Goal: Task Accomplishment & Management: Manage account settings

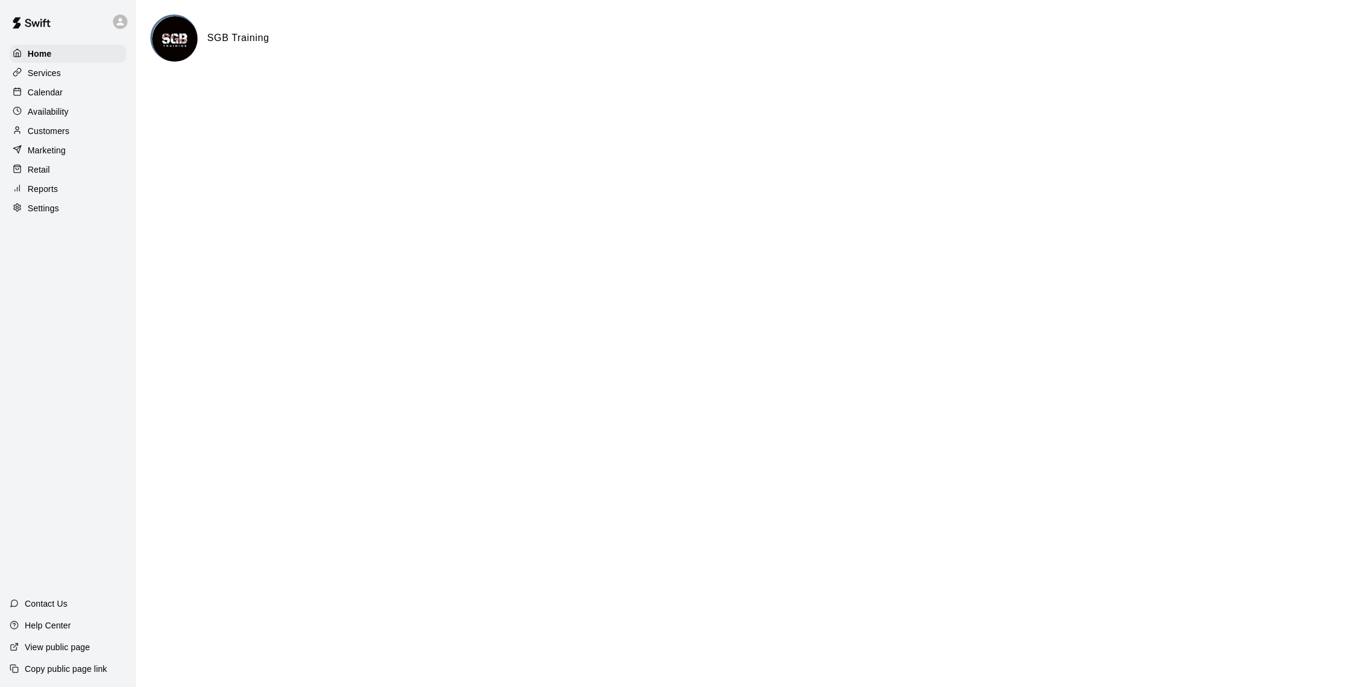
click at [47, 95] on p "Calendar" at bounding box center [45, 92] width 35 height 12
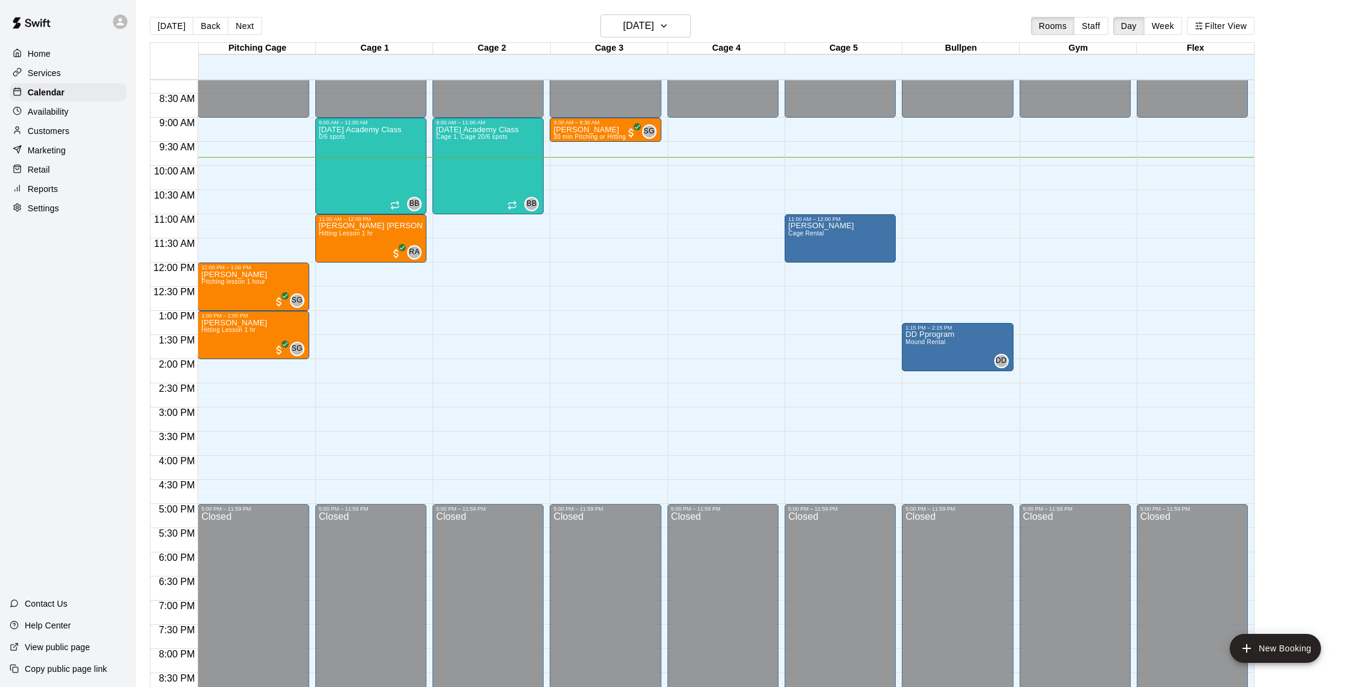
scroll to position [370, 0]
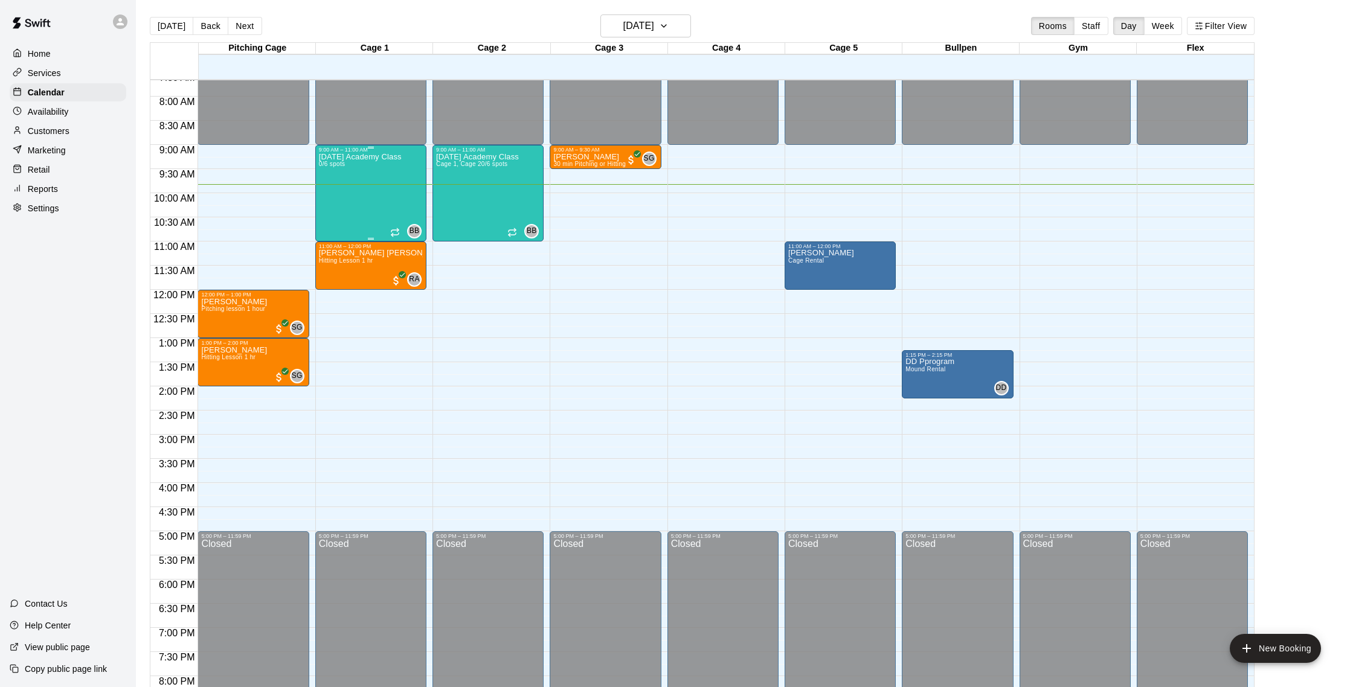
click at [376, 191] on div "Saturday Academy Class 0/6 spots" at bounding box center [360, 496] width 83 height 687
click at [333, 228] on icon "delete" at bounding box center [331, 223] width 8 height 11
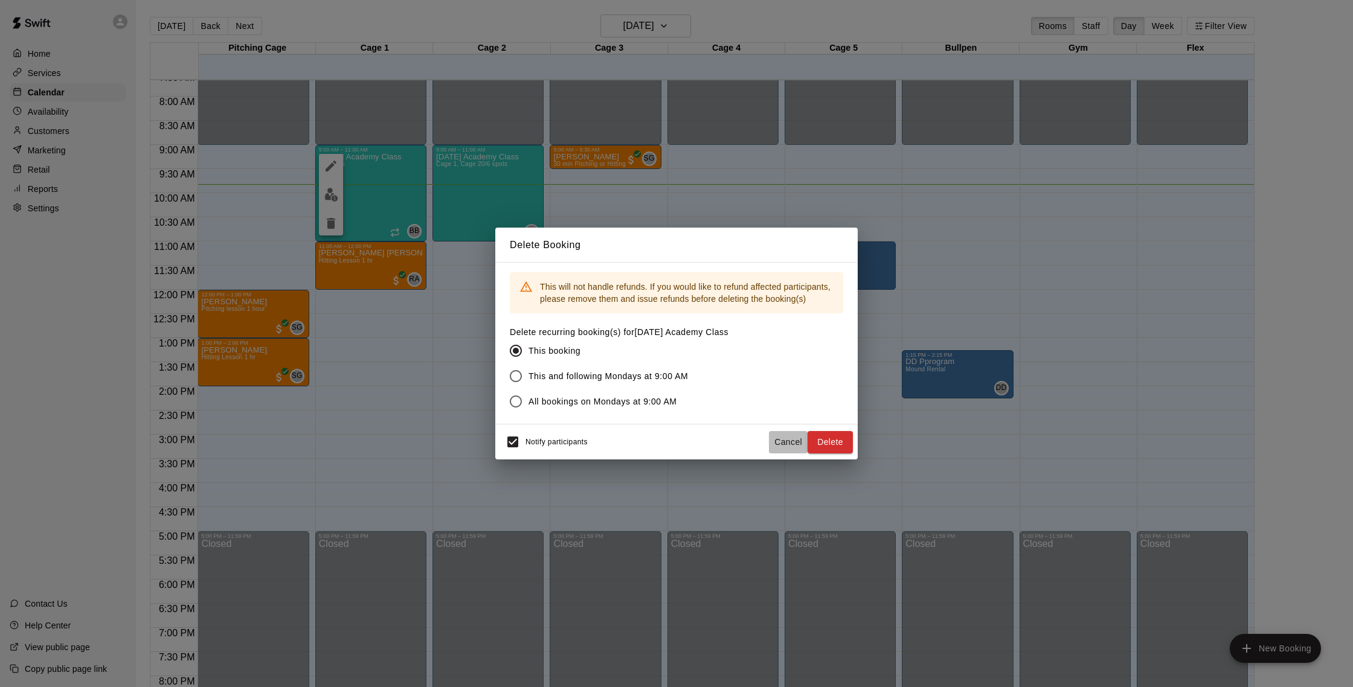
click at [773, 441] on button "Cancel" at bounding box center [788, 442] width 39 height 22
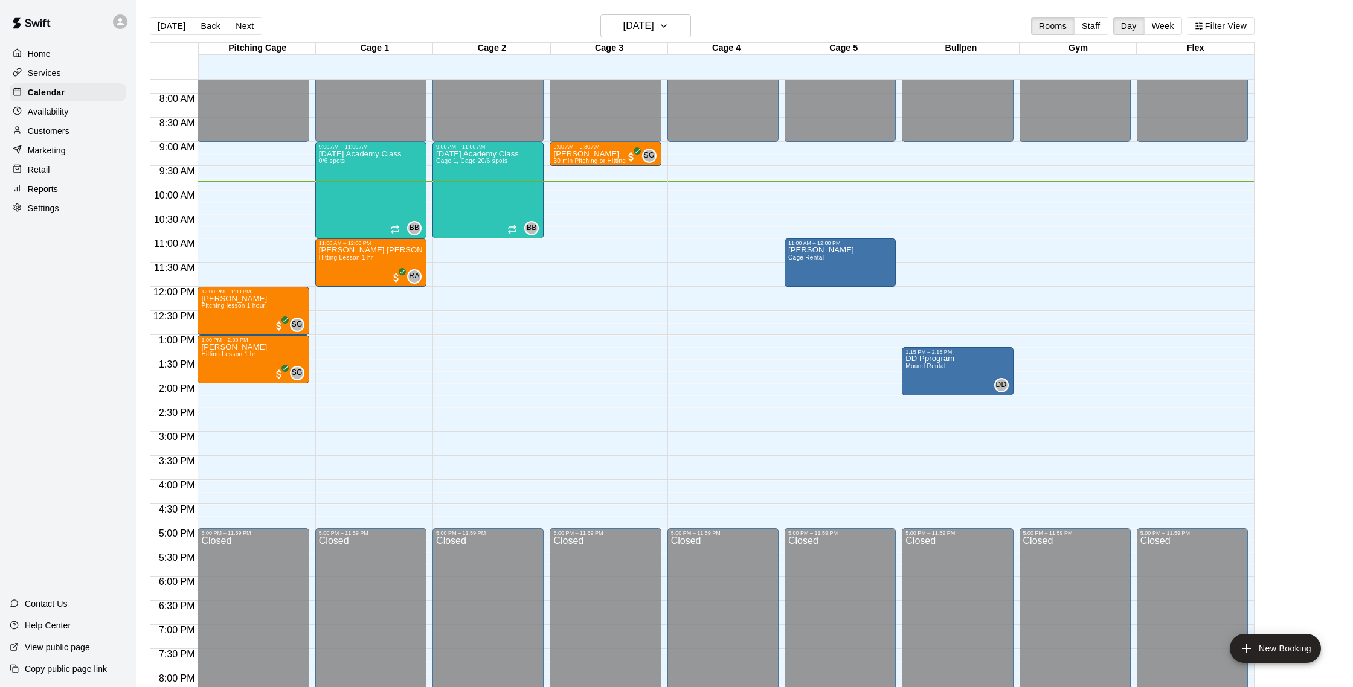
scroll to position [370, 0]
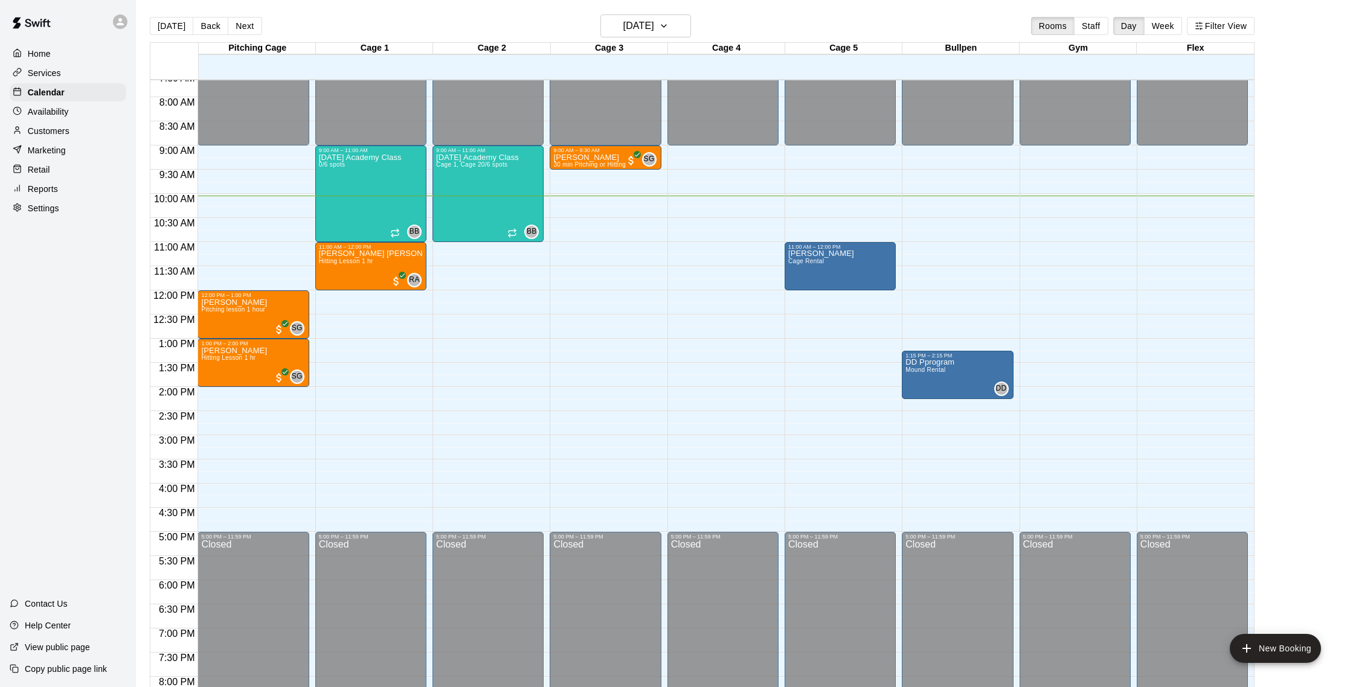
click at [57, 128] on p "Customers" at bounding box center [49, 131] width 42 height 12
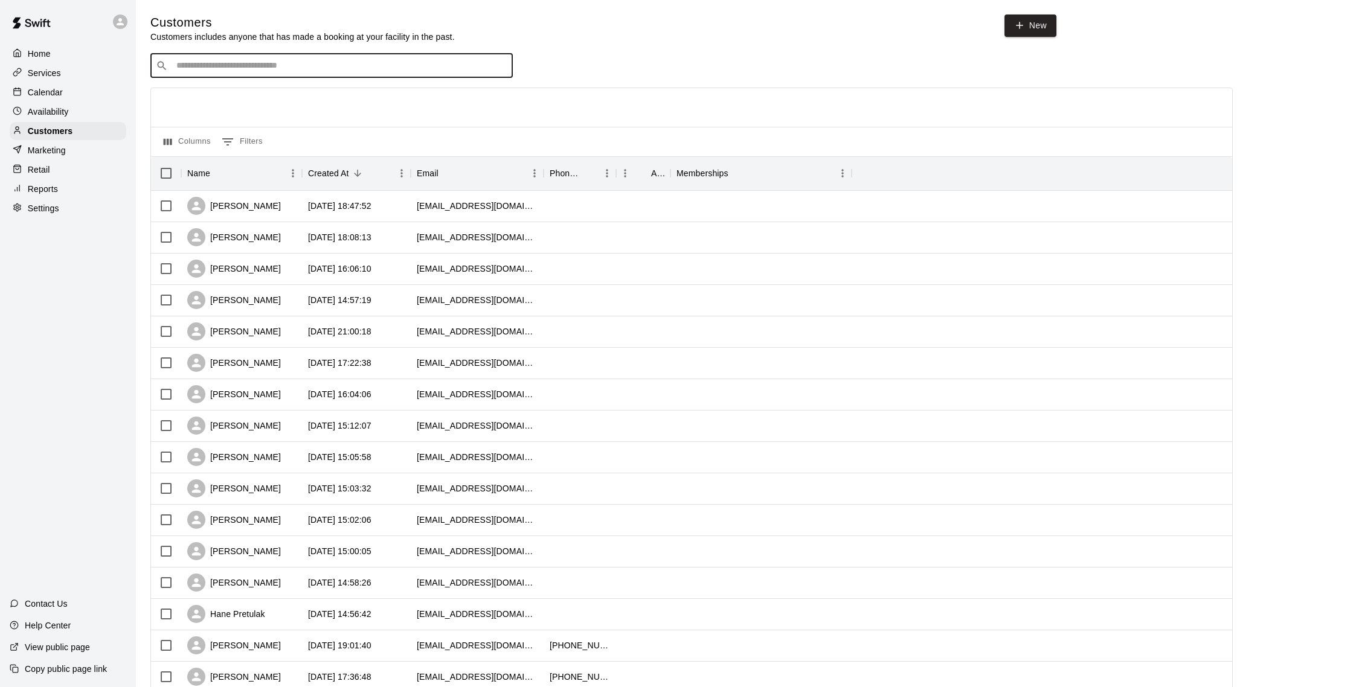
click at [323, 71] on input "Search customers by name or email" at bounding box center [340, 66] width 335 height 12
type input "*****"
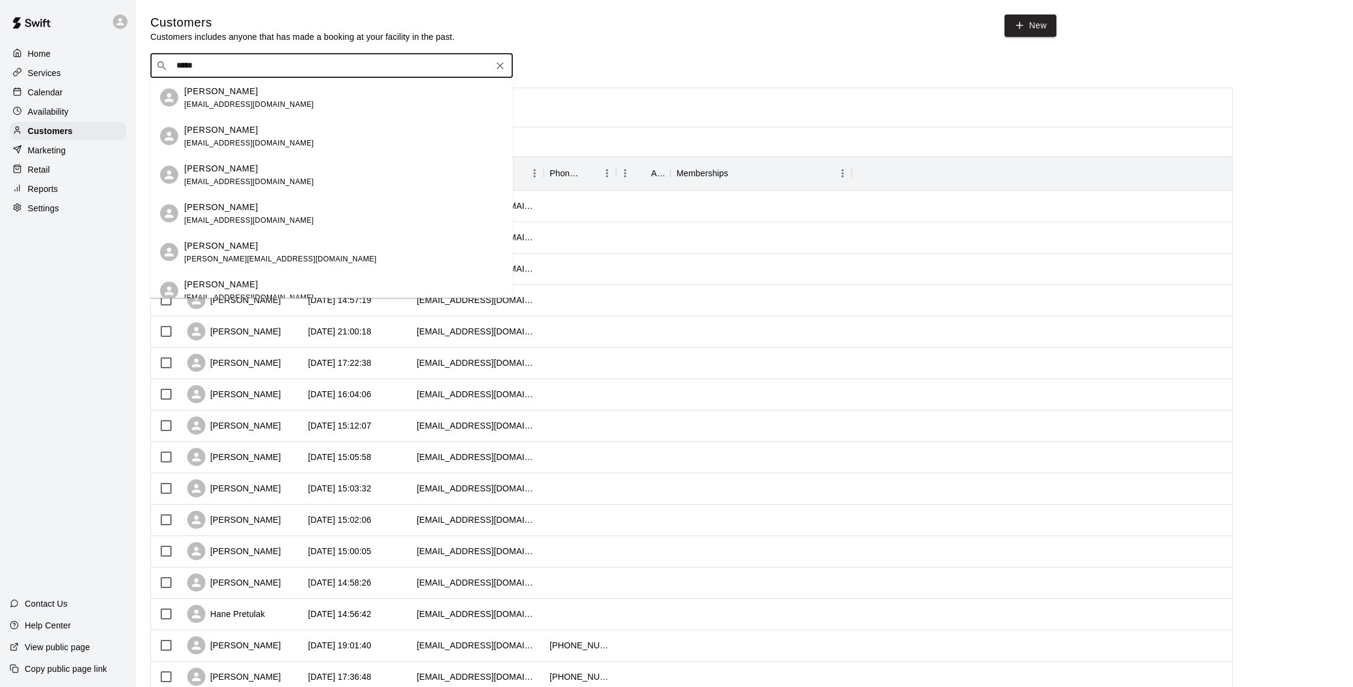
drag, startPoint x: 299, startPoint y: 141, endPoint x: 332, endPoint y: 129, distance: 35.1
click at [299, 141] on div "Samantha James samanthajames531@gmail.com" at bounding box center [343, 136] width 319 height 26
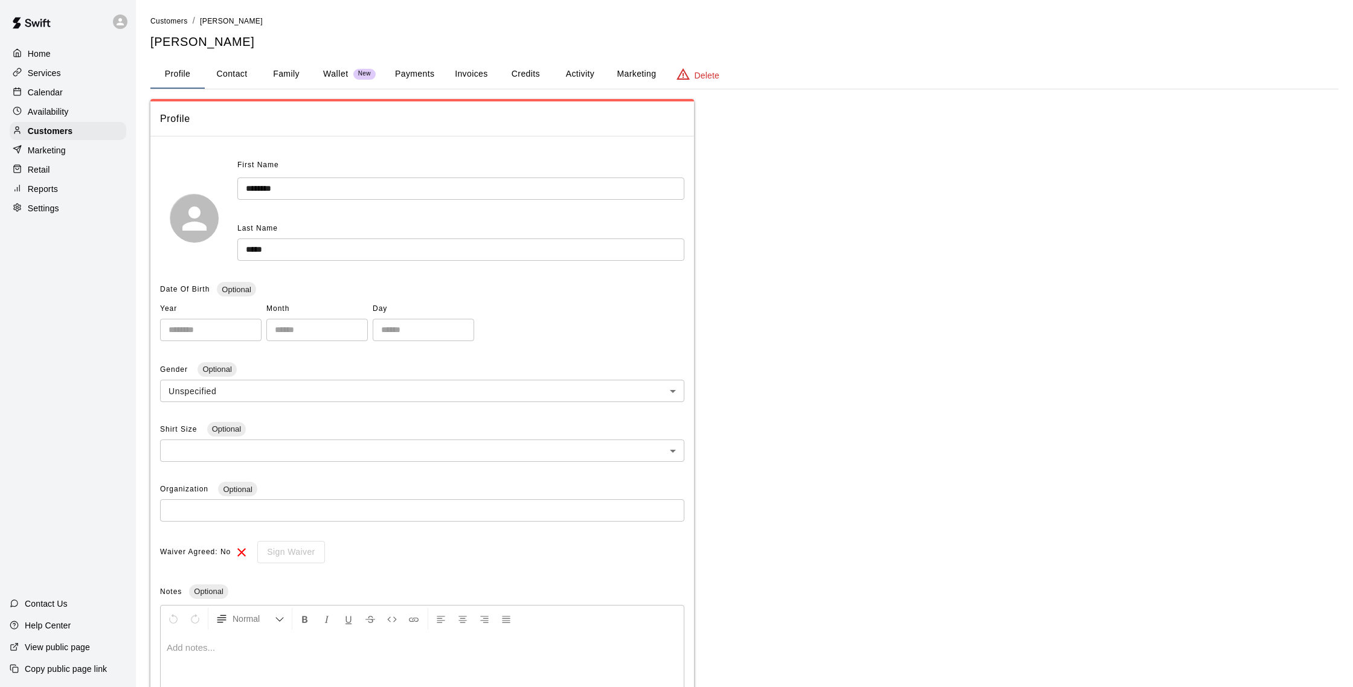
click at [574, 75] on button "Activity" at bounding box center [580, 74] width 54 height 29
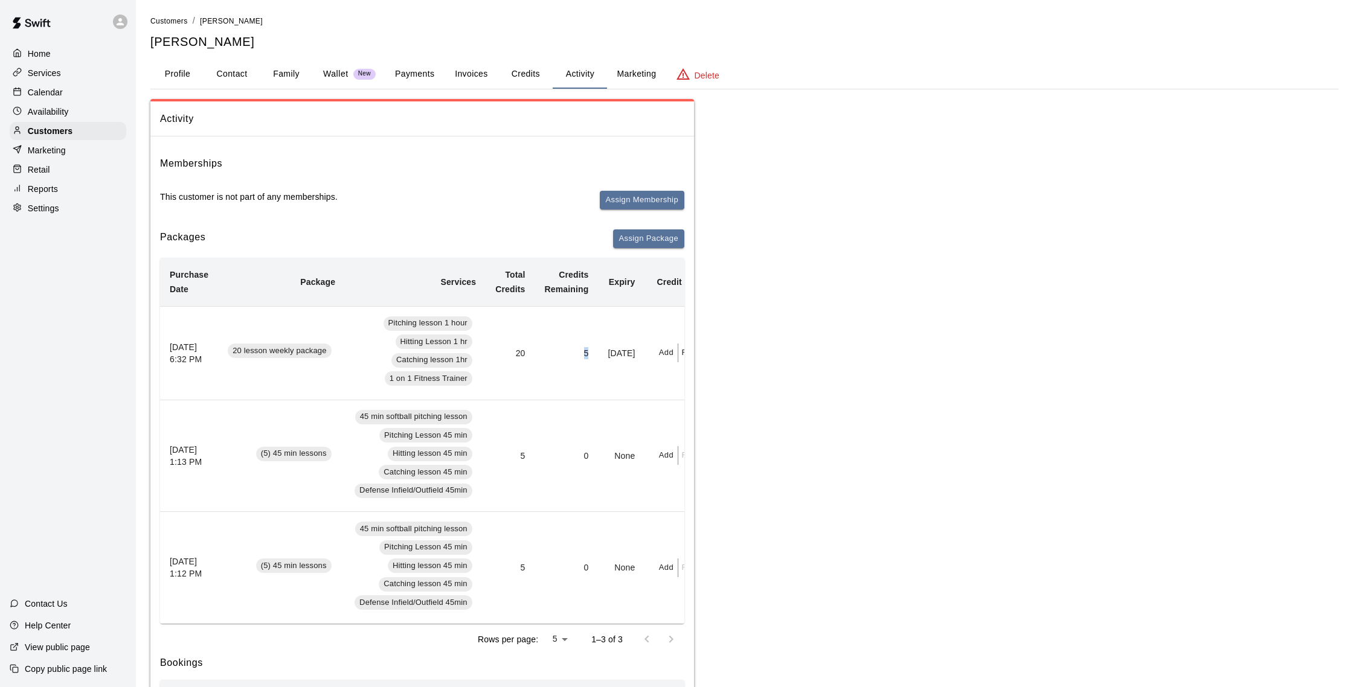
drag, startPoint x: 593, startPoint y: 356, endPoint x: 564, endPoint y: 354, distance: 29.7
click at [564, 354] on td "5" at bounding box center [566, 353] width 63 height 94
click at [564, 348] on td "5" at bounding box center [566, 353] width 63 height 94
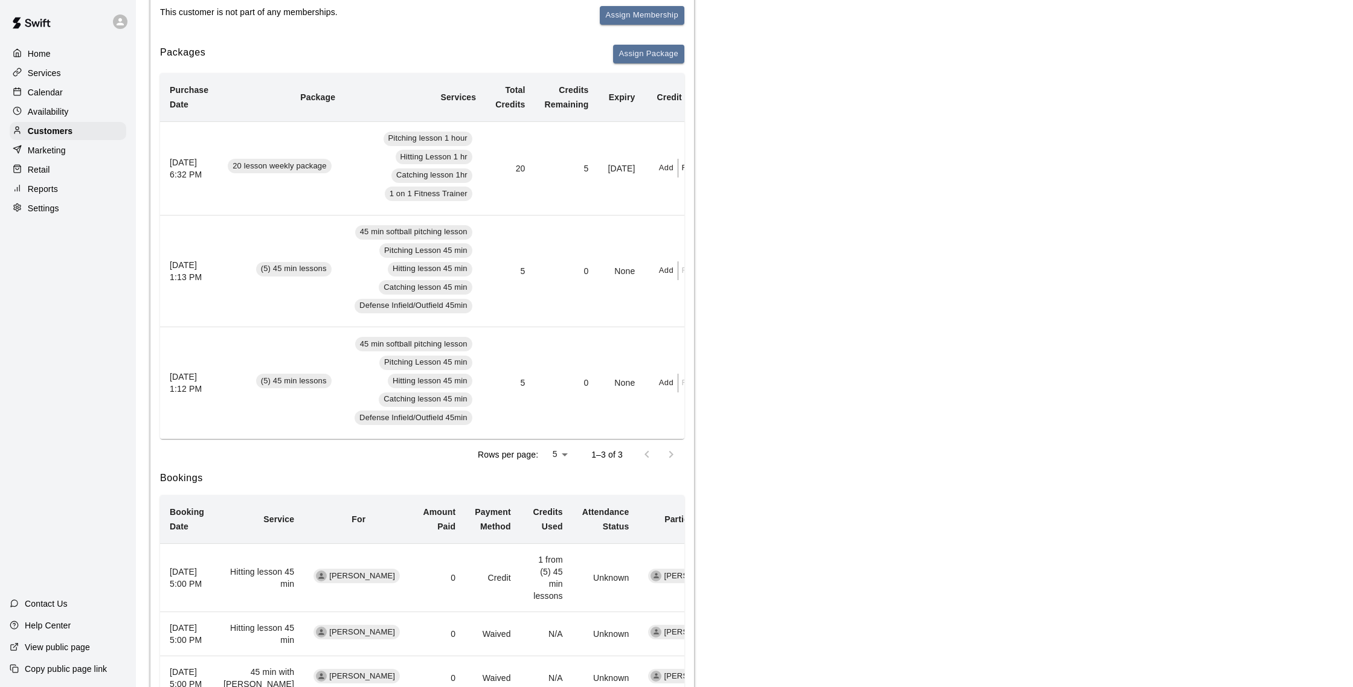
scroll to position [304, 0]
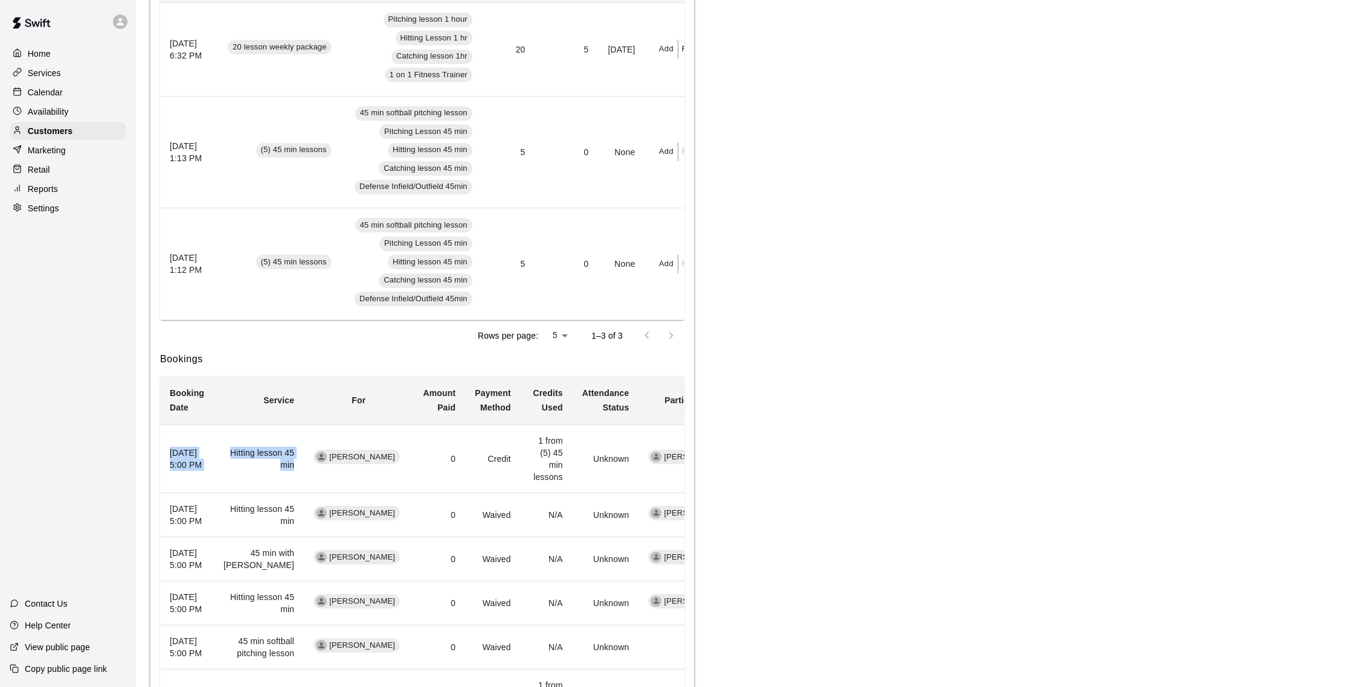
drag, startPoint x: 170, startPoint y: 446, endPoint x: 223, endPoint y: 487, distance: 66.8
click at [223, 487] on tr "November 05, 2025 5:00 PM Hitting lesson 45 min Samantha James 0 Credit 1 from …" at bounding box center [454, 459] width 588 height 68
click at [252, 371] on div "Bookings Booking Date Service For Amount Paid Payment Method Credits Used Atten…" at bounding box center [422, 697] width 524 height 691
drag, startPoint x: 168, startPoint y: 448, endPoint x: 211, endPoint y: 495, distance: 63.3
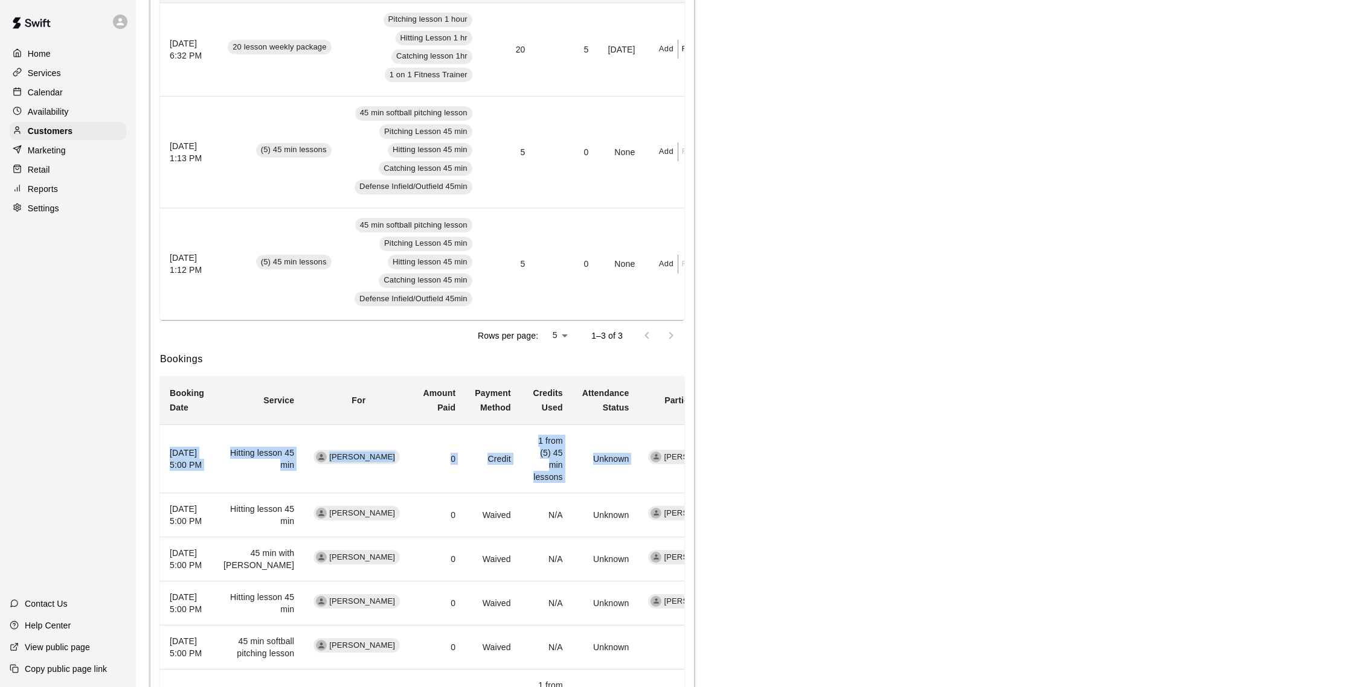
click at [237, 429] on td "Hitting lesson 45 min" at bounding box center [259, 459] width 90 height 68
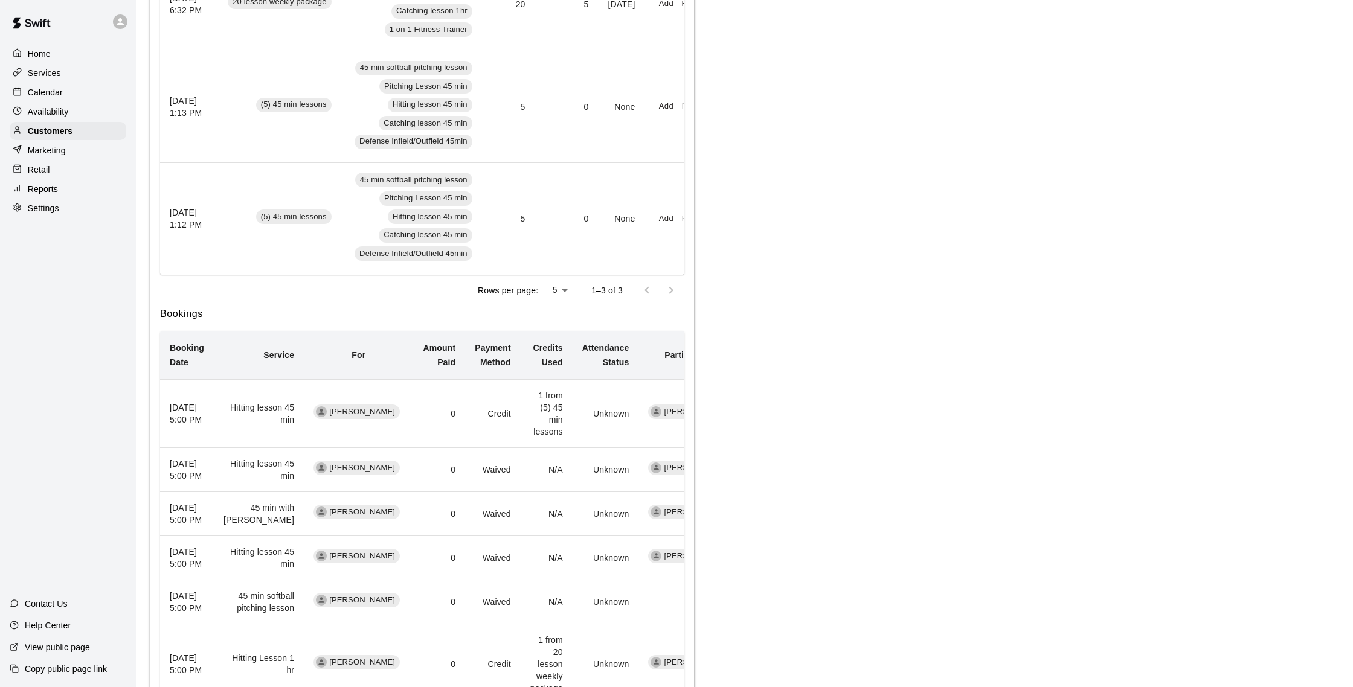
scroll to position [348, 0]
click at [64, 96] on div "Calendar" at bounding box center [68, 92] width 117 height 18
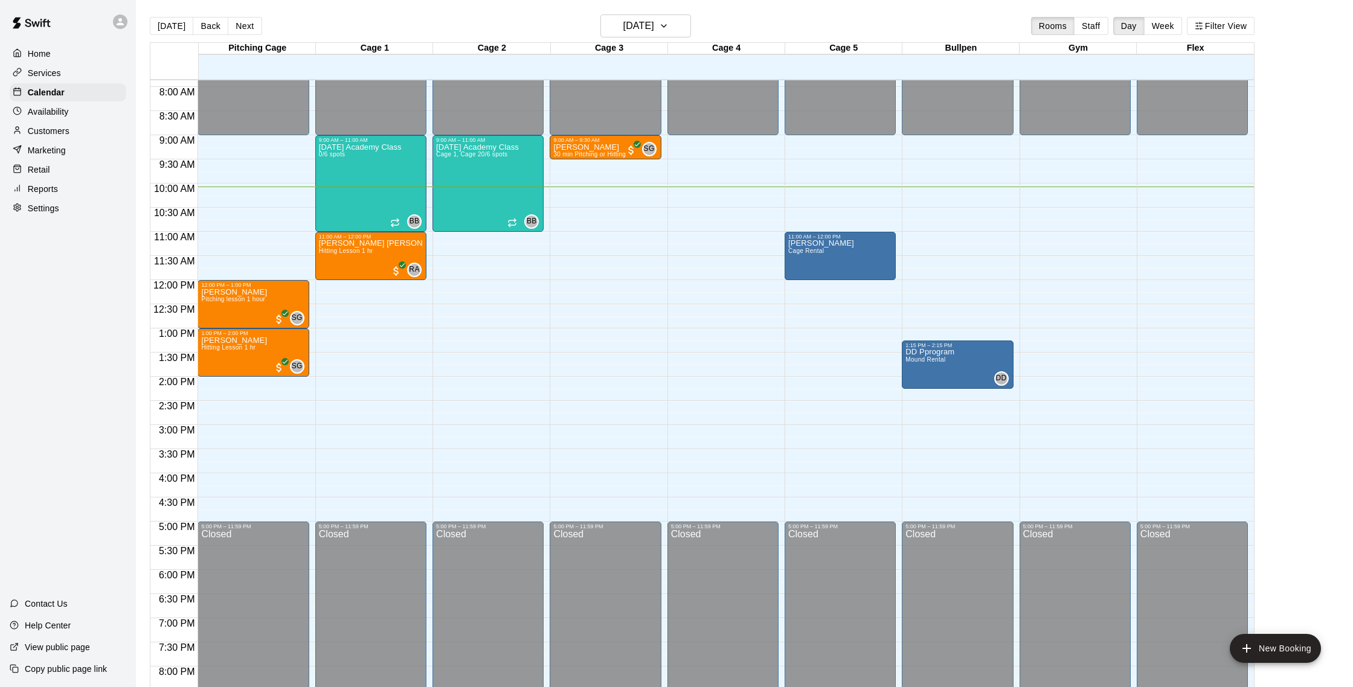
scroll to position [379, 0]
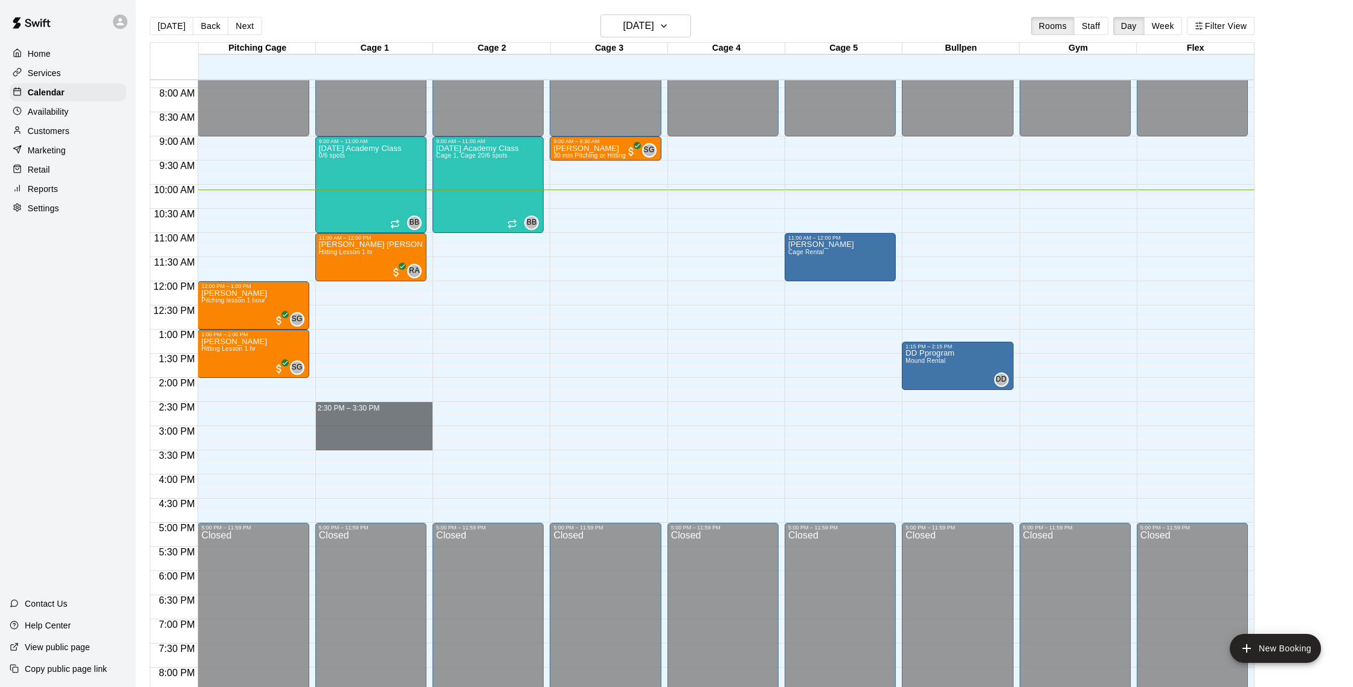
drag, startPoint x: 331, startPoint y: 406, endPoint x: 329, endPoint y: 441, distance: 34.5
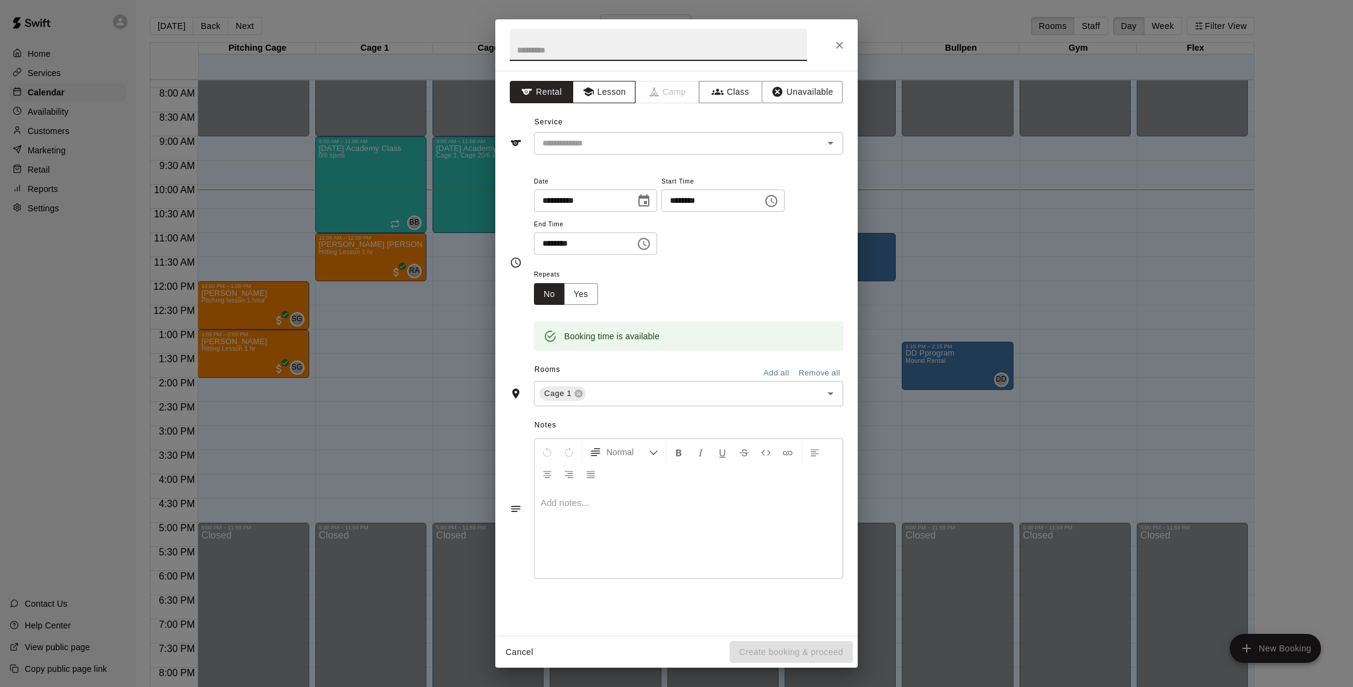
click at [604, 89] on button "Lesson" at bounding box center [604, 92] width 63 height 22
click at [638, 140] on input "text" at bounding box center [671, 143] width 266 height 15
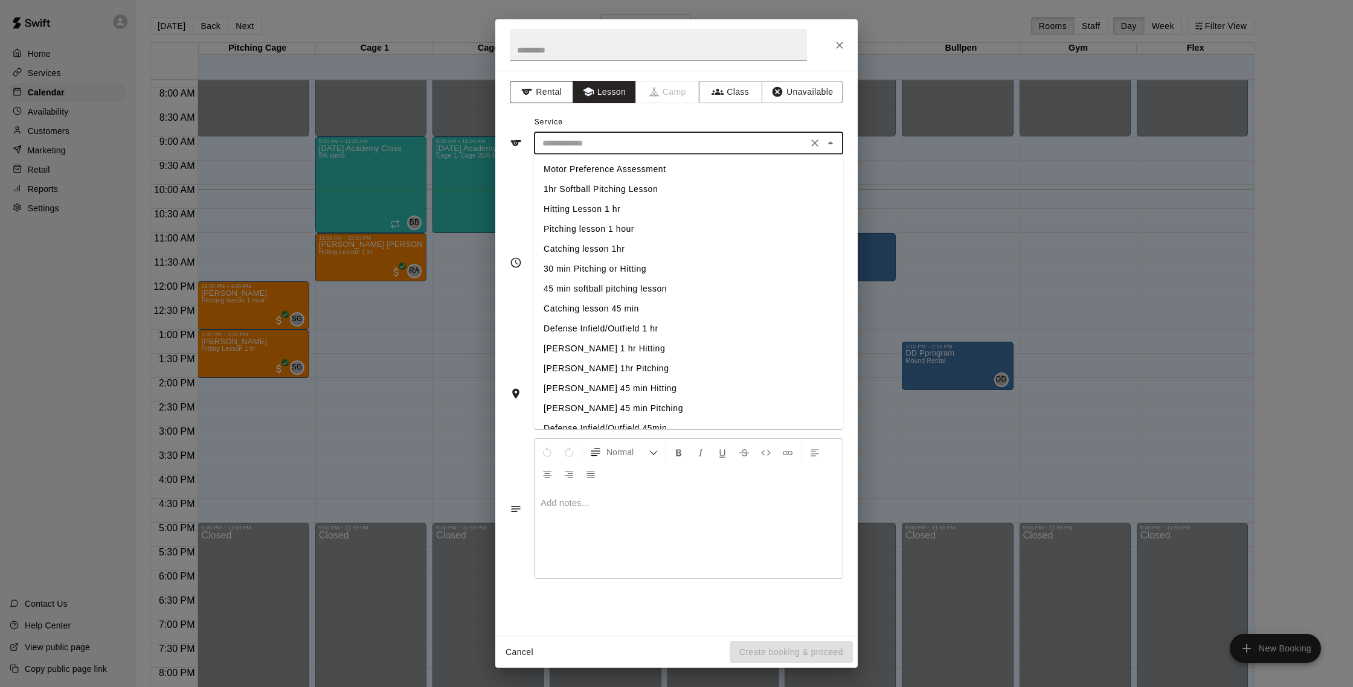
click at [547, 94] on button "Rental" at bounding box center [541, 92] width 63 height 22
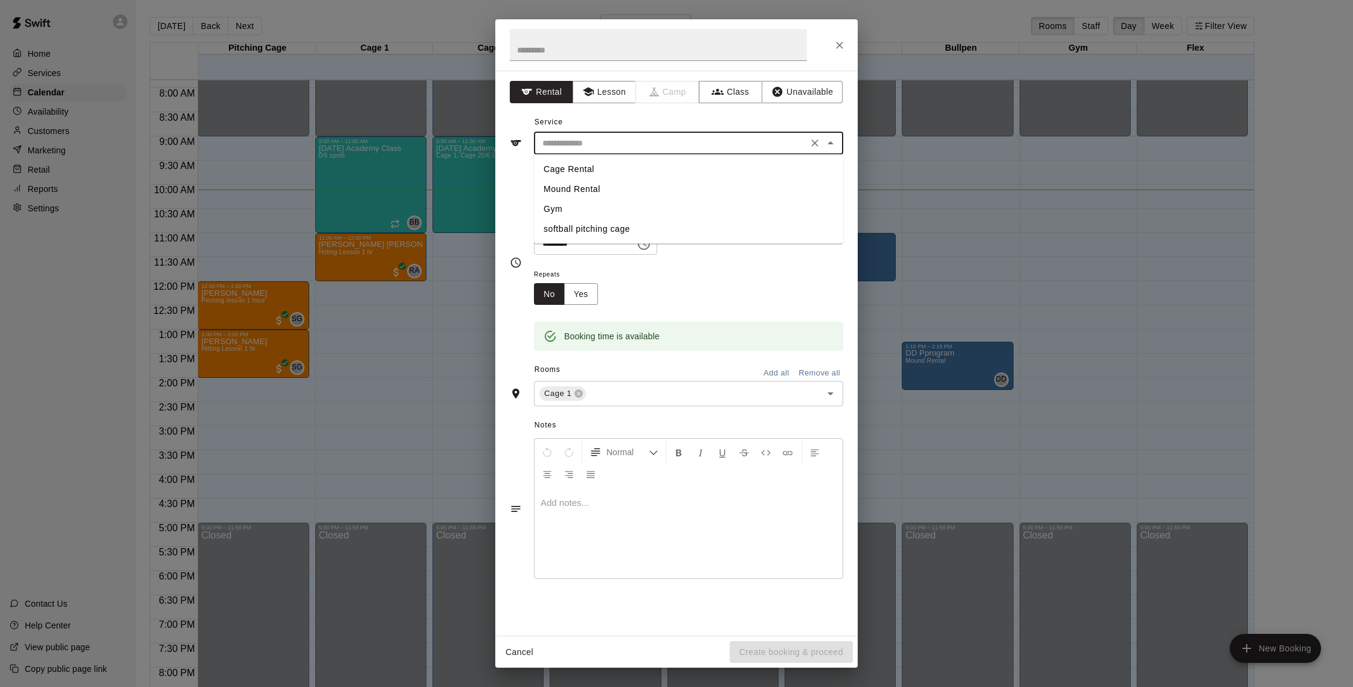
click at [602, 141] on input "text" at bounding box center [671, 143] width 266 height 15
click at [591, 167] on li "Cage Rental" at bounding box center [688, 169] width 309 height 20
type input "**********"
click at [615, 398] on input "text" at bounding box center [696, 394] width 216 height 15
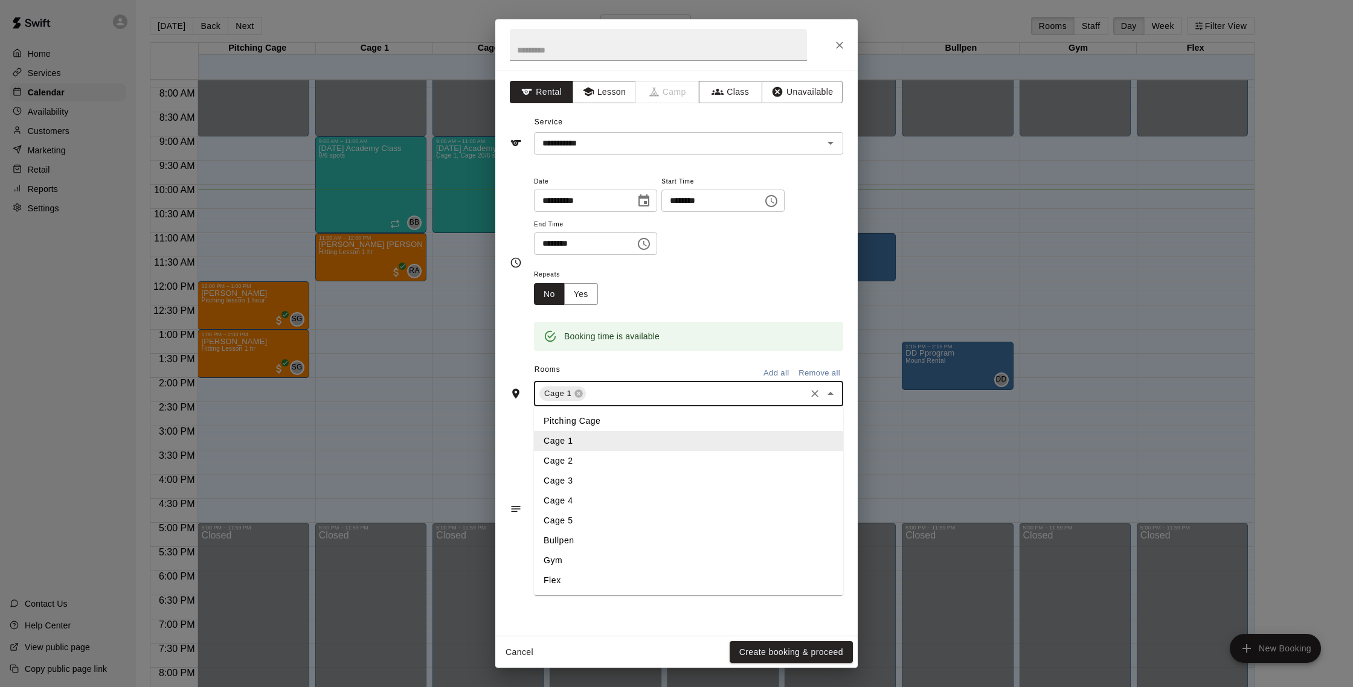
click at [585, 457] on li "Cage 2" at bounding box center [688, 461] width 309 height 20
click at [646, 390] on input "text" at bounding box center [720, 394] width 165 height 15
click at [582, 483] on li "Cage 3" at bounding box center [688, 481] width 309 height 20
click at [705, 396] on input "text" at bounding box center [746, 394] width 115 height 15
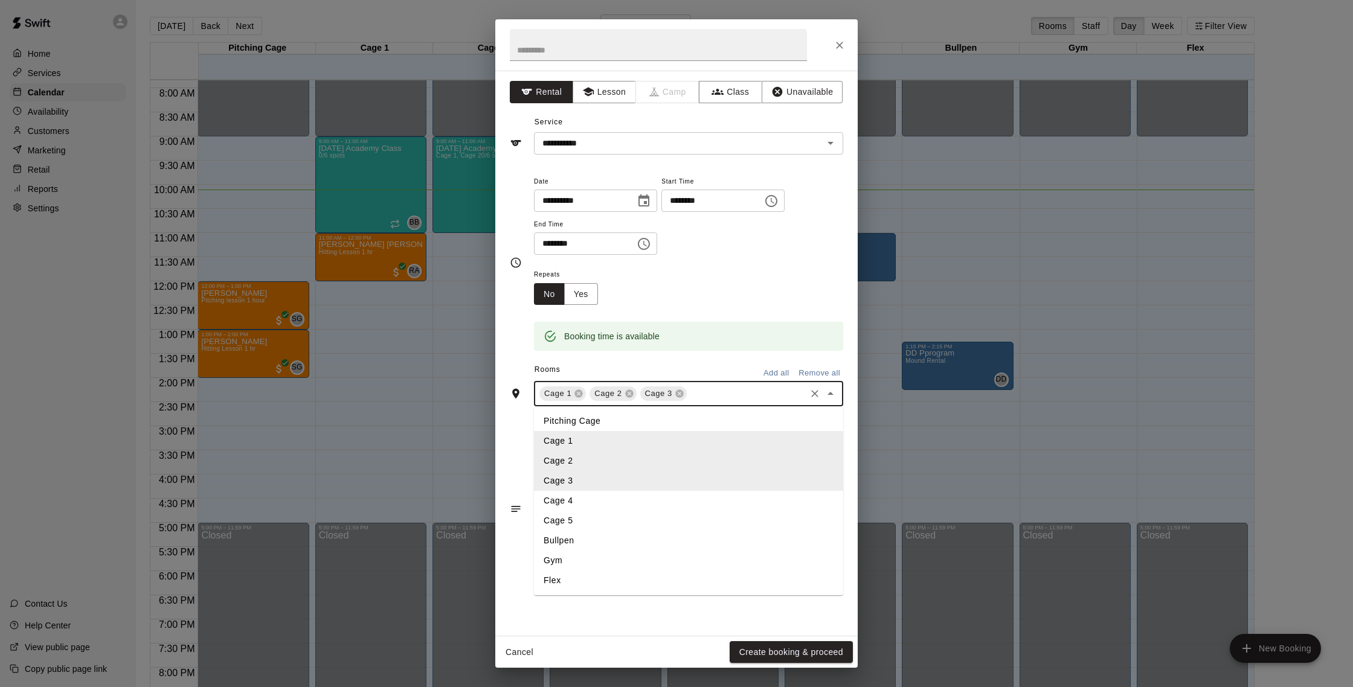
click at [617, 508] on li "Cage 4" at bounding box center [688, 501] width 309 height 20
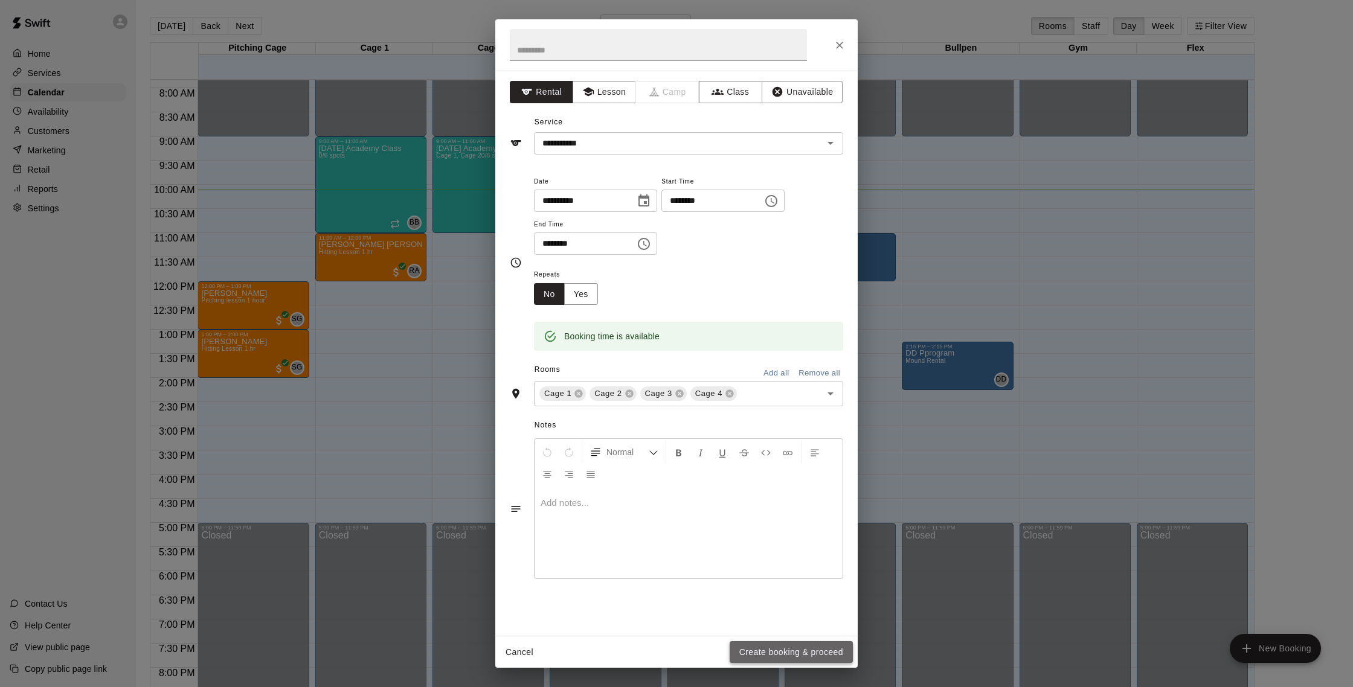
click at [770, 650] on button "Create booking & proceed" at bounding box center [791, 652] width 123 height 22
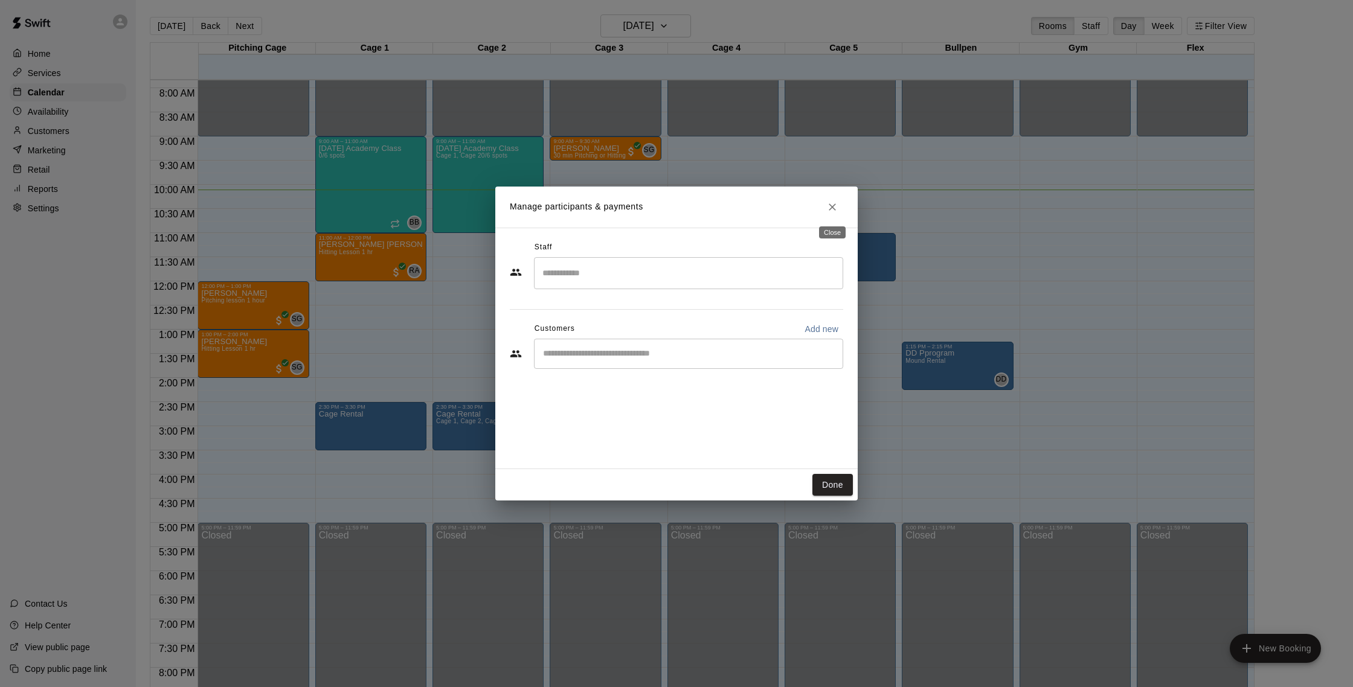
click at [840, 205] on button "Close" at bounding box center [832, 207] width 22 height 22
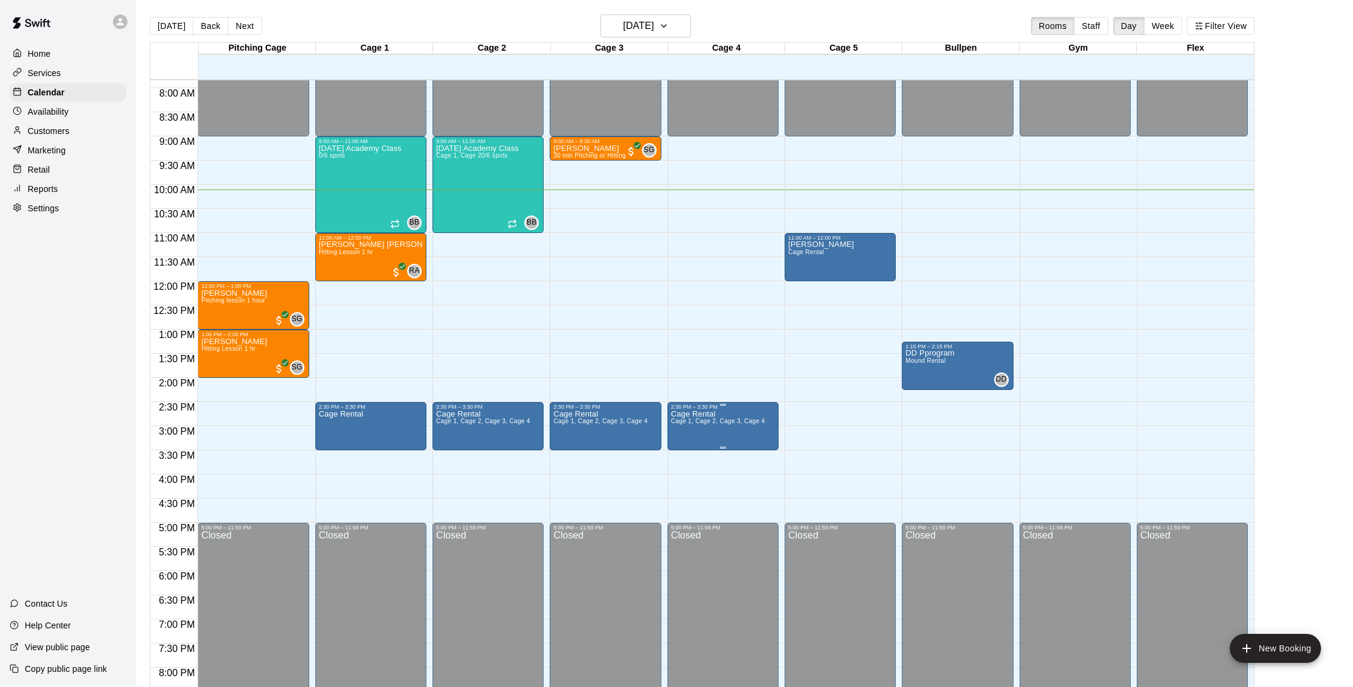
click at [718, 425] on span "Cage 1, Cage 2, Cage 3, Cage 4" at bounding box center [718, 421] width 94 height 7
click at [687, 429] on icon "edit" at bounding box center [683, 431] width 14 height 14
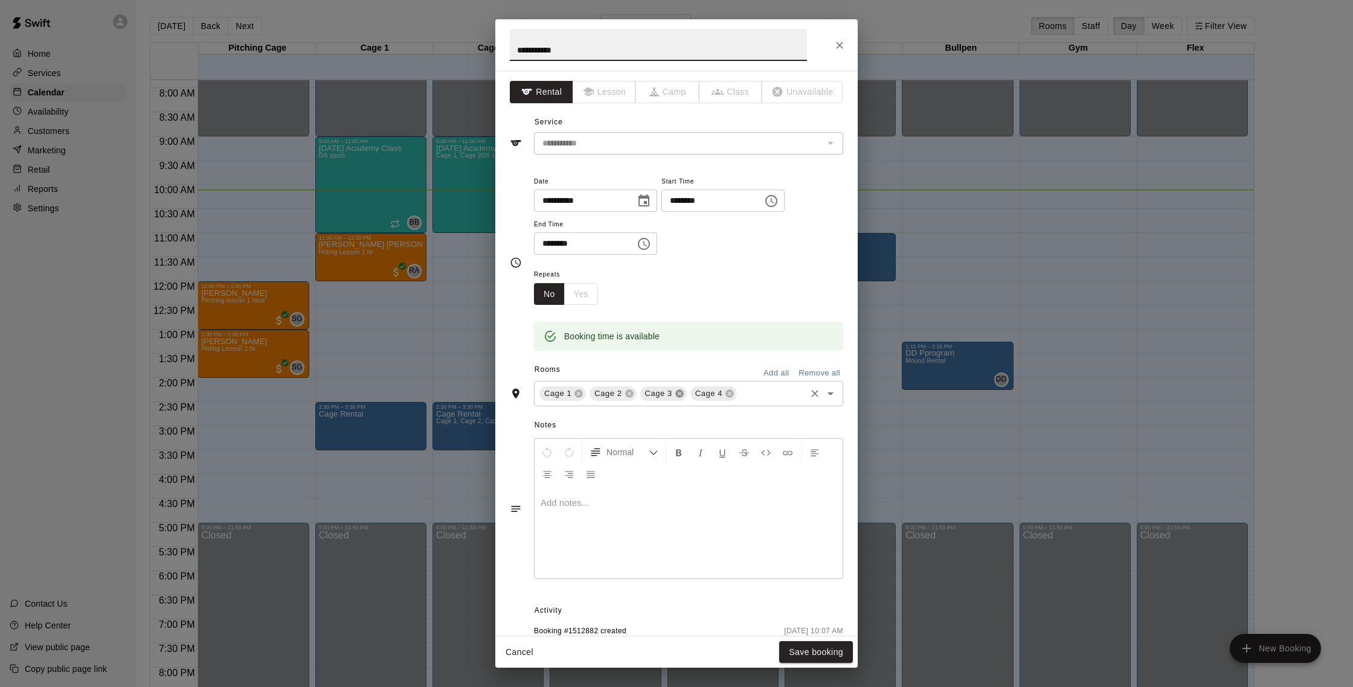
click at [681, 397] on icon at bounding box center [679, 394] width 8 height 8
click at [679, 390] on icon at bounding box center [680, 394] width 10 height 10
click at [808, 650] on button "Save booking" at bounding box center [816, 652] width 74 height 22
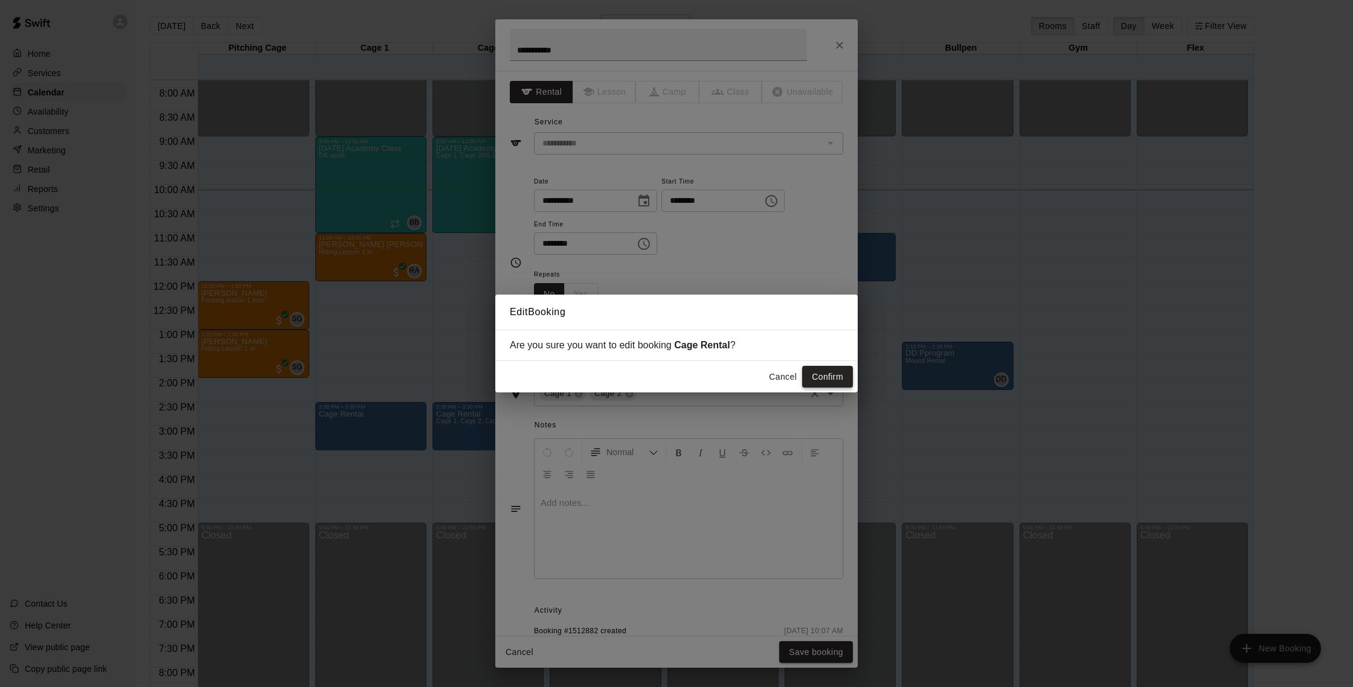
click at [821, 377] on button "Confirm" at bounding box center [827, 377] width 51 height 22
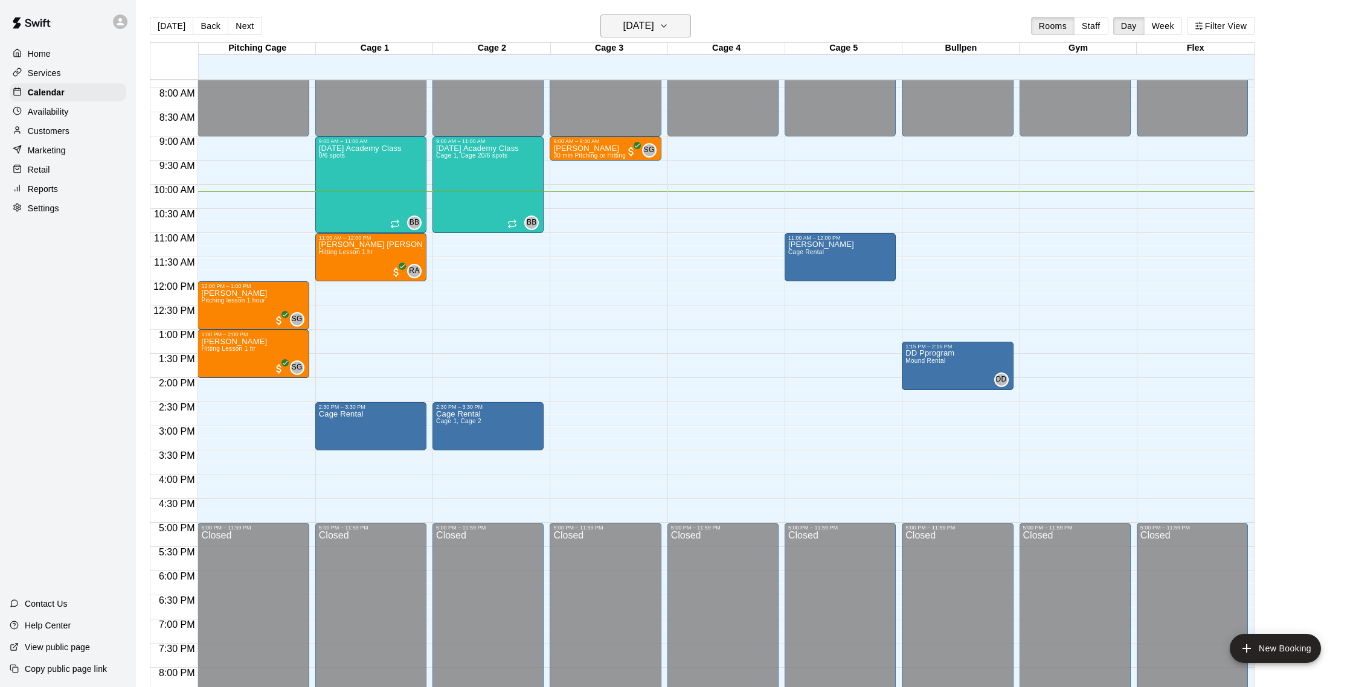
click at [644, 31] on h6 "[DATE]" at bounding box center [638, 26] width 31 height 17
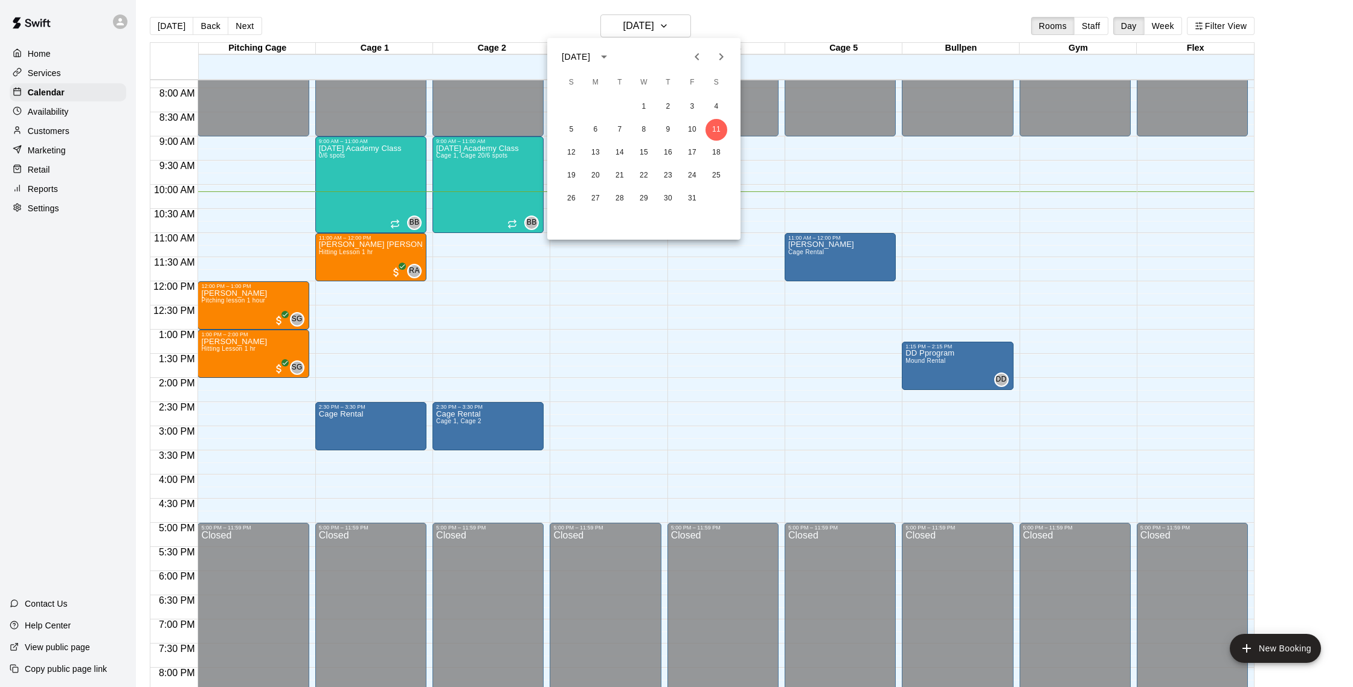
click at [533, 19] on div at bounding box center [676, 343] width 1353 height 687
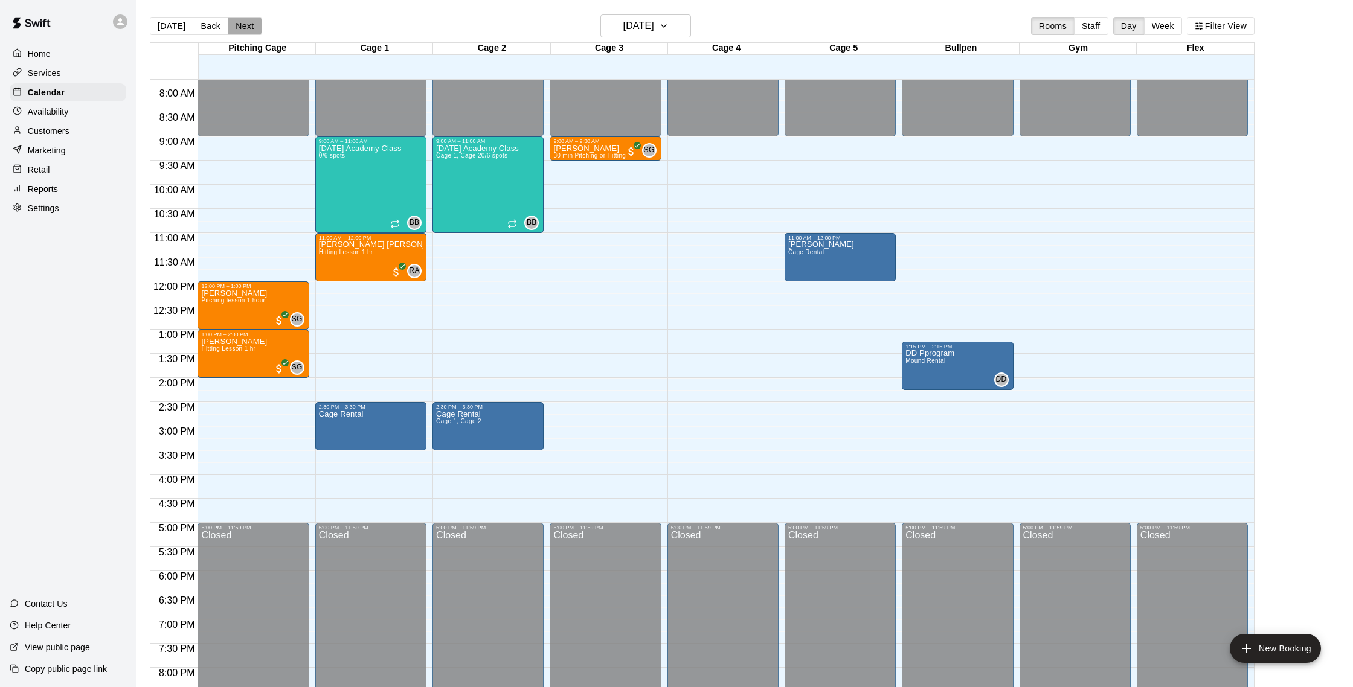
click at [253, 22] on button "Next" at bounding box center [245, 26] width 34 height 18
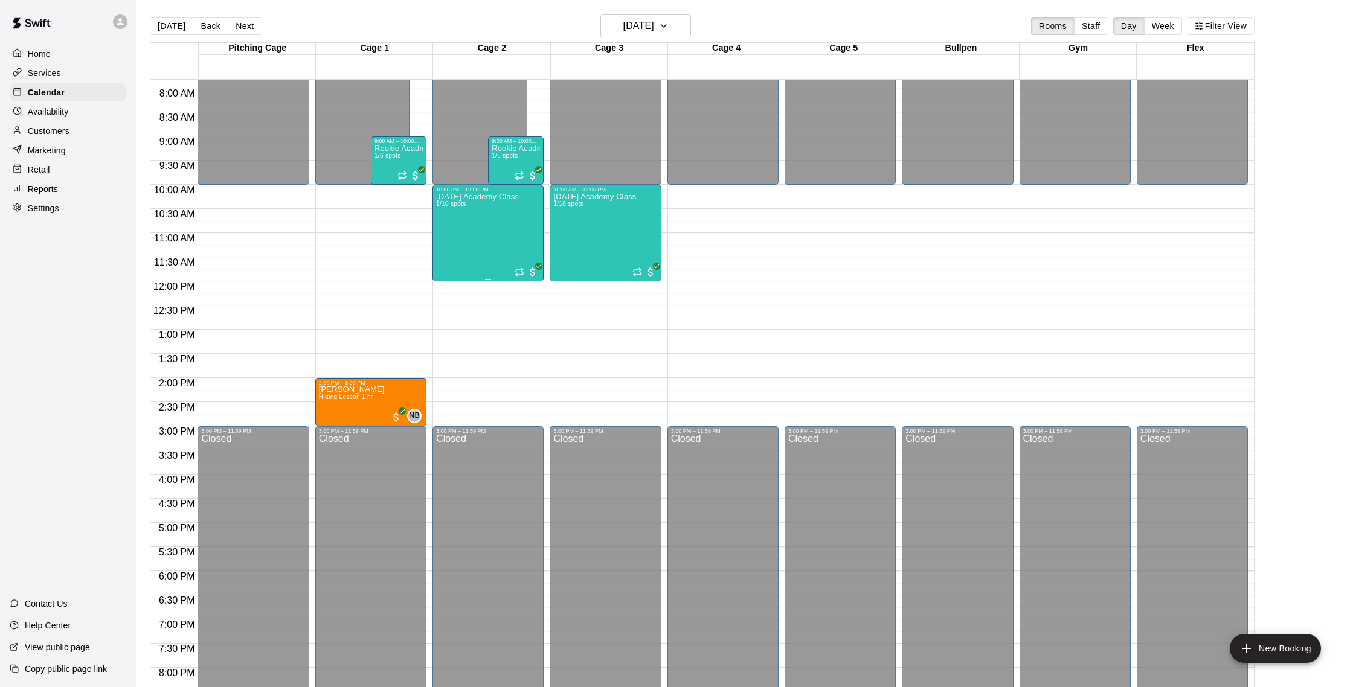
click at [487, 204] on div "Sunday Academy Class 1/10 spots" at bounding box center [477, 536] width 83 height 687
click at [458, 234] on button "edit" at bounding box center [449, 234] width 24 height 24
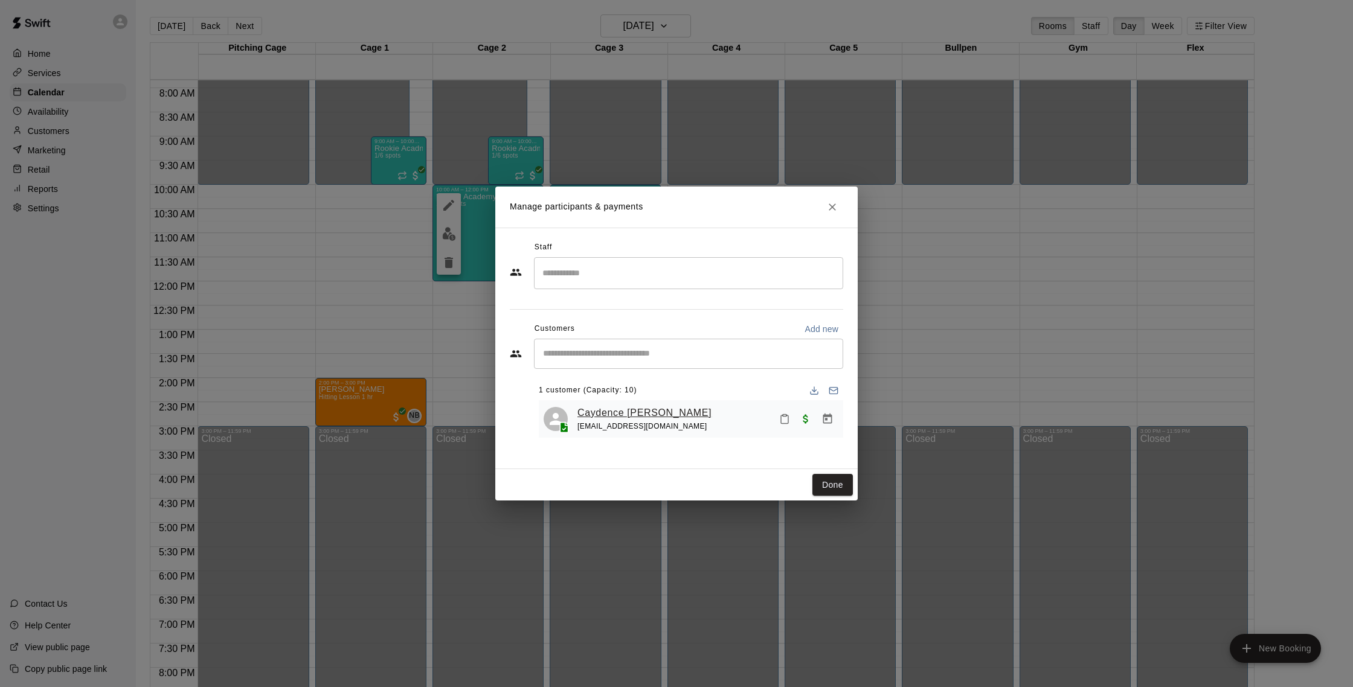
click at [593, 413] on link "Caydence Smoak" at bounding box center [644, 413] width 134 height 16
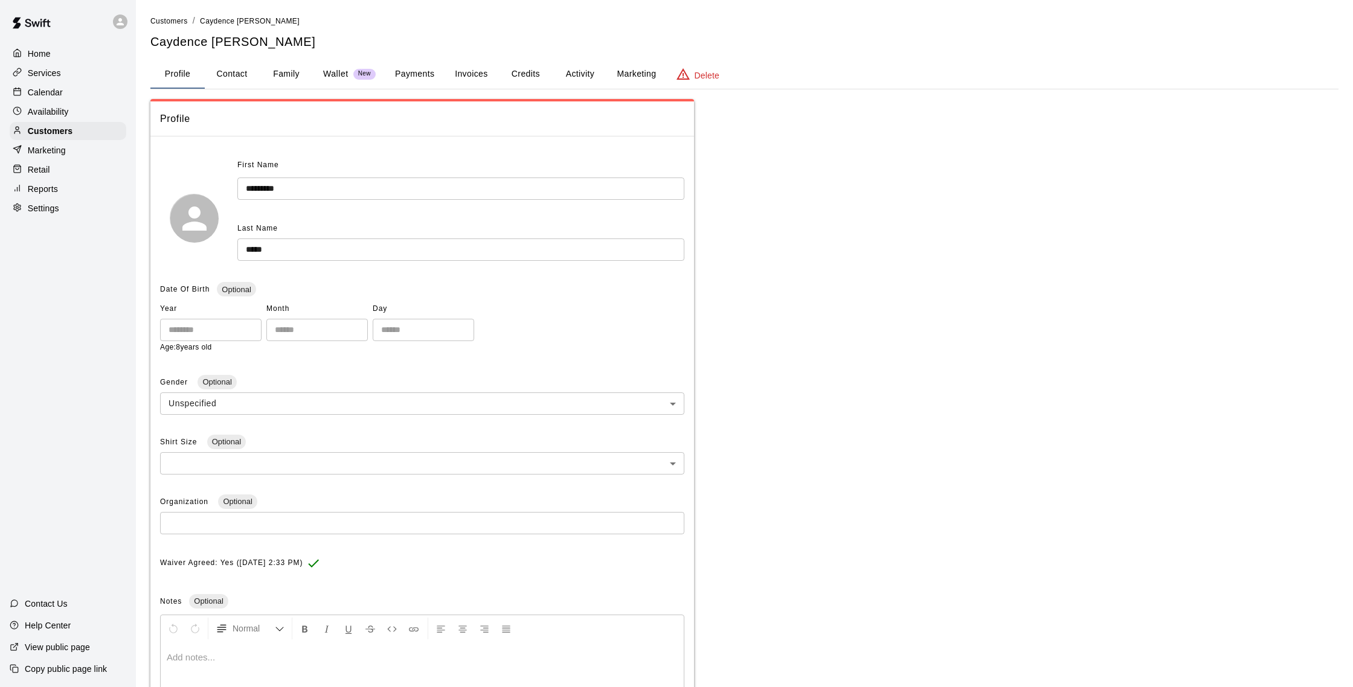
click at [569, 67] on button "Activity" at bounding box center [580, 74] width 54 height 29
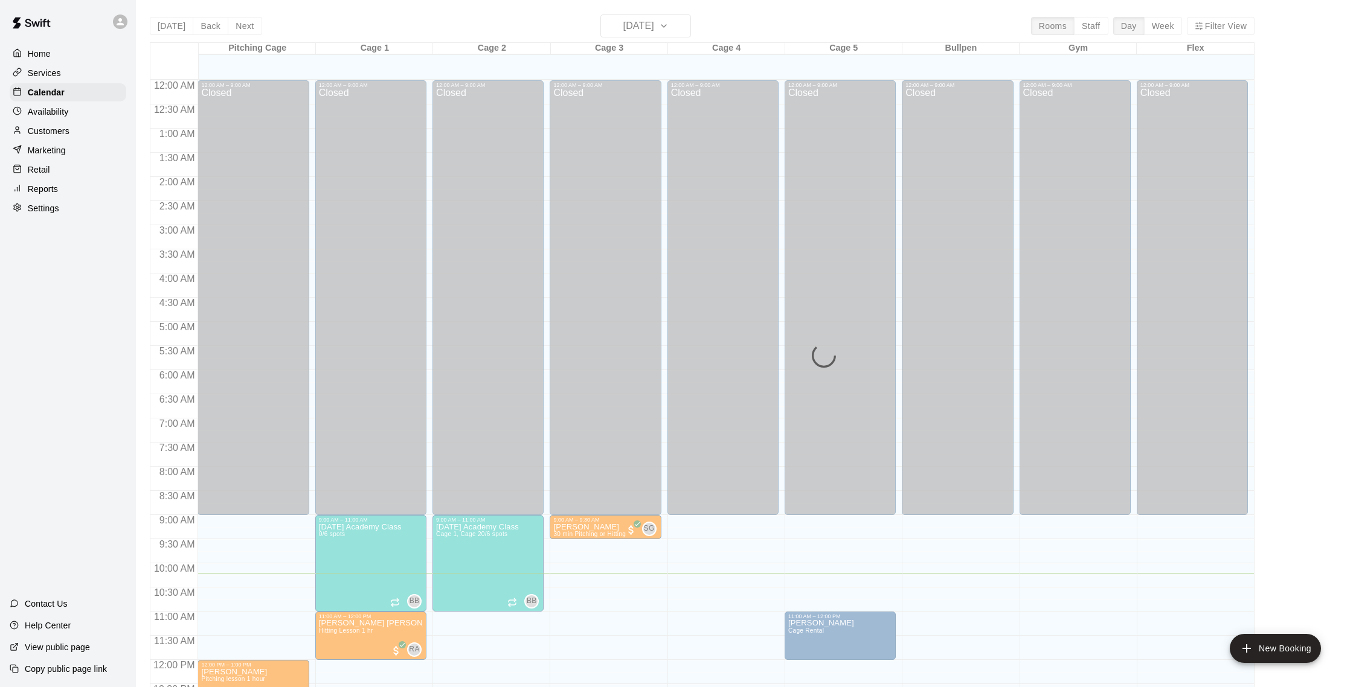
scroll to position [493, 0]
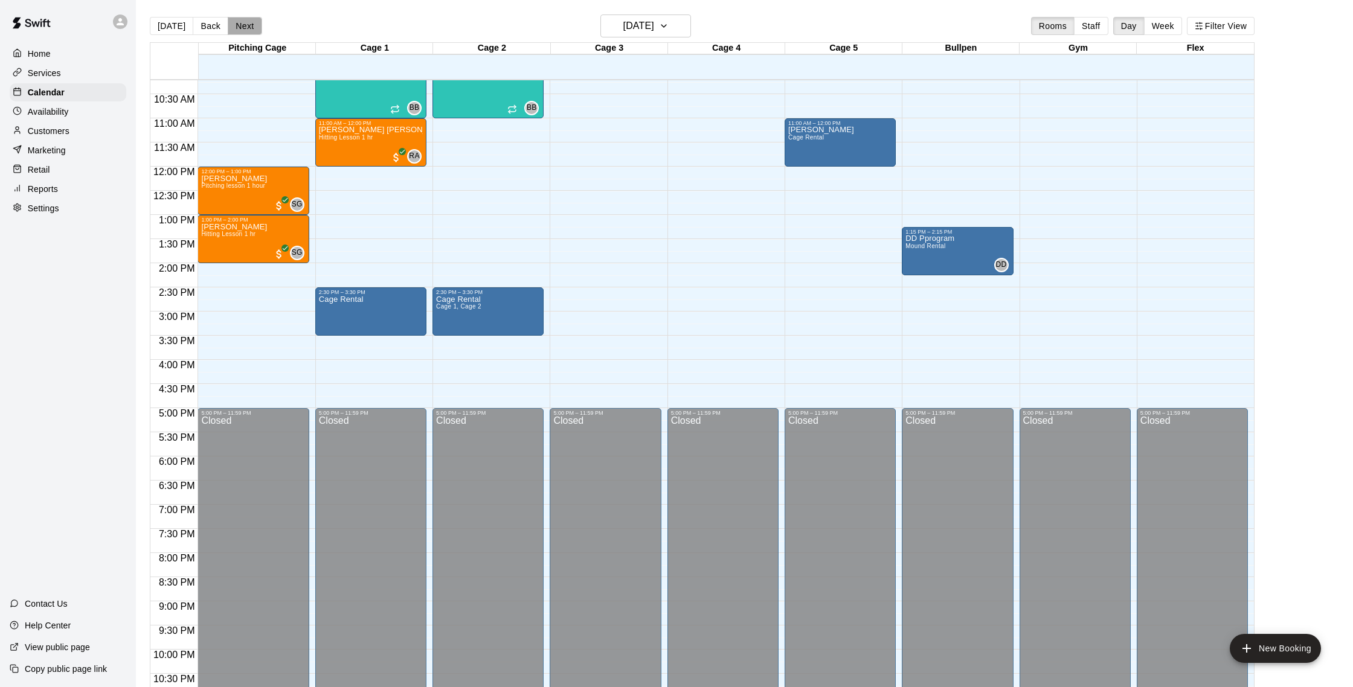
click at [244, 30] on button "Next" at bounding box center [245, 26] width 34 height 18
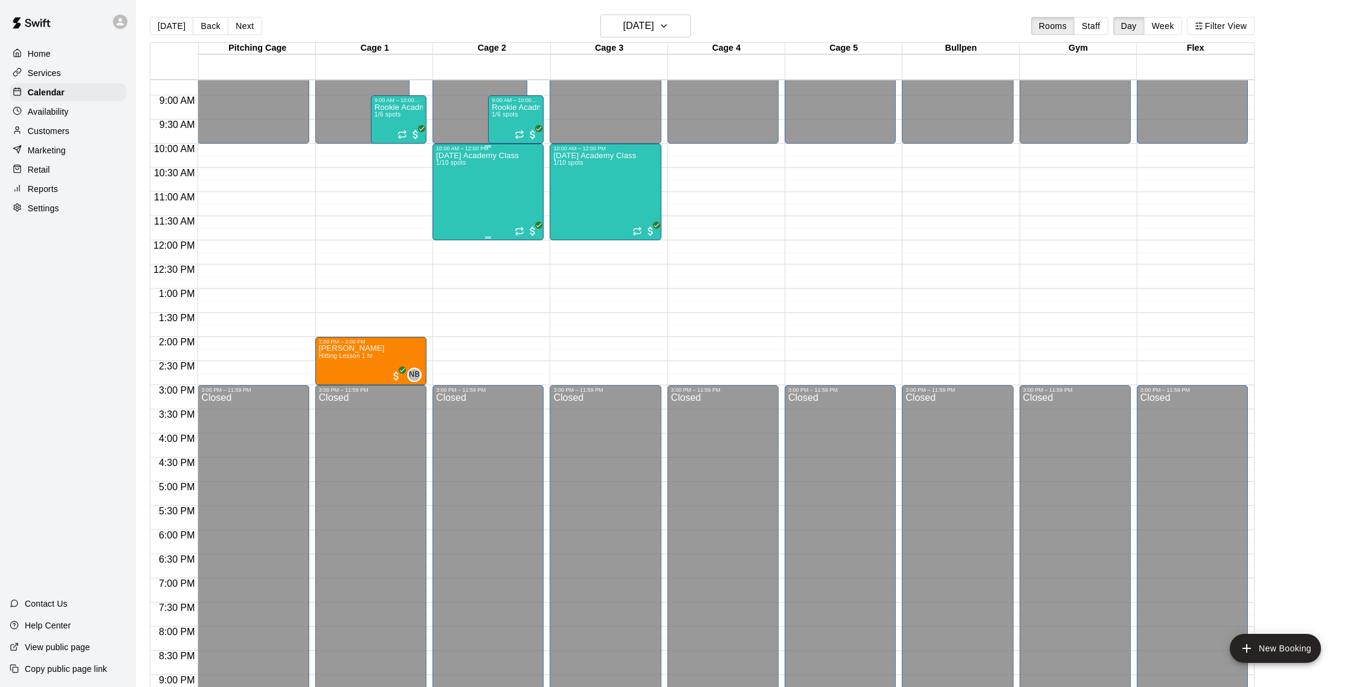
scroll to position [430, 0]
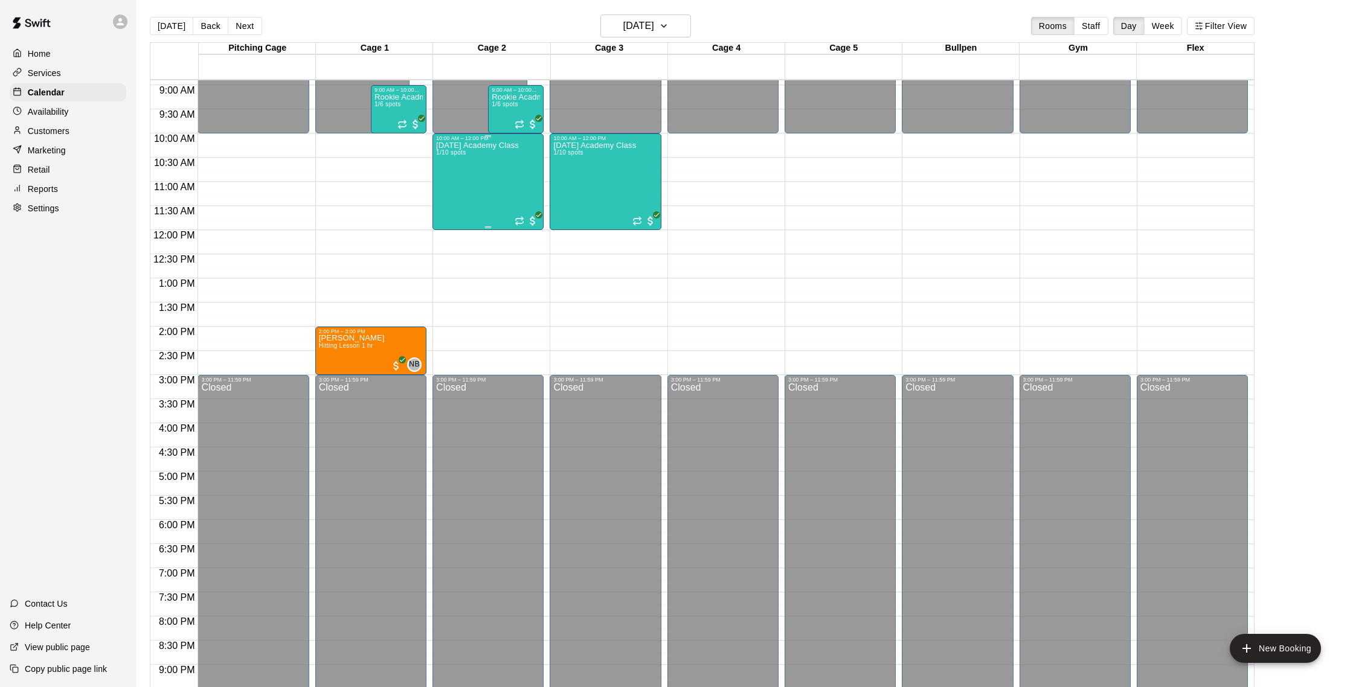
click at [480, 185] on div "Sunday Academy Class 1/10 spots" at bounding box center [477, 484] width 83 height 687
click at [446, 185] on img "edit" at bounding box center [449, 183] width 14 height 14
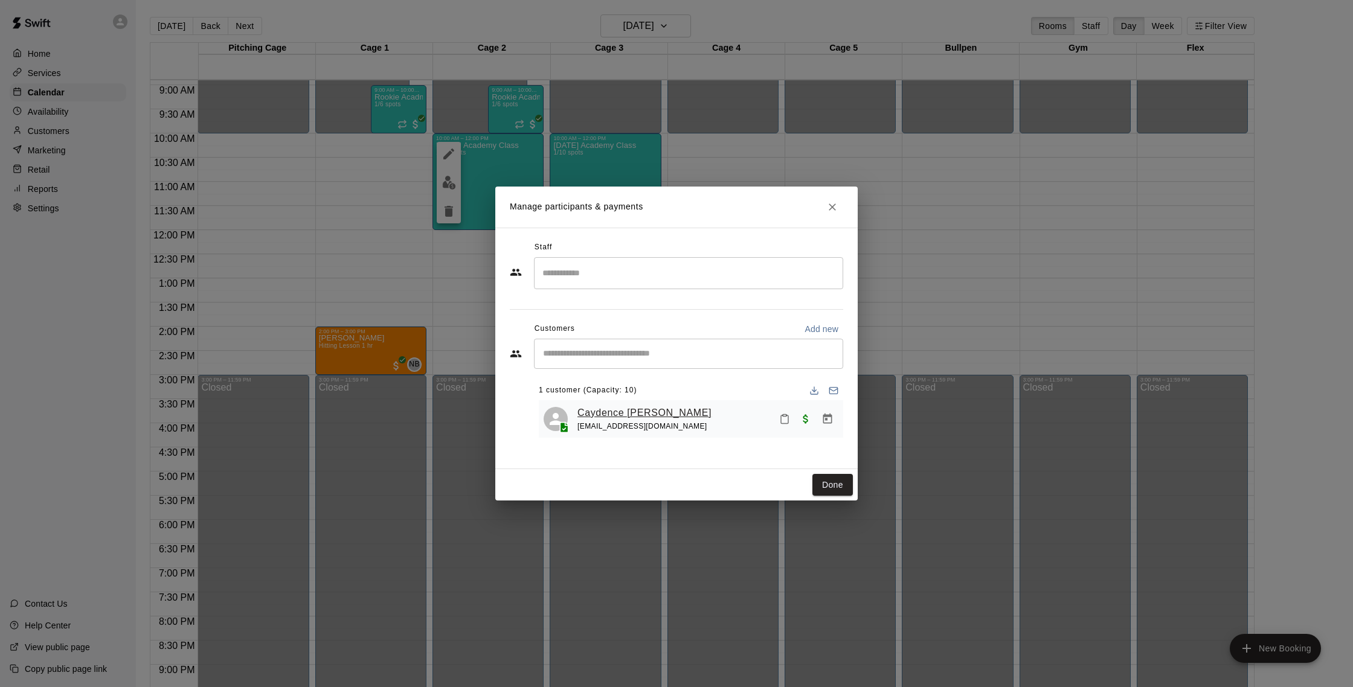
click at [597, 416] on link "Caydence Smoak" at bounding box center [644, 413] width 134 height 16
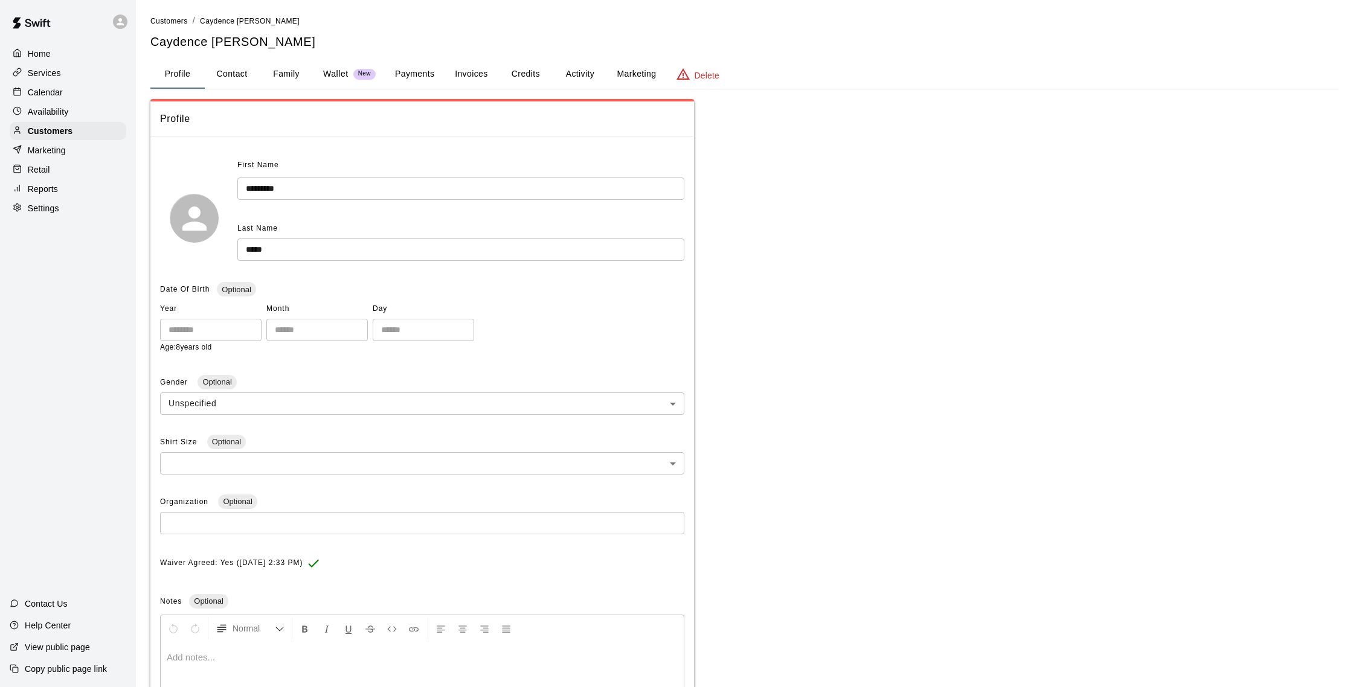
click at [295, 73] on button "Family" at bounding box center [286, 74] width 54 height 29
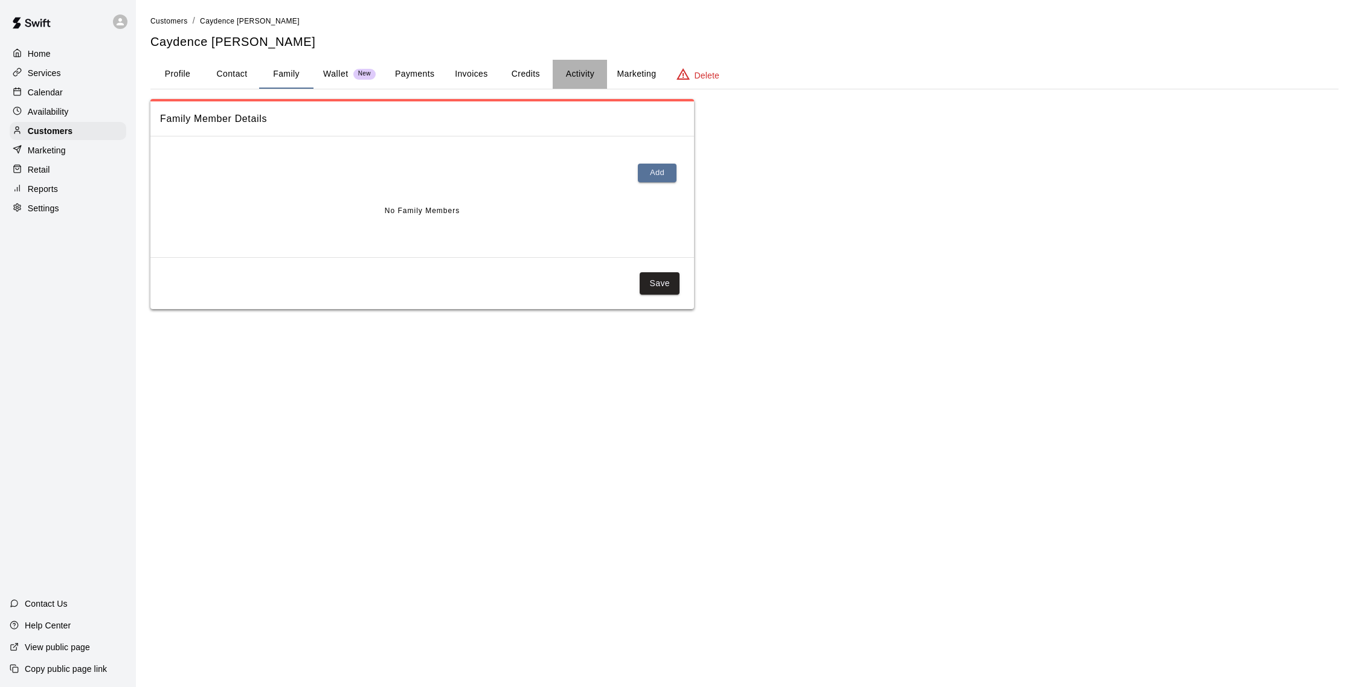
click at [585, 72] on button "Activity" at bounding box center [580, 74] width 54 height 29
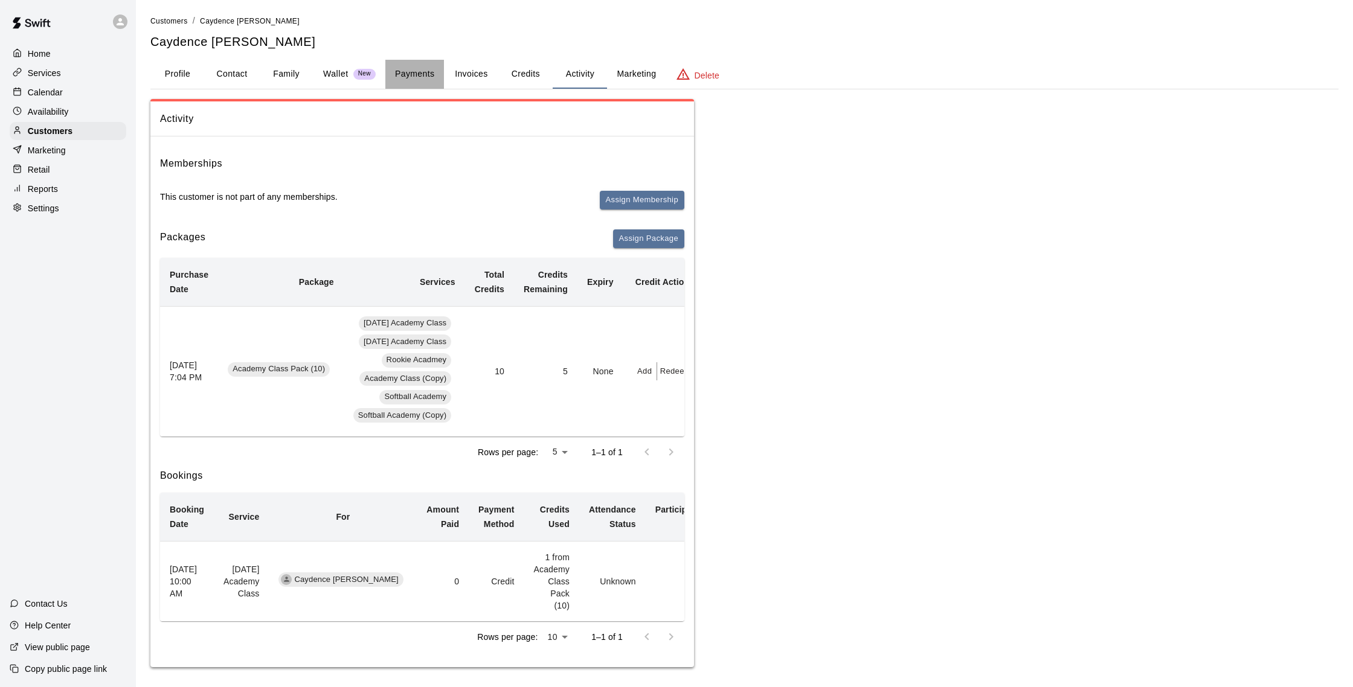
click at [419, 85] on button "Payments" at bounding box center [414, 74] width 59 height 29
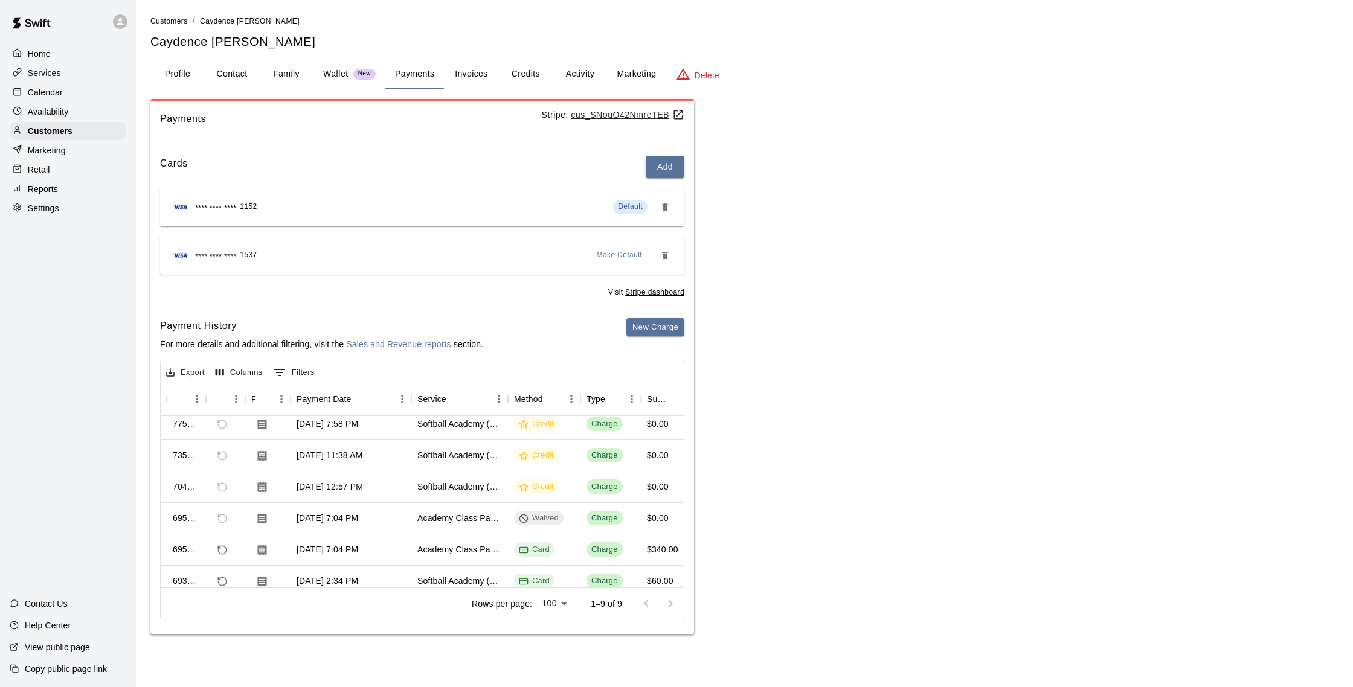
scroll to position [111, 24]
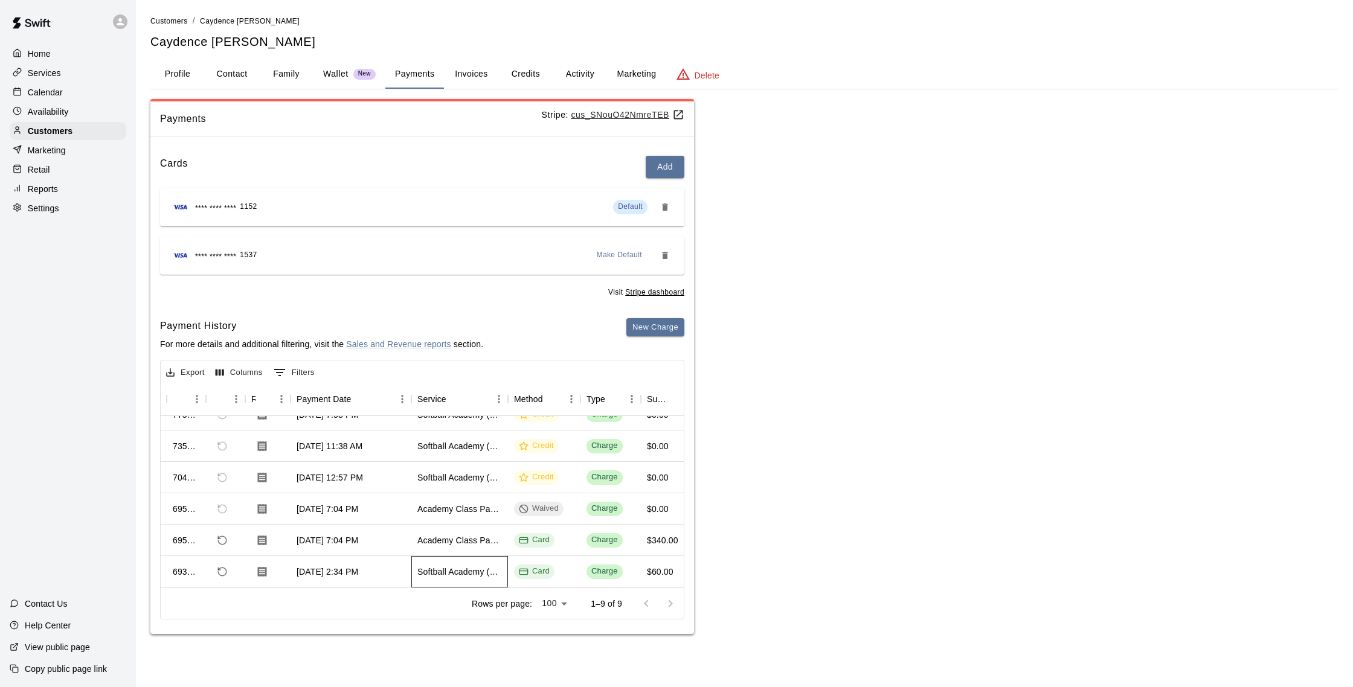
drag, startPoint x: 411, startPoint y: 574, endPoint x: 481, endPoint y: 579, distance: 70.3
click at [481, 579] on div "Softball Academy (Copy)" at bounding box center [459, 571] width 97 height 31
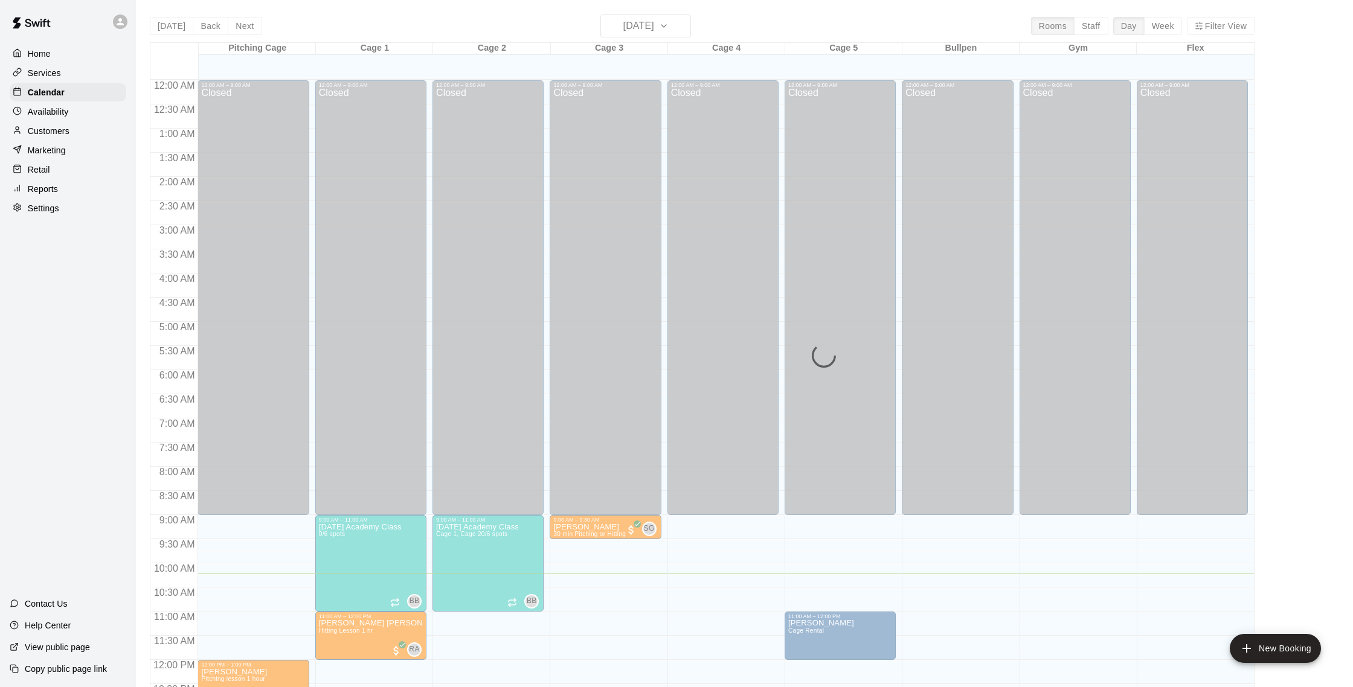
scroll to position [494, 0]
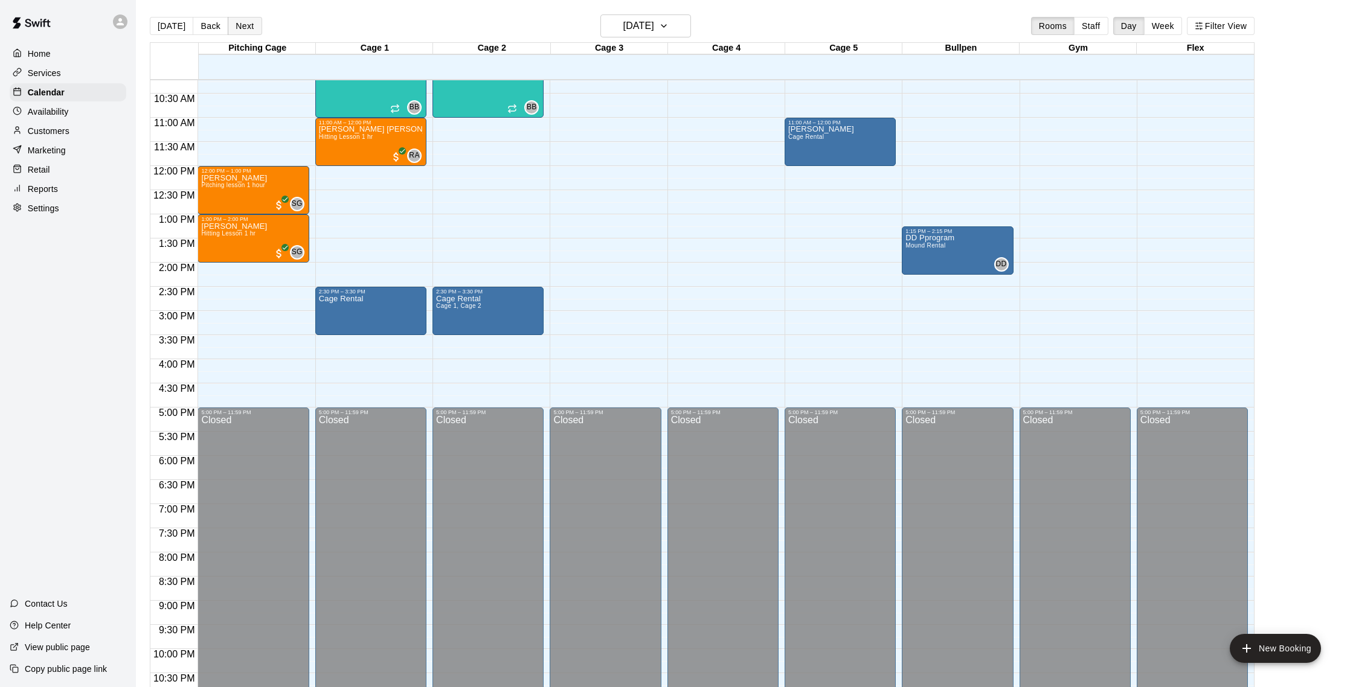
click at [241, 27] on button "Next" at bounding box center [245, 26] width 34 height 18
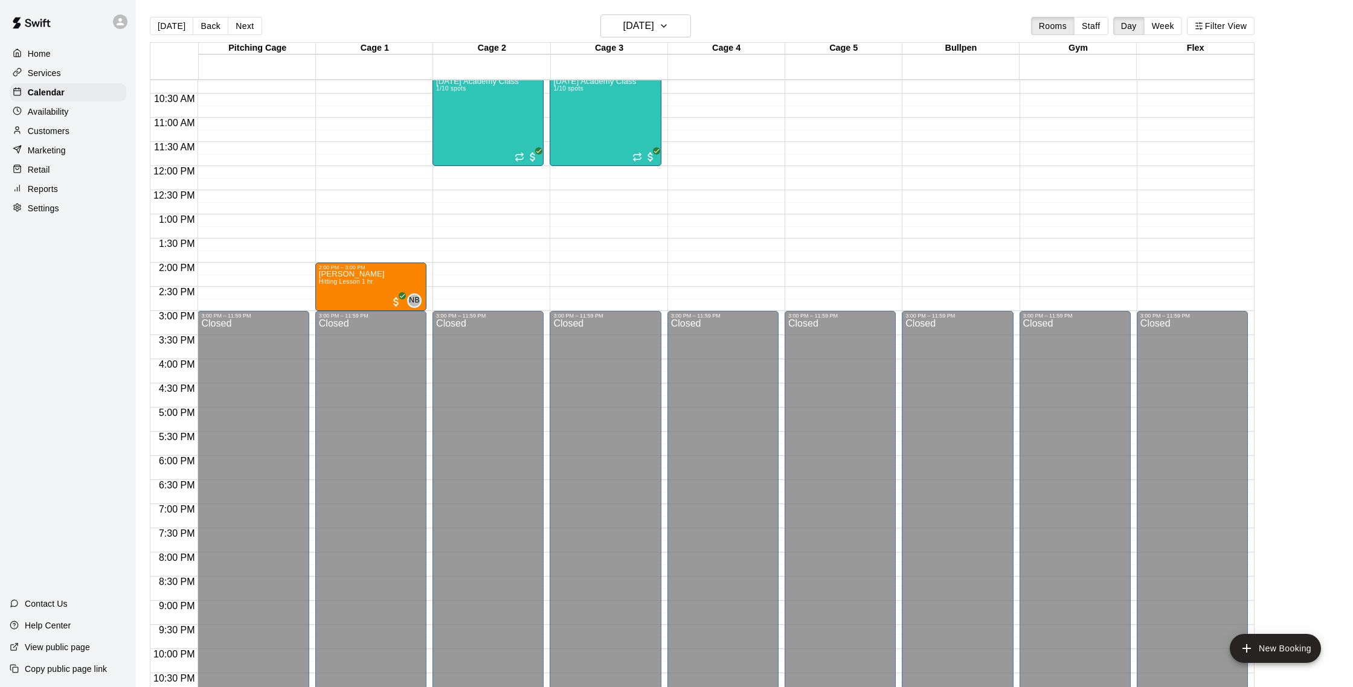
scroll to position [386, 0]
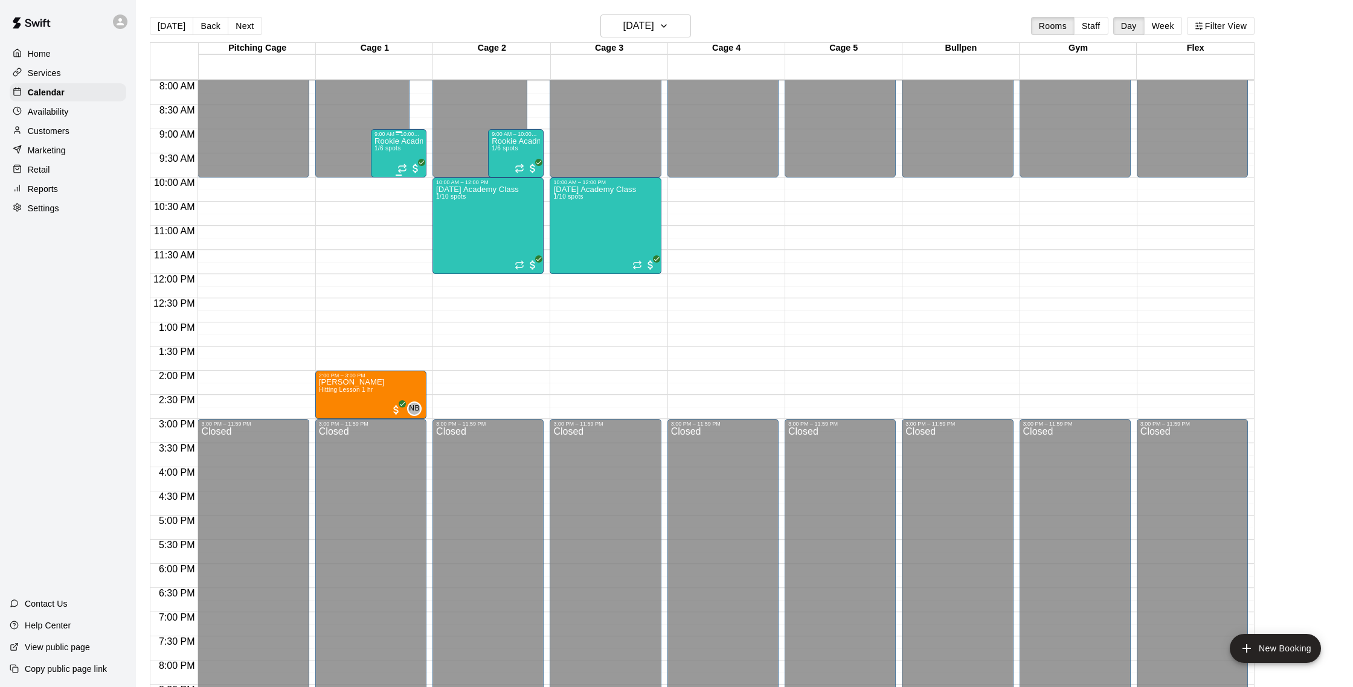
click at [405, 159] on div "Rookie Acadmey 1/6 spots" at bounding box center [398, 480] width 48 height 687
click at [393, 181] on img "edit" at bounding box center [388, 179] width 14 height 14
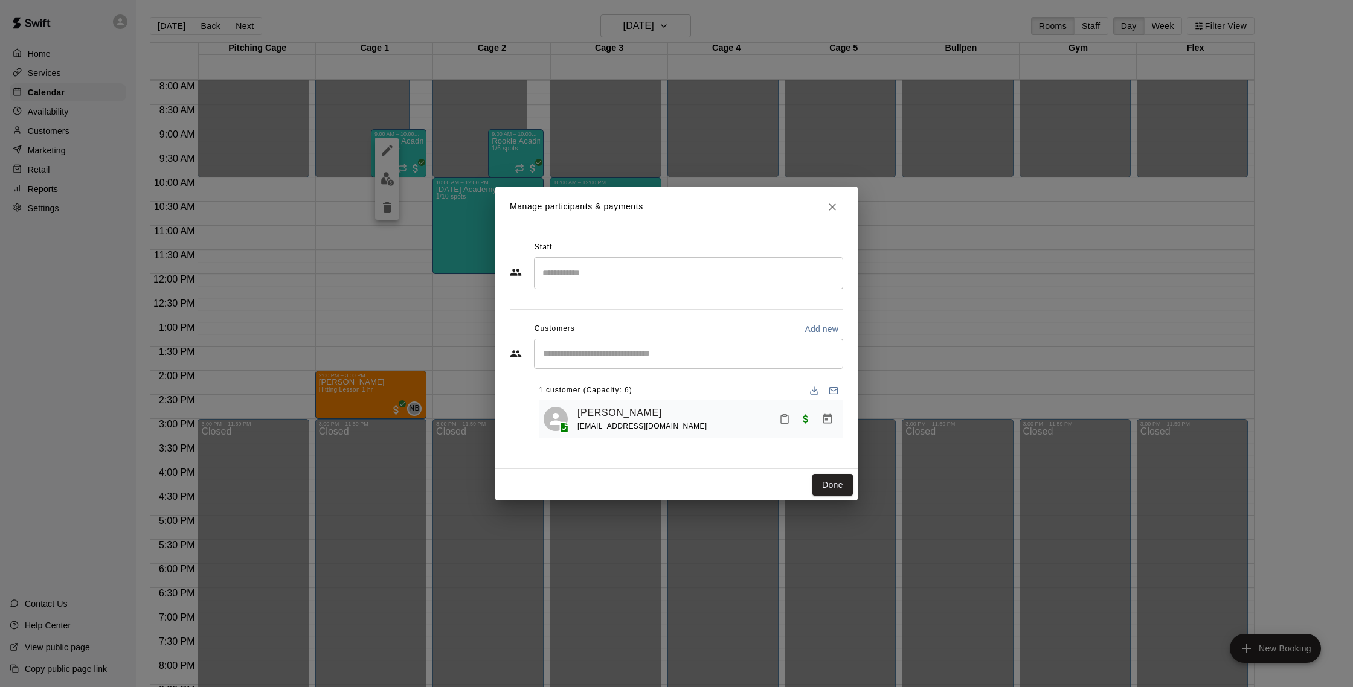
click at [602, 418] on link "[PERSON_NAME]" at bounding box center [619, 413] width 85 height 16
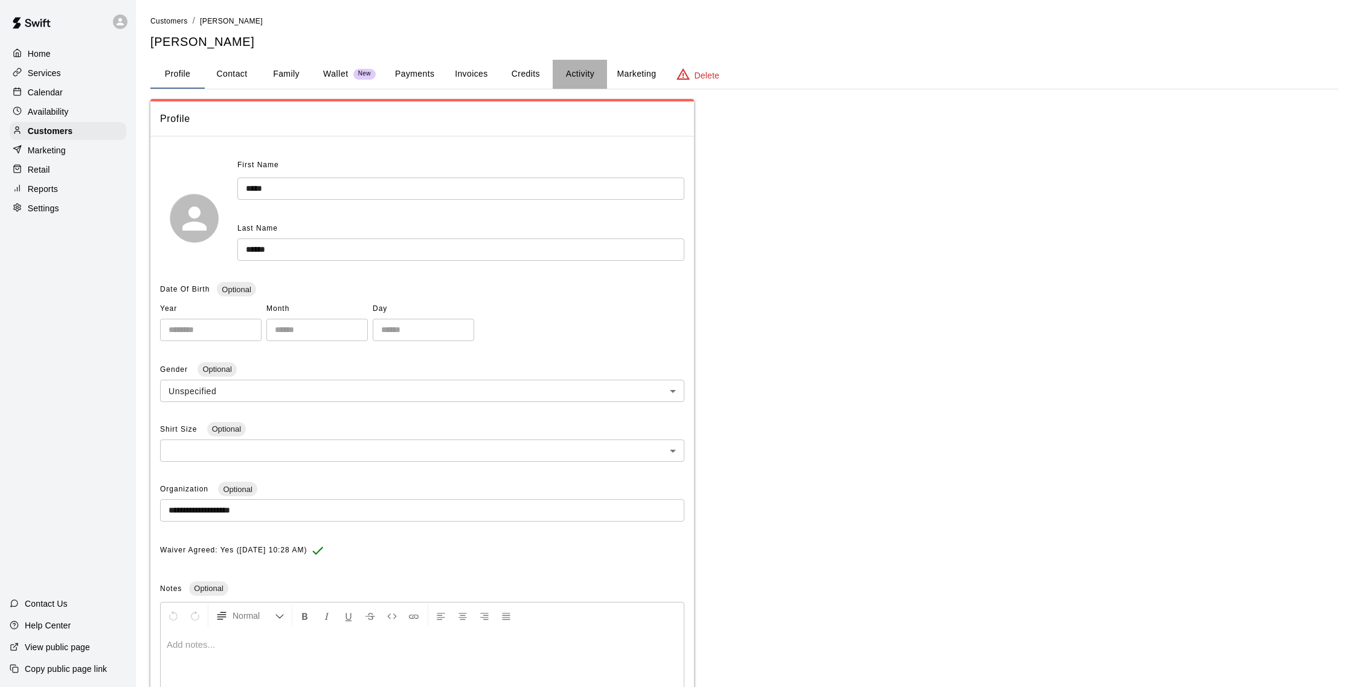
click at [582, 75] on button "Activity" at bounding box center [580, 74] width 54 height 29
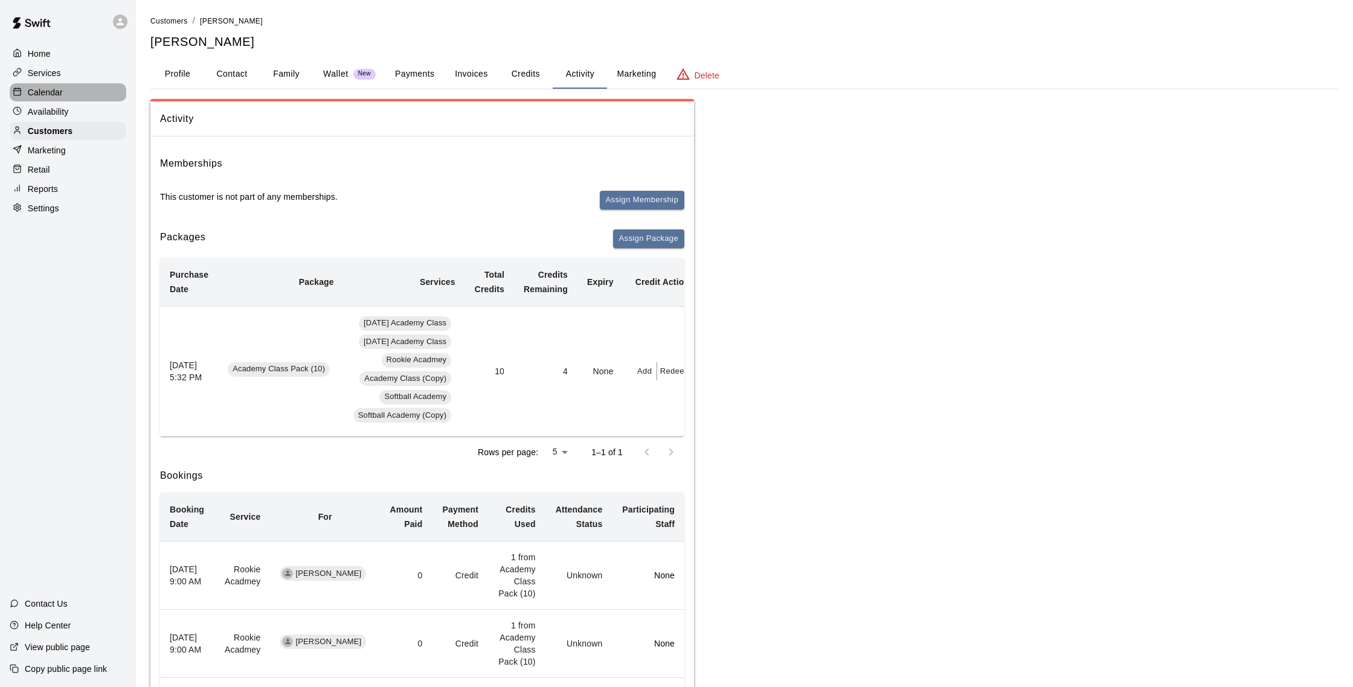
click at [37, 98] on div "Calendar" at bounding box center [68, 92] width 117 height 18
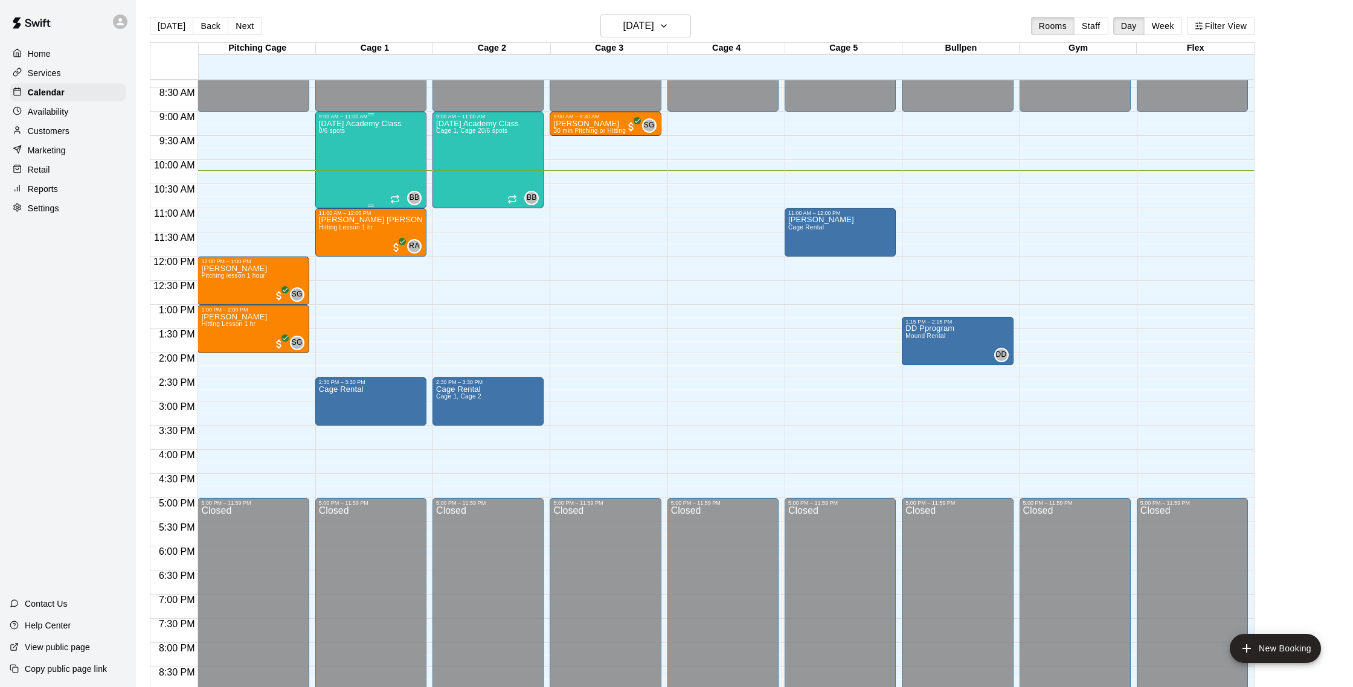
scroll to position [388, 0]
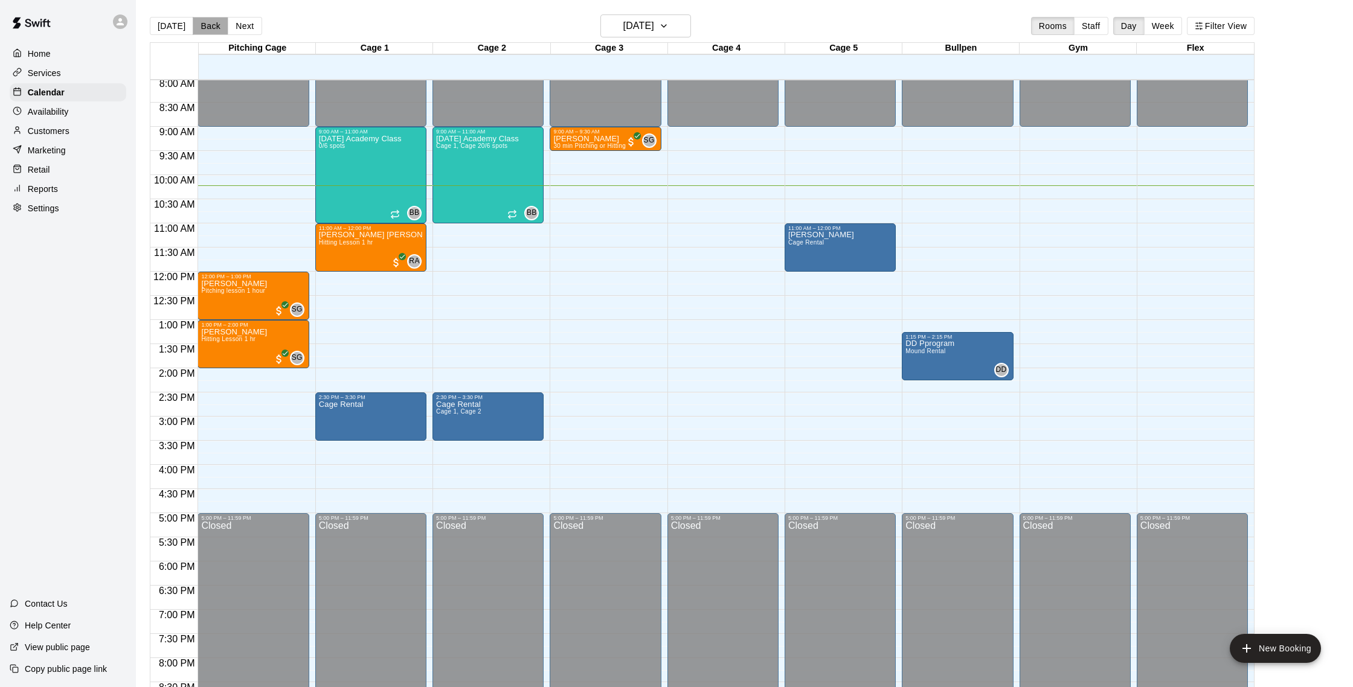
click at [206, 27] on button "Back" at bounding box center [211, 26] width 36 height 18
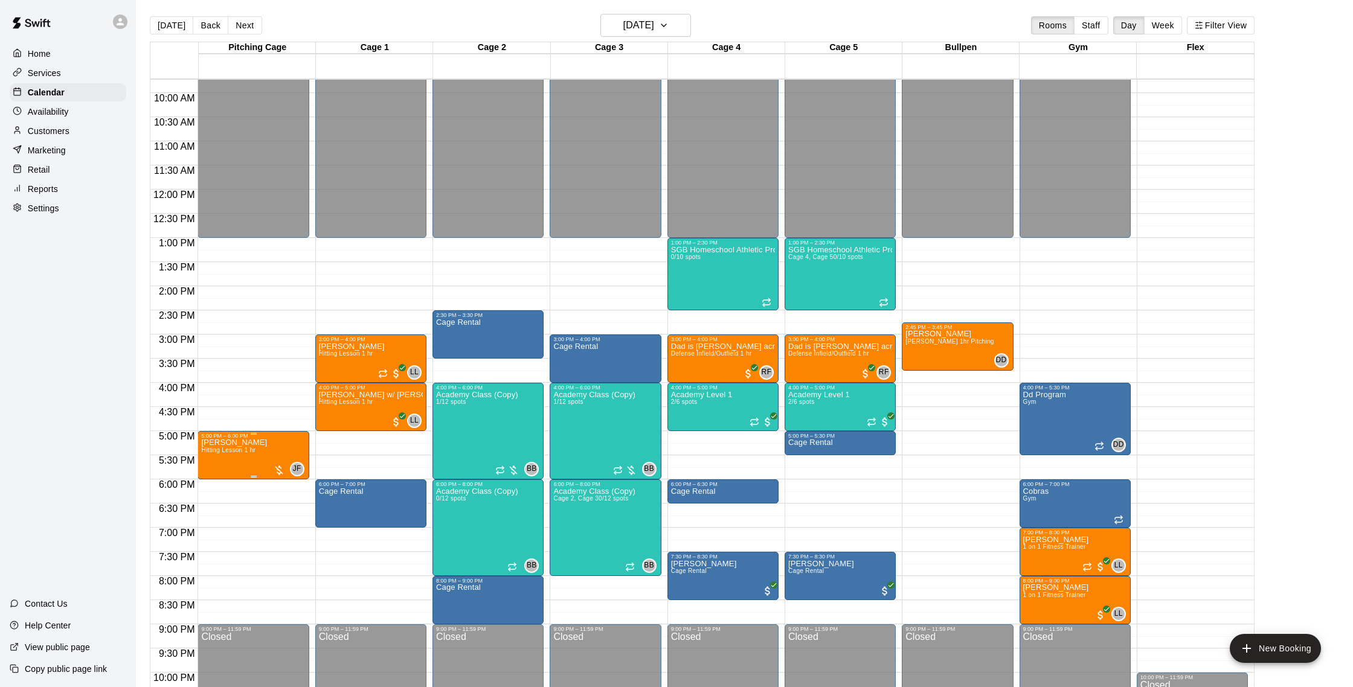
scroll to position [473, 0]
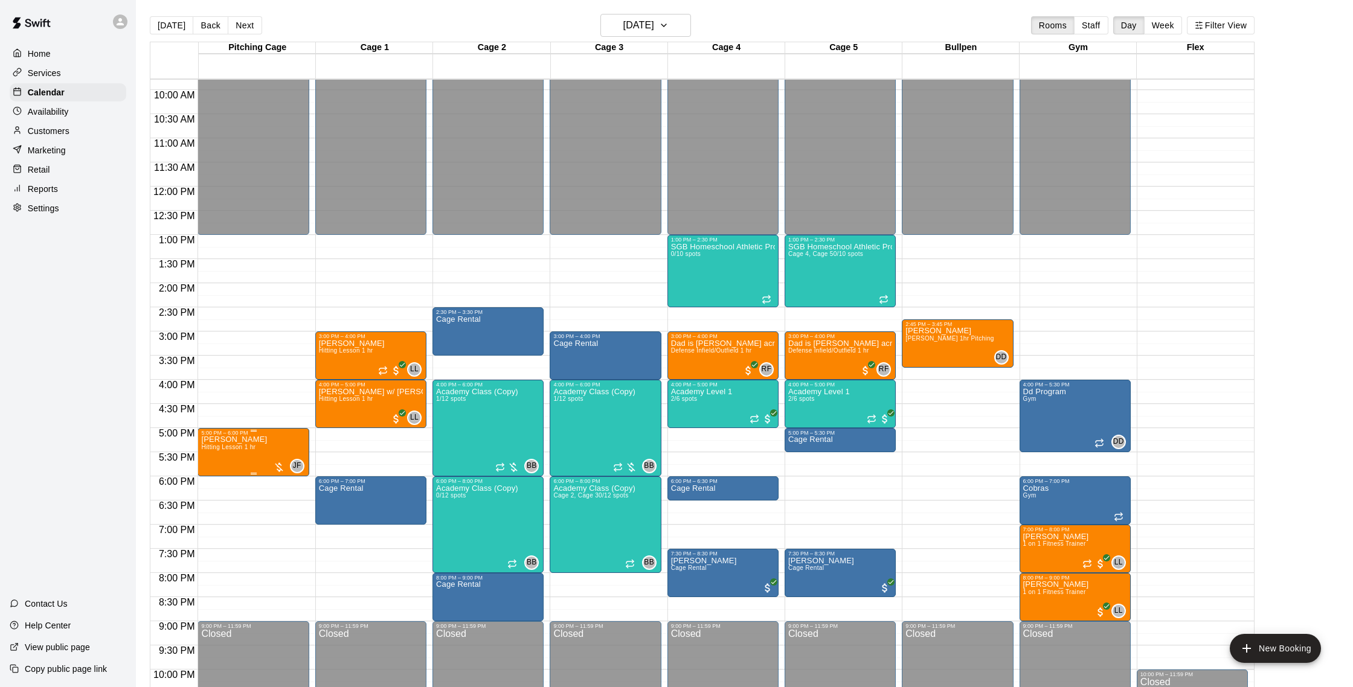
click at [243, 449] on span "Hitting Lesson 1 hr" at bounding box center [228, 447] width 54 height 7
click at [213, 507] on button "delete" at bounding box center [214, 515] width 24 height 24
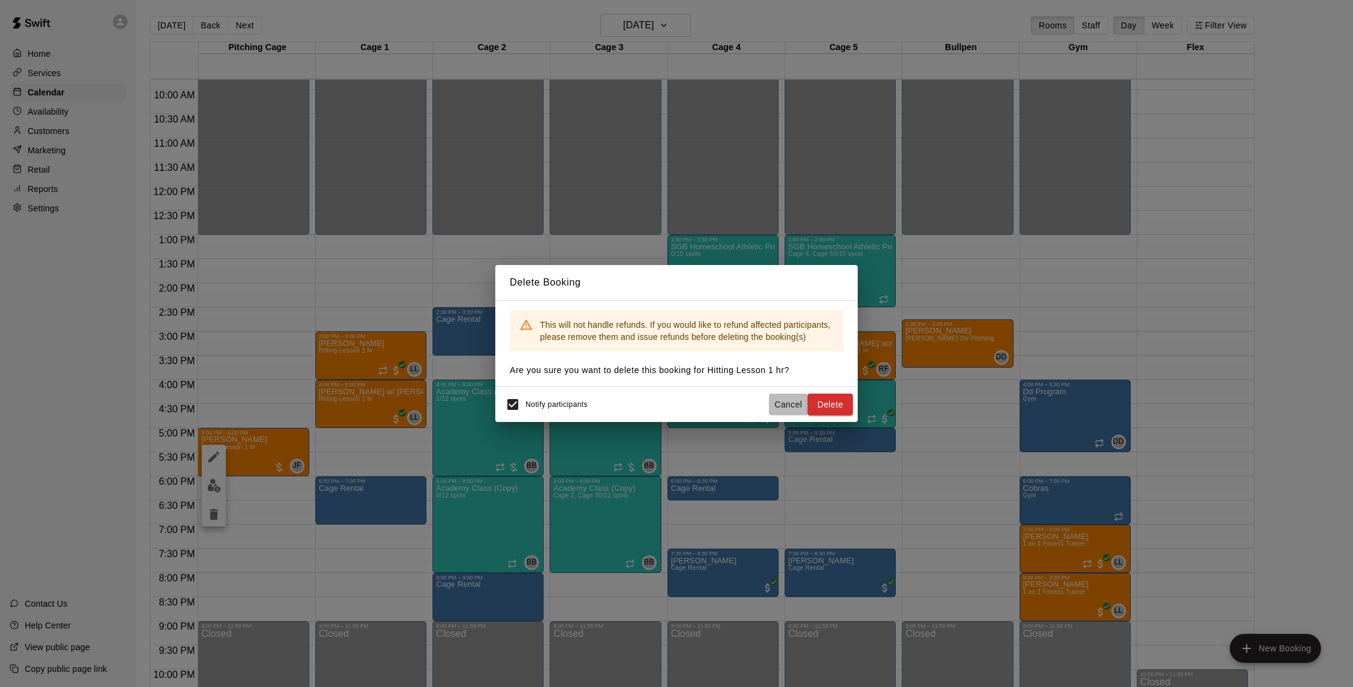
click at [783, 404] on button "Cancel" at bounding box center [788, 405] width 39 height 22
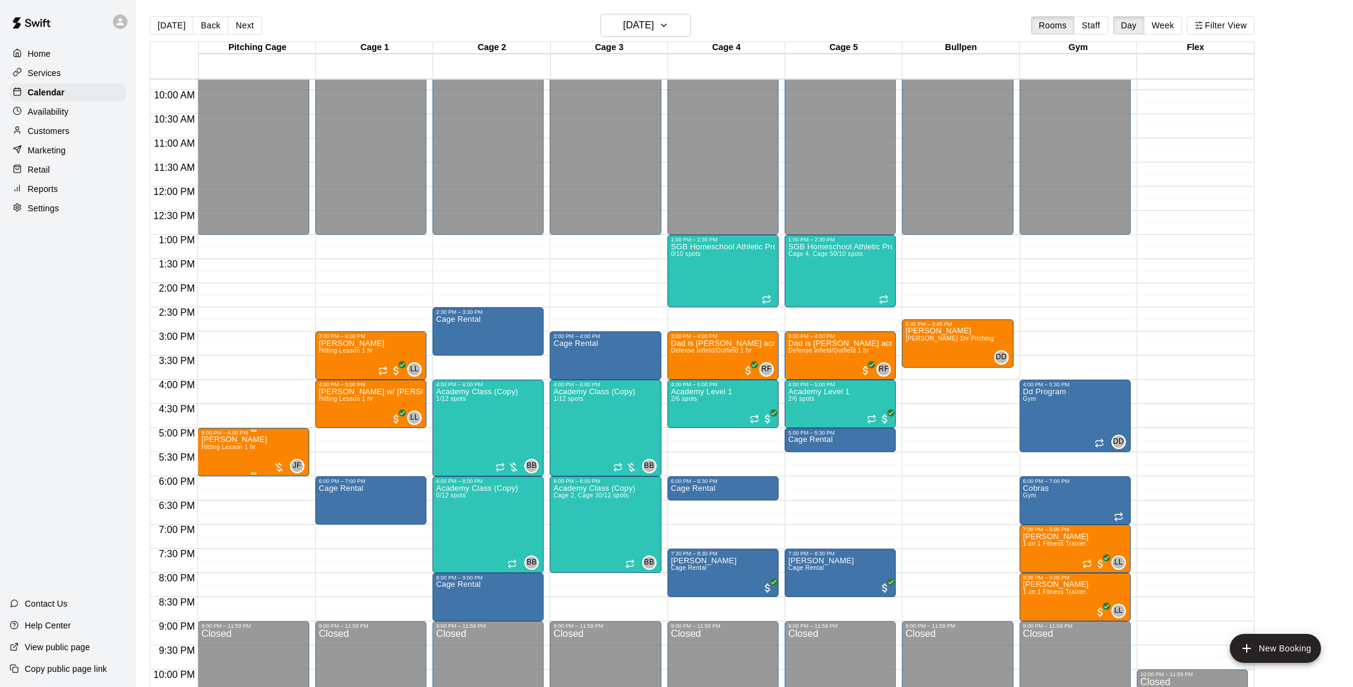
click at [220, 474] on img "edit" at bounding box center [214, 477] width 14 height 14
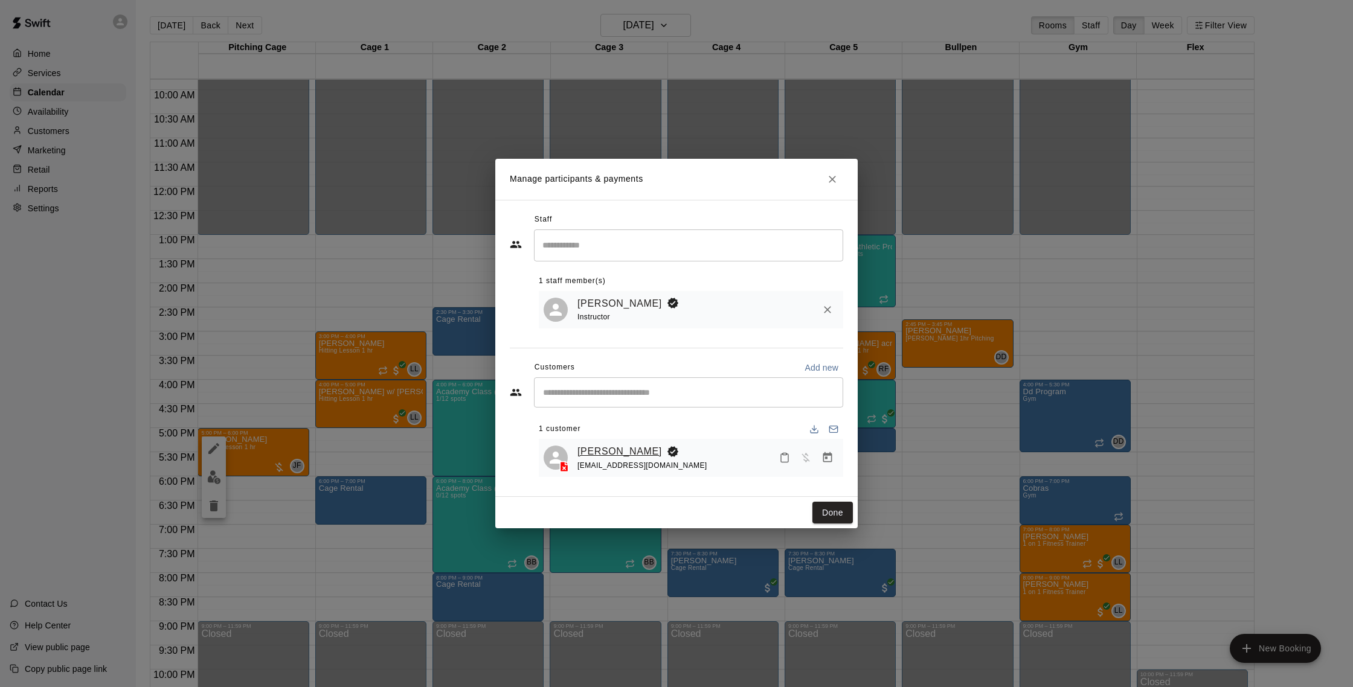
click at [628, 451] on link "[PERSON_NAME]" at bounding box center [619, 452] width 85 height 16
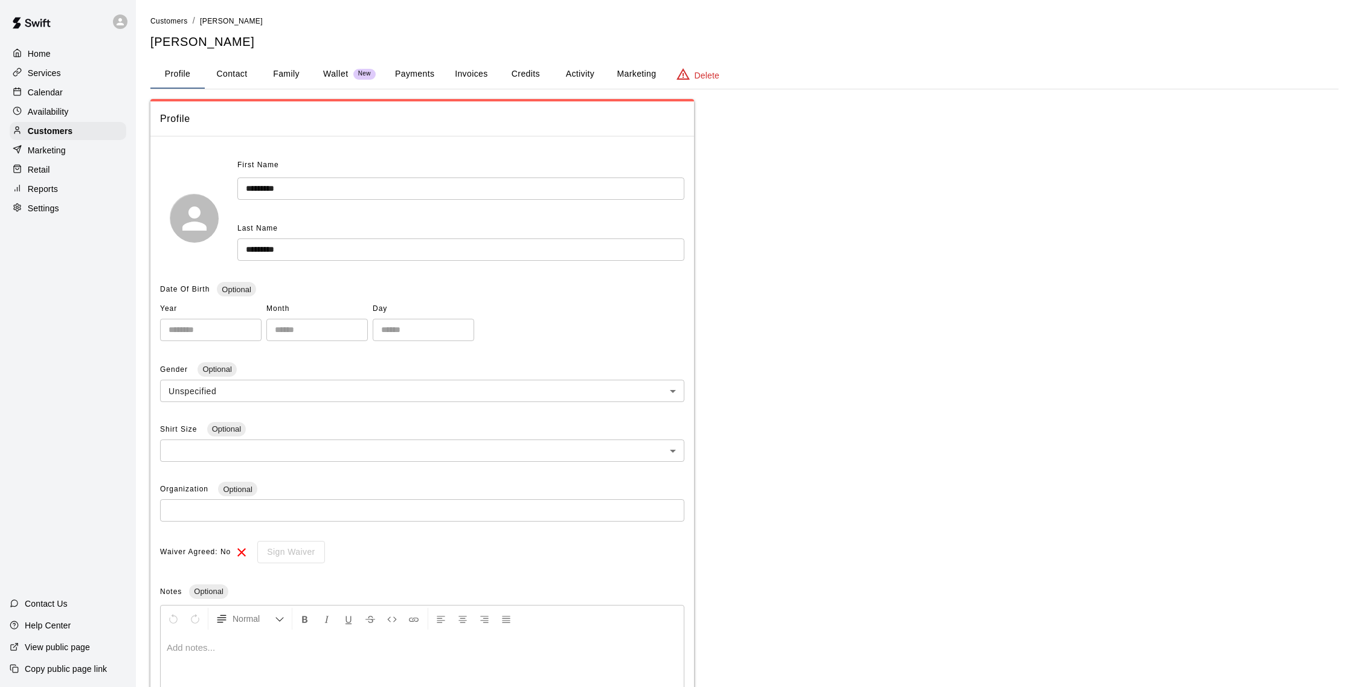
click at [578, 74] on button "Activity" at bounding box center [580, 74] width 54 height 29
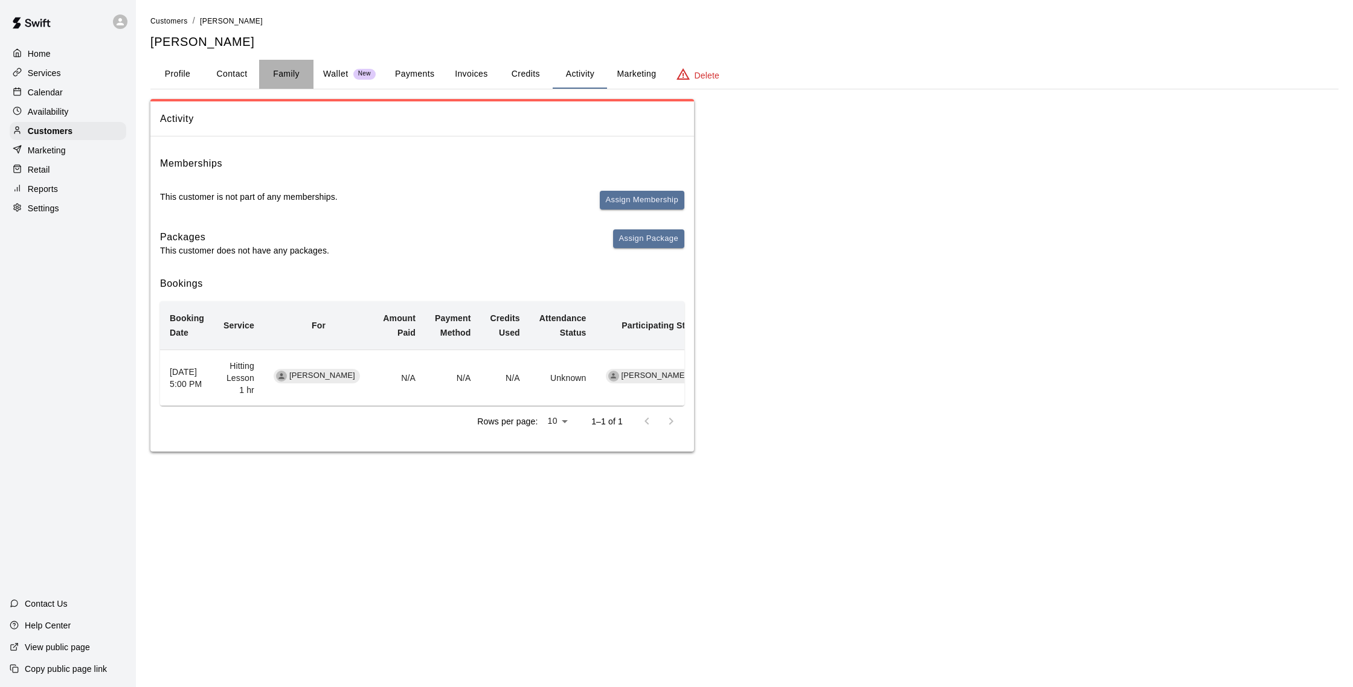
click at [269, 72] on button "Family" at bounding box center [286, 74] width 54 height 29
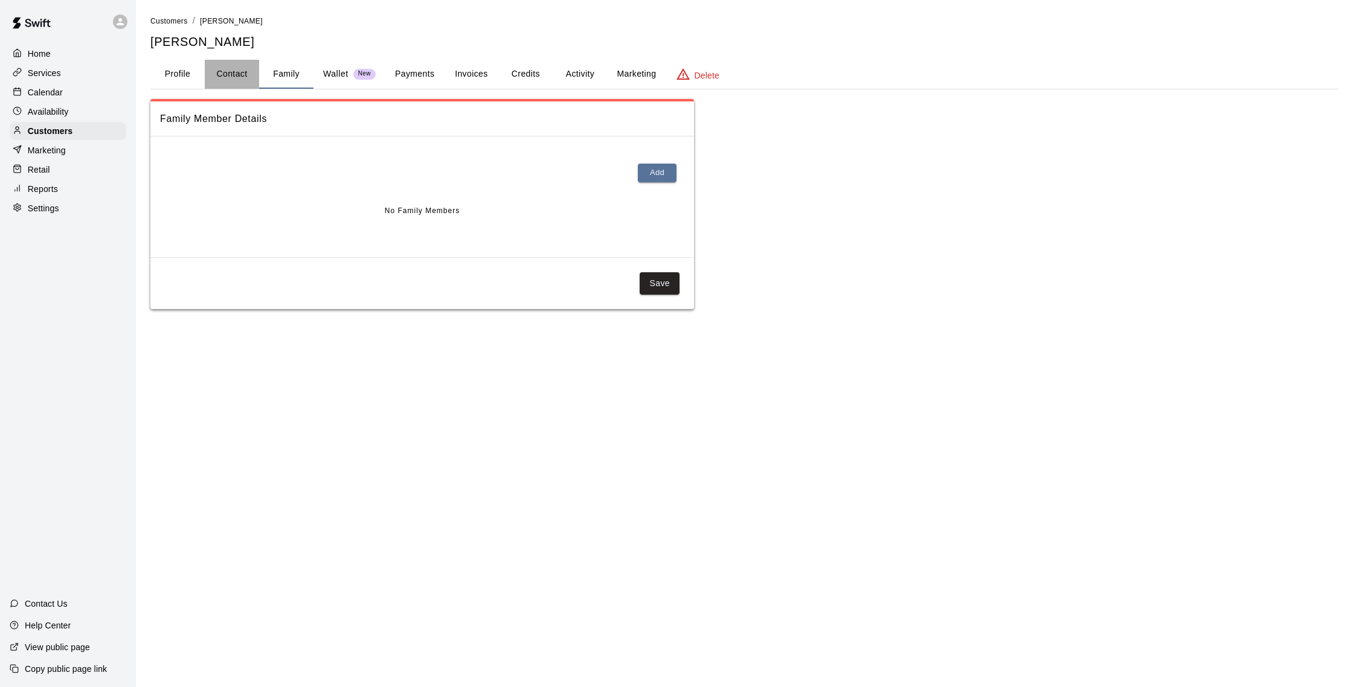
click at [252, 74] on button "Contact" at bounding box center [232, 74] width 54 height 29
select select "**"
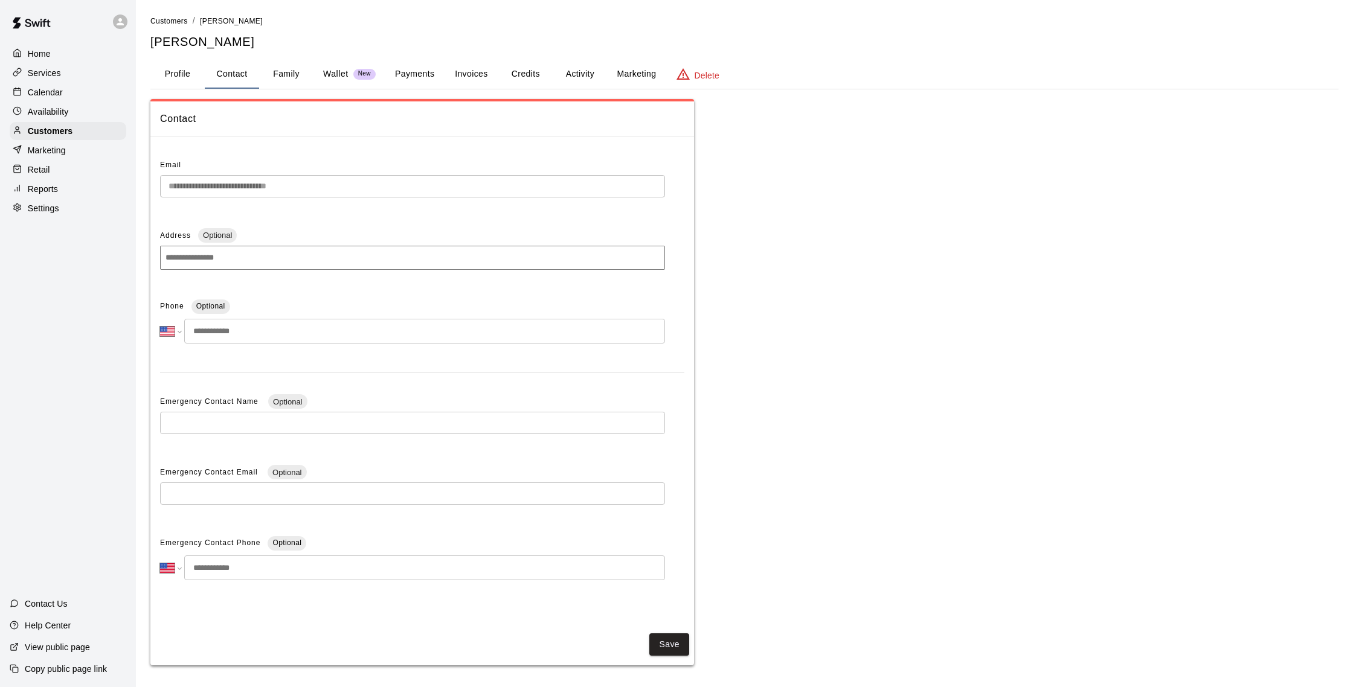
click at [50, 87] on p "Calendar" at bounding box center [45, 92] width 35 height 12
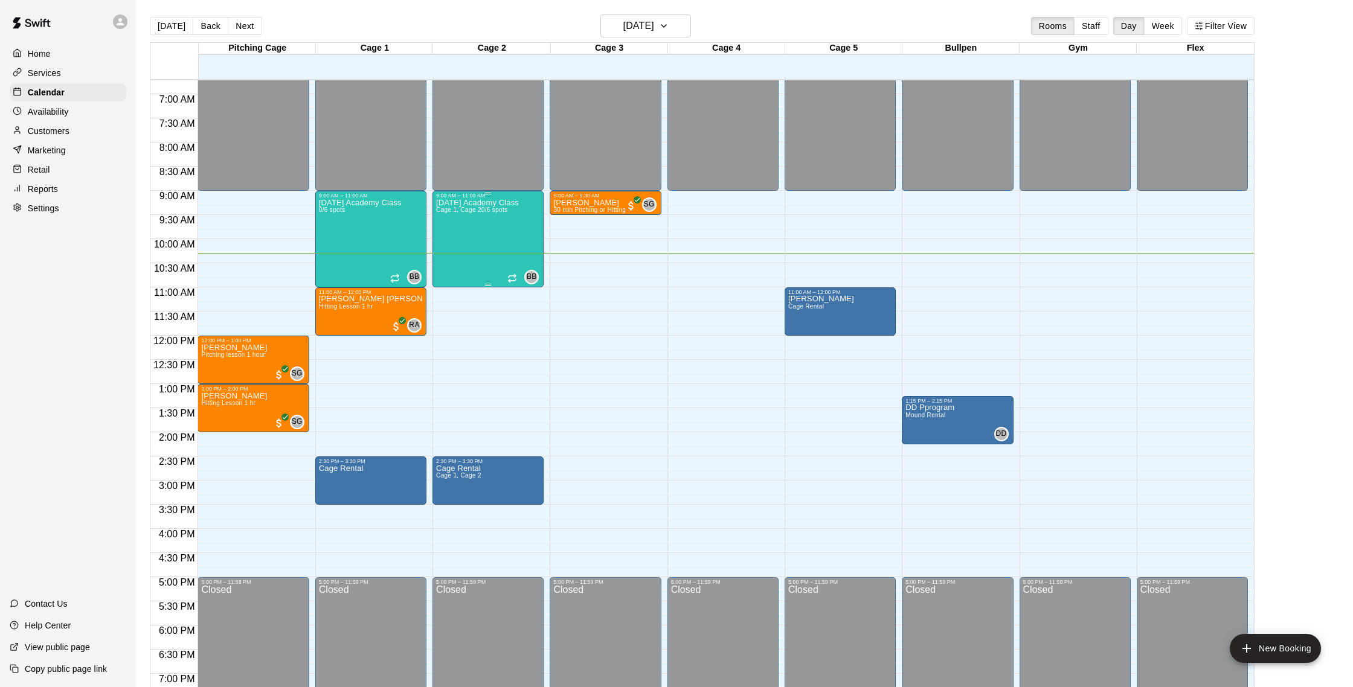
scroll to position [322, 0]
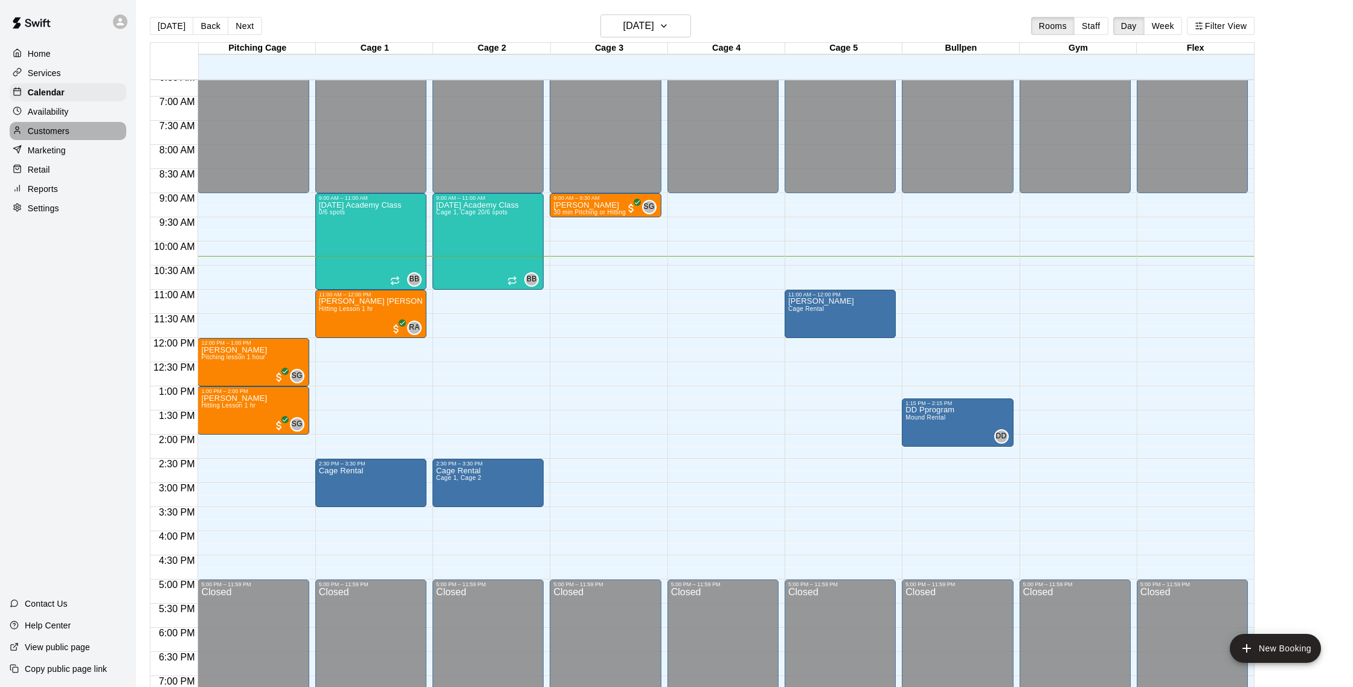
click at [44, 128] on p "Customers" at bounding box center [49, 131] width 42 height 12
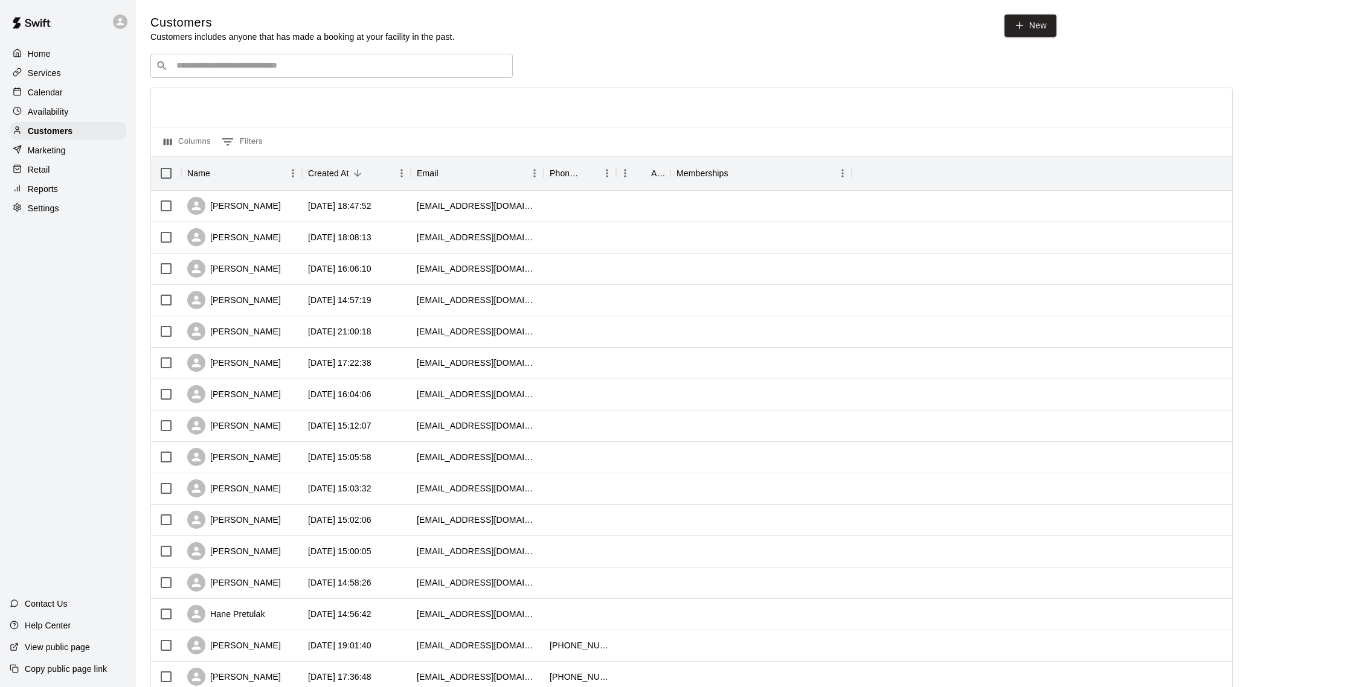
click at [42, 96] on p "Calendar" at bounding box center [45, 92] width 35 height 12
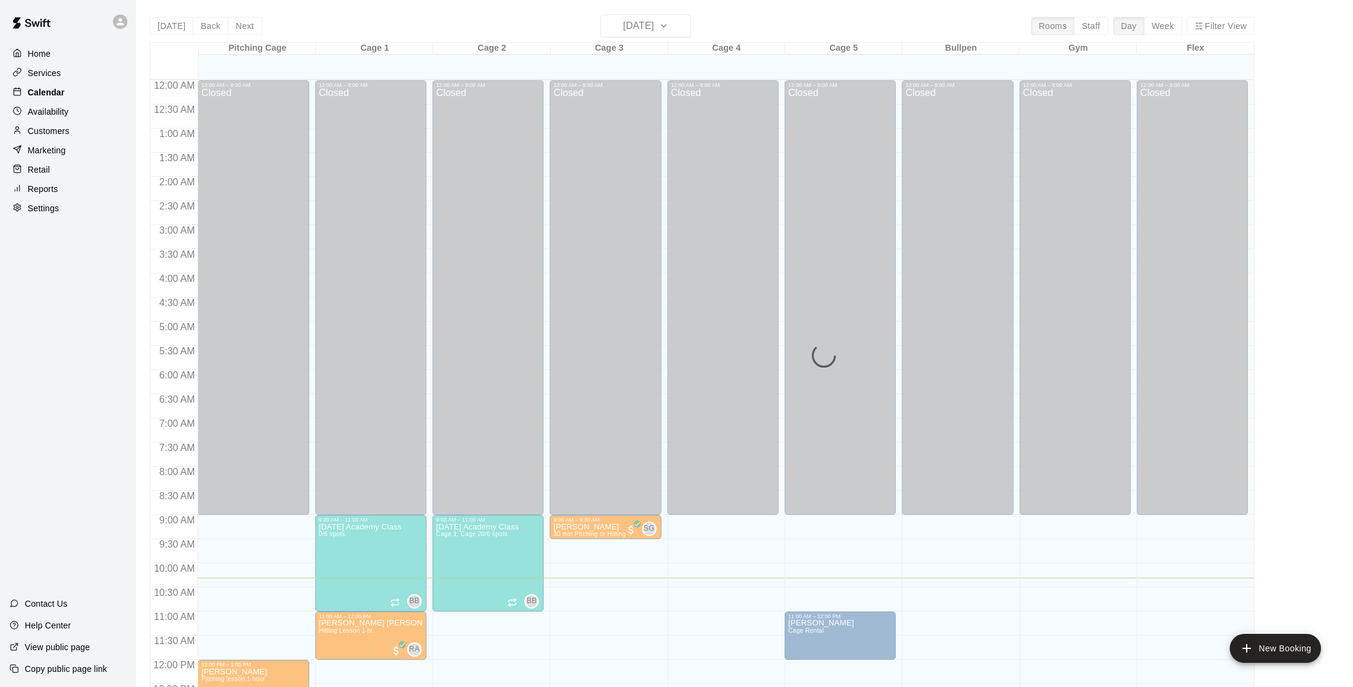
scroll to position [498, 0]
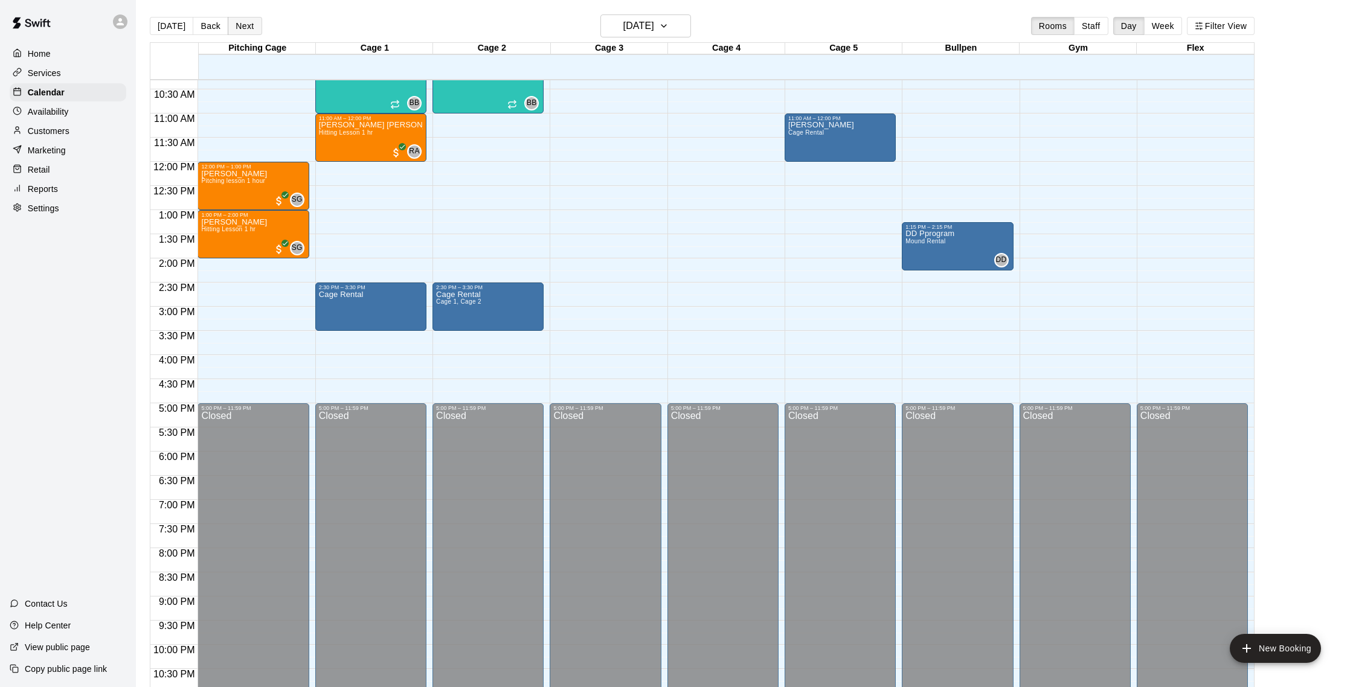
click at [252, 26] on button "Next" at bounding box center [245, 26] width 34 height 18
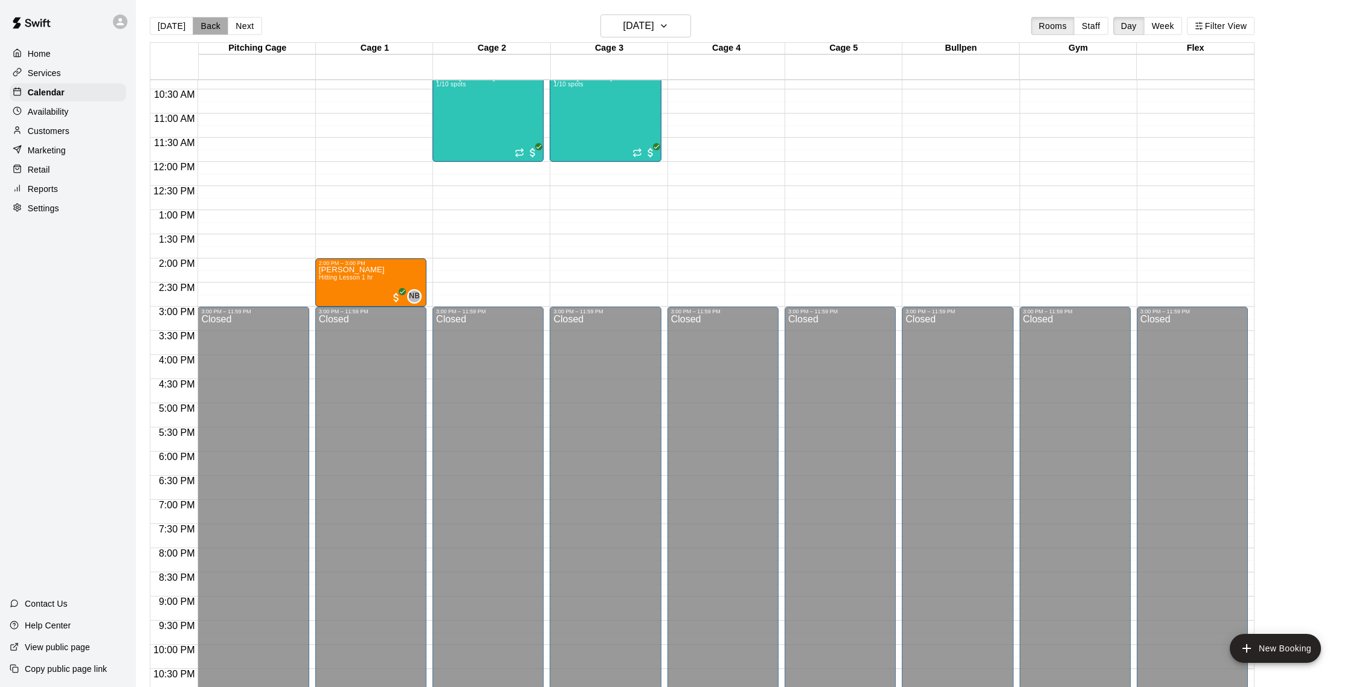
click at [197, 27] on button "Back" at bounding box center [211, 26] width 36 height 18
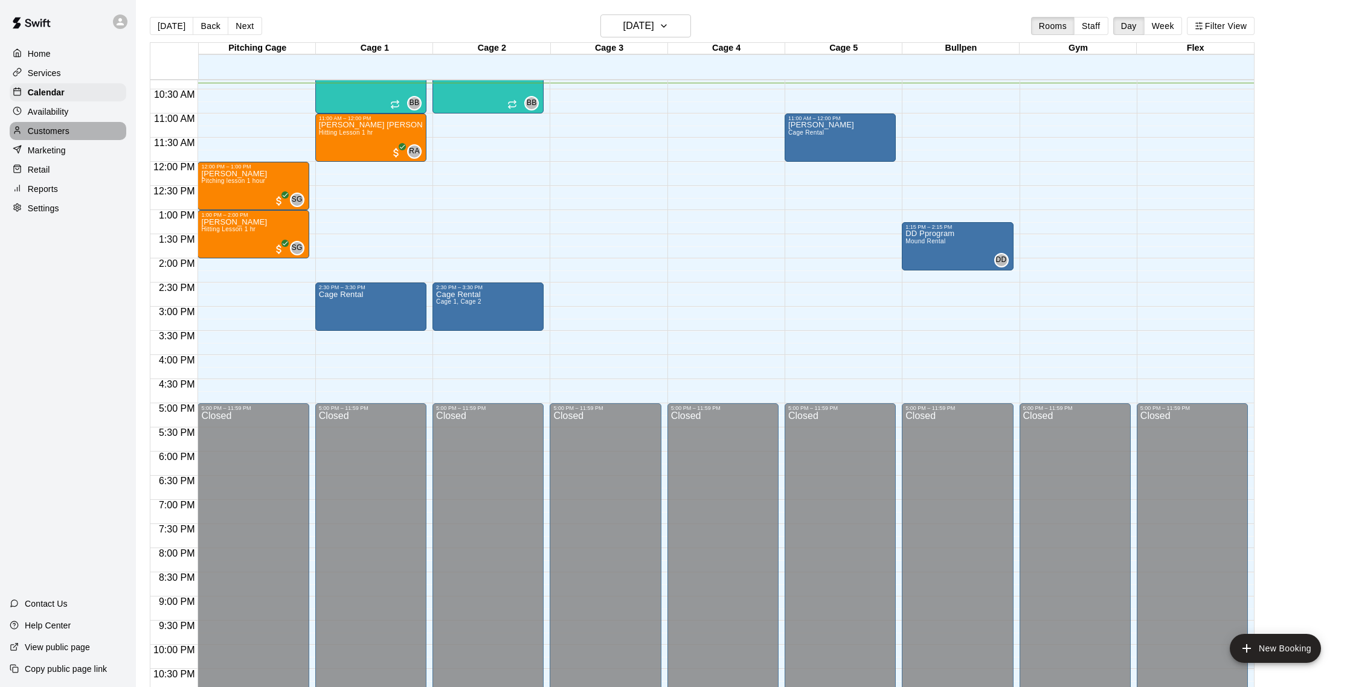
click at [63, 136] on p "Customers" at bounding box center [49, 131] width 42 height 12
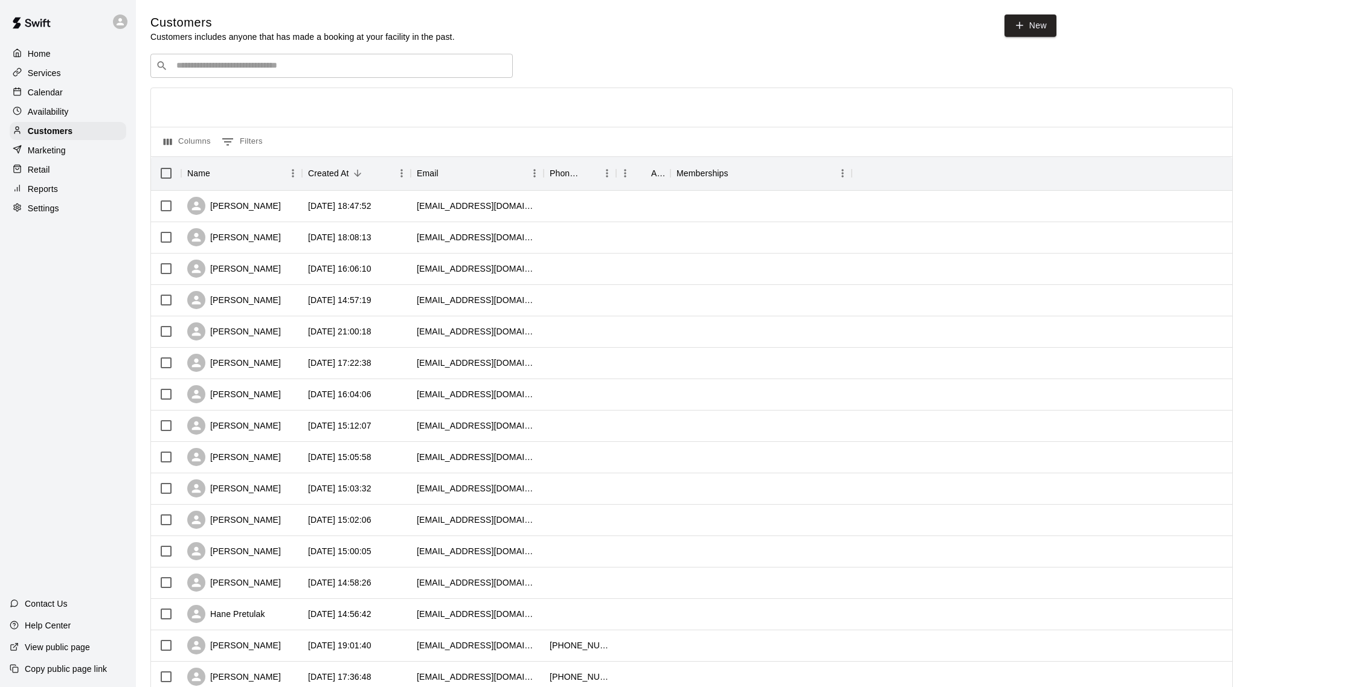
click at [228, 73] on div "​ ​" at bounding box center [331, 66] width 362 height 24
type input "******"
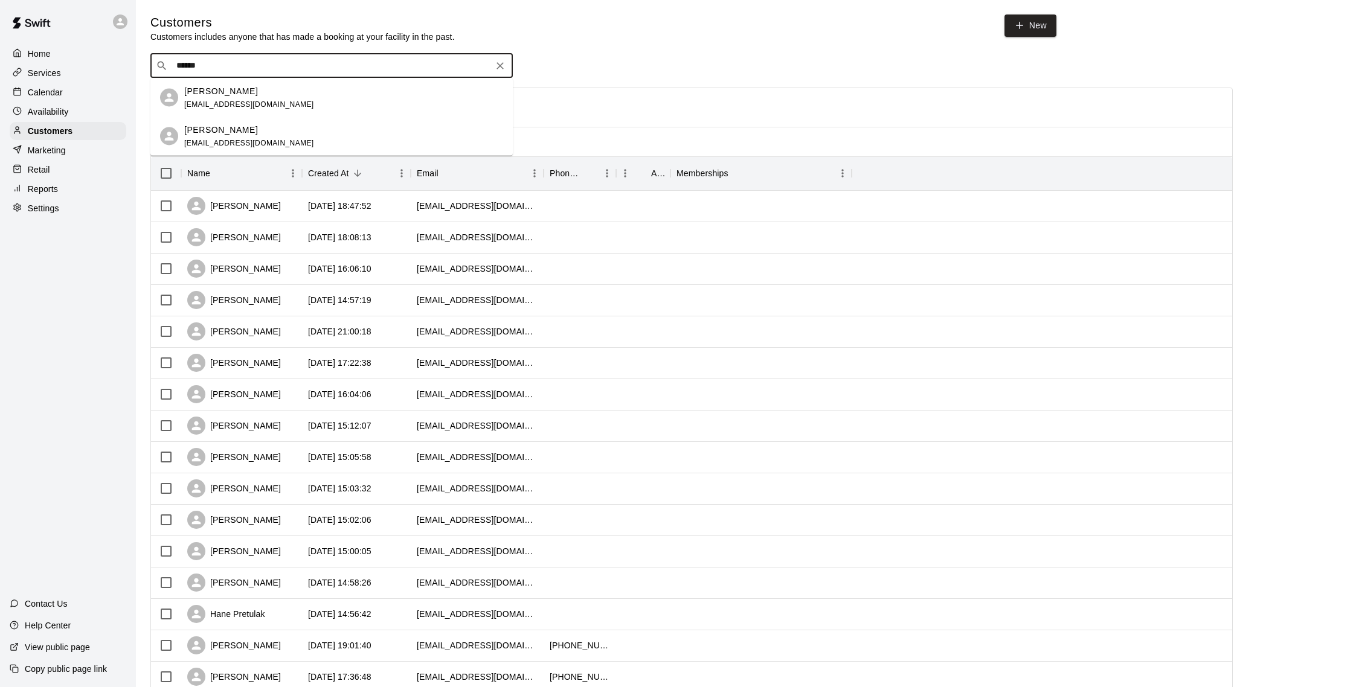
click at [224, 101] on span "[EMAIL_ADDRESS][DOMAIN_NAME]" at bounding box center [249, 104] width 130 height 8
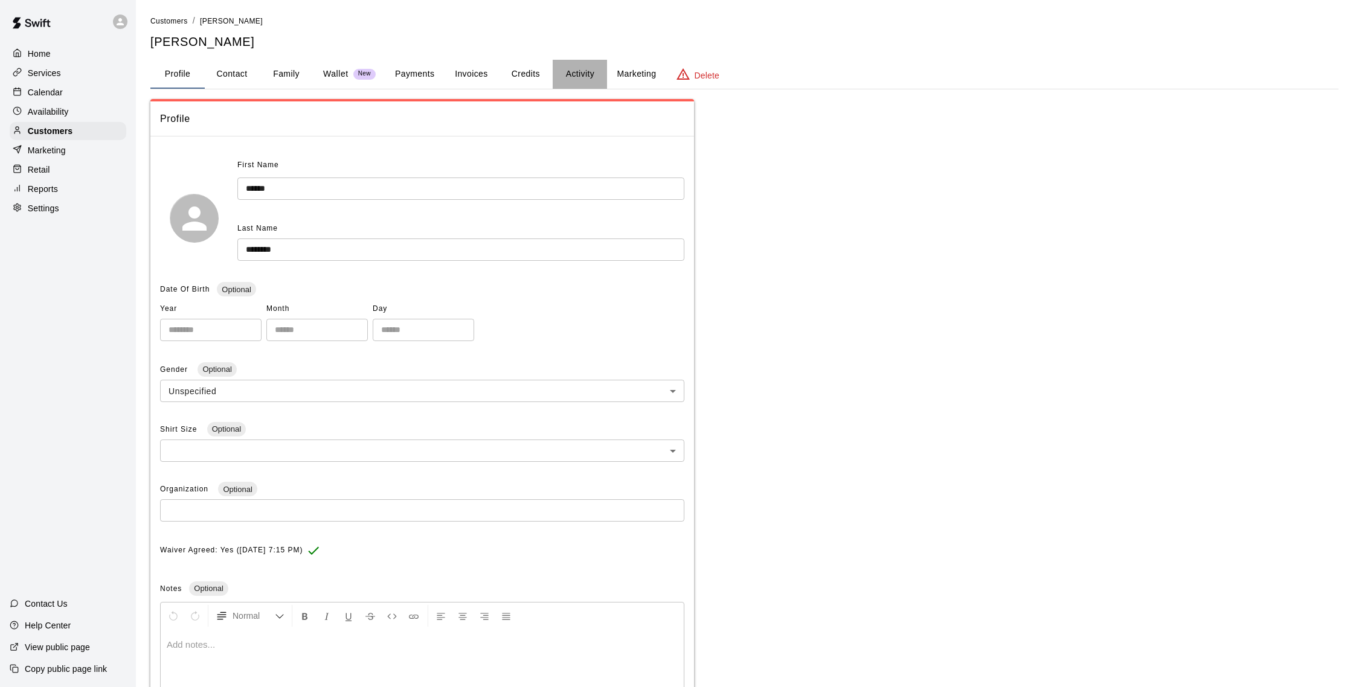
click at [570, 72] on button "Activity" at bounding box center [580, 74] width 54 height 29
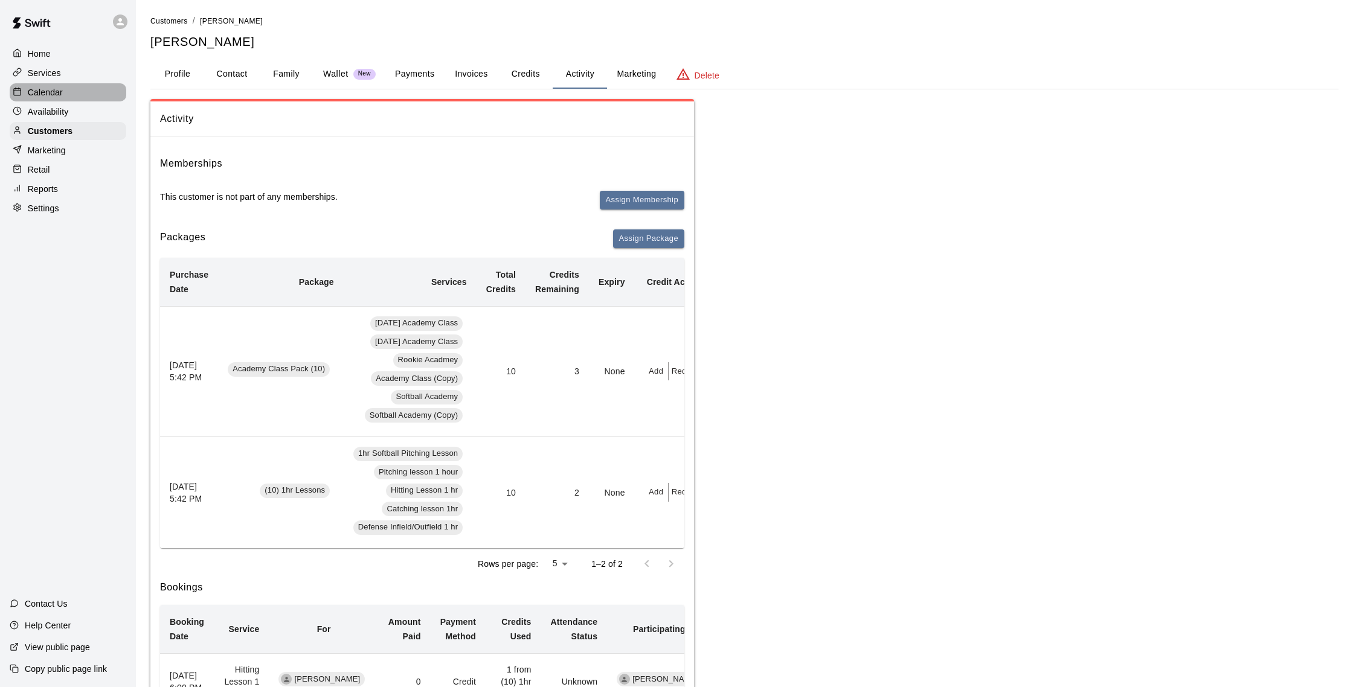
click at [69, 90] on div "Calendar" at bounding box center [68, 92] width 117 height 18
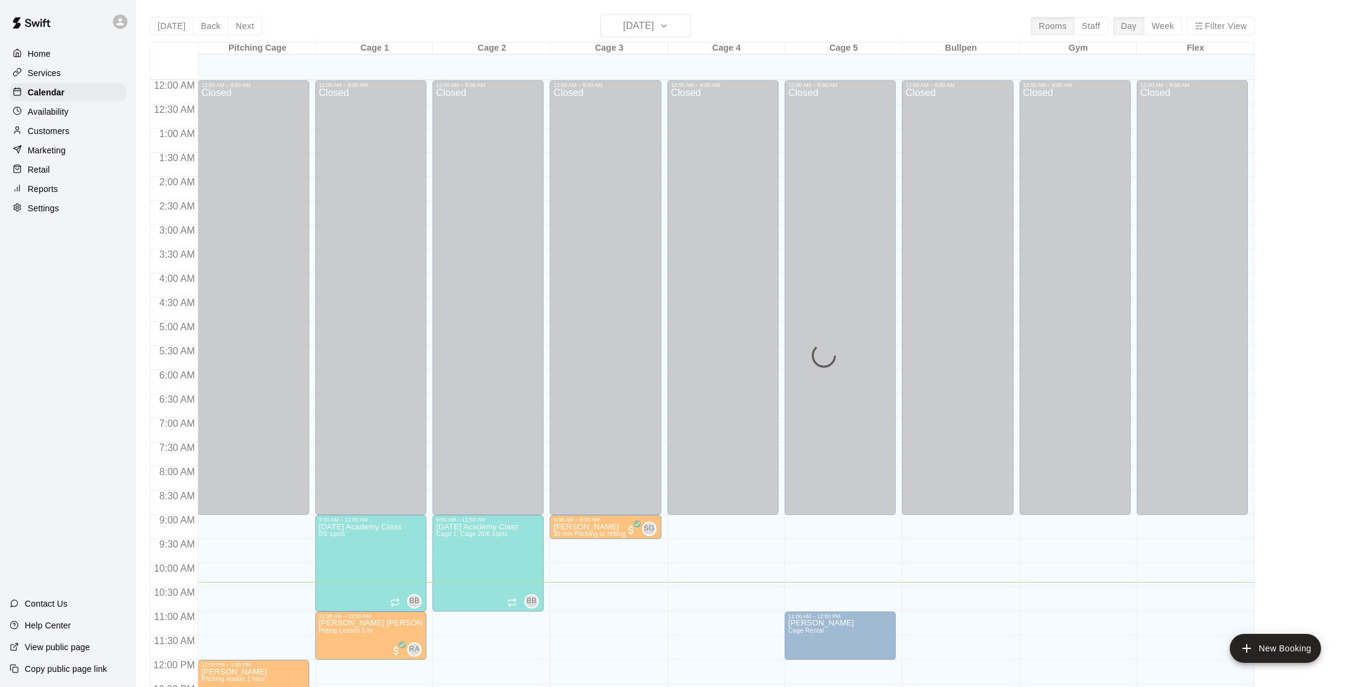
scroll to position [503, 0]
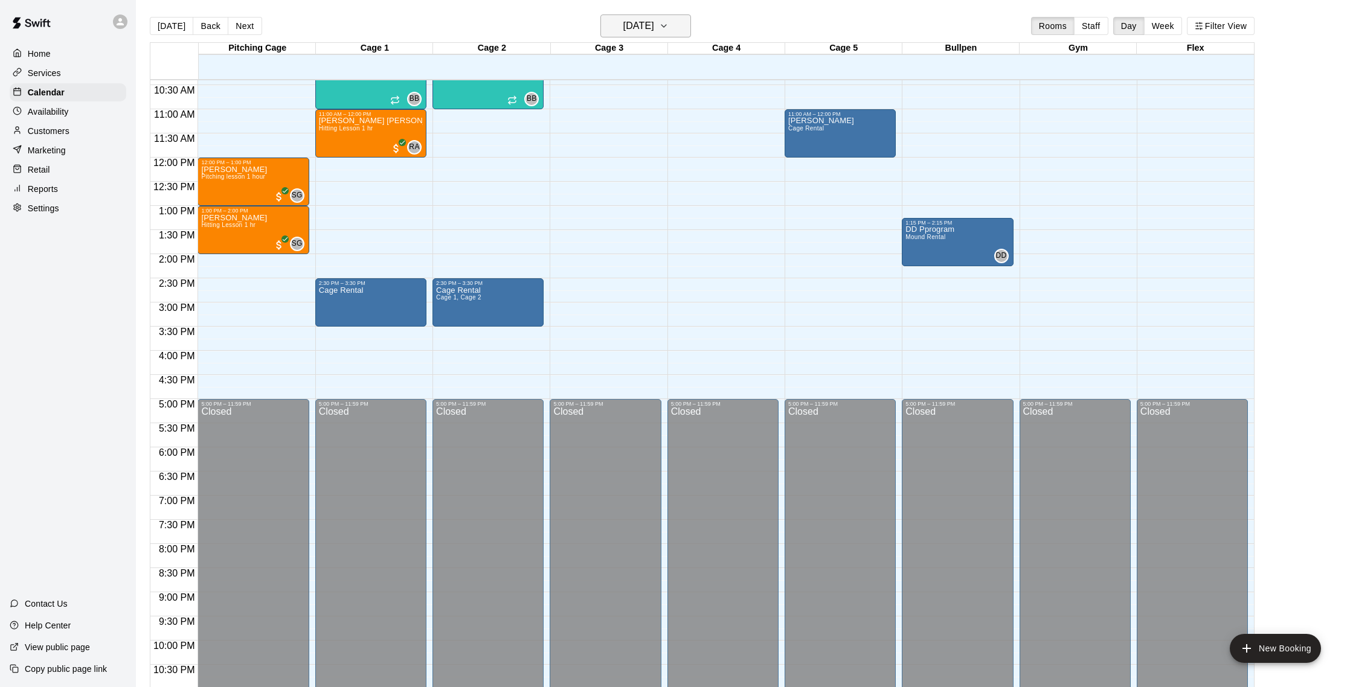
click at [623, 36] on button "[DATE]" at bounding box center [645, 25] width 91 height 23
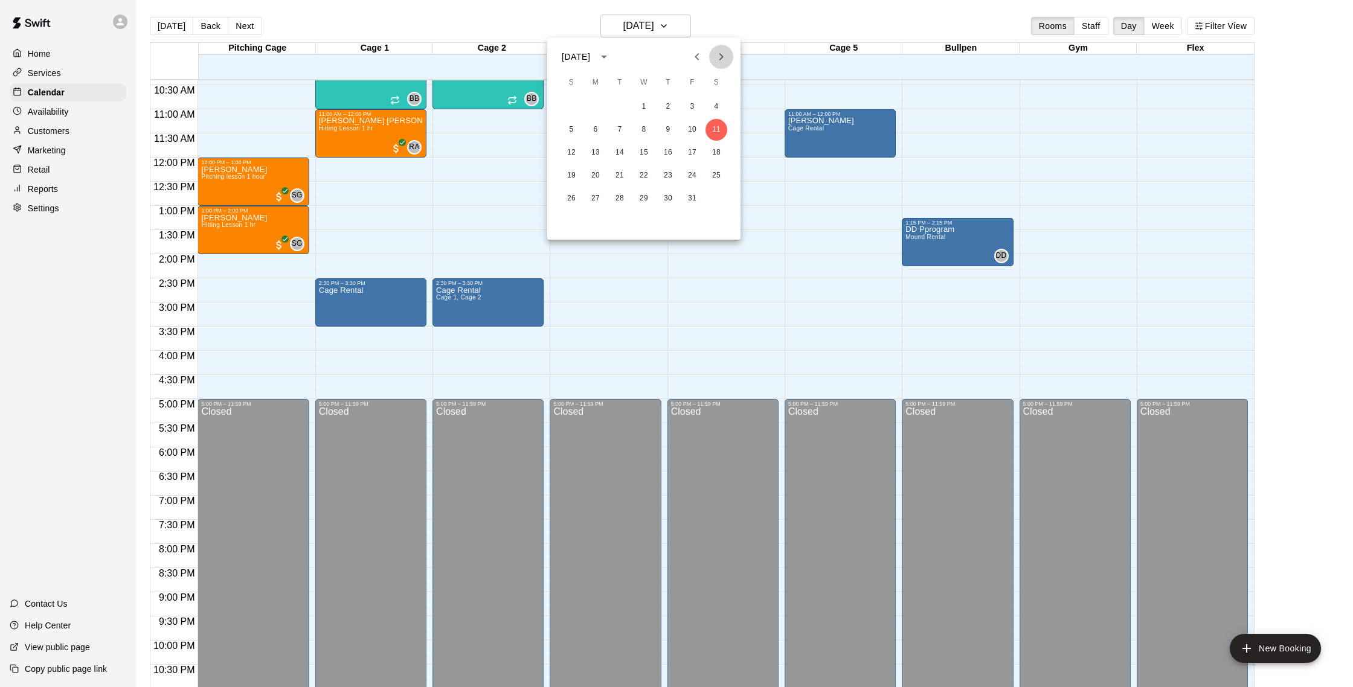
click at [723, 54] on icon "Next month" at bounding box center [721, 57] width 14 height 14
click at [686, 62] on button "Previous month" at bounding box center [697, 57] width 24 height 24
click at [602, 173] on button "20" at bounding box center [596, 176] width 22 height 22
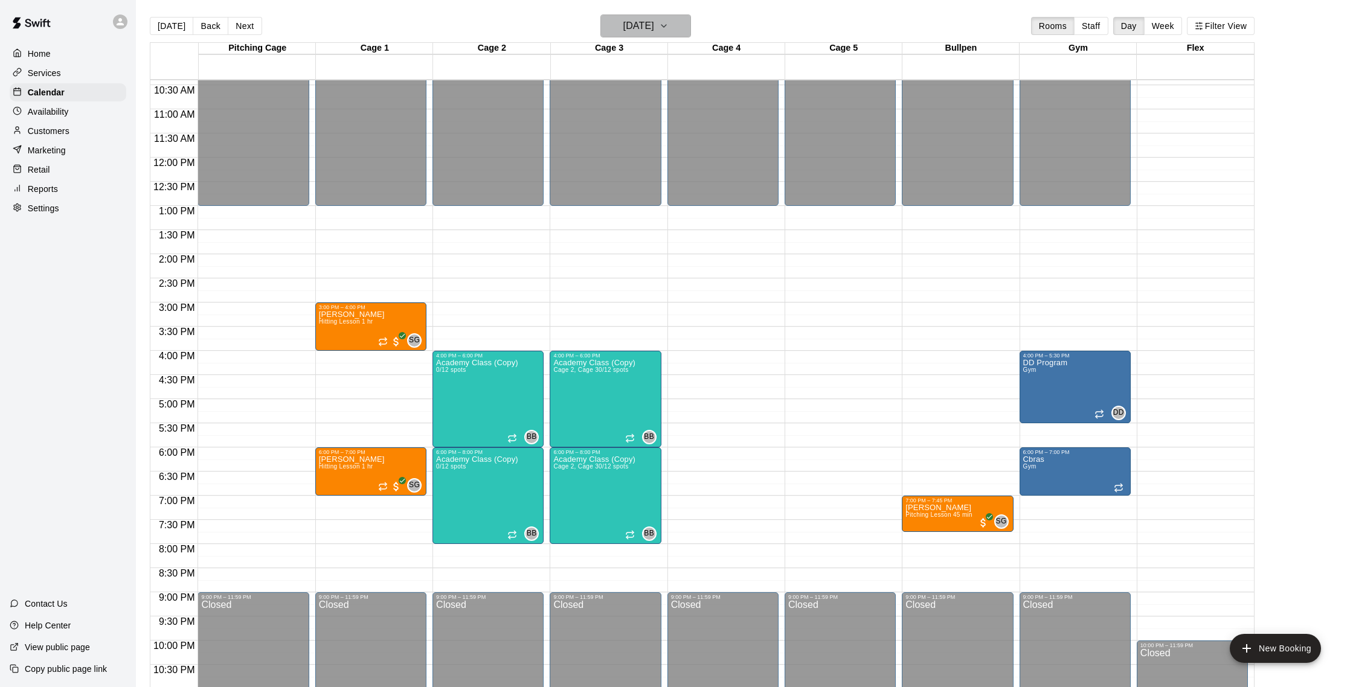
click at [624, 18] on h6 "Monday Oct 20" at bounding box center [638, 26] width 31 height 17
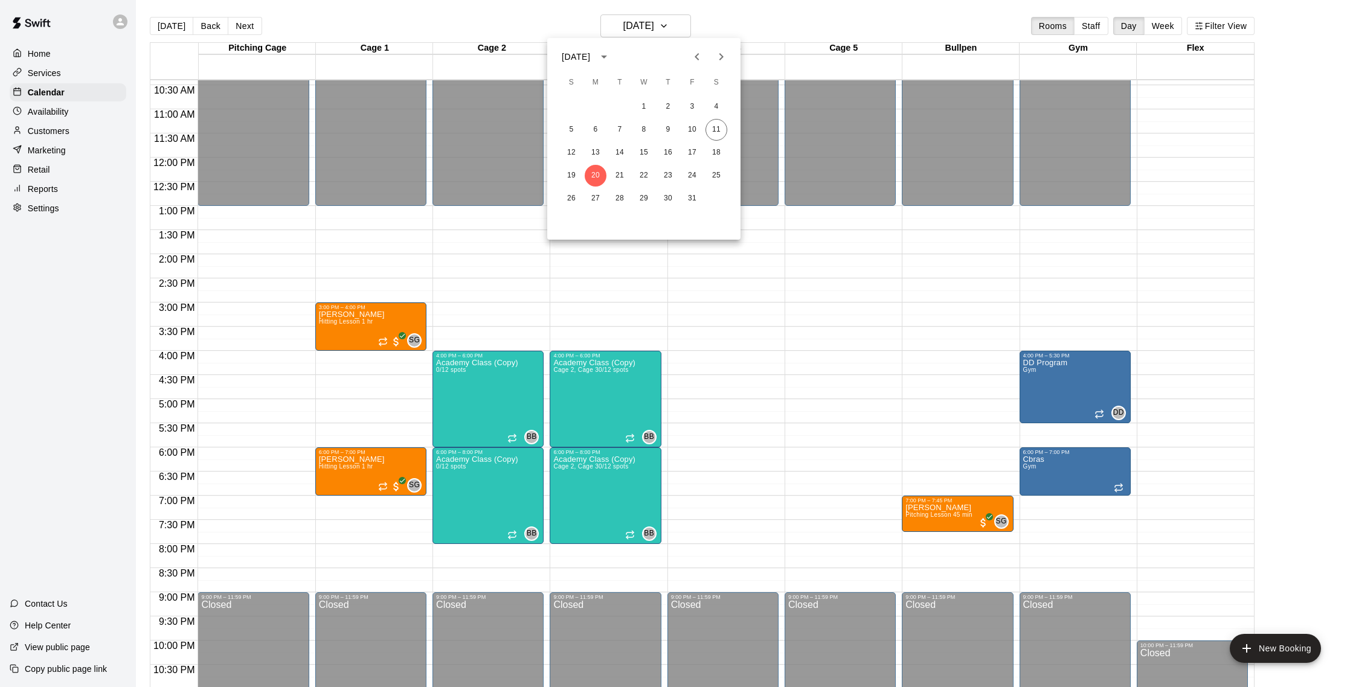
click at [555, 28] on div at bounding box center [676, 343] width 1353 height 687
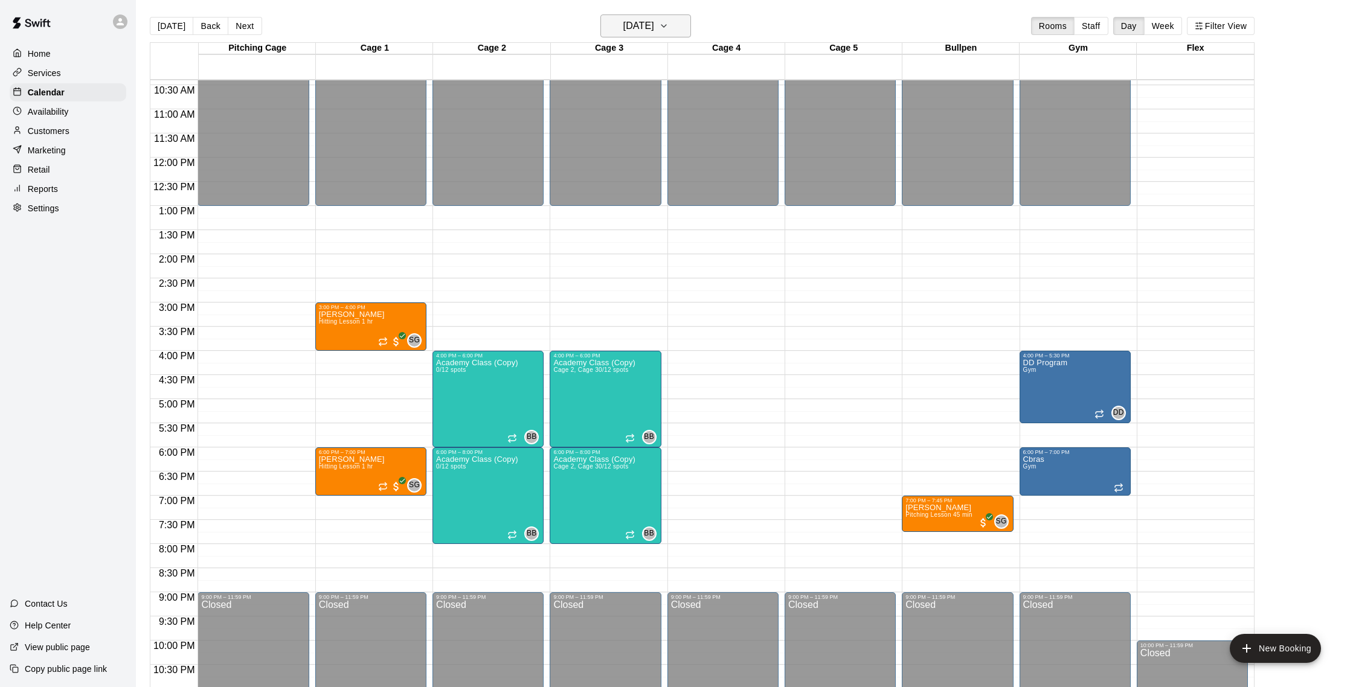
click at [631, 17] on button "Monday Oct 20" at bounding box center [645, 25] width 91 height 23
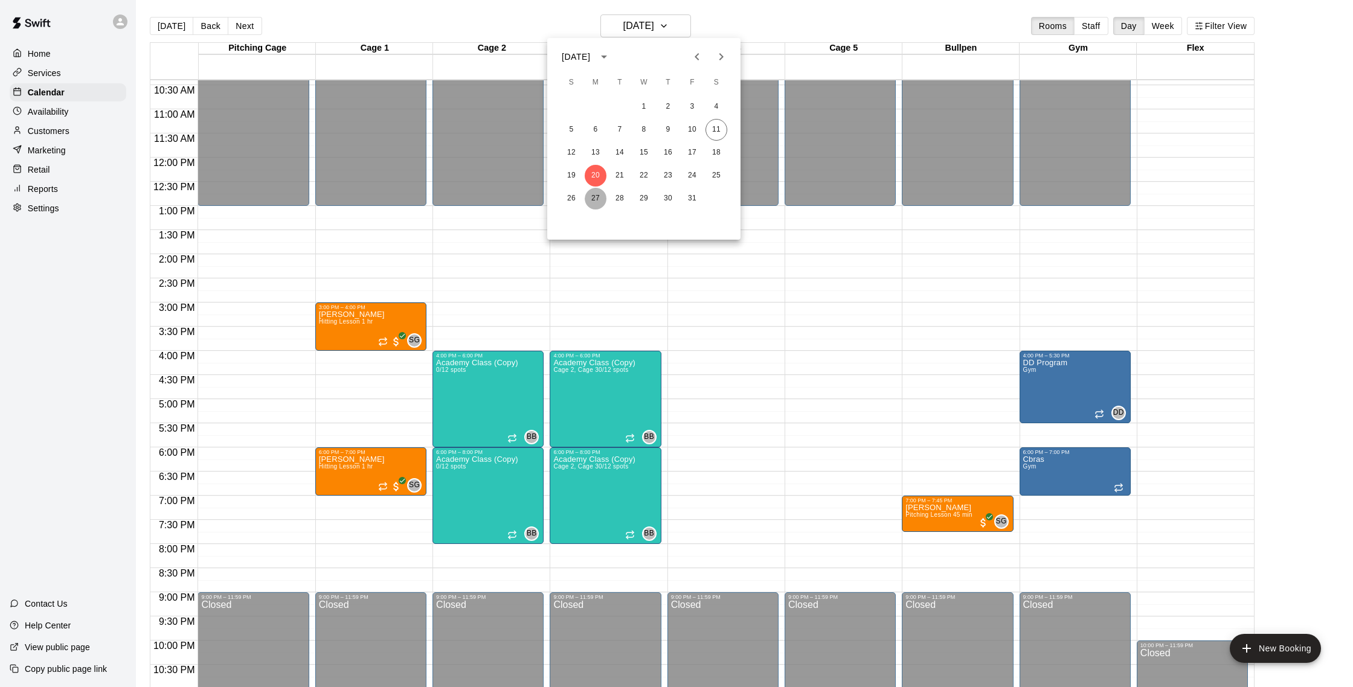
click at [600, 195] on button "27" at bounding box center [596, 199] width 22 height 22
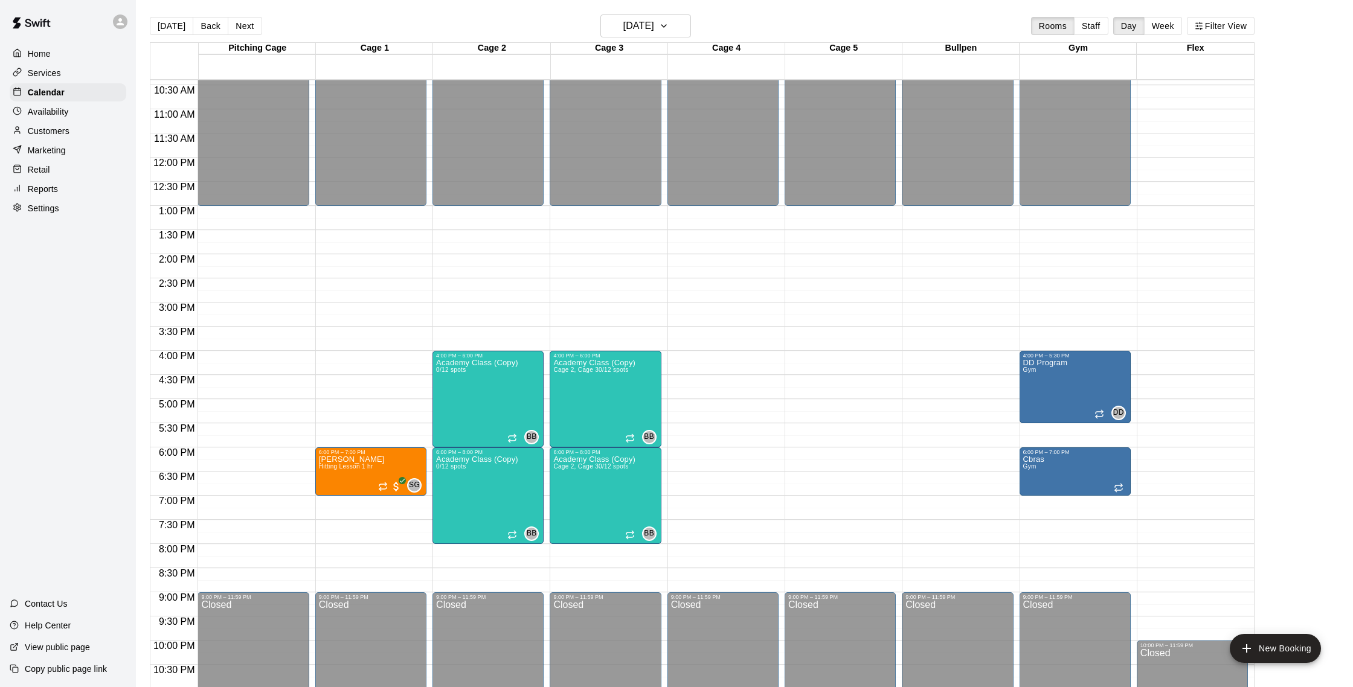
click at [638, 39] on div "Today Back Next Monday Oct 27 Rooms Staff Day Week Filter View" at bounding box center [702, 28] width 1105 height 28
click at [638, 30] on h6 "Monday Oct 27" at bounding box center [638, 26] width 31 height 17
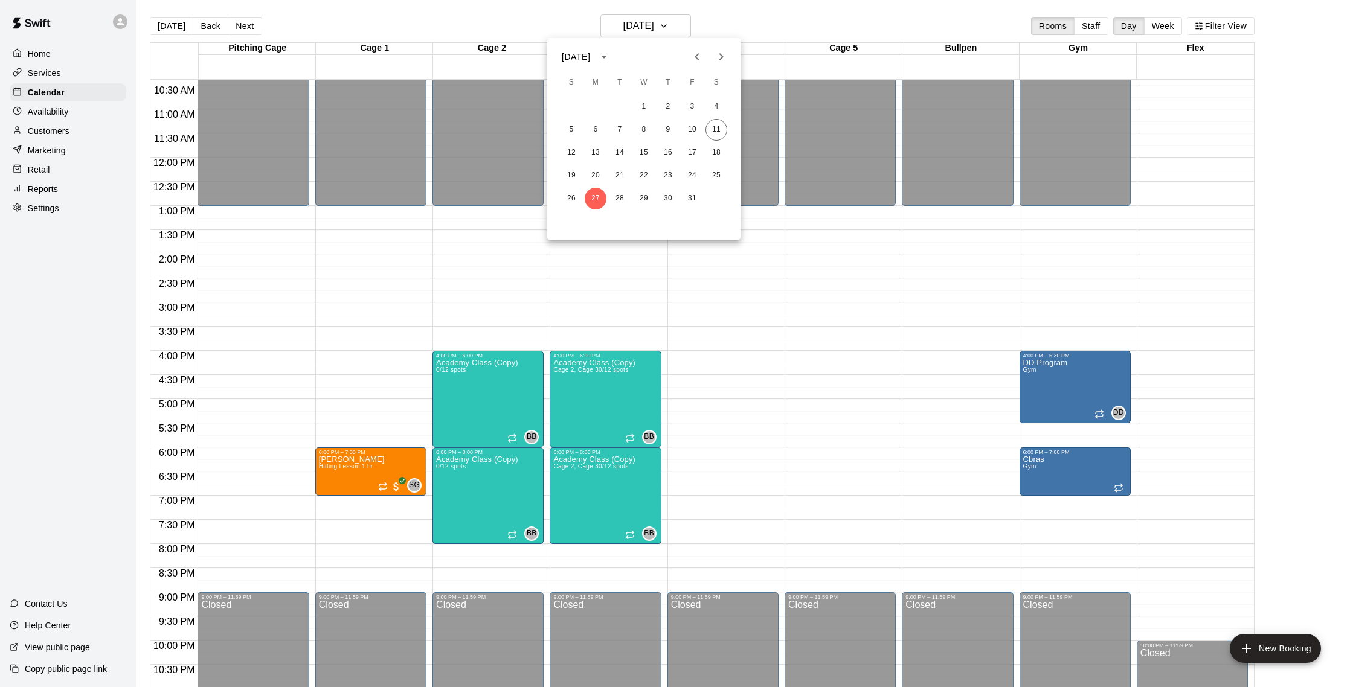
click at [655, 171] on div "19 20 21 22 23 24 25" at bounding box center [643, 176] width 193 height 22
click at [651, 173] on button "22" at bounding box center [644, 176] width 22 height 22
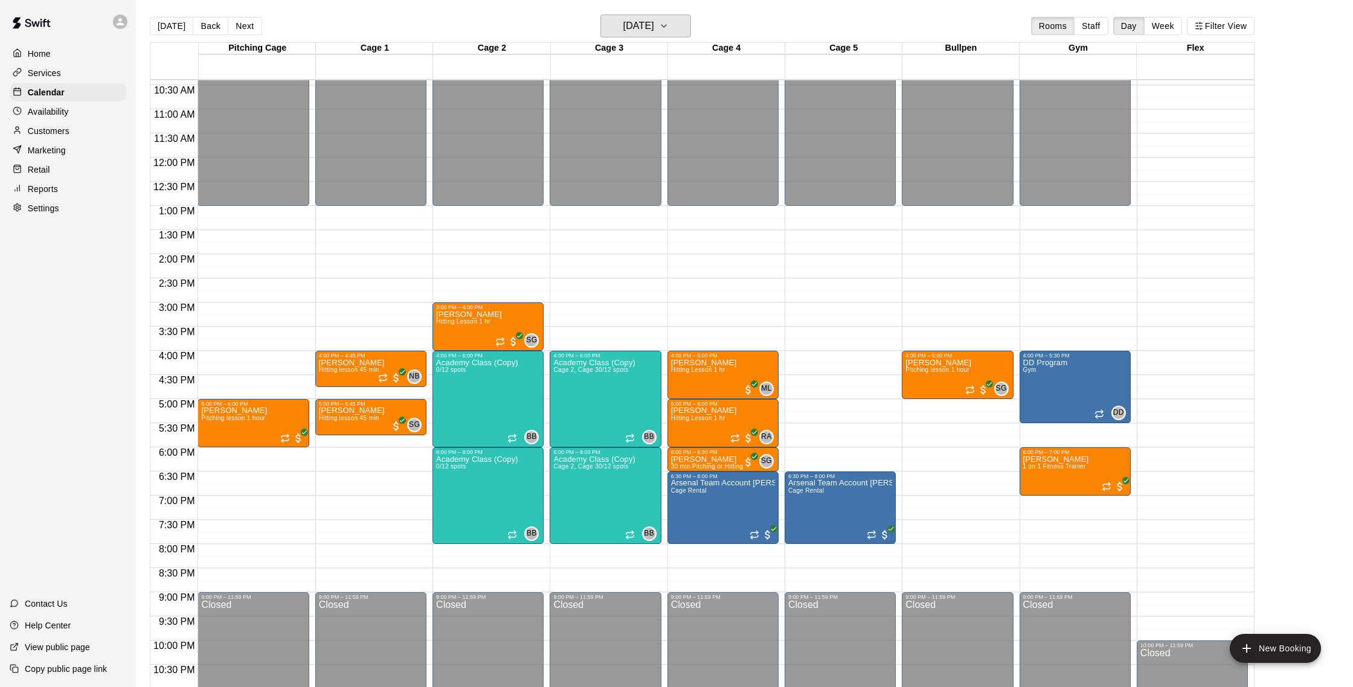
click at [654, 30] on h6 "Wednesday Oct 22" at bounding box center [638, 26] width 31 height 17
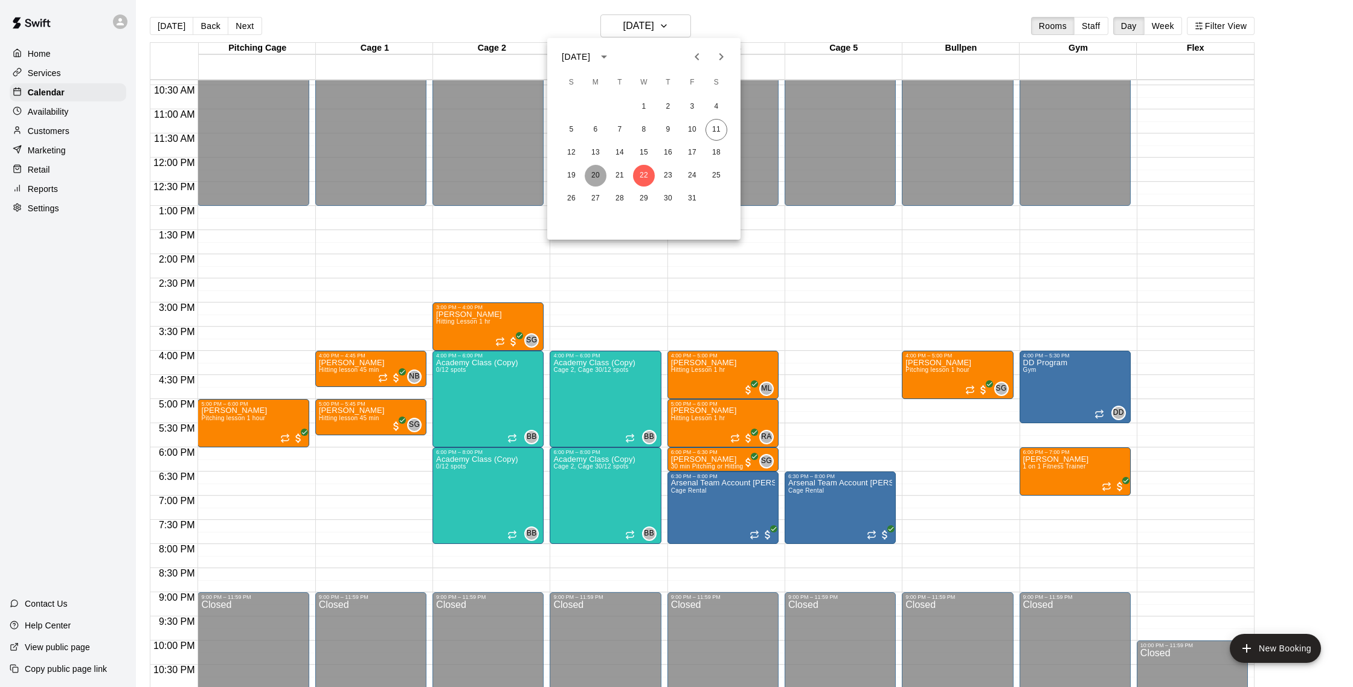
drag, startPoint x: 596, startPoint y: 181, endPoint x: 606, endPoint y: 98, distance: 83.4
click at [595, 181] on button "20" at bounding box center [596, 176] width 22 height 22
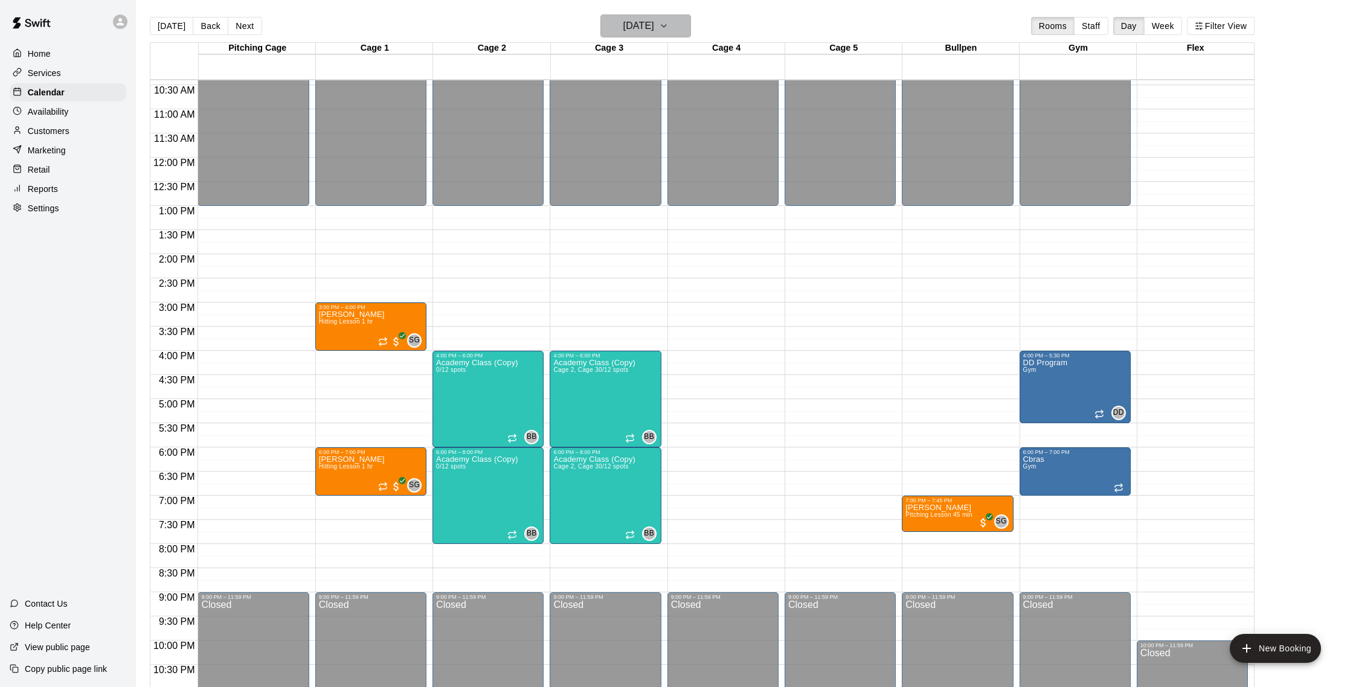
click at [621, 35] on button "Monday Oct 20" at bounding box center [645, 25] width 91 height 23
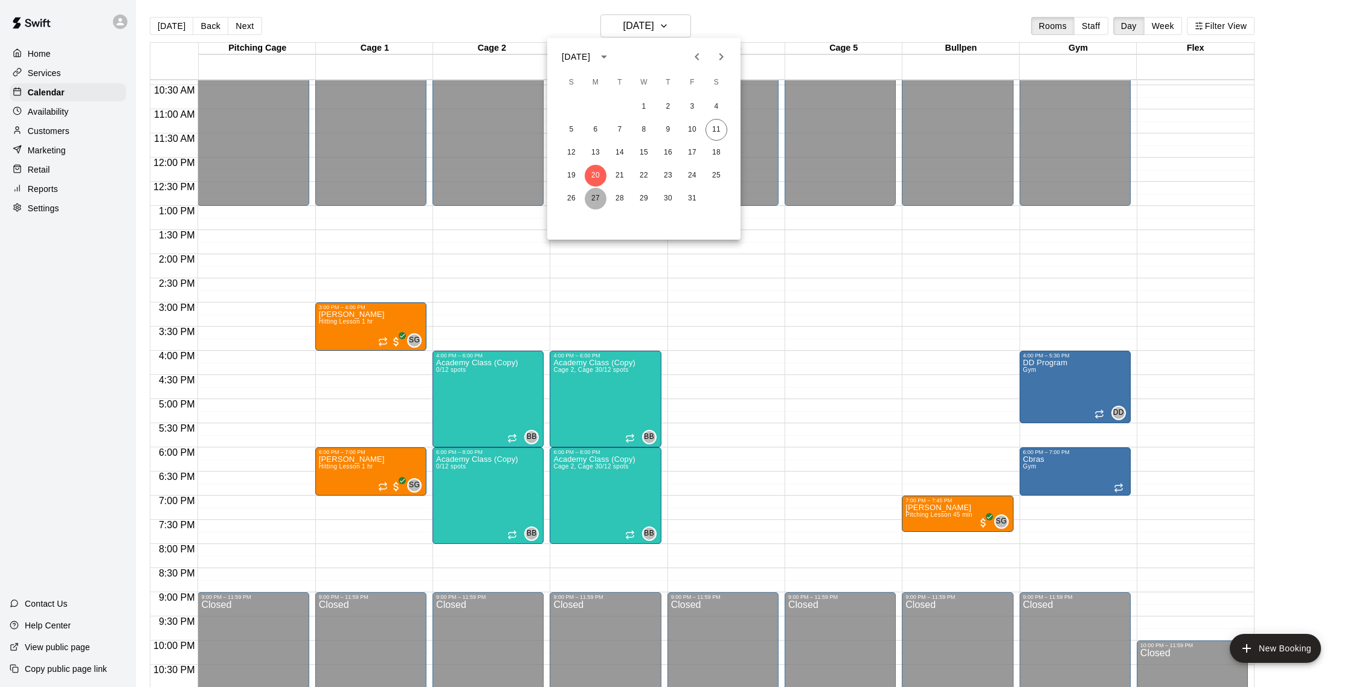
click at [594, 196] on button "27" at bounding box center [596, 199] width 22 height 22
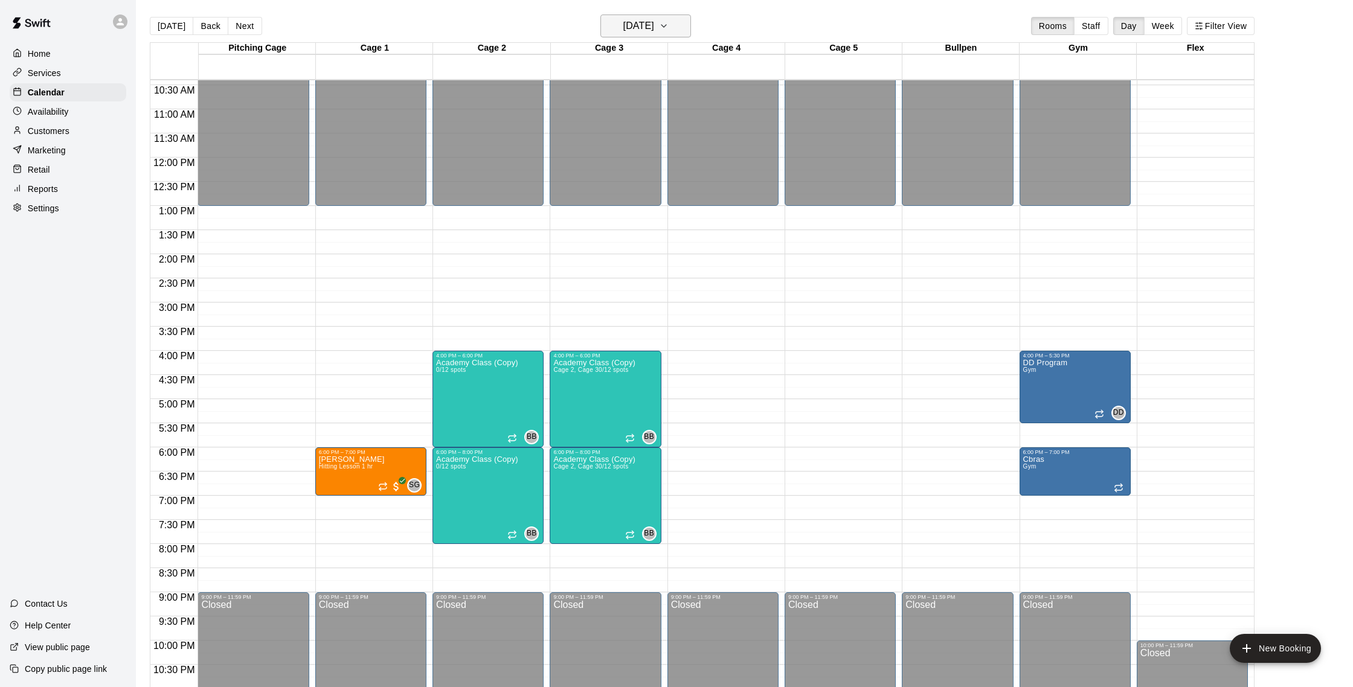
click at [638, 33] on h6 "Monday Oct 27" at bounding box center [638, 26] width 31 height 17
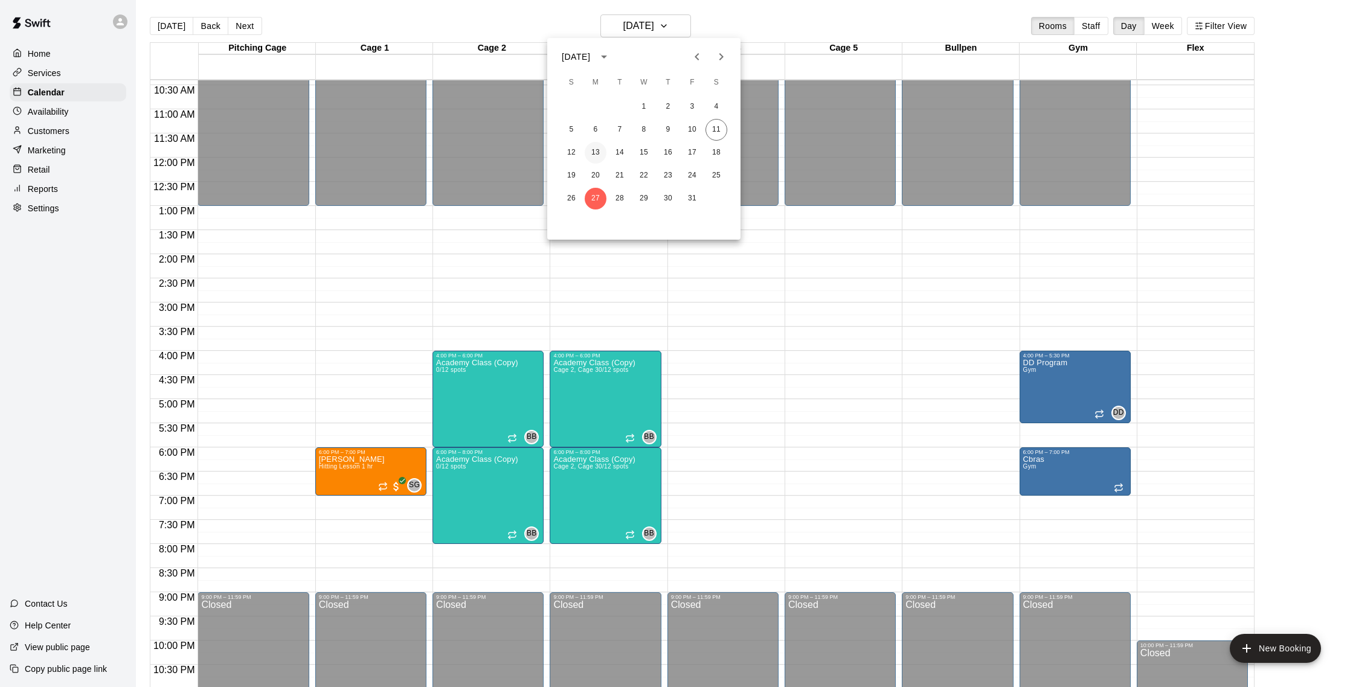
click at [599, 145] on button "13" at bounding box center [596, 153] width 22 height 22
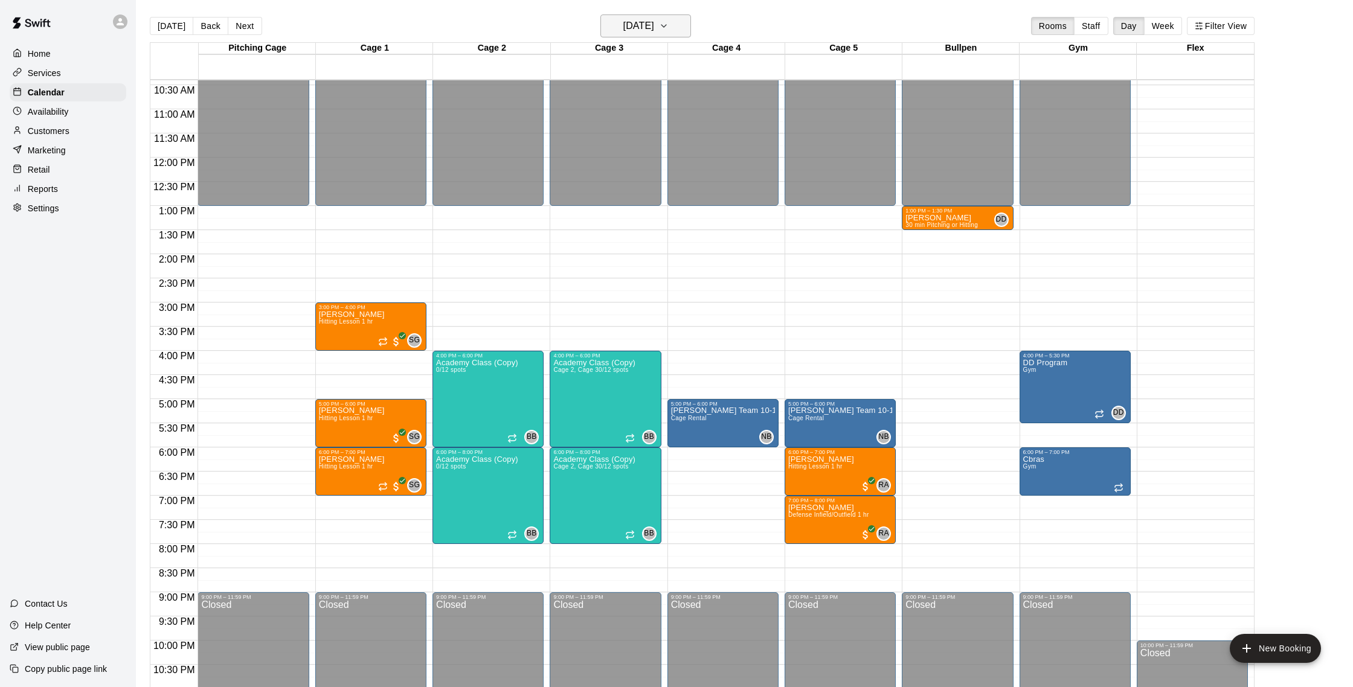
click at [621, 36] on button "Monday Oct 13" at bounding box center [645, 25] width 91 height 23
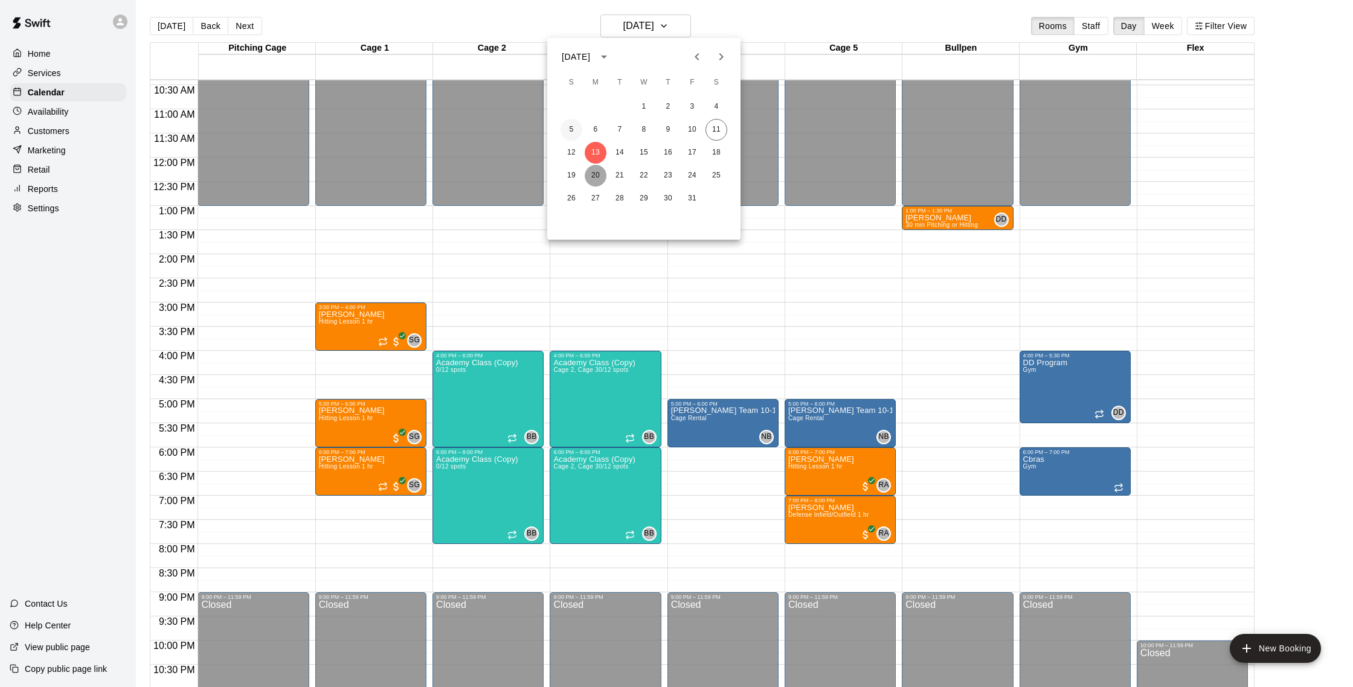
drag, startPoint x: 601, startPoint y: 175, endPoint x: 567, endPoint y: 123, distance: 62.5
click at [601, 175] on button "20" at bounding box center [596, 176] width 22 height 22
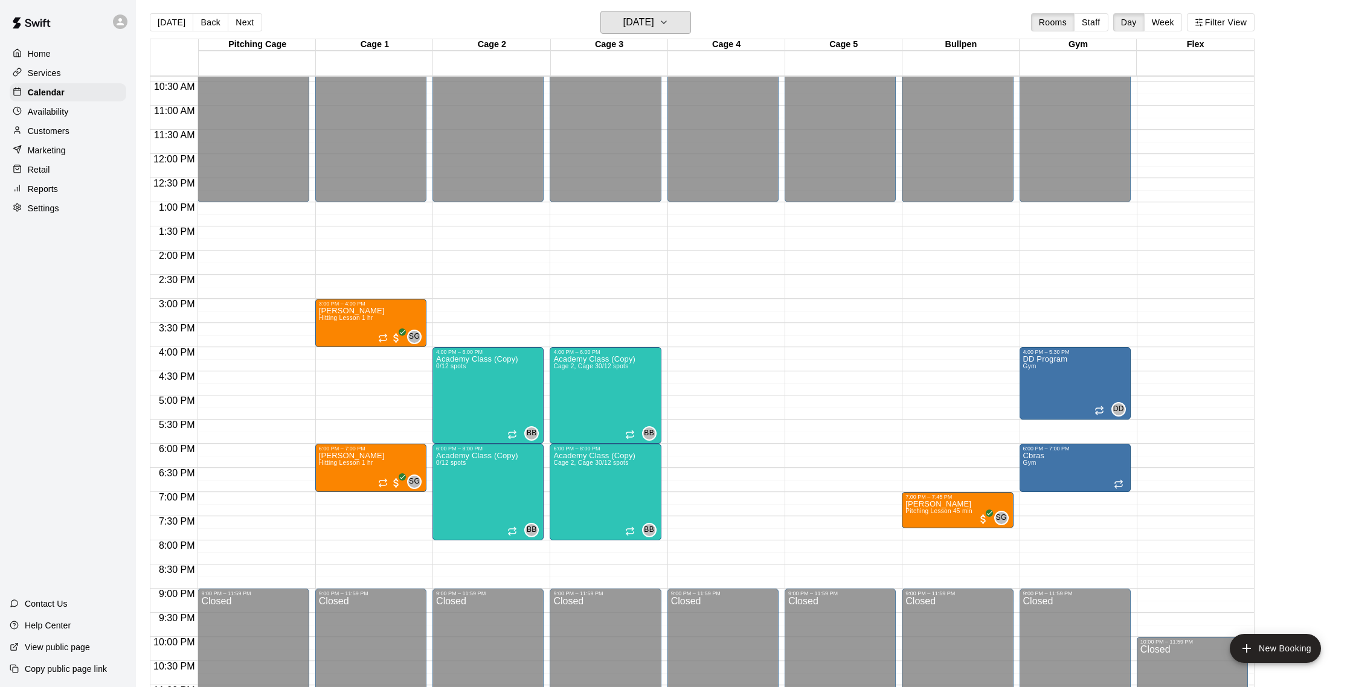
scroll to position [4, 0]
click at [628, 18] on h6 "Monday Oct 20" at bounding box center [638, 21] width 31 height 17
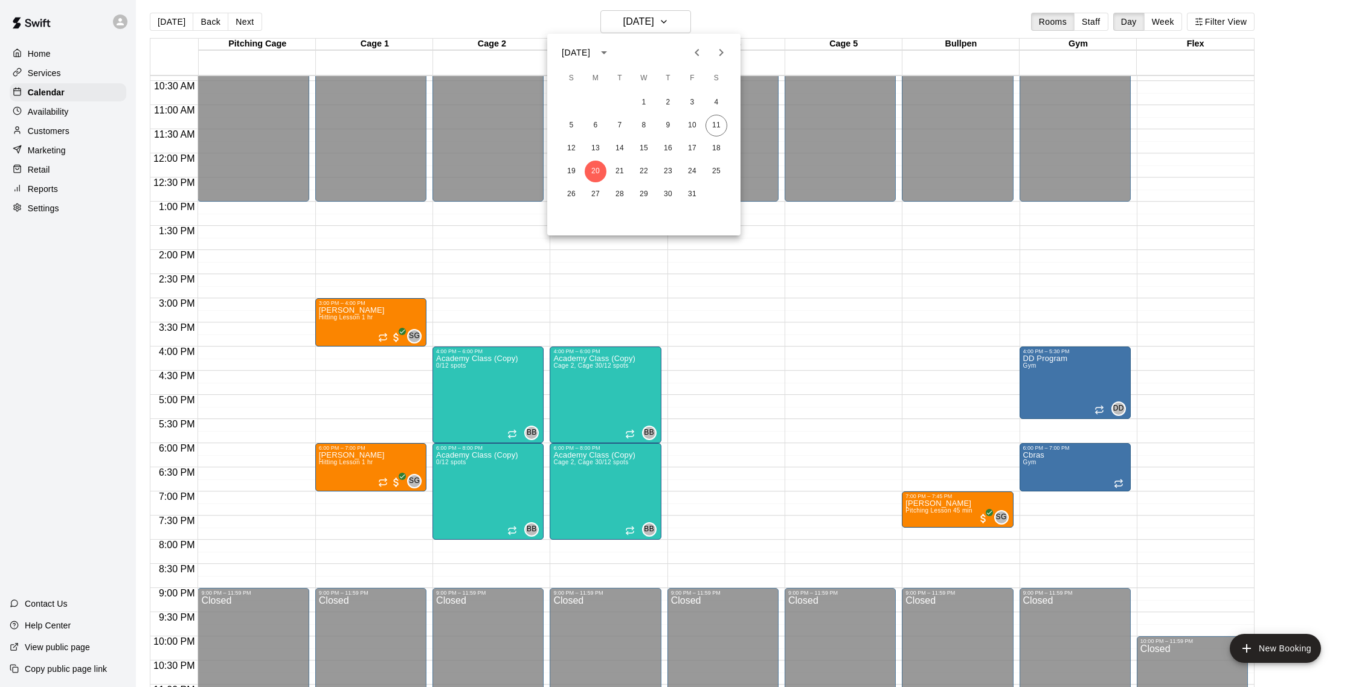
click at [43, 128] on div at bounding box center [676, 343] width 1353 height 687
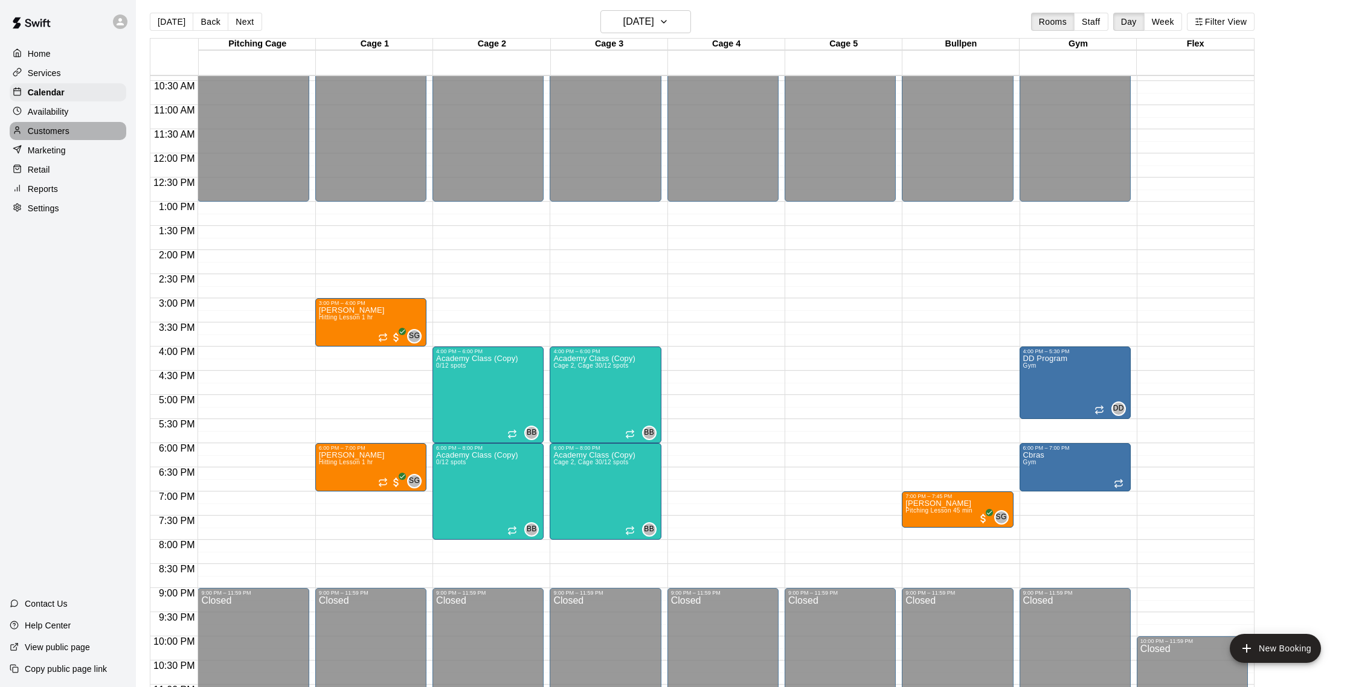
click at [60, 130] on p "Customers" at bounding box center [49, 131] width 42 height 12
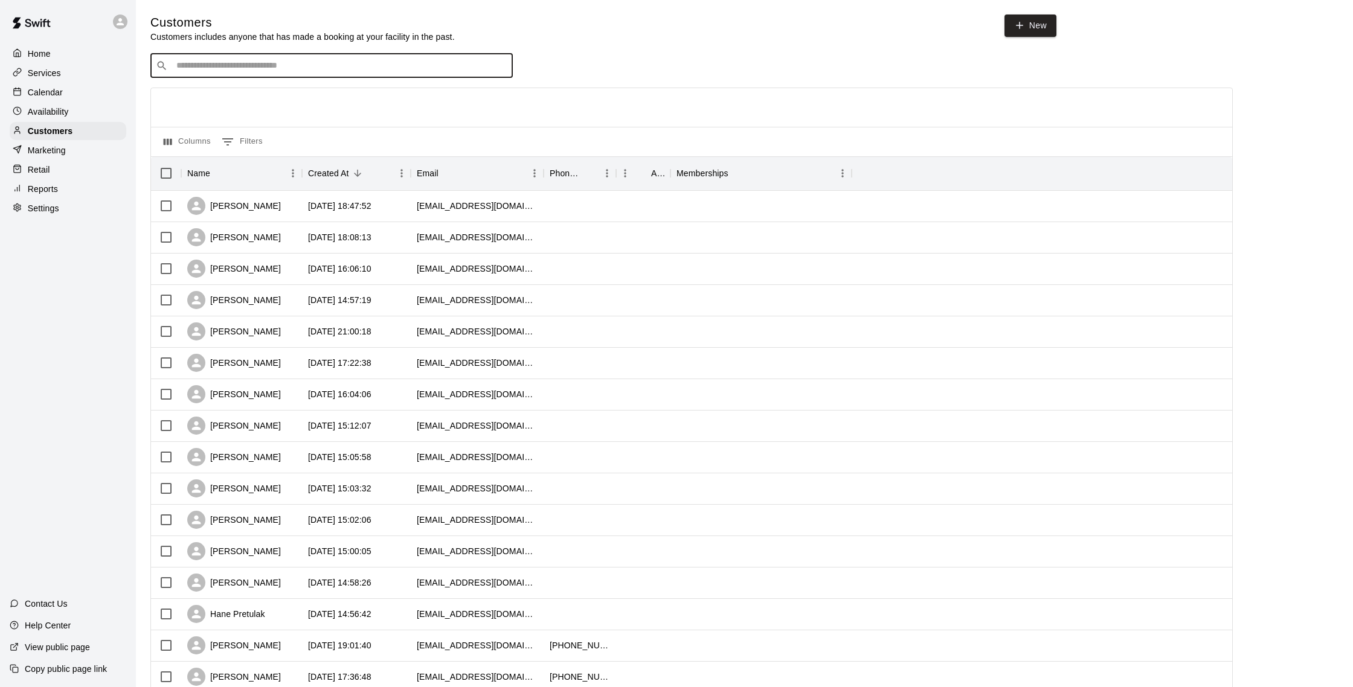
click at [224, 66] on input "Search customers by name or email" at bounding box center [340, 66] width 335 height 12
type input "*****"
click at [230, 88] on p "Cassy Longsworth" at bounding box center [221, 91] width 74 height 13
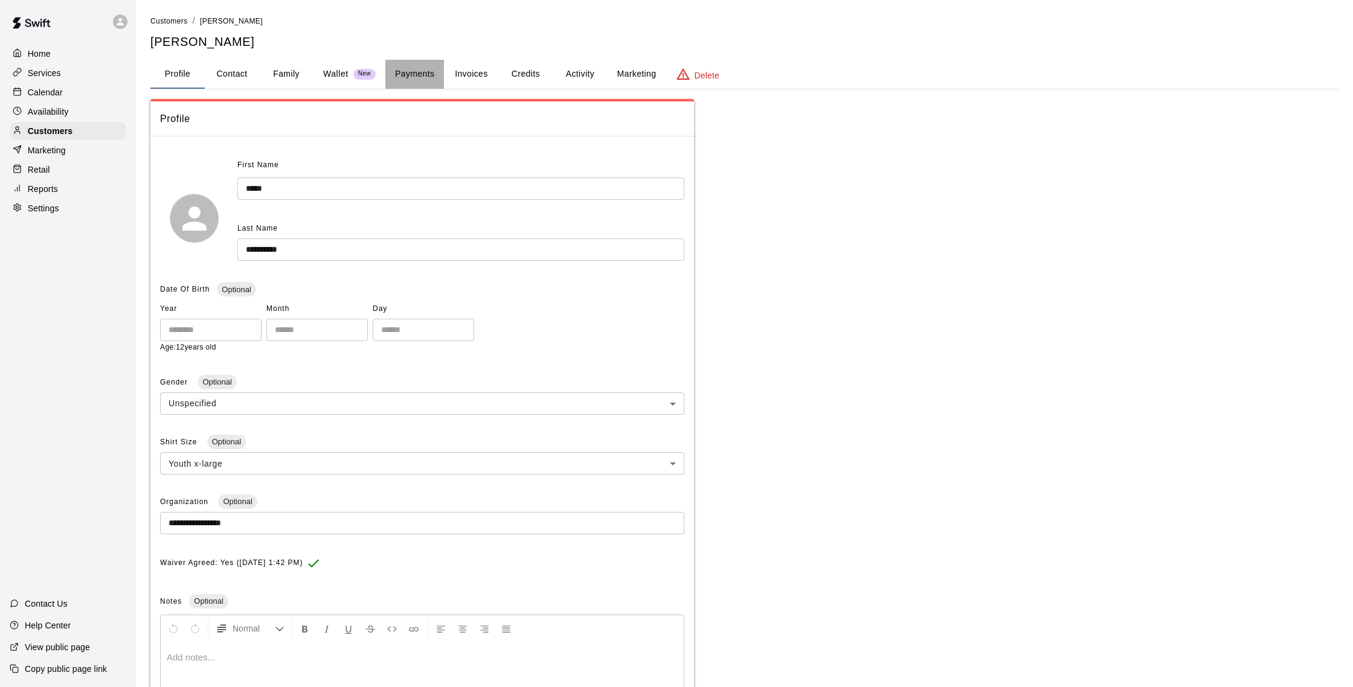
click at [427, 78] on button "Payments" at bounding box center [414, 74] width 59 height 29
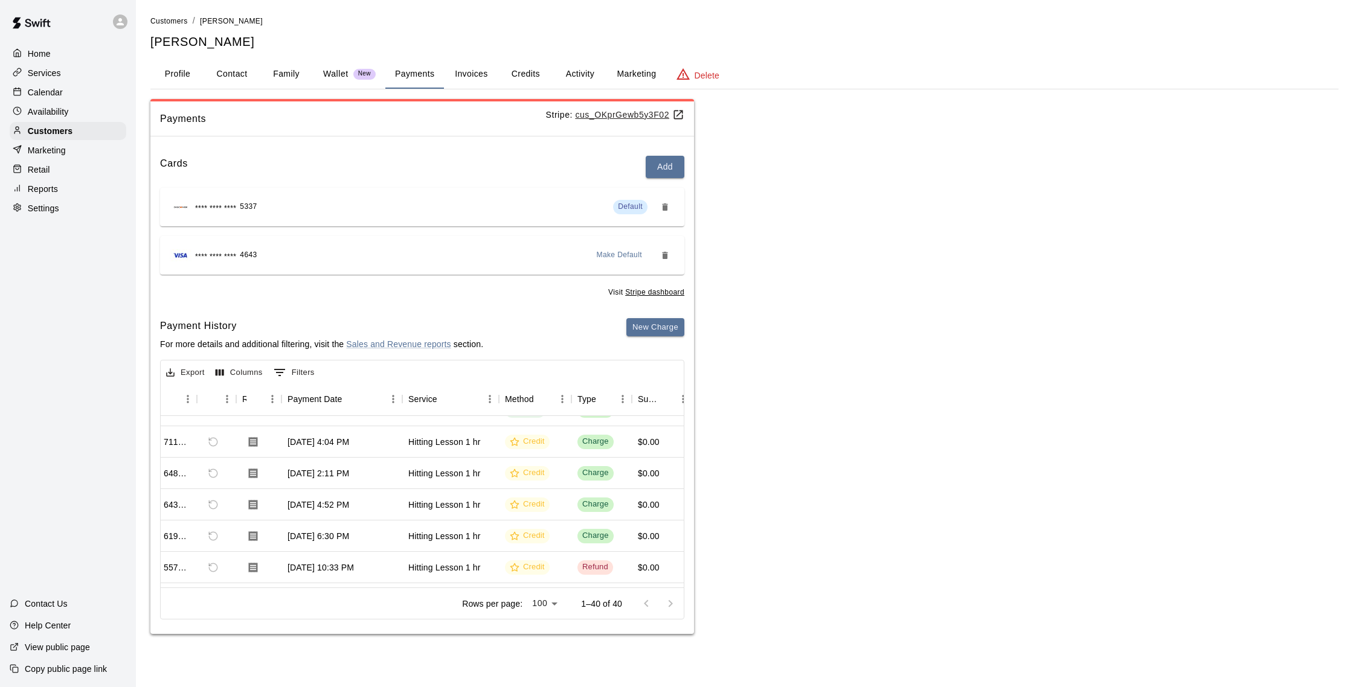
scroll to position [0, 33]
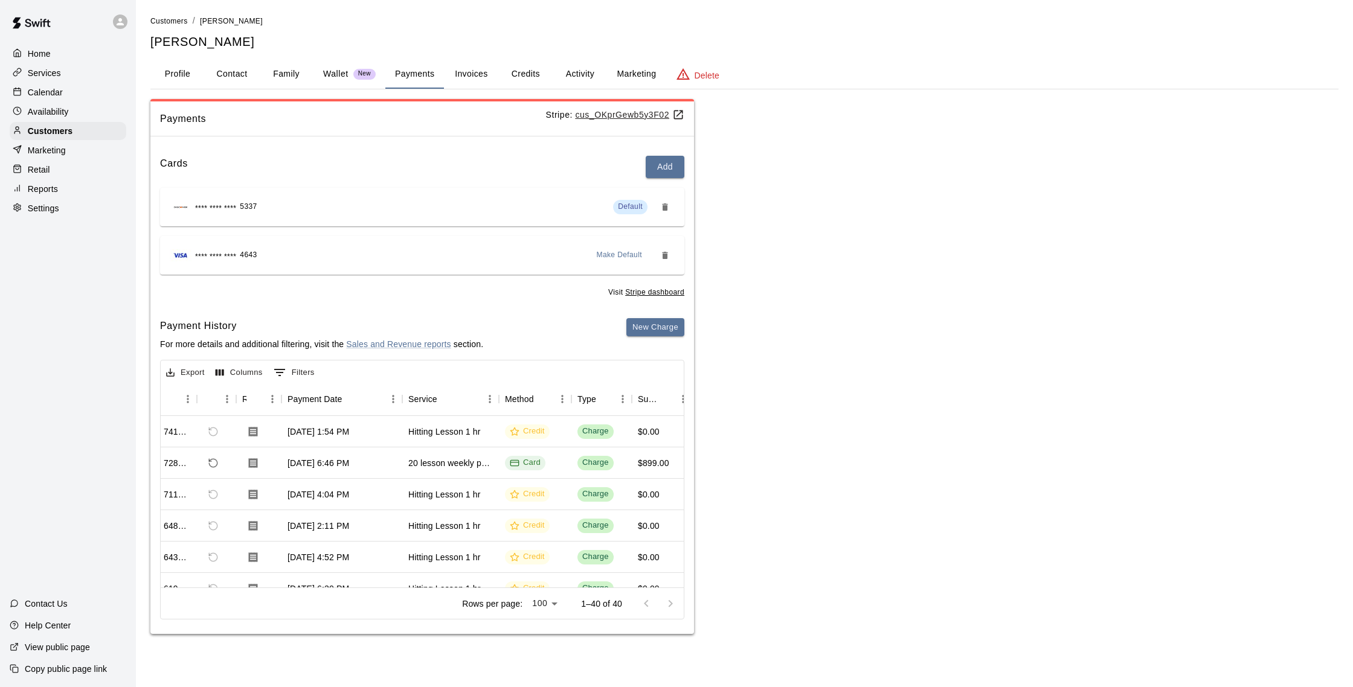
click at [75, 94] on div "Calendar" at bounding box center [68, 92] width 117 height 18
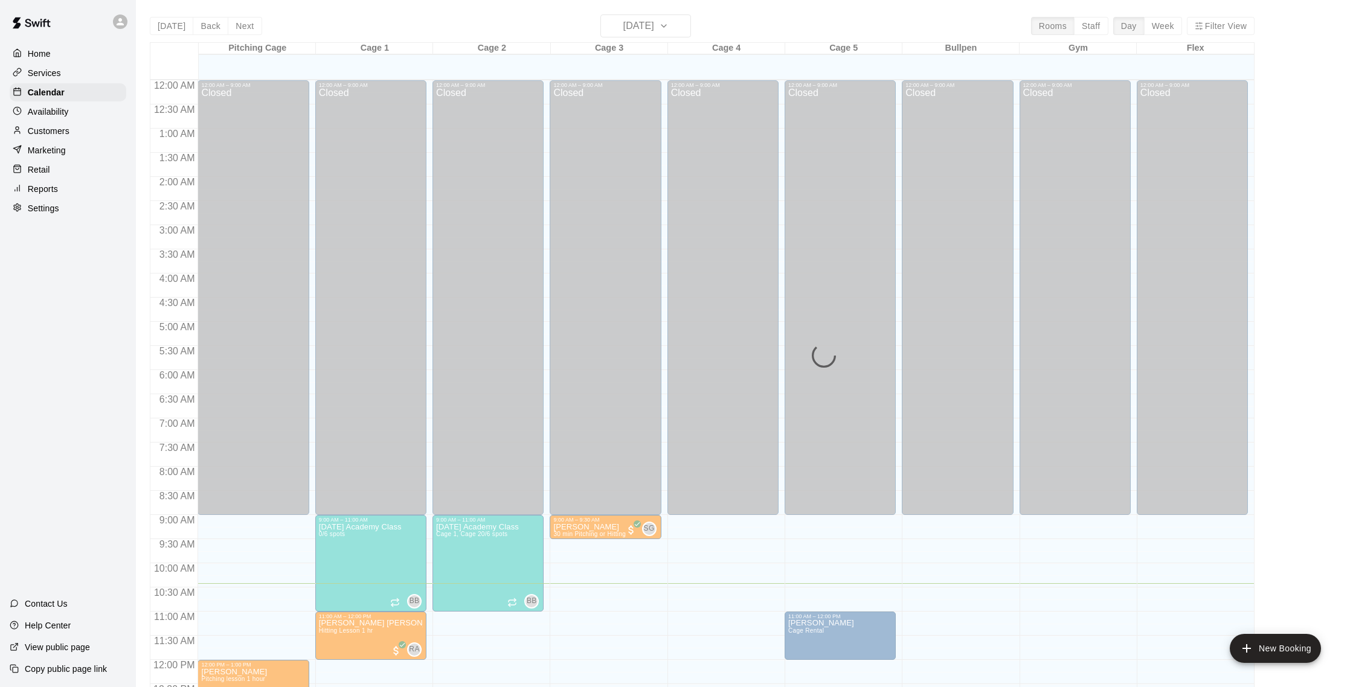
scroll to position [503, 0]
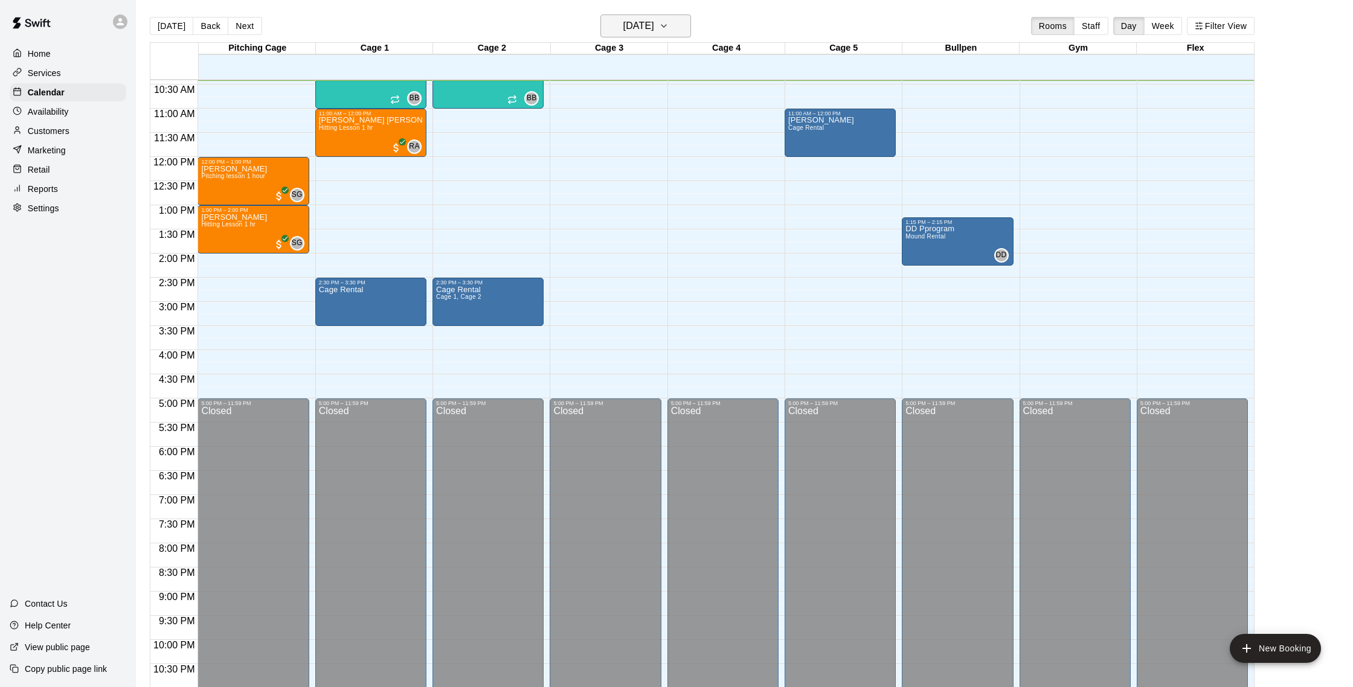
click at [633, 23] on h6 "[DATE]" at bounding box center [638, 26] width 31 height 17
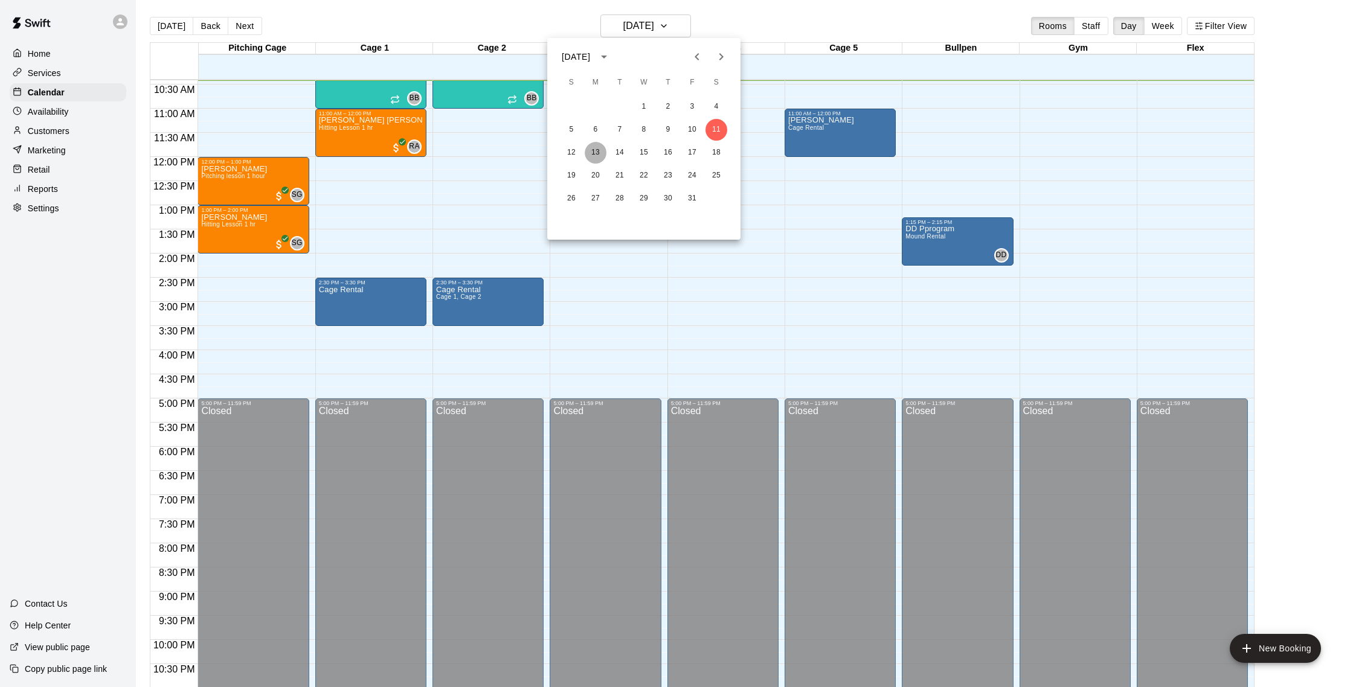
click at [599, 153] on button "13" at bounding box center [596, 153] width 22 height 22
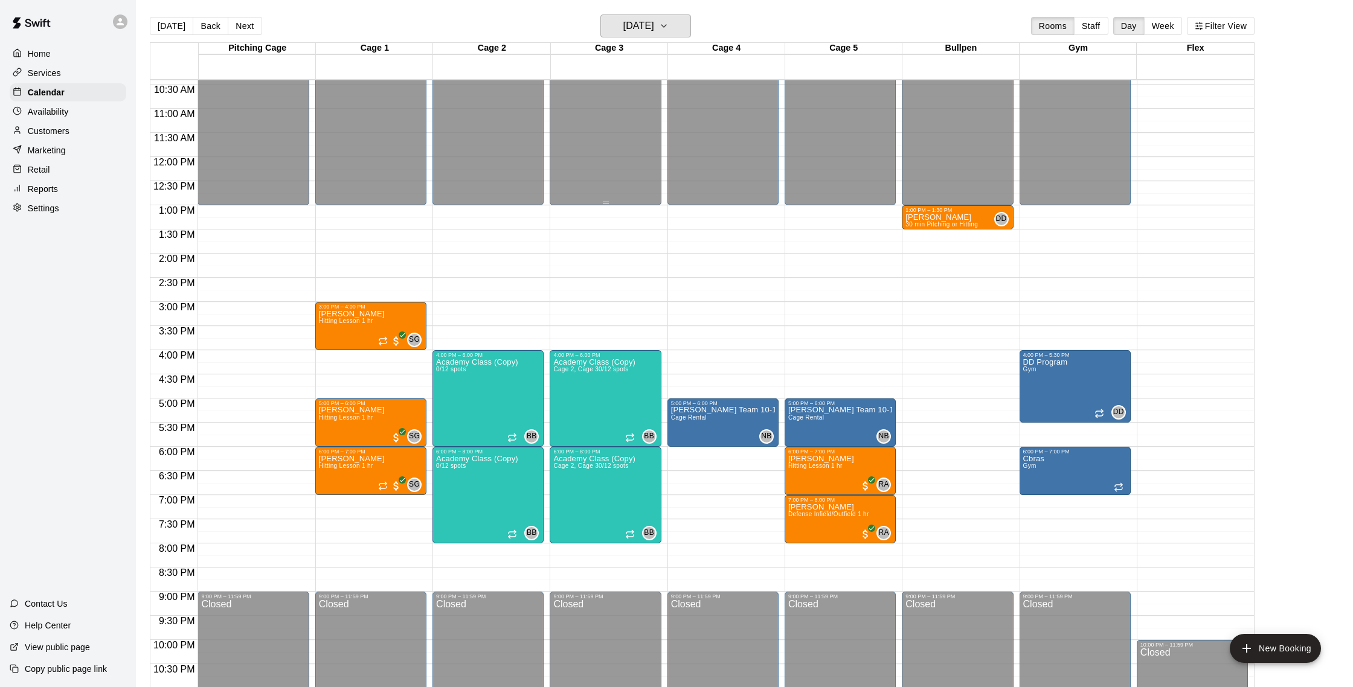
scroll to position [510, 0]
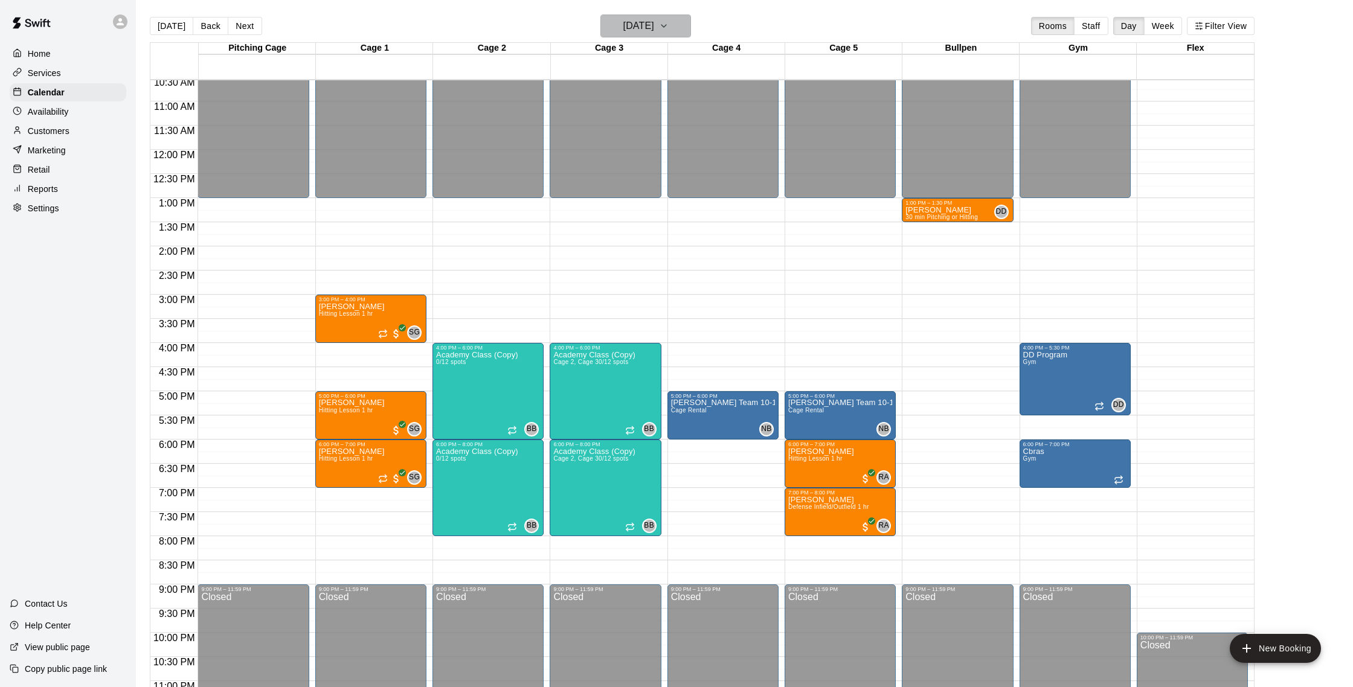
click at [652, 35] on button "Monday Oct 13" at bounding box center [645, 25] width 91 height 23
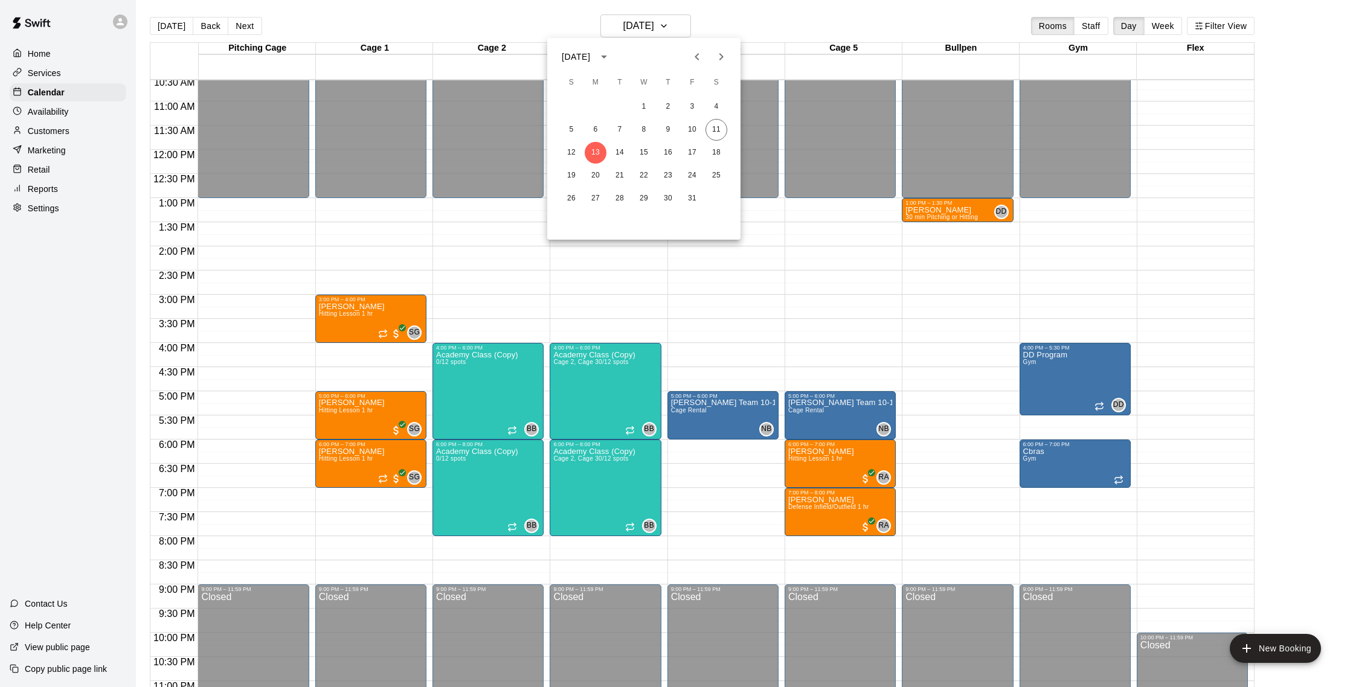
click at [759, 14] on div at bounding box center [676, 343] width 1353 height 687
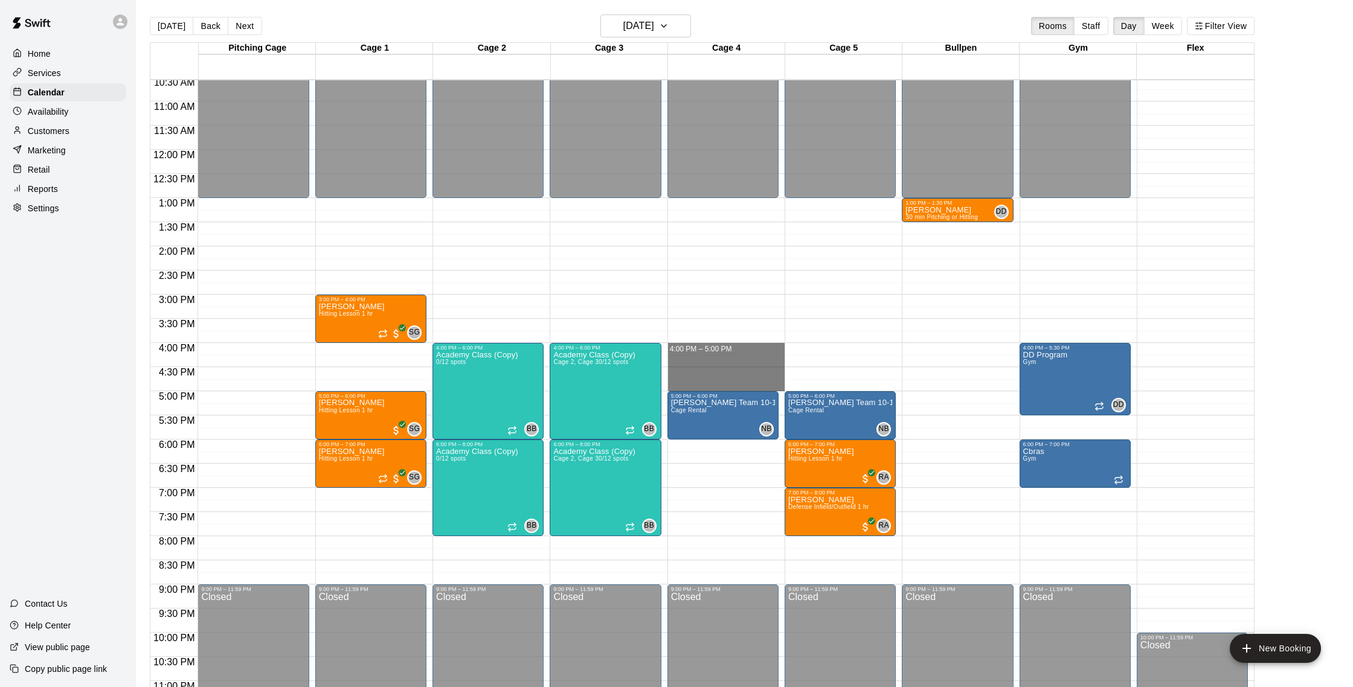
drag, startPoint x: 681, startPoint y: 349, endPoint x: 682, endPoint y: 387, distance: 37.5
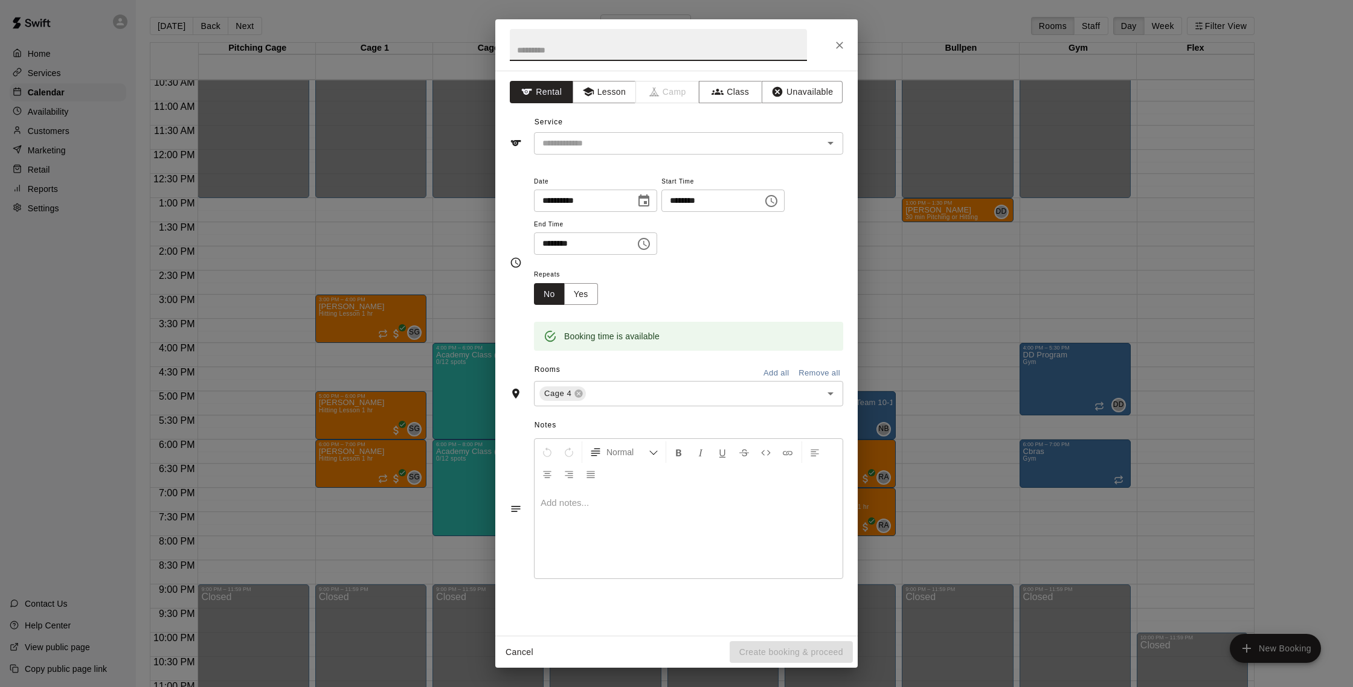
click at [847, 40] on button "Close" at bounding box center [840, 45] width 22 height 22
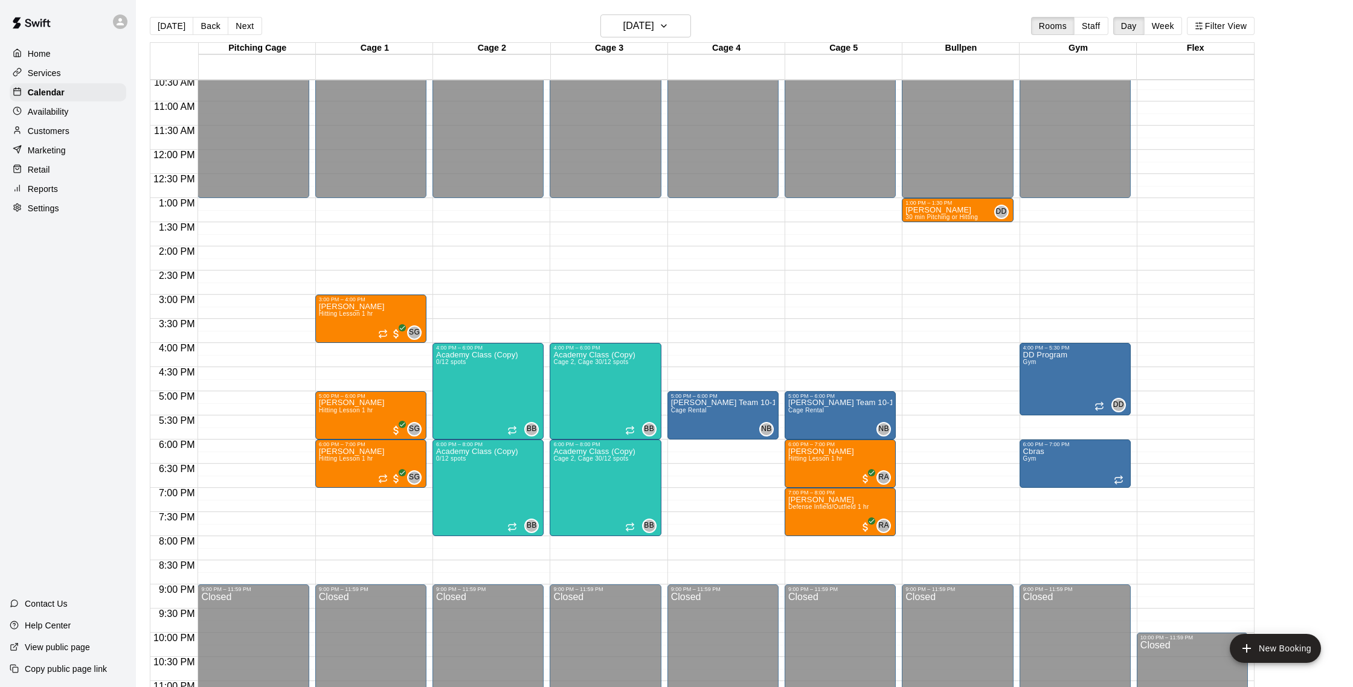
click at [59, 77] on p "Services" at bounding box center [44, 73] width 33 height 12
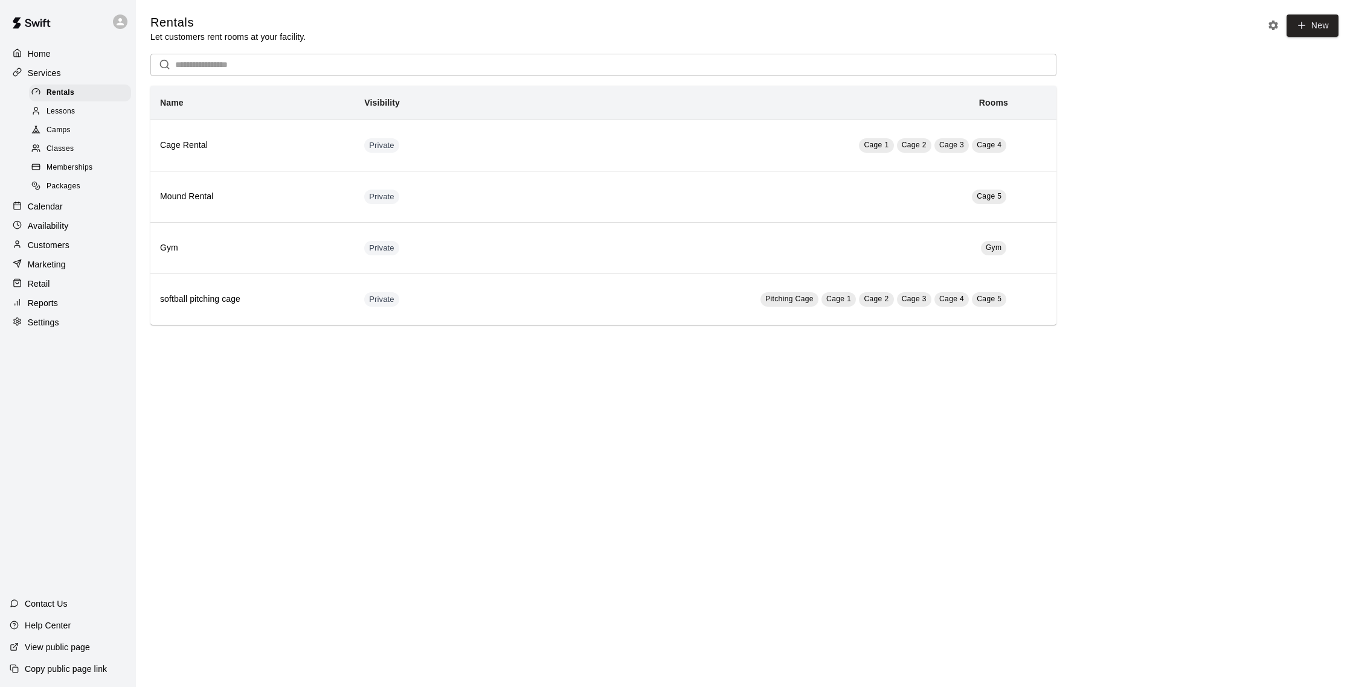
click at [82, 146] on div "Classes" at bounding box center [80, 149] width 102 height 17
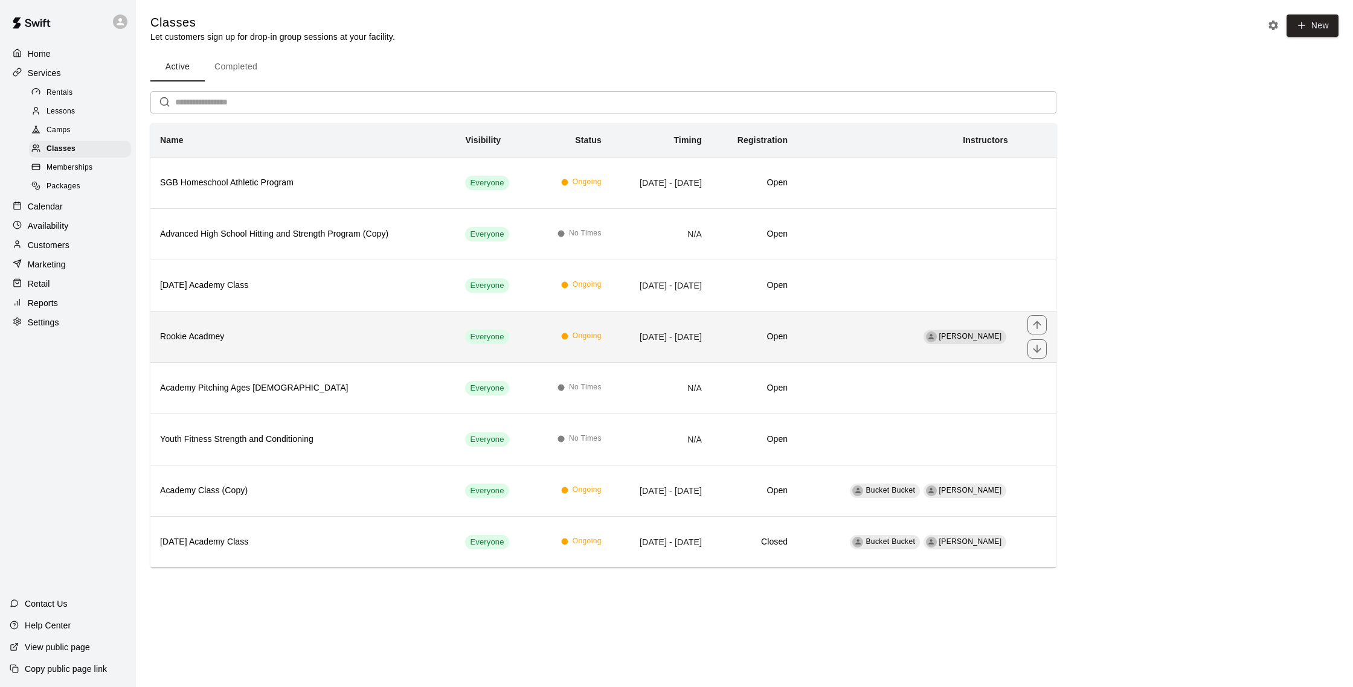
click at [356, 330] on h6 "Rookie Acadmey" at bounding box center [303, 336] width 286 height 13
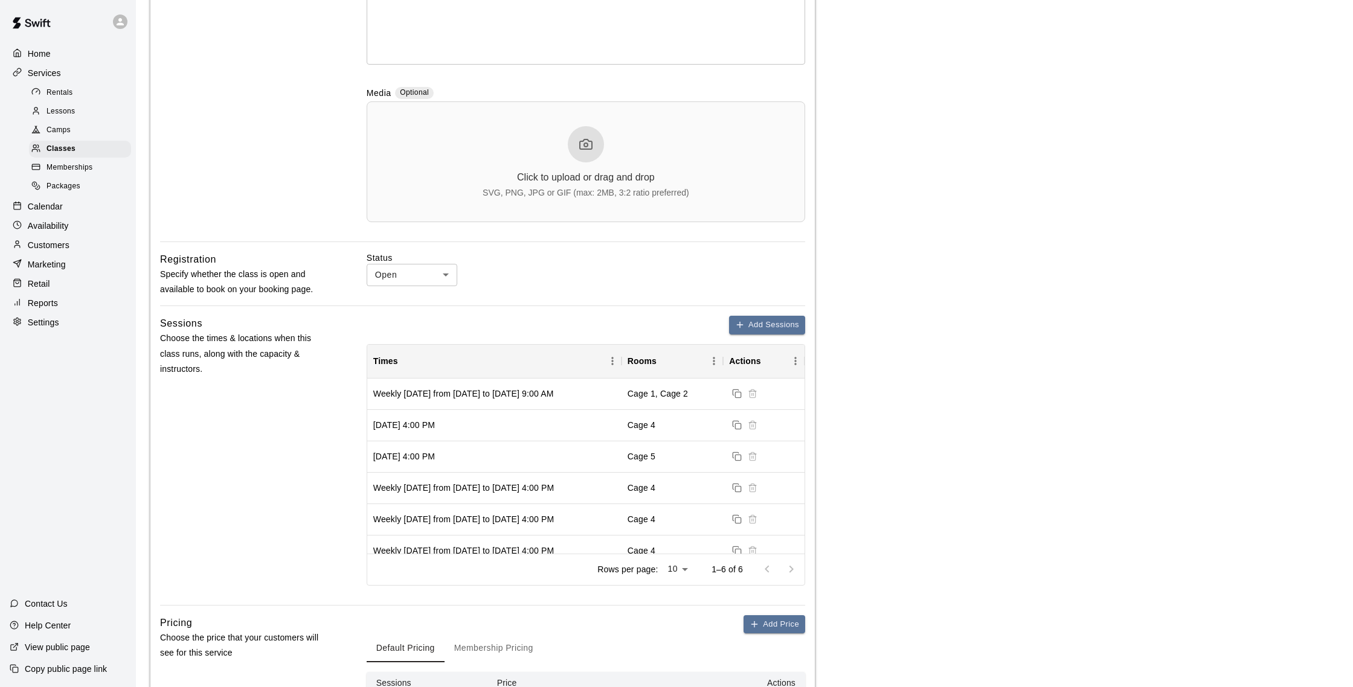
scroll to position [318, 0]
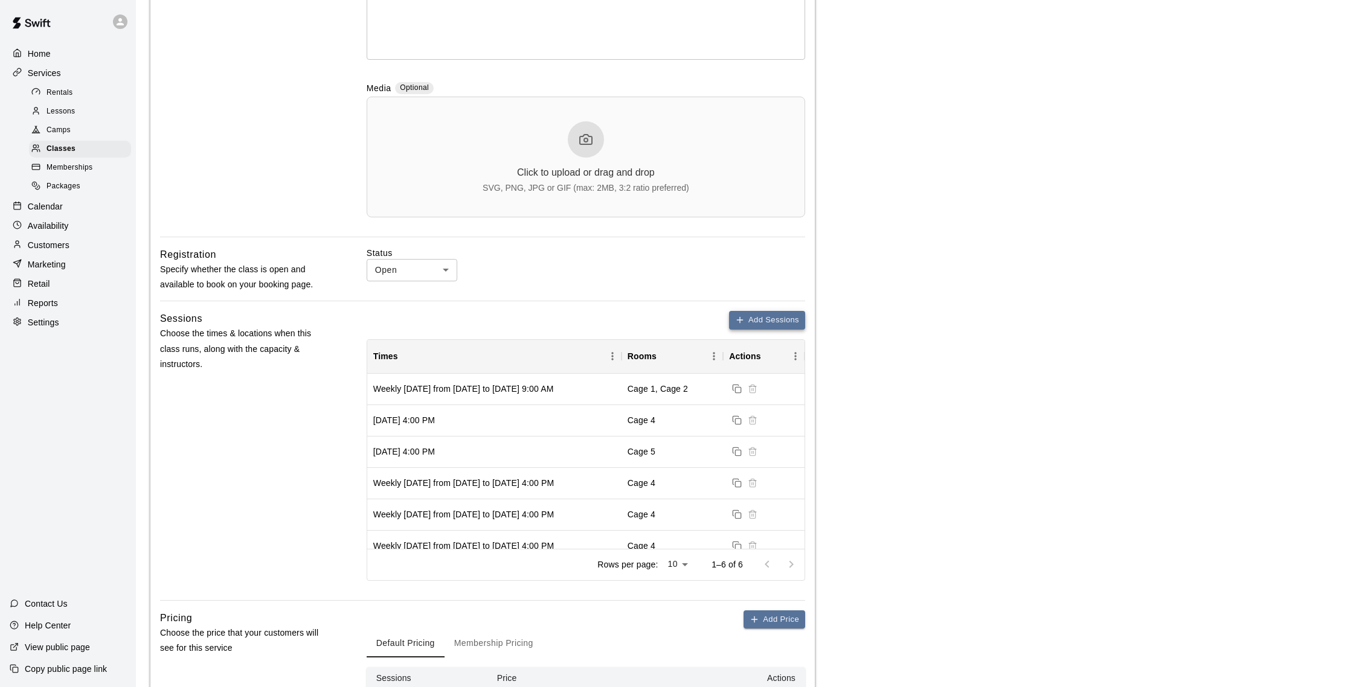
click at [757, 324] on button "Add Sessions" at bounding box center [767, 320] width 76 height 19
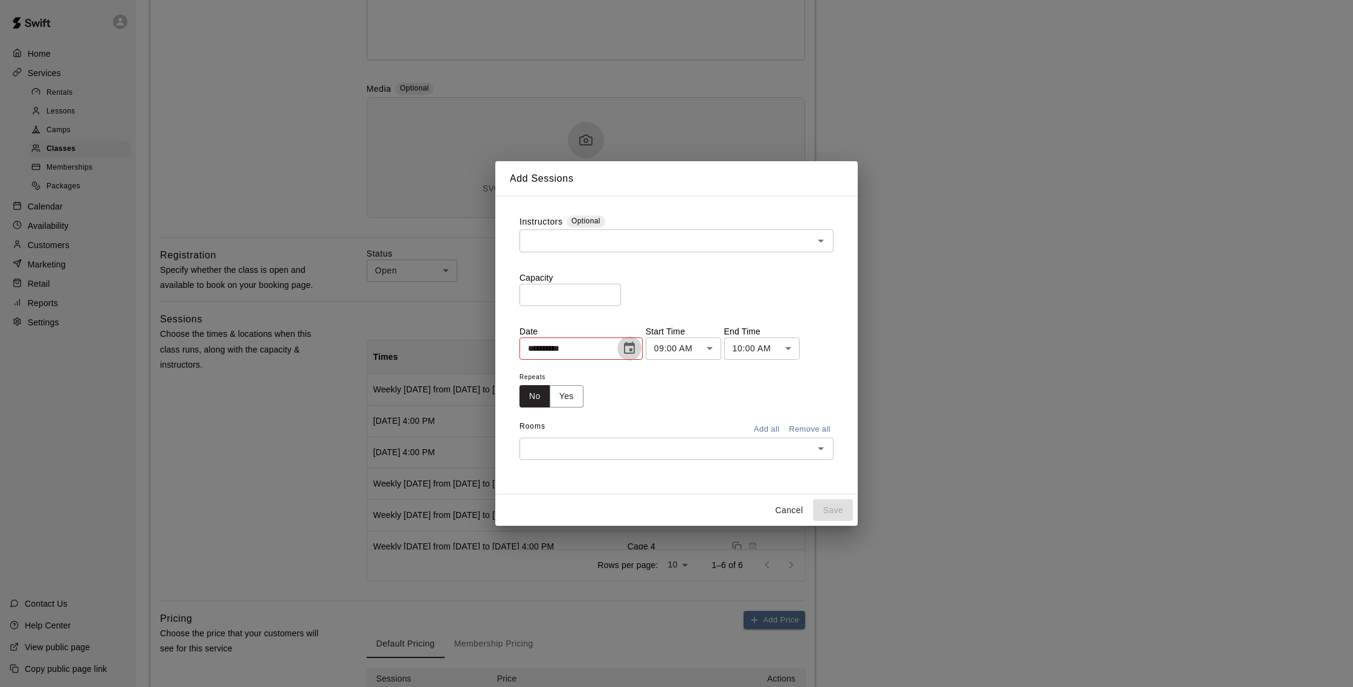
click at [634, 350] on icon "Choose date, selected date is Oct 10, 2025" at bounding box center [629, 348] width 11 height 12
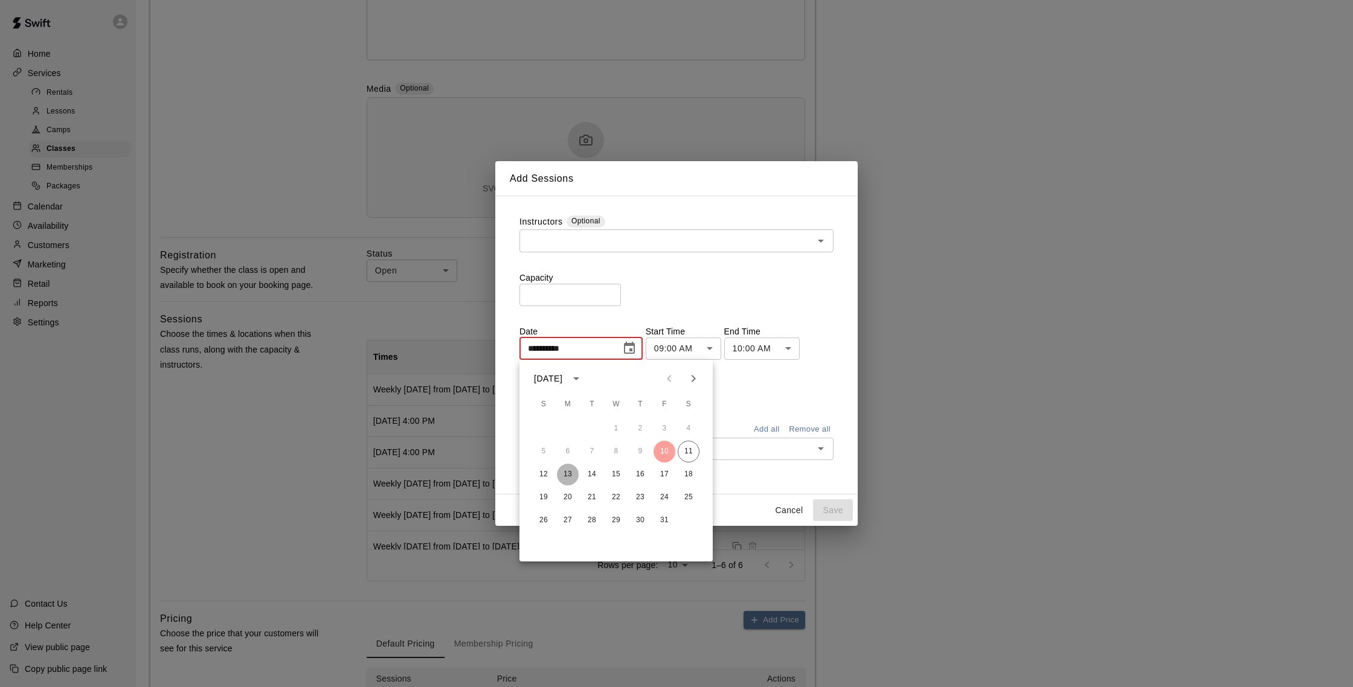
click at [571, 470] on button "13" at bounding box center [568, 475] width 22 height 22
type input "**********"
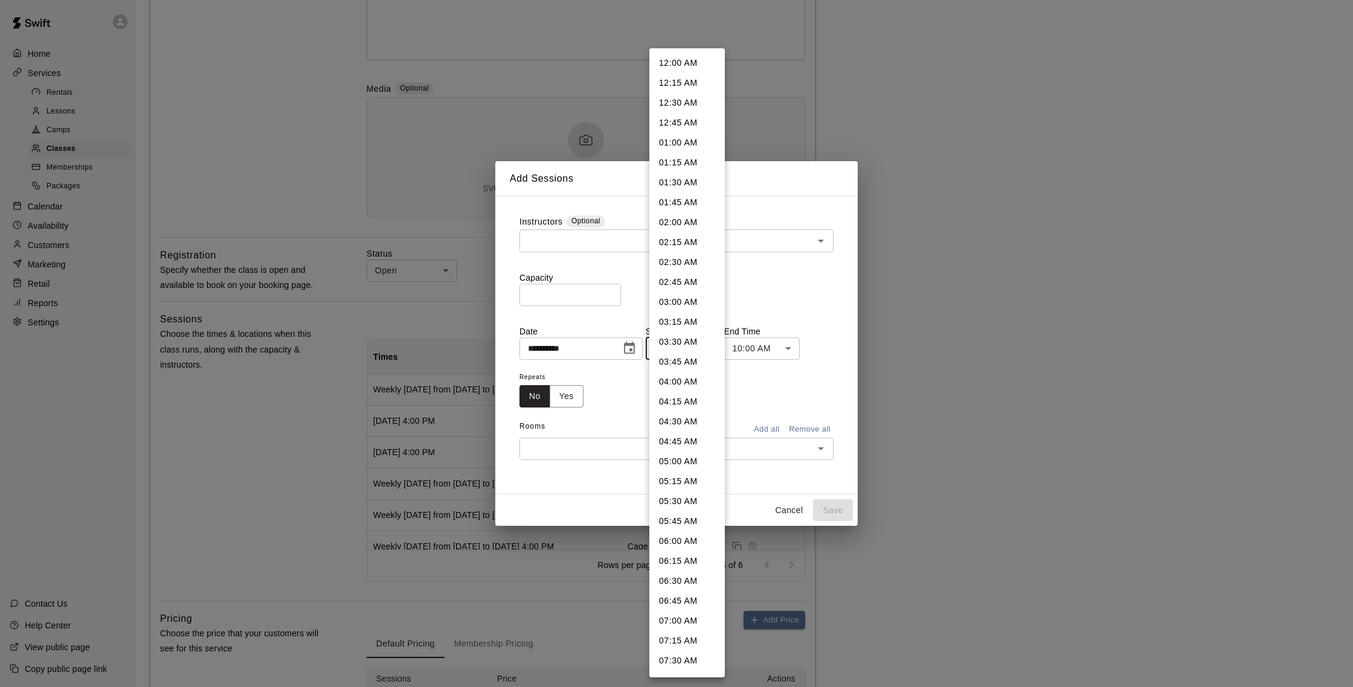
click at [824, 273] on div at bounding box center [676, 343] width 1353 height 687
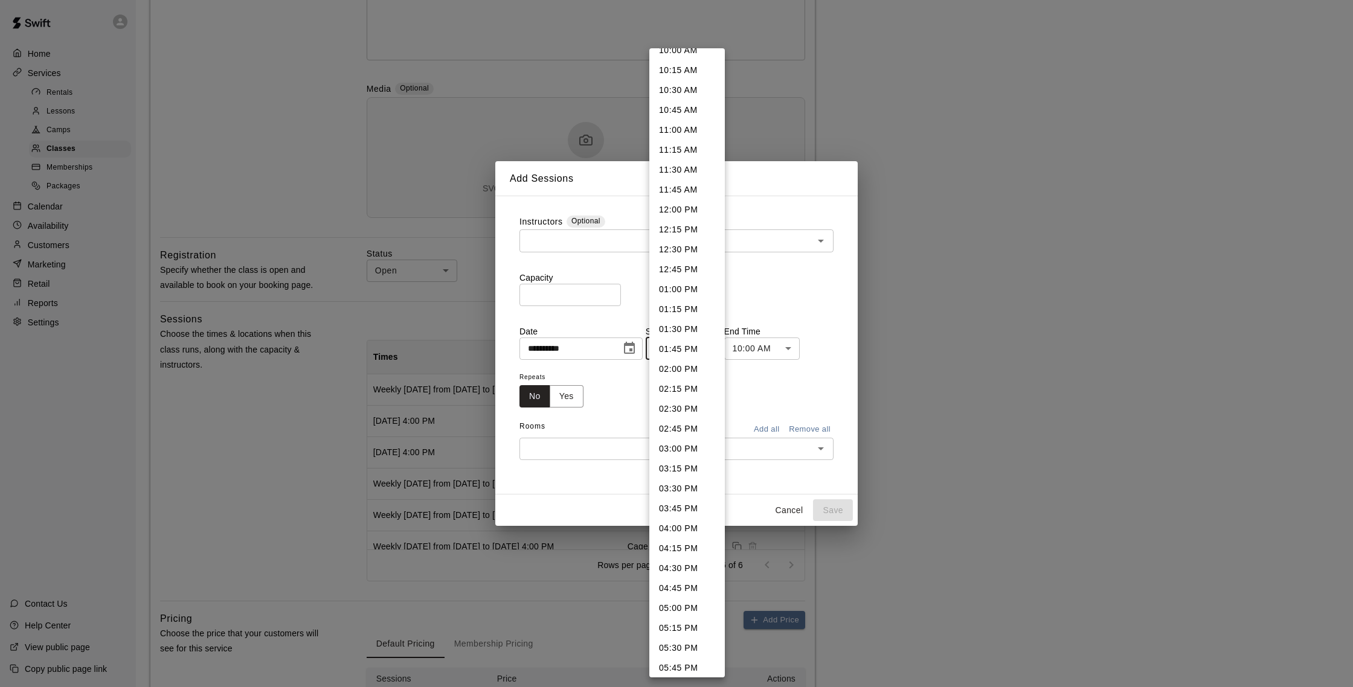
scroll to position [811, 0]
drag, startPoint x: 691, startPoint y: 522, endPoint x: 686, endPoint y: 512, distance: 11.9
click at [691, 522] on li "04:00 PM" at bounding box center [686, 528] width 75 height 20
type input "********"
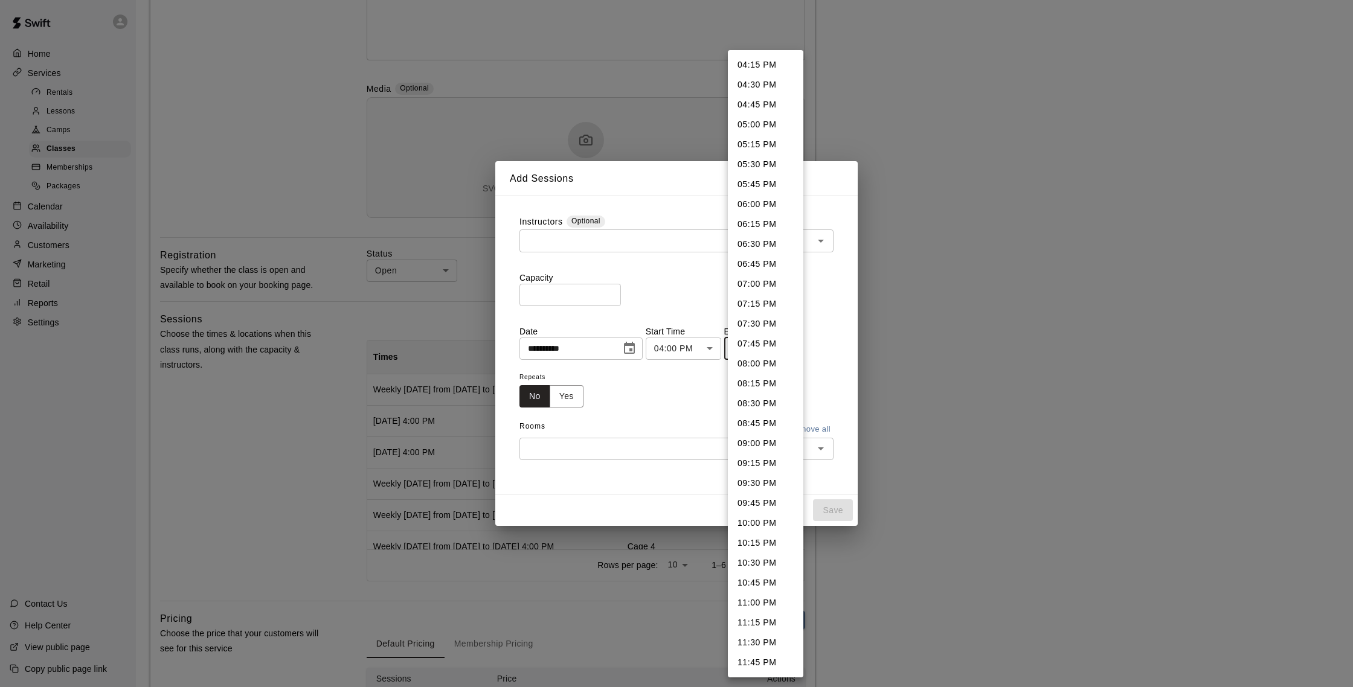
click at [756, 129] on li "05:00 PM" at bounding box center [765, 125] width 75 height 20
type input "********"
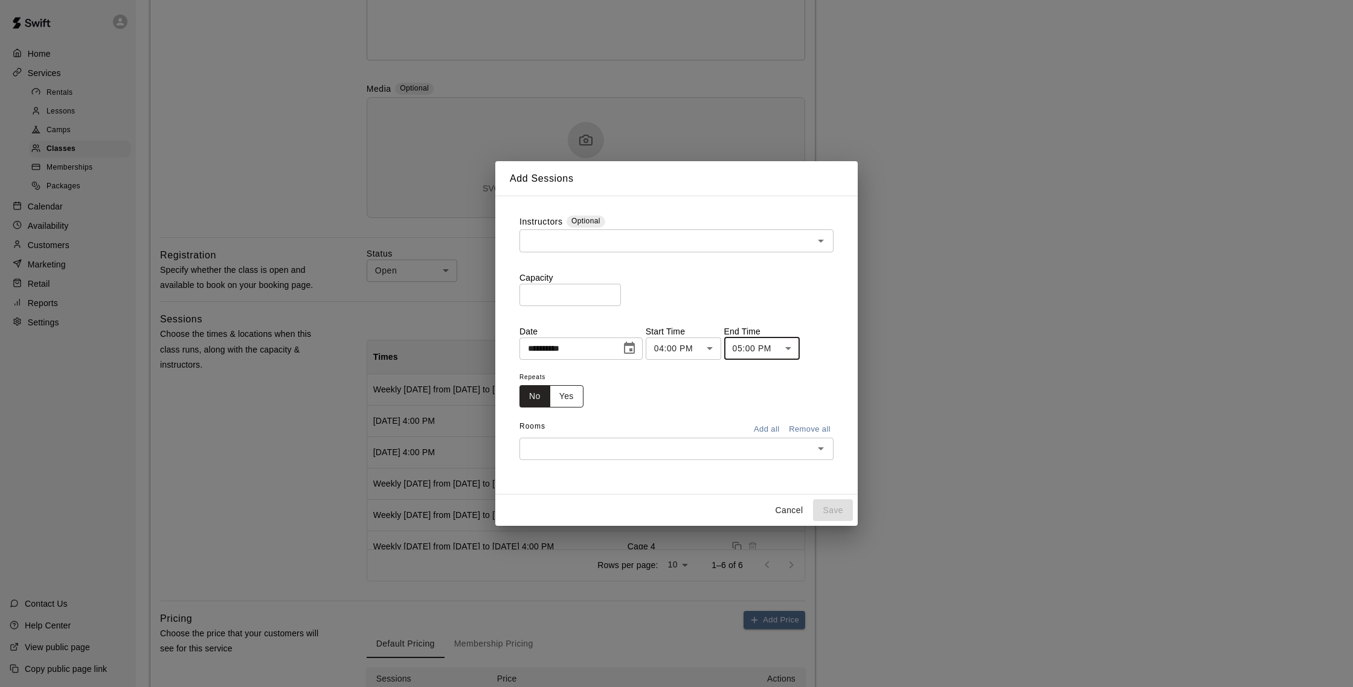
click at [574, 396] on button "Yes" at bounding box center [567, 396] width 34 height 22
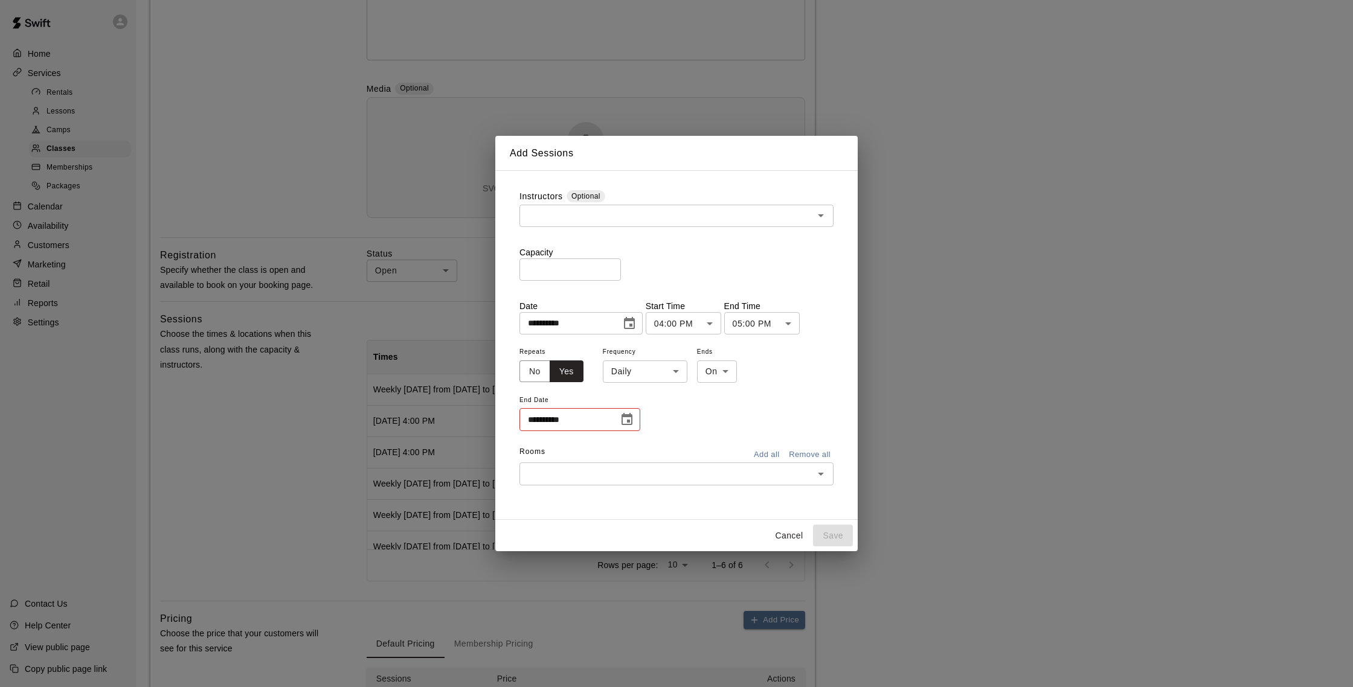
click at [643, 416] on li "Weekly on Monday" at bounding box center [645, 418] width 151 height 20
type input "******"
click at [697, 408] on div at bounding box center [676, 343] width 1353 height 687
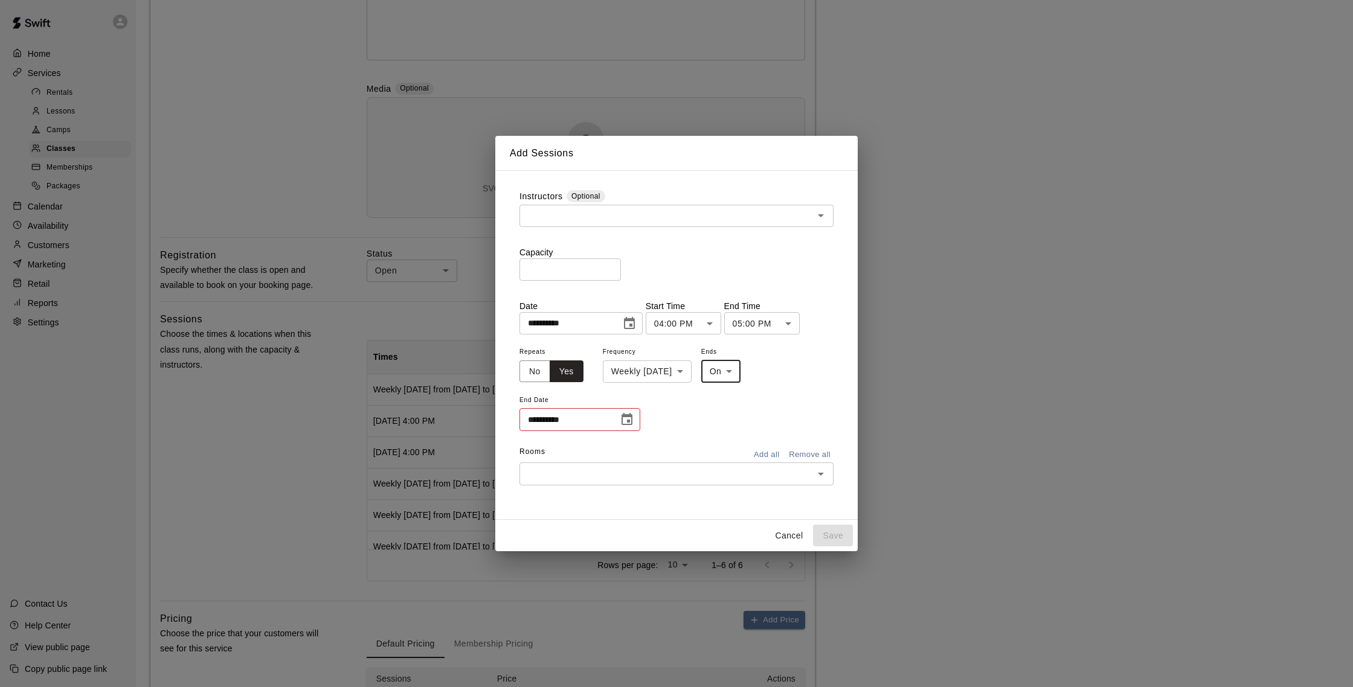
click at [629, 417] on icon "Choose date" at bounding box center [627, 420] width 14 height 14
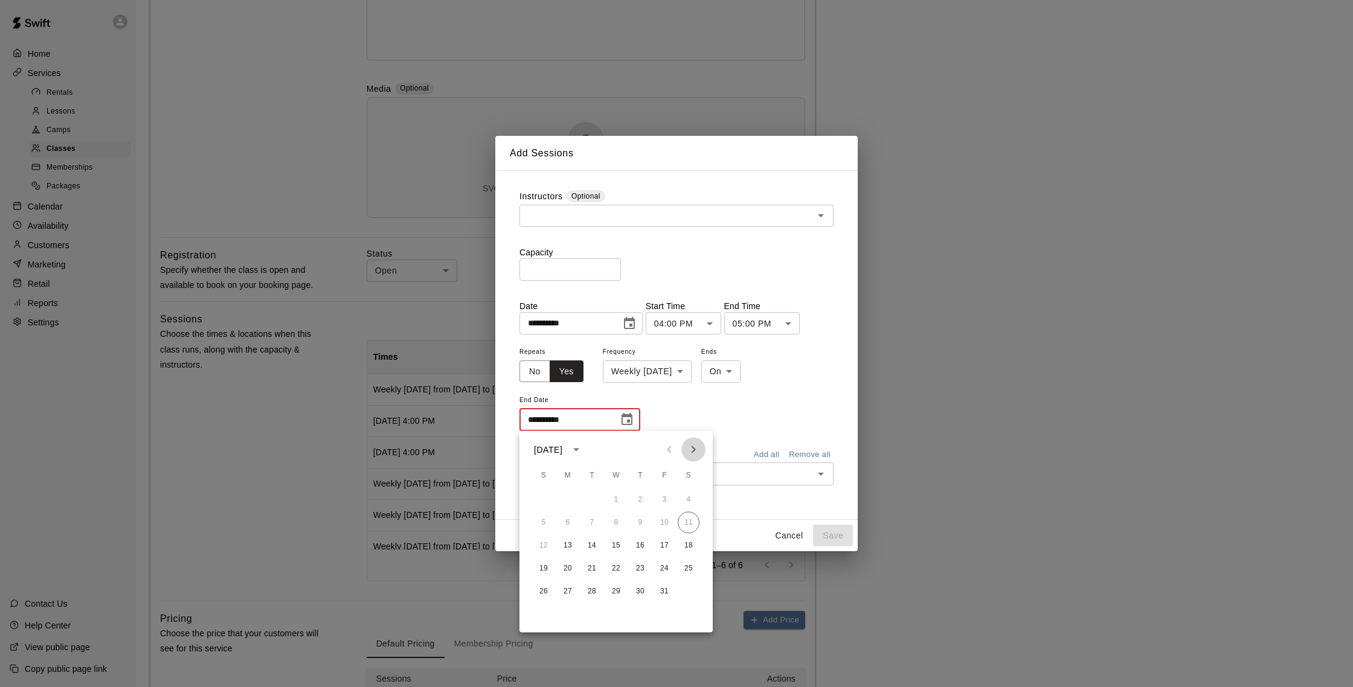
click at [695, 452] on icon "Next month" at bounding box center [693, 450] width 14 height 14
click at [570, 592] on button "29" at bounding box center [568, 592] width 22 height 22
type input "**********"
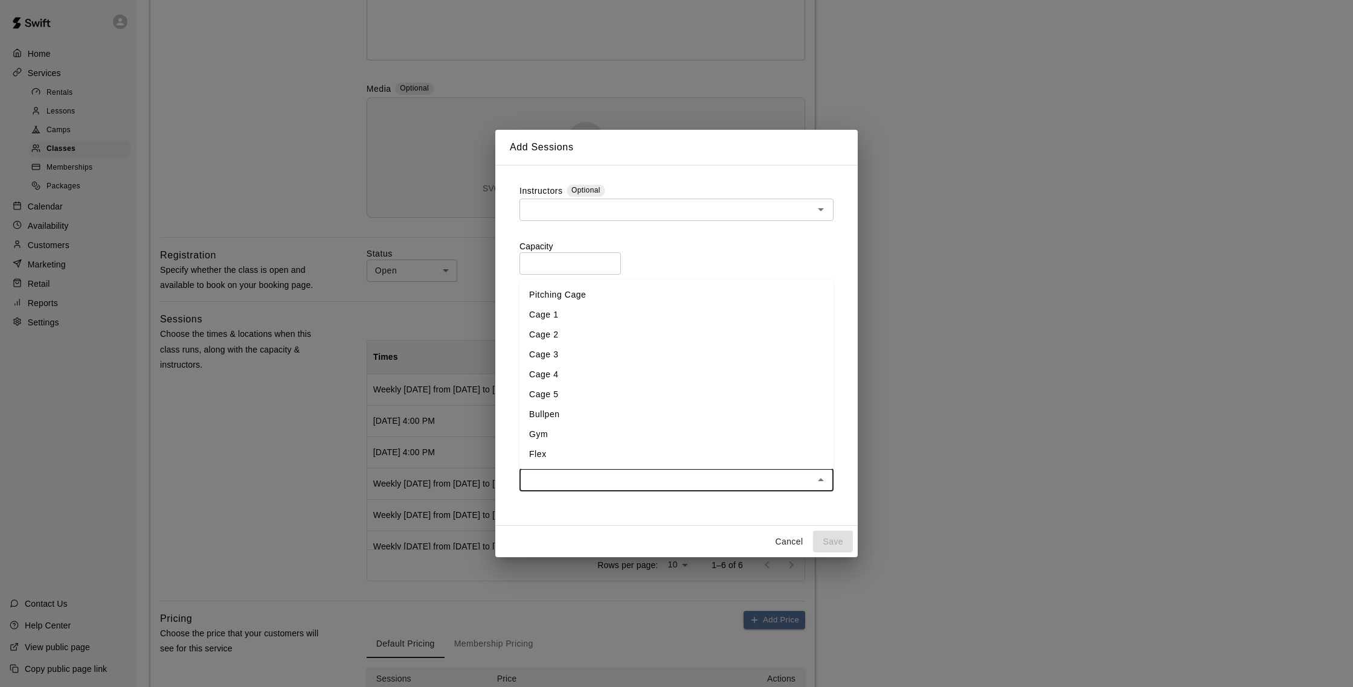
click at [692, 474] on input "text" at bounding box center [666, 479] width 287 height 15
click at [574, 391] on li "Cage 5" at bounding box center [676, 395] width 314 height 20
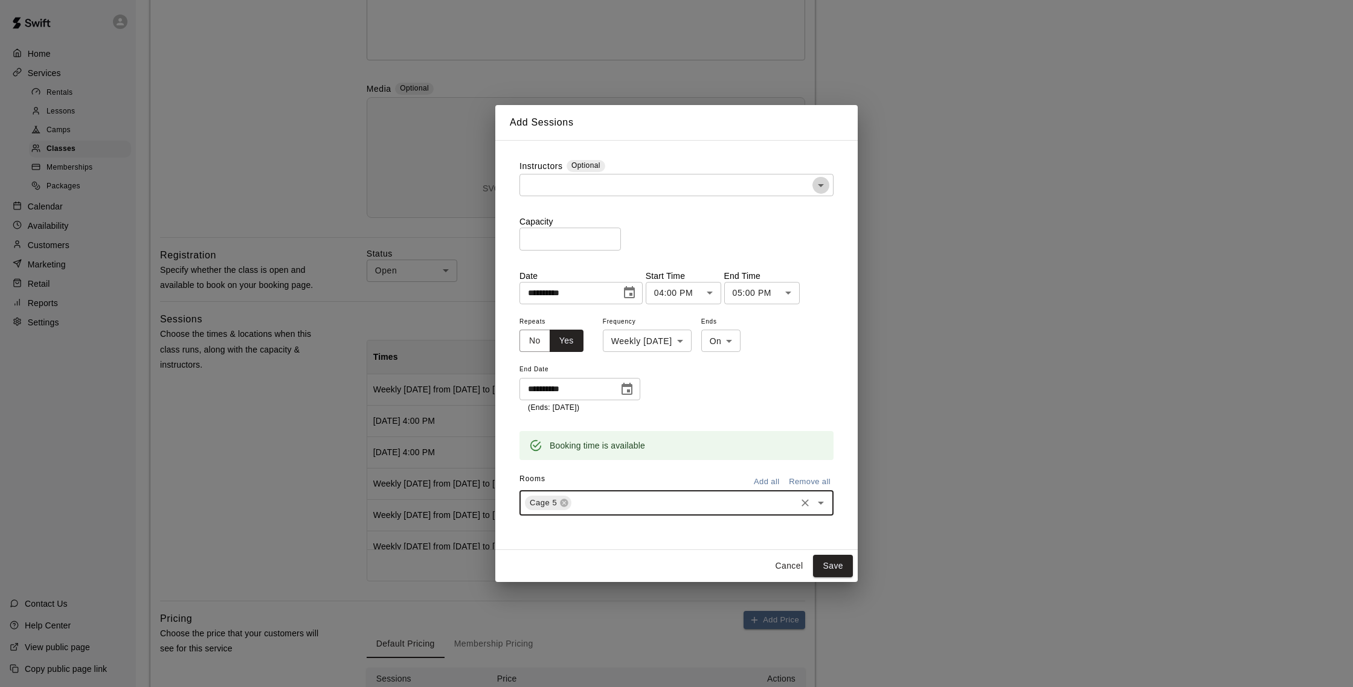
click at [820, 193] on button "Open" at bounding box center [820, 185] width 17 height 17
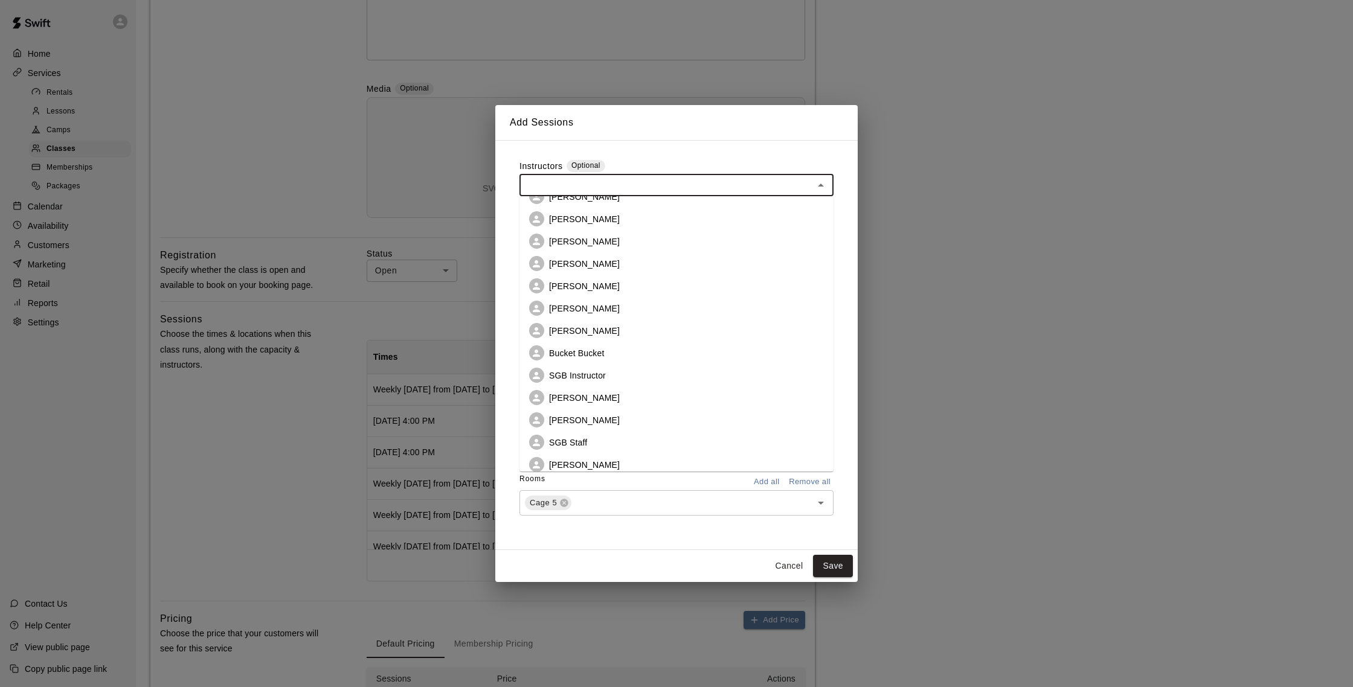
scroll to position [53, 0]
click at [595, 292] on p "[PERSON_NAME]" at bounding box center [584, 293] width 71 height 12
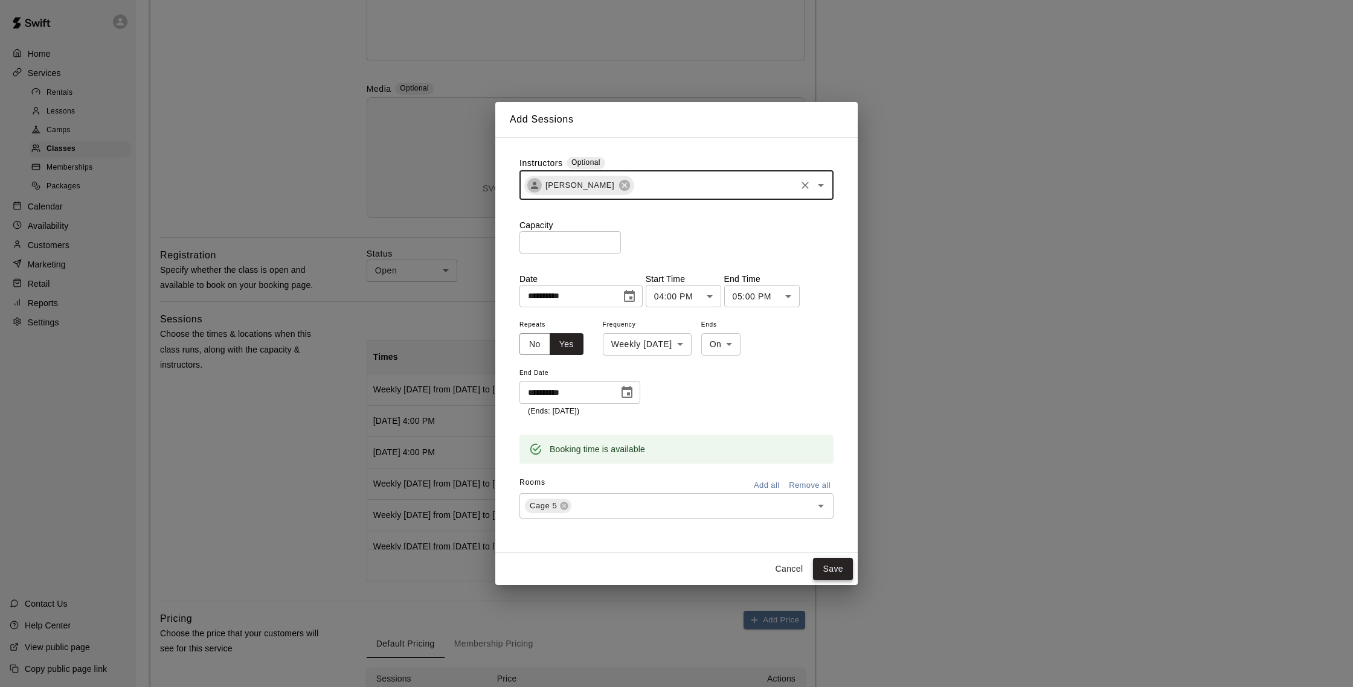
click at [844, 565] on button "Save" at bounding box center [833, 569] width 40 height 22
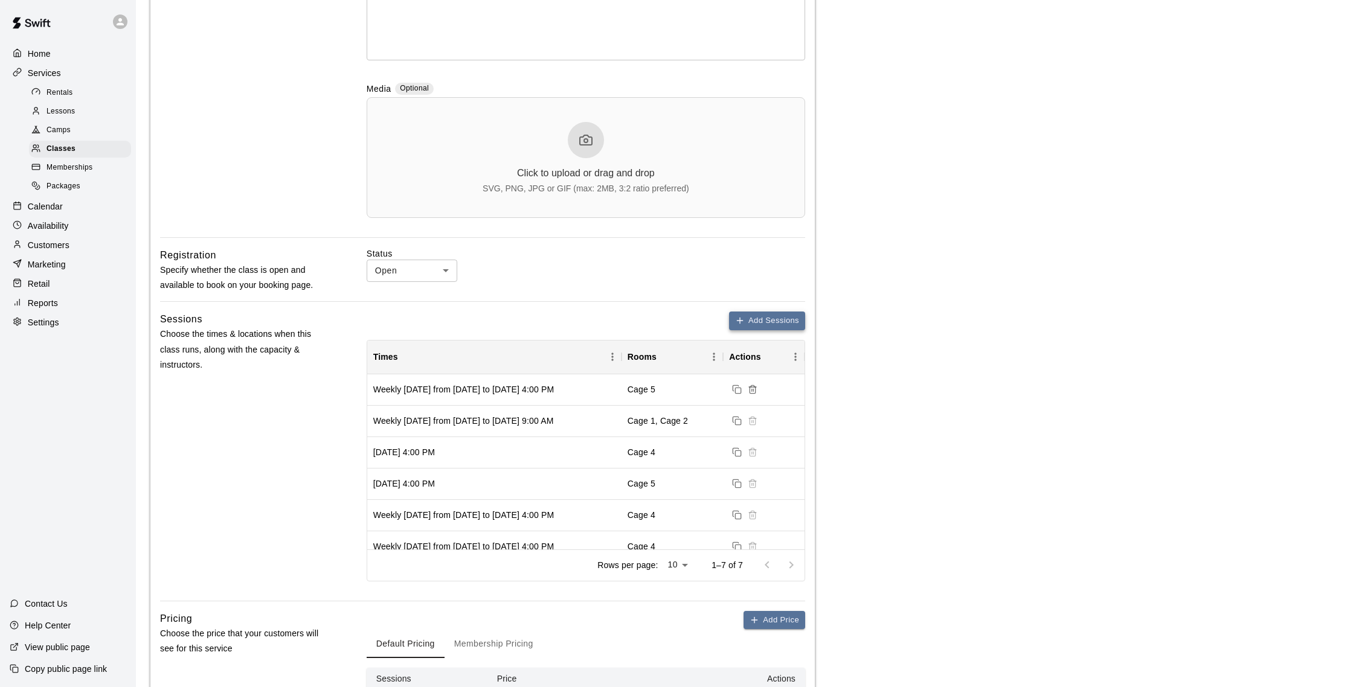
click at [772, 318] on button "Add Sessions" at bounding box center [767, 321] width 76 height 19
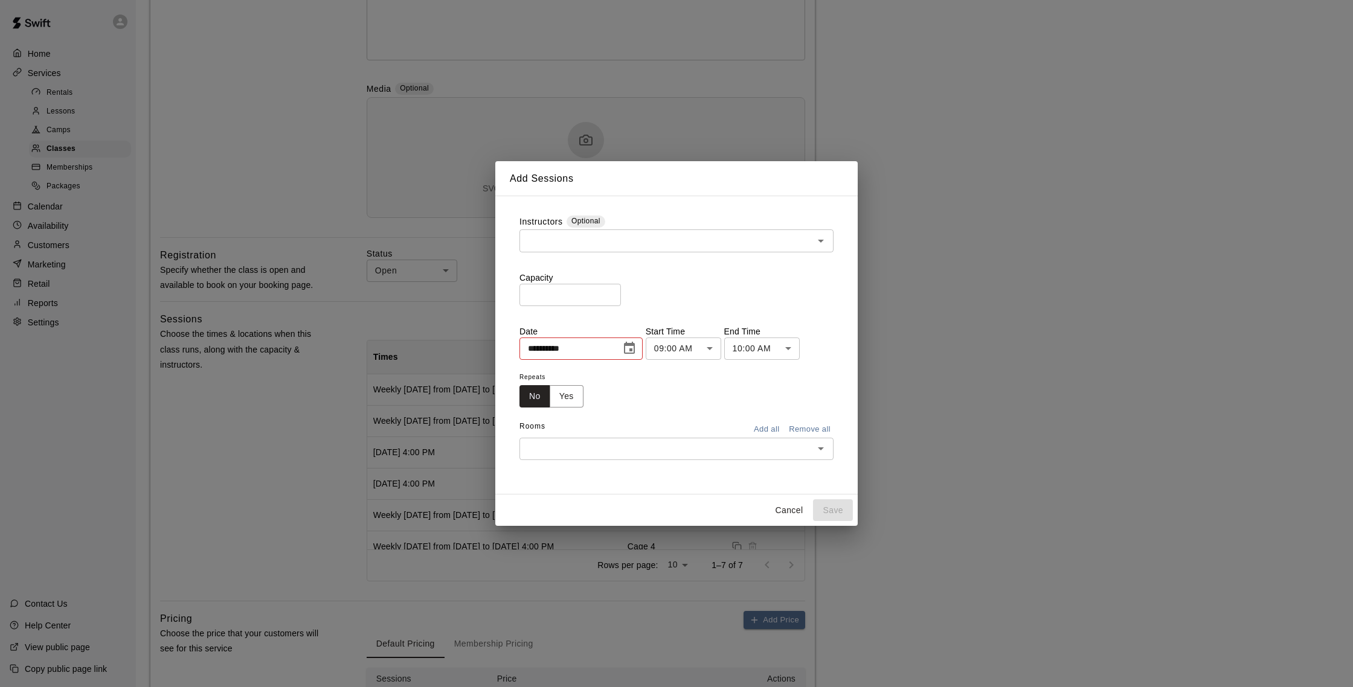
click at [573, 238] on input "text" at bounding box center [666, 240] width 287 height 15
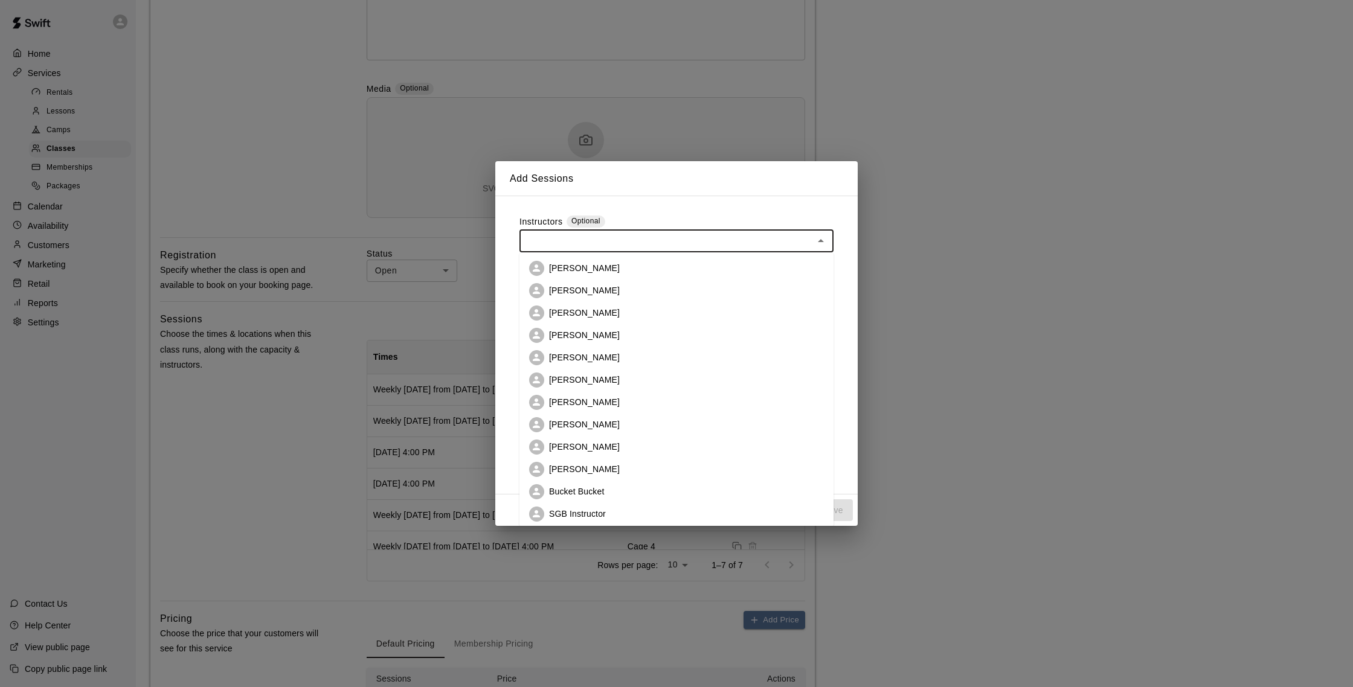
click at [620, 220] on div "Instructors Optional" at bounding box center [676, 223] width 314 height 14
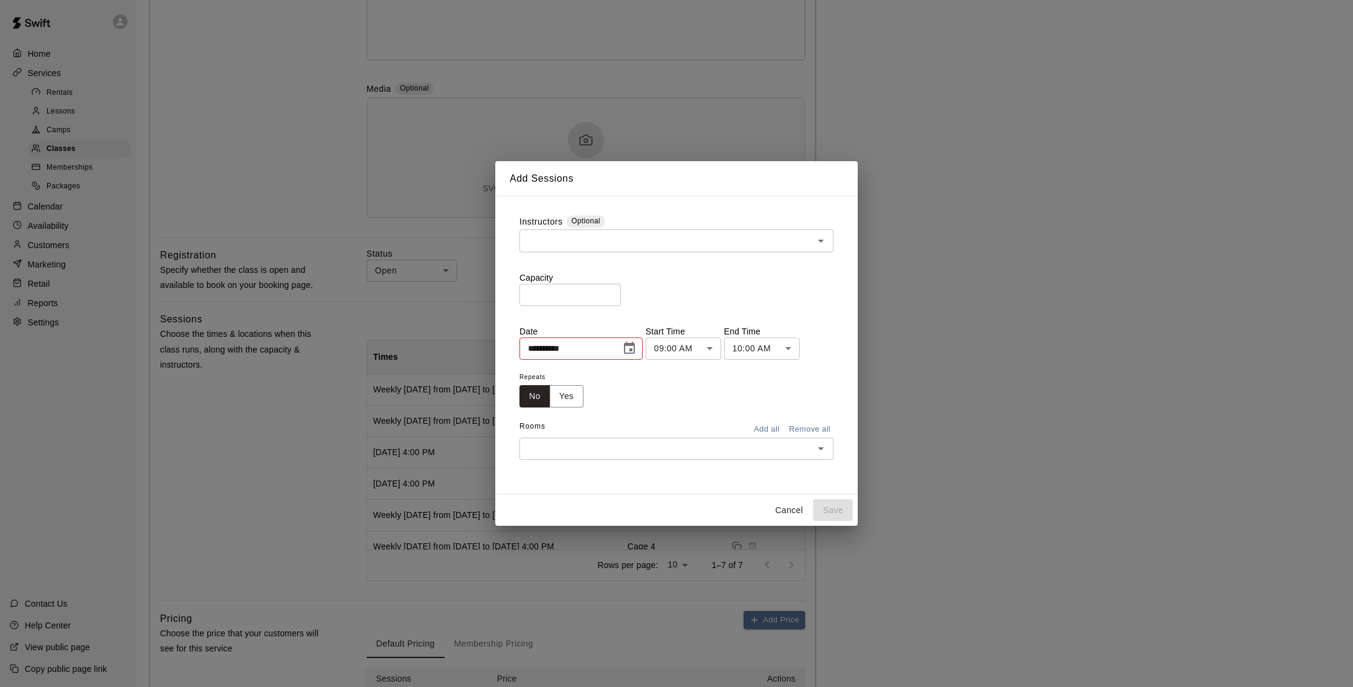
click at [613, 294] on input "*" at bounding box center [569, 295] width 101 height 22
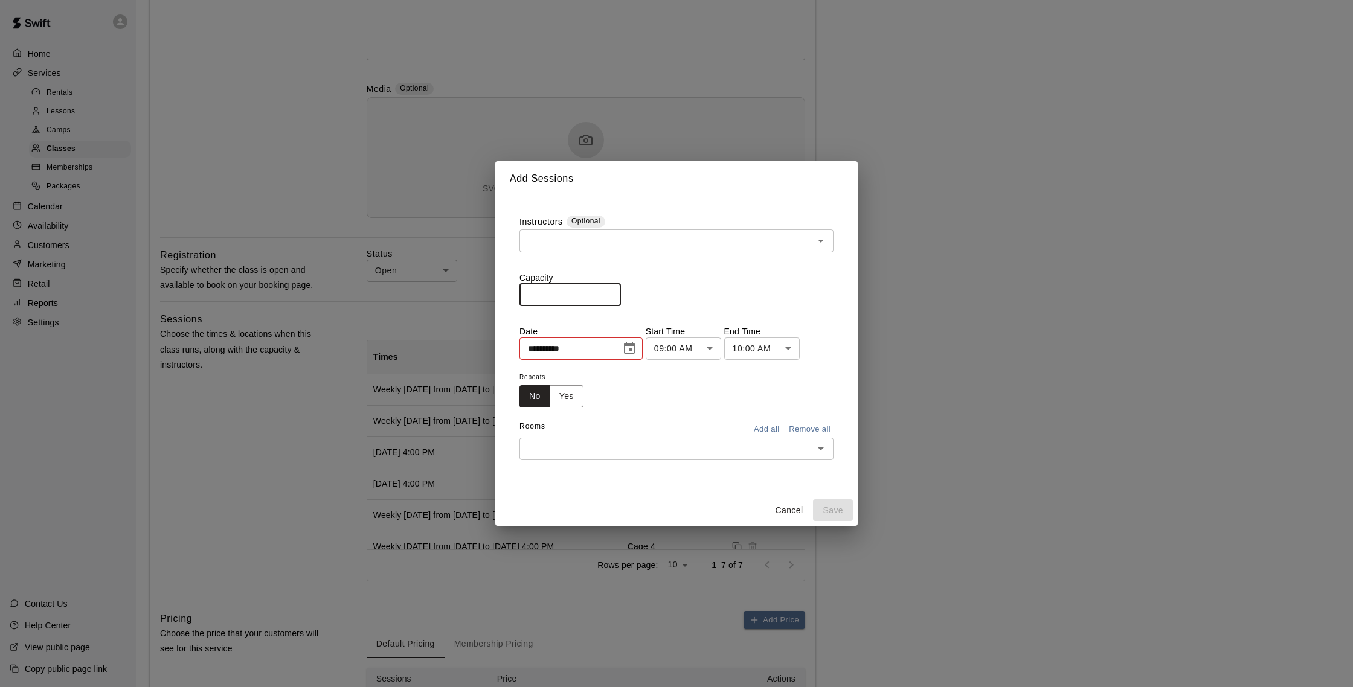
click at [613, 294] on input "*" at bounding box center [569, 295] width 101 height 22
type input "**"
click at [613, 294] on input "**" at bounding box center [569, 295] width 101 height 22
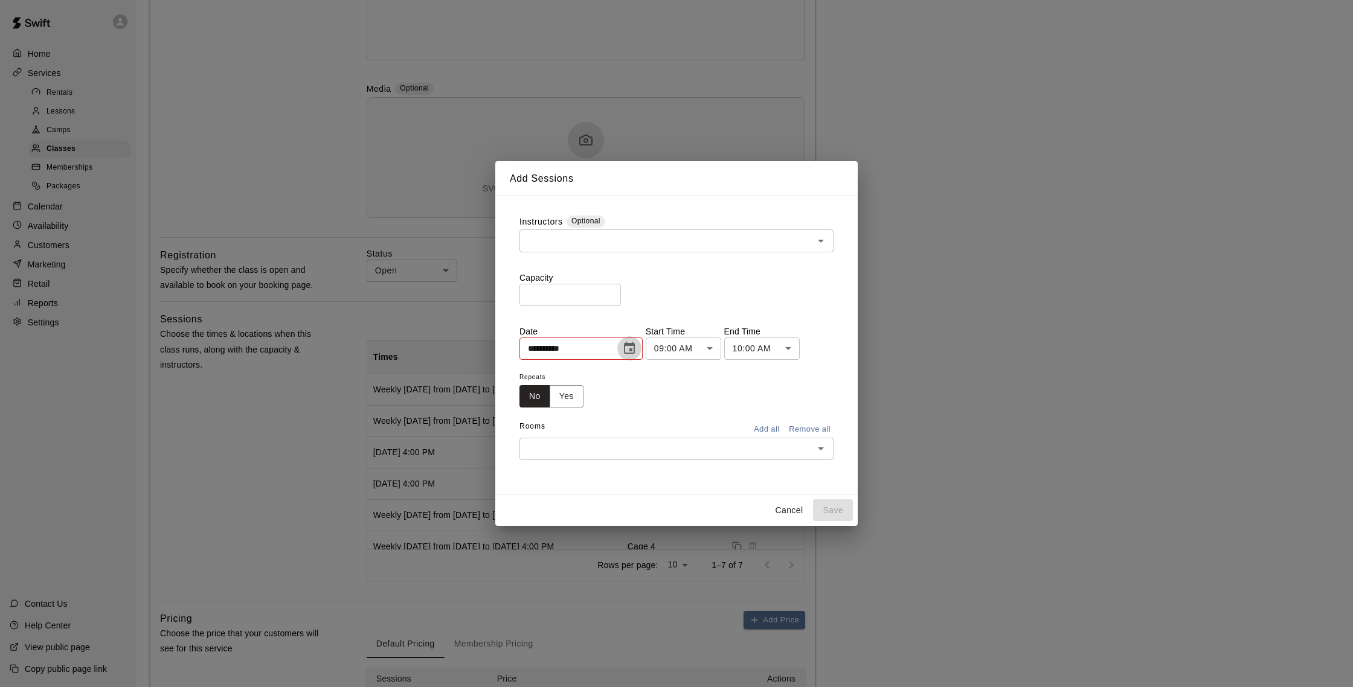
click at [637, 349] on icon "Choose date, selected date is Oct 10, 2025" at bounding box center [629, 348] width 14 height 14
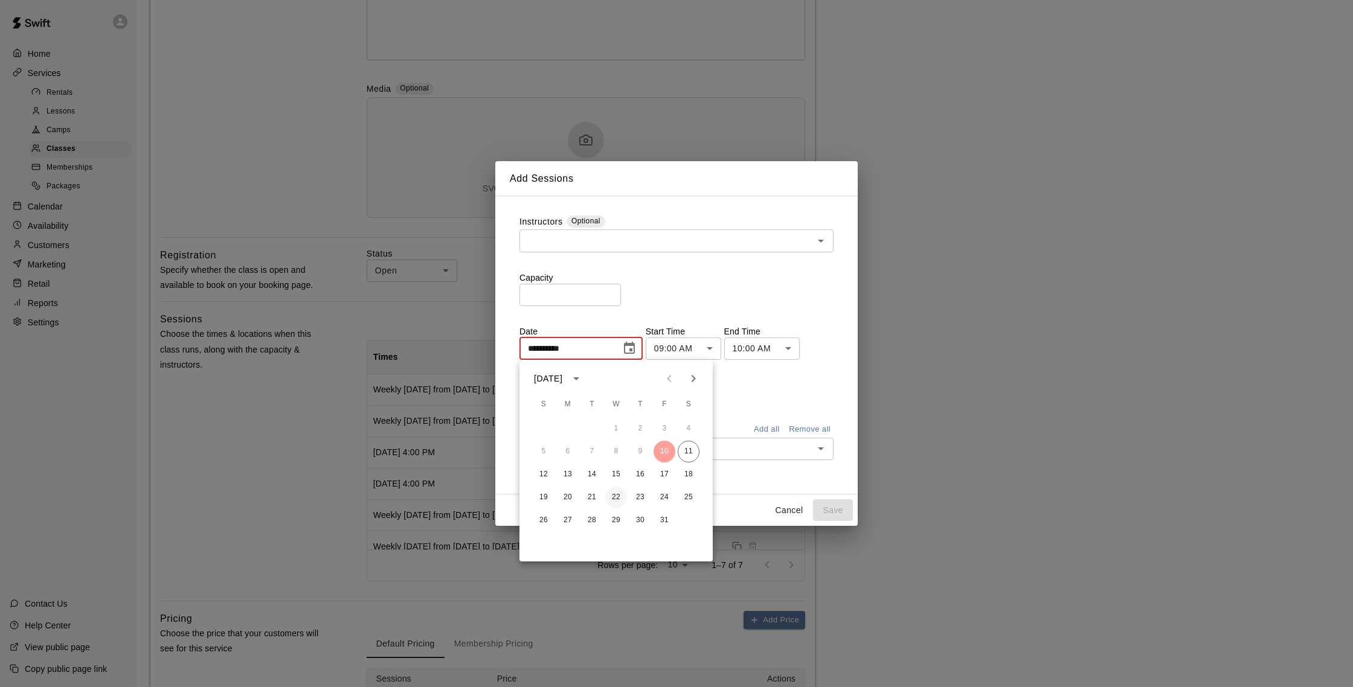
click at [617, 499] on button "22" at bounding box center [616, 498] width 22 height 22
type input "**********"
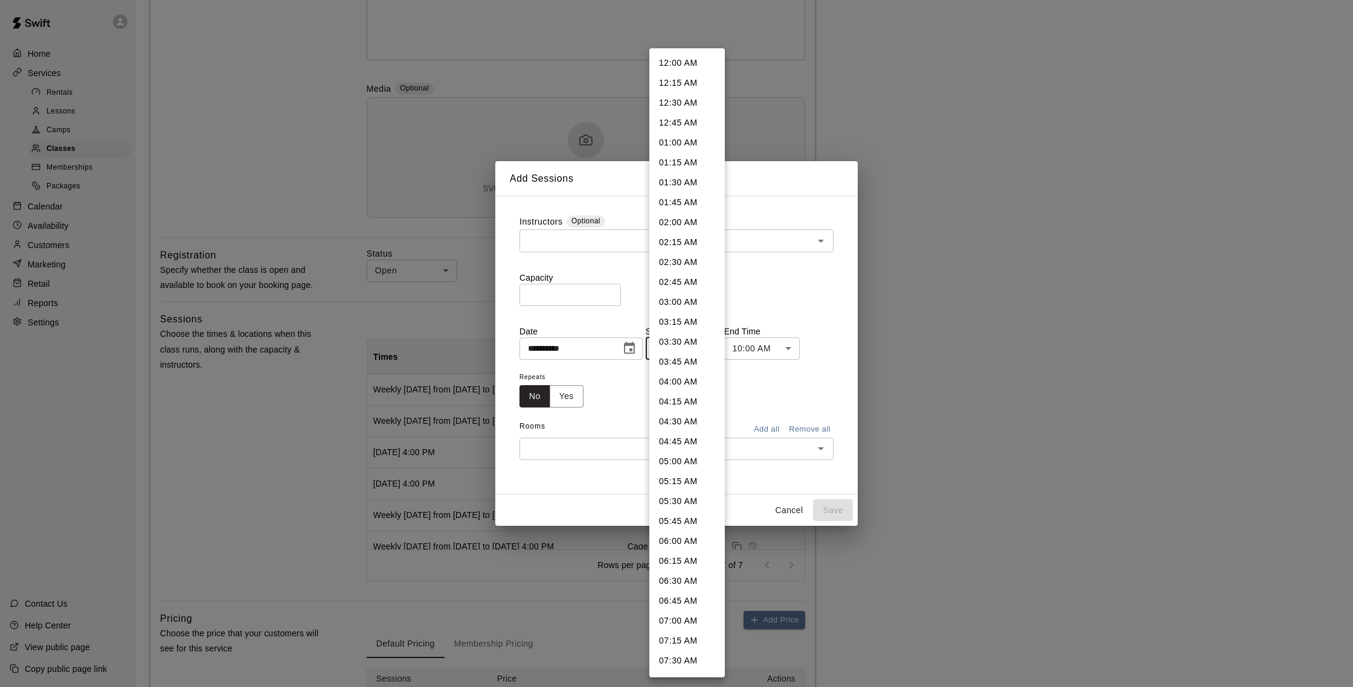
drag, startPoint x: 699, startPoint y: 349, endPoint x: 705, endPoint y: 348, distance: 6.2
click at [683, 571] on li "04:00 PM" at bounding box center [686, 581] width 75 height 20
type input "********"
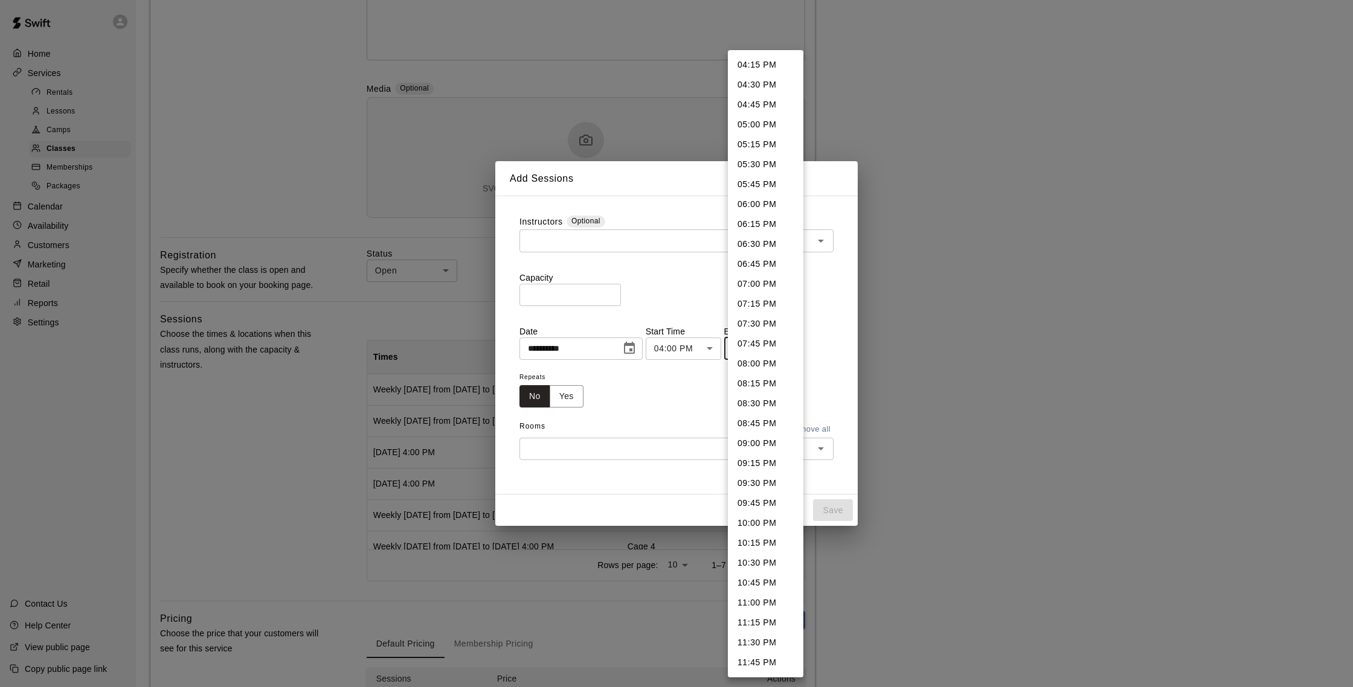
click at [758, 126] on li "05:00 PM" at bounding box center [765, 125] width 75 height 20
type input "********"
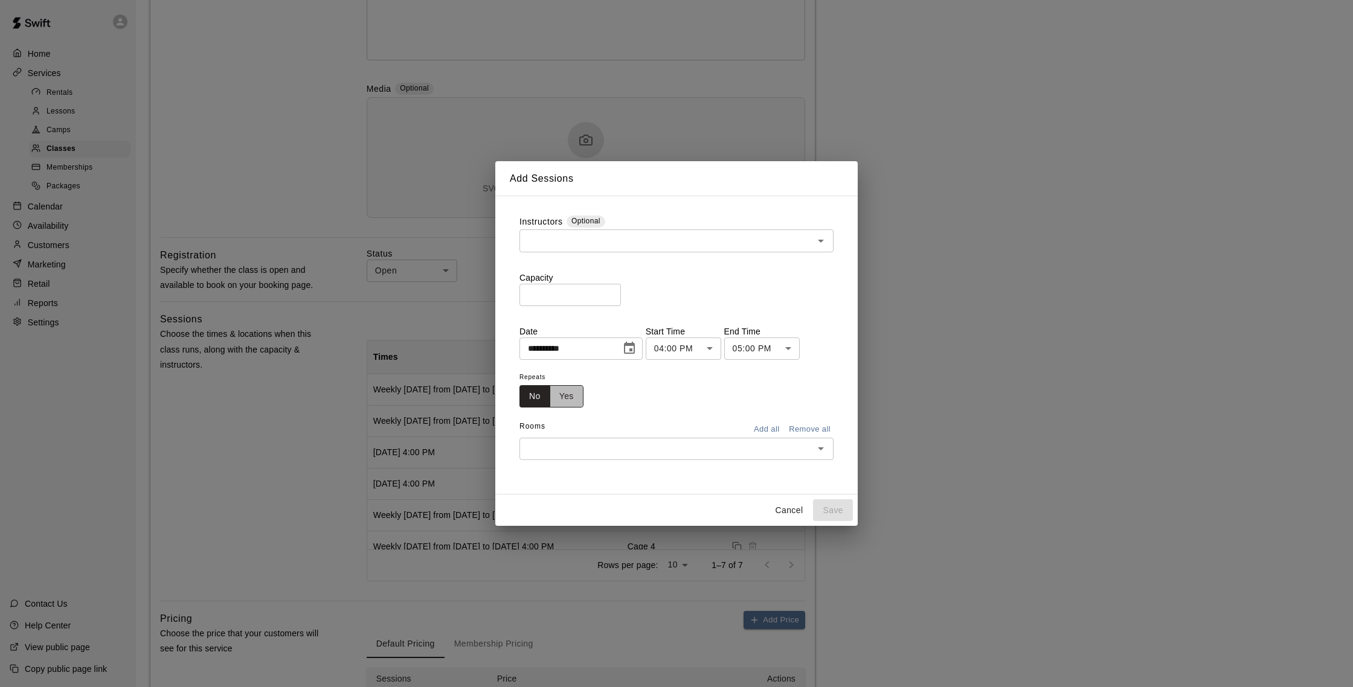
click at [570, 394] on button "Yes" at bounding box center [567, 396] width 34 height 22
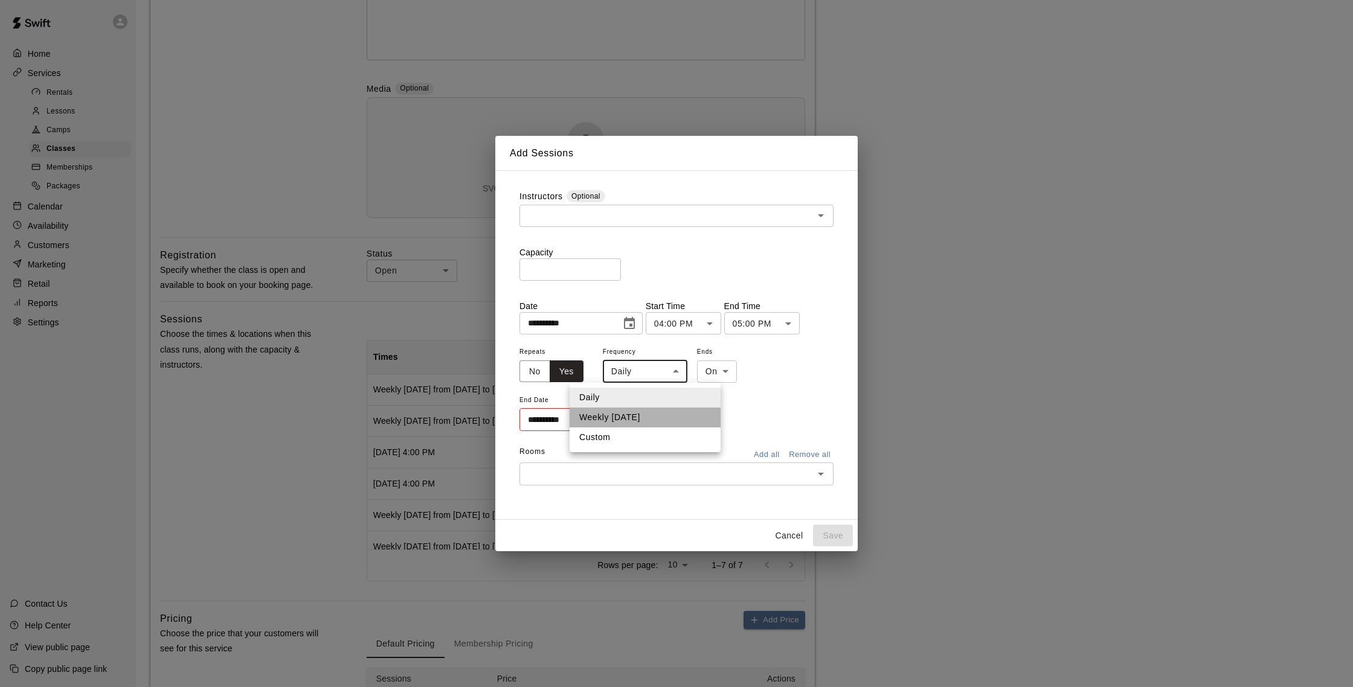
click at [630, 413] on li "Weekly on Wednesday" at bounding box center [645, 418] width 151 height 20
type input "******"
click at [618, 419] on button "Choose date" at bounding box center [627, 420] width 24 height 24
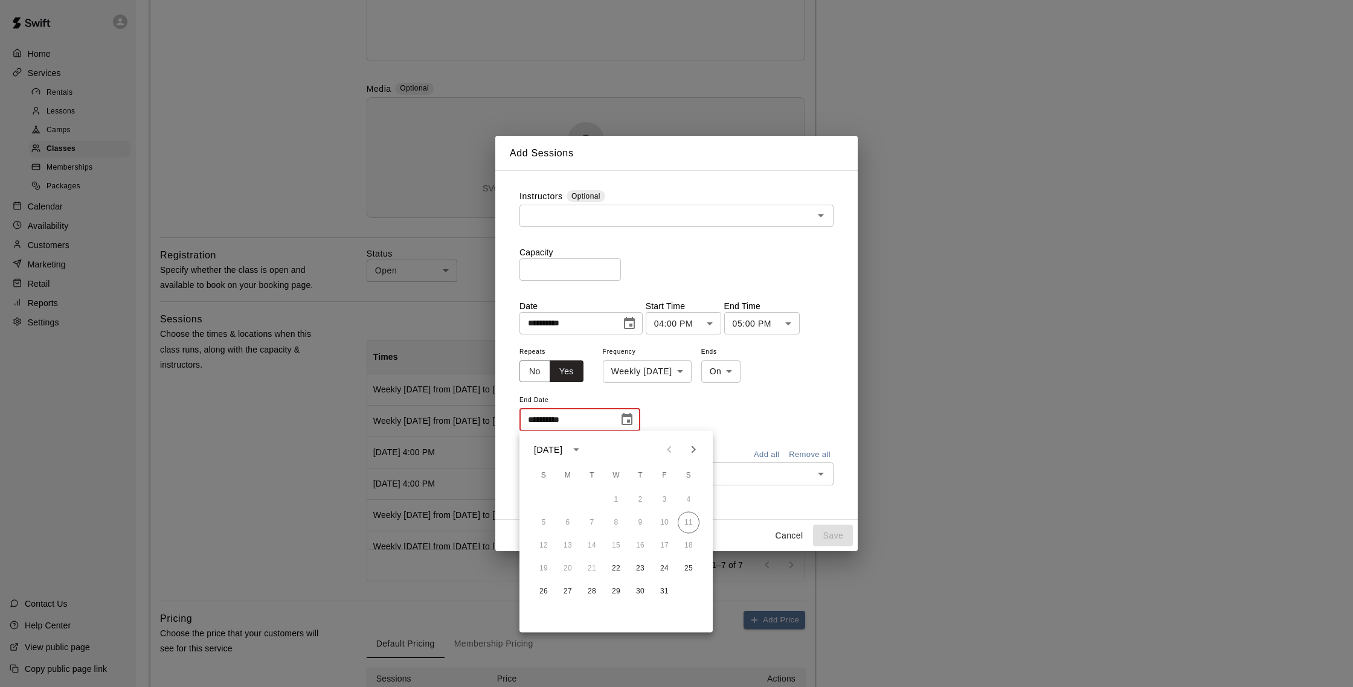
click at [693, 451] on icon "Next month" at bounding box center [694, 449] width 4 height 7
click at [612, 590] on button "31" at bounding box center [616, 592] width 22 height 22
type input "**********"
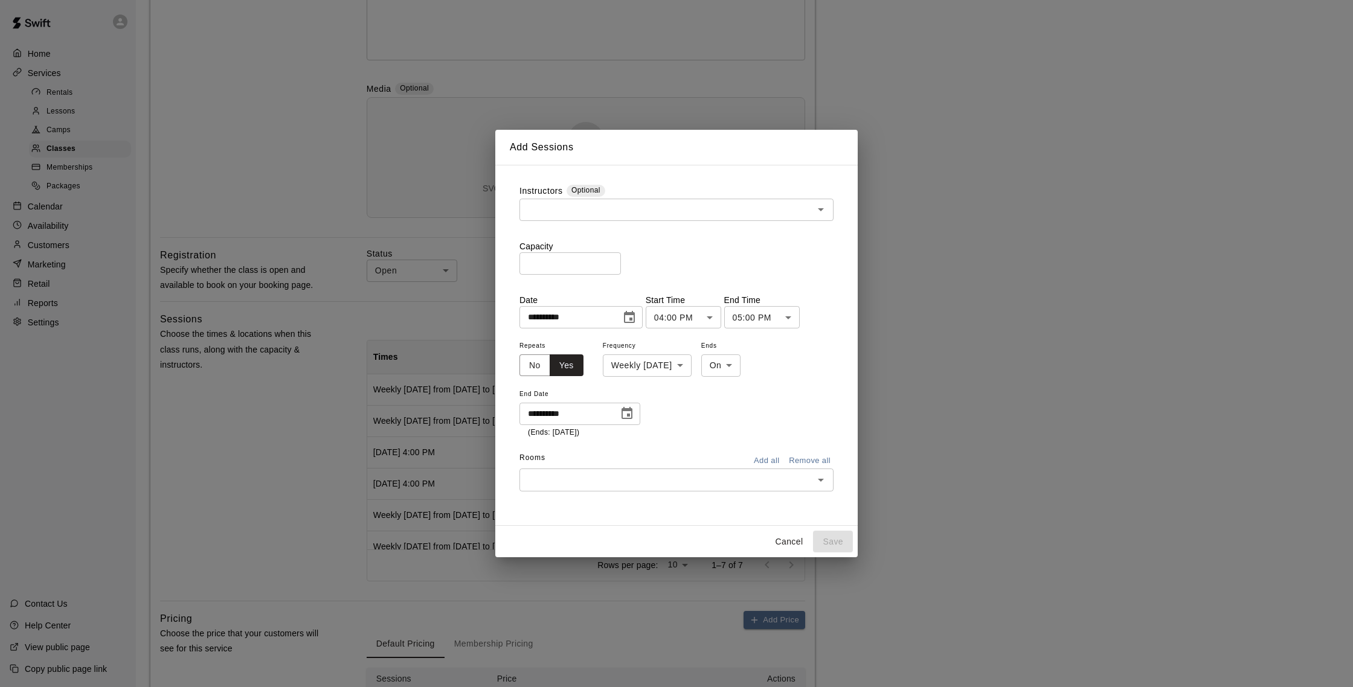
click at [680, 478] on input "text" at bounding box center [666, 479] width 287 height 15
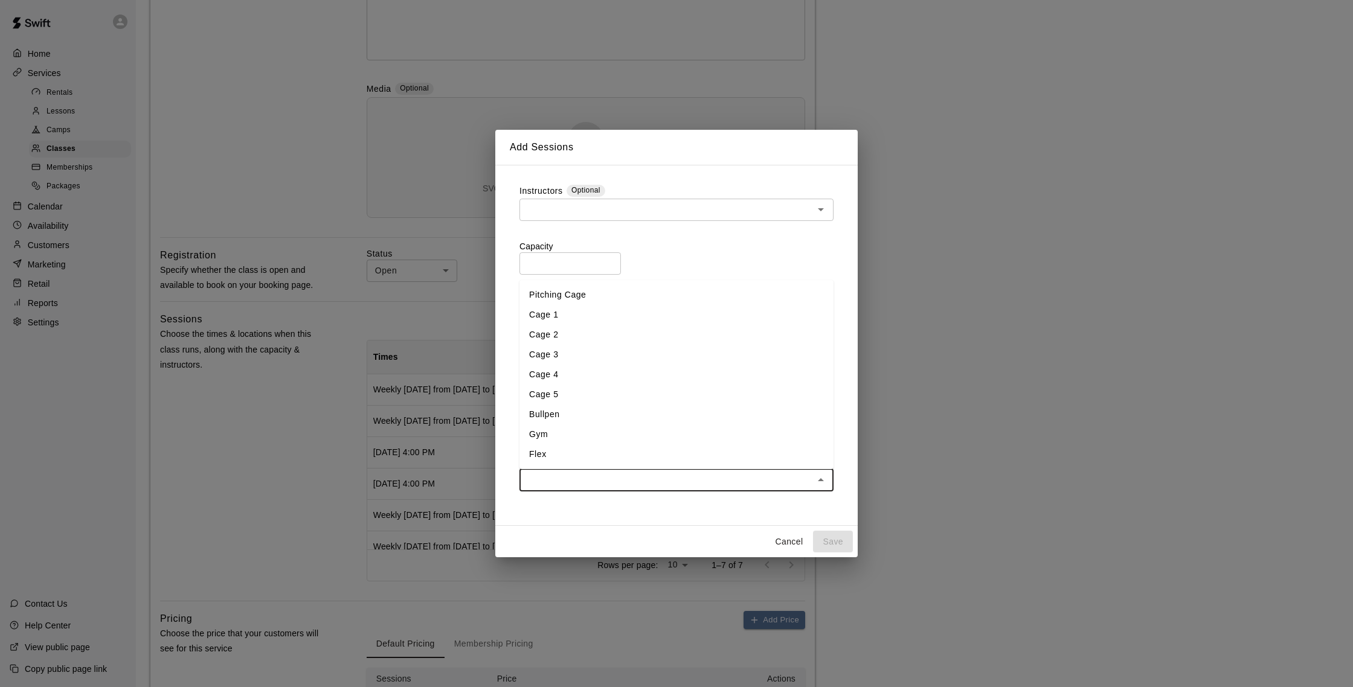
click at [565, 394] on li "Cage 5" at bounding box center [676, 395] width 314 height 20
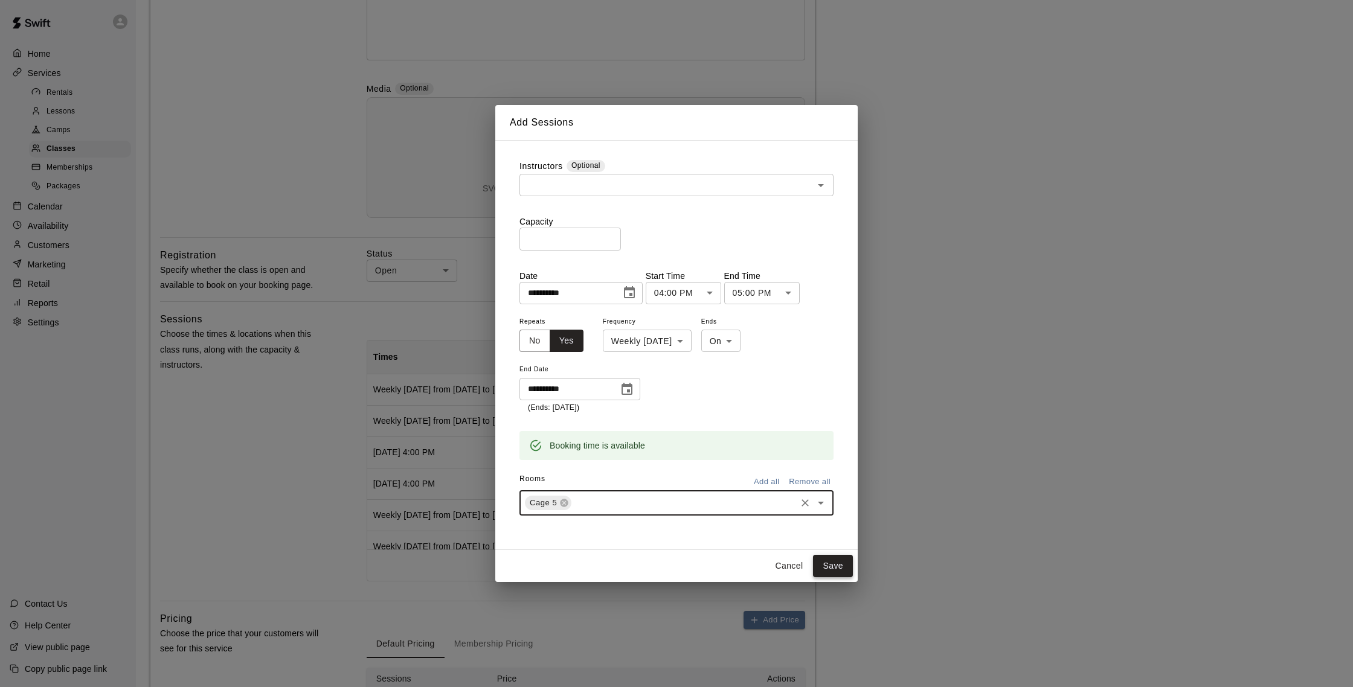
click at [830, 563] on button "Save" at bounding box center [833, 566] width 40 height 22
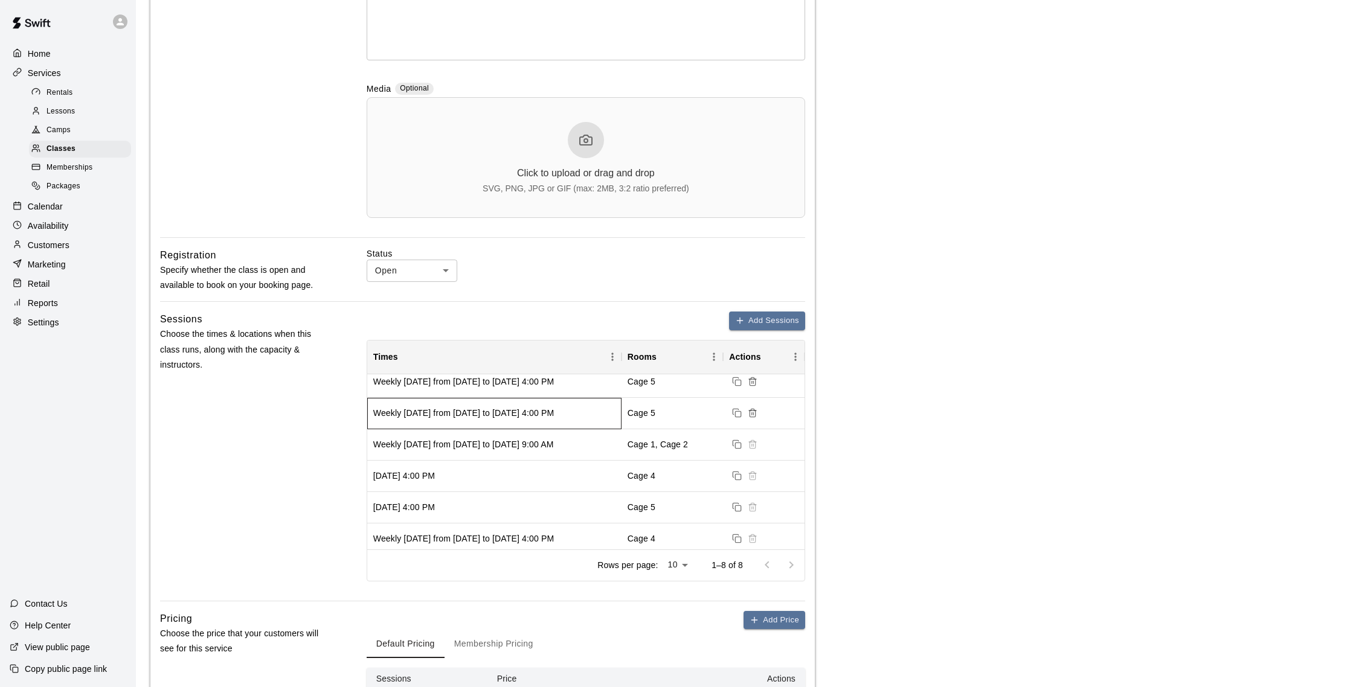
click at [554, 416] on div "Weekly on Monday from 10/13/2025 to 12/29/2025 at 4:00 PM" at bounding box center [463, 413] width 181 height 12
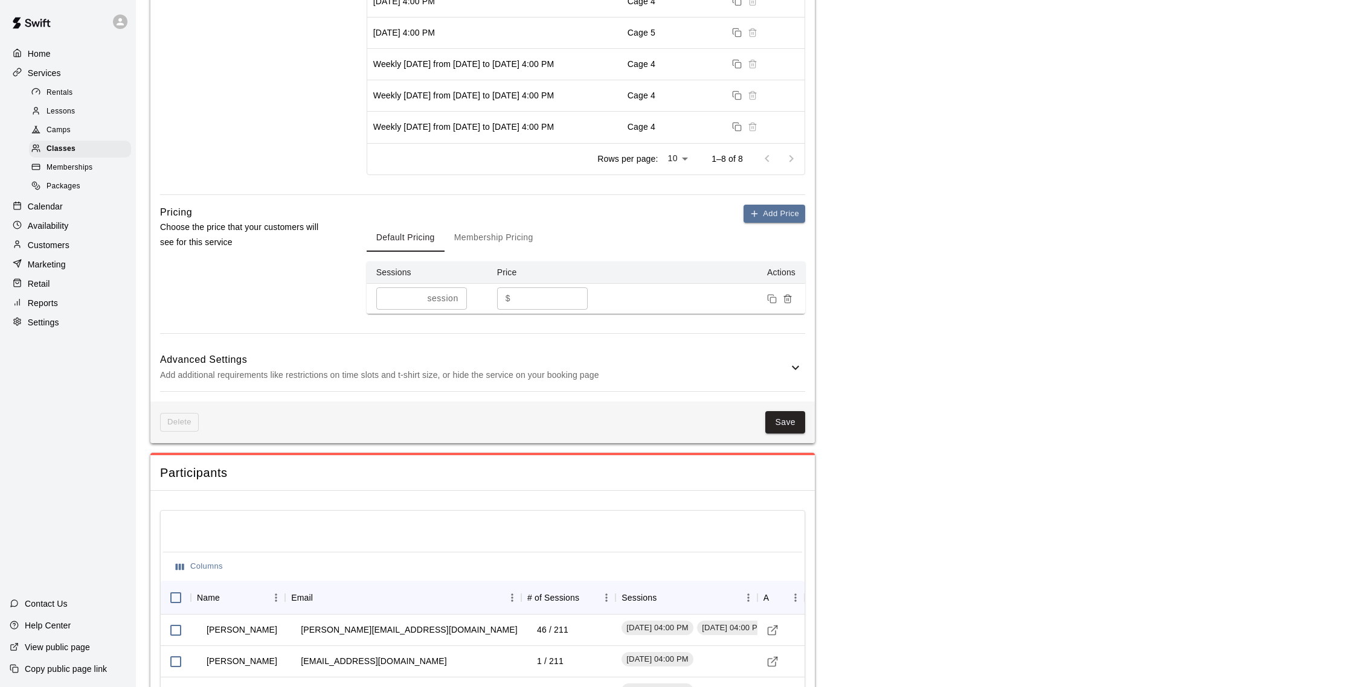
scroll to position [727, 0]
click at [766, 422] on button "Save" at bounding box center [785, 420] width 40 height 22
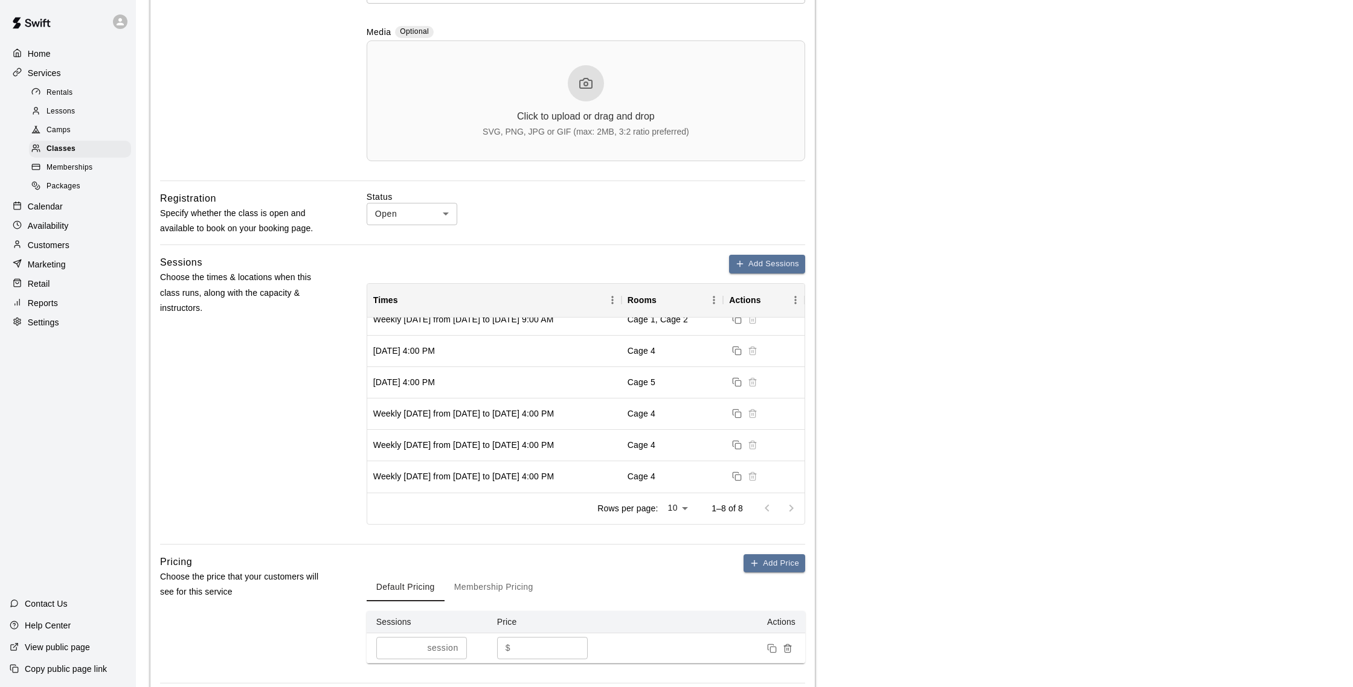
scroll to position [0, 0]
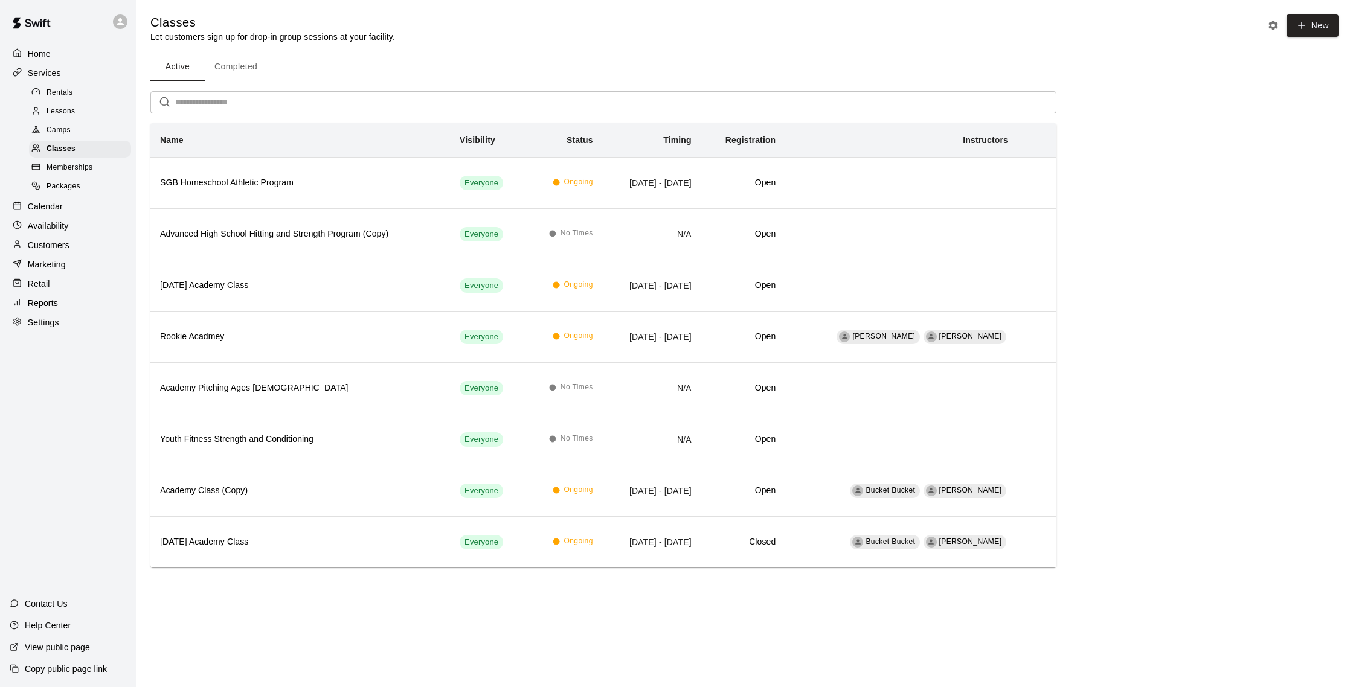
click at [59, 204] on p "Calendar" at bounding box center [45, 207] width 35 height 12
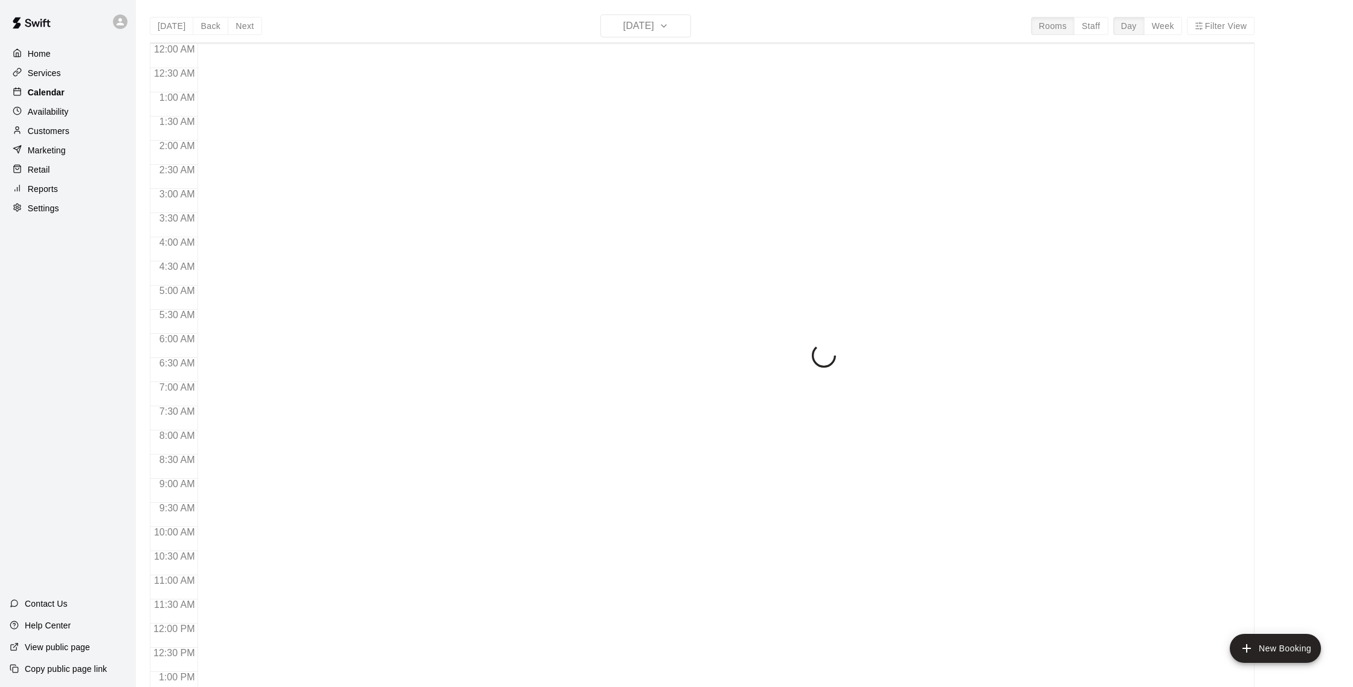
scroll to position [503, 0]
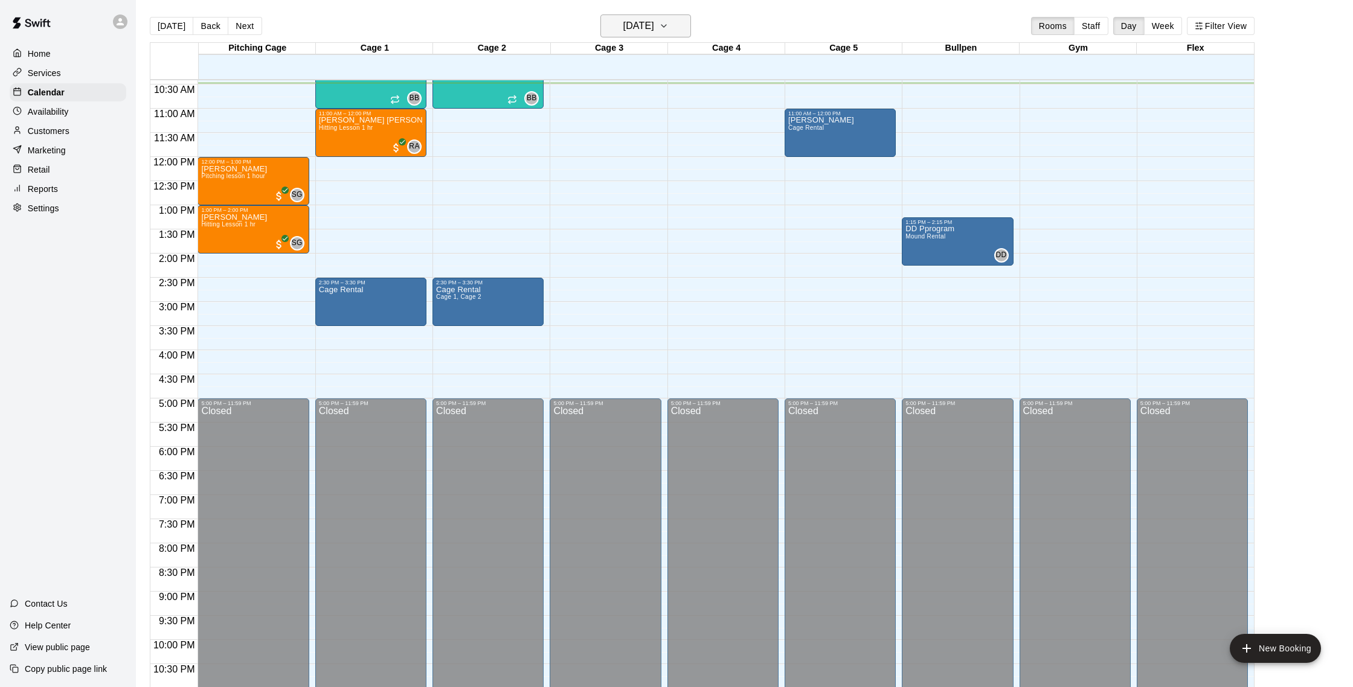
click at [602, 36] on button "[DATE]" at bounding box center [645, 25] width 91 height 23
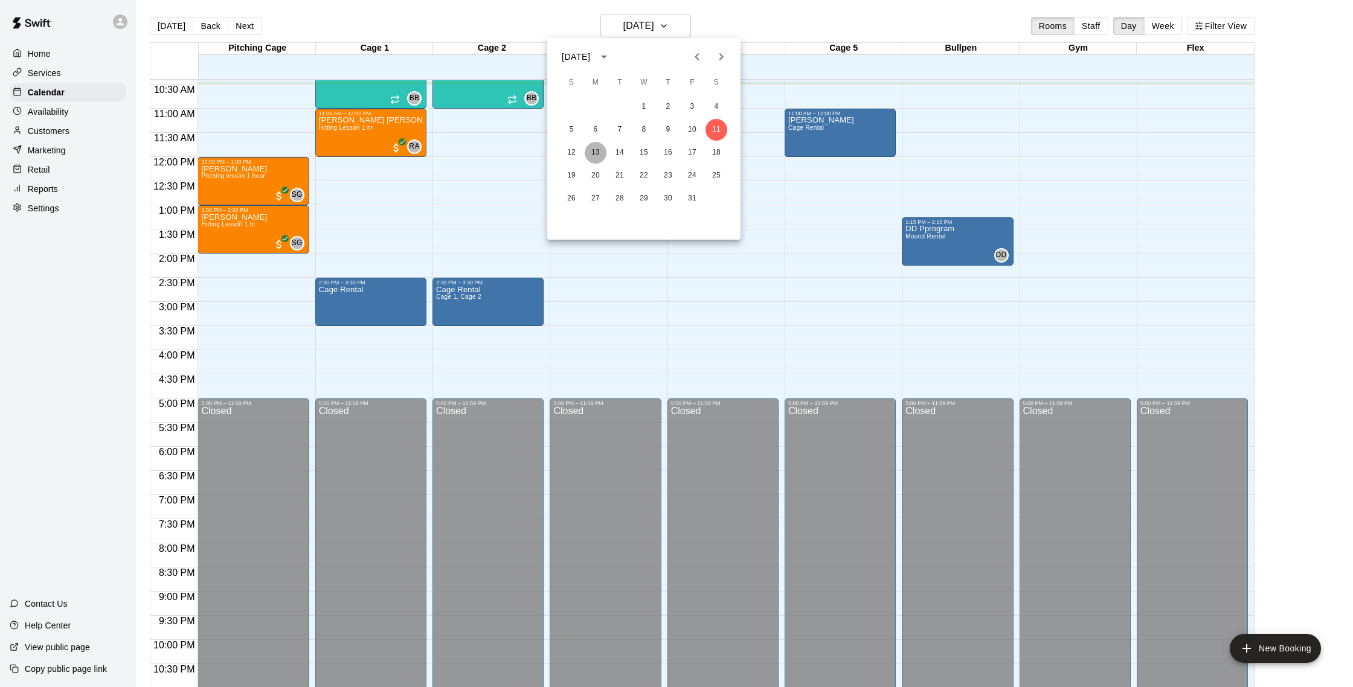
click at [596, 155] on button "13" at bounding box center [596, 153] width 22 height 22
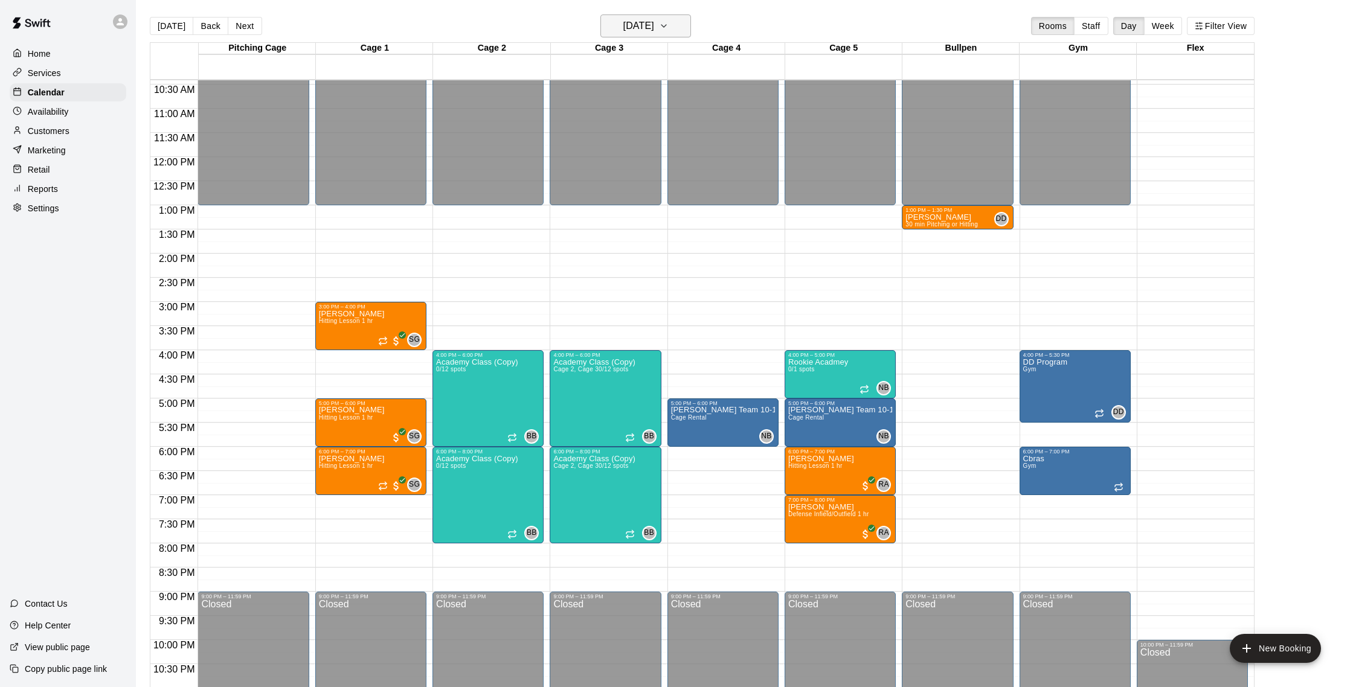
click at [670, 27] on button "Monday Oct 13" at bounding box center [645, 25] width 91 height 23
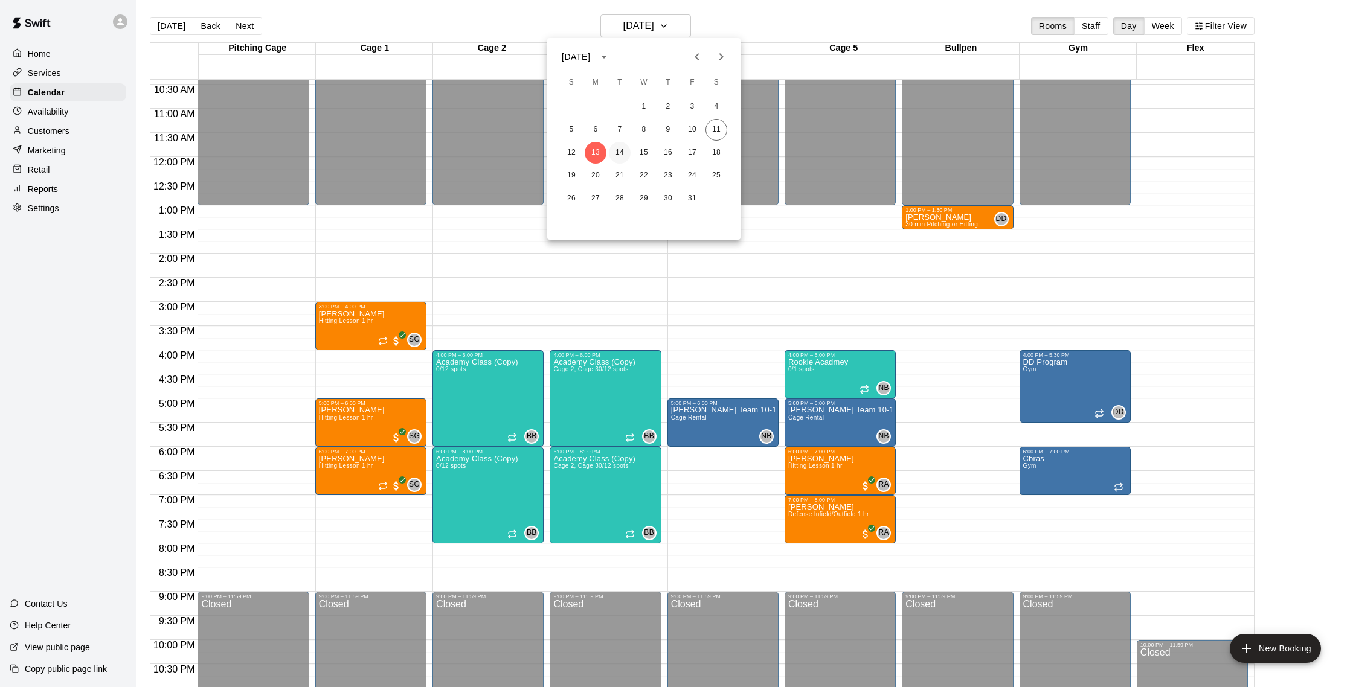
click at [628, 151] on button "14" at bounding box center [620, 153] width 22 height 22
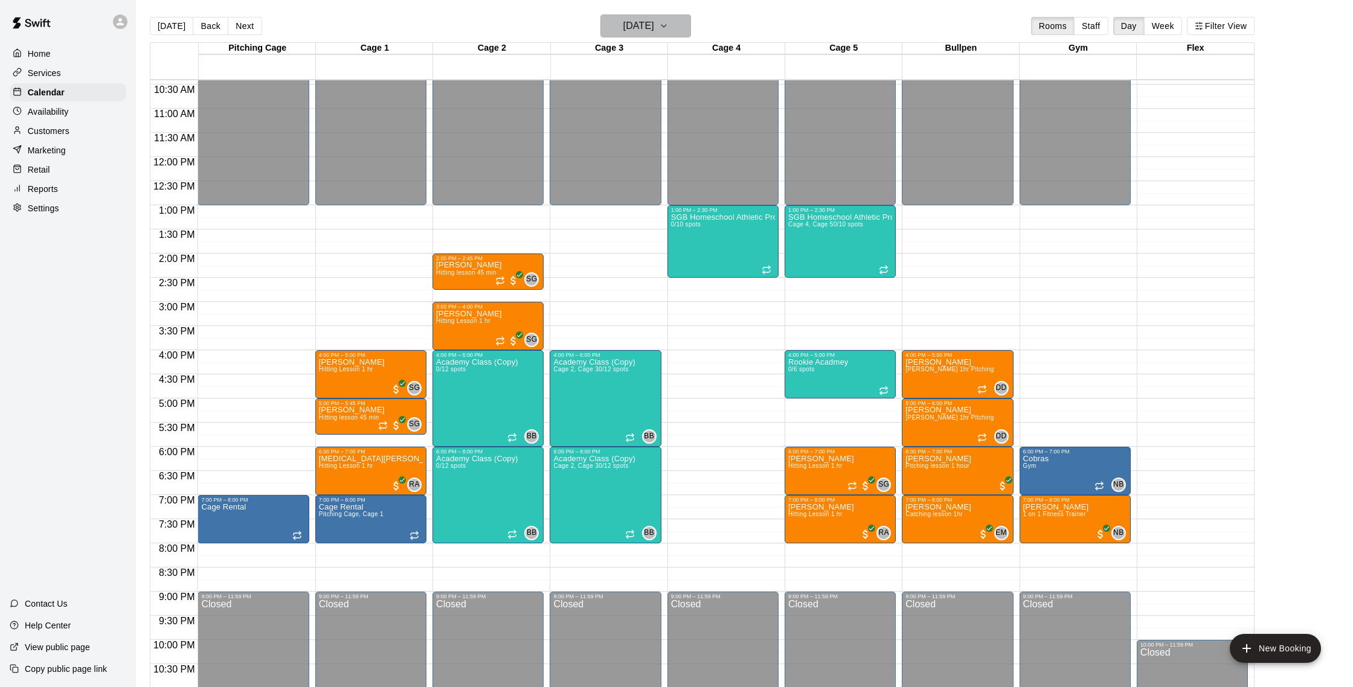
click at [654, 30] on h6 "Tuesday Oct 14" at bounding box center [638, 26] width 31 height 17
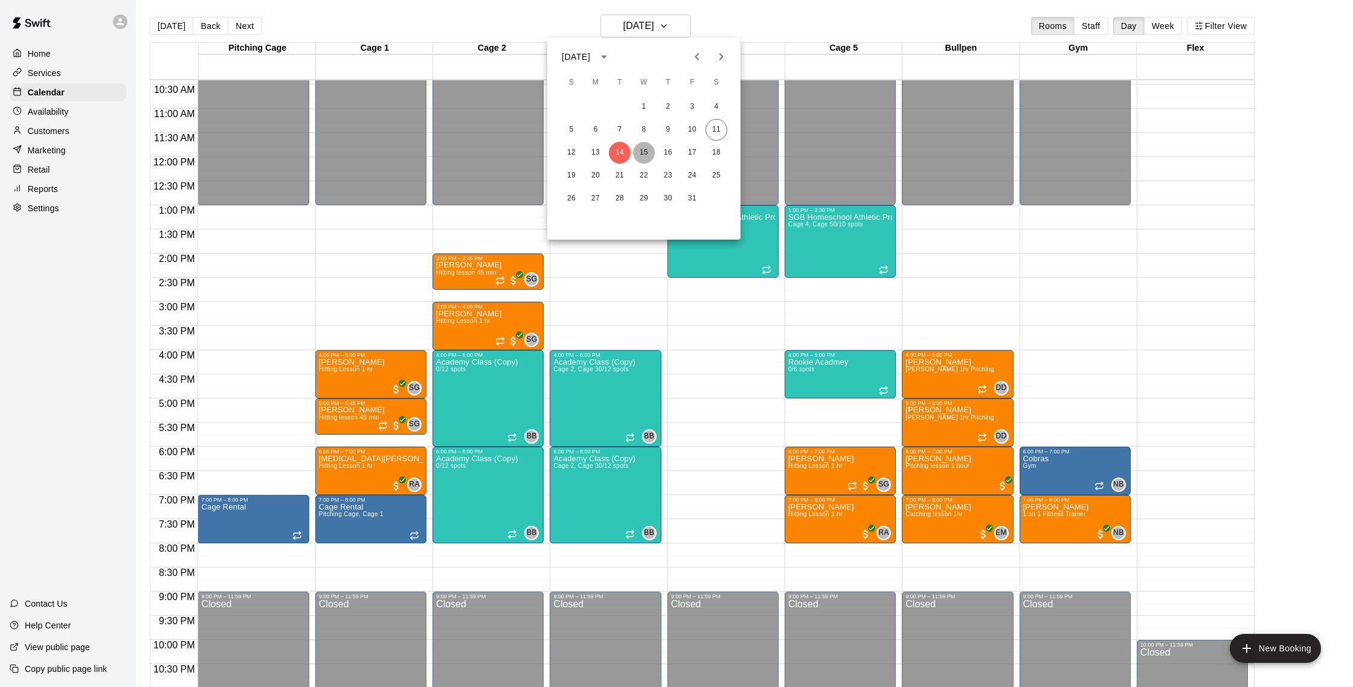
click at [647, 156] on button "15" at bounding box center [644, 153] width 22 height 22
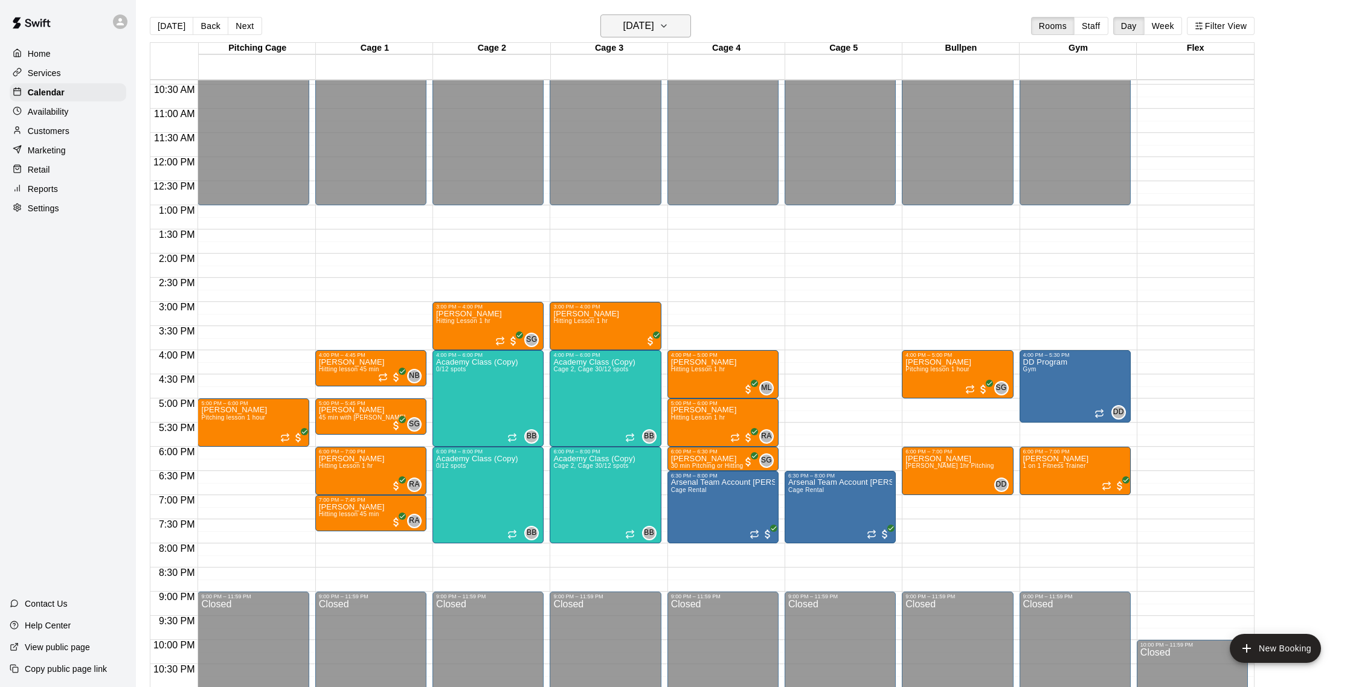
click at [654, 28] on h6 "Wednesday Oct 15" at bounding box center [638, 26] width 31 height 17
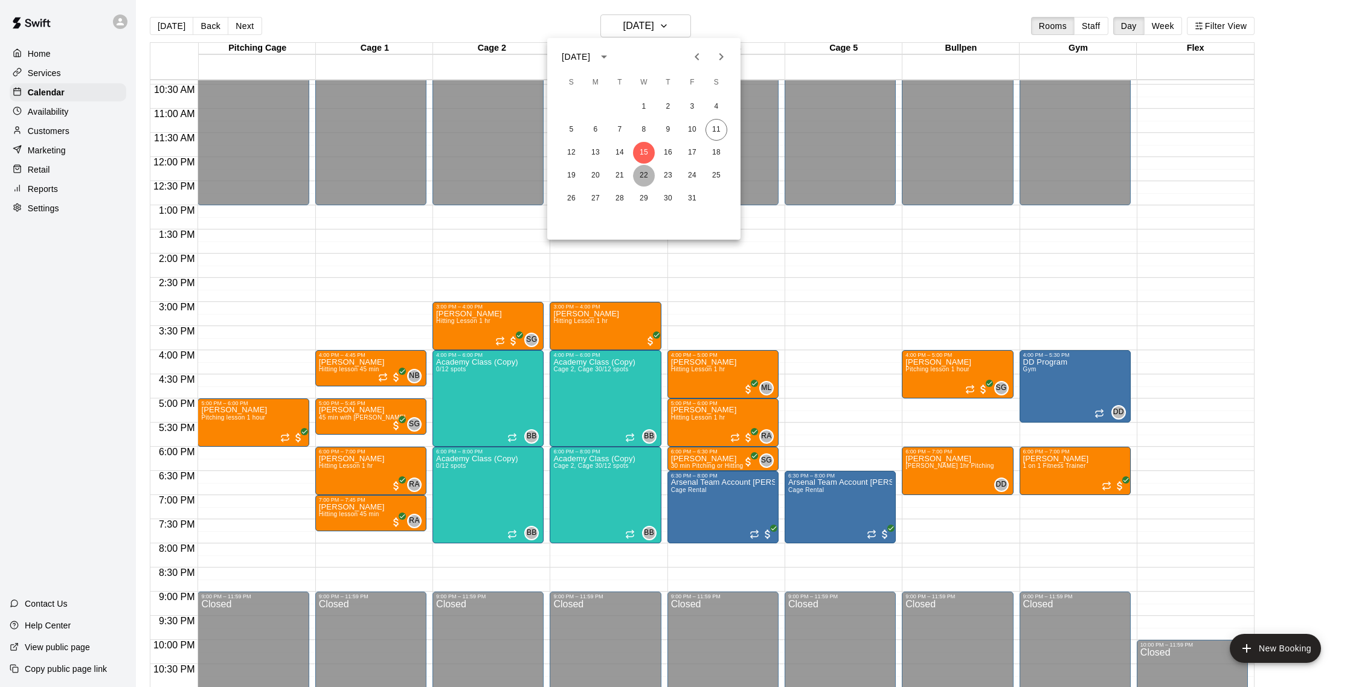
click at [654, 174] on button "22" at bounding box center [644, 176] width 22 height 22
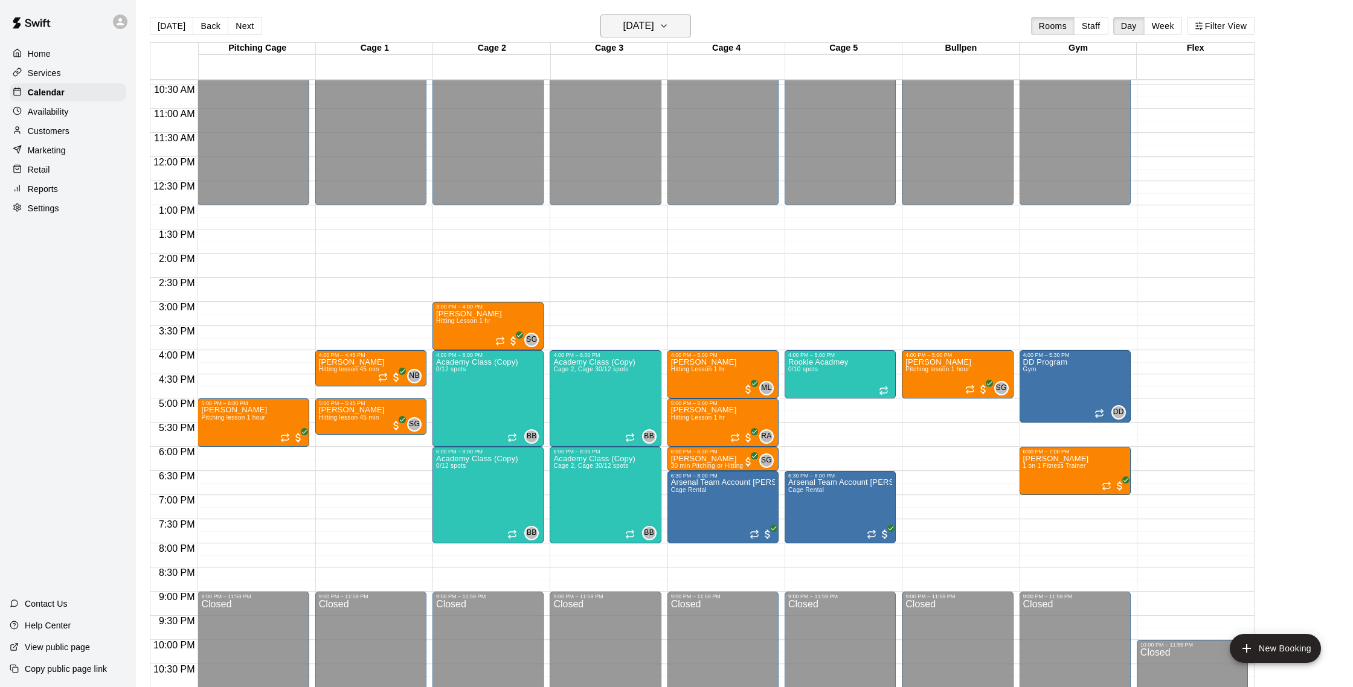
click at [654, 24] on h6 "Wednesday Oct 22" at bounding box center [638, 26] width 31 height 17
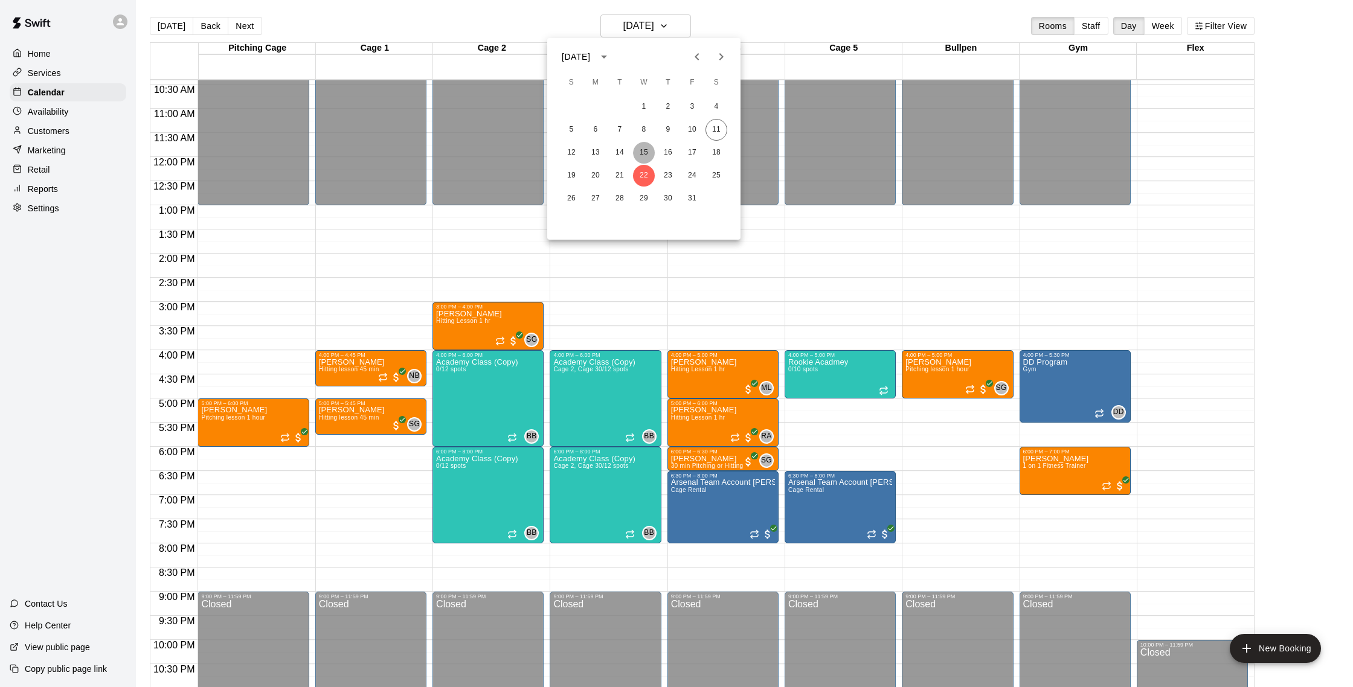
click at [650, 153] on button "15" at bounding box center [644, 153] width 22 height 22
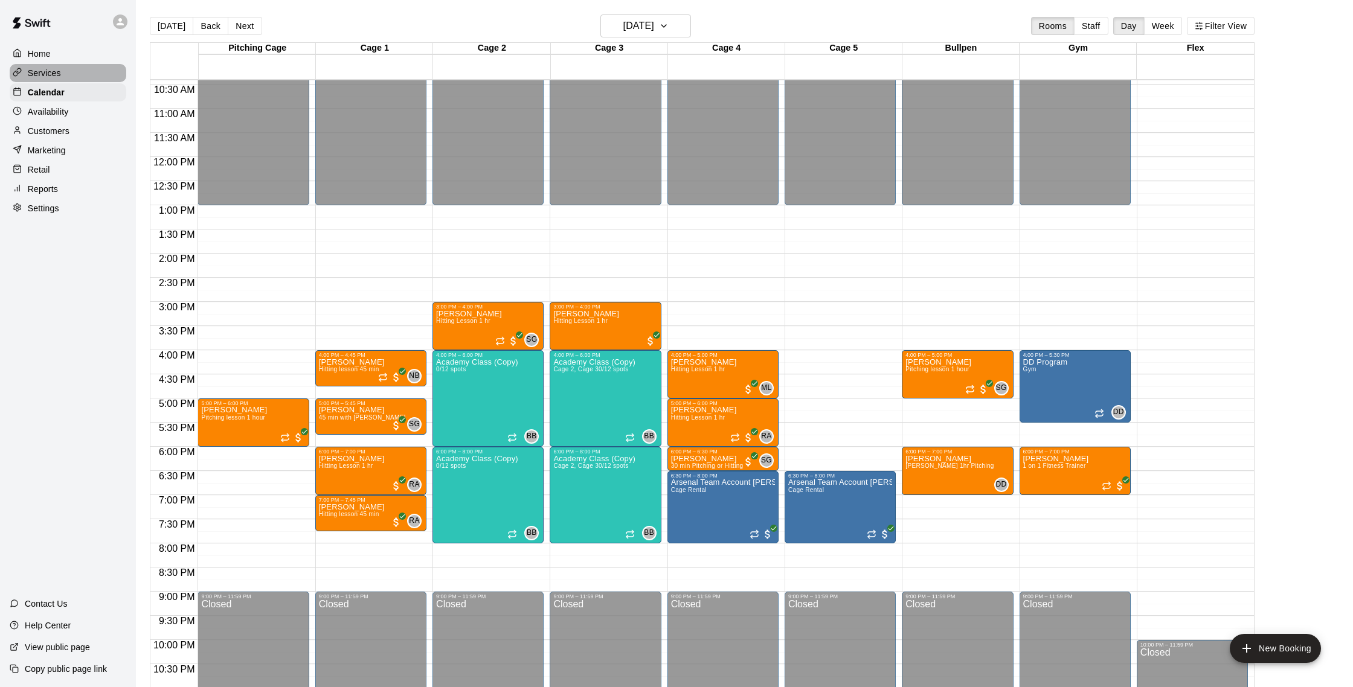
click at [47, 74] on p "Services" at bounding box center [44, 73] width 33 height 12
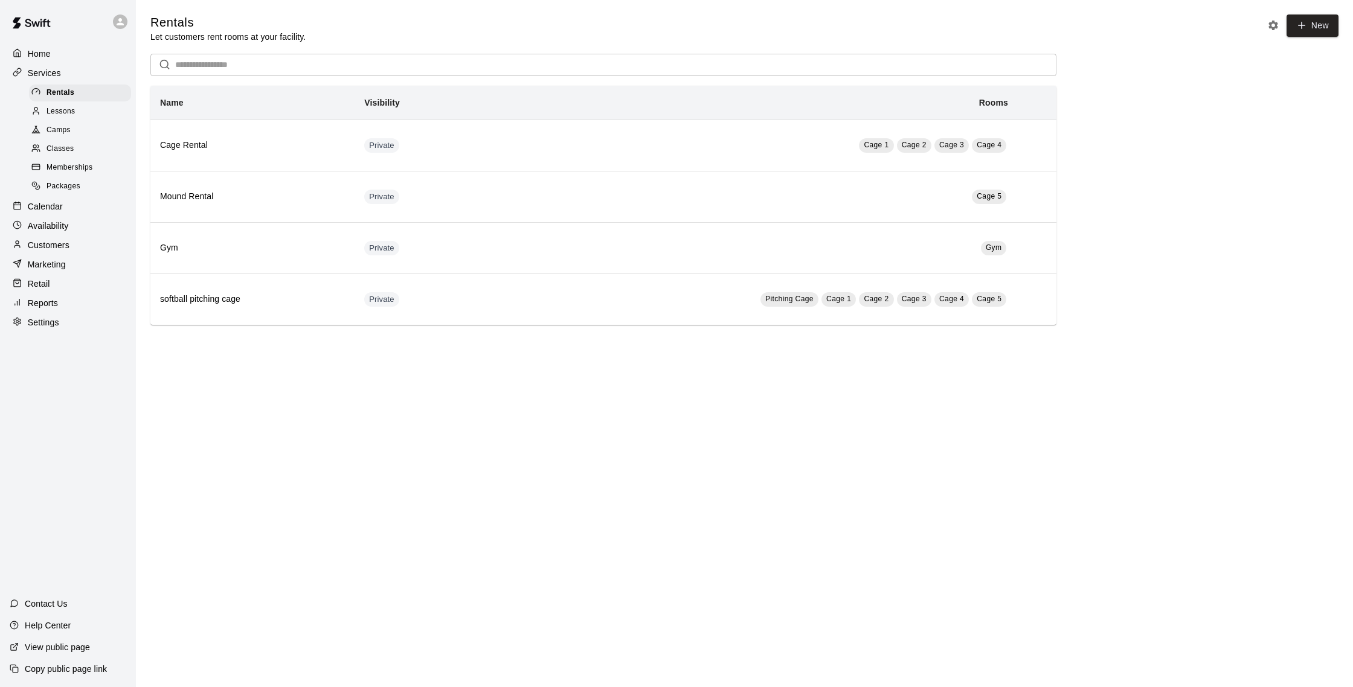
click at [57, 205] on p "Calendar" at bounding box center [45, 207] width 35 height 12
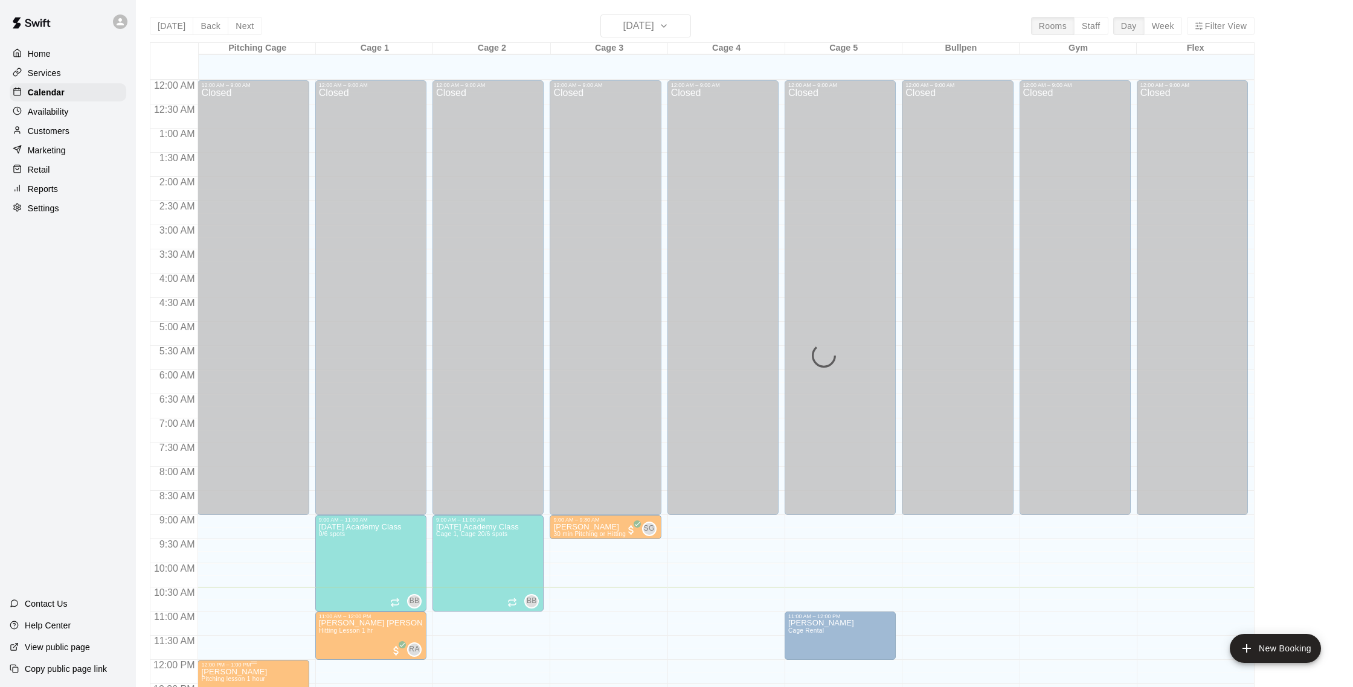
scroll to position [503, 0]
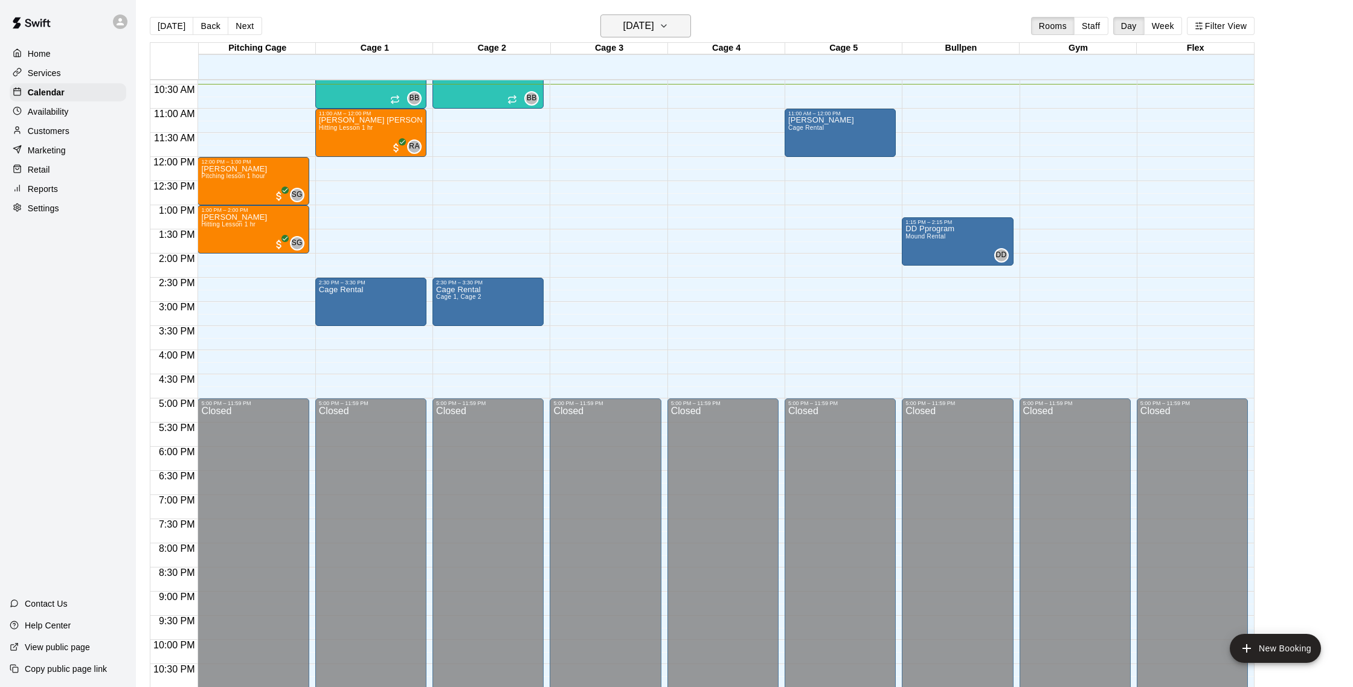
click at [639, 36] on button "[DATE]" at bounding box center [645, 25] width 91 height 23
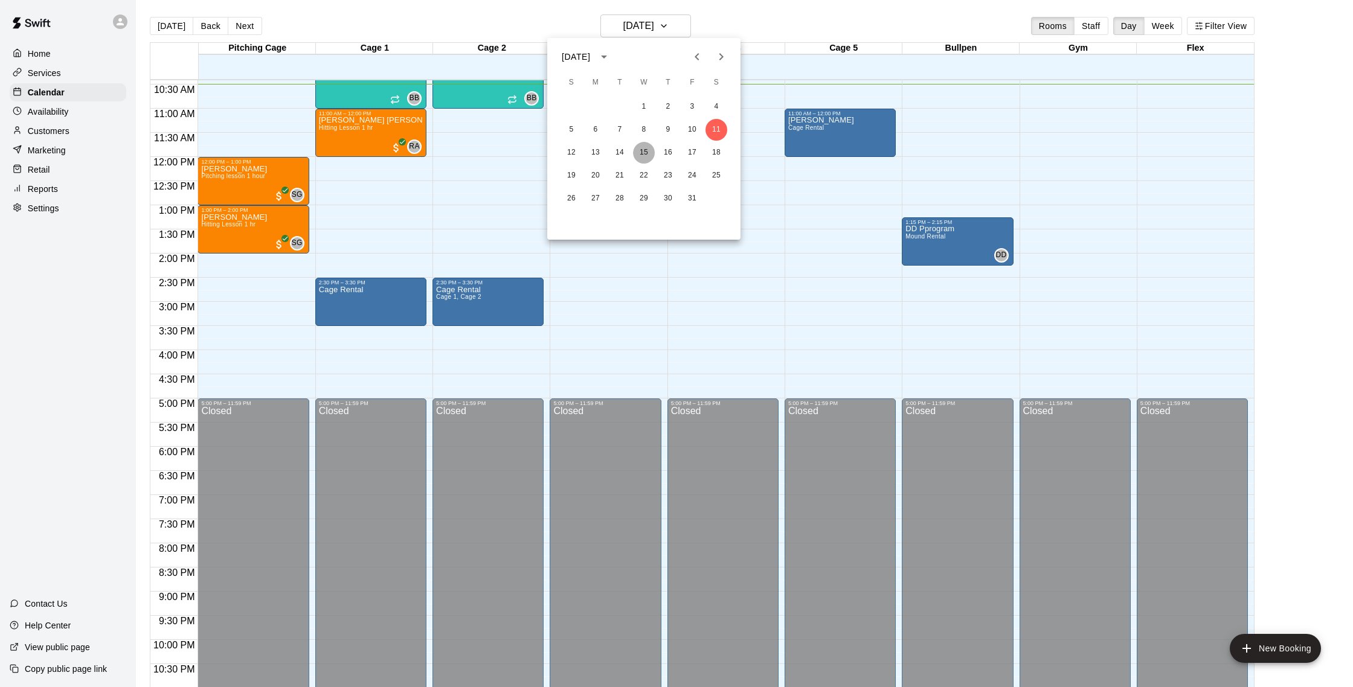
click at [644, 156] on button "15" at bounding box center [644, 153] width 22 height 22
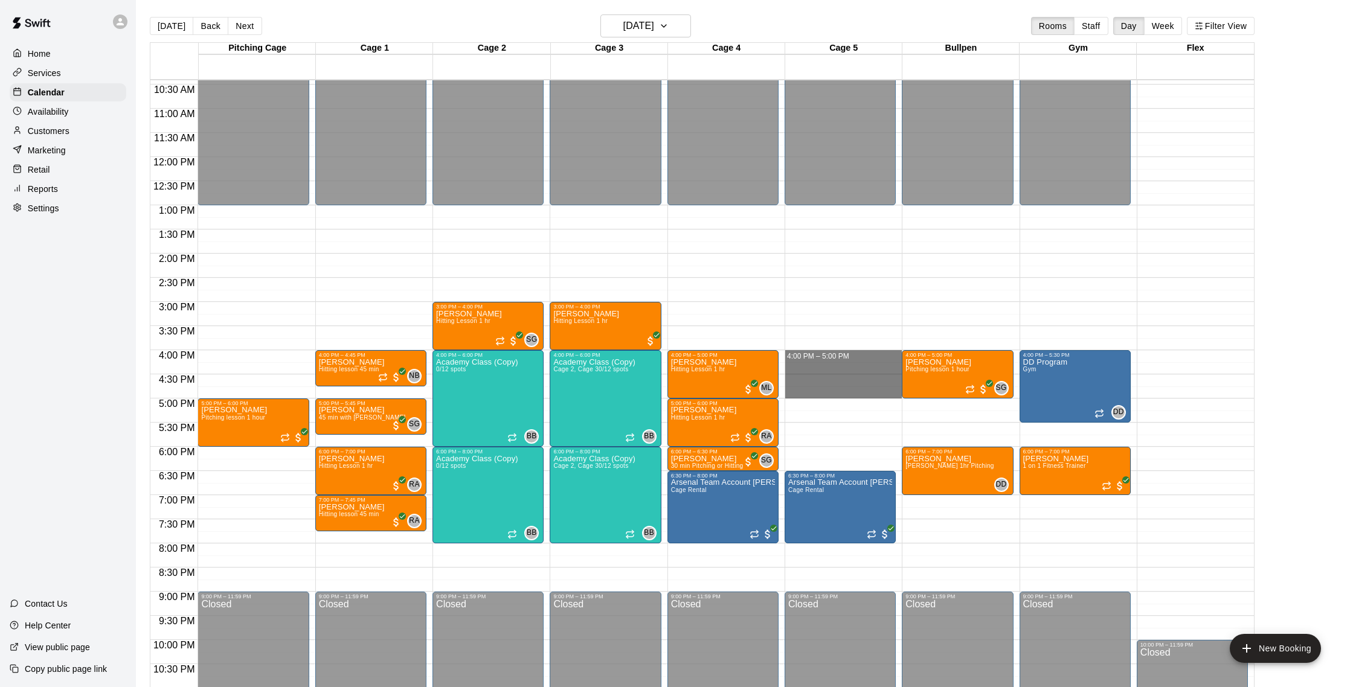
drag, startPoint x: 794, startPoint y: 353, endPoint x: 793, endPoint y: 393, distance: 39.9
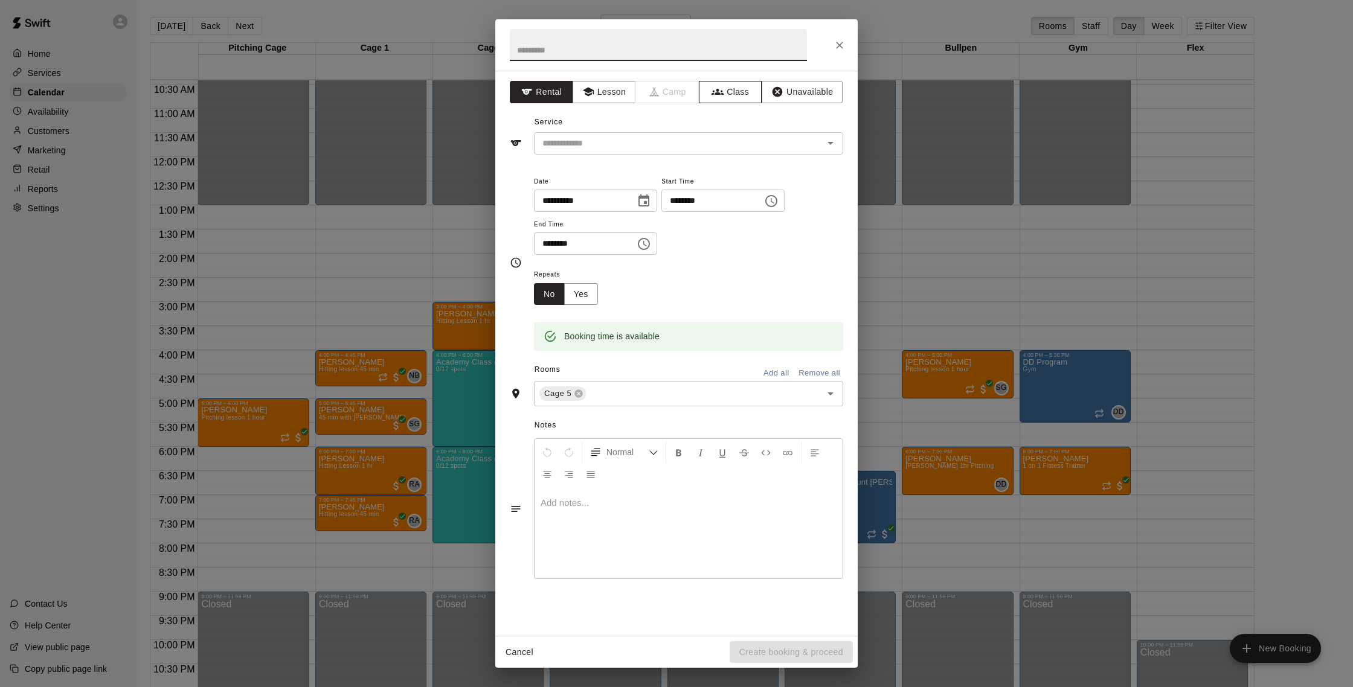
click at [720, 91] on icon "button" at bounding box center [717, 92] width 12 height 12
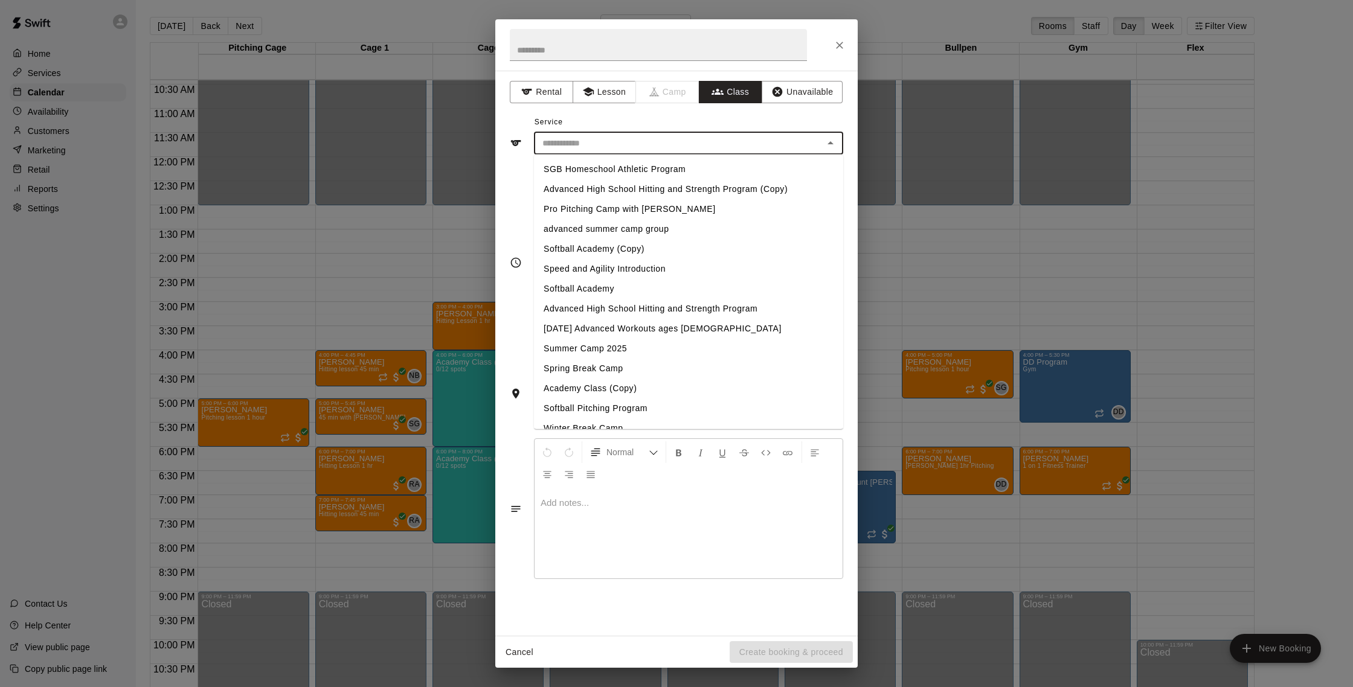
click at [655, 139] on input "text" at bounding box center [679, 143] width 282 height 15
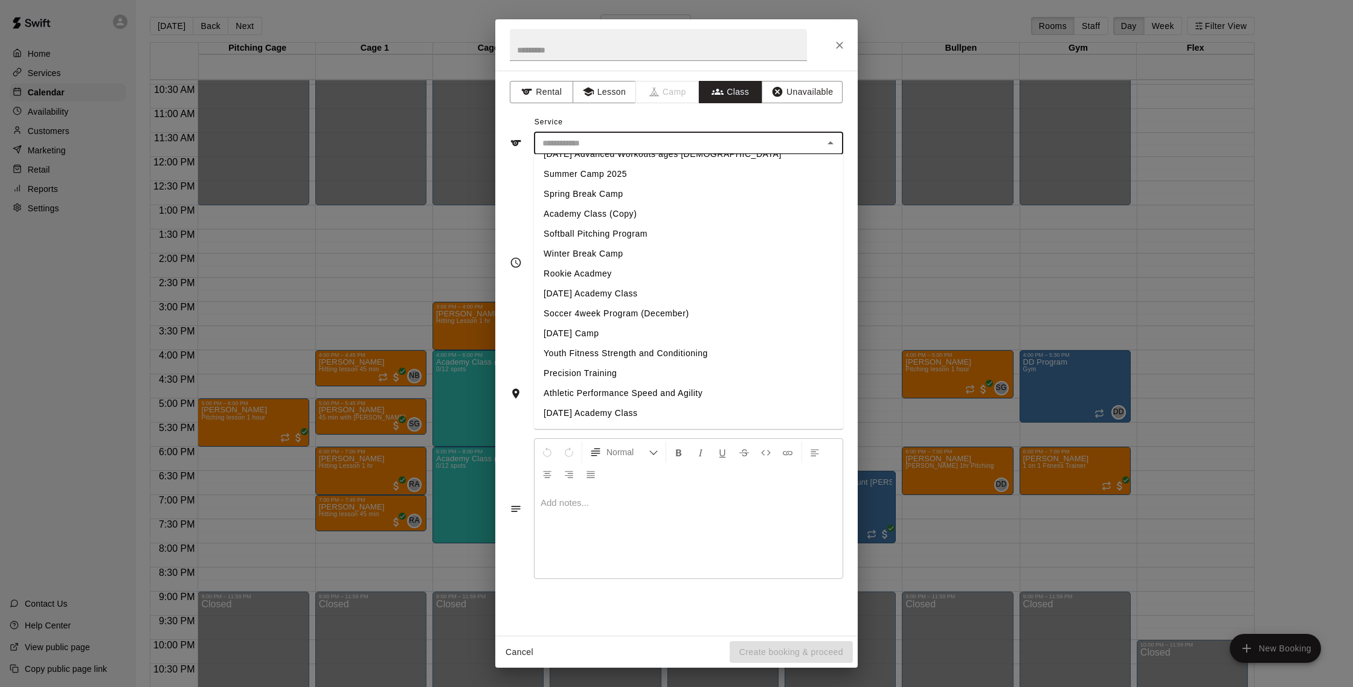
scroll to position [173, 0]
click at [612, 275] on li "Rookie Acadmey" at bounding box center [688, 276] width 309 height 20
type input "**********"
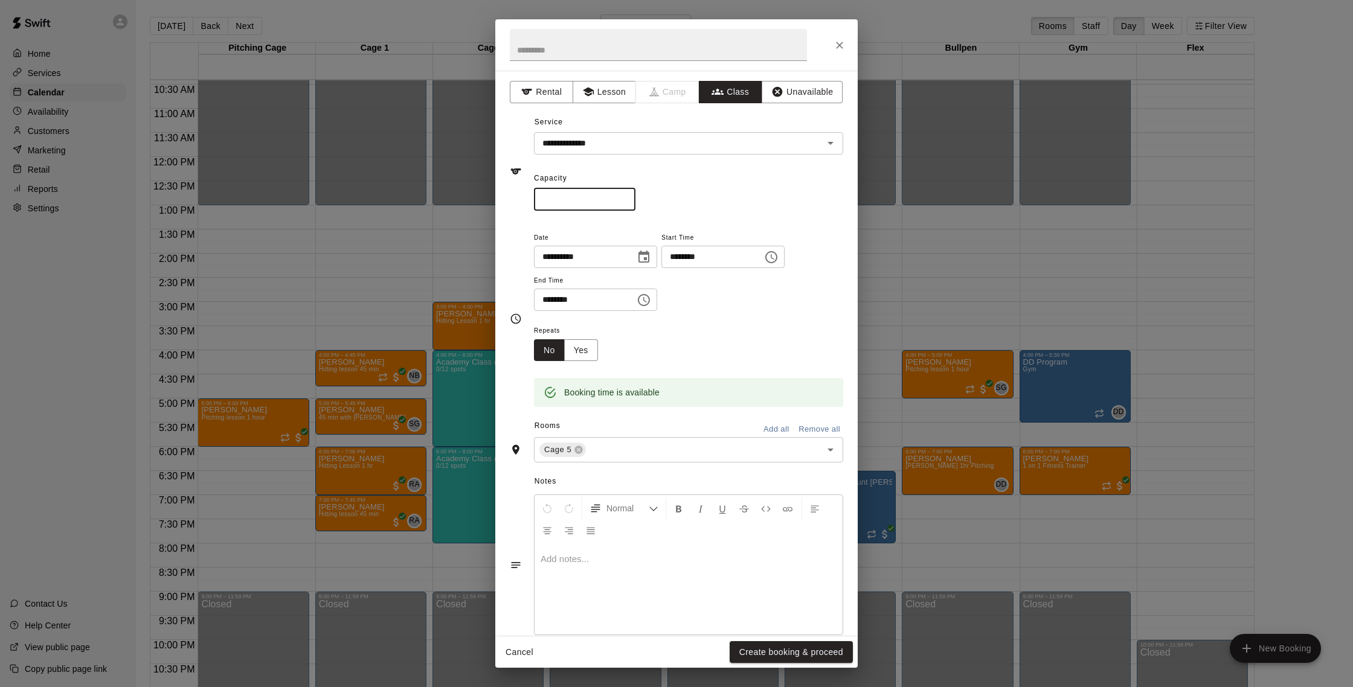
click at [628, 198] on input "*" at bounding box center [584, 199] width 101 height 22
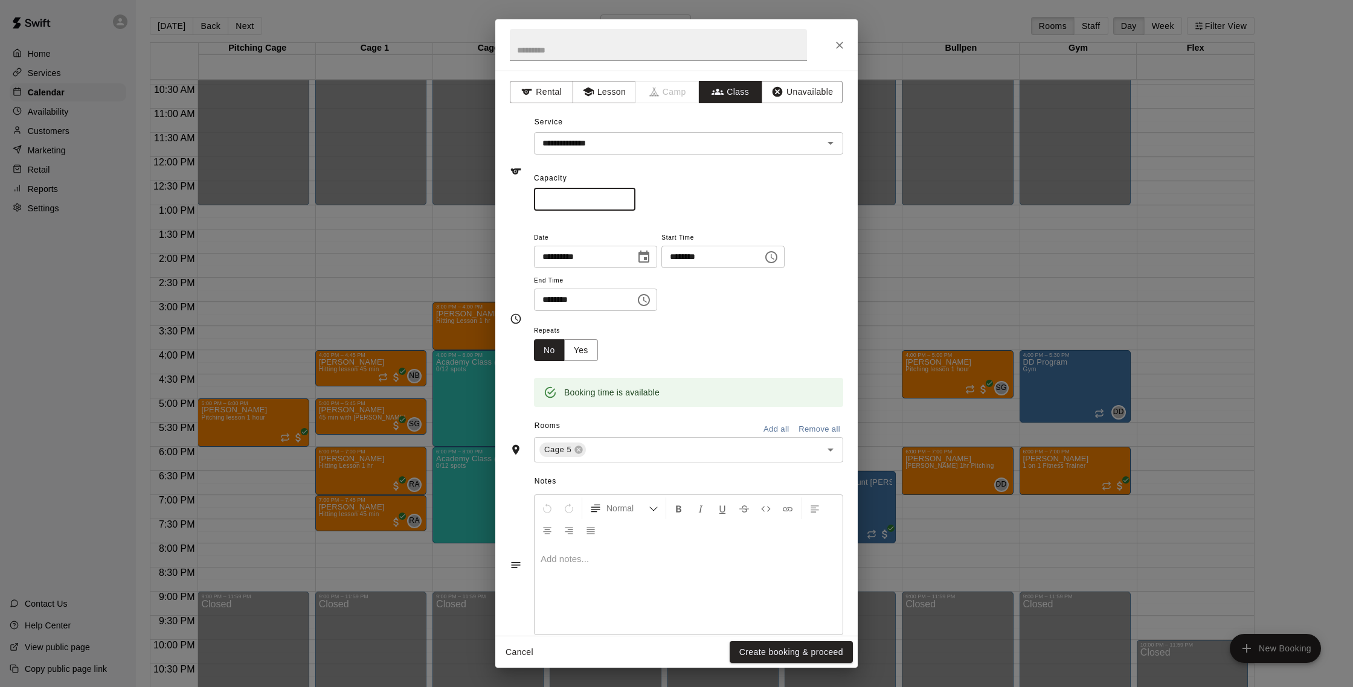
click at [628, 198] on input "*" at bounding box center [584, 199] width 101 height 22
type input "**"
click at [628, 198] on input "**" at bounding box center [584, 199] width 101 height 22
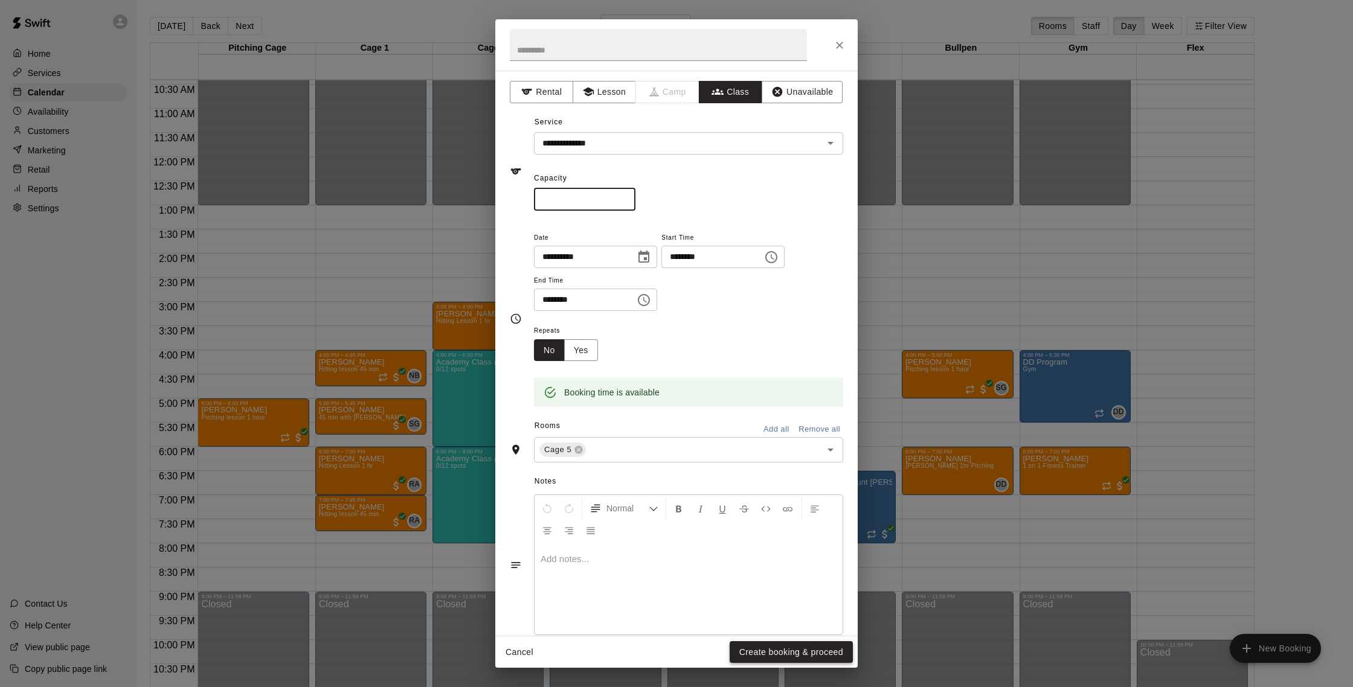
click at [760, 656] on button "Create booking & proceed" at bounding box center [791, 652] width 123 height 22
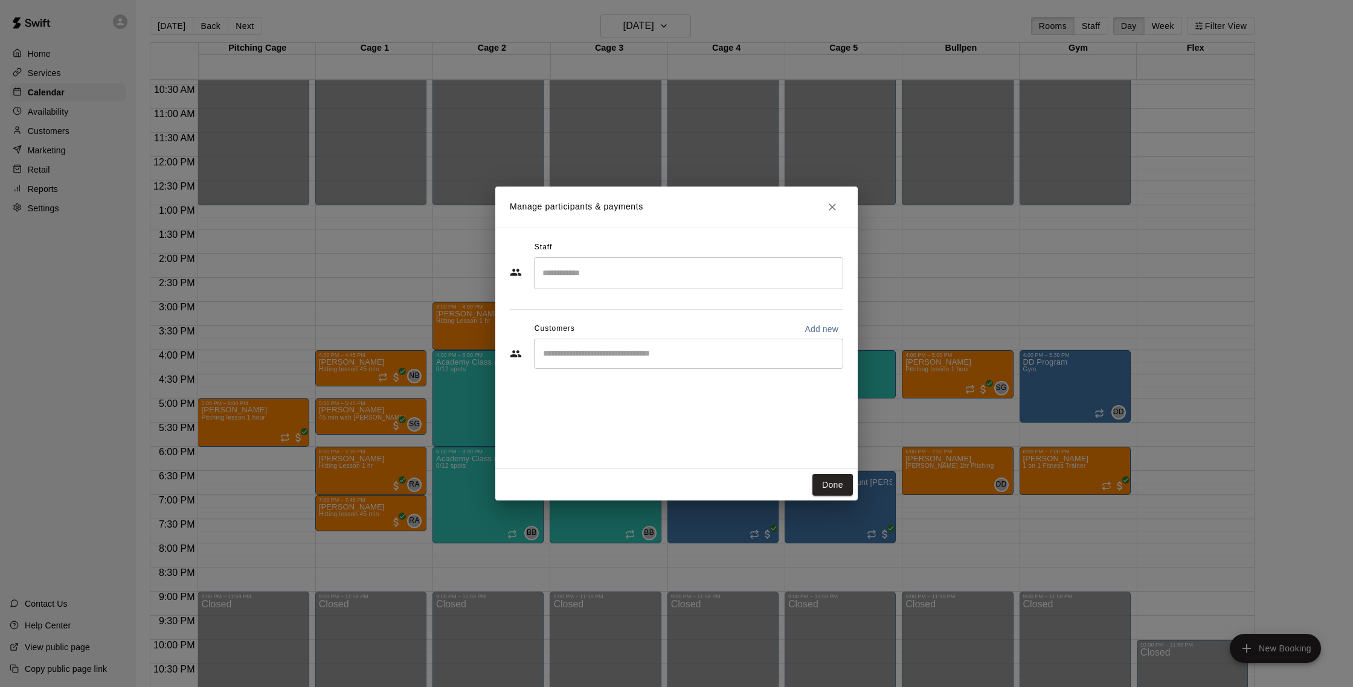
click at [638, 277] on input "Search staff" at bounding box center [688, 273] width 298 height 21
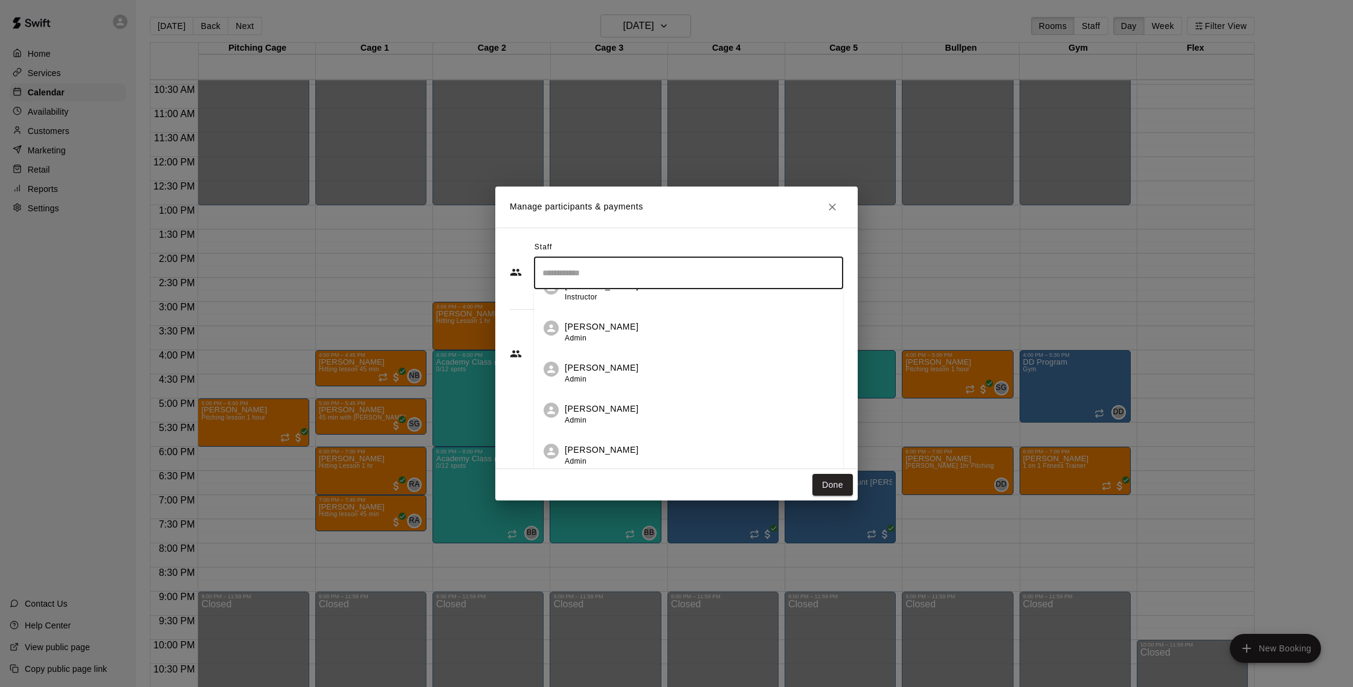
scroll to position [0, 0]
click at [654, 304] on div "Nate Betances Instructor" at bounding box center [699, 314] width 269 height 24
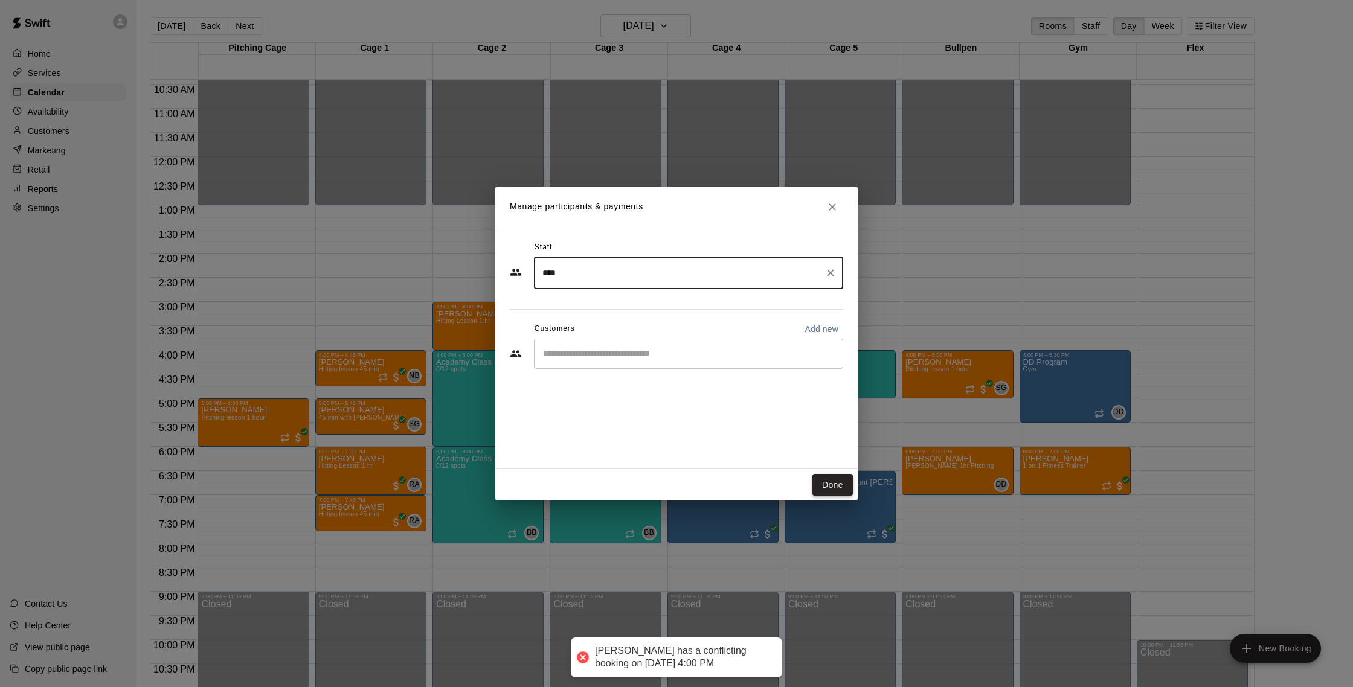
type input "****"
click at [831, 482] on button "Done" at bounding box center [832, 485] width 40 height 22
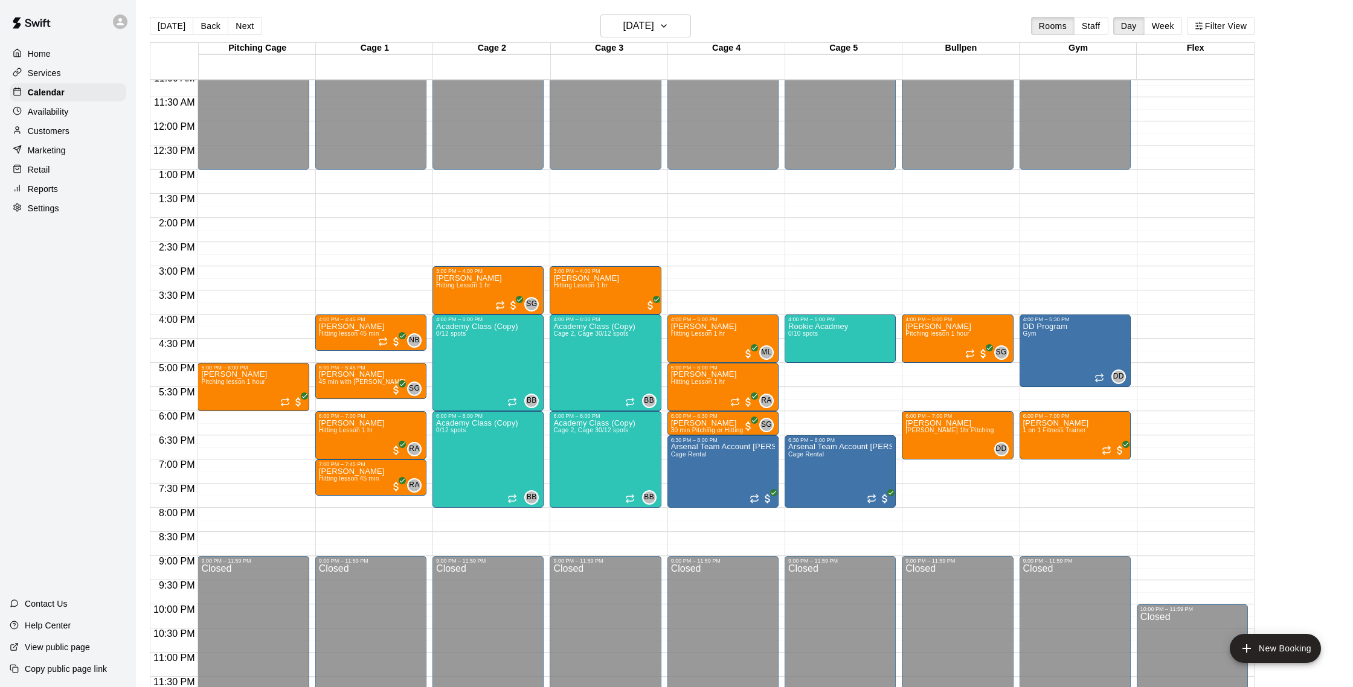
scroll to position [1, 0]
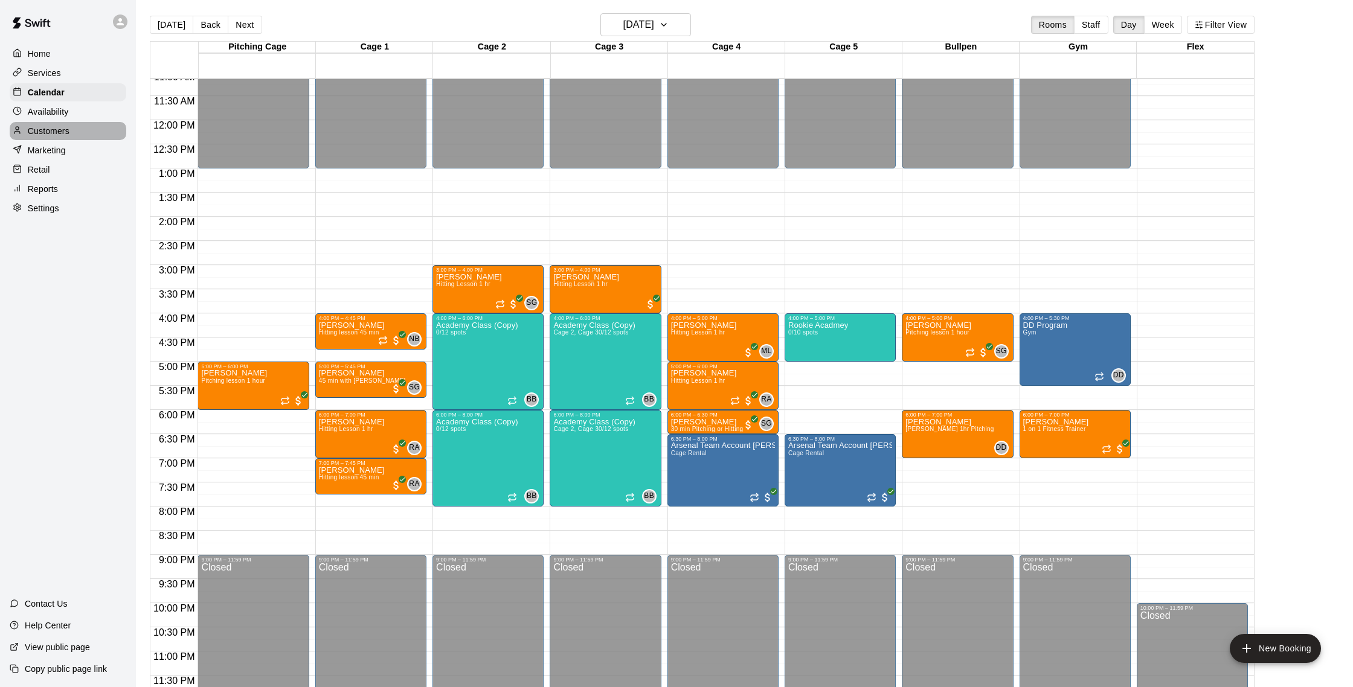
click at [40, 130] on p "Customers" at bounding box center [49, 131] width 42 height 12
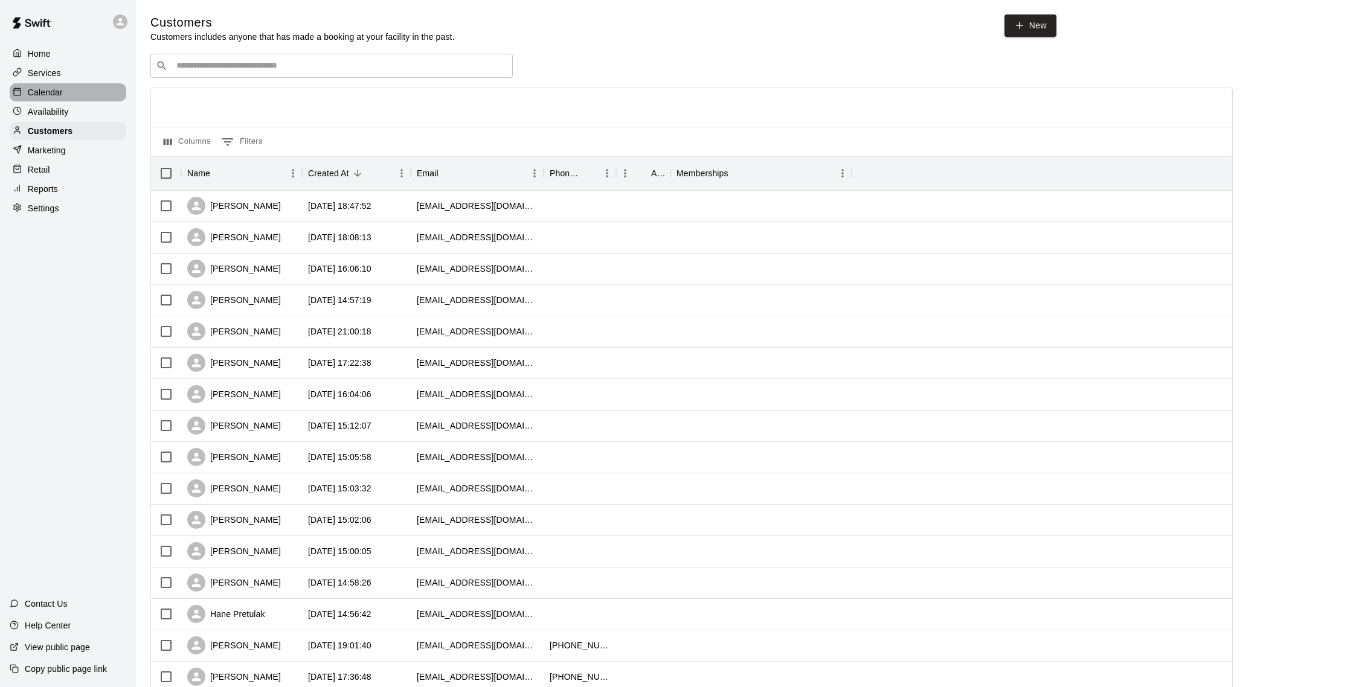
click at [43, 91] on p "Calendar" at bounding box center [45, 92] width 35 height 12
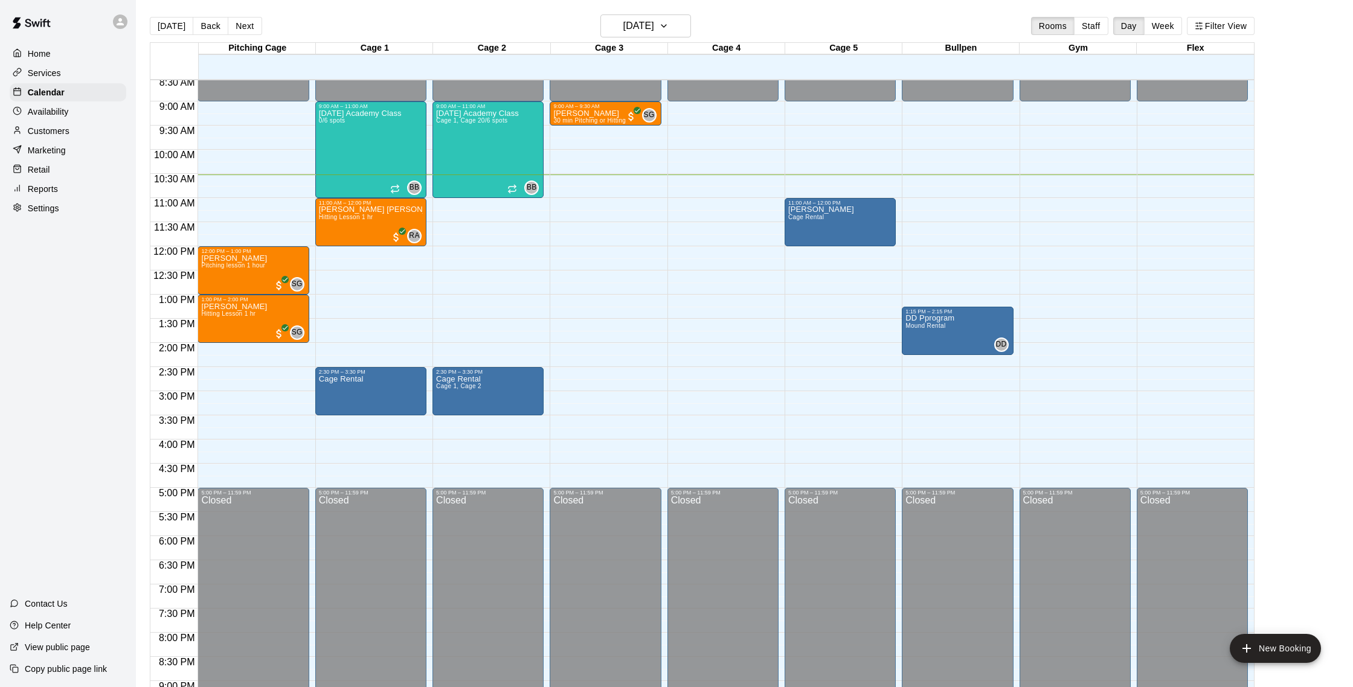
scroll to position [416, 0]
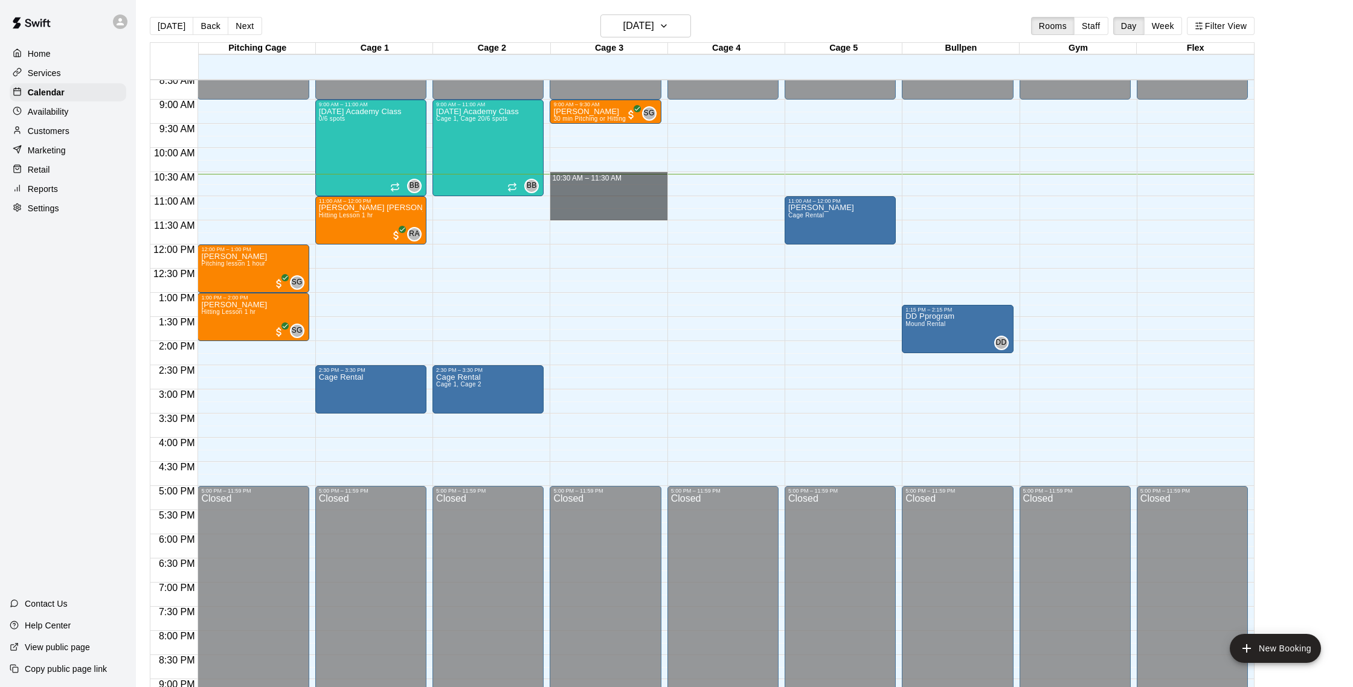
drag, startPoint x: 557, startPoint y: 177, endPoint x: 555, endPoint y: 214, distance: 36.9
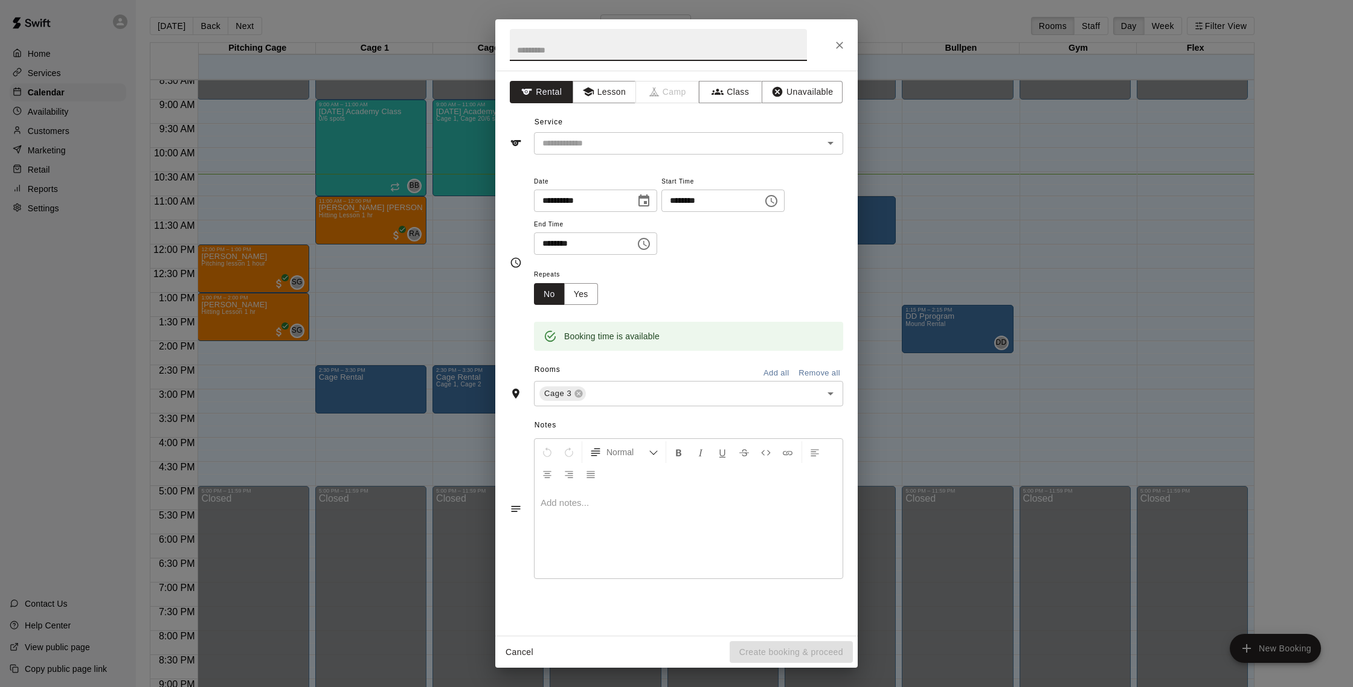
click at [838, 40] on icon "Close" at bounding box center [839, 45] width 12 height 12
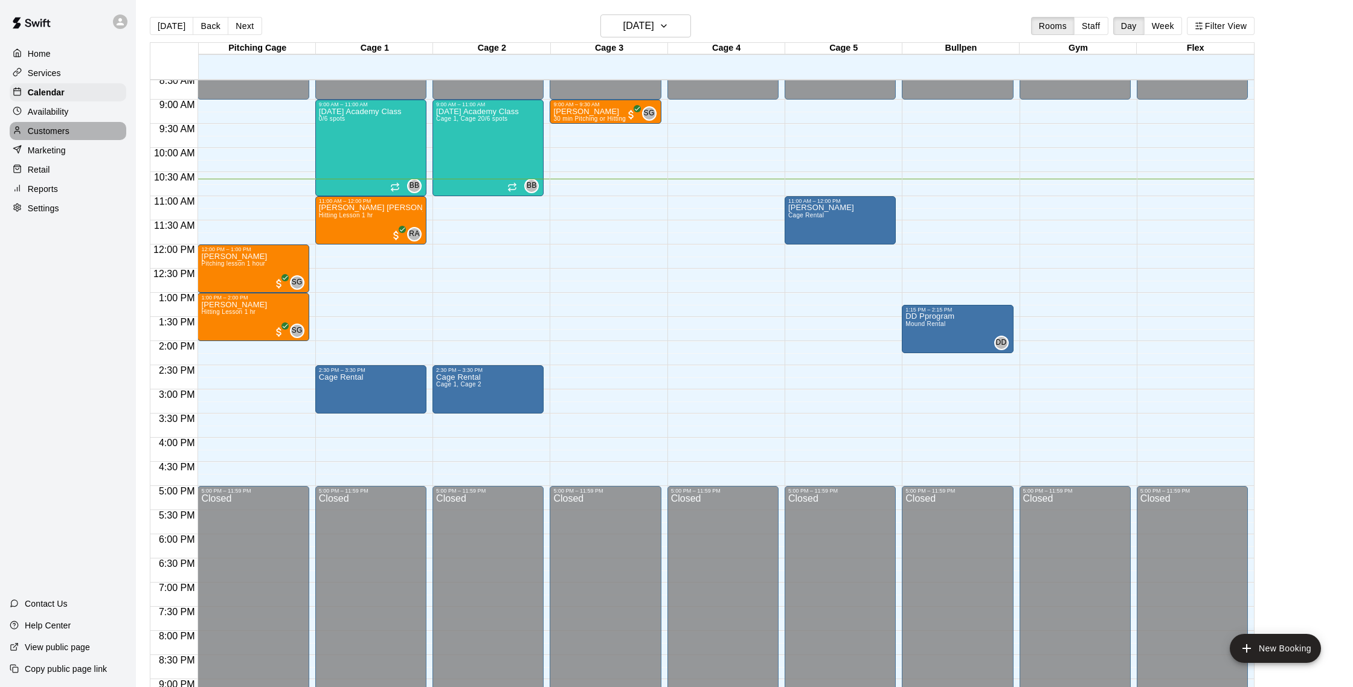
click at [60, 129] on p "Customers" at bounding box center [49, 131] width 42 height 12
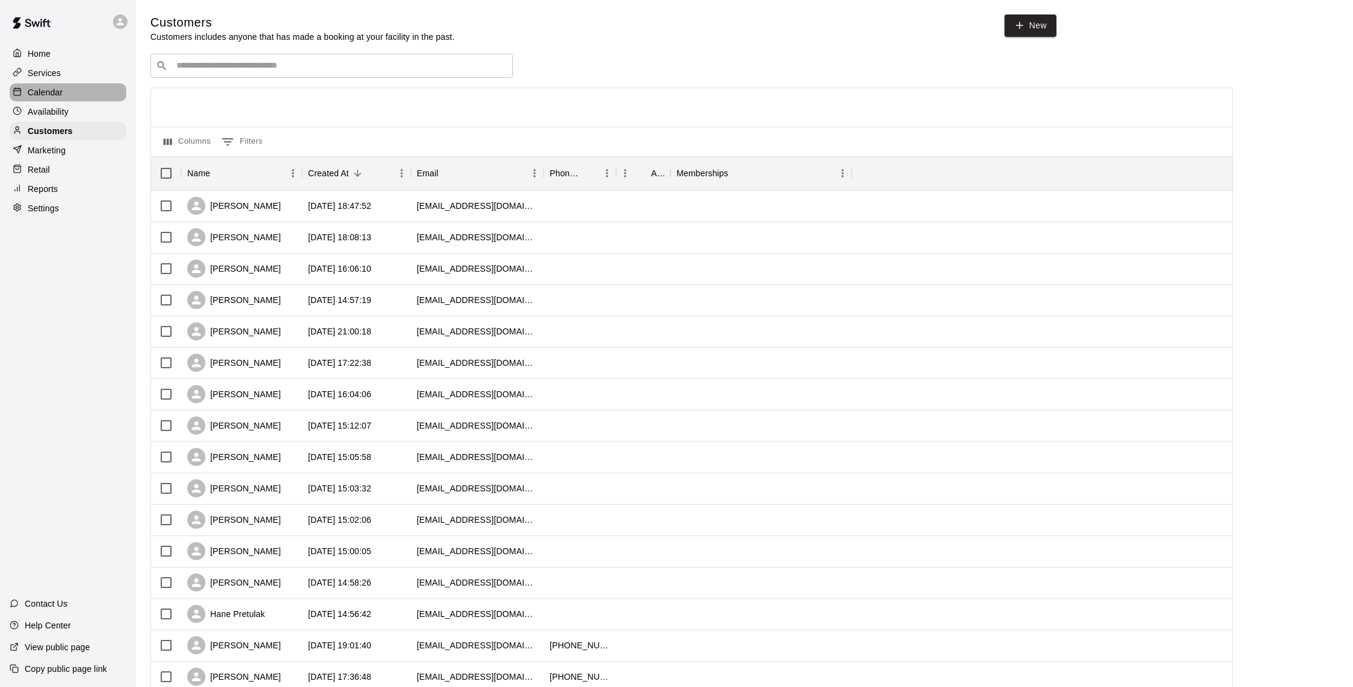
click at [94, 86] on div "Calendar" at bounding box center [68, 92] width 117 height 18
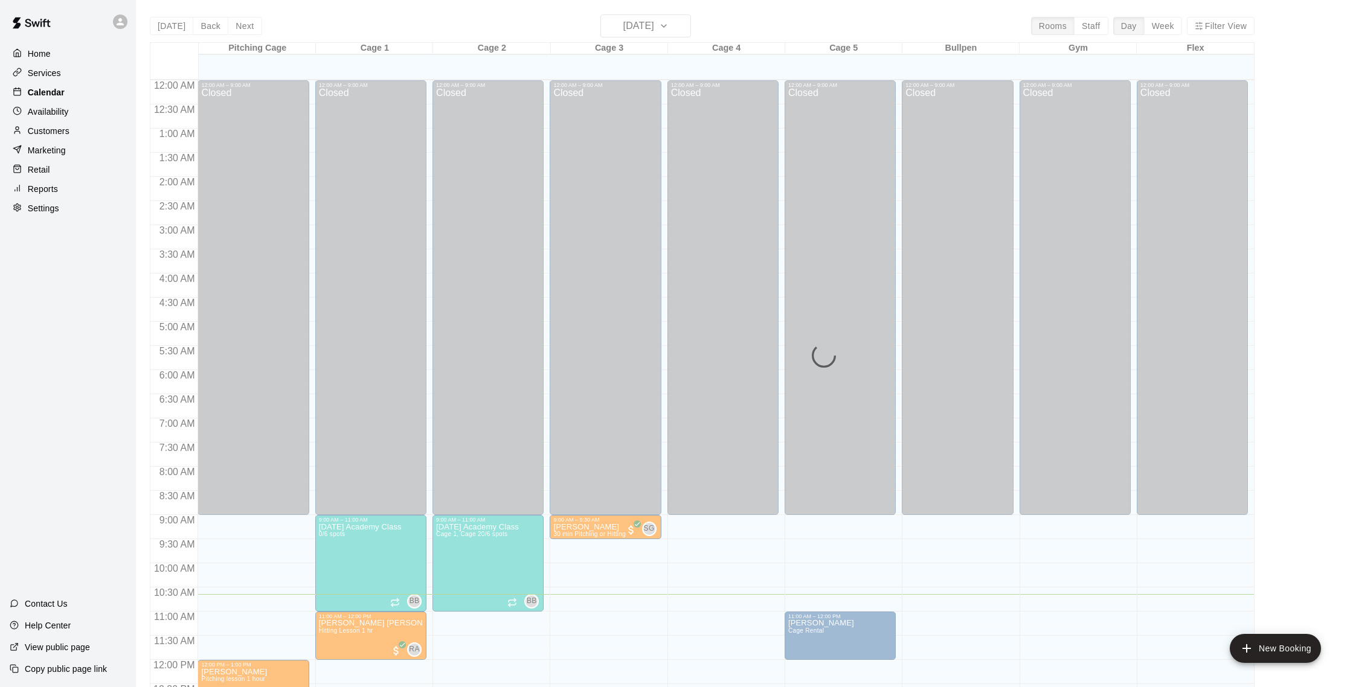
scroll to position [503, 0]
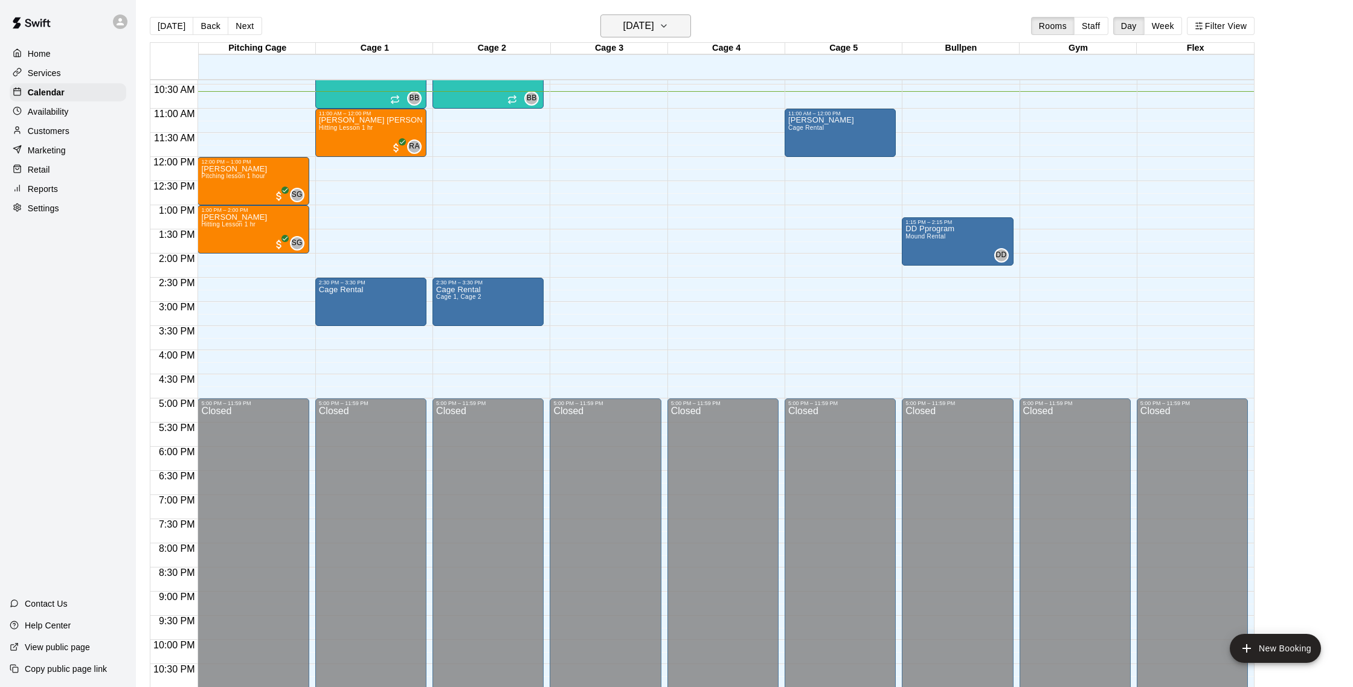
click at [623, 24] on h6 "[DATE]" at bounding box center [638, 26] width 31 height 17
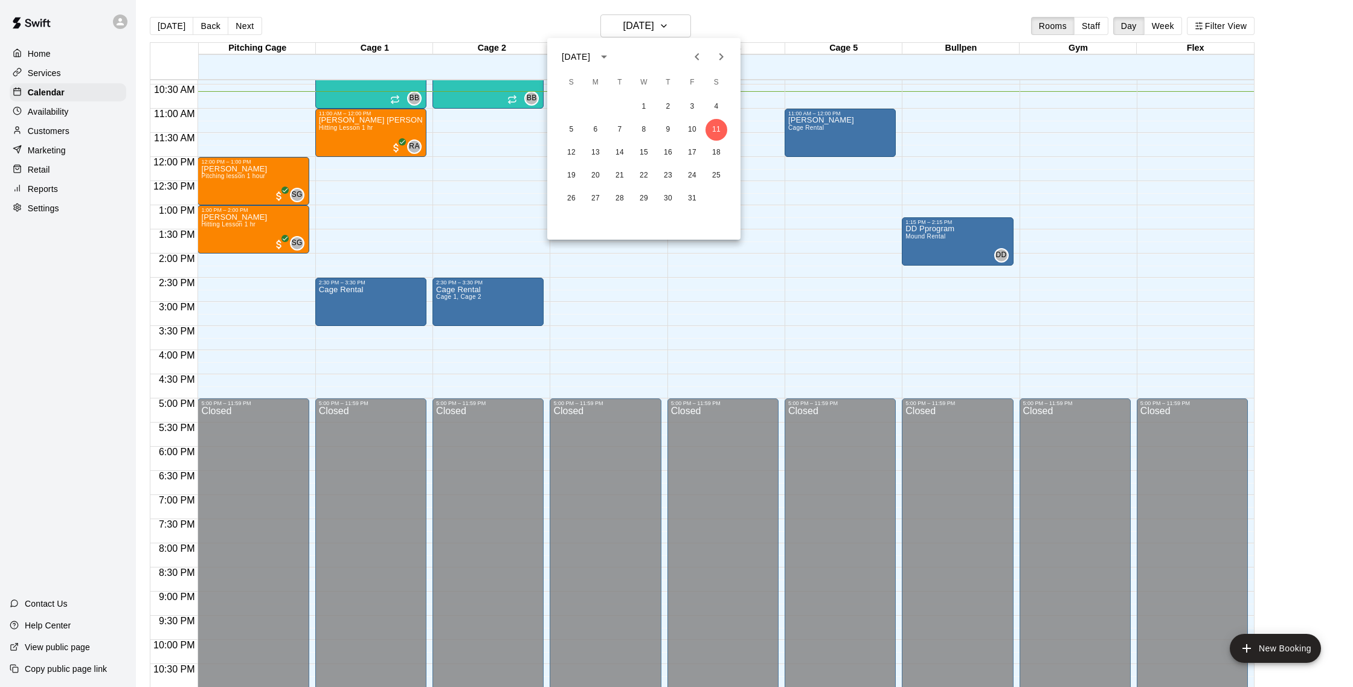
click at [725, 13] on div at bounding box center [676, 343] width 1353 height 687
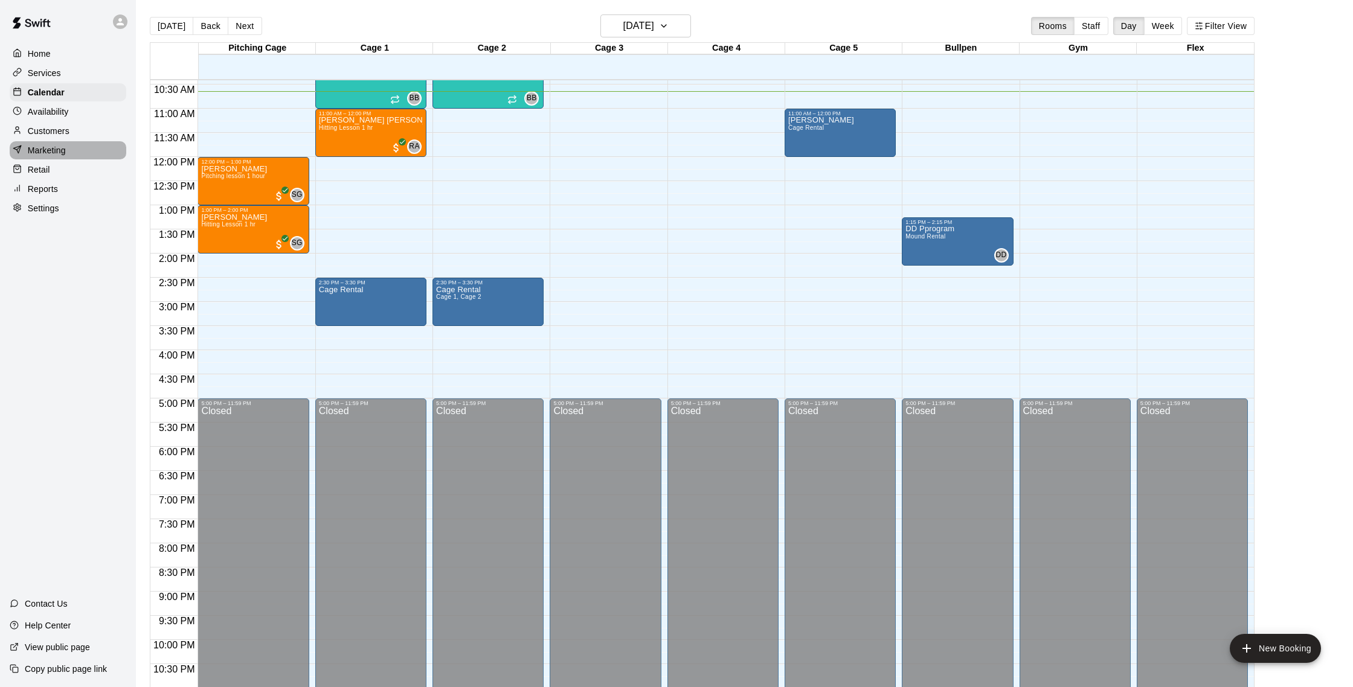
click at [59, 141] on div "Marketing" at bounding box center [68, 150] width 117 height 18
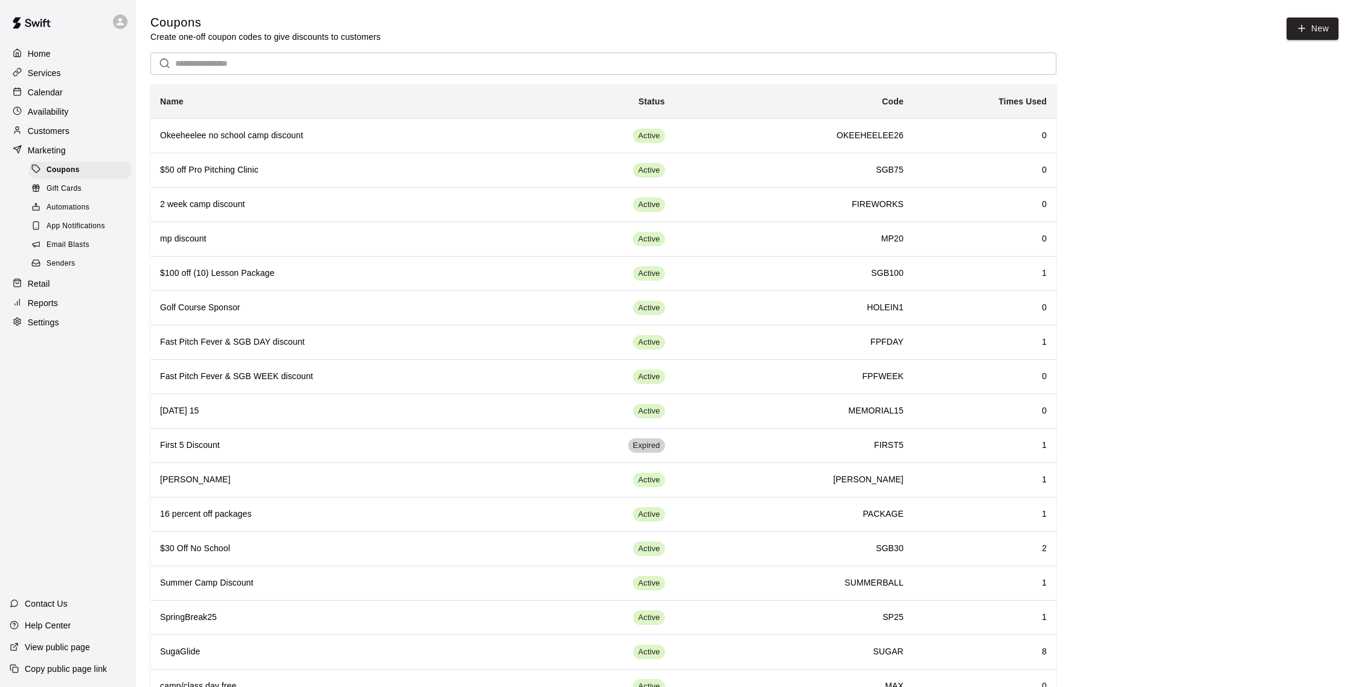
click at [75, 91] on div "Calendar" at bounding box center [68, 92] width 117 height 18
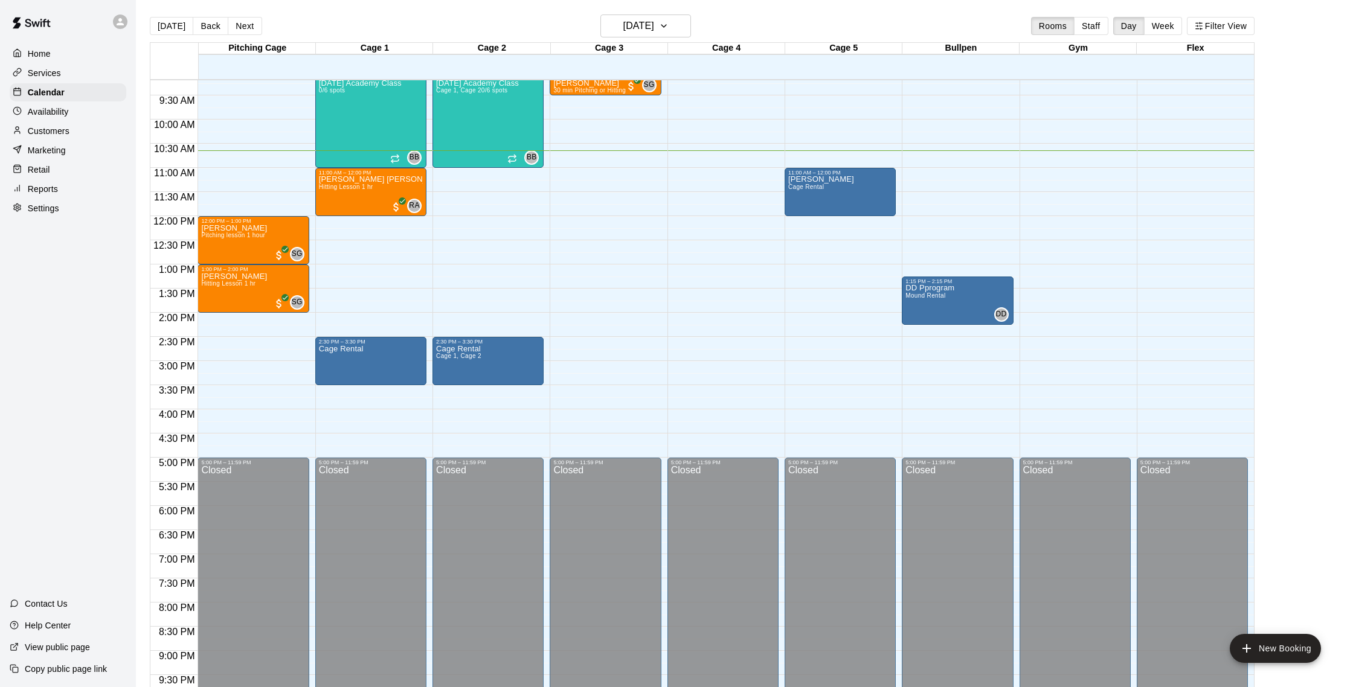
scroll to position [445, 0]
drag, startPoint x: 574, startPoint y: 153, endPoint x: 573, endPoint y: 166, distance: 12.7
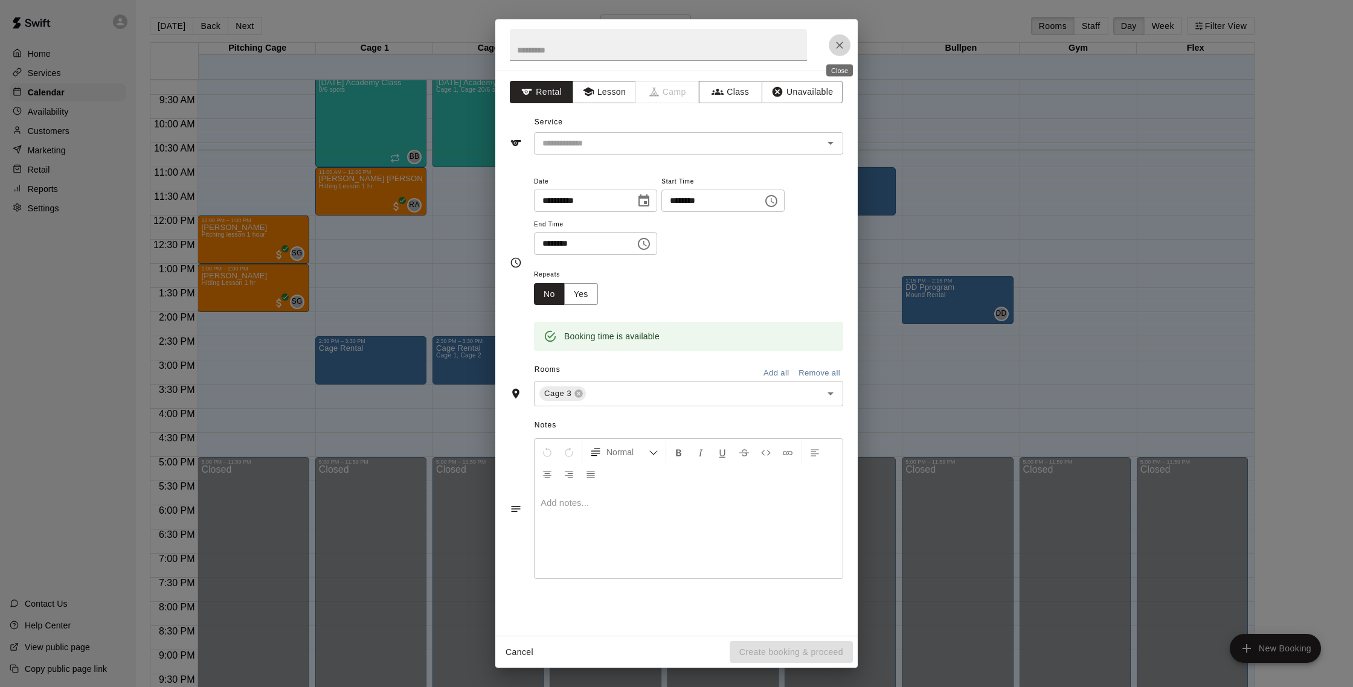
click at [834, 42] on icon "Close" at bounding box center [839, 45] width 12 height 12
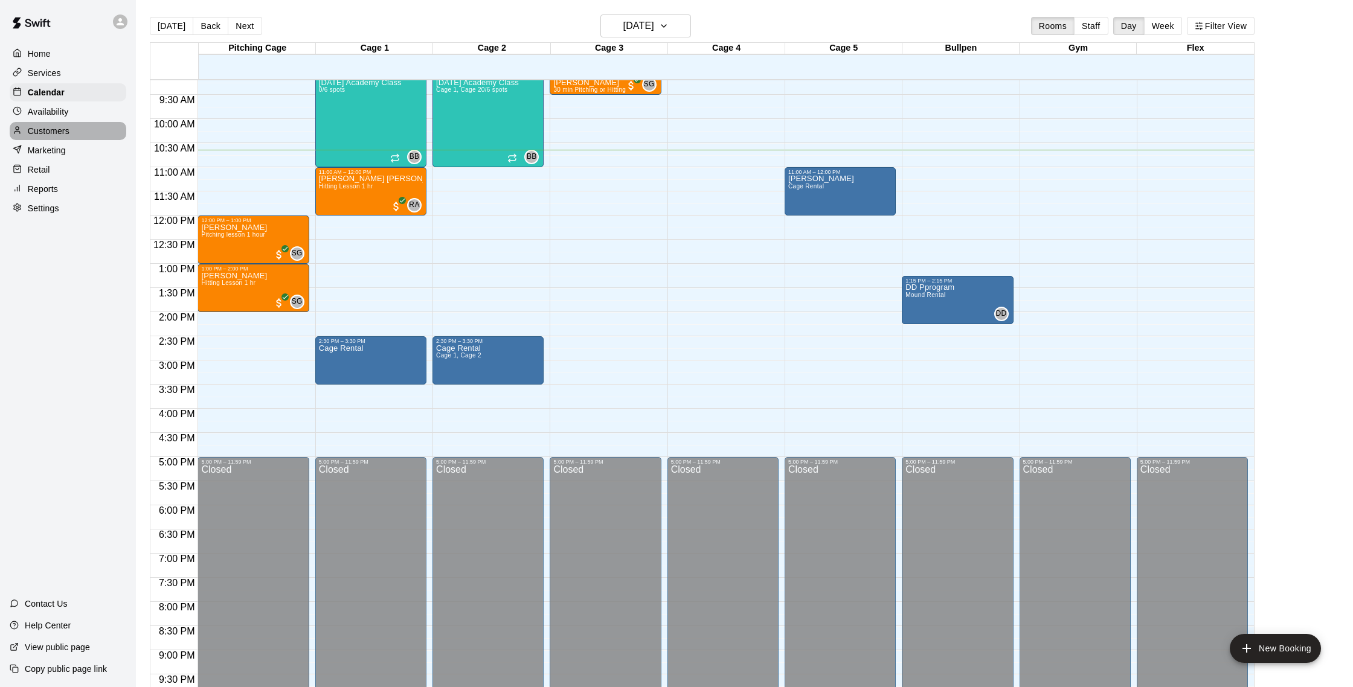
click at [76, 130] on div "Customers" at bounding box center [68, 131] width 117 height 18
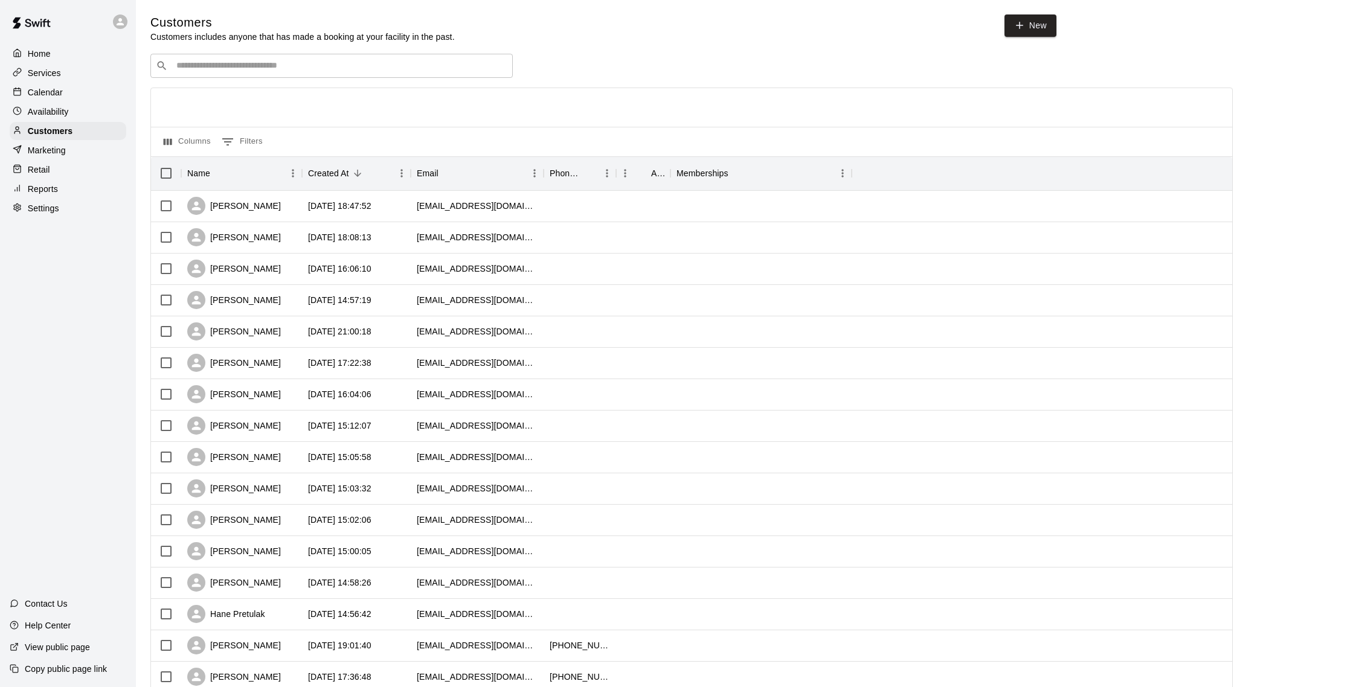
click at [73, 94] on div "Calendar" at bounding box center [68, 92] width 117 height 18
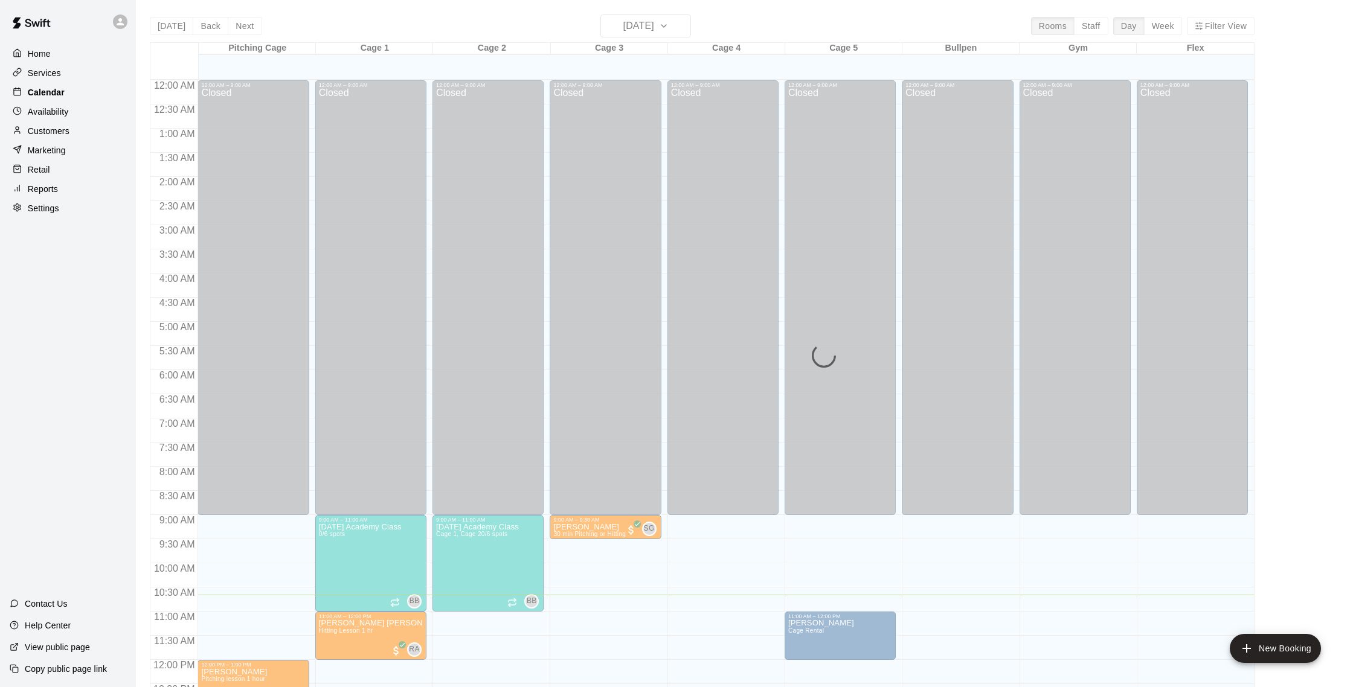
scroll to position [503, 0]
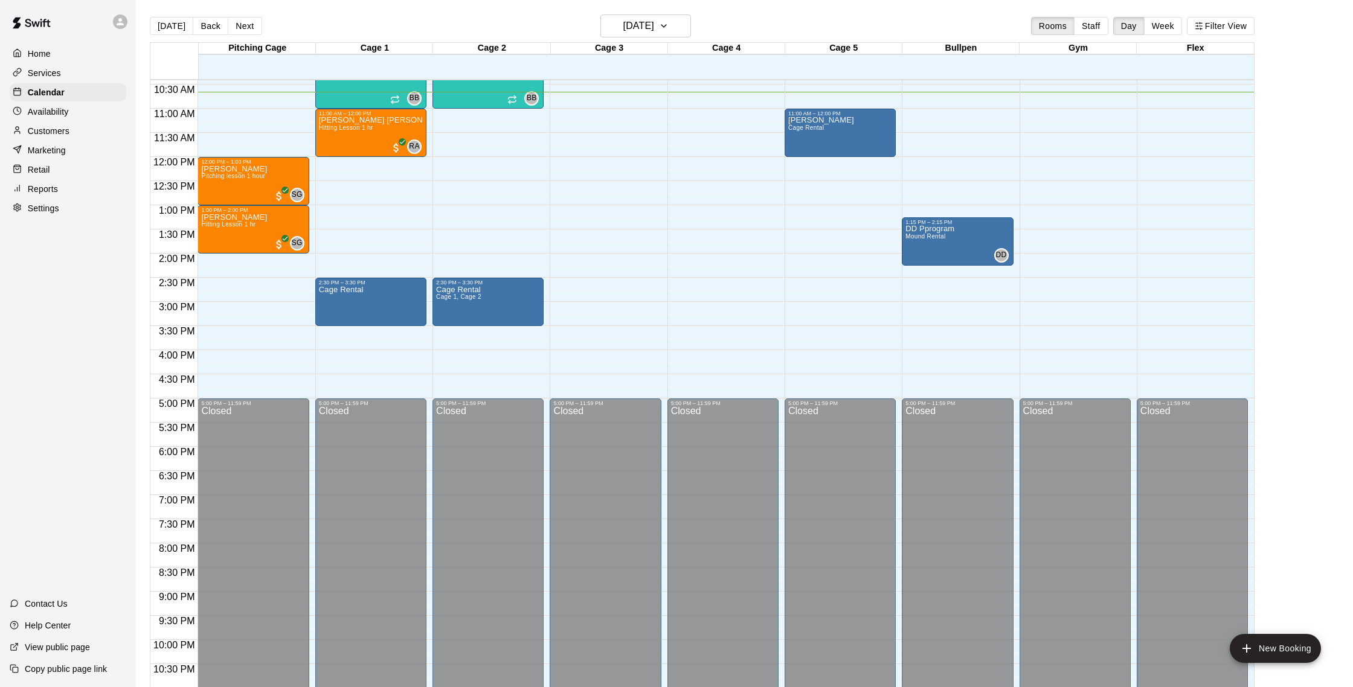
click at [57, 136] on p "Customers" at bounding box center [49, 131] width 42 height 12
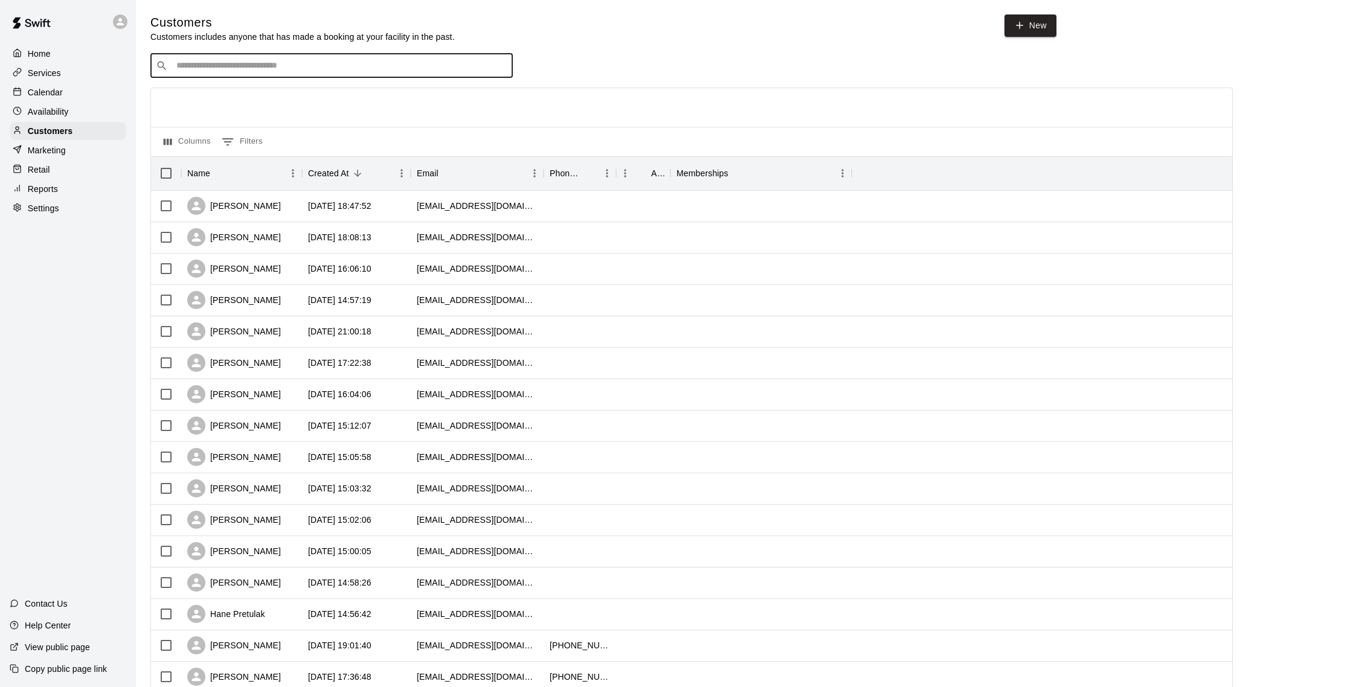
click at [216, 69] on input "Search customers by name or email" at bounding box center [340, 66] width 335 height 12
type input "****"
click at [222, 89] on p "Bexley Myers" at bounding box center [221, 91] width 74 height 13
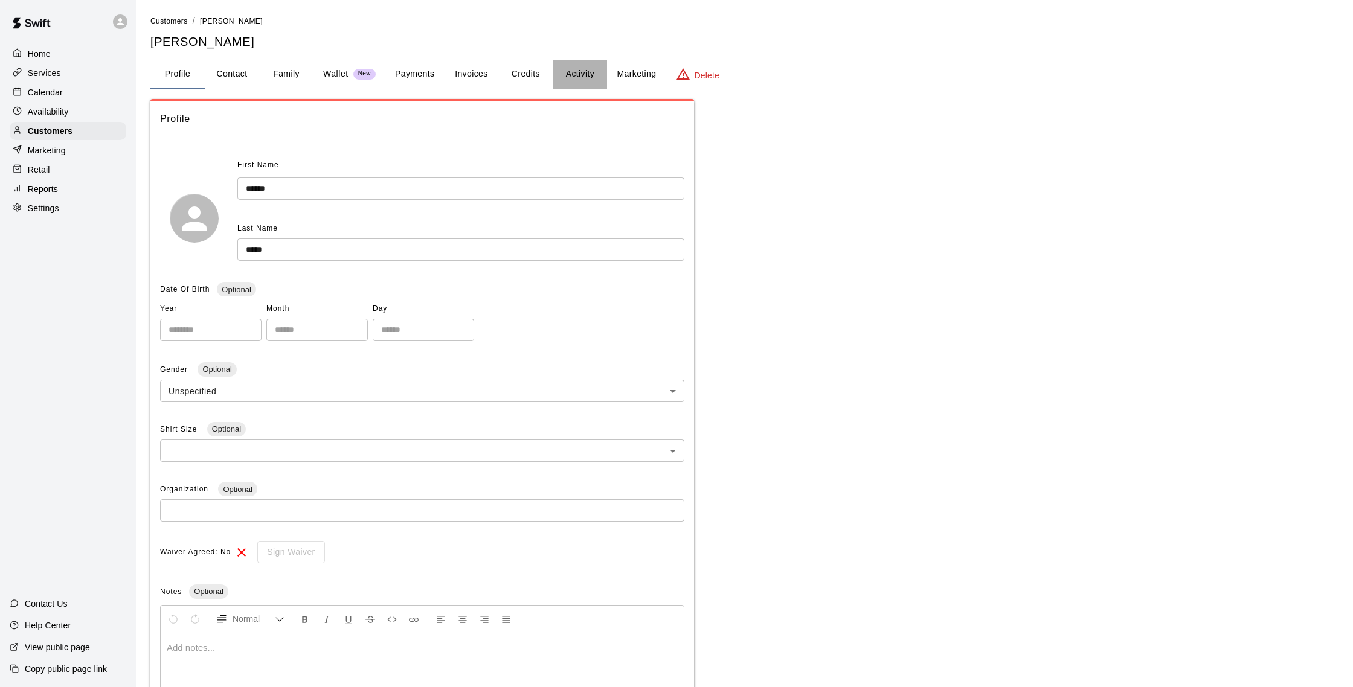
click at [592, 67] on button "Activity" at bounding box center [580, 74] width 54 height 29
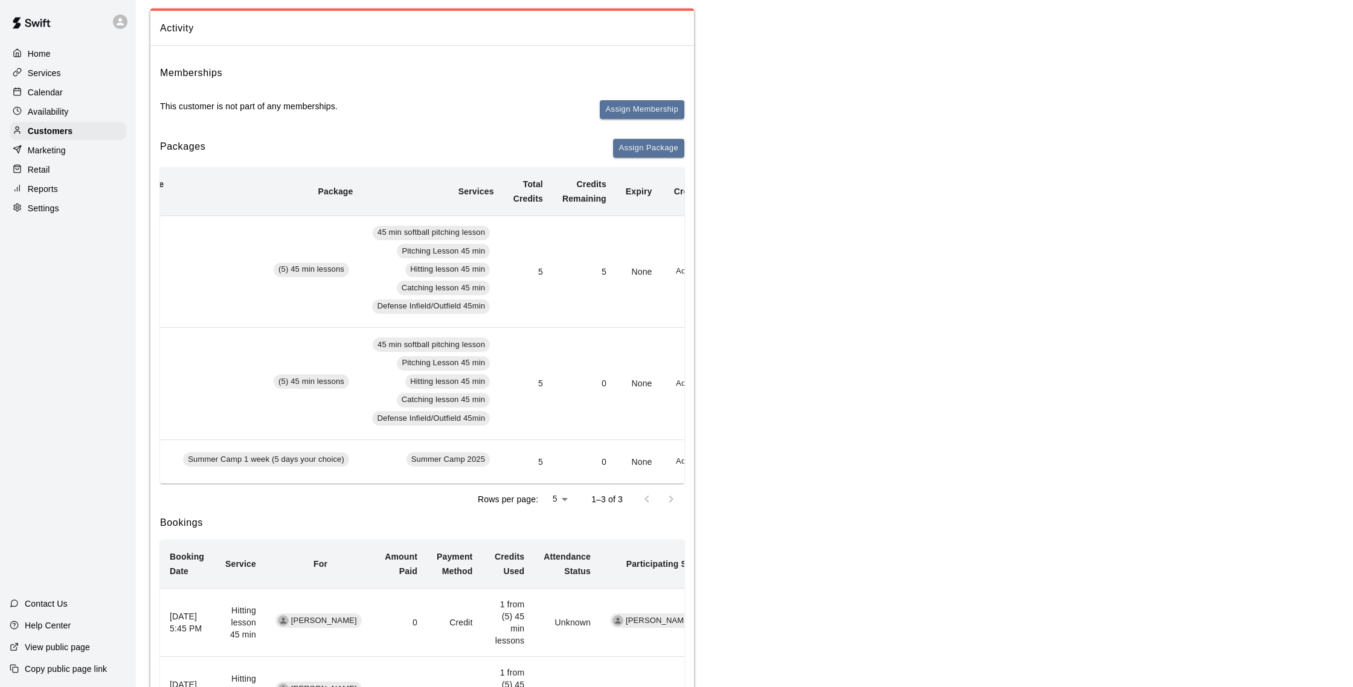
scroll to position [92, 0]
click at [54, 97] on p "Calendar" at bounding box center [45, 92] width 35 height 12
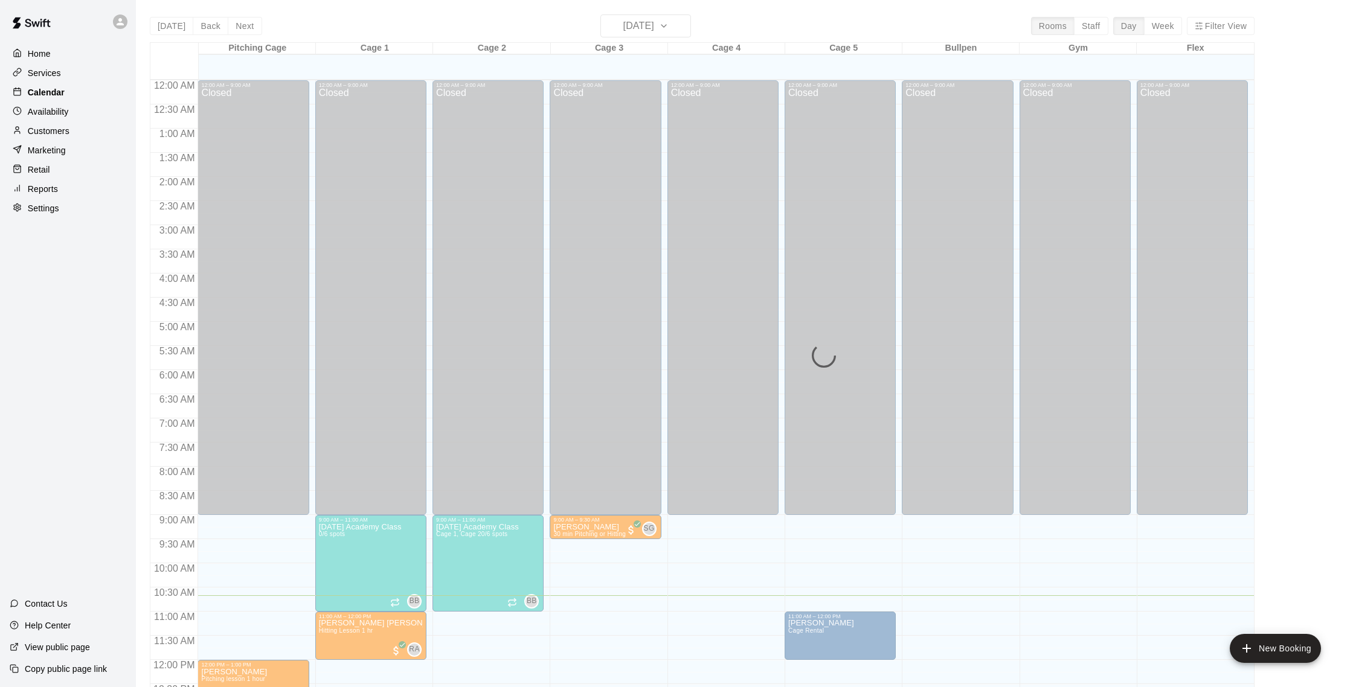
scroll to position [503, 0]
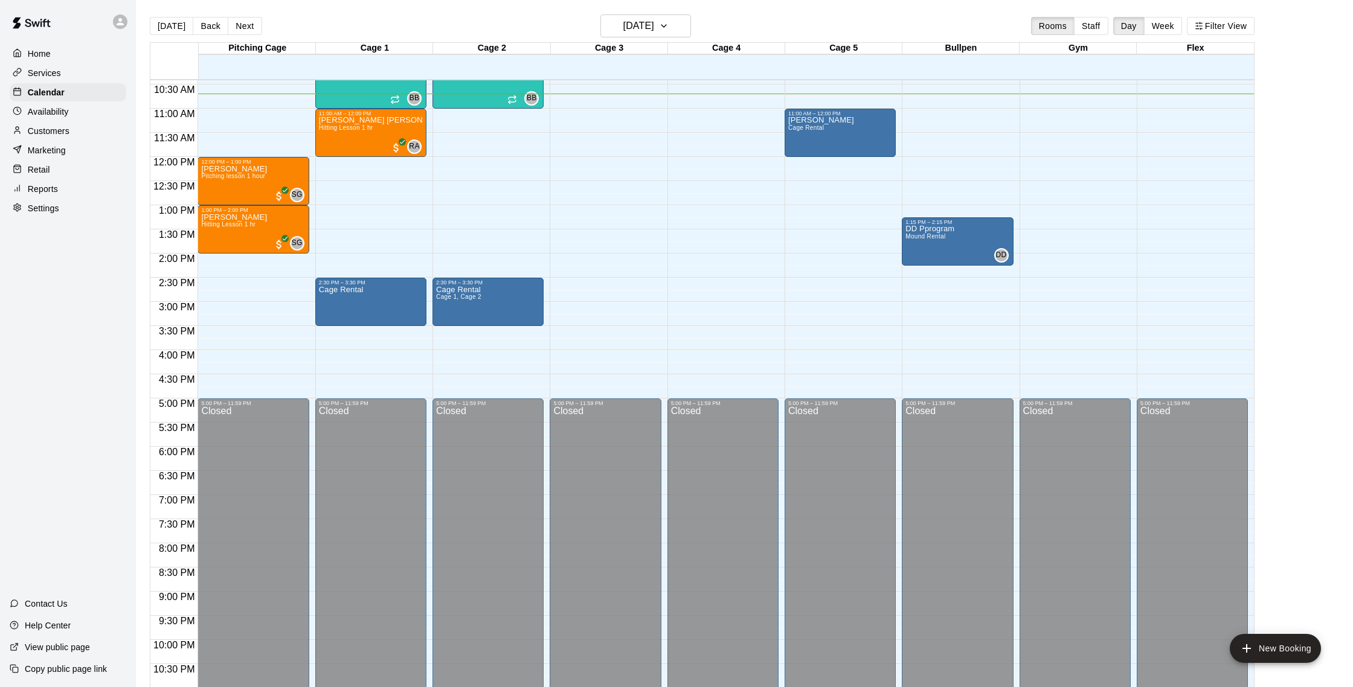
click at [59, 136] on p "Customers" at bounding box center [49, 131] width 42 height 12
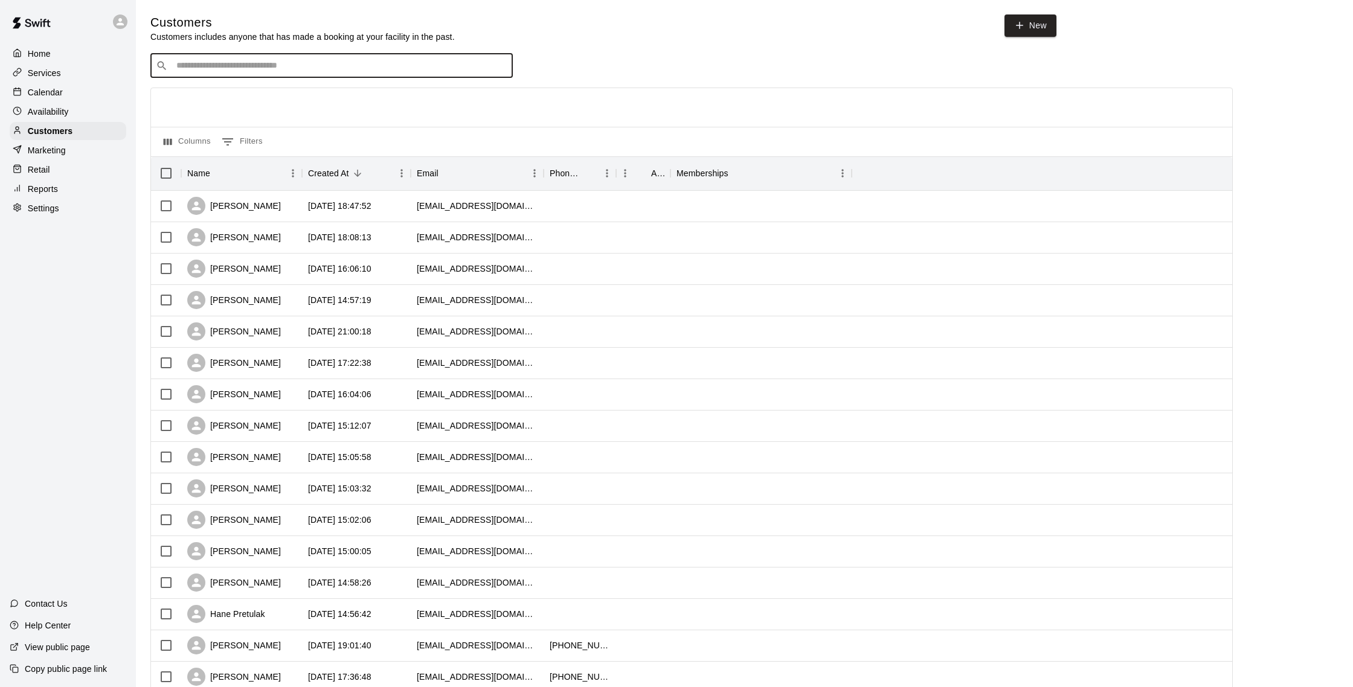
click at [319, 64] on input "Search customers by name or email" at bounding box center [340, 66] width 335 height 12
type input "*****"
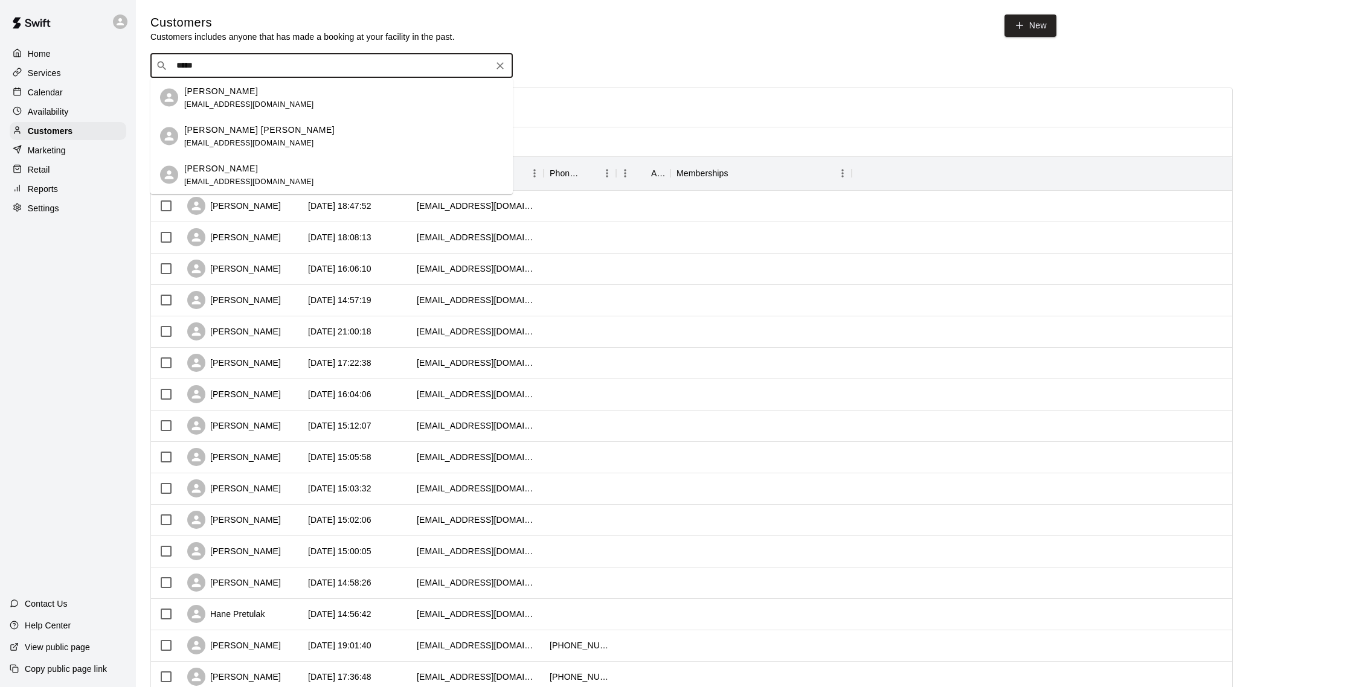
click at [329, 90] on div "Emily Wentz enicho93@gmail.com" at bounding box center [343, 98] width 319 height 26
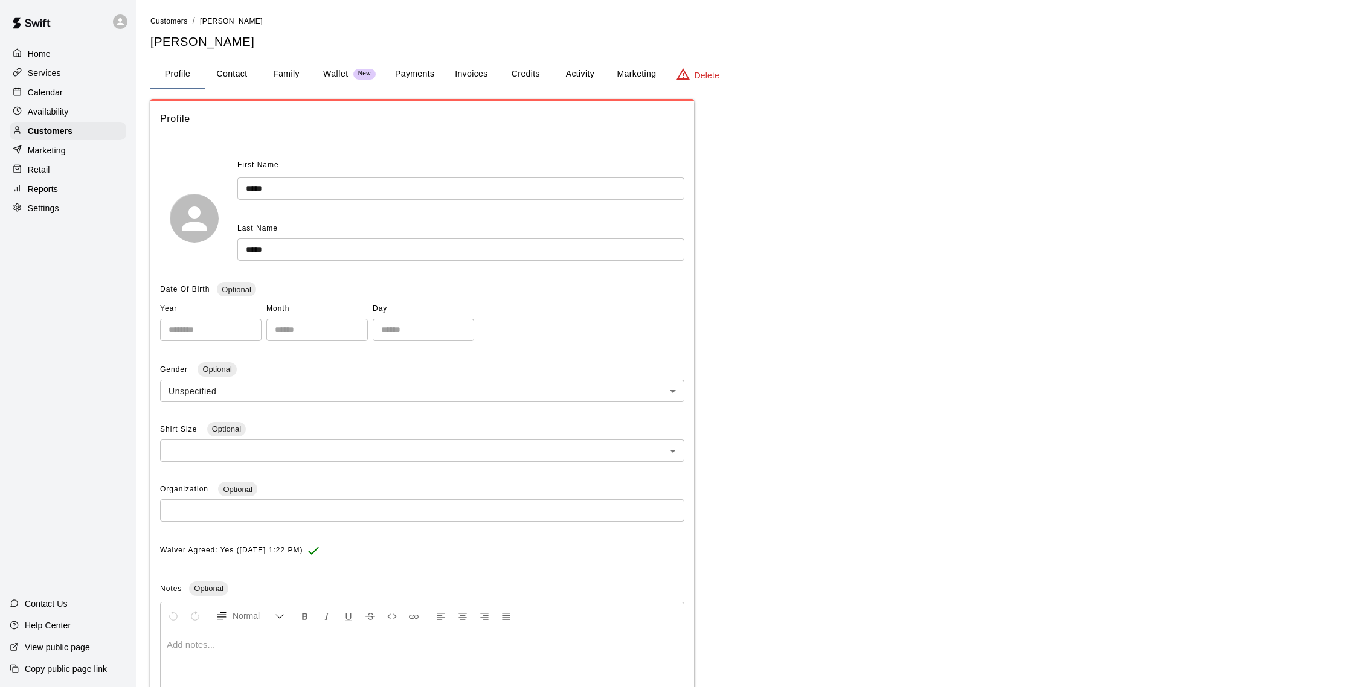
click at [599, 66] on button "Activity" at bounding box center [580, 74] width 54 height 29
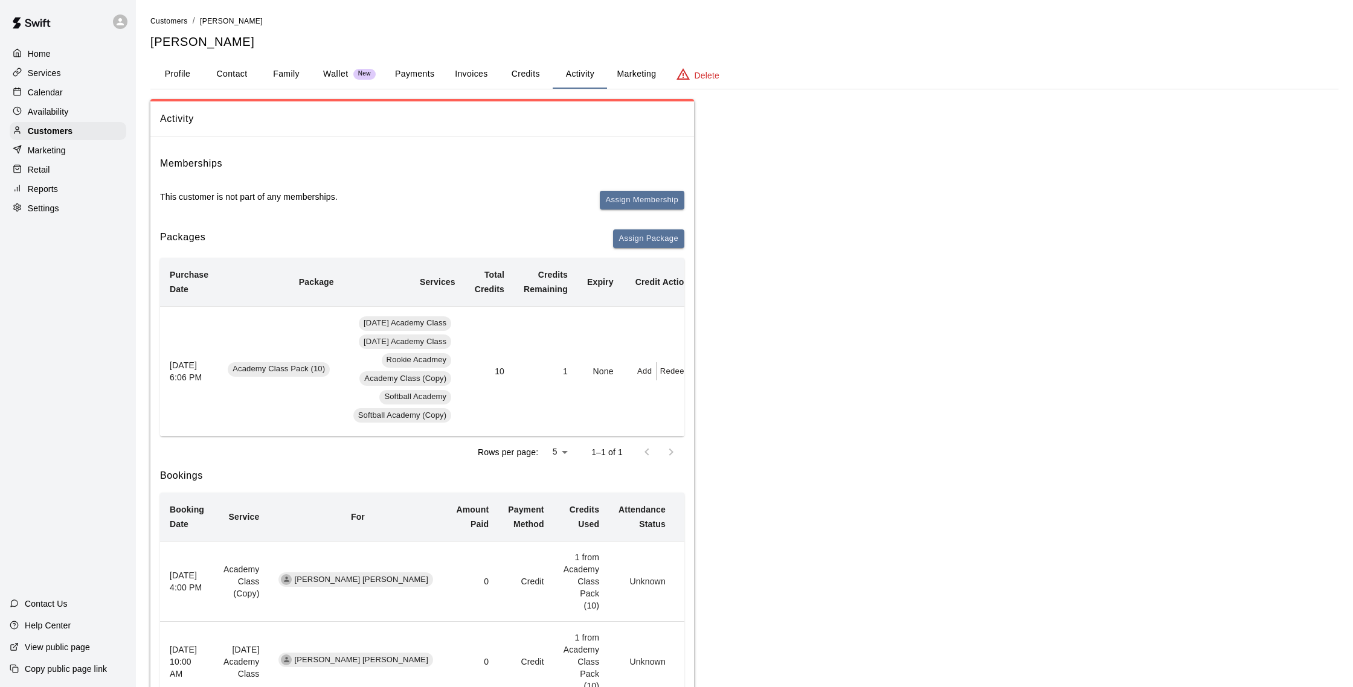
click at [292, 71] on button "Family" at bounding box center [286, 74] width 54 height 29
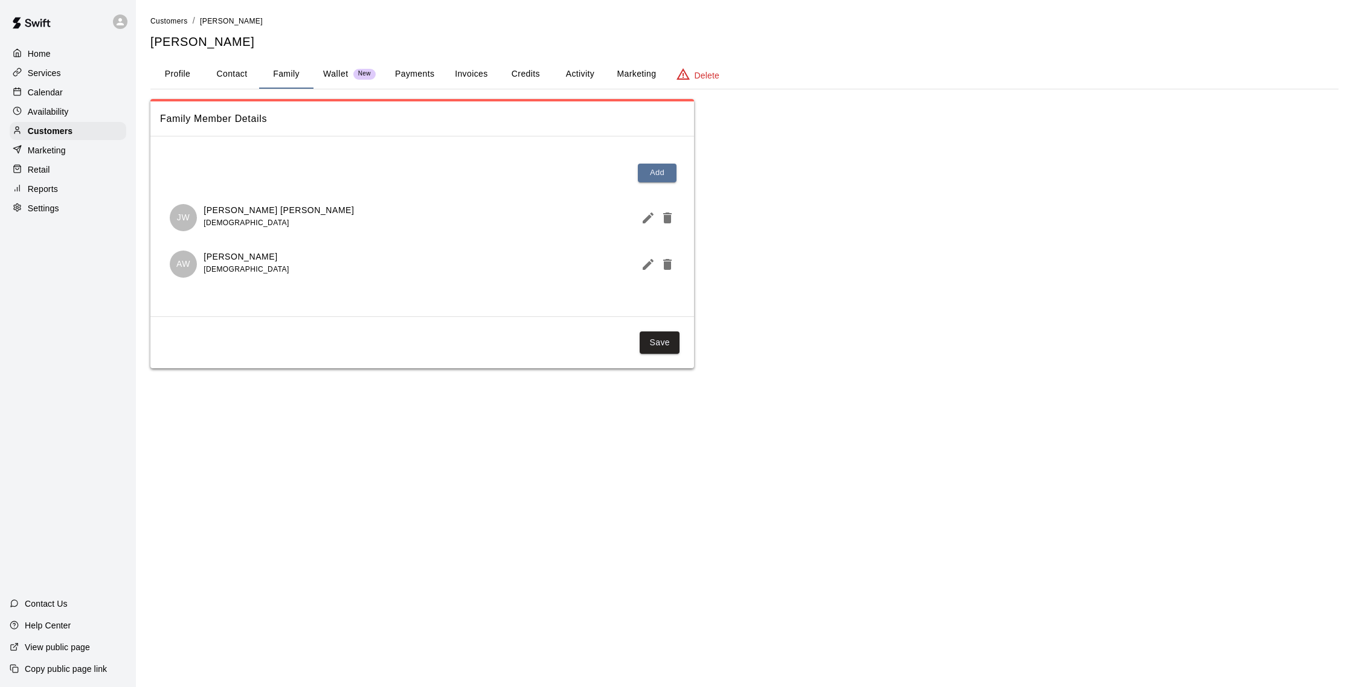
click at [408, 74] on button "Payments" at bounding box center [414, 74] width 59 height 29
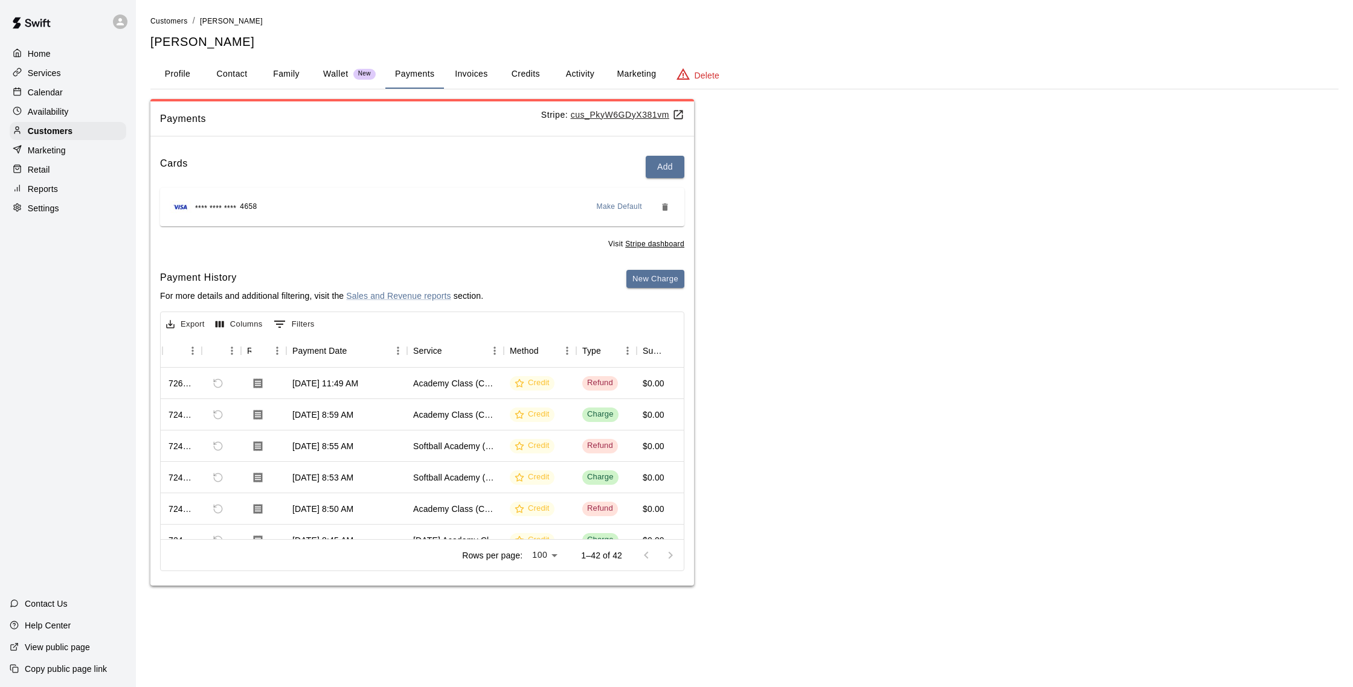
scroll to position [0, 29]
click at [33, 88] on p "Calendar" at bounding box center [45, 92] width 35 height 12
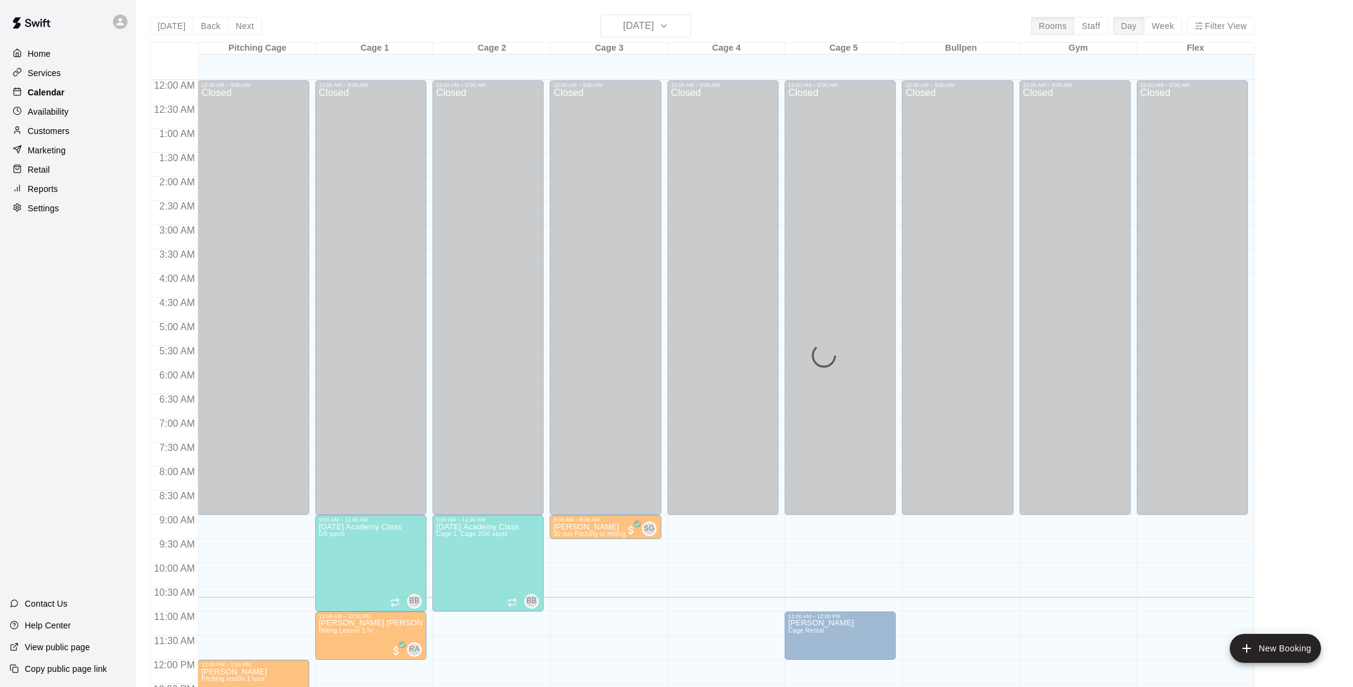
scroll to position [503, 0]
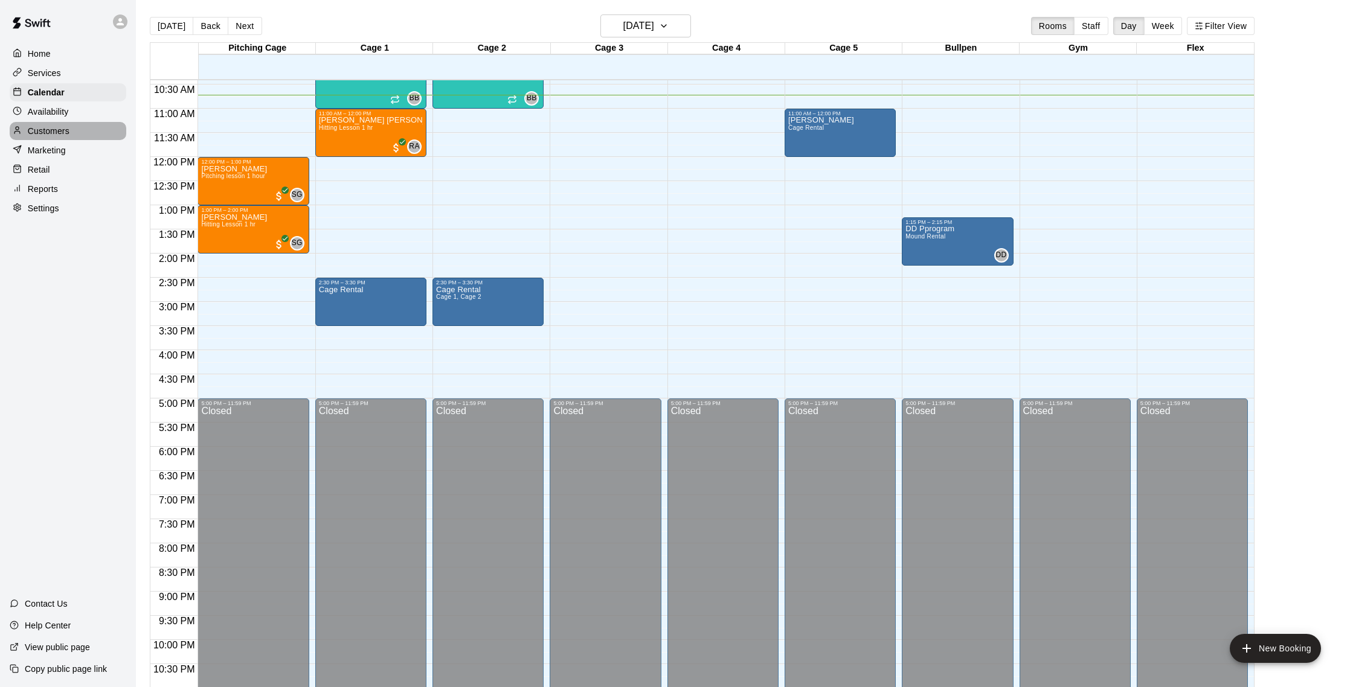
click at [57, 130] on p "Customers" at bounding box center [49, 131] width 42 height 12
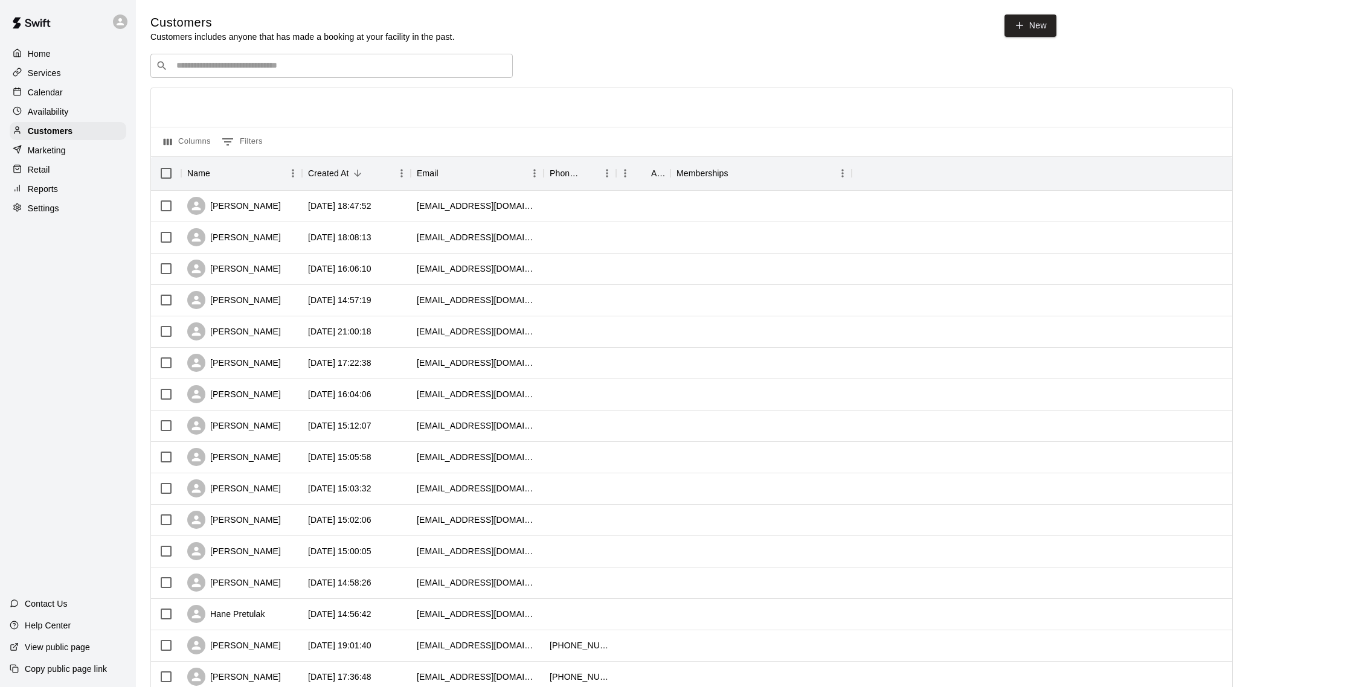
click at [230, 68] on input "Search customers by name or email" at bounding box center [340, 66] width 335 height 12
type input "****"
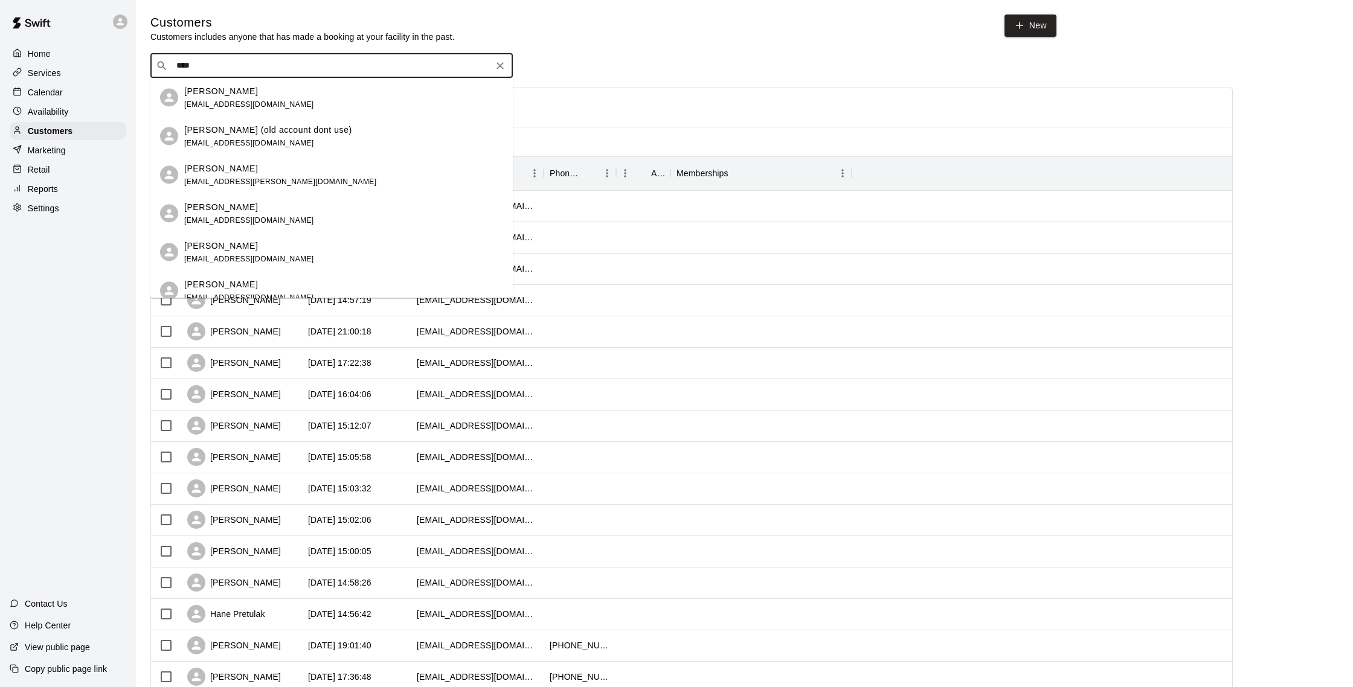
click at [230, 102] on span "santiestebanirisdanna@yahoo.com" at bounding box center [249, 104] width 130 height 8
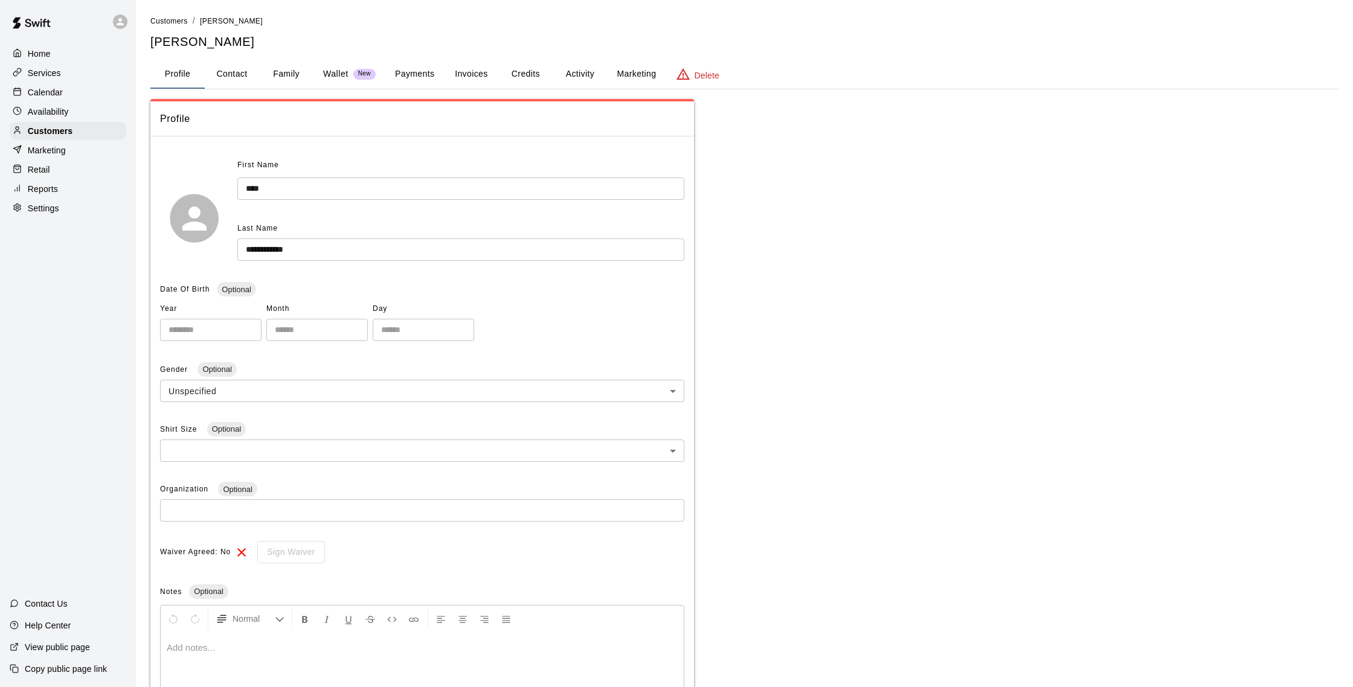
click at [585, 74] on button "Activity" at bounding box center [580, 74] width 54 height 29
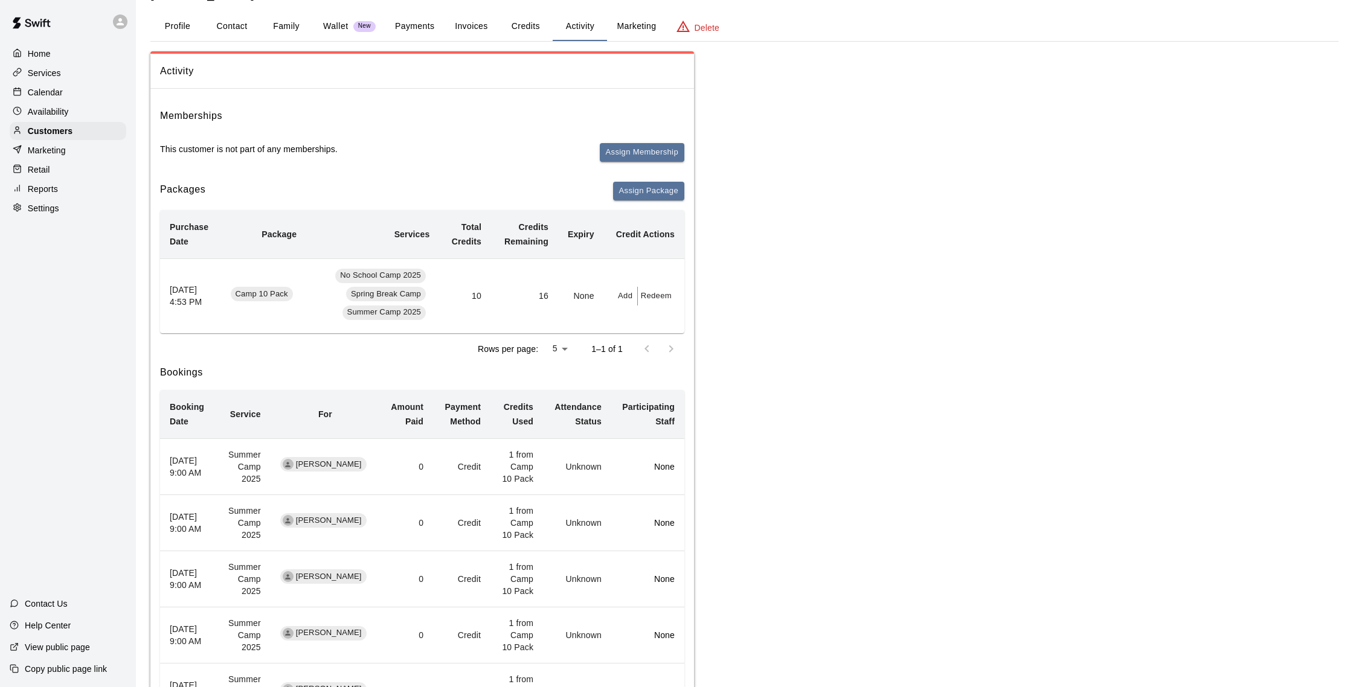
scroll to position [50, 0]
click at [420, 30] on button "Payments" at bounding box center [414, 24] width 59 height 29
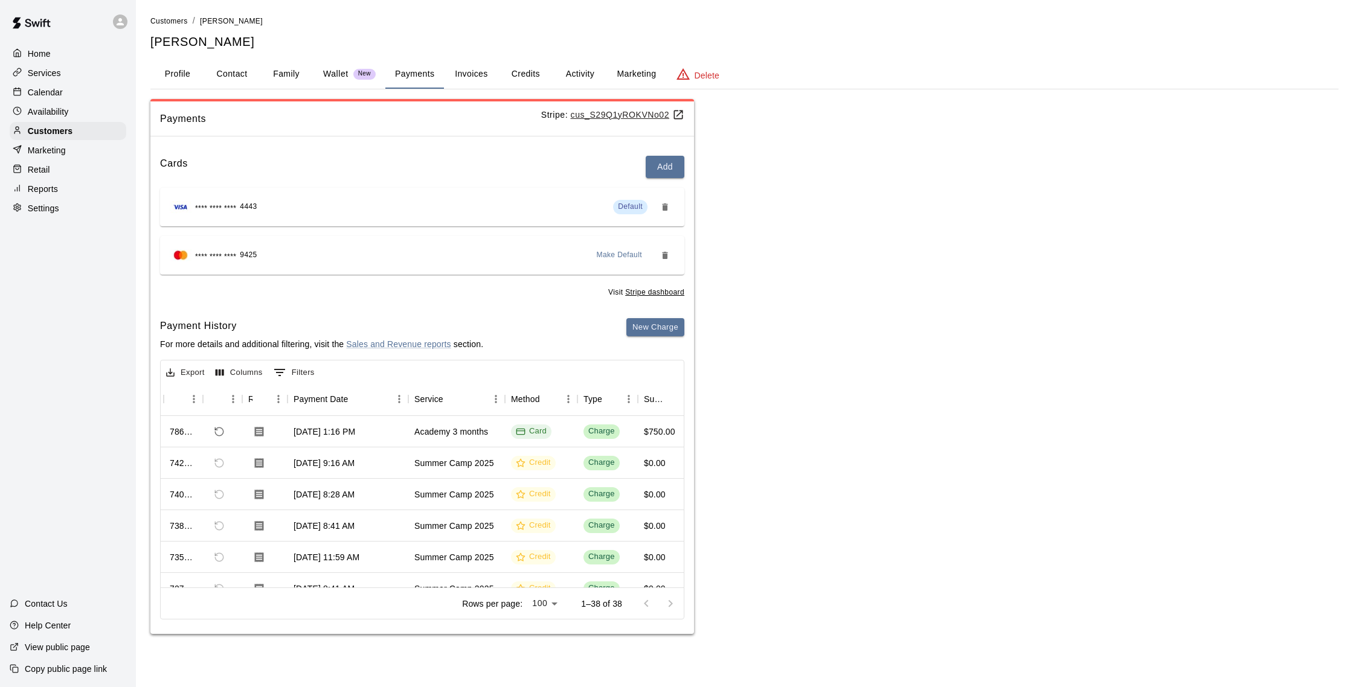
scroll to position [0, 31]
click at [43, 91] on p "Calendar" at bounding box center [45, 92] width 35 height 12
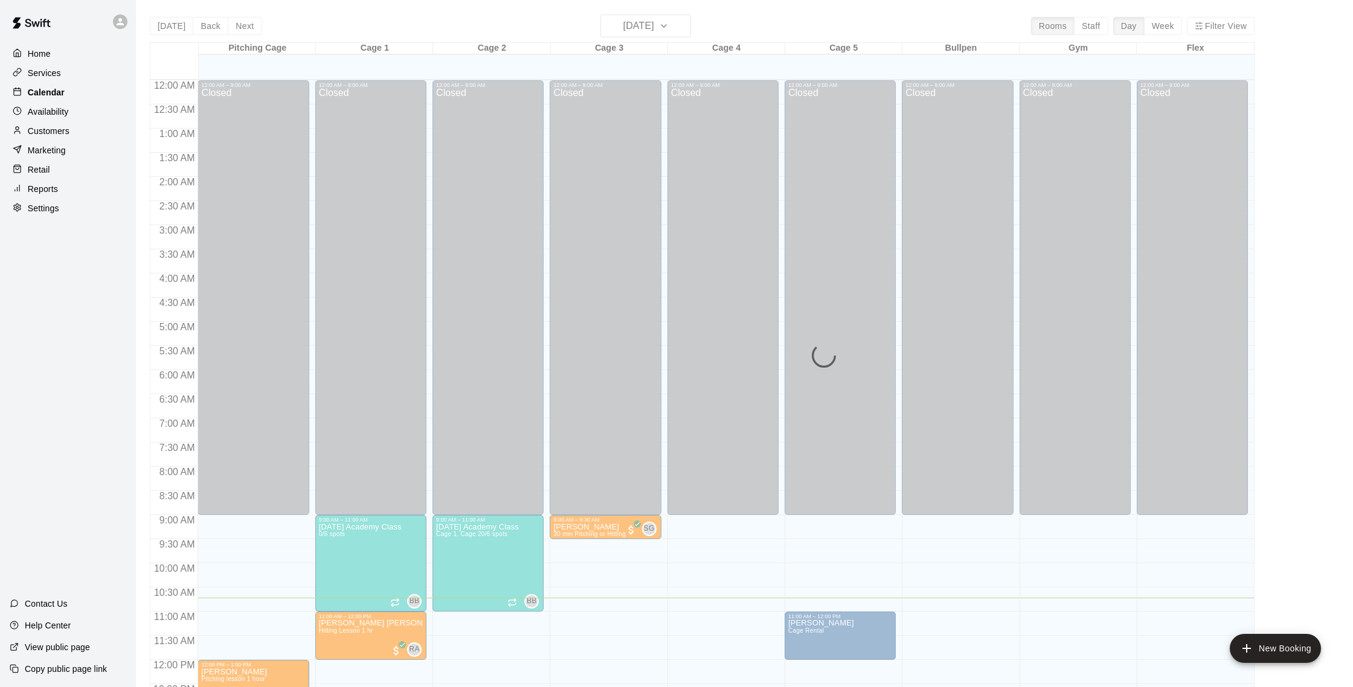
scroll to position [503, 0]
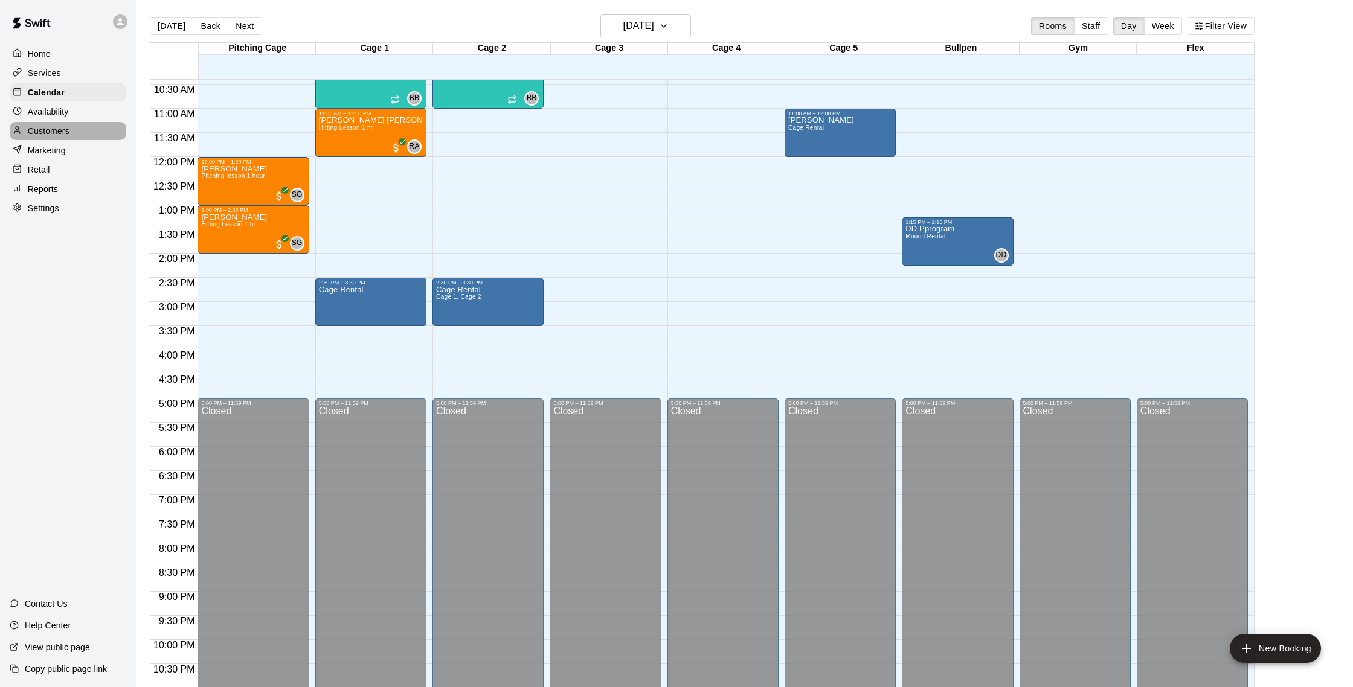
click at [39, 132] on p "Customers" at bounding box center [49, 131] width 42 height 12
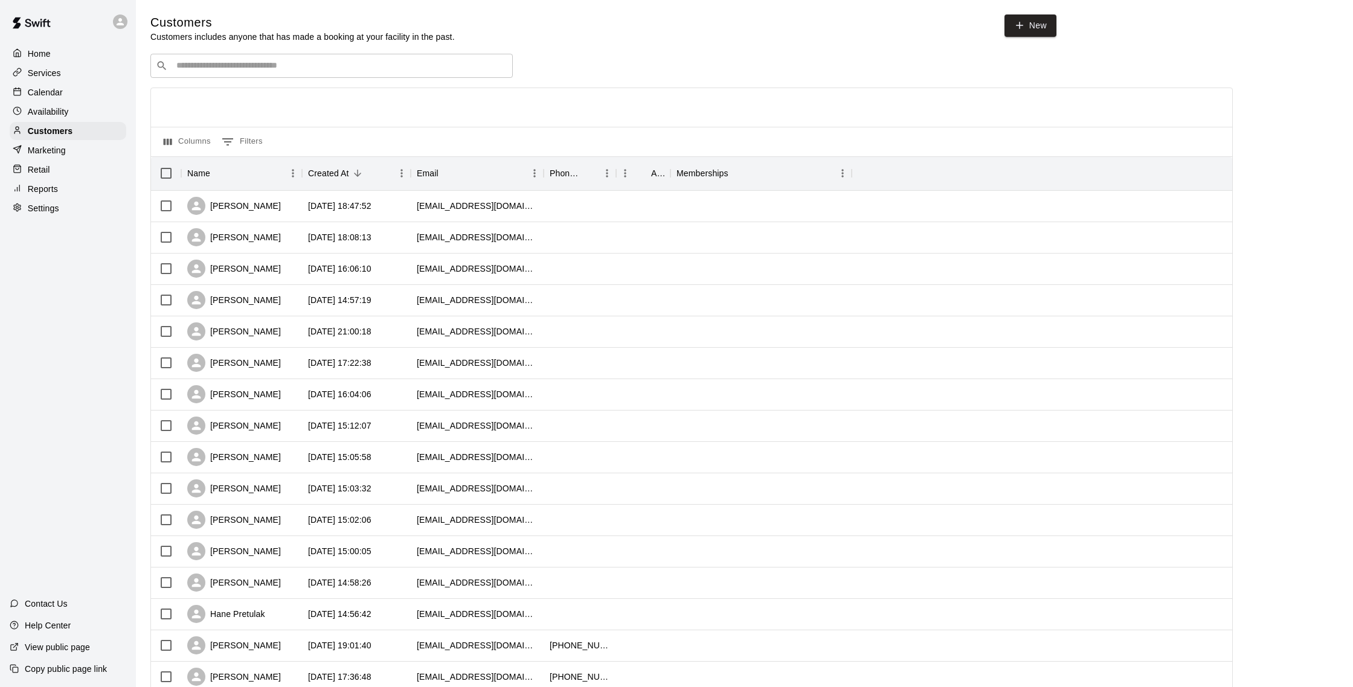
click at [77, 88] on div "Calendar" at bounding box center [68, 92] width 117 height 18
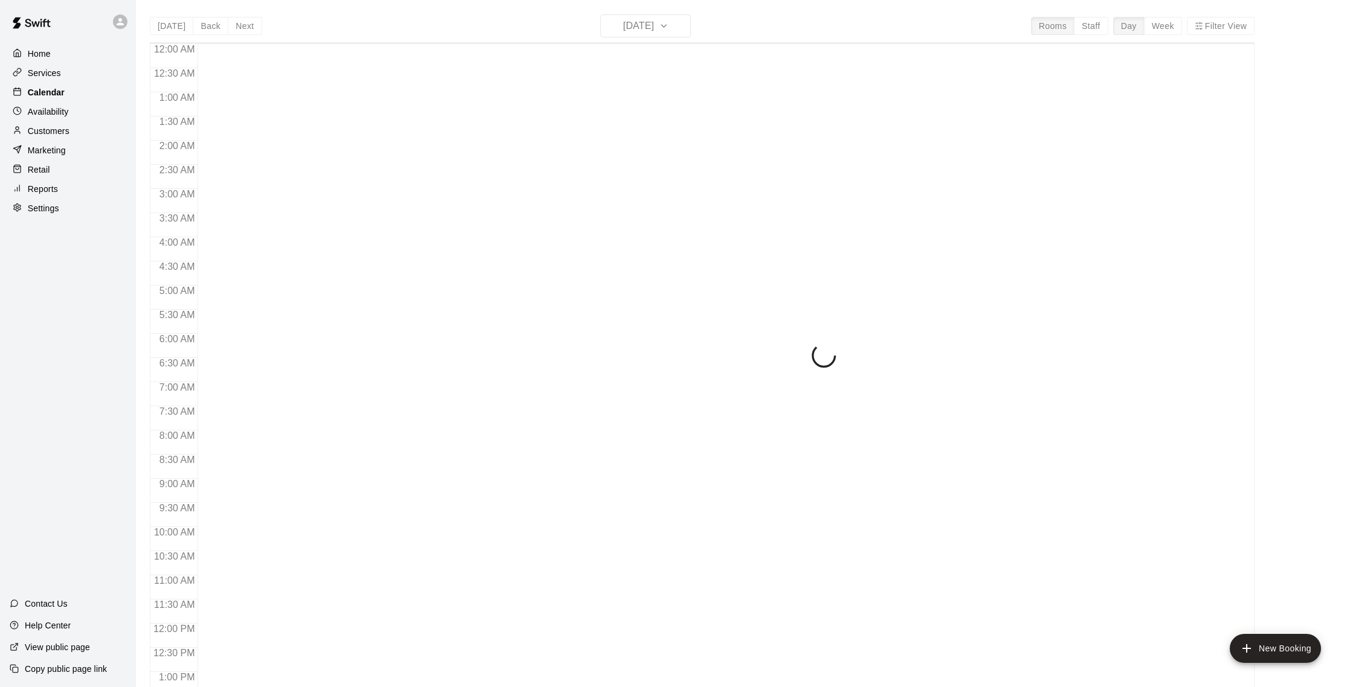
scroll to position [503, 0]
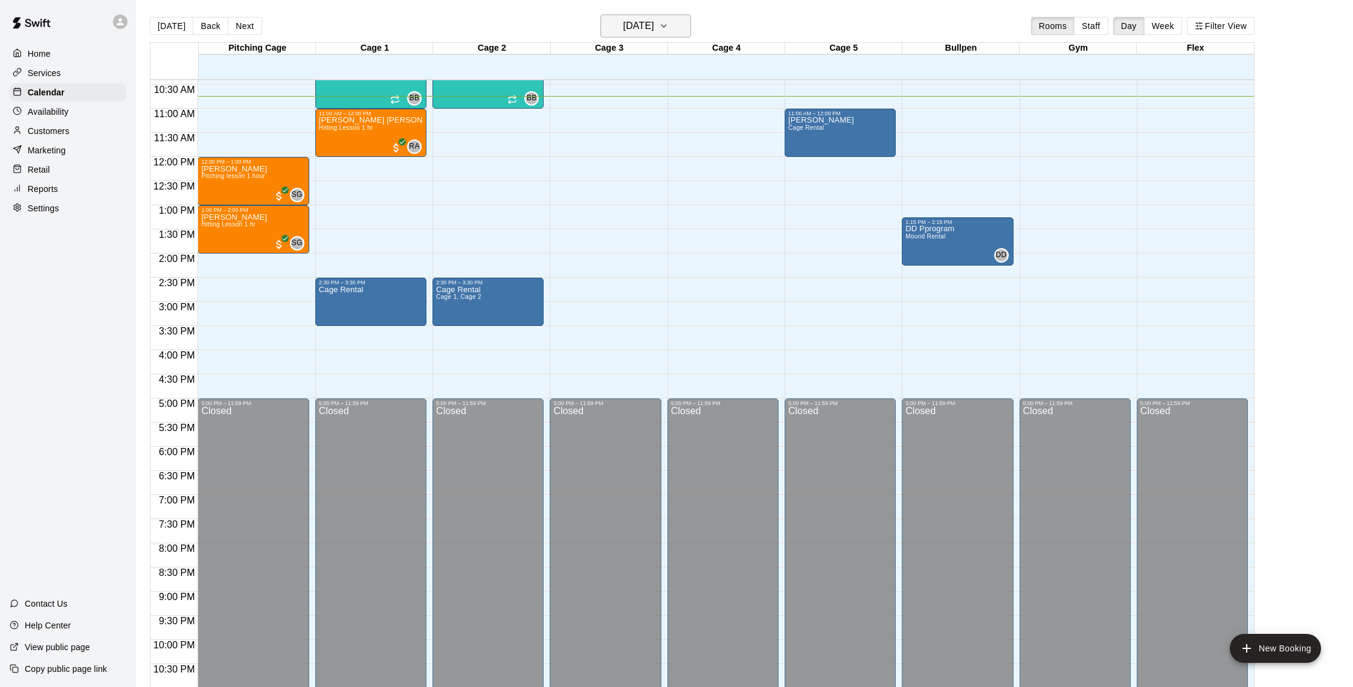
click at [654, 29] on h6 "[DATE]" at bounding box center [638, 26] width 31 height 17
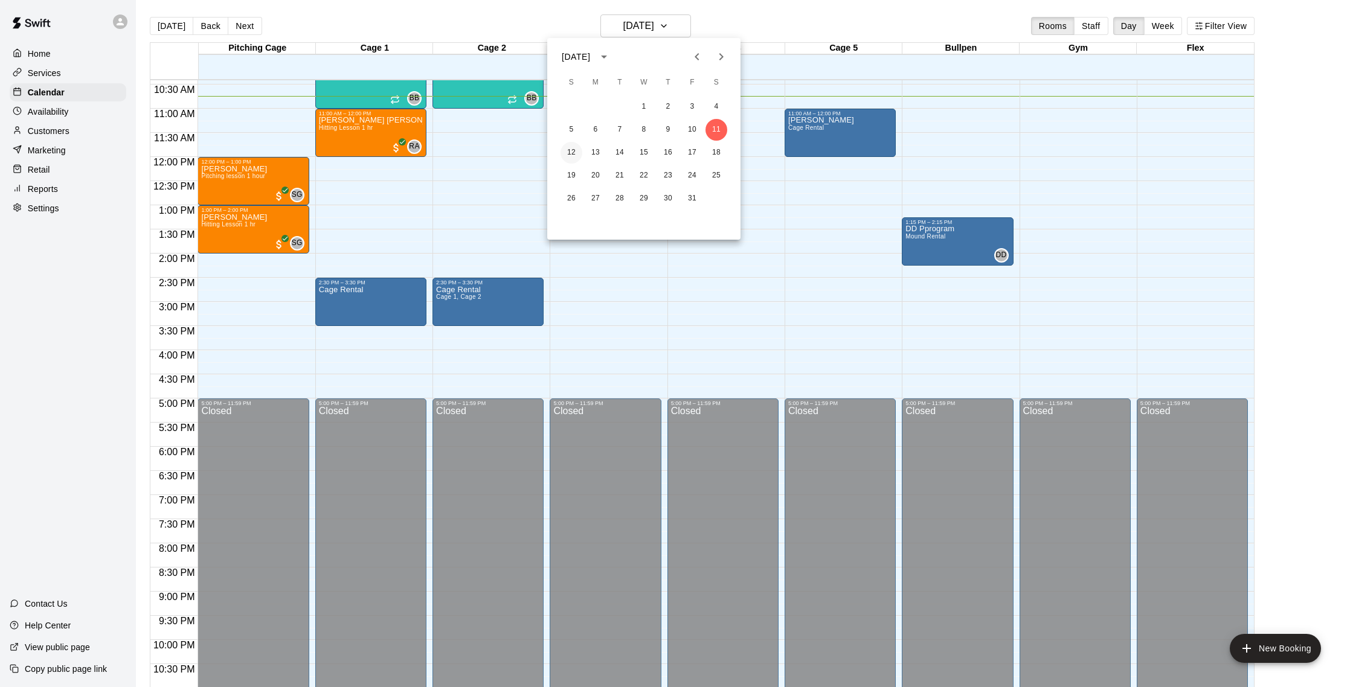
click at [569, 155] on button "12" at bounding box center [571, 153] width 22 height 22
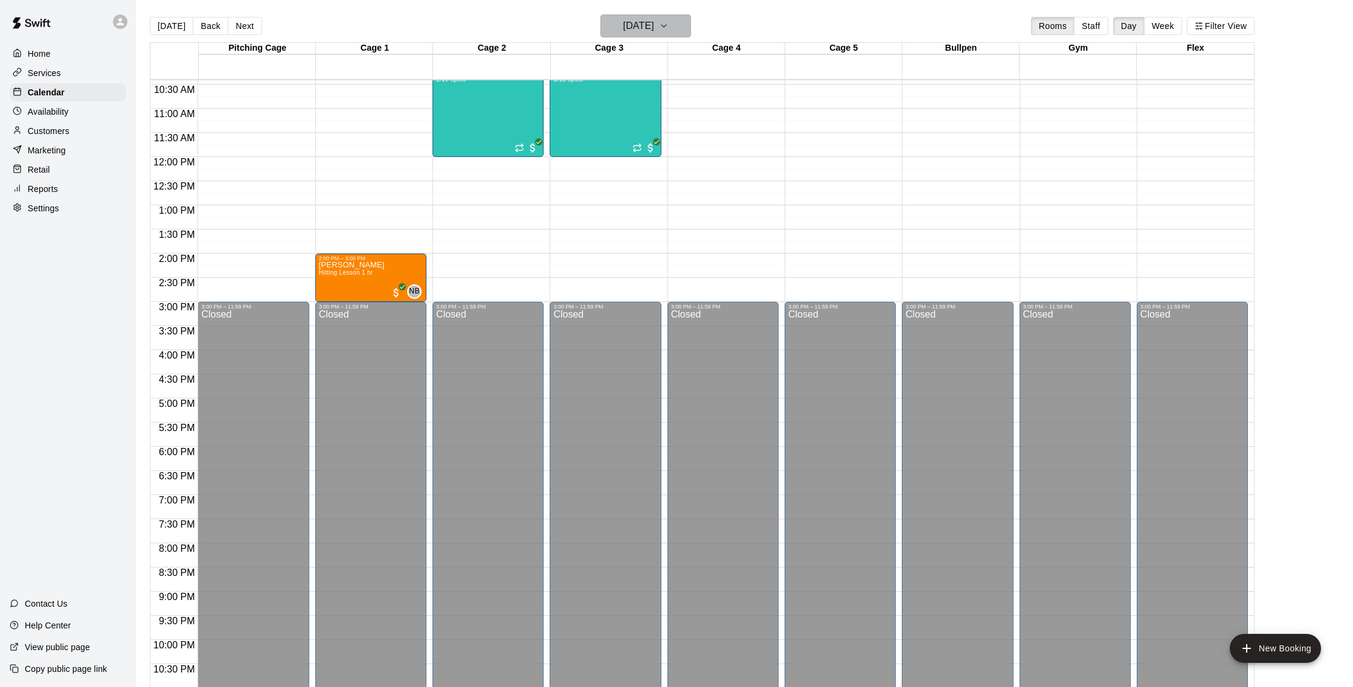
click at [654, 26] on h6 "[DATE]" at bounding box center [638, 26] width 31 height 17
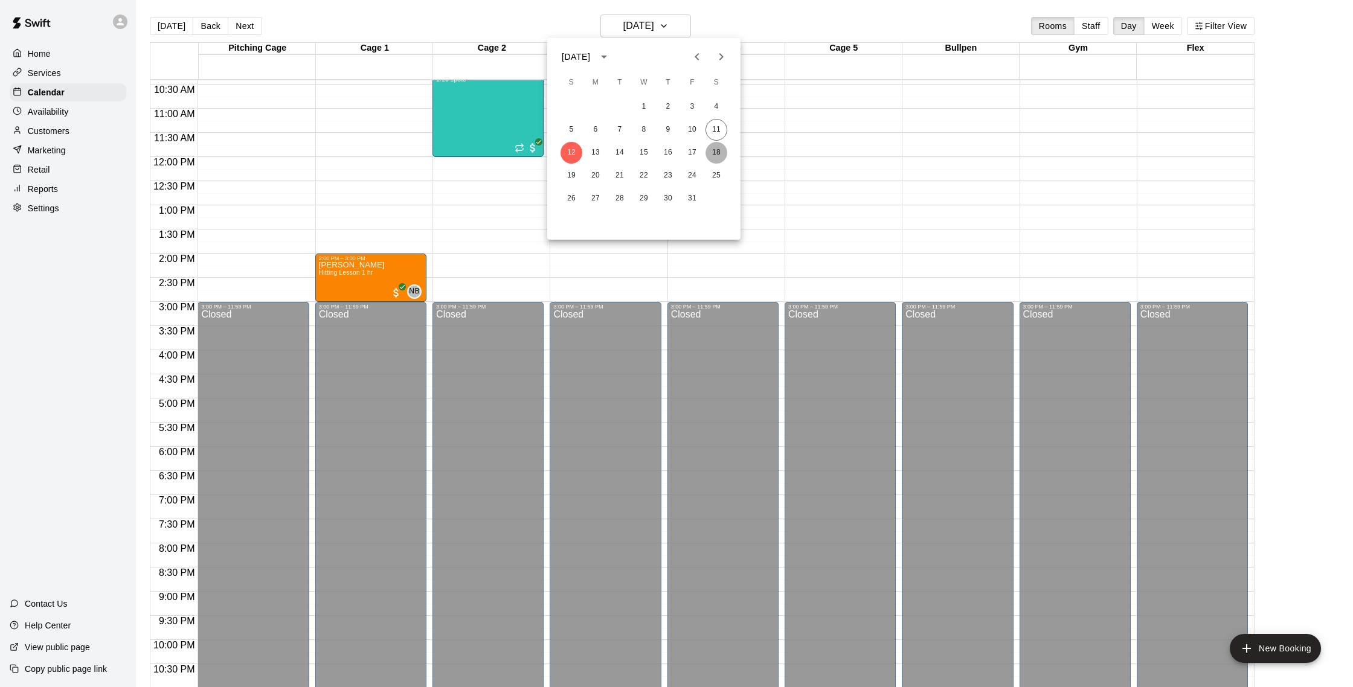
click at [718, 159] on button "18" at bounding box center [716, 153] width 22 height 22
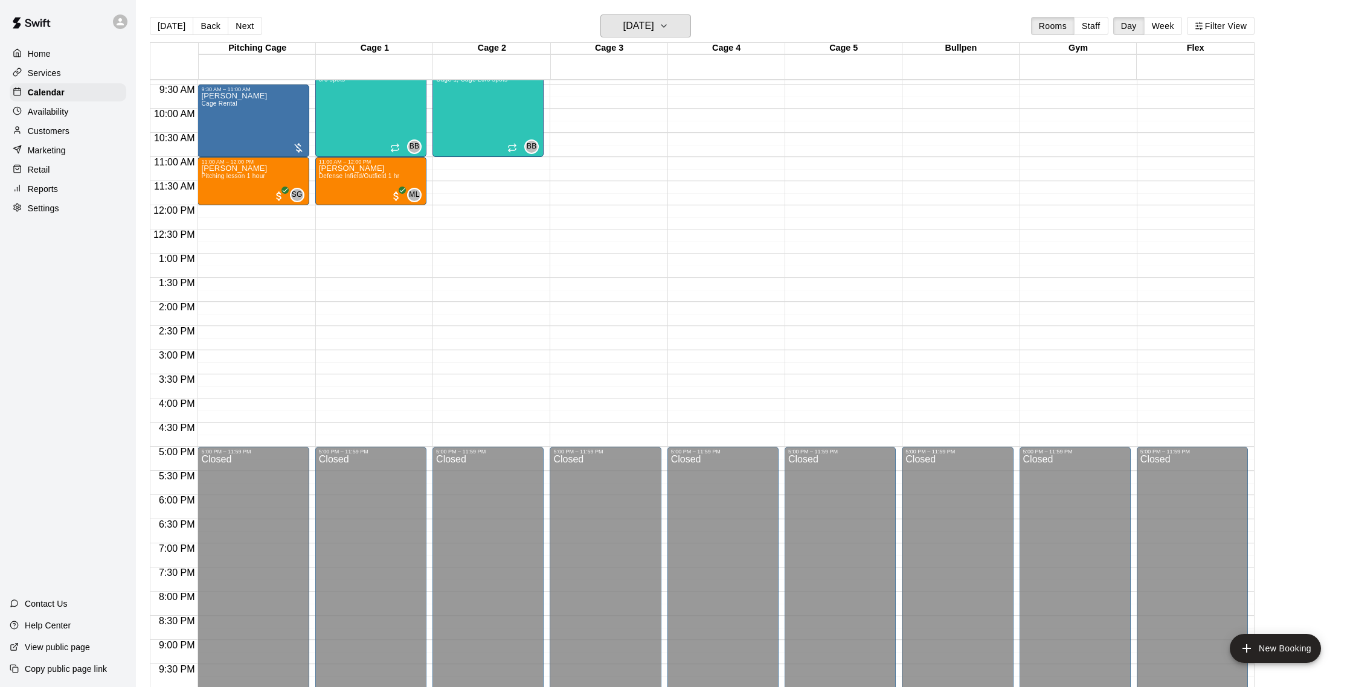
scroll to position [454, 0]
click at [653, 27] on h6 "[DATE]" at bounding box center [638, 26] width 31 height 17
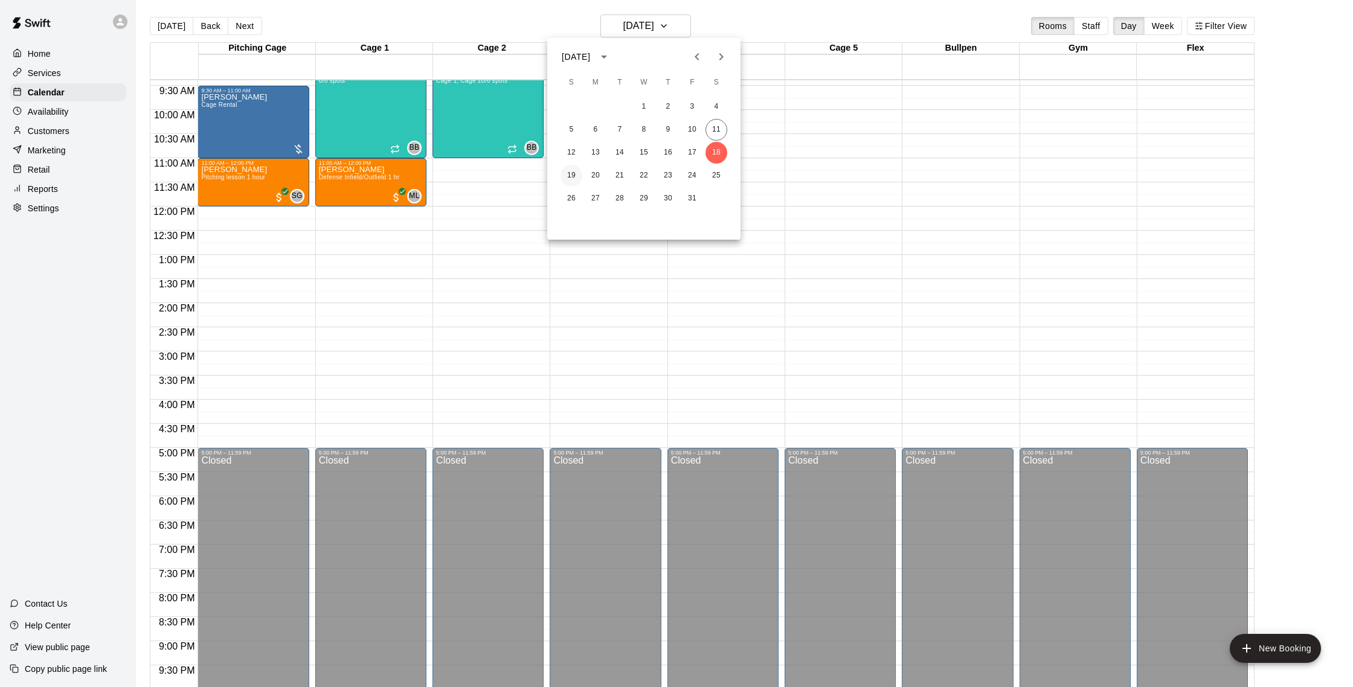
click at [575, 172] on button "19" at bounding box center [571, 176] width 22 height 22
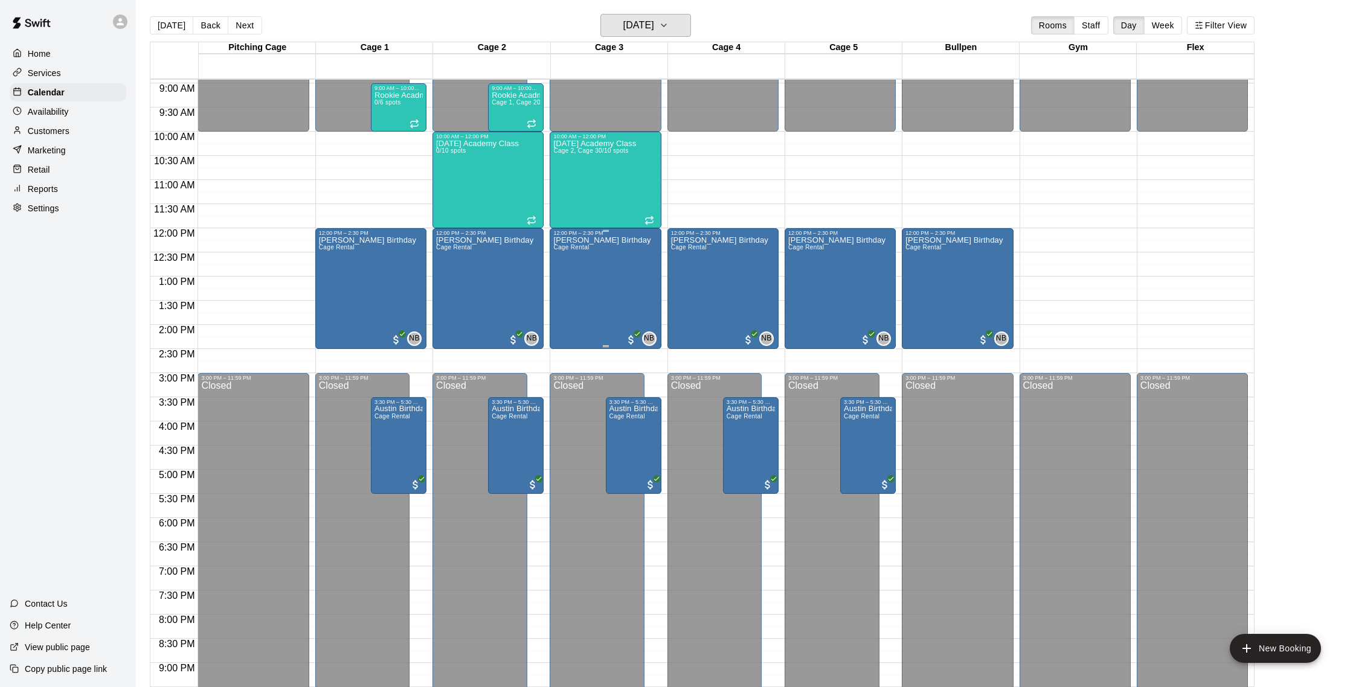
scroll to position [425, 0]
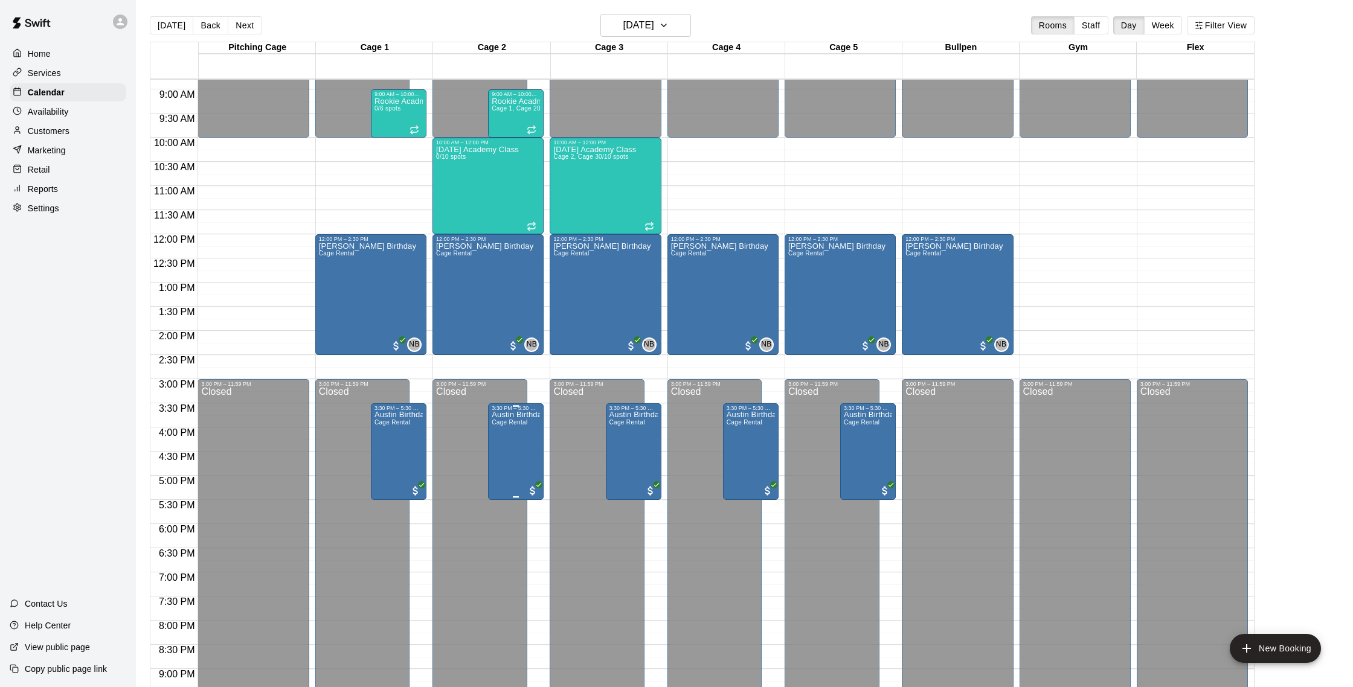
click at [505, 463] on button "edit" at bounding box center [504, 454] width 24 height 24
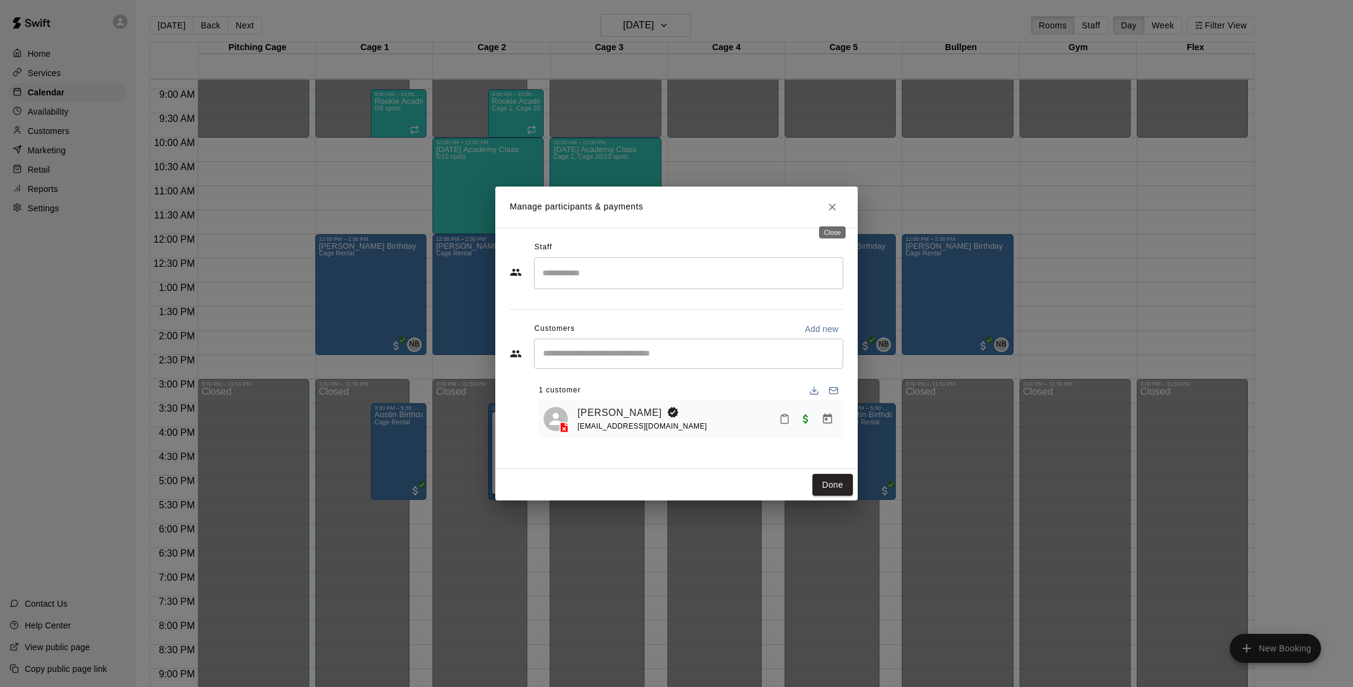
click at [840, 204] on button "Close" at bounding box center [832, 207] width 22 height 22
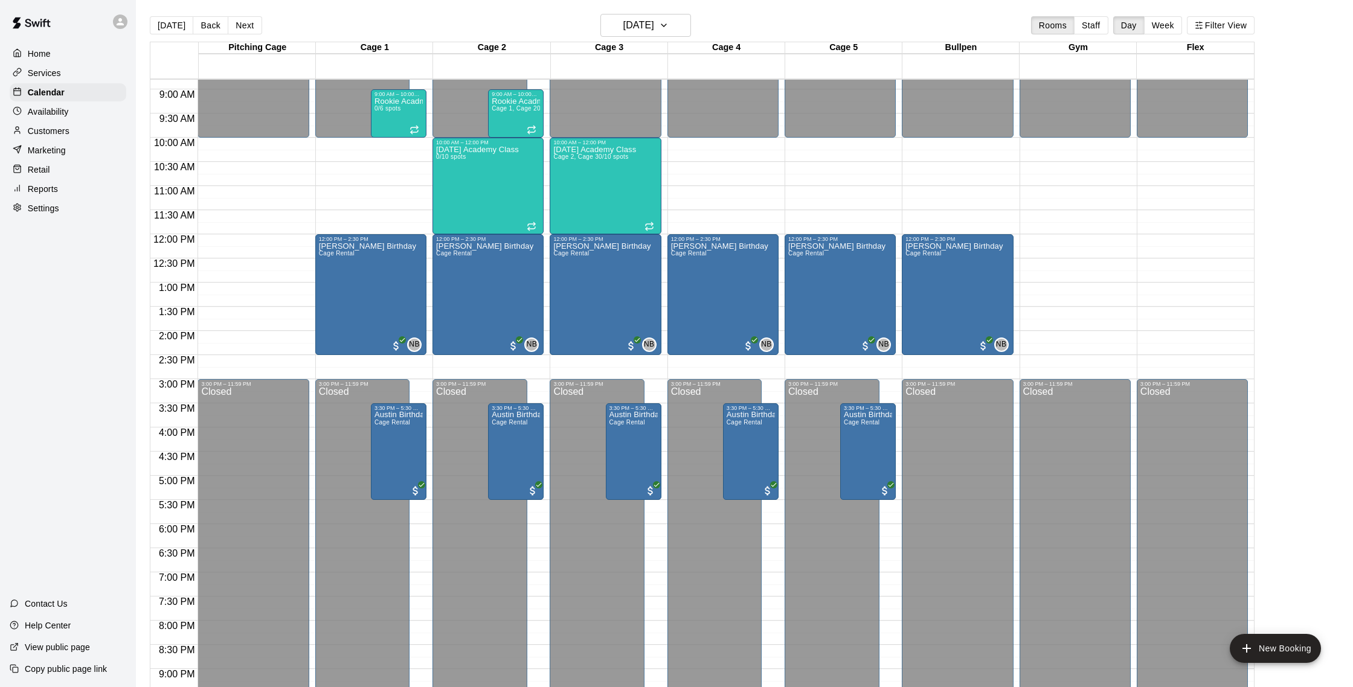
click at [48, 125] on p "Customers" at bounding box center [49, 131] width 42 height 12
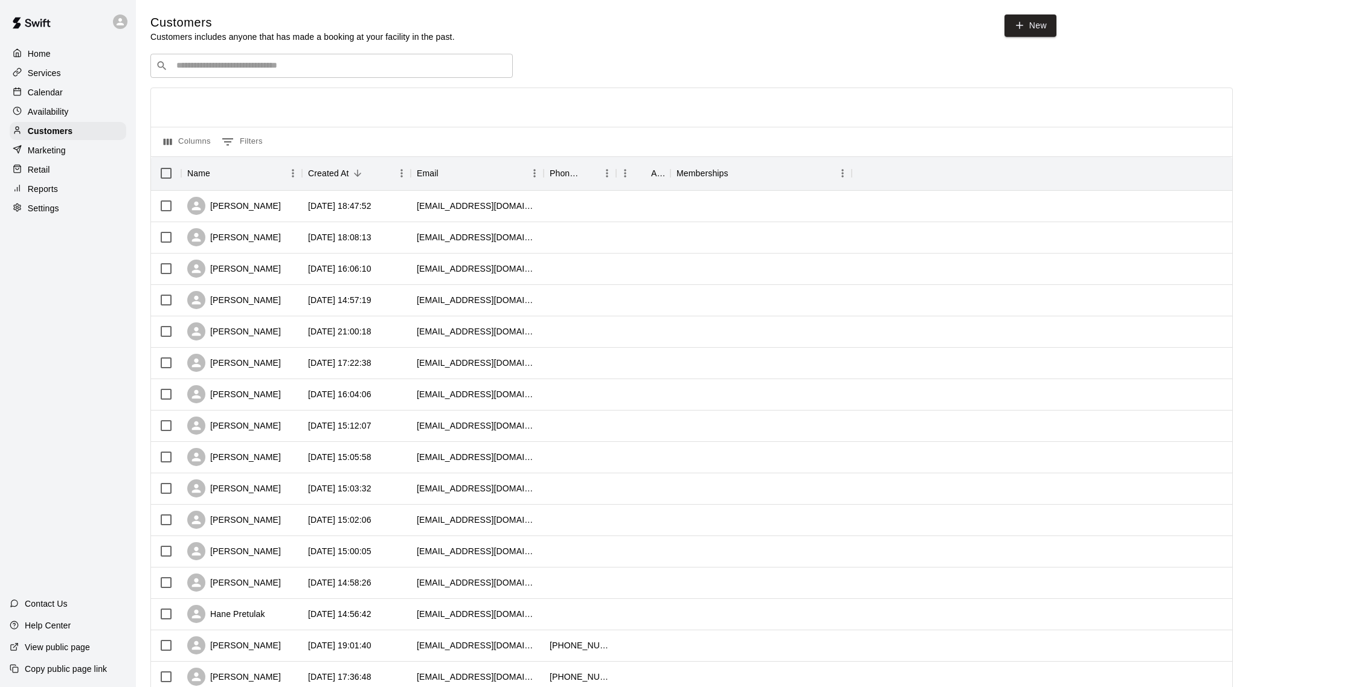
click at [284, 69] on input "Search customers by name or email" at bounding box center [340, 66] width 335 height 12
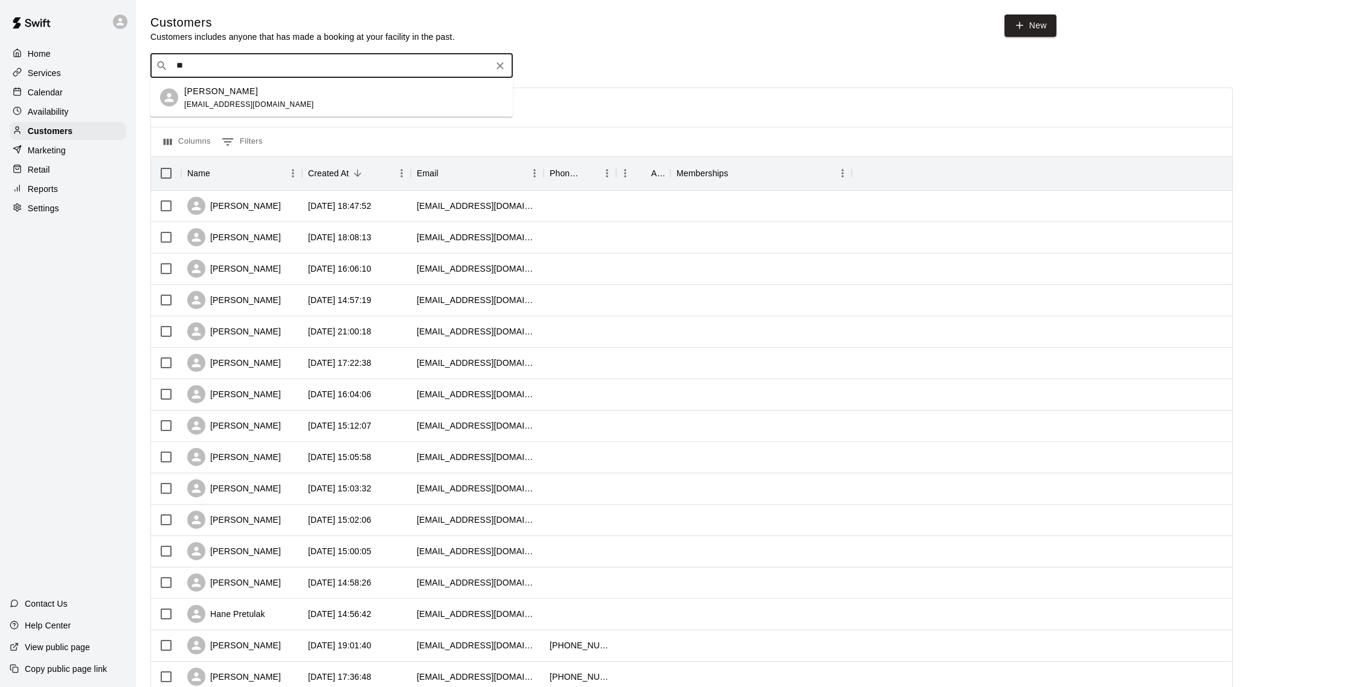
type input "***"
click at [275, 88] on div "Chelsea Wax" at bounding box center [249, 91] width 130 height 13
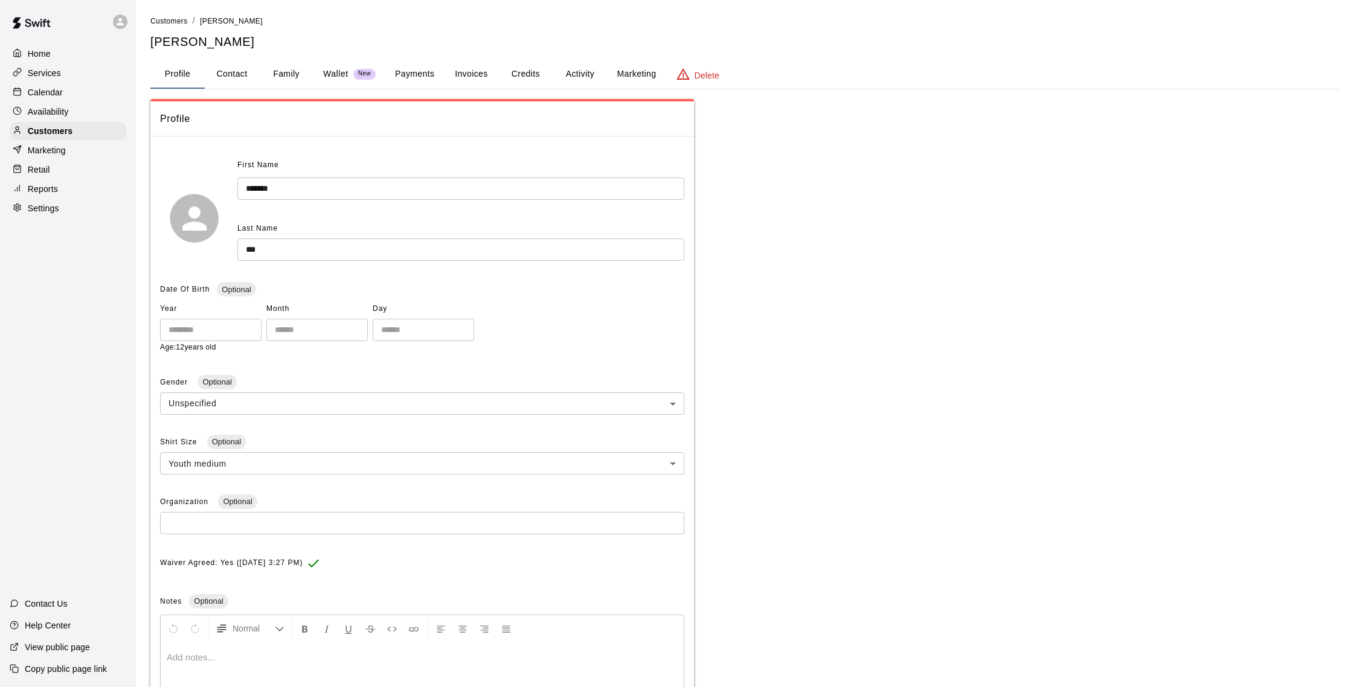
click at [566, 73] on button "Activity" at bounding box center [580, 74] width 54 height 29
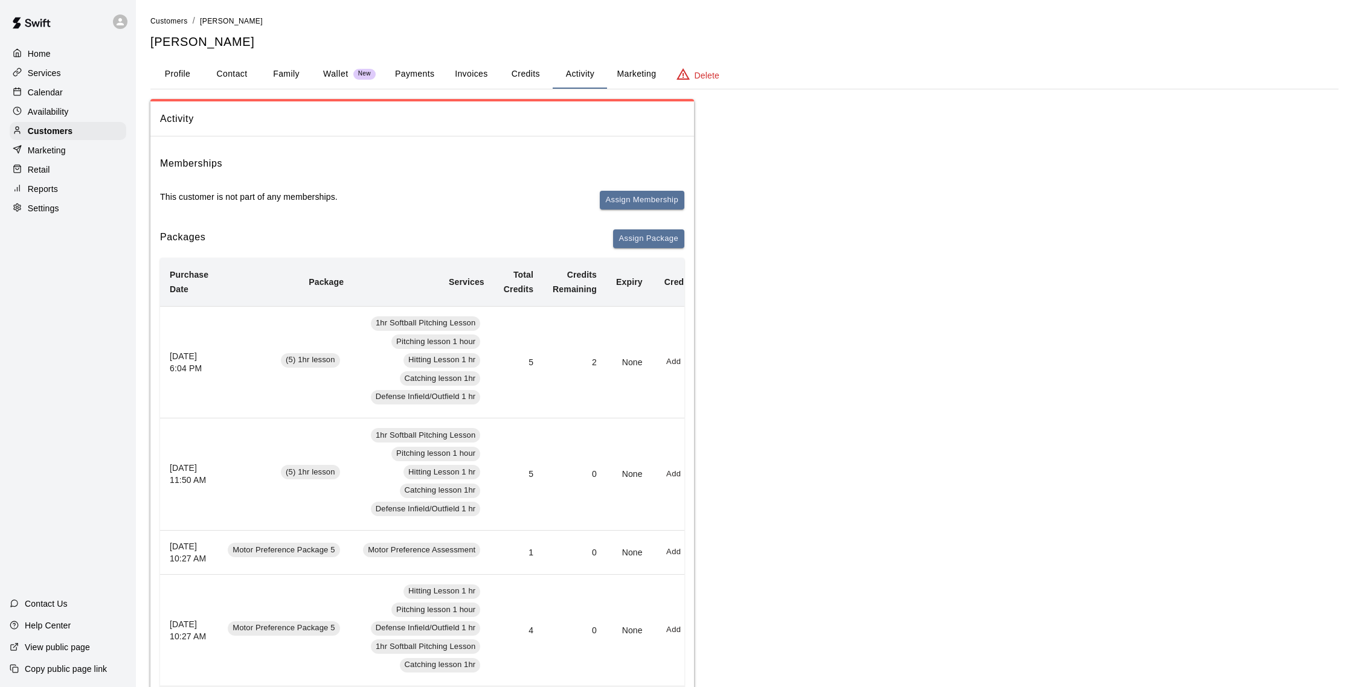
click at [409, 74] on button "Payments" at bounding box center [414, 74] width 59 height 29
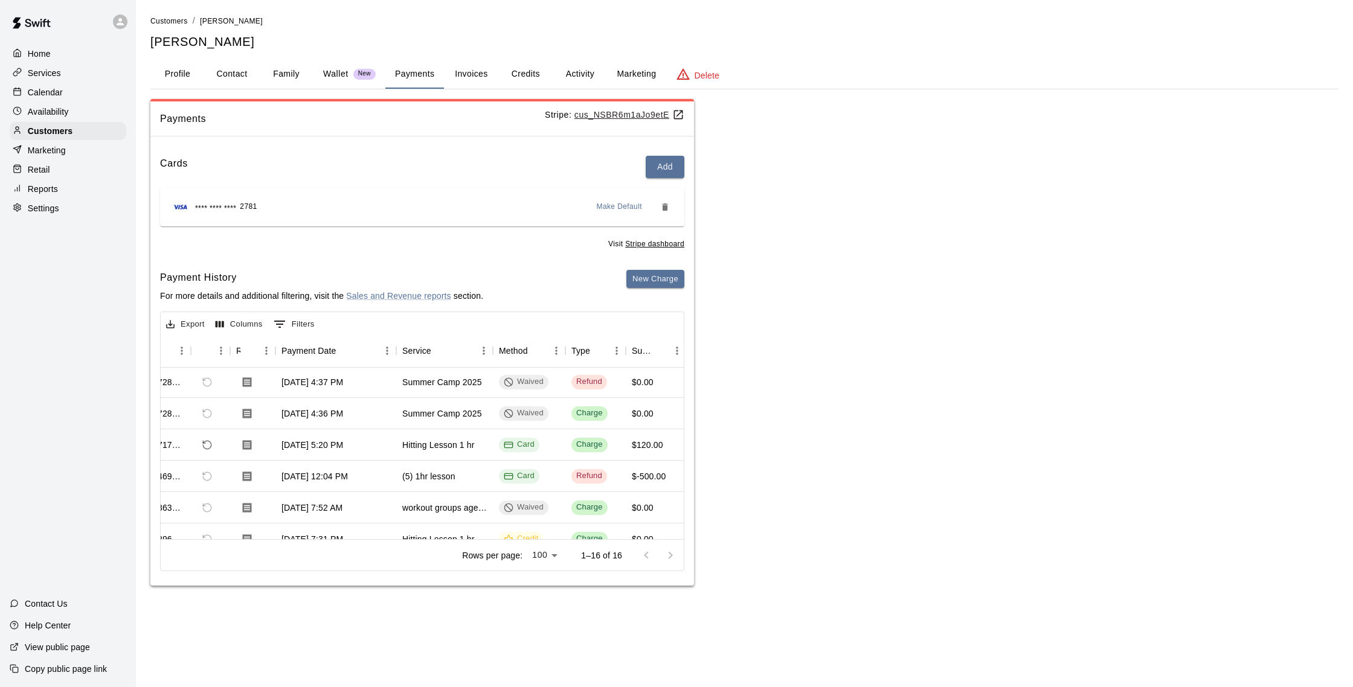
scroll to position [331, 39]
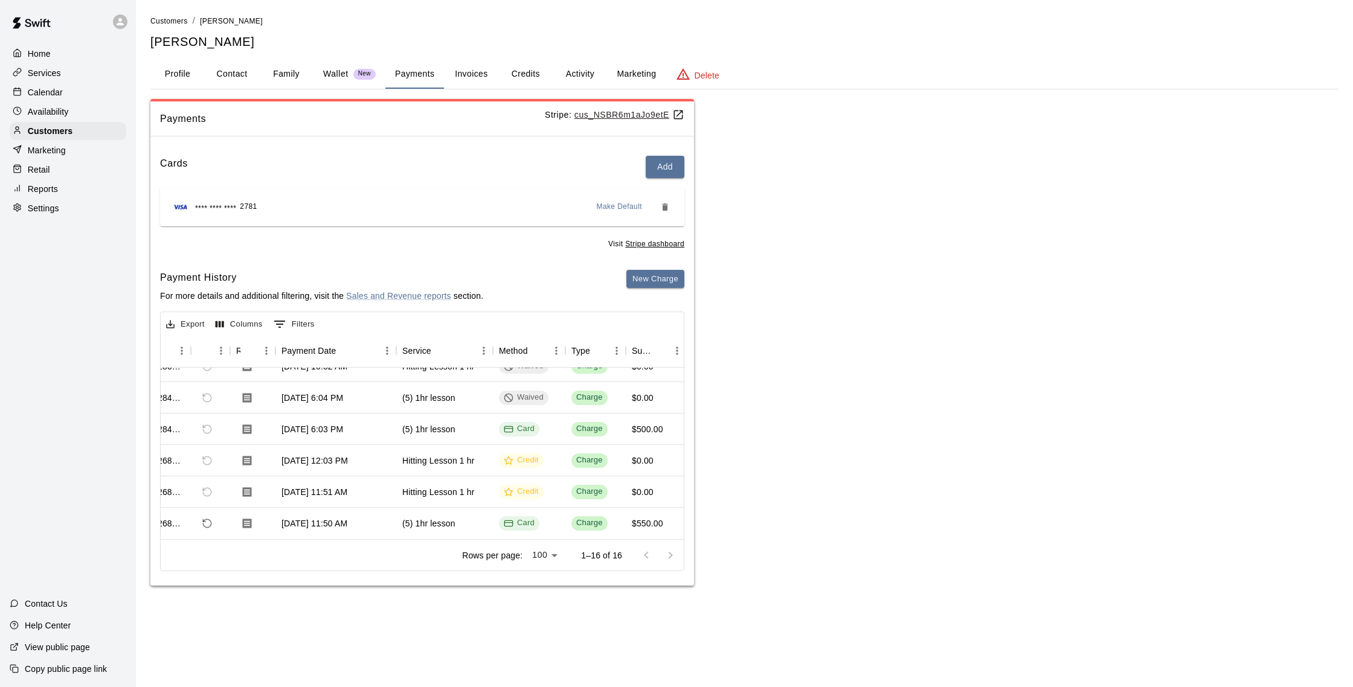
click at [40, 97] on p "Calendar" at bounding box center [45, 92] width 35 height 12
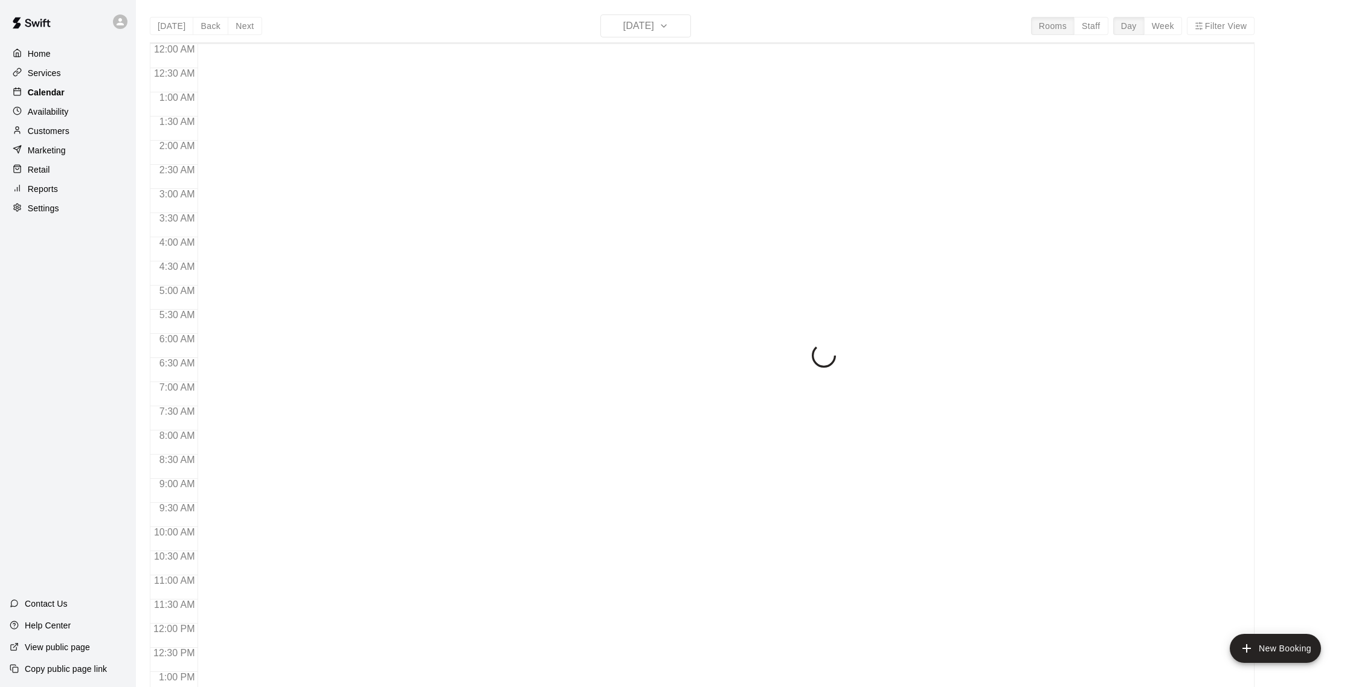
scroll to position [503, 0]
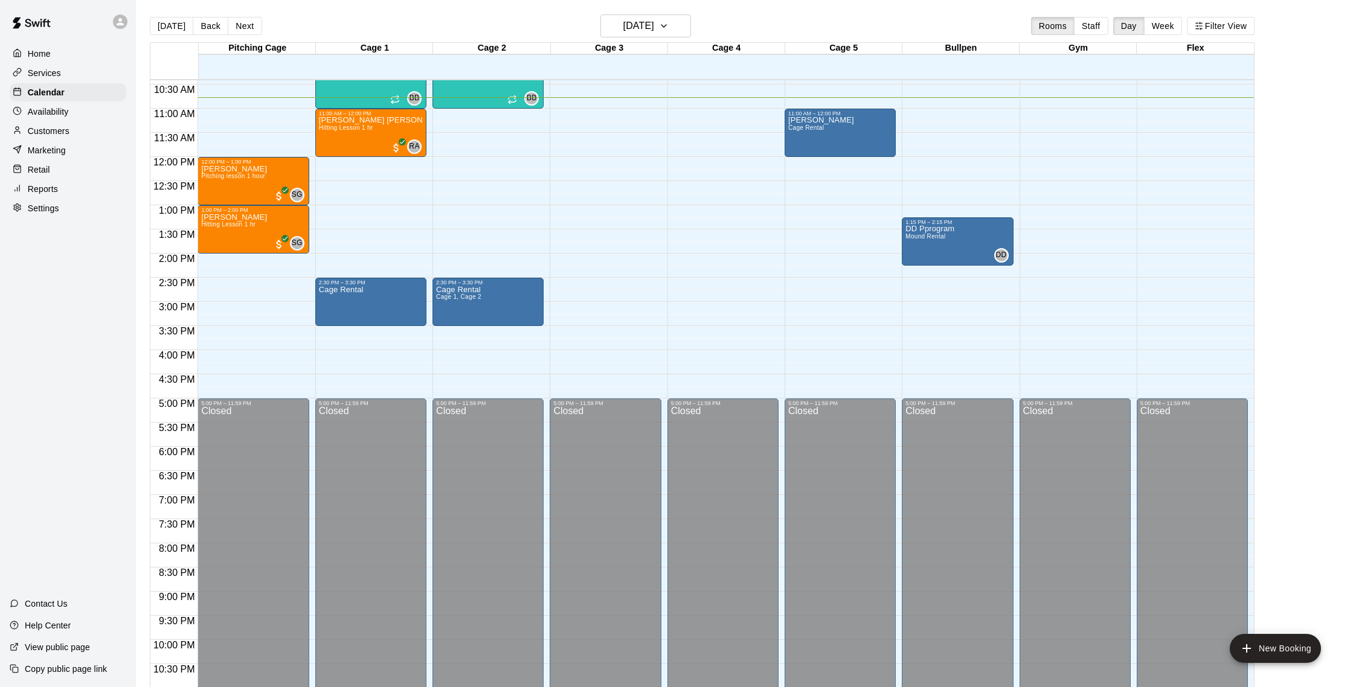
click at [43, 131] on p "Customers" at bounding box center [49, 131] width 42 height 12
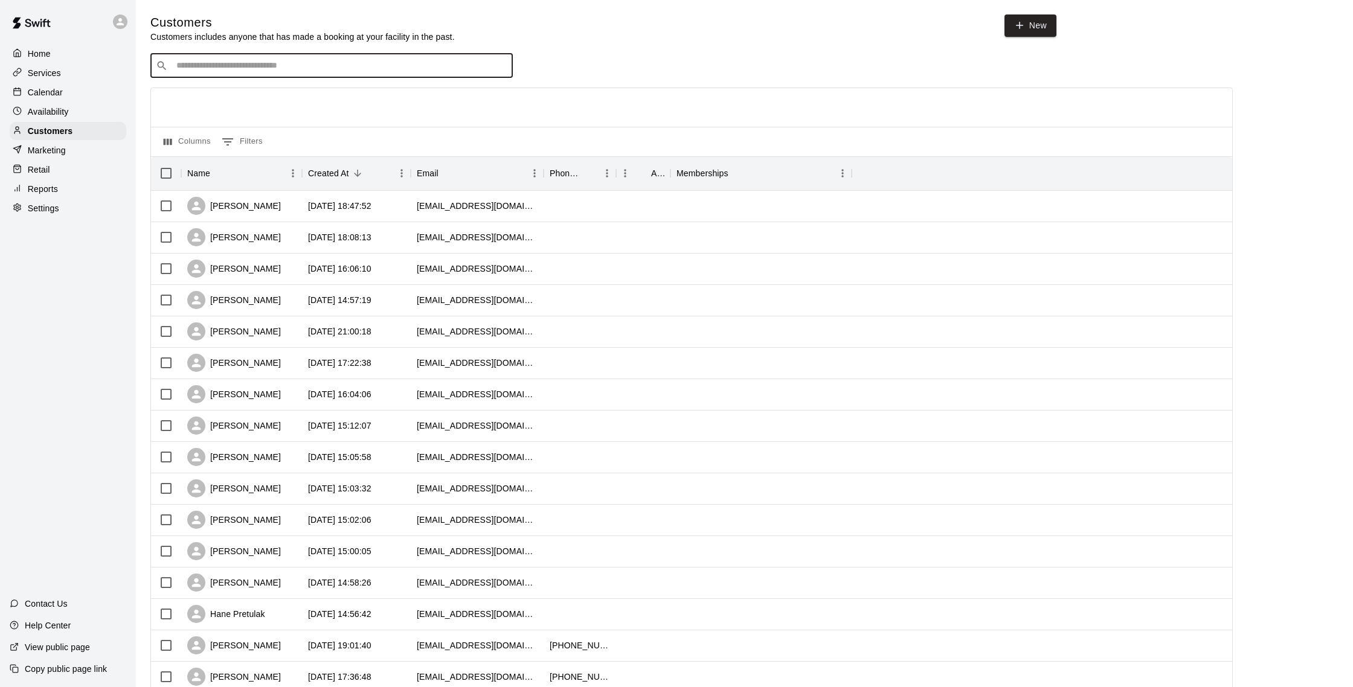
click at [203, 68] on input "Search customers by name or email" at bounding box center [340, 66] width 335 height 12
type input "***"
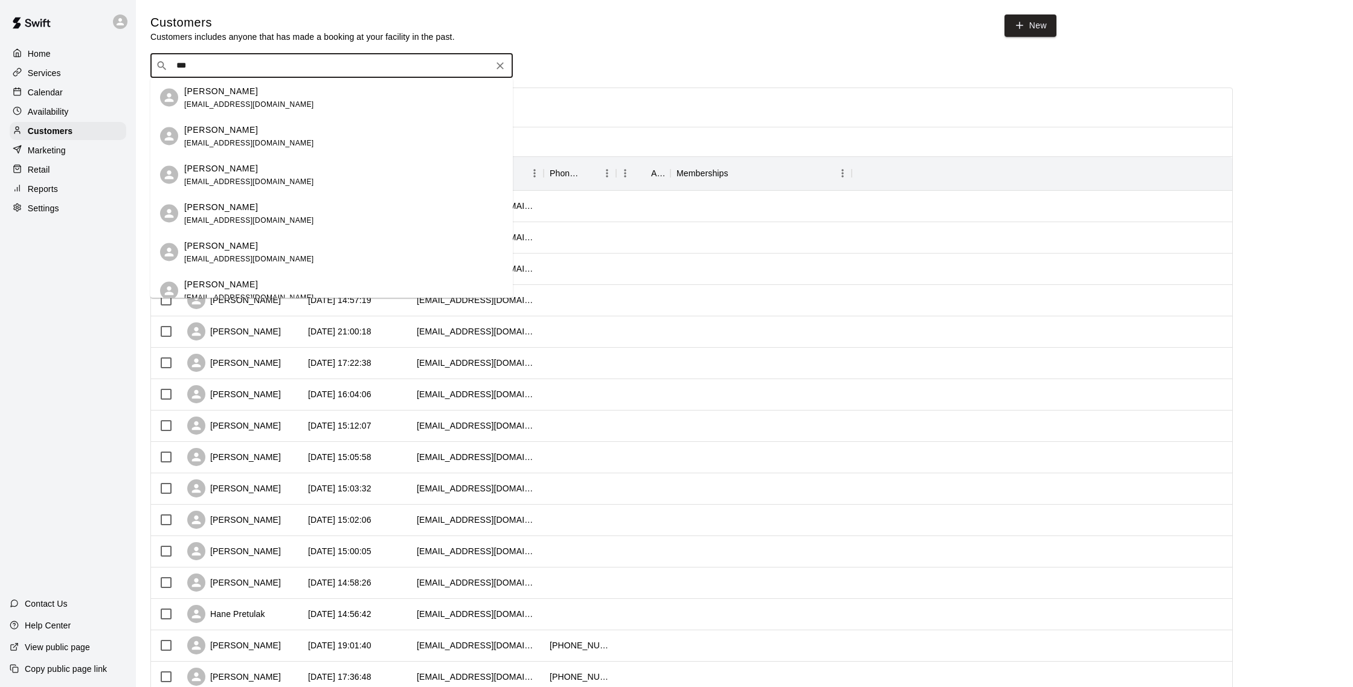
click at [266, 204] on div "Sarah Caldabaugh" at bounding box center [249, 207] width 130 height 13
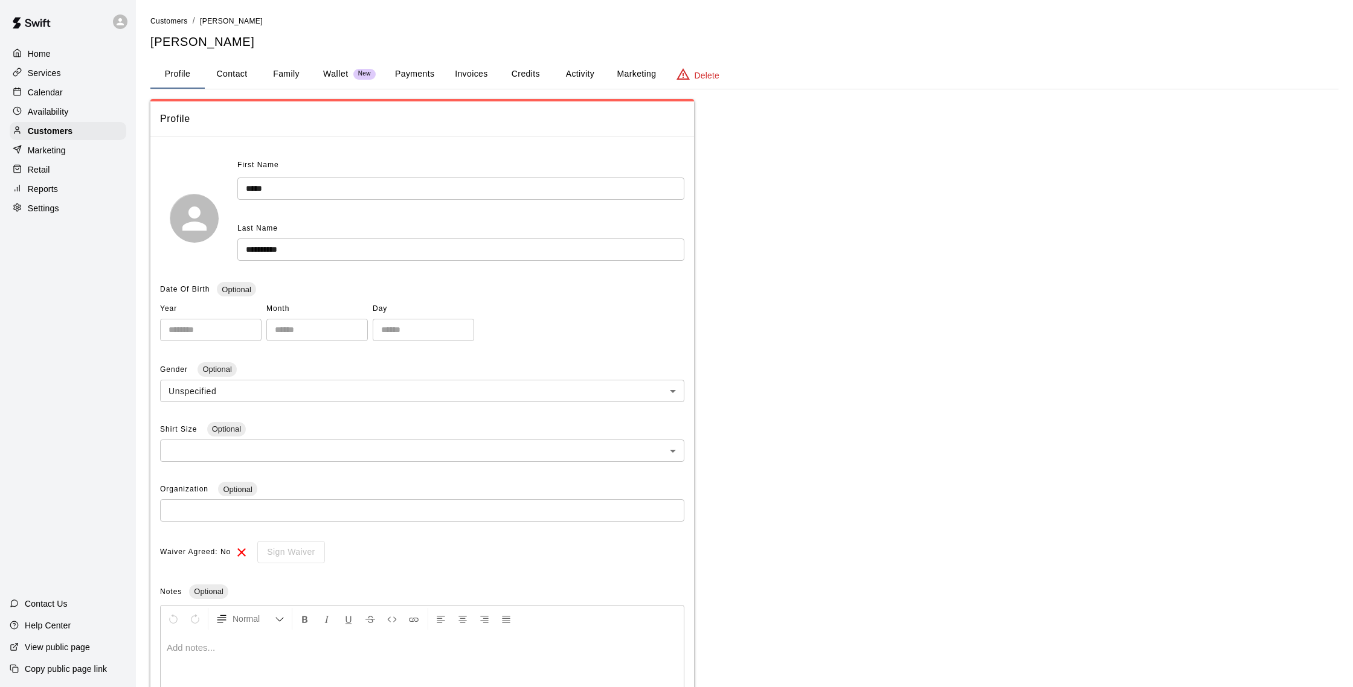
click at [573, 73] on button "Activity" at bounding box center [580, 74] width 54 height 29
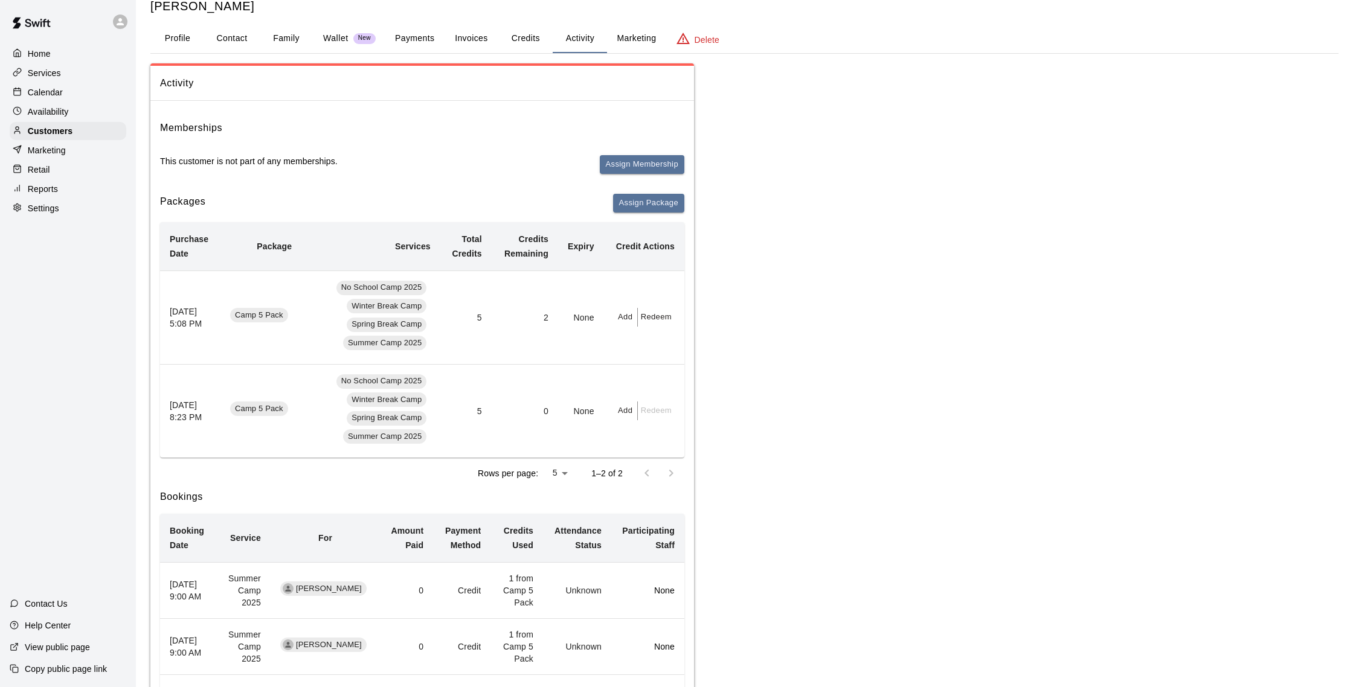
scroll to position [51, 0]
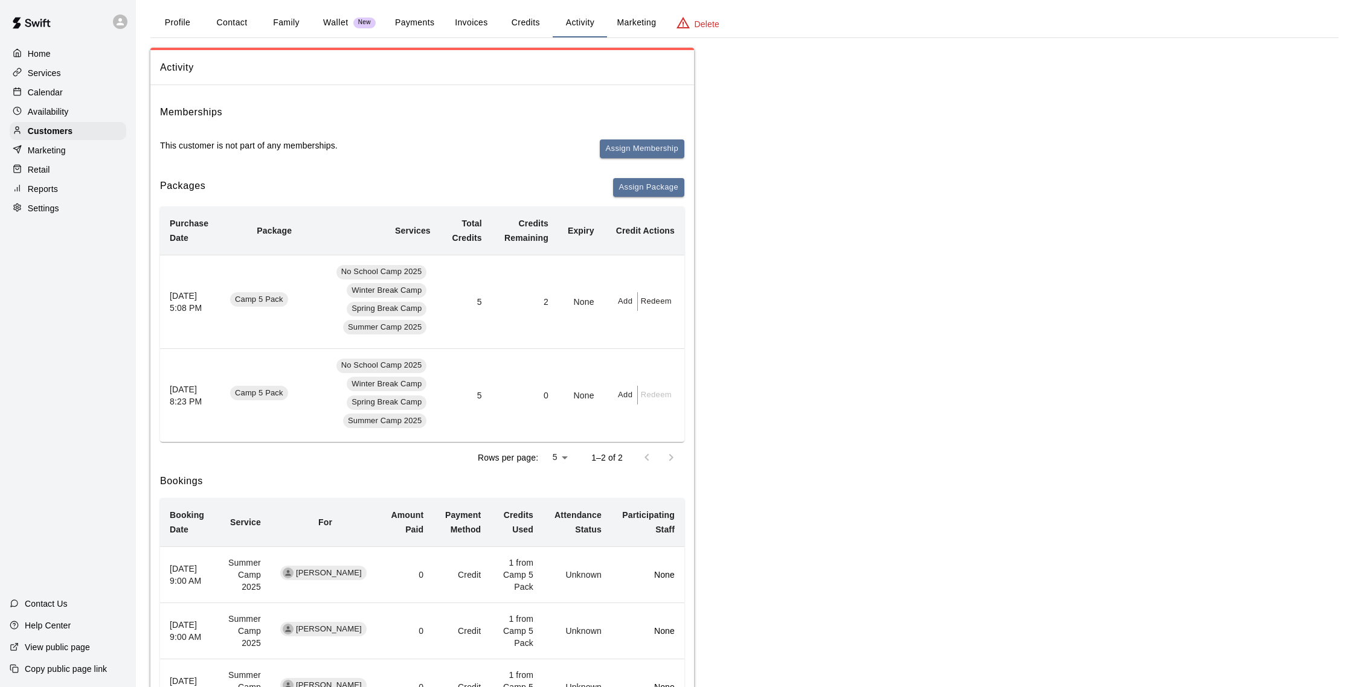
click at [295, 24] on button "Family" at bounding box center [286, 22] width 54 height 29
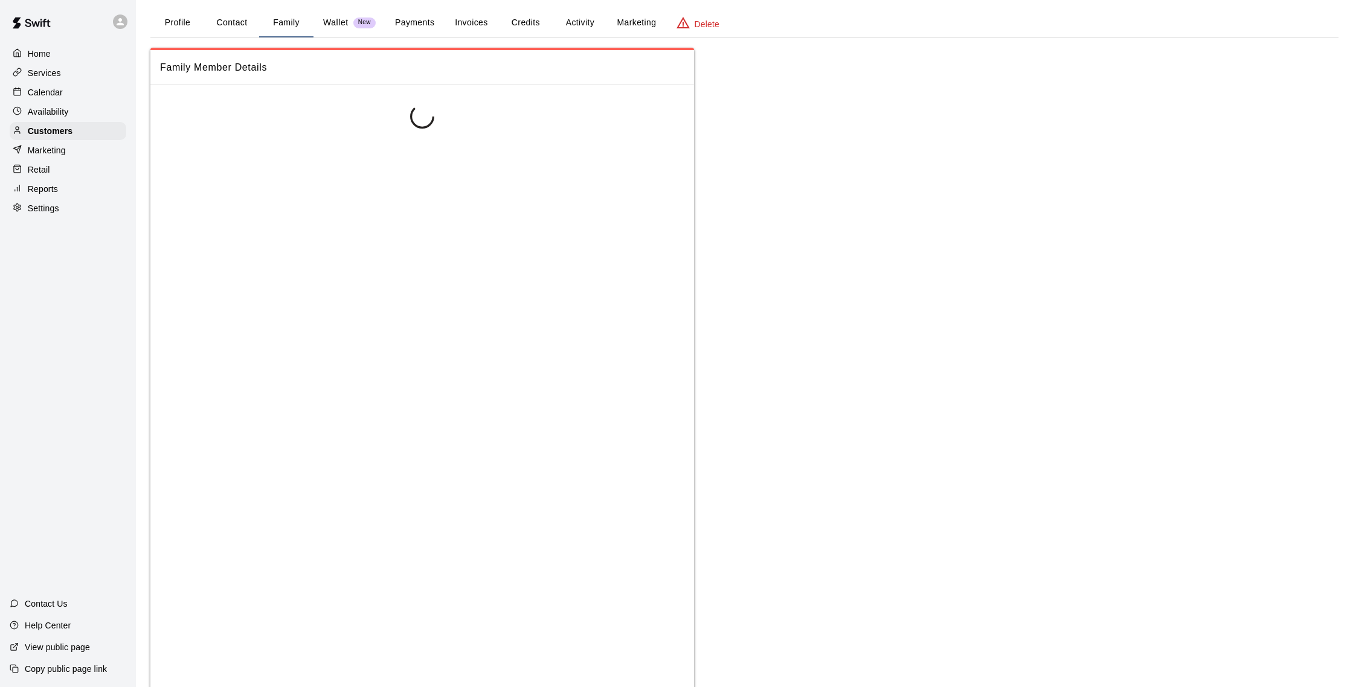
scroll to position [0, 0]
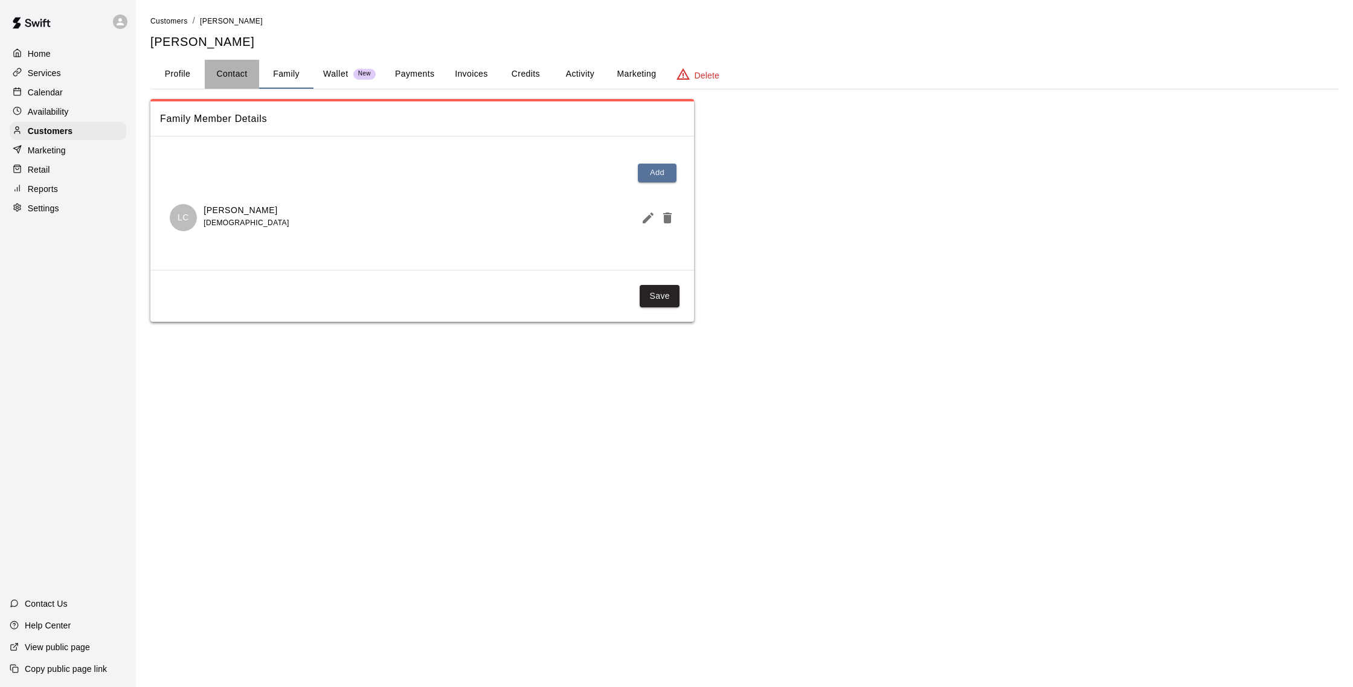
click at [241, 74] on button "Contact" at bounding box center [232, 74] width 54 height 29
select select "**"
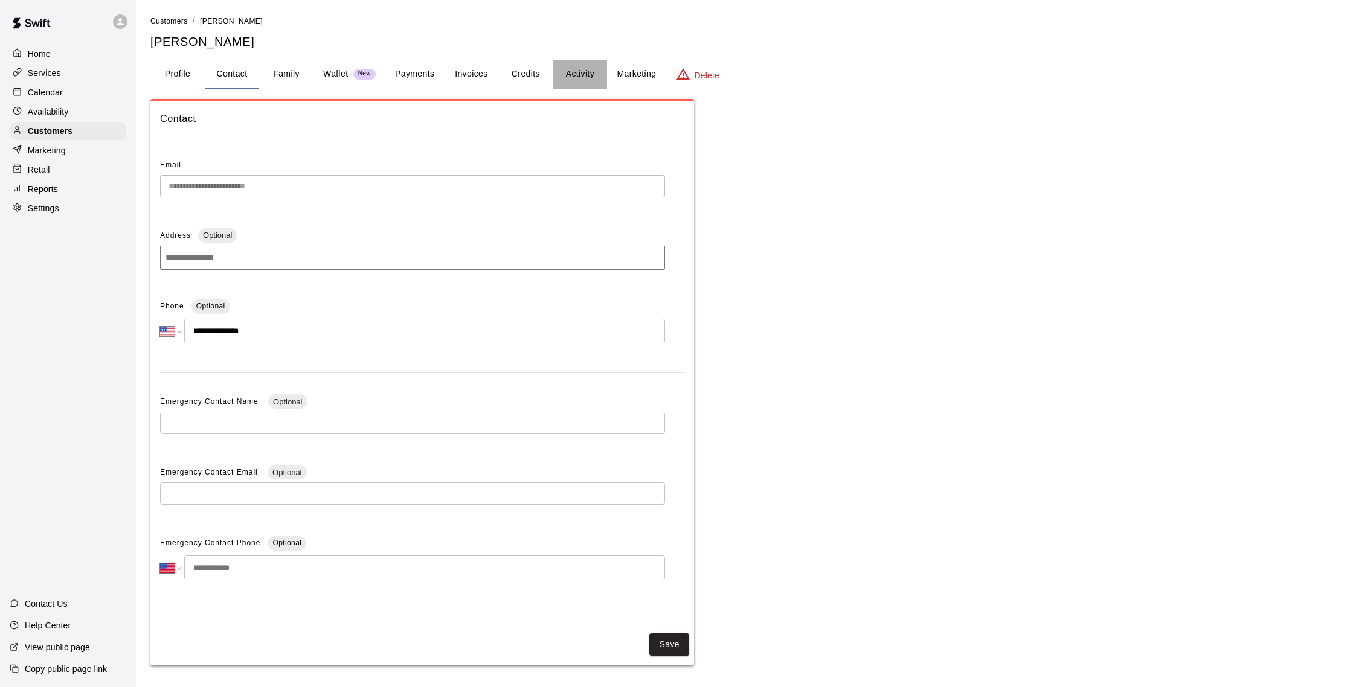
click at [588, 74] on button "Activity" at bounding box center [580, 74] width 54 height 29
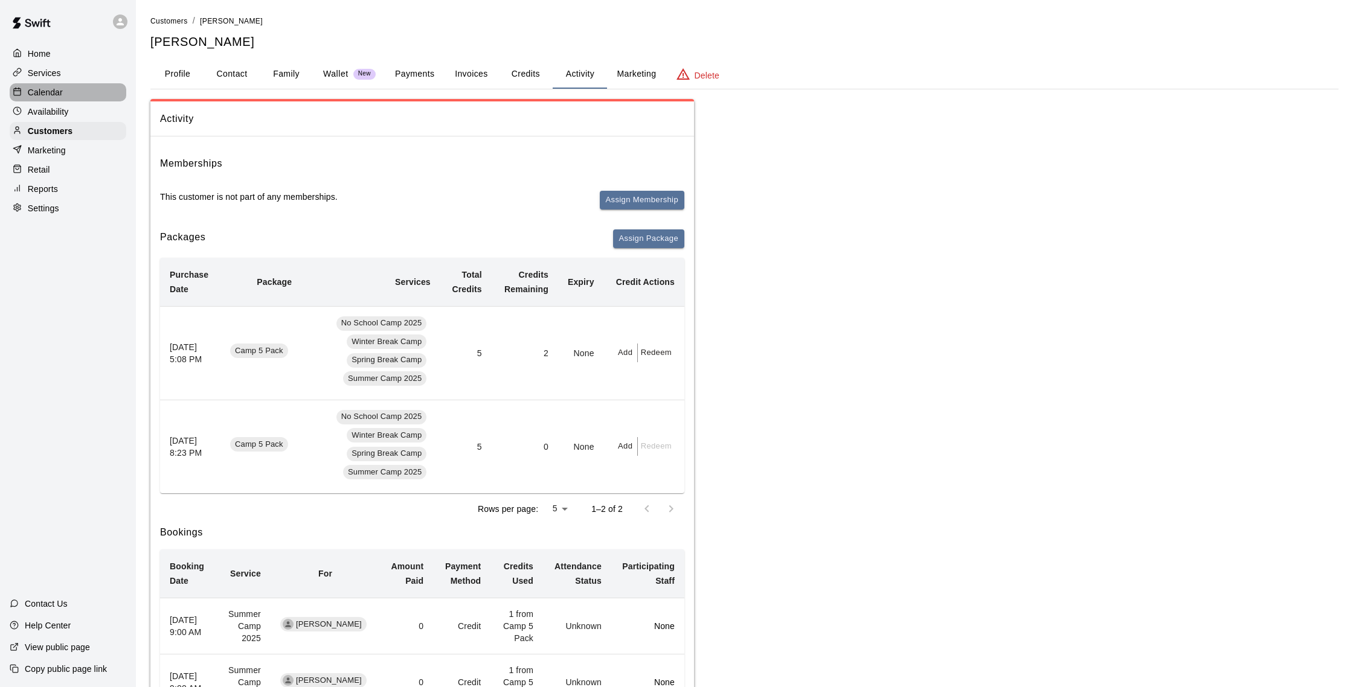
click at [49, 98] on div "Calendar" at bounding box center [68, 92] width 117 height 18
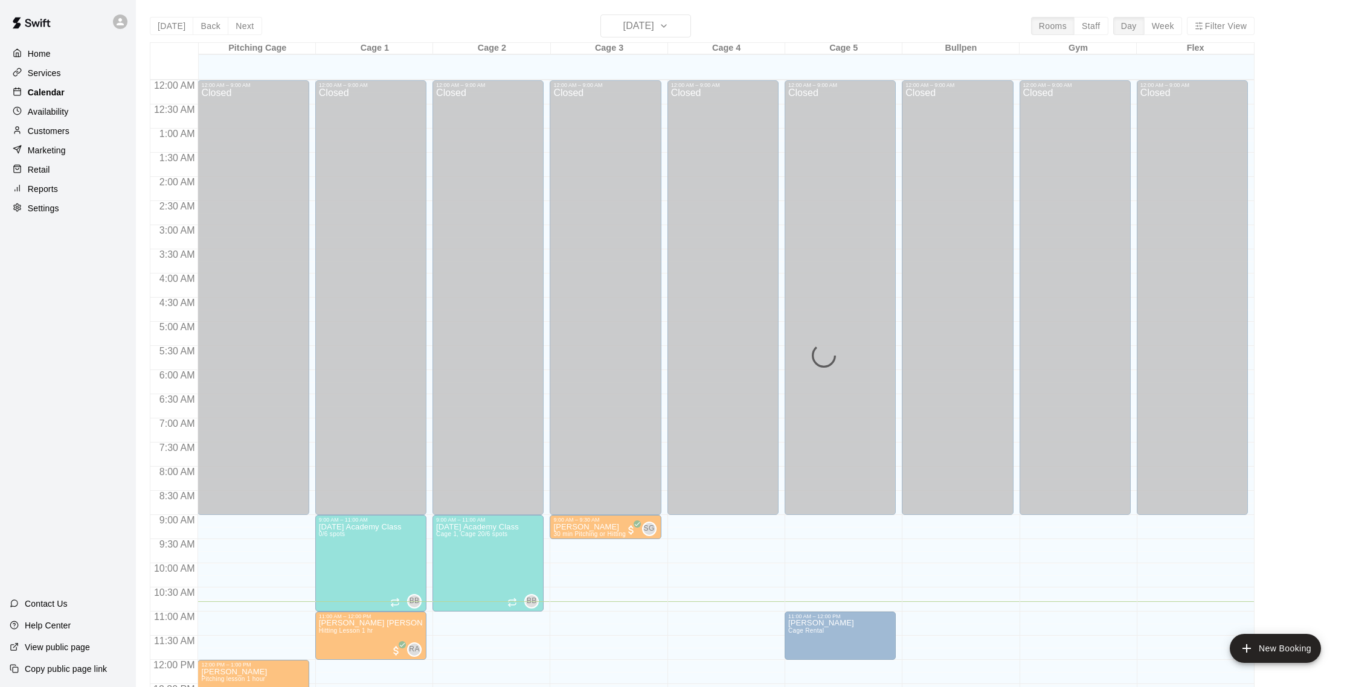
scroll to position [503, 0]
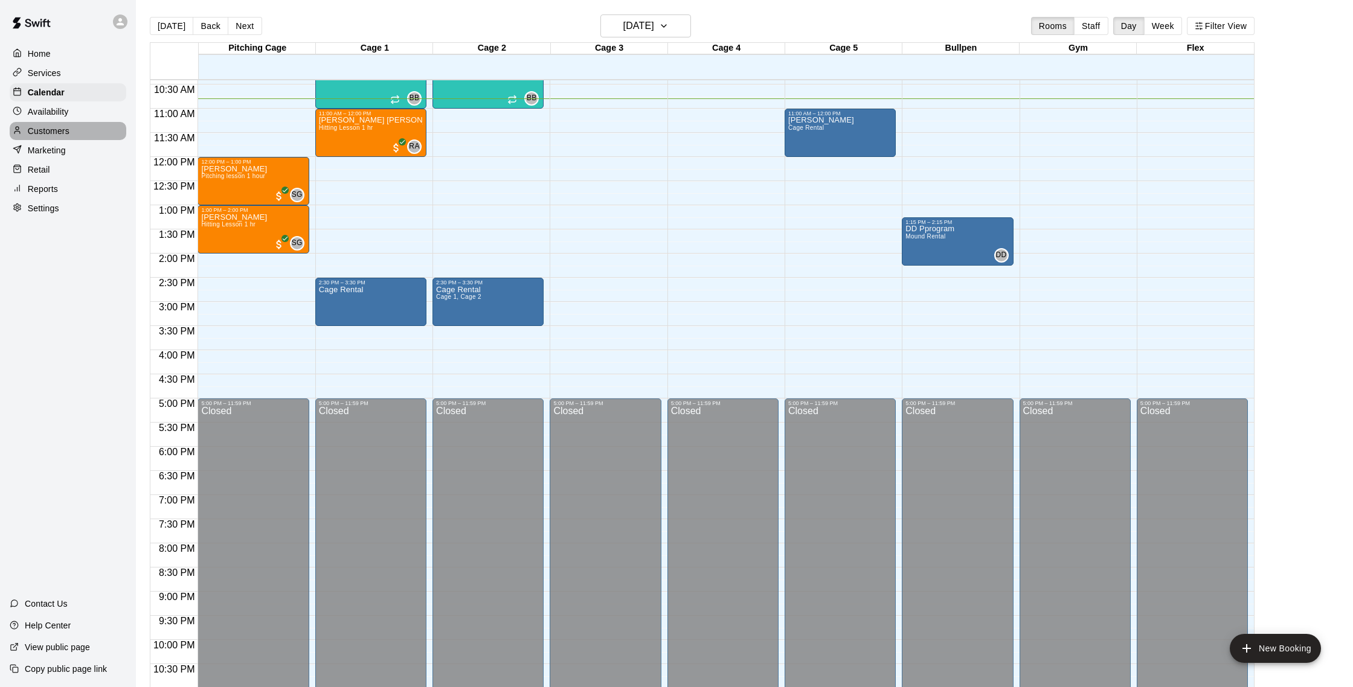
click at [48, 129] on p "Customers" at bounding box center [49, 131] width 42 height 12
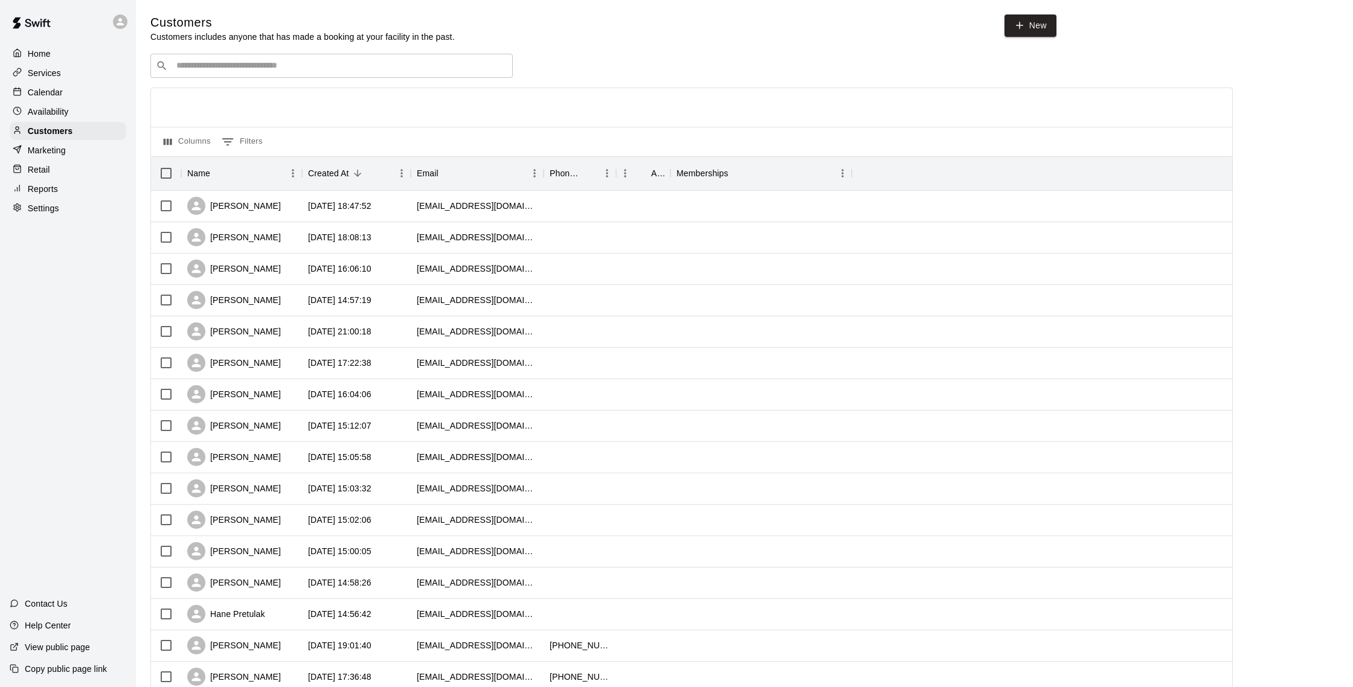
click at [197, 74] on div "​ ​" at bounding box center [331, 66] width 362 height 24
type input "*****"
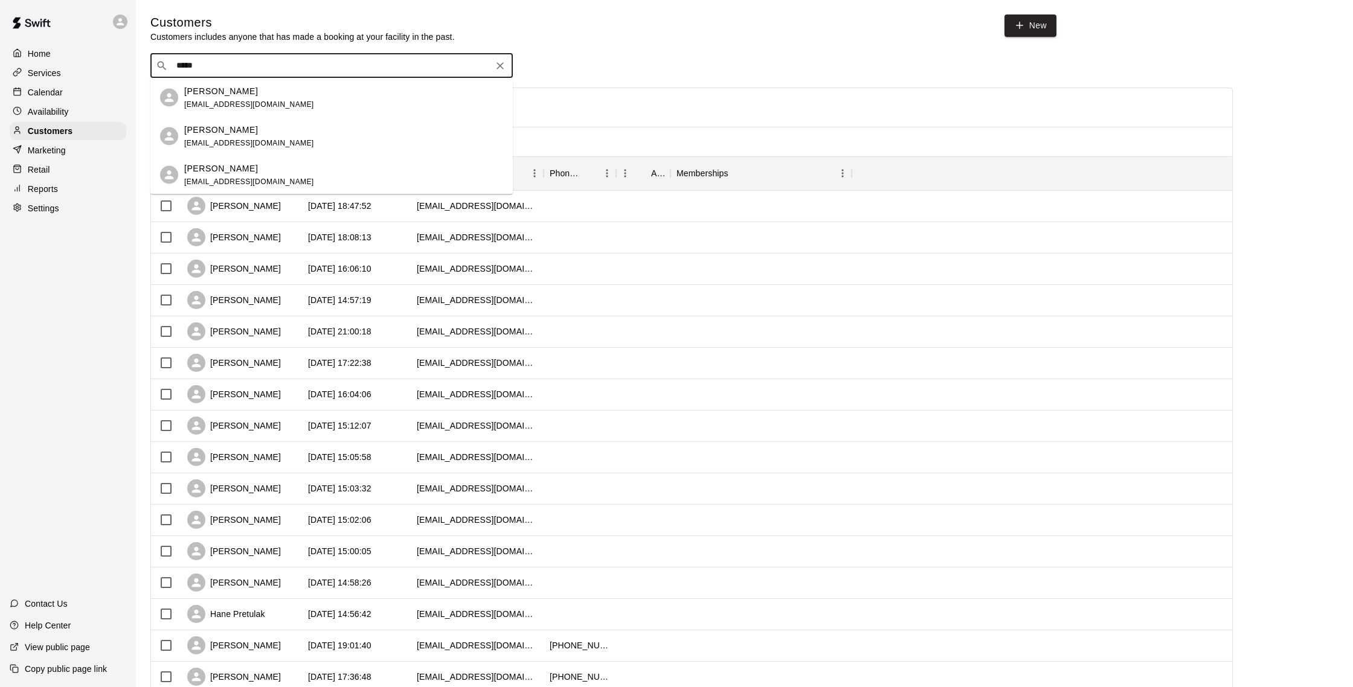
click at [271, 99] on div "Reinier Alonso bryansdad@placeholderemail.com" at bounding box center [249, 98] width 130 height 26
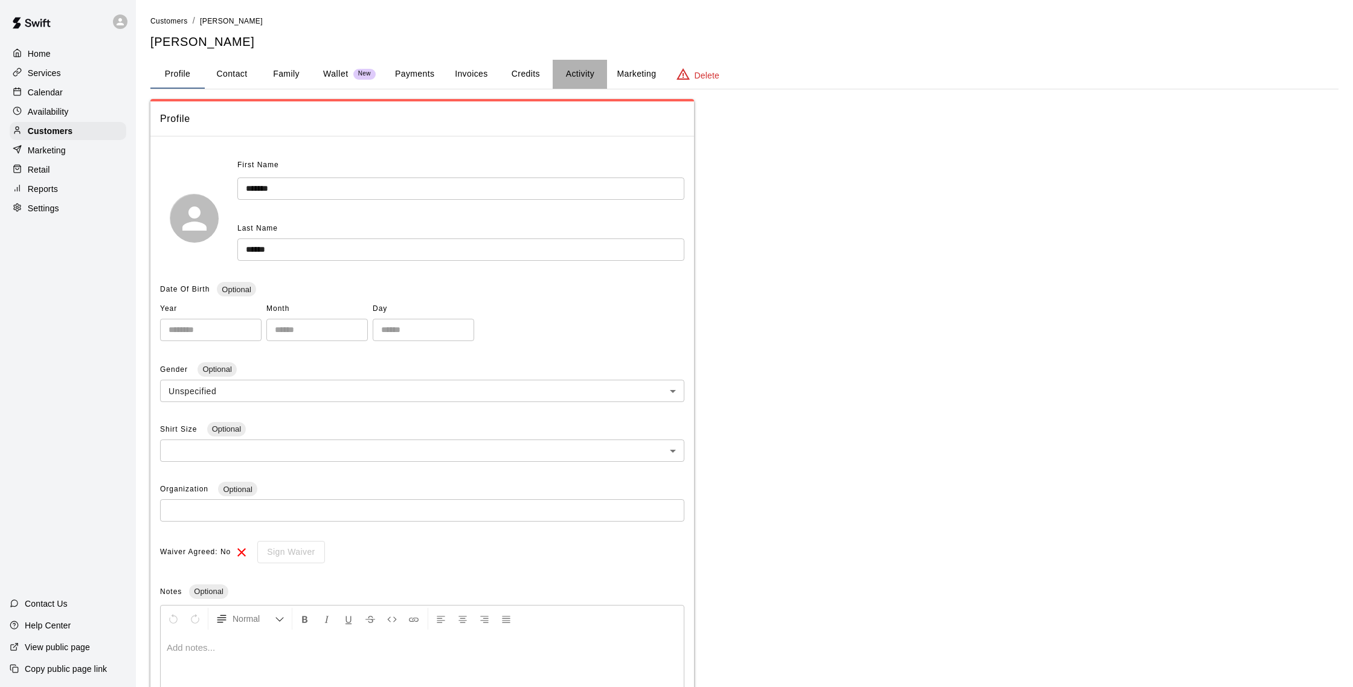
click at [573, 79] on button "Activity" at bounding box center [580, 74] width 54 height 29
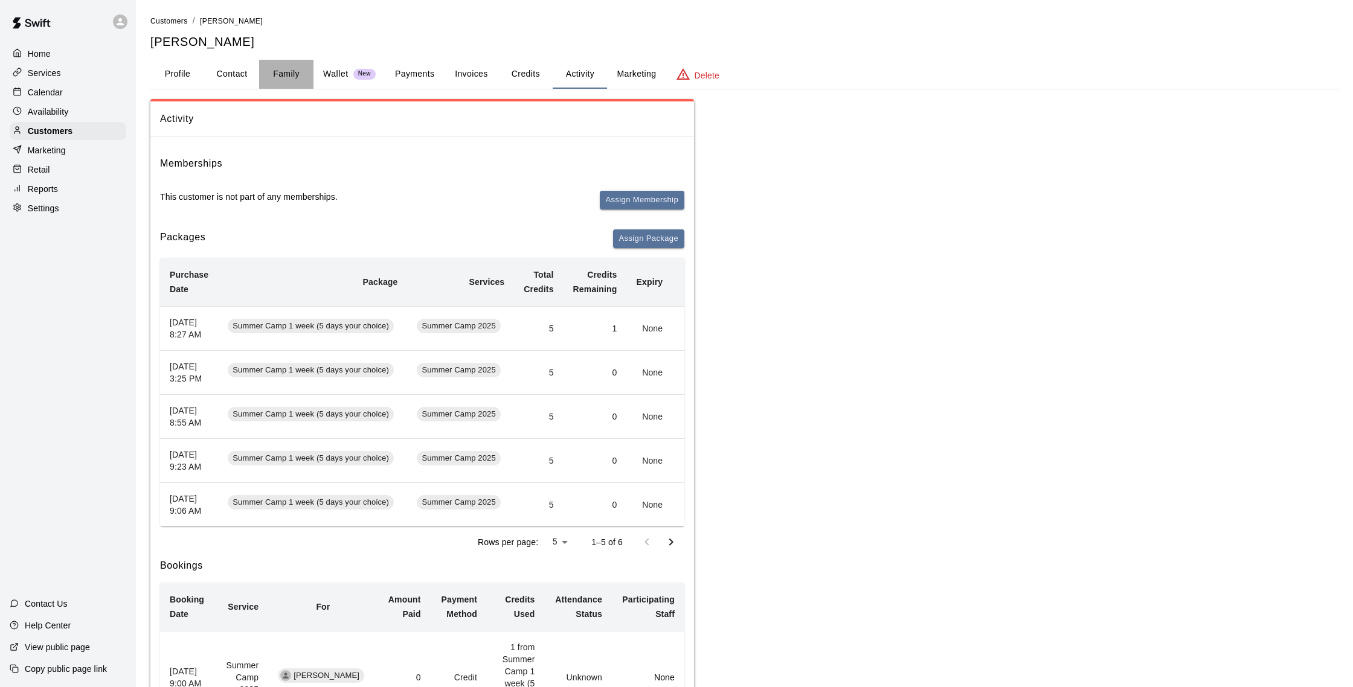
click at [290, 77] on button "Family" at bounding box center [286, 74] width 54 height 29
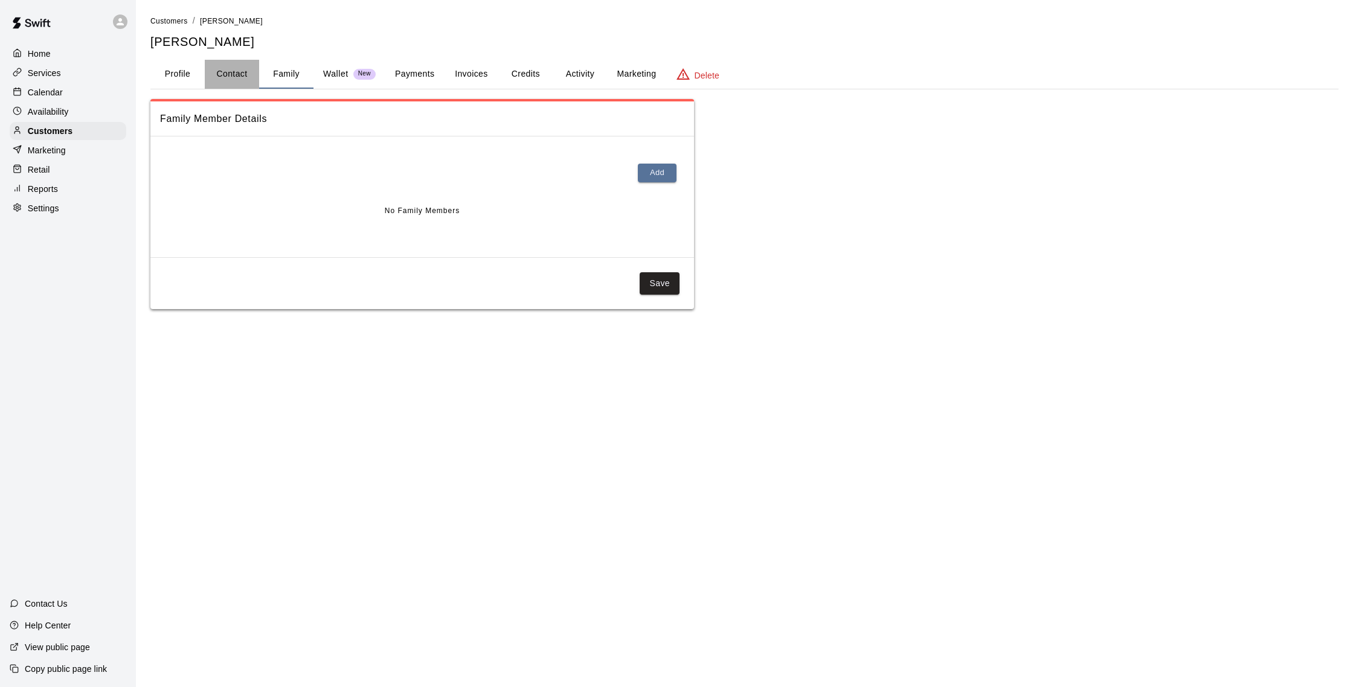
click at [256, 75] on button "Contact" at bounding box center [232, 74] width 54 height 29
select select "**"
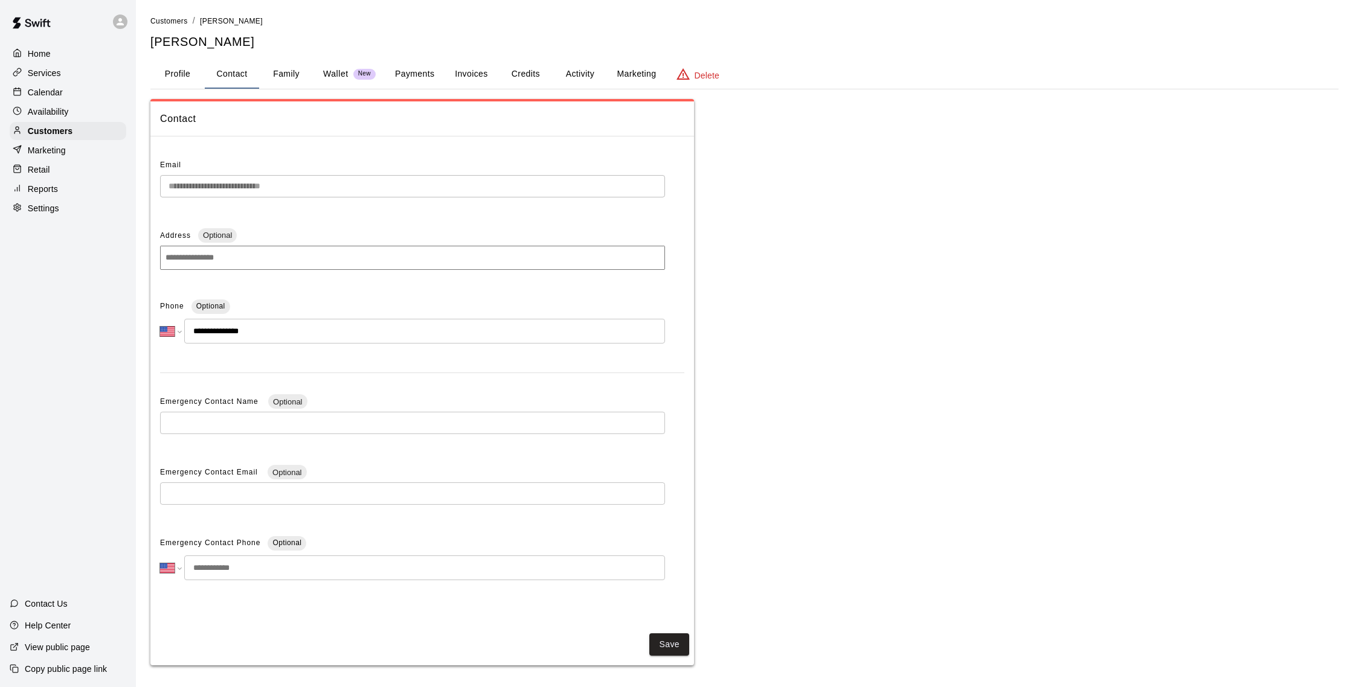
click at [294, 76] on button "Family" at bounding box center [286, 74] width 54 height 29
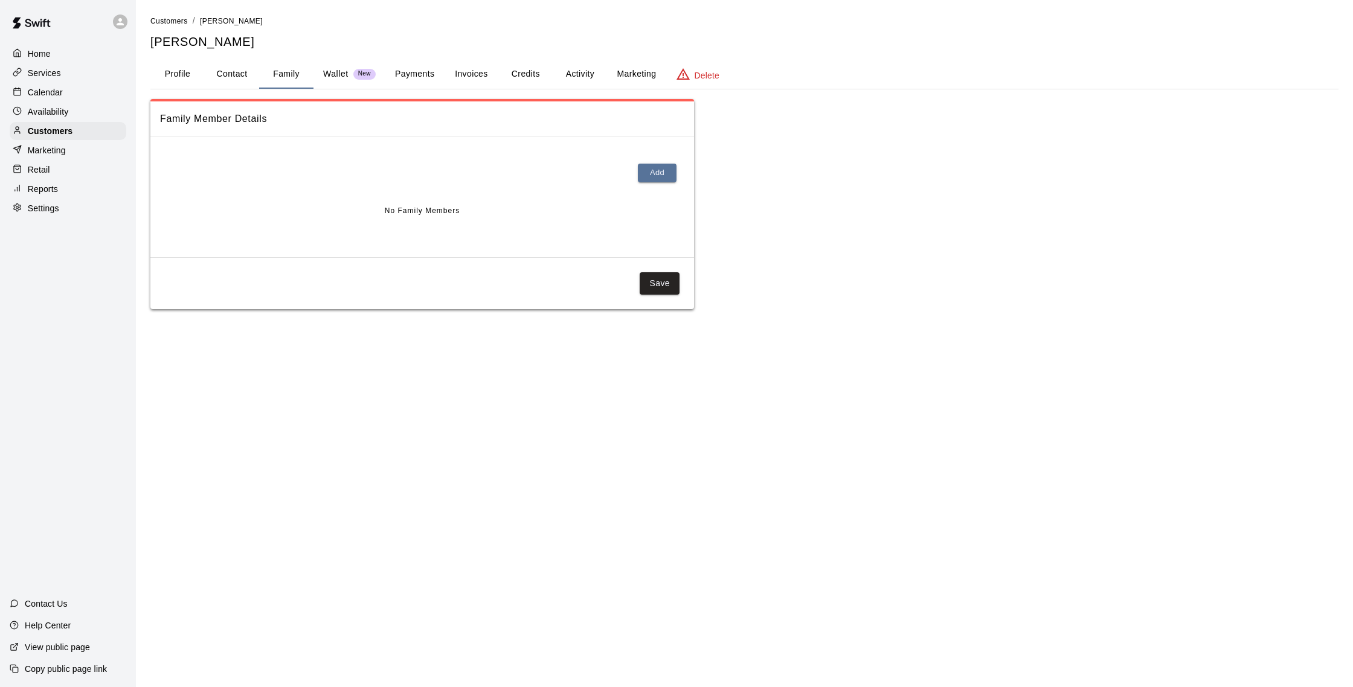
click at [588, 75] on button "Activity" at bounding box center [580, 74] width 54 height 29
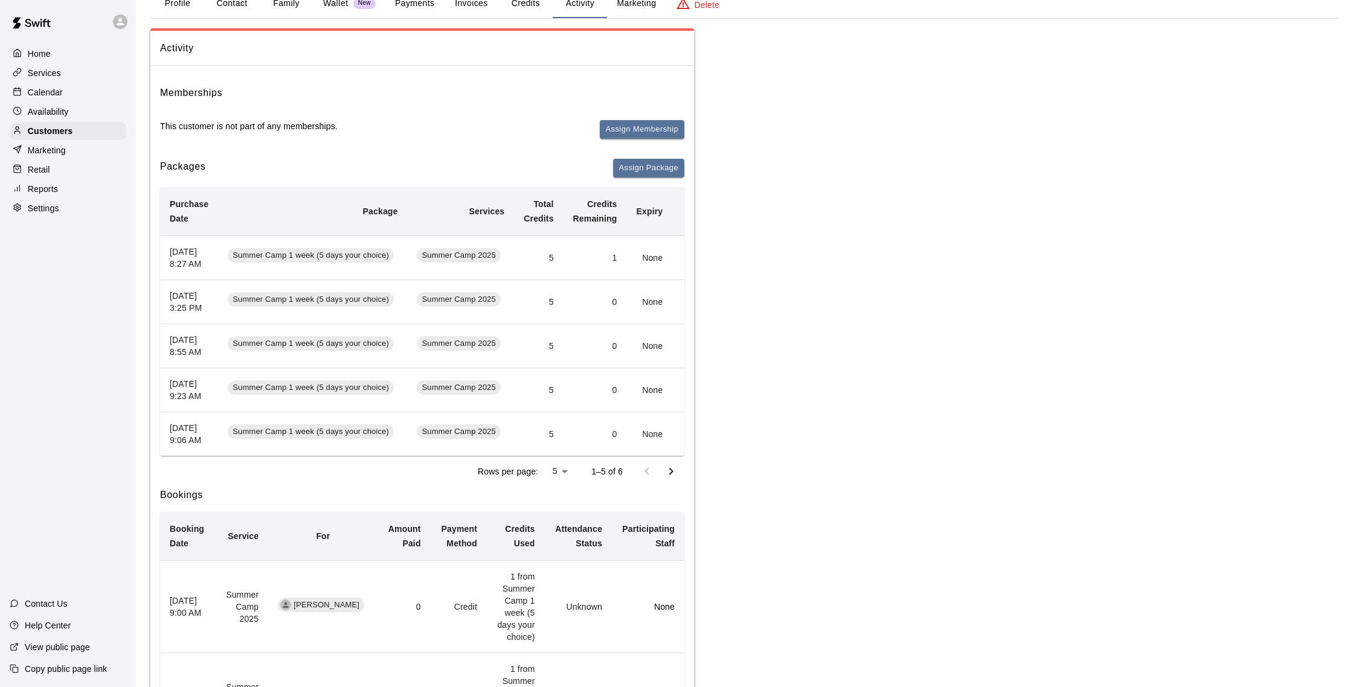
scroll to position [63, 0]
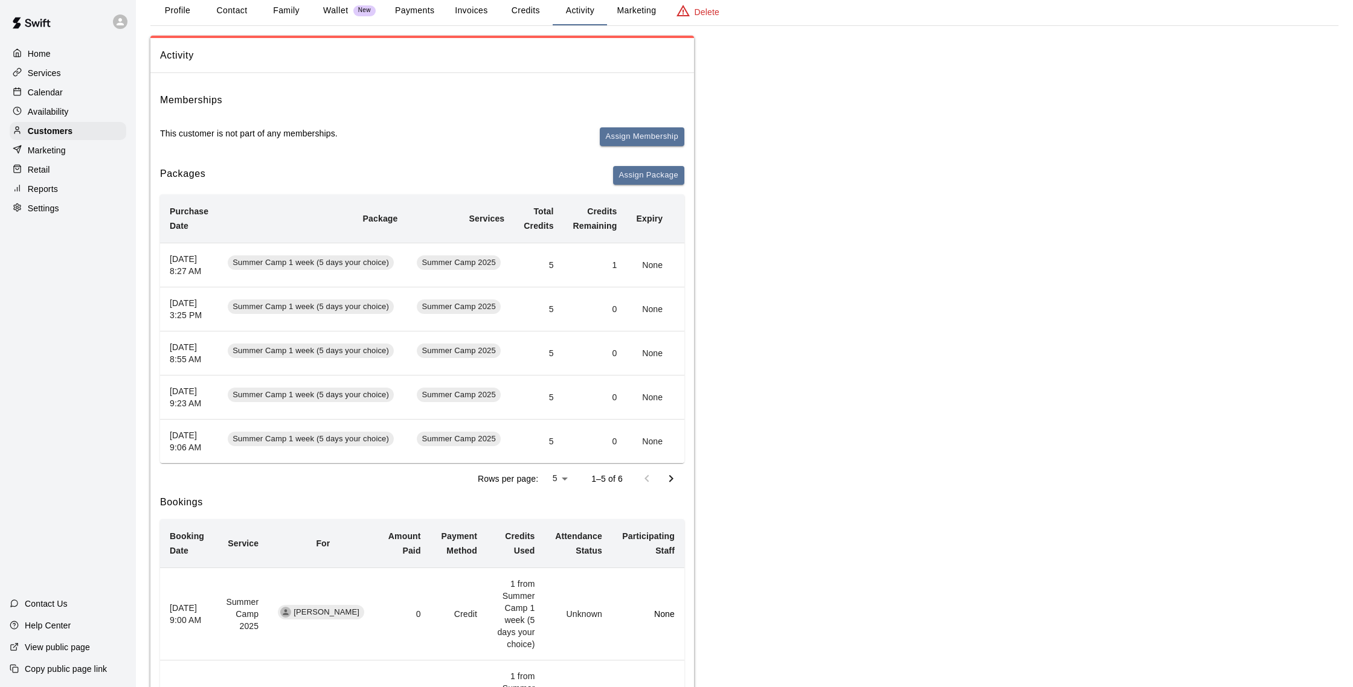
click at [46, 97] on p "Calendar" at bounding box center [45, 92] width 35 height 12
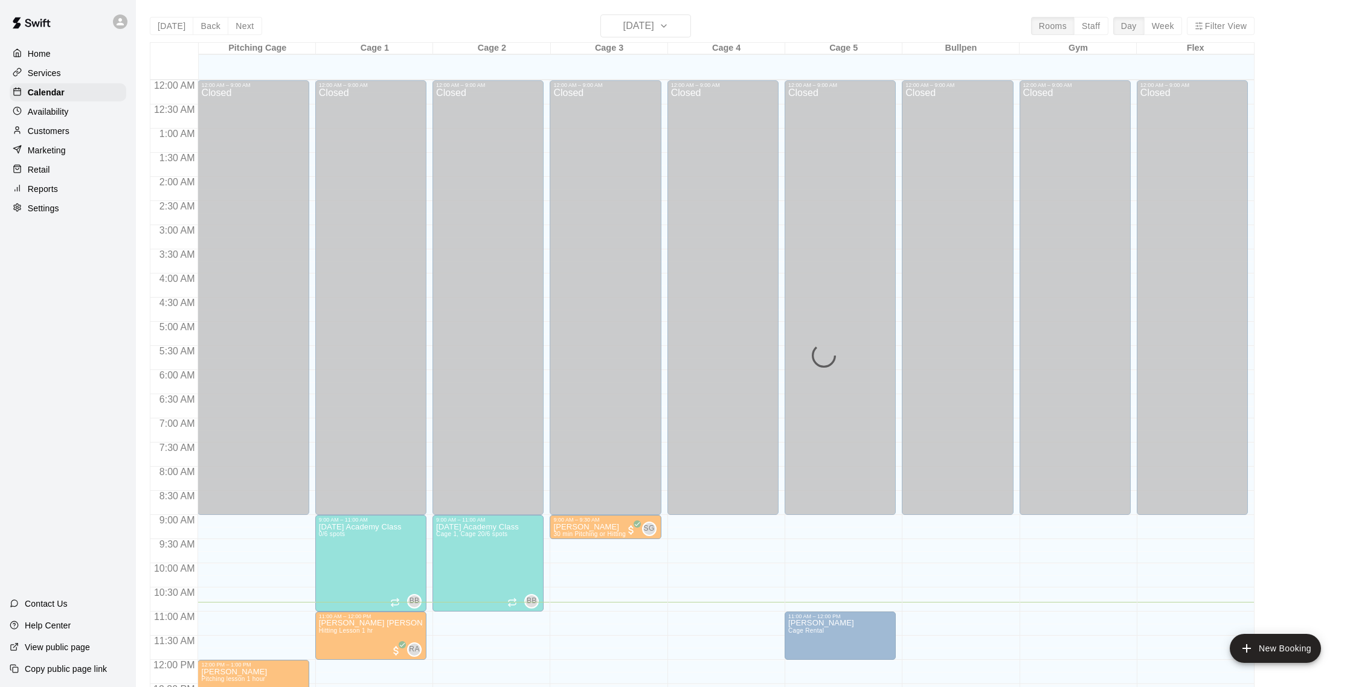
scroll to position [503, 0]
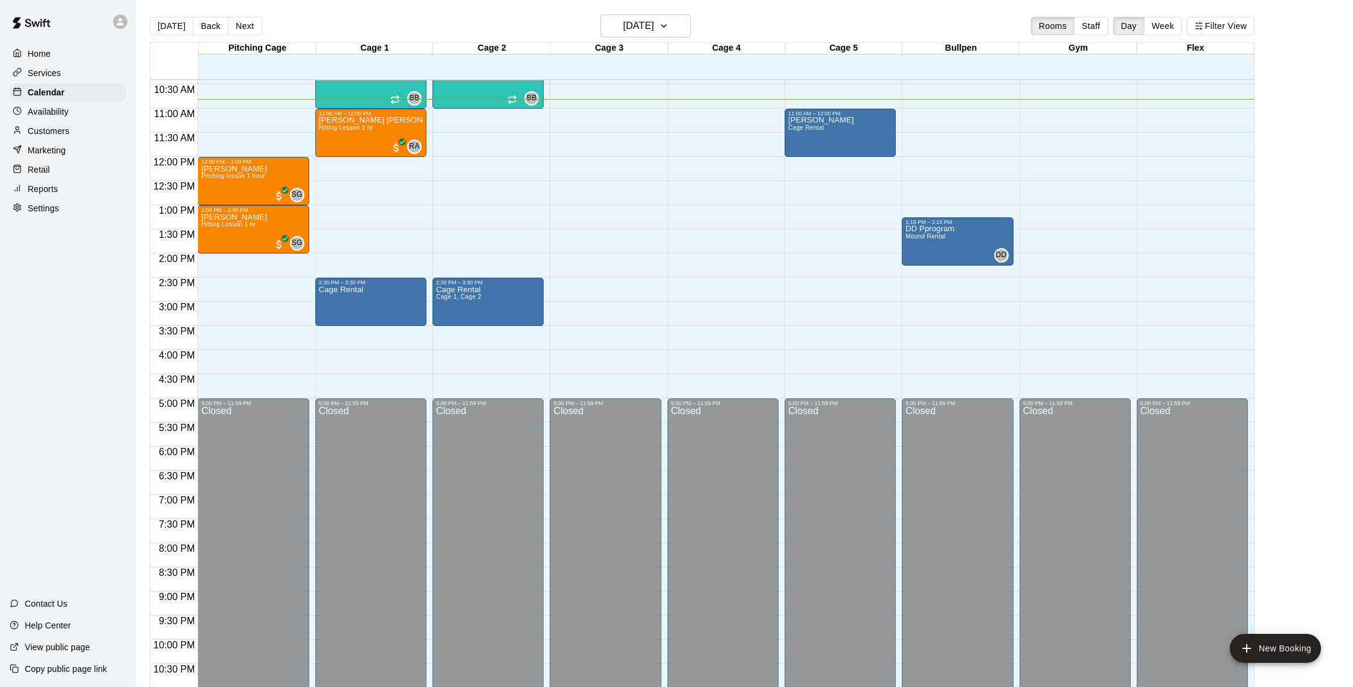
click at [65, 129] on p "Customers" at bounding box center [49, 131] width 42 height 12
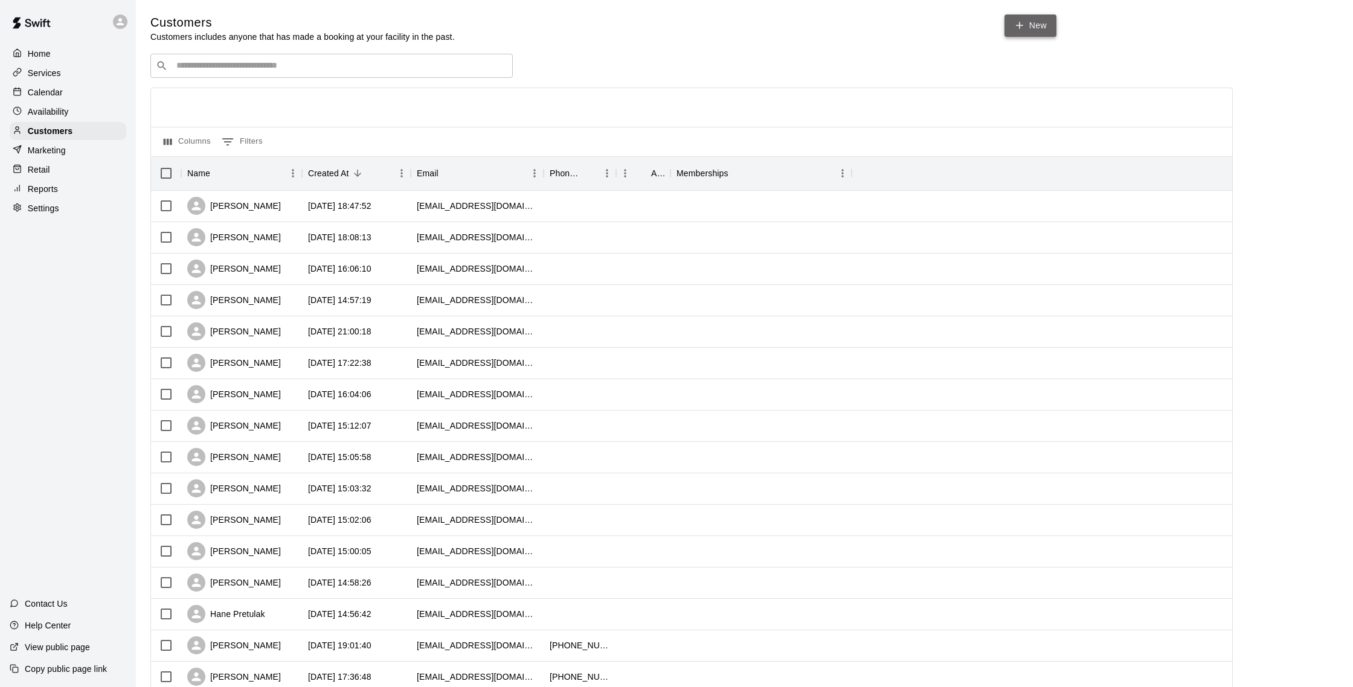
click at [1039, 27] on link "New" at bounding box center [1030, 25] width 52 height 22
select select "**"
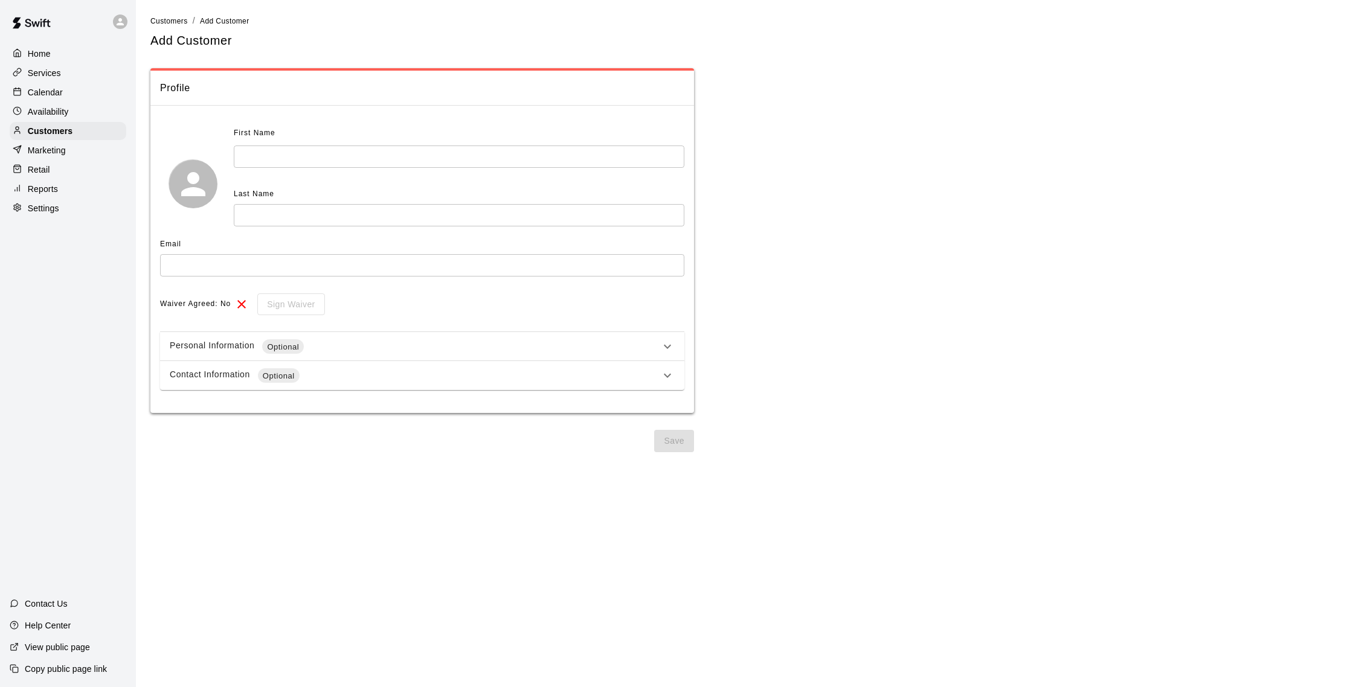
click at [361, 153] on input "text" at bounding box center [459, 157] width 451 height 22
type input "******"
click at [379, 207] on input "text" at bounding box center [459, 215] width 451 height 22
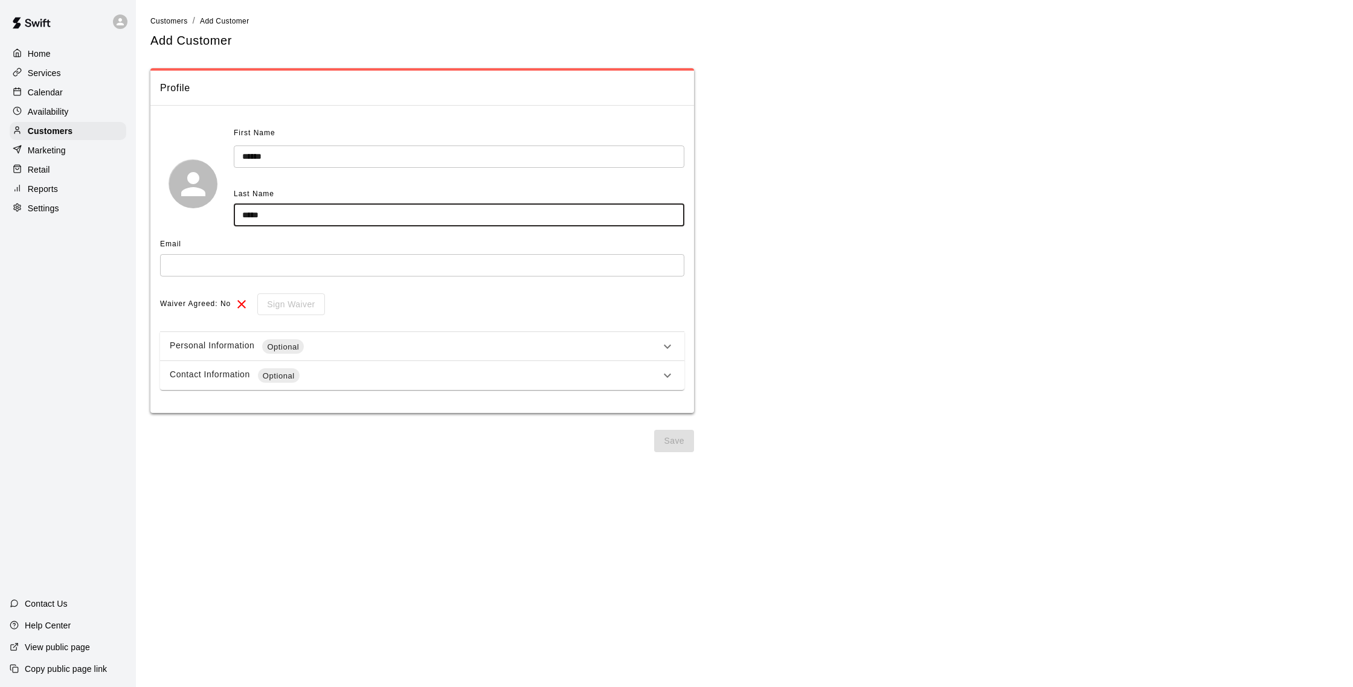
type input "*****"
click at [309, 255] on input "text" at bounding box center [422, 265] width 524 height 22
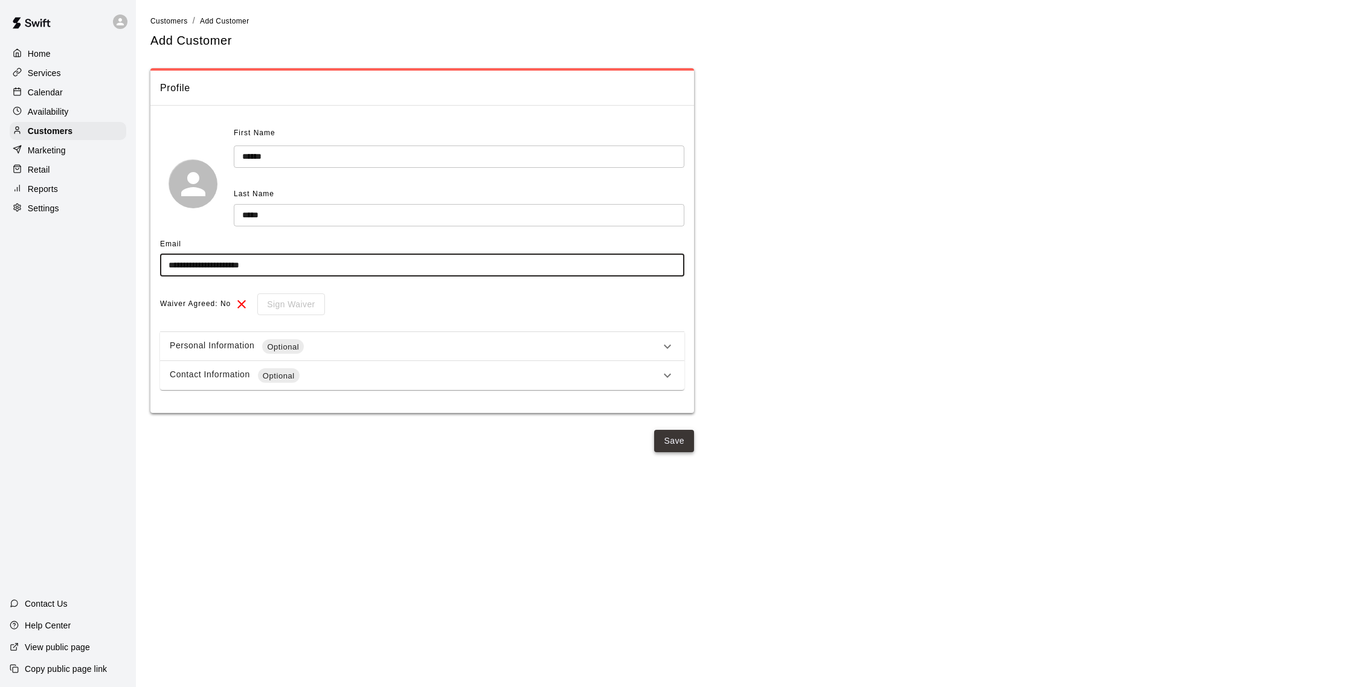
type input "**********"
click at [686, 445] on button "Save" at bounding box center [674, 441] width 40 height 22
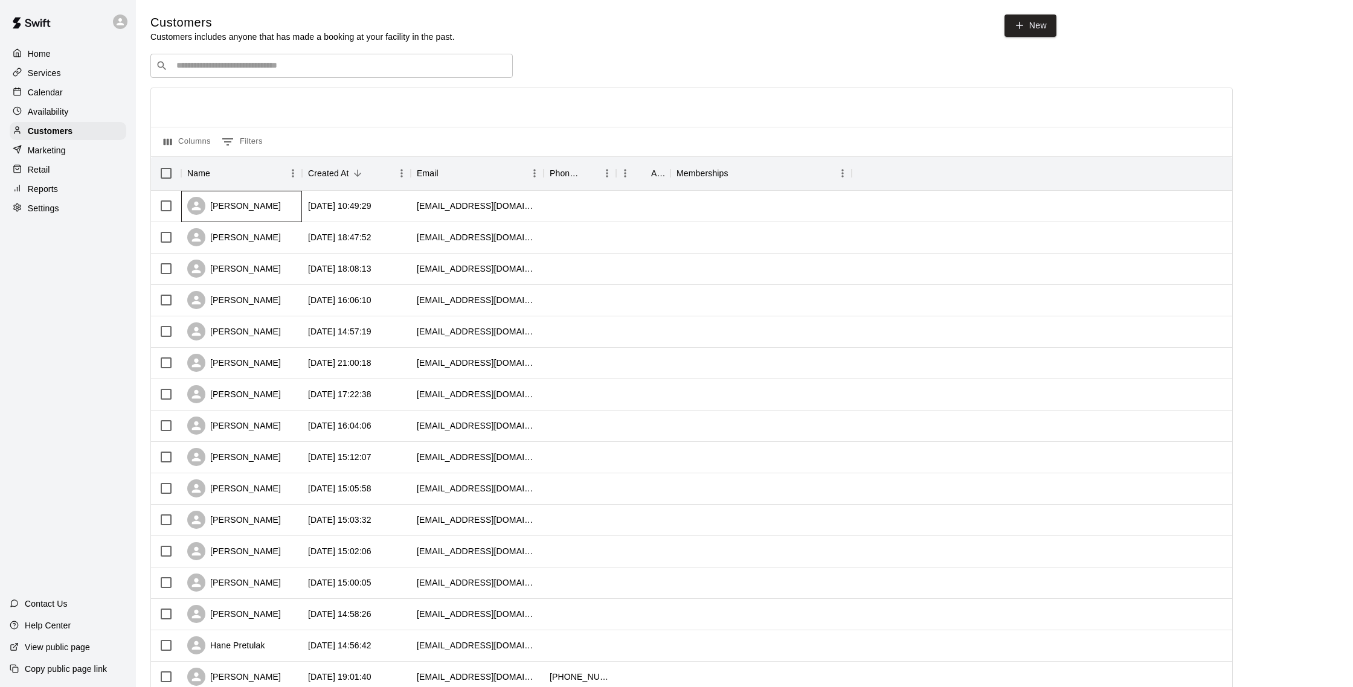
click at [280, 208] on div "[PERSON_NAME]" at bounding box center [241, 206] width 121 height 31
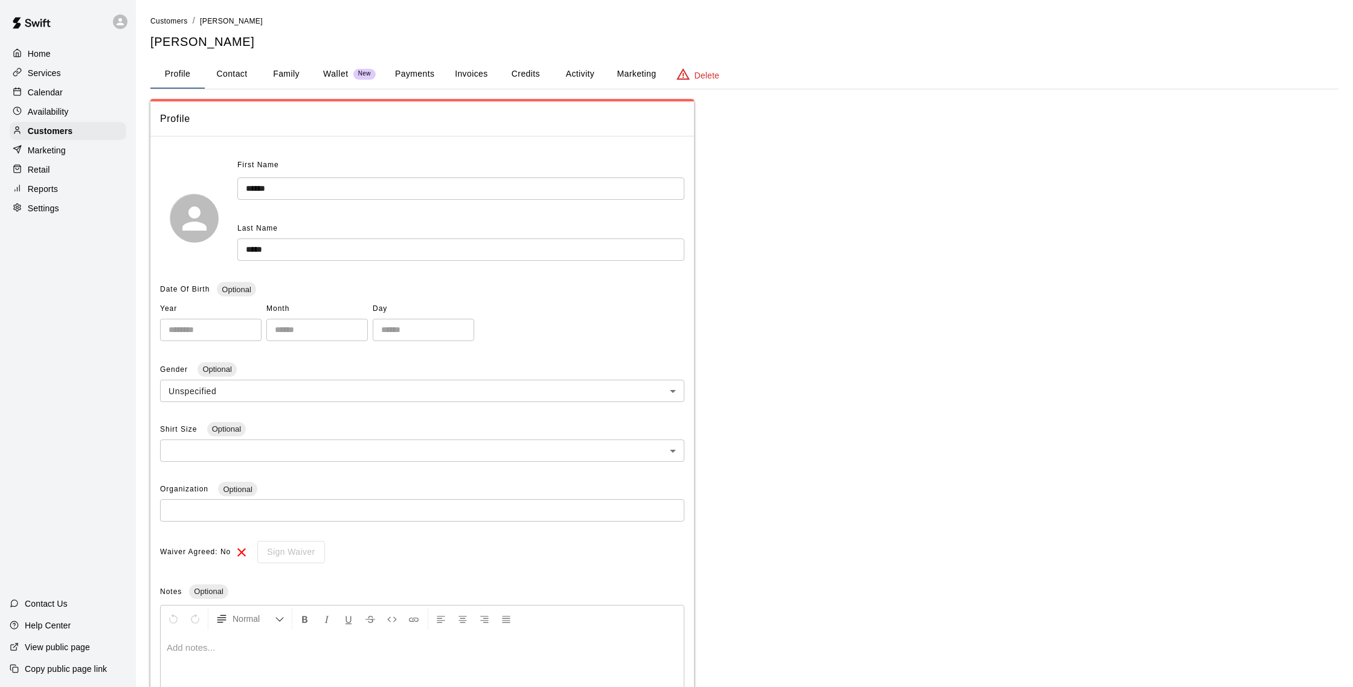
click at [576, 69] on button "Activity" at bounding box center [580, 74] width 54 height 29
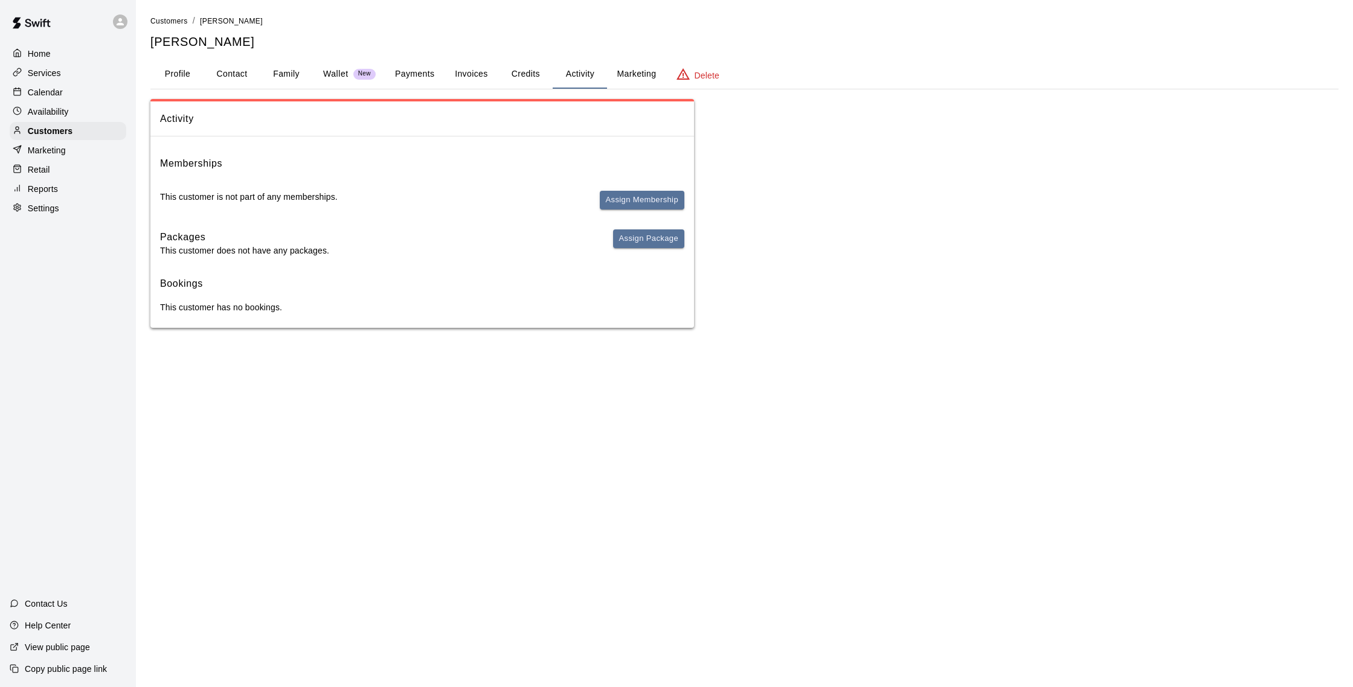
click at [427, 82] on button "Payments" at bounding box center [414, 74] width 59 height 29
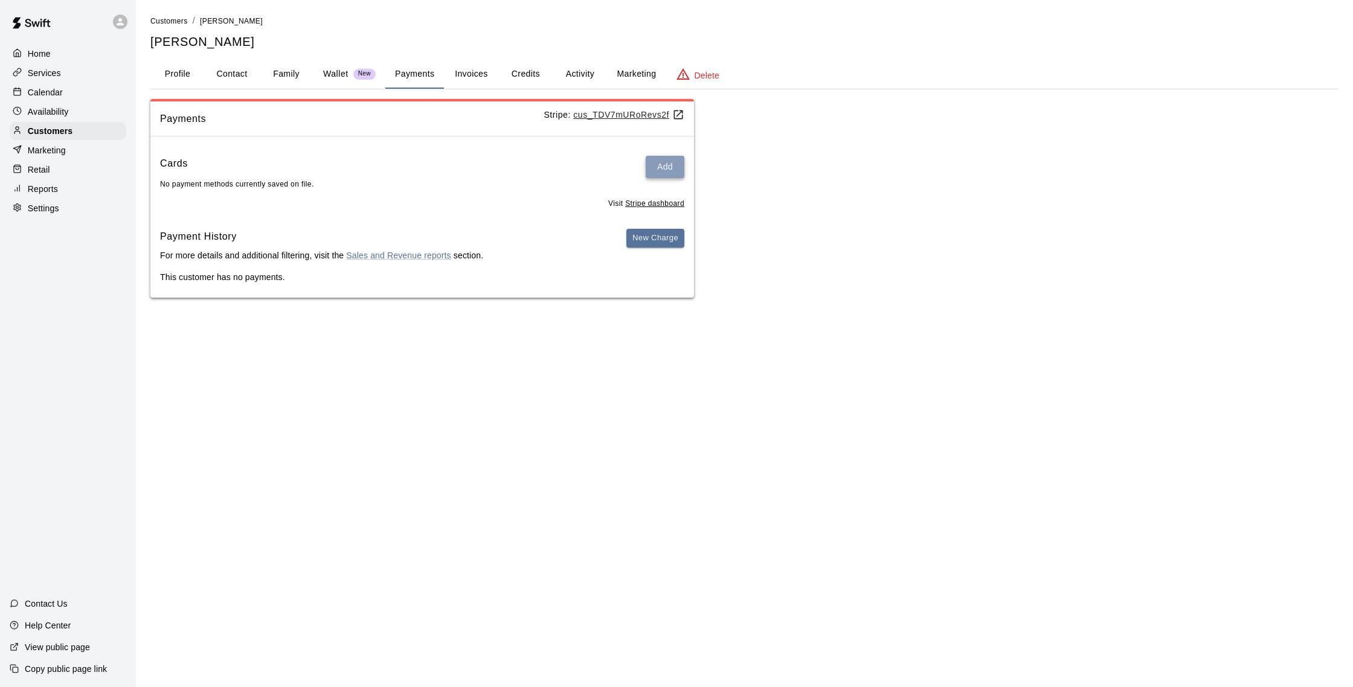
click at [660, 167] on button "Add" at bounding box center [665, 167] width 39 height 22
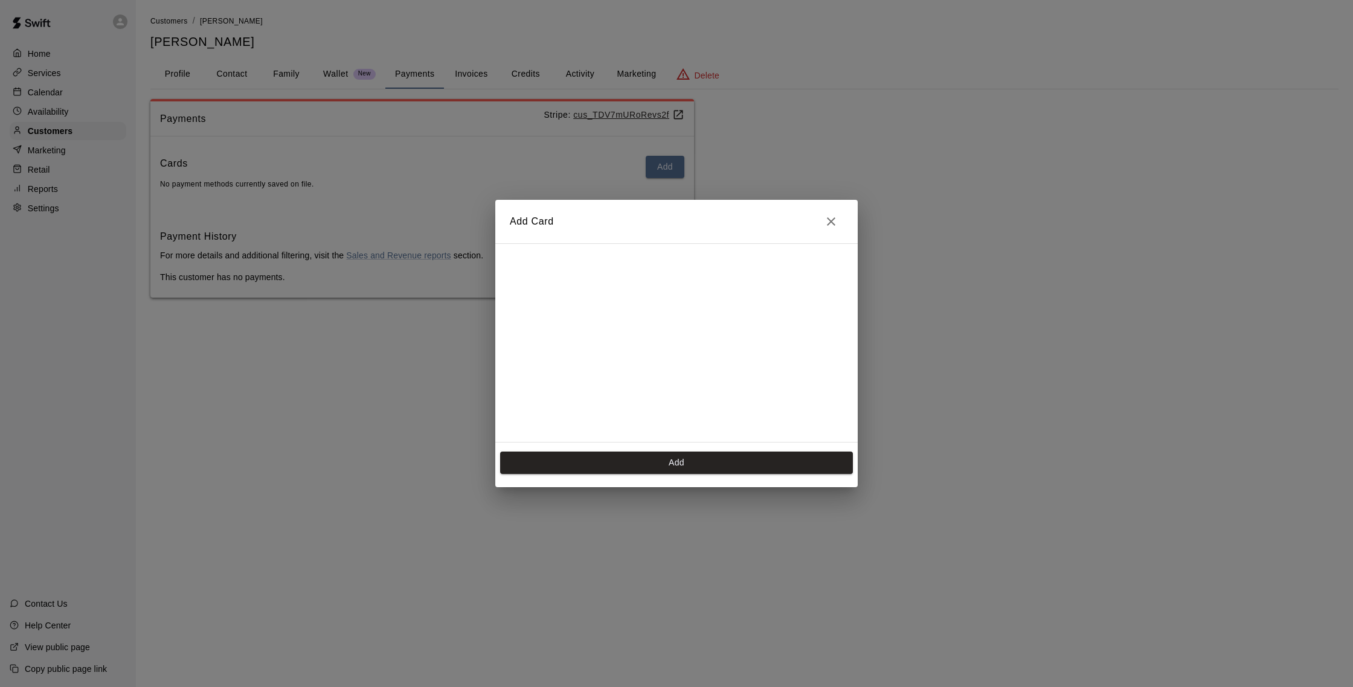
scroll to position [196, 0]
click at [672, 467] on button "Add" at bounding box center [676, 463] width 353 height 22
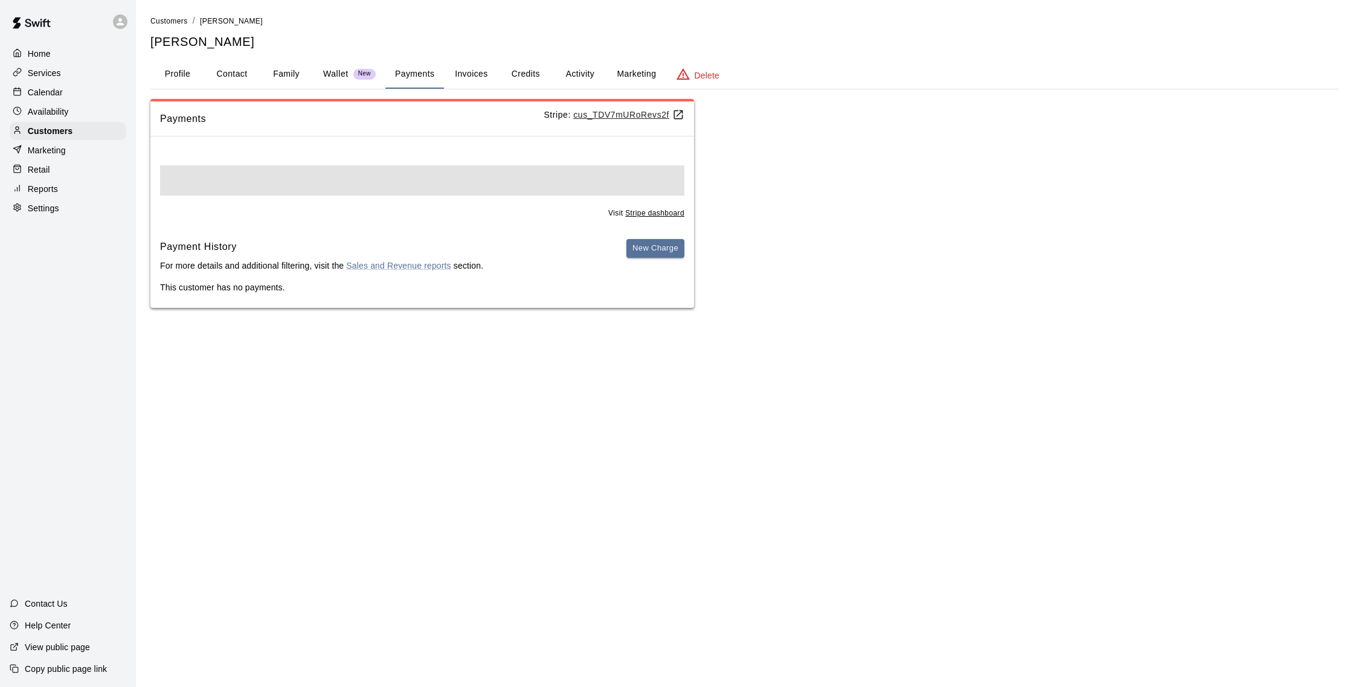
scroll to position [0, 0]
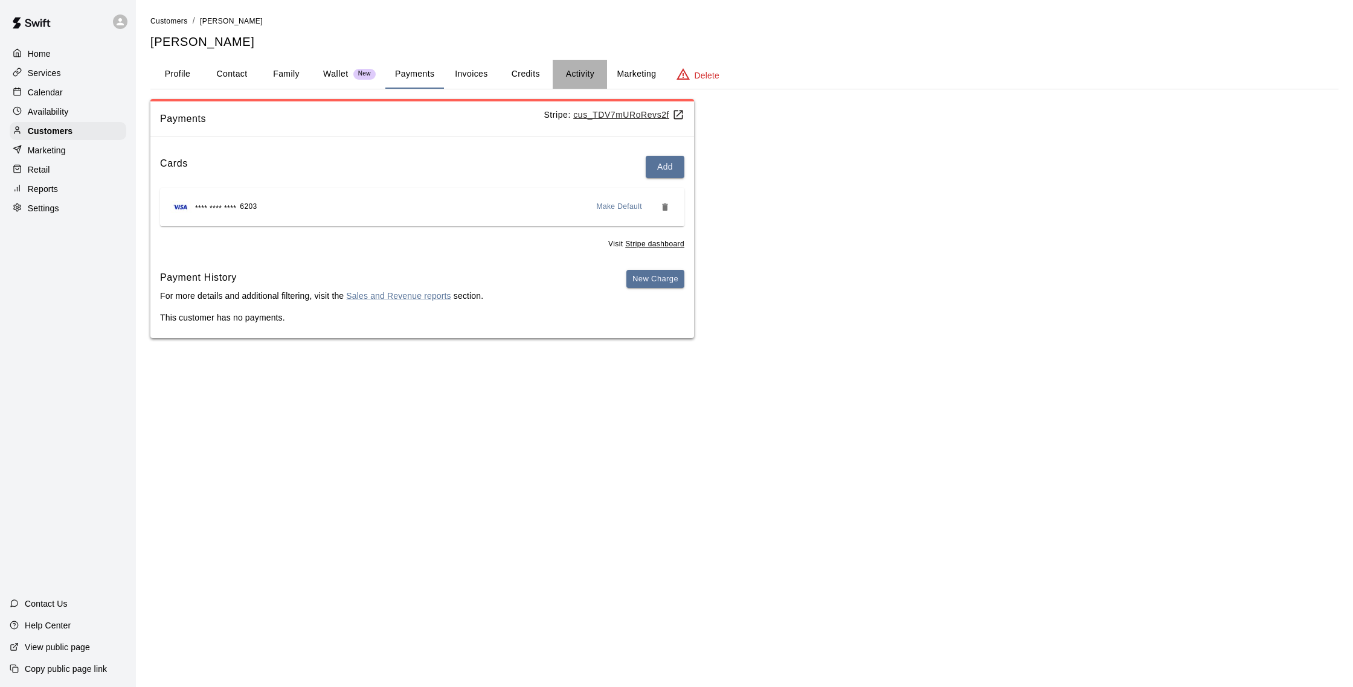
click at [563, 73] on button "Activity" at bounding box center [580, 74] width 54 height 29
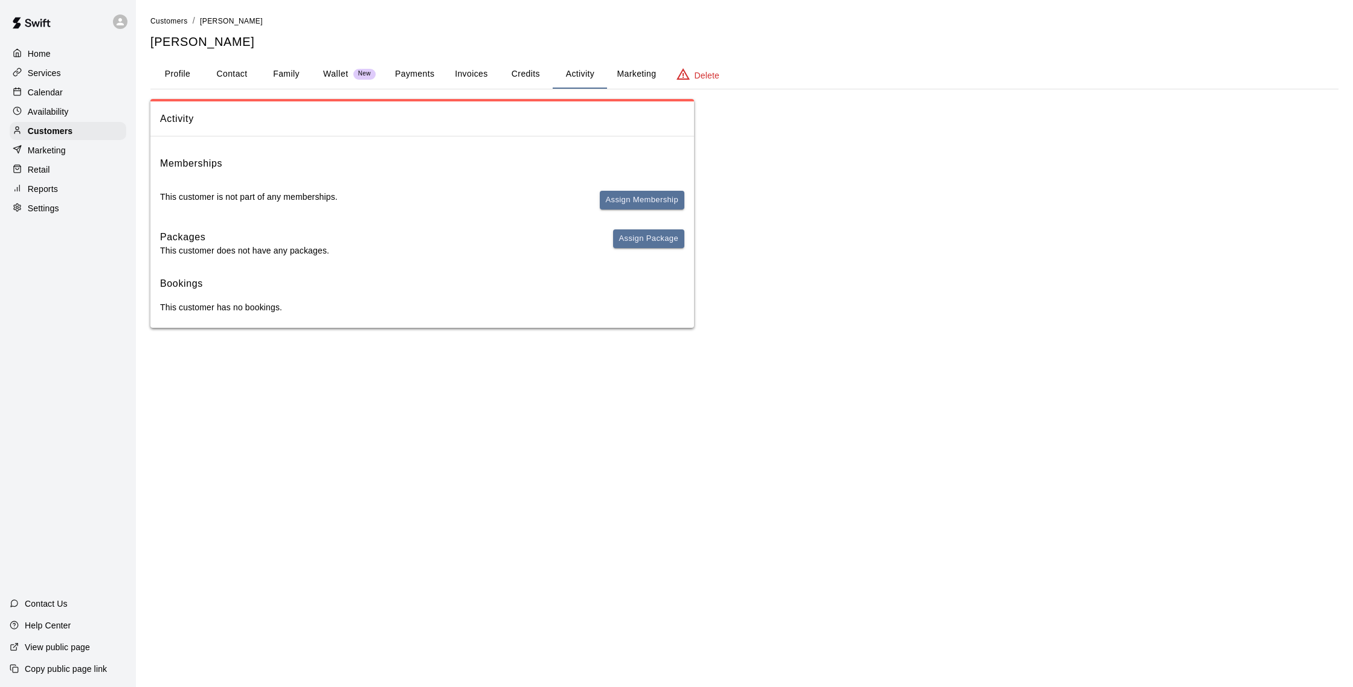
click at [434, 79] on button "Payments" at bounding box center [414, 74] width 59 height 29
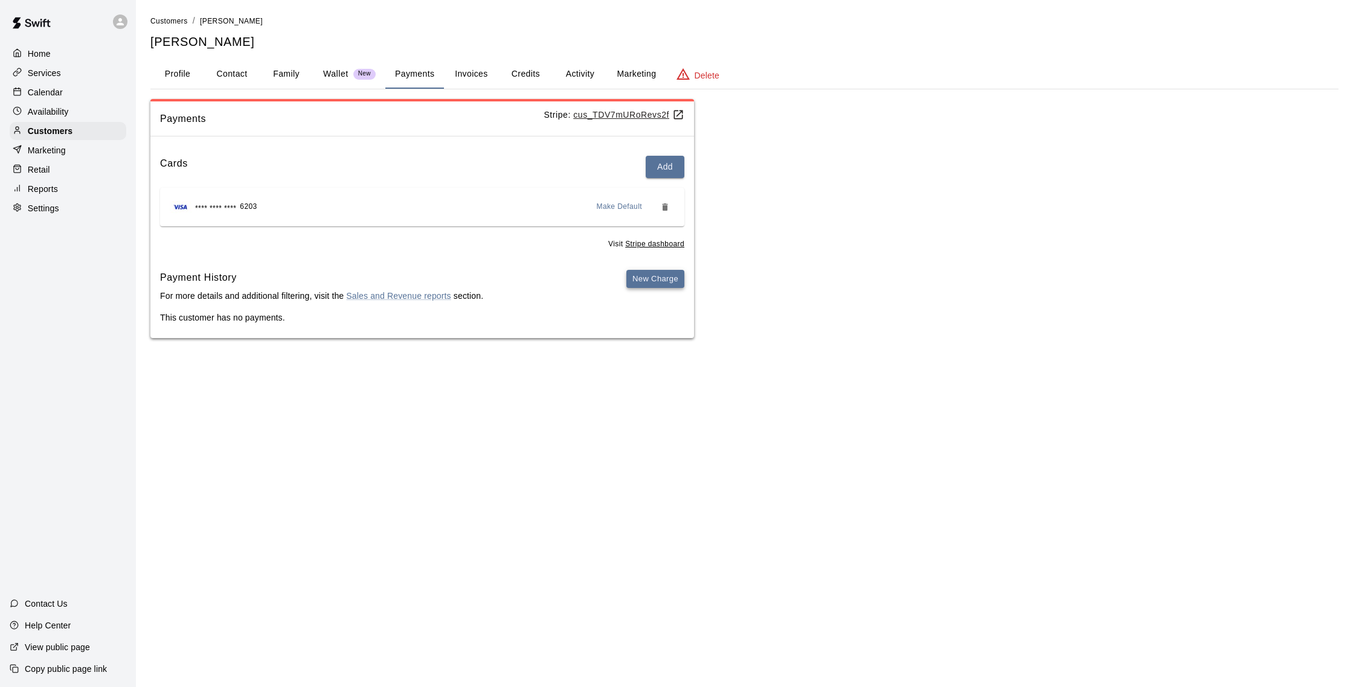
click at [650, 280] on button "New Charge" at bounding box center [655, 279] width 58 height 19
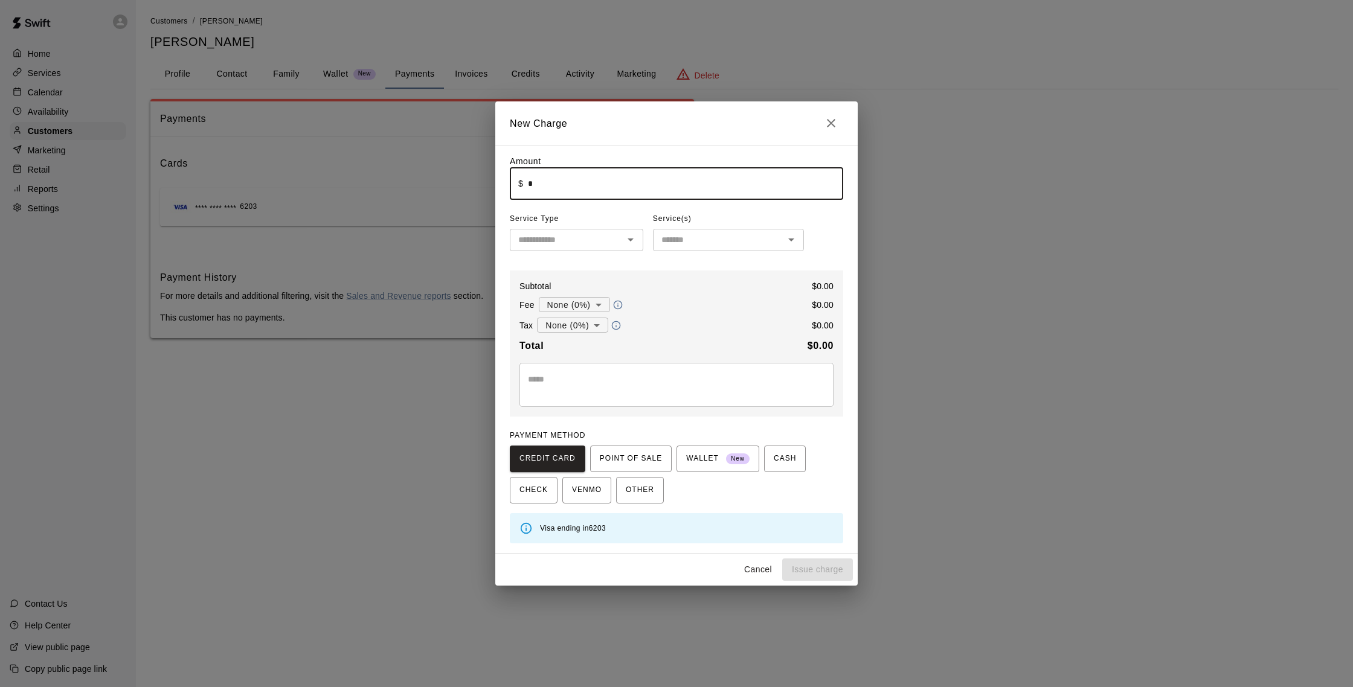
click at [657, 196] on input "*" at bounding box center [685, 184] width 315 height 32
click at [624, 239] on icon "Open" at bounding box center [630, 240] width 14 height 14
type input "*****"
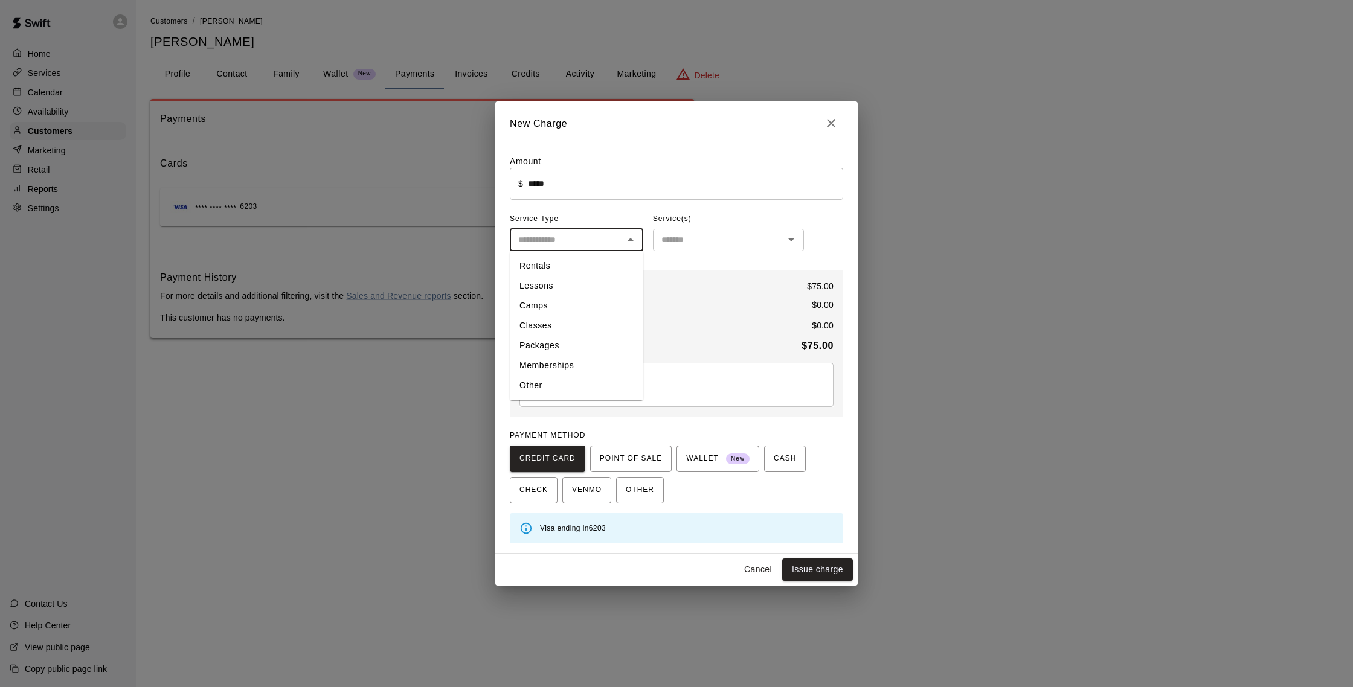
click at [551, 266] on li "Rentals" at bounding box center [576, 266] width 133 height 20
type input "*******"
click at [670, 243] on input "text" at bounding box center [719, 240] width 124 height 15
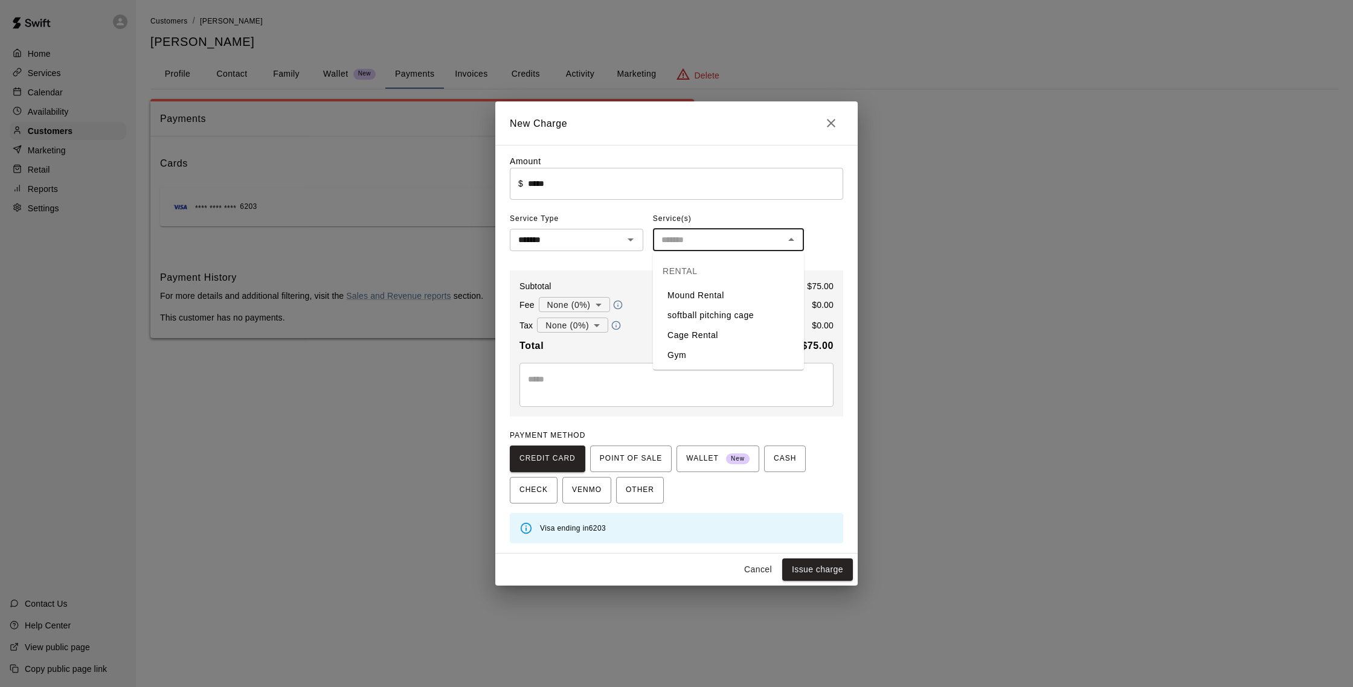
click at [706, 336] on li "Cage Rental" at bounding box center [728, 336] width 151 height 20
type input "**********"
click at [827, 573] on button "Issue charge" at bounding box center [817, 570] width 71 height 22
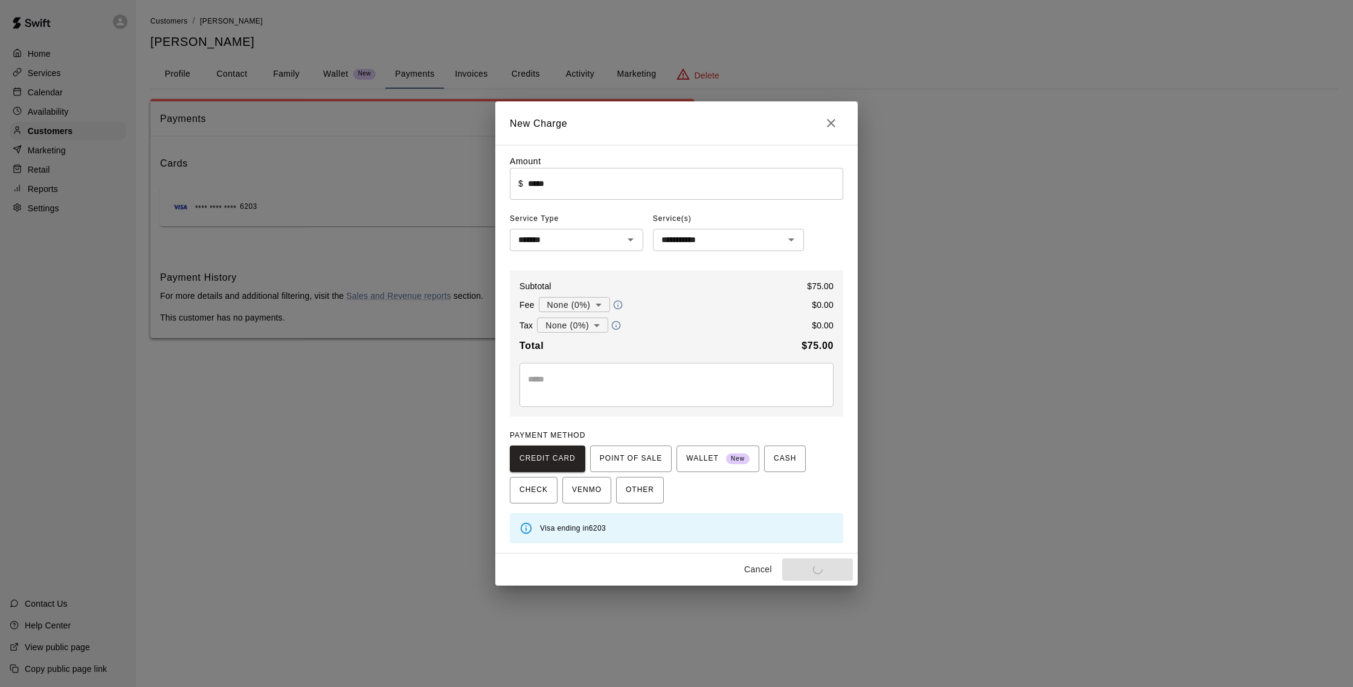
type input "*"
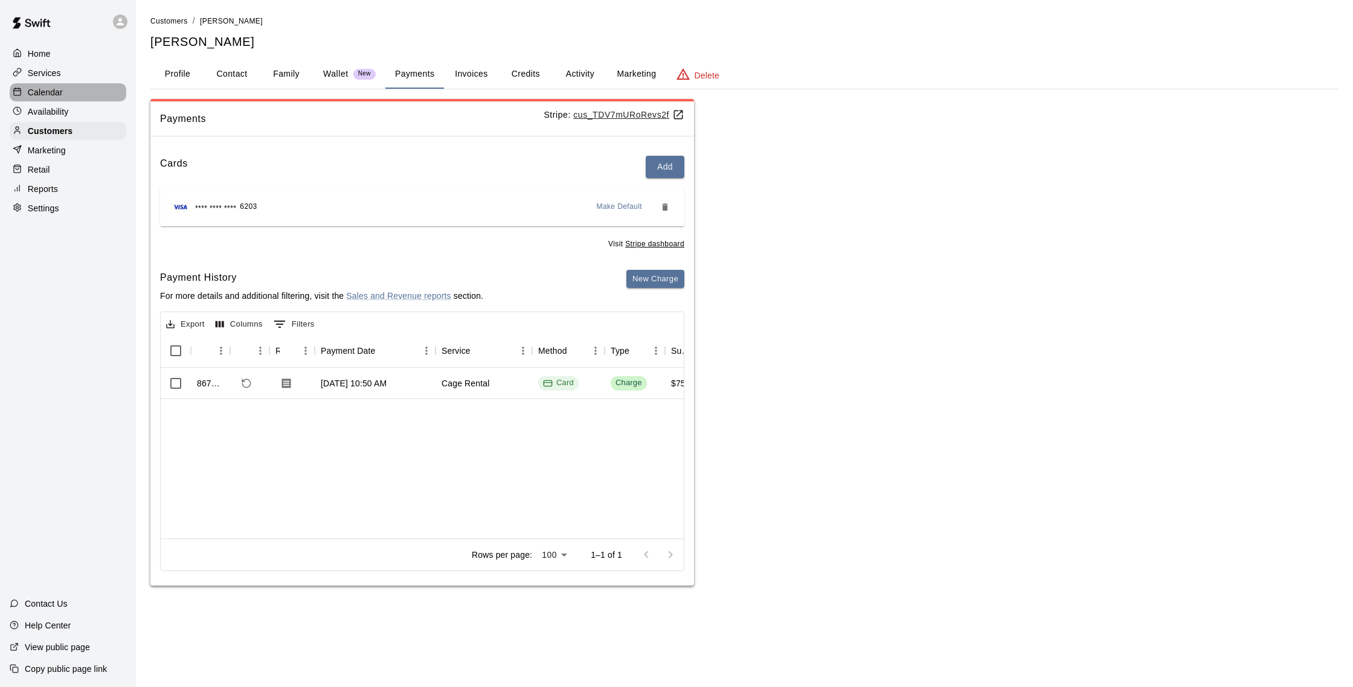
click at [54, 98] on p "Calendar" at bounding box center [45, 92] width 35 height 12
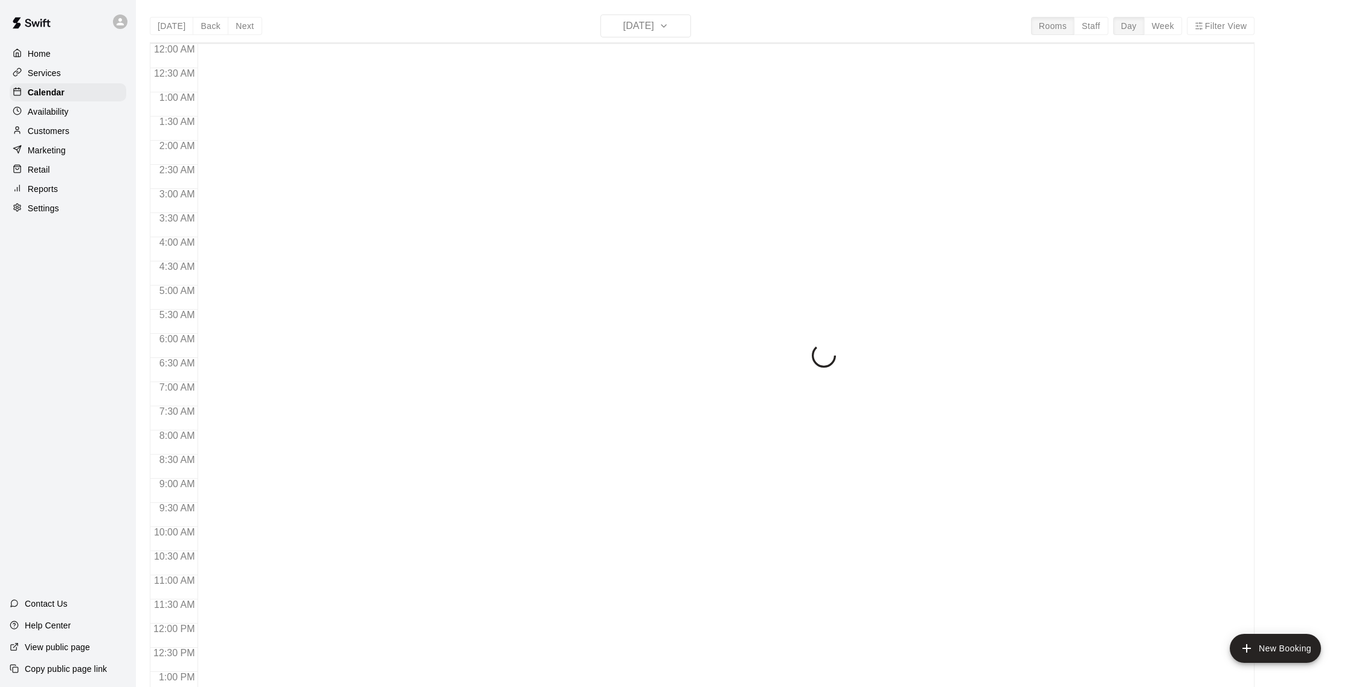
scroll to position [503, 0]
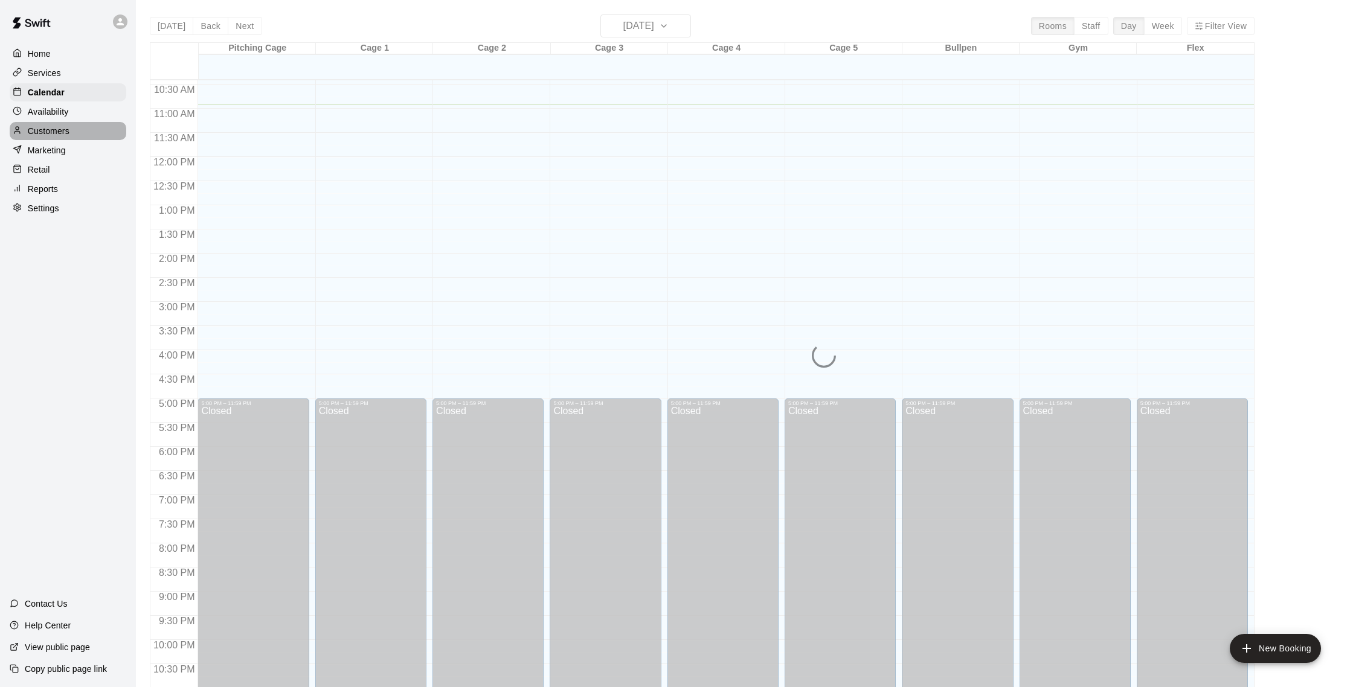
click at [60, 129] on p "Customers" at bounding box center [49, 131] width 42 height 12
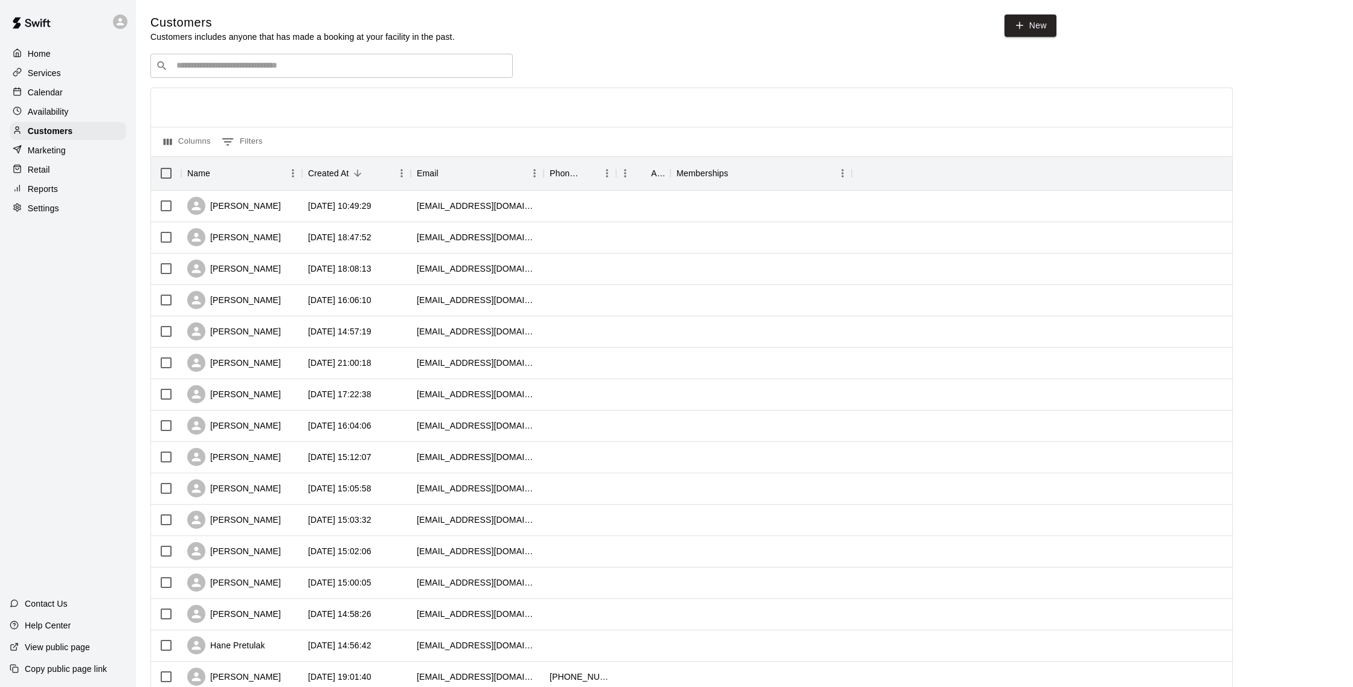
click at [231, 59] on div "​ ​" at bounding box center [331, 66] width 362 height 24
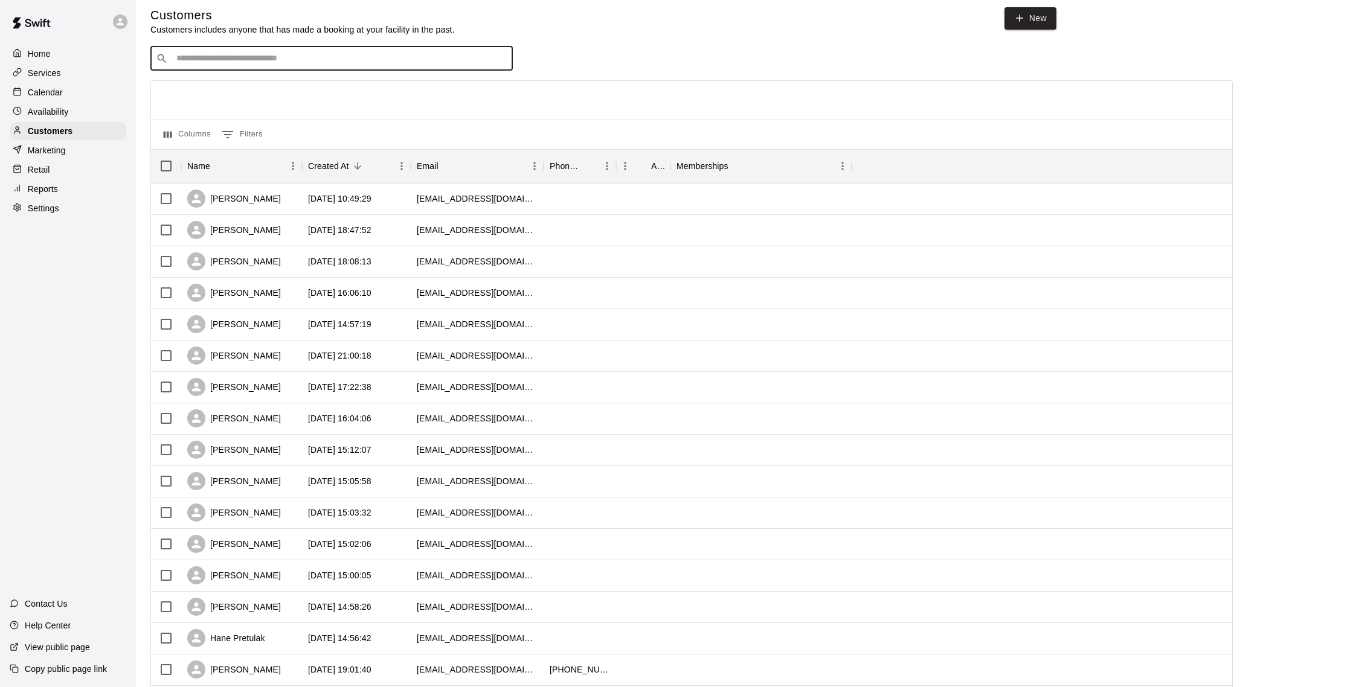
scroll to position [8, 0]
type input "******"
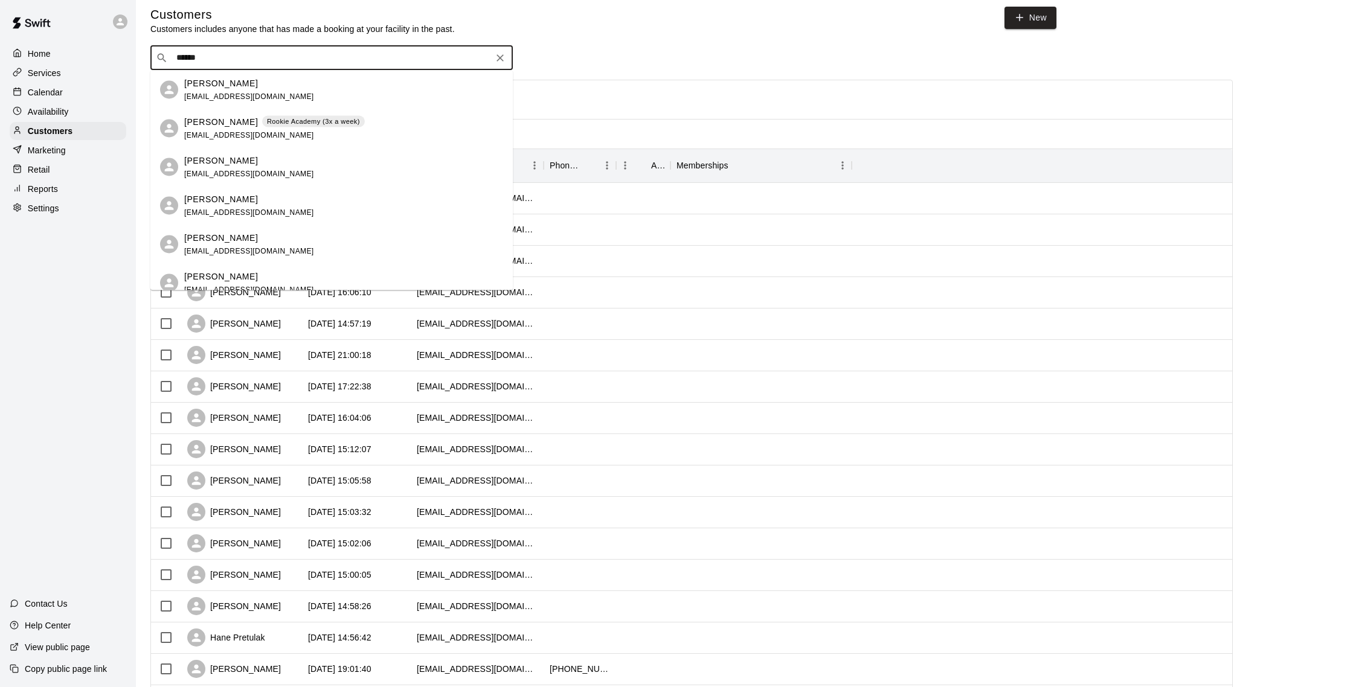
click at [258, 88] on div "[PERSON_NAME]" at bounding box center [249, 83] width 130 height 13
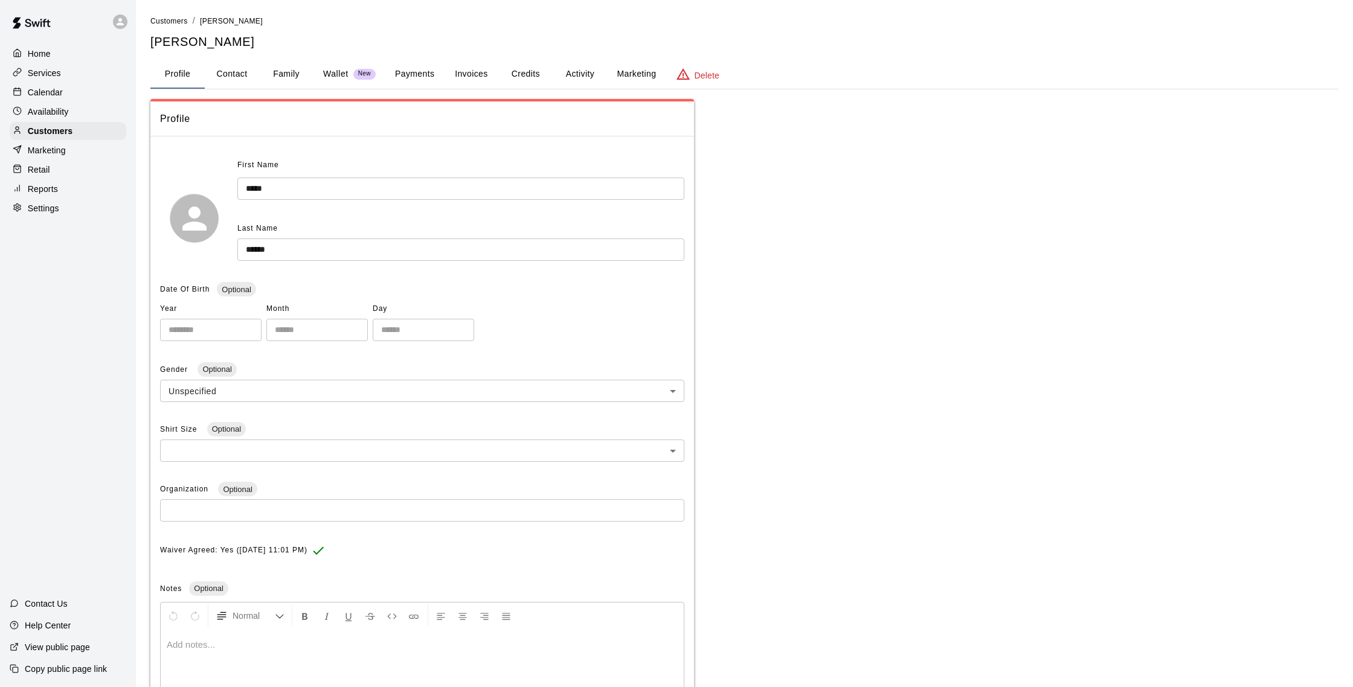
click at [571, 77] on button "Activity" at bounding box center [580, 74] width 54 height 29
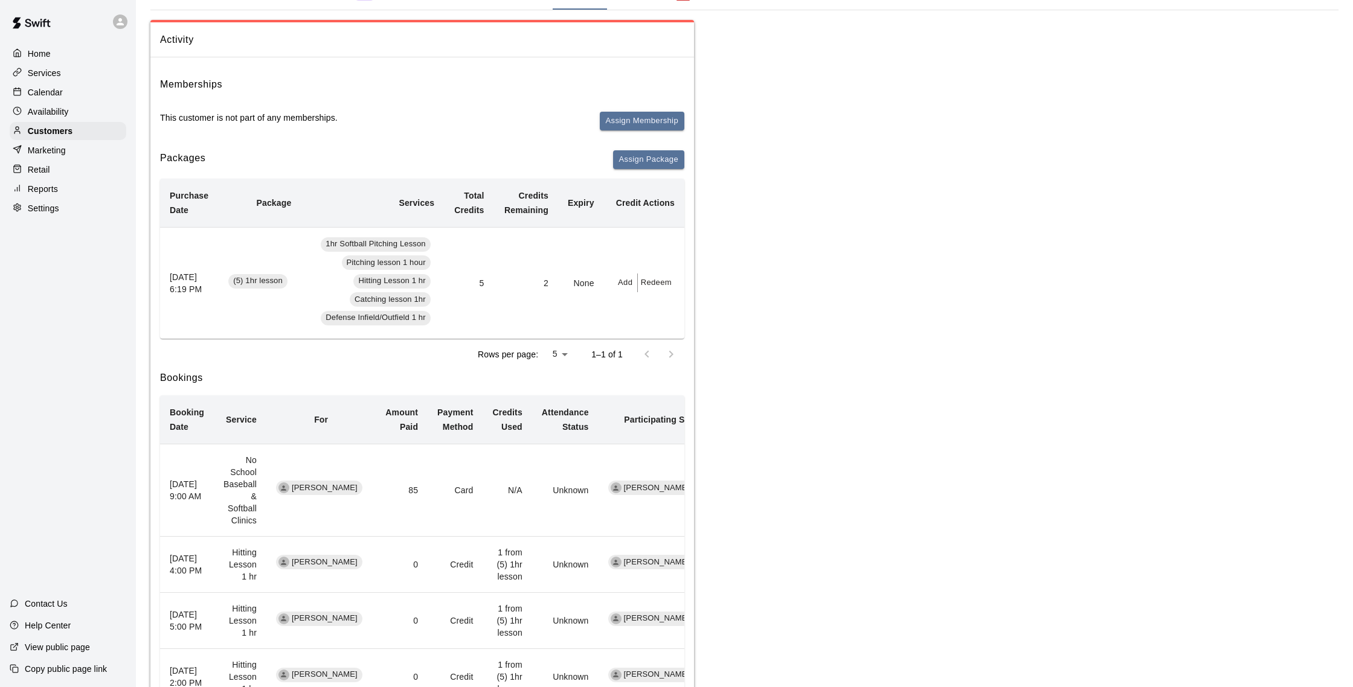
scroll to position [91, 0]
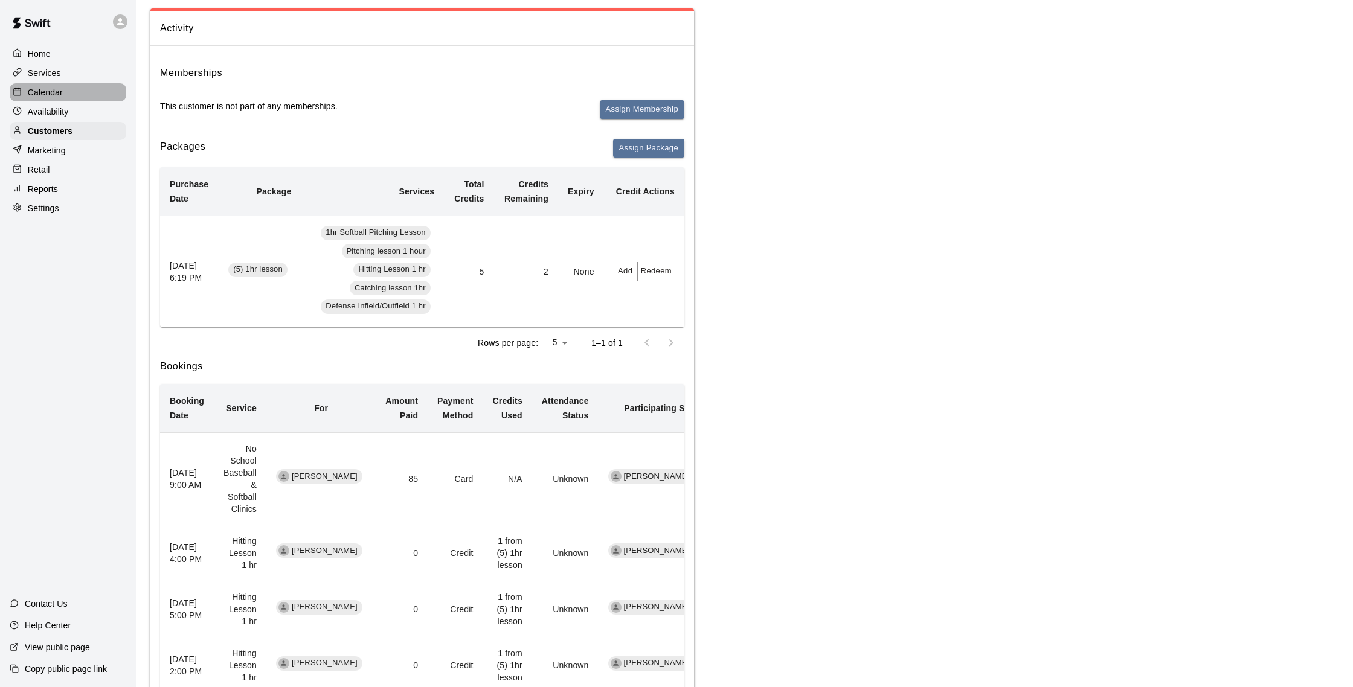
click at [73, 93] on div "Calendar" at bounding box center [68, 92] width 117 height 18
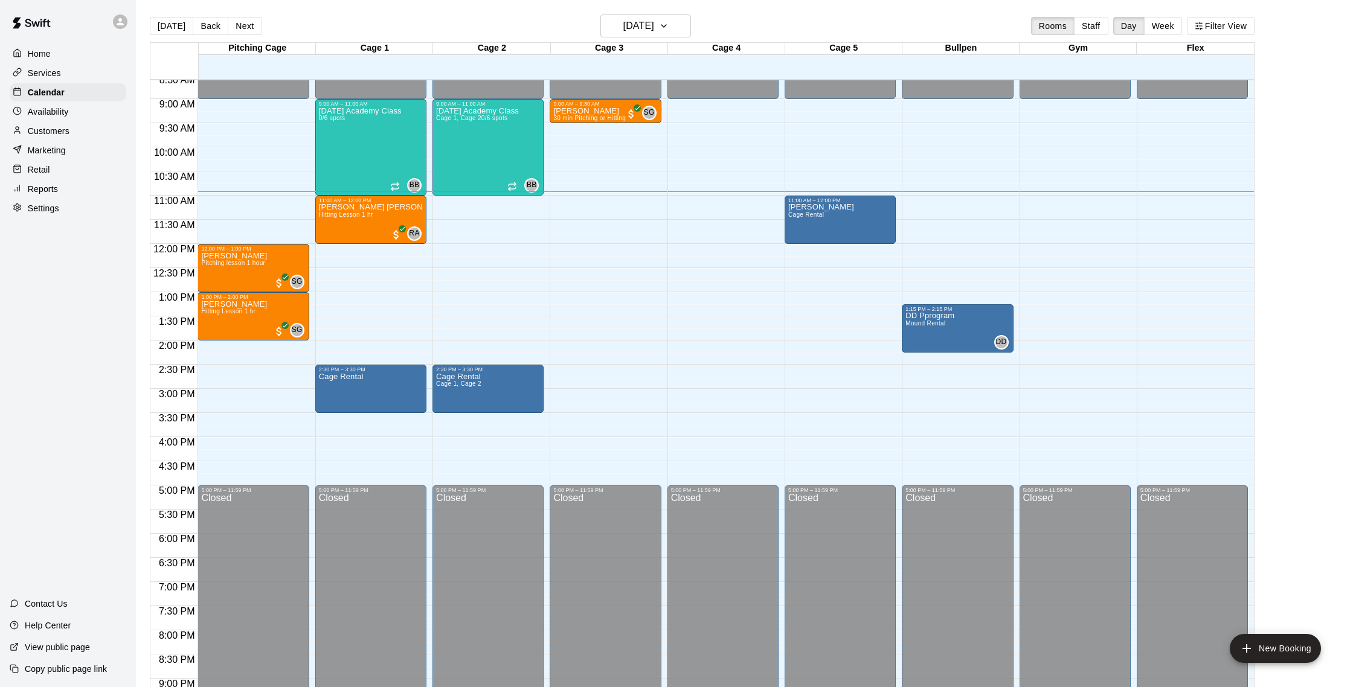
scroll to position [423, 0]
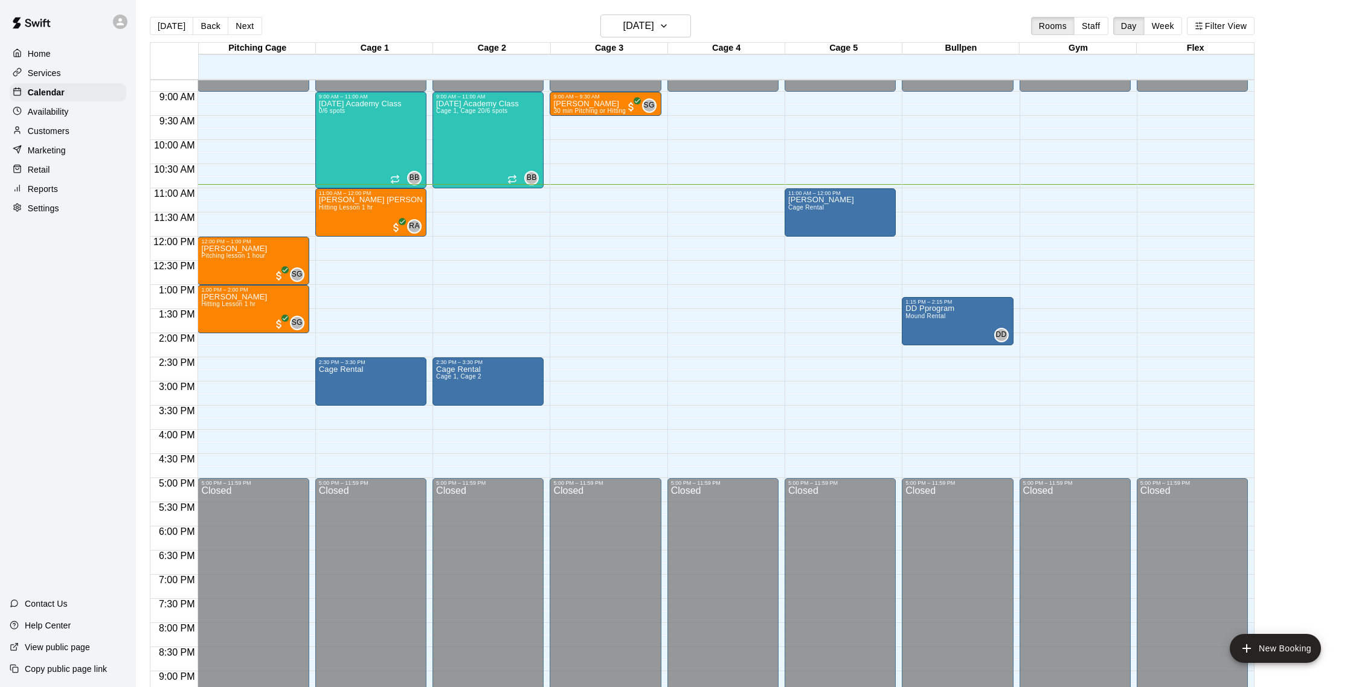
click at [59, 130] on p "Customers" at bounding box center [49, 131] width 42 height 12
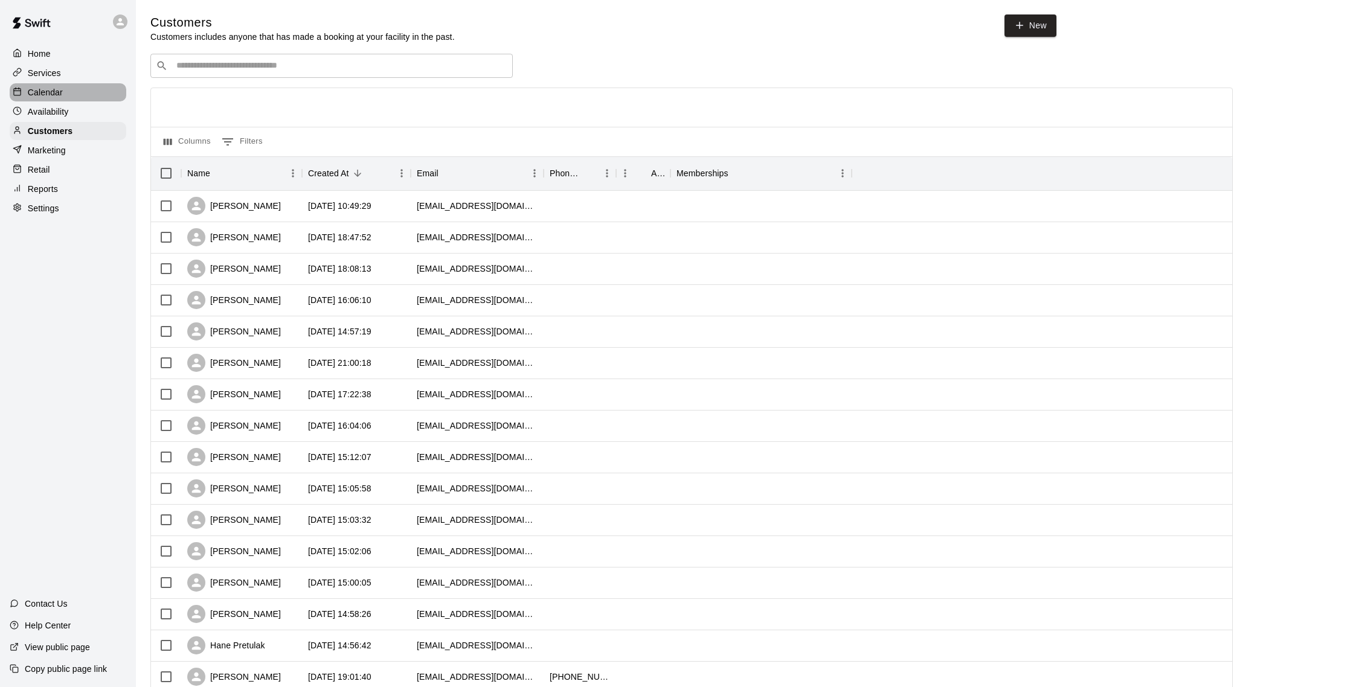
click at [59, 94] on p "Calendar" at bounding box center [45, 92] width 35 height 12
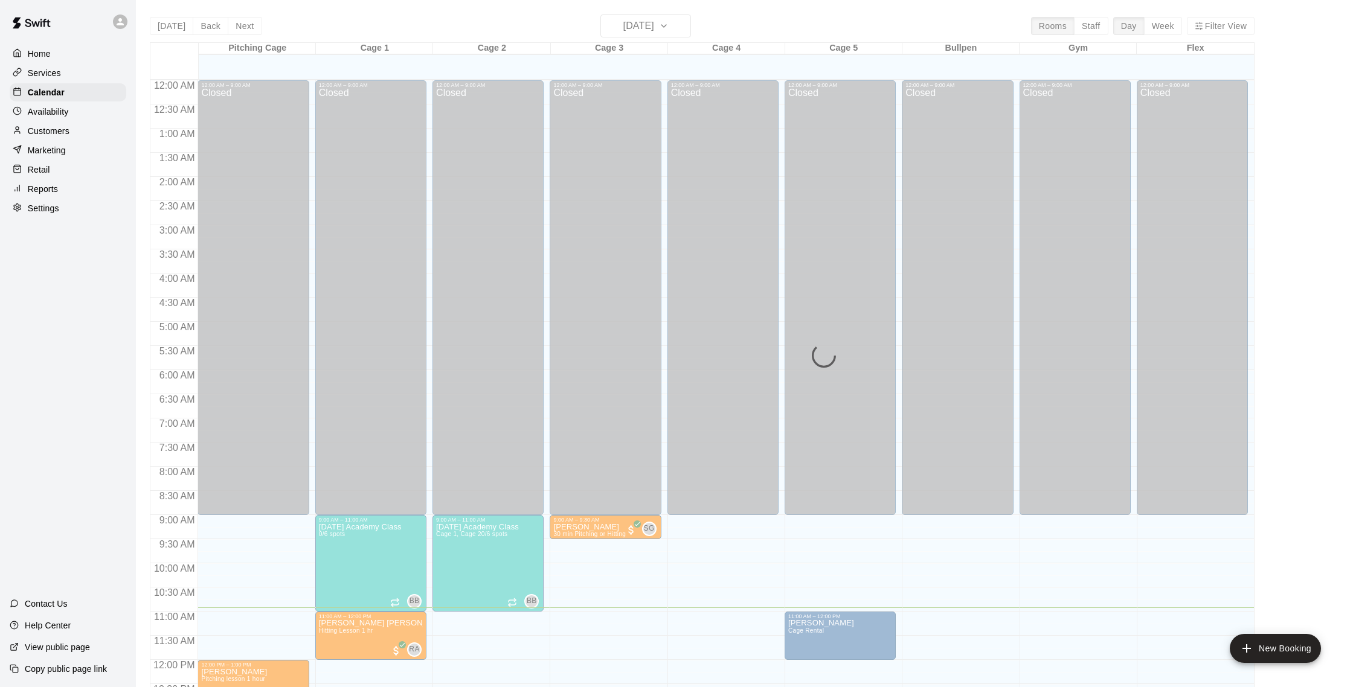
scroll to position [503, 0]
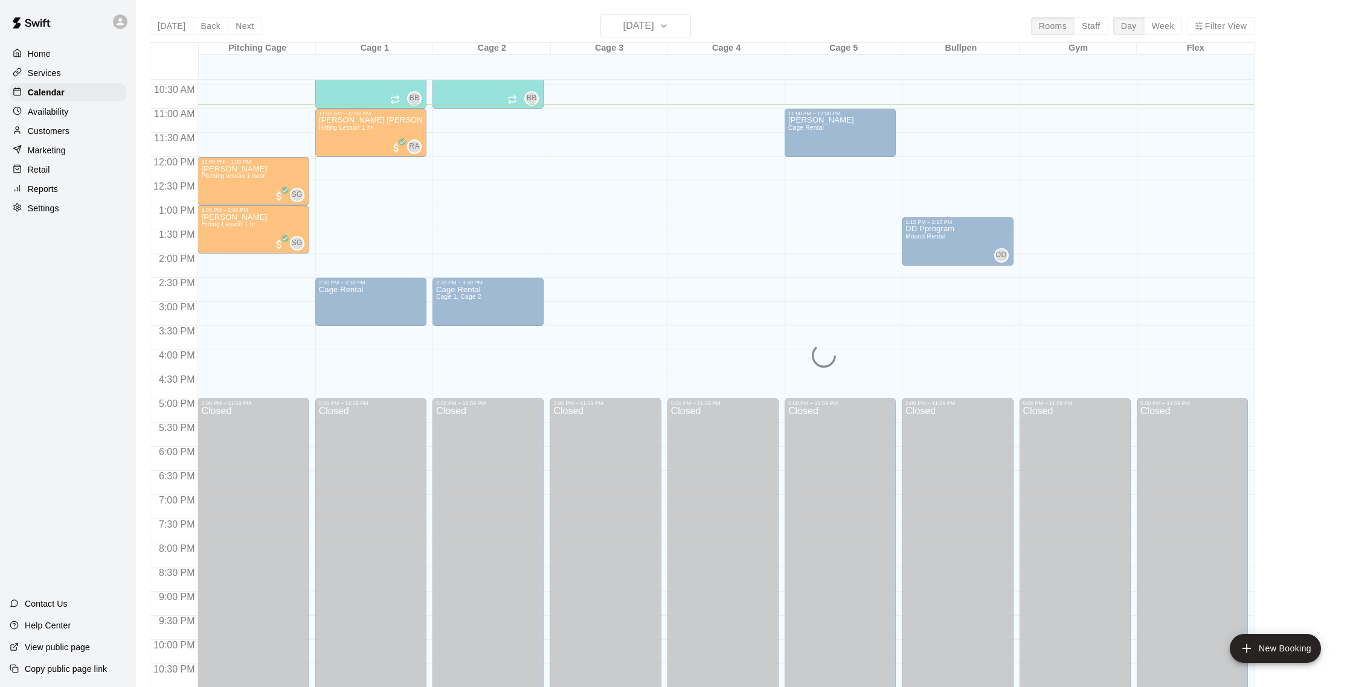
click at [653, 34] on div "Today Back Next Saturday Oct 11 Rooms Staff Day Week Filter View Pitching Cage …" at bounding box center [702, 357] width 1105 height 687
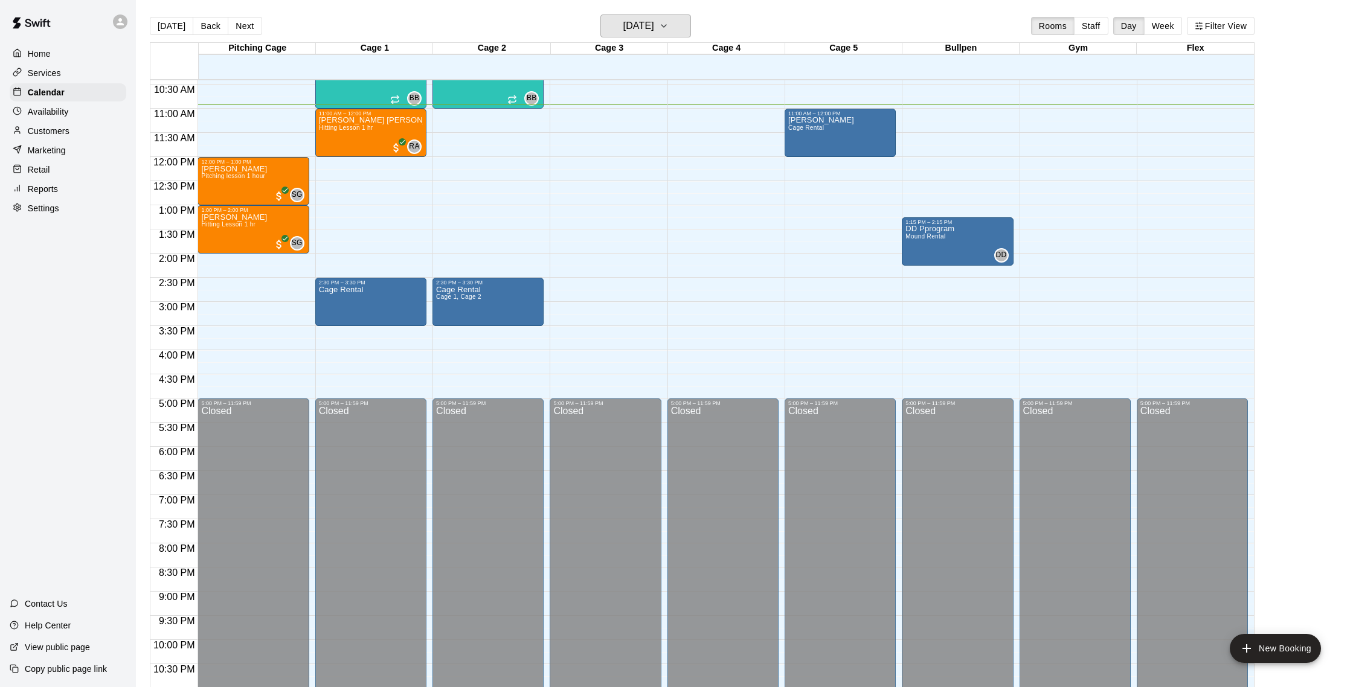
click at [653, 34] on h6 "[DATE]" at bounding box center [638, 26] width 31 height 17
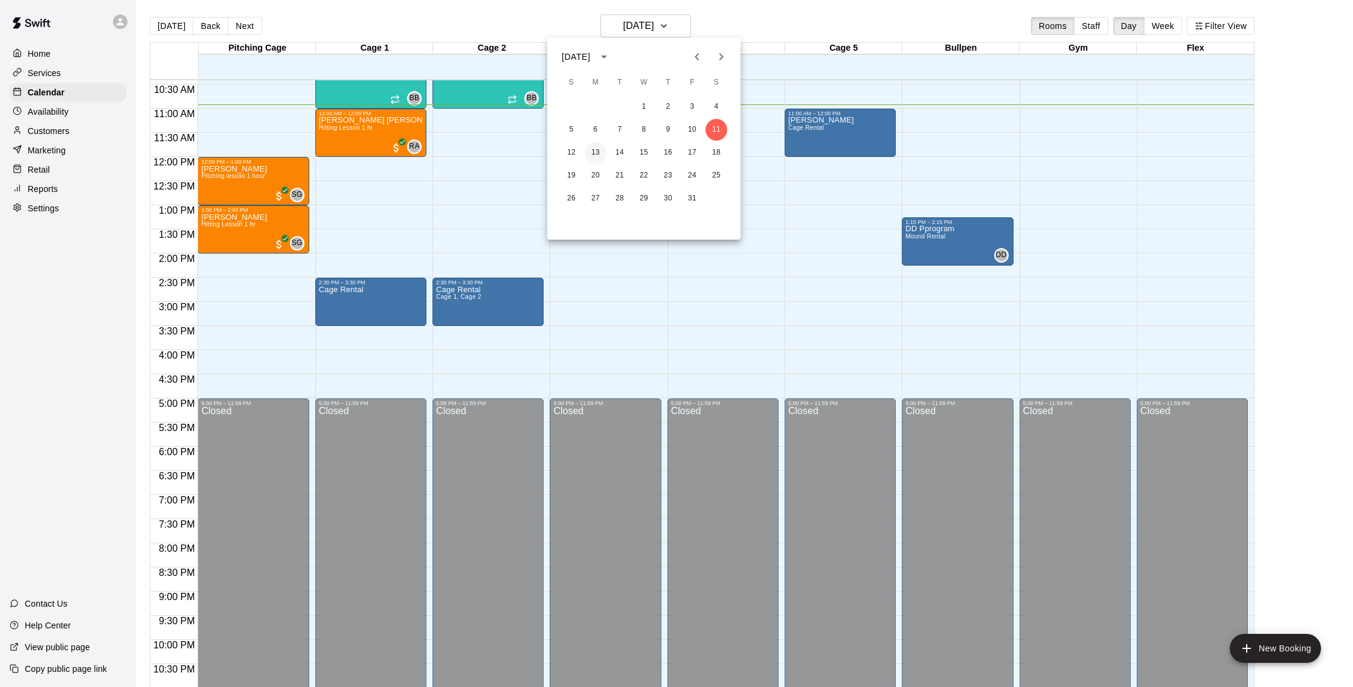
click at [599, 152] on button "13" at bounding box center [596, 153] width 22 height 22
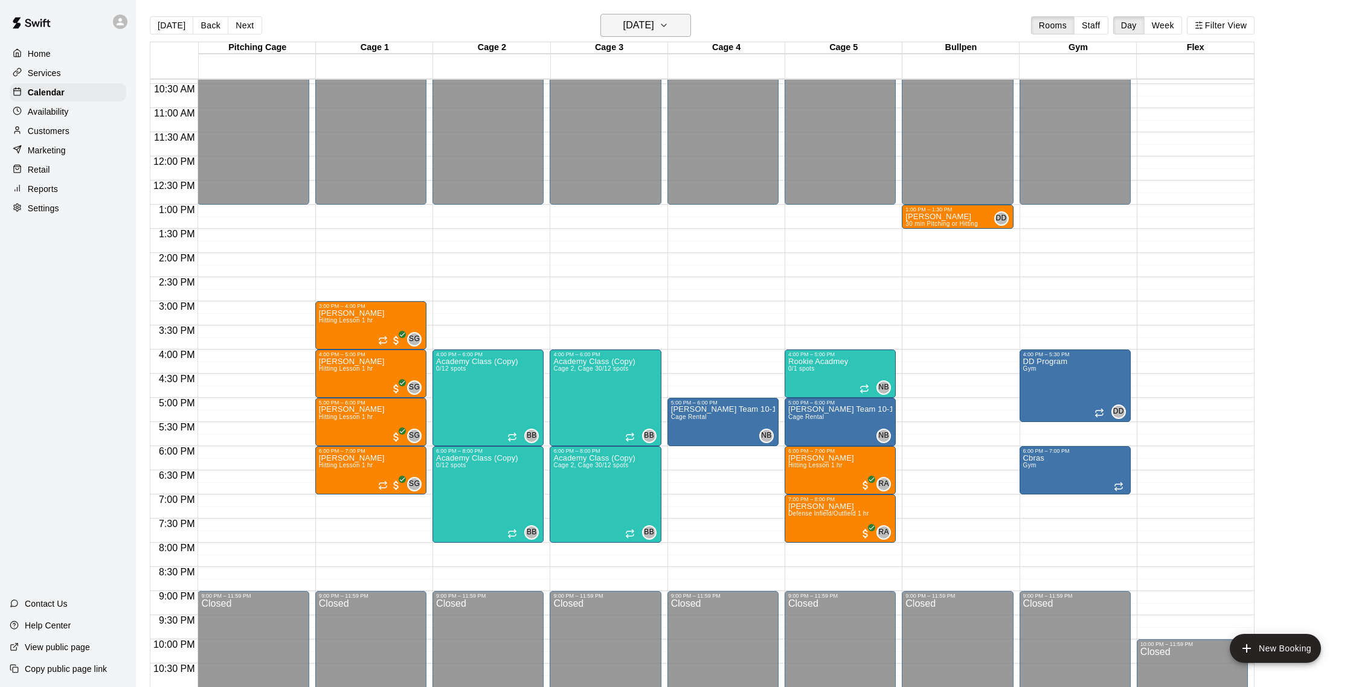
scroll to position [0, 0]
click at [359, 406] on div "5:00 PM – 6:00 PM" at bounding box center [371, 403] width 104 height 6
click at [339, 438] on button "edit" at bounding box center [331, 442] width 24 height 24
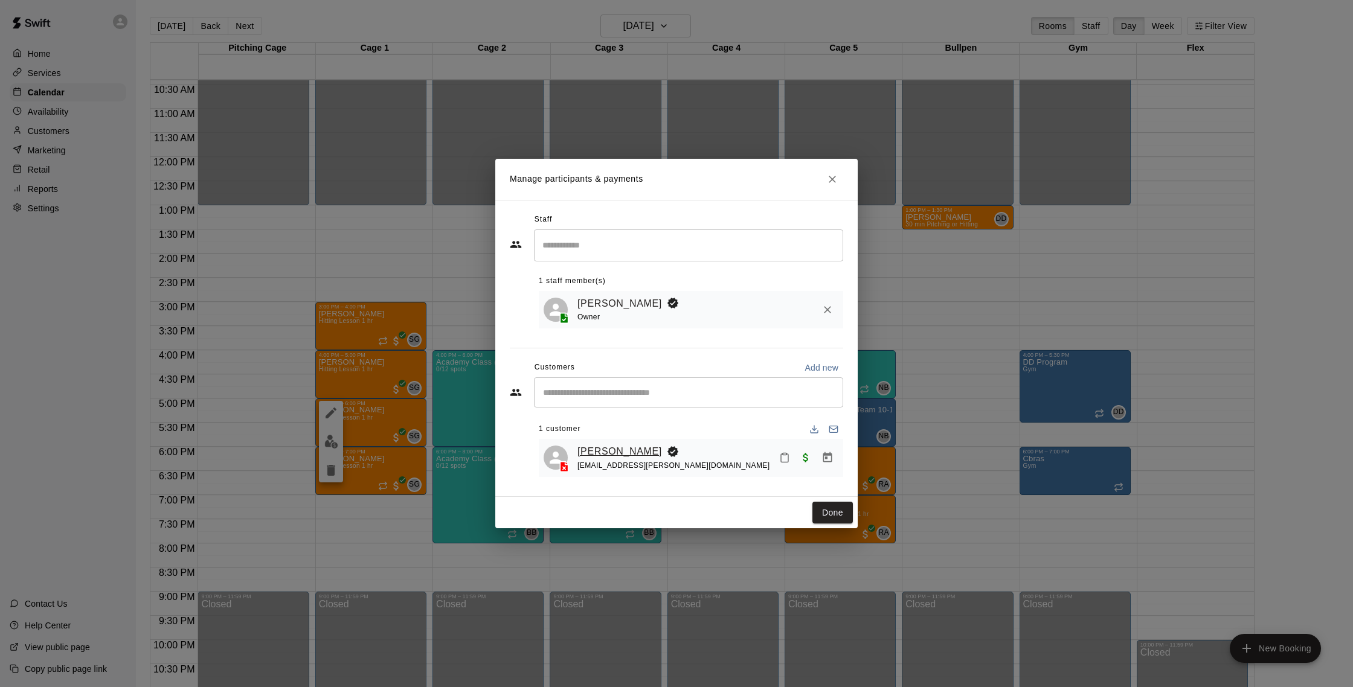
click at [615, 447] on link "Rachel Reimbold" at bounding box center [619, 452] width 85 height 16
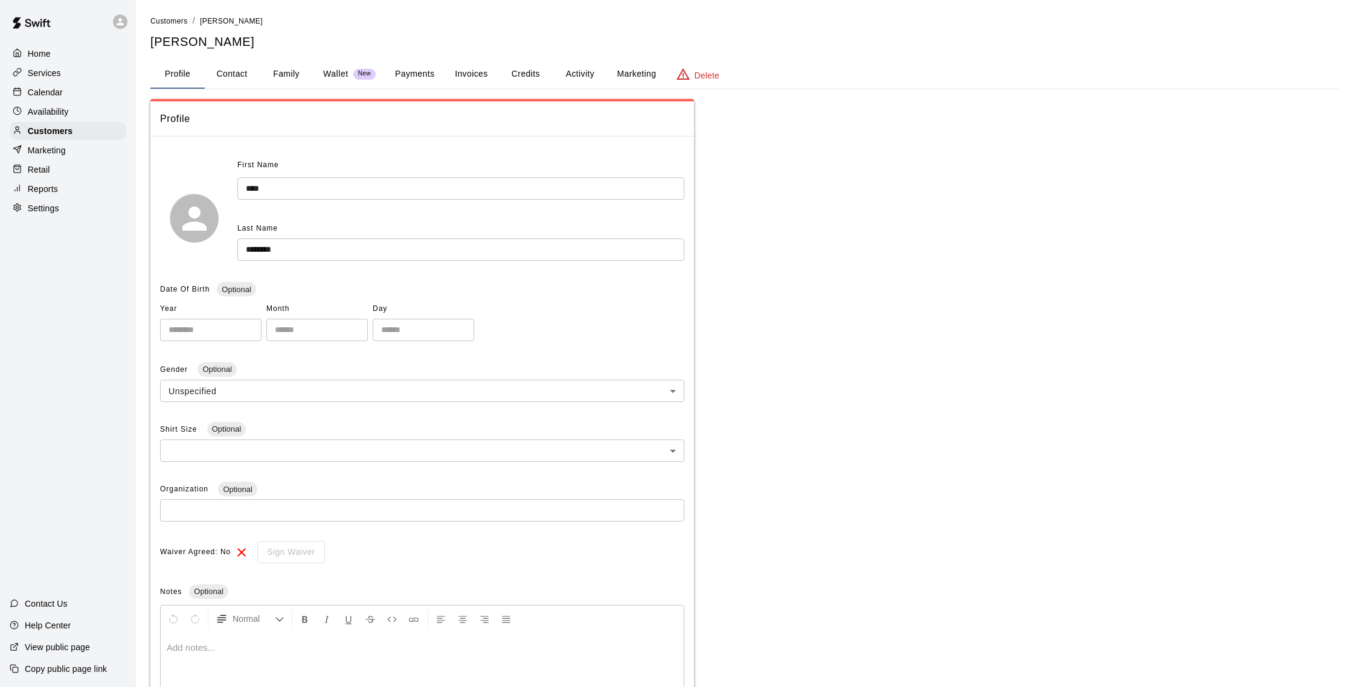
click at [579, 76] on button "Activity" at bounding box center [580, 74] width 54 height 29
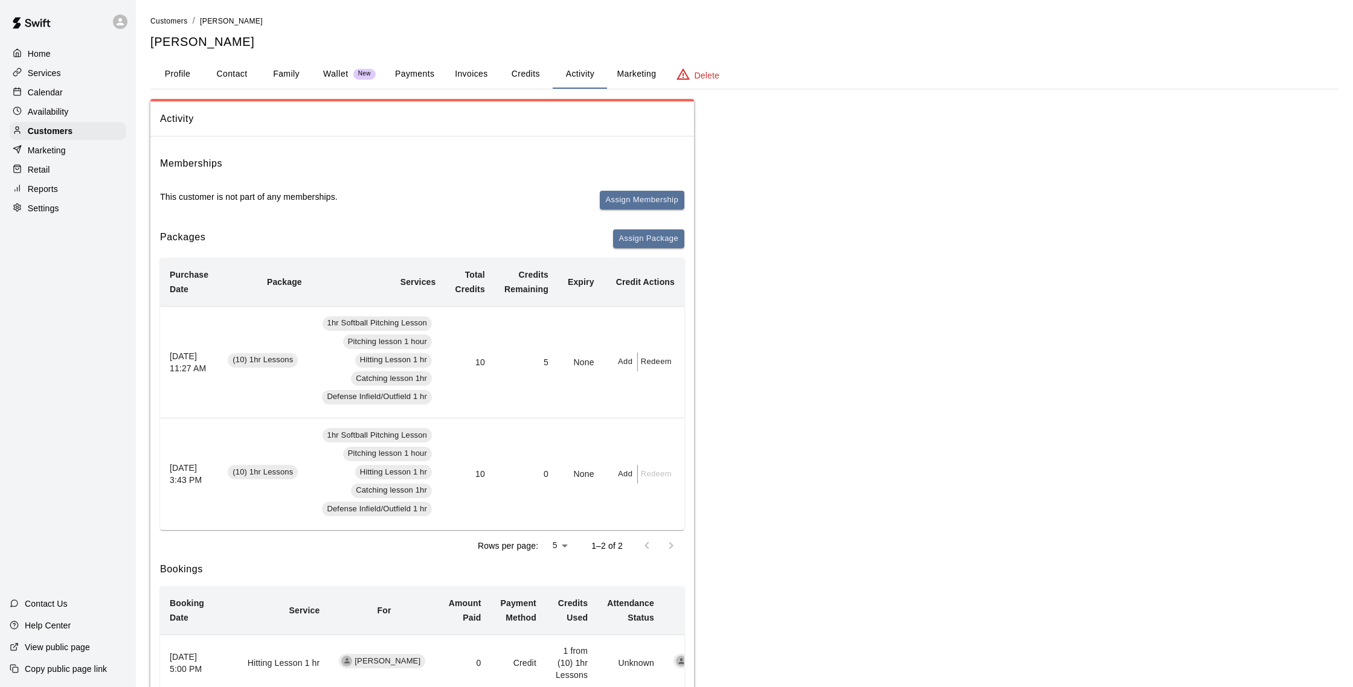
click at [43, 93] on p "Calendar" at bounding box center [45, 92] width 35 height 12
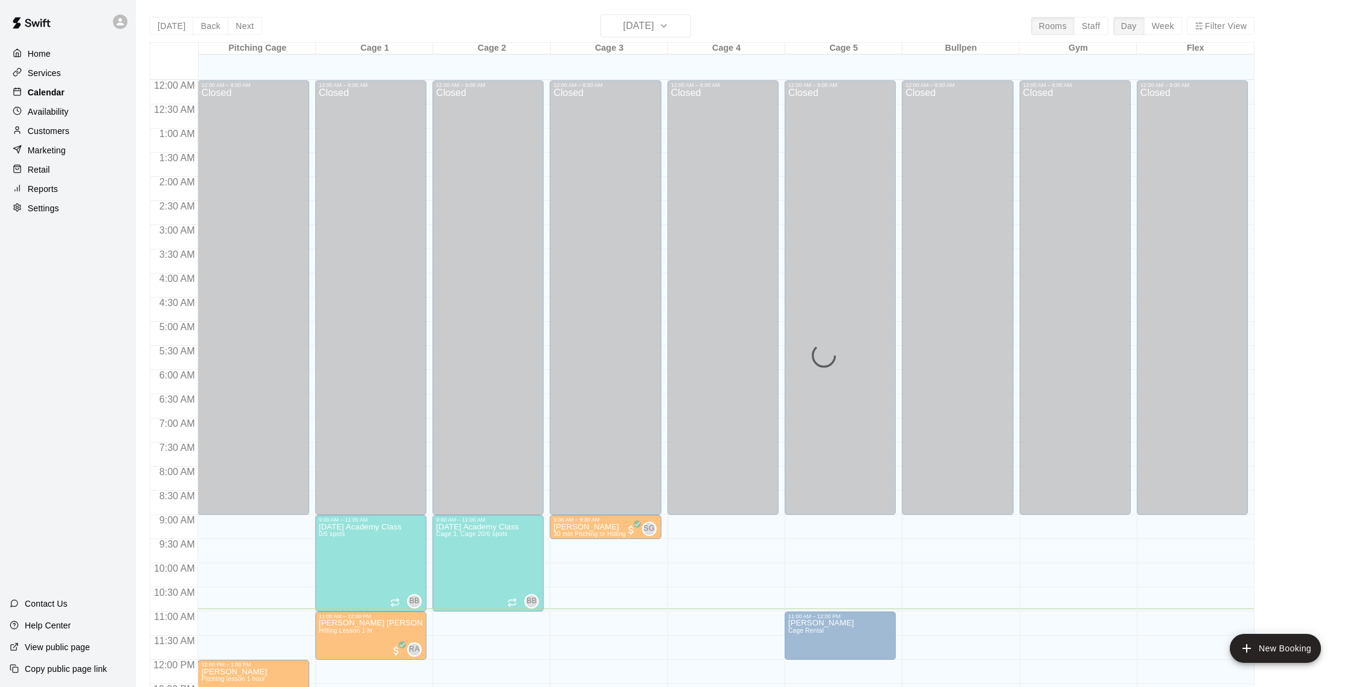
scroll to position [503, 0]
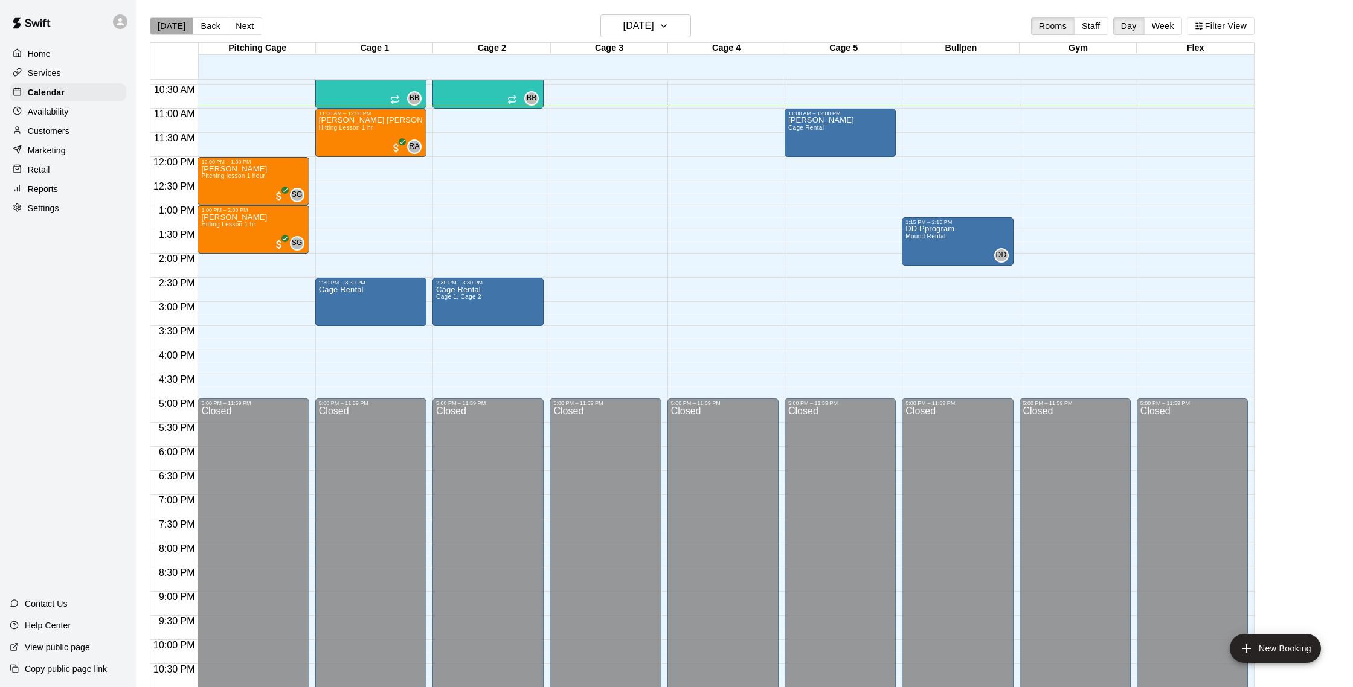
click at [176, 26] on button "[DATE]" at bounding box center [171, 26] width 43 height 18
click at [59, 73] on p "Services" at bounding box center [44, 73] width 33 height 12
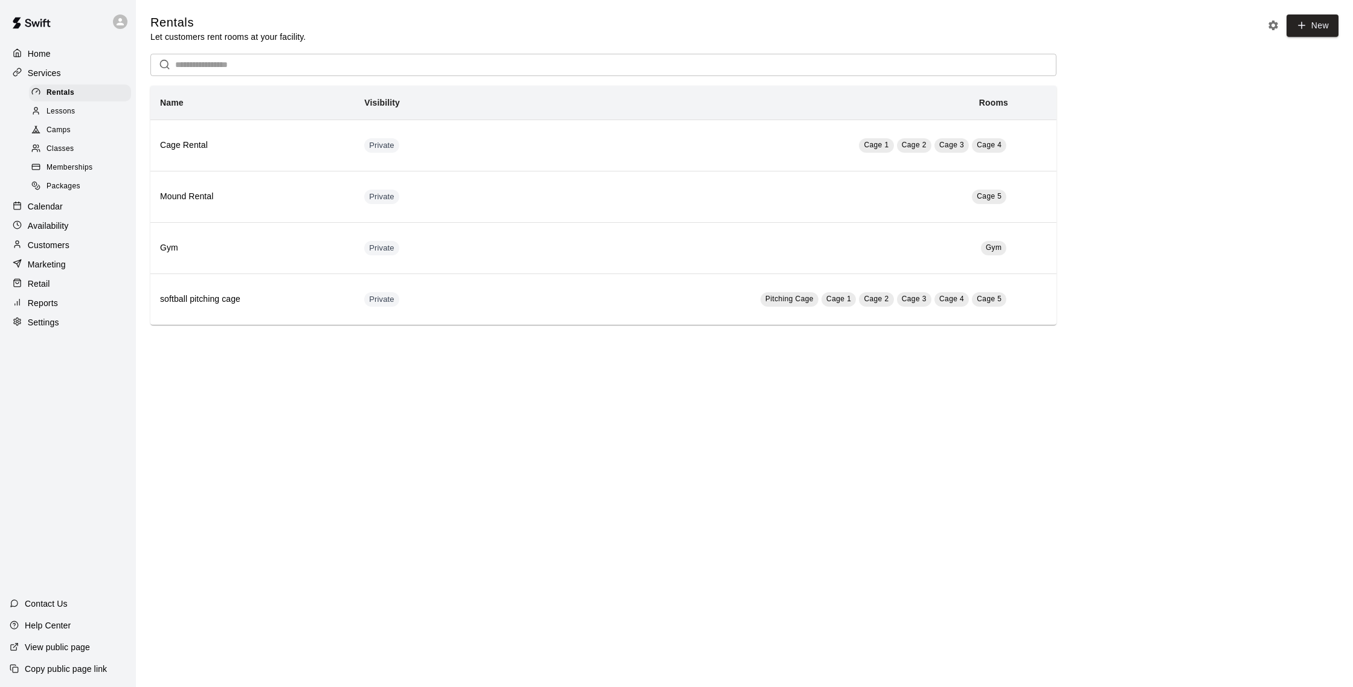
click at [54, 203] on p "Calendar" at bounding box center [45, 207] width 35 height 12
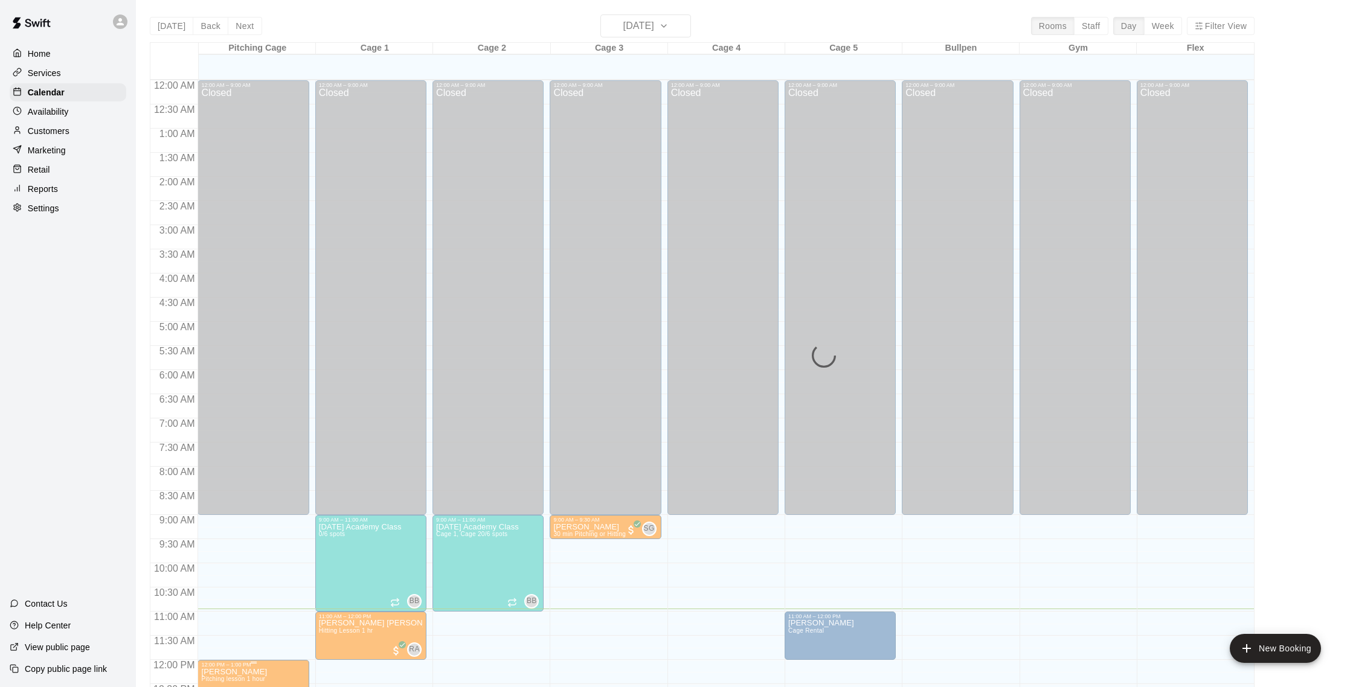
scroll to position [503, 0]
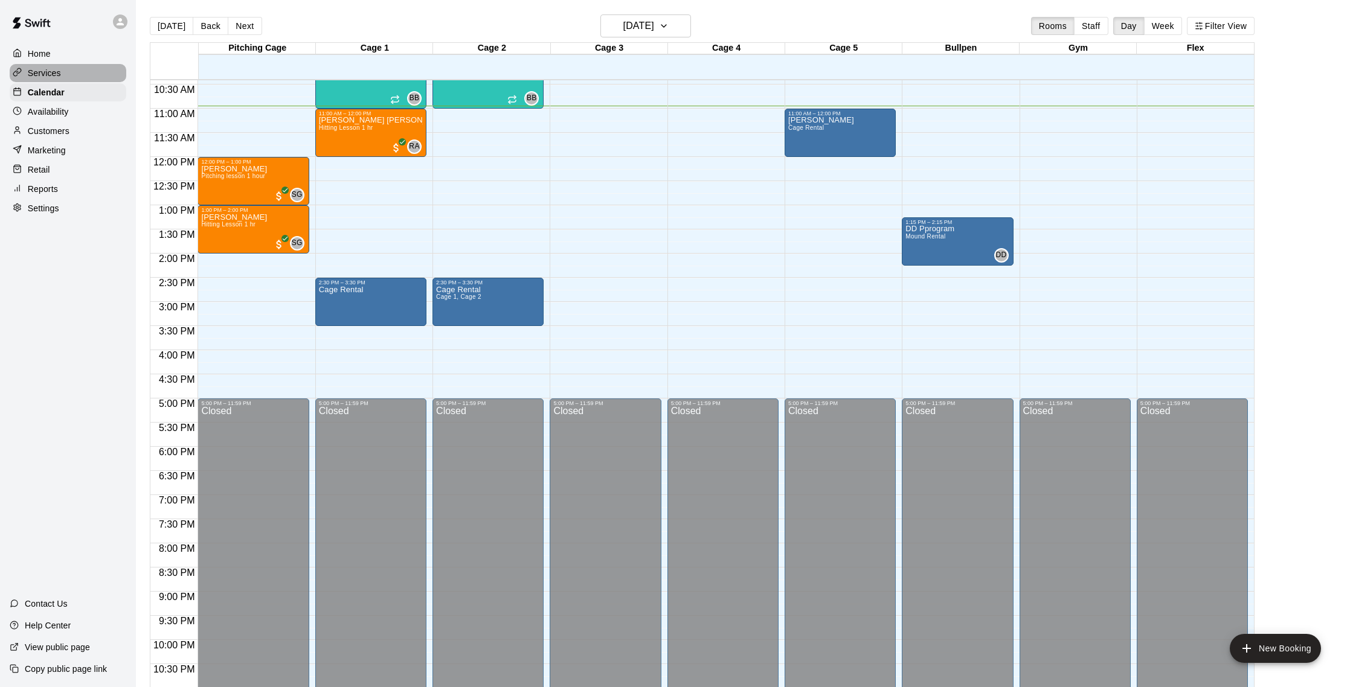
click at [51, 77] on p "Services" at bounding box center [44, 73] width 33 height 12
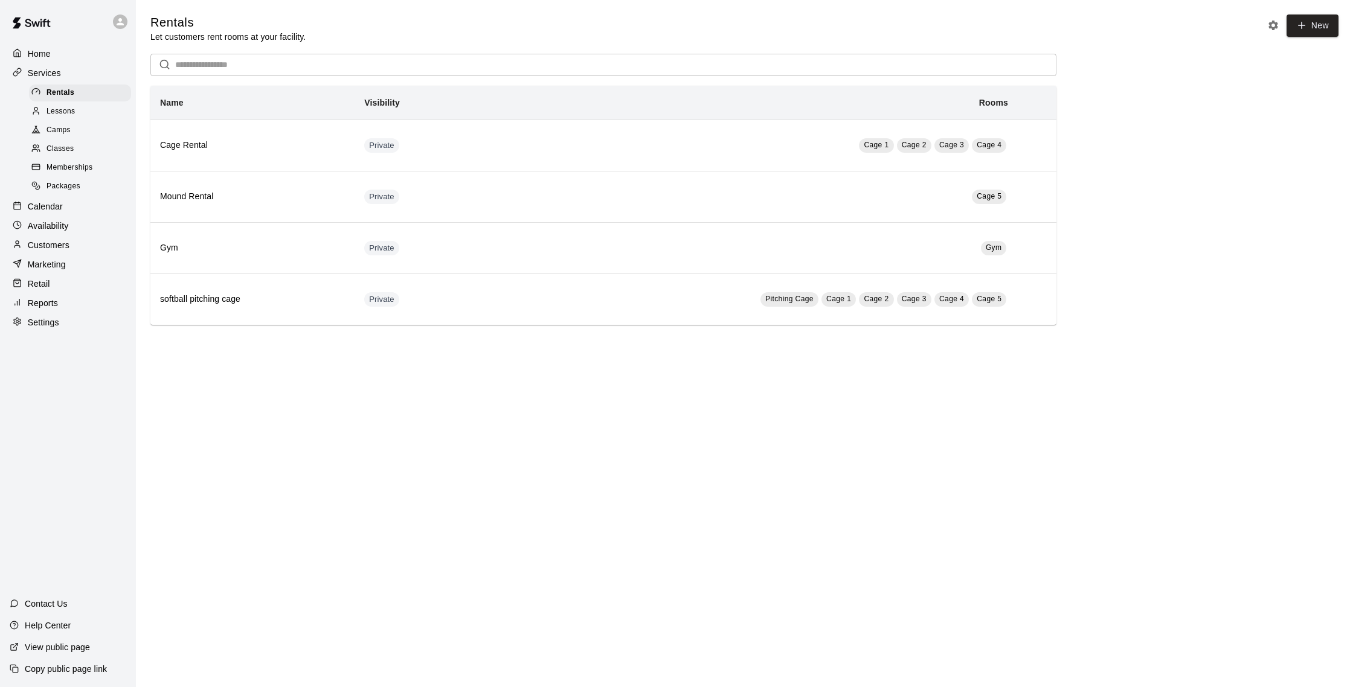
click at [57, 210] on p "Calendar" at bounding box center [45, 207] width 35 height 12
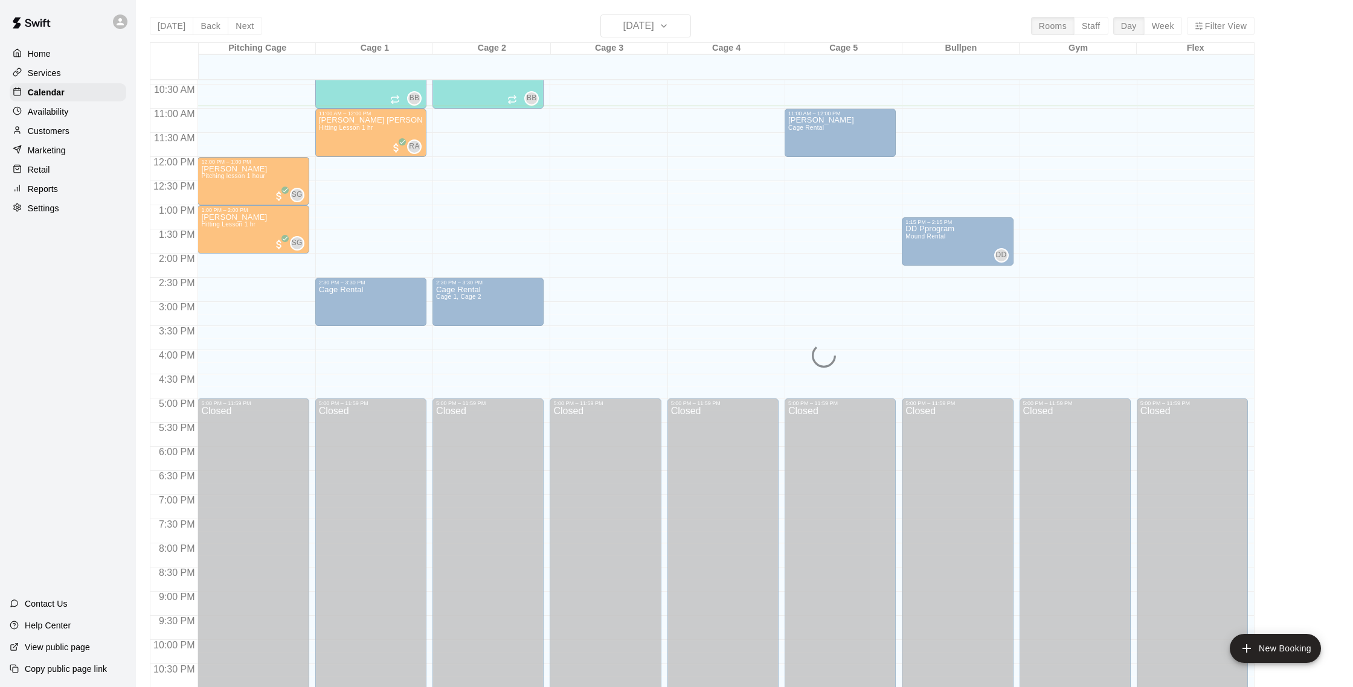
scroll to position [507, 0]
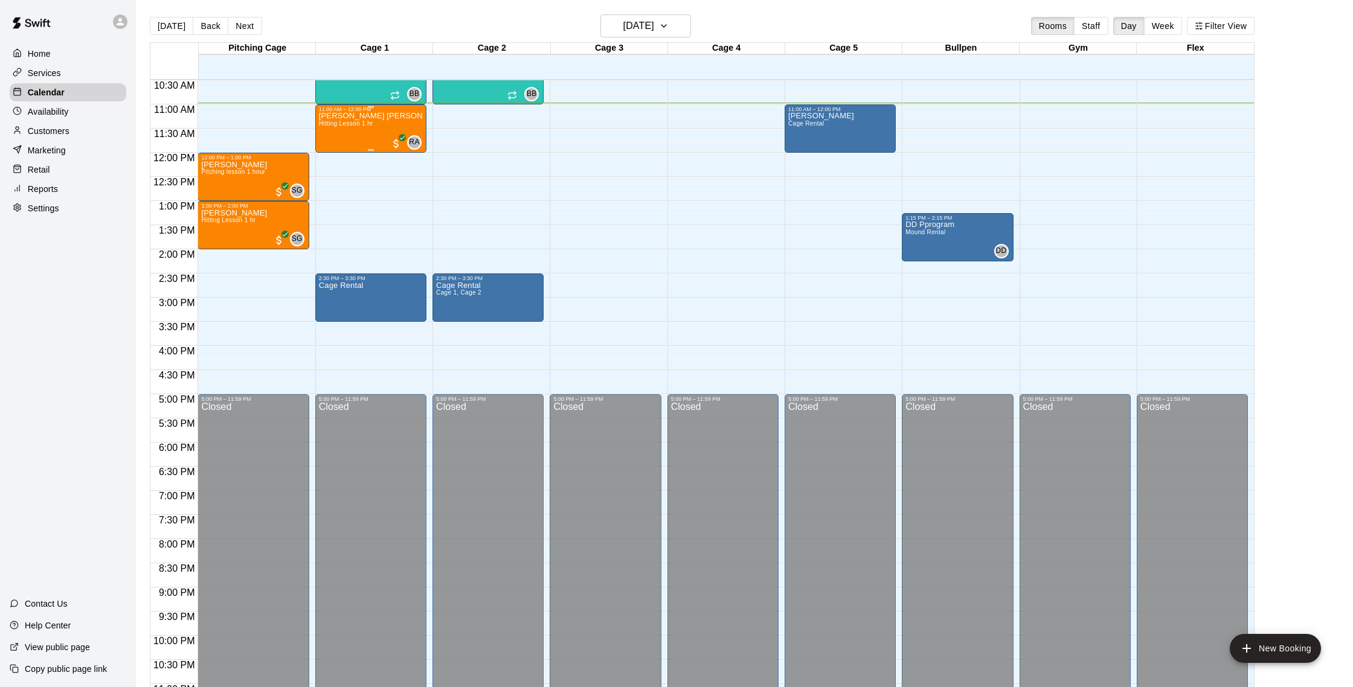
click at [389, 133] on div "Maddox Joros Hitting Lesson 1 hr RA 0" at bounding box center [371, 455] width 104 height 687
click at [332, 155] on img "edit" at bounding box center [331, 154] width 14 height 14
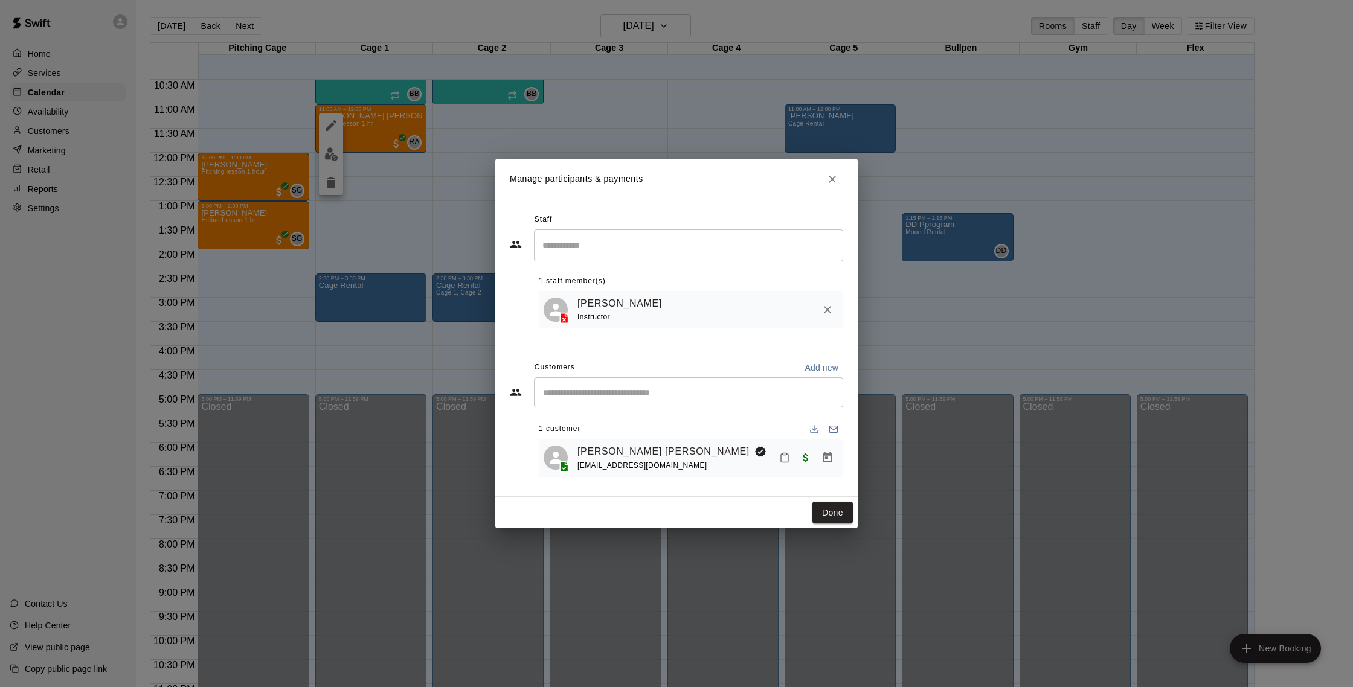
click at [830, 310] on icon "Remove" at bounding box center [827, 310] width 12 height 12
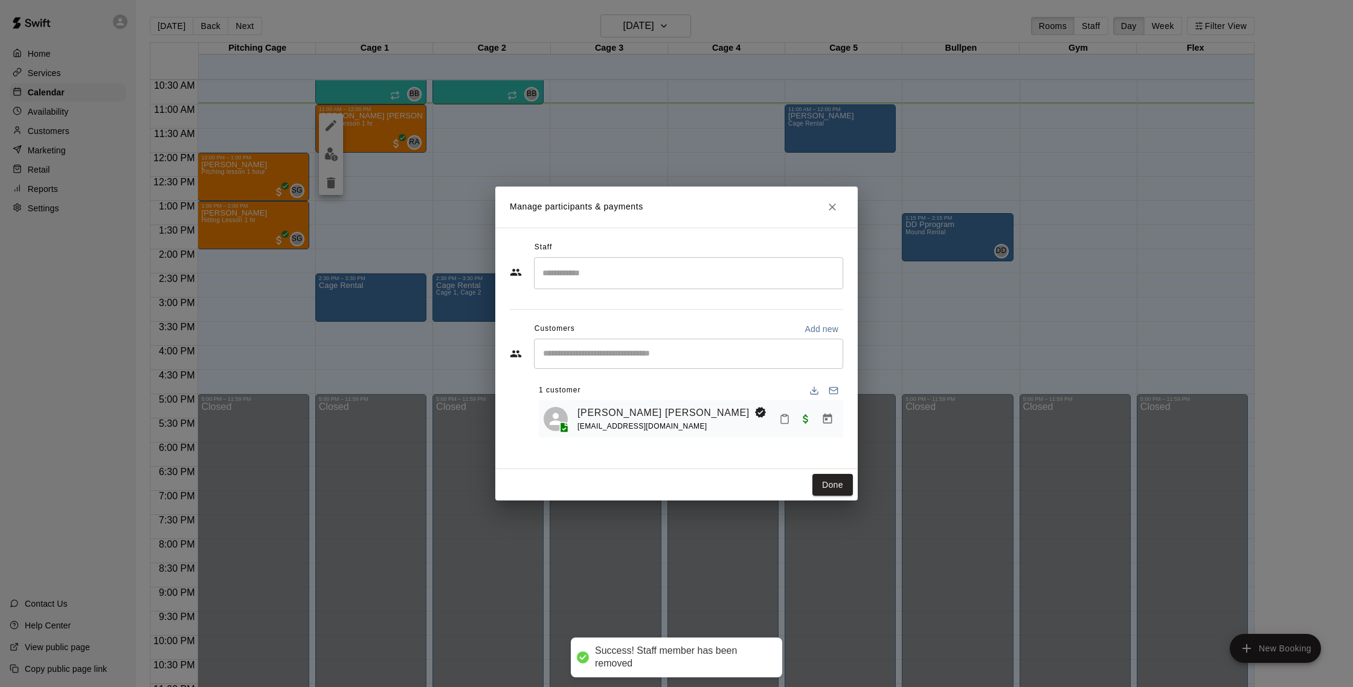
click at [855, 490] on div "Done" at bounding box center [676, 485] width 362 height 32
click at [840, 489] on button "Done" at bounding box center [832, 485] width 40 height 22
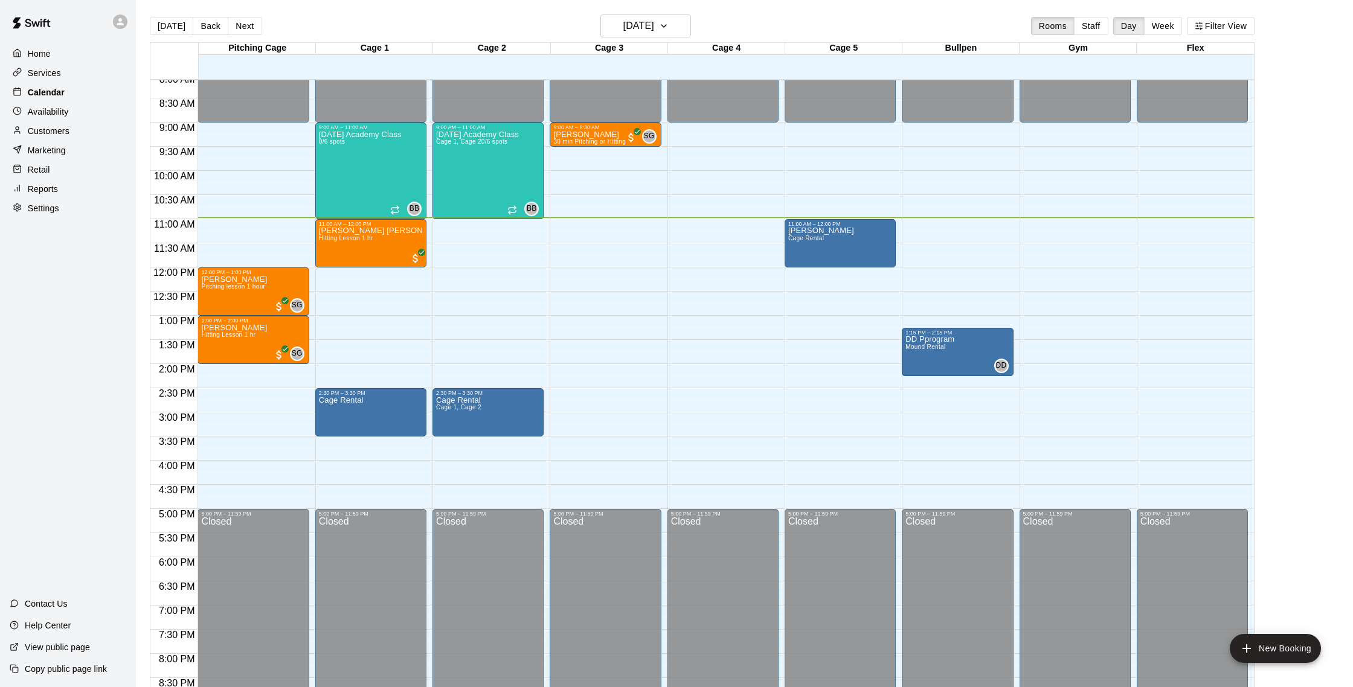
scroll to position [4, 0]
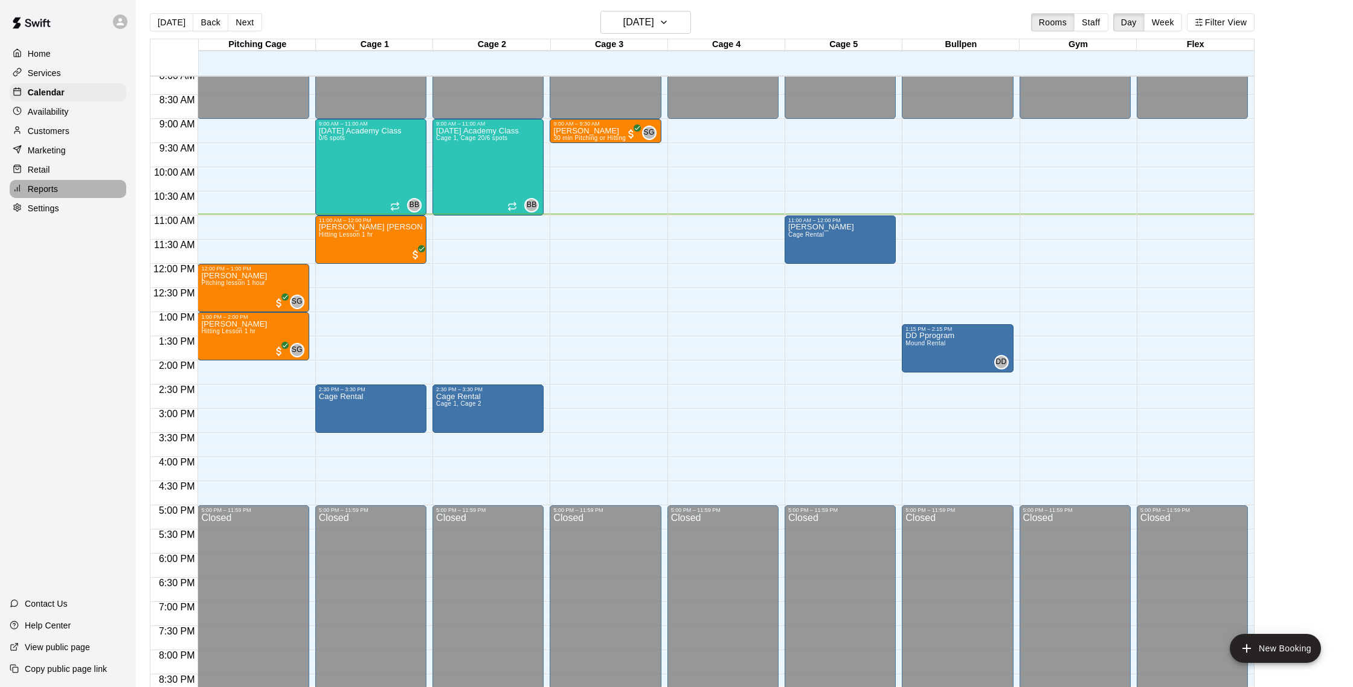
click at [51, 188] on p "Reports" at bounding box center [43, 189] width 30 height 12
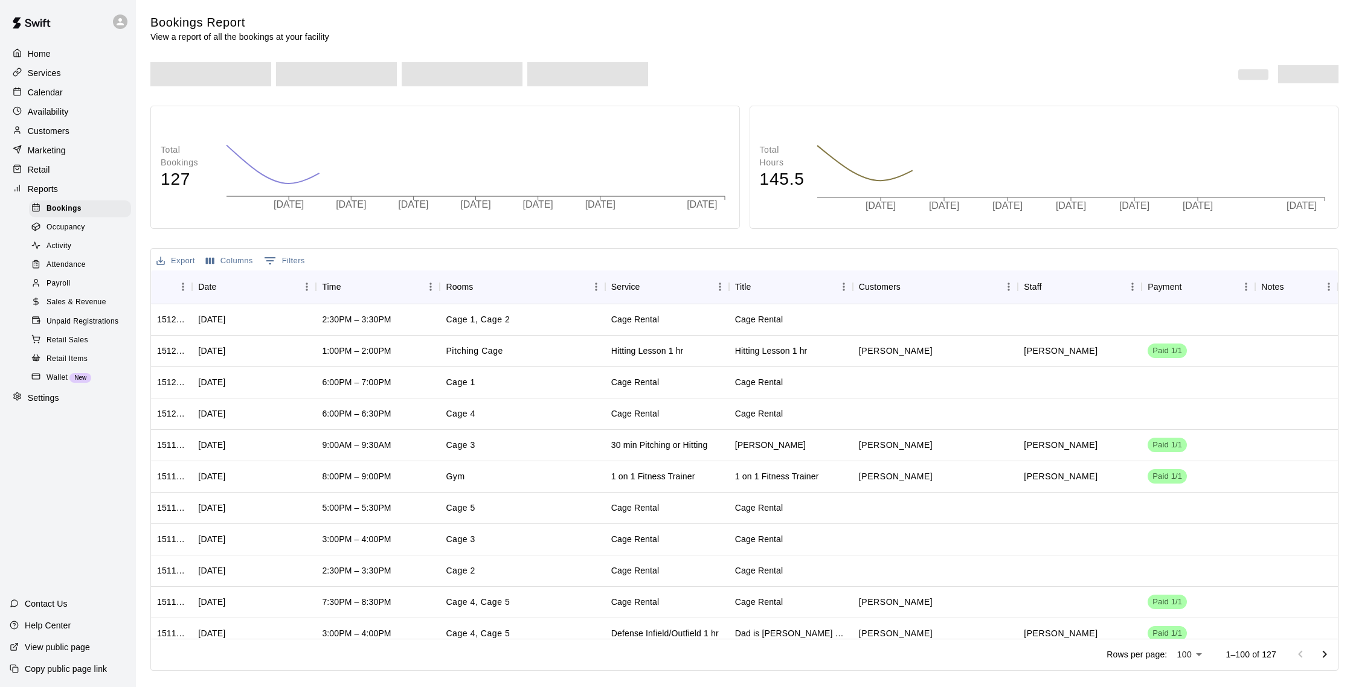
click at [101, 298] on span "Sales & Revenue" at bounding box center [77, 303] width 60 height 12
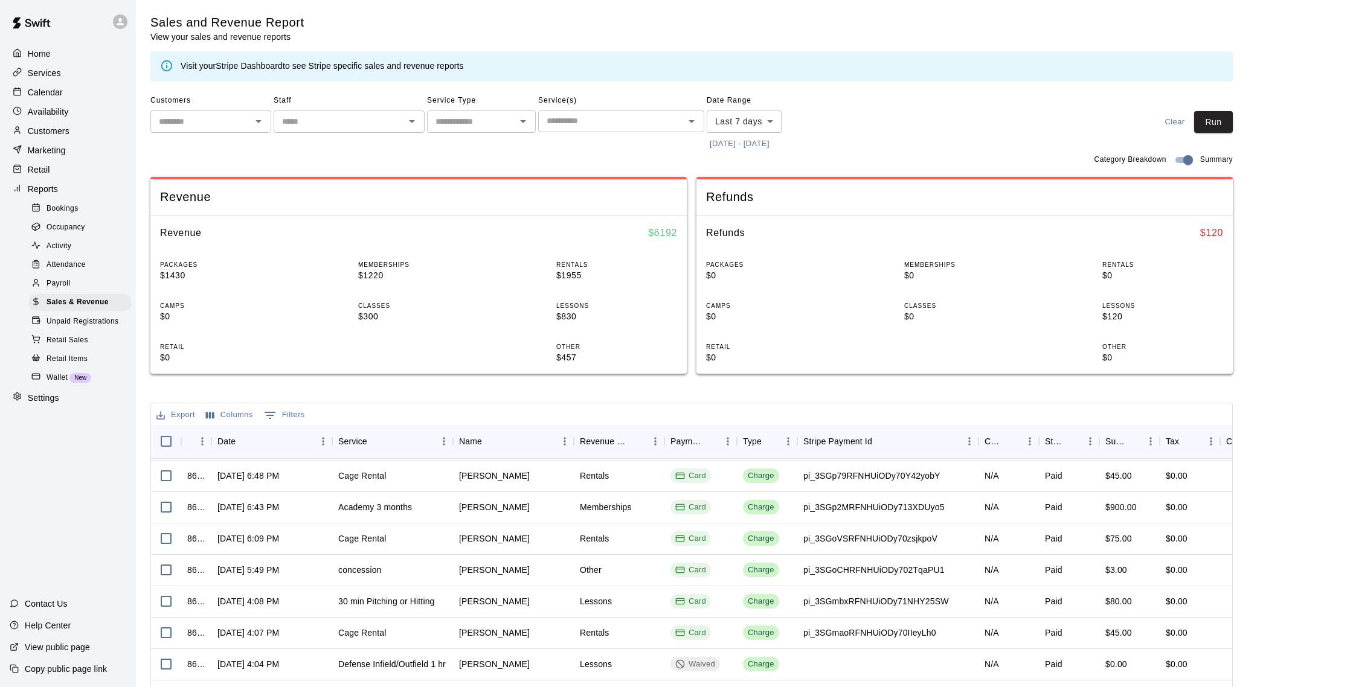
scroll to position [186, 0]
click at [41, 94] on p "Calendar" at bounding box center [45, 92] width 35 height 12
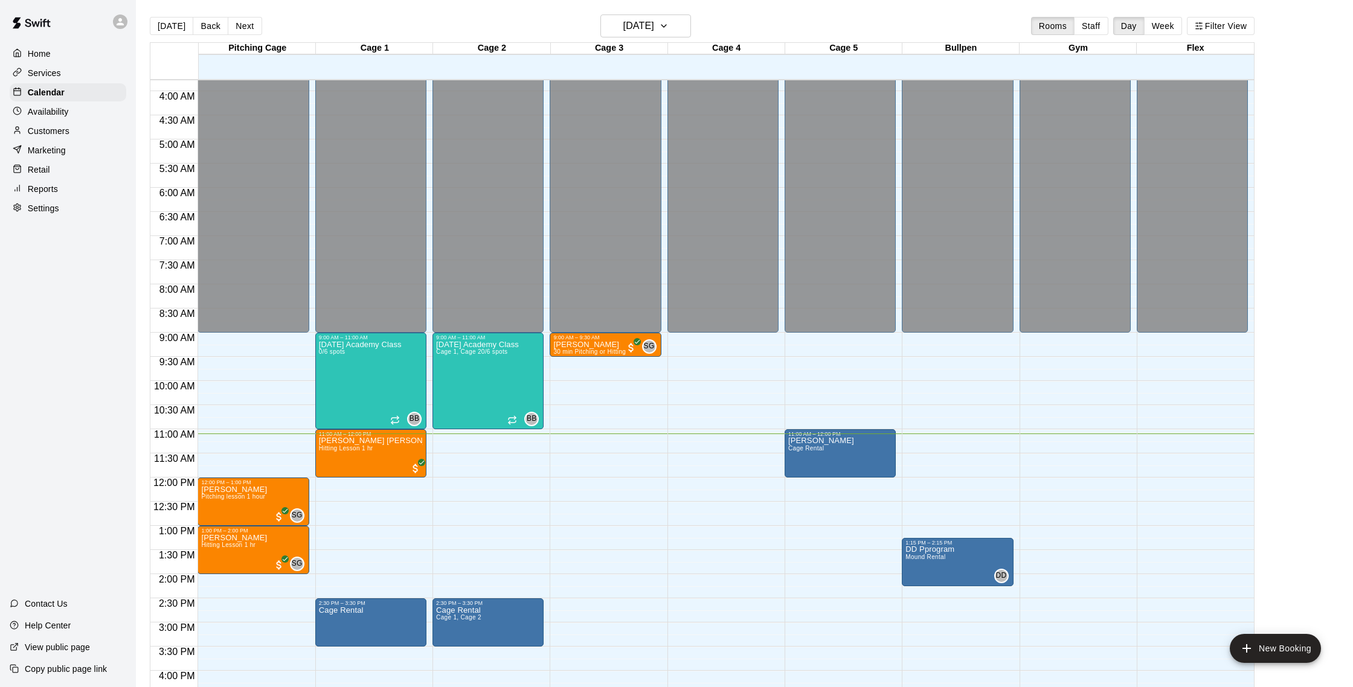
scroll to position [174, 0]
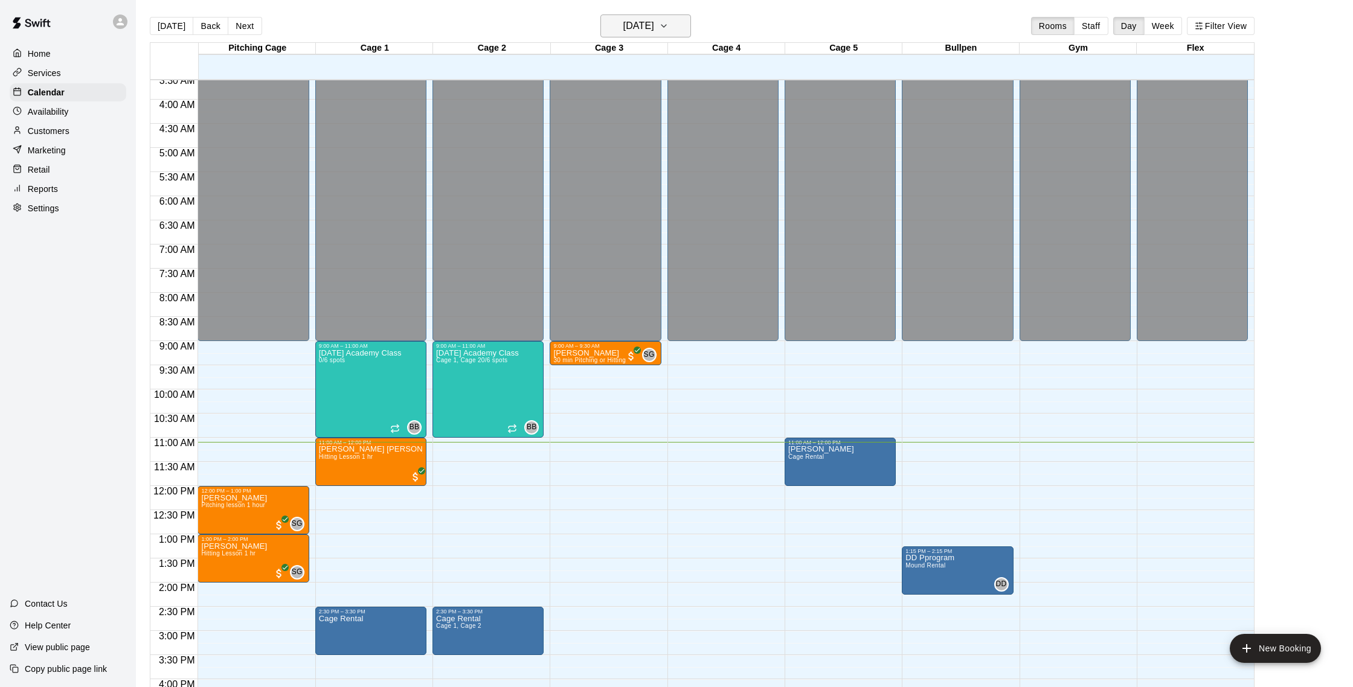
click at [654, 24] on h6 "[DATE]" at bounding box center [638, 26] width 31 height 17
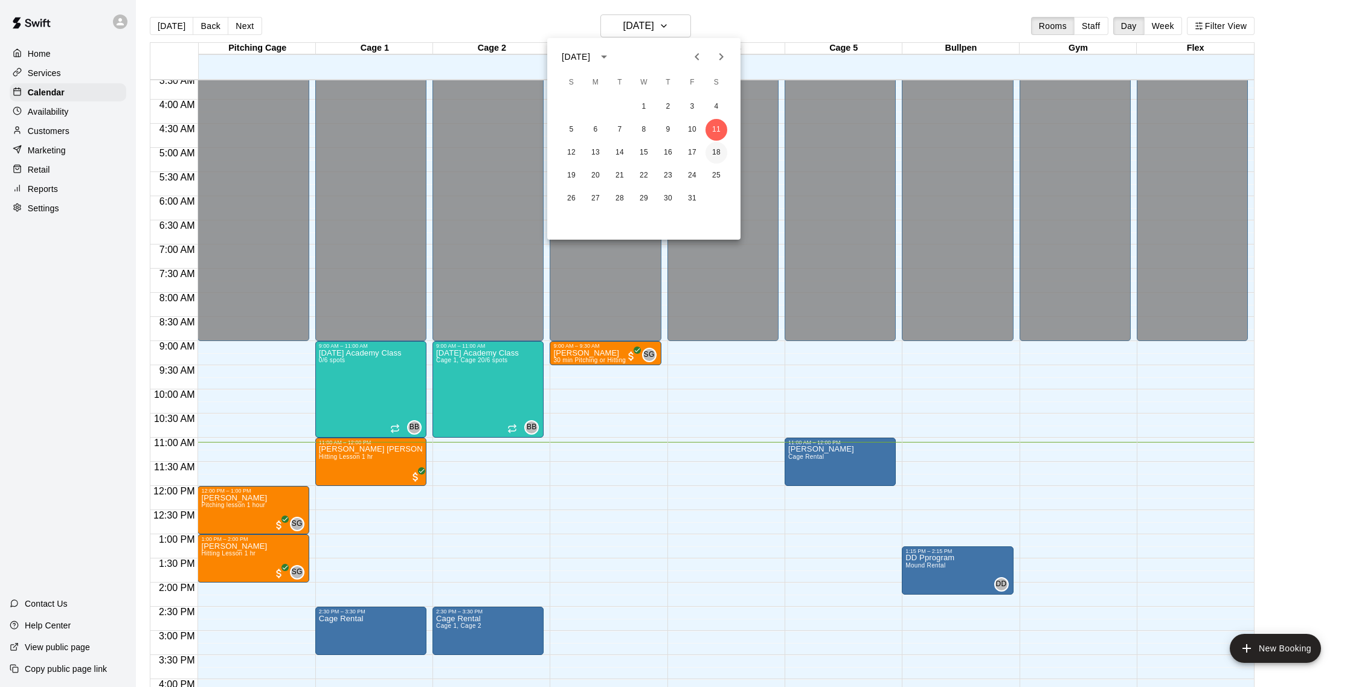
click at [715, 152] on button "18" at bounding box center [716, 153] width 22 height 22
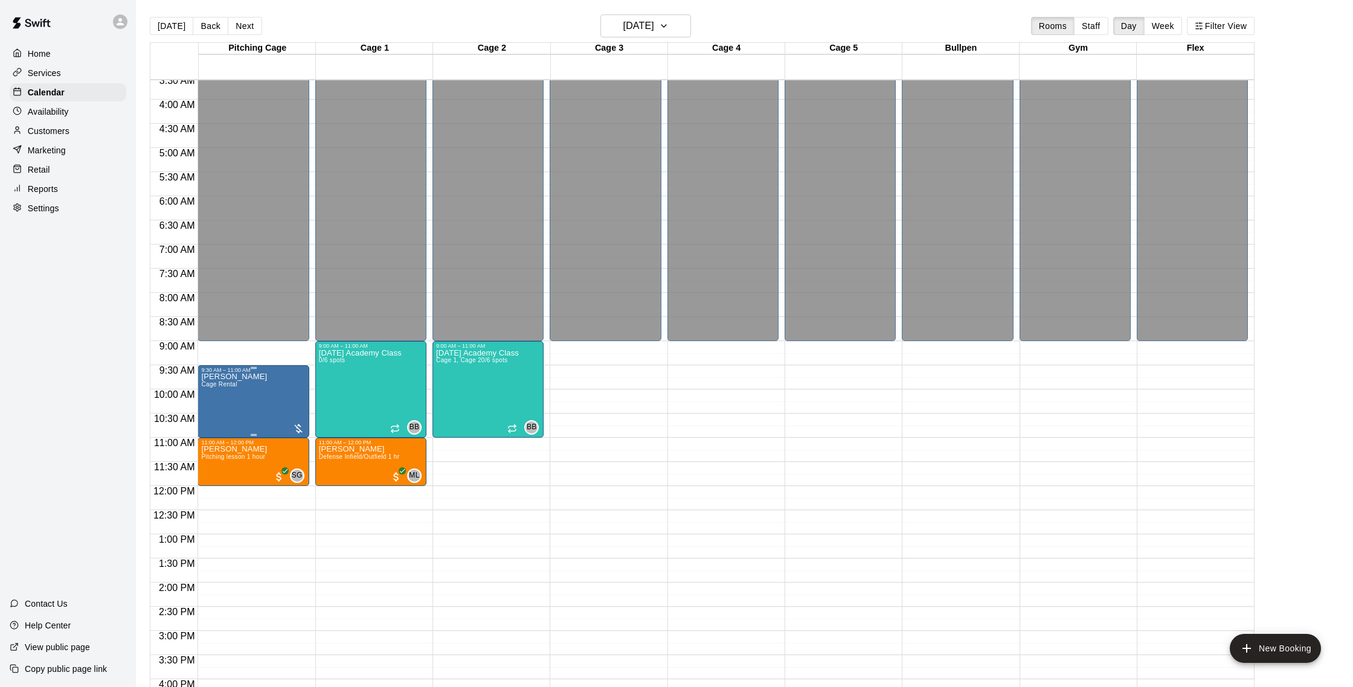
click at [309, 397] on div "9:30 AM – 11:00 AM Heather Maharaj Cage Rental" at bounding box center [253, 401] width 111 height 72
click at [212, 408] on img "edit" at bounding box center [211, 407] width 14 height 14
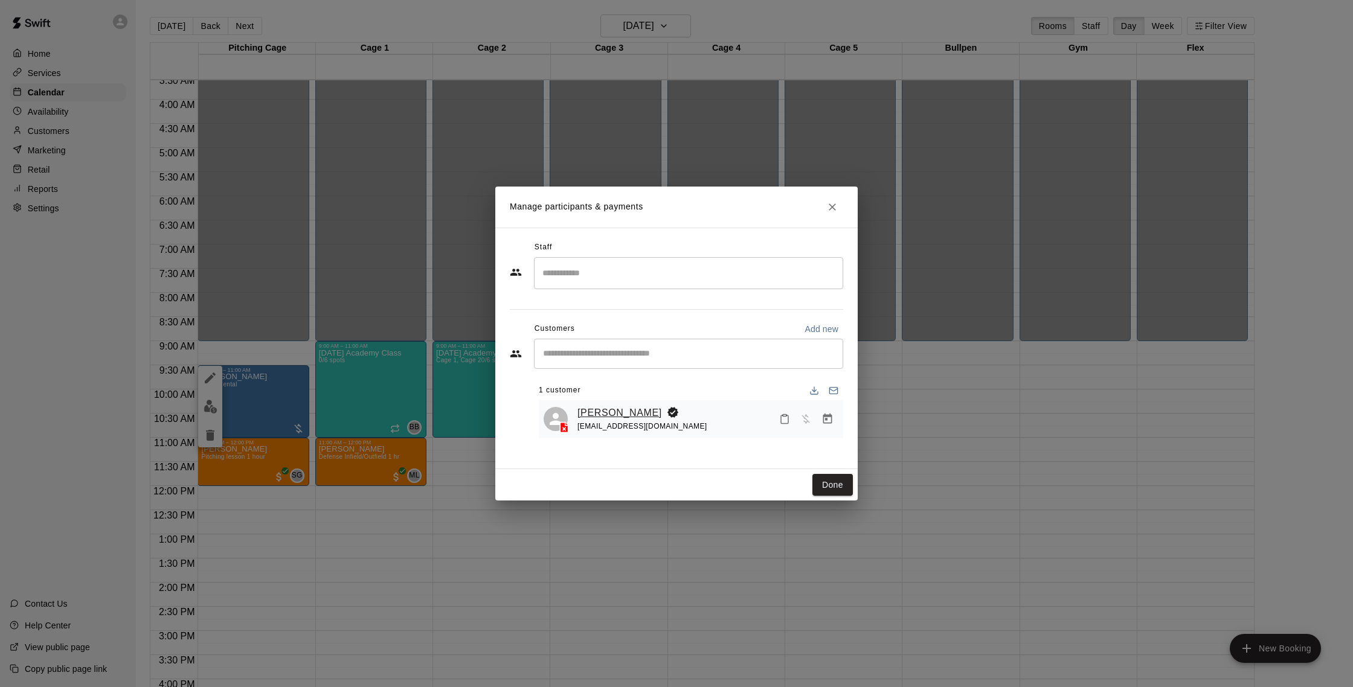
click at [611, 412] on link "[PERSON_NAME]" at bounding box center [619, 413] width 85 height 16
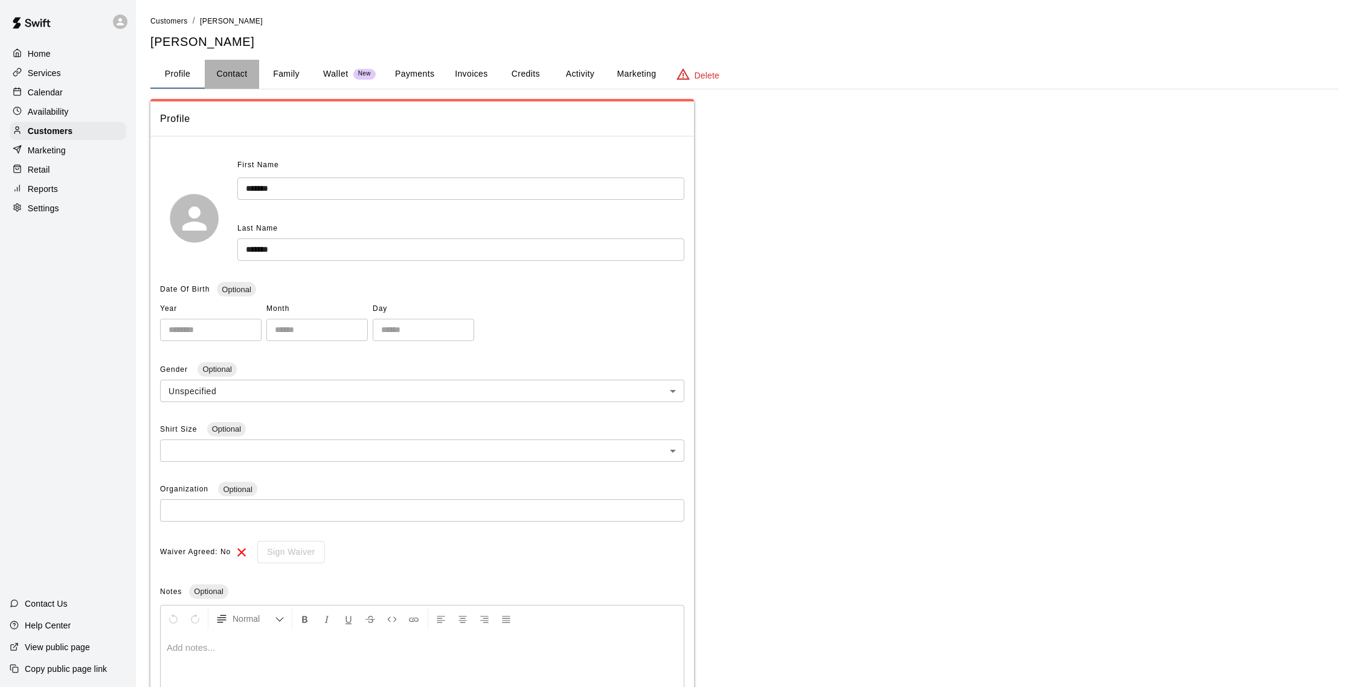
click at [239, 77] on button "Contact" at bounding box center [232, 74] width 54 height 29
select select "**"
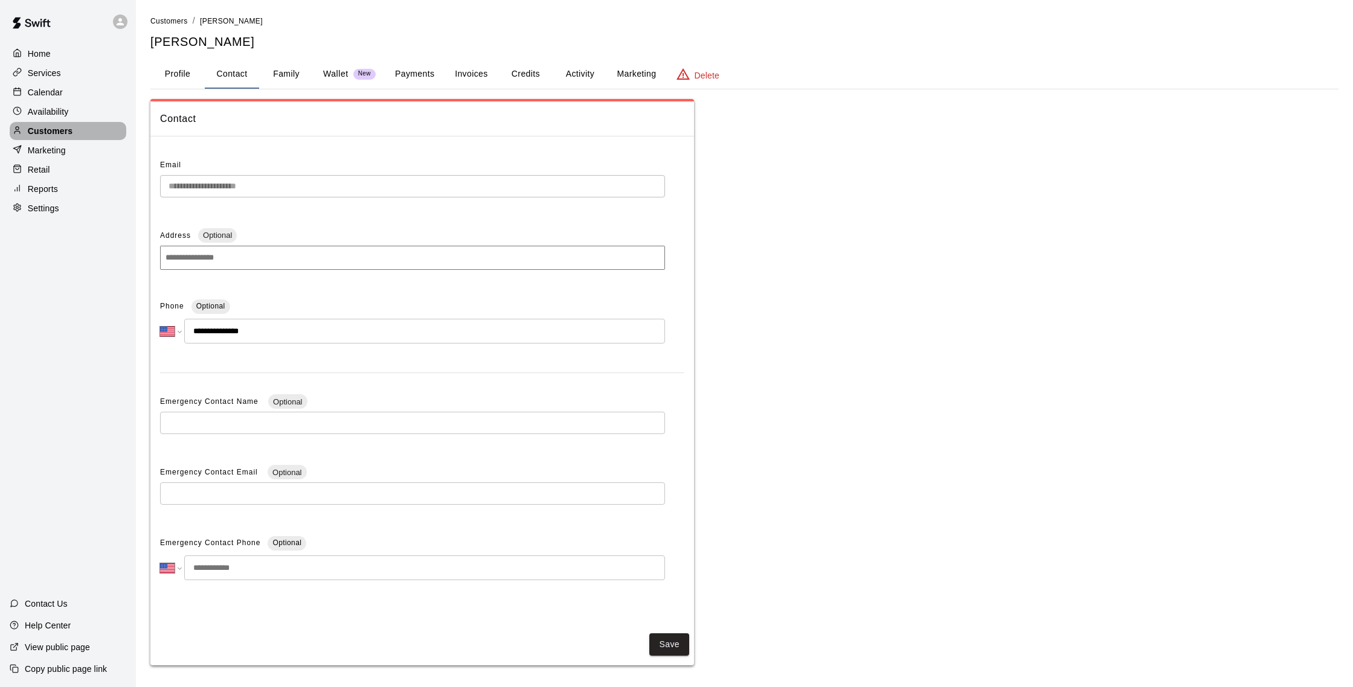
click at [95, 132] on div "Customers" at bounding box center [68, 131] width 117 height 18
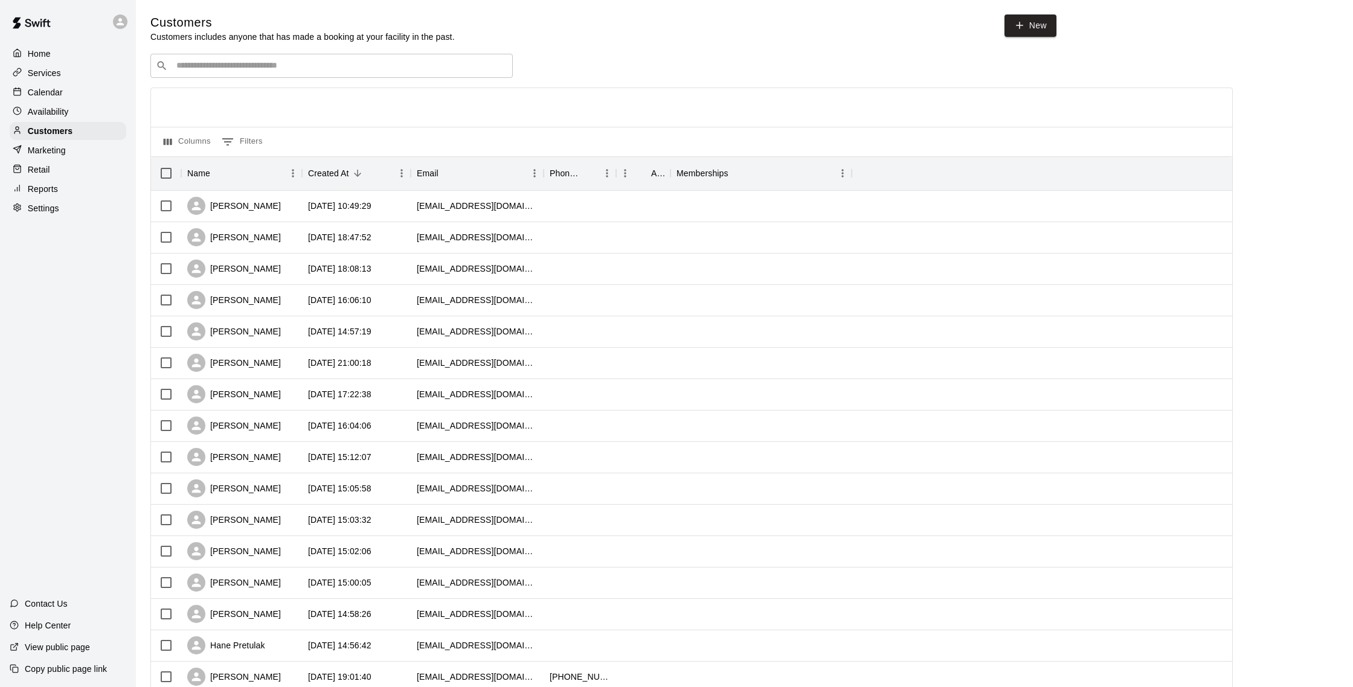
click at [278, 69] on input "Search customers by name or email" at bounding box center [340, 66] width 335 height 12
type input "***"
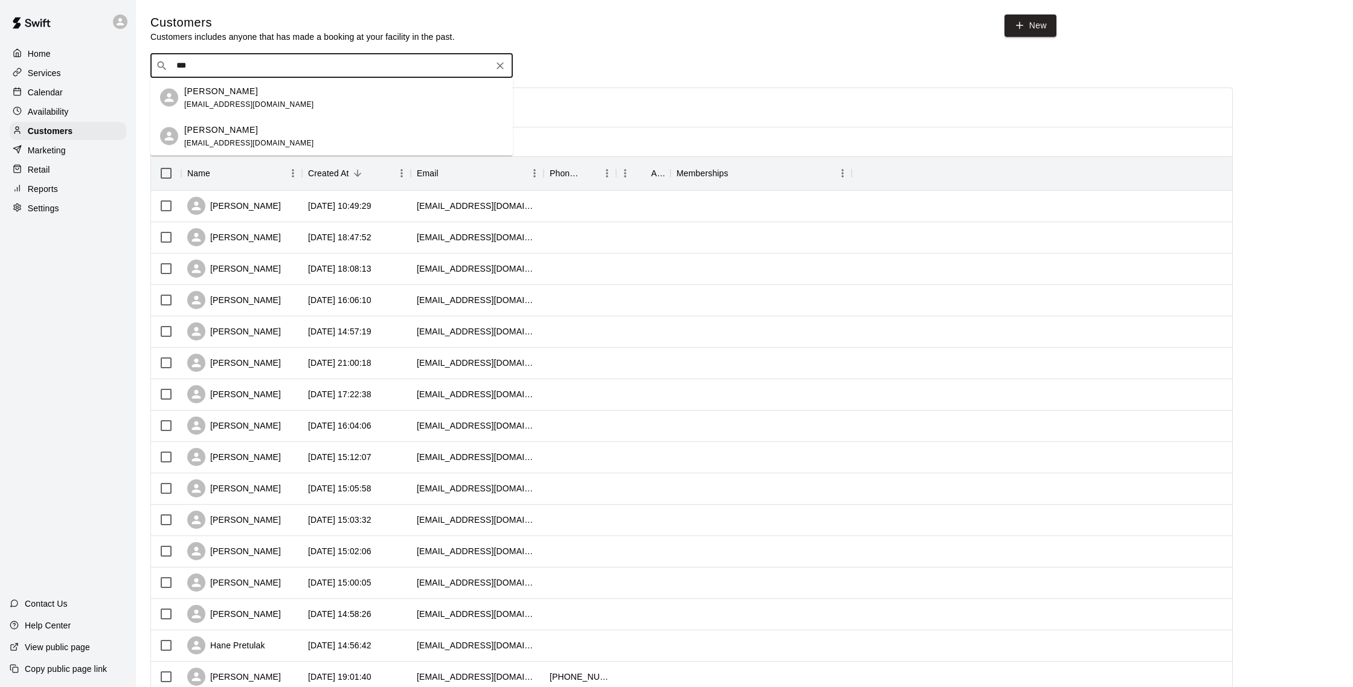
click at [304, 90] on div "George Papadimitriou gjp215@icloud.com" at bounding box center [343, 98] width 319 height 26
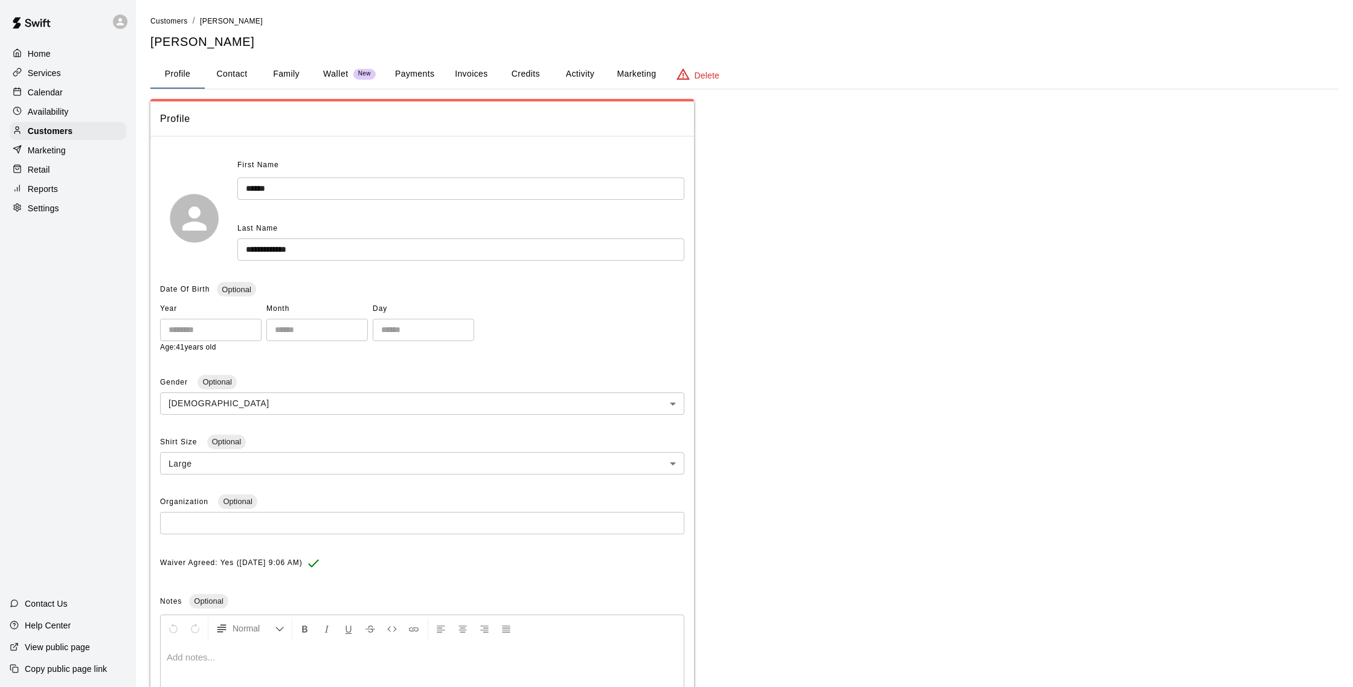
click at [624, 71] on button "Marketing" at bounding box center [636, 74] width 59 height 29
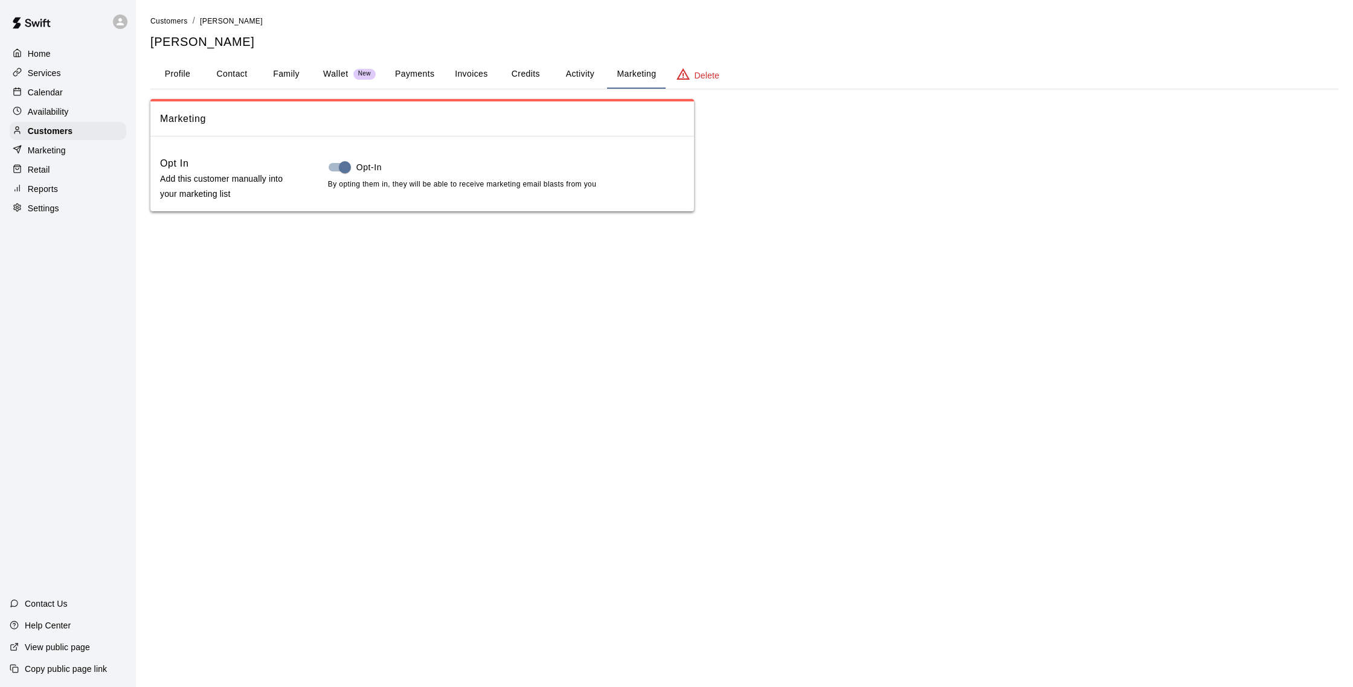
click at [71, 144] on div "Marketing" at bounding box center [68, 150] width 117 height 18
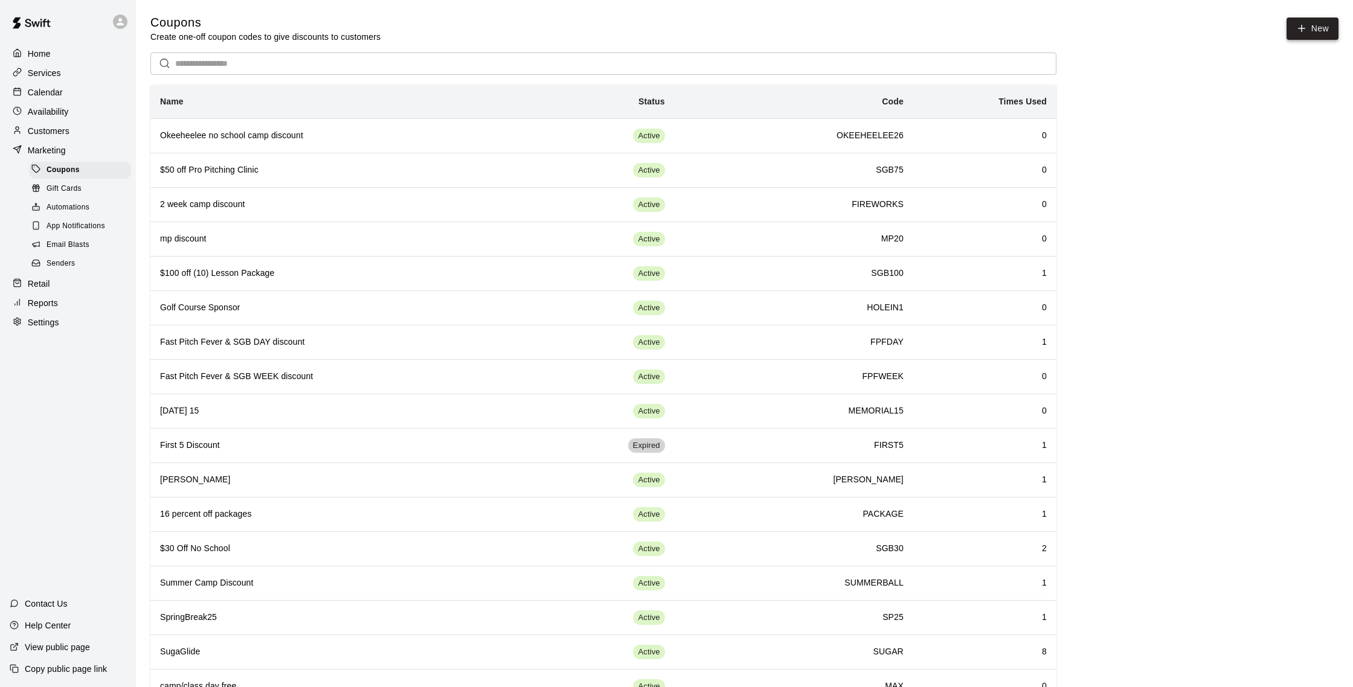
click at [1313, 33] on button "New" at bounding box center [1312, 29] width 52 height 22
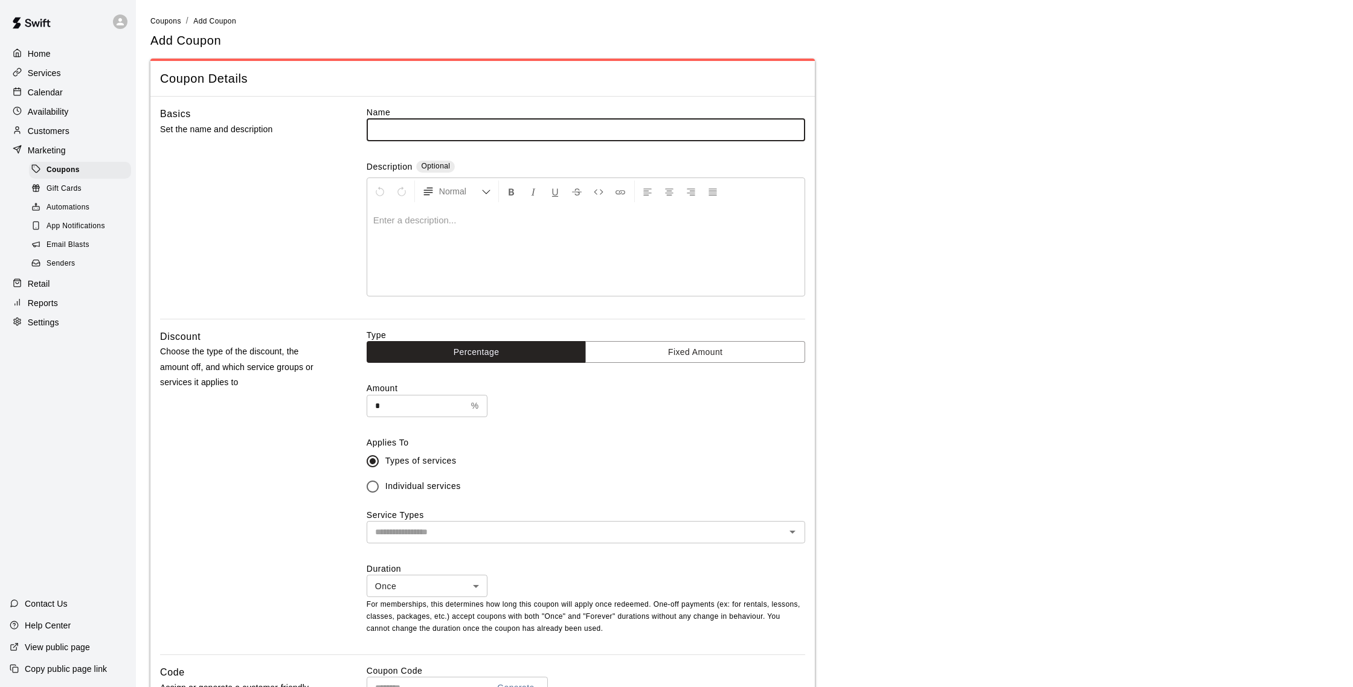
click at [78, 245] on span "Email Blasts" at bounding box center [68, 245] width 43 height 12
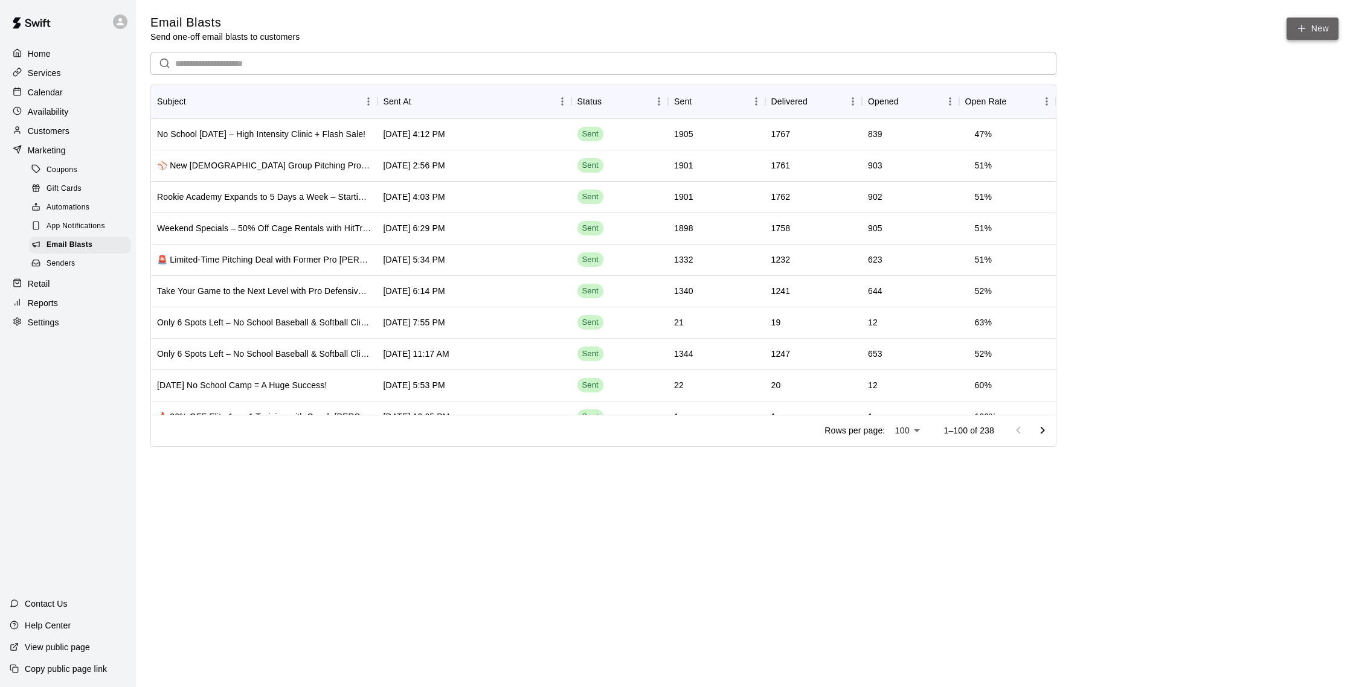
click at [1331, 29] on link "New" at bounding box center [1312, 29] width 52 height 22
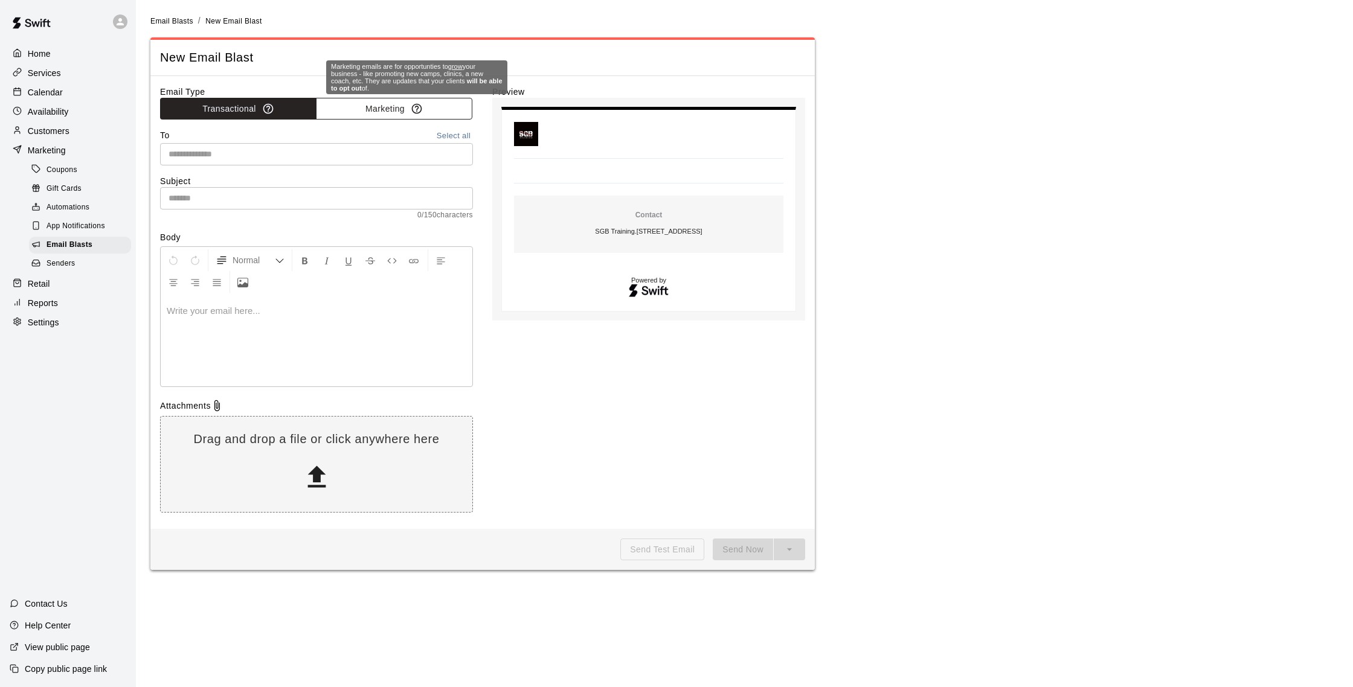
click at [417, 110] on icon "button" at bounding box center [417, 109] width 12 height 12
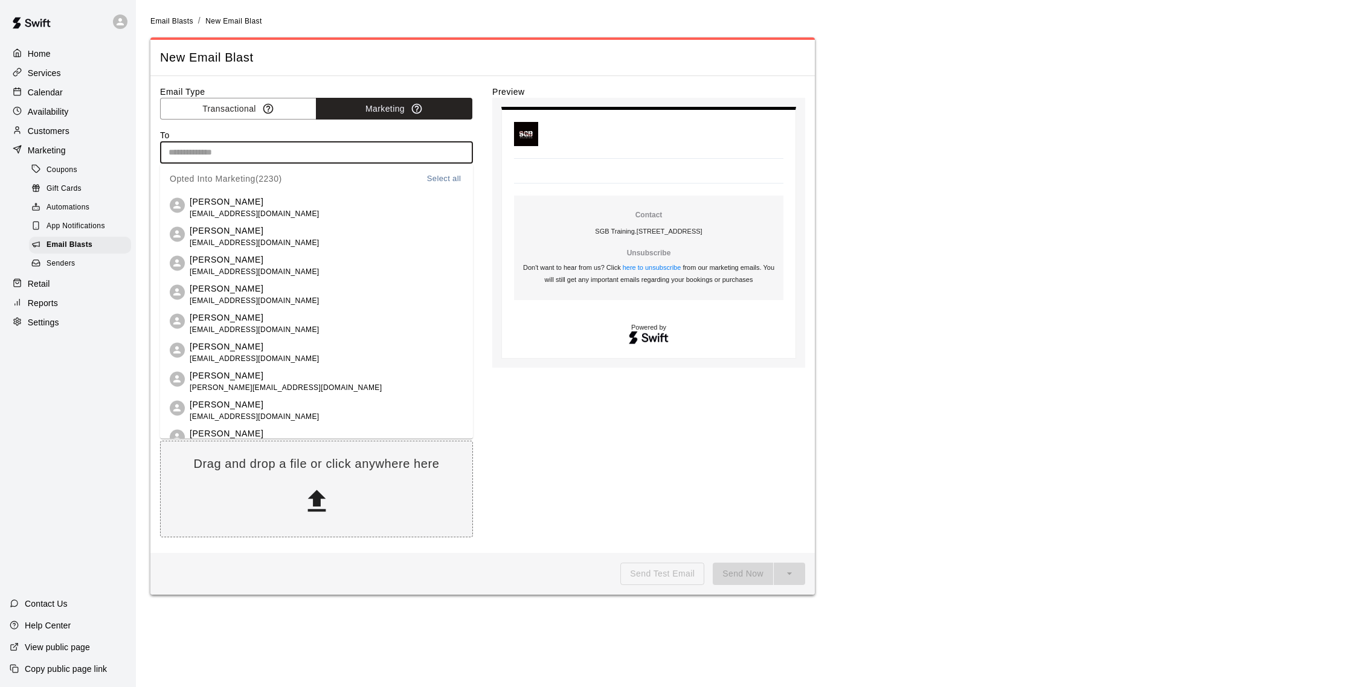
click at [368, 159] on input "text" at bounding box center [316, 152] width 304 height 15
type input "******"
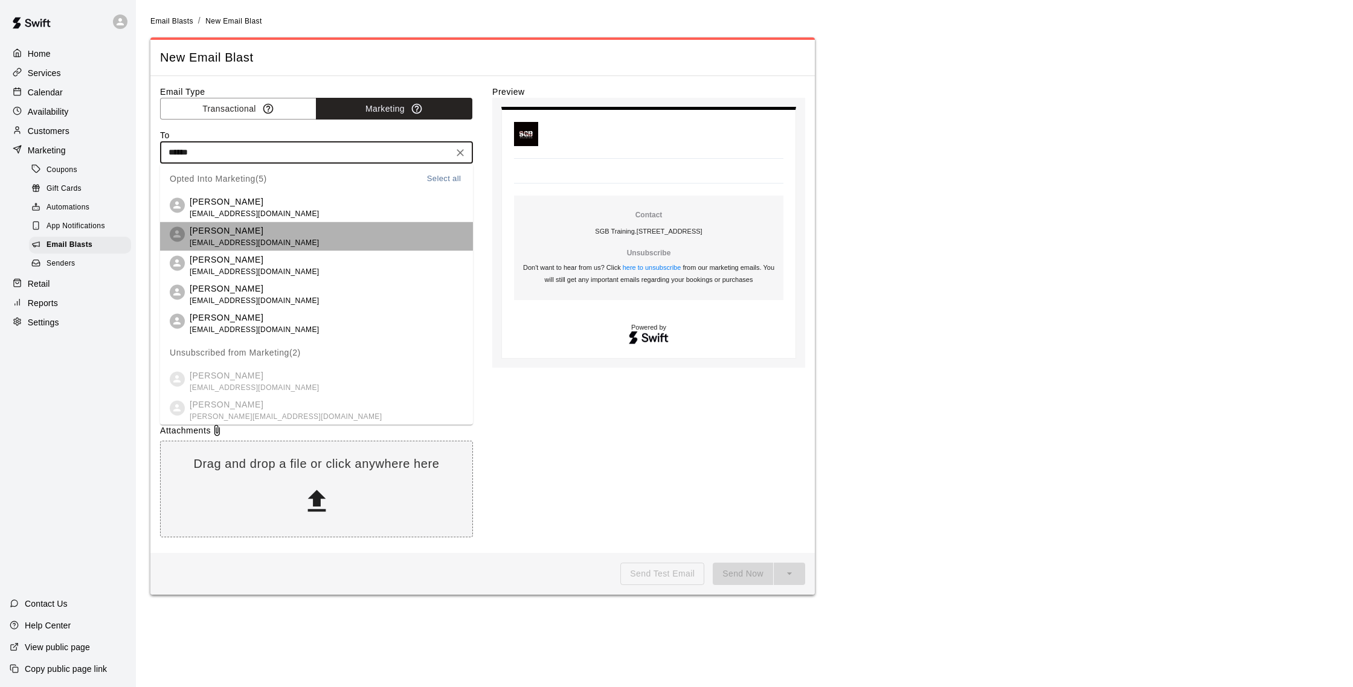
click at [293, 232] on li "George Papadimitriou gjp215@icloud.com" at bounding box center [316, 236] width 313 height 29
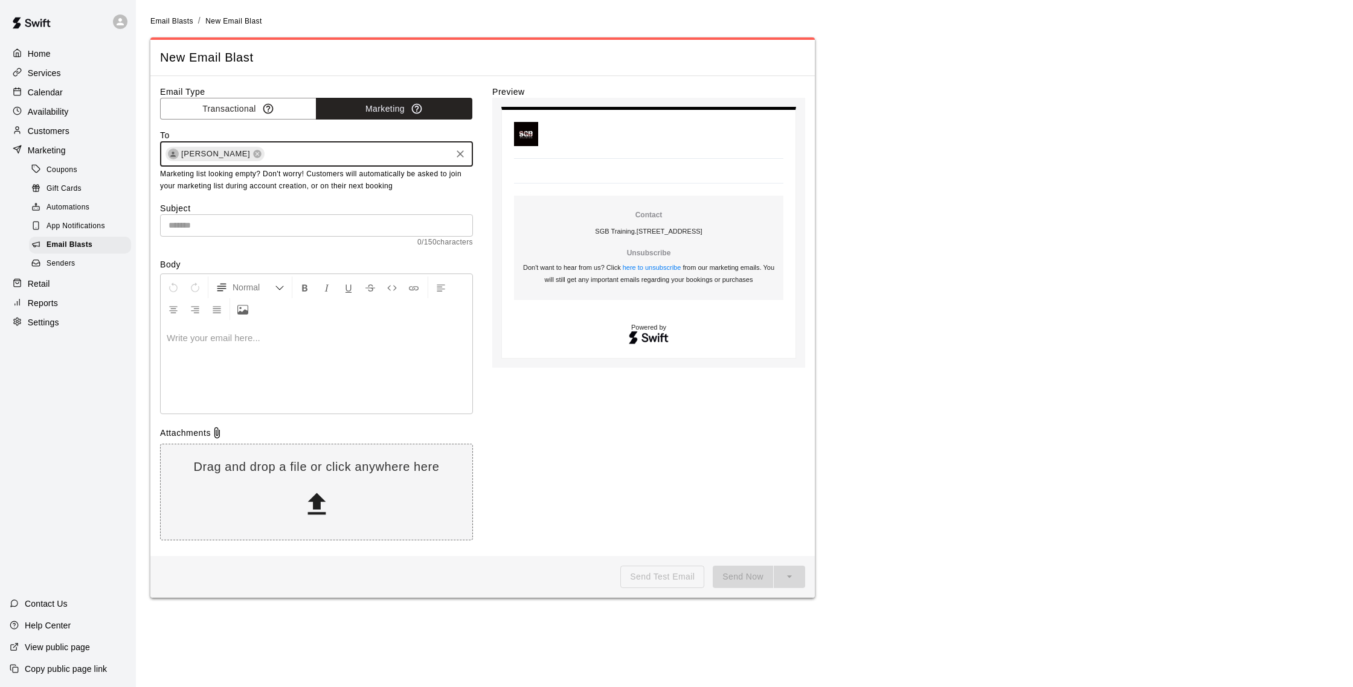
click at [259, 338] on p at bounding box center [317, 338] width 300 height 12
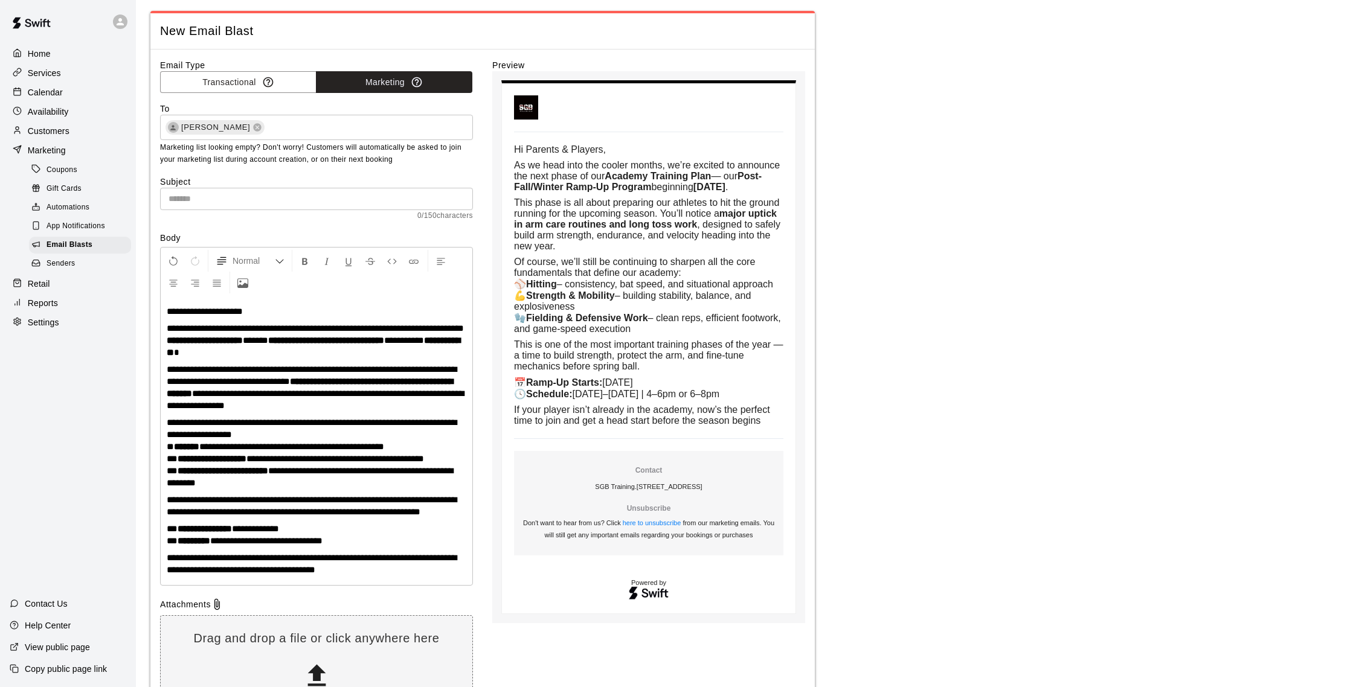
scroll to position [35, 0]
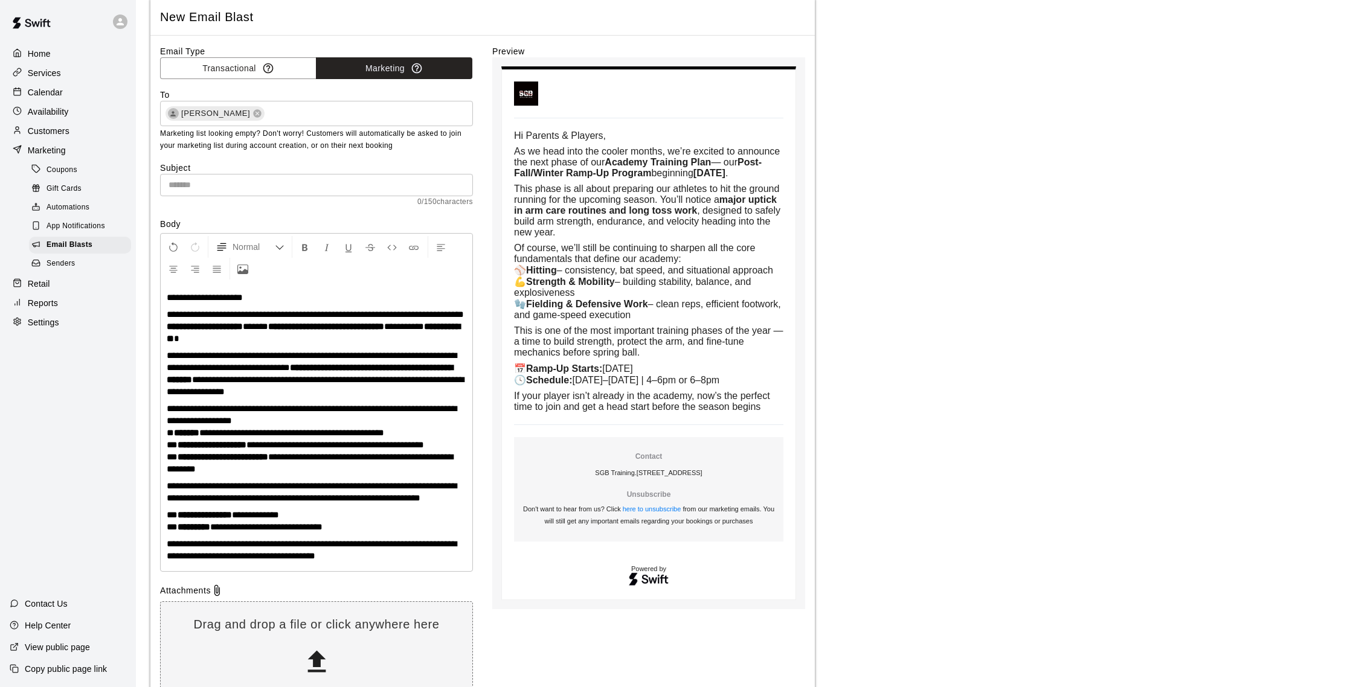
click at [342, 477] on div "**********" at bounding box center [317, 427] width 312 height 289
click at [365, 562] on p "**********" at bounding box center [317, 550] width 300 height 24
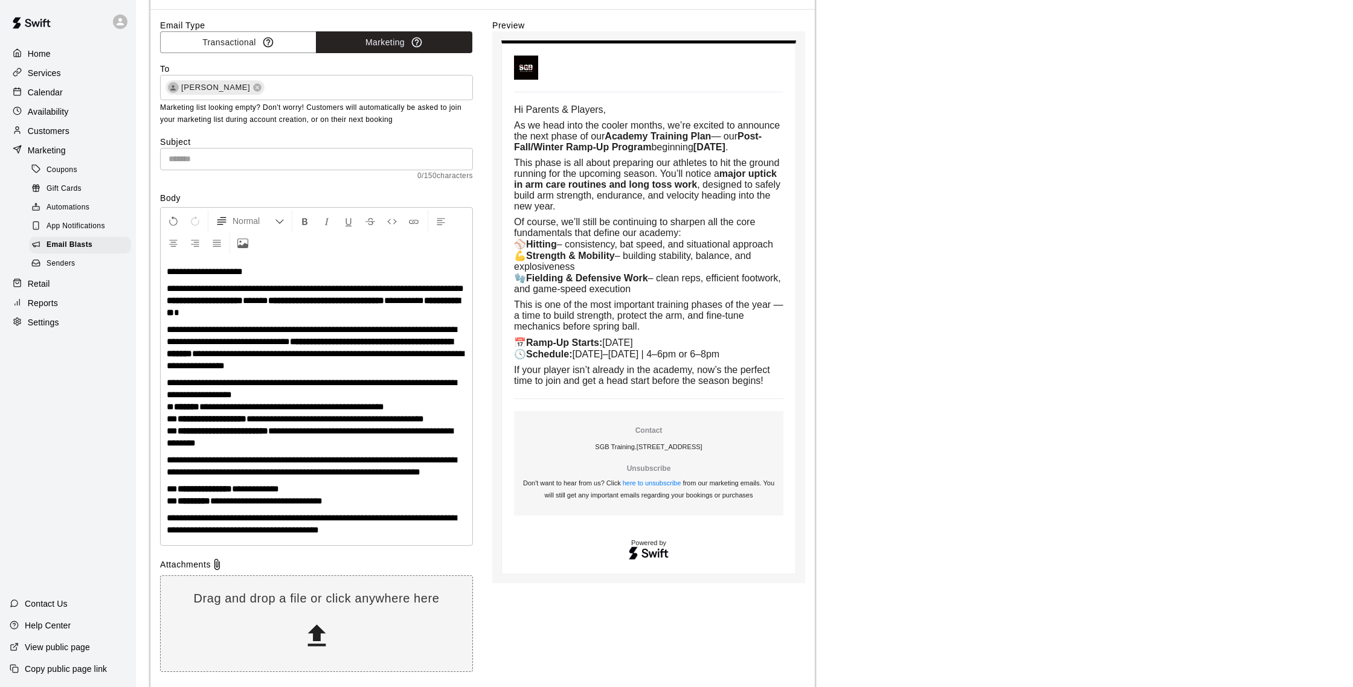
scroll to position [135, 0]
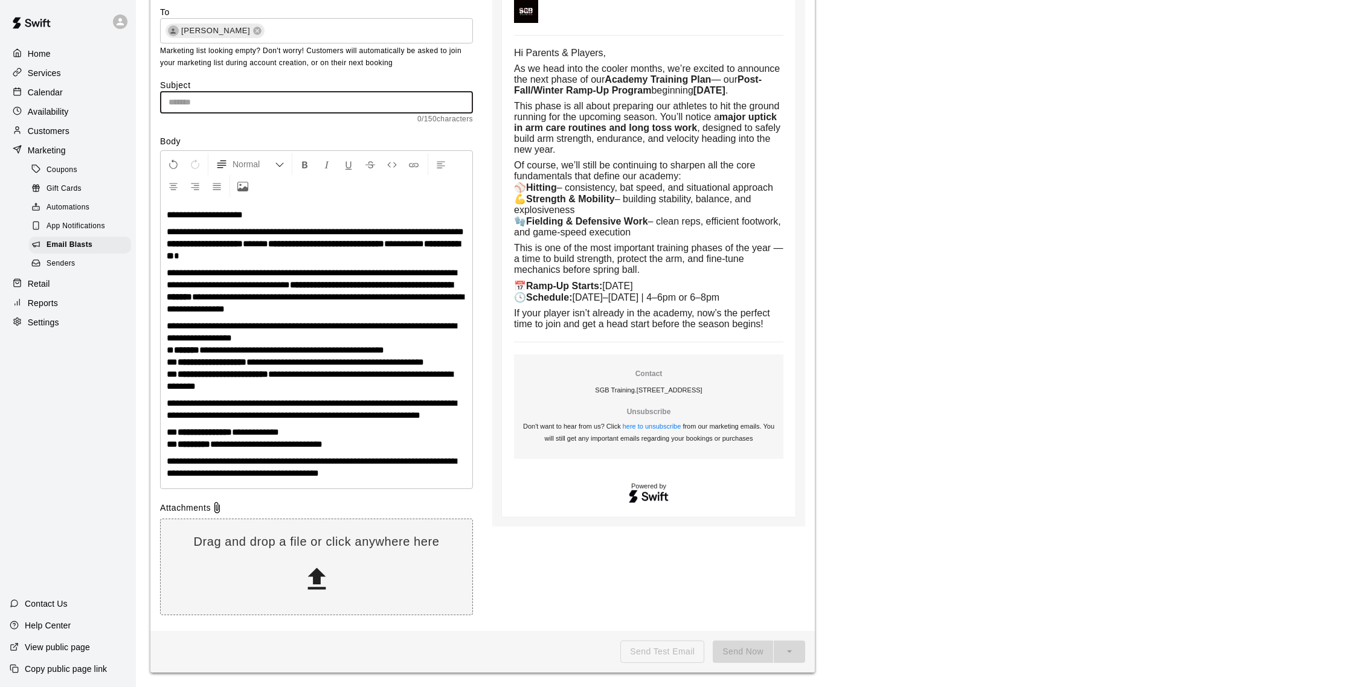
paste input "**********"
type input "**********"
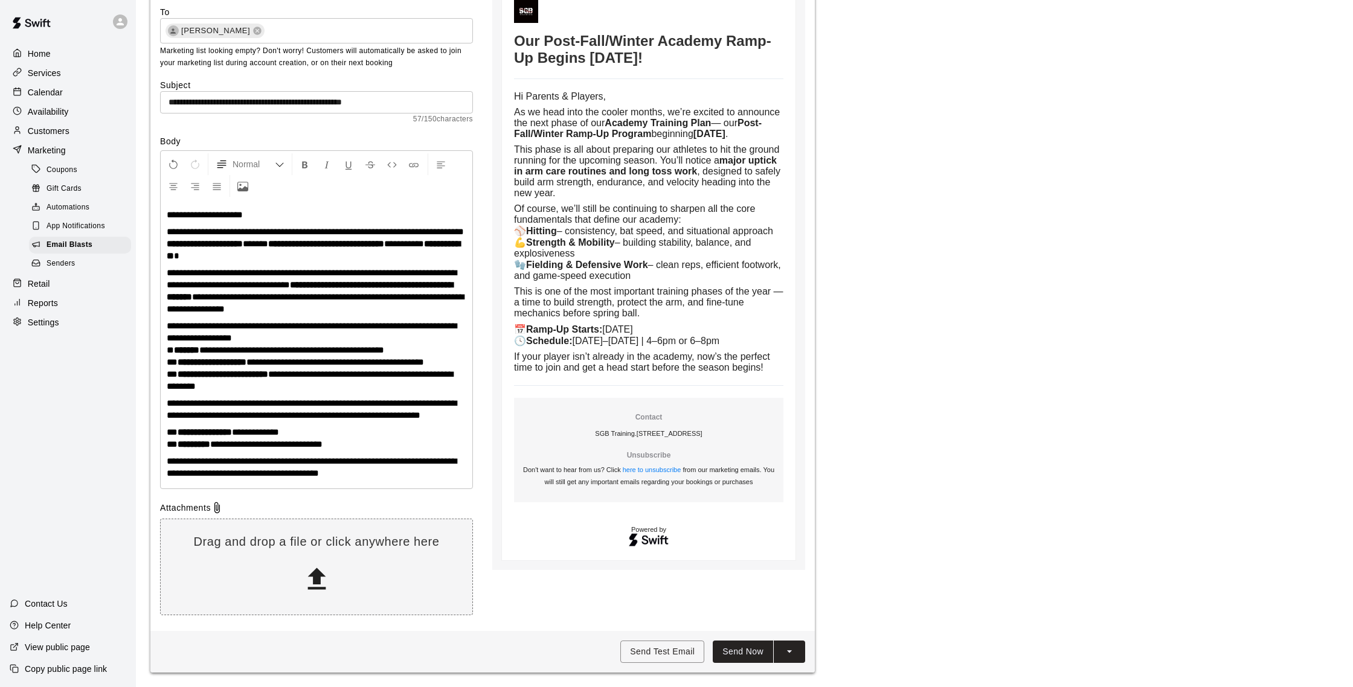
click at [373, 445] on p "**********" at bounding box center [317, 438] width 300 height 24
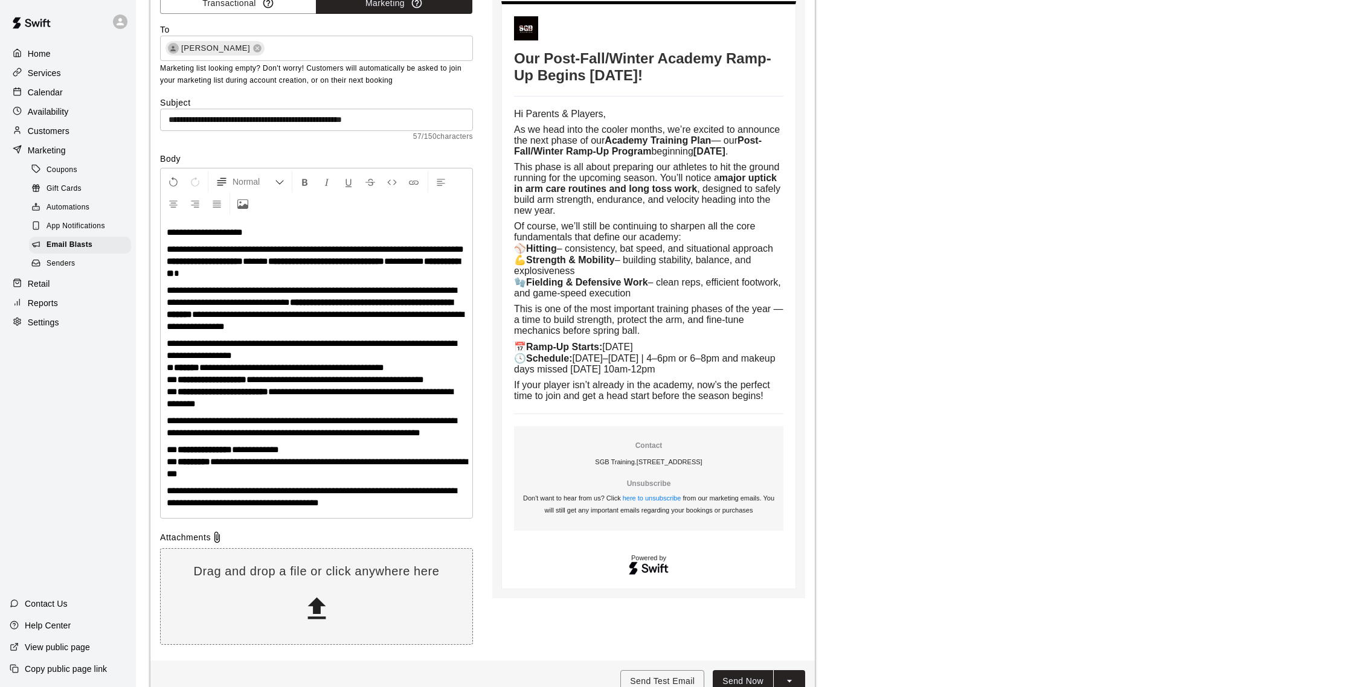
scroll to position [147, 0]
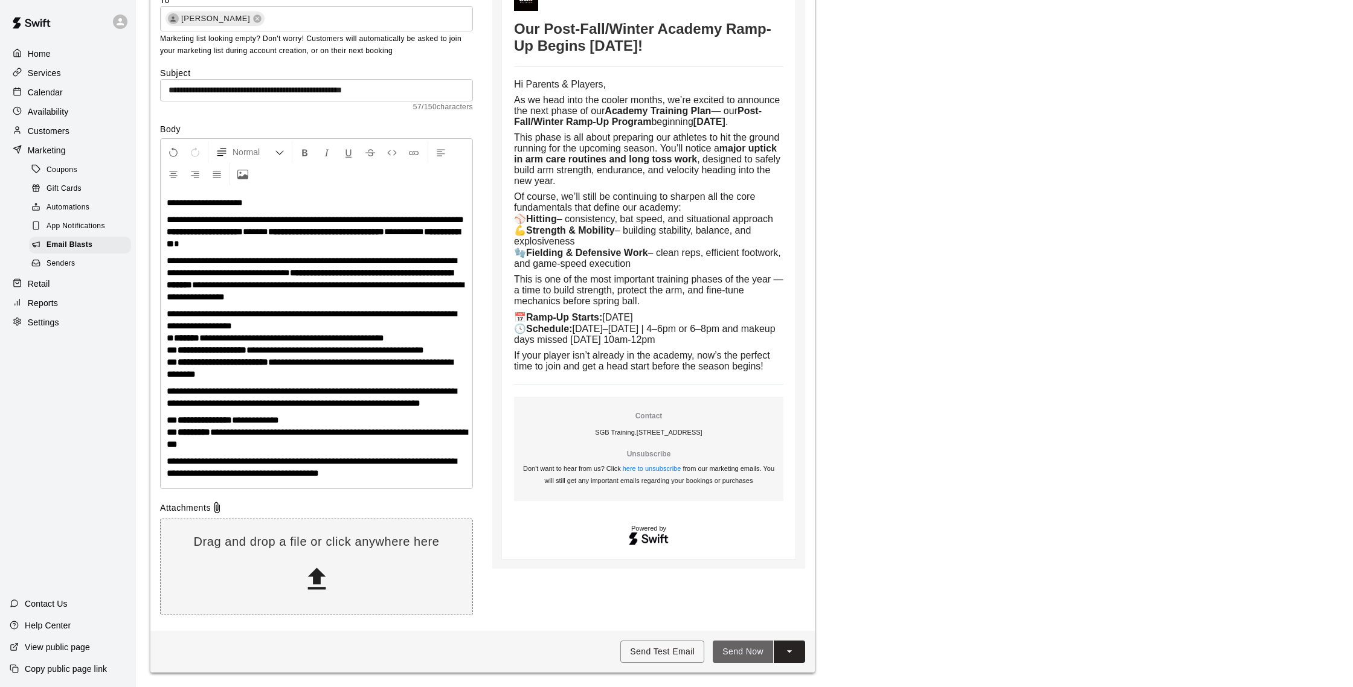
click at [739, 650] on button "Send Now" at bounding box center [743, 652] width 60 height 22
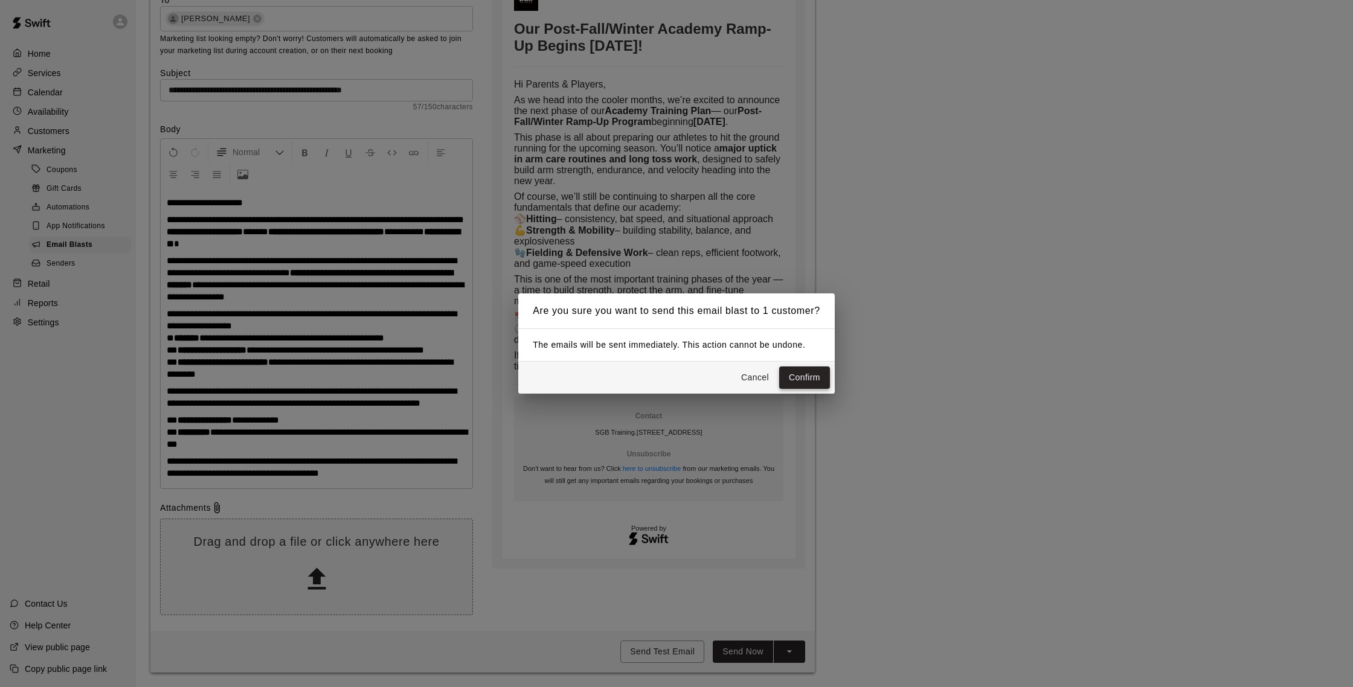
click at [794, 382] on button "Confirm" at bounding box center [804, 378] width 51 height 22
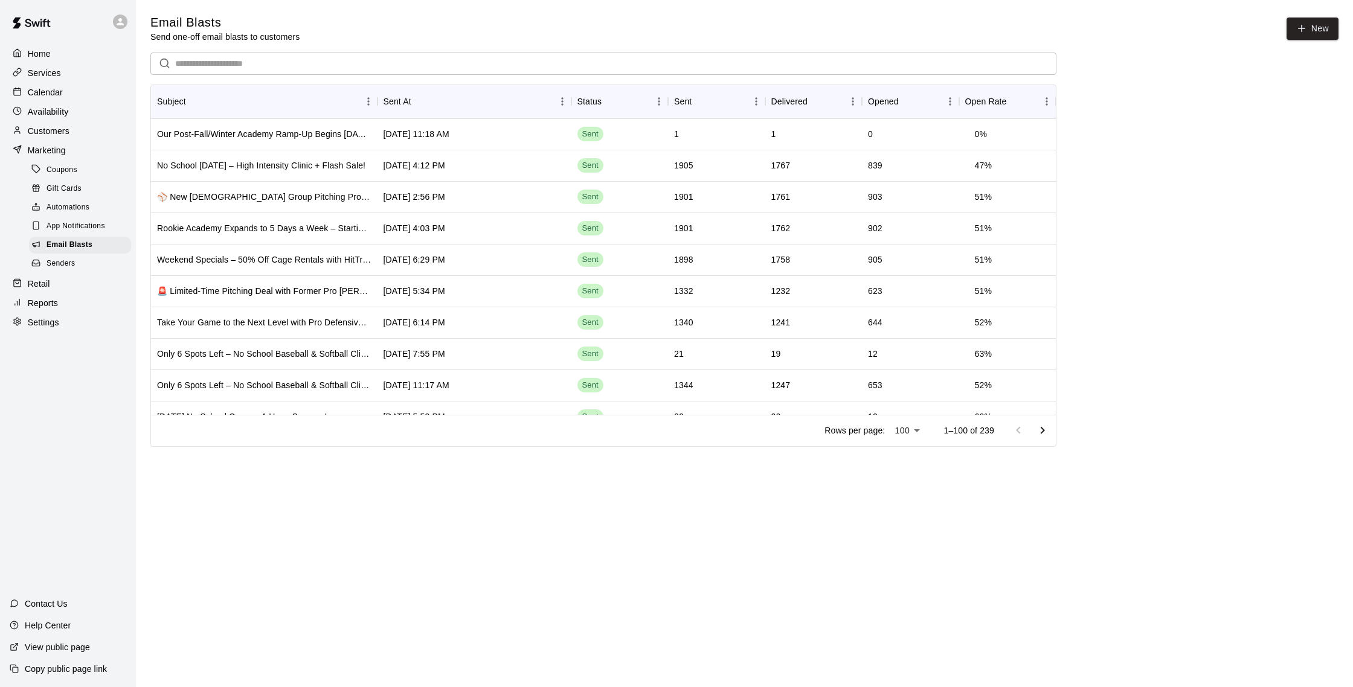
click at [51, 94] on p "Calendar" at bounding box center [45, 92] width 35 height 12
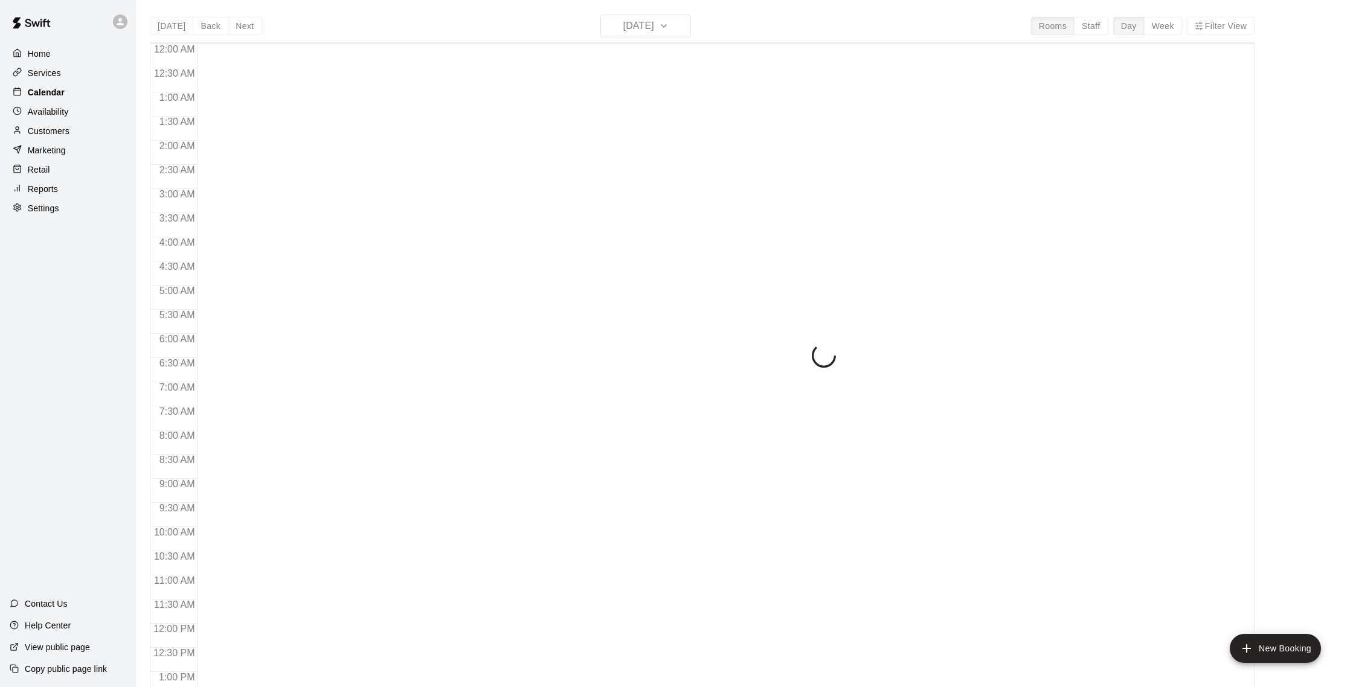
scroll to position [503, 0]
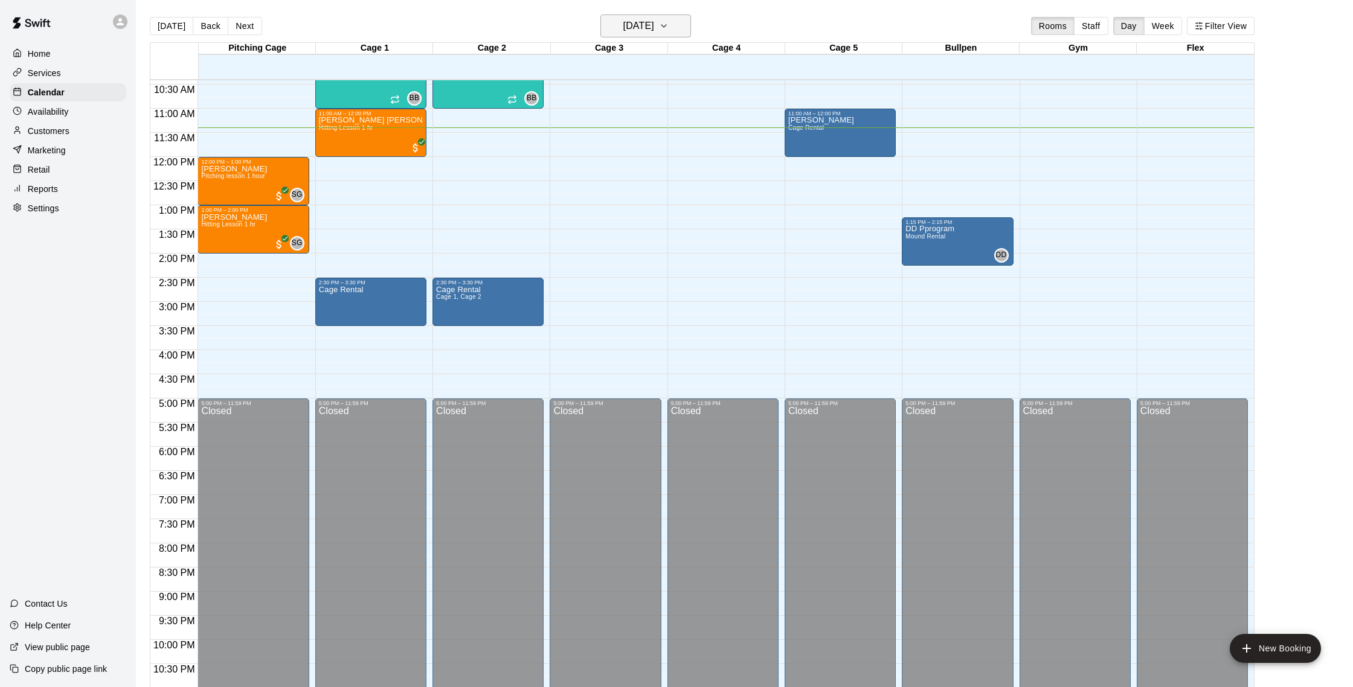
click at [673, 28] on button "[DATE]" at bounding box center [645, 25] width 91 height 23
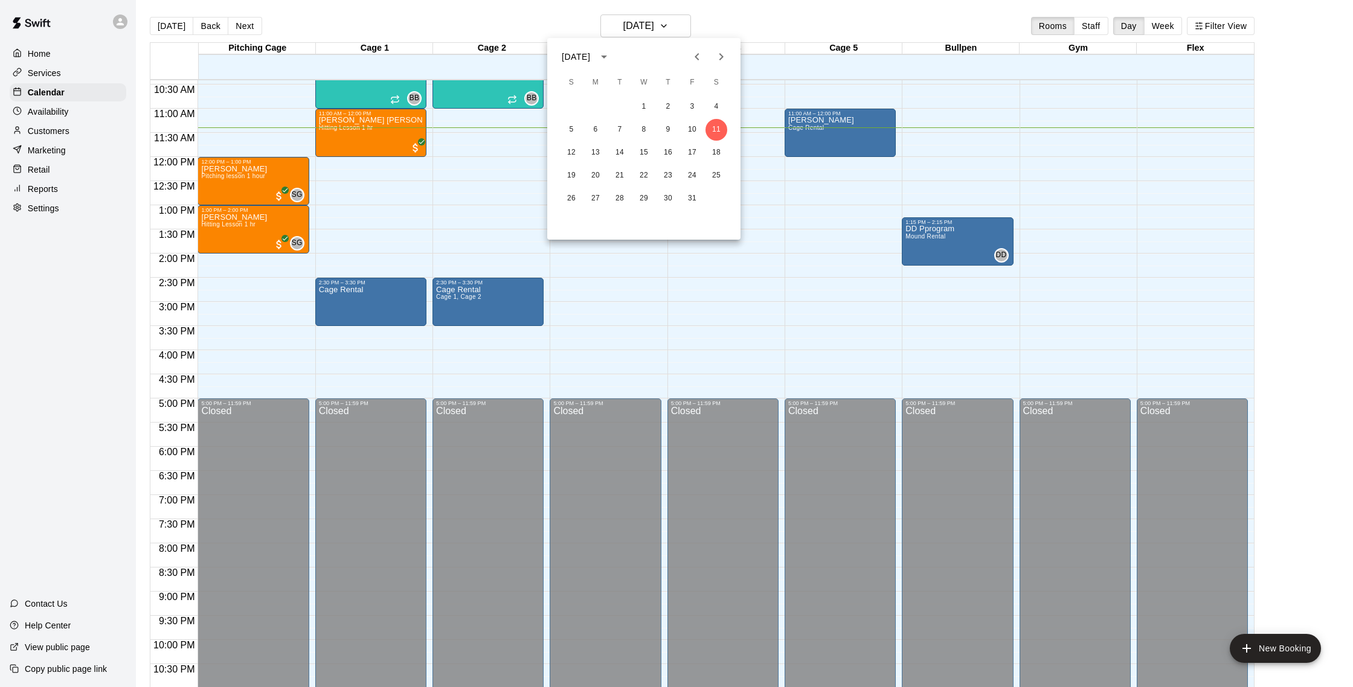
click at [727, 63] on icon "Next month" at bounding box center [721, 57] width 14 height 14
click at [724, 63] on icon "Next month" at bounding box center [721, 57] width 14 height 14
click at [720, 129] on button "13" at bounding box center [716, 130] width 22 height 22
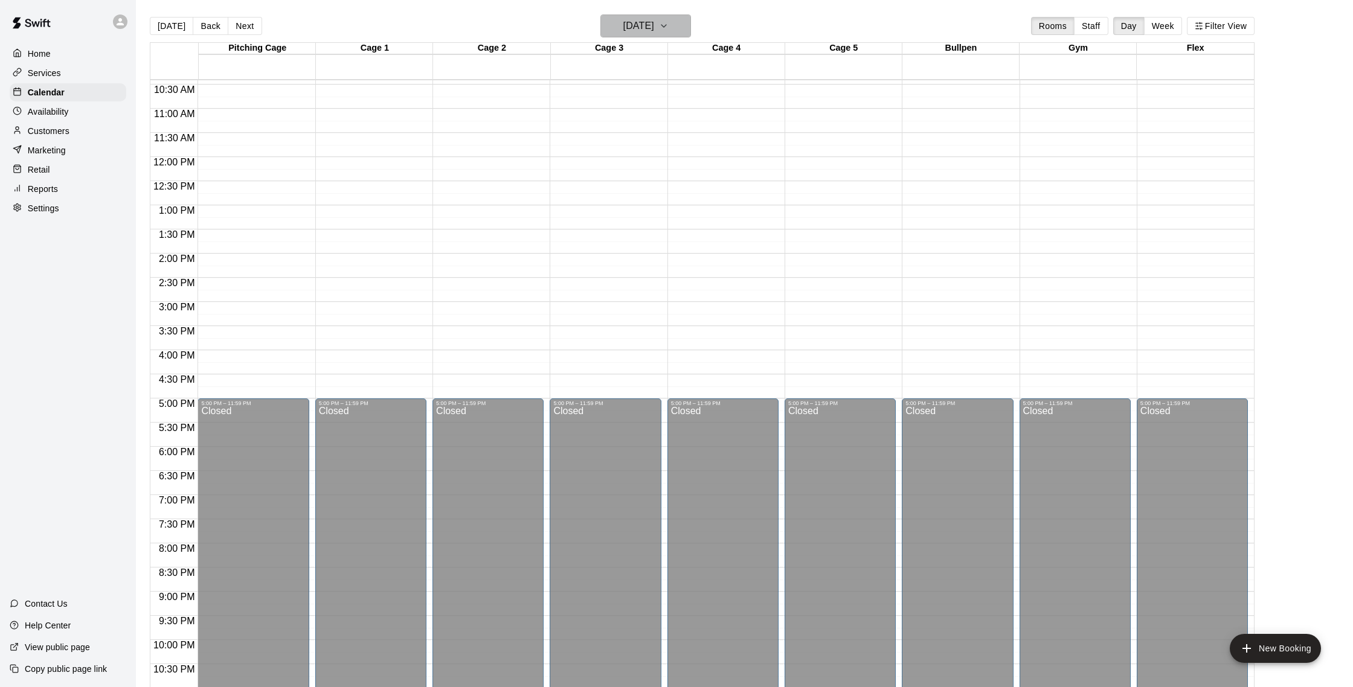
click at [669, 28] on icon "button" at bounding box center [664, 26] width 10 height 14
click at [720, 38] on div "December 2025 S M T W T F S 1 2 3 4 5 6 7 8 9 10 11 12 13 14 15 16 17 18 19 20 …" at bounding box center [643, 139] width 193 height 202
click at [749, 17] on div at bounding box center [676, 343] width 1353 height 687
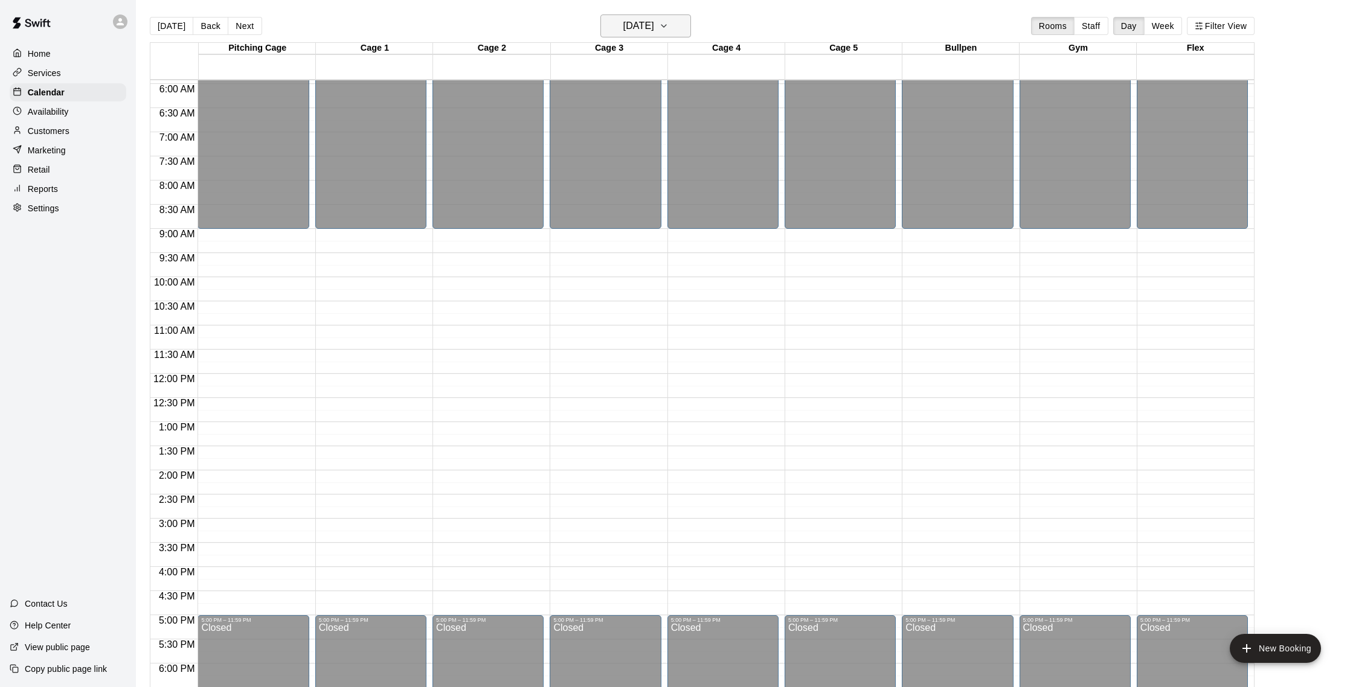
scroll to position [284, 0]
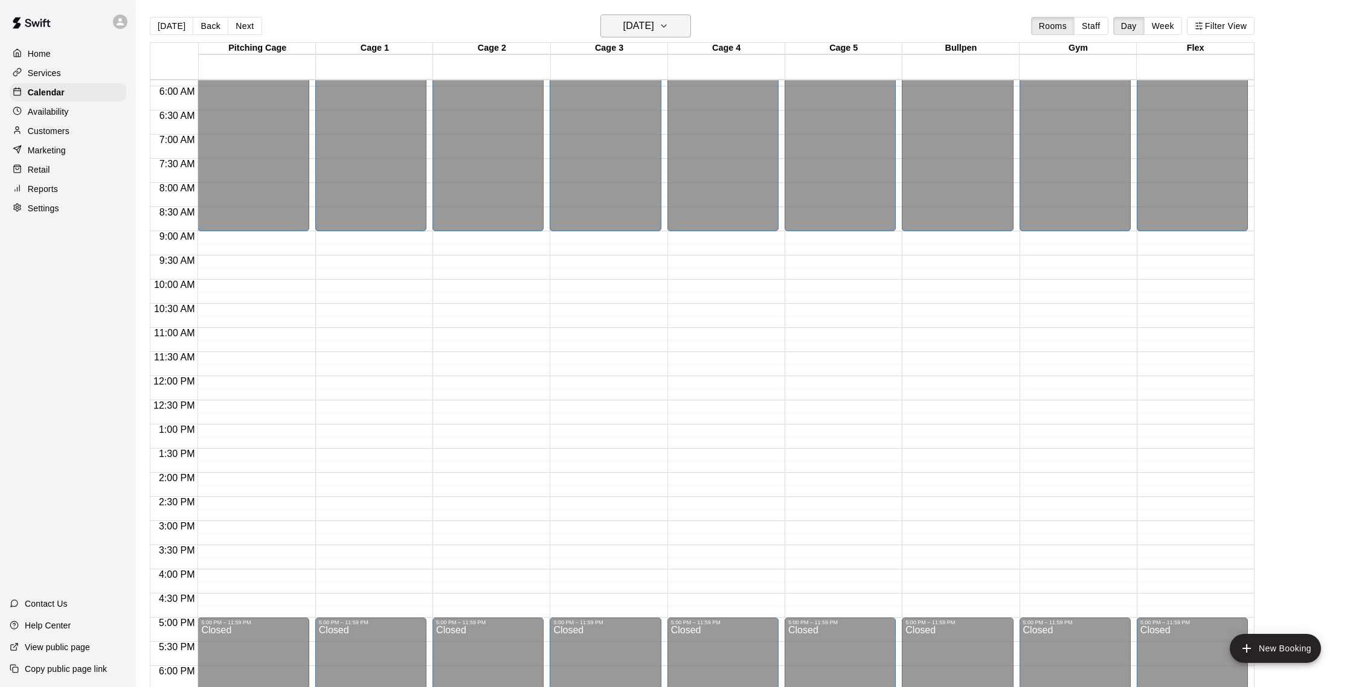
click at [646, 24] on h6 "Saturday Dec 13" at bounding box center [638, 26] width 31 height 17
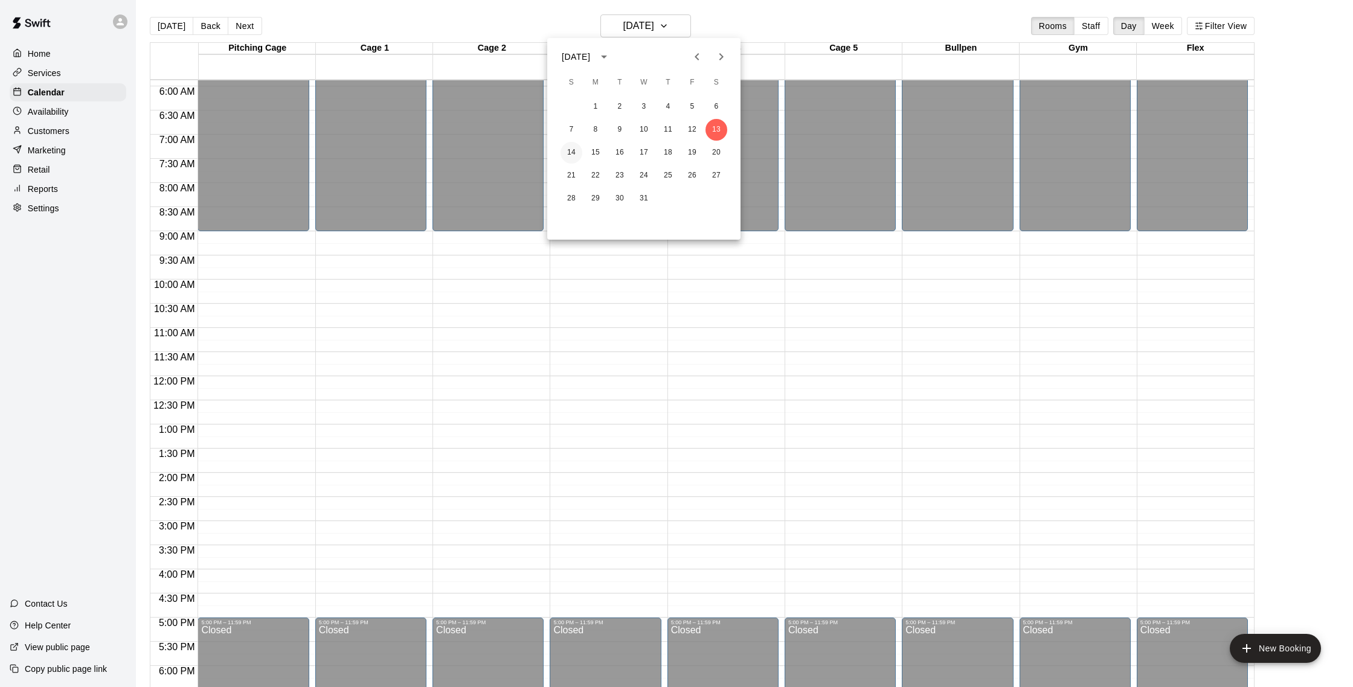
click at [575, 155] on button "14" at bounding box center [571, 153] width 22 height 22
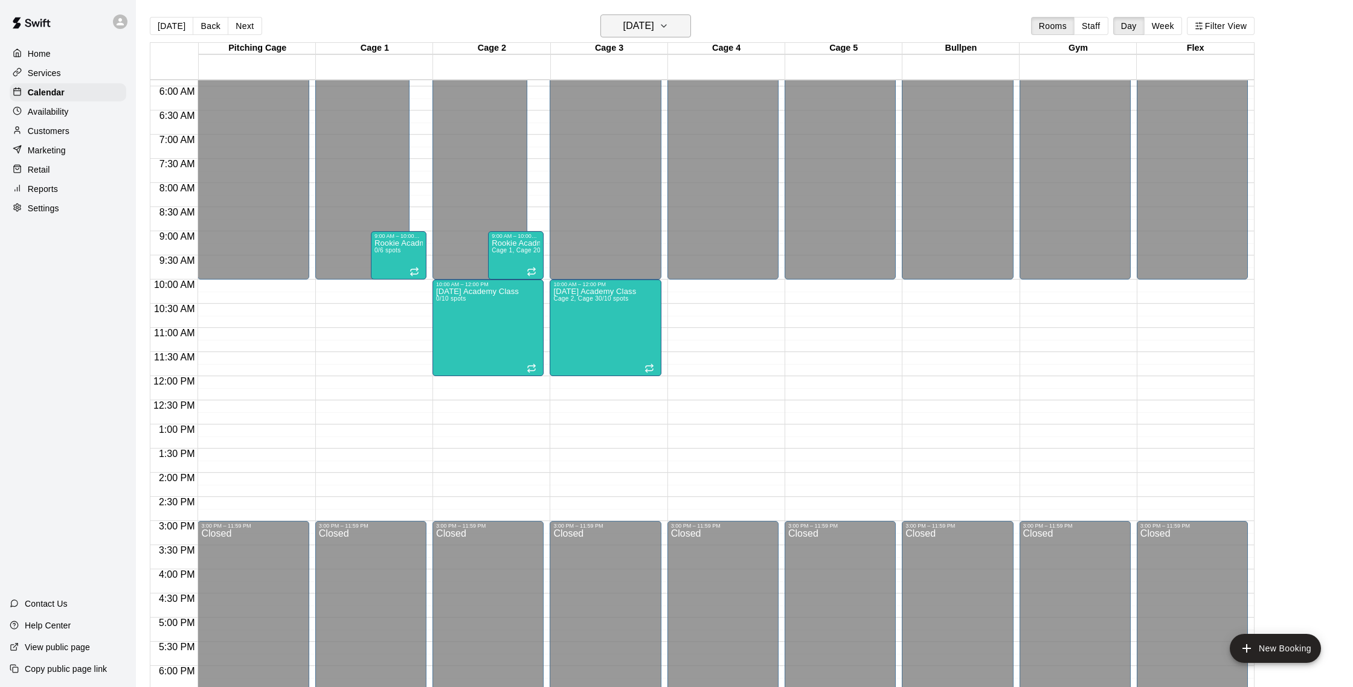
click at [654, 32] on h6 "Sunday Dec 14" at bounding box center [638, 26] width 31 height 17
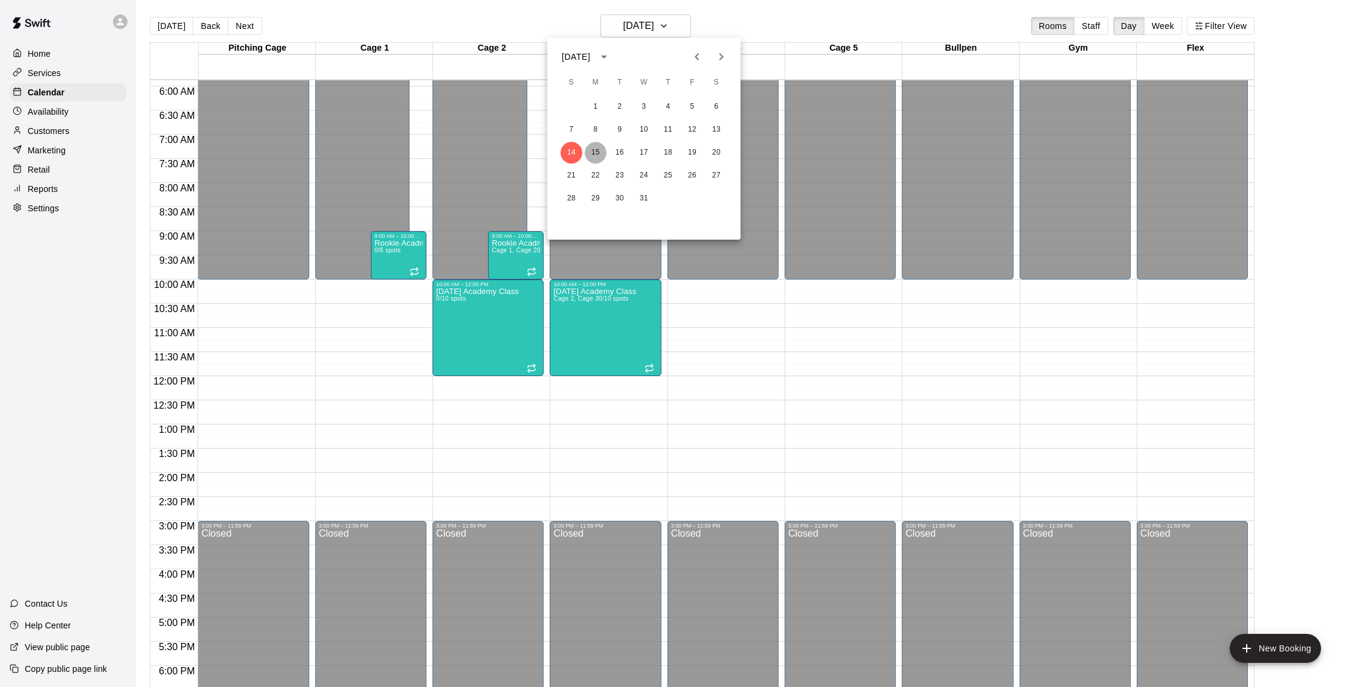
click at [597, 154] on button "15" at bounding box center [596, 153] width 22 height 22
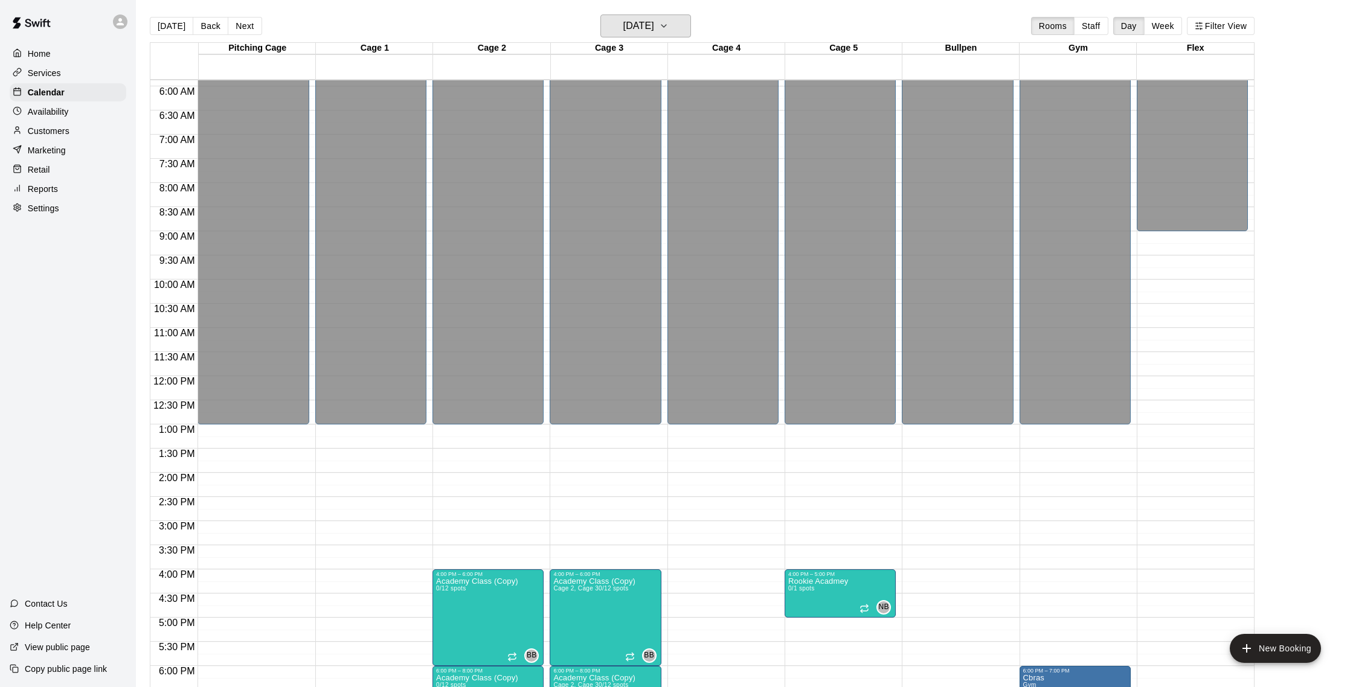
click at [654, 30] on h6 "Monday Dec 15" at bounding box center [638, 26] width 31 height 17
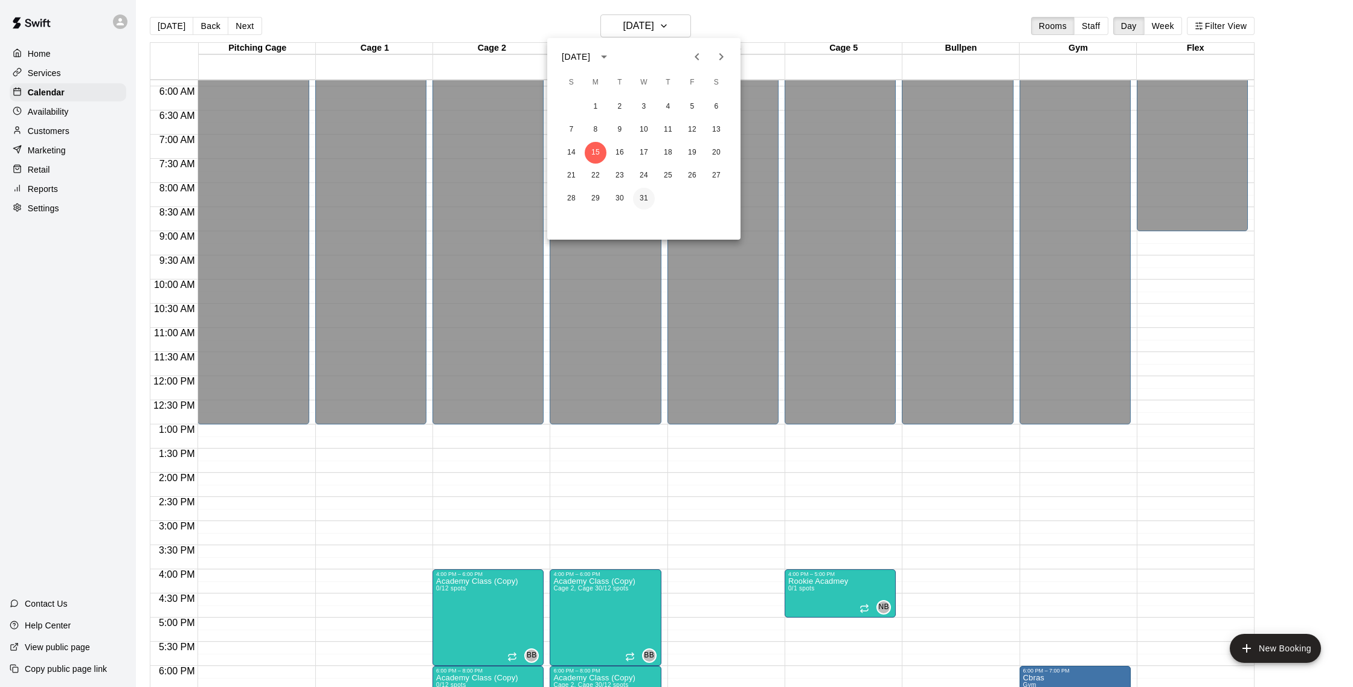
click at [647, 201] on button "31" at bounding box center [644, 199] width 22 height 22
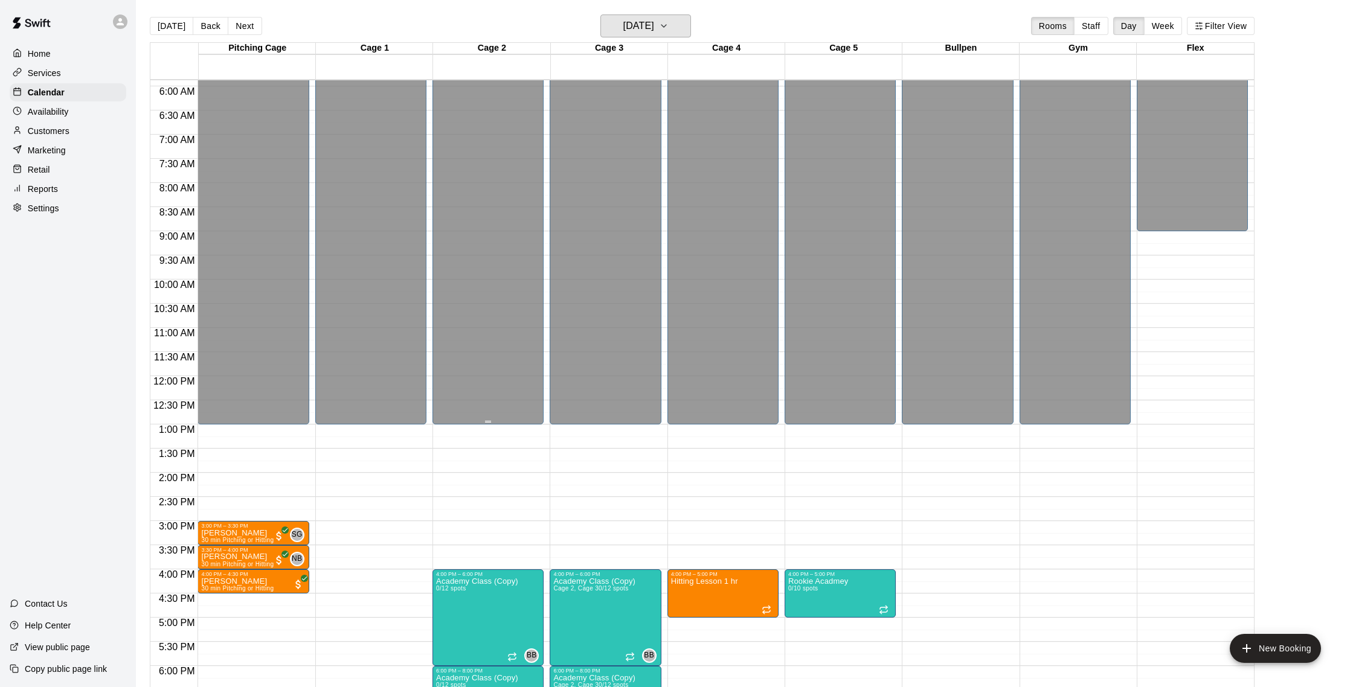
scroll to position [19, 0]
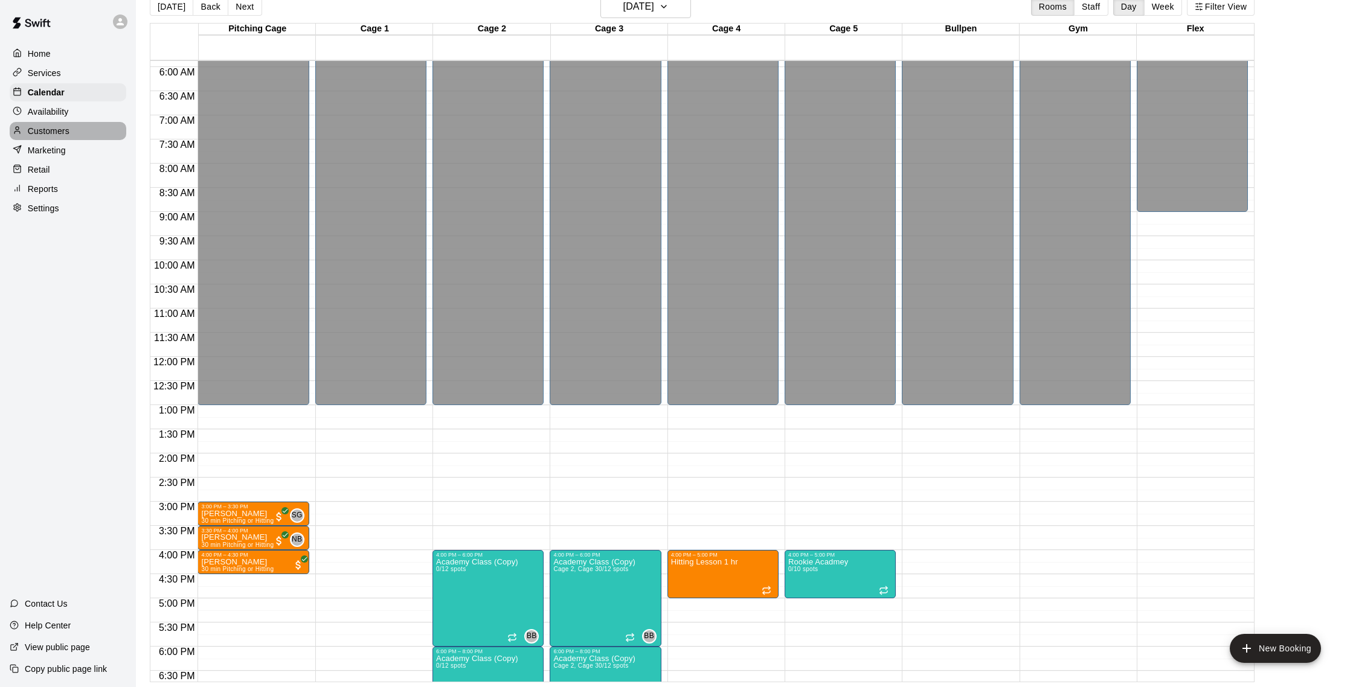
click at [63, 129] on p "Customers" at bounding box center [49, 131] width 42 height 12
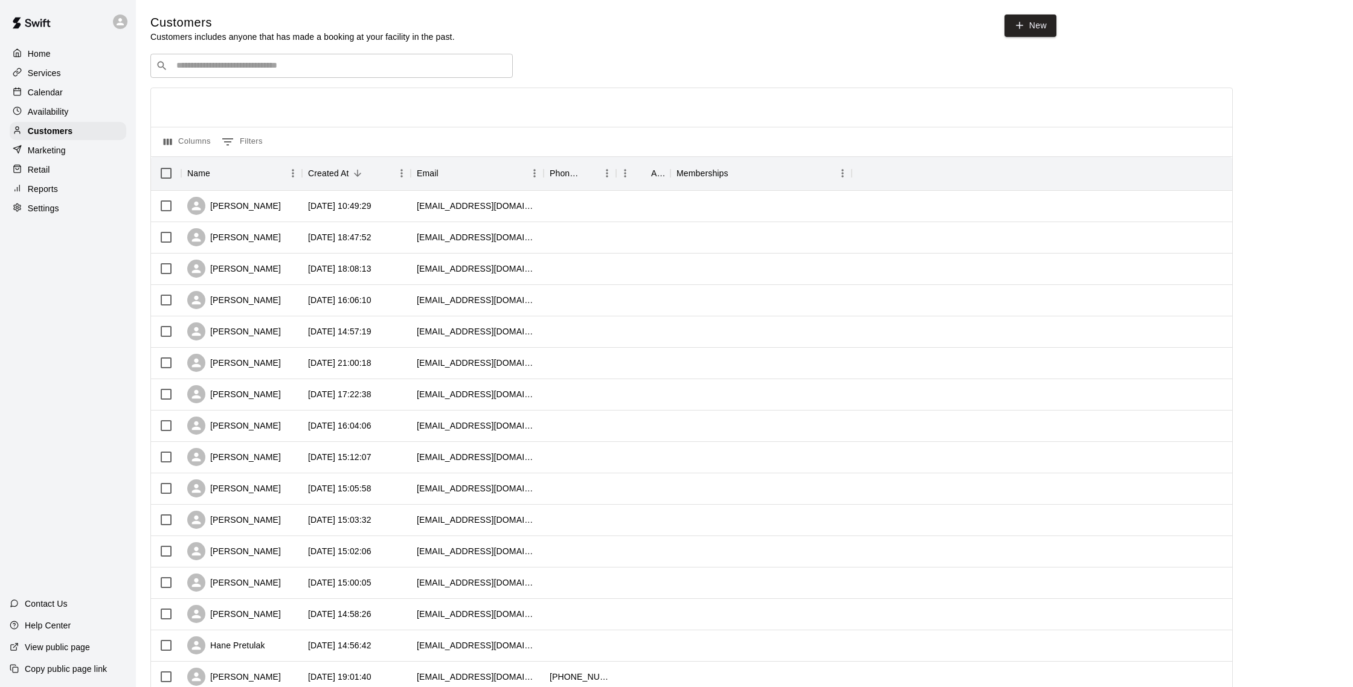
click at [70, 87] on div "Calendar" at bounding box center [68, 92] width 117 height 18
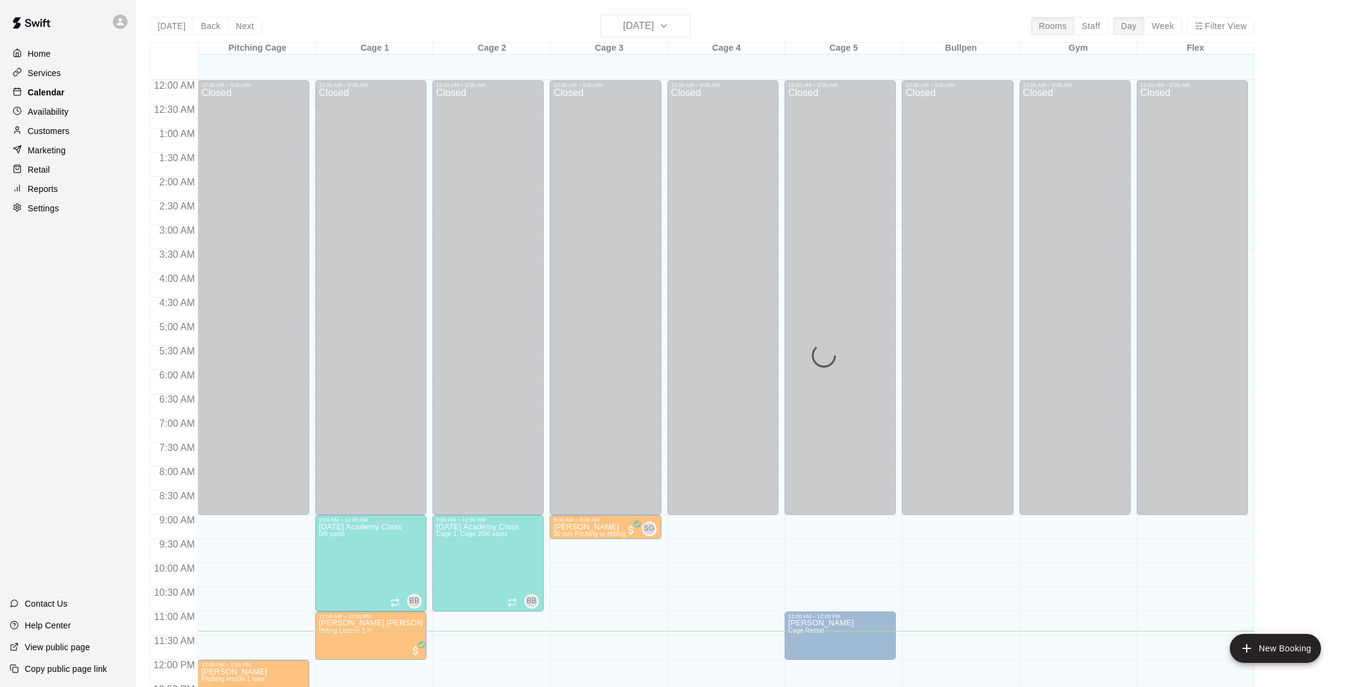
scroll to position [503, 0]
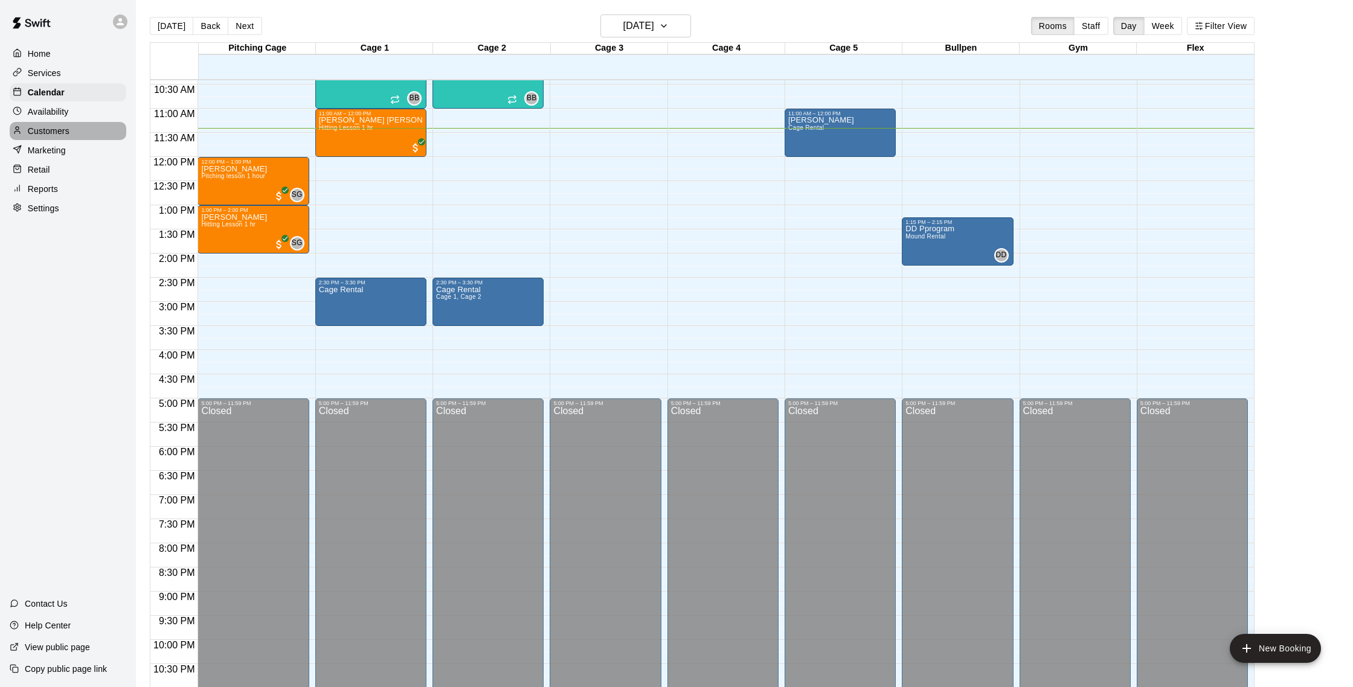
click at [69, 130] on p "Customers" at bounding box center [49, 131] width 42 height 12
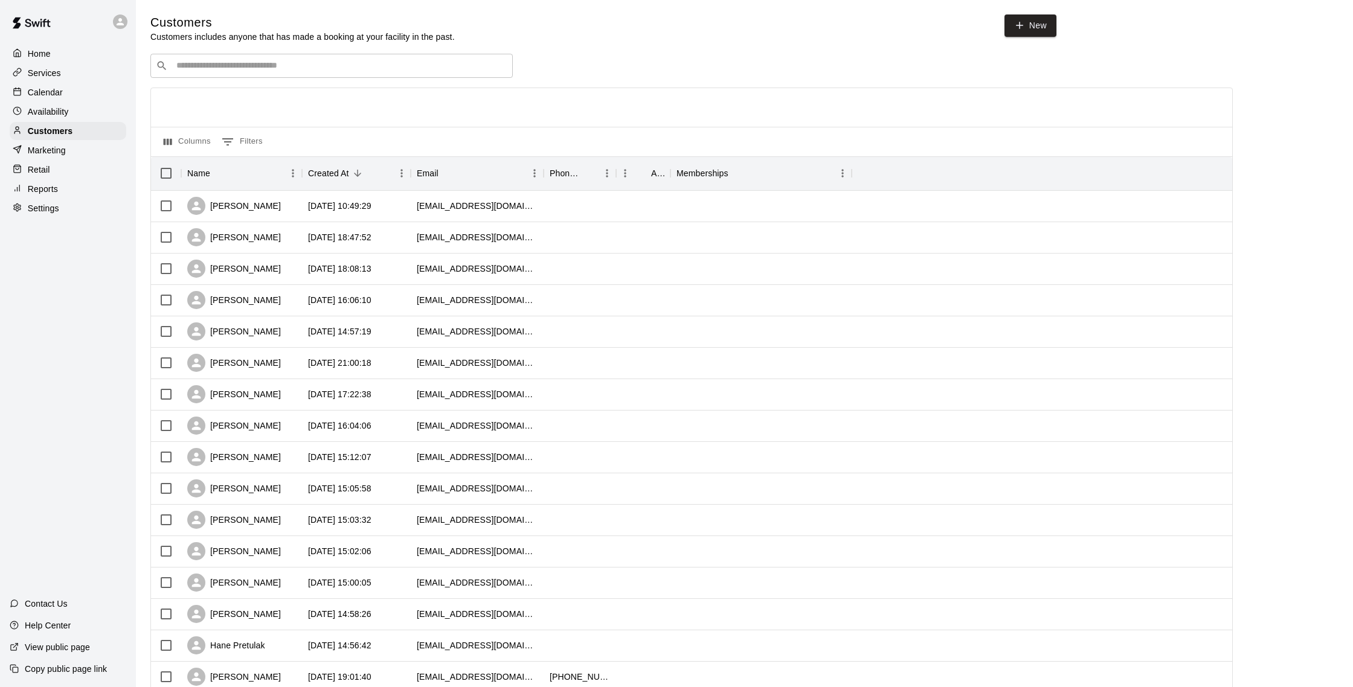
click at [69, 95] on div "Calendar" at bounding box center [68, 92] width 117 height 18
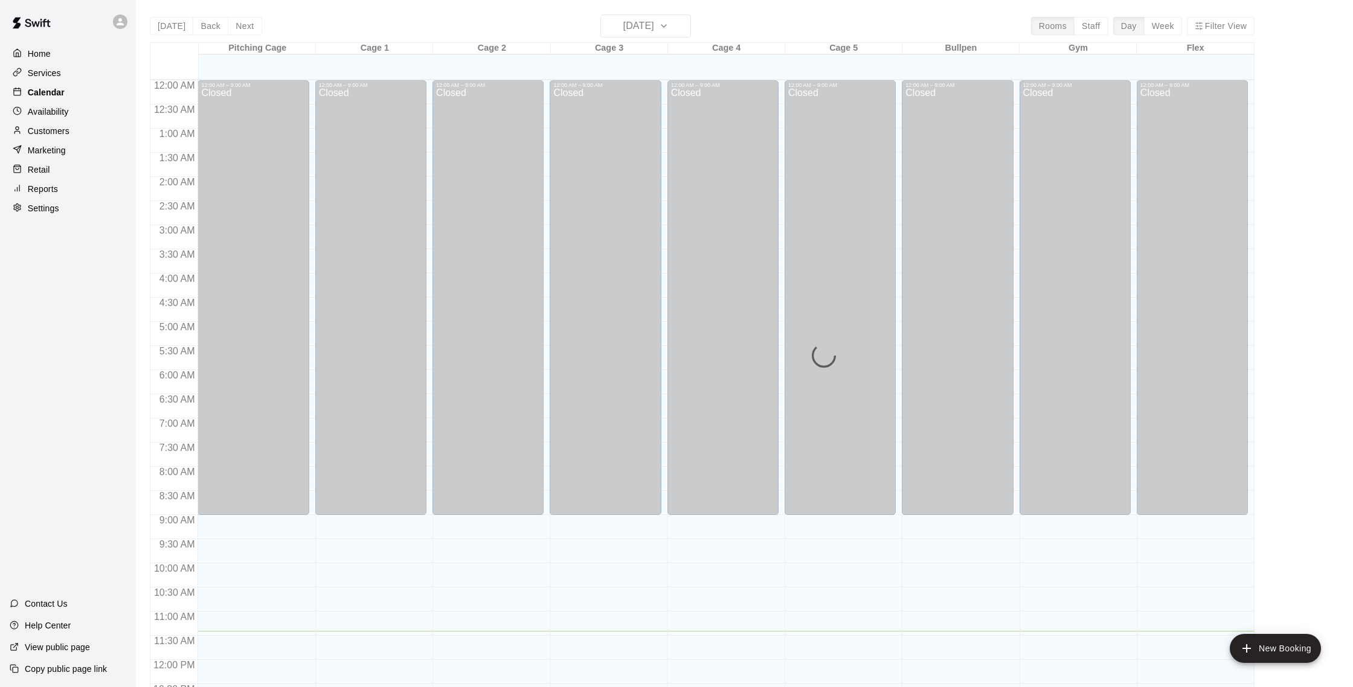
scroll to position [503, 0]
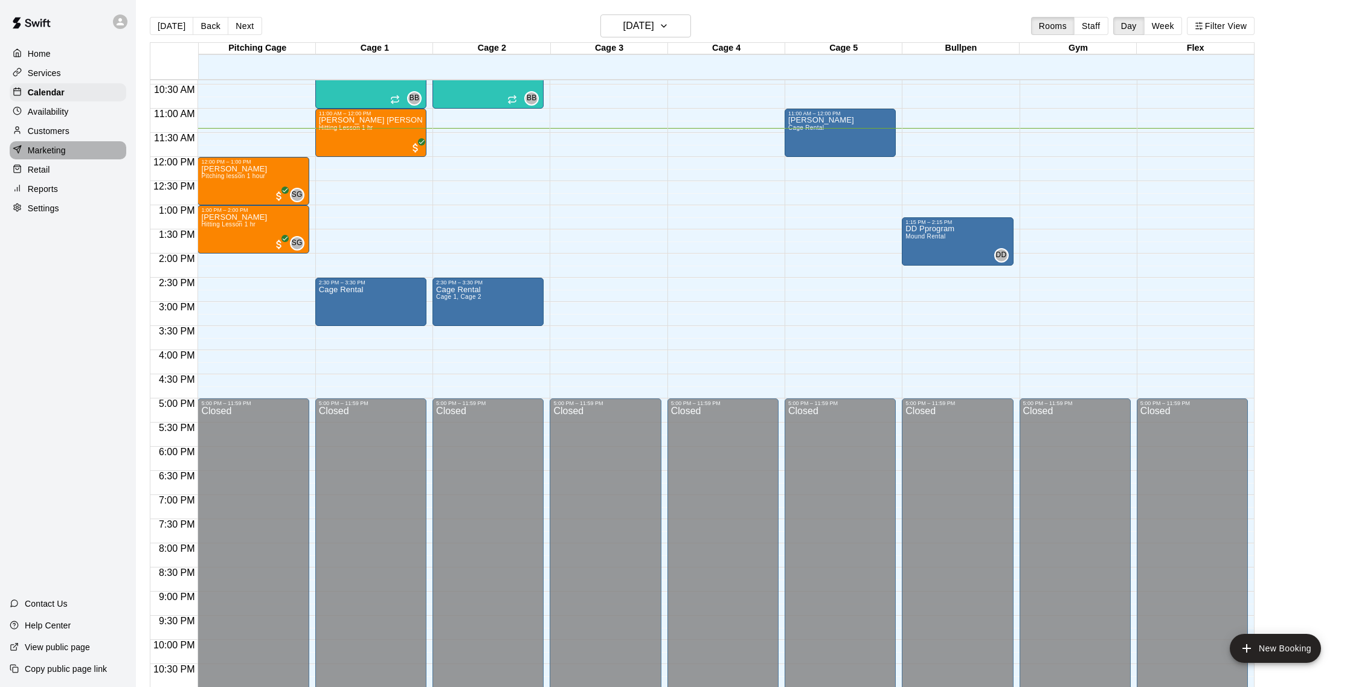
click at [56, 153] on p "Marketing" at bounding box center [47, 150] width 38 height 12
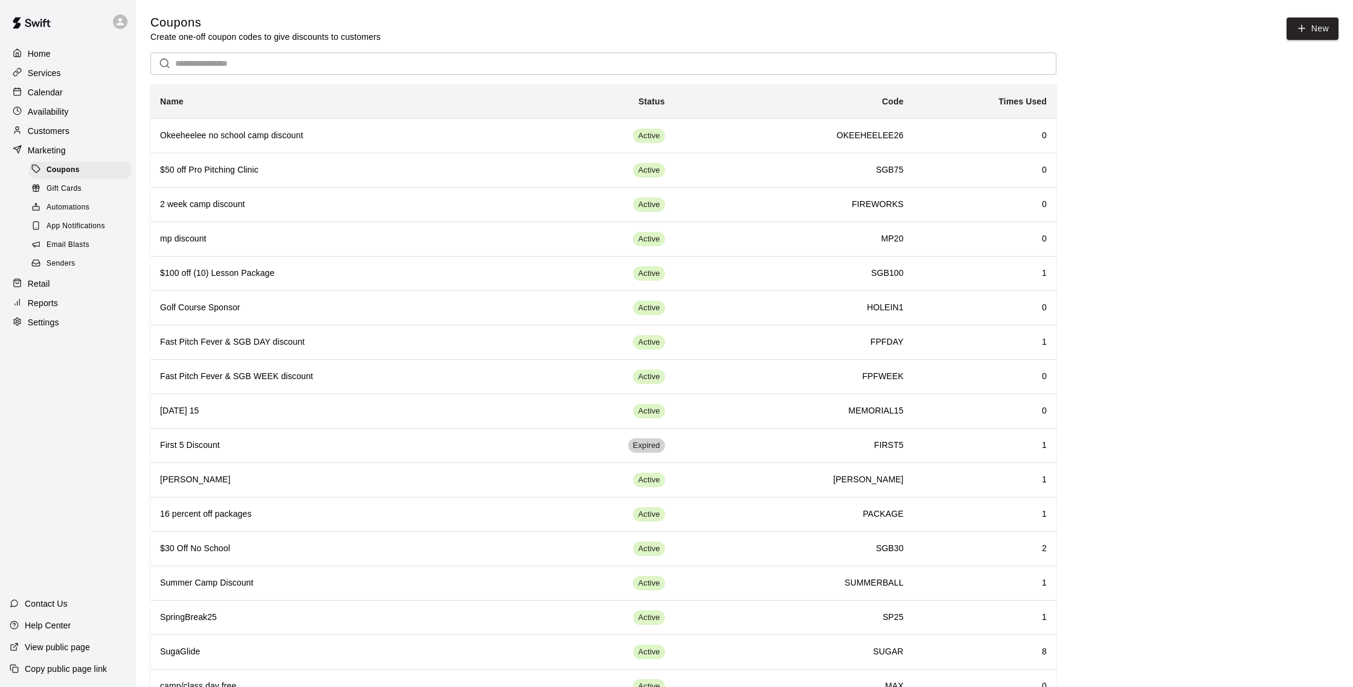
click at [82, 239] on div "Email Blasts" at bounding box center [80, 245] width 102 height 17
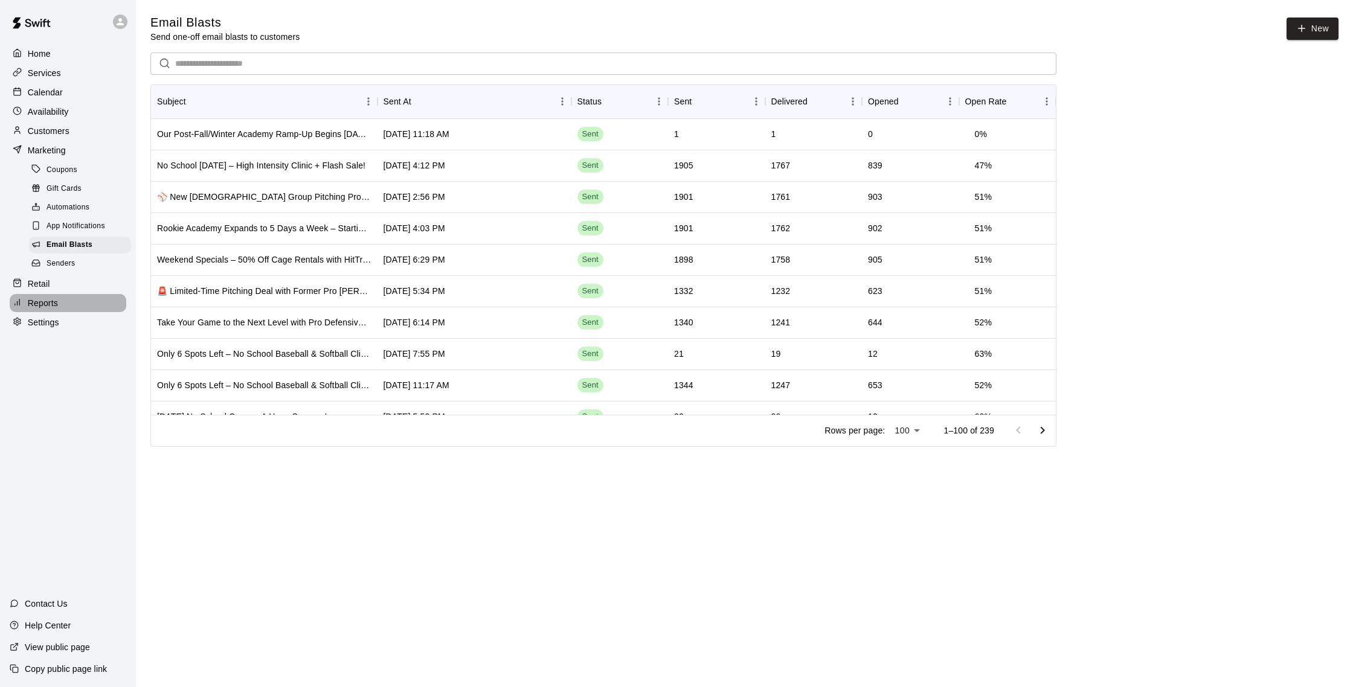
click at [56, 298] on p "Reports" at bounding box center [43, 303] width 30 height 12
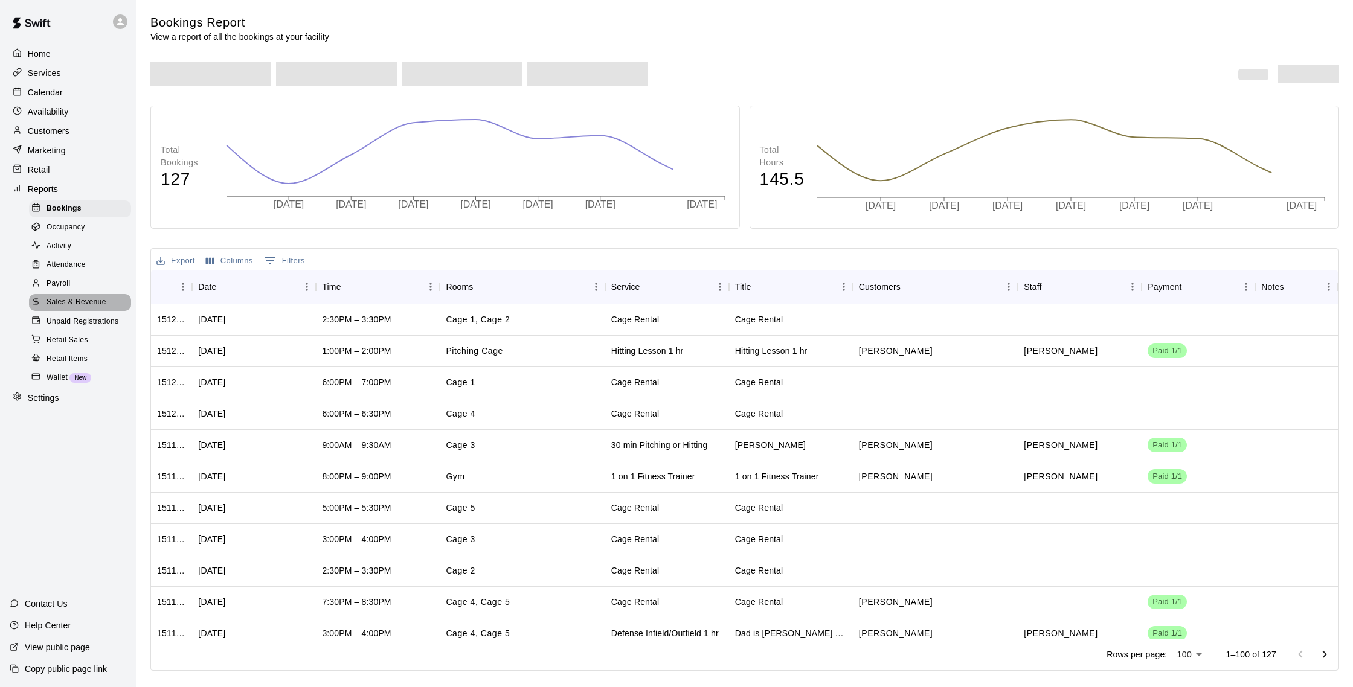
click at [86, 300] on span "Sales & Revenue" at bounding box center [77, 303] width 60 height 12
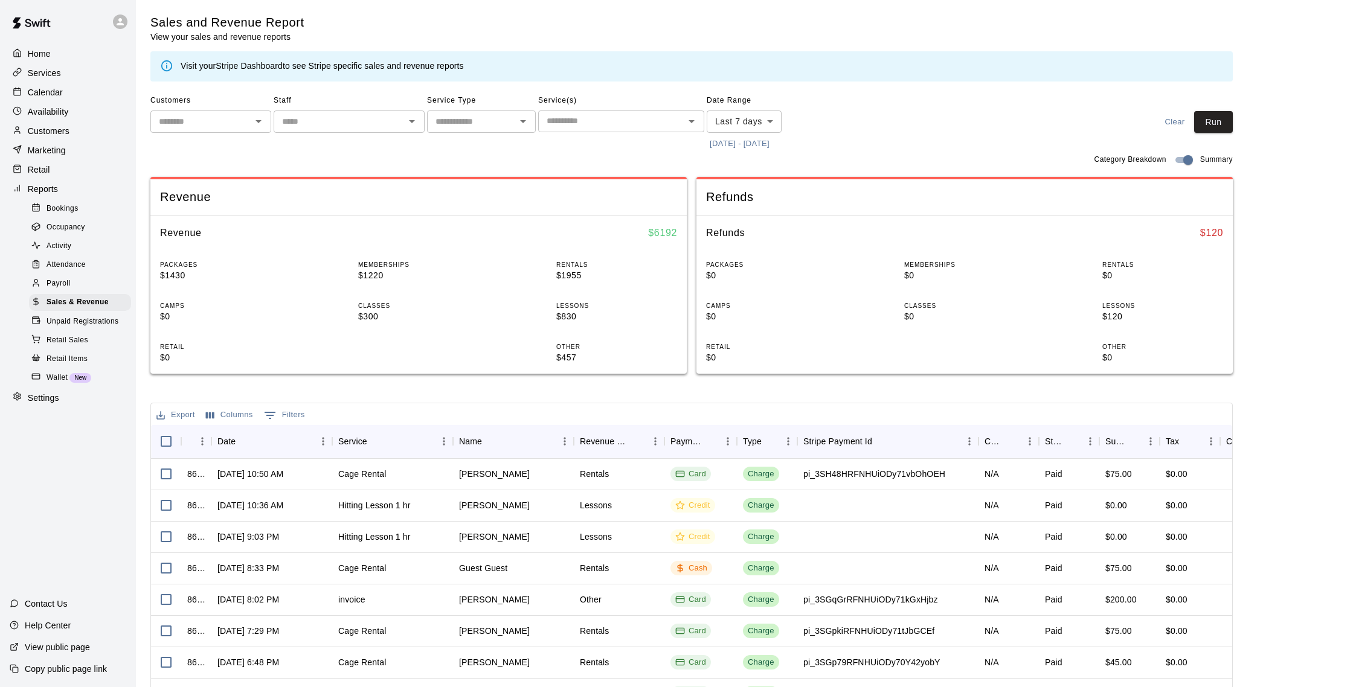
click at [48, 86] on p "Calendar" at bounding box center [45, 92] width 35 height 12
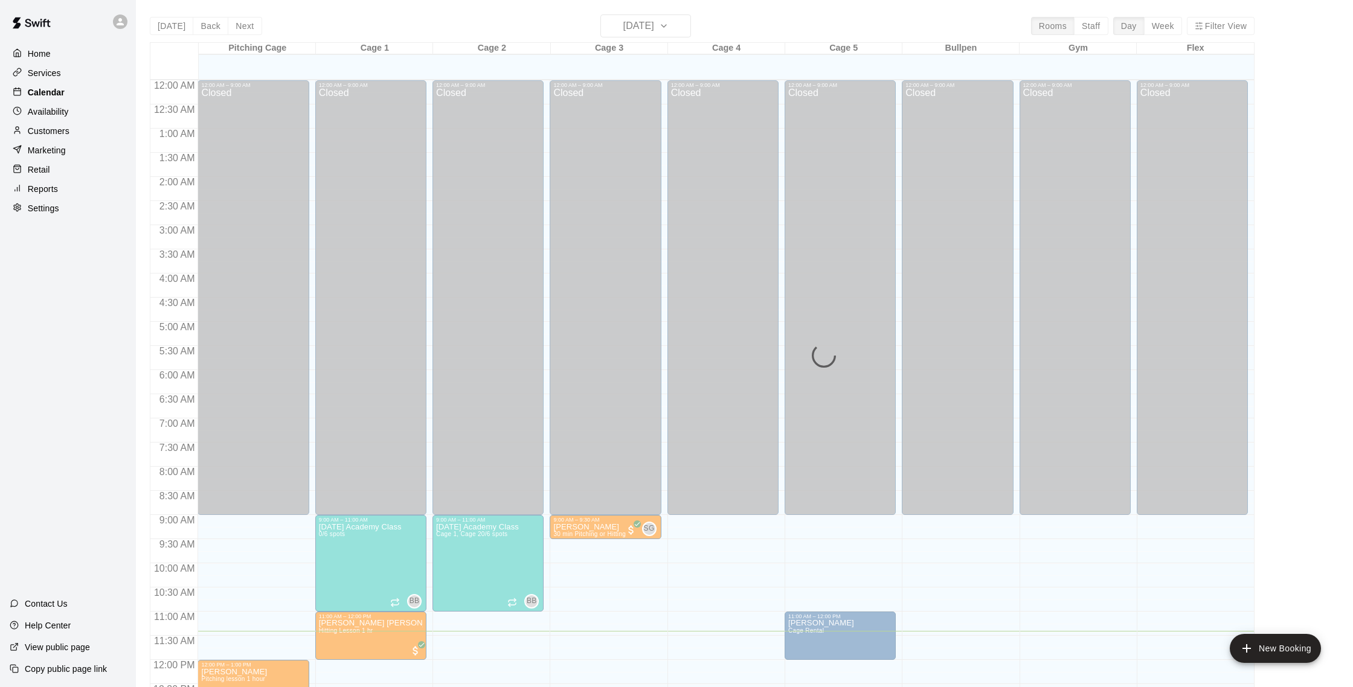
scroll to position [503, 0]
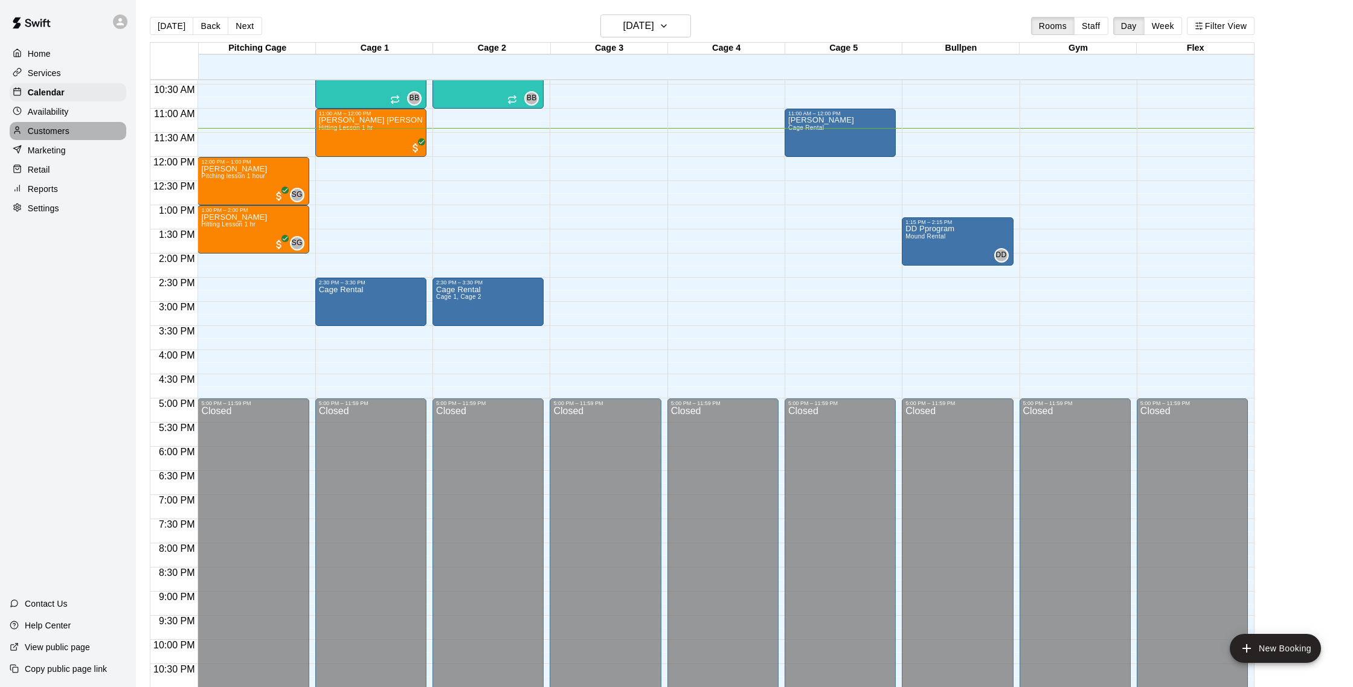
click at [47, 128] on p "Customers" at bounding box center [49, 131] width 42 height 12
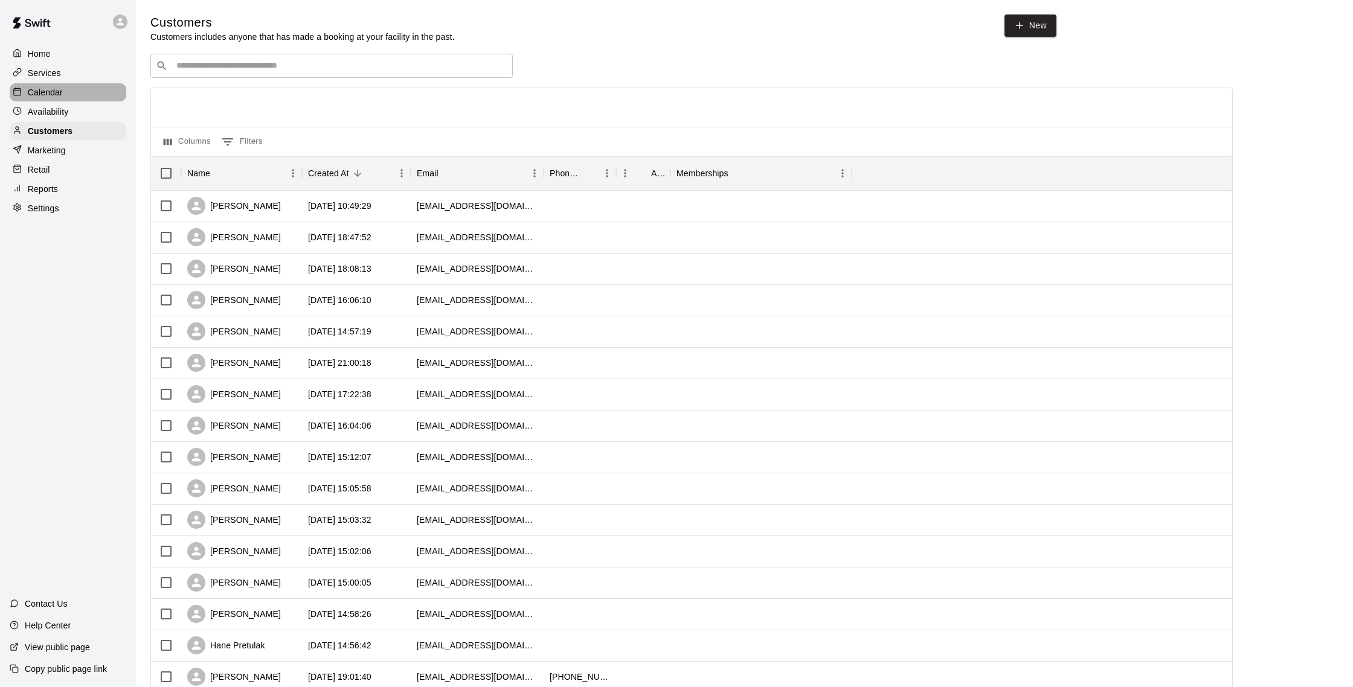
click at [83, 85] on div "Calendar" at bounding box center [68, 92] width 117 height 18
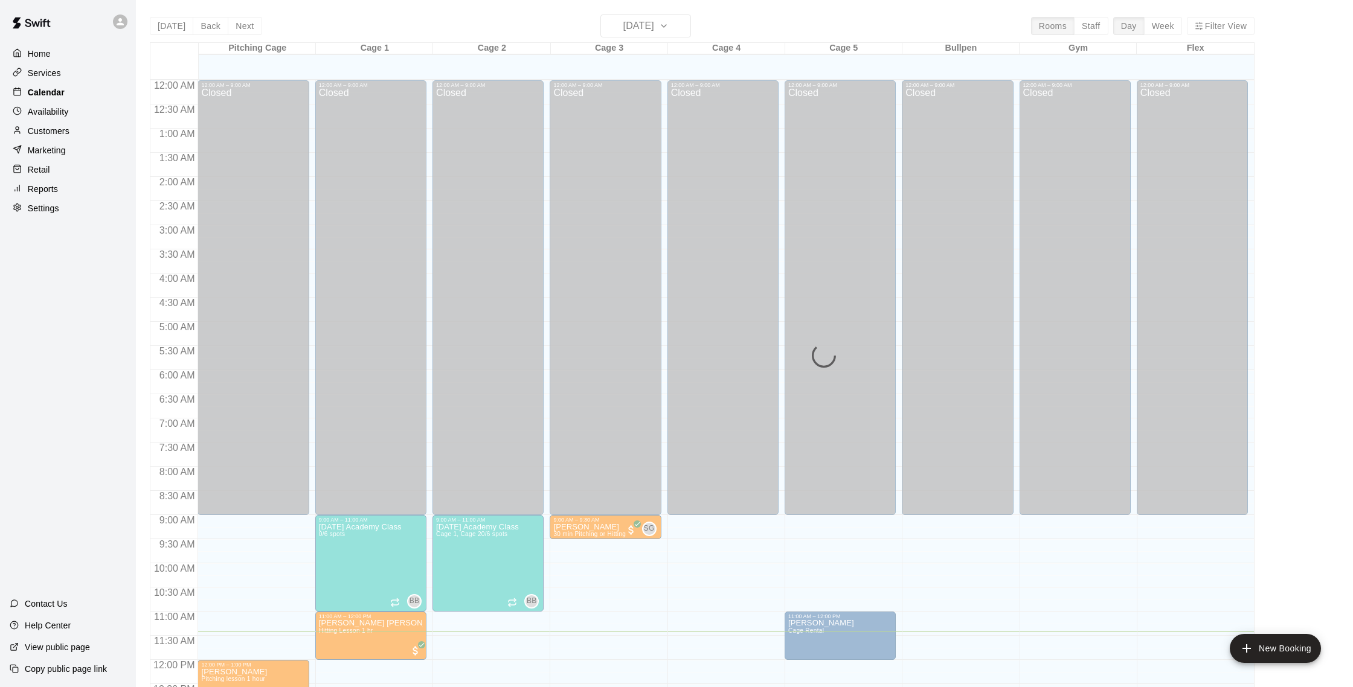
scroll to position [503, 0]
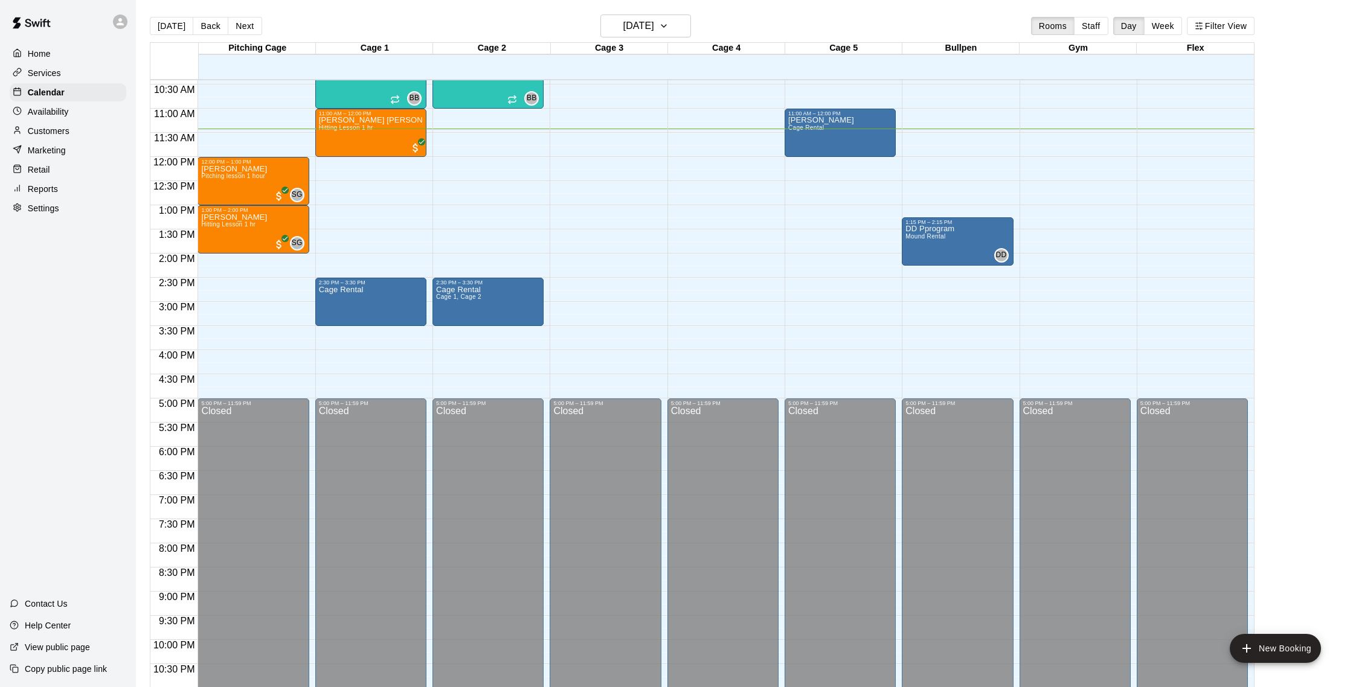
click at [39, 133] on p "Customers" at bounding box center [49, 131] width 42 height 12
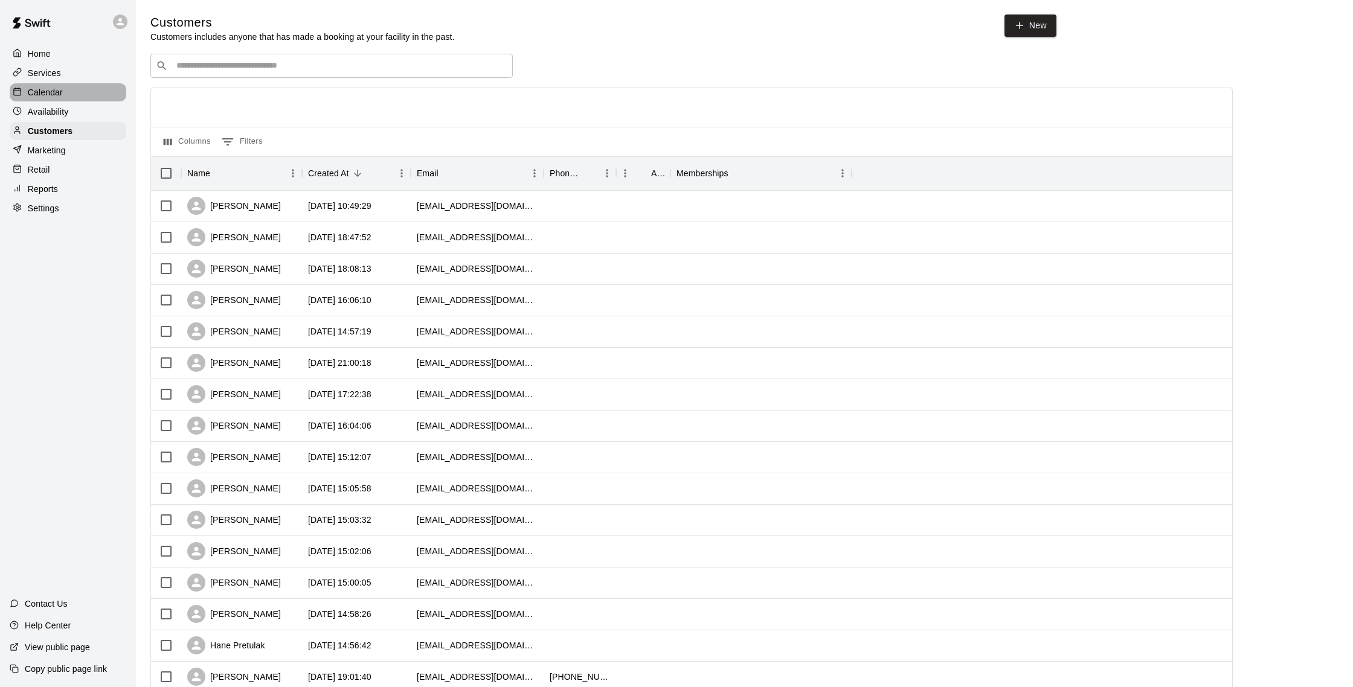
click at [41, 90] on p "Calendar" at bounding box center [45, 92] width 35 height 12
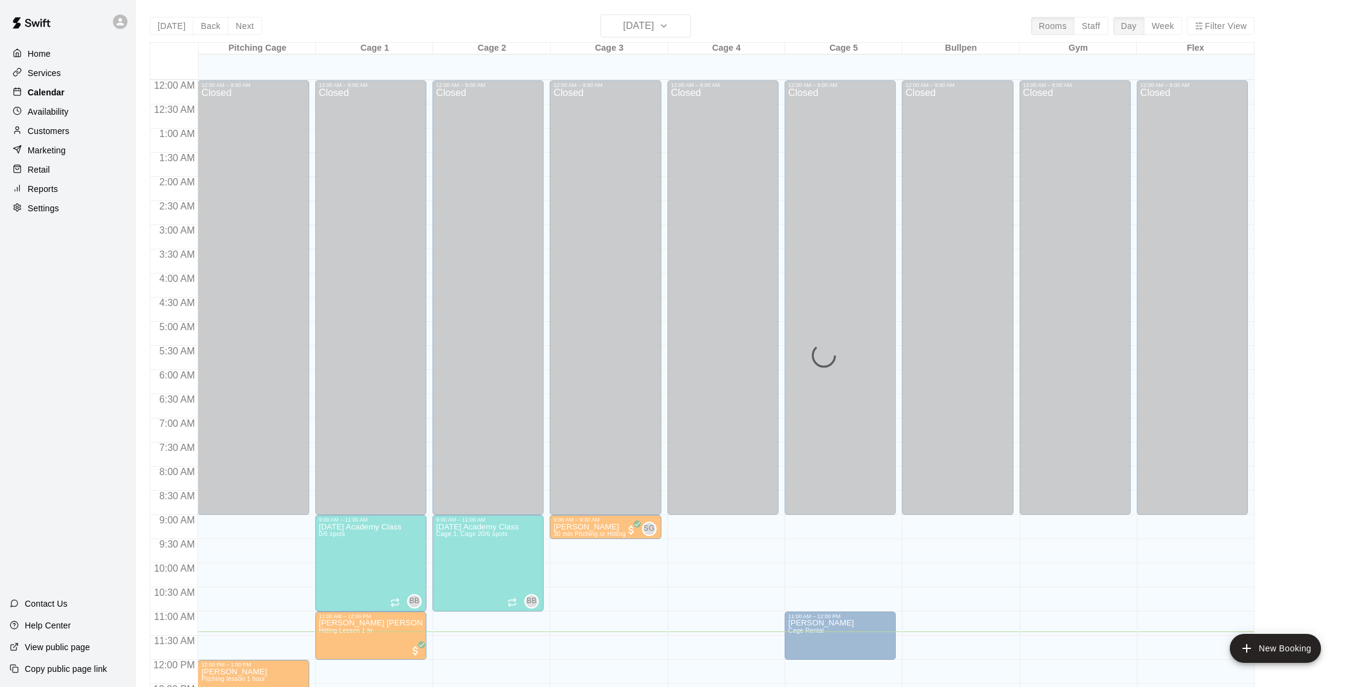
scroll to position [503, 0]
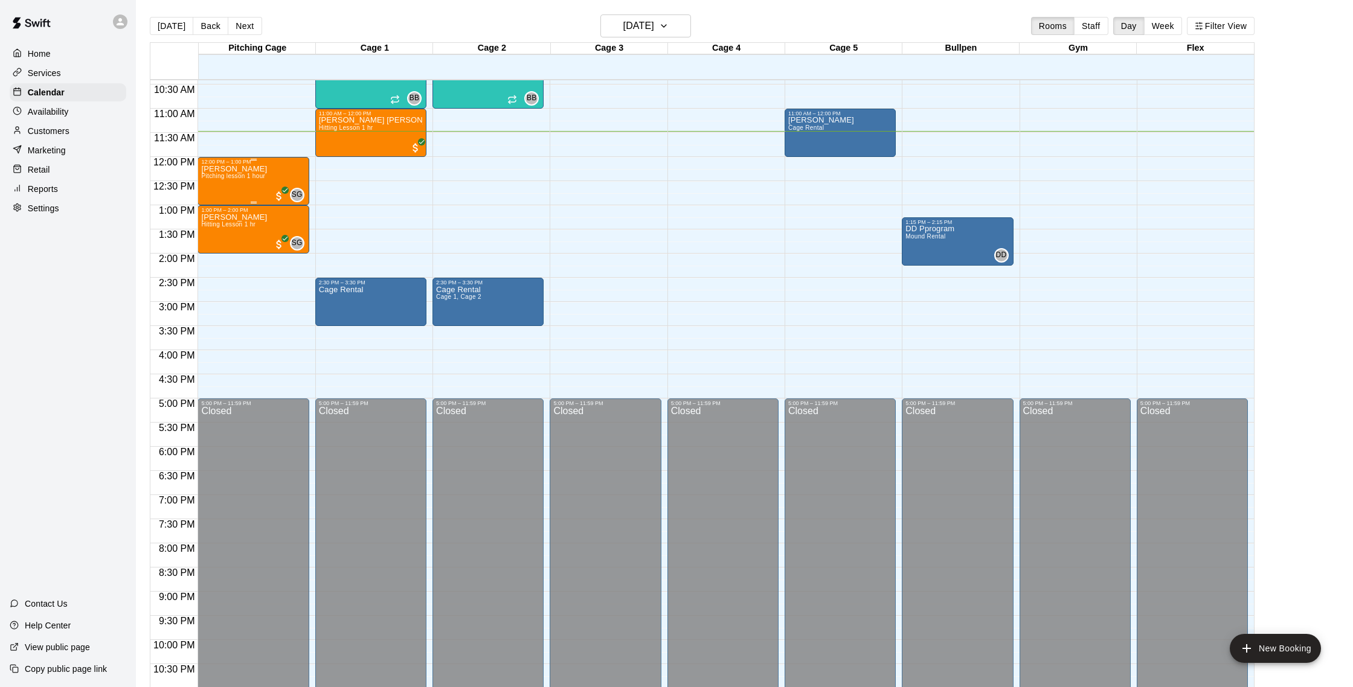
click at [247, 188] on div "Gretchen Nunez Pitching lesson 1 hour" at bounding box center [234, 508] width 66 height 687
click at [219, 210] on img "edit" at bounding box center [214, 207] width 14 height 14
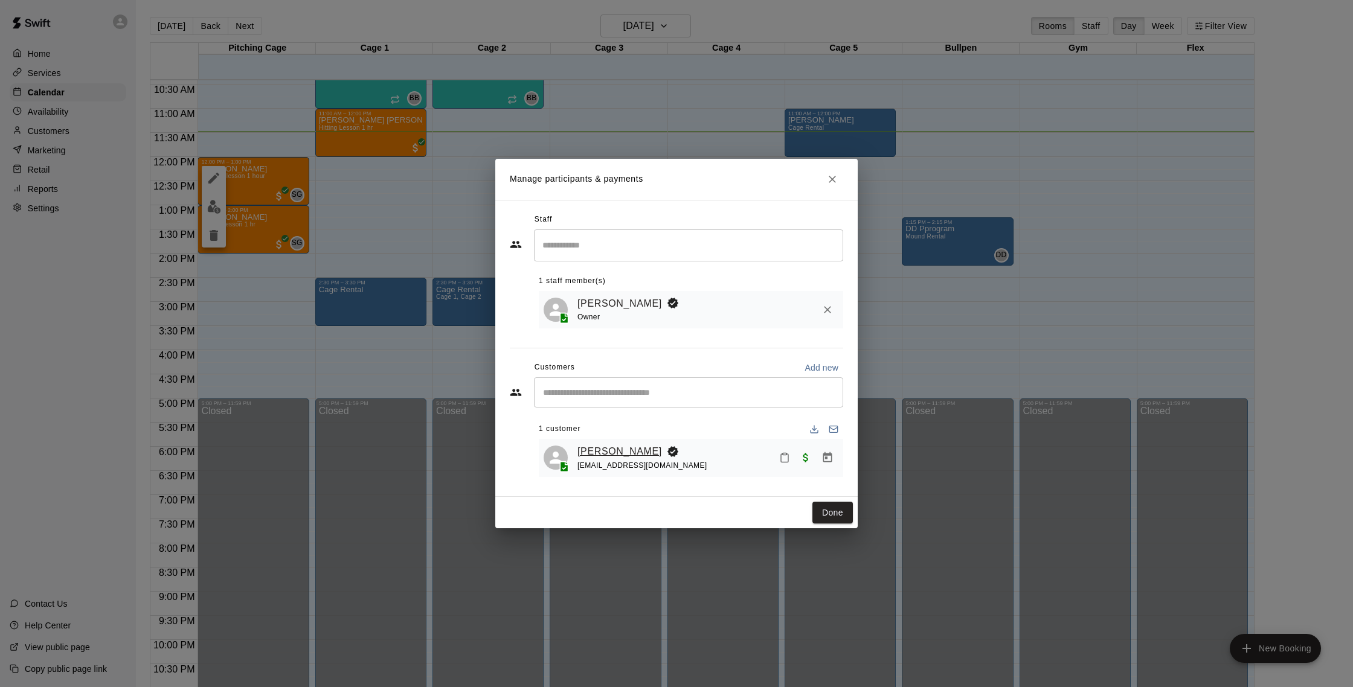
click at [643, 449] on link "[PERSON_NAME]" at bounding box center [619, 452] width 85 height 16
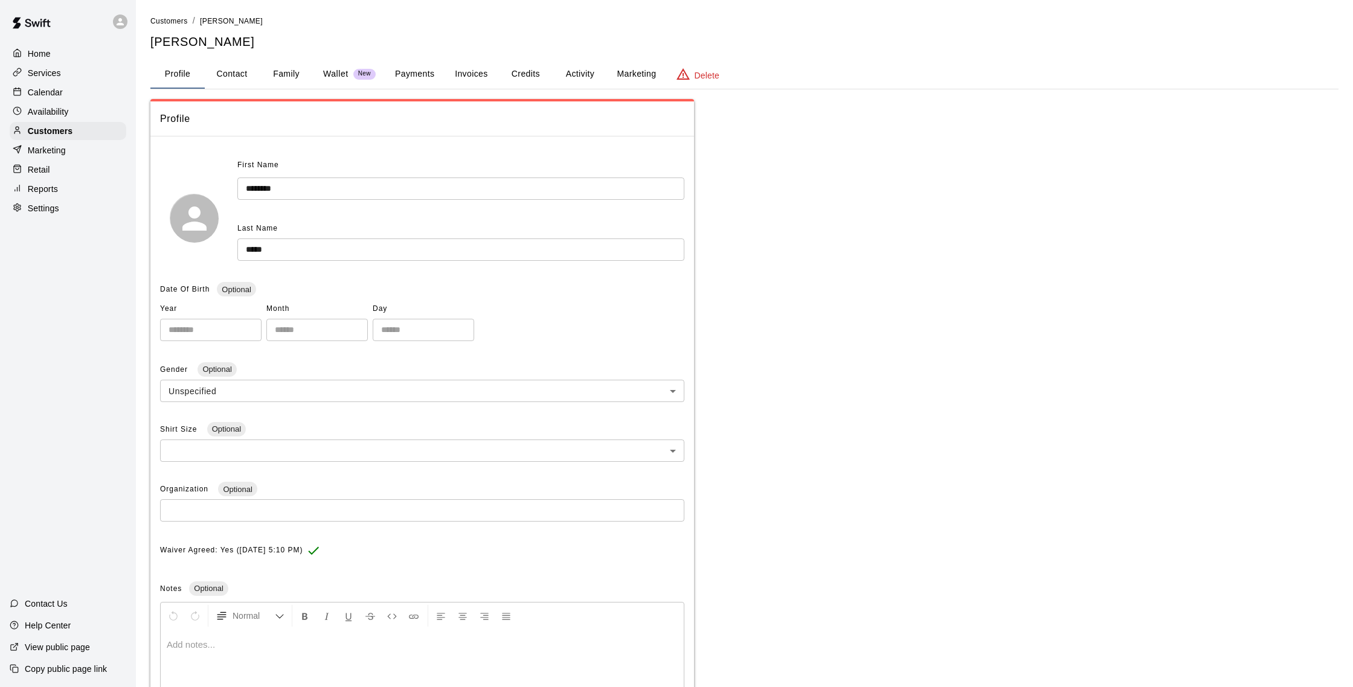
click at [597, 77] on button "Activity" at bounding box center [580, 74] width 54 height 29
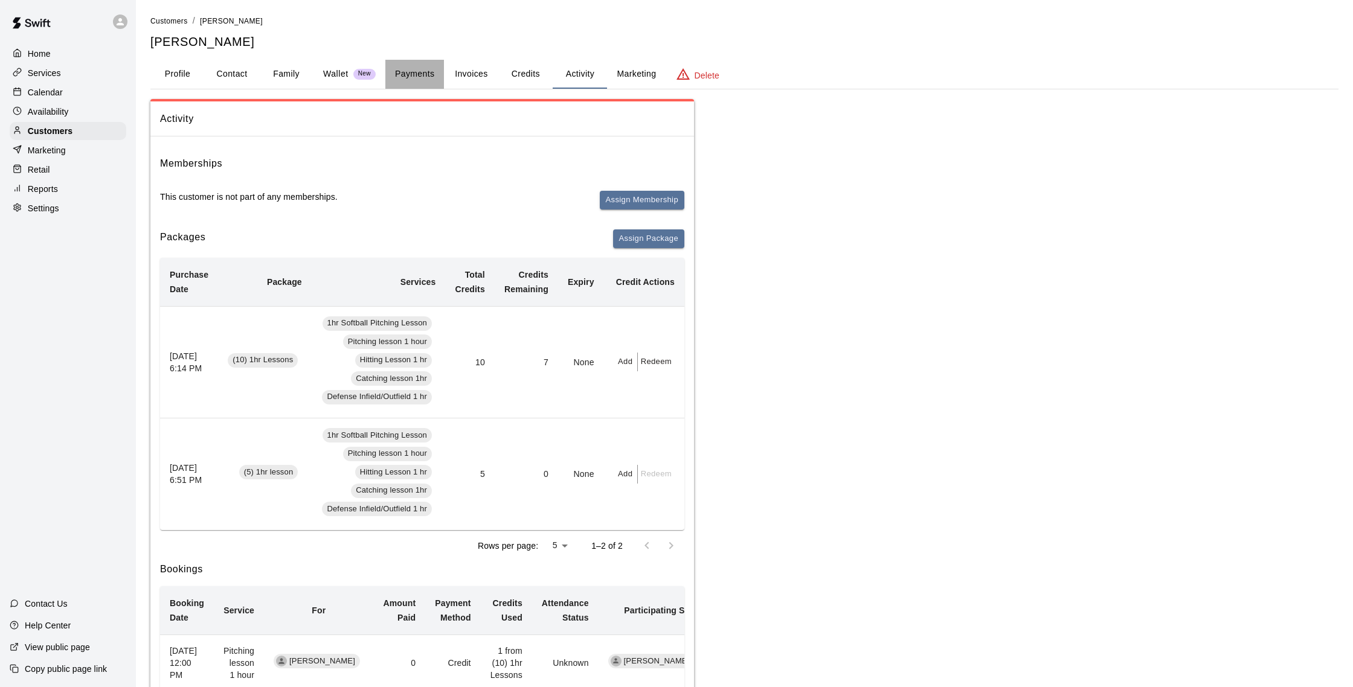
click at [413, 81] on button "Payments" at bounding box center [414, 74] width 59 height 29
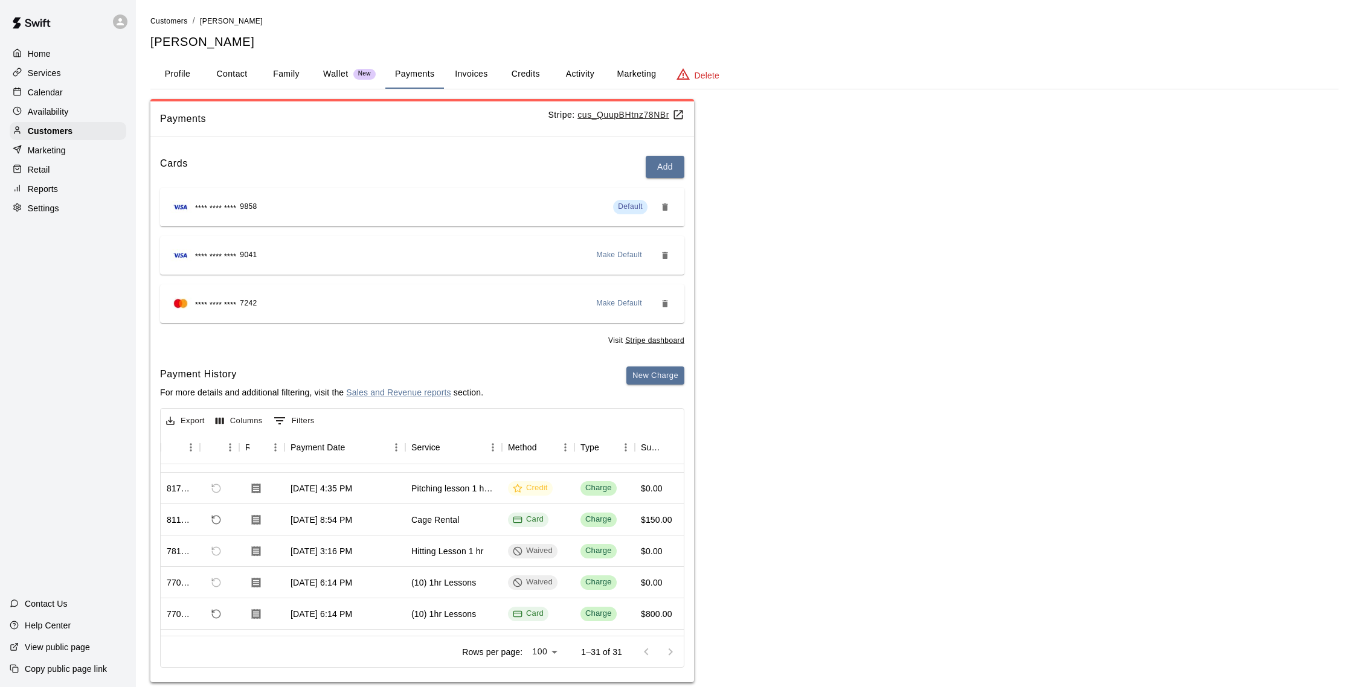
scroll to position [0, 30]
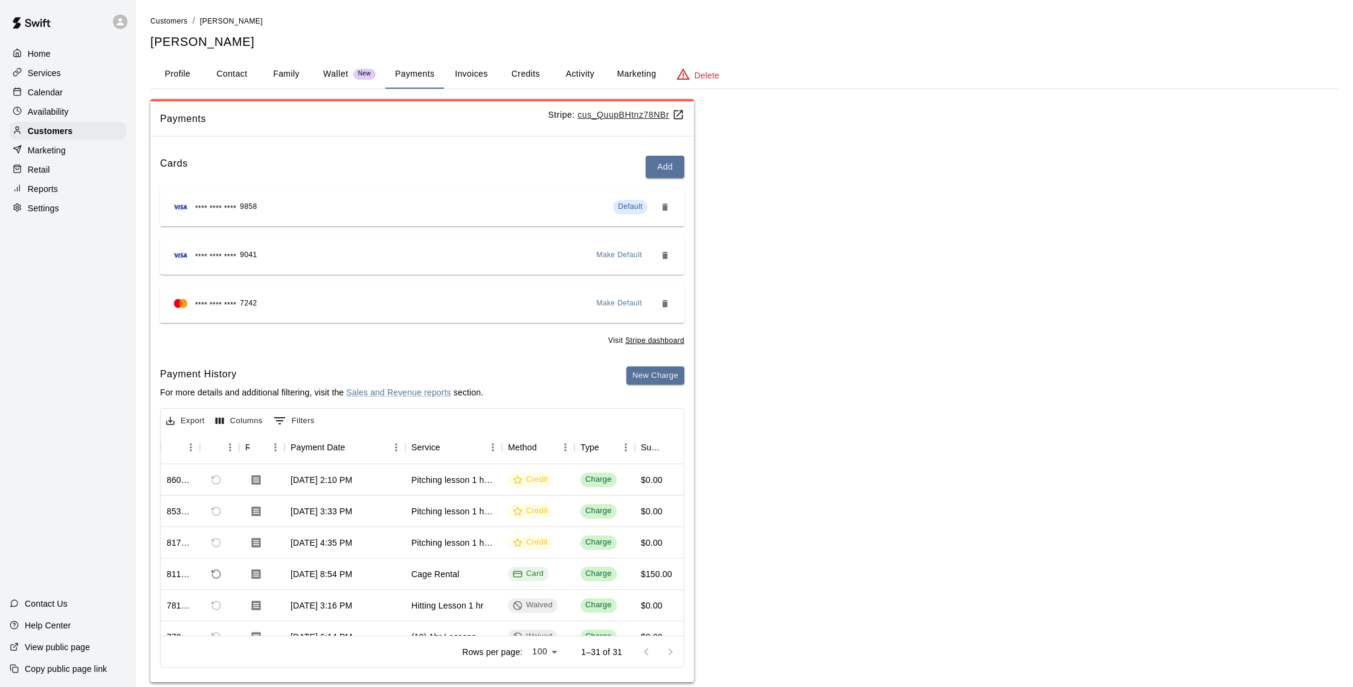
click at [37, 93] on p "Calendar" at bounding box center [45, 92] width 35 height 12
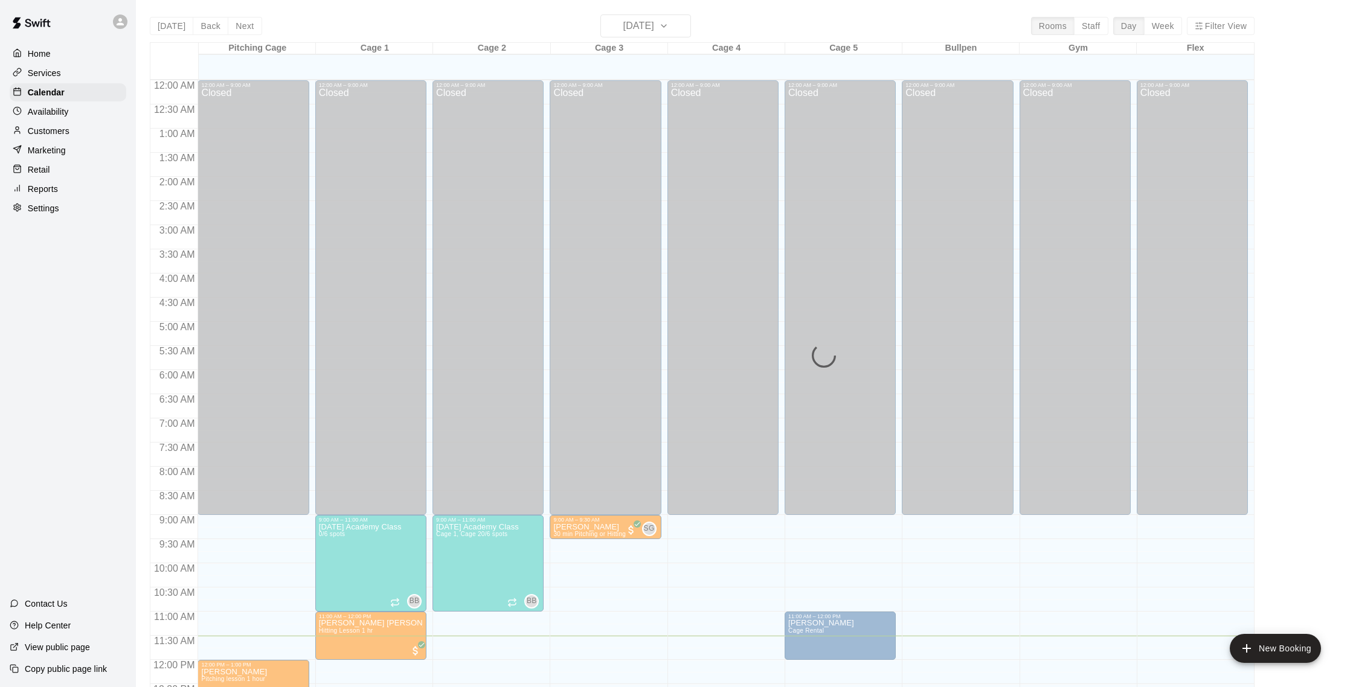
scroll to position [503, 0]
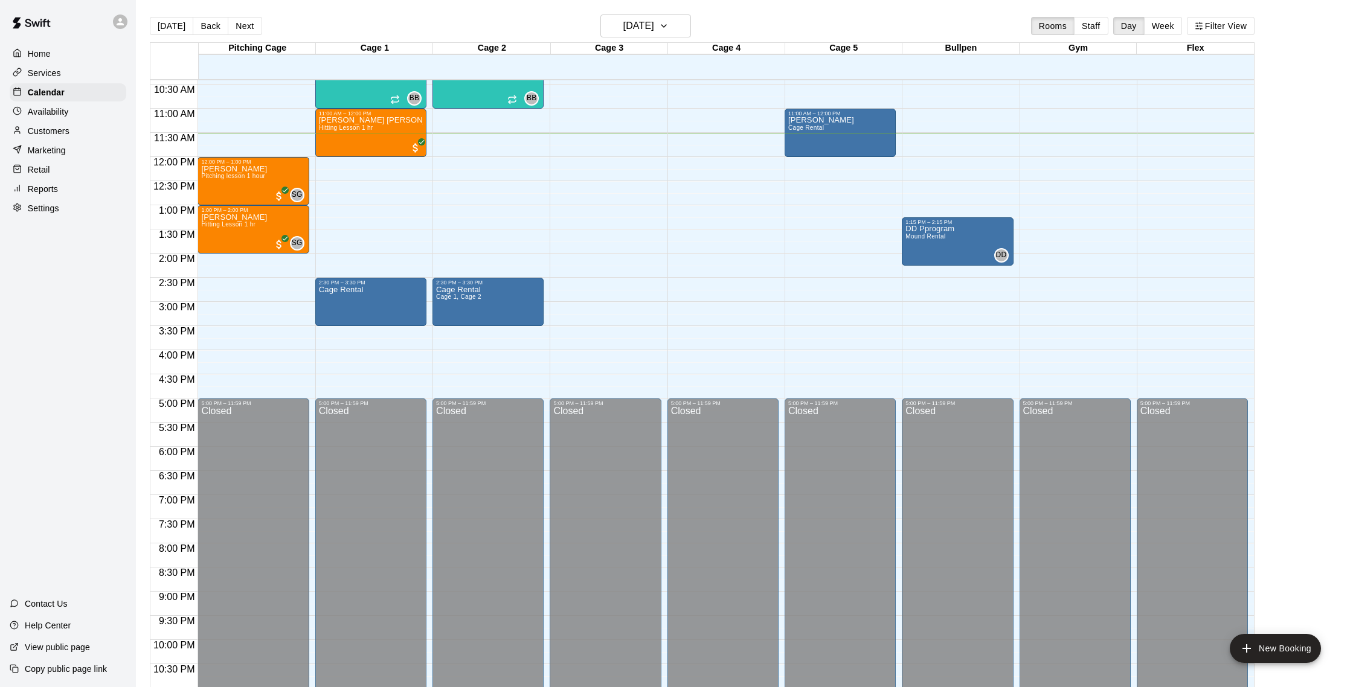
click at [56, 114] on p "Availability" at bounding box center [48, 112] width 41 height 12
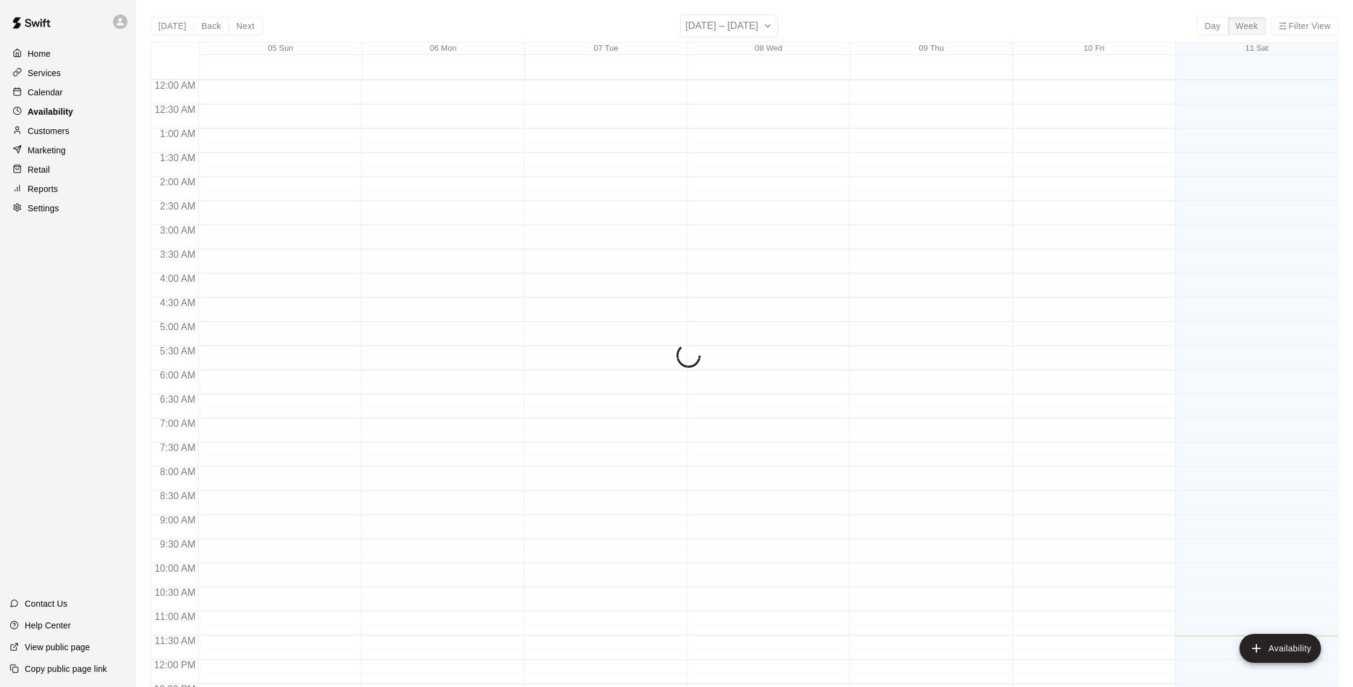
scroll to position [539, 0]
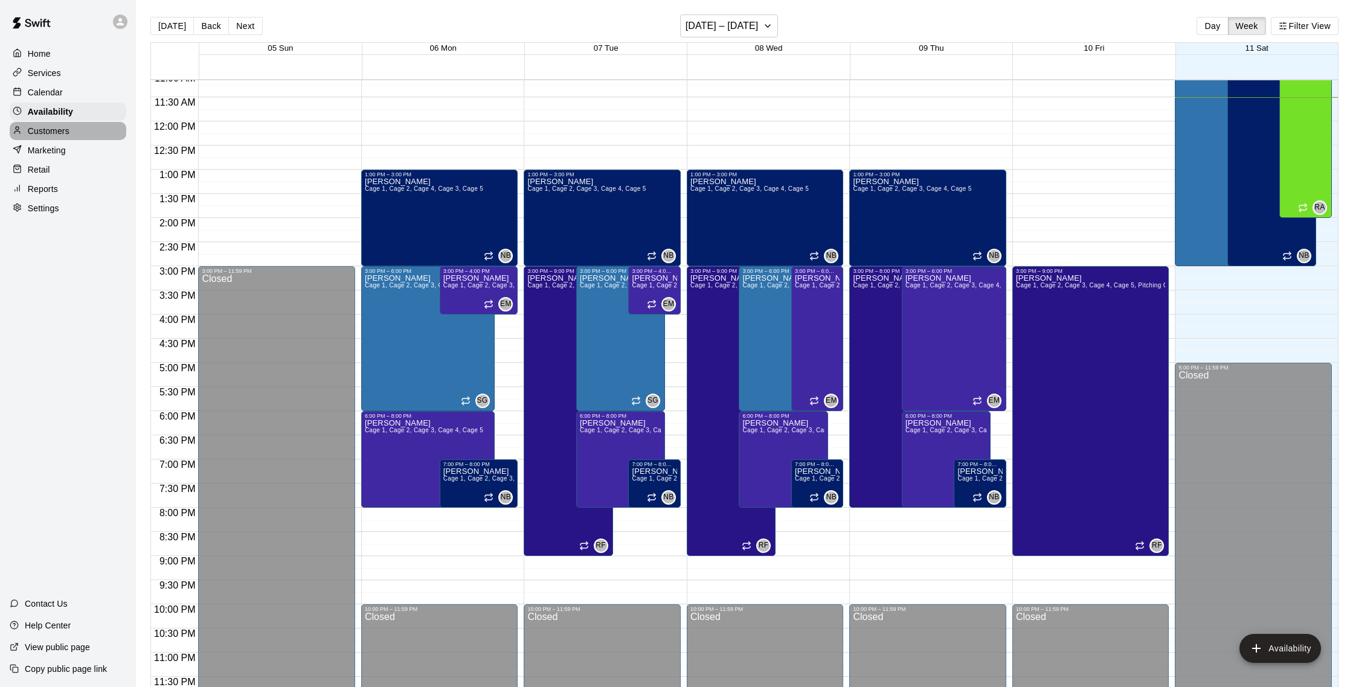
click at [53, 136] on p "Customers" at bounding box center [49, 131] width 42 height 12
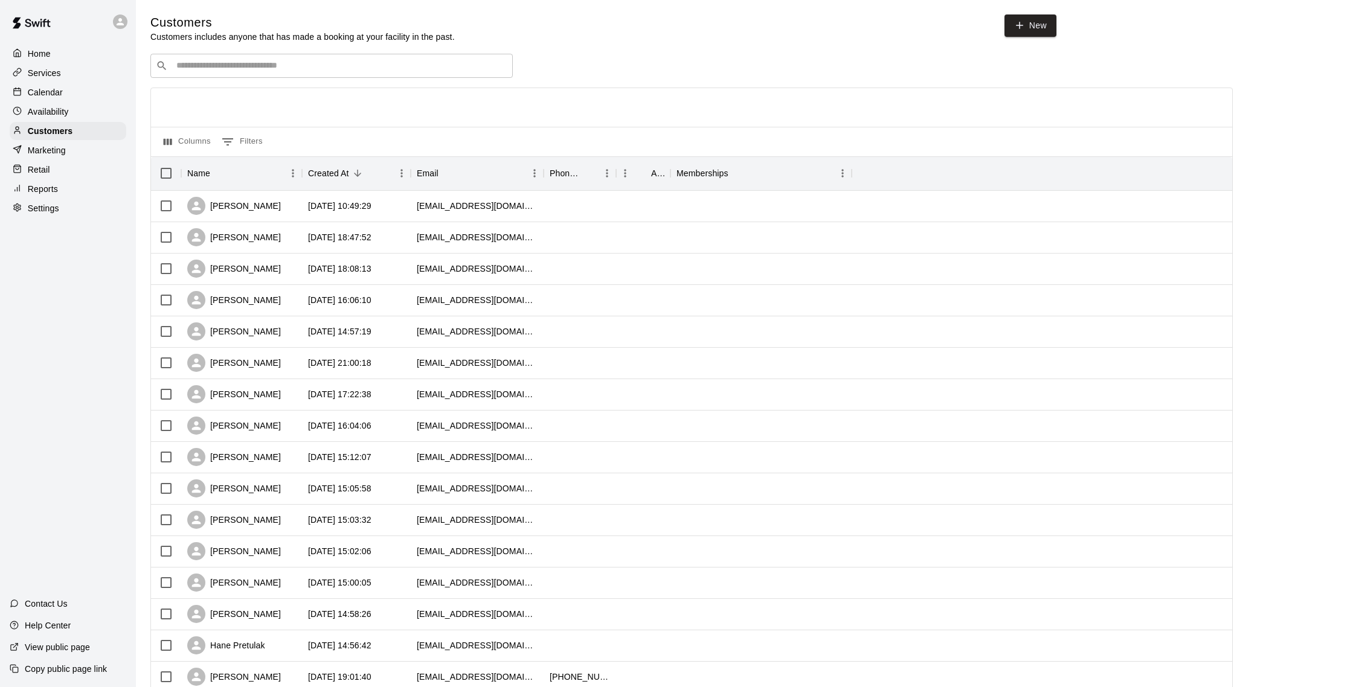
click at [58, 79] on div "Services" at bounding box center [68, 73] width 117 height 18
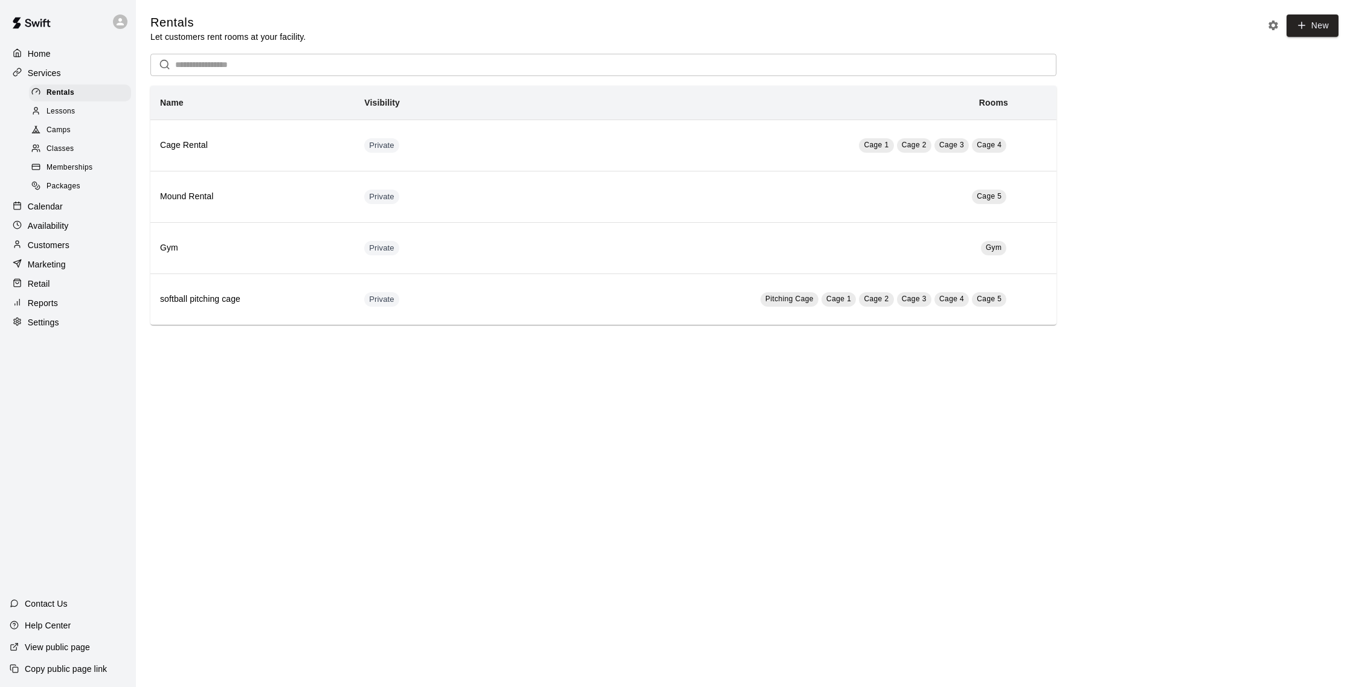
click at [40, 205] on p "Calendar" at bounding box center [45, 207] width 35 height 12
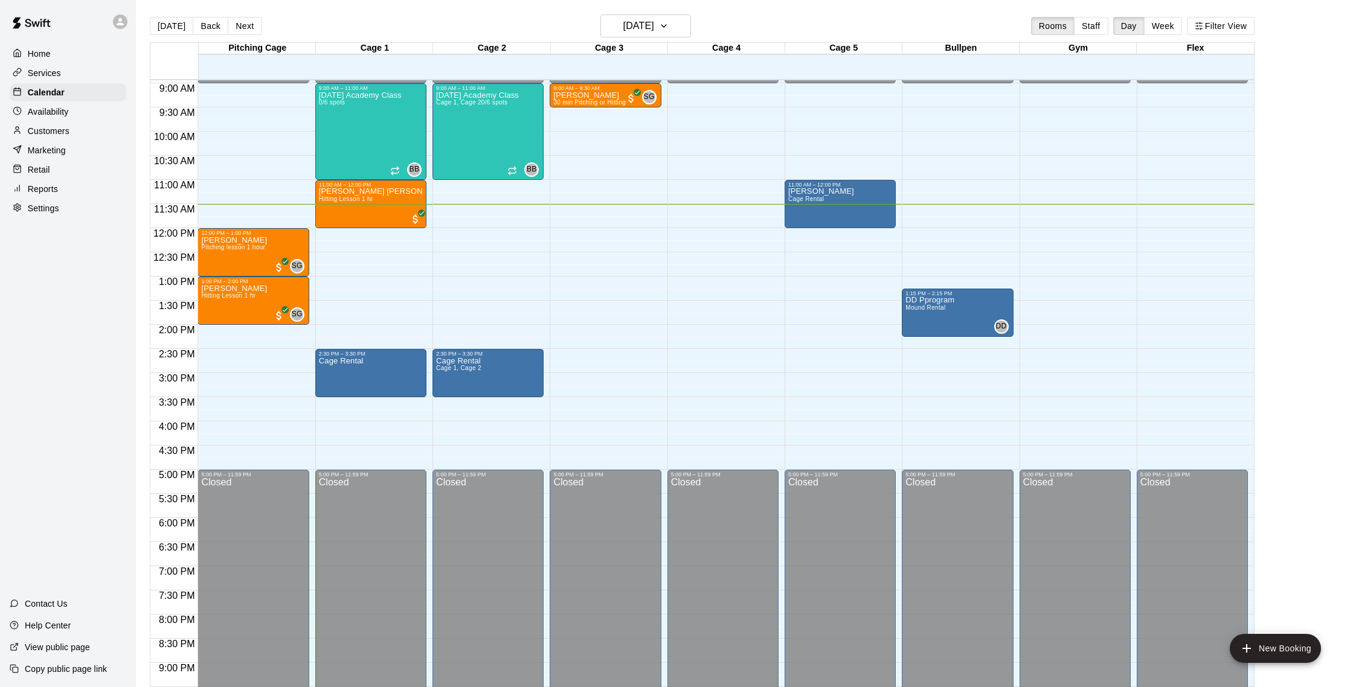
scroll to position [432, 0]
click at [50, 130] on p "Customers" at bounding box center [49, 131] width 42 height 12
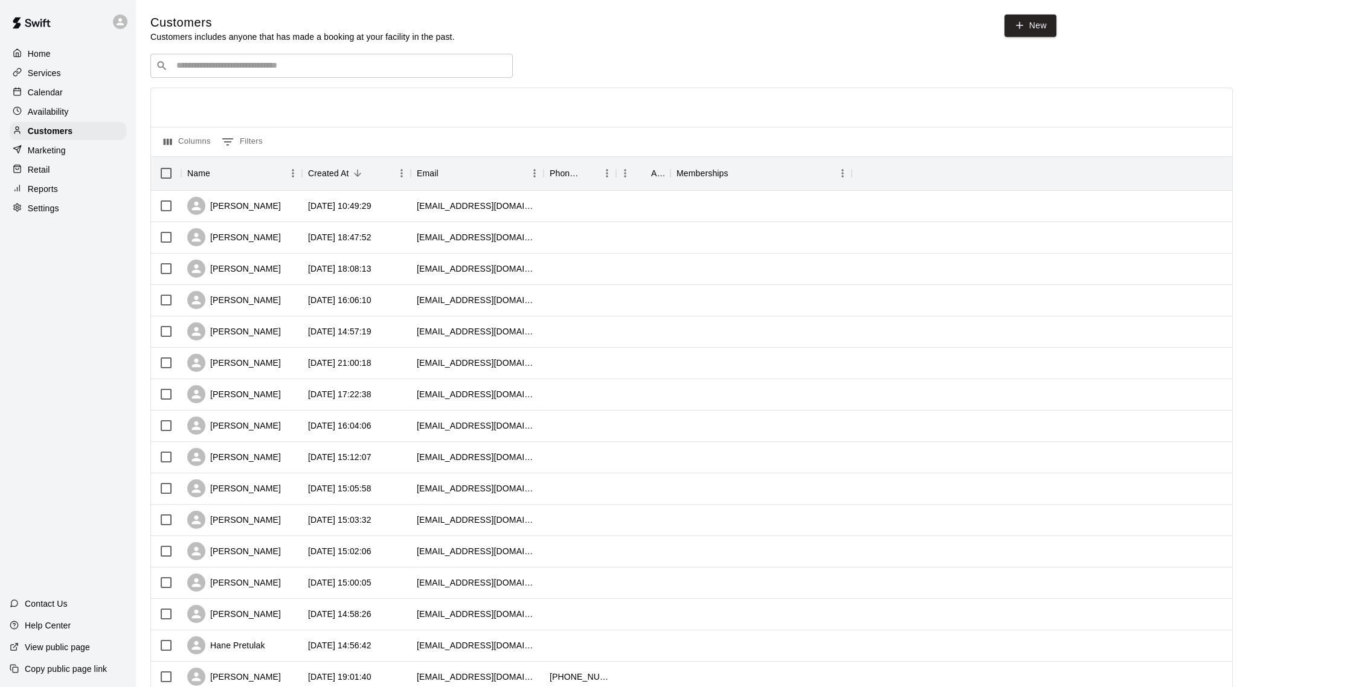
click at [56, 96] on p "Calendar" at bounding box center [45, 92] width 35 height 12
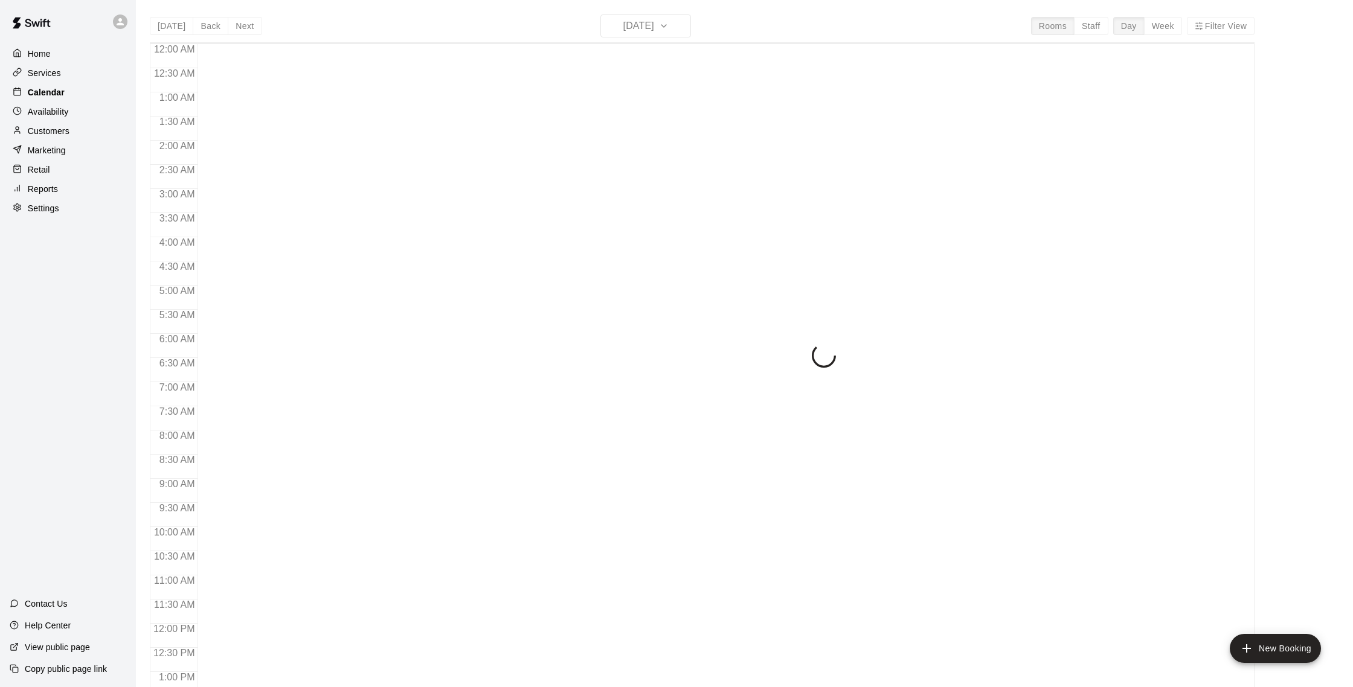
scroll to position [503, 0]
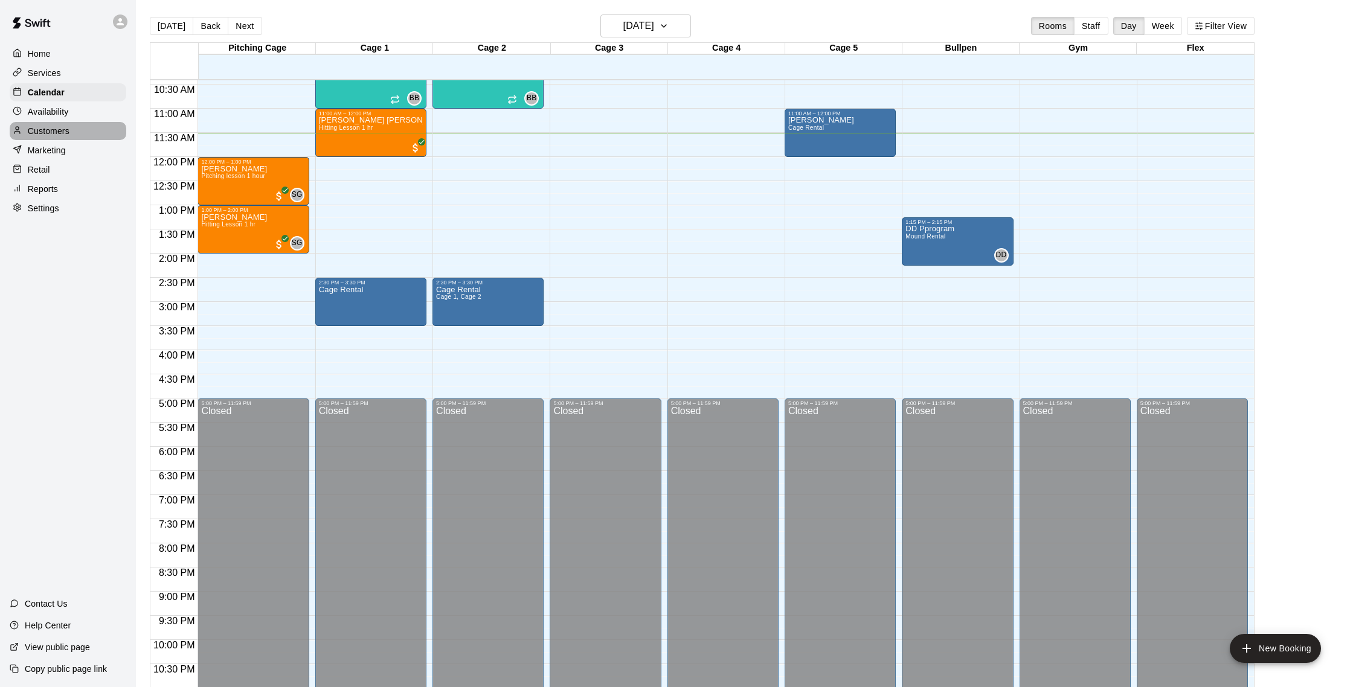
click at [39, 132] on p "Customers" at bounding box center [49, 131] width 42 height 12
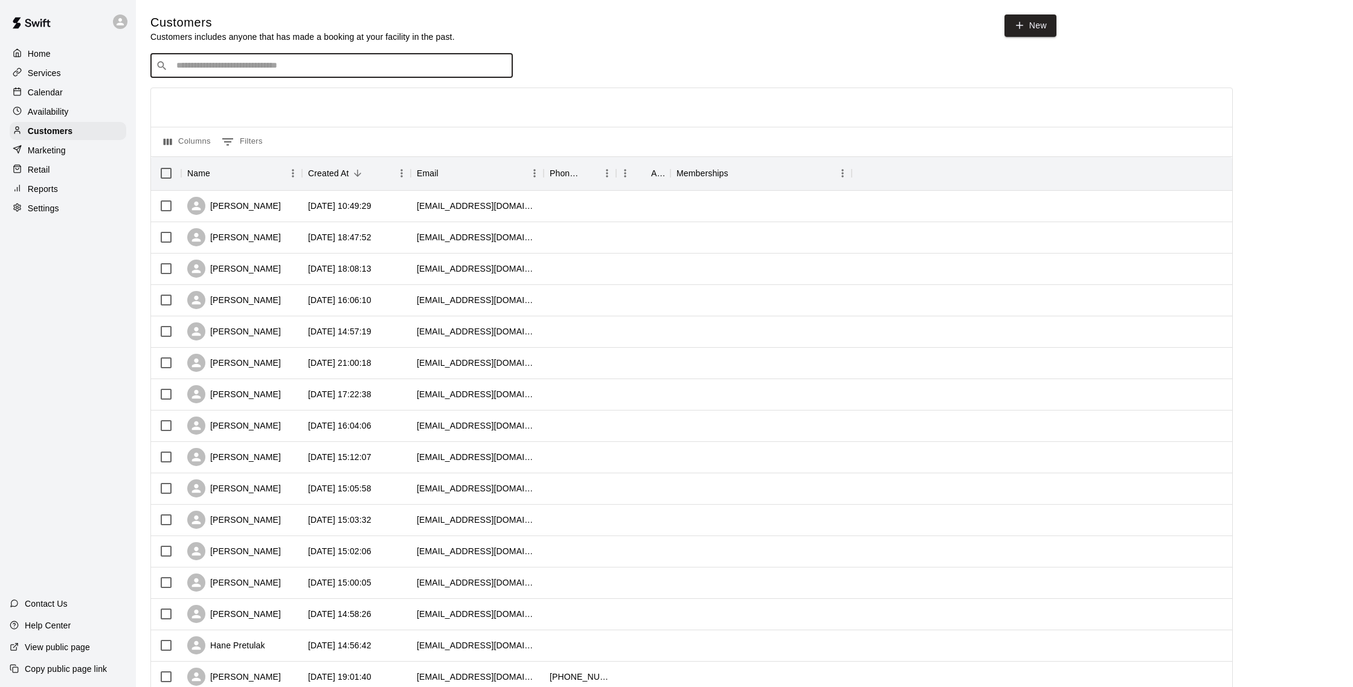
click at [196, 71] on input "Search customers by name or email" at bounding box center [340, 66] width 335 height 12
type input "*****"
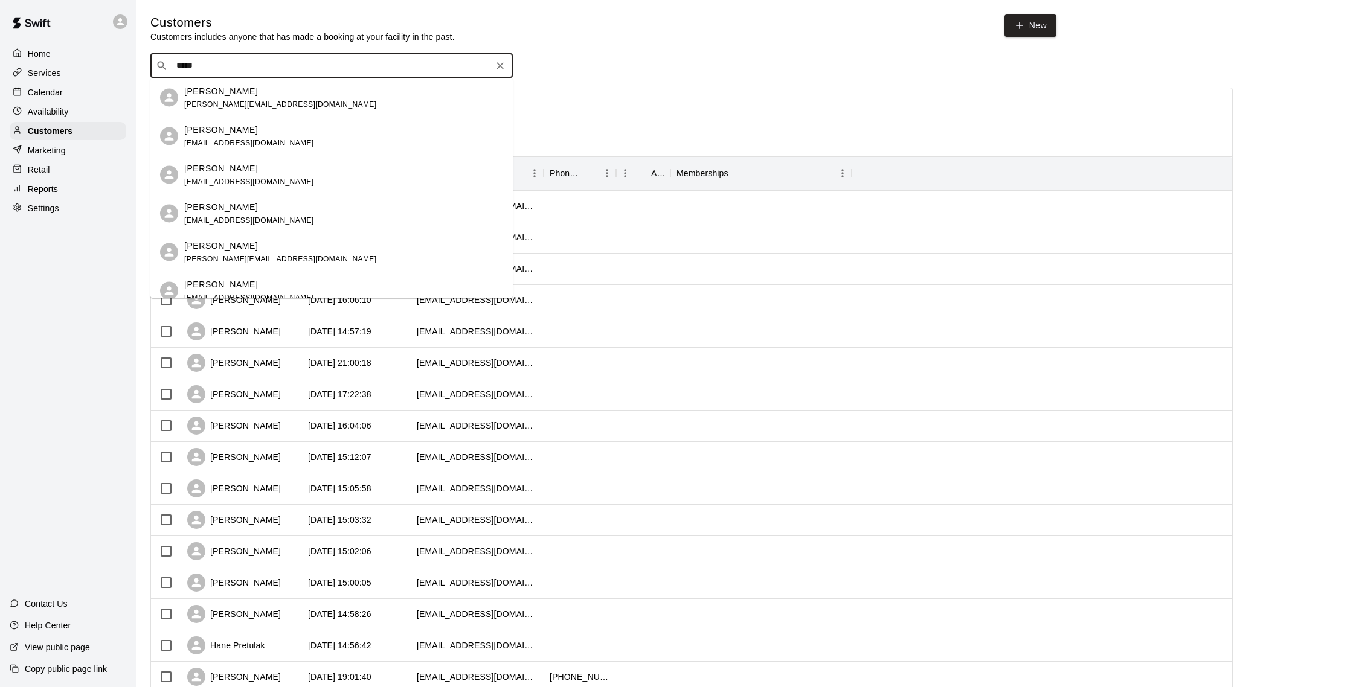
click at [238, 91] on div "Katey Lewis" at bounding box center [280, 91] width 192 height 13
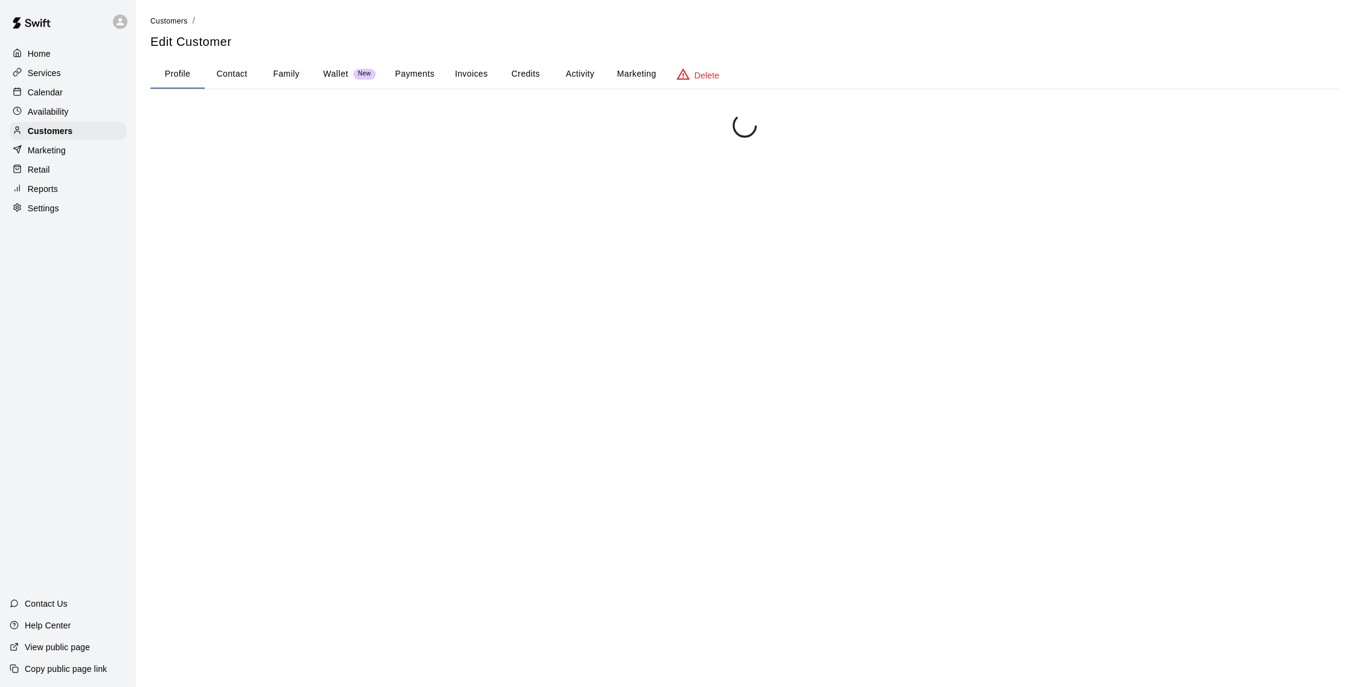
click at [571, 72] on button "Activity" at bounding box center [580, 74] width 54 height 29
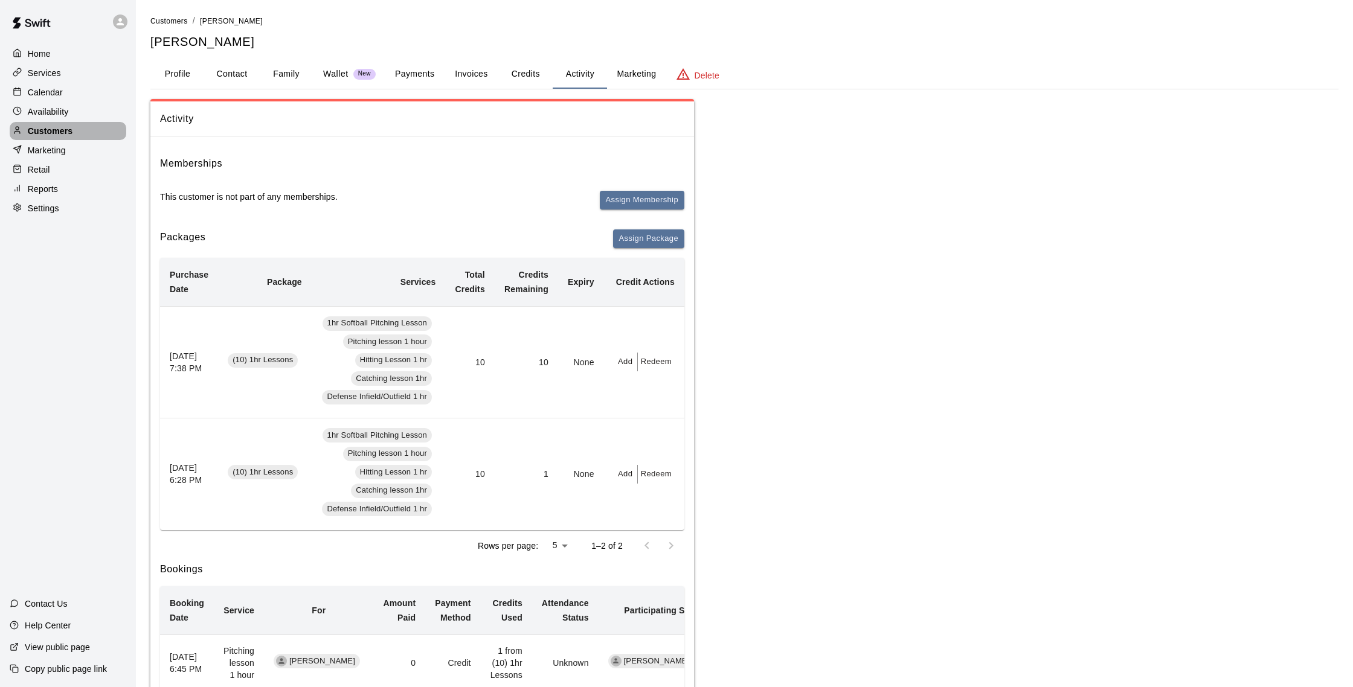
click at [63, 131] on p "Customers" at bounding box center [50, 131] width 45 height 12
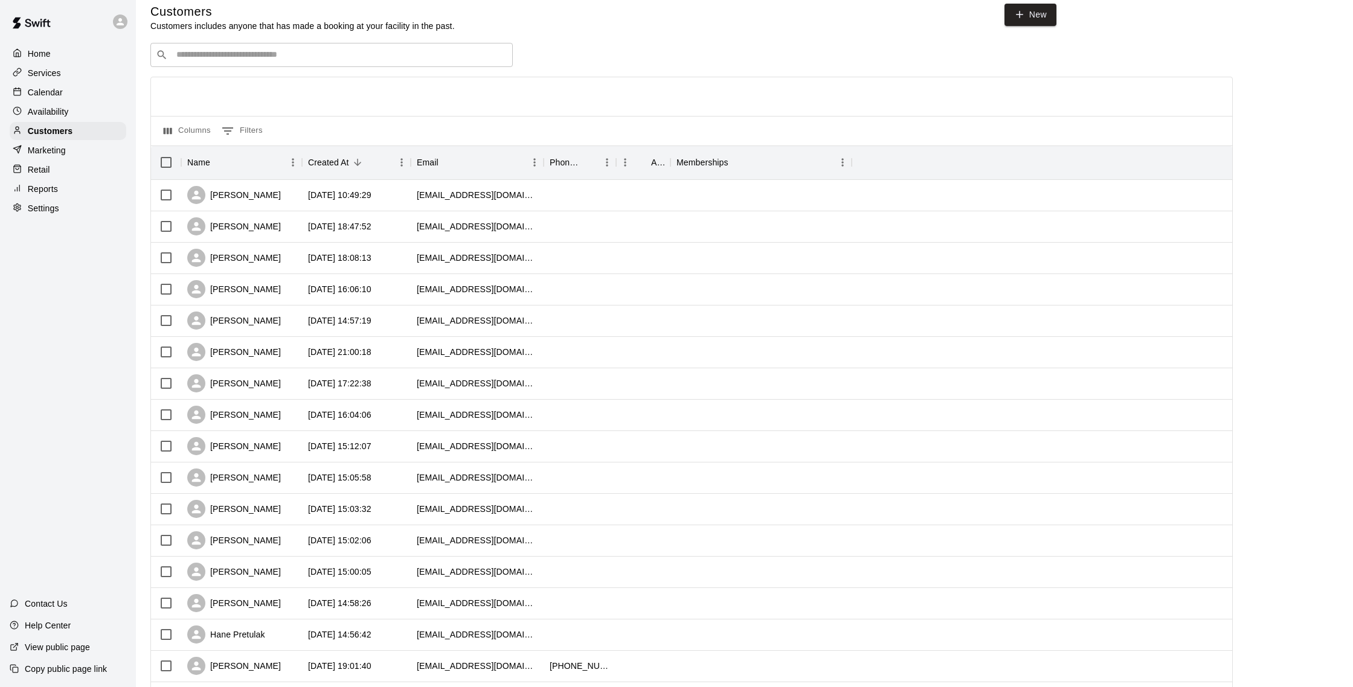
scroll to position [13, 0]
click at [199, 56] on input "Search customers by name or email" at bounding box center [340, 53] width 335 height 12
type input "******"
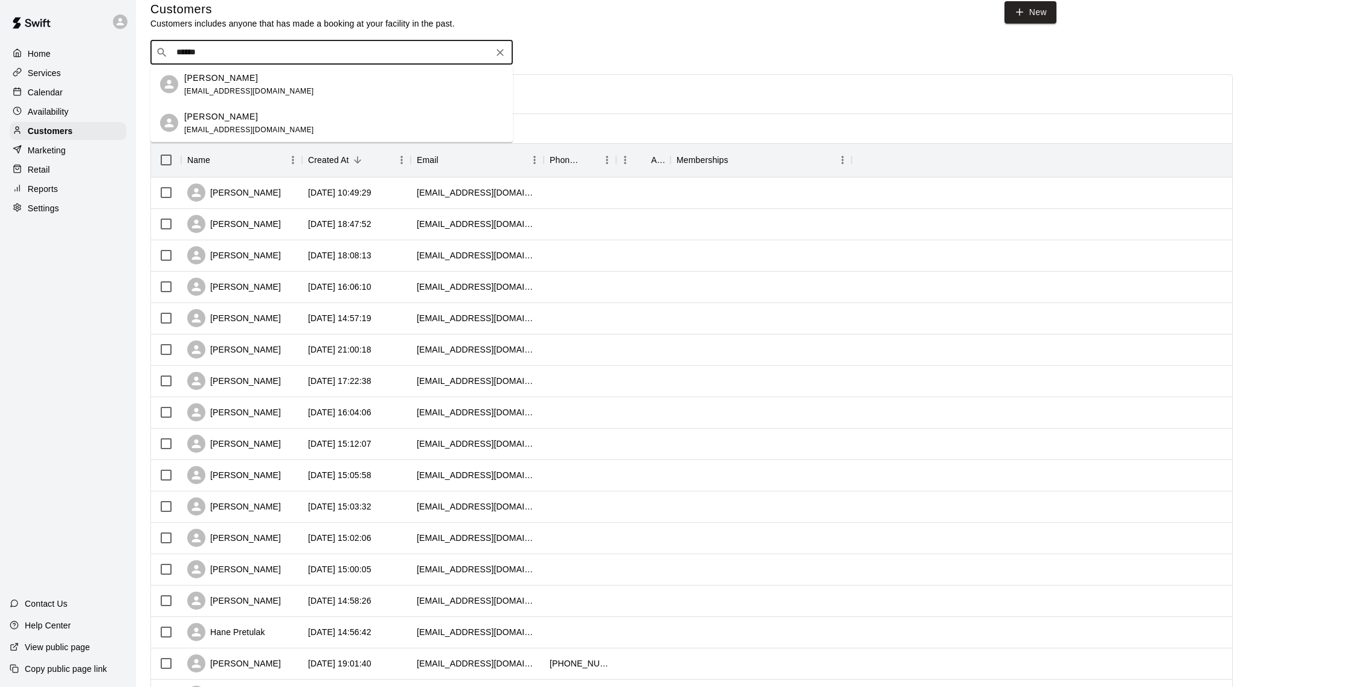
click at [229, 86] on span "[EMAIL_ADDRESS][DOMAIN_NAME]" at bounding box center [249, 90] width 130 height 8
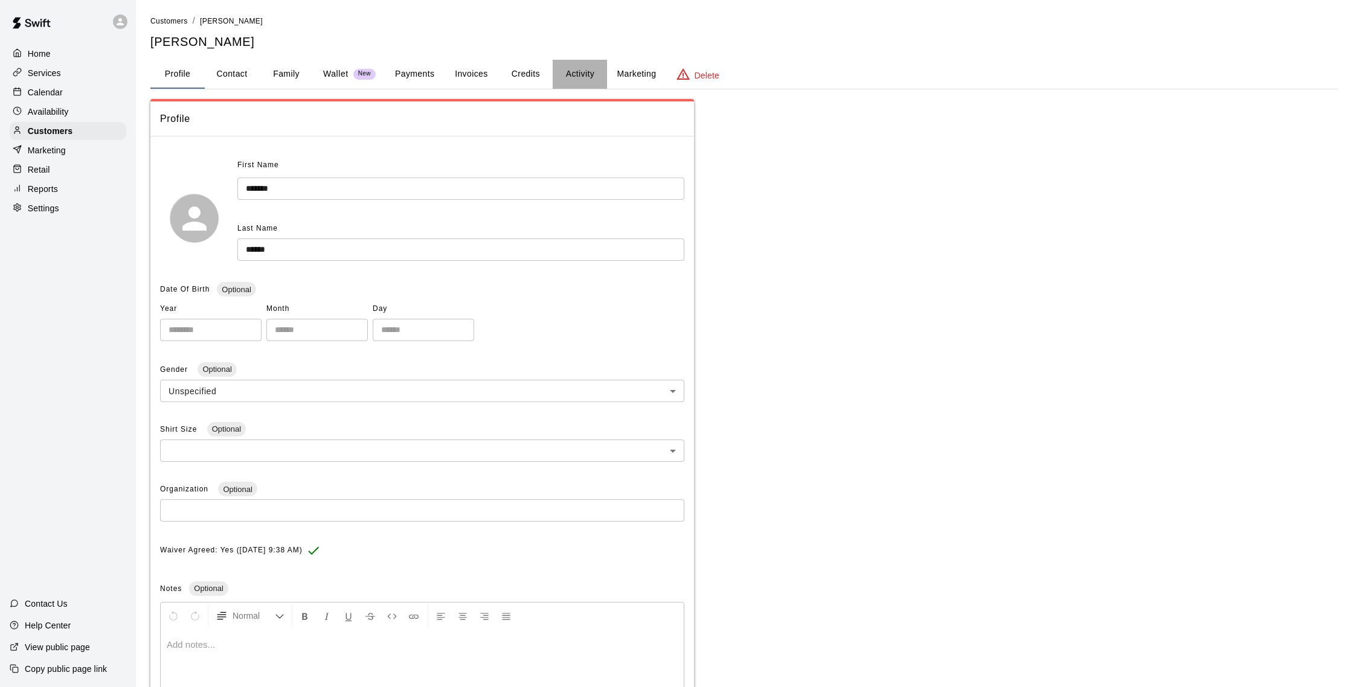
click at [585, 75] on button "Activity" at bounding box center [580, 74] width 54 height 29
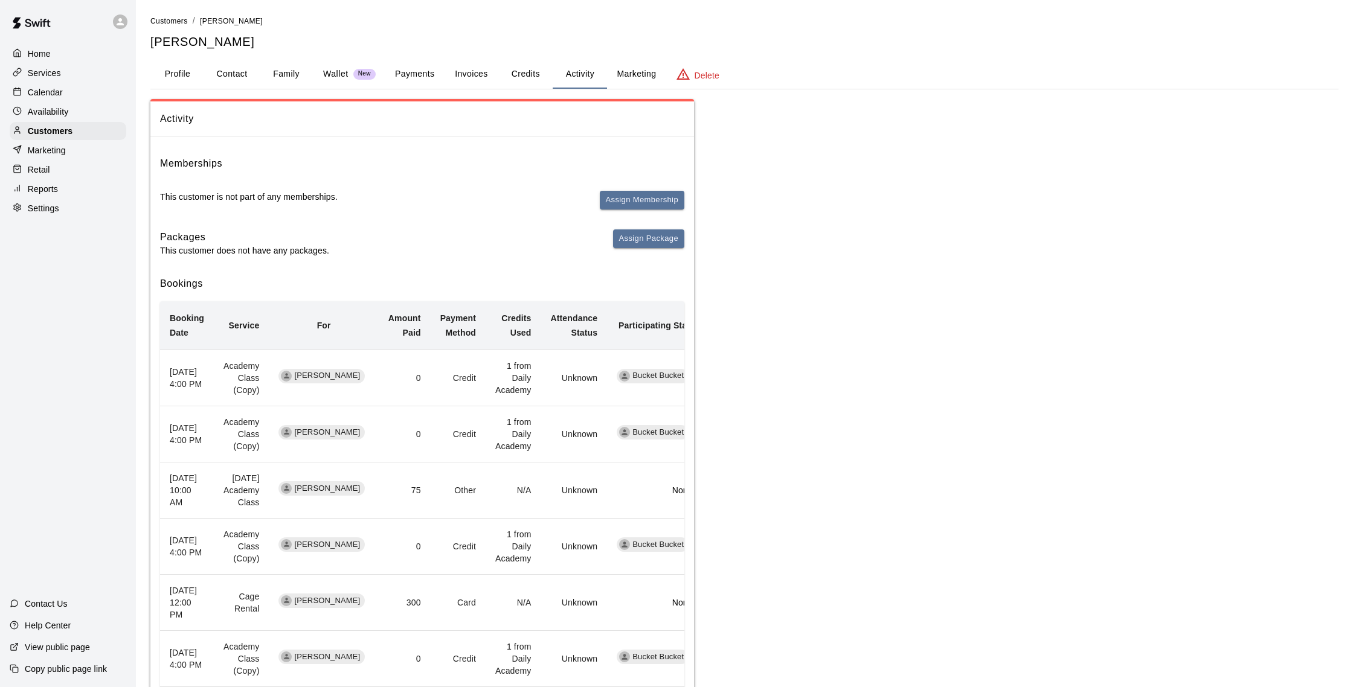
scroll to position [2, 0]
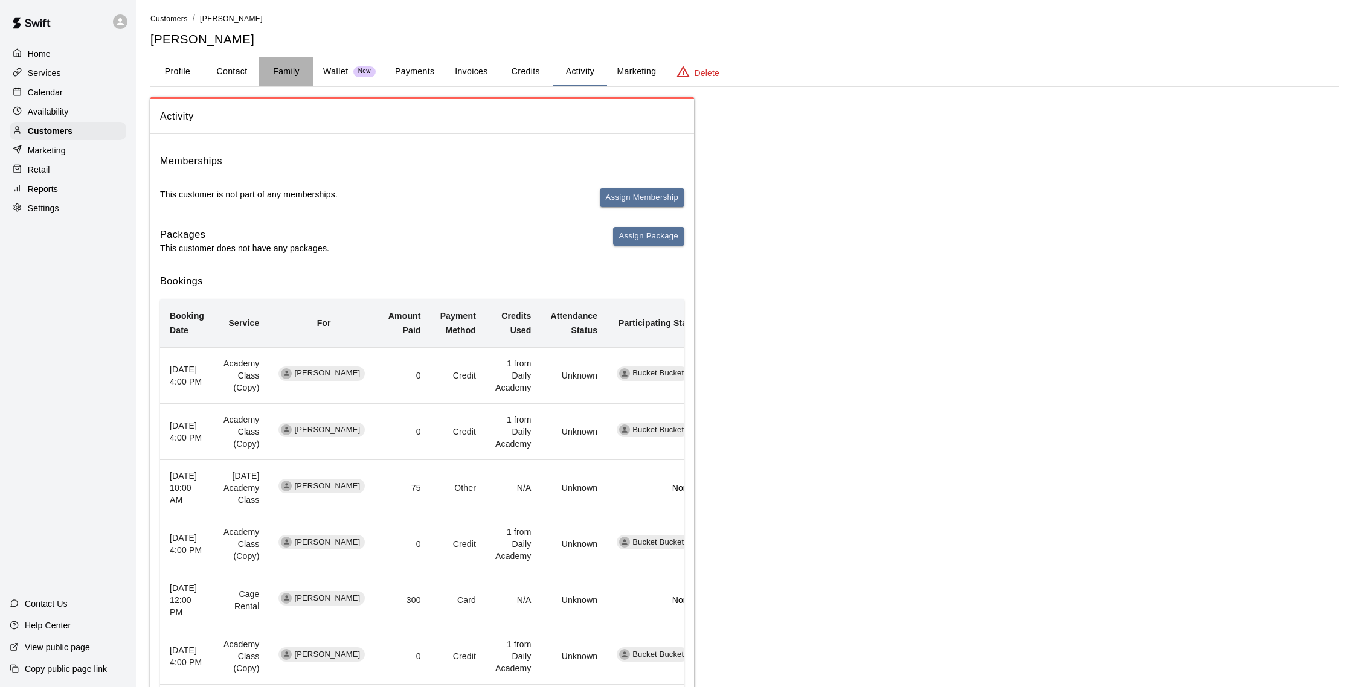
click at [295, 71] on button "Family" at bounding box center [286, 71] width 54 height 29
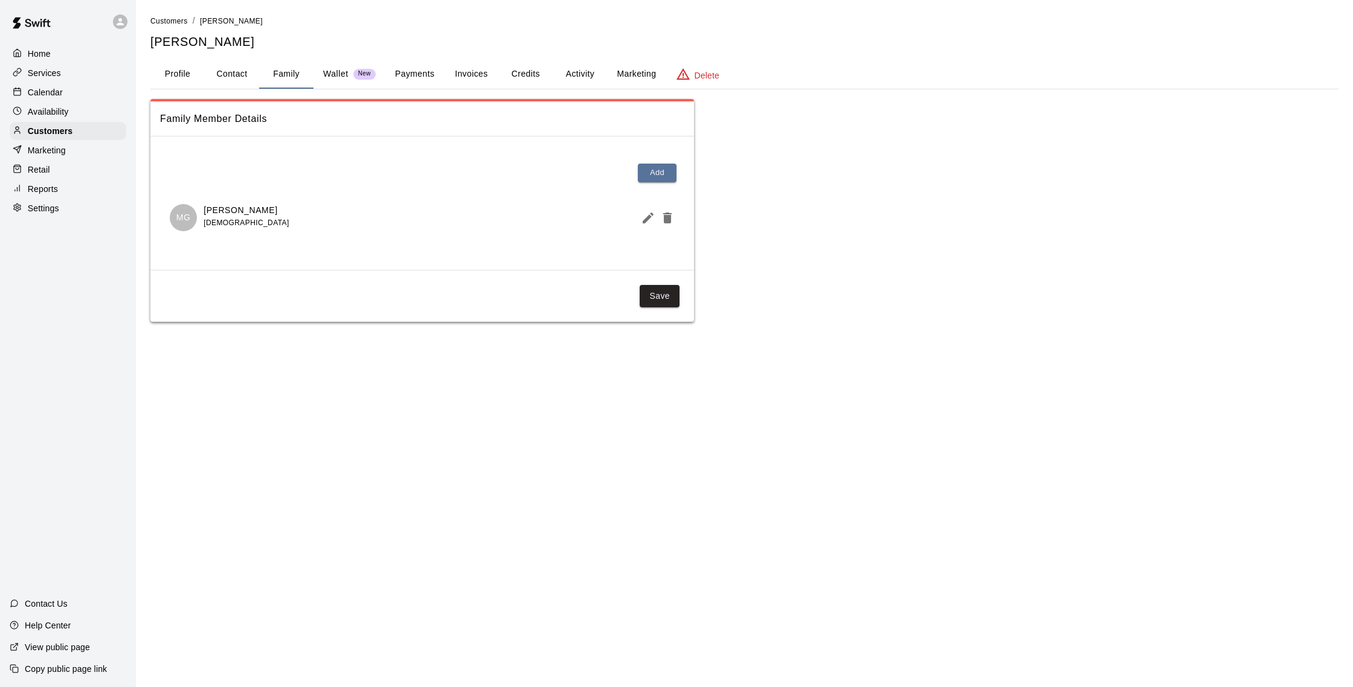
scroll to position [0, 0]
click at [433, 72] on button "Payments" at bounding box center [414, 74] width 59 height 29
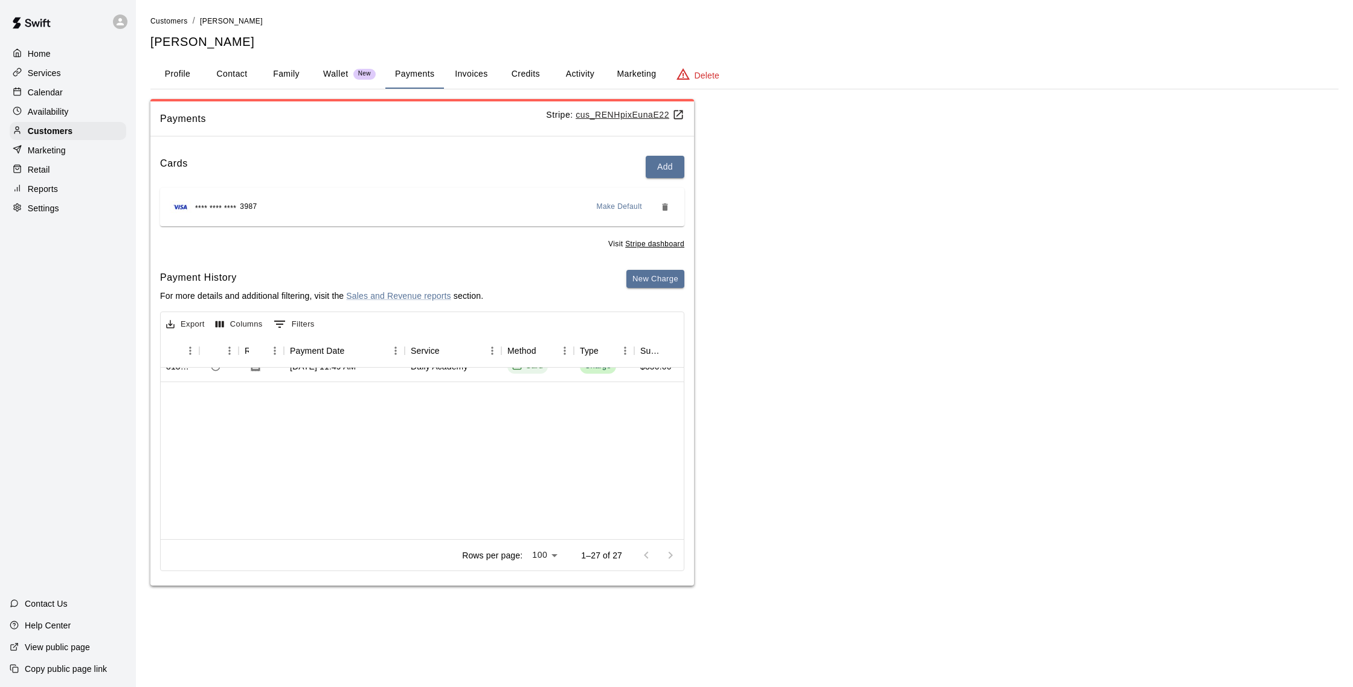
scroll to position [0, 31]
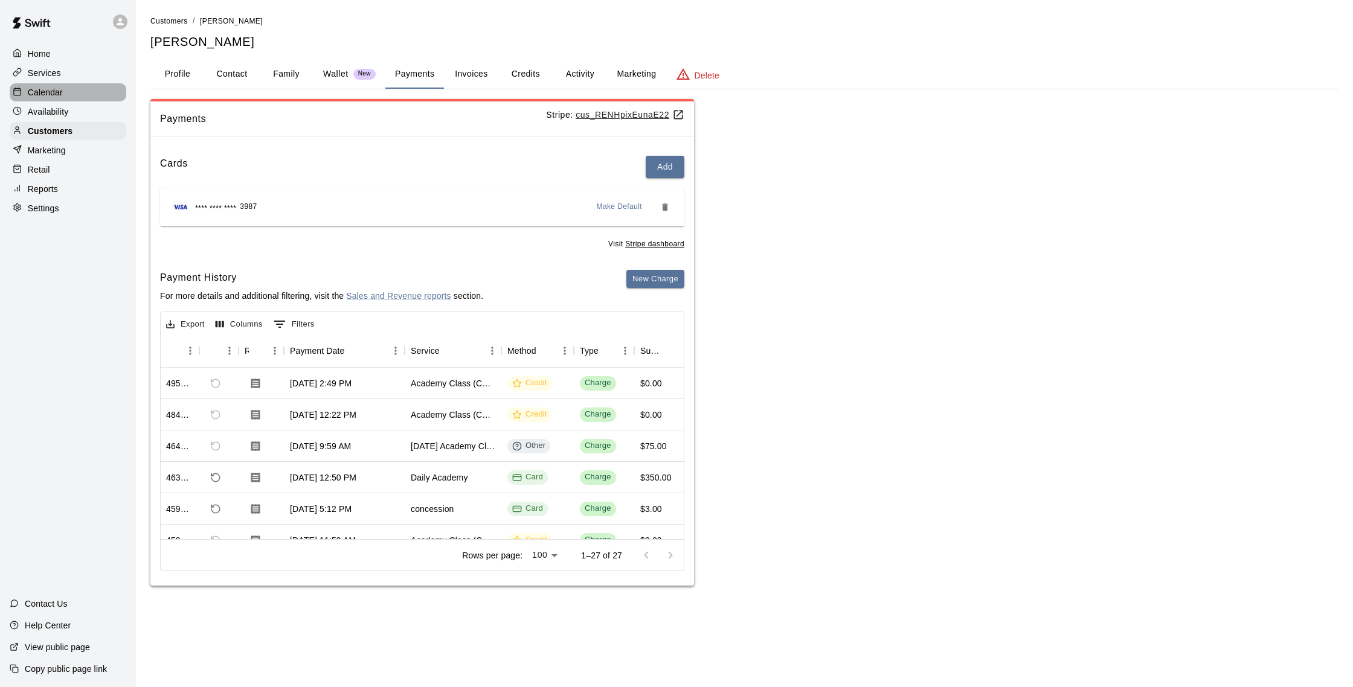
click at [51, 88] on p "Calendar" at bounding box center [45, 92] width 35 height 12
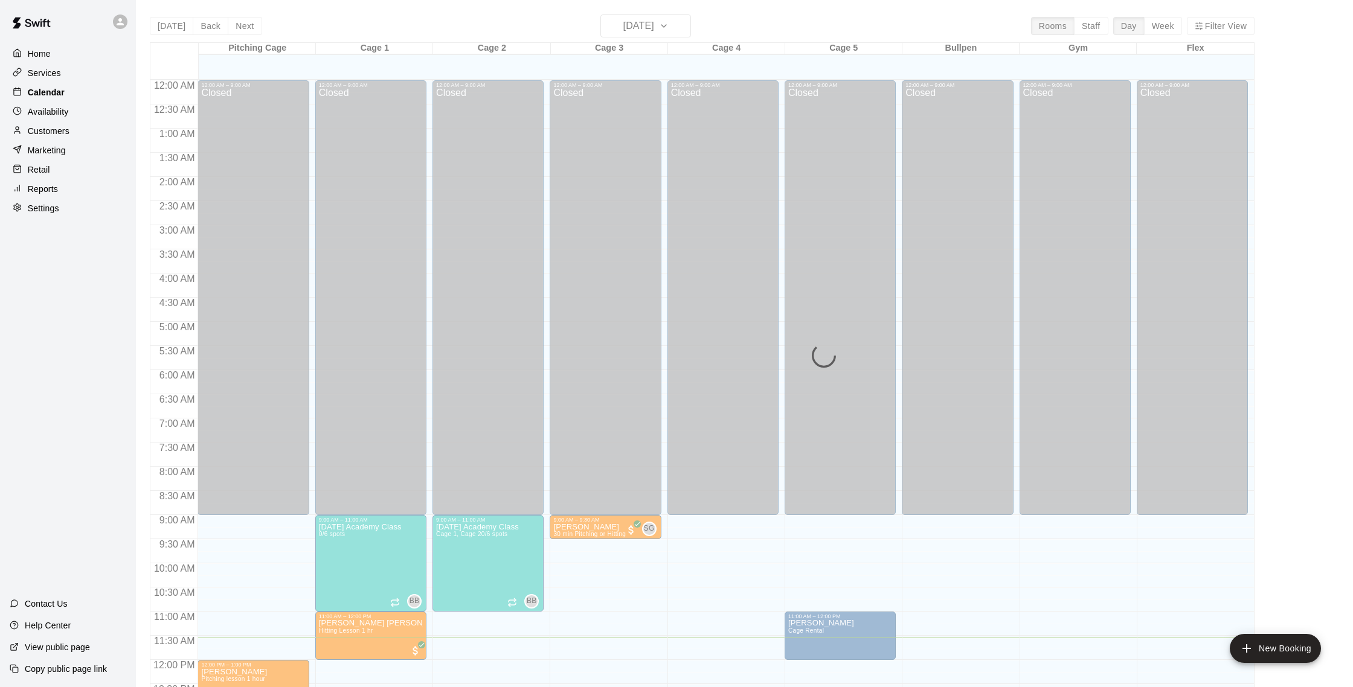
scroll to position [503, 0]
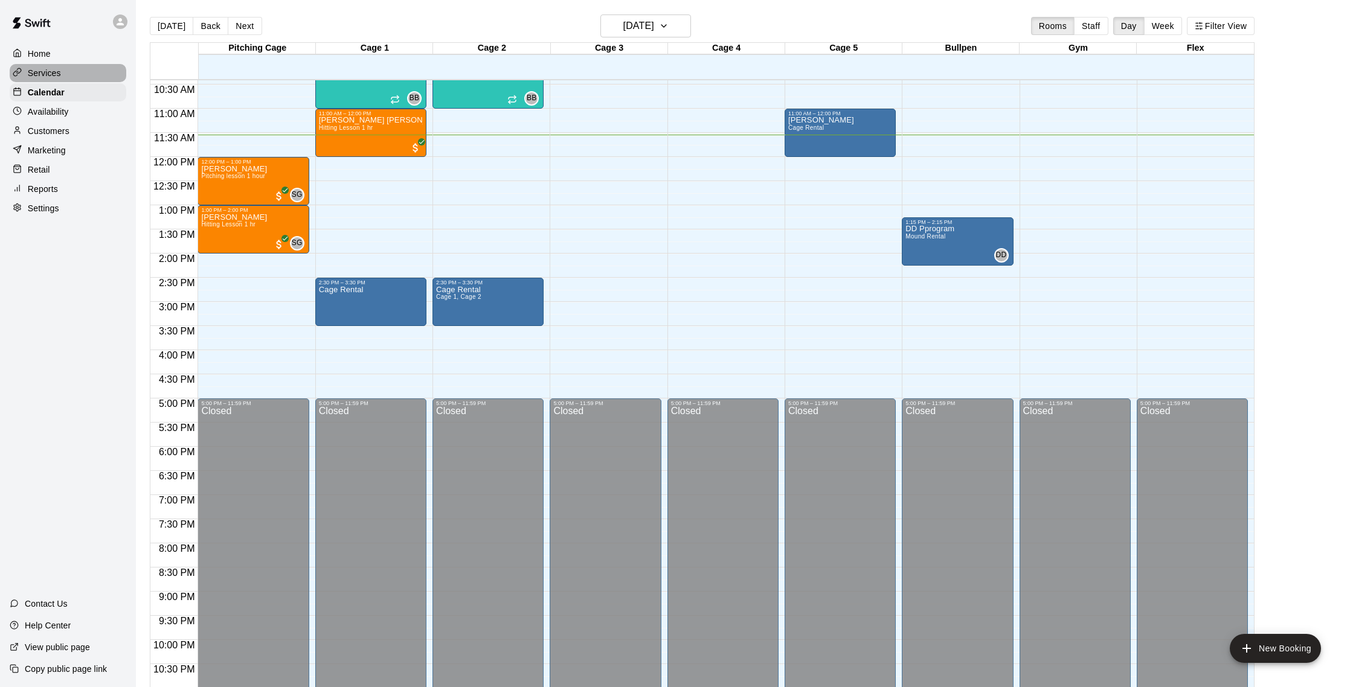
click at [57, 74] on p "Services" at bounding box center [44, 73] width 33 height 12
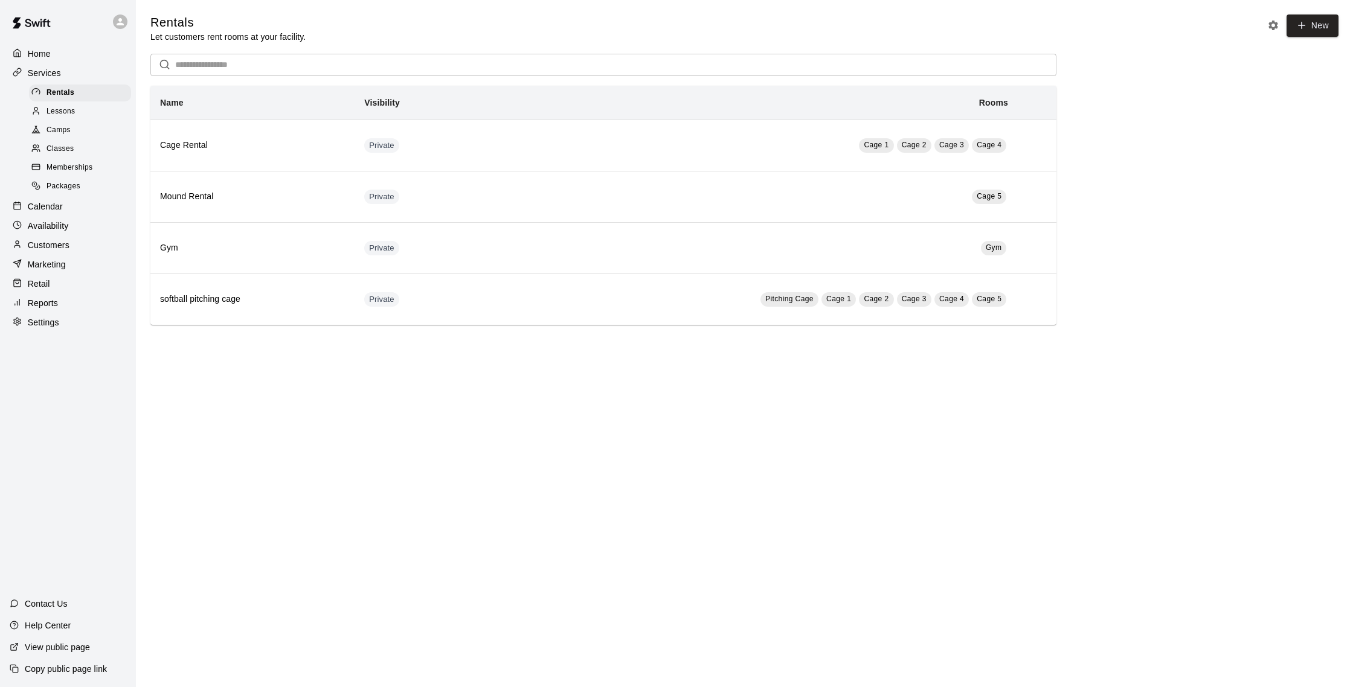
click at [51, 302] on p "Reports" at bounding box center [43, 303] width 30 height 12
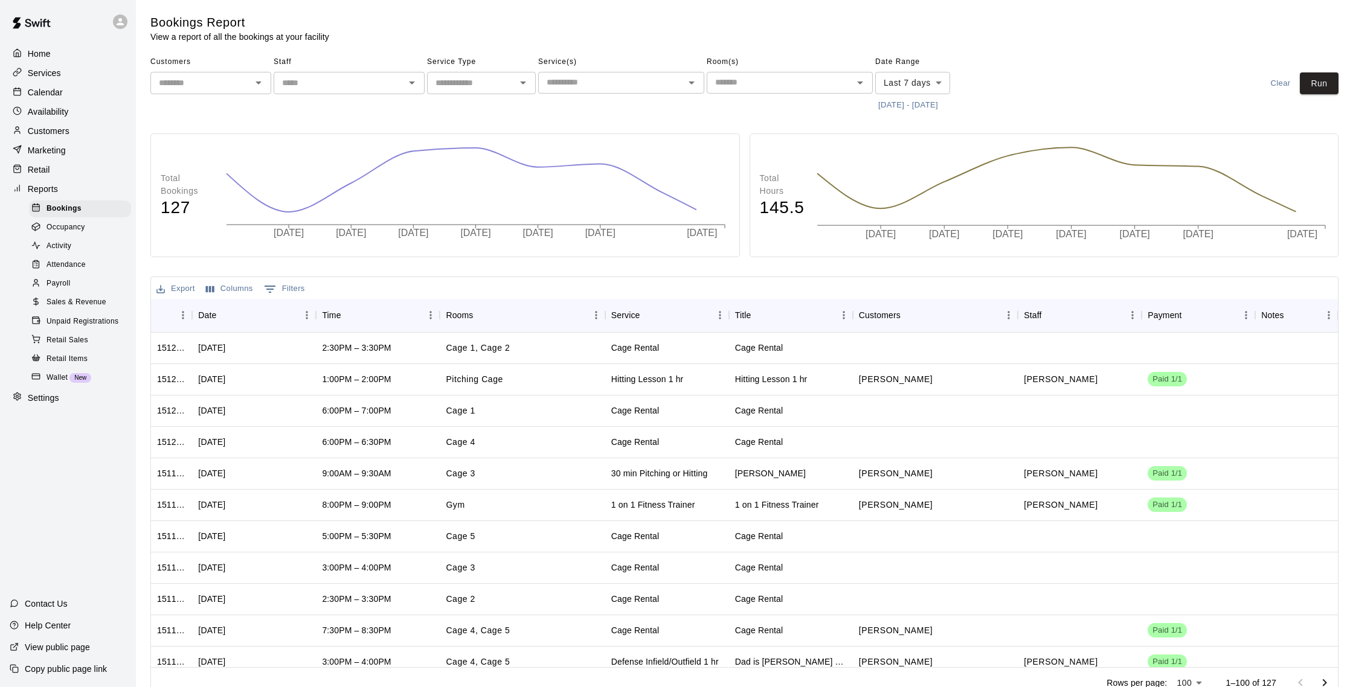
click at [82, 268] on span "Attendance" at bounding box center [66, 265] width 39 height 12
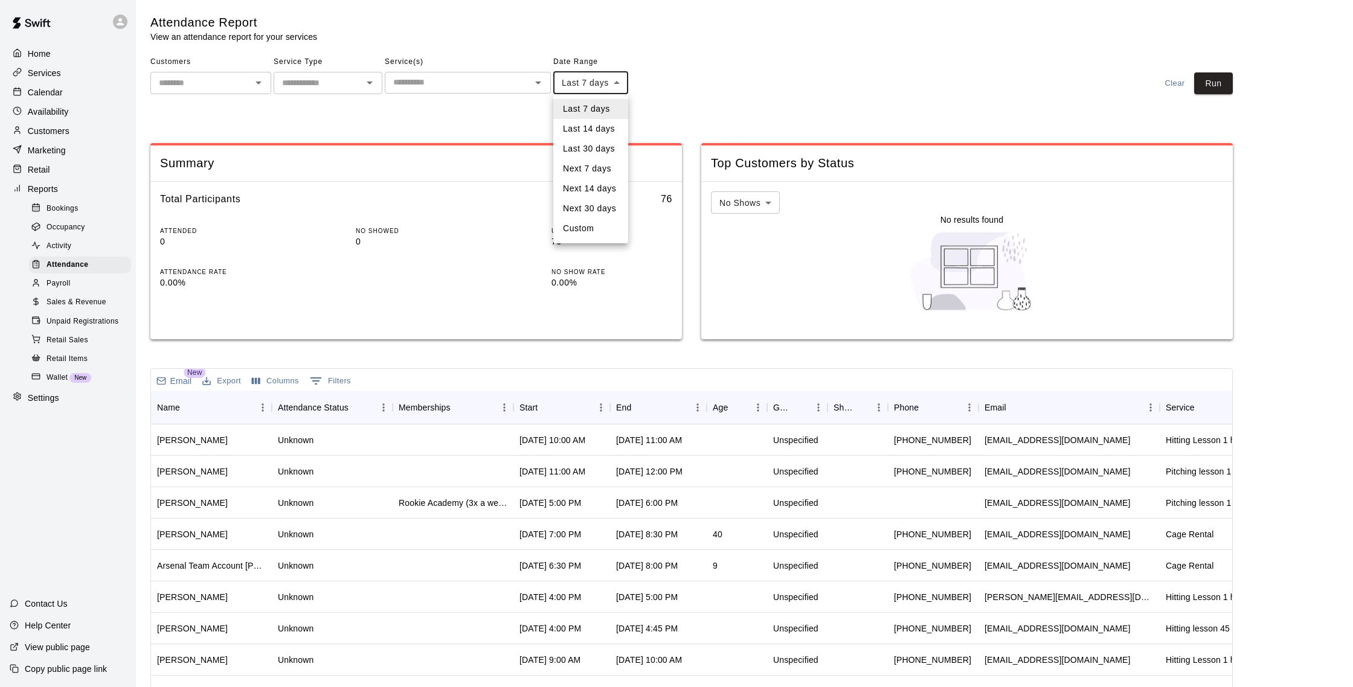
click at [584, 83] on body "Home Services Calendar Availability Customers Marketing Retail Reports Bookings…" at bounding box center [676, 398] width 1353 height 796
click at [689, 97] on div at bounding box center [676, 343] width 1353 height 687
click at [604, 101] on button "[DATE] - [DATE]" at bounding box center [586, 105] width 66 height 19
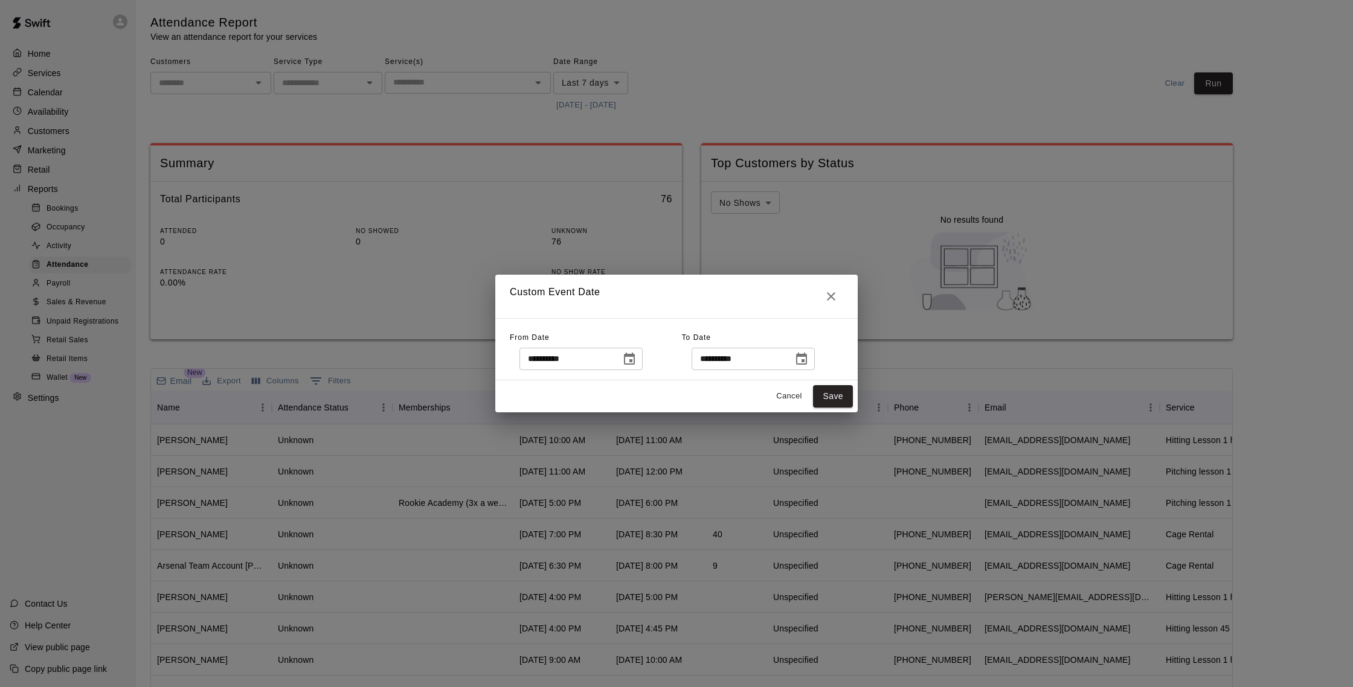
click at [634, 362] on icon "Choose date, selected date is Oct 4, 2025" at bounding box center [629, 359] width 11 height 12
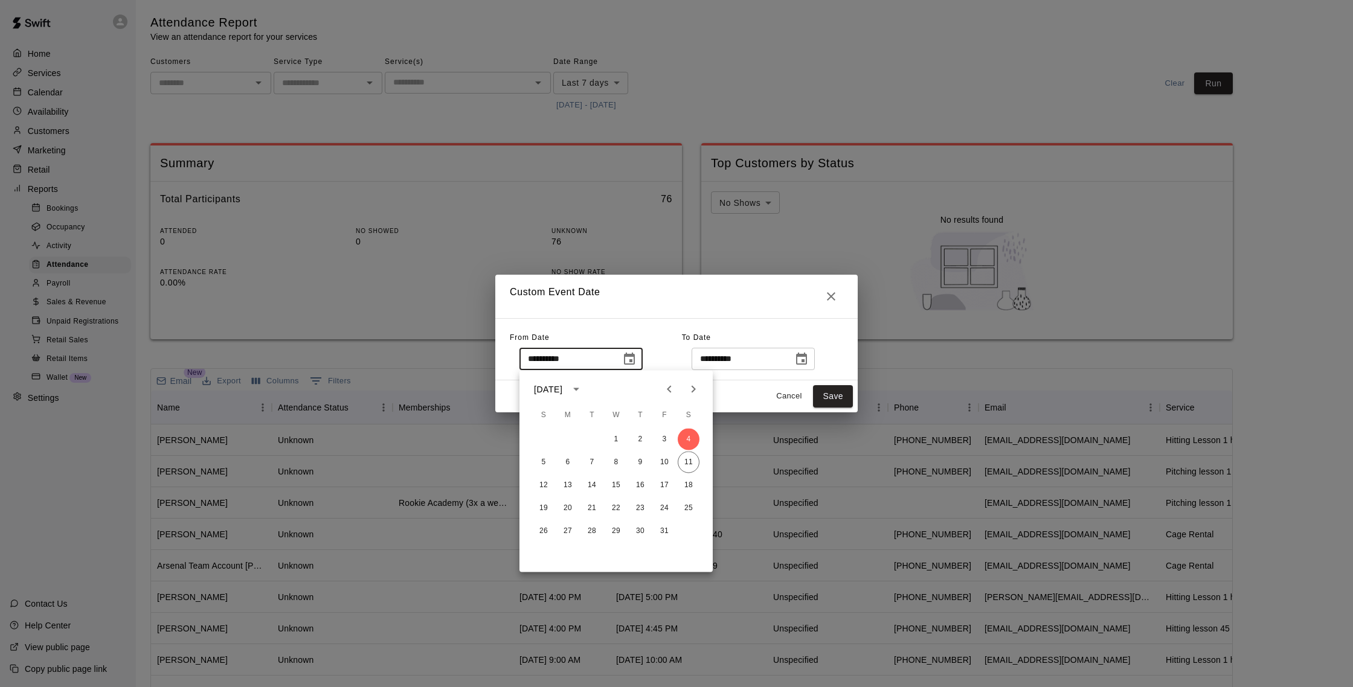
click at [665, 394] on icon "Previous month" at bounding box center [669, 389] width 14 height 14
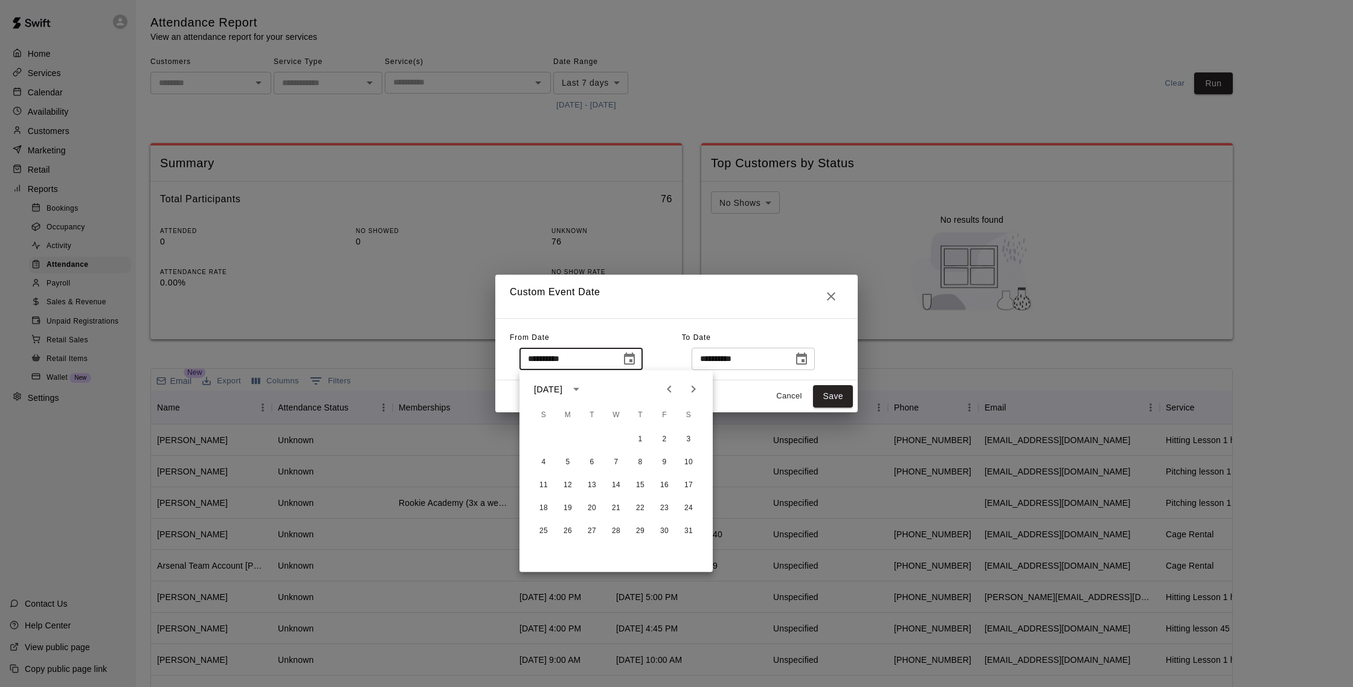
click at [665, 394] on icon "Previous month" at bounding box center [669, 389] width 14 height 14
click at [615, 438] on button "1" at bounding box center [616, 440] width 22 height 22
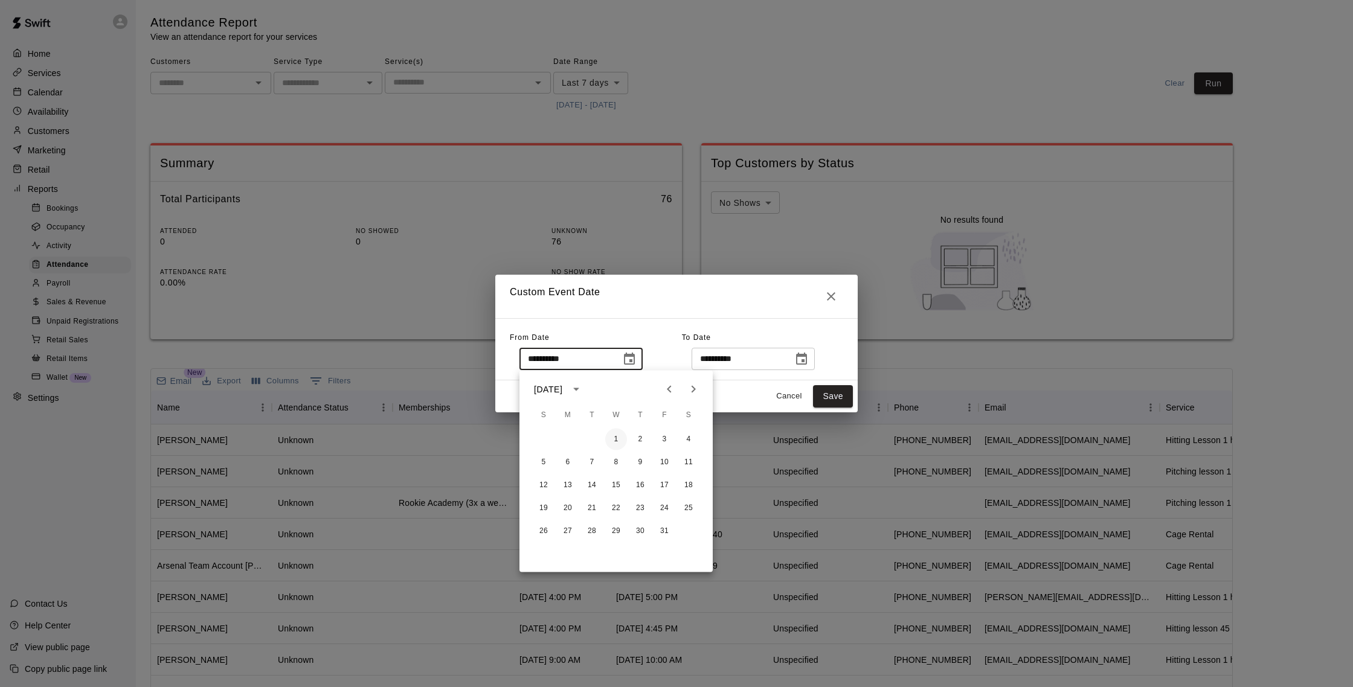
type input "**********"
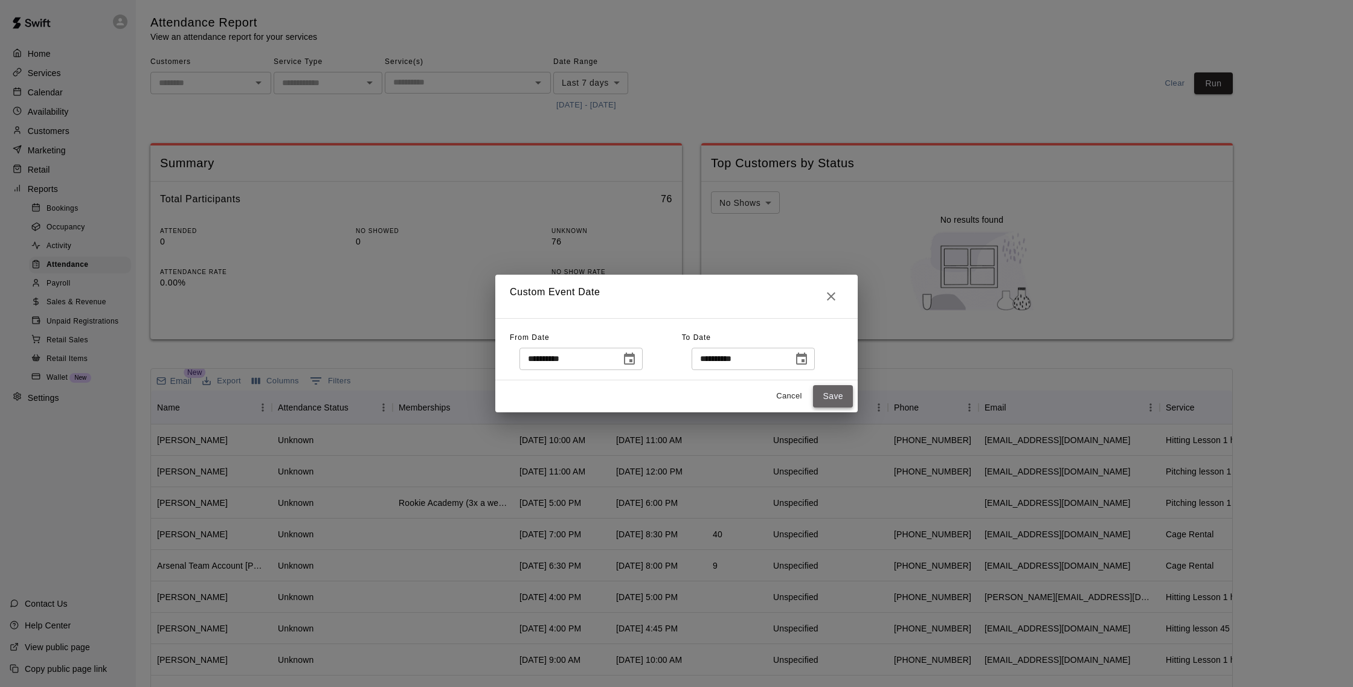
click at [841, 400] on button "Save" at bounding box center [833, 396] width 40 height 22
type input "******"
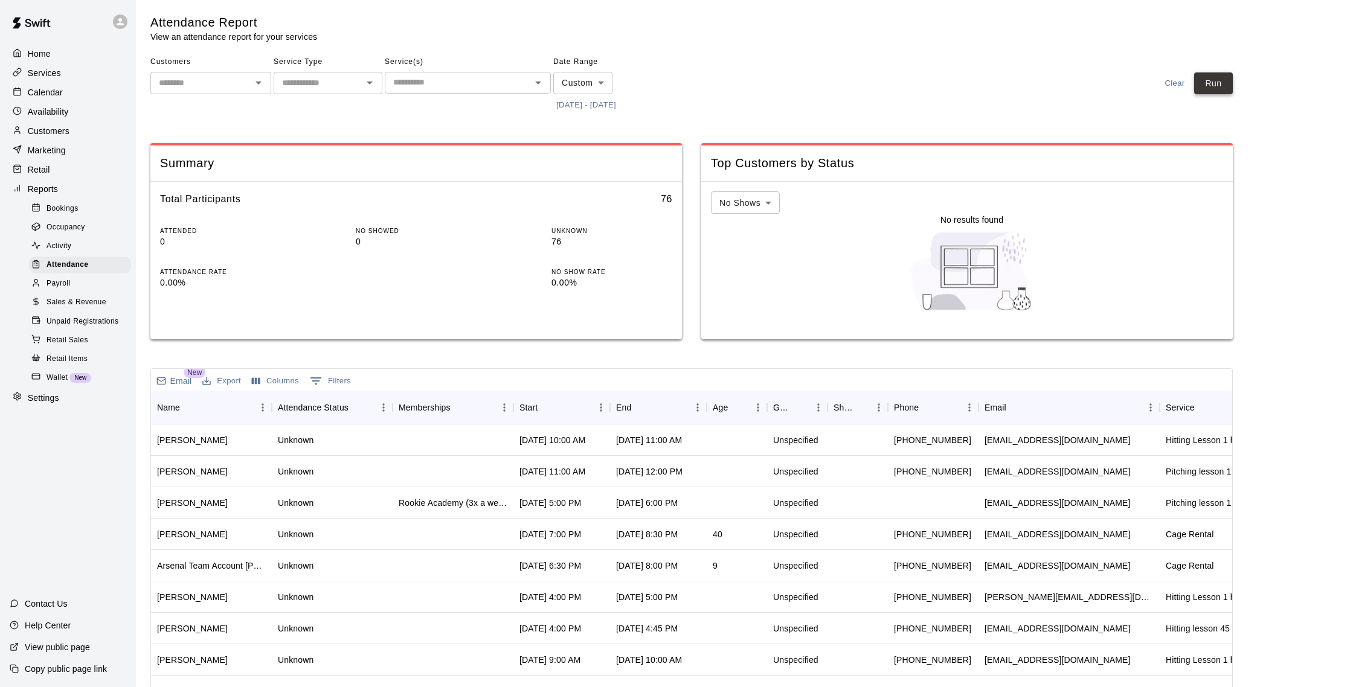
click at [1213, 84] on button "Run" at bounding box center [1213, 83] width 39 height 22
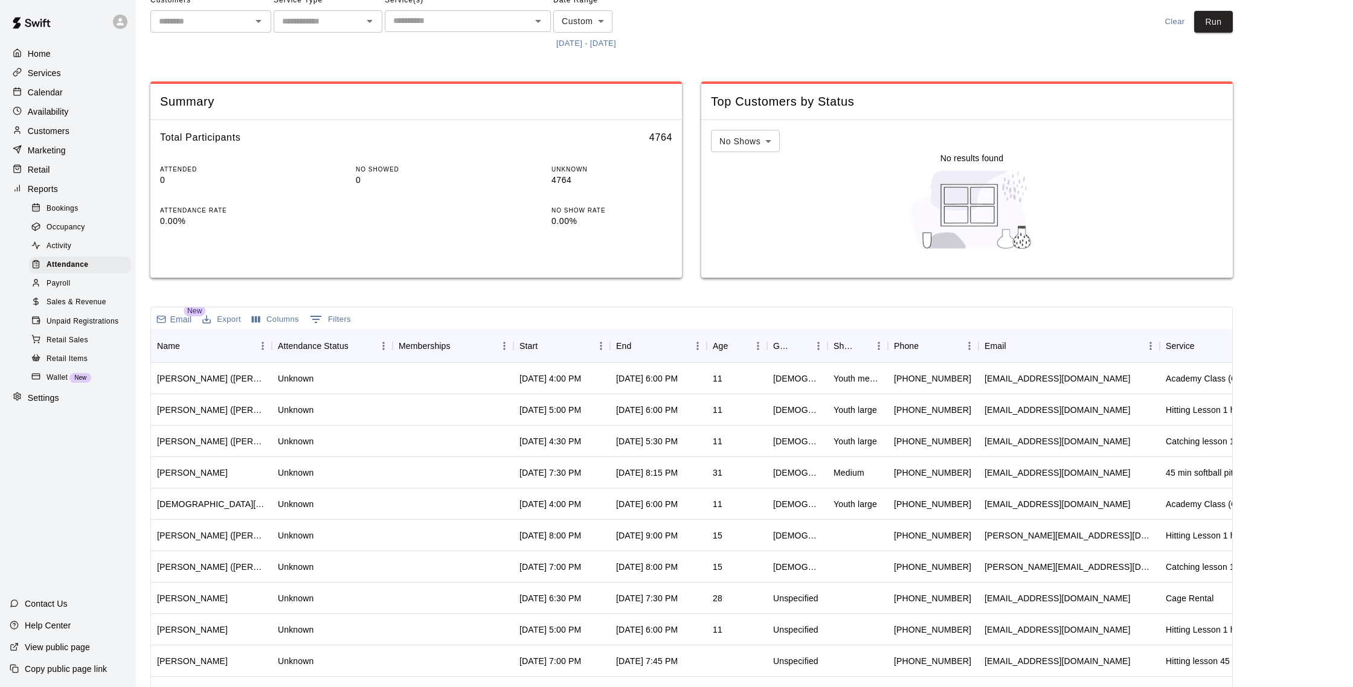
scroll to position [93, 0]
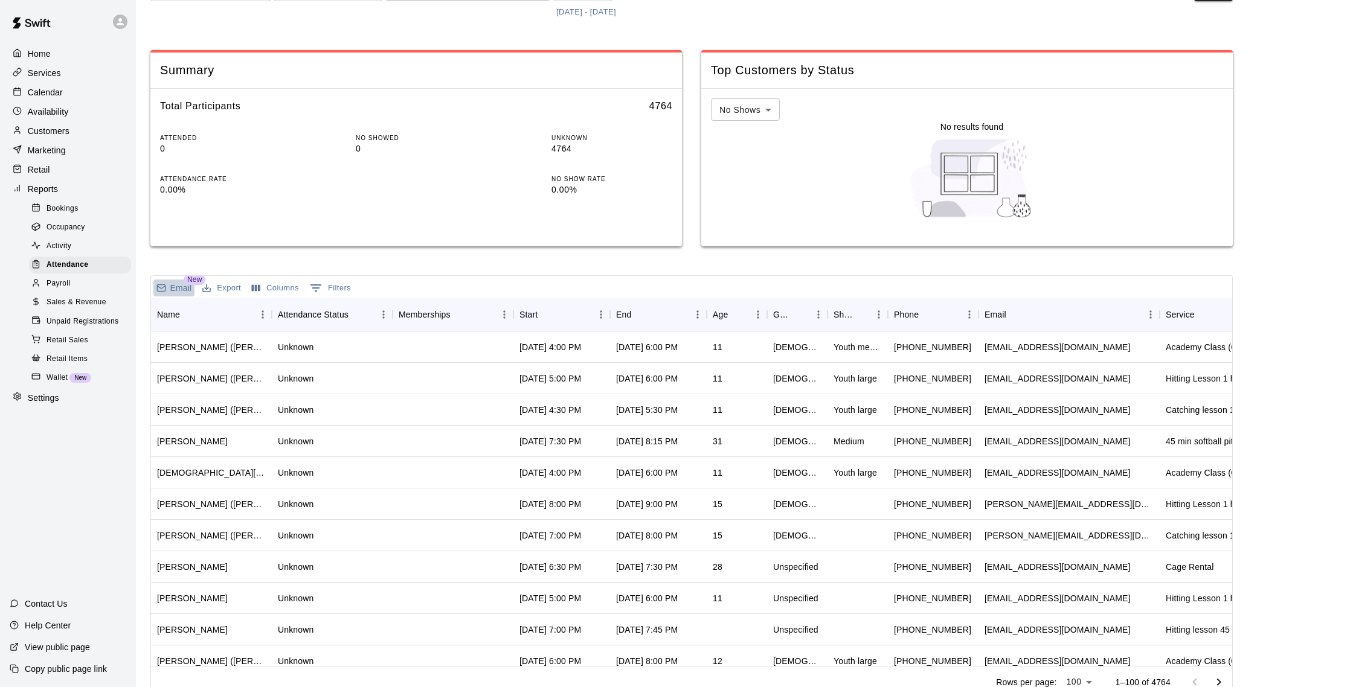
click at [178, 291] on p "Email" at bounding box center [181, 288] width 22 height 12
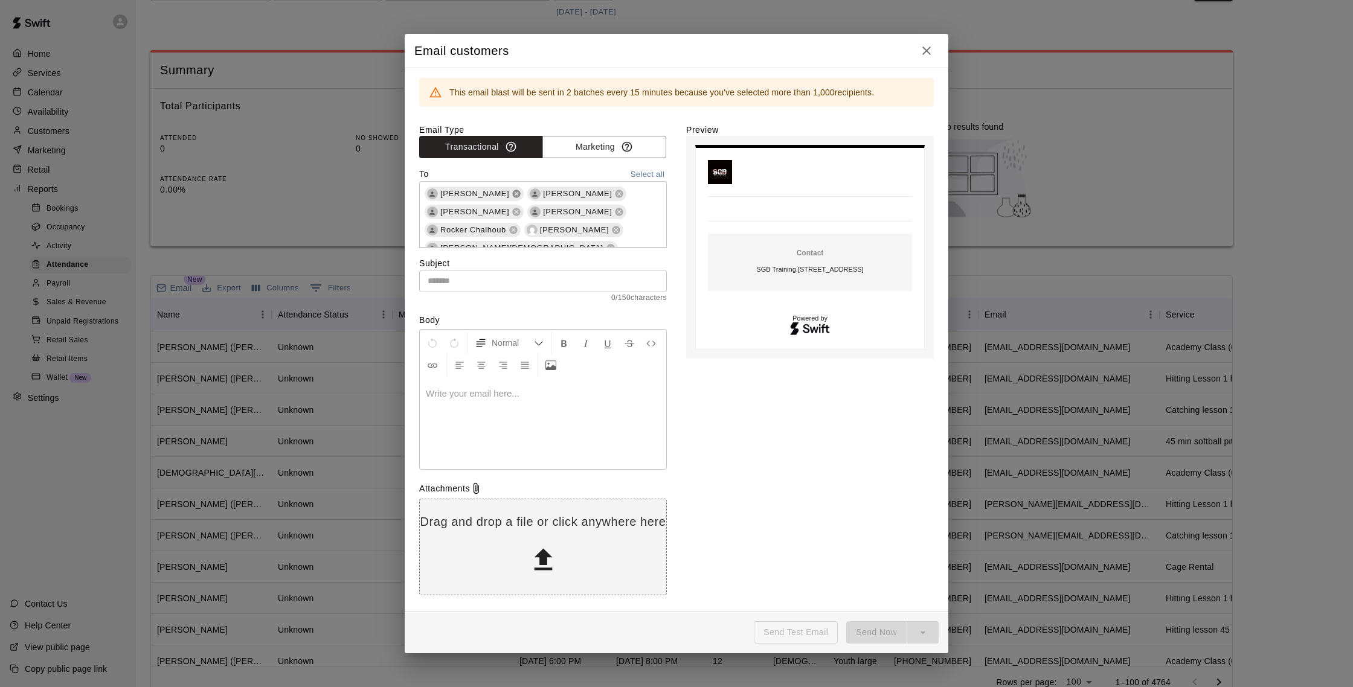
click at [513, 195] on icon at bounding box center [517, 194] width 8 height 8
click at [513, 194] on icon at bounding box center [517, 194] width 8 height 8
click at [521, 231] on icon at bounding box center [517, 236] width 10 height 10
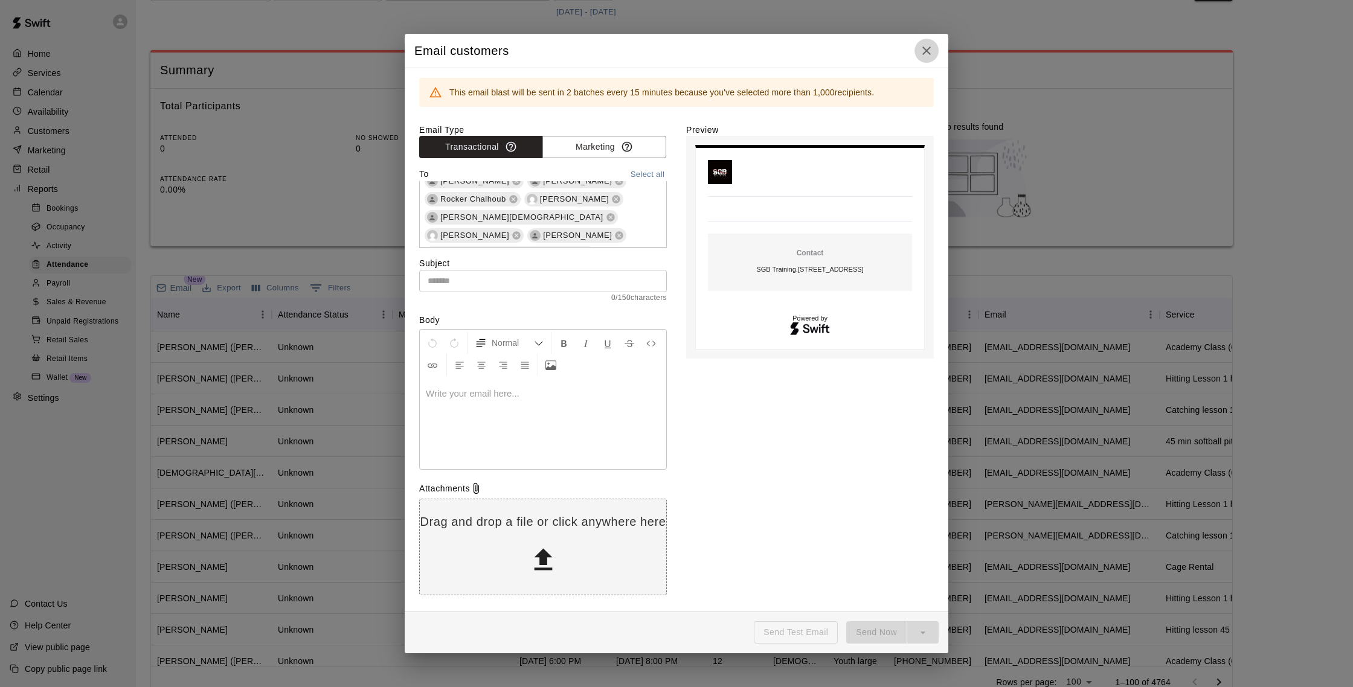
click at [930, 52] on icon "button" at bounding box center [926, 50] width 14 height 14
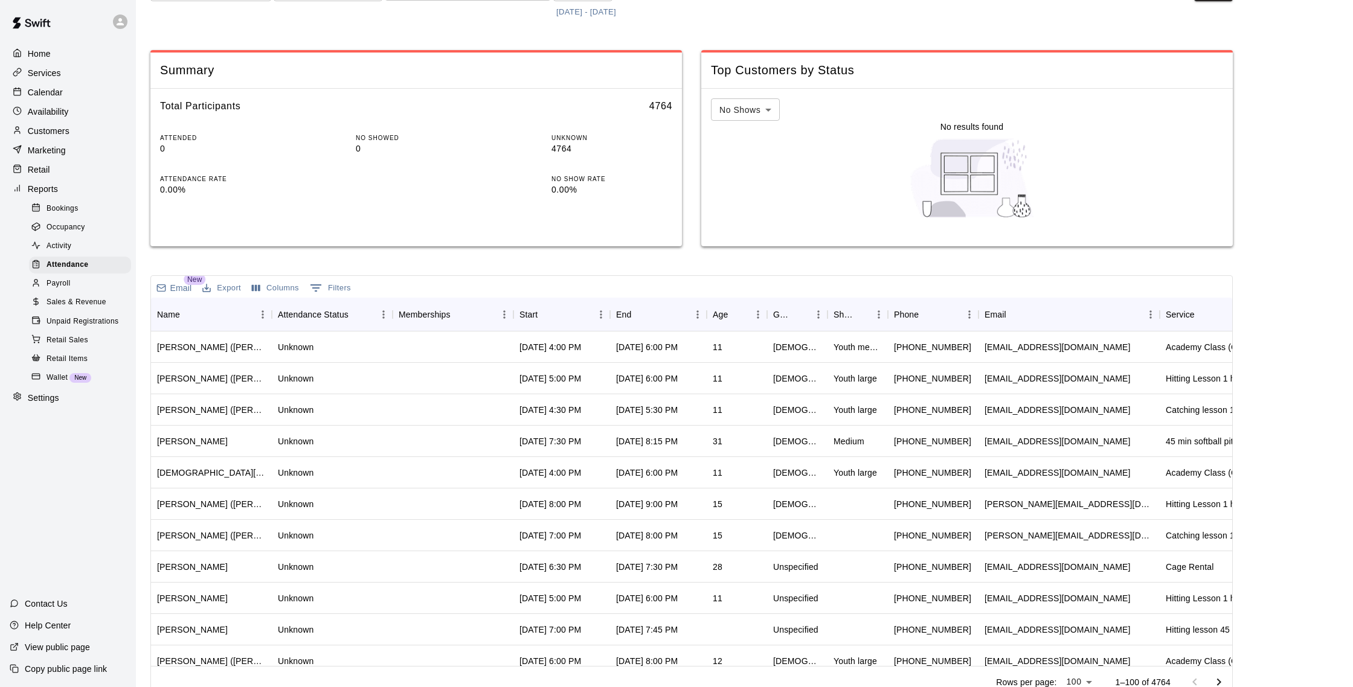
scroll to position [0, 0]
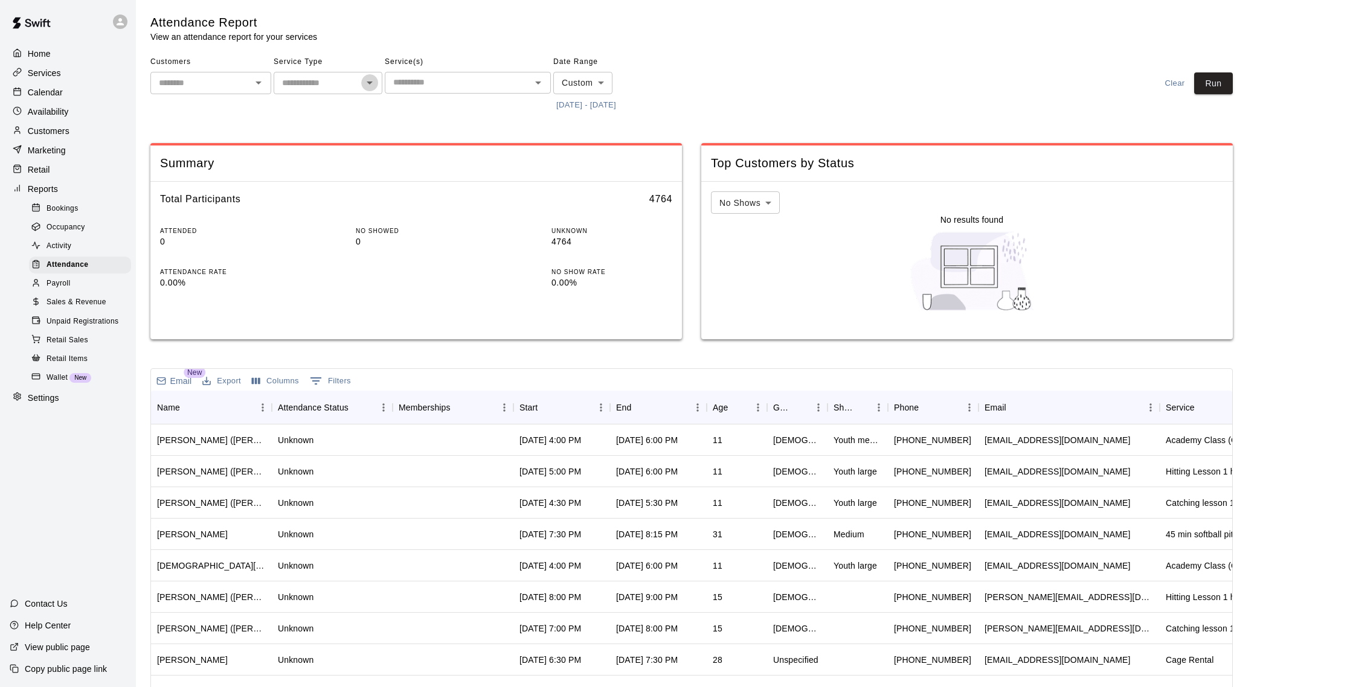
click at [371, 81] on icon "Open" at bounding box center [369, 82] width 14 height 14
click at [315, 165] on li "Classes" at bounding box center [328, 169] width 109 height 20
type input "*******"
click at [404, 83] on input "text" at bounding box center [457, 82] width 139 height 15
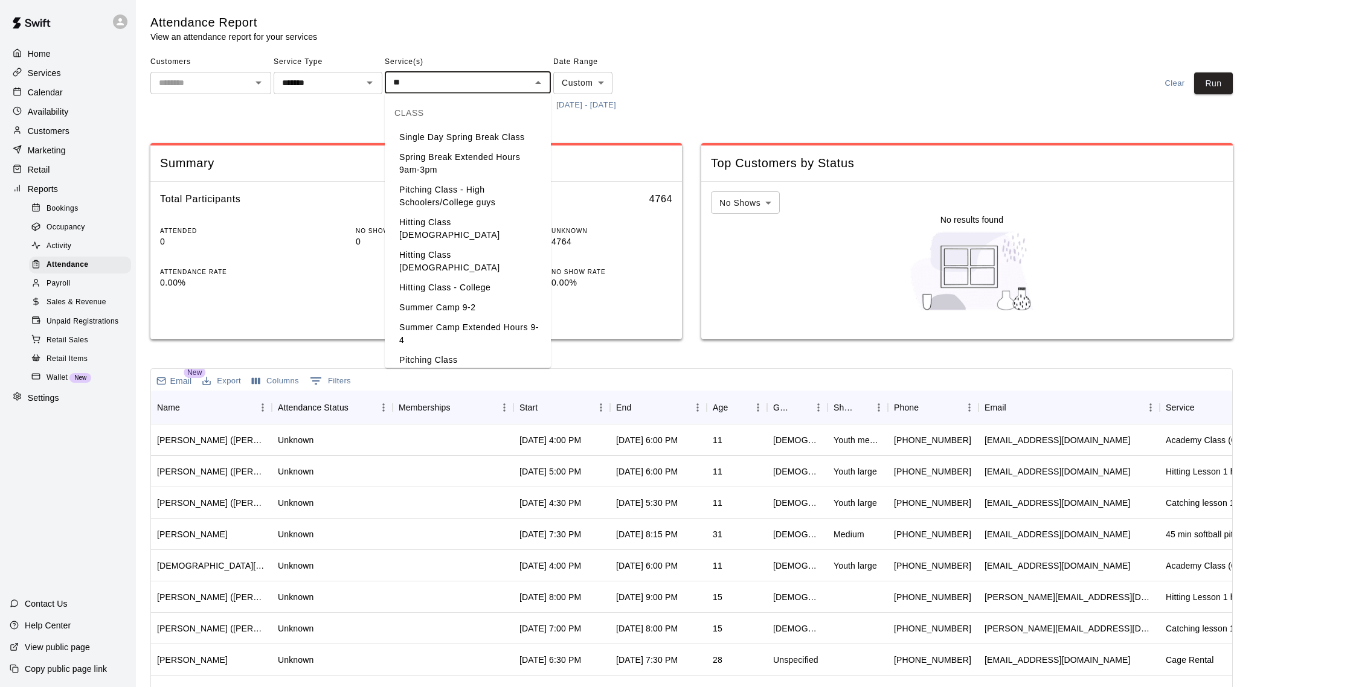
type input "***"
click at [463, 134] on li "Rookie Acadmey" at bounding box center [468, 137] width 166 height 20
type input "***"
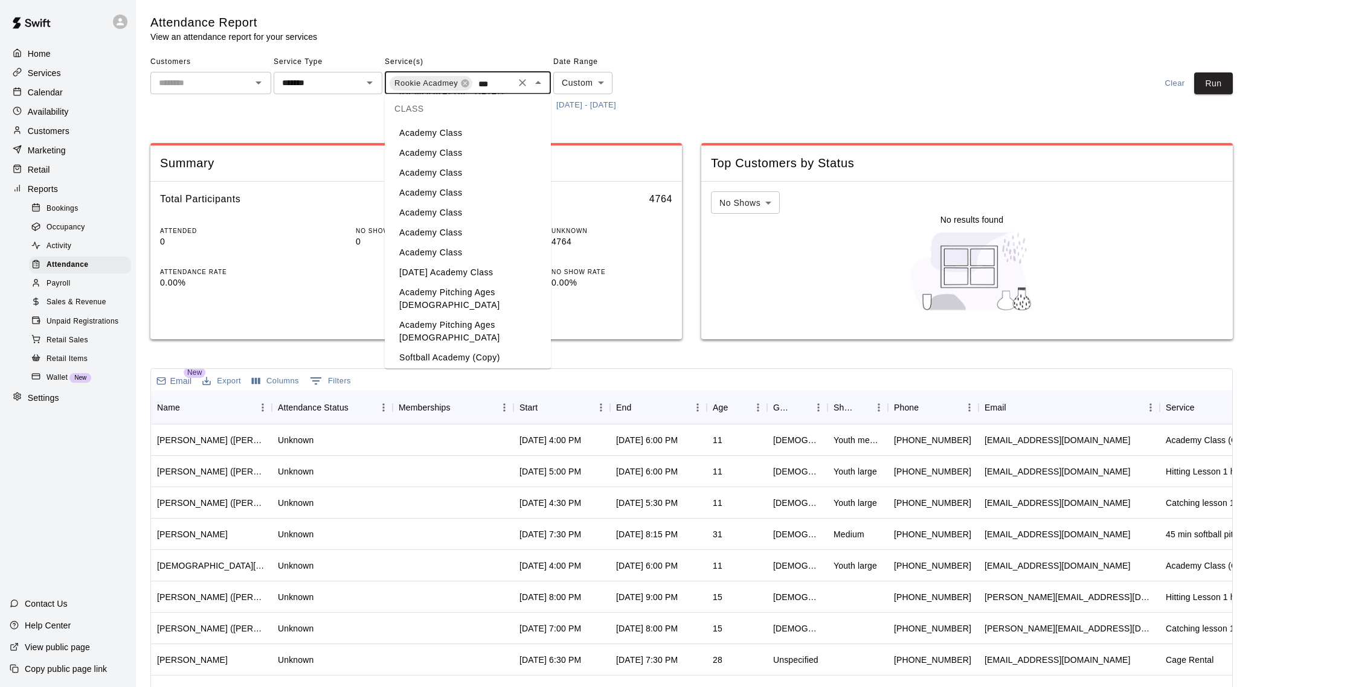
scroll to position [99, 0]
click at [484, 261] on li "[DATE] Academy Class" at bounding box center [468, 271] width 166 height 20
type input "***"
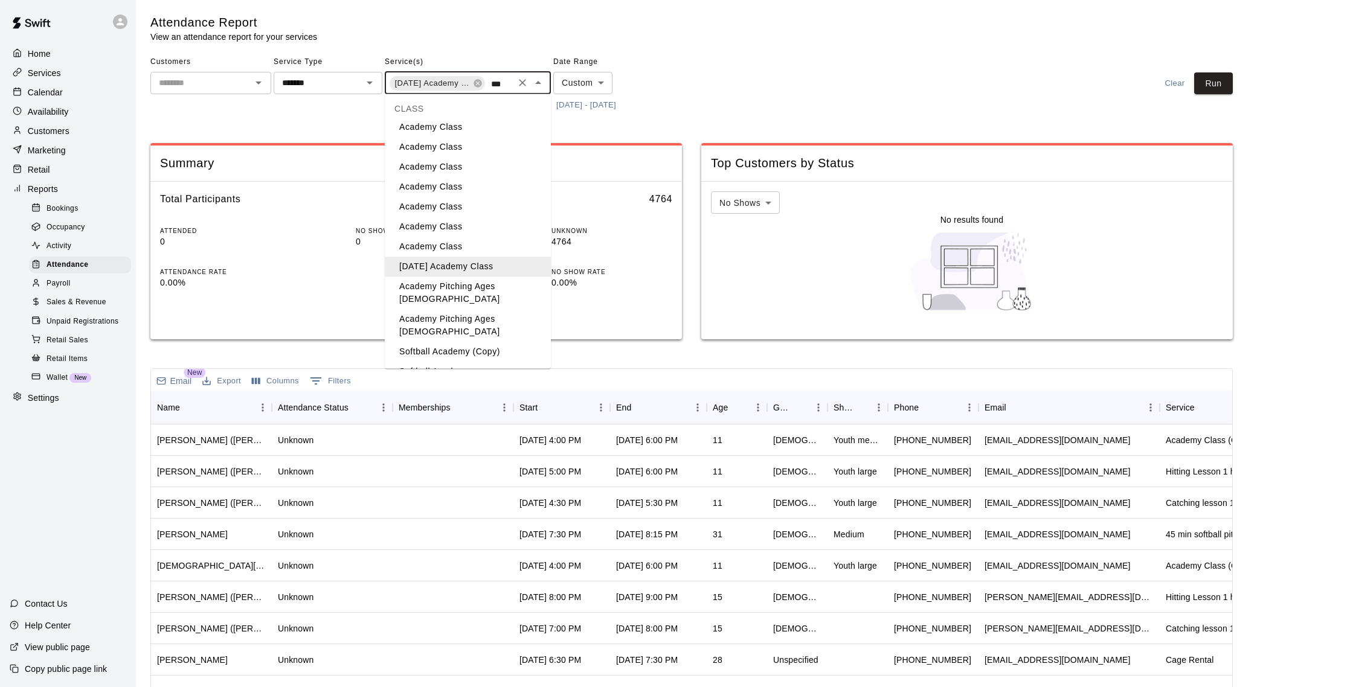
click at [487, 382] on li "Academy Class (Copy)" at bounding box center [468, 392] width 166 height 20
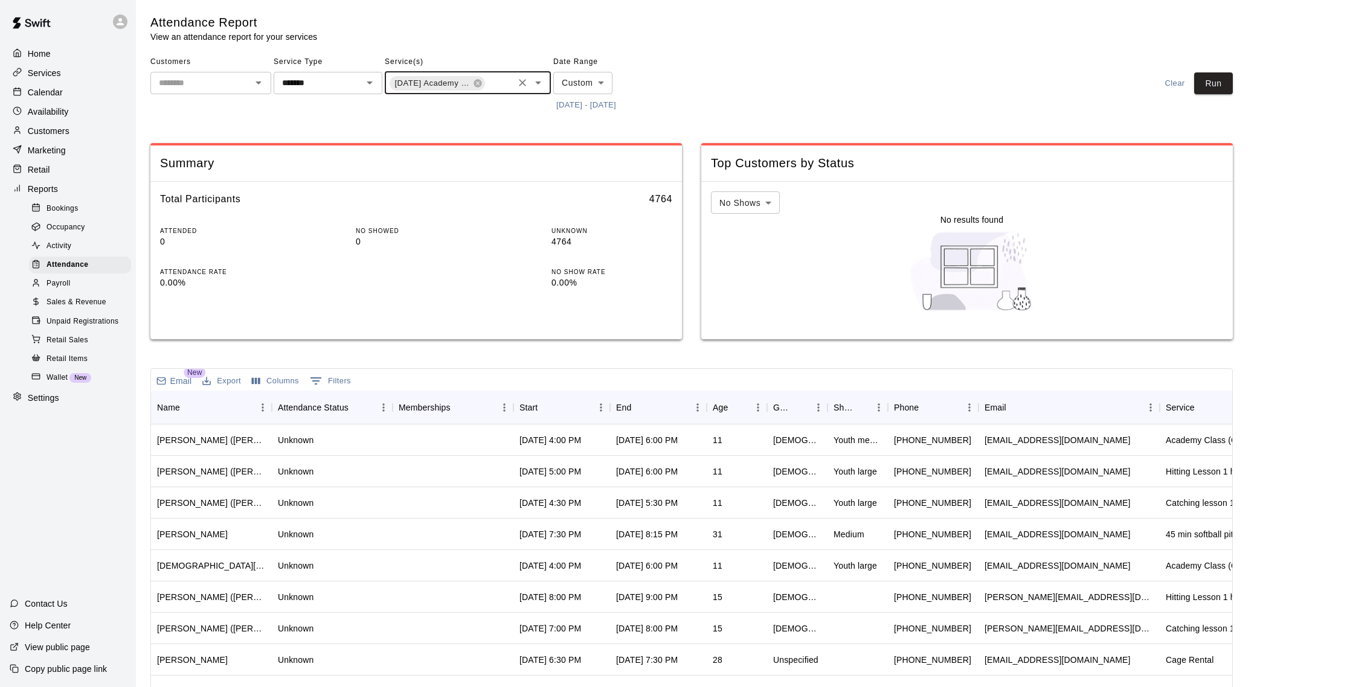
scroll to position [0, 183]
click at [1210, 77] on button "Run" at bounding box center [1213, 83] width 39 height 22
click at [178, 382] on p "Email" at bounding box center [181, 381] width 22 height 12
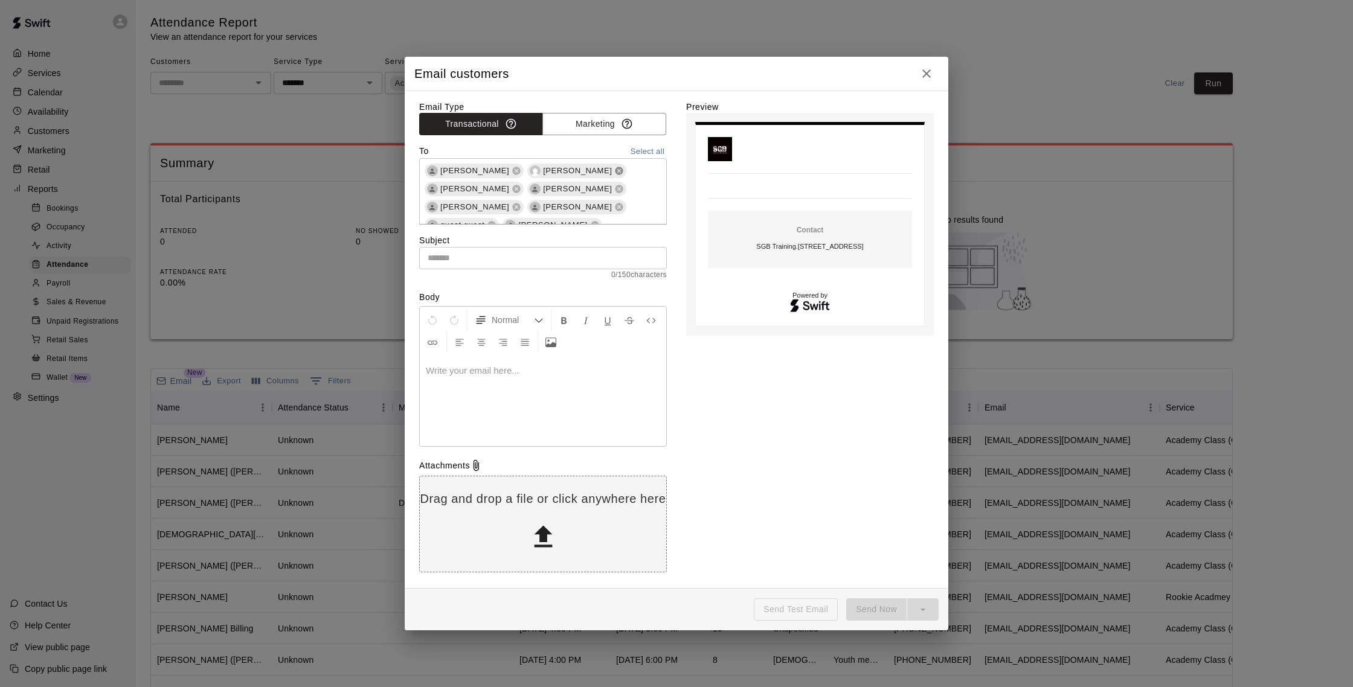
click at [615, 169] on icon at bounding box center [619, 171] width 8 height 8
click at [590, 190] on icon at bounding box center [595, 191] width 10 height 10
click at [623, 193] on icon at bounding box center [619, 194] width 8 height 8
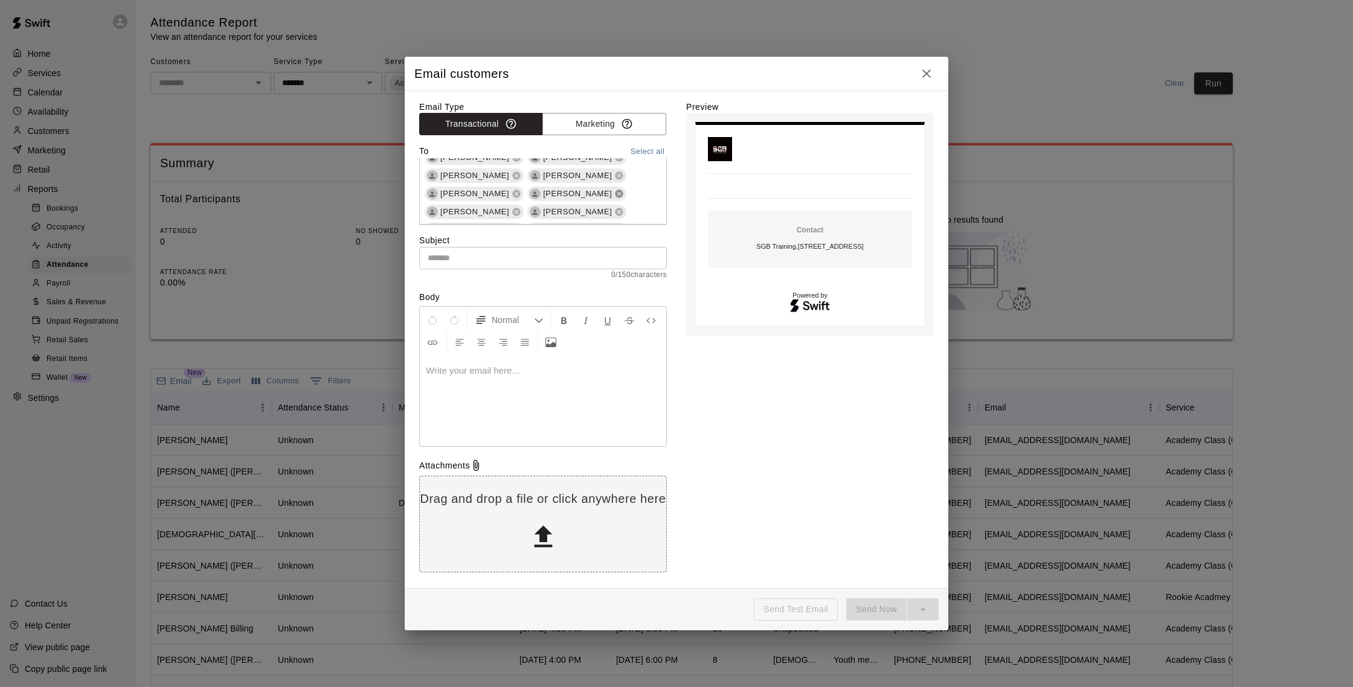
click at [615, 194] on icon at bounding box center [619, 194] width 8 height 8
click at [601, 182] on icon at bounding box center [598, 182] width 10 height 10
click at [520, 182] on icon at bounding box center [517, 182] width 10 height 10
click at [513, 182] on icon at bounding box center [517, 182] width 8 height 8
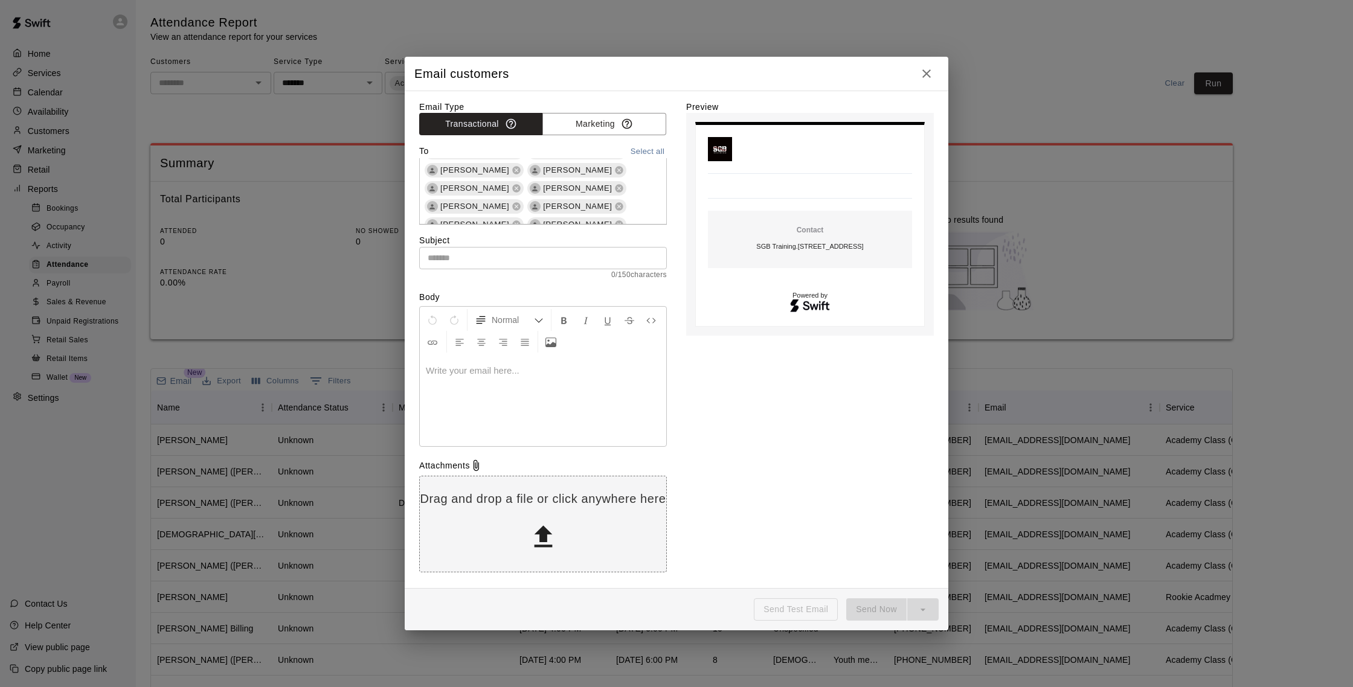
scroll to position [112, 0]
click at [614, 205] on icon at bounding box center [619, 204] width 10 height 10
click at [615, 164] on icon at bounding box center [619, 163] width 8 height 8
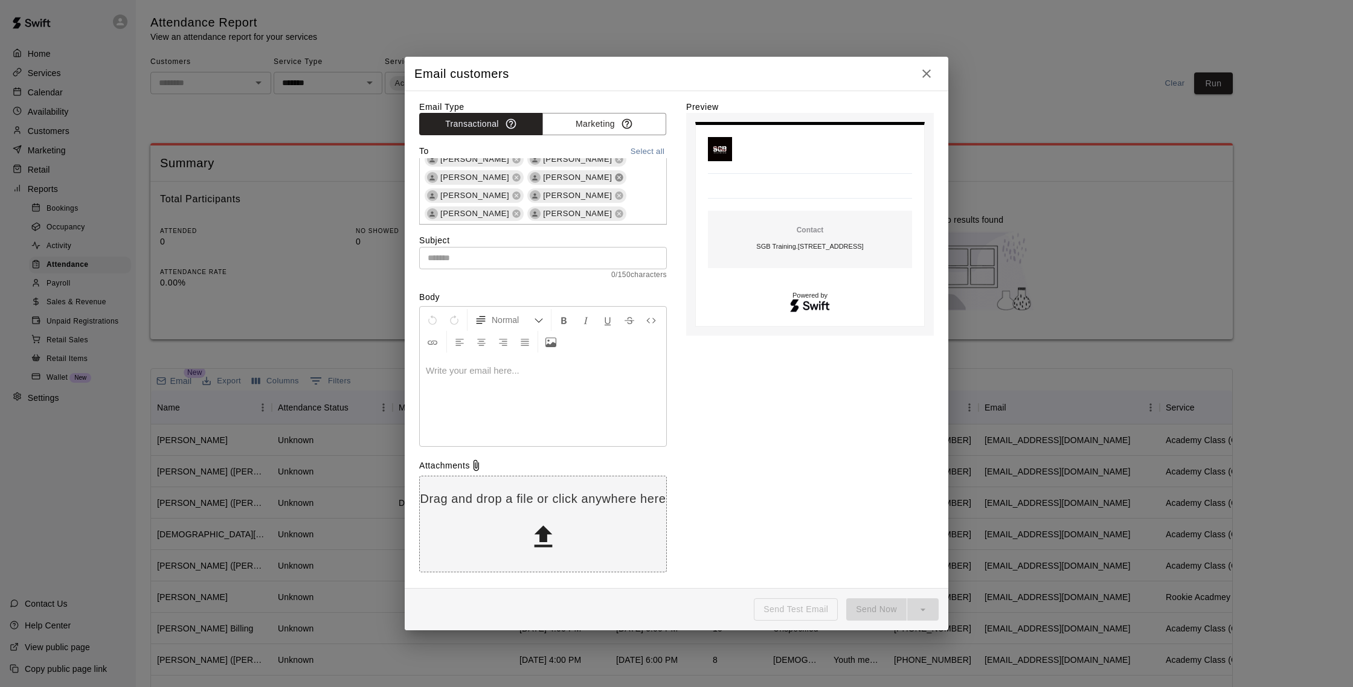
click at [614, 178] on icon at bounding box center [619, 178] width 10 height 10
click at [521, 219] on icon at bounding box center [517, 224] width 10 height 10
click at [521, 182] on icon at bounding box center [517, 187] width 10 height 10
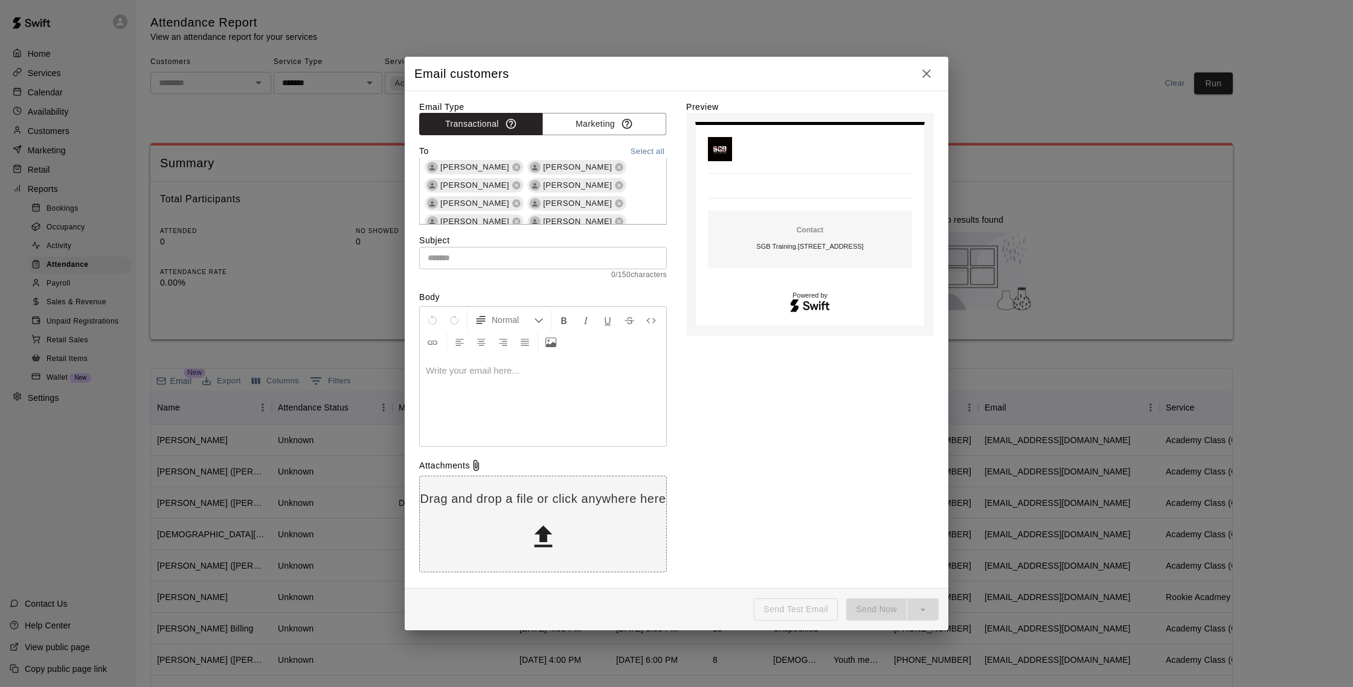
scroll to position [277, 0]
click at [521, 181] on icon at bounding box center [517, 185] width 8 height 8
click at [521, 179] on icon at bounding box center [517, 183] width 8 height 8
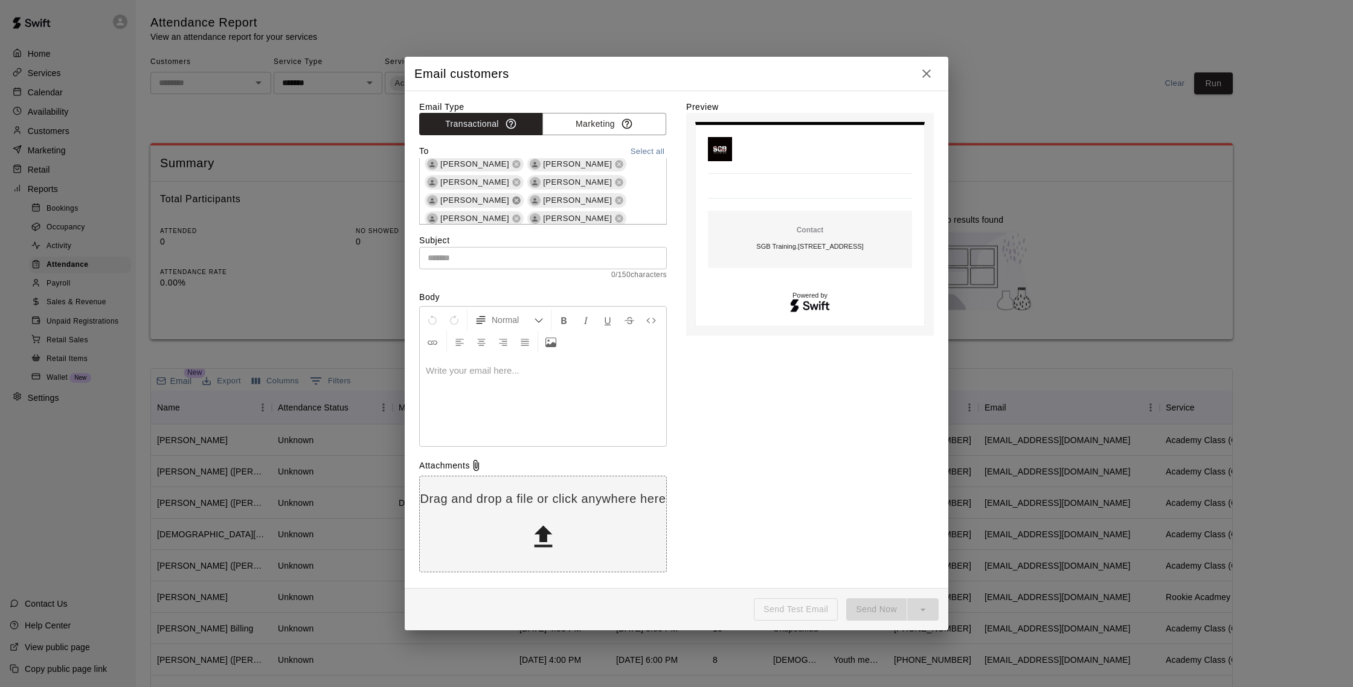
click at [521, 197] on icon at bounding box center [517, 201] width 8 height 8
click at [521, 194] on icon at bounding box center [517, 198] width 8 height 8
click at [614, 195] on icon at bounding box center [619, 200] width 10 height 10
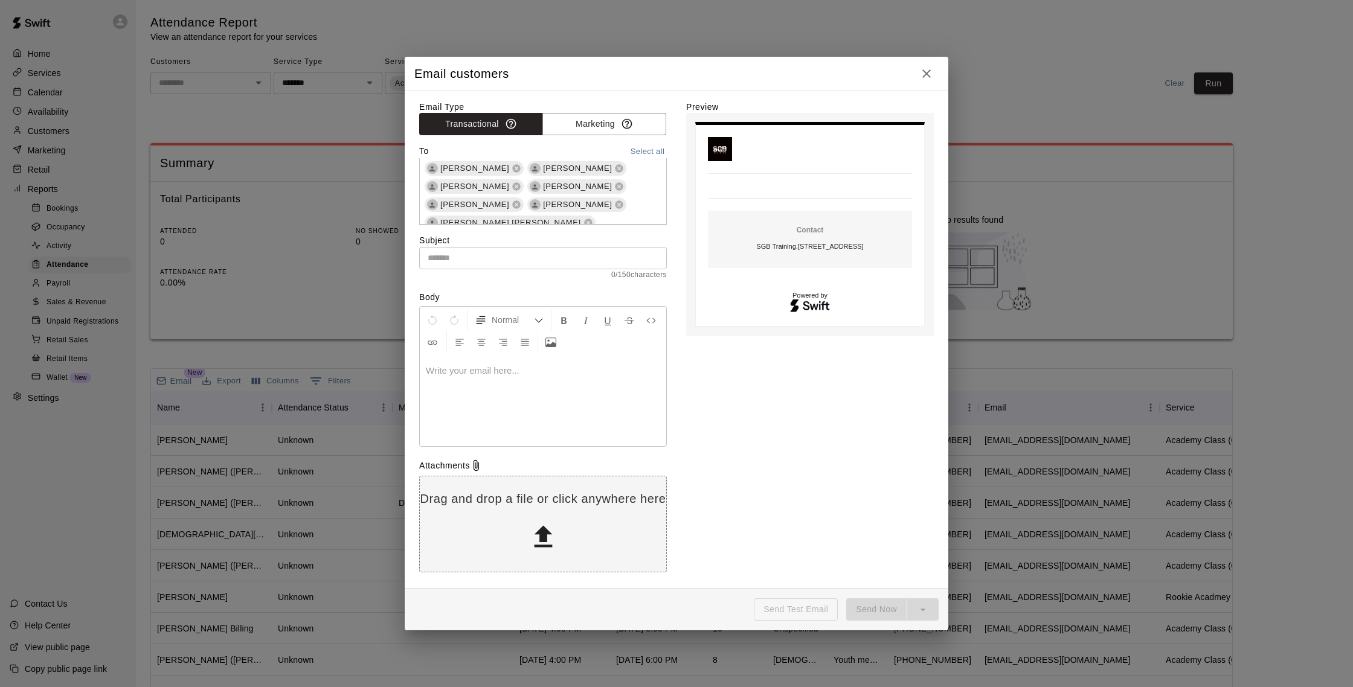
scroll to position [620, 0]
click at [592, 217] on icon at bounding box center [588, 222] width 10 height 10
click at [521, 225] on icon at bounding box center [517, 229] width 8 height 8
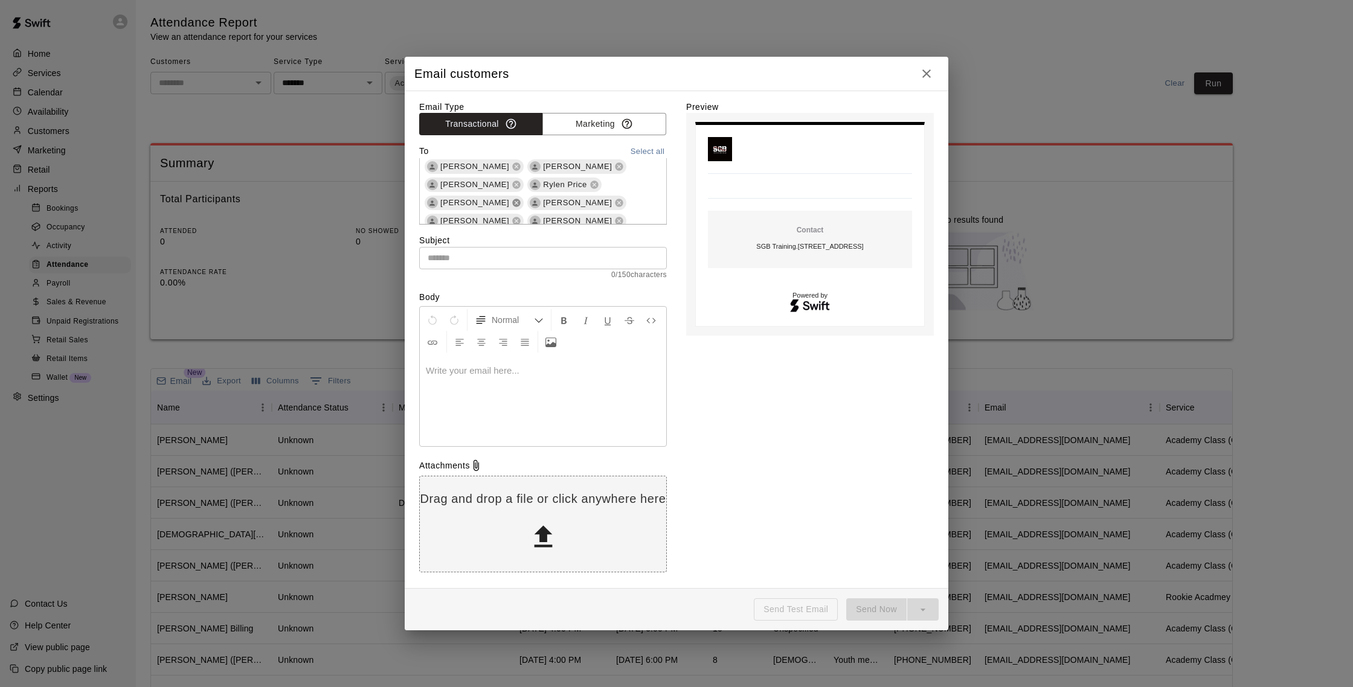
click at [521, 198] on icon at bounding box center [517, 203] width 10 height 10
click at [548, 237] on icon at bounding box center [552, 241] width 8 height 8
click at [615, 240] on icon at bounding box center [619, 244] width 8 height 8
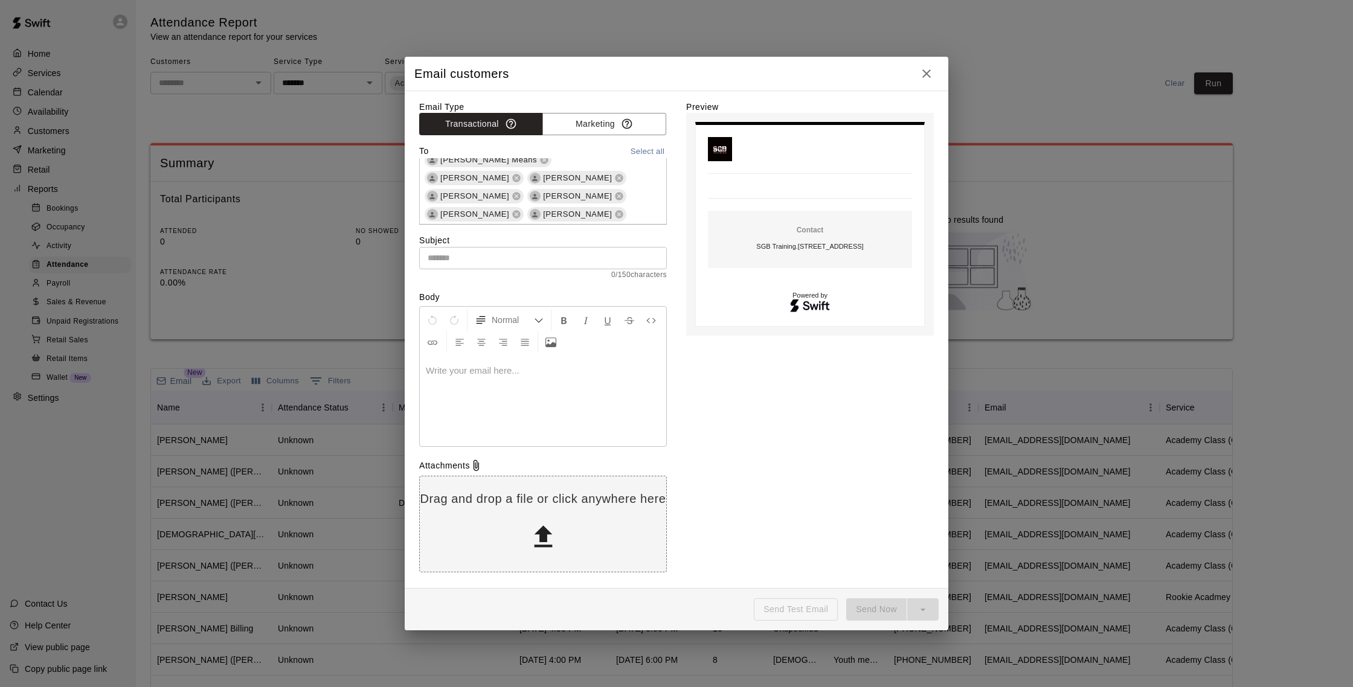
scroll to position [1135, 0]
click at [521, 264] on icon at bounding box center [517, 268] width 8 height 8
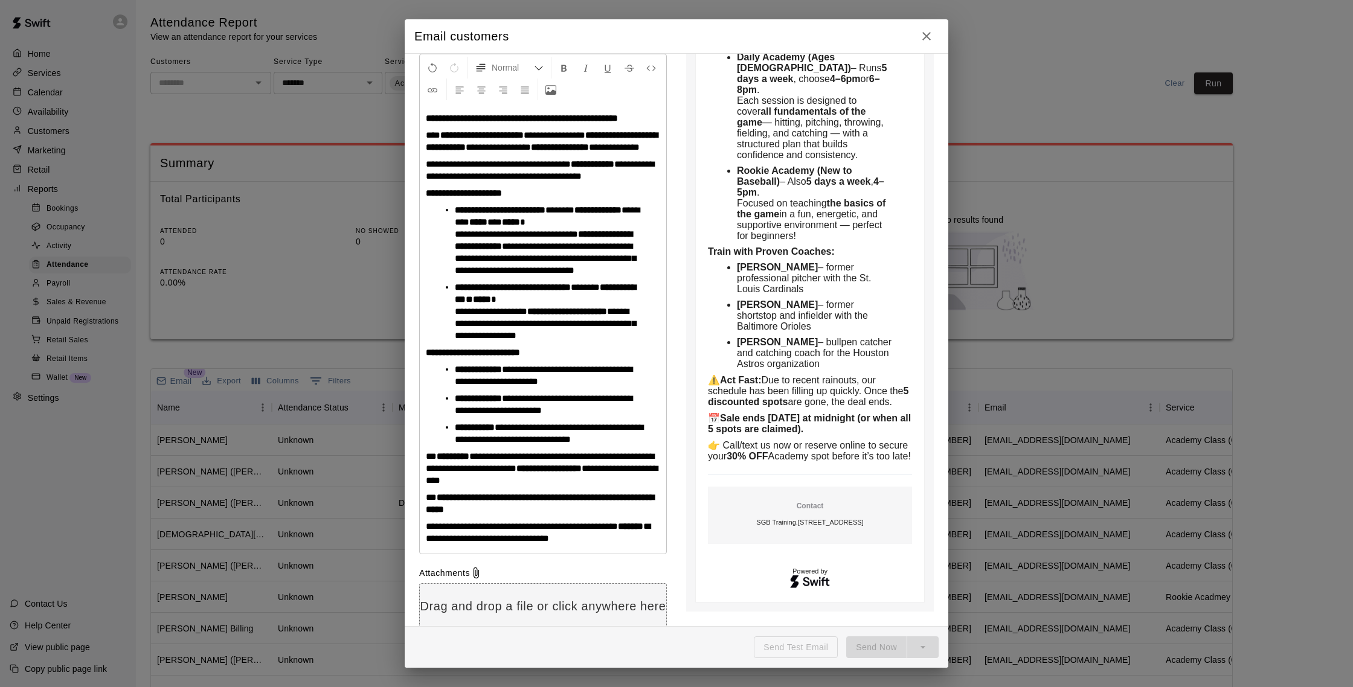
scroll to position [216, 0]
click at [456, 530] on span "**********" at bounding box center [522, 525] width 192 height 9
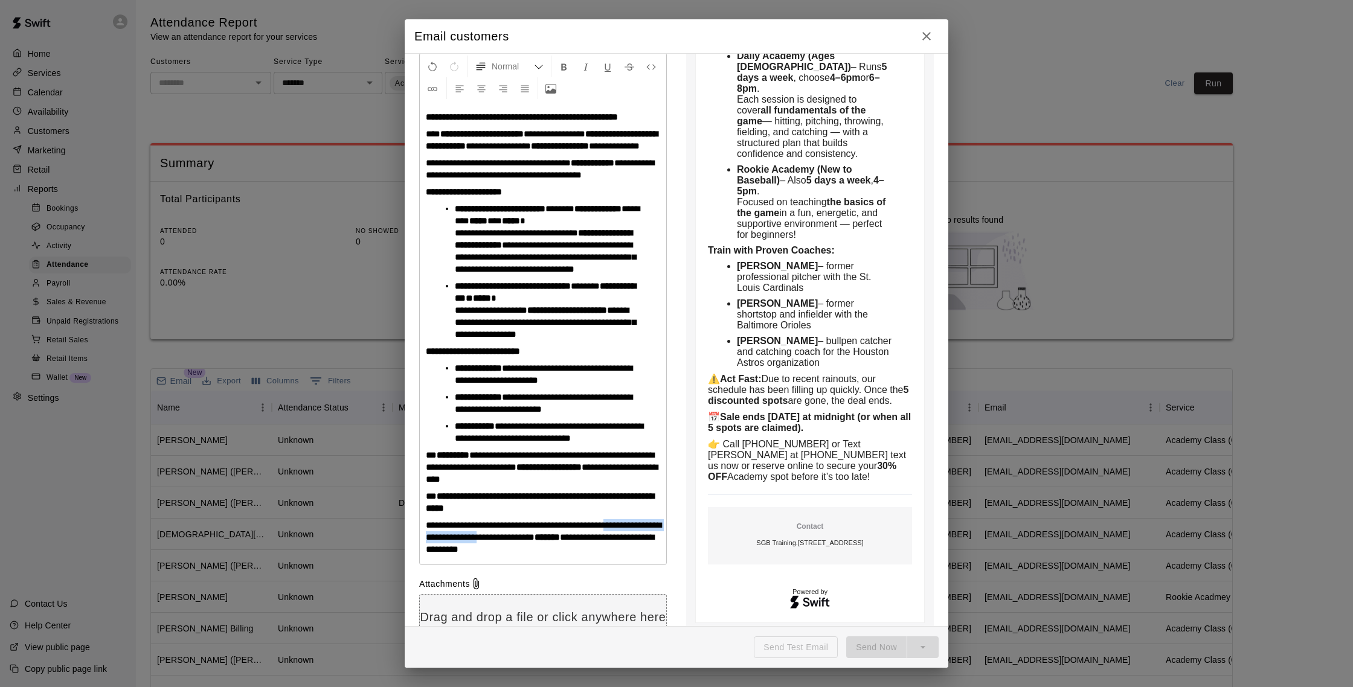
drag, startPoint x: 526, startPoint y: 562, endPoint x: 630, endPoint y: 546, distance: 105.2
click at [630, 542] on span "**********" at bounding box center [544, 531] width 236 height 21
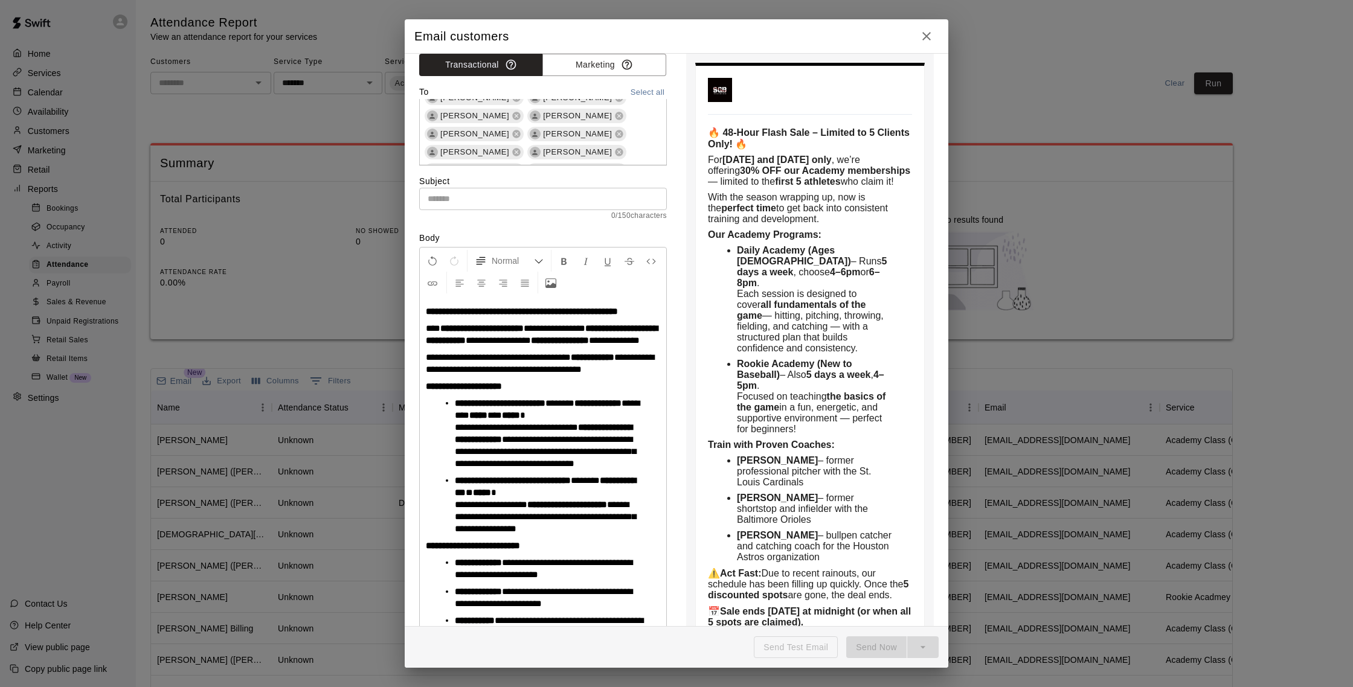
scroll to position [12, 0]
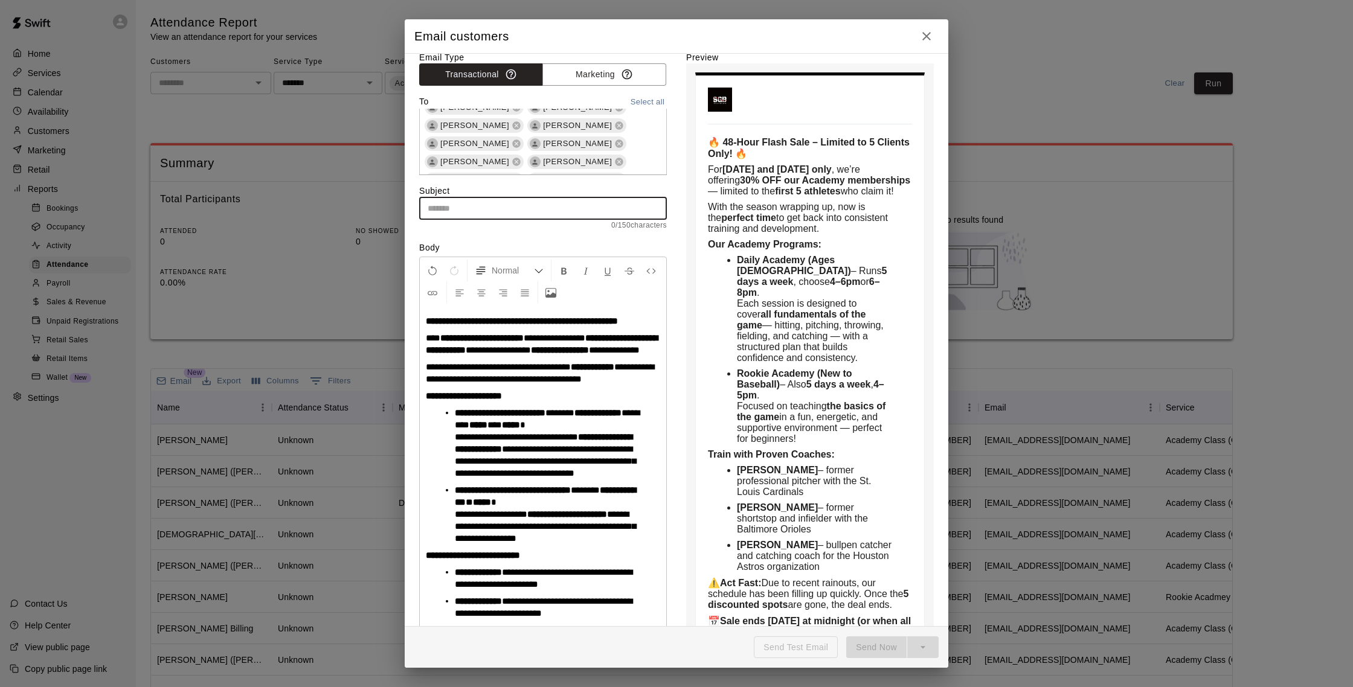
click at [442, 205] on input "text" at bounding box center [543, 209] width 248 height 22
paste input "**********"
type input "**********"
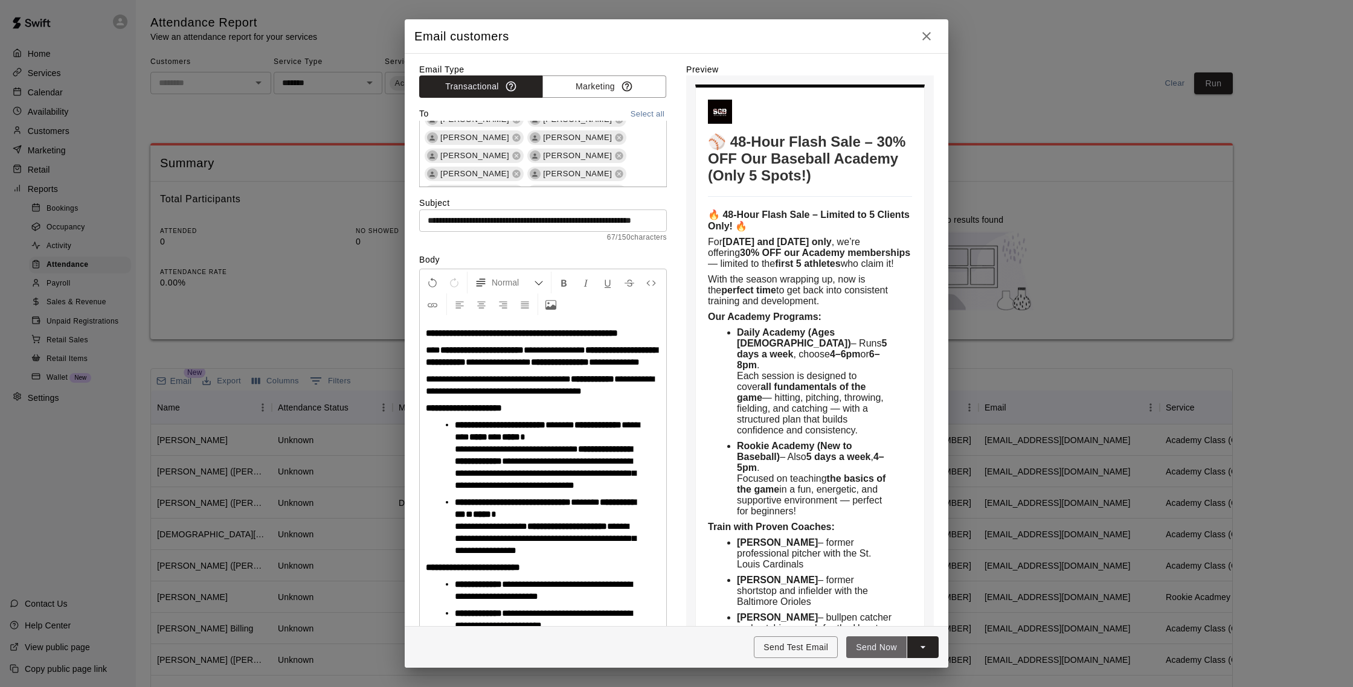
scroll to position [0, 0]
click at [873, 641] on button "Send Now" at bounding box center [876, 648] width 60 height 22
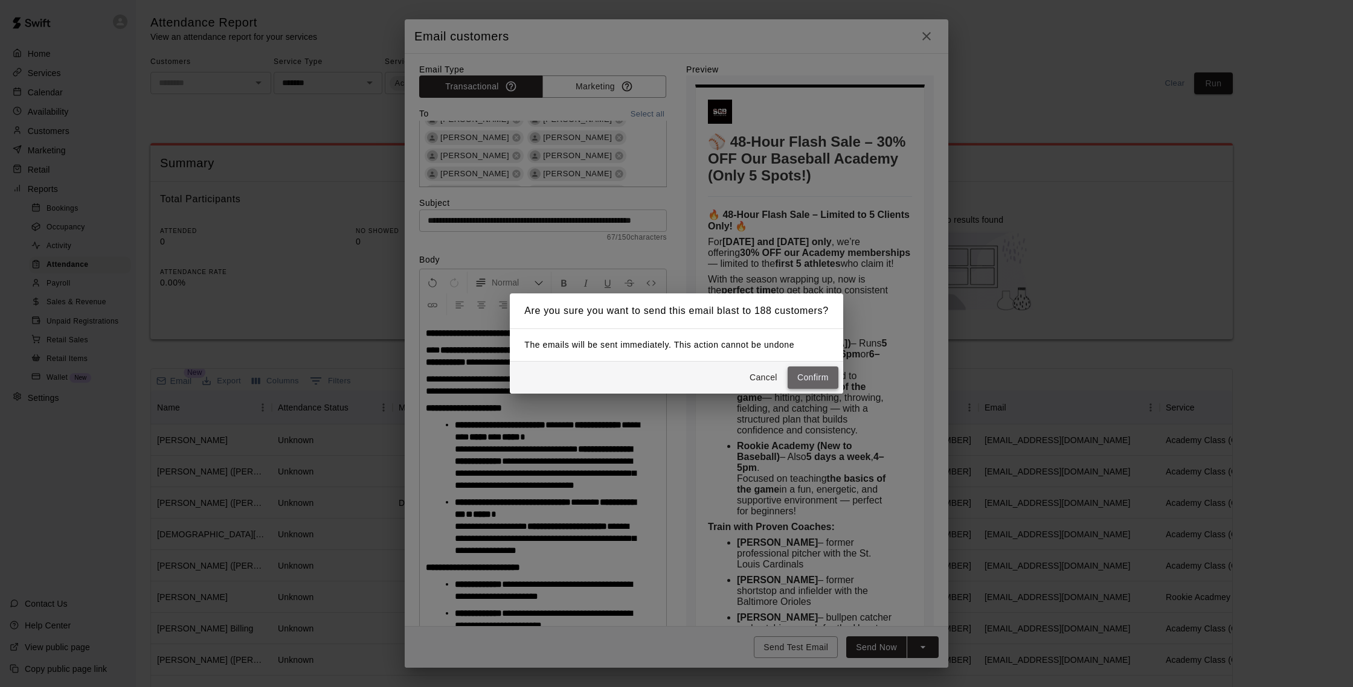
click at [806, 377] on button "Confirm" at bounding box center [813, 378] width 51 height 22
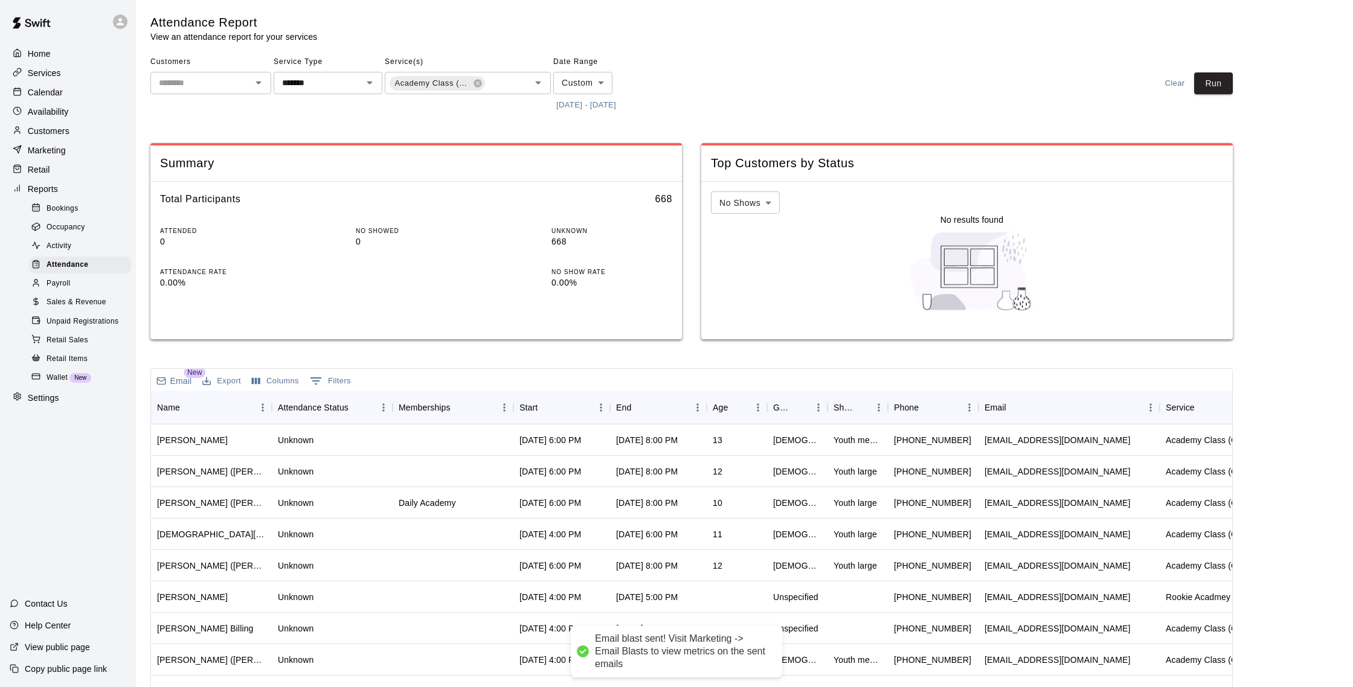
scroll to position [309, 0]
click at [54, 134] on p "Customers" at bounding box center [49, 131] width 42 height 12
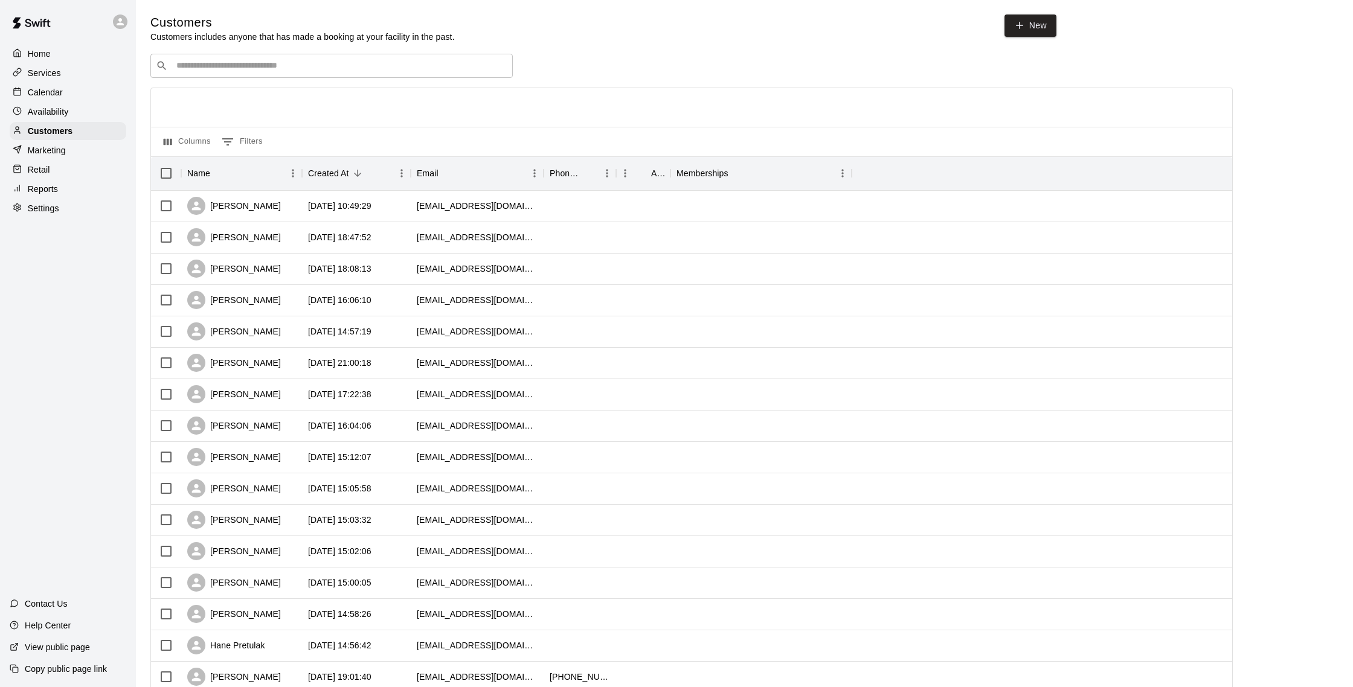
click at [54, 155] on p "Marketing" at bounding box center [47, 150] width 38 height 12
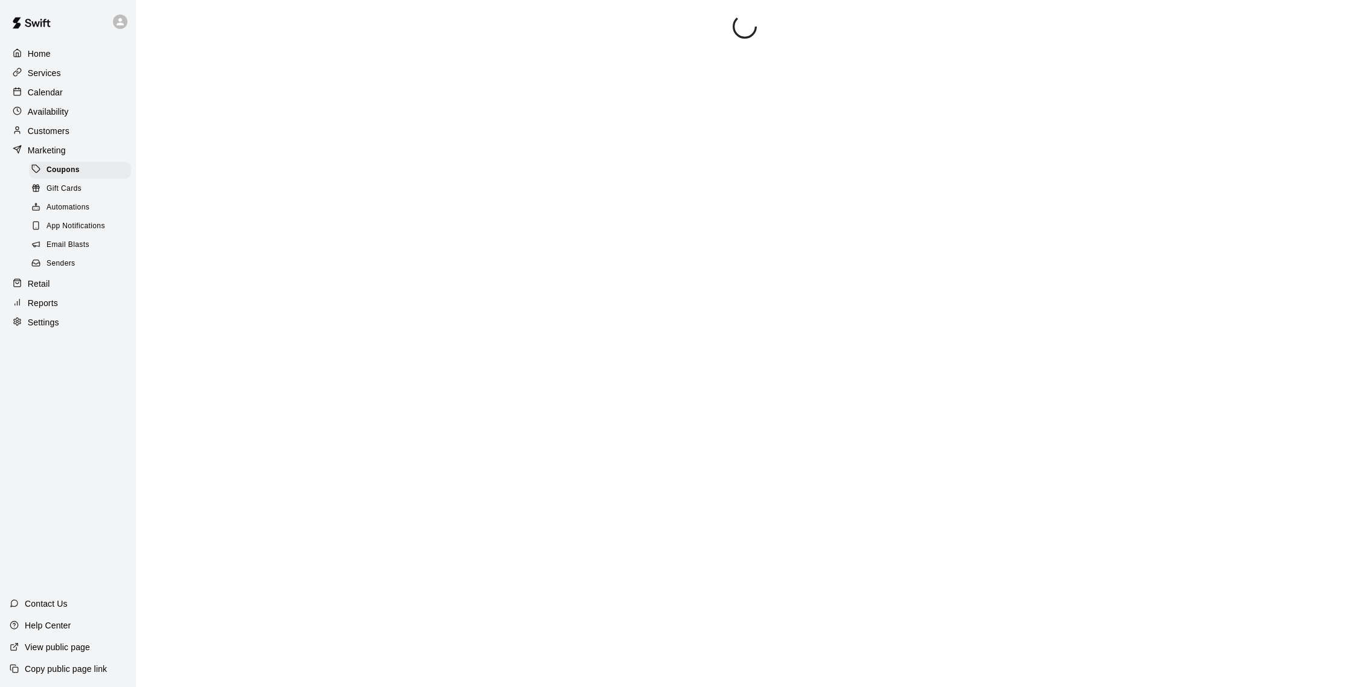
click at [77, 242] on span "Email Blasts" at bounding box center [68, 245] width 43 height 12
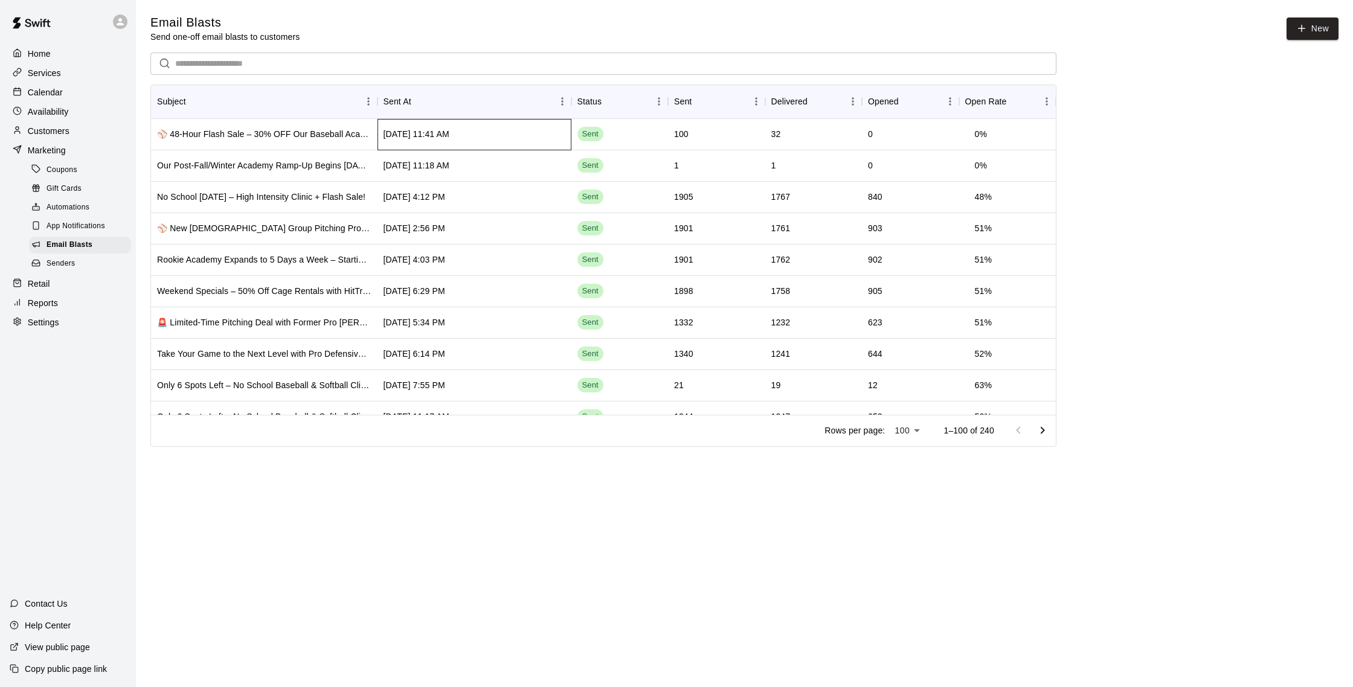
click at [387, 135] on div "[DATE] 11:41 AM" at bounding box center [417, 134] width 66 height 12
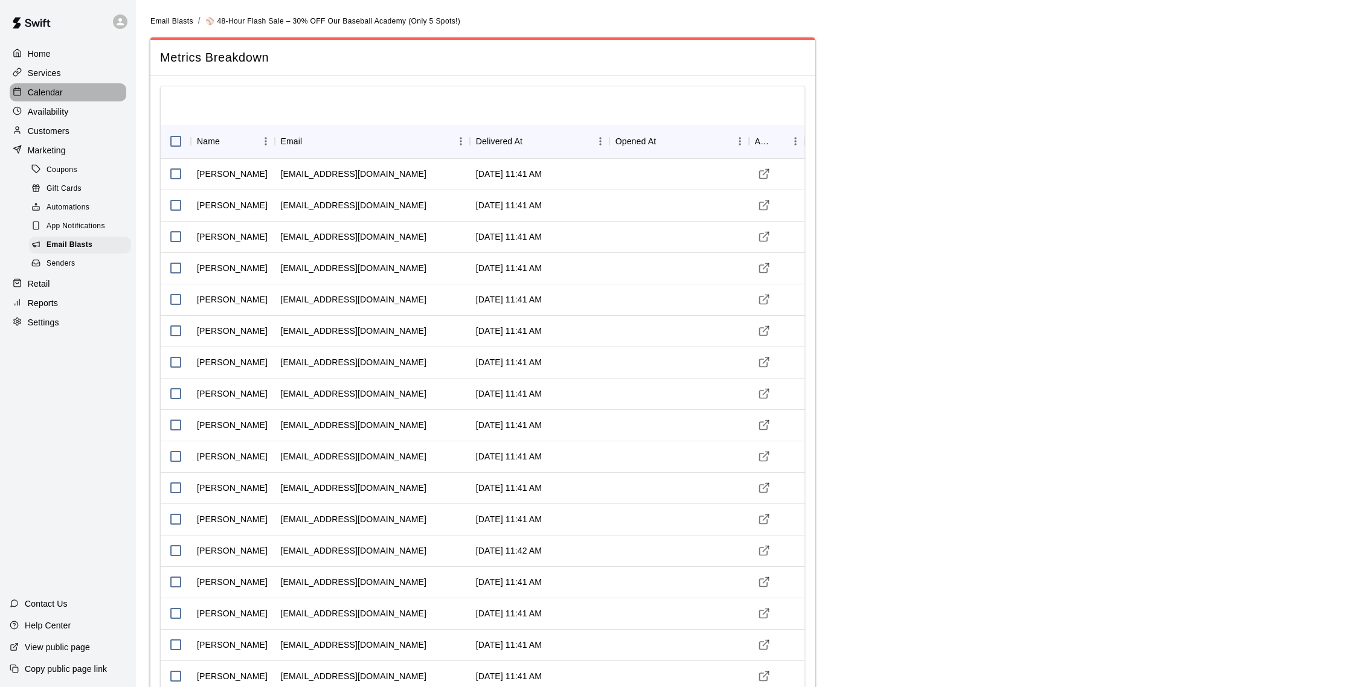
click at [54, 94] on p "Calendar" at bounding box center [45, 92] width 35 height 12
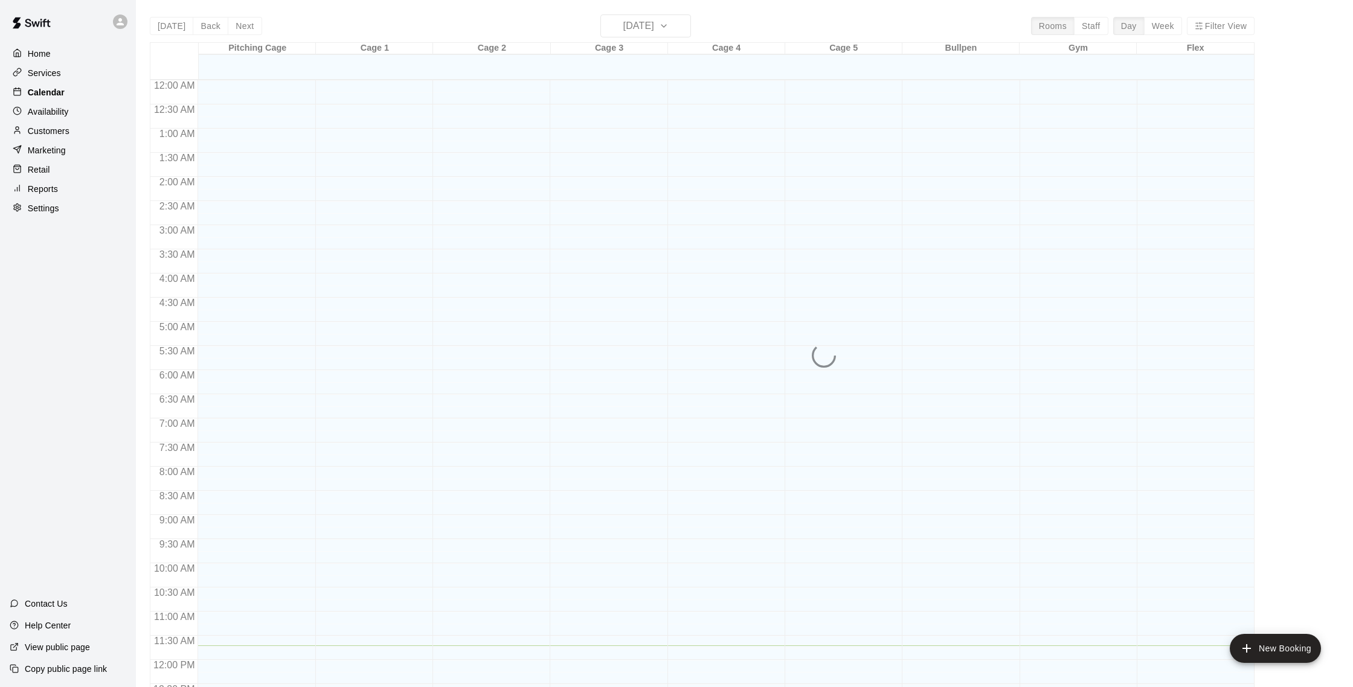
scroll to position [503, 0]
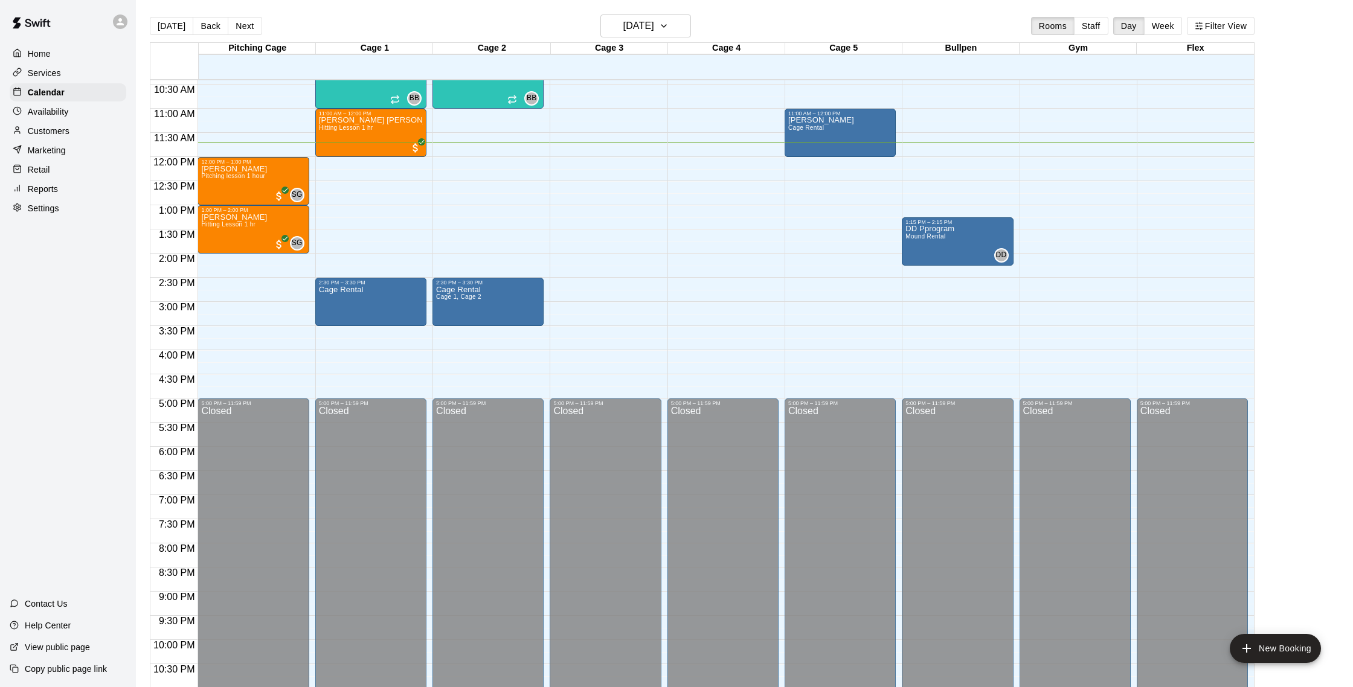
click at [47, 145] on p "Marketing" at bounding box center [47, 150] width 38 height 12
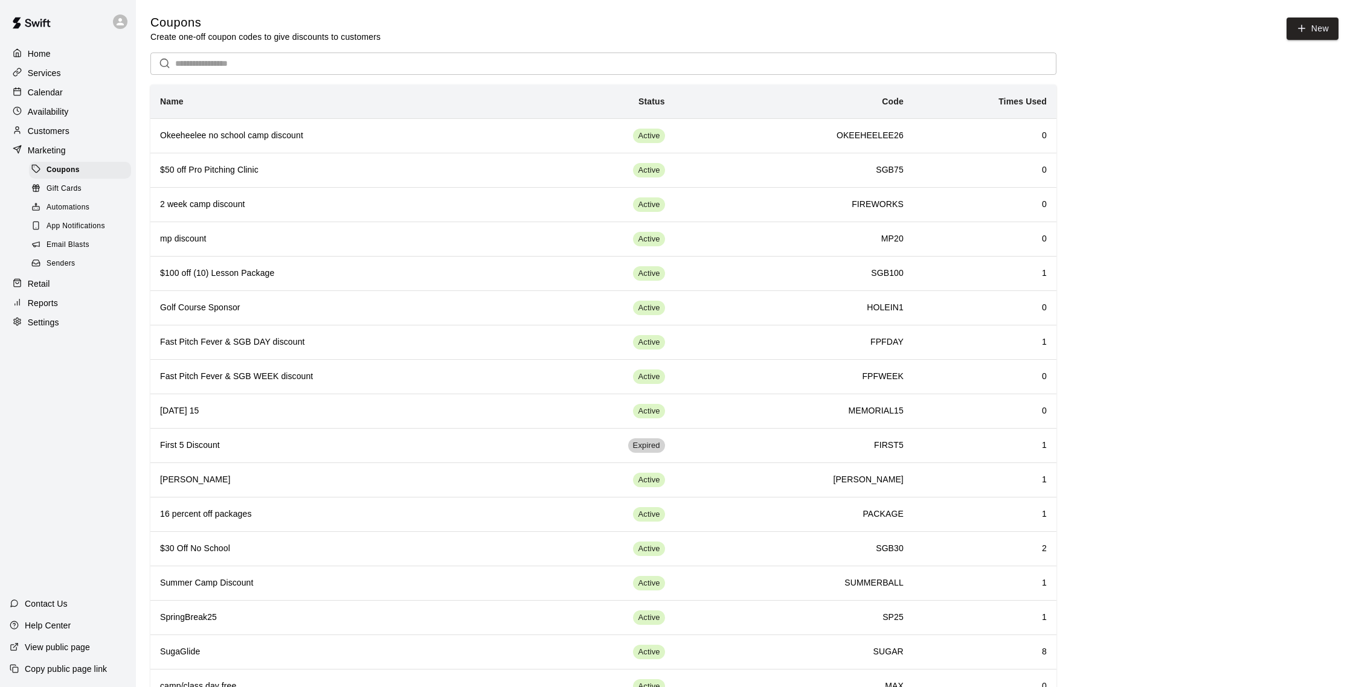
scroll to position [4, 0]
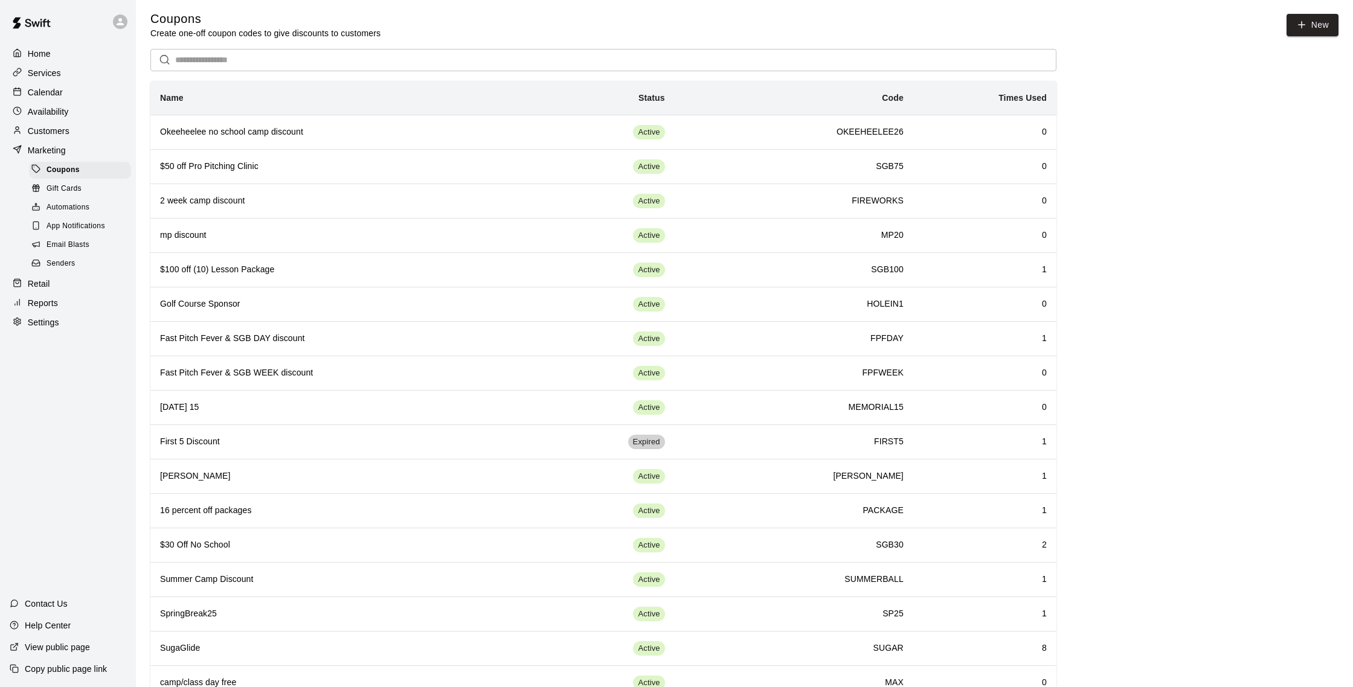
click at [82, 243] on span "Email Blasts" at bounding box center [68, 245] width 43 height 12
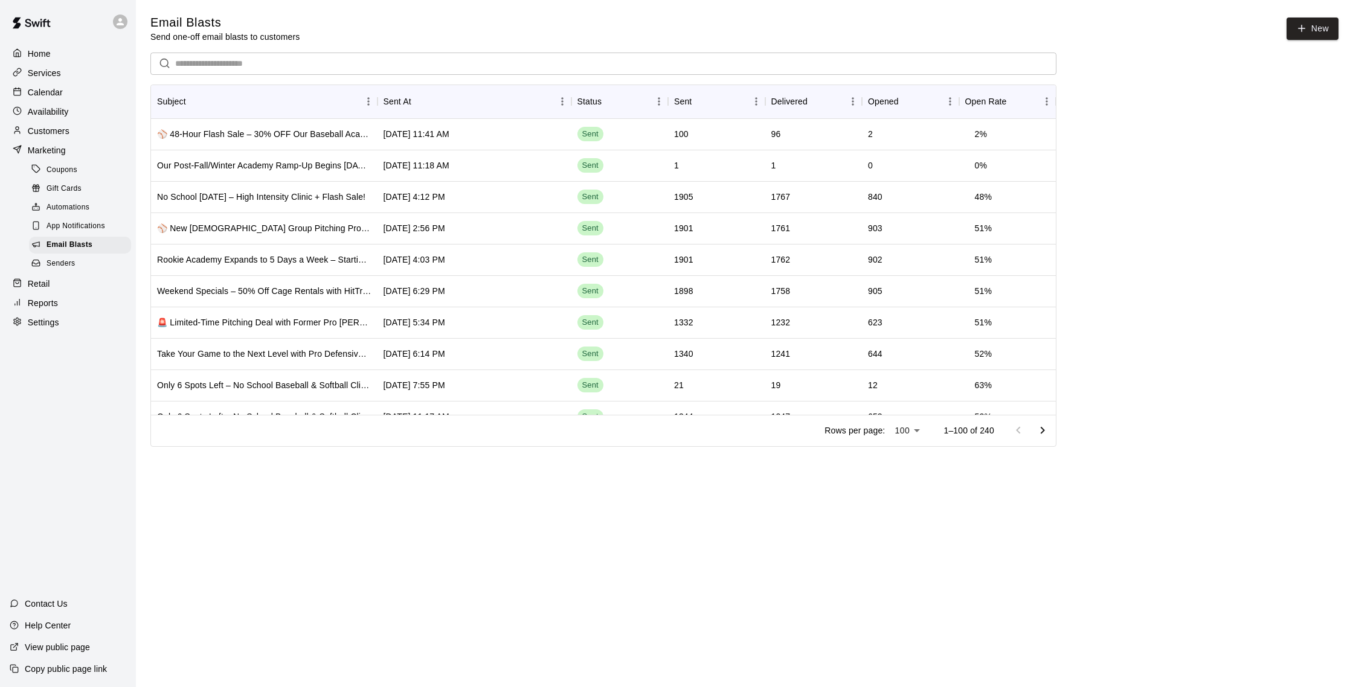
scroll to position [1, 0]
click at [722, 133] on div "100" at bounding box center [716, 133] width 97 height 31
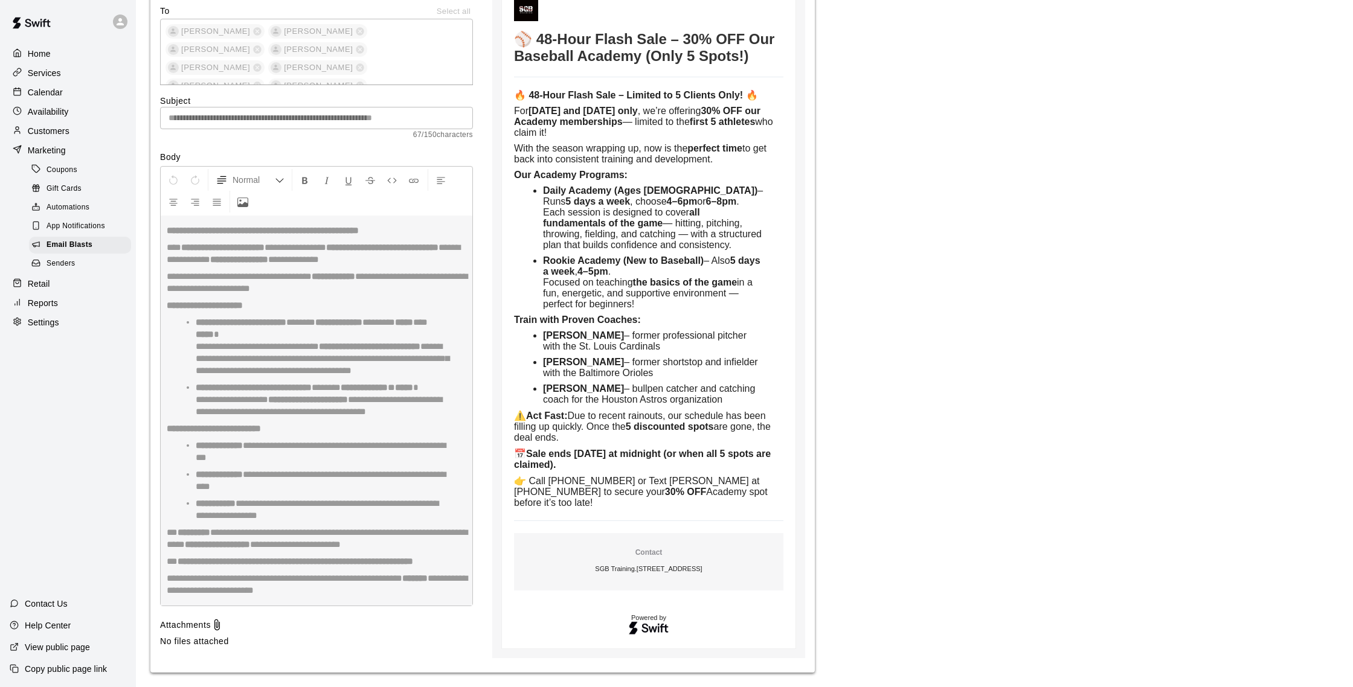
scroll to position [3491, 0]
click at [43, 90] on p "Calendar" at bounding box center [45, 92] width 35 height 12
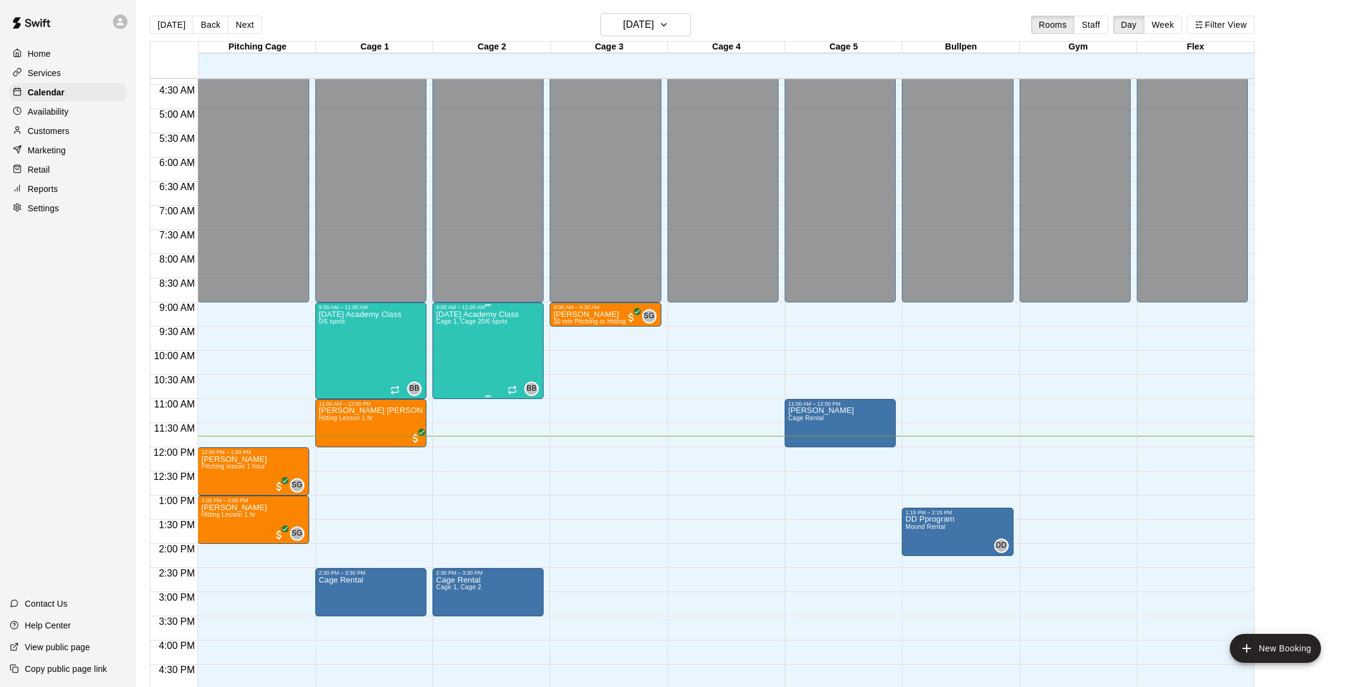
scroll to position [260, 0]
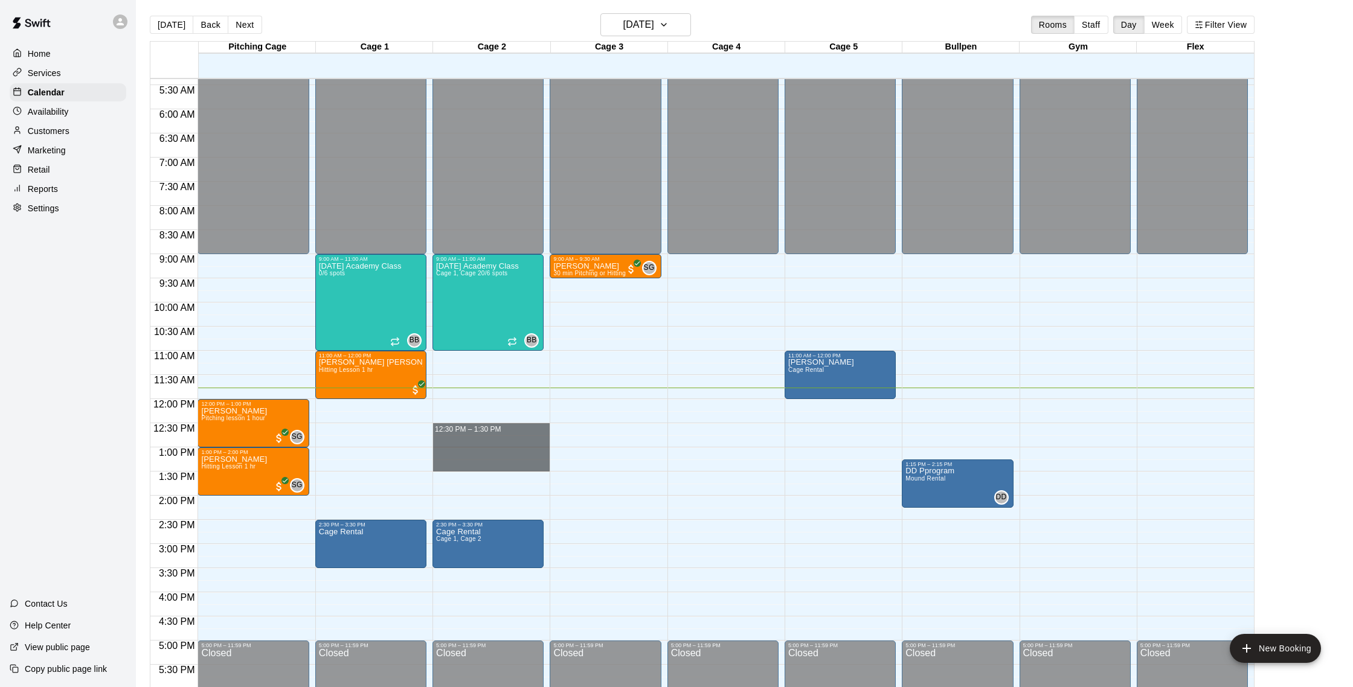
drag, startPoint x: 461, startPoint y: 428, endPoint x: 457, endPoint y: 467, distance: 39.6
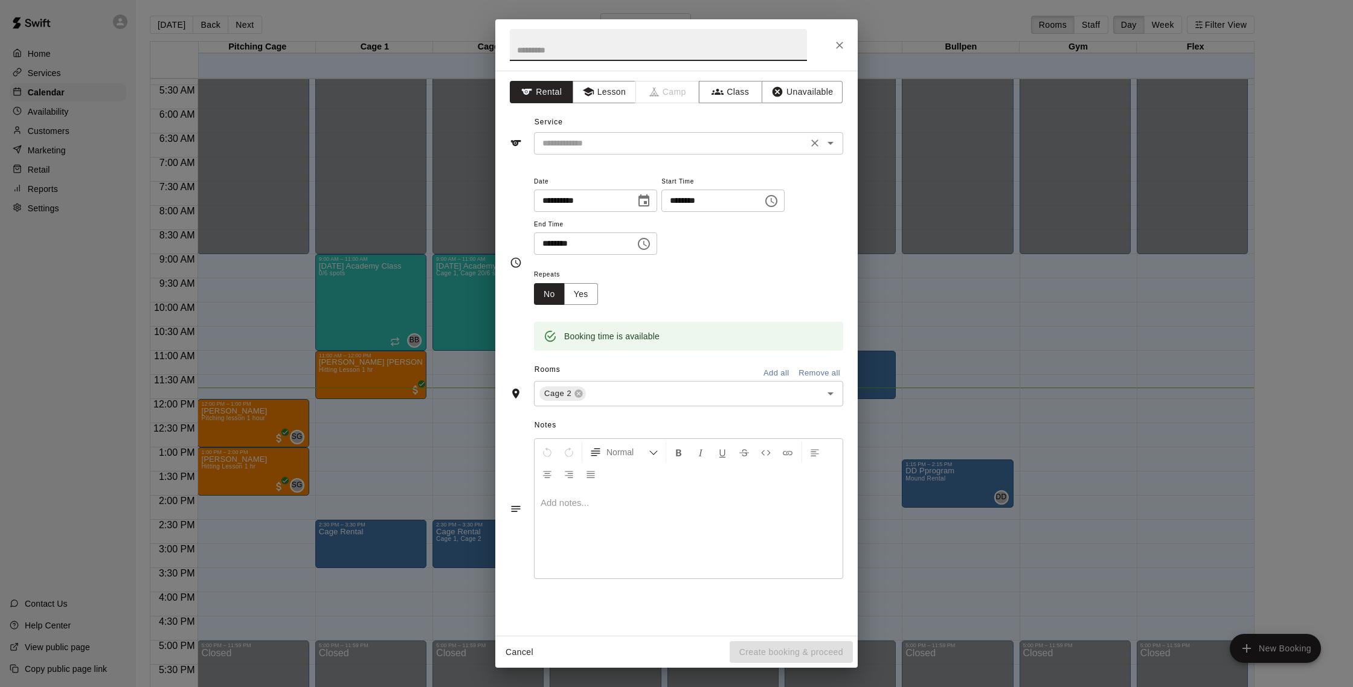
click at [627, 148] on input "text" at bounding box center [671, 143] width 266 height 15
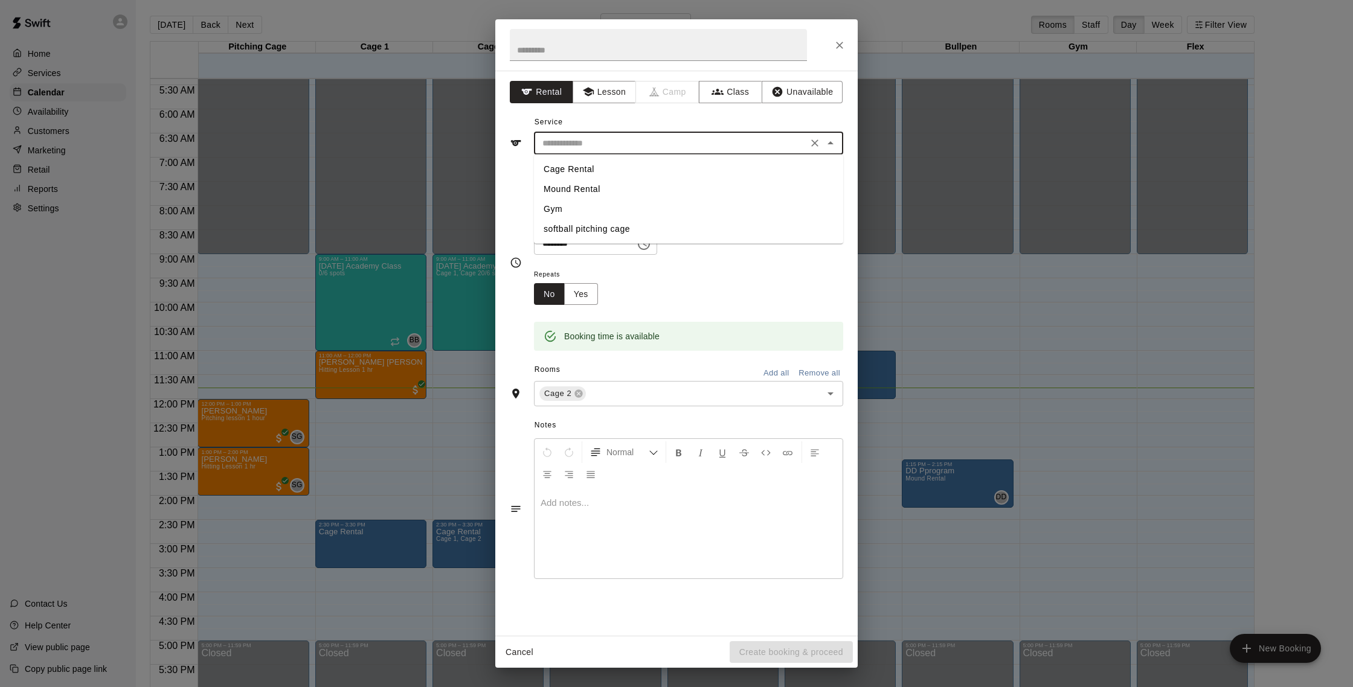
click at [604, 171] on li "Cage Rental" at bounding box center [688, 169] width 309 height 20
type input "**********"
click at [814, 652] on button "Create booking & proceed" at bounding box center [791, 652] width 123 height 22
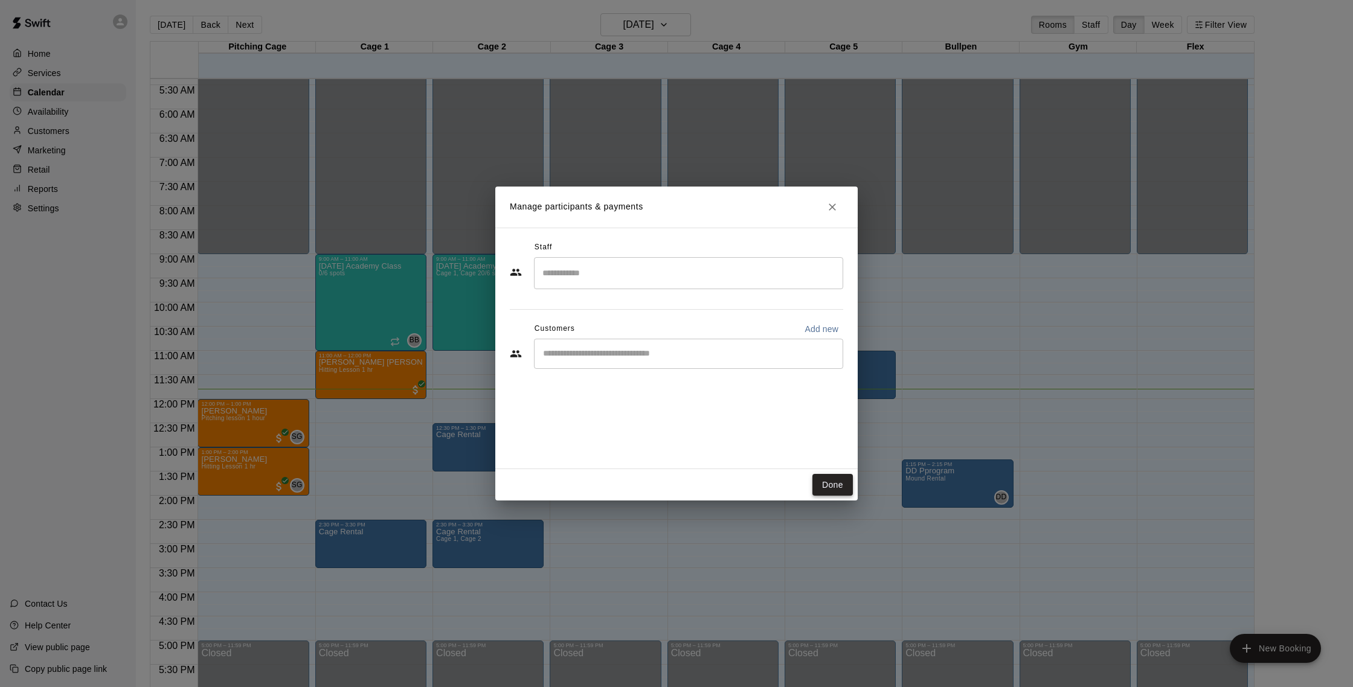
click at [826, 487] on button "Done" at bounding box center [832, 485] width 40 height 22
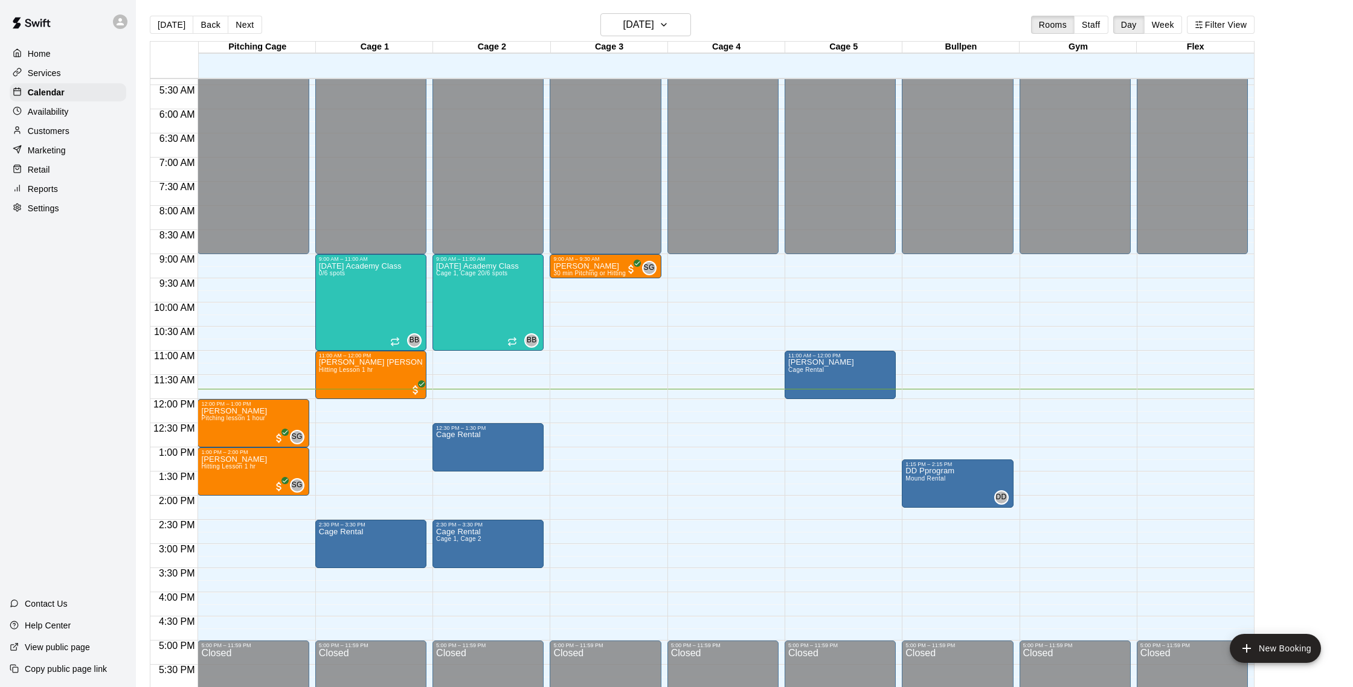
click at [62, 185] on div "Reports" at bounding box center [68, 189] width 117 height 18
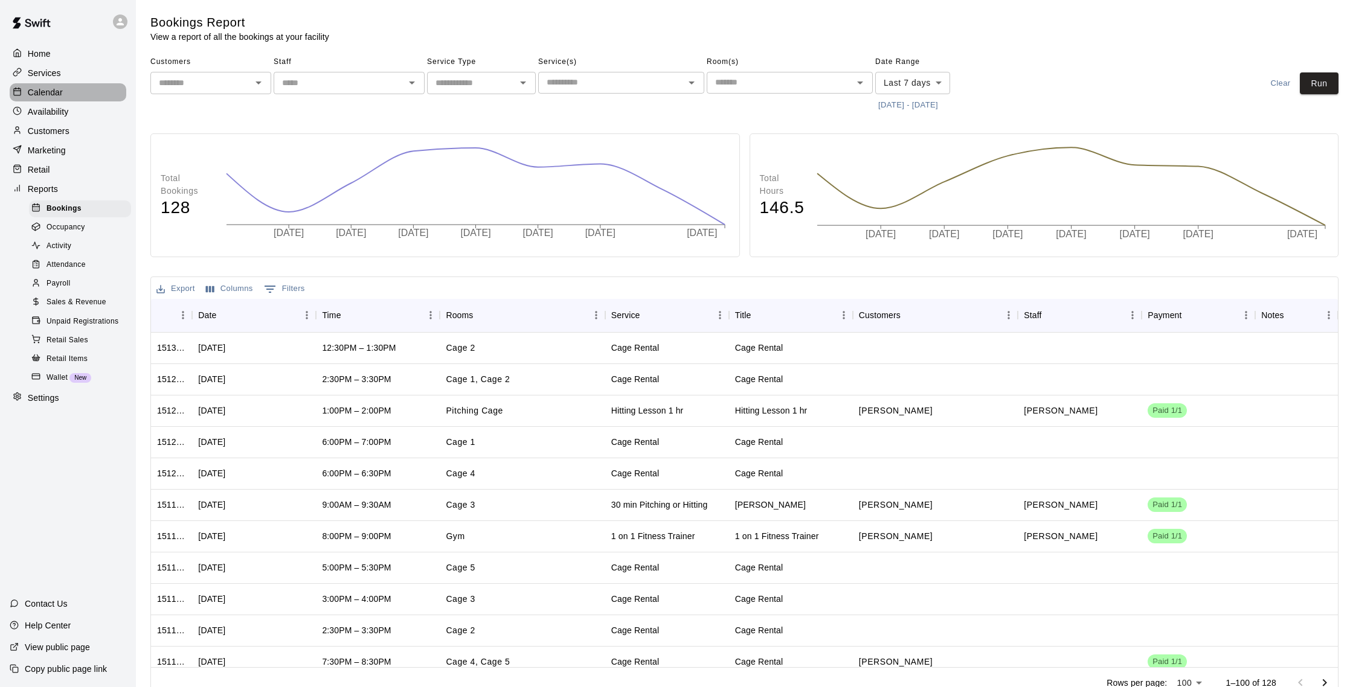
click at [62, 94] on p "Calendar" at bounding box center [45, 92] width 35 height 12
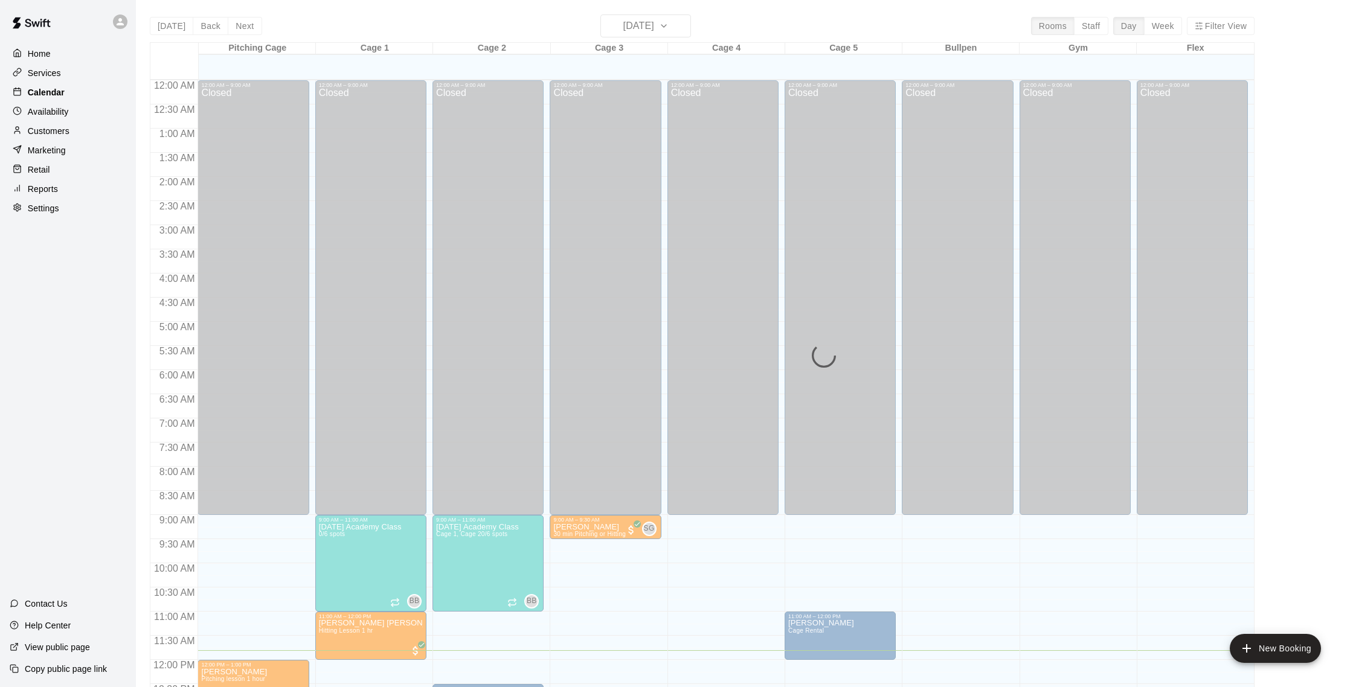
scroll to position [503, 0]
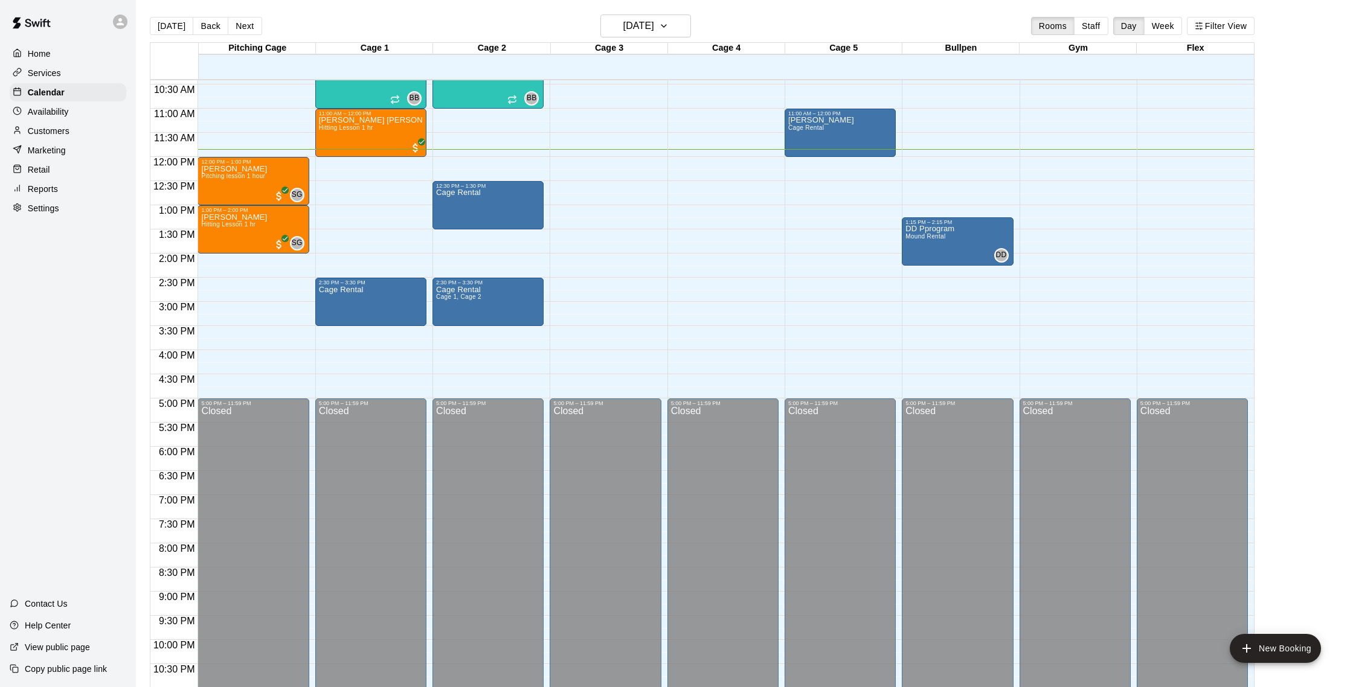
click at [69, 133] on p "Customers" at bounding box center [49, 131] width 42 height 12
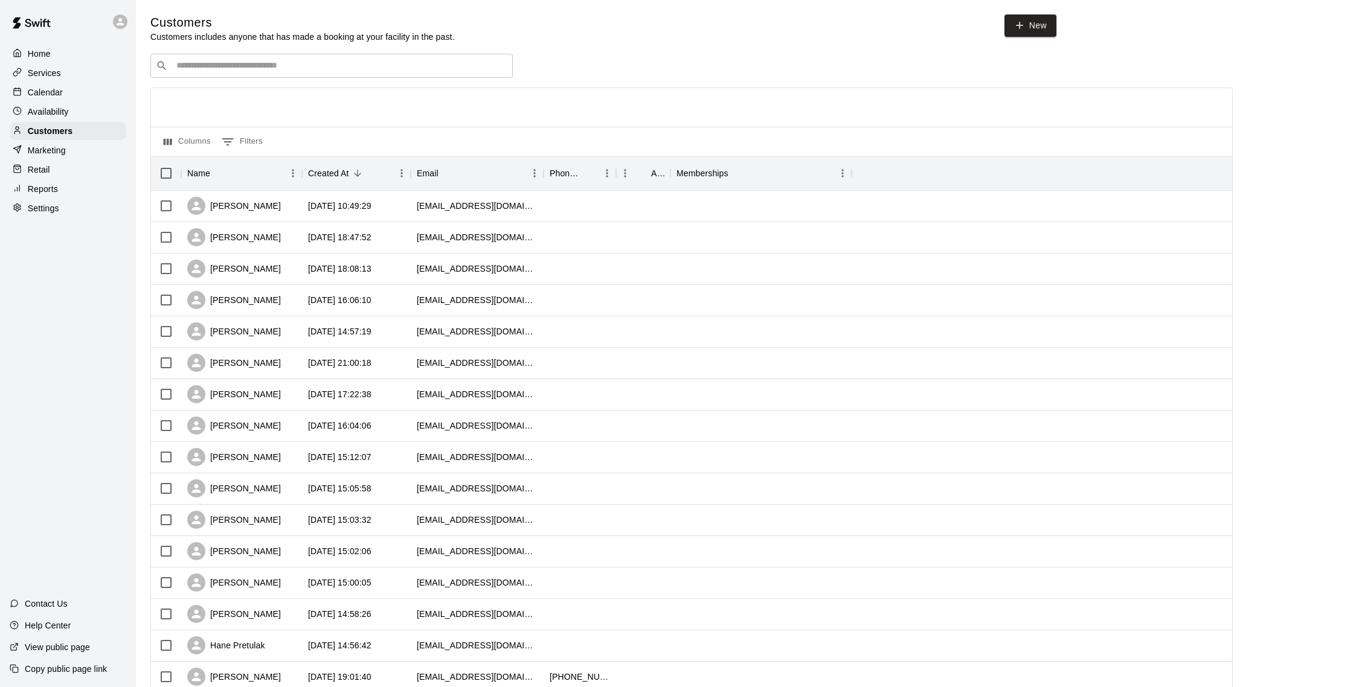
click at [223, 67] on input "Search customers by name or email" at bounding box center [340, 66] width 335 height 12
type input "*****"
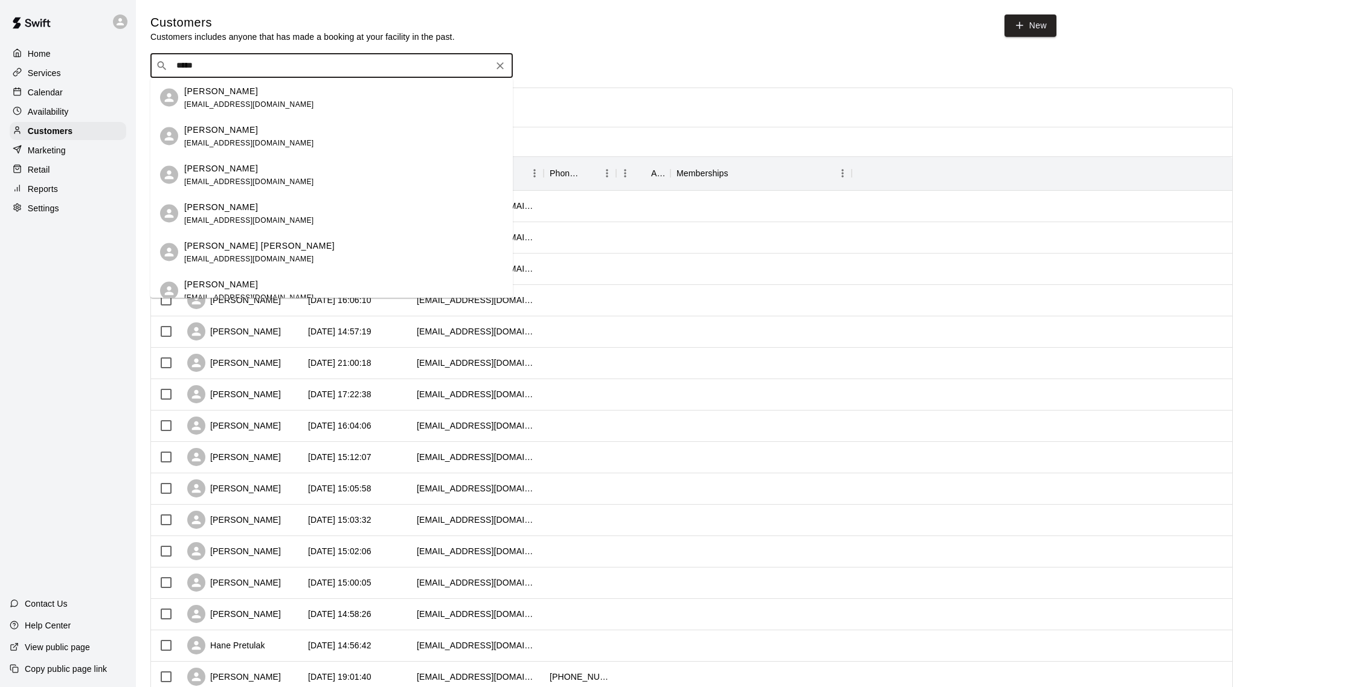
click at [246, 97] on div "Andrew Moore kamoore6156@gmail.com" at bounding box center [249, 98] width 130 height 26
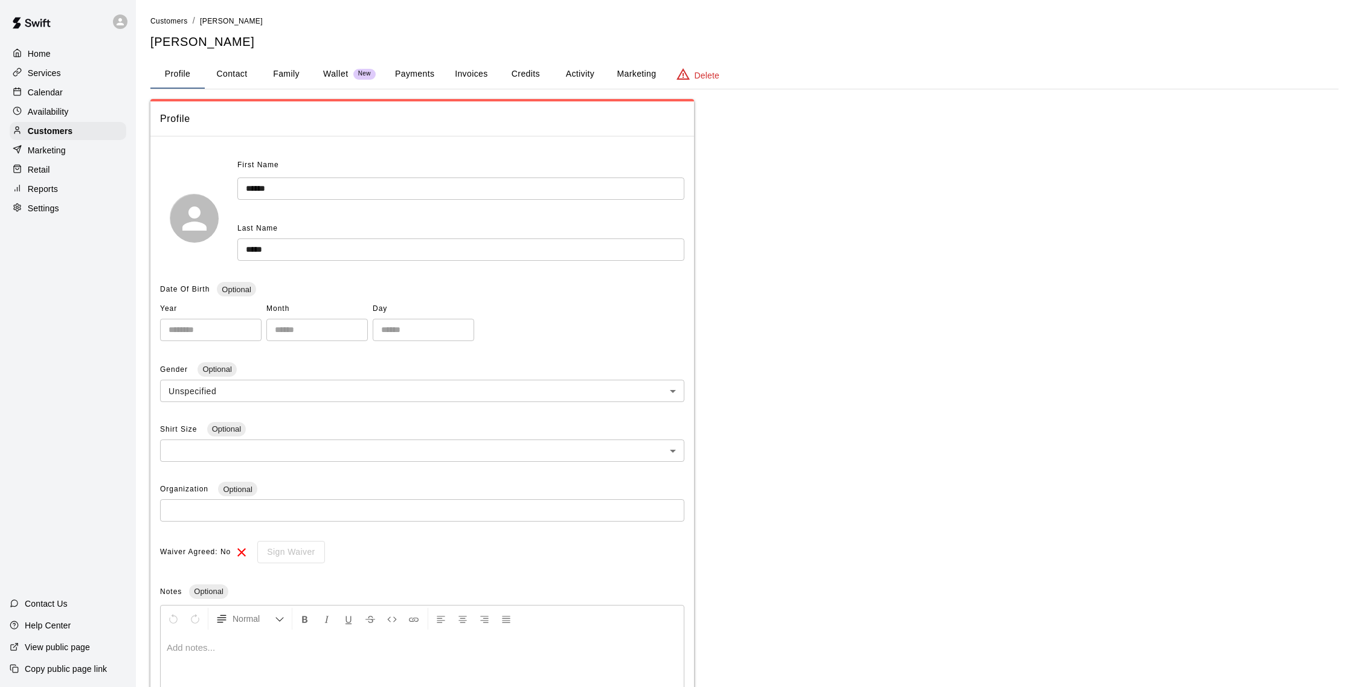
click at [577, 72] on button "Activity" at bounding box center [580, 74] width 54 height 29
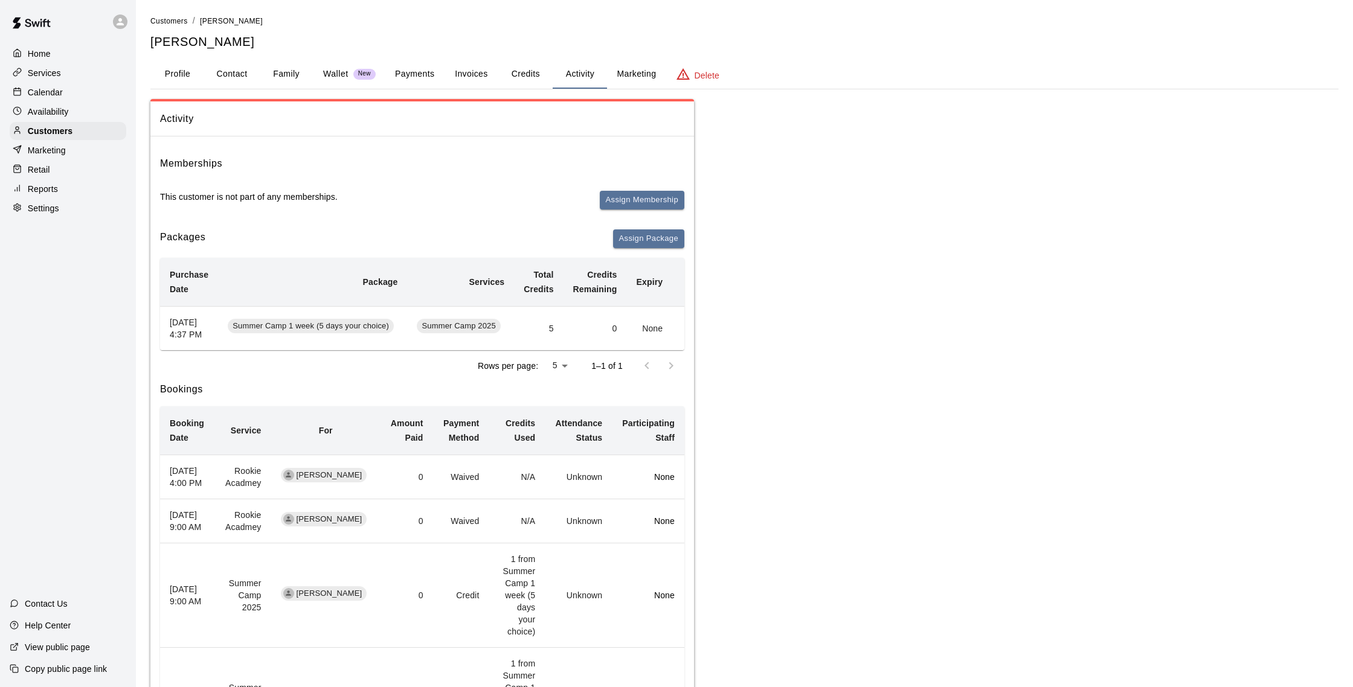
click at [66, 94] on div "Calendar" at bounding box center [68, 92] width 117 height 18
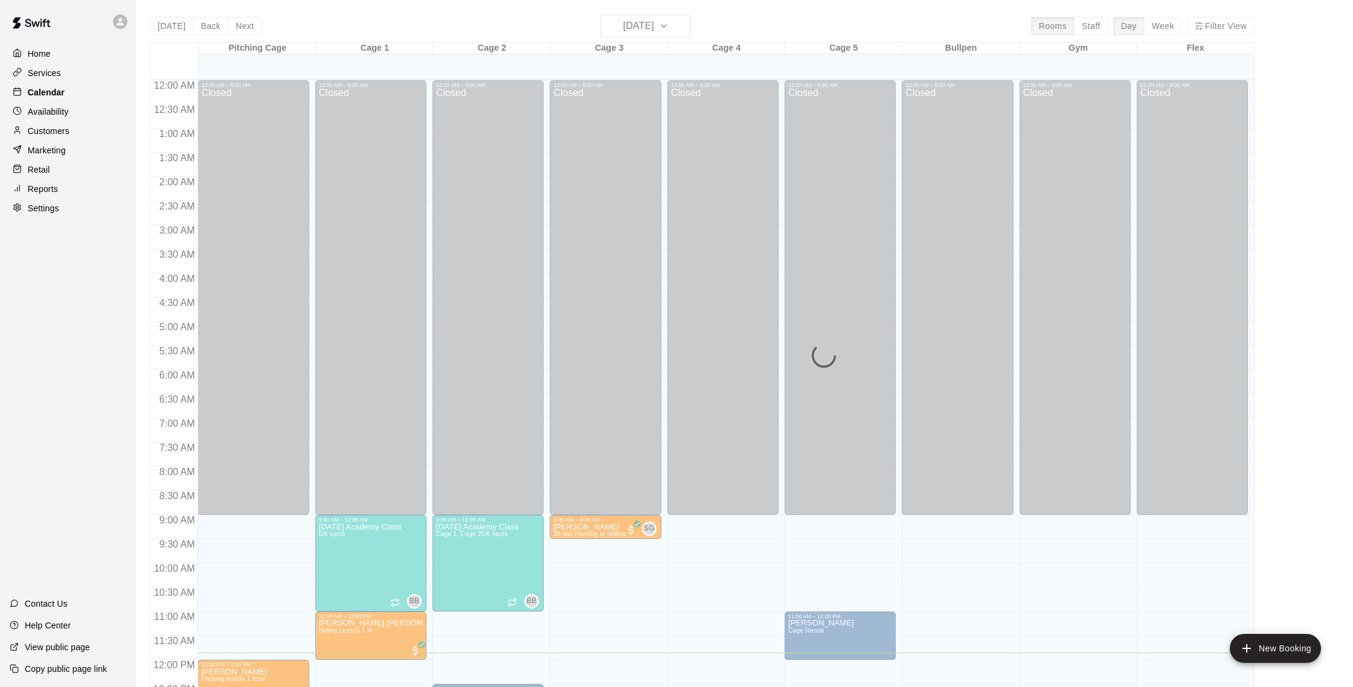
scroll to position [503, 0]
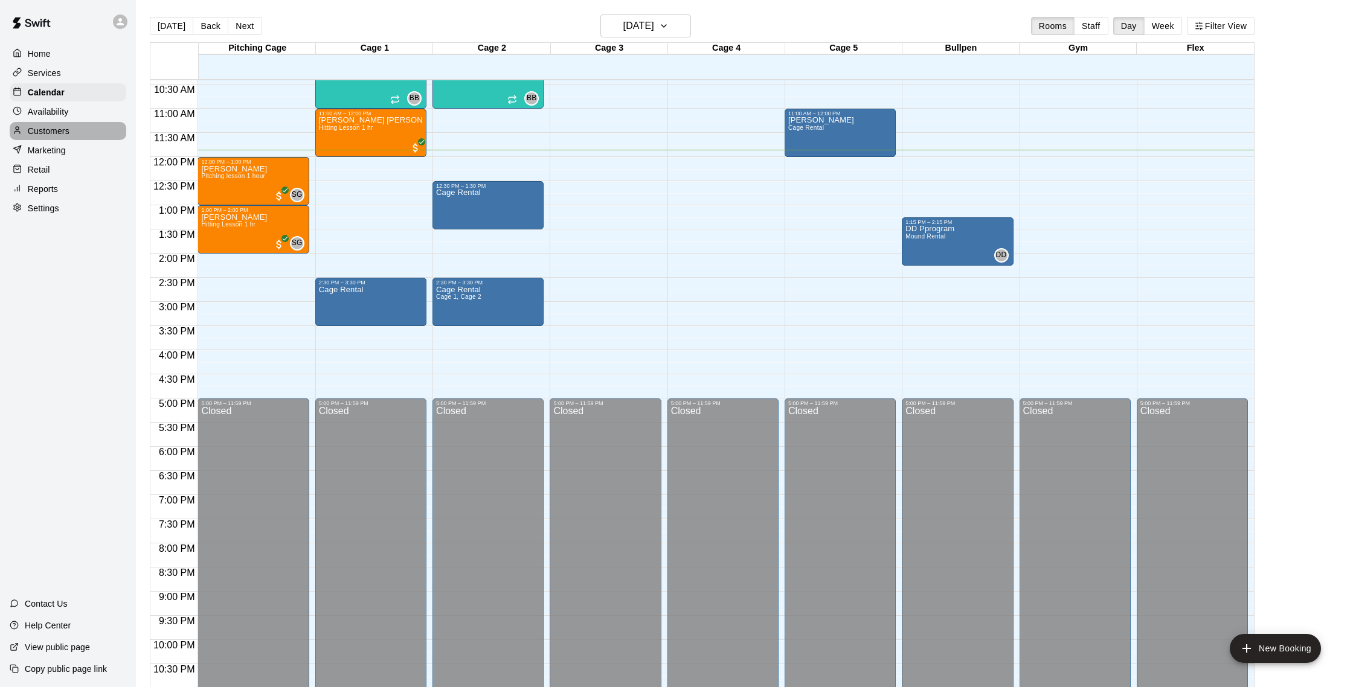
click at [75, 130] on div "Customers" at bounding box center [68, 131] width 117 height 18
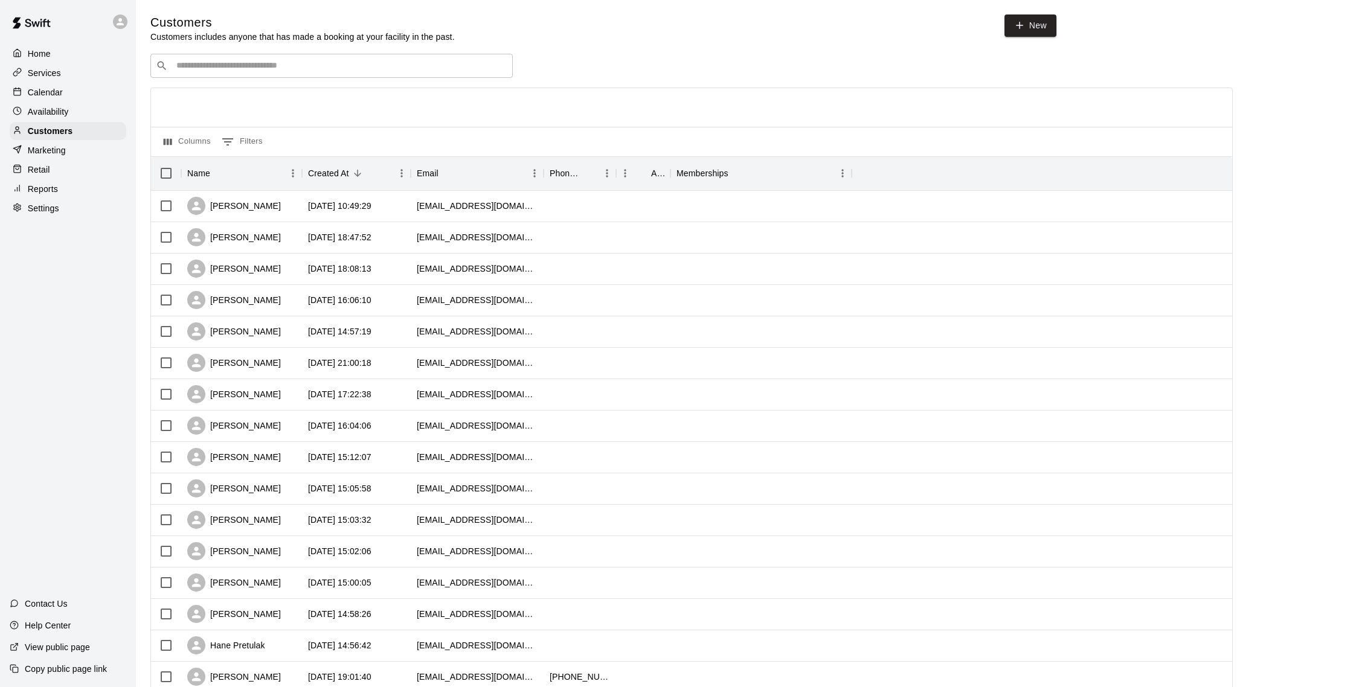
click at [319, 67] on input "Search customers by name or email" at bounding box center [340, 66] width 335 height 12
type input "*****"
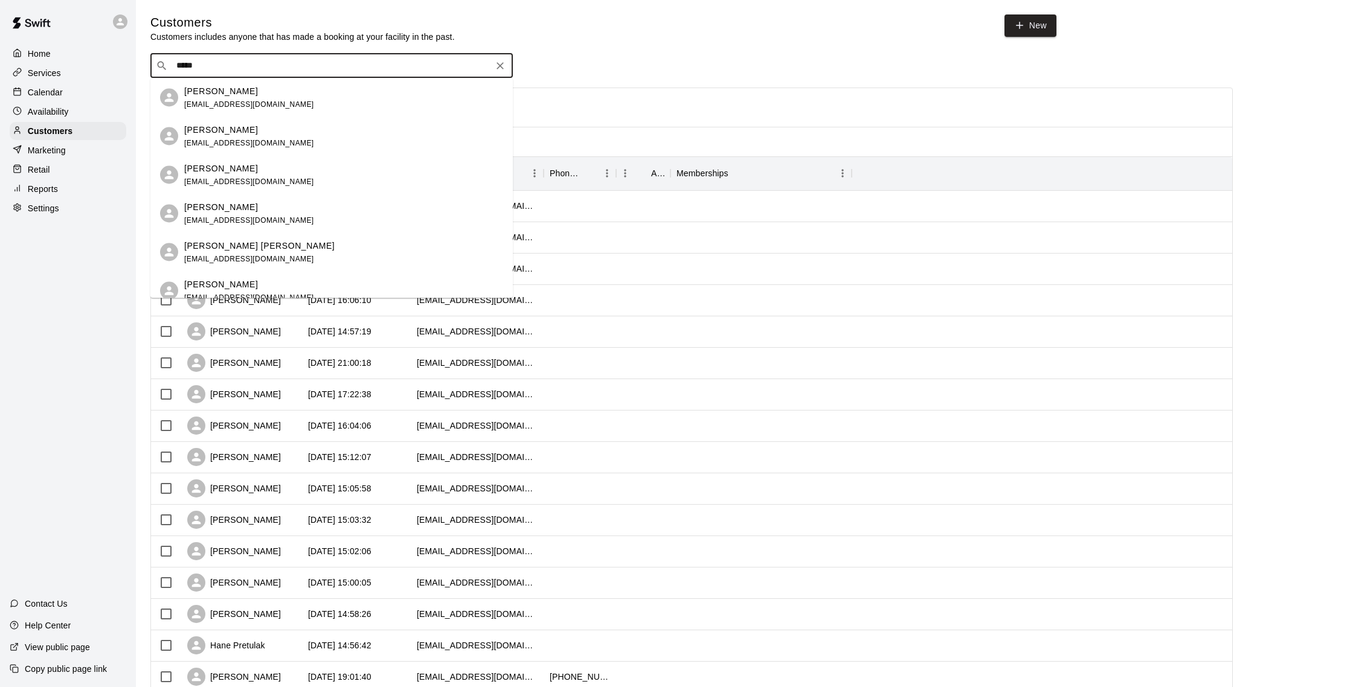
click at [327, 81] on div "Andrew Moore kamoore6156@gmail.com" at bounding box center [331, 98] width 362 height 39
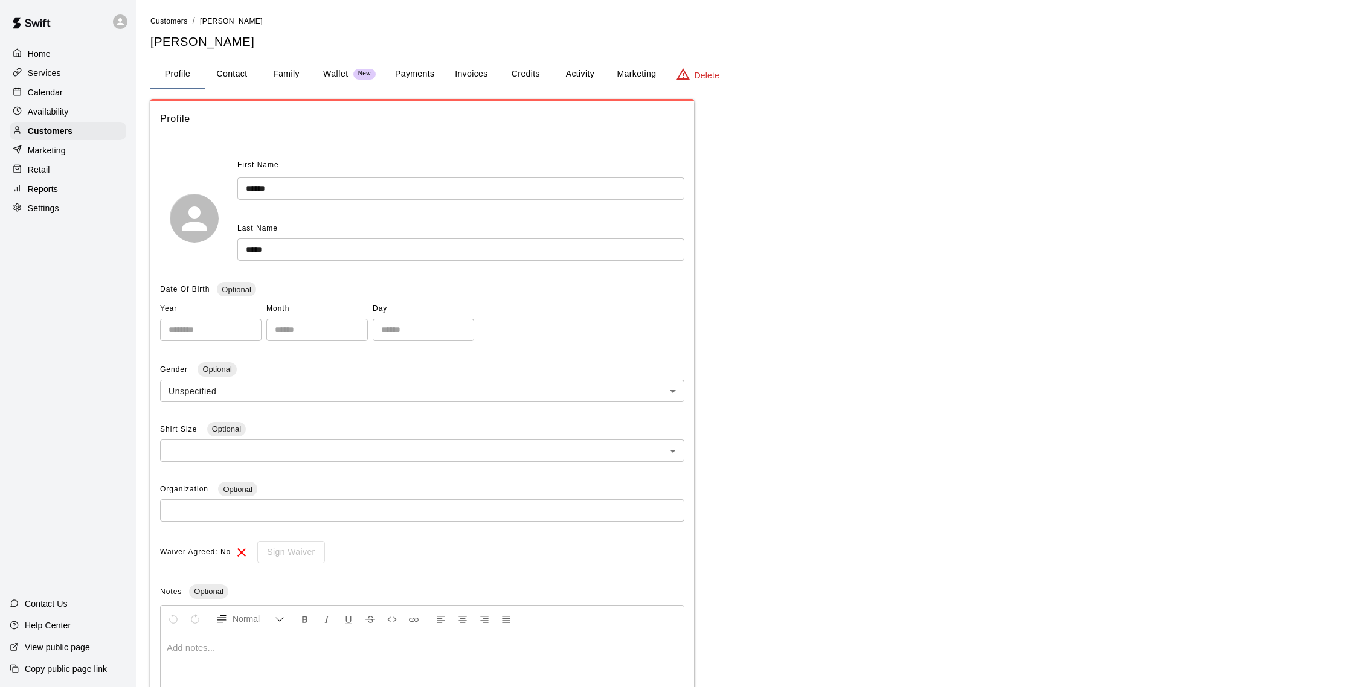
click at [561, 74] on button "Activity" at bounding box center [580, 74] width 54 height 29
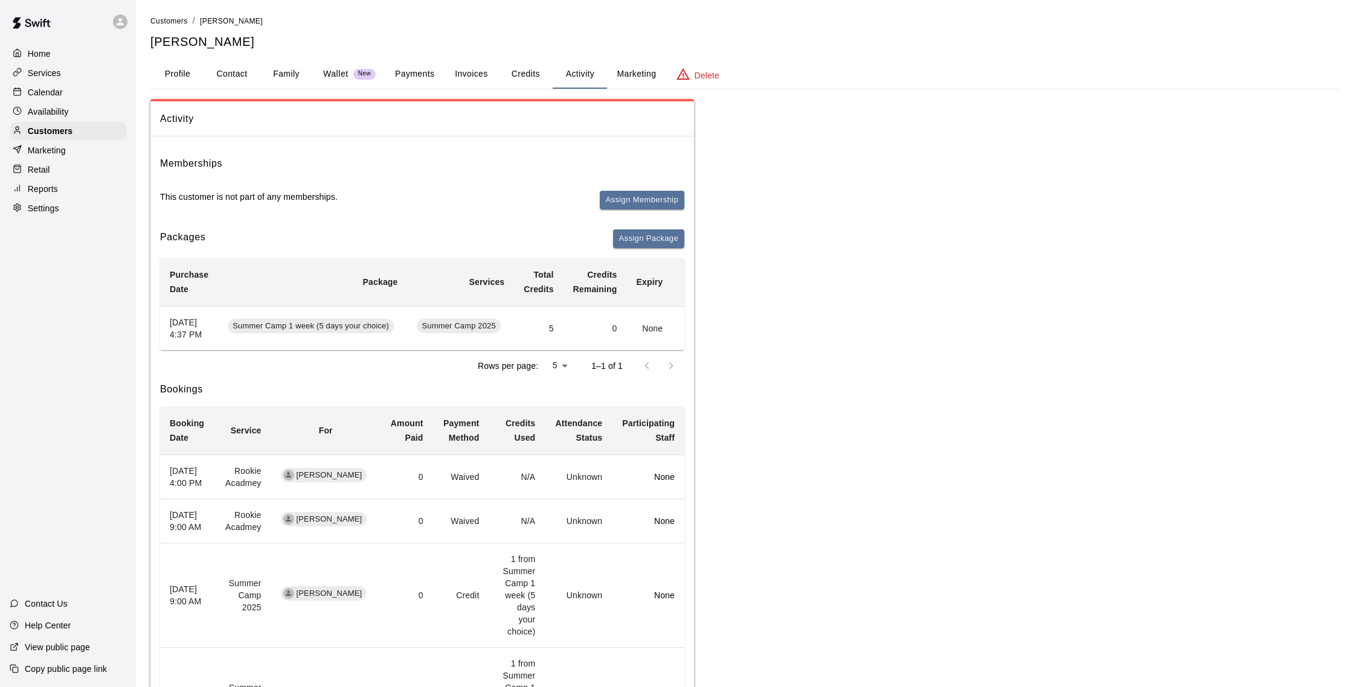
scroll to position [20, 0]
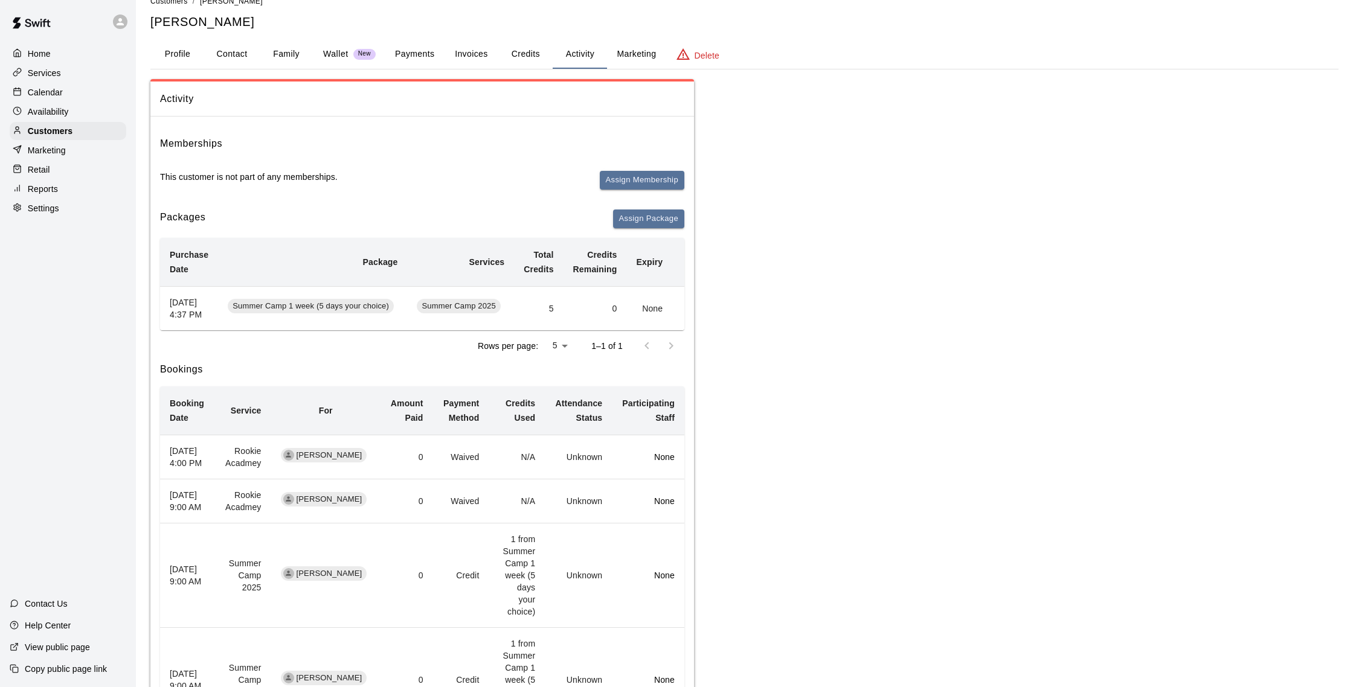
click at [423, 57] on button "Payments" at bounding box center [414, 54] width 59 height 29
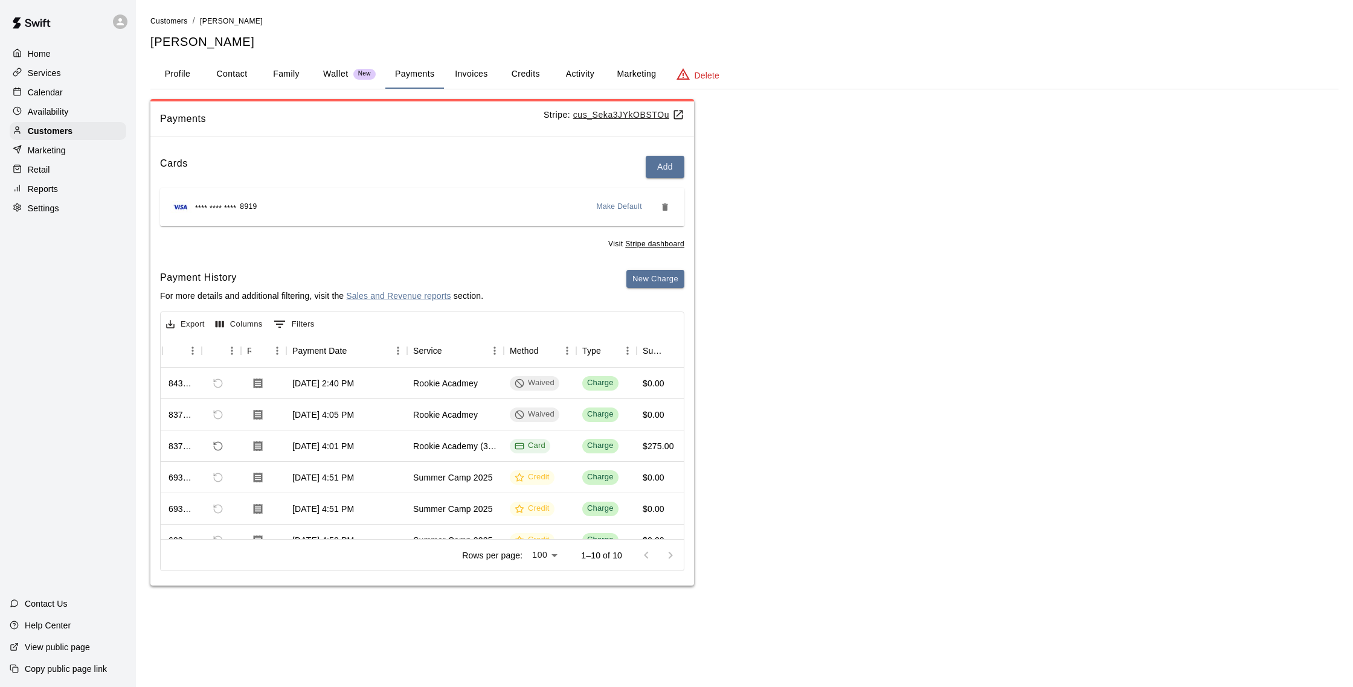
scroll to position [1, 28]
click at [668, 284] on button "New Charge" at bounding box center [655, 279] width 58 height 19
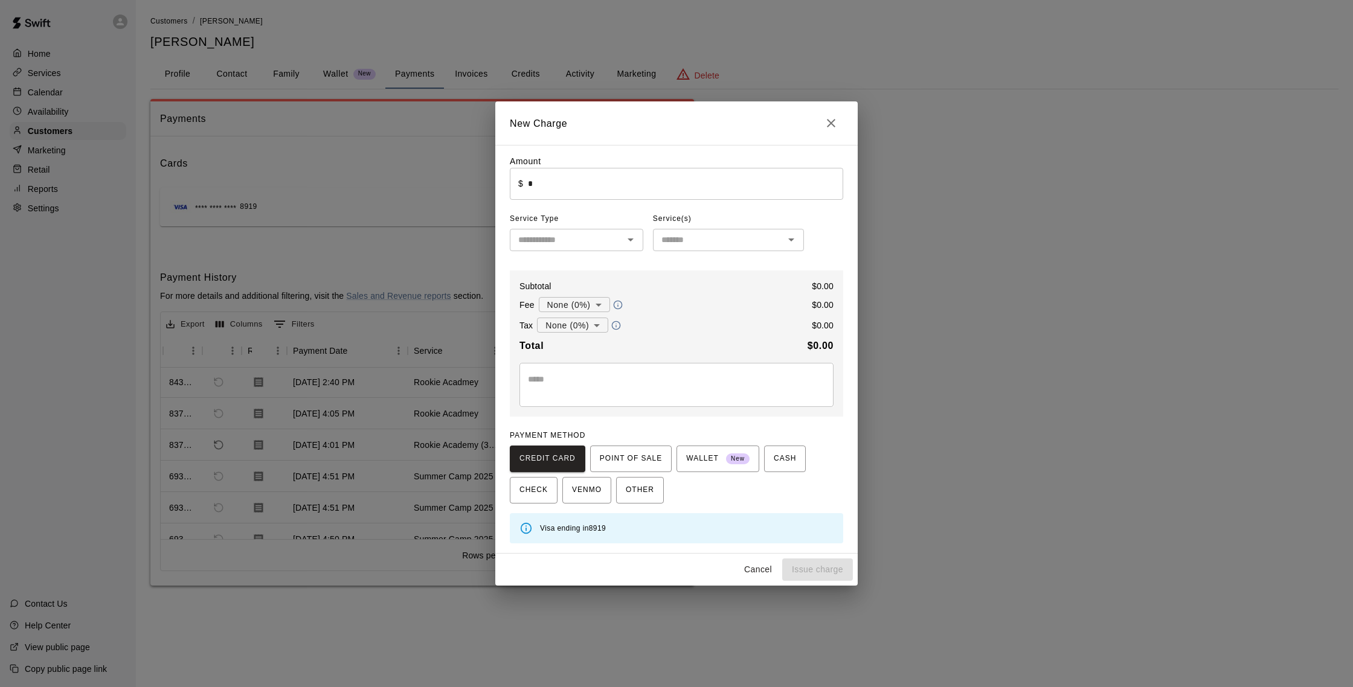
click at [559, 185] on input "*" at bounding box center [685, 184] width 315 height 32
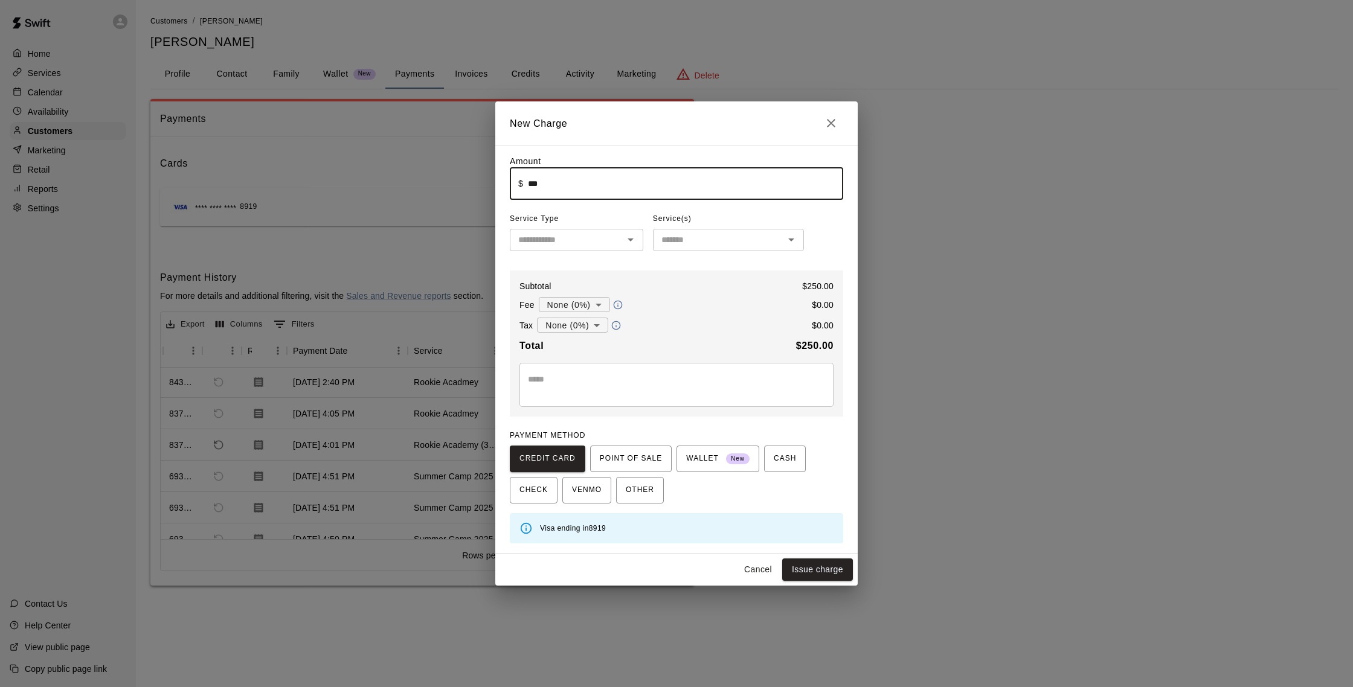
click at [634, 240] on icon "Open" at bounding box center [630, 240] width 14 height 14
type input "******"
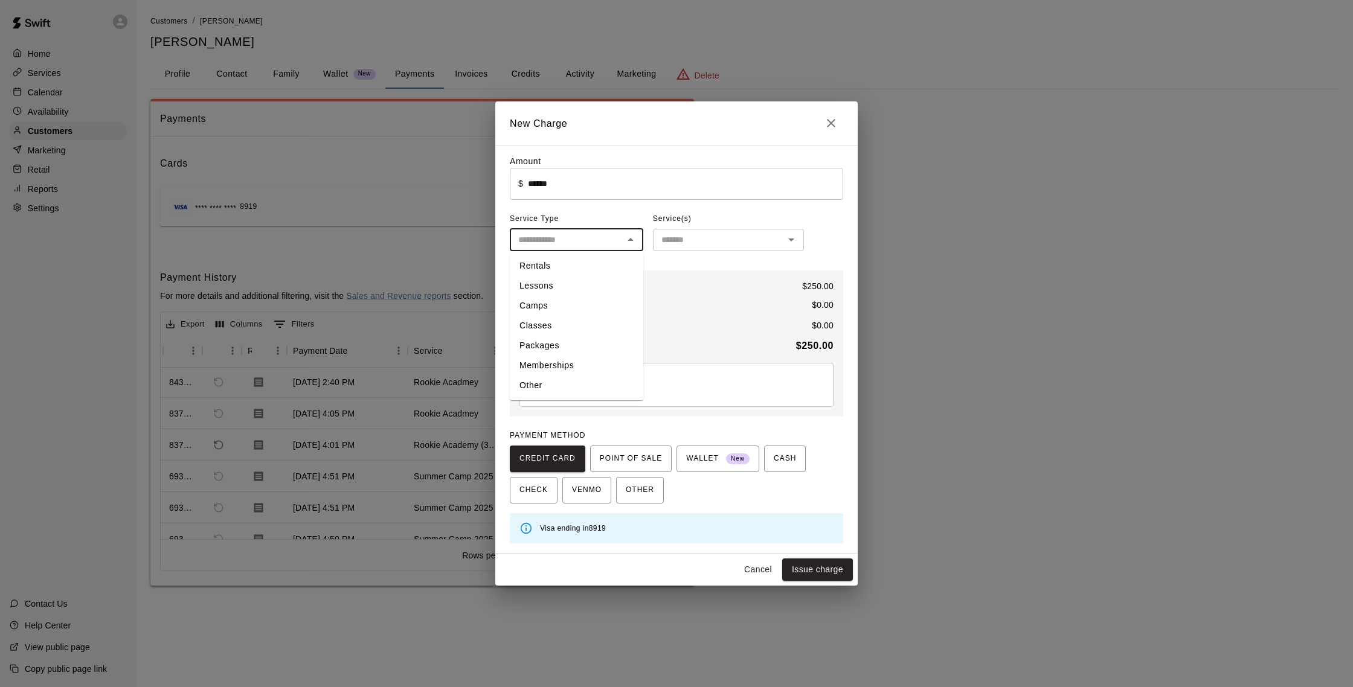
drag, startPoint x: 551, startPoint y: 362, endPoint x: 557, endPoint y: 358, distance: 7.3
click at [551, 362] on li "Memberships" at bounding box center [576, 366] width 133 height 20
type input "**********"
click at [685, 249] on div "​" at bounding box center [728, 240] width 151 height 22
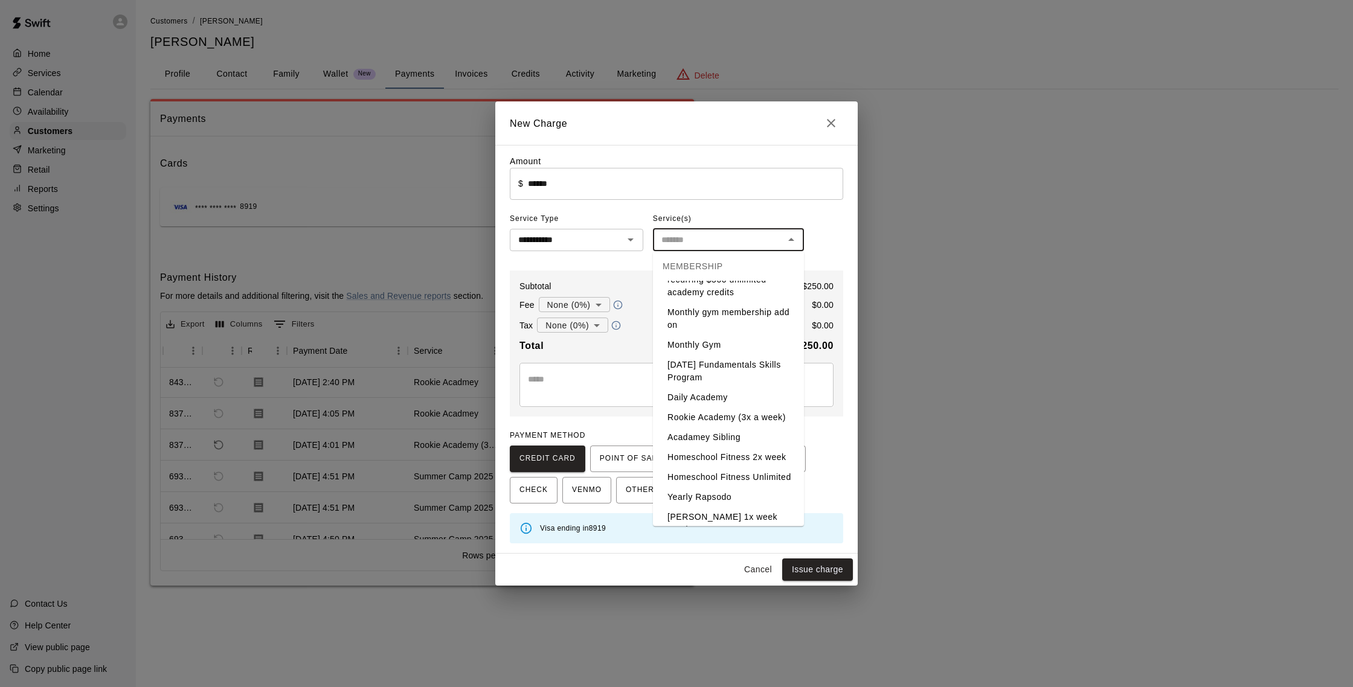
scroll to position [370, 0]
click at [733, 419] on li "Rookie Academy (3x a week)" at bounding box center [728, 420] width 151 height 20
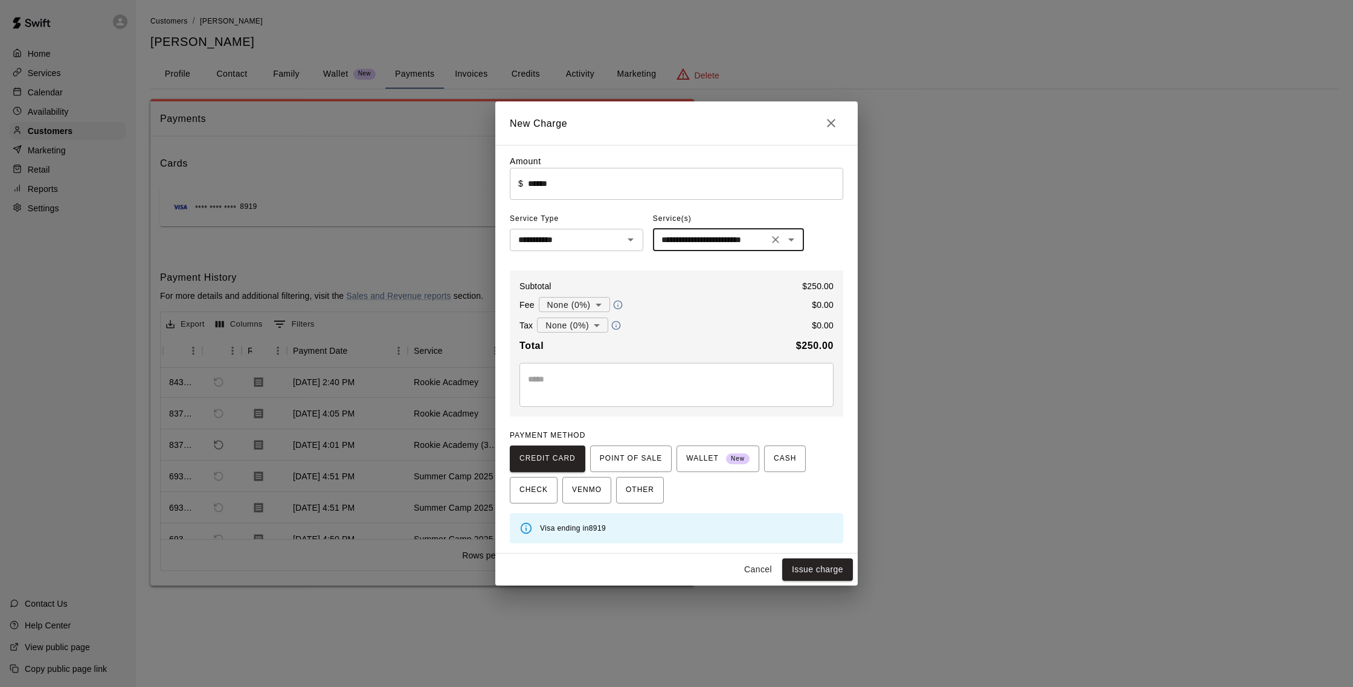
click at [794, 237] on icon "Open" at bounding box center [791, 240] width 14 height 14
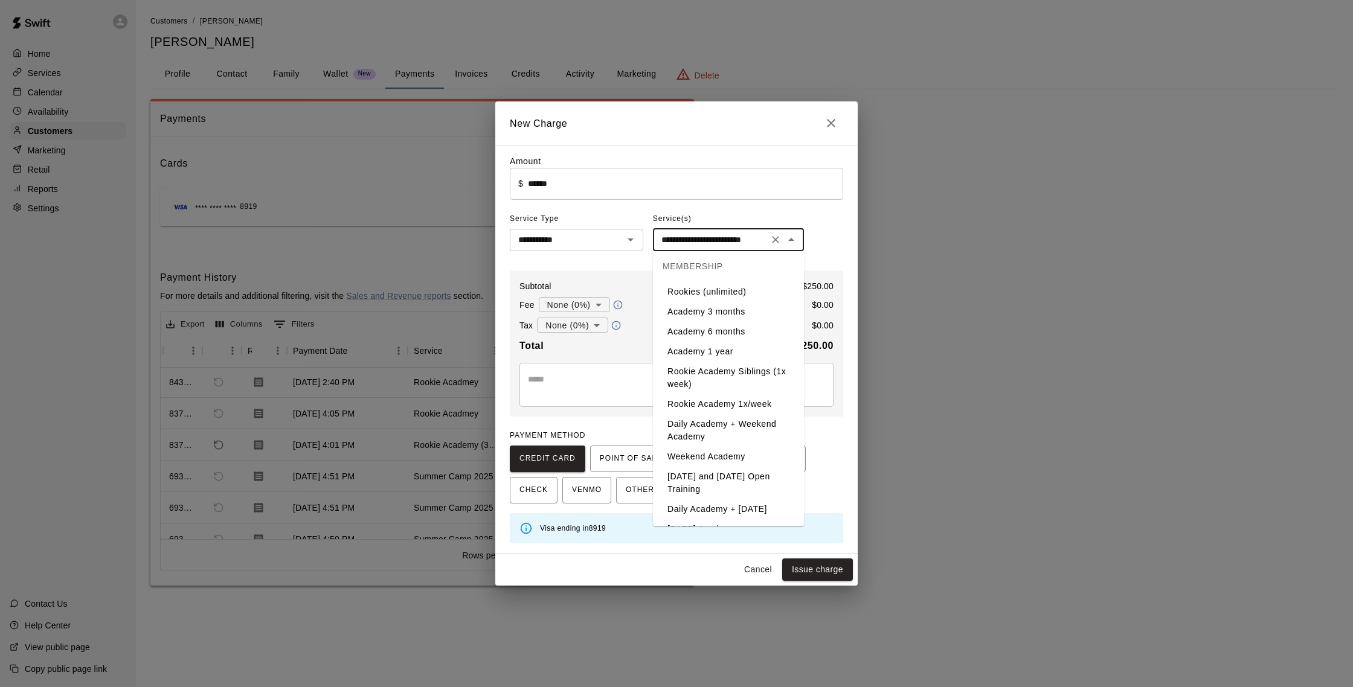
scroll to position [0, 0]
click at [731, 314] on li "Rookies (unlimited)" at bounding box center [728, 316] width 151 height 20
type input "**********"
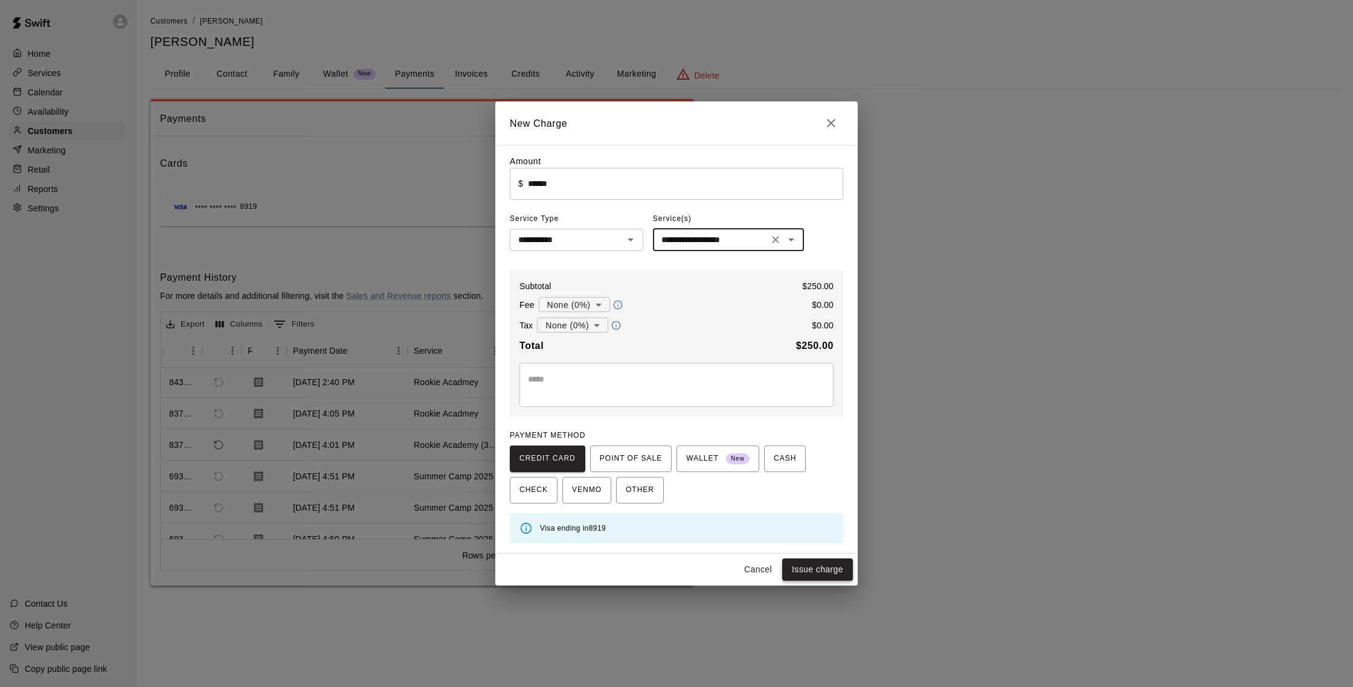
click at [838, 567] on button "Issue charge" at bounding box center [817, 570] width 71 height 22
type input "*"
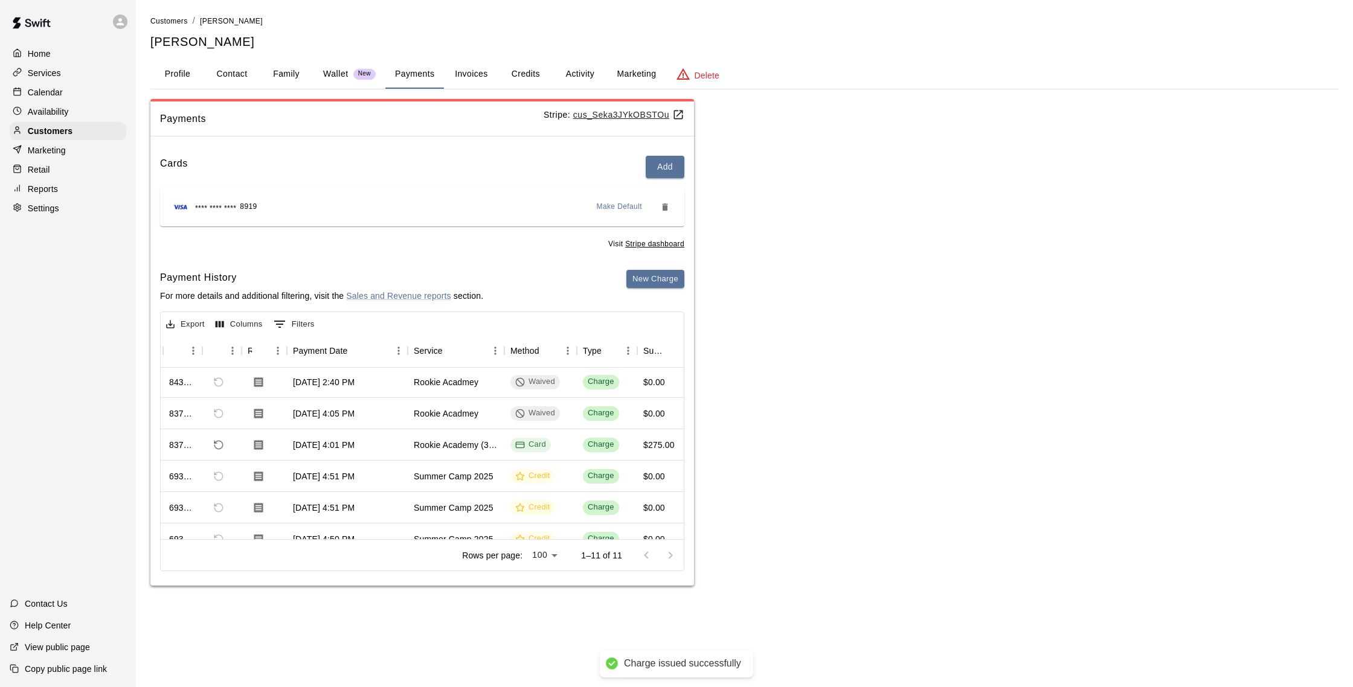
scroll to position [0, 28]
click at [62, 76] on div "Services" at bounding box center [68, 73] width 117 height 18
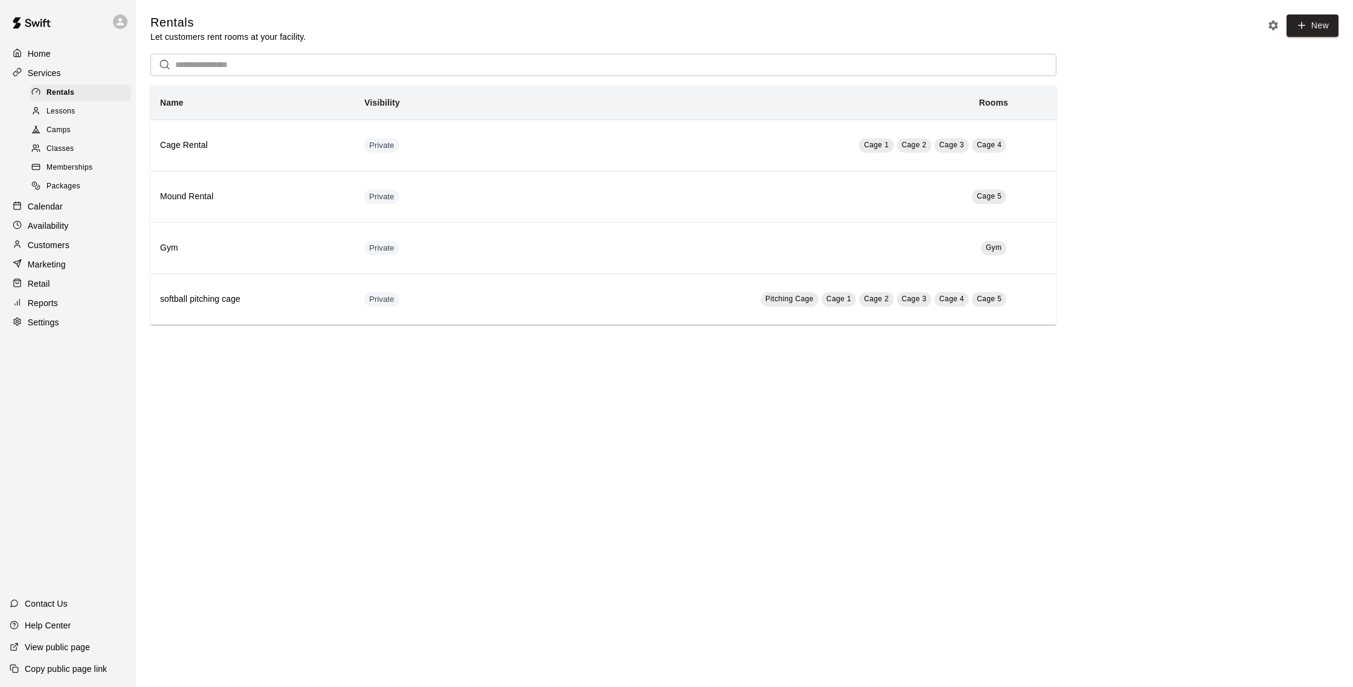
click at [71, 169] on span "Memberships" at bounding box center [70, 168] width 46 height 12
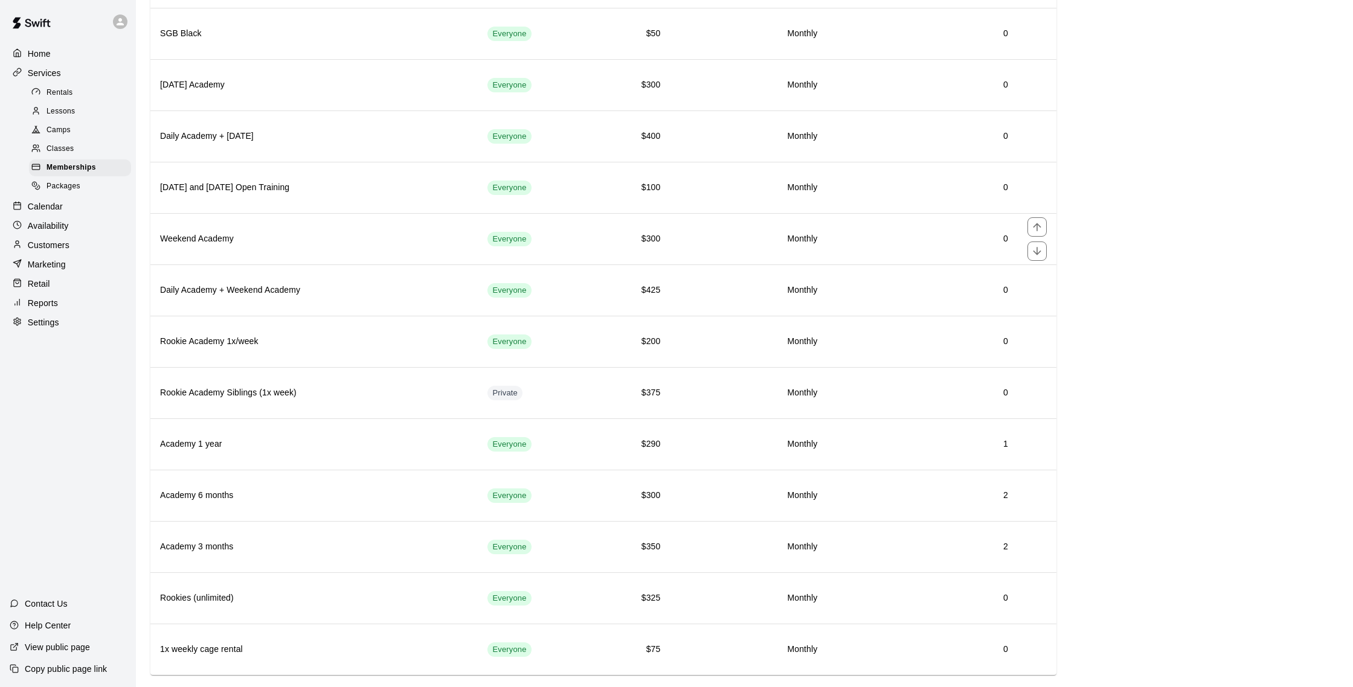
scroll to position [1264, 0]
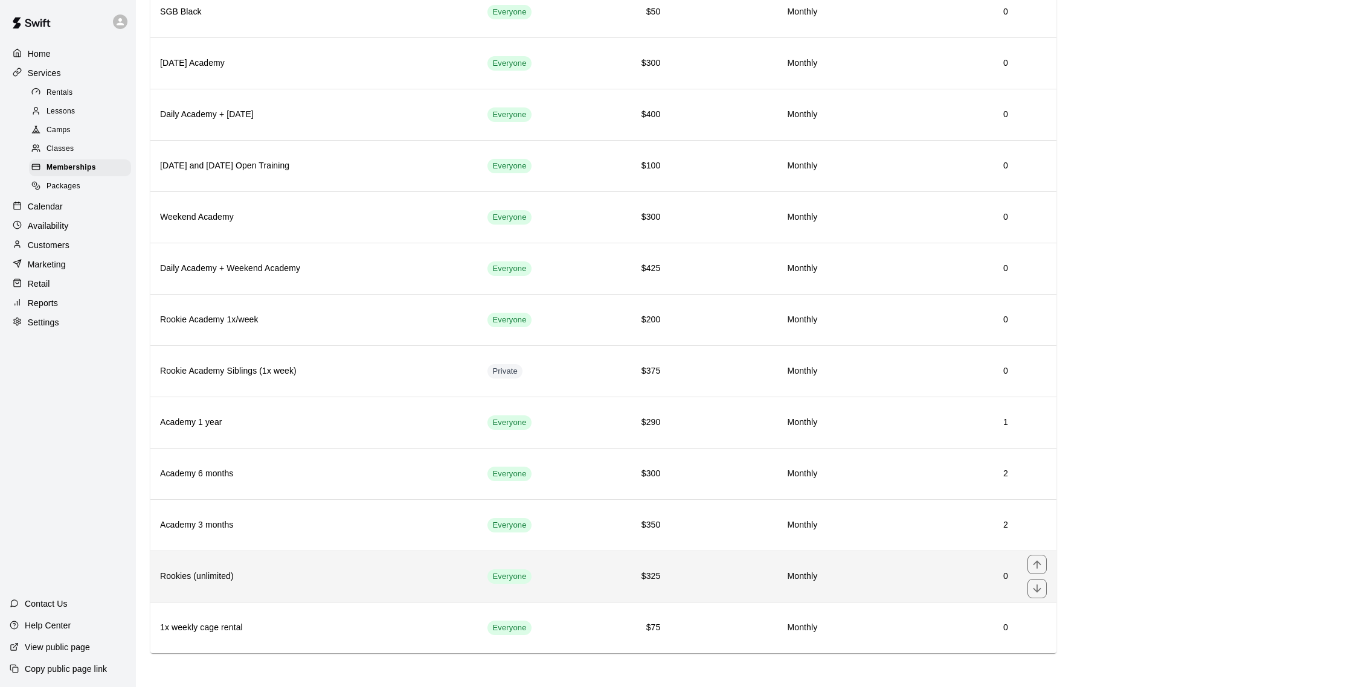
click at [696, 578] on h6 "Monthly" at bounding box center [748, 576] width 138 height 13
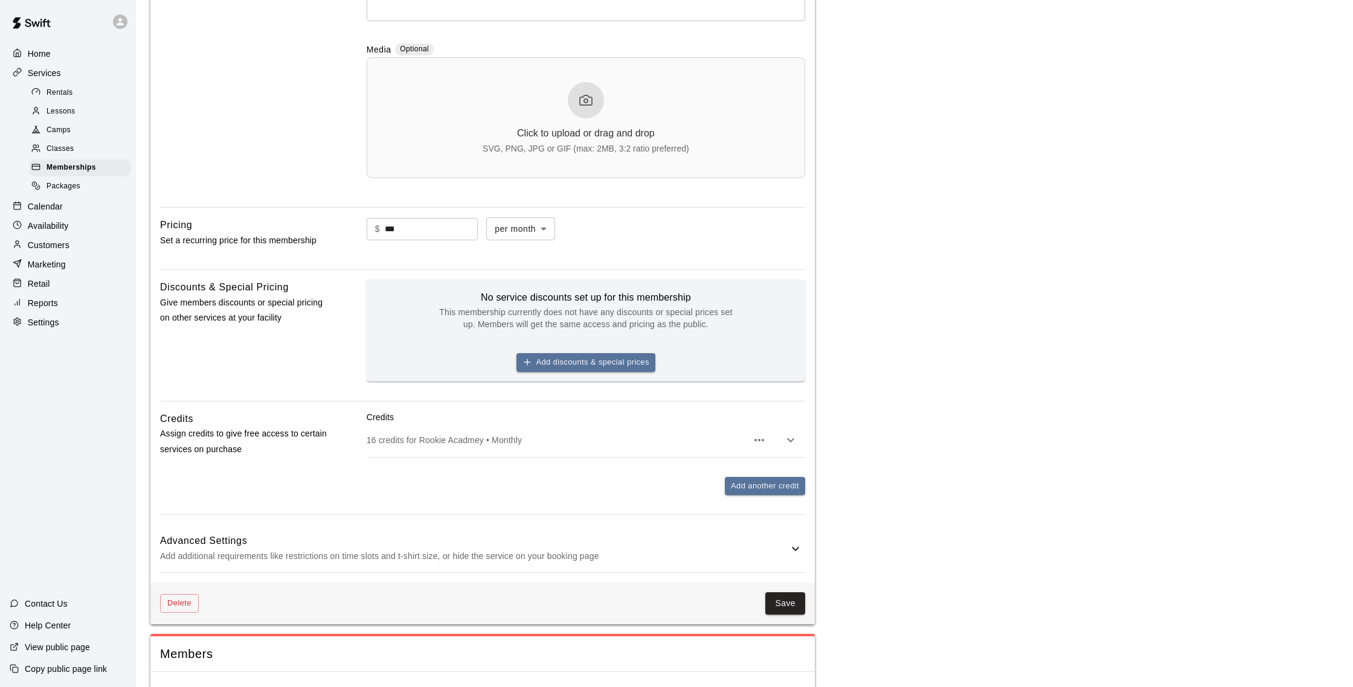
scroll to position [380, 0]
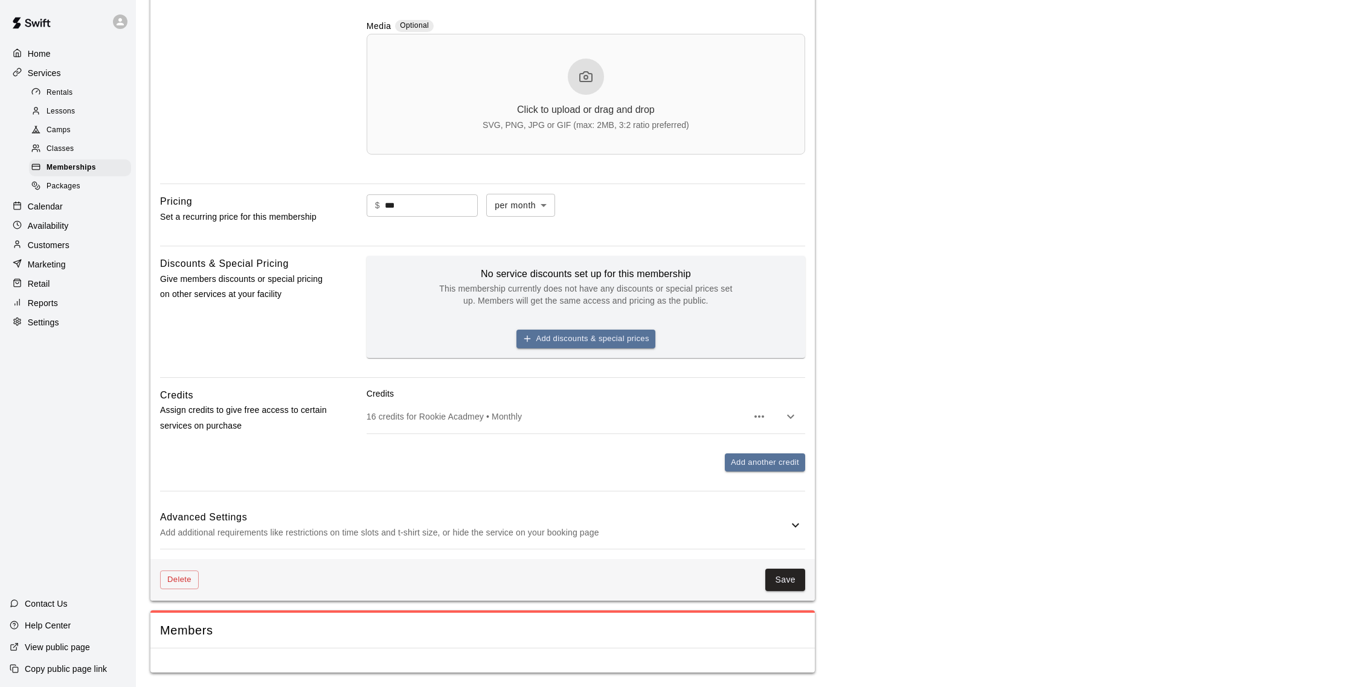
click at [394, 206] on input "***" at bounding box center [431, 205] width 93 height 22
type input "***"
click at [780, 575] on button "Save" at bounding box center [785, 580] width 40 height 22
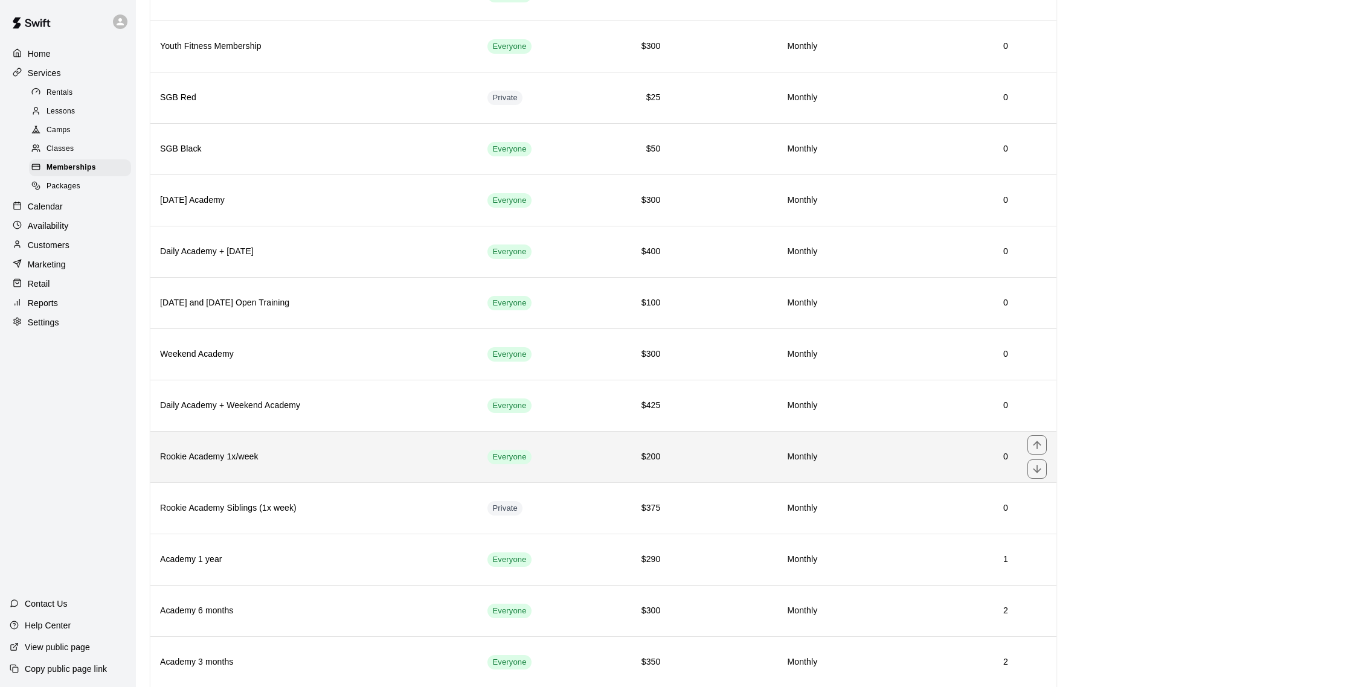
scroll to position [1264, 0]
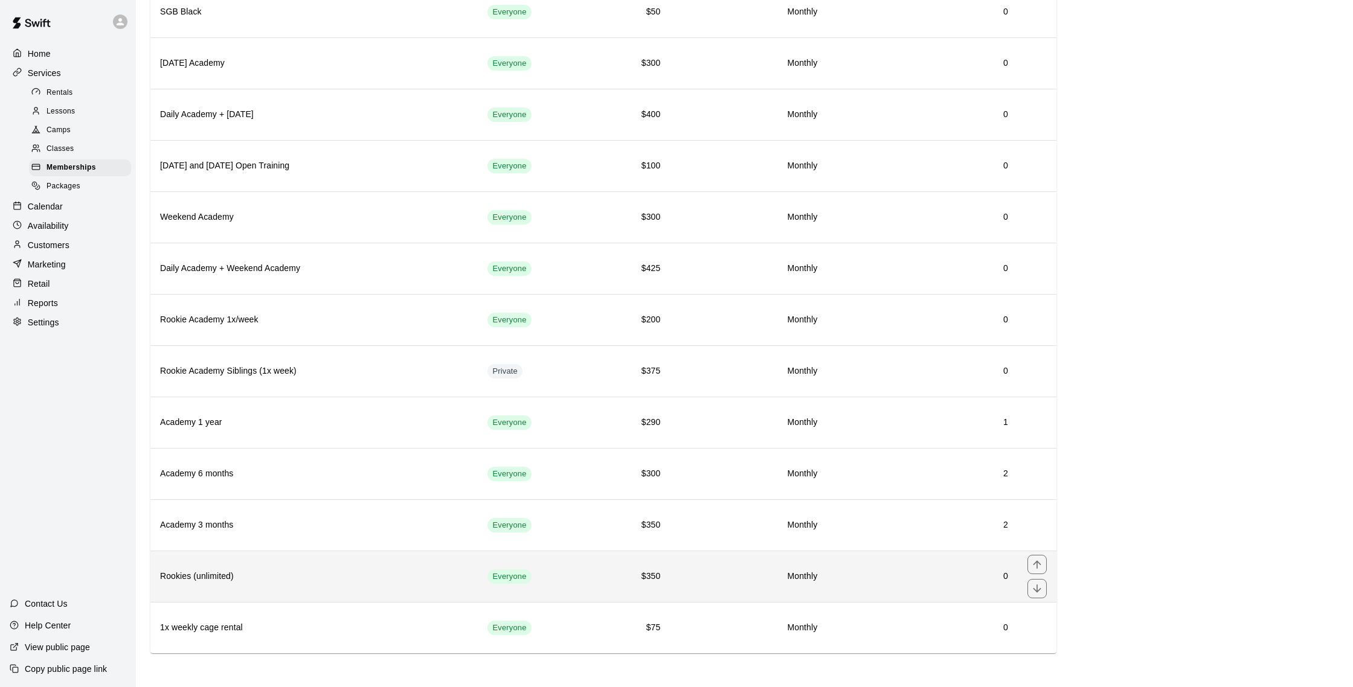
click at [315, 583] on h6 "Rookies (unlimited)" at bounding box center [314, 576] width 308 height 13
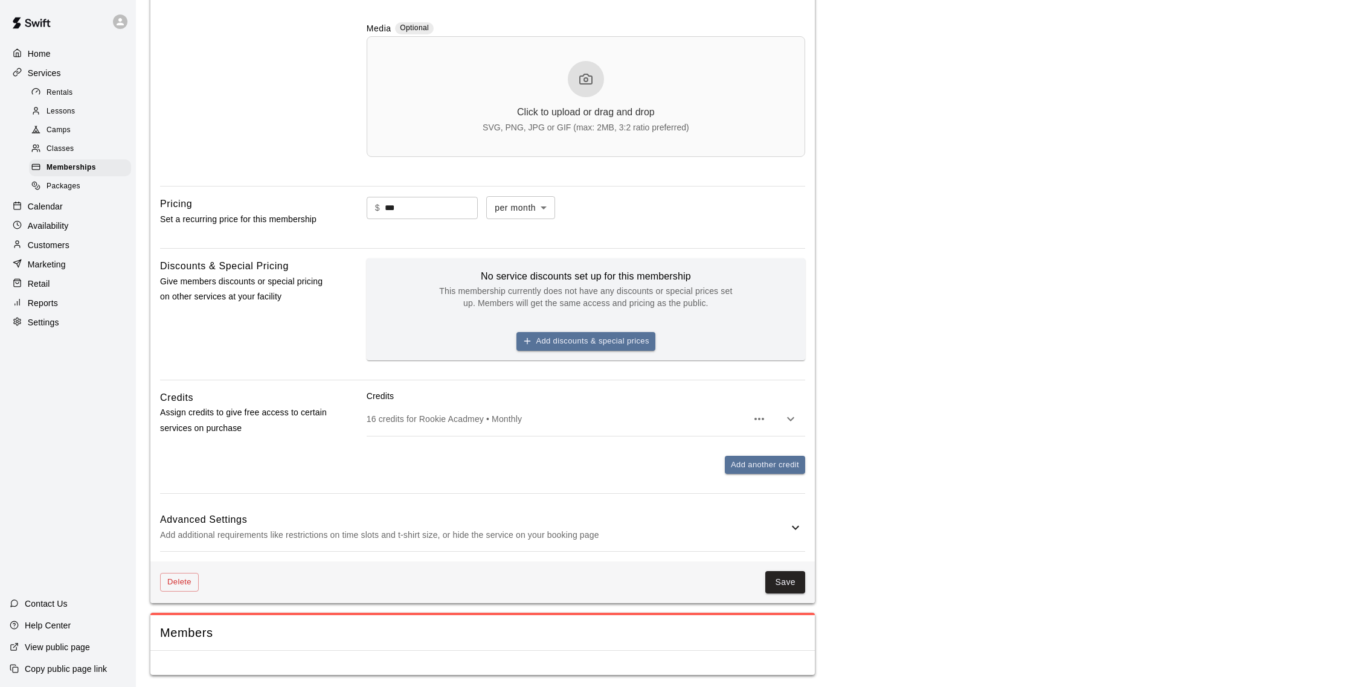
scroll to position [380, 0]
click at [192, 576] on button "Delete" at bounding box center [179, 580] width 39 height 19
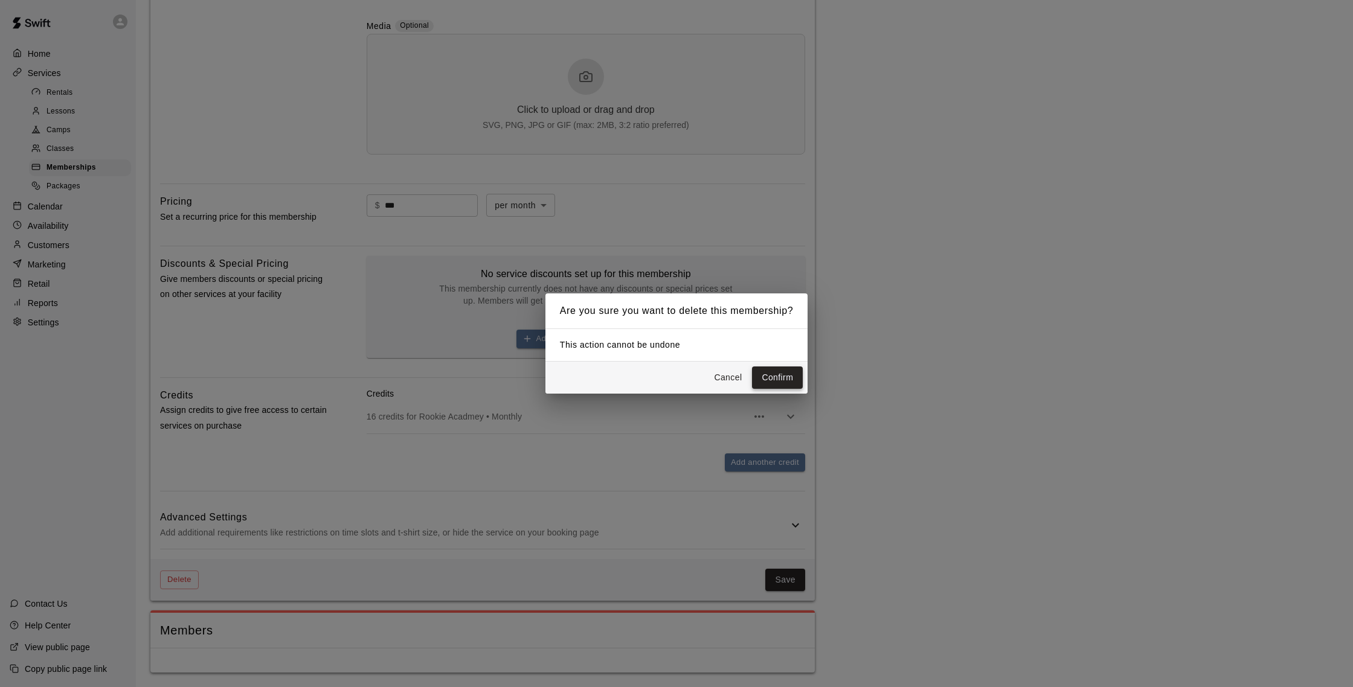
click at [786, 375] on button "Confirm" at bounding box center [777, 378] width 51 height 22
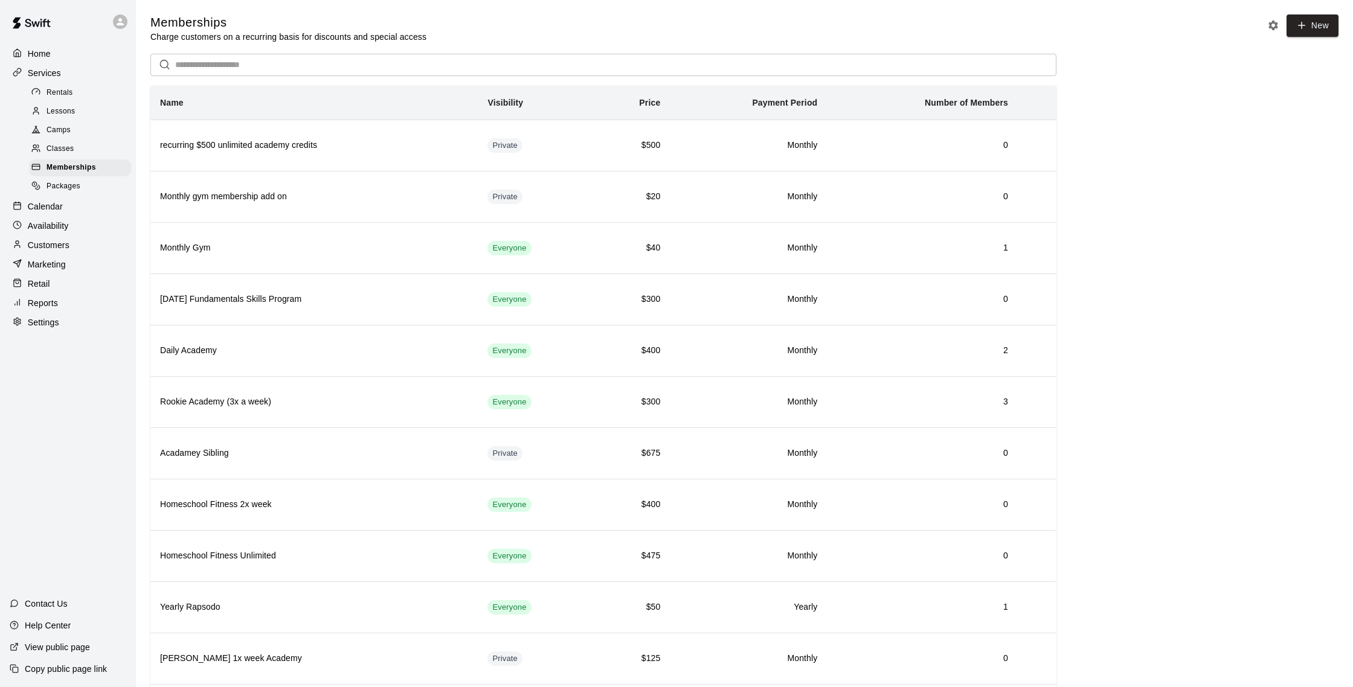
click at [53, 206] on p "Calendar" at bounding box center [45, 207] width 35 height 12
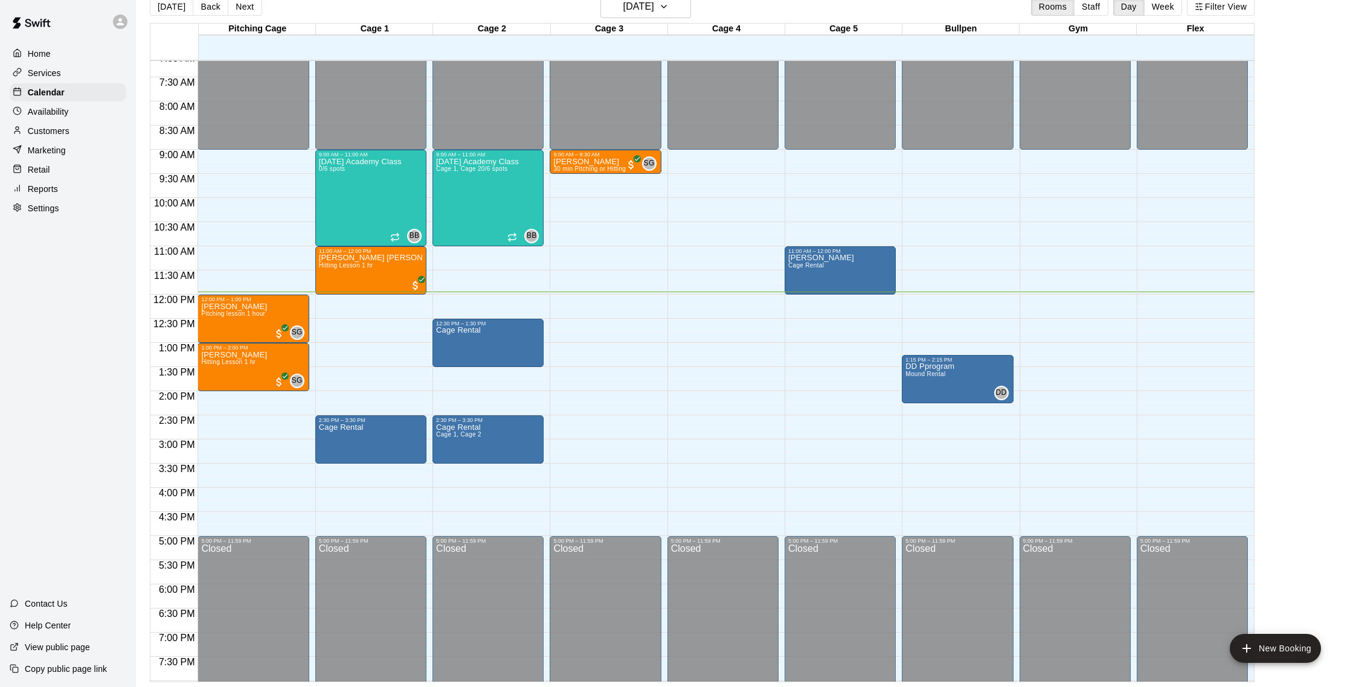
scroll to position [345, 0]
click at [54, 77] on p "Services" at bounding box center [44, 73] width 33 height 12
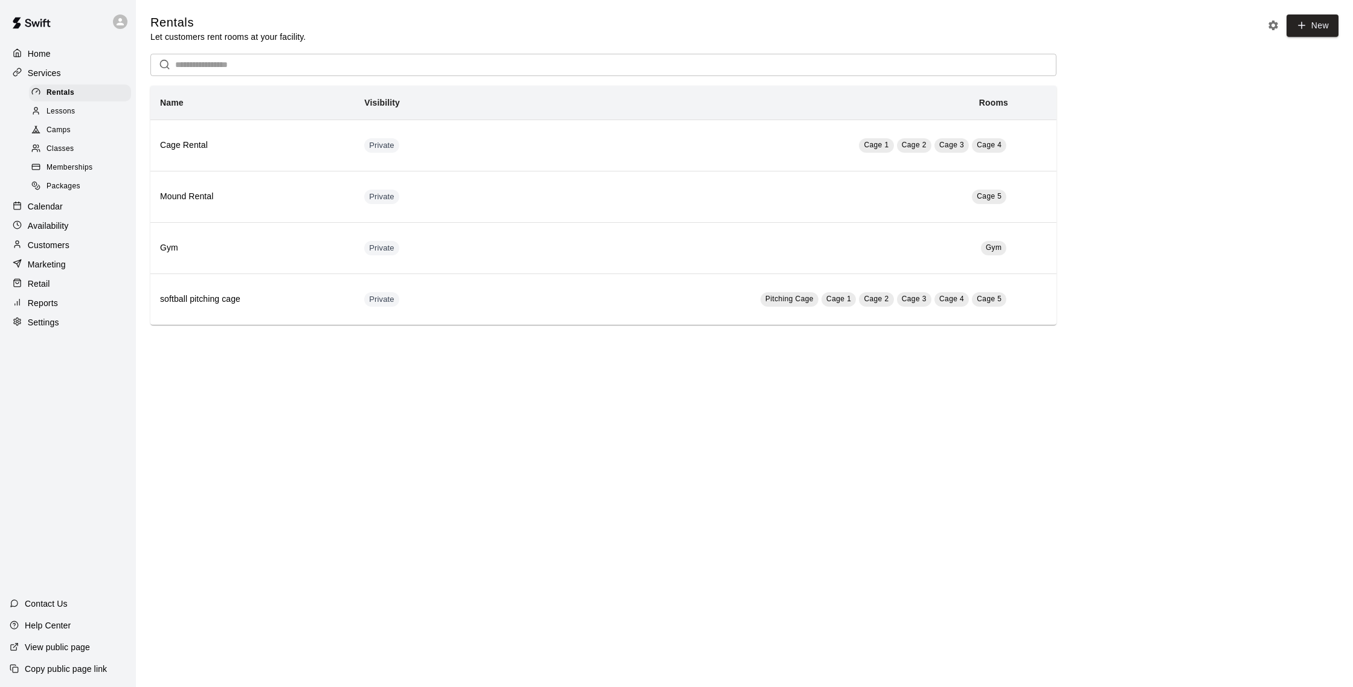
click at [82, 169] on span "Memberships" at bounding box center [70, 168] width 46 height 12
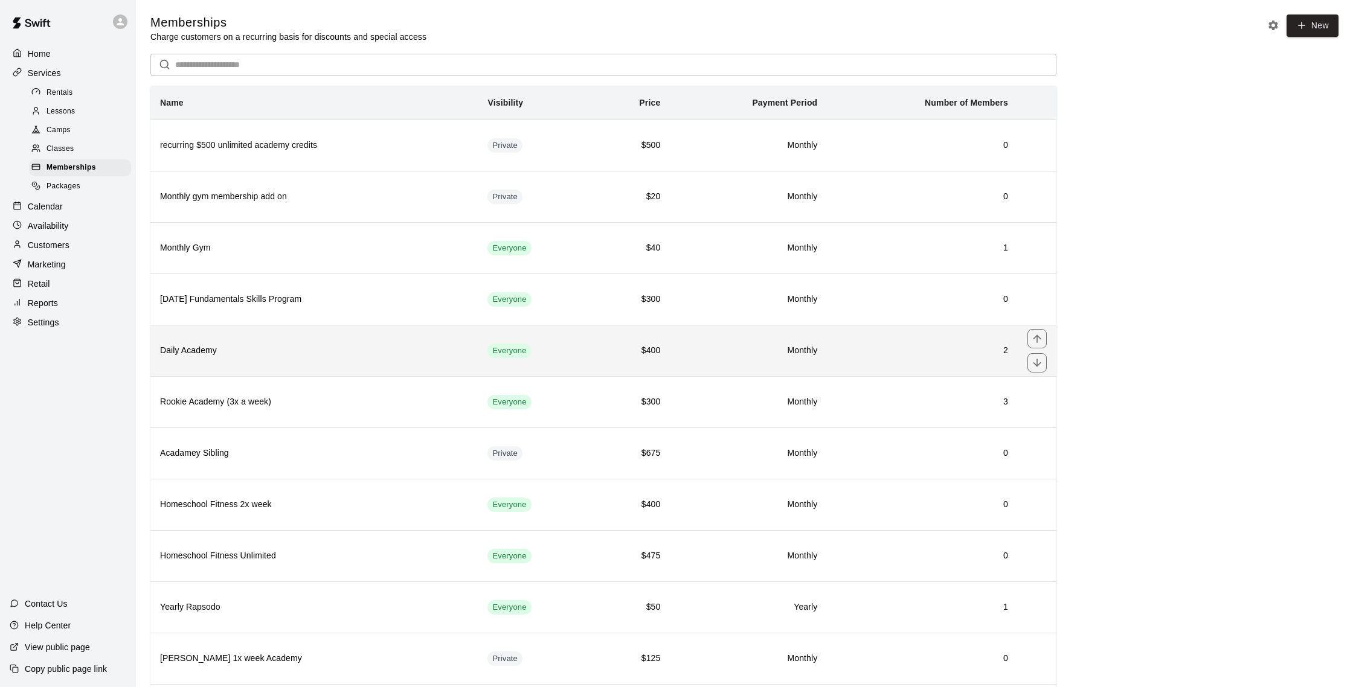
scroll to position [2, 0]
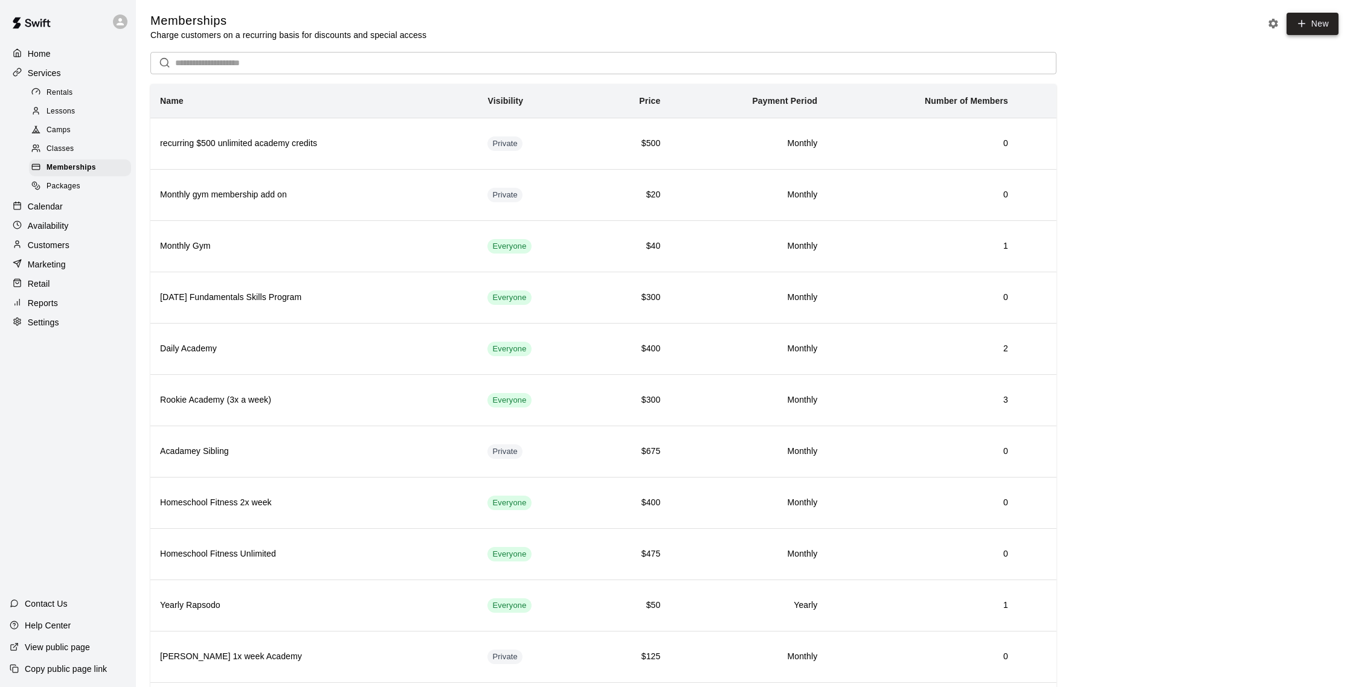
click at [1312, 26] on link "New" at bounding box center [1312, 24] width 52 height 22
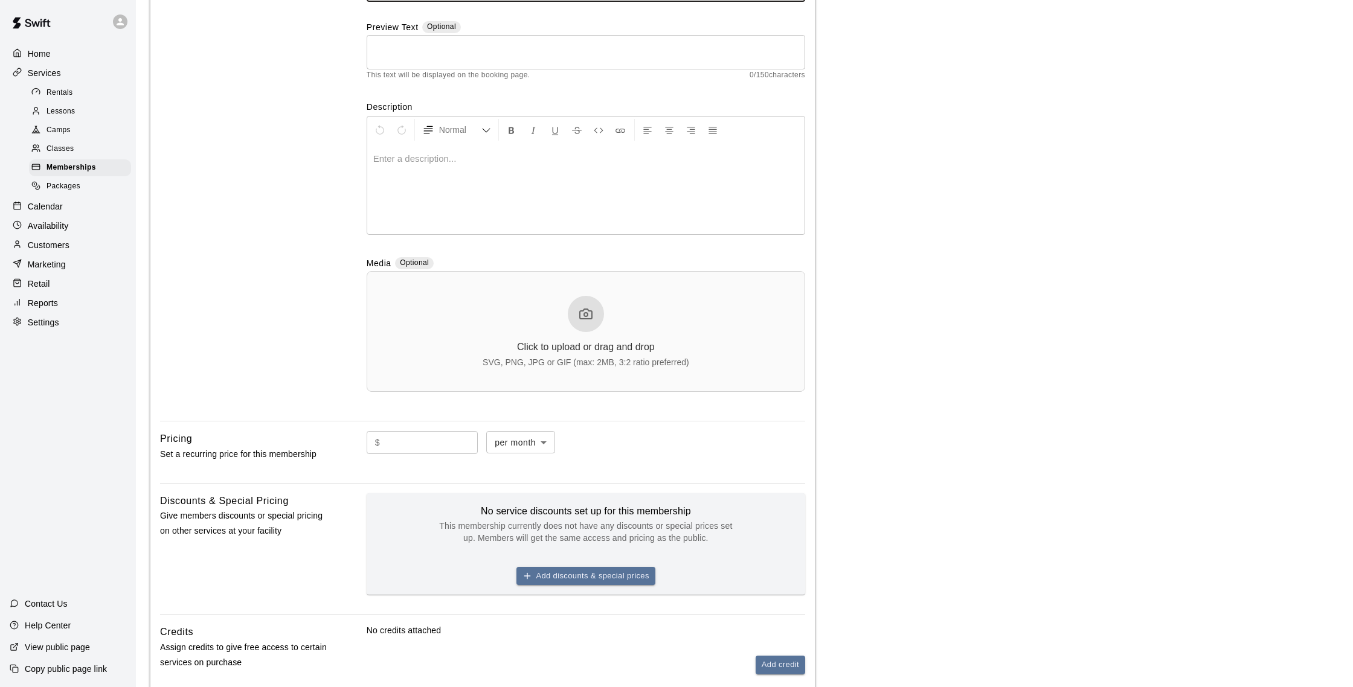
type input "**********"
click at [405, 445] on input "text" at bounding box center [431, 442] width 93 height 22
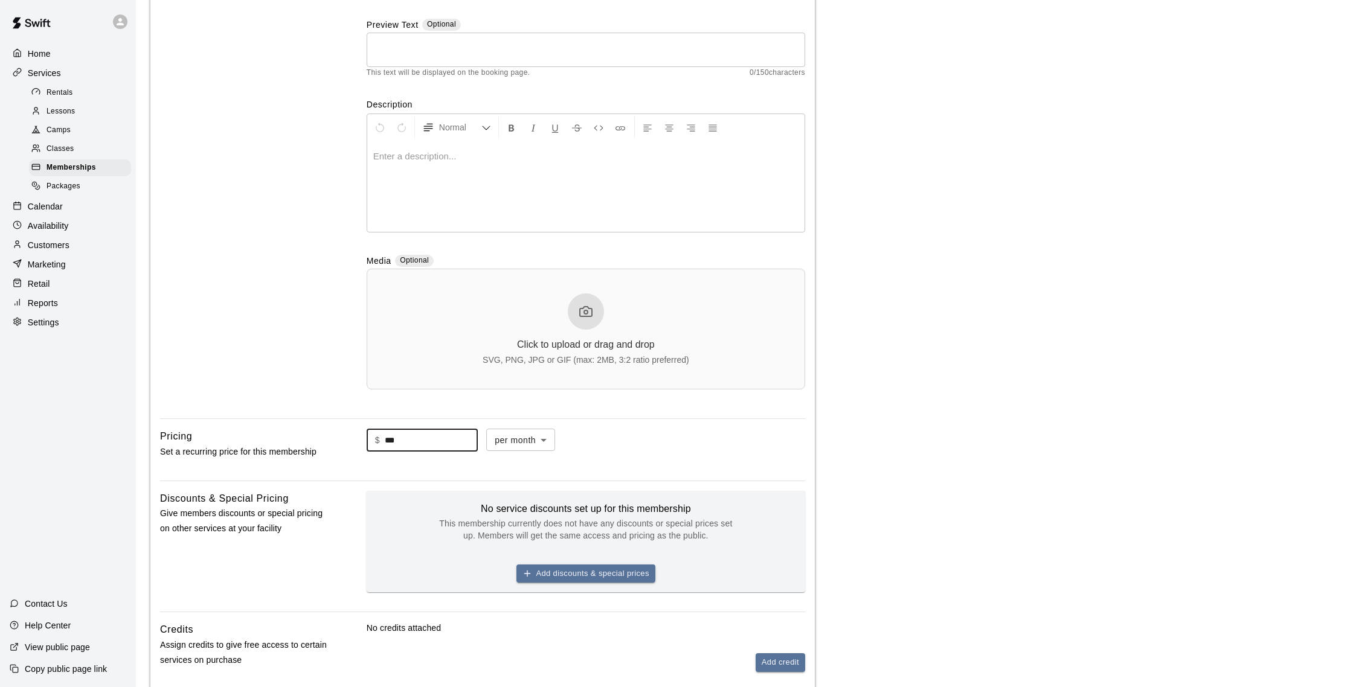
scroll to position [280, 0]
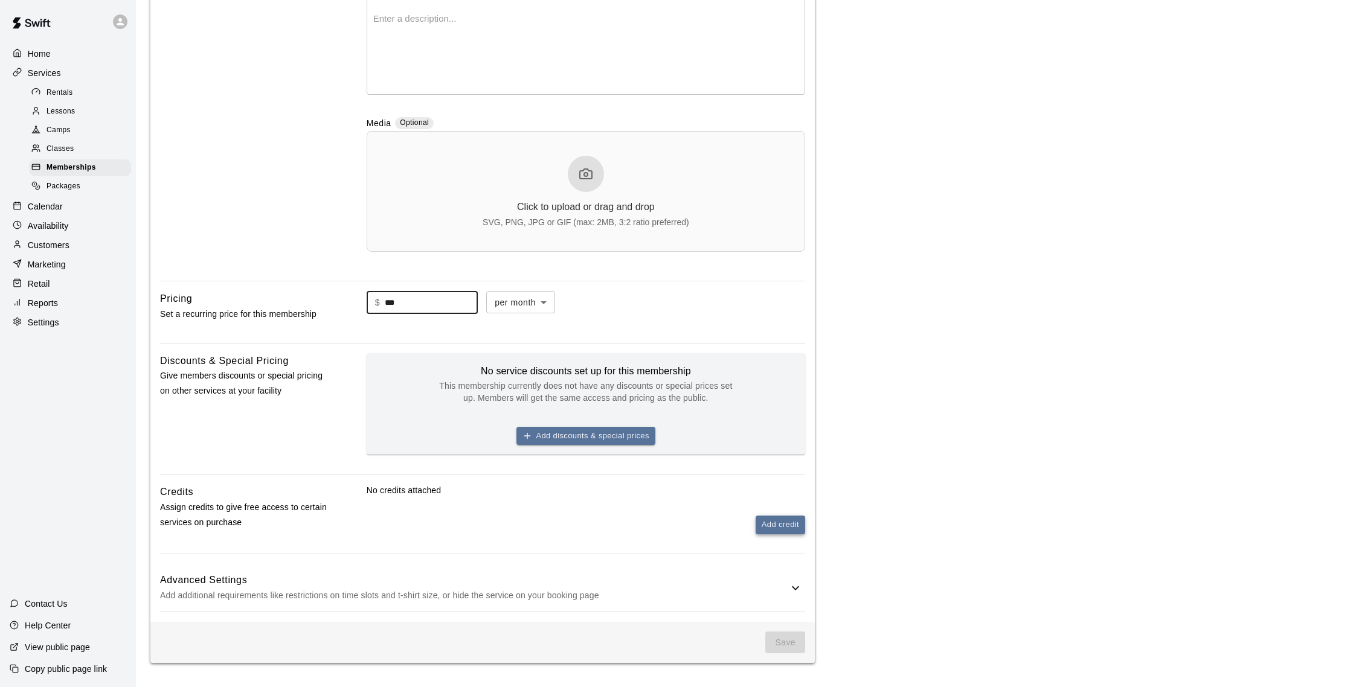
type input "***"
click at [768, 523] on button "Add credit" at bounding box center [781, 525] width 50 height 19
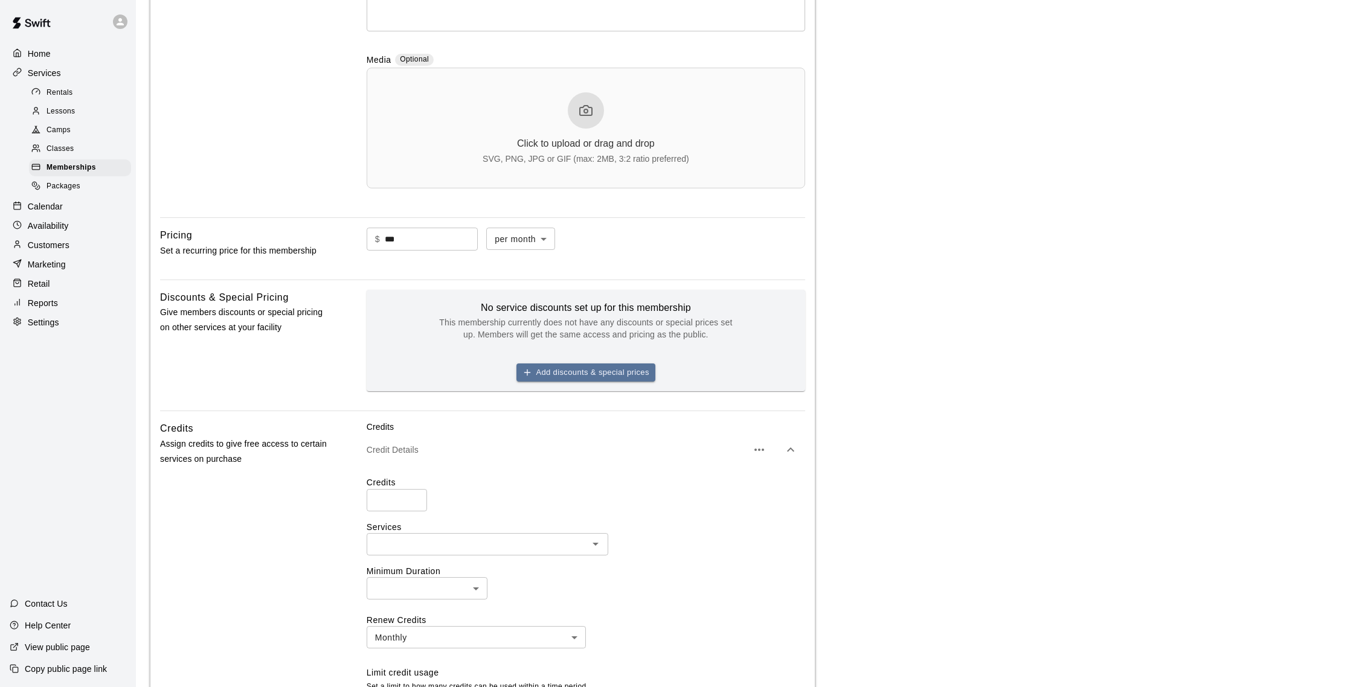
scroll to position [345, 0]
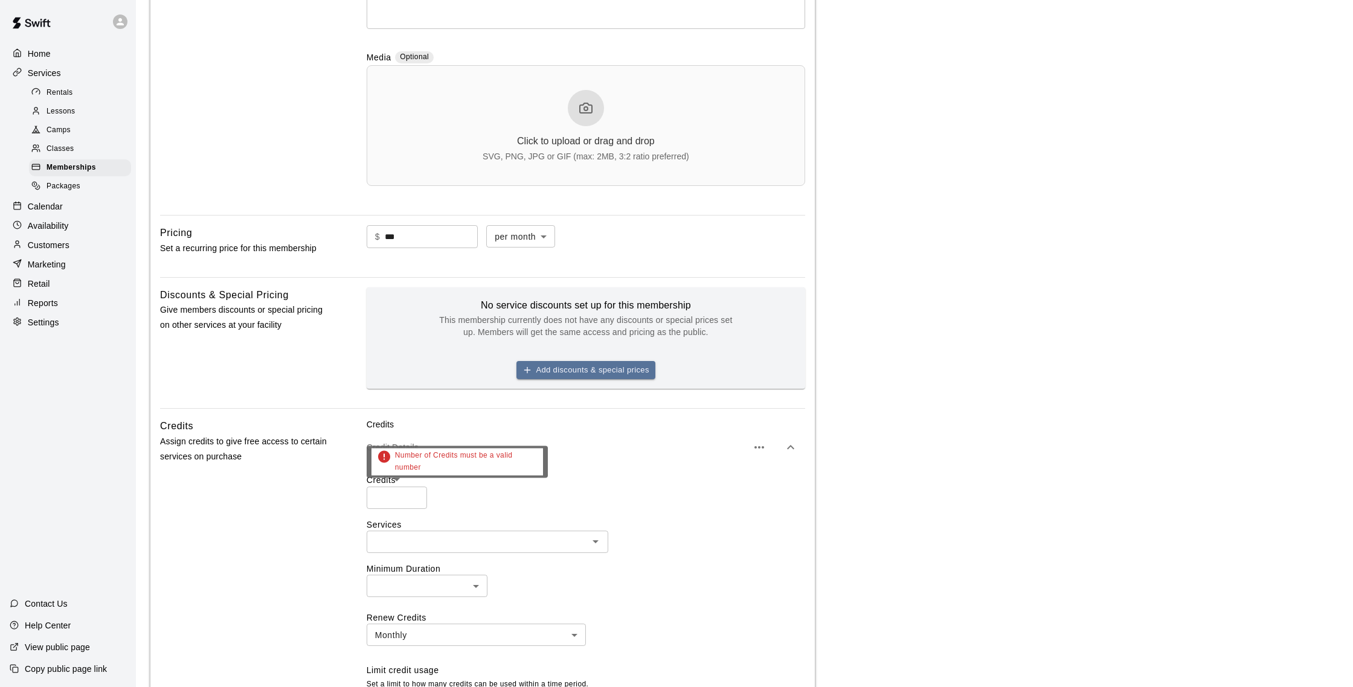
click at [403, 496] on input "number" at bounding box center [397, 498] width 60 height 22
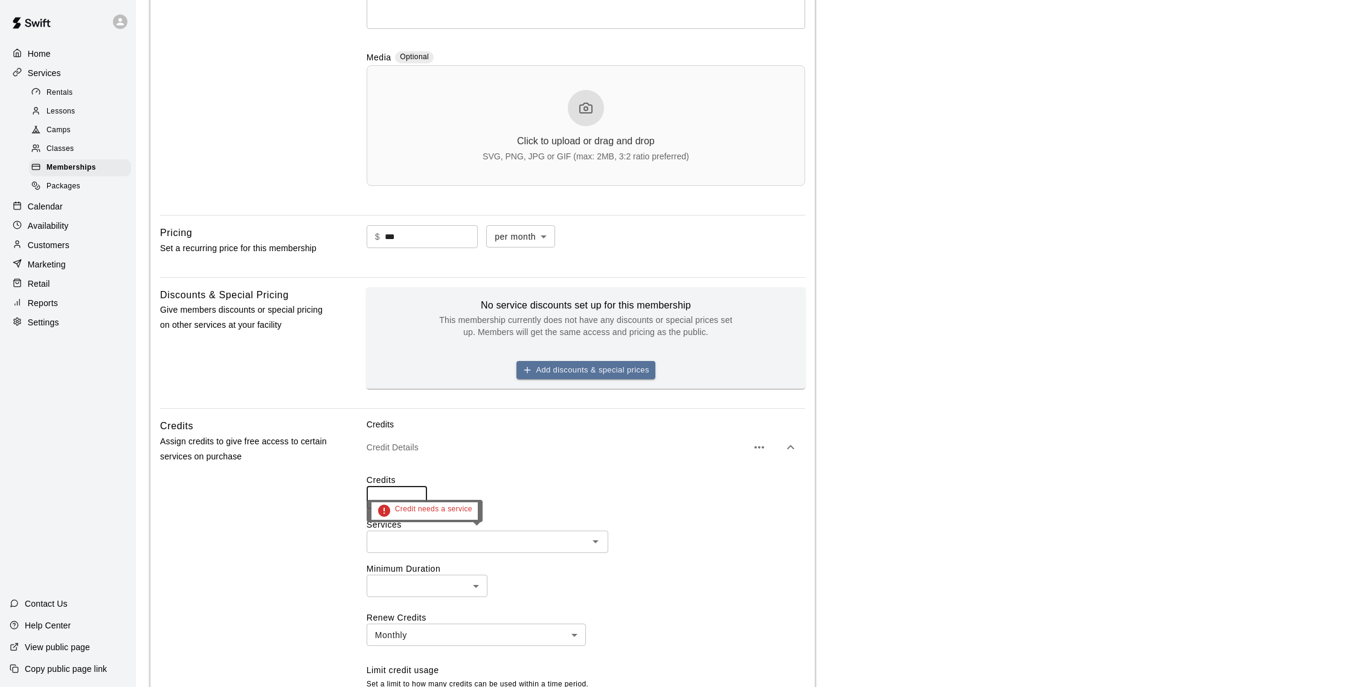
type input "**"
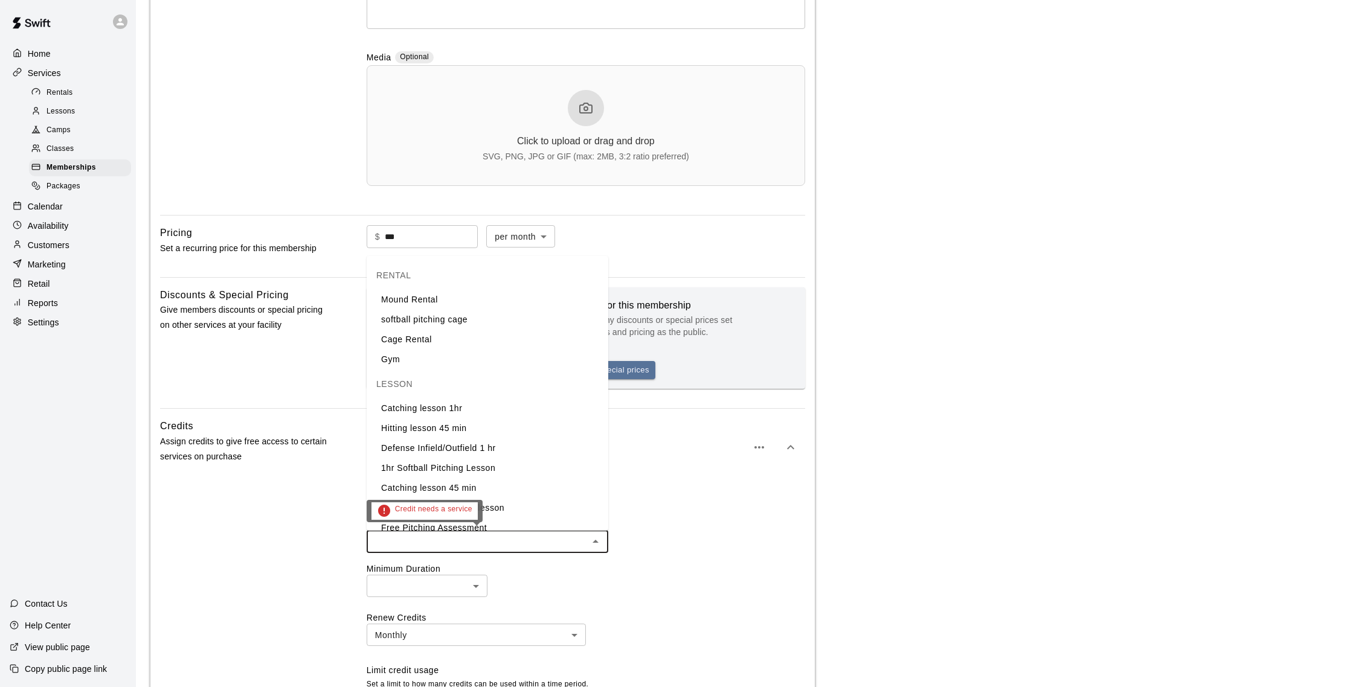
click at [417, 538] on input "text" at bounding box center [477, 542] width 214 height 15
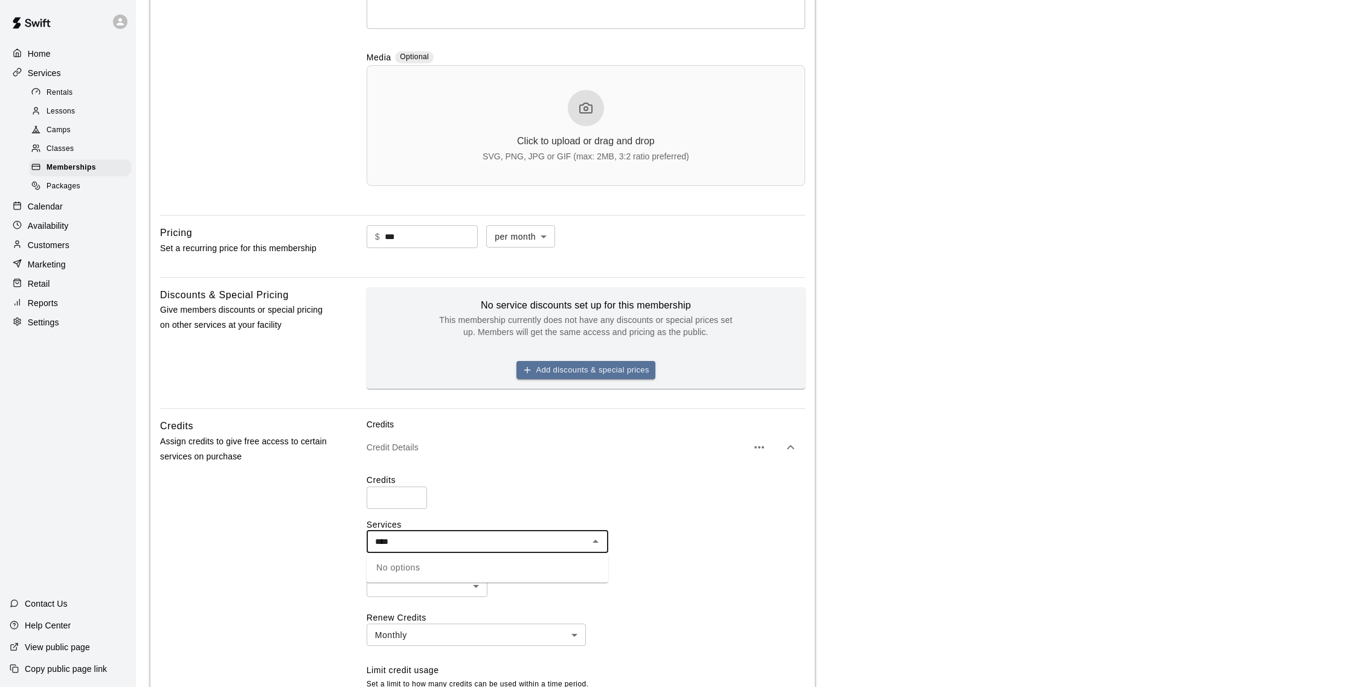
type input "***"
click at [458, 594] on li "Rookie Acadmey" at bounding box center [488, 597] width 242 height 20
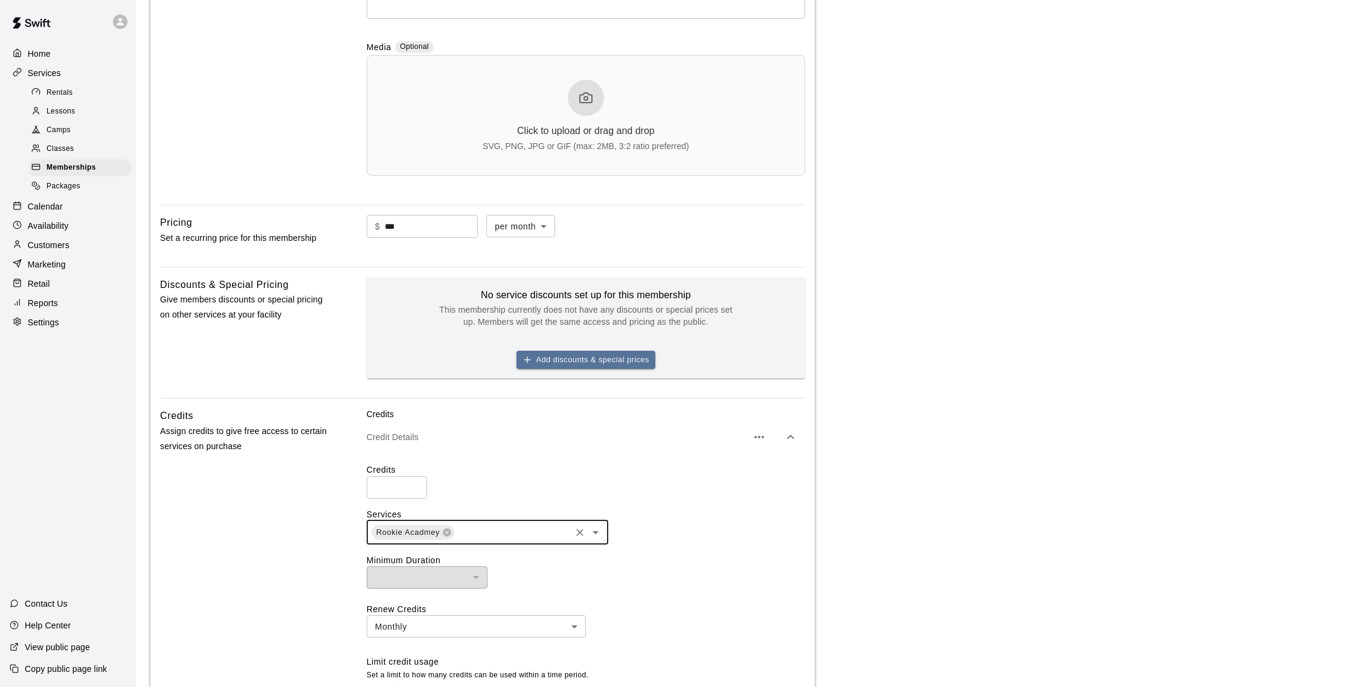
click at [530, 472] on label "Credits" at bounding box center [586, 470] width 438 height 12
click at [499, 532] on input "text" at bounding box center [512, 532] width 114 height 15
type input "******"
click at [643, 485] on div "Credits ** ​" at bounding box center [586, 481] width 438 height 34
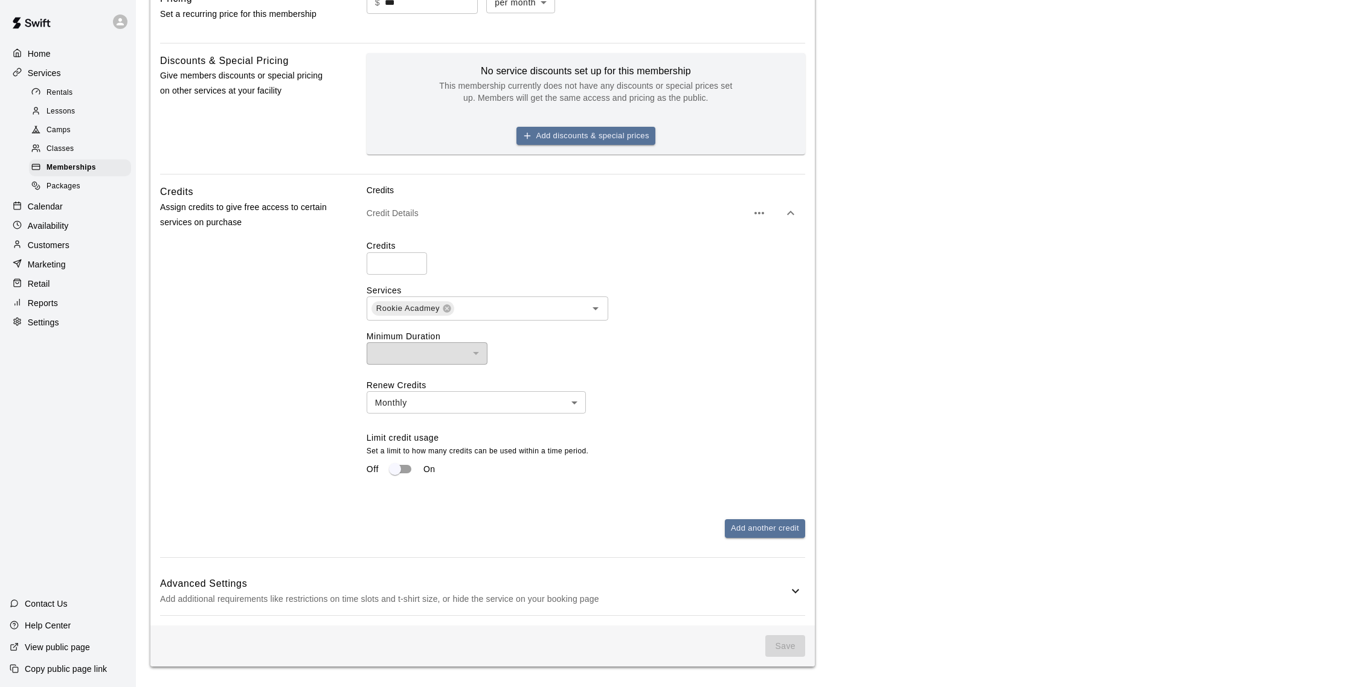
scroll to position [584, 0]
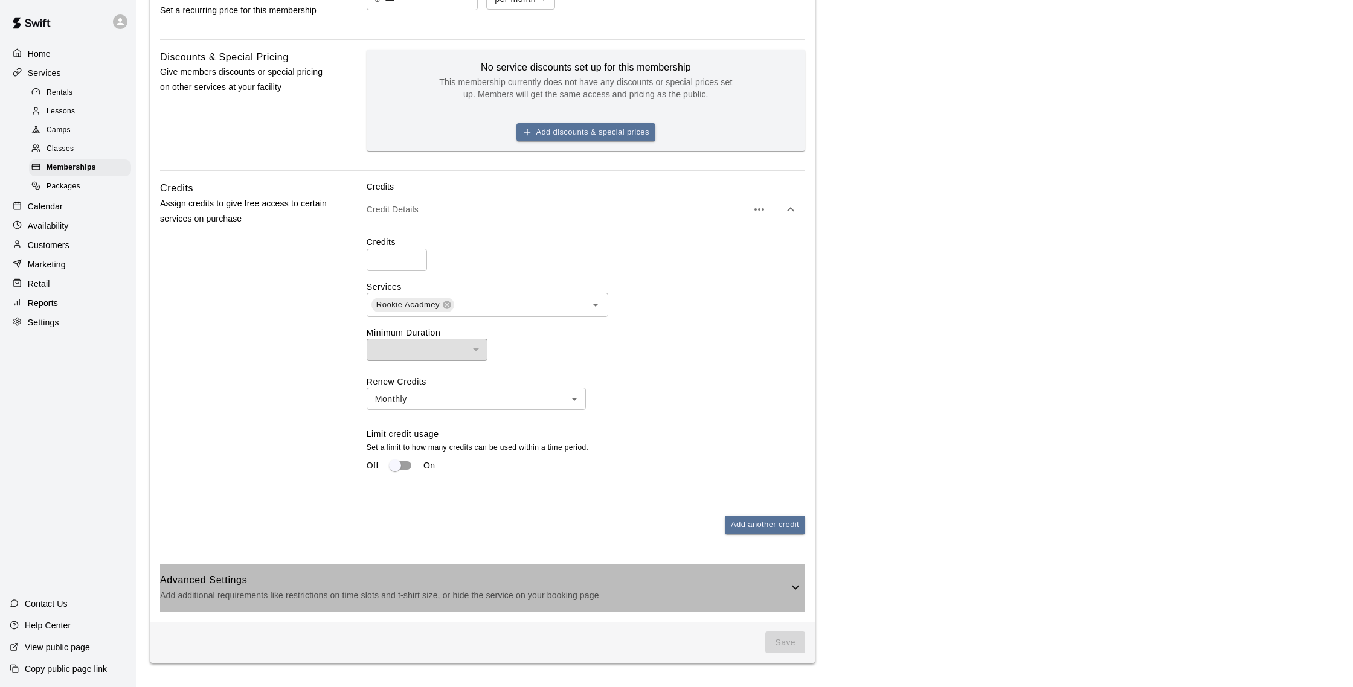
click at [694, 597] on p "Add additional requirements like restrictions on time slots and t-shirt size, o…" at bounding box center [474, 595] width 628 height 15
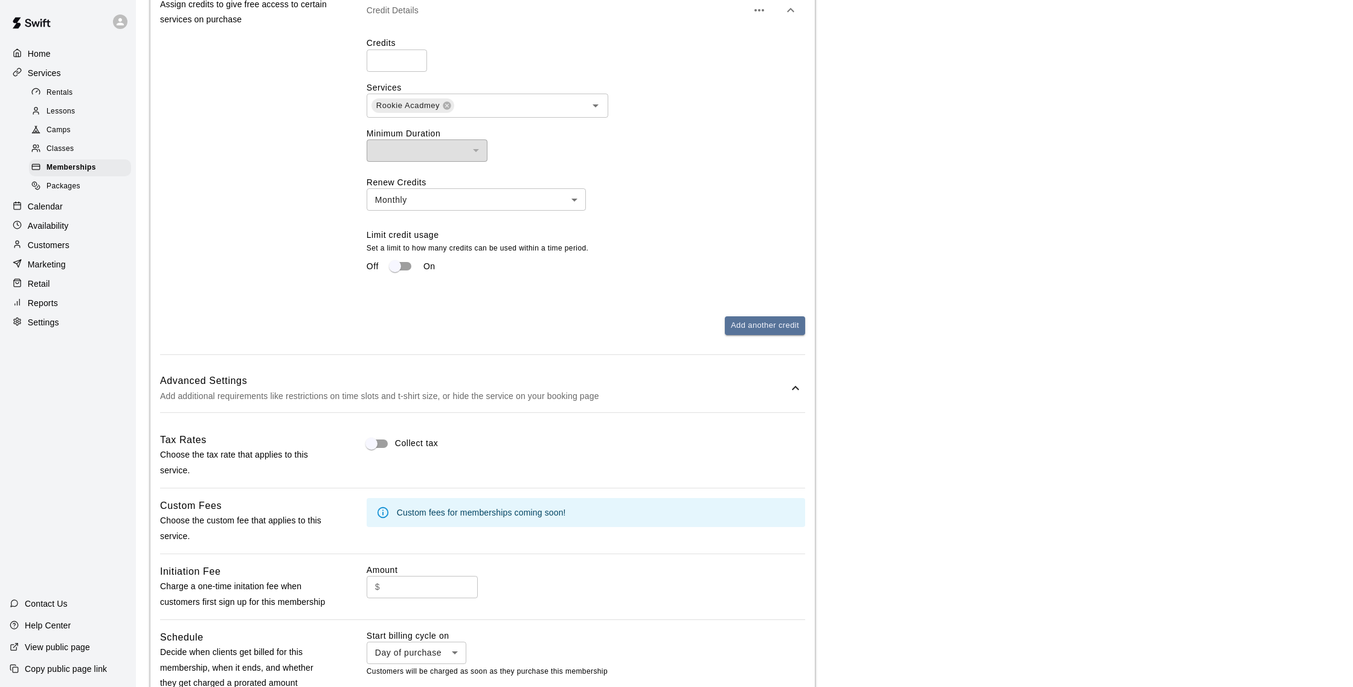
scroll to position [739, 0]
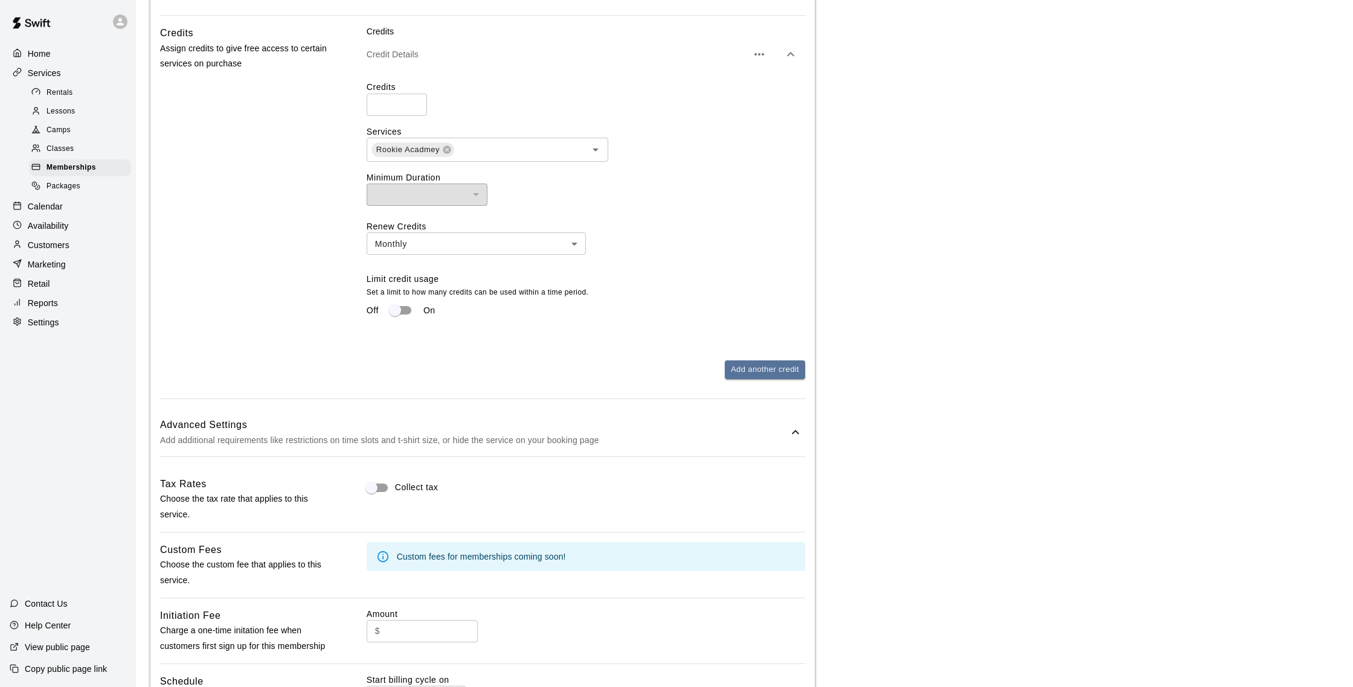
click at [632, 94] on div "Credits ** ​" at bounding box center [586, 98] width 438 height 34
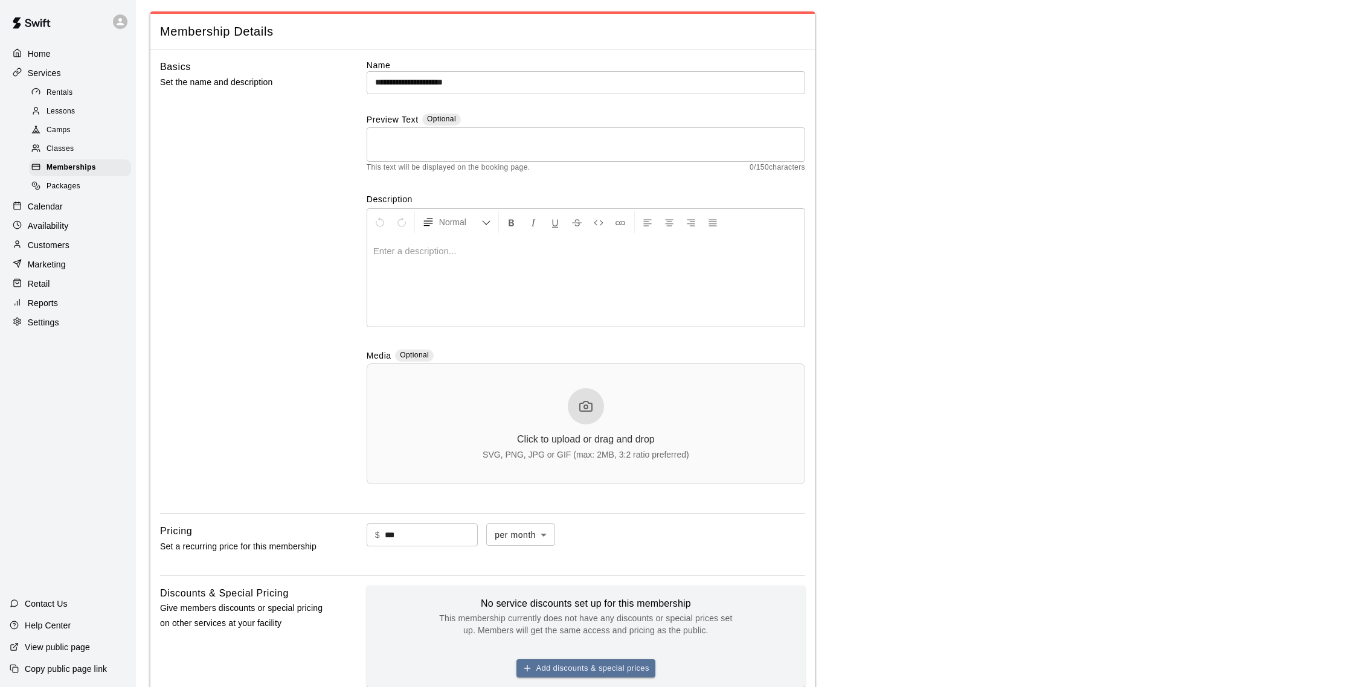
scroll to position [0, 0]
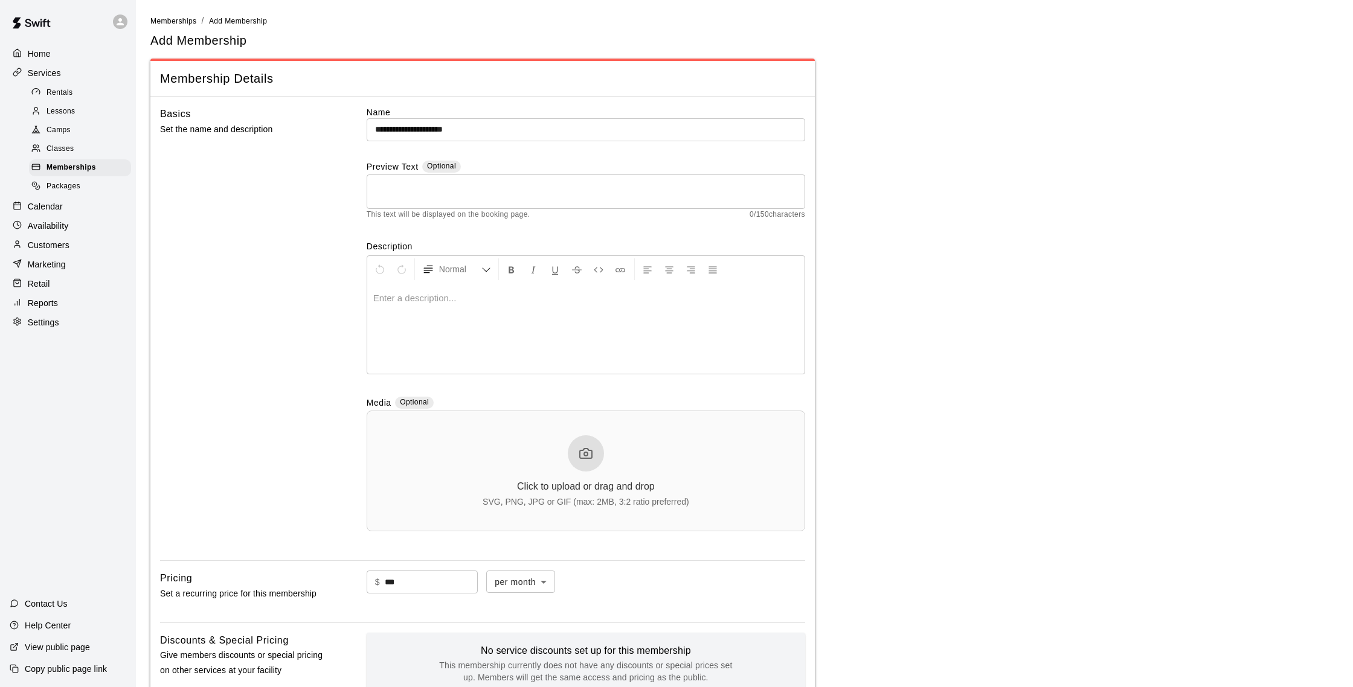
click at [452, 307] on div at bounding box center [585, 328] width 437 height 91
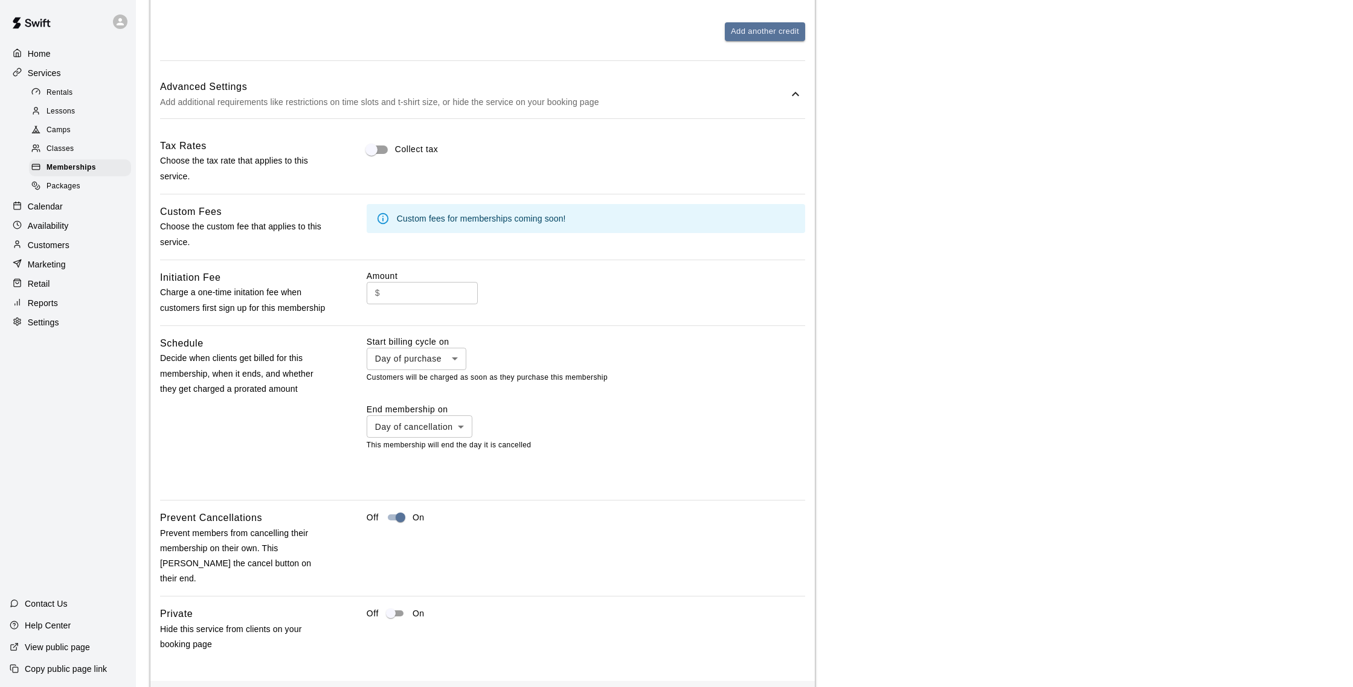
scroll to position [1122, 0]
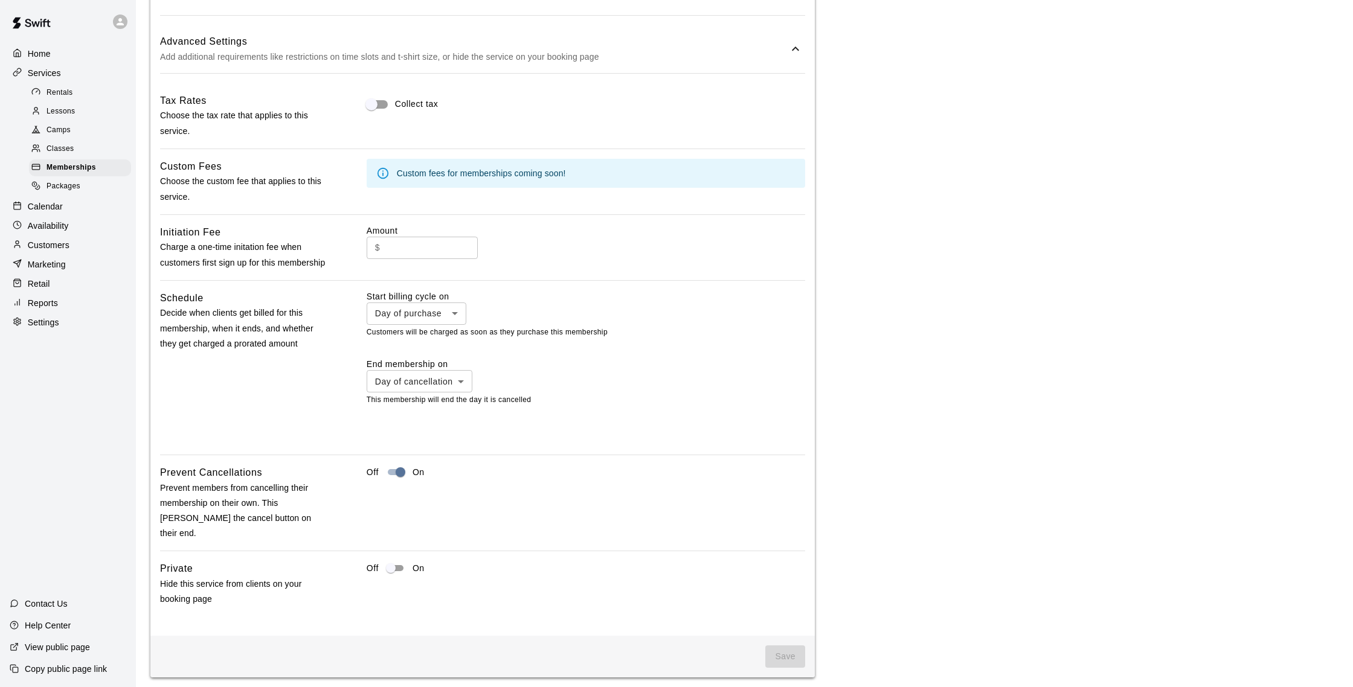
click at [772, 646] on span "Save" at bounding box center [785, 657] width 40 height 22
click at [391, 246] on input "text" at bounding box center [431, 248] width 93 height 22
type input "*"
click at [593, 254] on div "$ ​" at bounding box center [586, 248] width 438 height 22
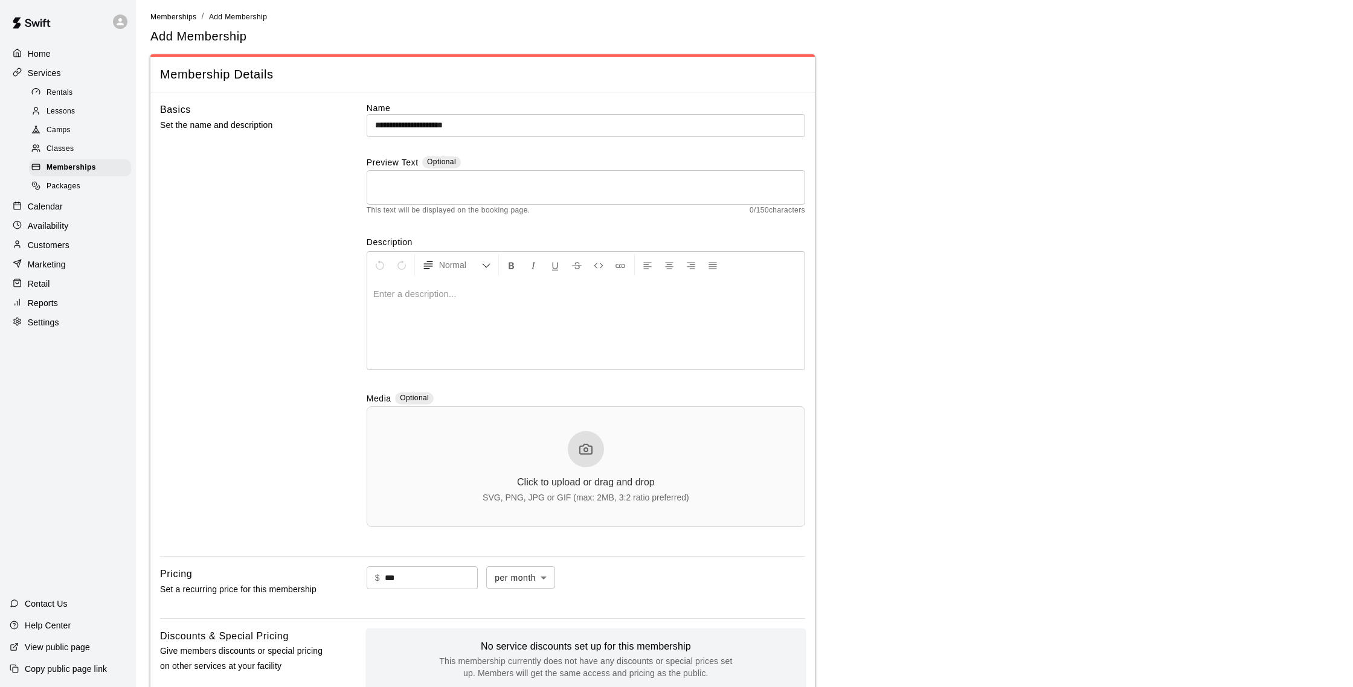
scroll to position [0, 0]
click at [474, 297] on p at bounding box center [585, 298] width 425 height 12
click at [439, 302] on p at bounding box center [585, 298] width 425 height 12
click at [398, 295] on p at bounding box center [585, 298] width 425 height 12
click at [420, 304] on p at bounding box center [585, 298] width 425 height 12
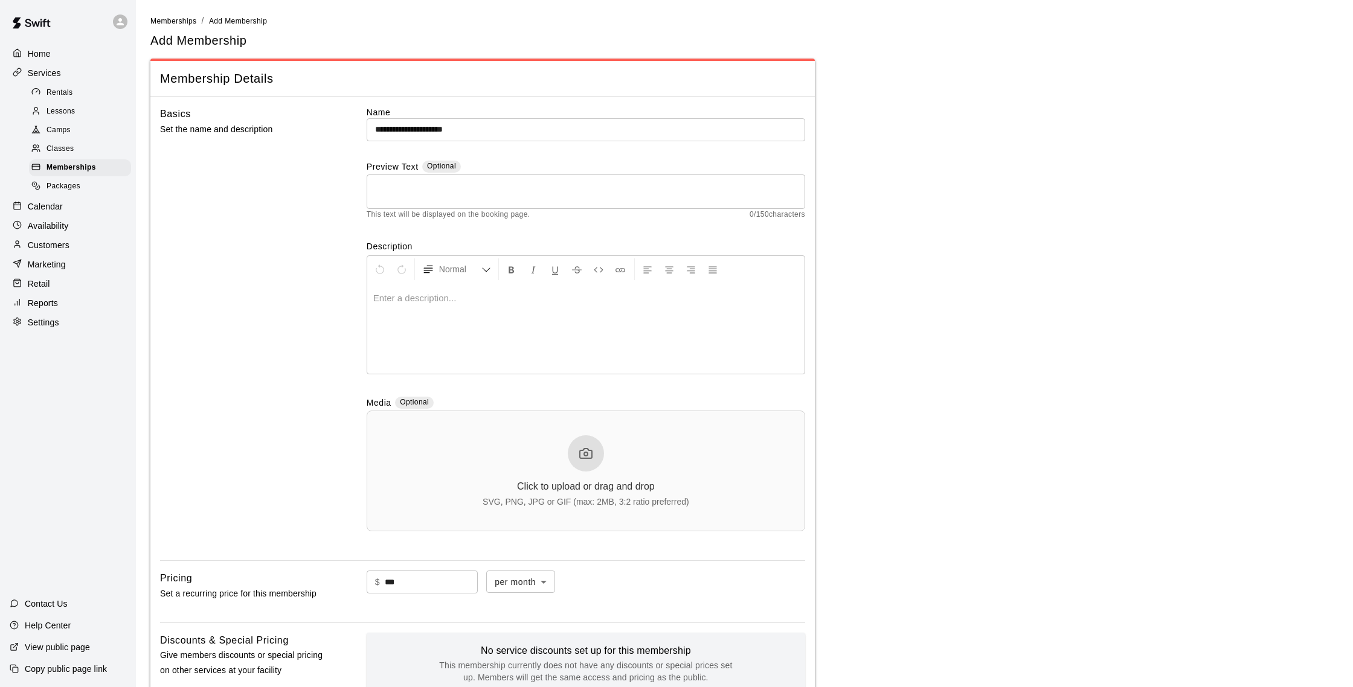
click at [456, 208] on div "* ​" at bounding box center [586, 192] width 438 height 34
click at [53, 162] on span "Memberships" at bounding box center [72, 168] width 50 height 12
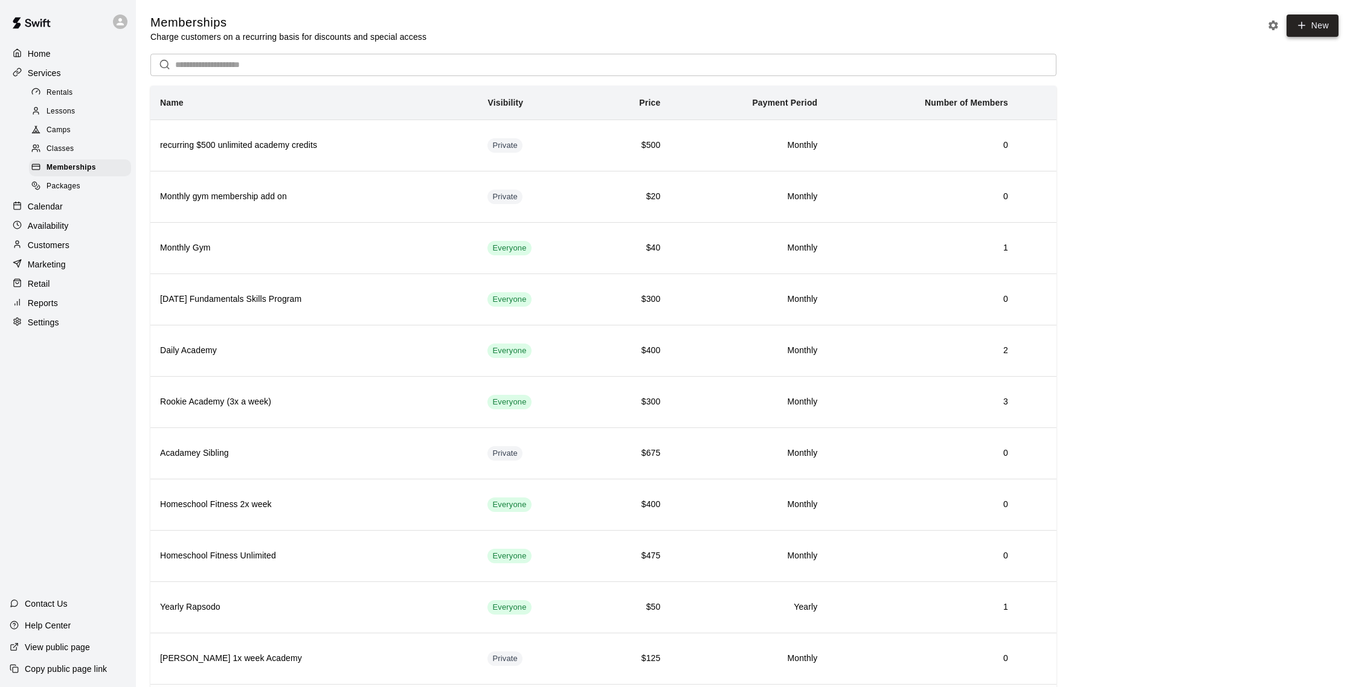
click at [1317, 27] on link "New" at bounding box center [1312, 25] width 52 height 22
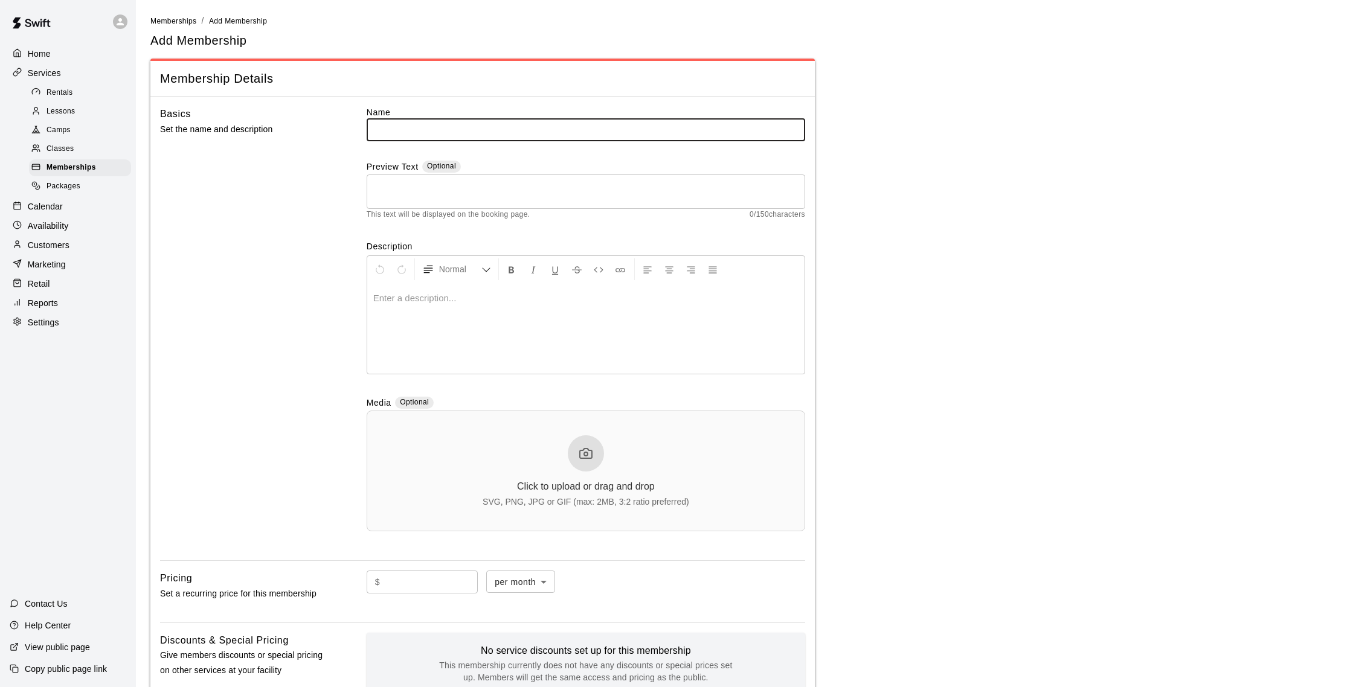
click at [441, 303] on p at bounding box center [585, 298] width 425 height 12
click at [425, 295] on p at bounding box center [585, 298] width 425 height 12
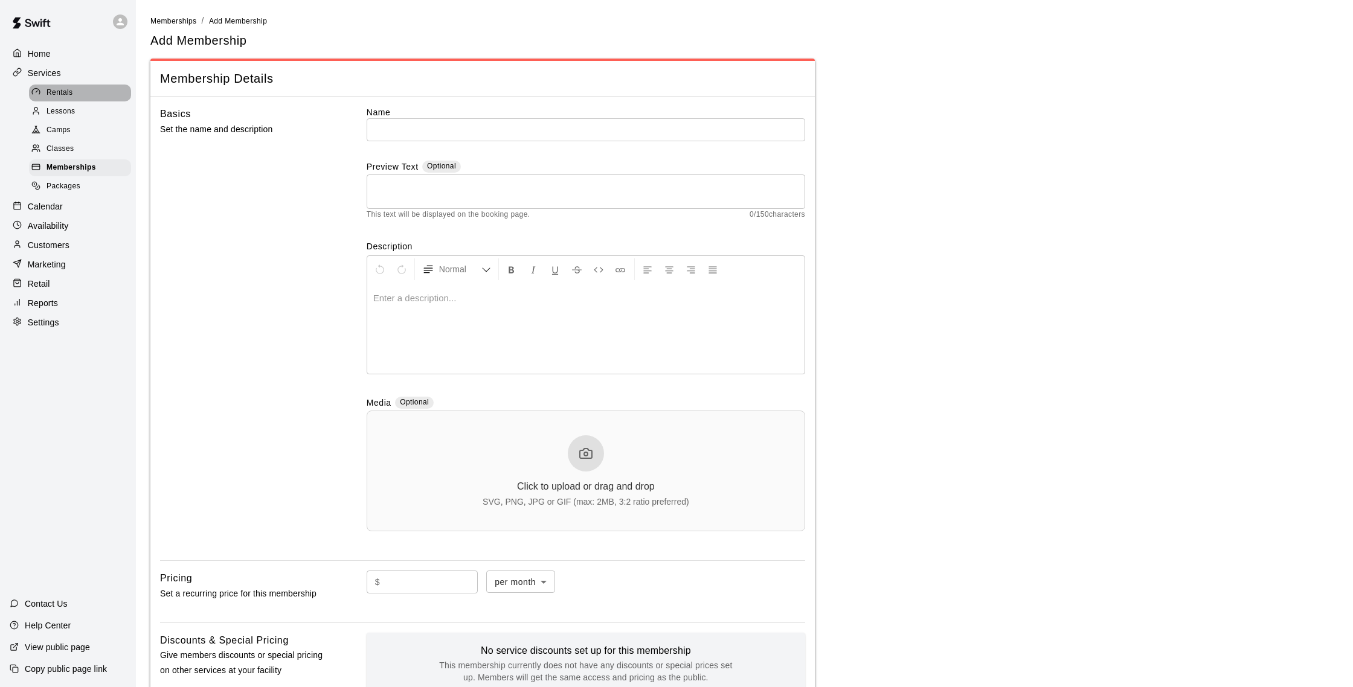
click at [63, 85] on div "Rentals" at bounding box center [80, 93] width 102 height 17
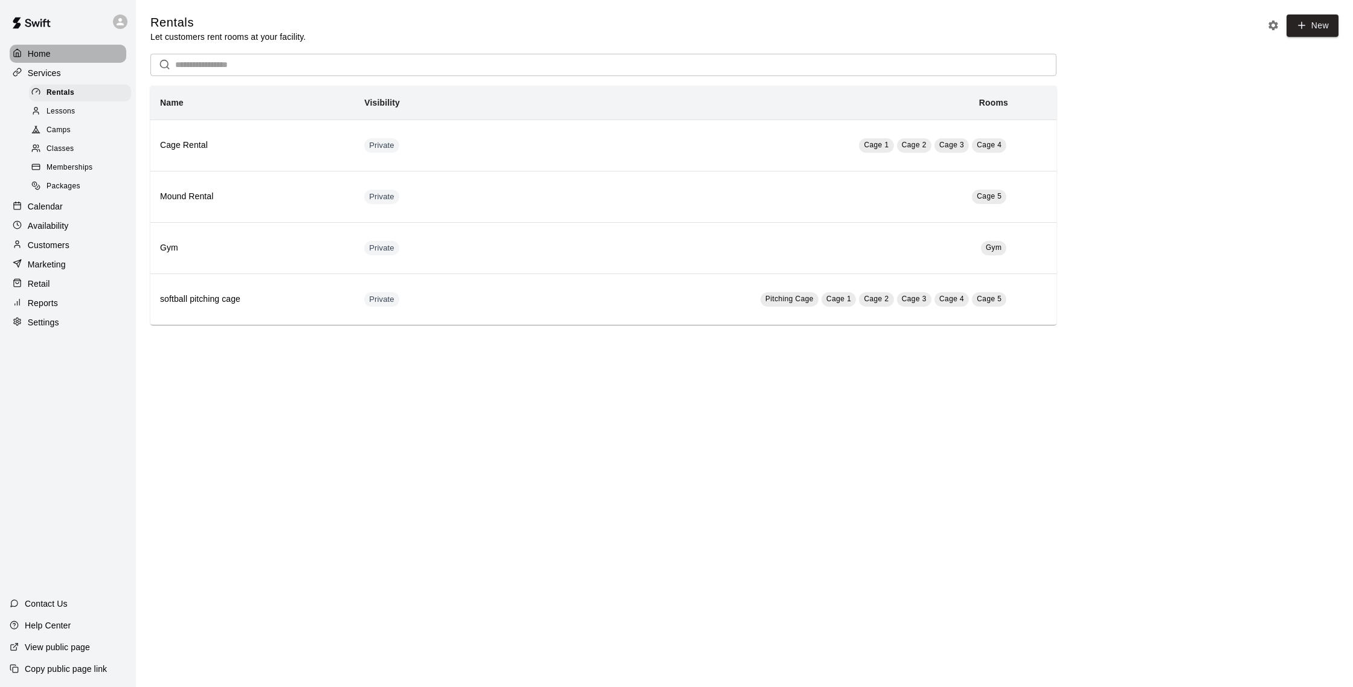
click at [47, 52] on p "Home" at bounding box center [39, 54] width 23 height 12
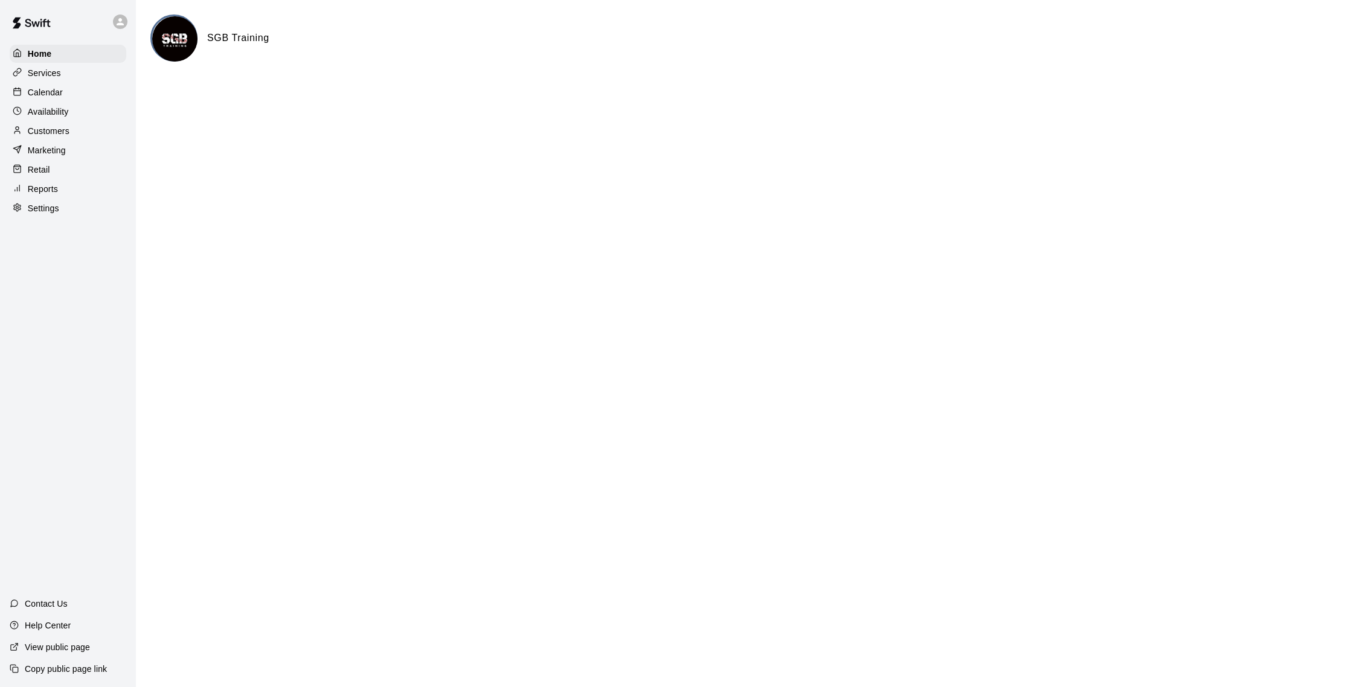
click at [51, 96] on p "Calendar" at bounding box center [45, 92] width 35 height 12
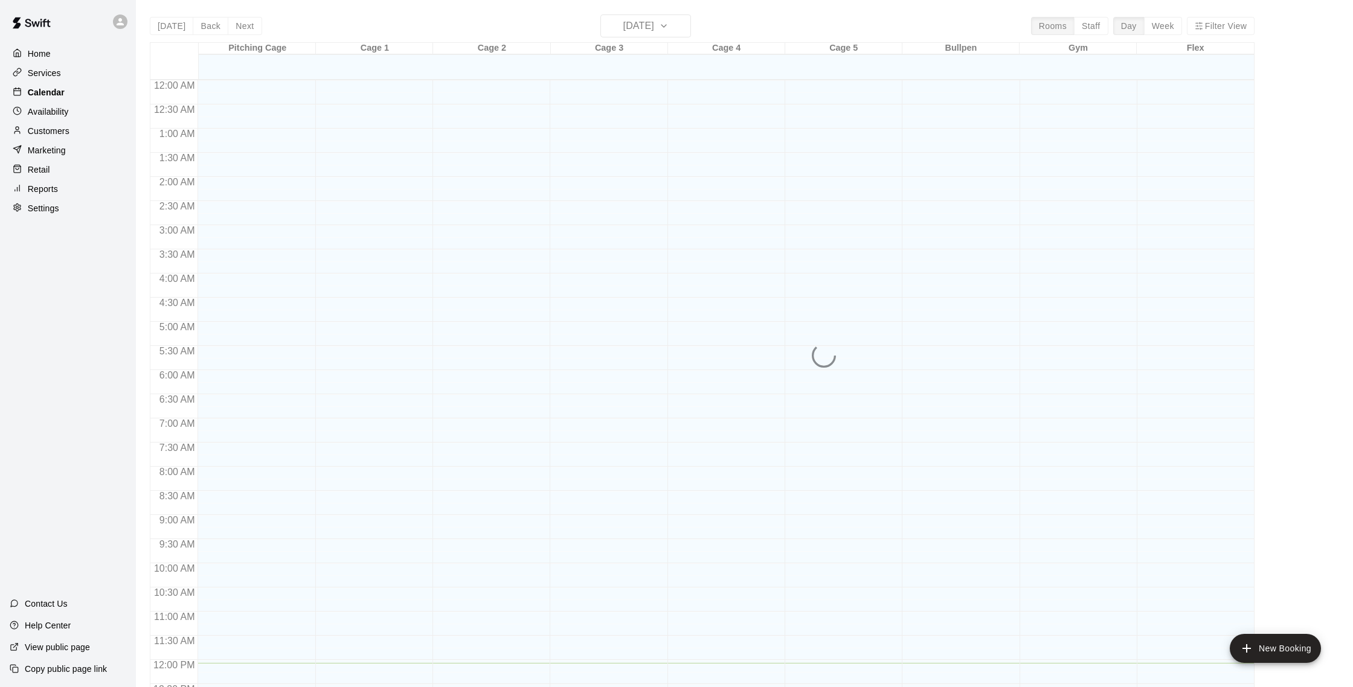
scroll to position [503, 0]
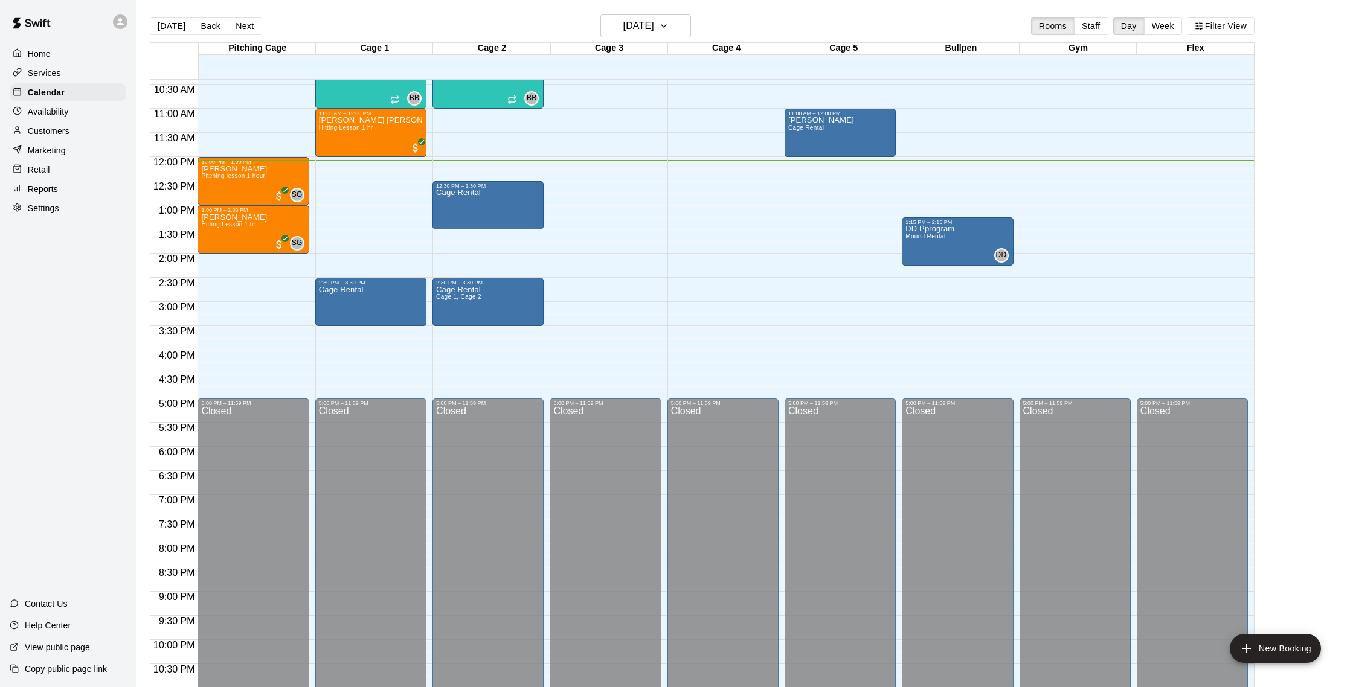
click at [52, 72] on p "Services" at bounding box center [44, 73] width 33 height 12
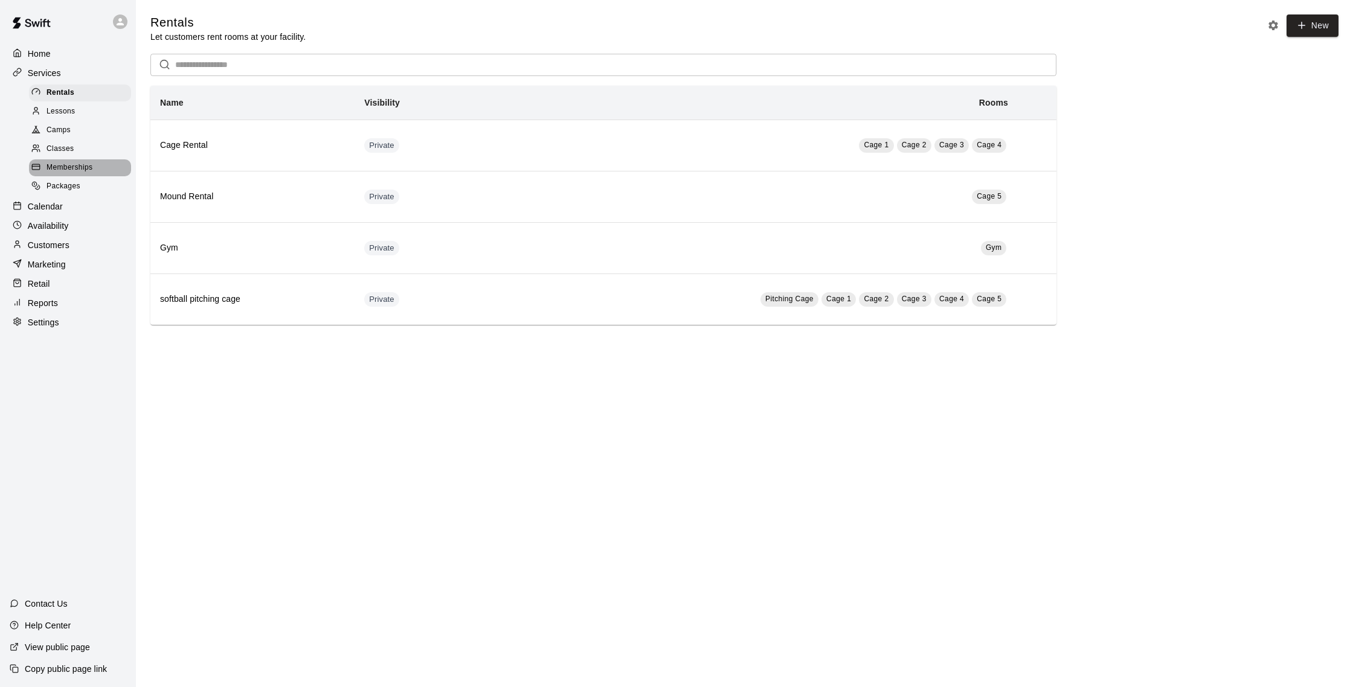
drag, startPoint x: 75, startPoint y: 164, endPoint x: 119, endPoint y: 148, distance: 46.8
click at [75, 164] on span "Memberships" at bounding box center [70, 168] width 46 height 12
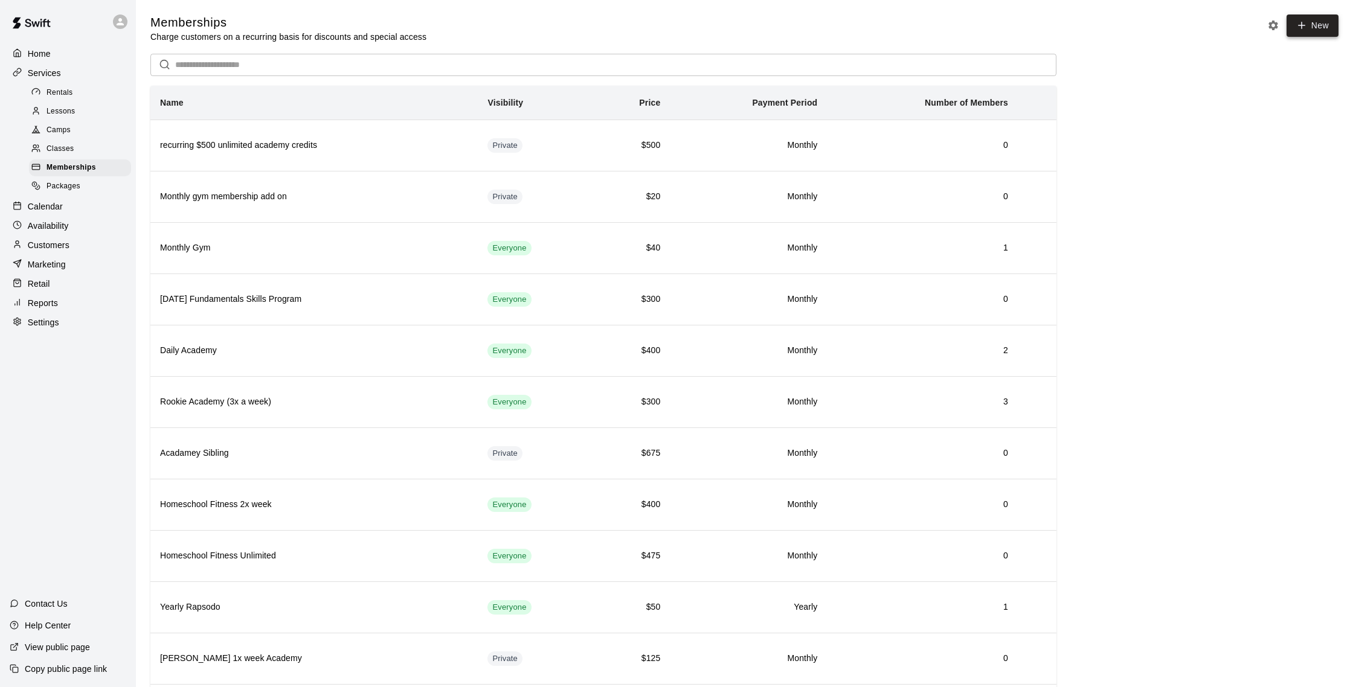
click at [1303, 30] on icon at bounding box center [1301, 25] width 11 height 11
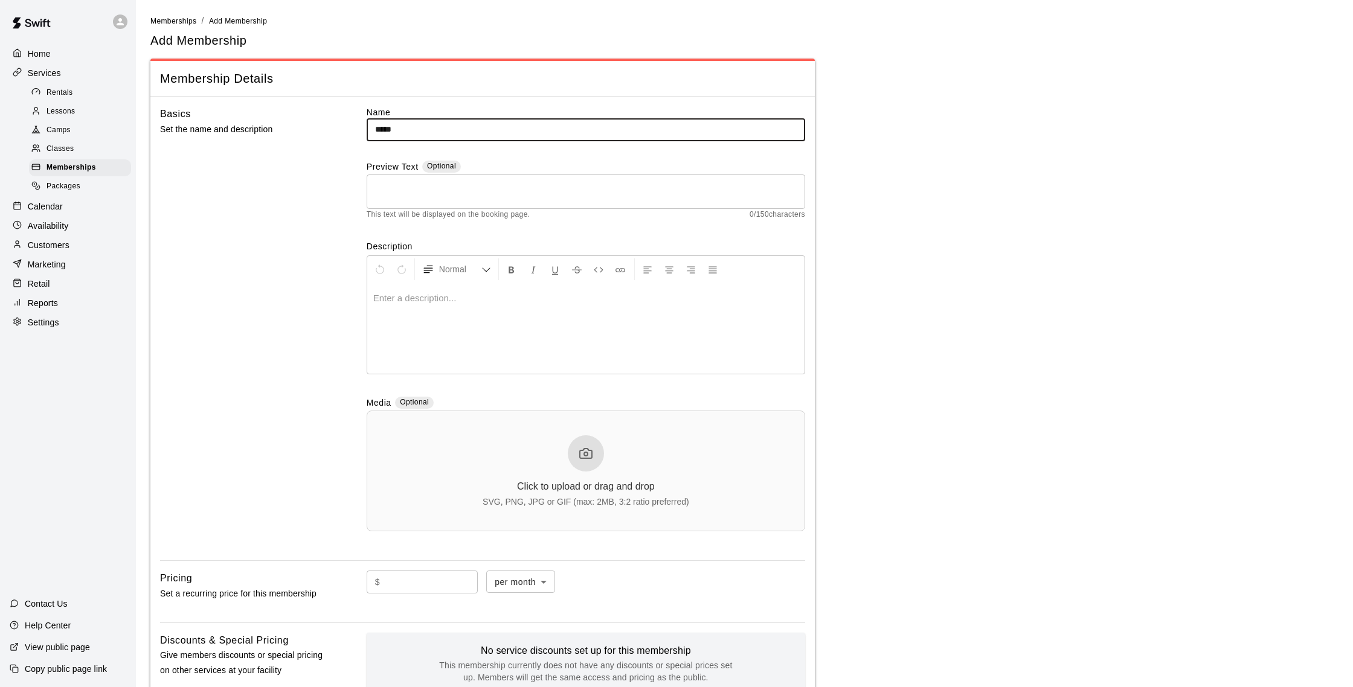
type input "**********"
click at [443, 297] on p at bounding box center [585, 298] width 425 height 12
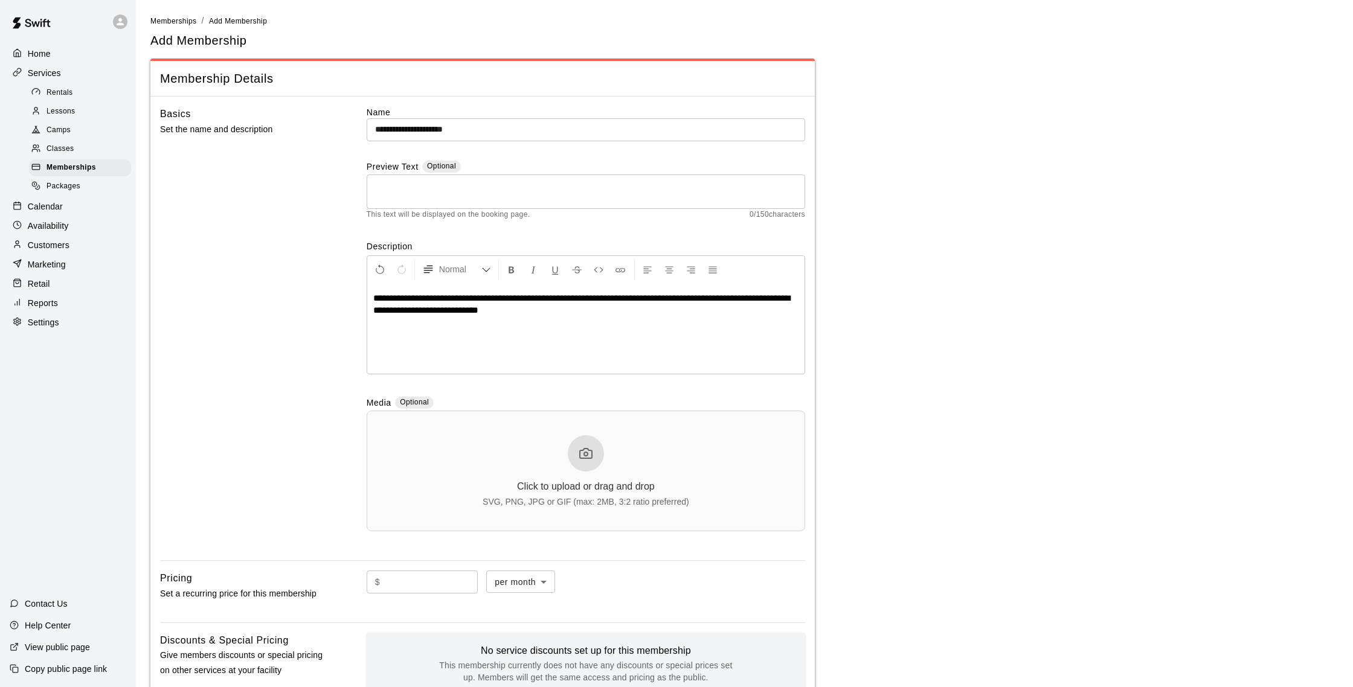
scroll to position [3, 0]
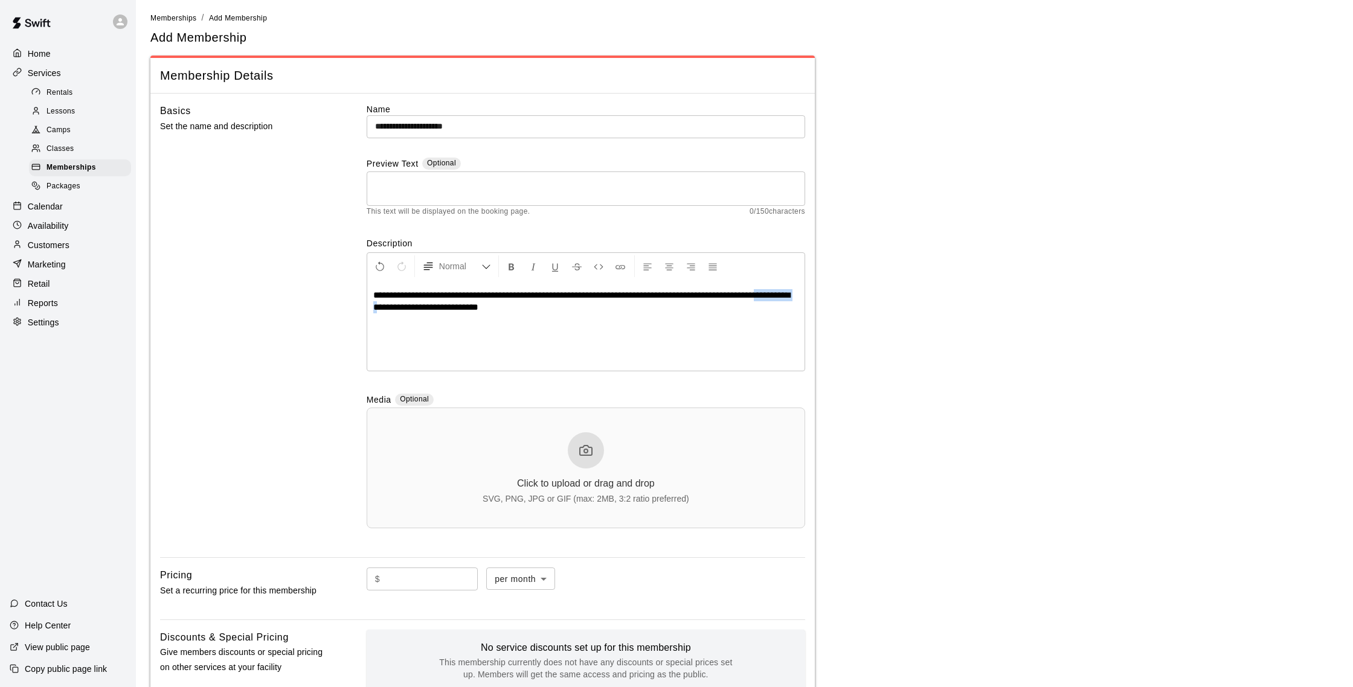
drag, startPoint x: 453, startPoint y: 313, endPoint x: 403, endPoint y: 312, distance: 50.1
click at [403, 312] on span "**********" at bounding box center [581, 301] width 417 height 21
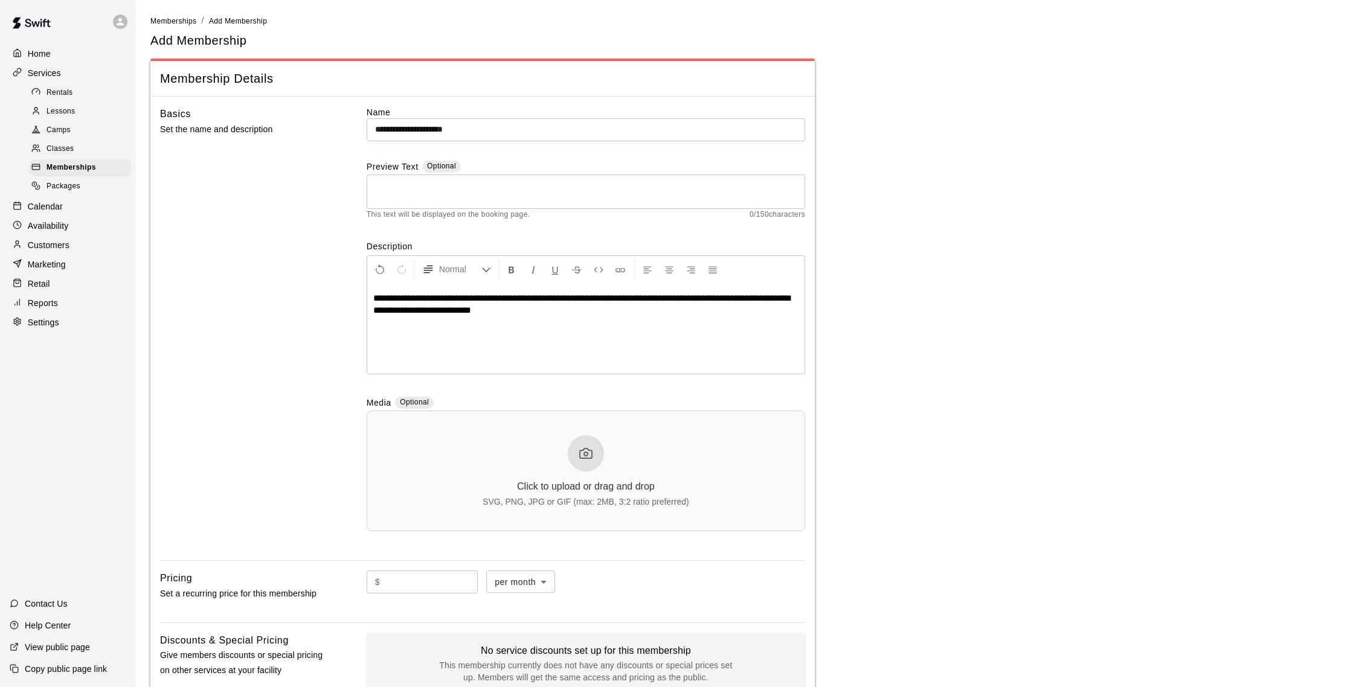
scroll to position [8, 0]
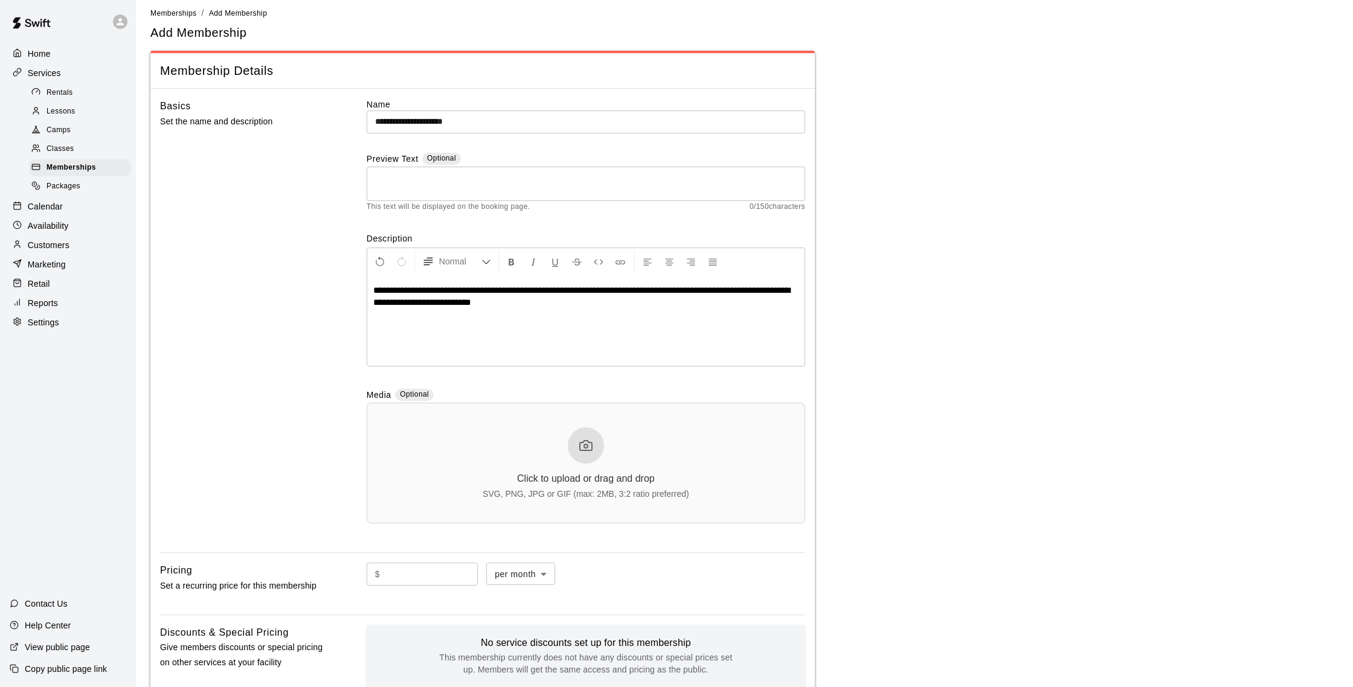
click at [764, 291] on span "**********" at bounding box center [581, 296] width 417 height 21
click at [532, 304] on p "**********" at bounding box center [585, 297] width 425 height 24
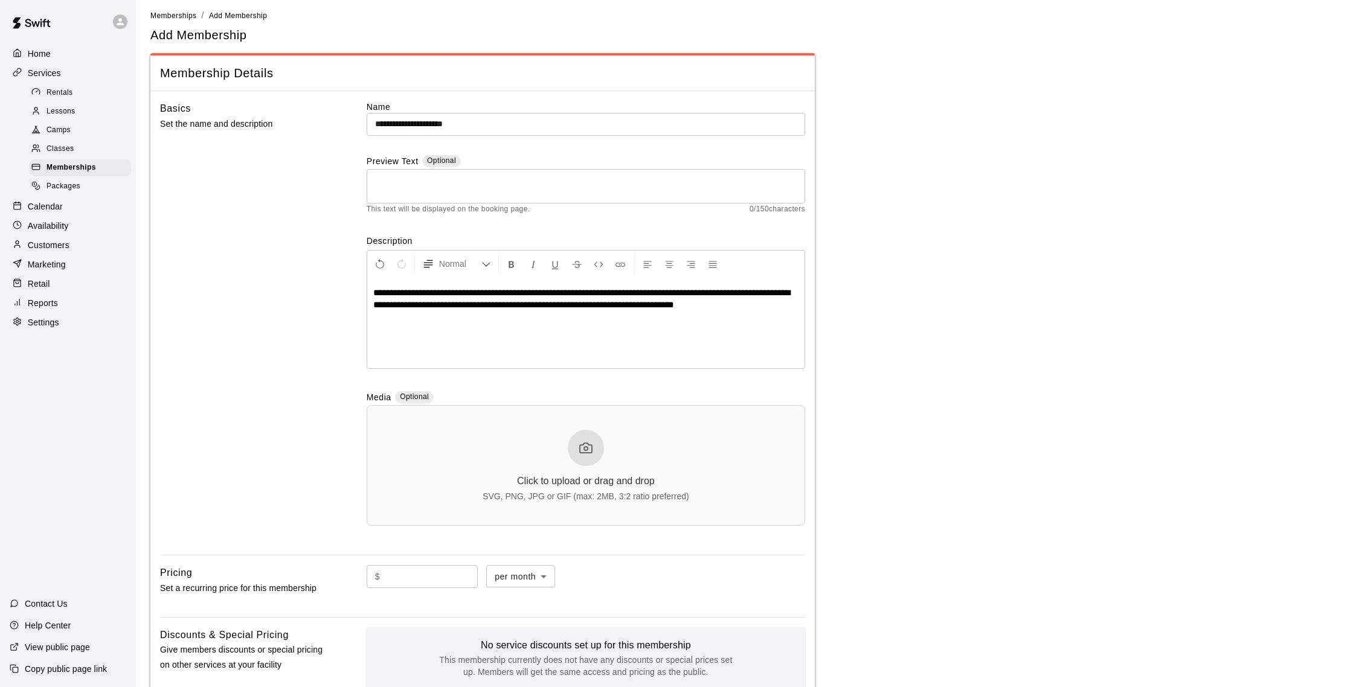
click at [666, 306] on span "**********" at bounding box center [581, 298] width 417 height 21
click at [776, 306] on p "**********" at bounding box center [585, 299] width 425 height 24
click at [682, 305] on span "**********" at bounding box center [581, 298] width 417 height 21
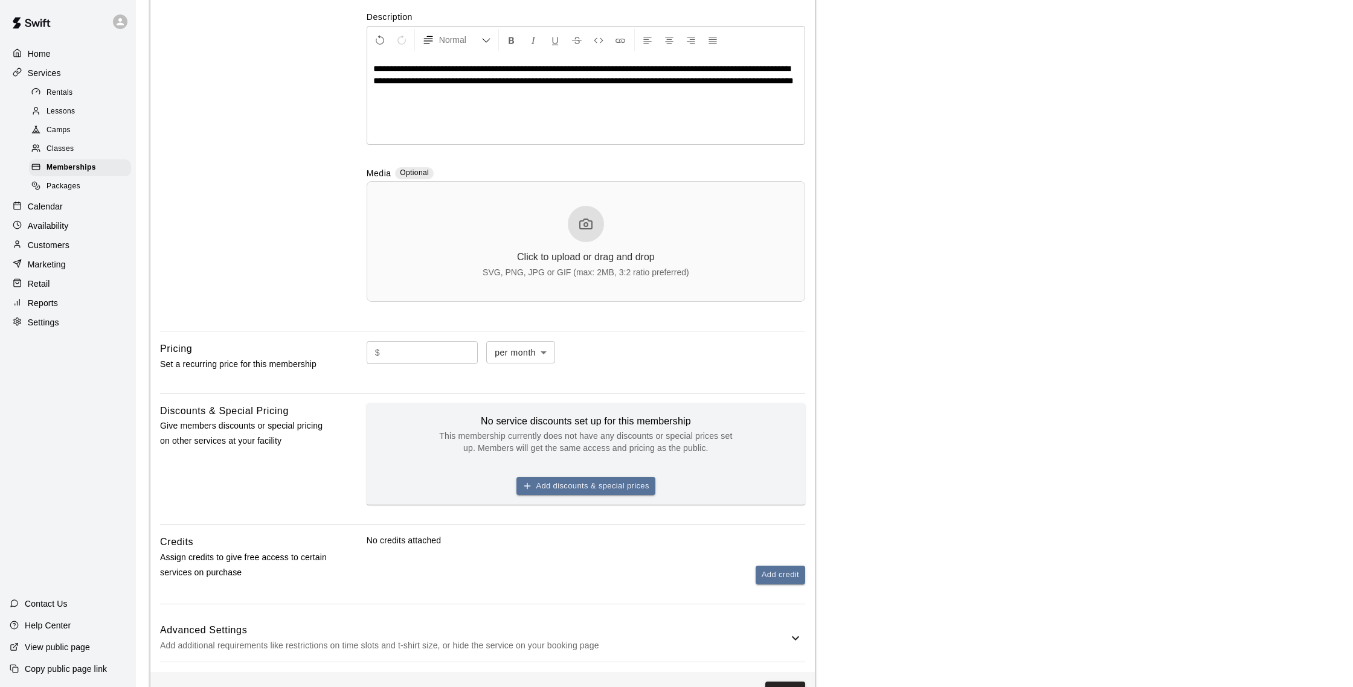
scroll to position [236, 0]
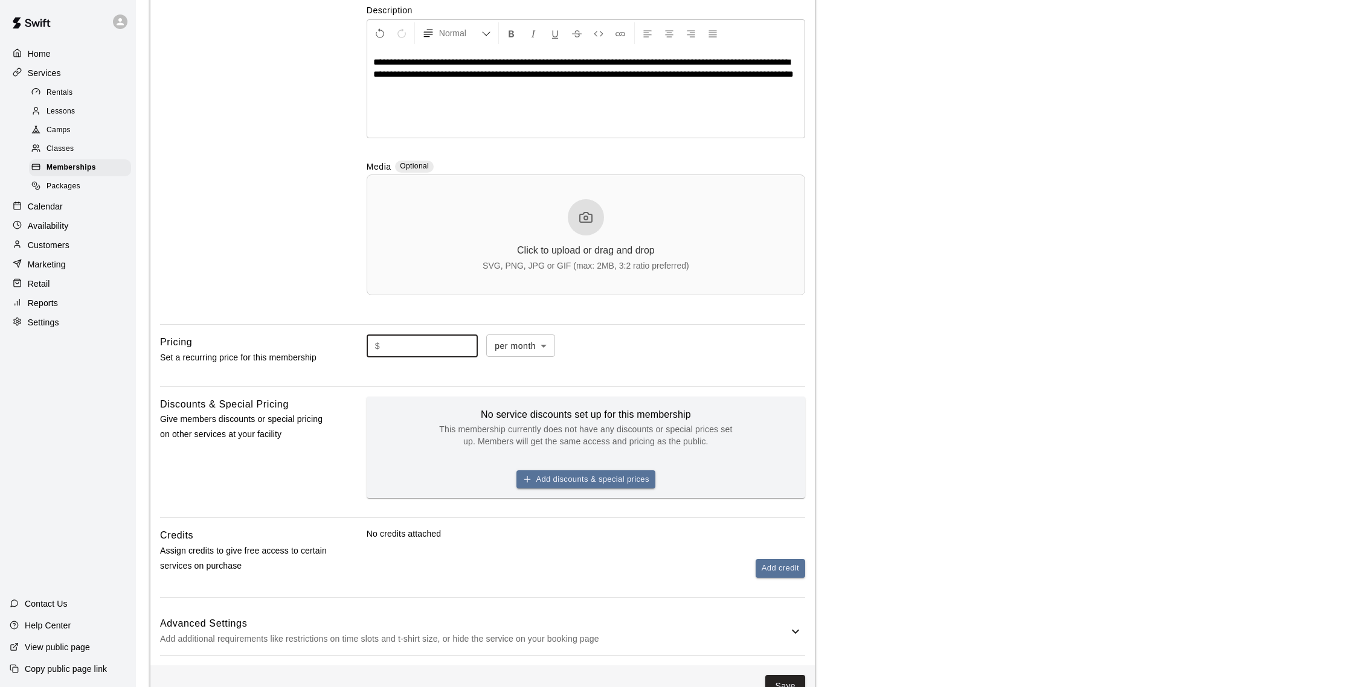
click at [449, 350] on input "text" at bounding box center [431, 346] width 93 height 22
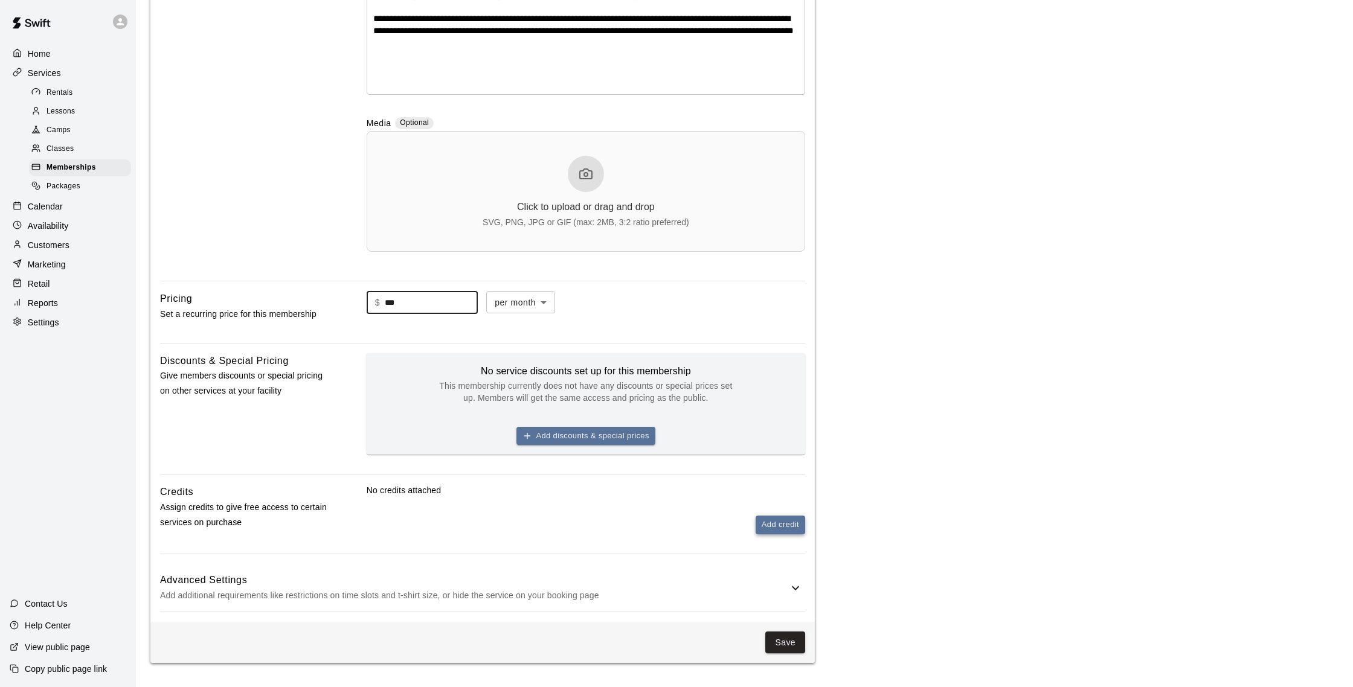
type input "***"
click at [769, 518] on button "Add credit" at bounding box center [781, 525] width 50 height 19
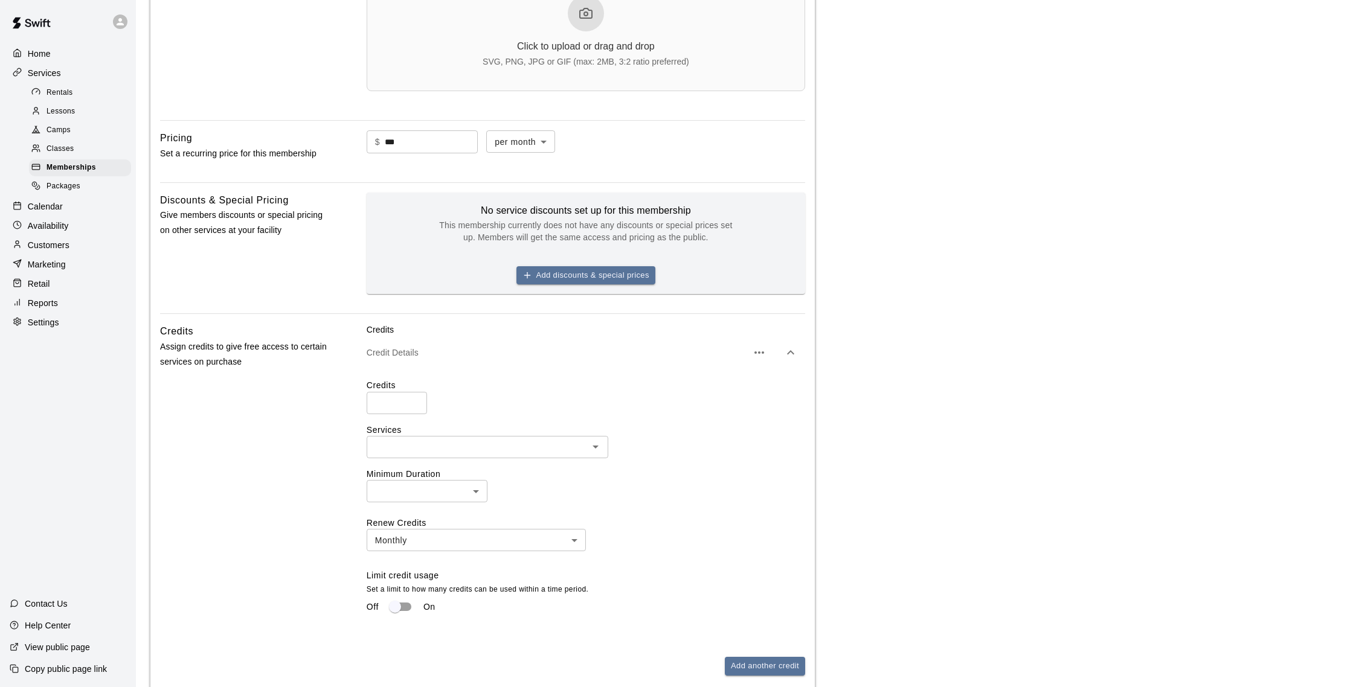
scroll to position [455, 0]
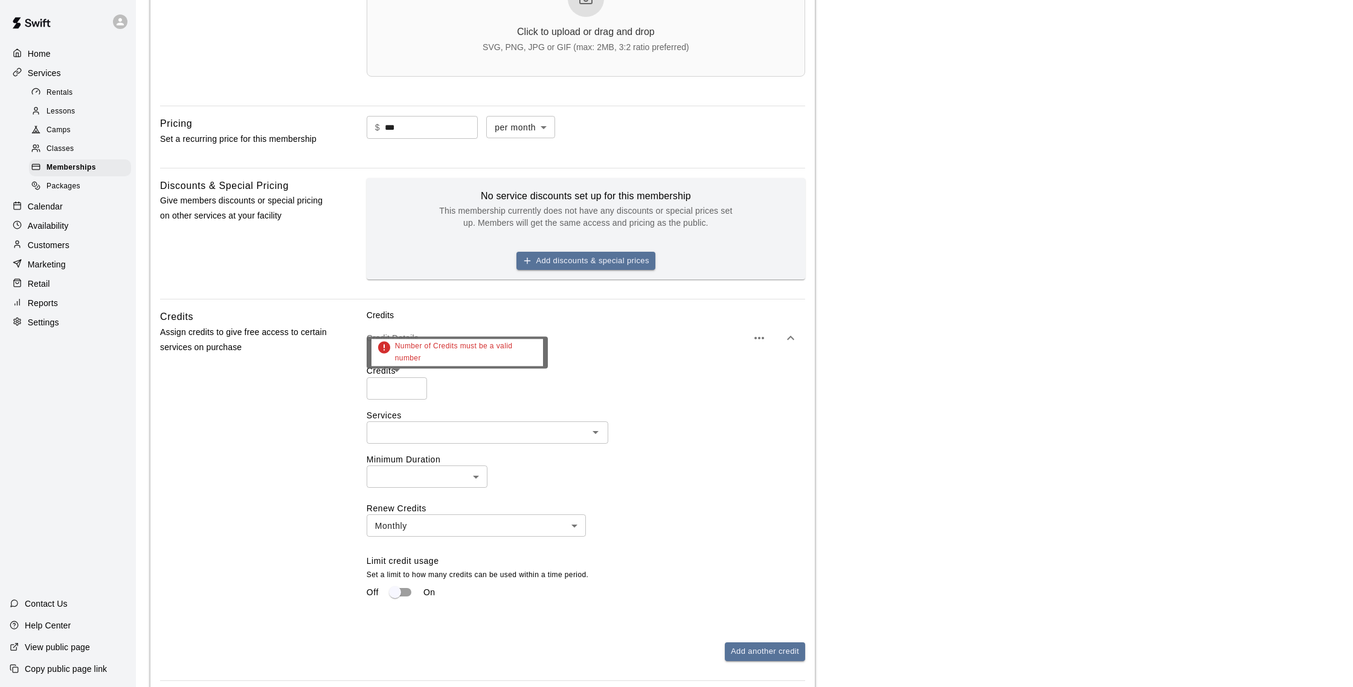
click at [386, 393] on input "number" at bounding box center [397, 388] width 60 height 22
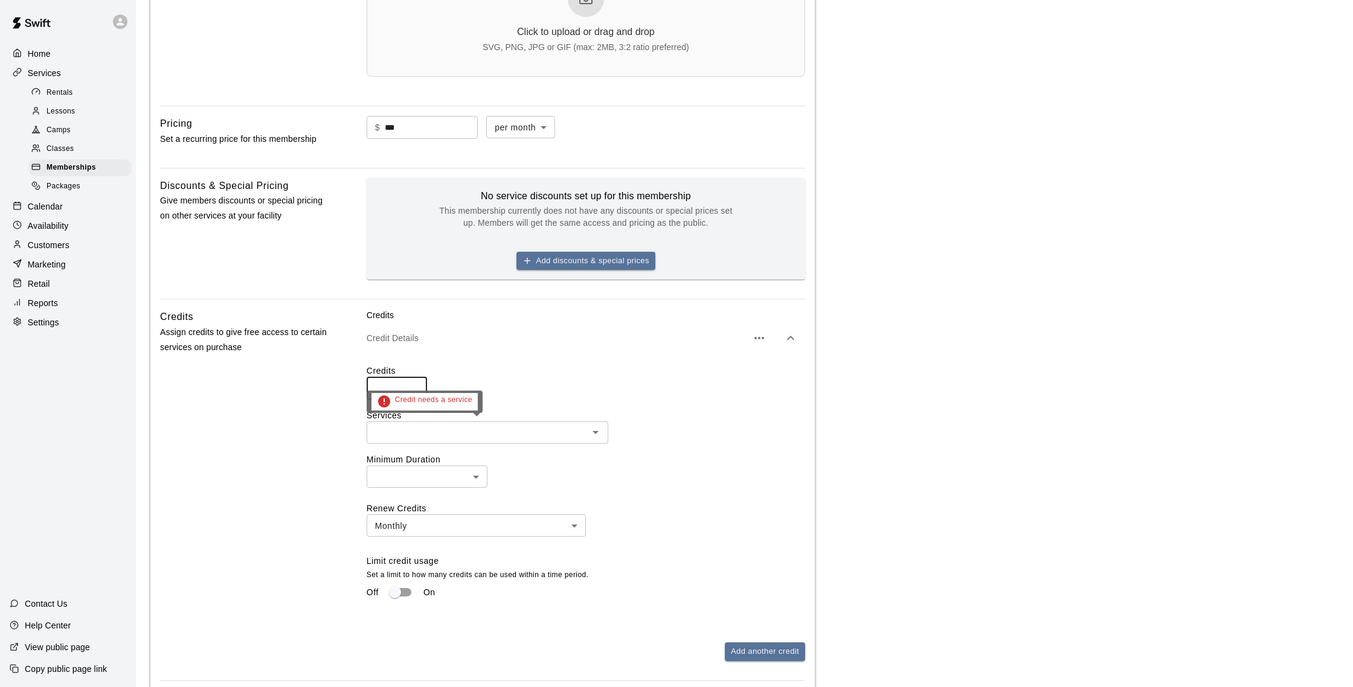
type input "**"
click at [429, 437] on input "text" at bounding box center [477, 432] width 214 height 15
type input "******"
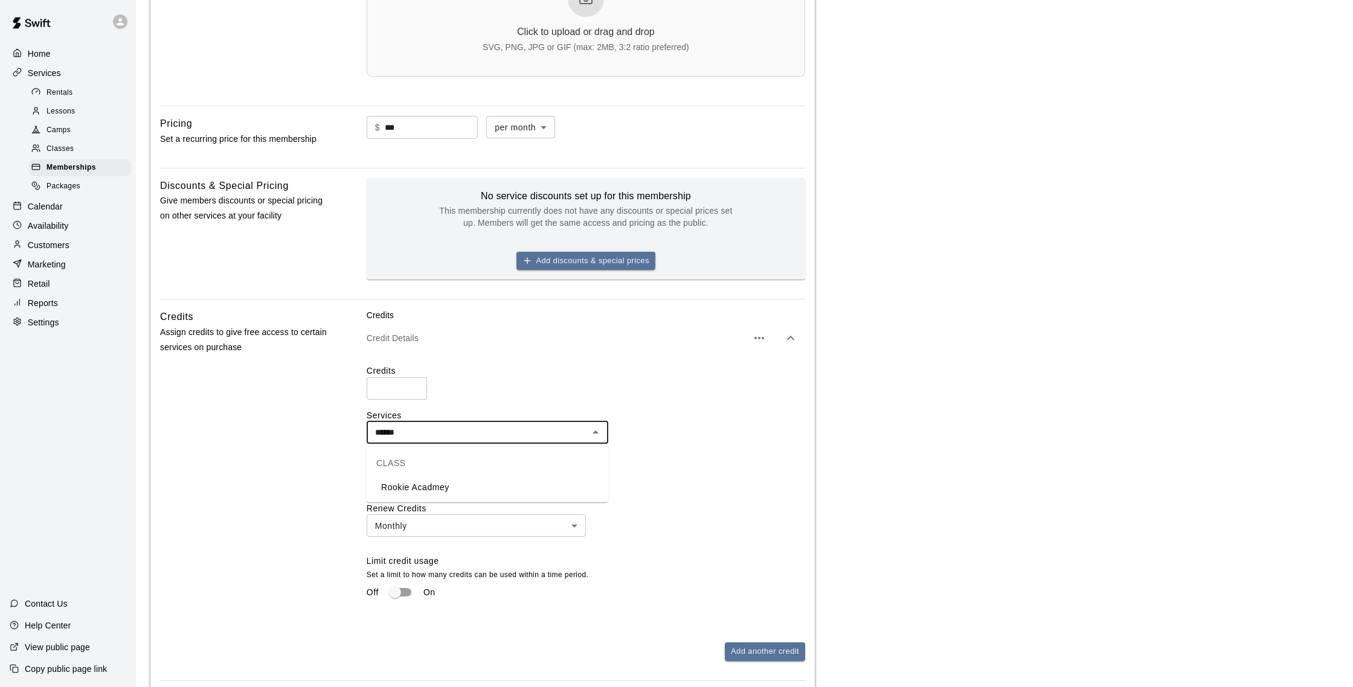
click at [437, 485] on li "Rookie Acadmey" at bounding box center [488, 488] width 242 height 20
click at [558, 394] on div "Credits ** ​" at bounding box center [586, 382] width 438 height 34
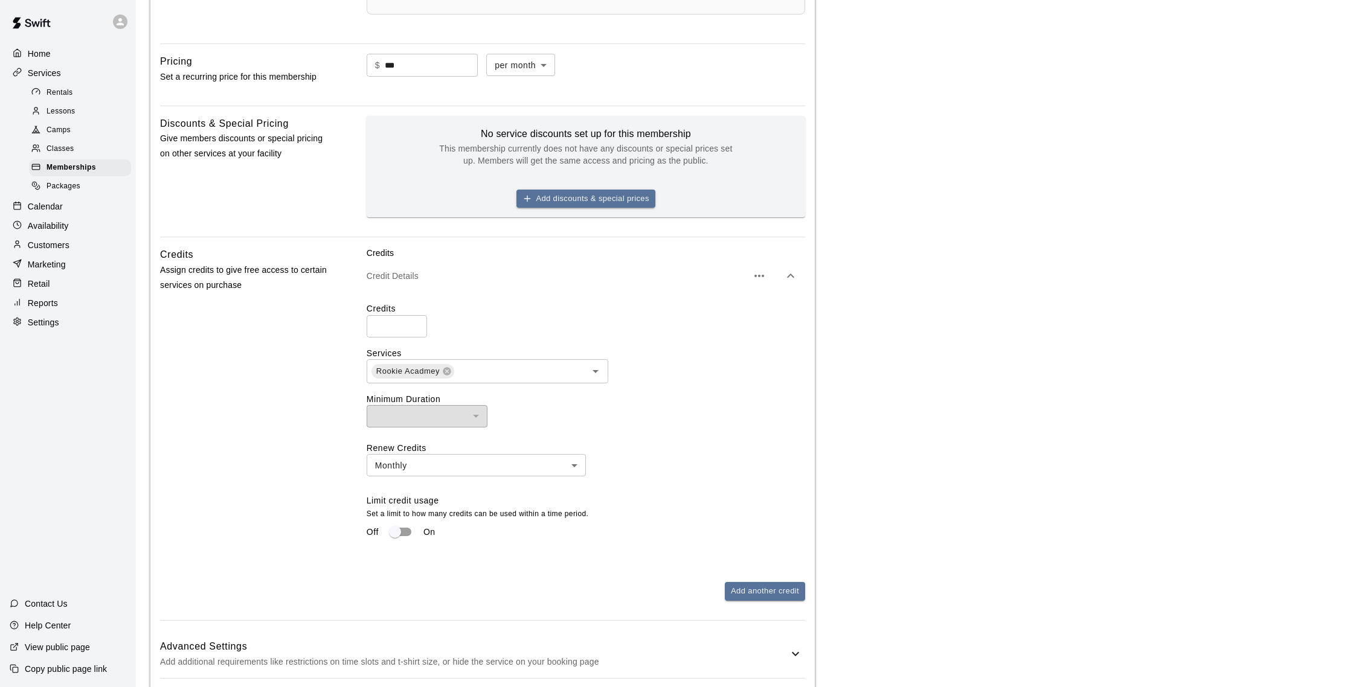
scroll to position [584, 0]
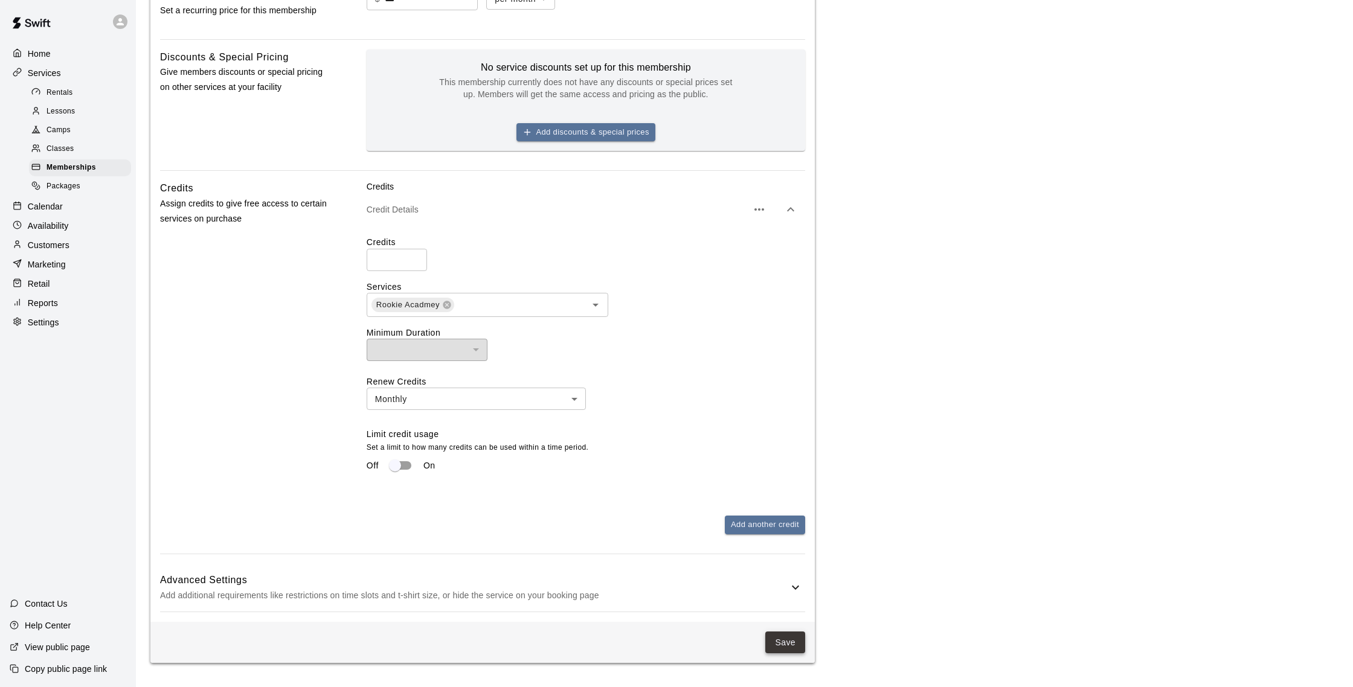
click at [796, 647] on button "Save" at bounding box center [785, 643] width 40 height 22
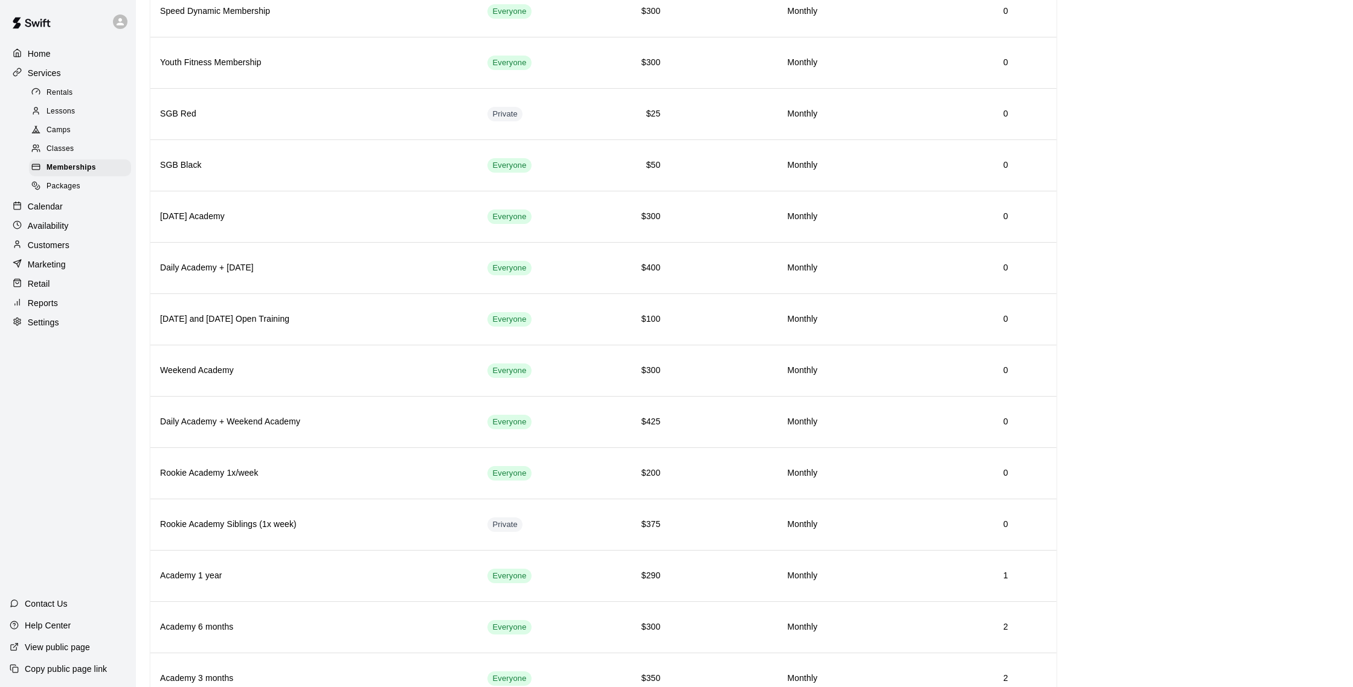
scroll to position [1264, 0]
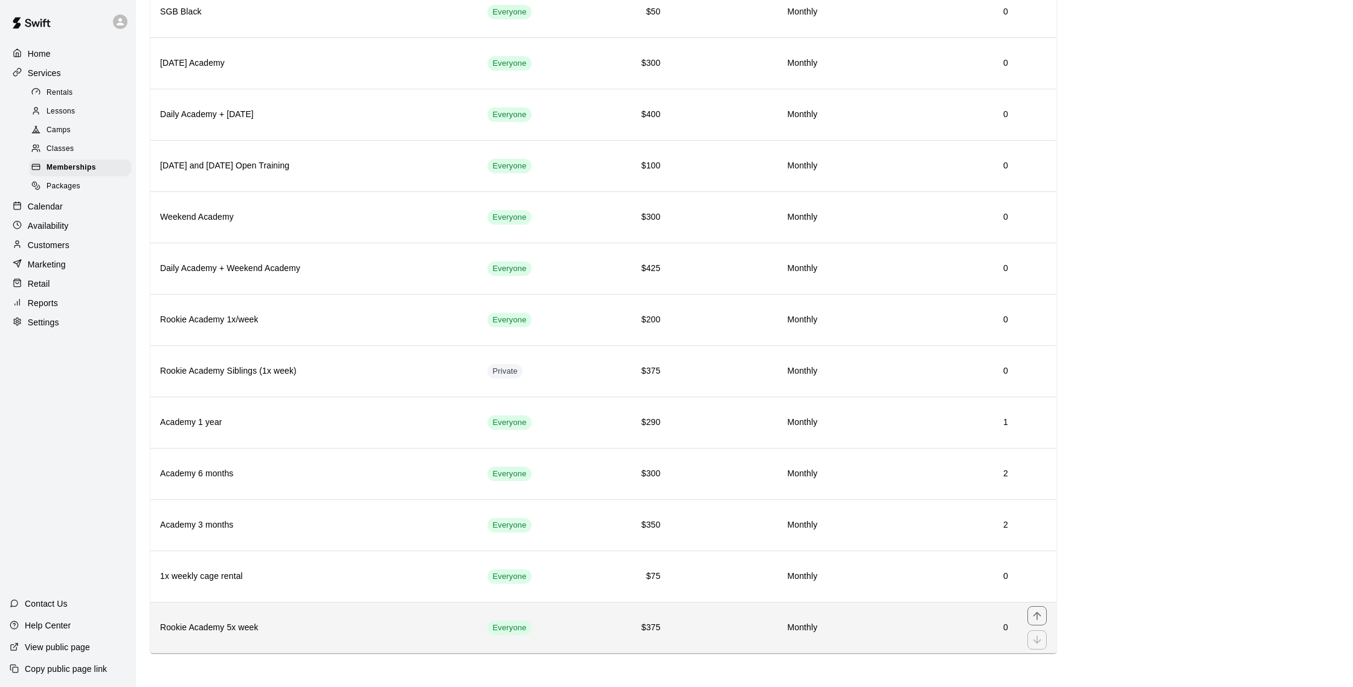
click at [595, 629] on td "$375" at bounding box center [632, 627] width 75 height 51
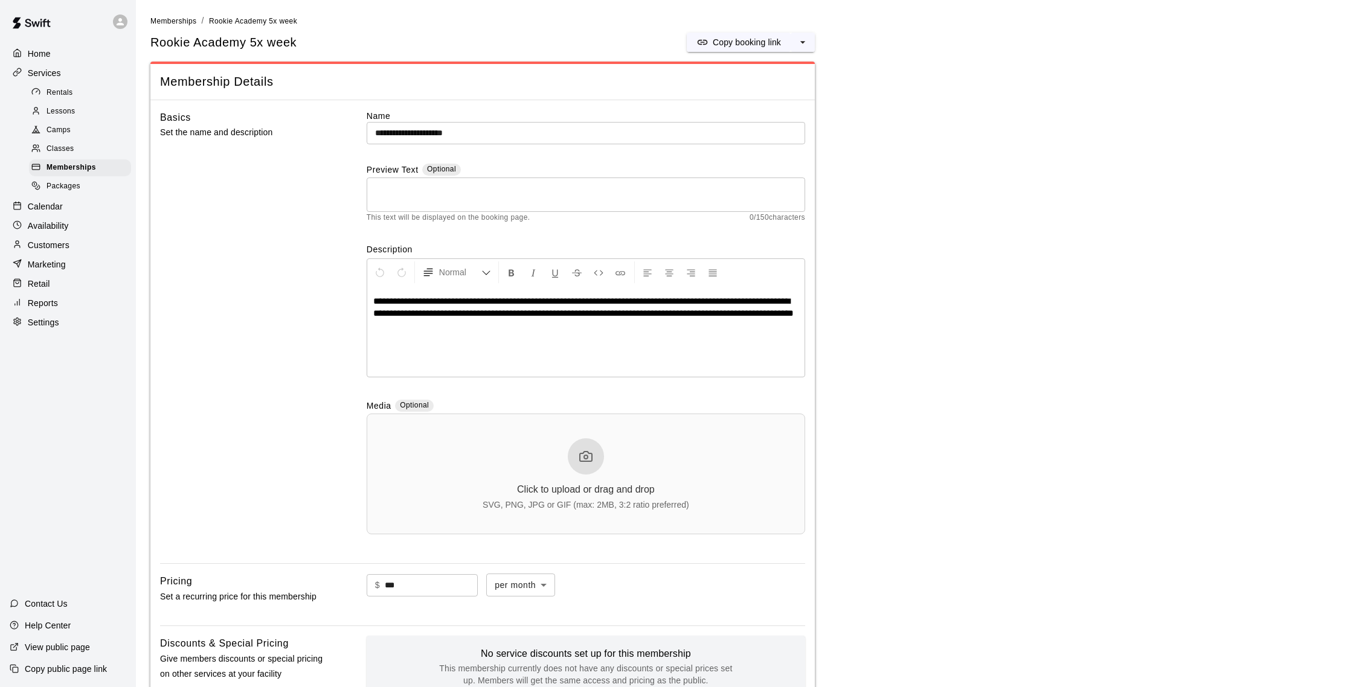
scroll to position [380, 0]
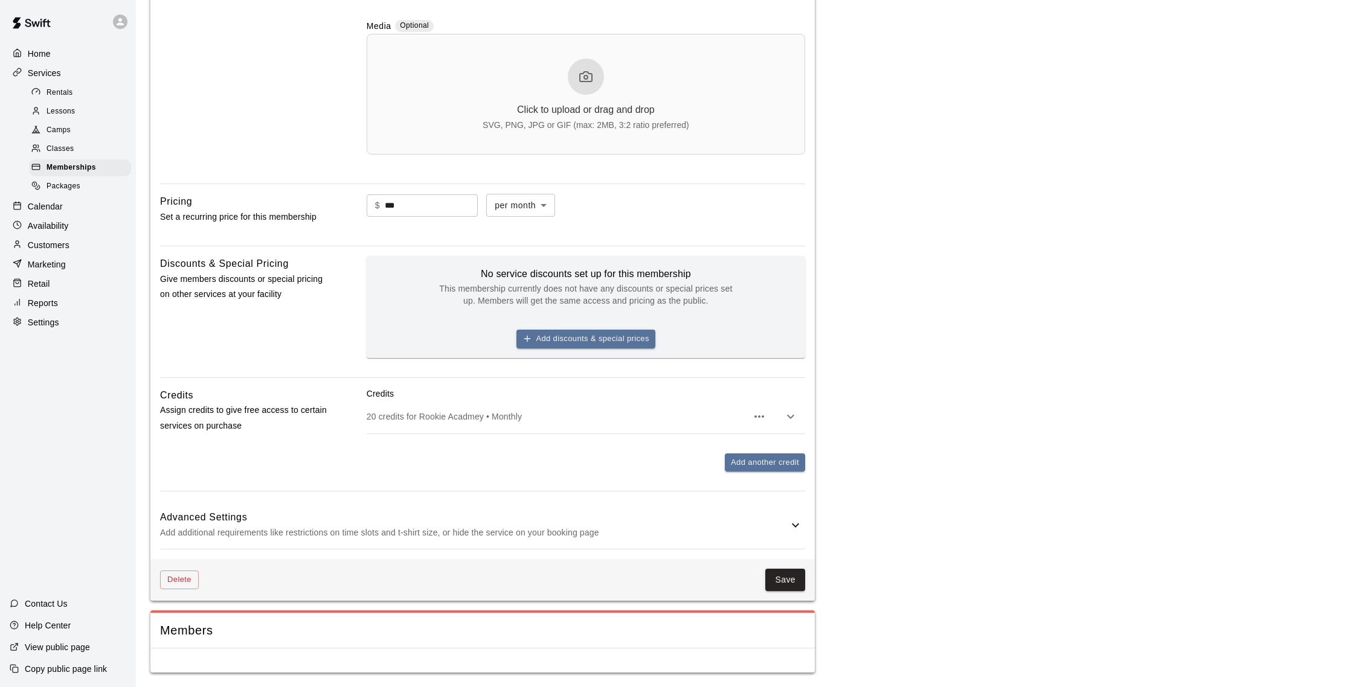
click at [792, 534] on div "Advanced Settings Add additional requirements like restrictions on time slots a…" at bounding box center [482, 525] width 645 height 48
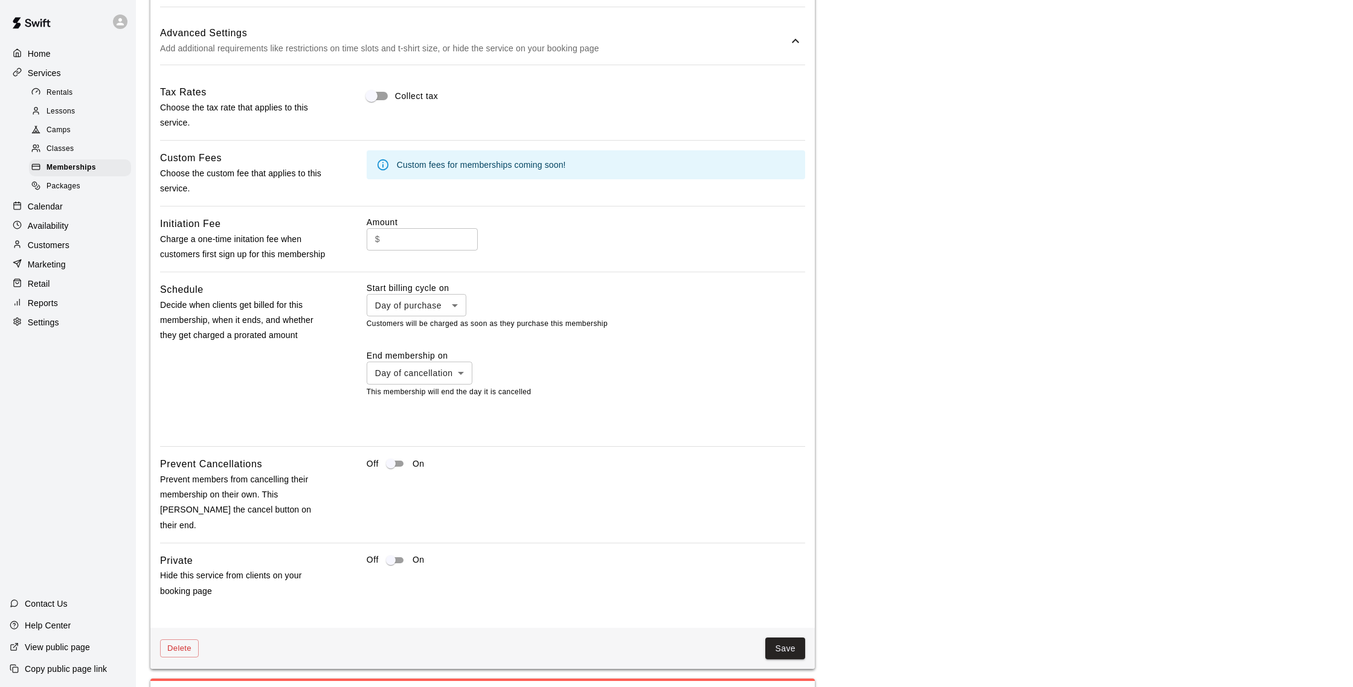
scroll to position [918, 0]
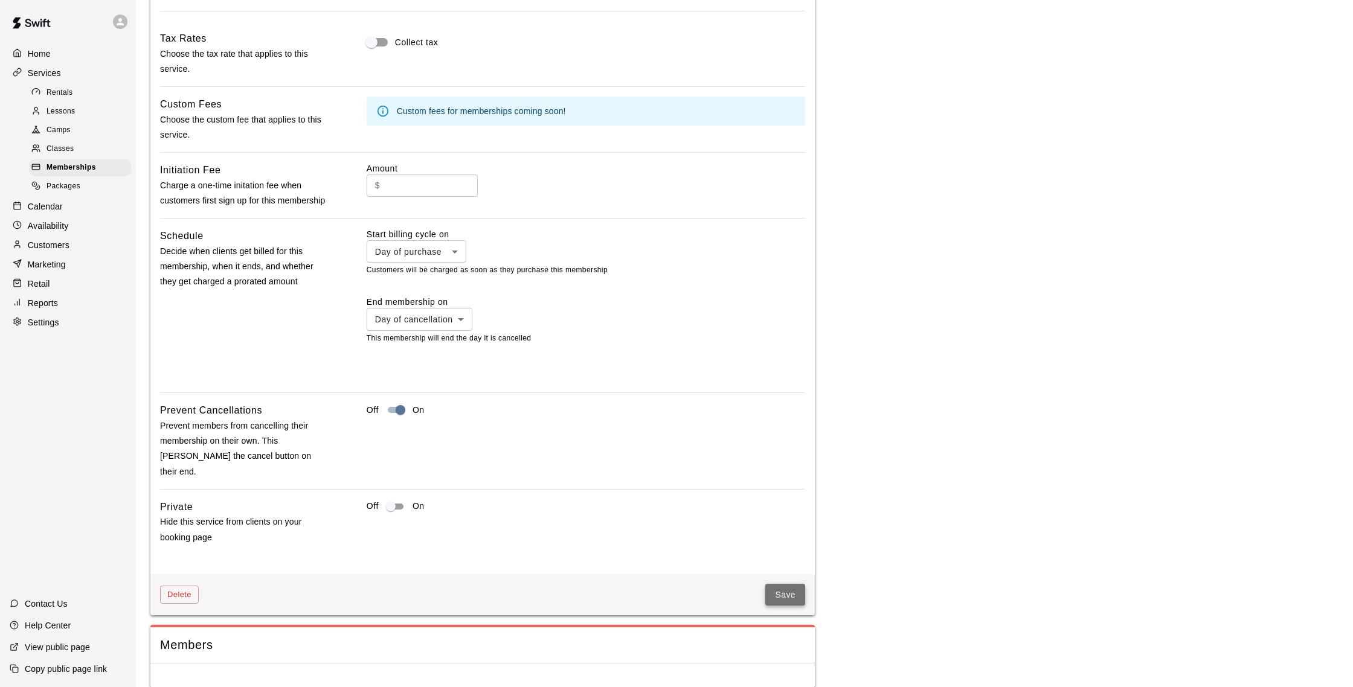
click at [776, 584] on button "Save" at bounding box center [785, 595] width 40 height 22
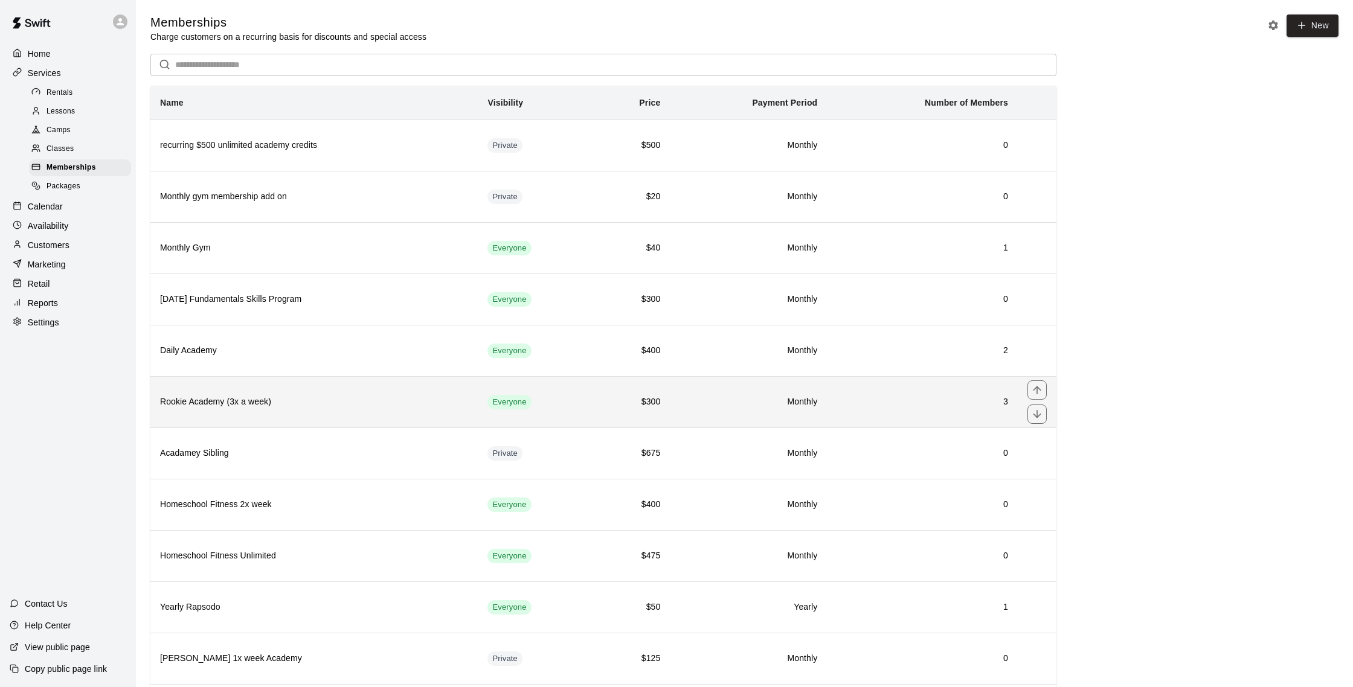
click at [281, 391] on th "Rookie Academy (3x a week)" at bounding box center [313, 401] width 327 height 51
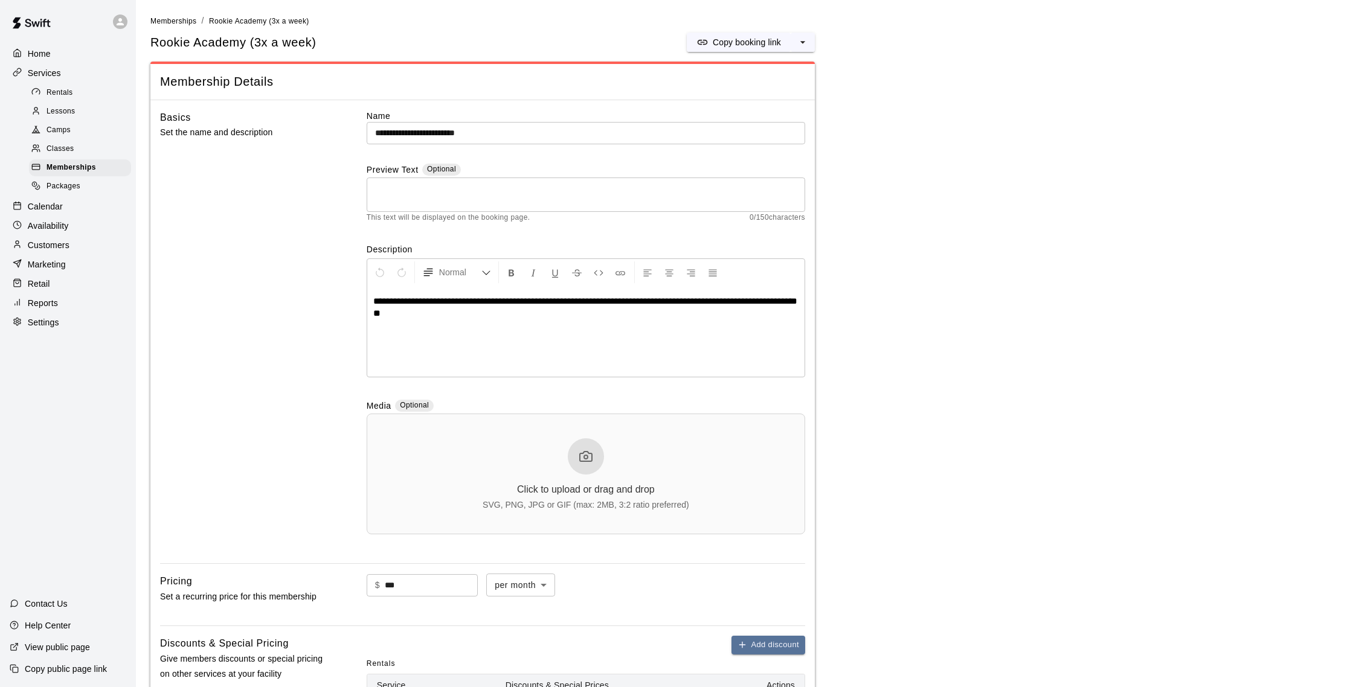
click at [63, 204] on div "Calendar" at bounding box center [68, 207] width 117 height 18
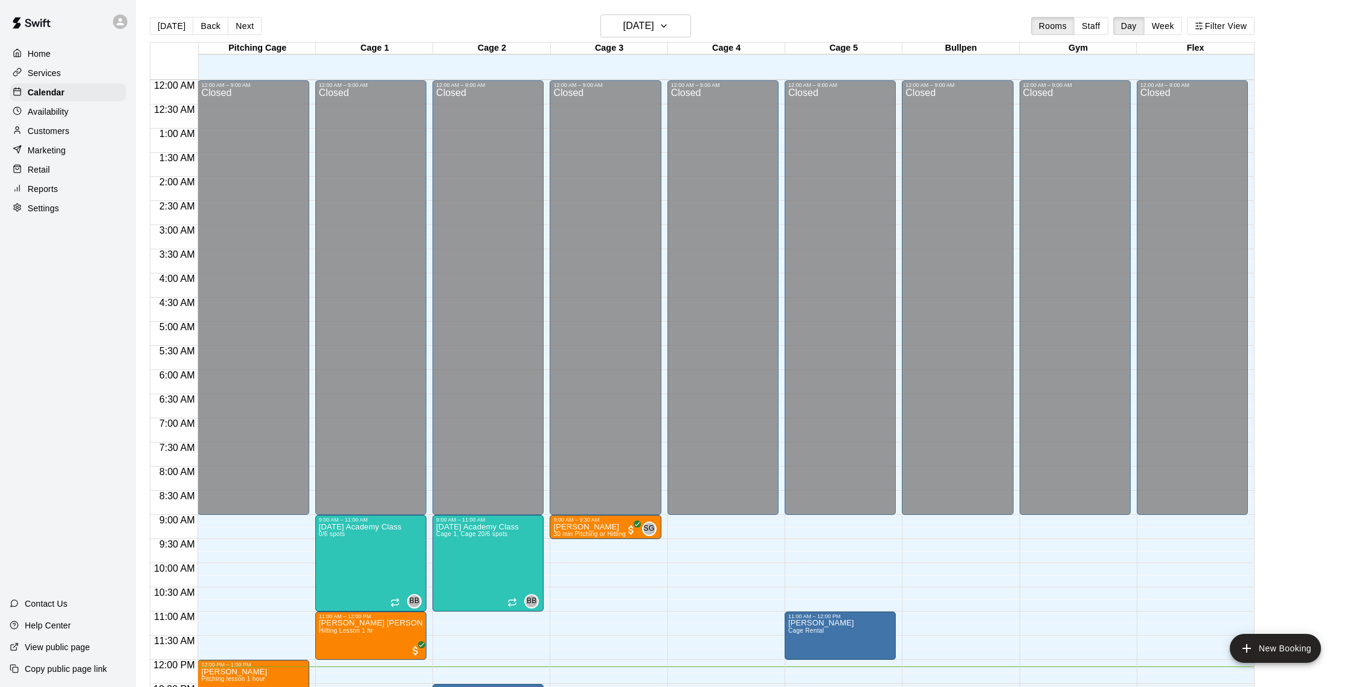
click at [46, 192] on p "Reports" at bounding box center [43, 189] width 30 height 12
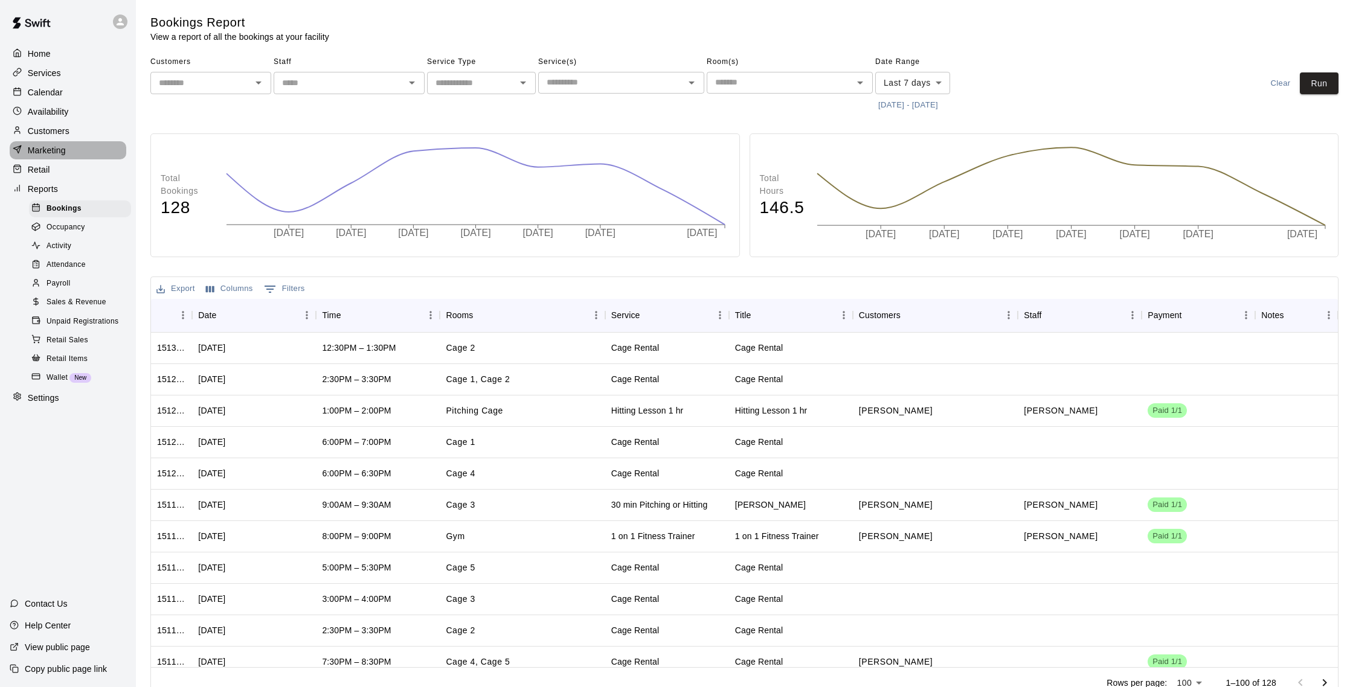
click at [65, 151] on p "Marketing" at bounding box center [47, 150] width 38 height 12
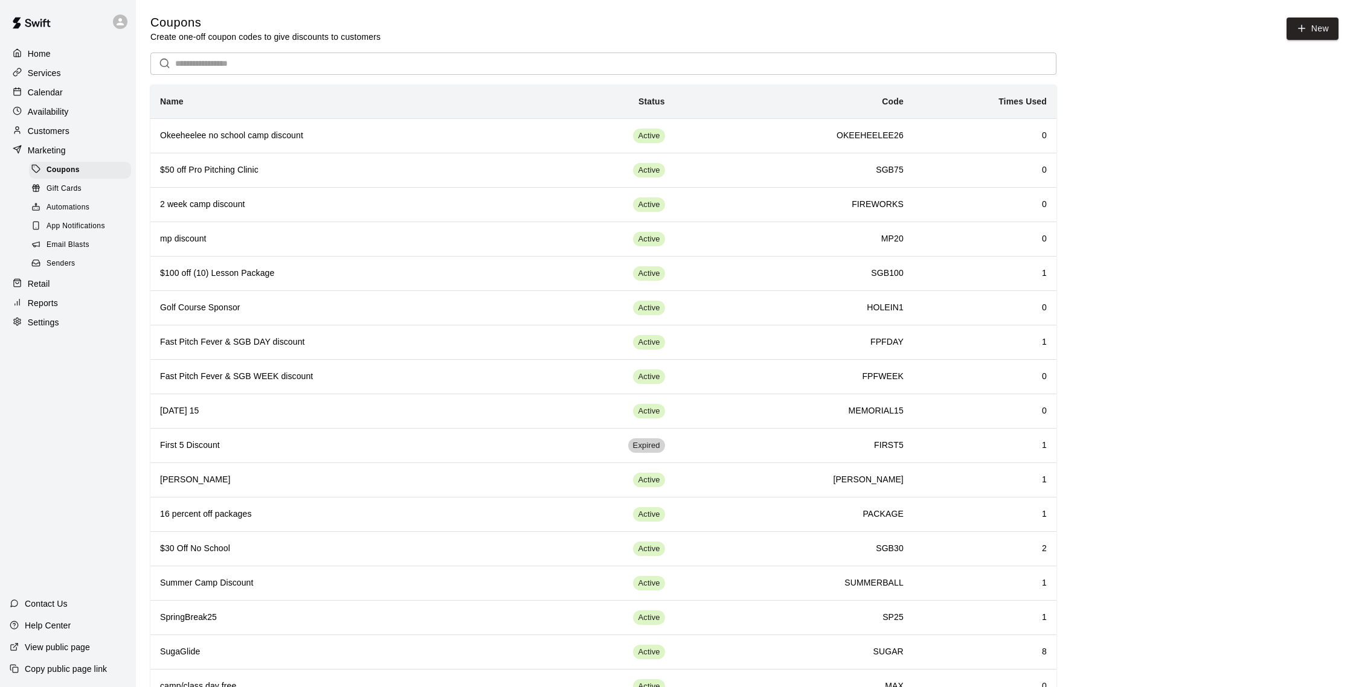
click at [82, 245] on span "Email Blasts" at bounding box center [68, 245] width 43 height 12
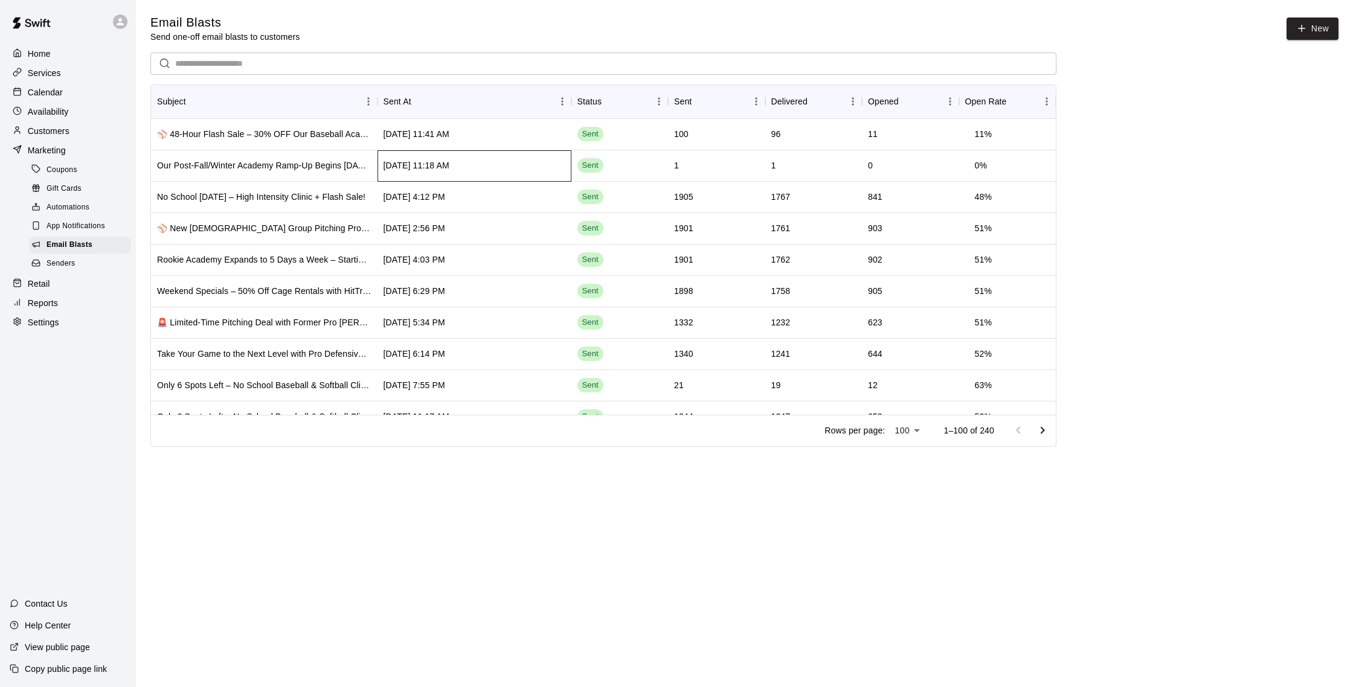
click at [490, 160] on div "[DATE] 11:18 AM" at bounding box center [474, 165] width 194 height 31
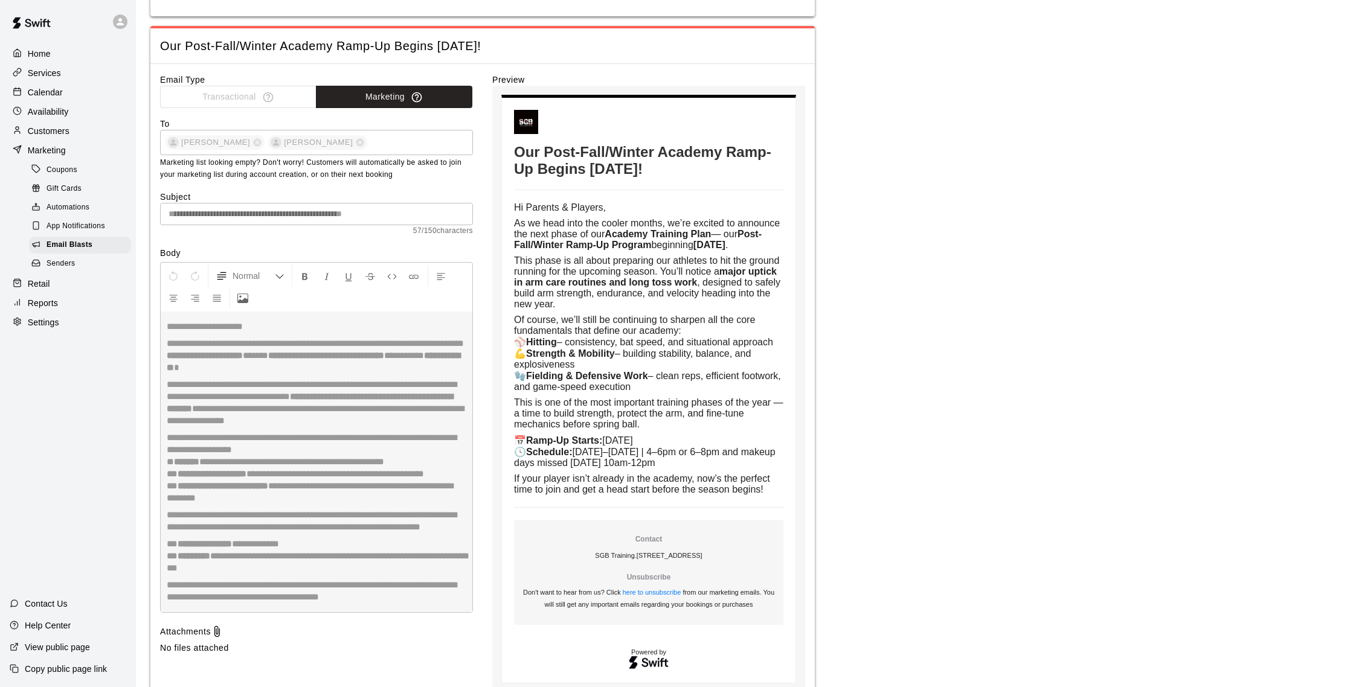
scroll to position [231, 0]
click at [54, 98] on div "Calendar" at bounding box center [68, 92] width 117 height 18
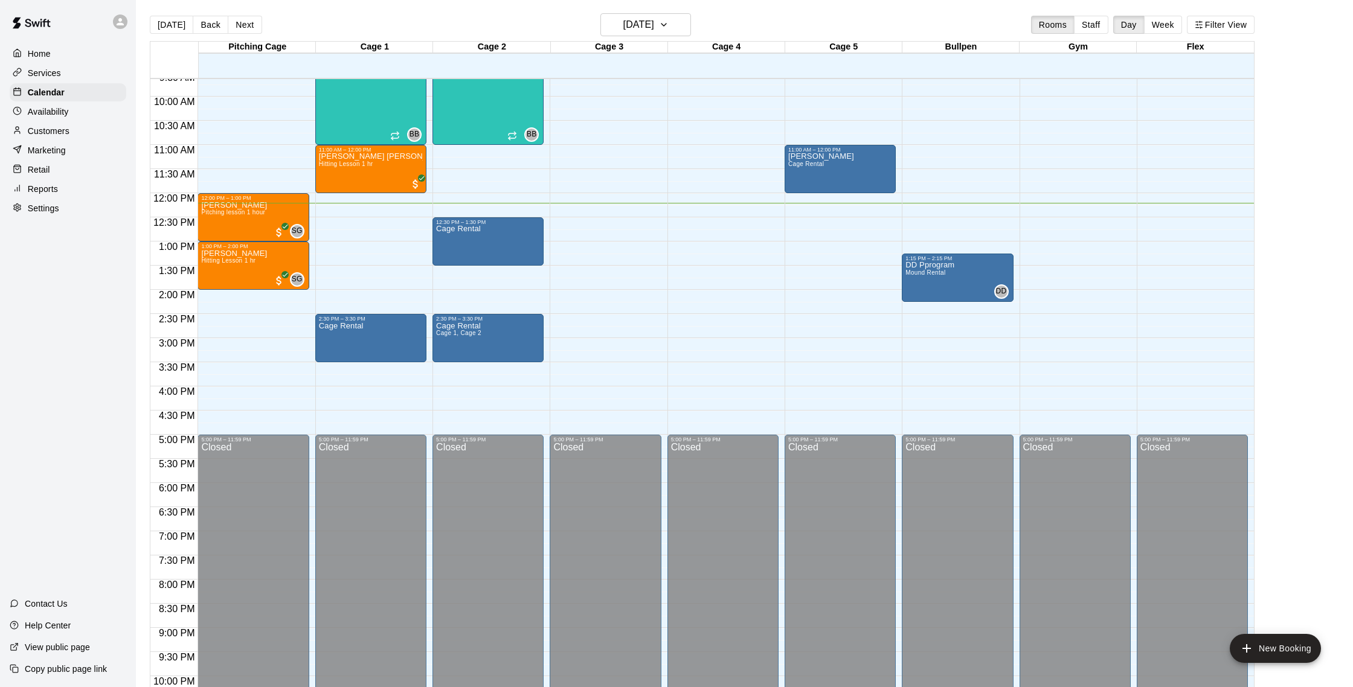
scroll to position [459, 0]
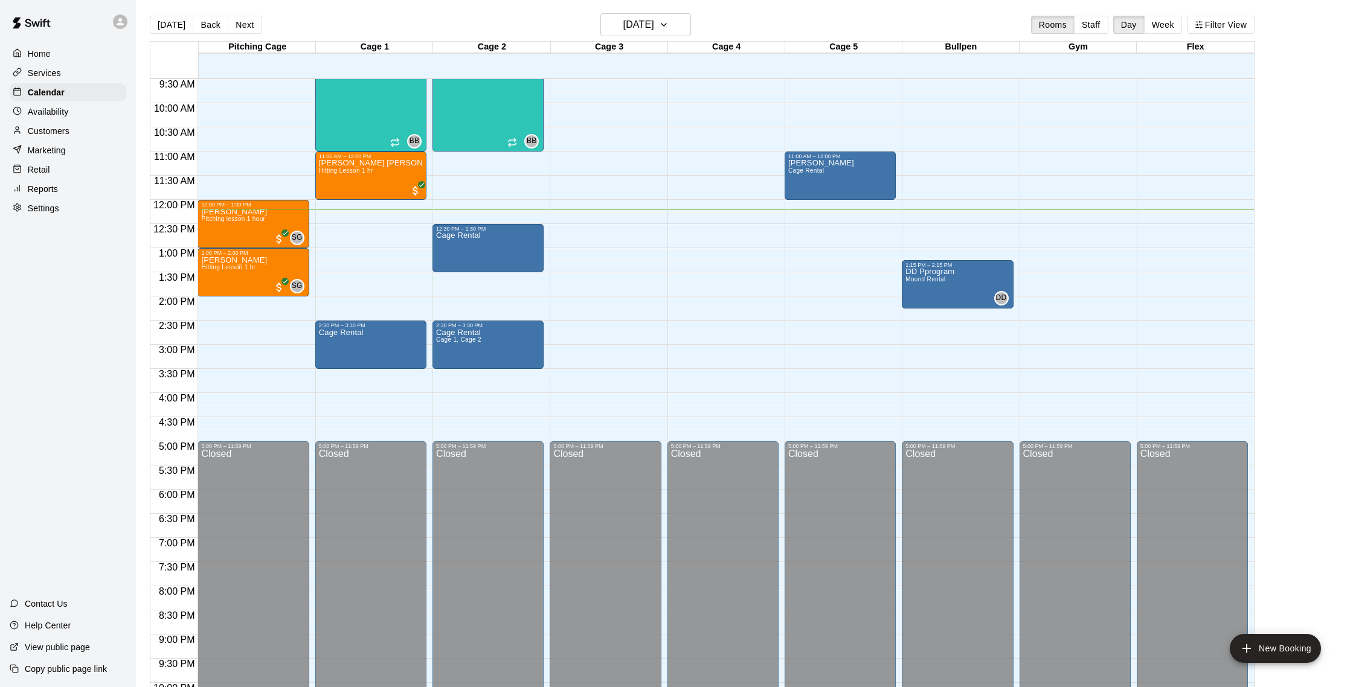
click at [53, 135] on p "Customers" at bounding box center [49, 131] width 42 height 12
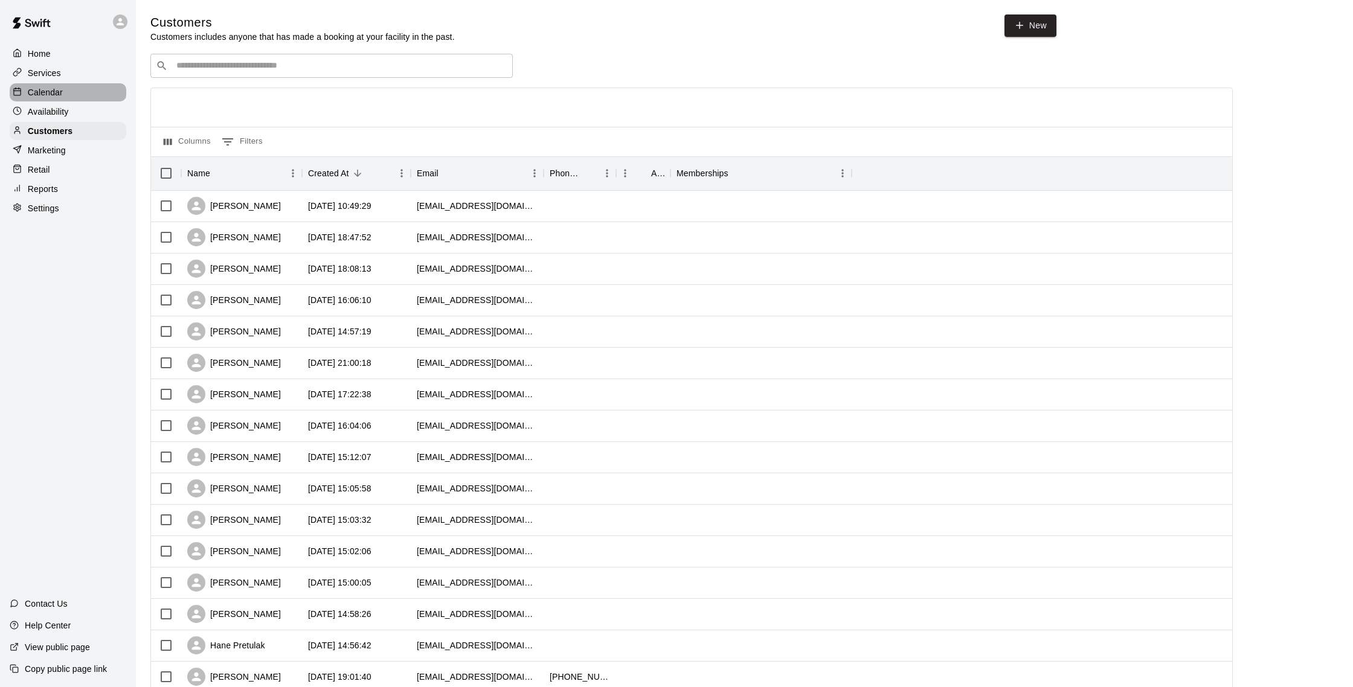
click at [47, 87] on p "Calendar" at bounding box center [45, 92] width 35 height 12
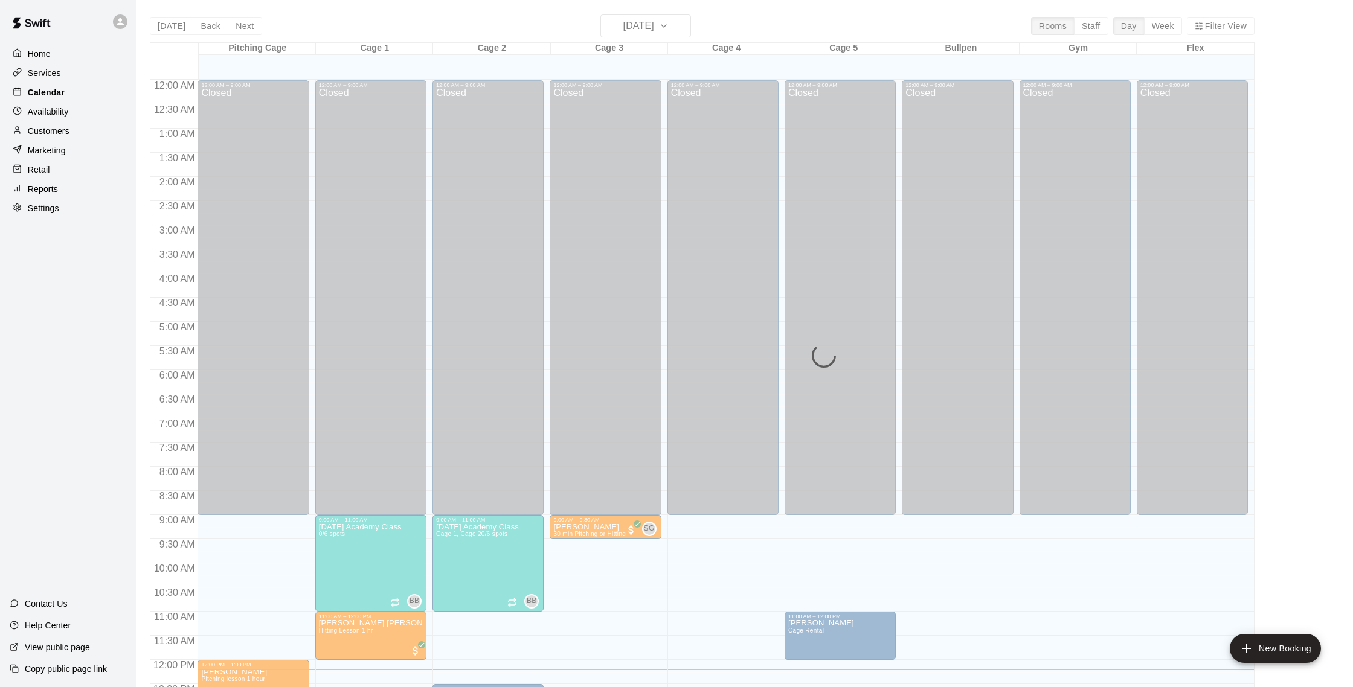
scroll to position [503, 0]
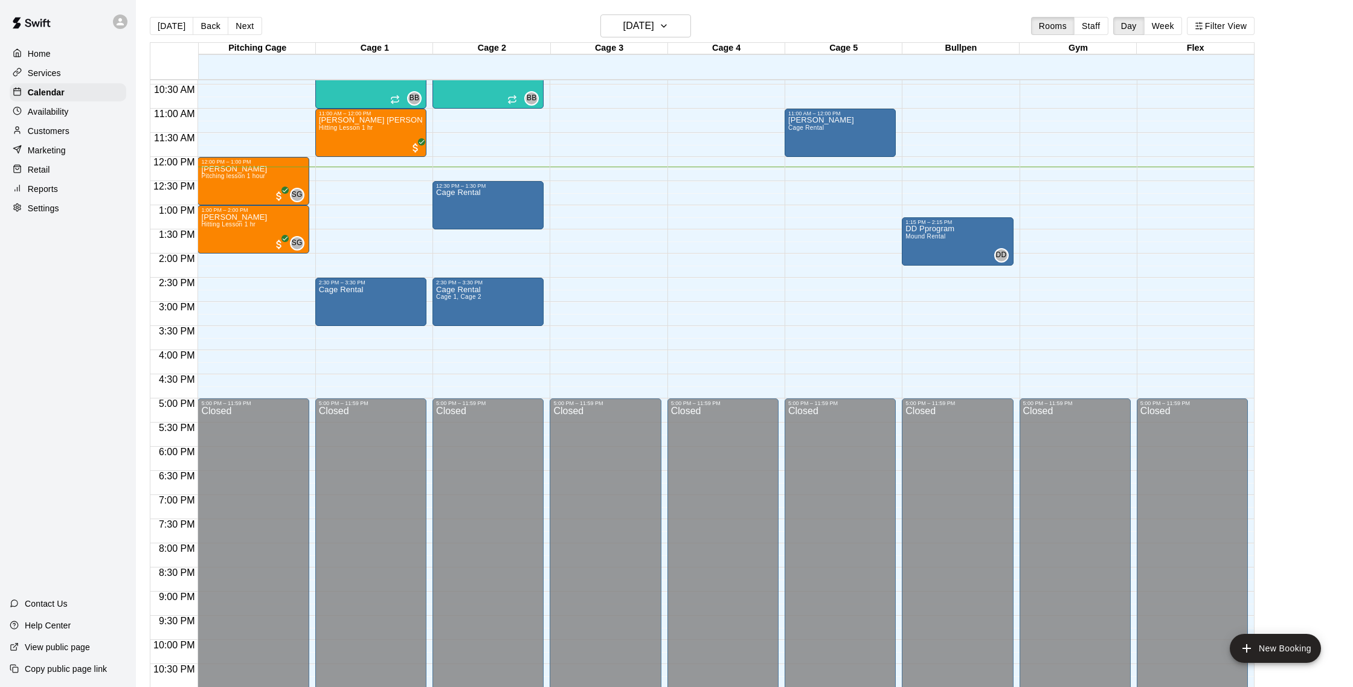
click at [40, 188] on p "Reports" at bounding box center [43, 189] width 30 height 12
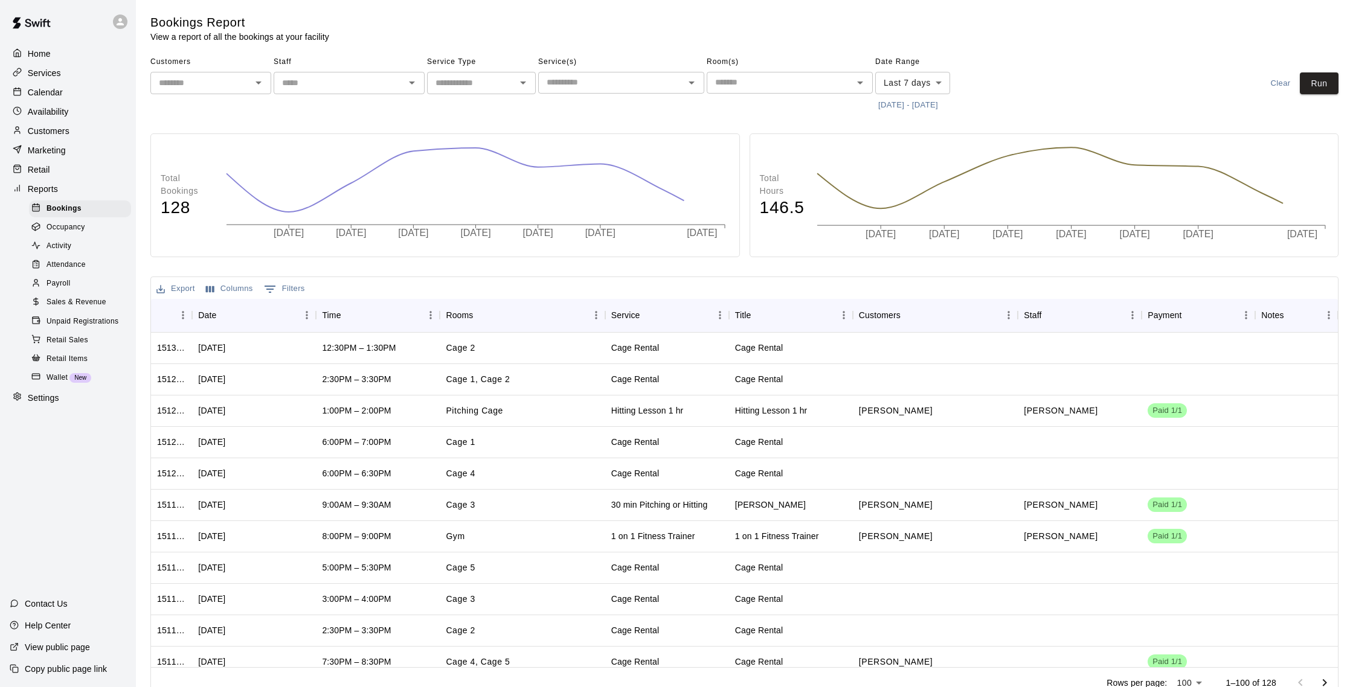
click at [66, 103] on div "Availability" at bounding box center [68, 112] width 117 height 18
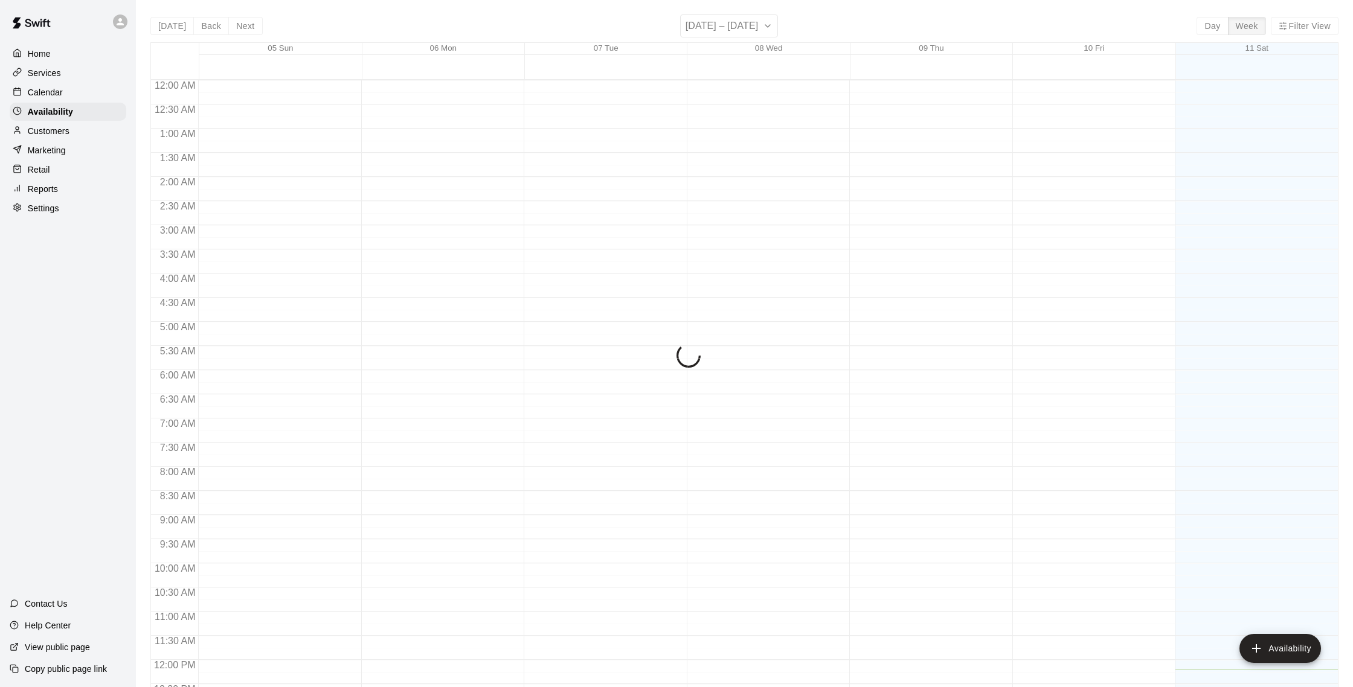
scroll to position [539, 0]
click at [65, 90] on div "Calendar" at bounding box center [68, 92] width 117 height 18
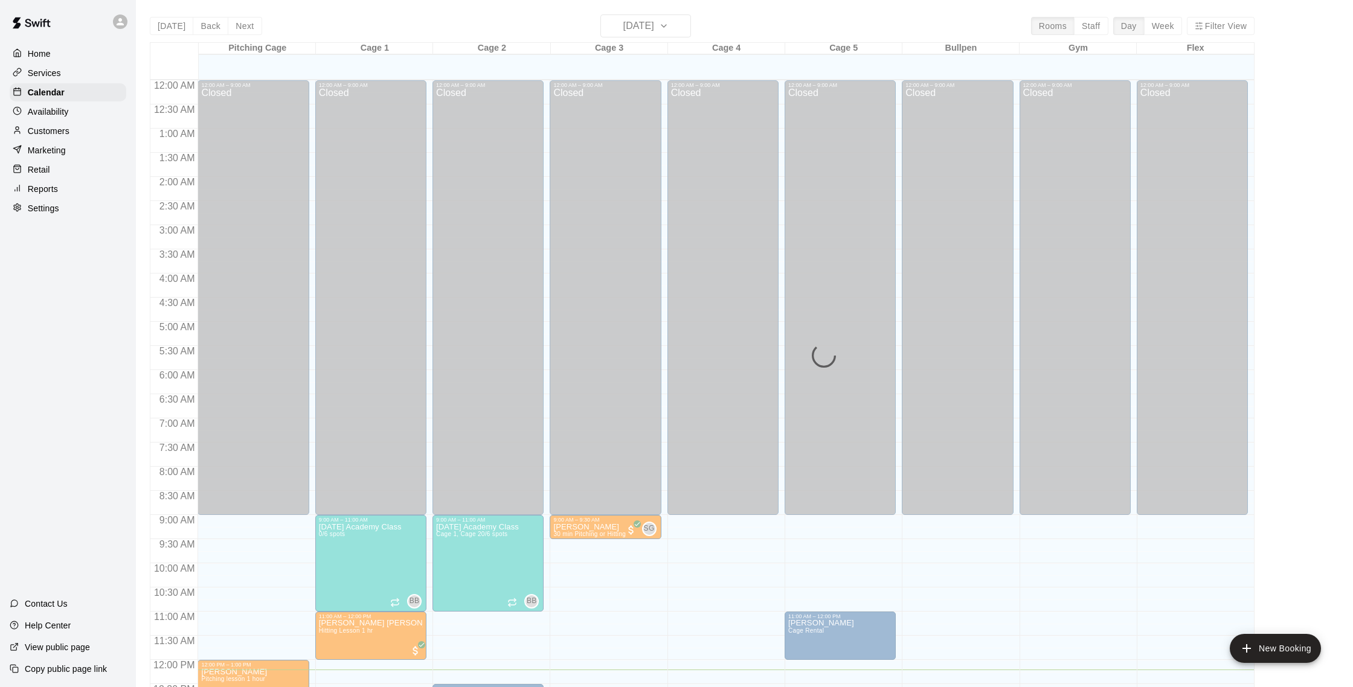
scroll to position [503, 0]
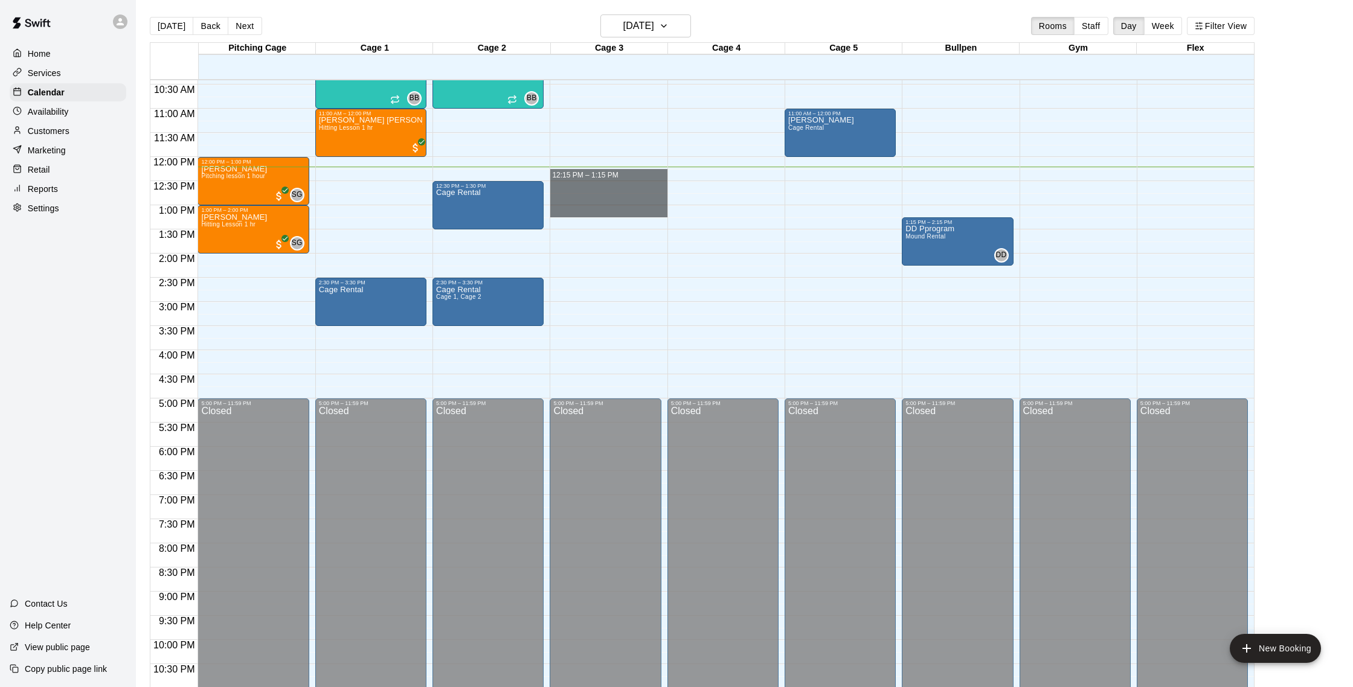
drag, startPoint x: 574, startPoint y: 170, endPoint x: 571, endPoint y: 211, distance: 41.1
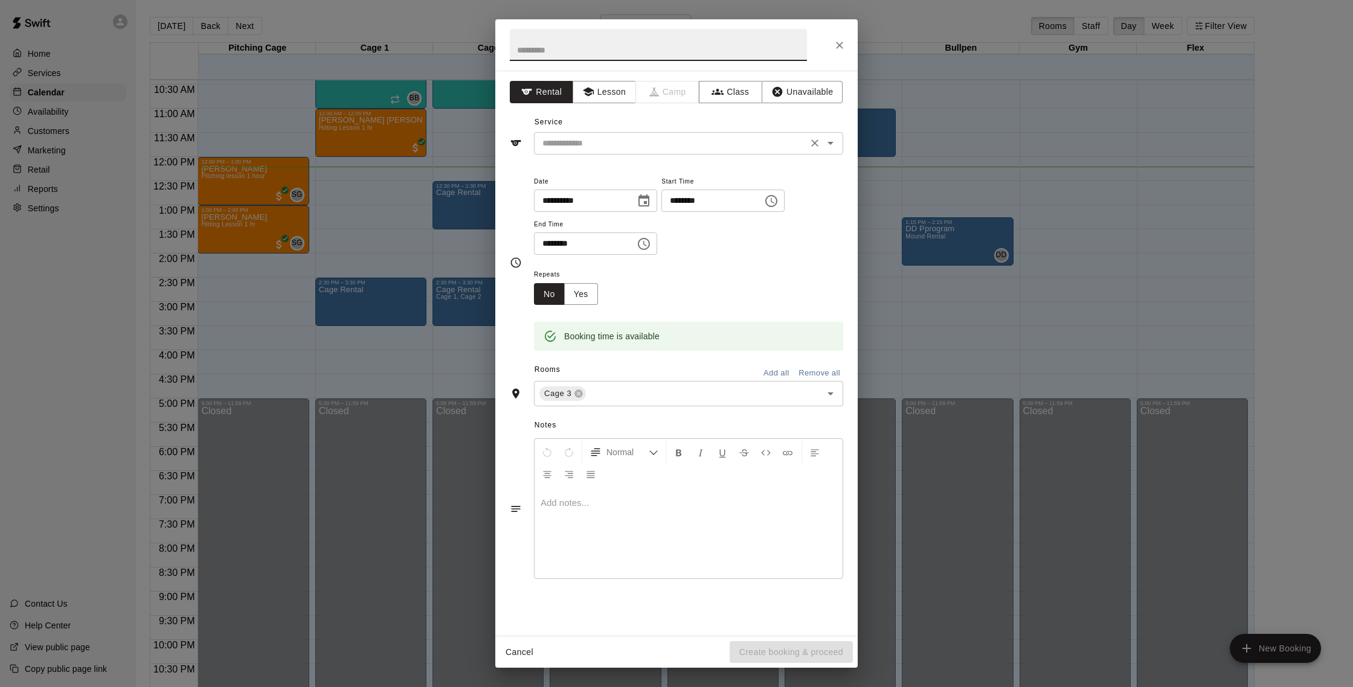
click at [600, 133] on div "​" at bounding box center [688, 143] width 309 height 22
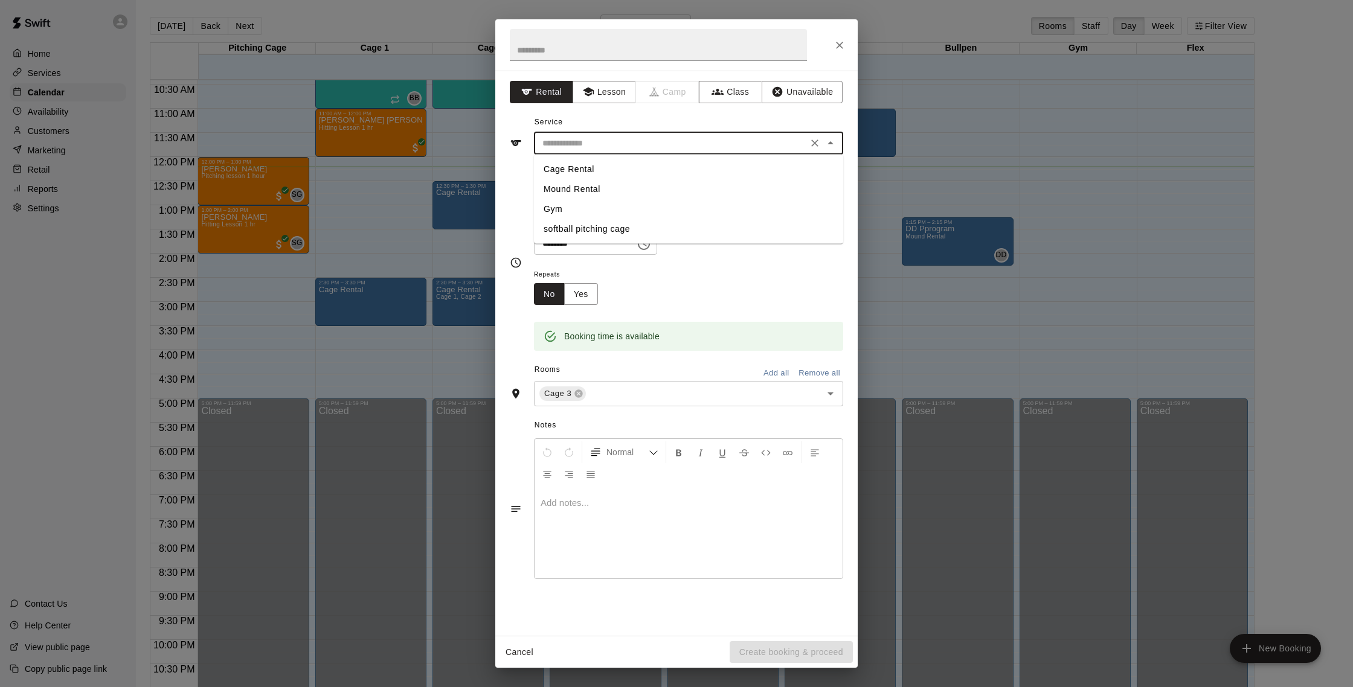
click at [605, 167] on li "Cage Rental" at bounding box center [688, 169] width 309 height 20
type input "**********"
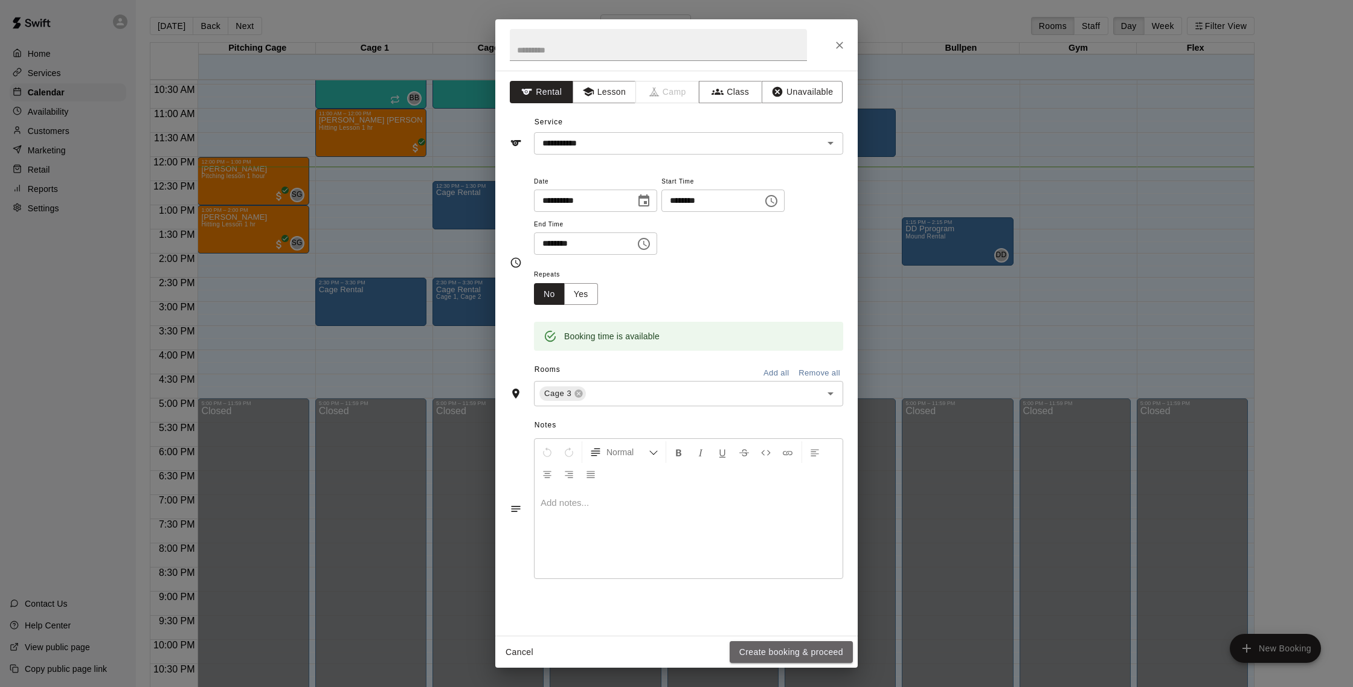
click at [816, 646] on button "Create booking & proceed" at bounding box center [791, 652] width 123 height 22
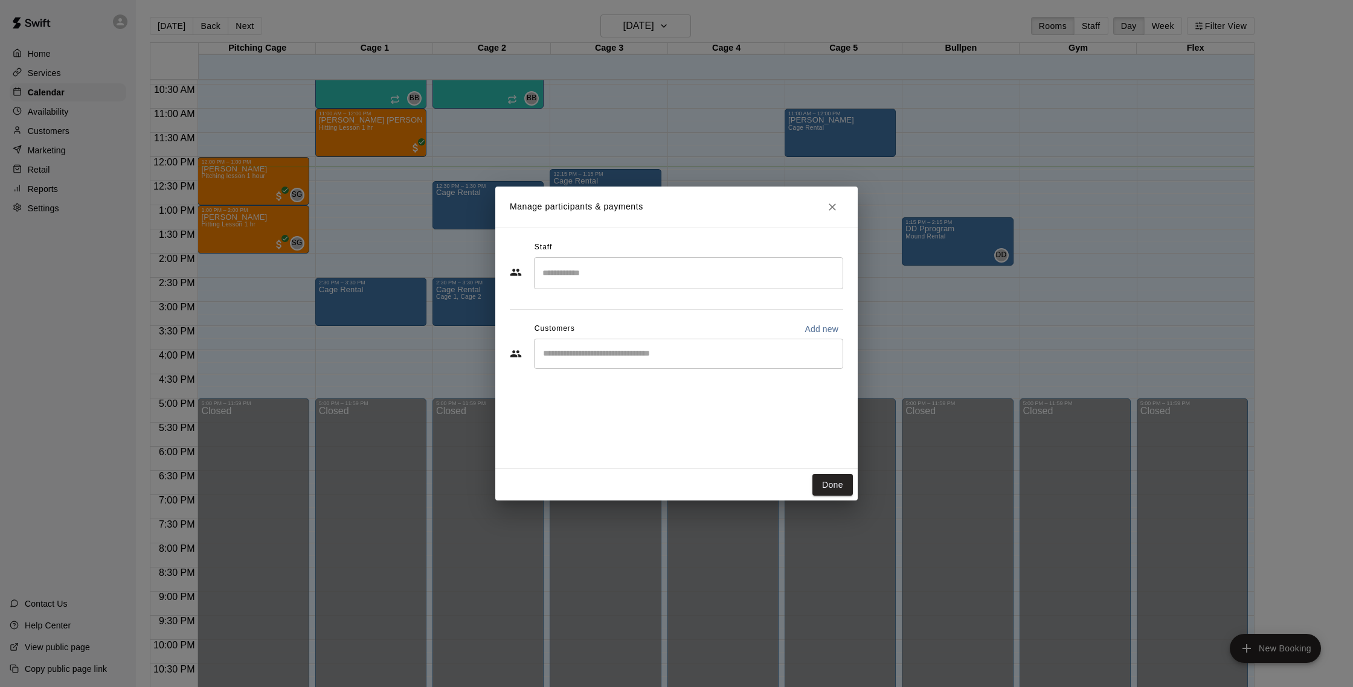
click at [601, 347] on div "​" at bounding box center [688, 354] width 309 height 30
type input "*****"
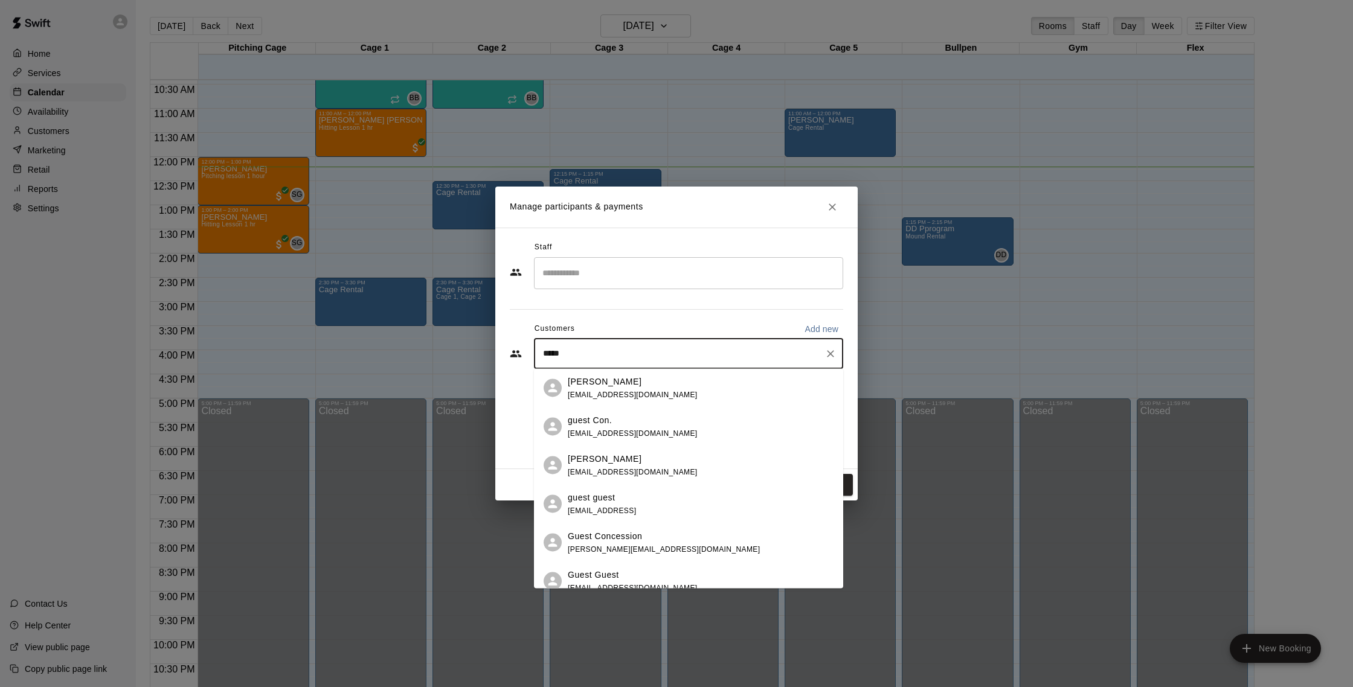
scroll to position [12, 0]
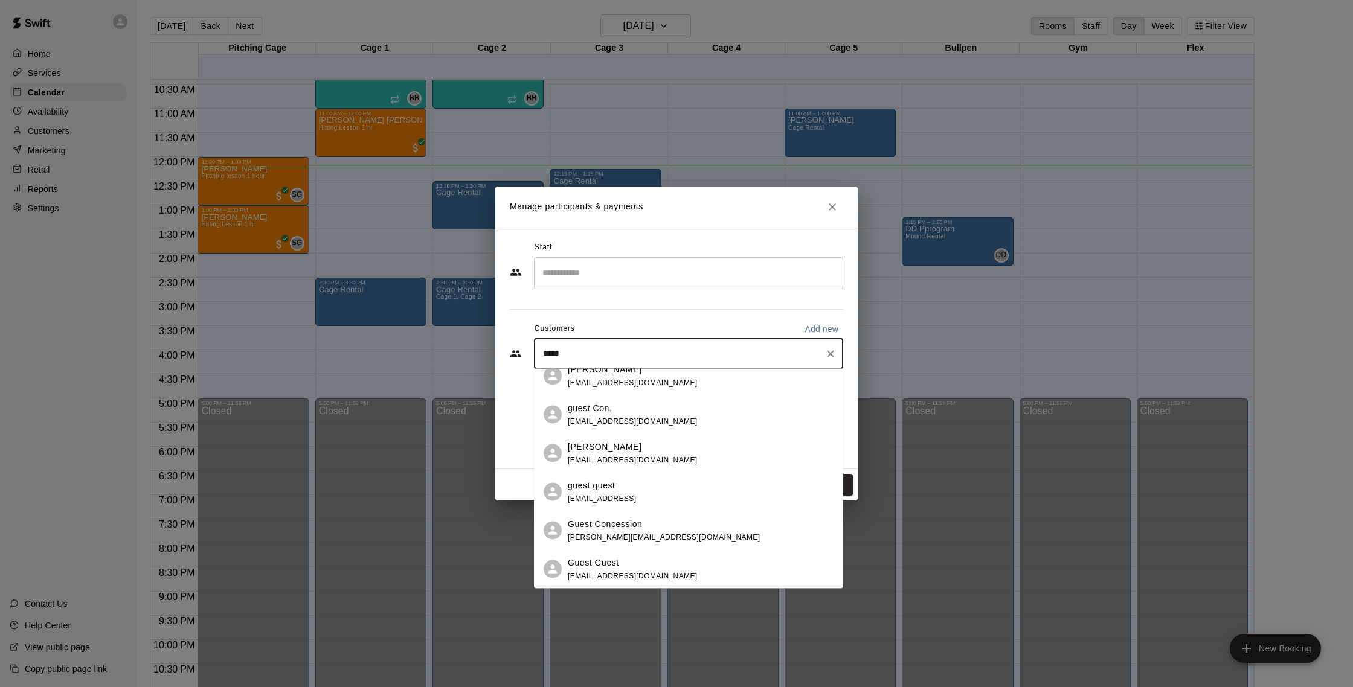
click at [637, 574] on span "[EMAIL_ADDRESS][DOMAIN_NAME]" at bounding box center [633, 575] width 130 height 8
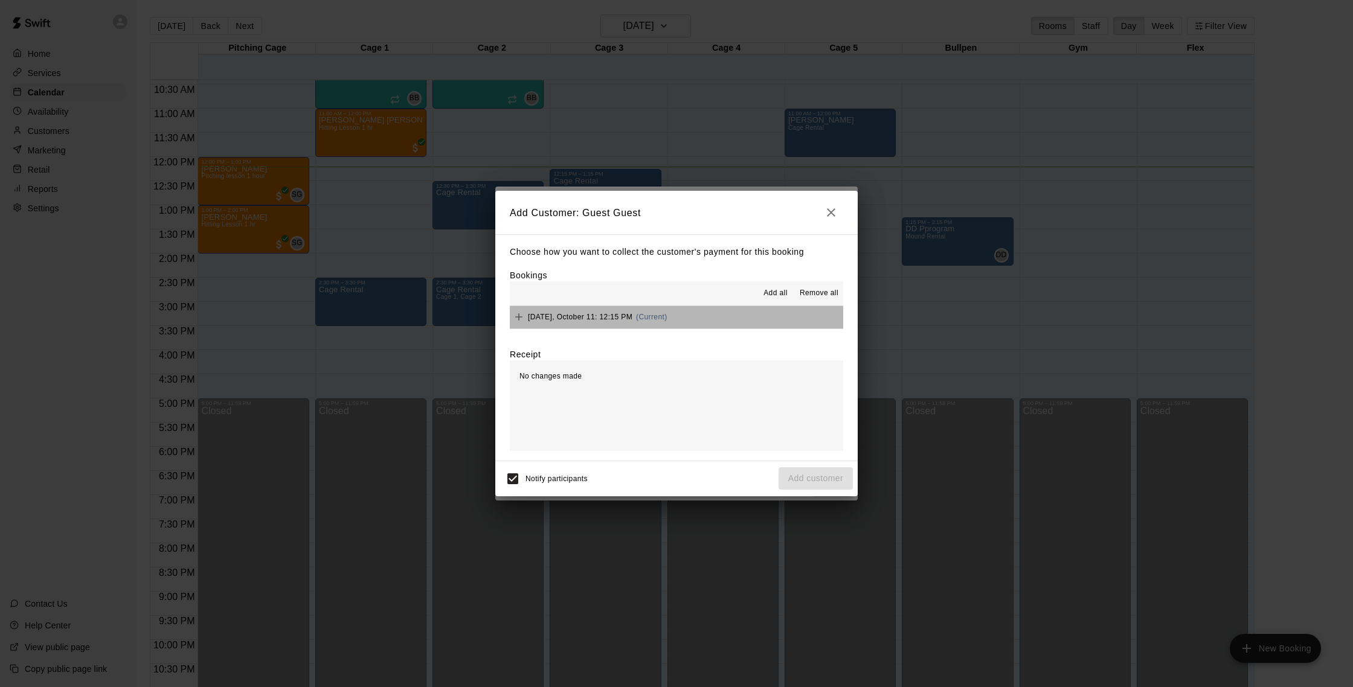
click at [747, 320] on button "[DATE], October 11: 12:15 PM (Current)" at bounding box center [676, 317] width 333 height 22
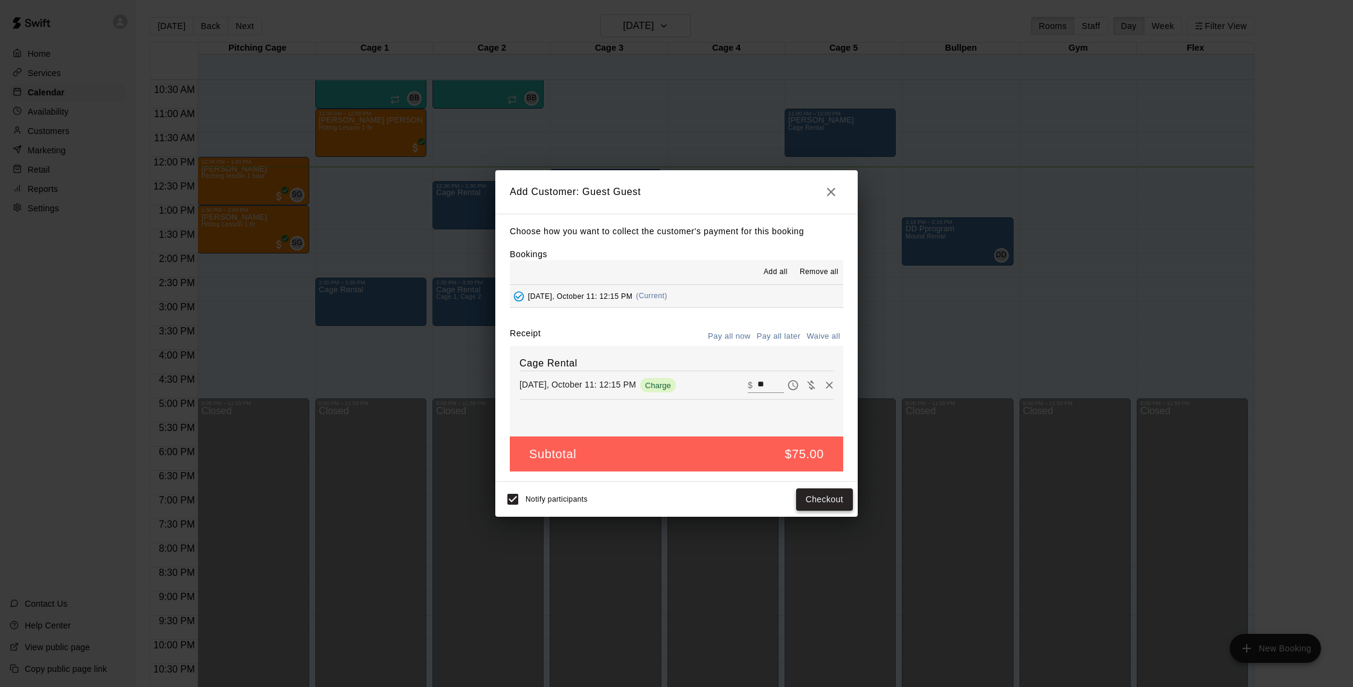
click at [821, 498] on button "Checkout" at bounding box center [824, 500] width 57 height 22
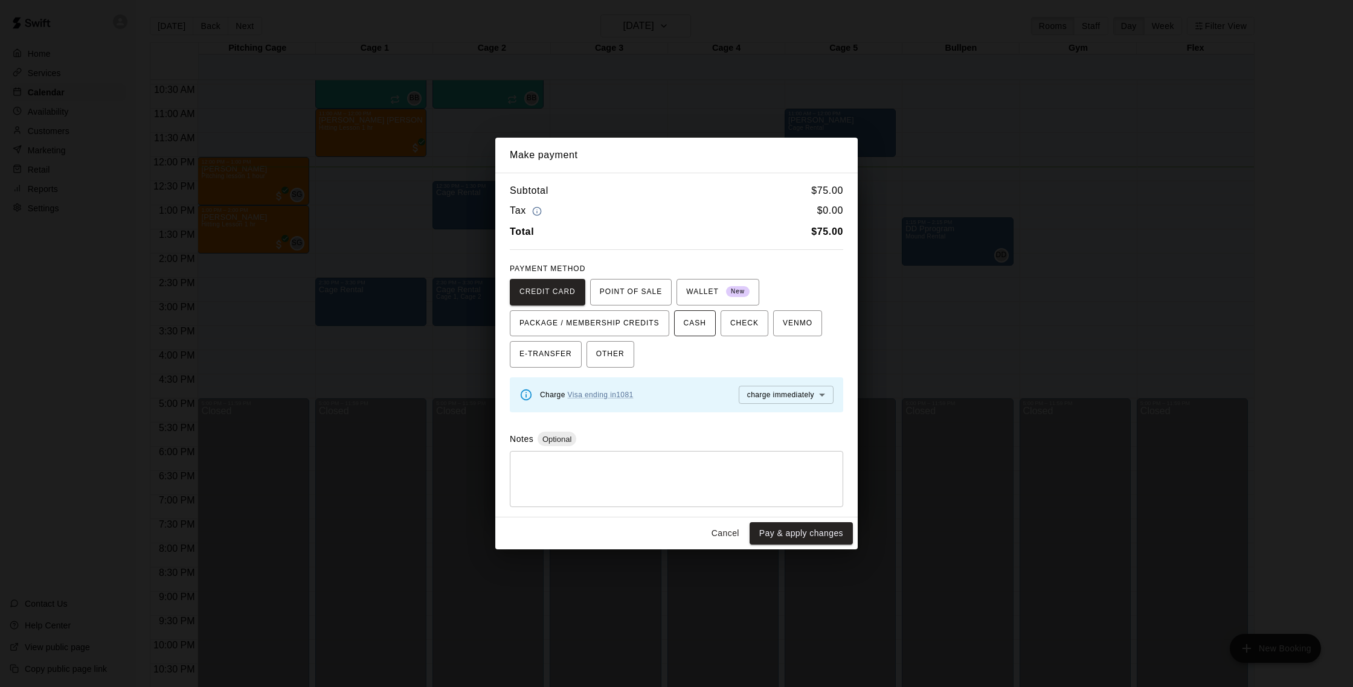
click at [703, 330] on span "CASH" at bounding box center [695, 323] width 22 height 19
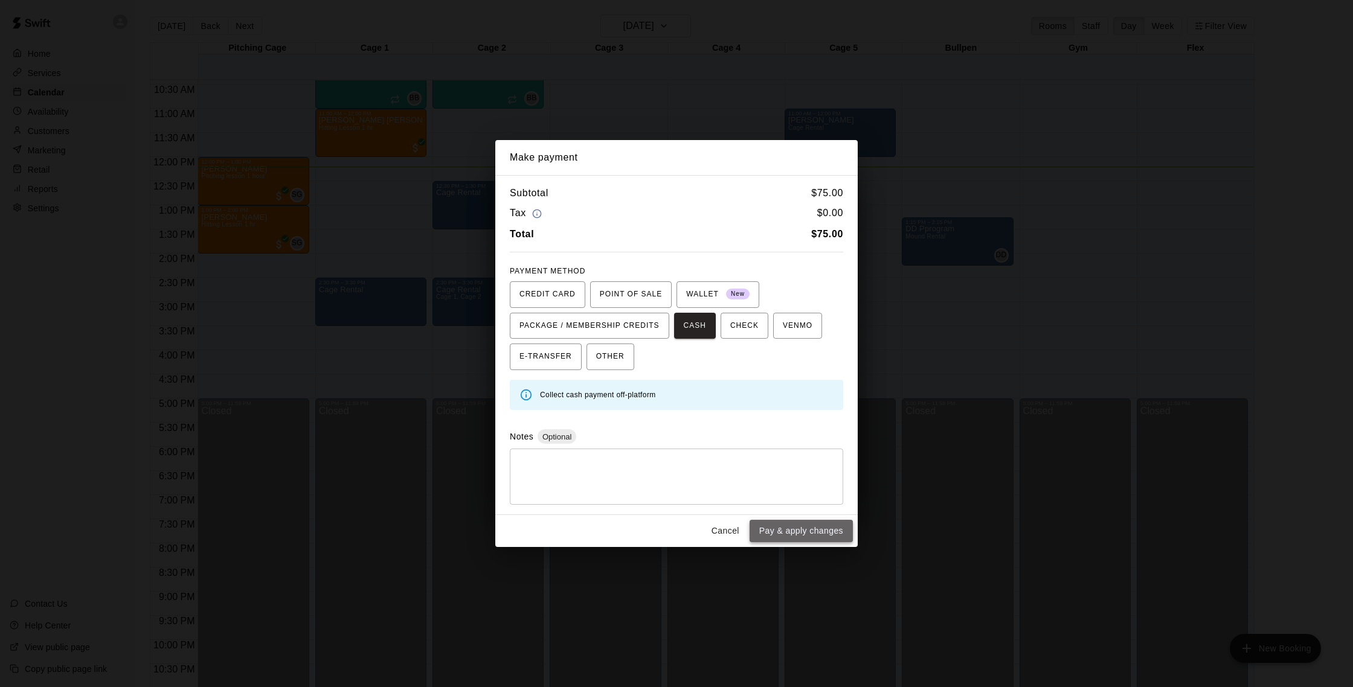
click at [791, 535] on button "Pay & apply changes" at bounding box center [801, 531] width 103 height 22
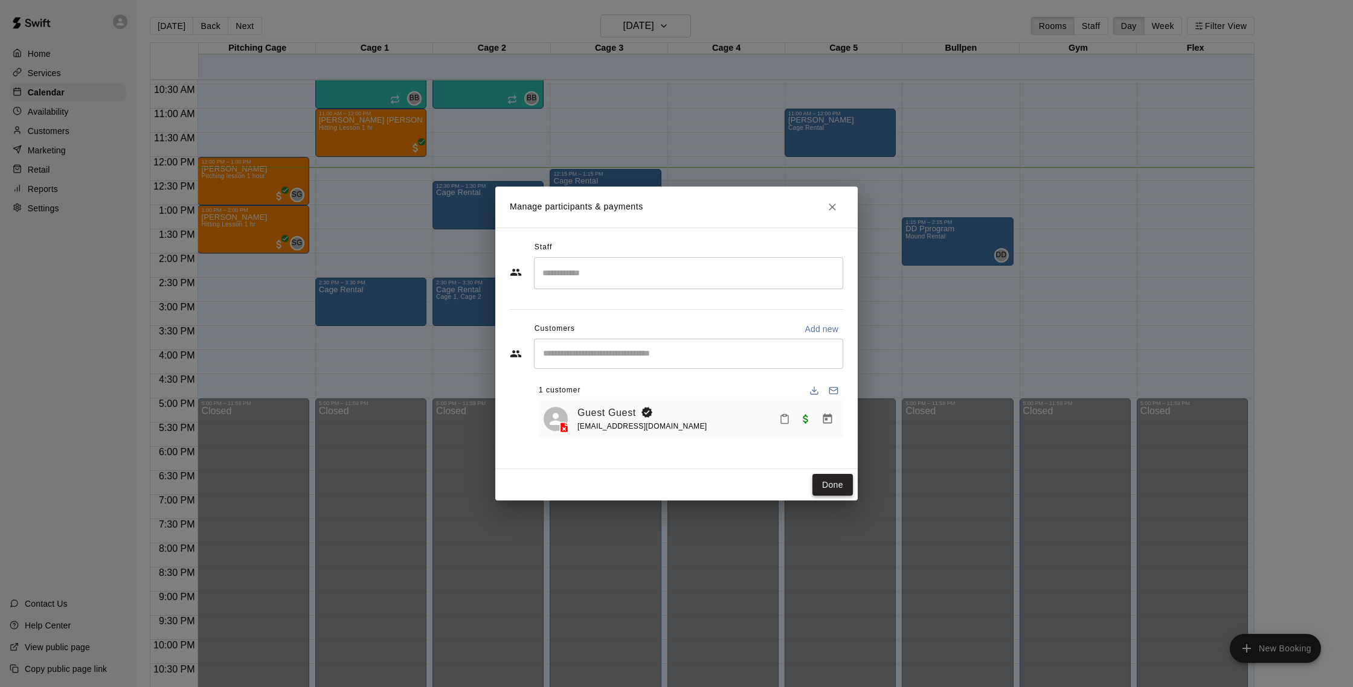
click at [832, 482] on button "Done" at bounding box center [832, 485] width 40 height 22
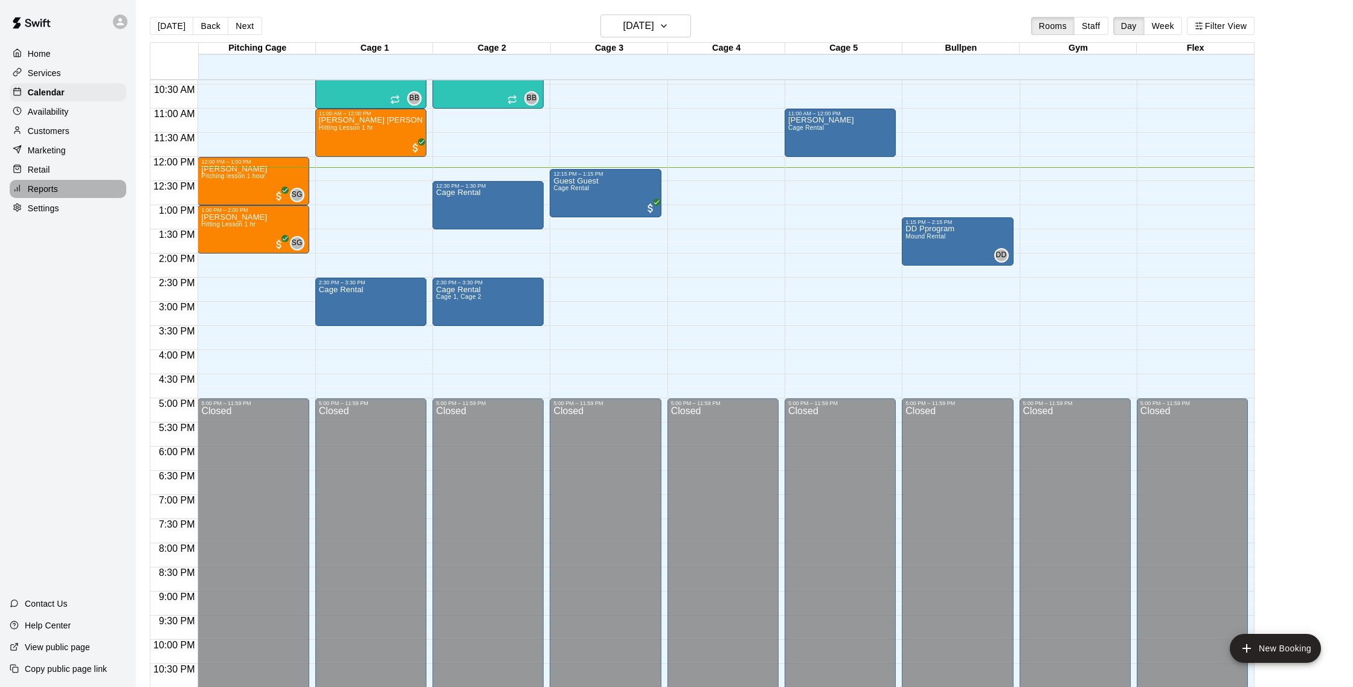
click at [50, 185] on p "Reports" at bounding box center [43, 189] width 30 height 12
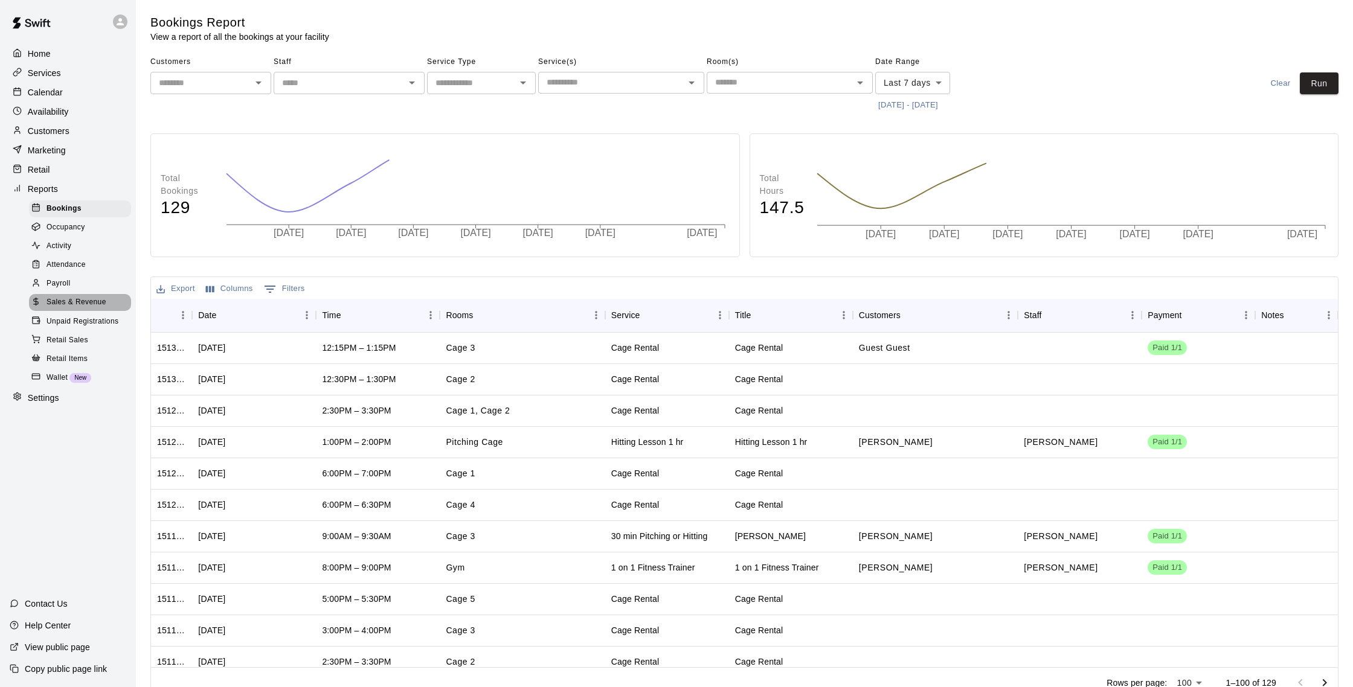
click at [117, 295] on div "Sales & Revenue" at bounding box center [80, 302] width 102 height 17
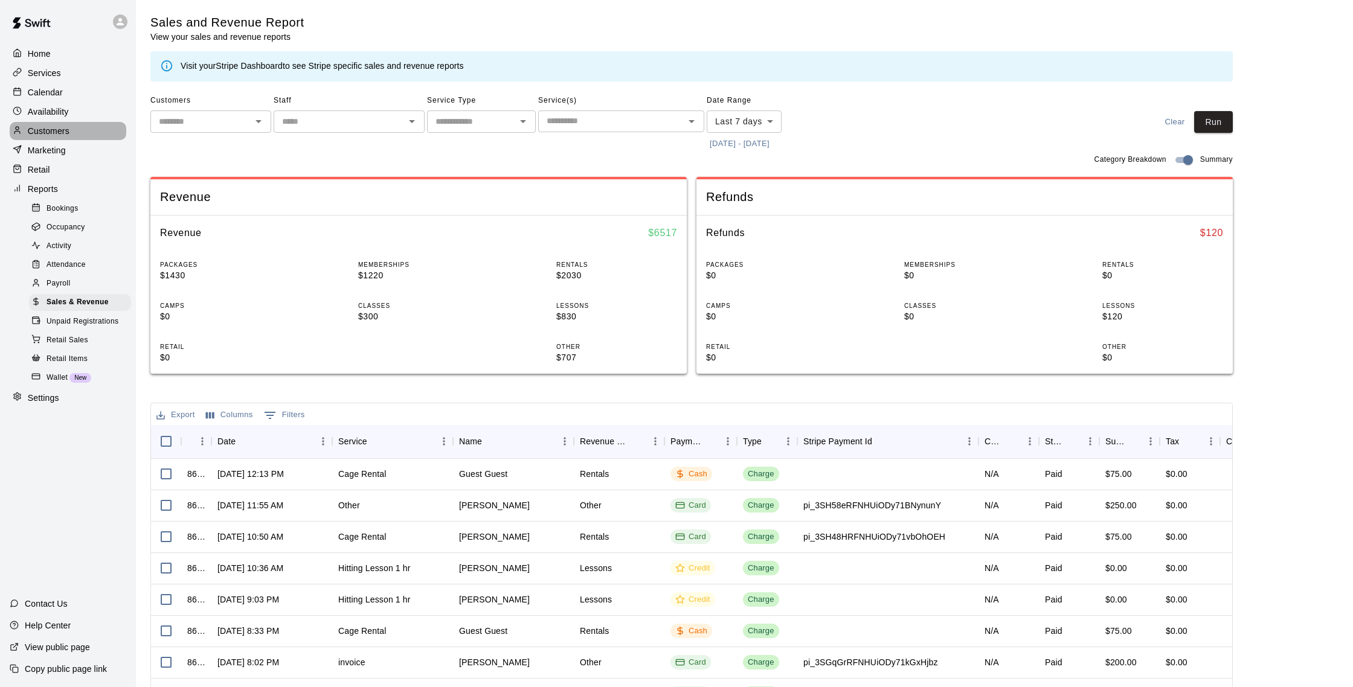
click at [65, 125] on p "Customers" at bounding box center [49, 131] width 42 height 12
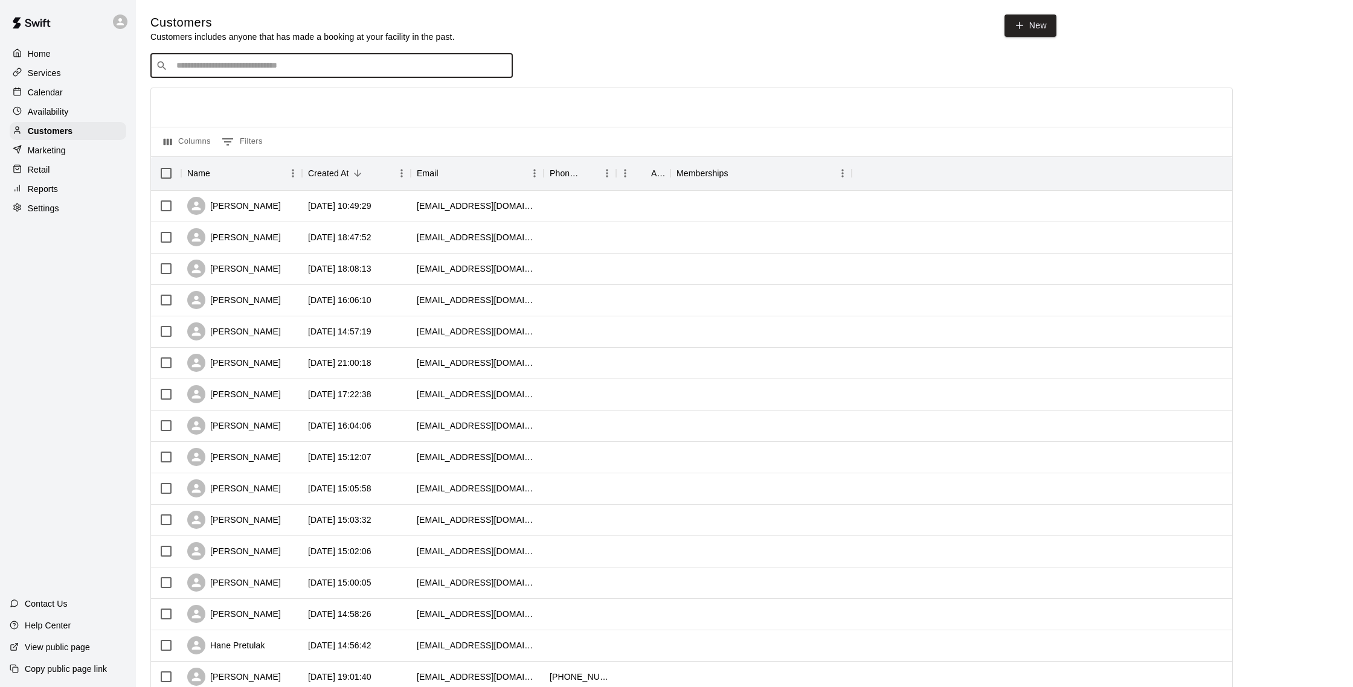
click at [274, 62] on input "Search customers by name or email" at bounding box center [340, 66] width 335 height 12
type input "****"
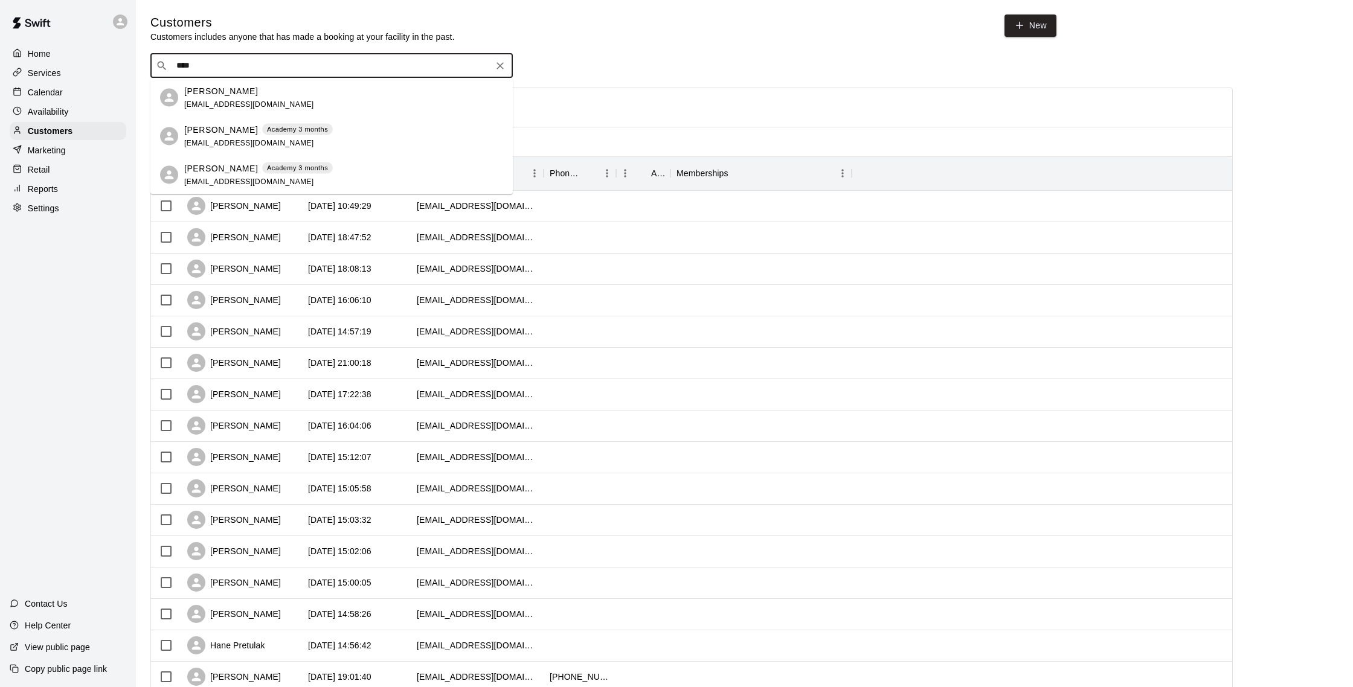
click at [288, 180] on div "[PERSON_NAME] Academy 3 months [EMAIL_ADDRESS][DOMAIN_NAME]" at bounding box center [258, 175] width 149 height 26
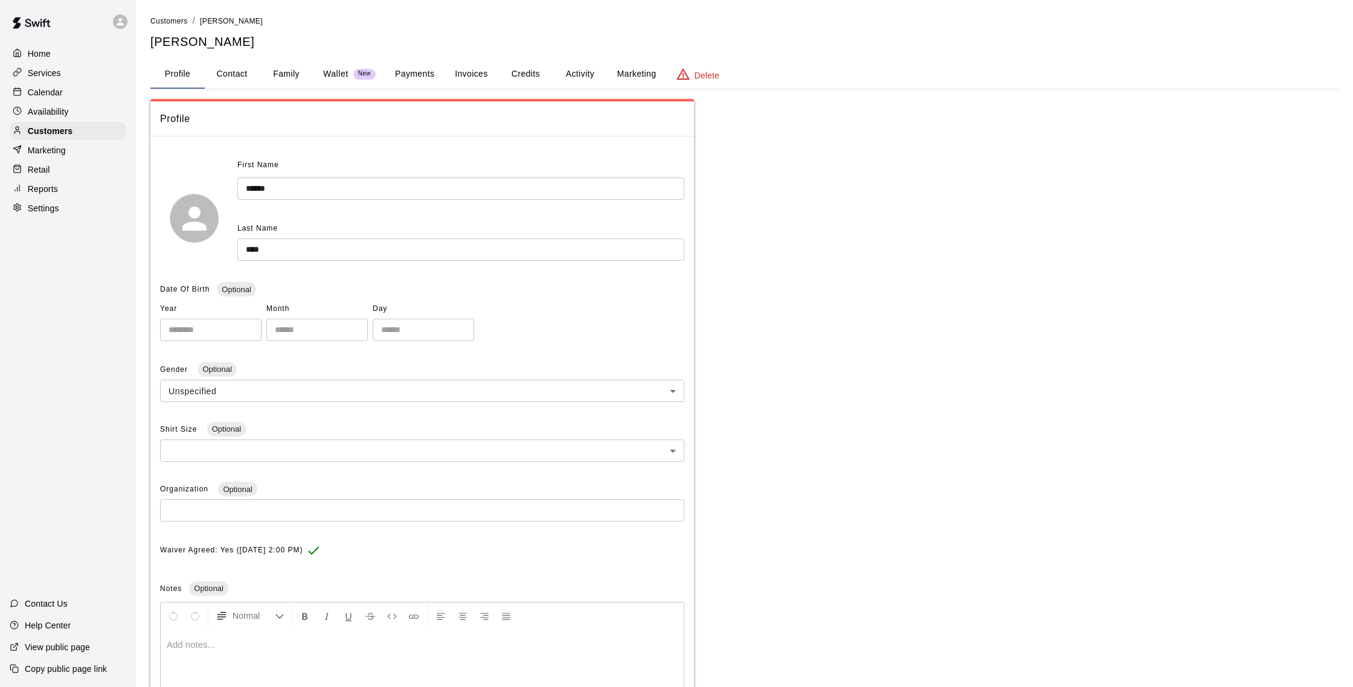
click at [576, 75] on button "Activity" at bounding box center [580, 74] width 54 height 29
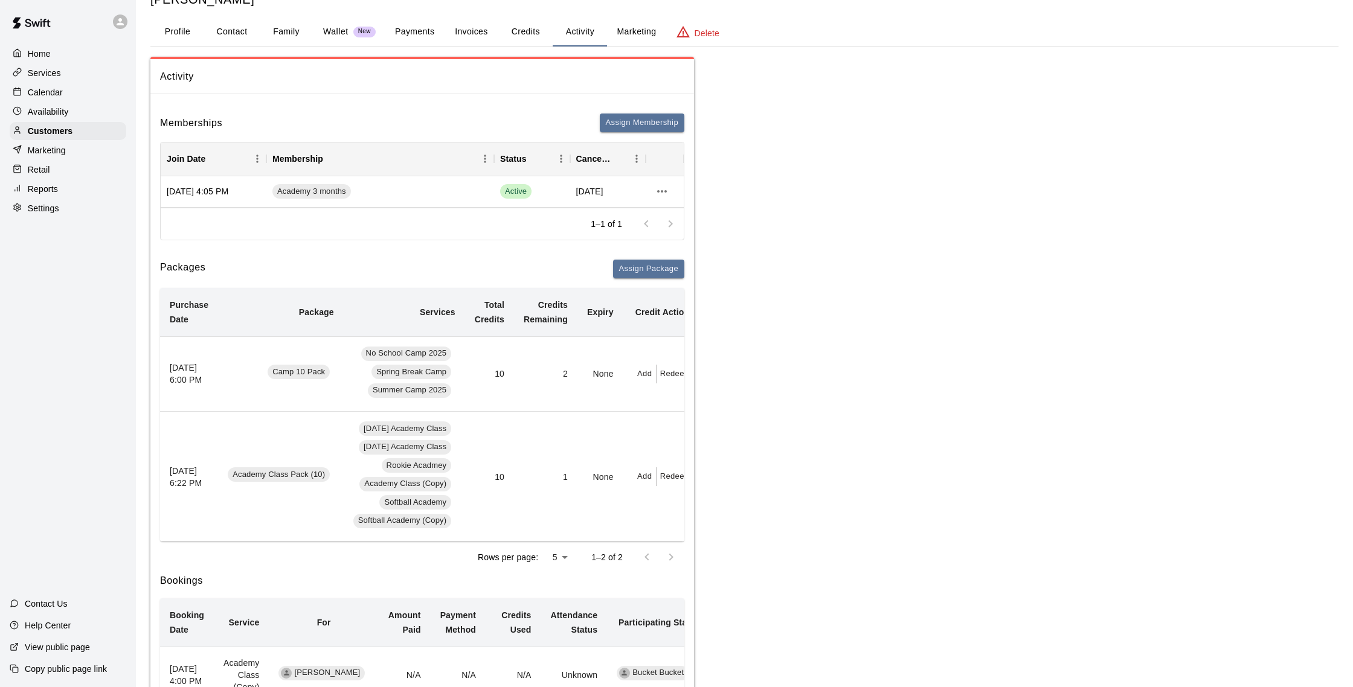
scroll to position [43, 0]
click at [420, 37] on button "Payments" at bounding box center [414, 31] width 59 height 29
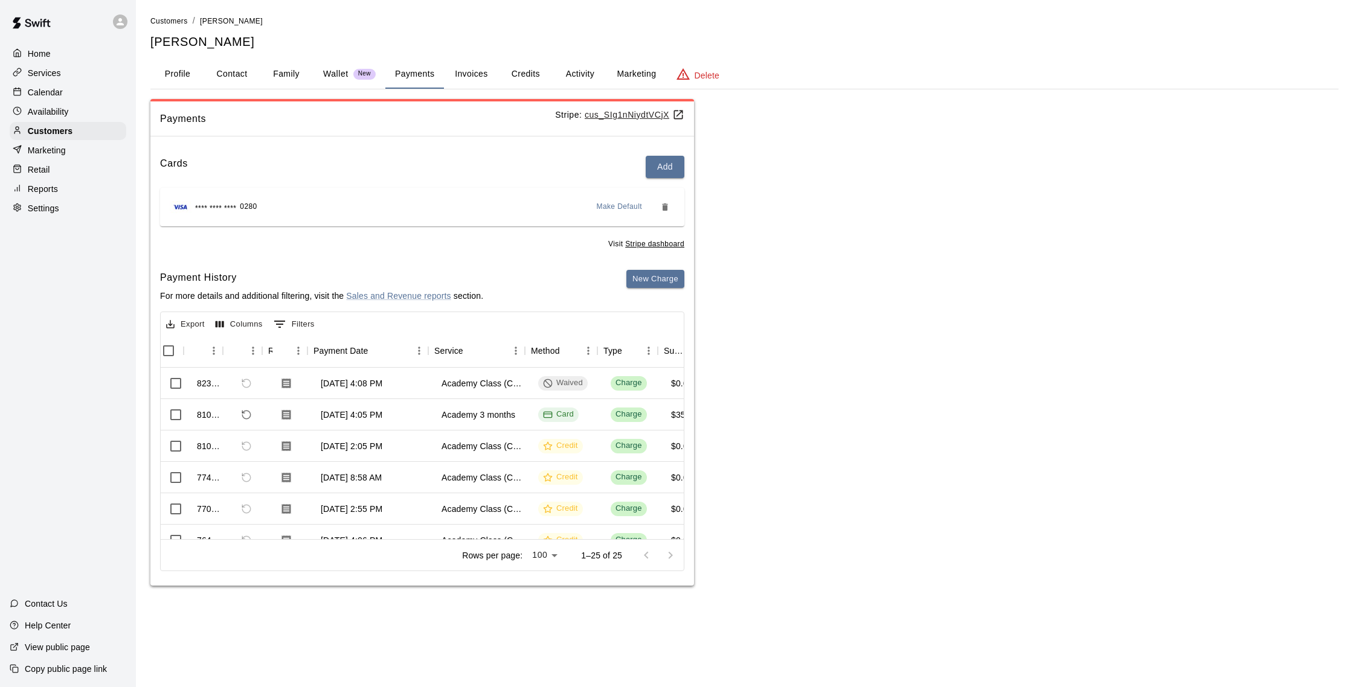
scroll to position [0, 33]
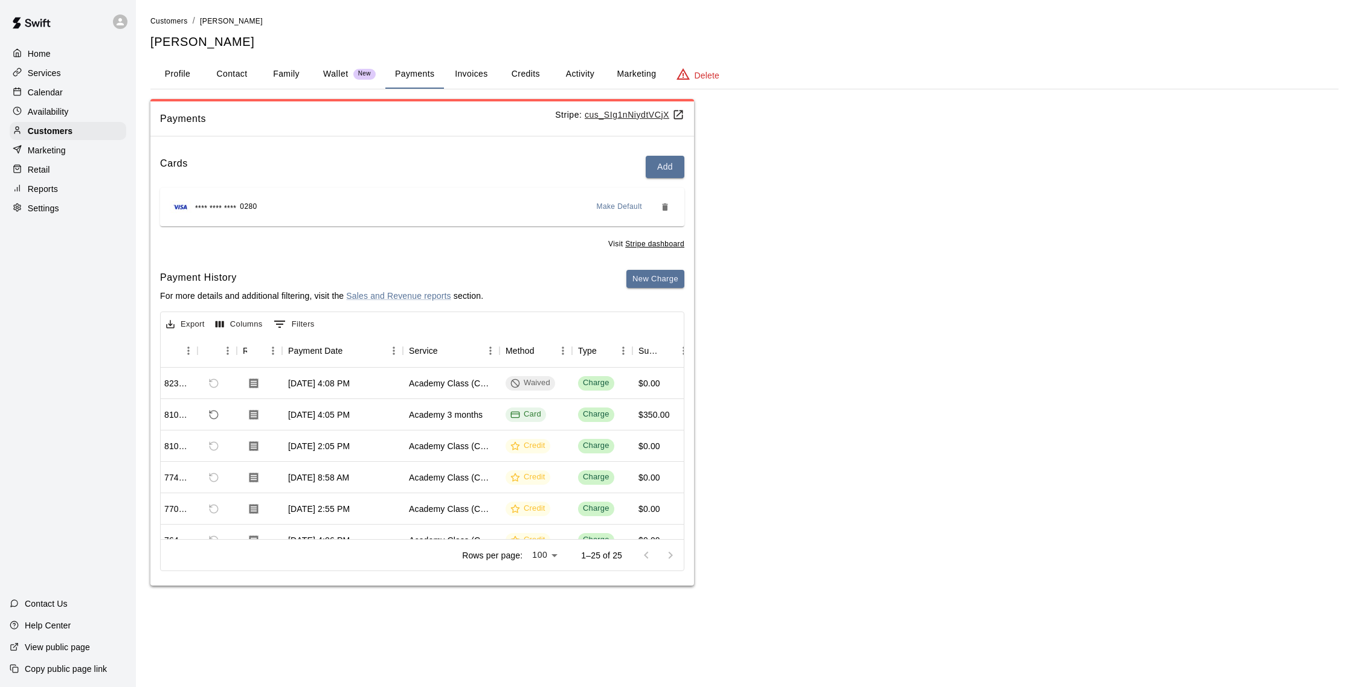
click at [34, 90] on p "Calendar" at bounding box center [45, 92] width 35 height 12
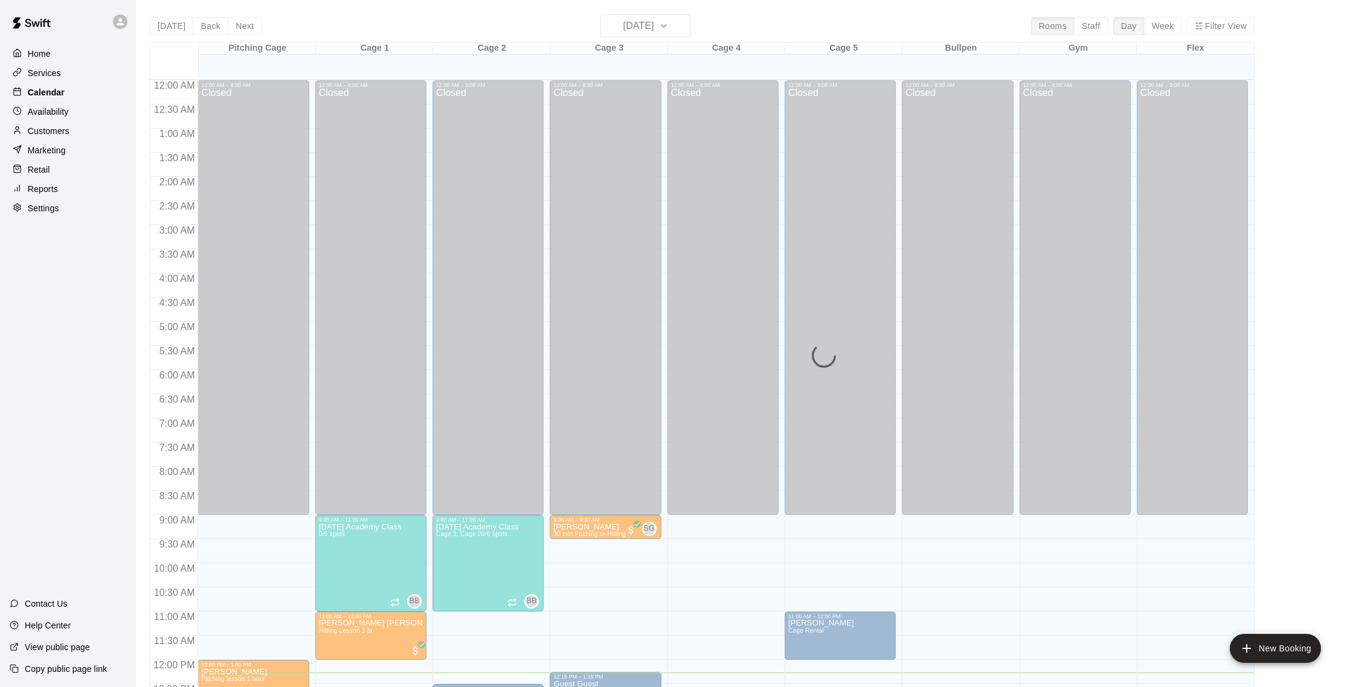
scroll to position [503, 0]
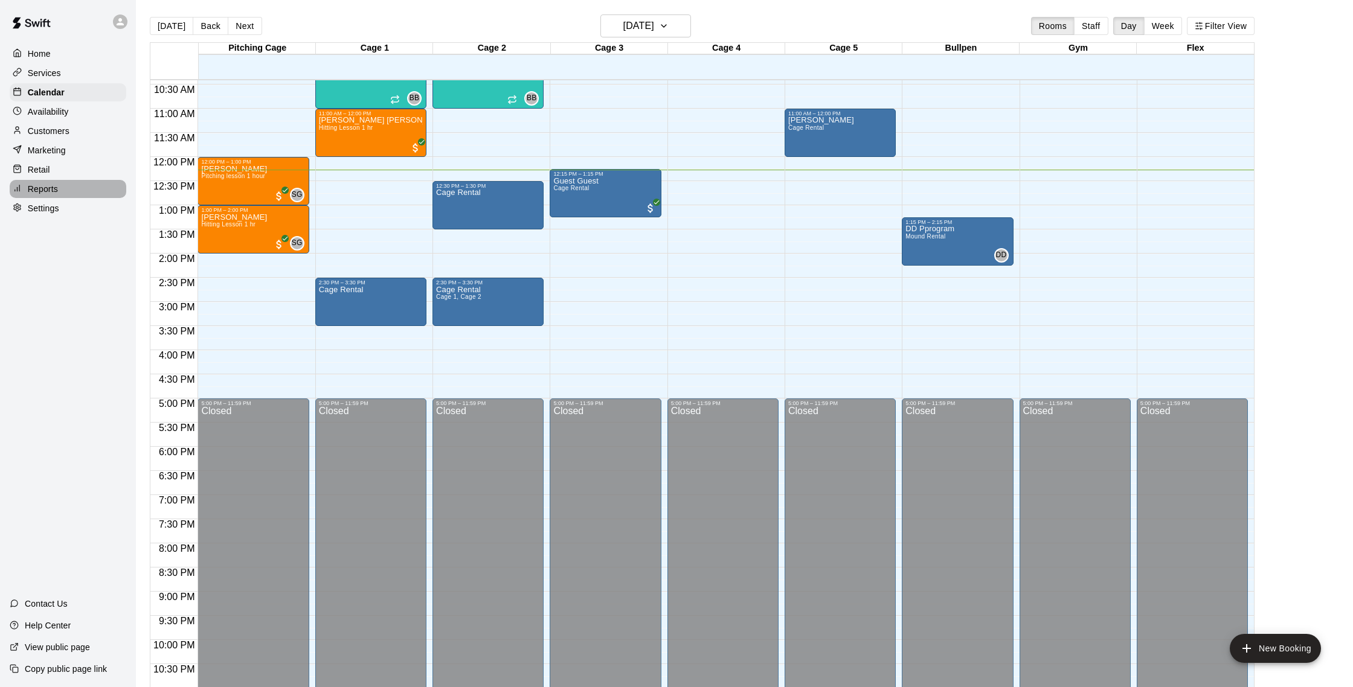
click at [70, 190] on div "Reports" at bounding box center [68, 189] width 117 height 18
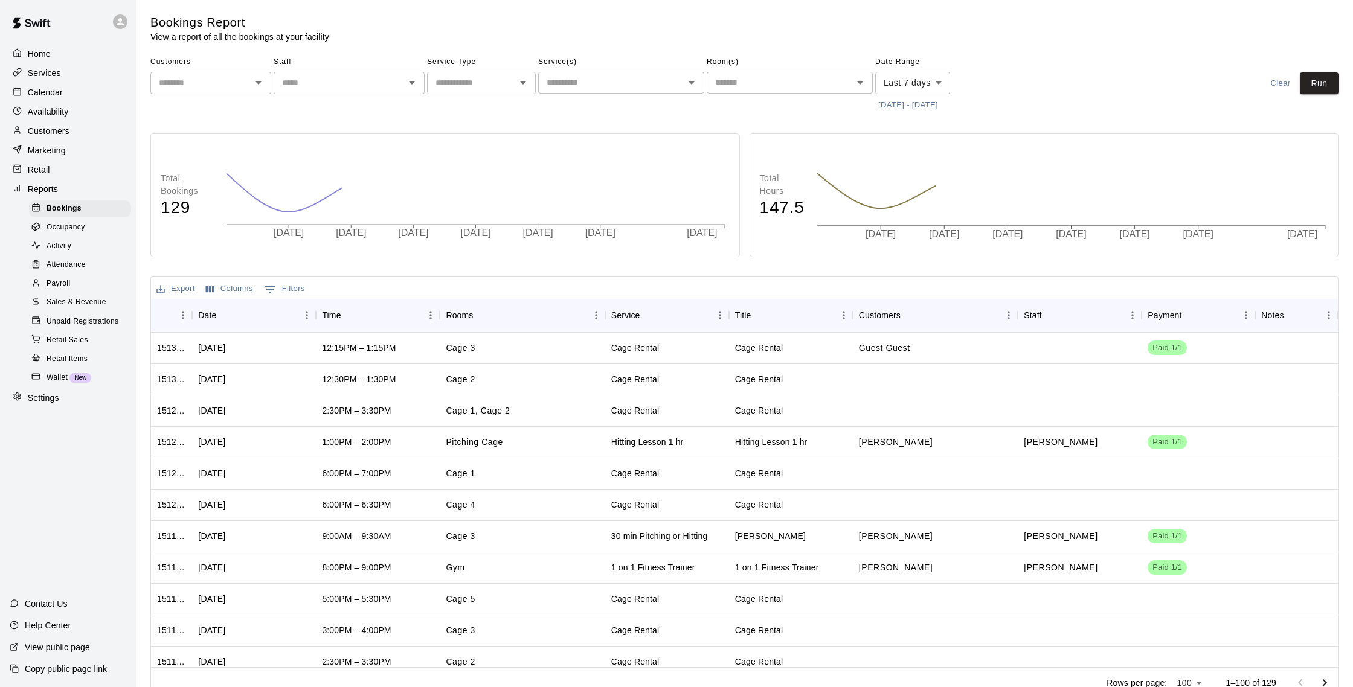
click at [81, 295] on div "Sales & Revenue" at bounding box center [80, 302] width 102 height 17
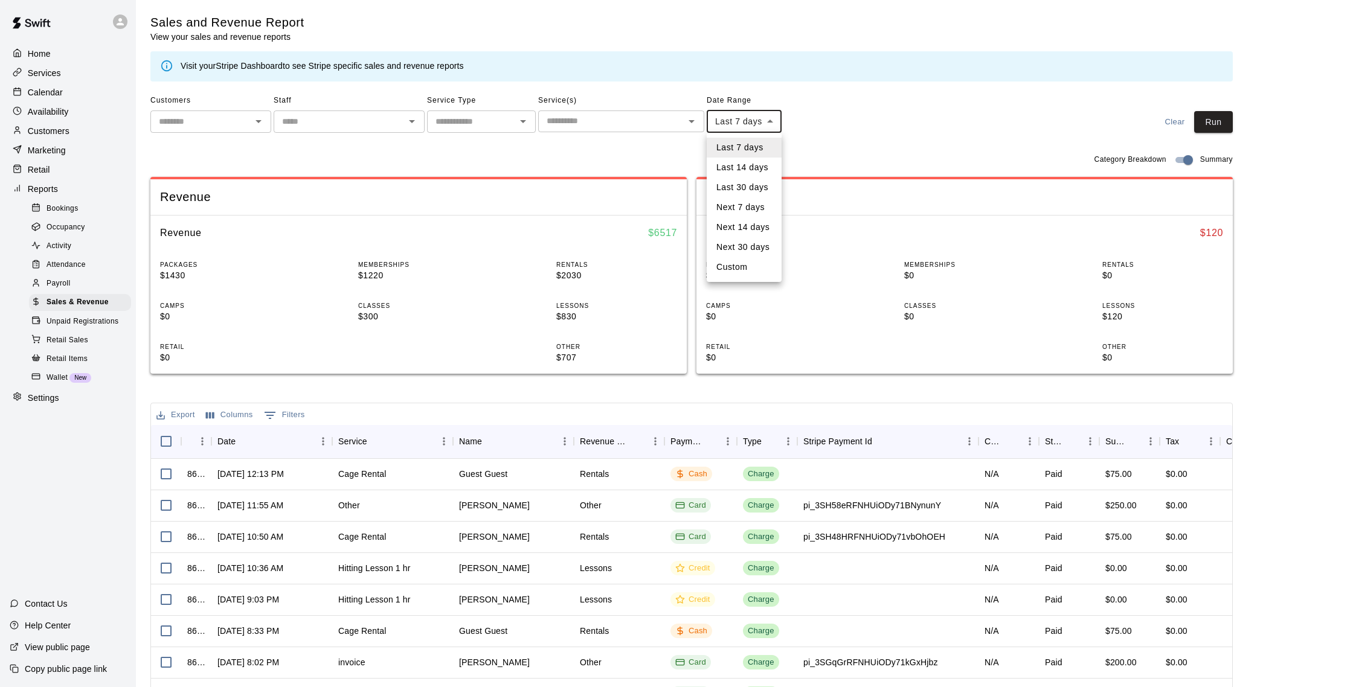
click at [722, 115] on body "Home Services Calendar Availability Customers Marketing Retail Reports Bookings…" at bounding box center [676, 415] width 1353 height 830
click at [730, 268] on li "Custom" at bounding box center [744, 267] width 75 height 20
type input "******"
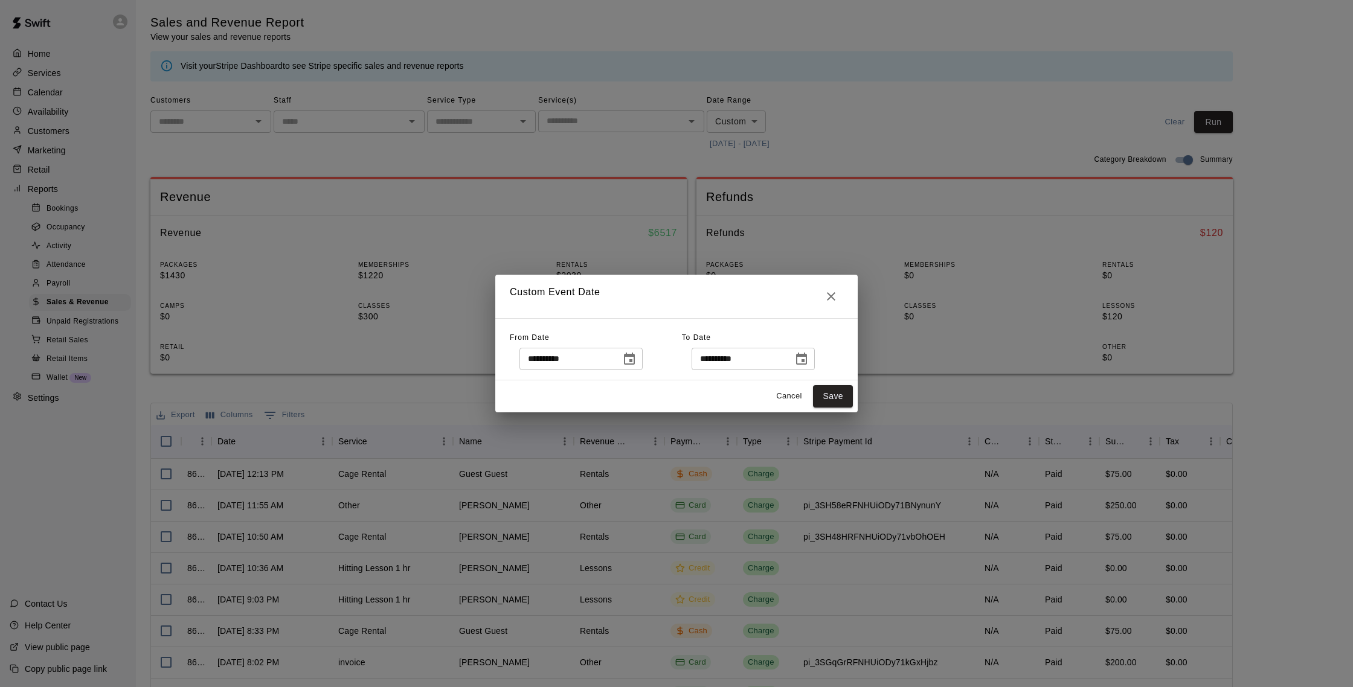
click at [635, 354] on icon "Choose date, selected date is Oct 4, 2025" at bounding box center [629, 359] width 11 height 12
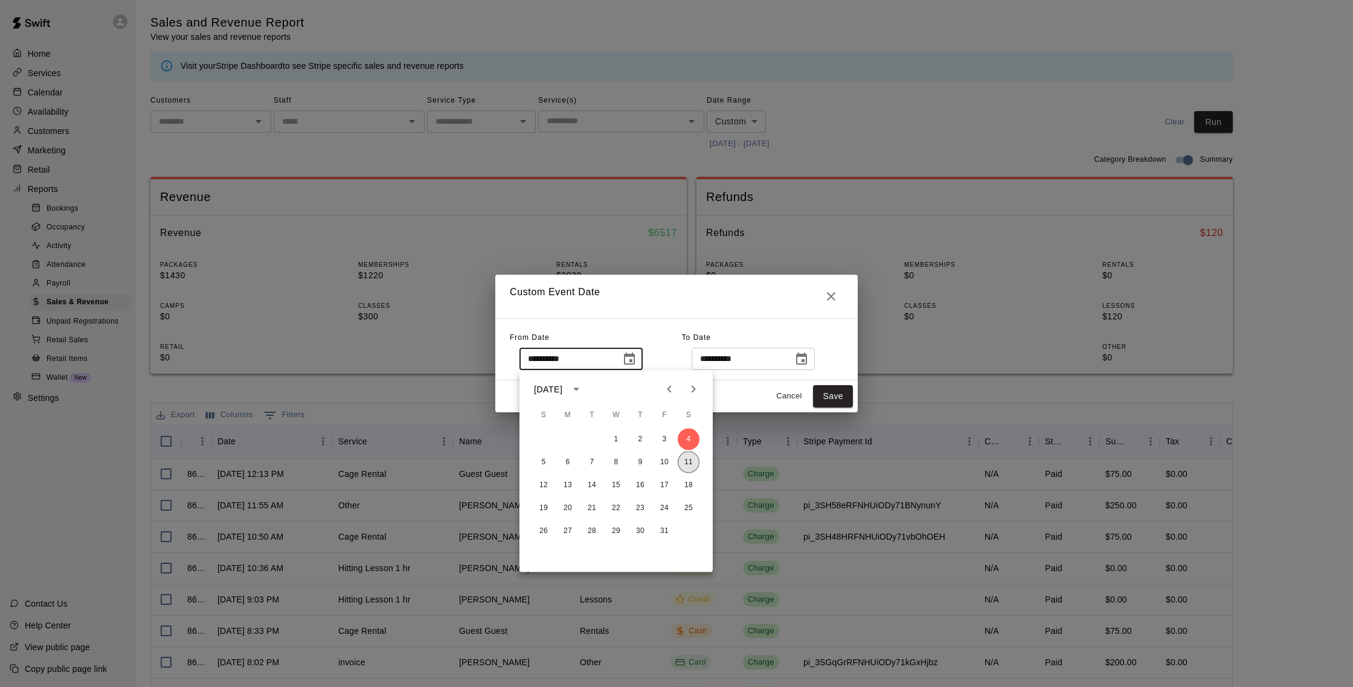
drag, startPoint x: 690, startPoint y: 461, endPoint x: 767, endPoint y: 425, distance: 84.8
click at [690, 461] on button "11" at bounding box center [689, 463] width 22 height 22
type input "**********"
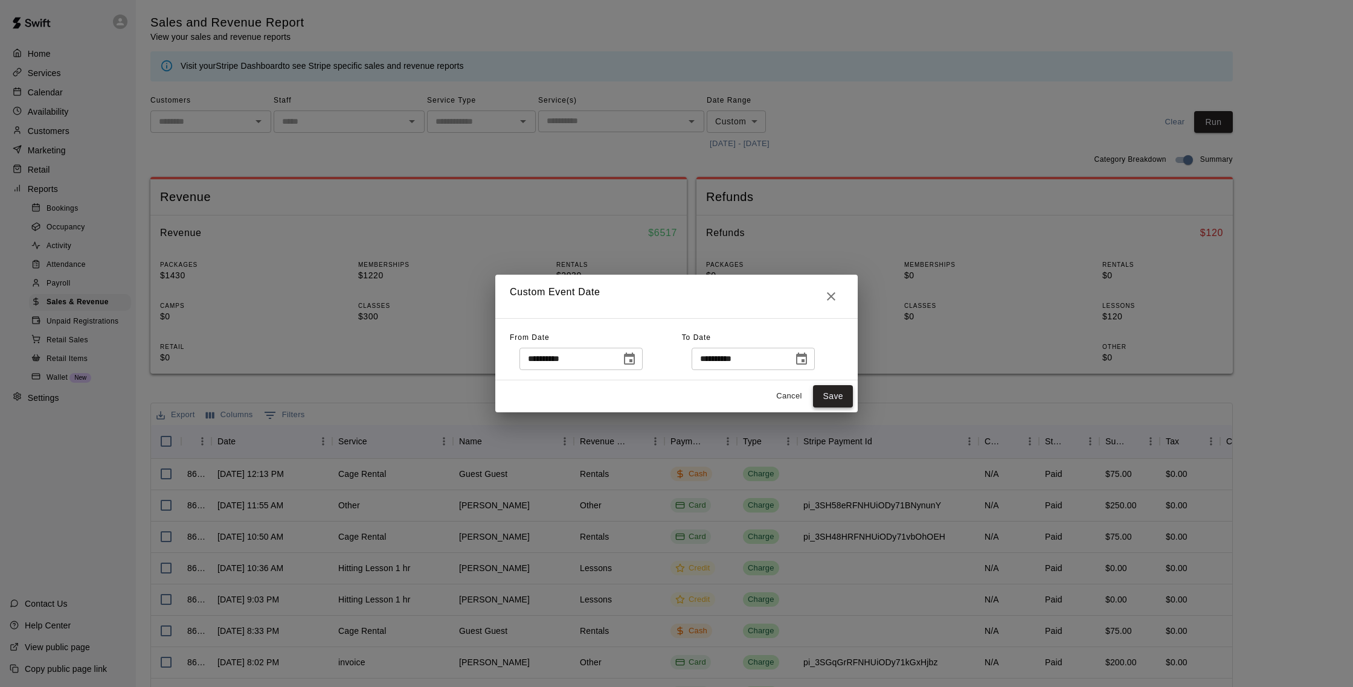
click at [824, 396] on button "Save" at bounding box center [833, 396] width 40 height 22
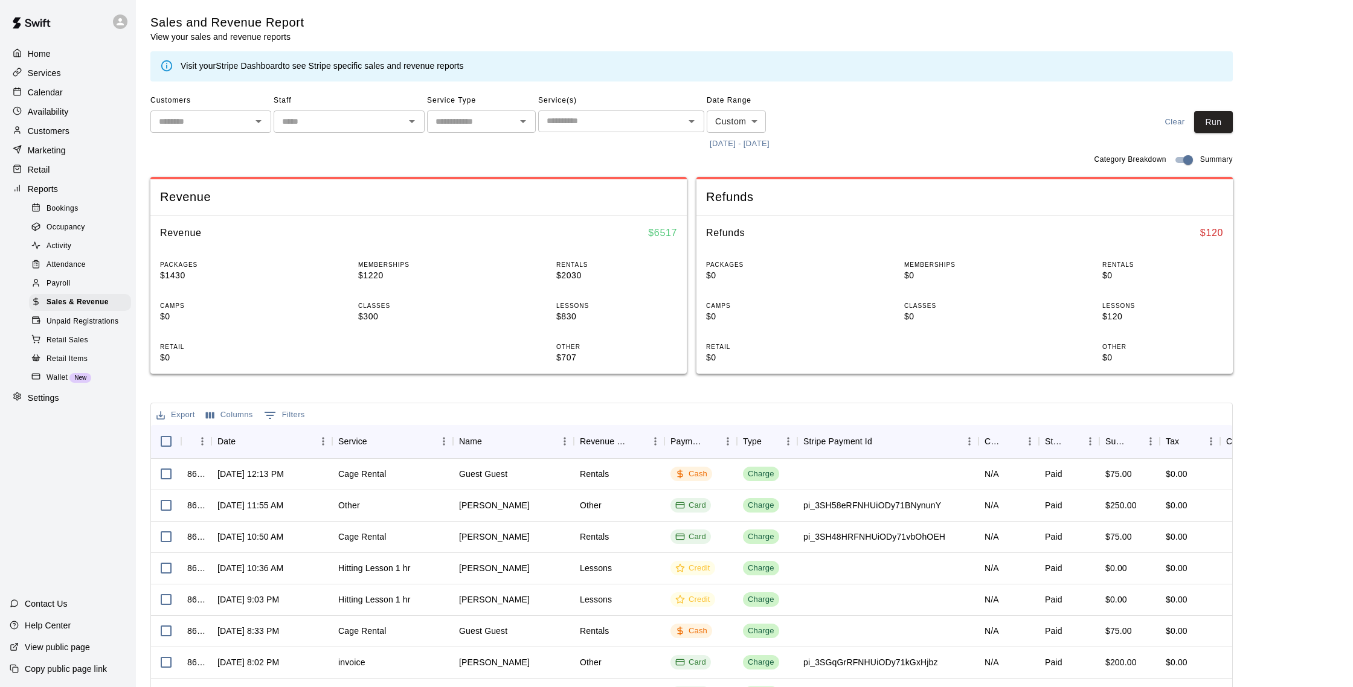
click at [1215, 133] on div "Customers ​ Staff ​ Service Type ​ Service(s) ​ Date Range Custom ****** ​ [DAT…" at bounding box center [691, 122] width 1082 height 62
click at [1210, 125] on button "Run" at bounding box center [1213, 122] width 39 height 22
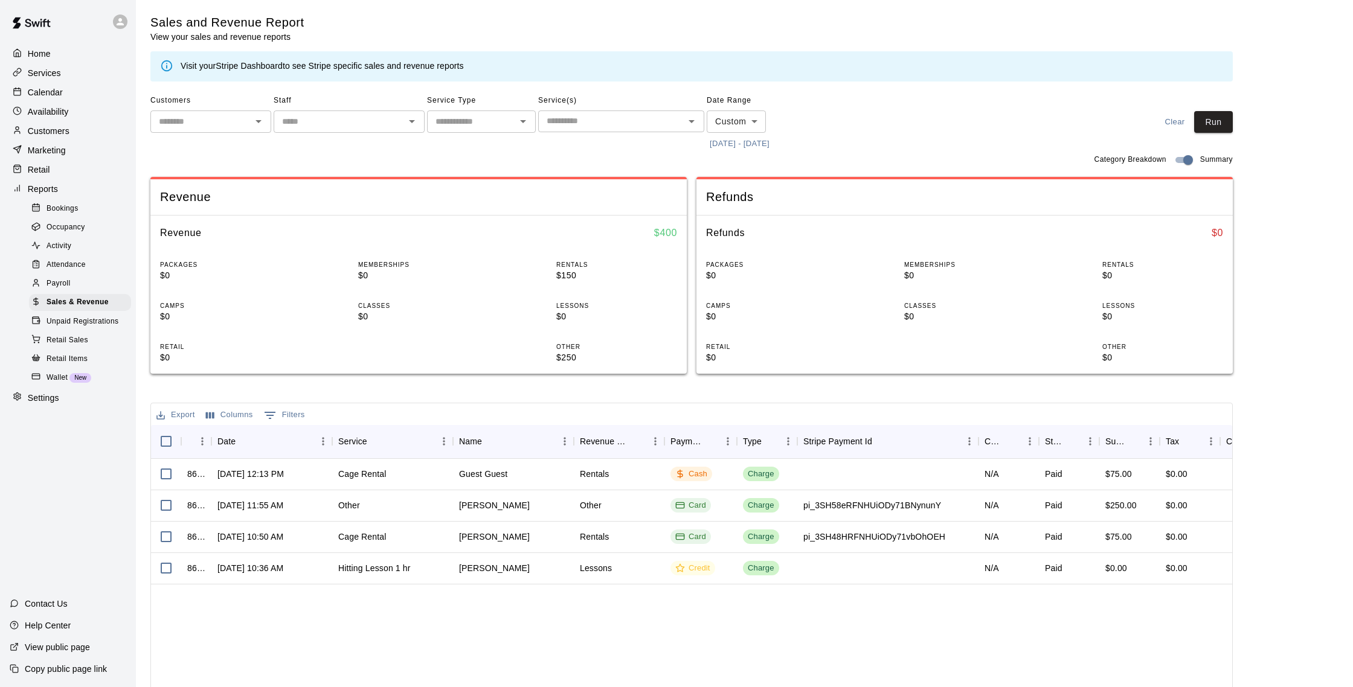
click at [74, 96] on div "Calendar" at bounding box center [68, 92] width 117 height 18
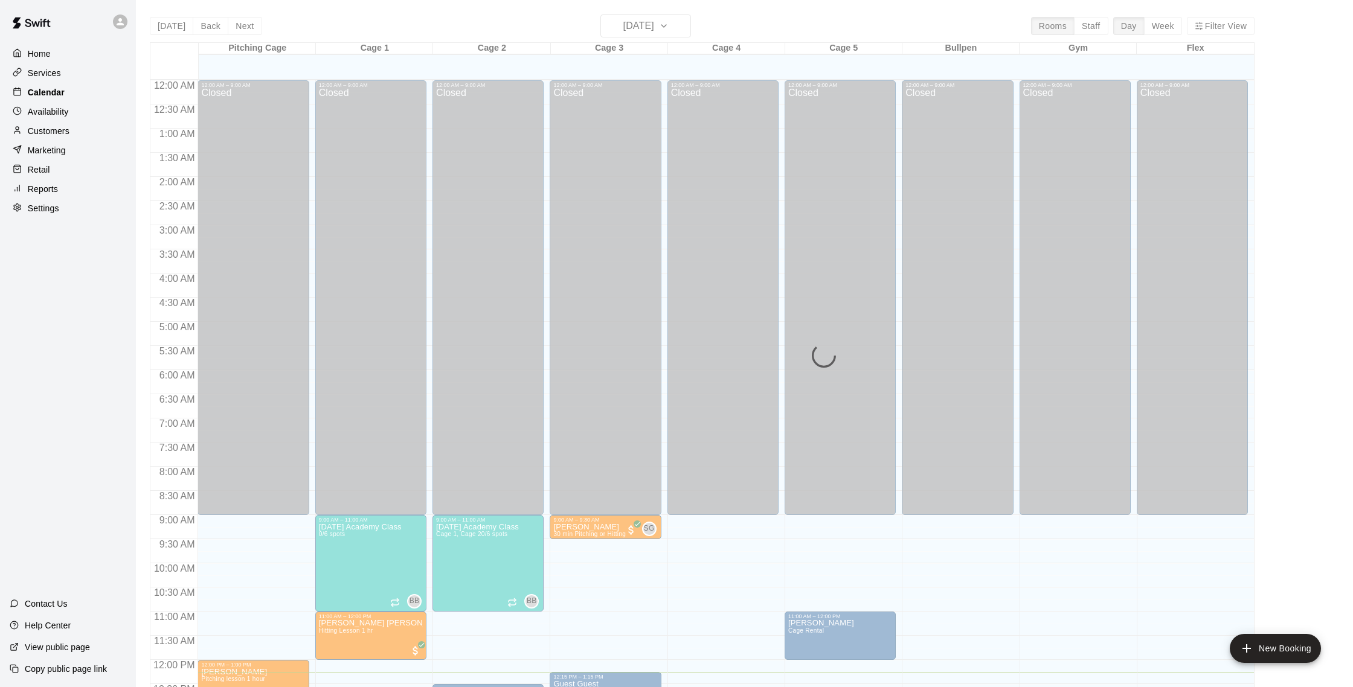
scroll to position [503, 0]
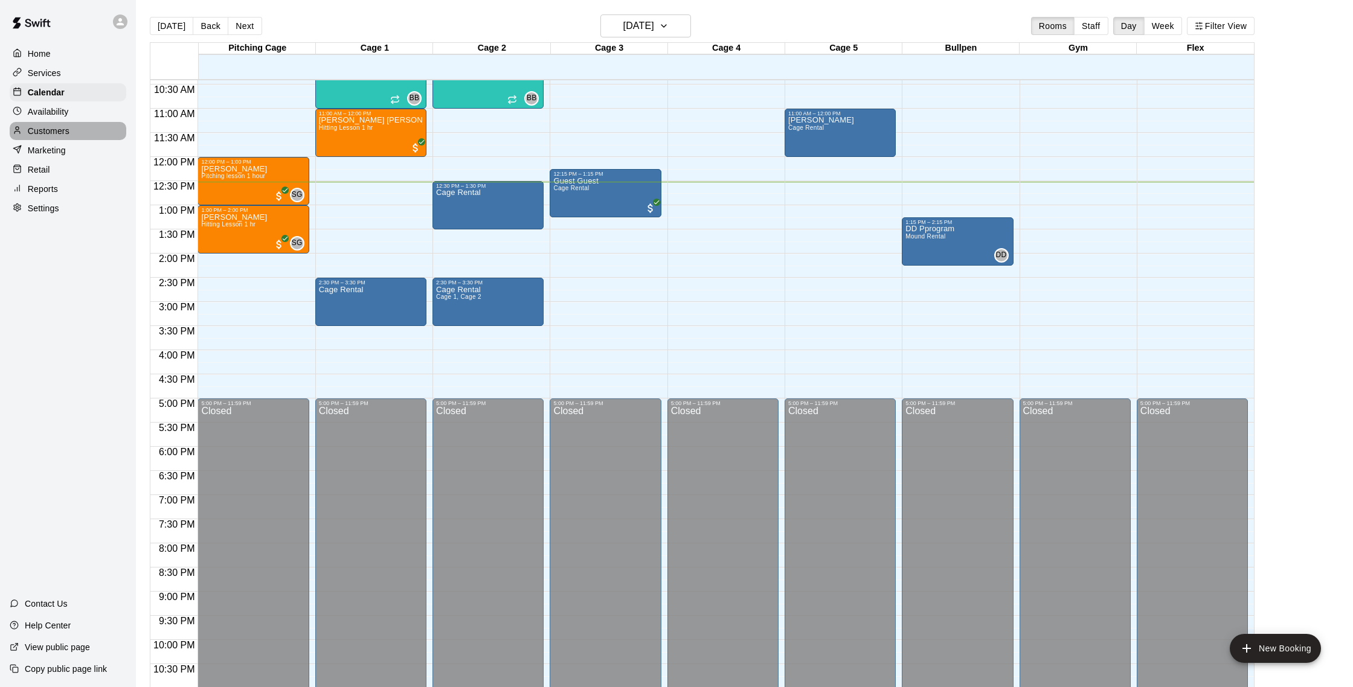
click at [68, 130] on p "Customers" at bounding box center [49, 131] width 42 height 12
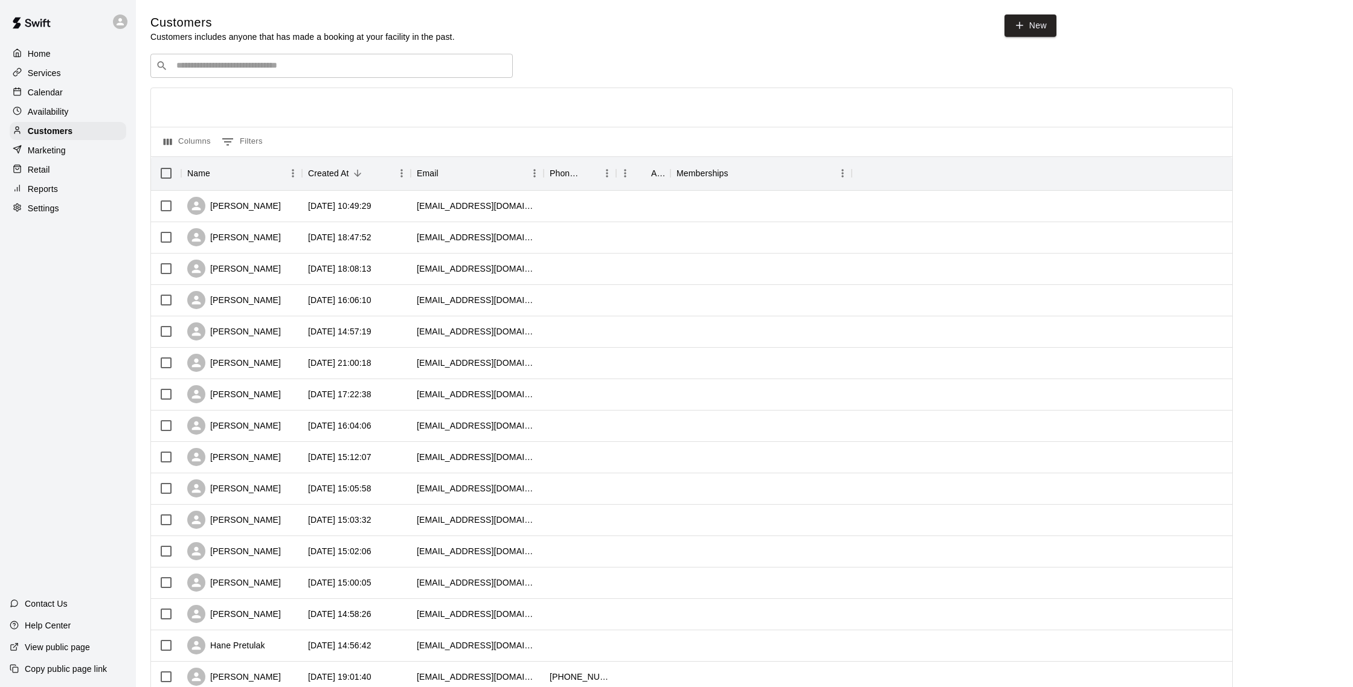
click at [56, 89] on p "Calendar" at bounding box center [45, 92] width 35 height 12
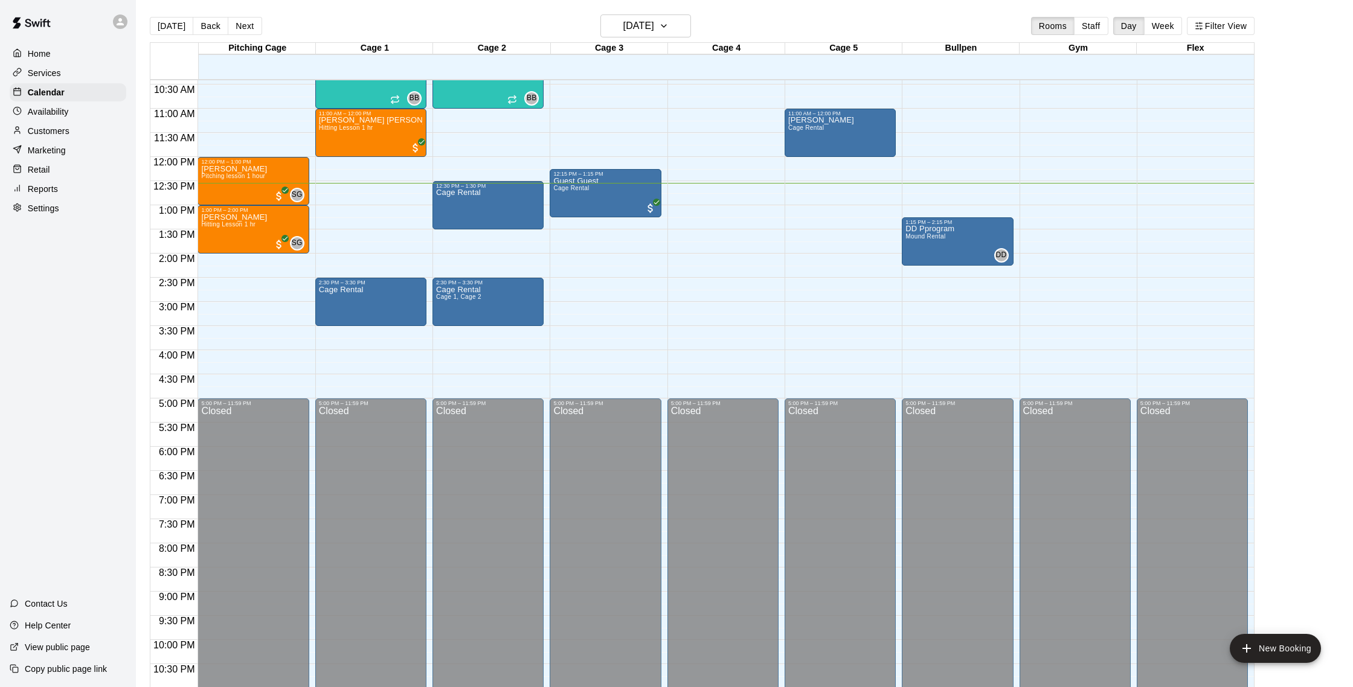
scroll to position [507, 0]
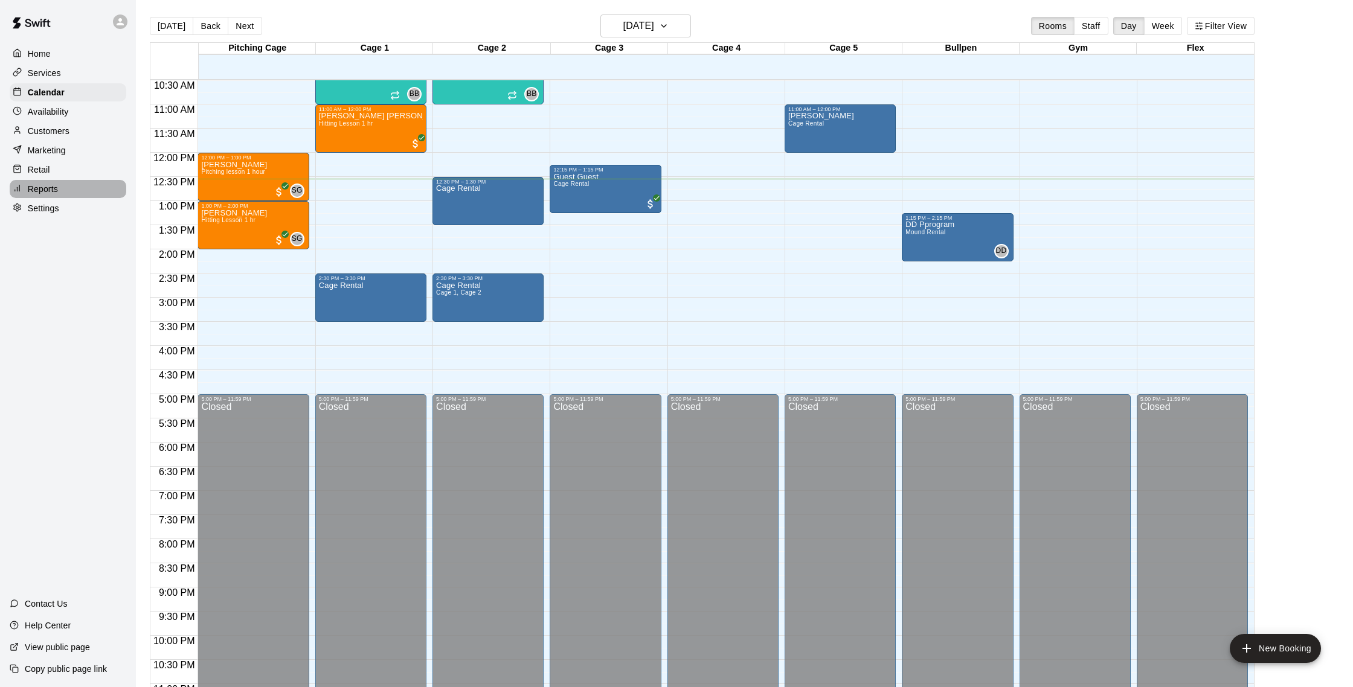
click at [47, 190] on p "Reports" at bounding box center [43, 189] width 30 height 12
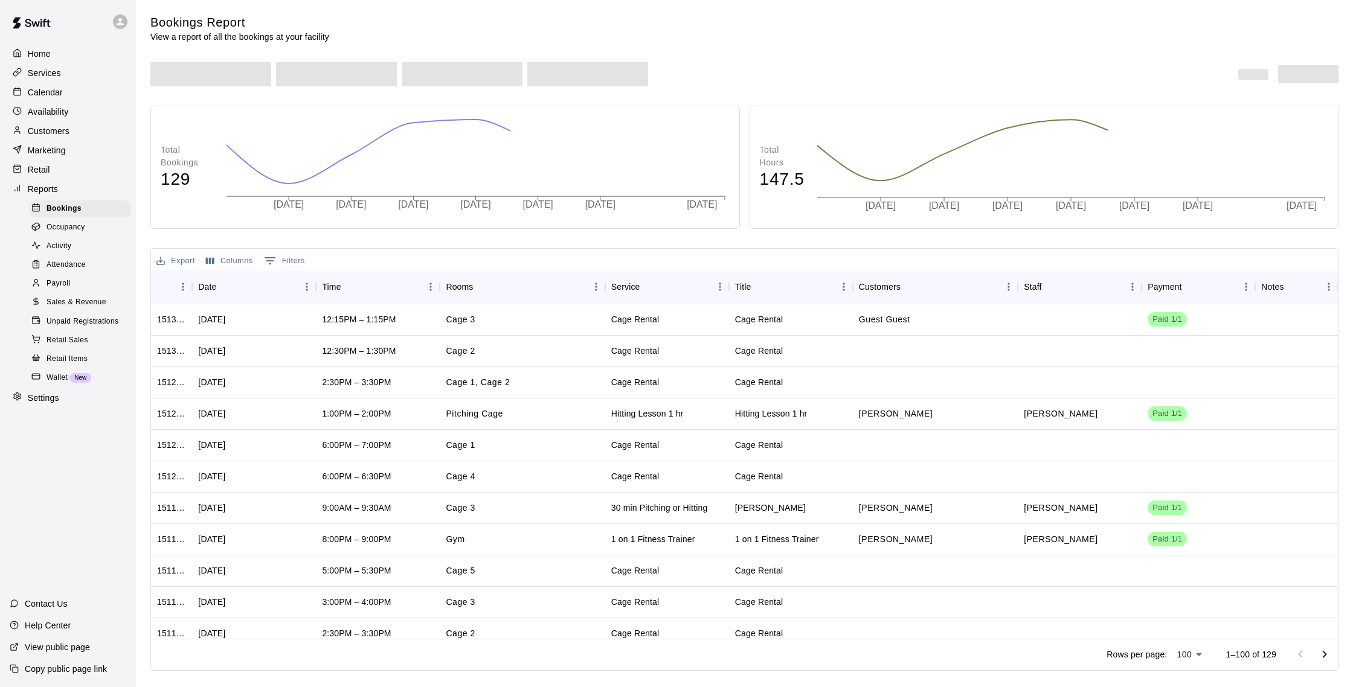
click at [85, 300] on span "Sales & Revenue" at bounding box center [77, 303] width 60 height 12
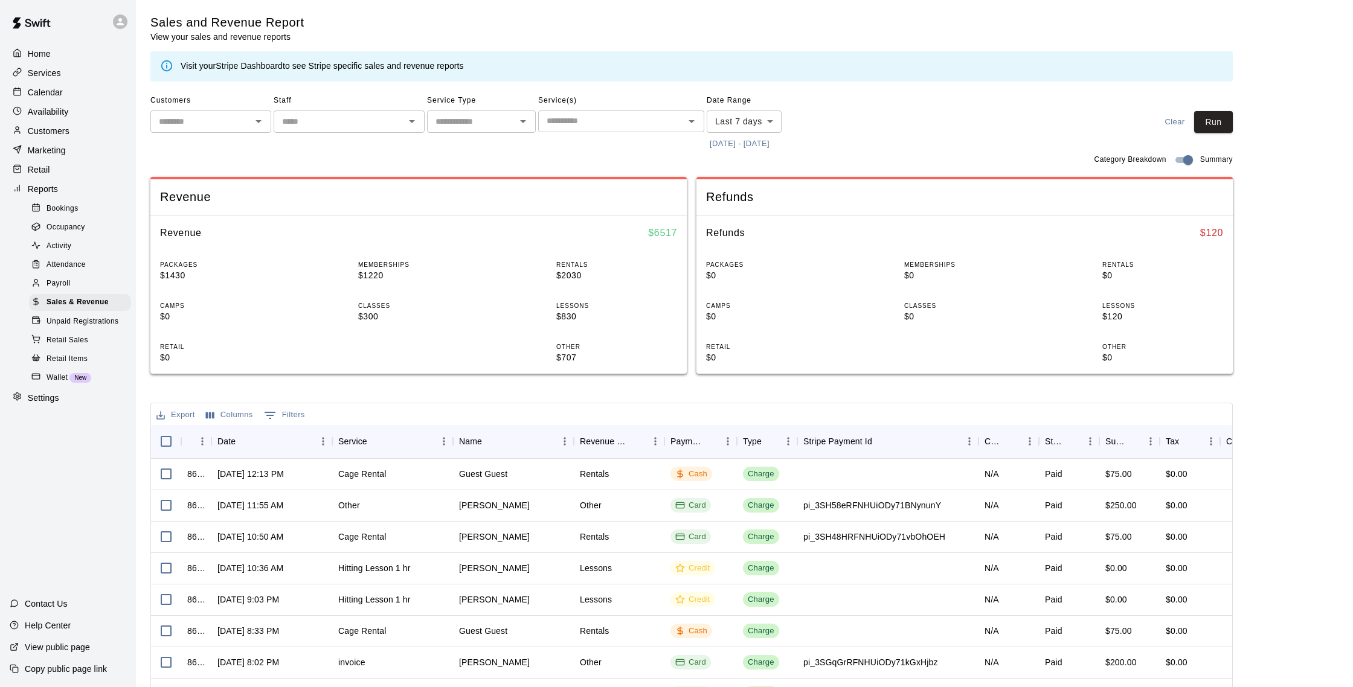
click at [61, 92] on p "Calendar" at bounding box center [45, 92] width 35 height 12
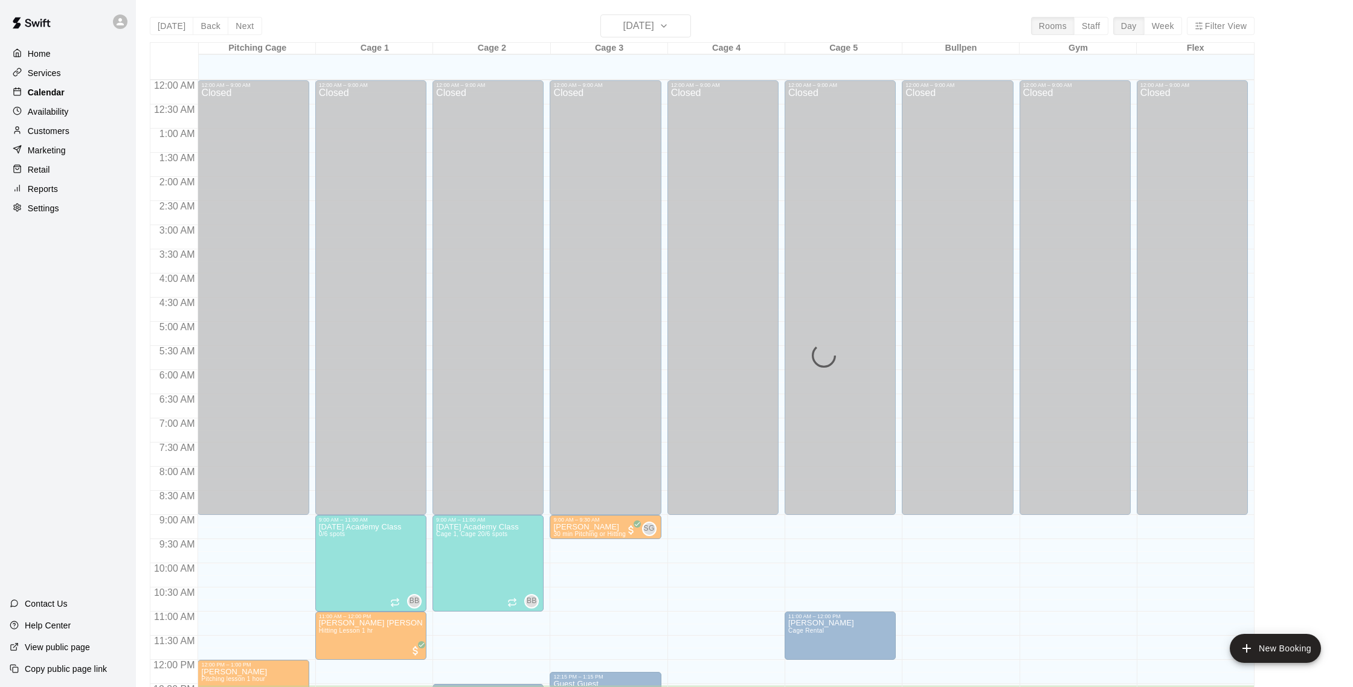
scroll to position [503, 0]
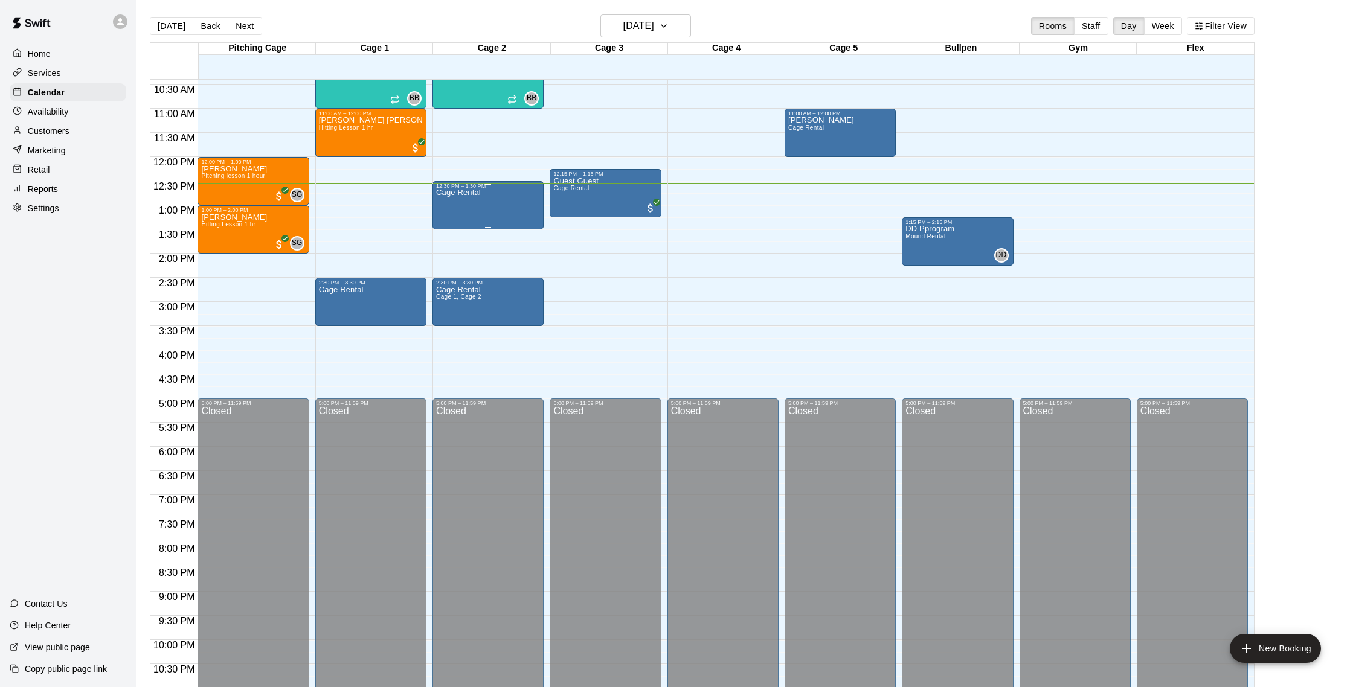
click at [464, 202] on div "Cage Rental" at bounding box center [458, 532] width 45 height 687
click at [449, 237] on img "edit" at bounding box center [449, 231] width 14 height 14
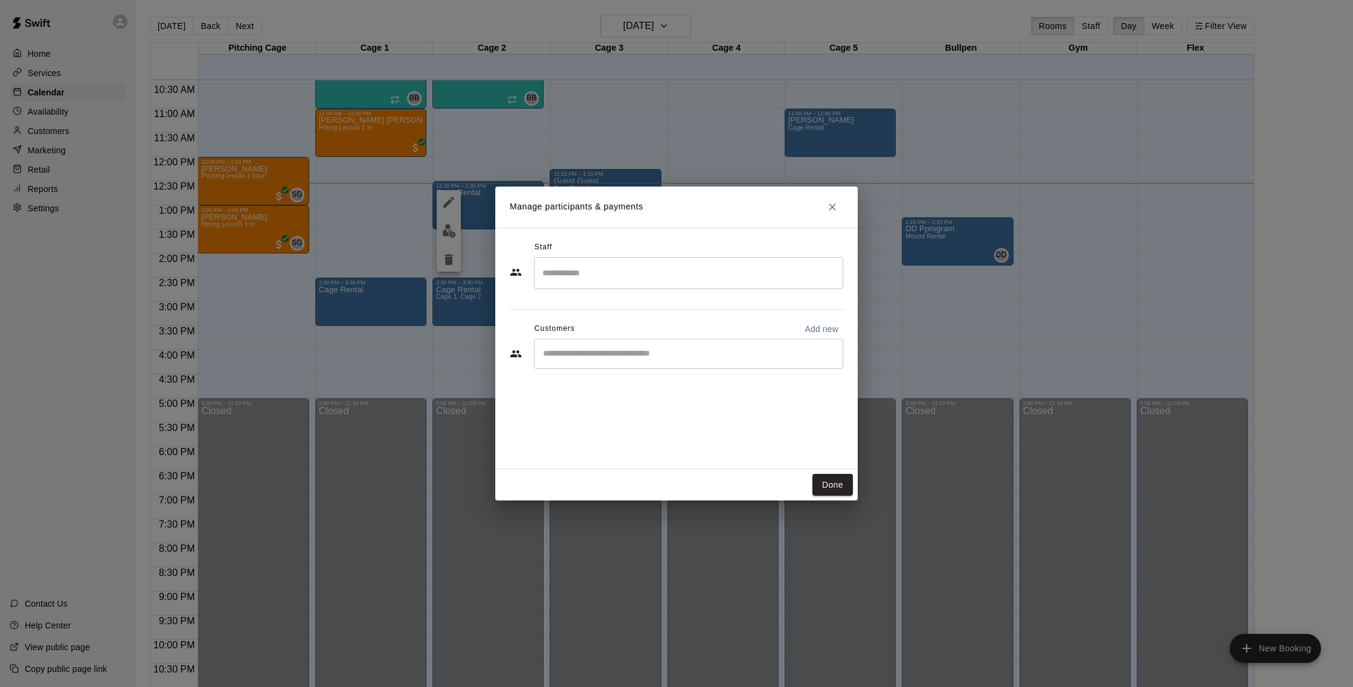
click at [609, 360] on div "​" at bounding box center [688, 354] width 309 height 30
type input "*****"
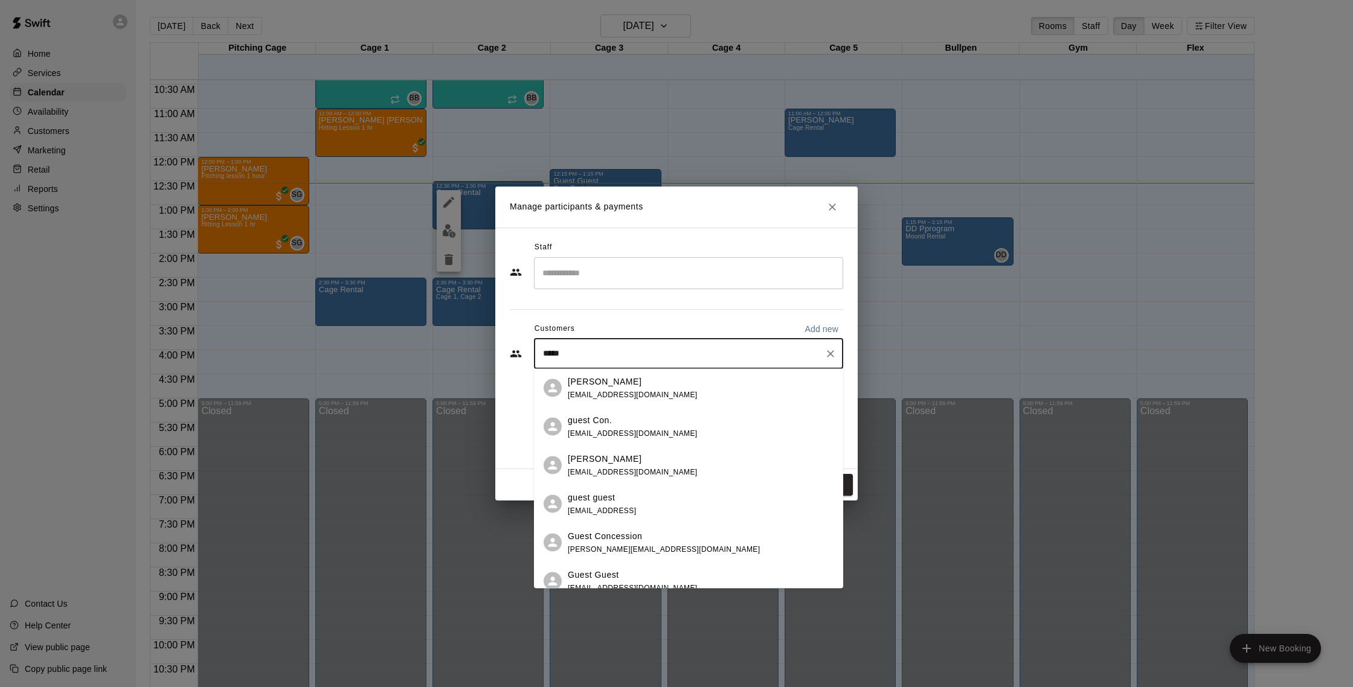
scroll to position [12, 0]
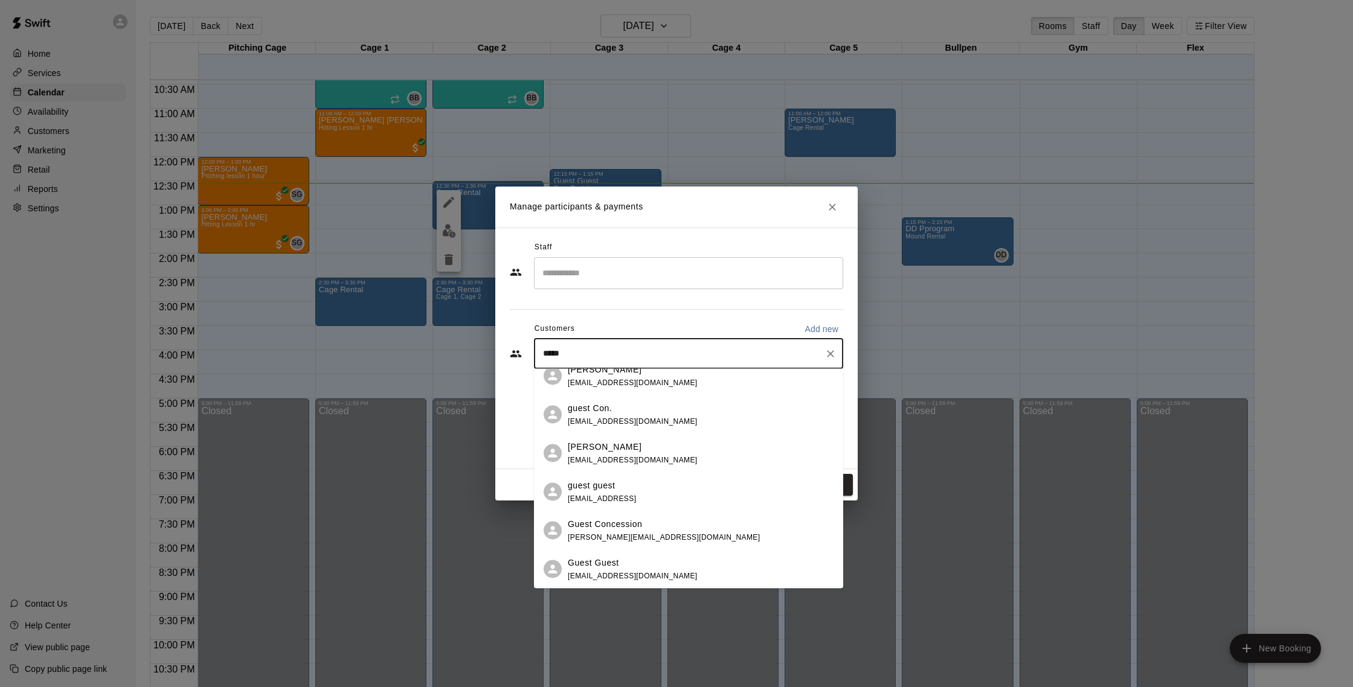
click at [637, 561] on div "Guest Guest" at bounding box center [633, 562] width 130 height 13
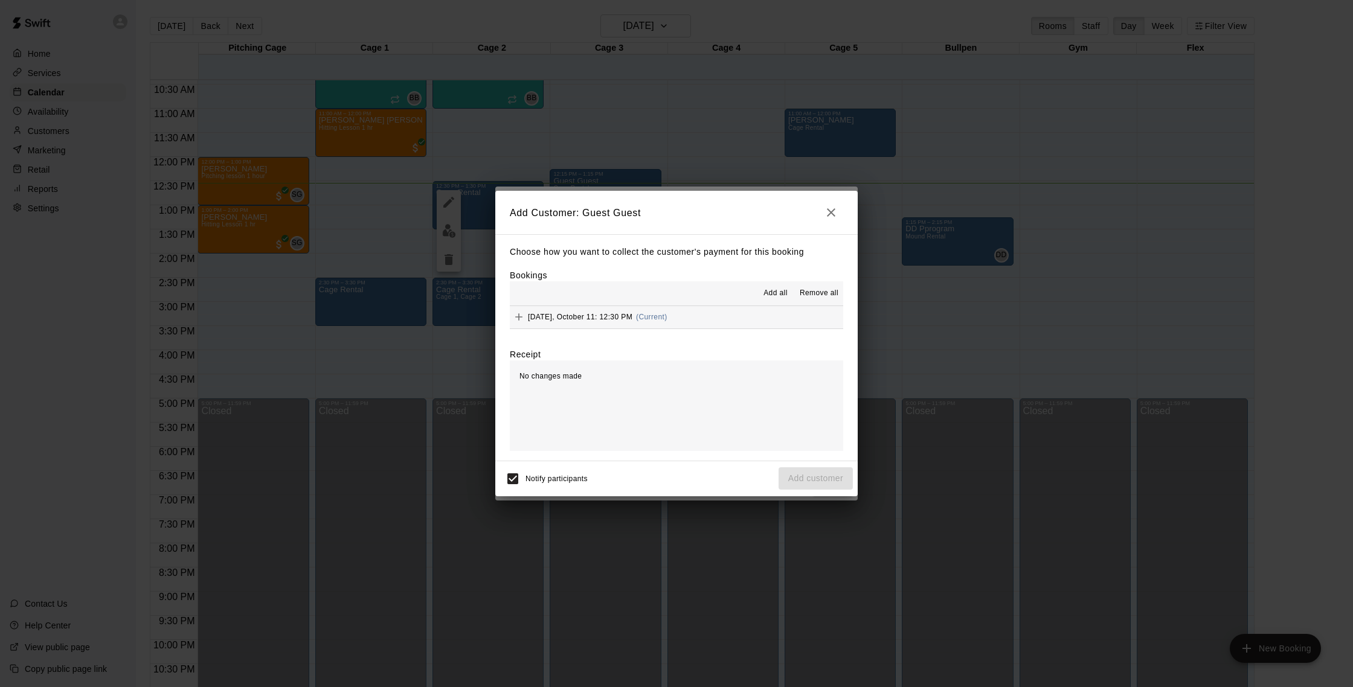
click at [717, 319] on button "[DATE], October 11: 12:30 PM (Current)" at bounding box center [676, 317] width 333 height 22
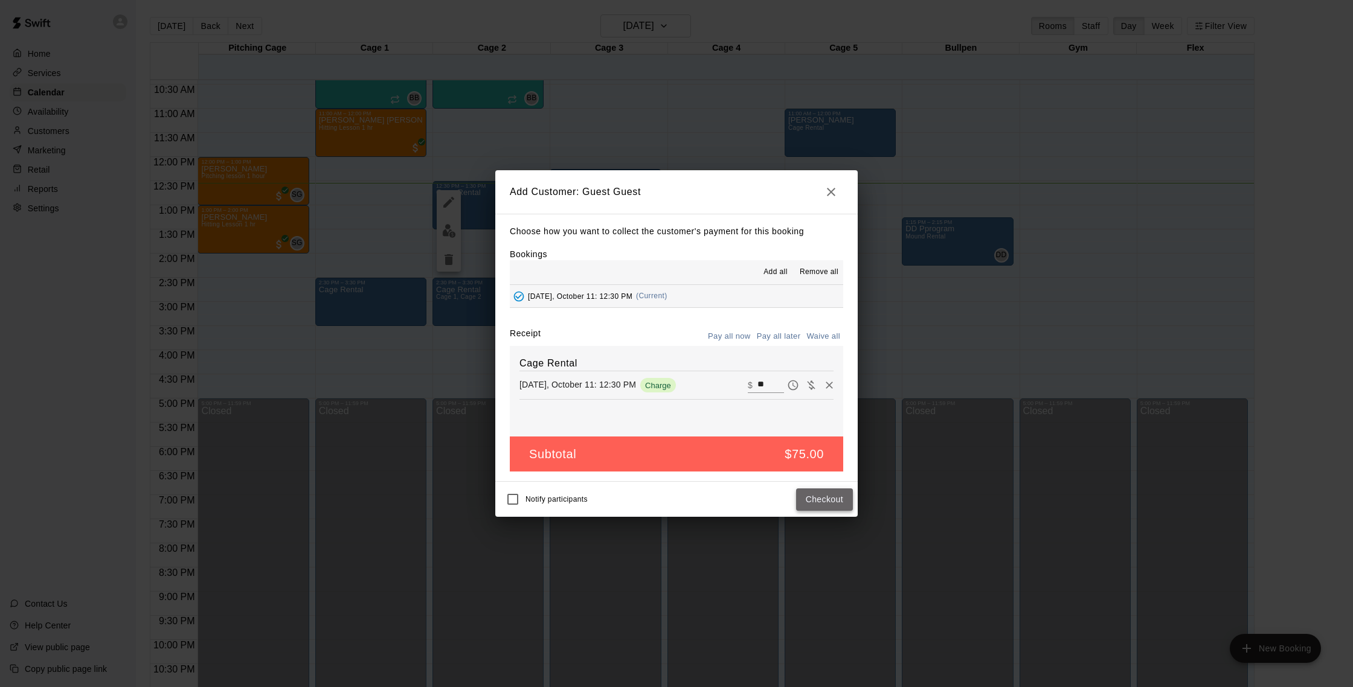
click at [816, 507] on button "Checkout" at bounding box center [824, 500] width 57 height 22
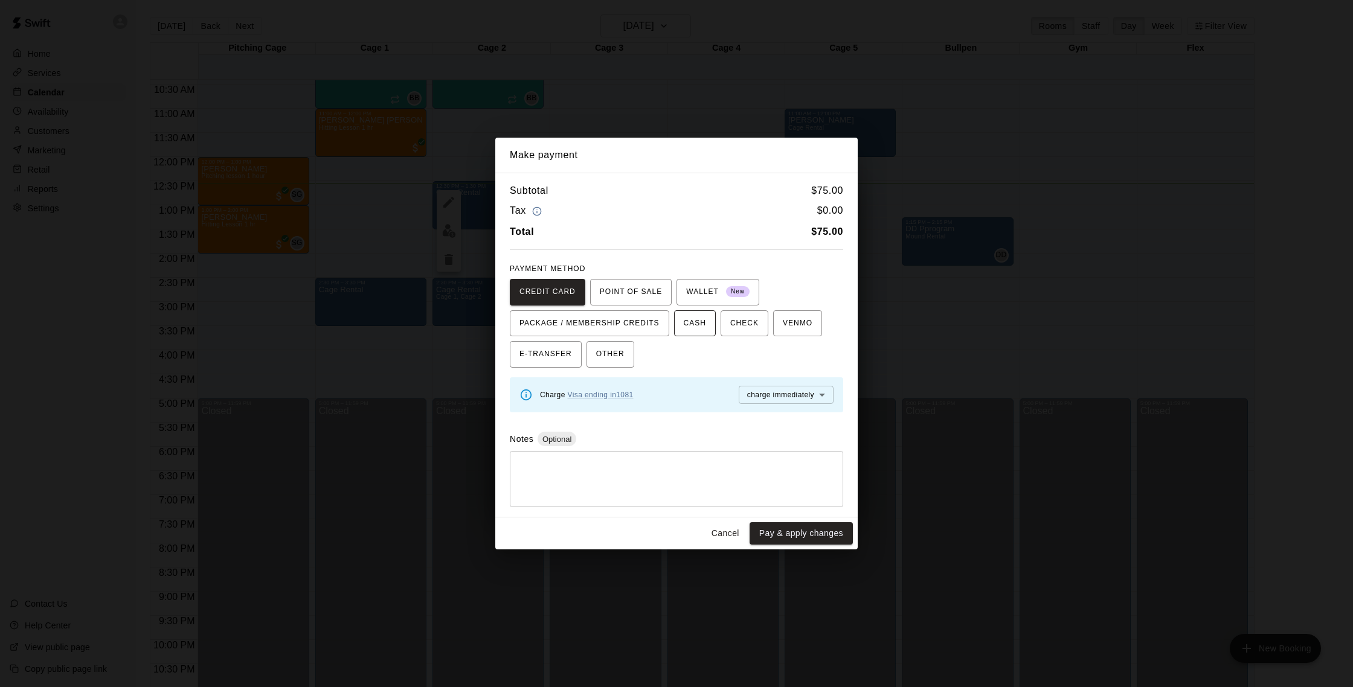
click at [710, 322] on button "CASH" at bounding box center [695, 323] width 42 height 27
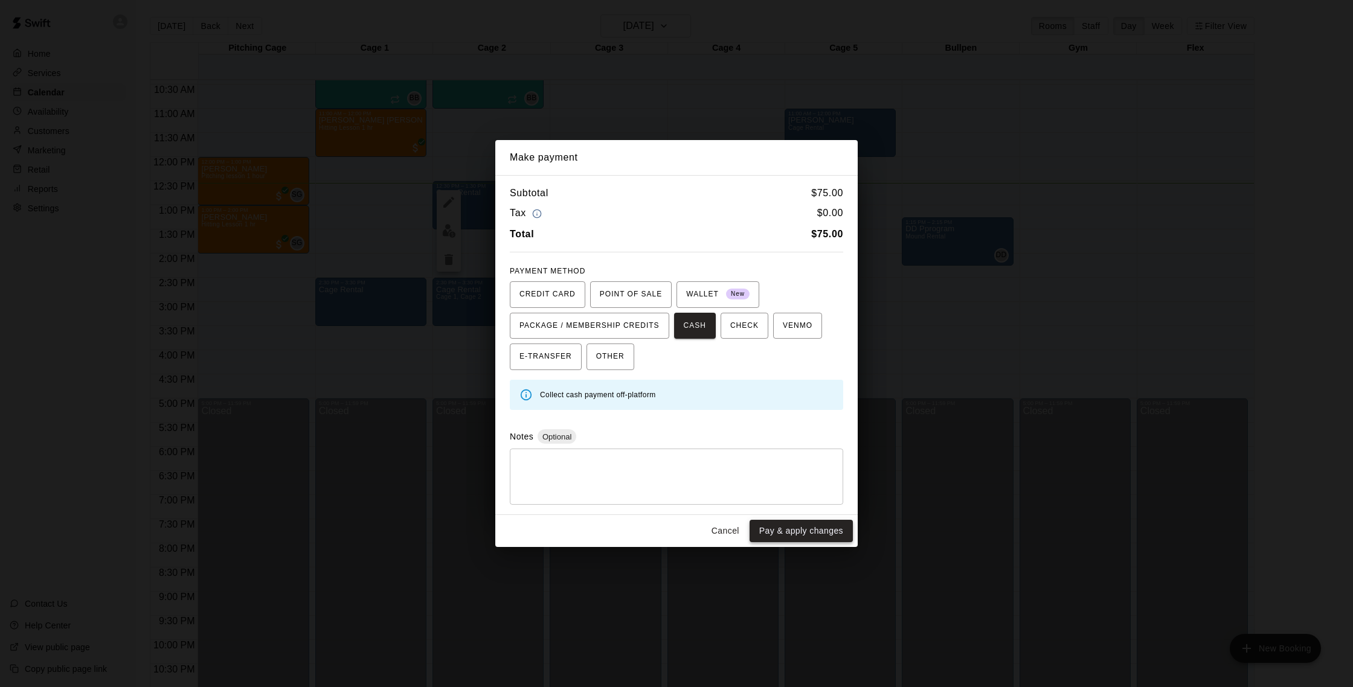
click at [827, 541] on button "Pay & apply changes" at bounding box center [801, 531] width 103 height 22
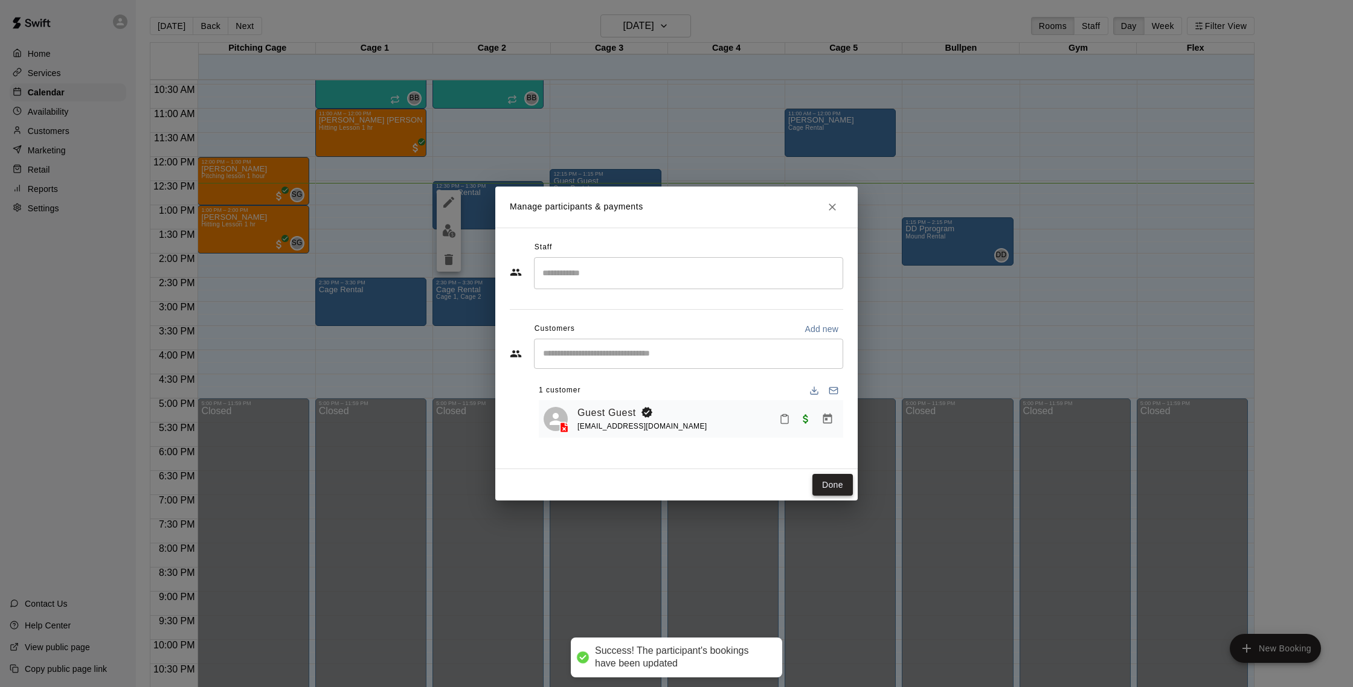
click at [838, 486] on button "Done" at bounding box center [832, 485] width 40 height 22
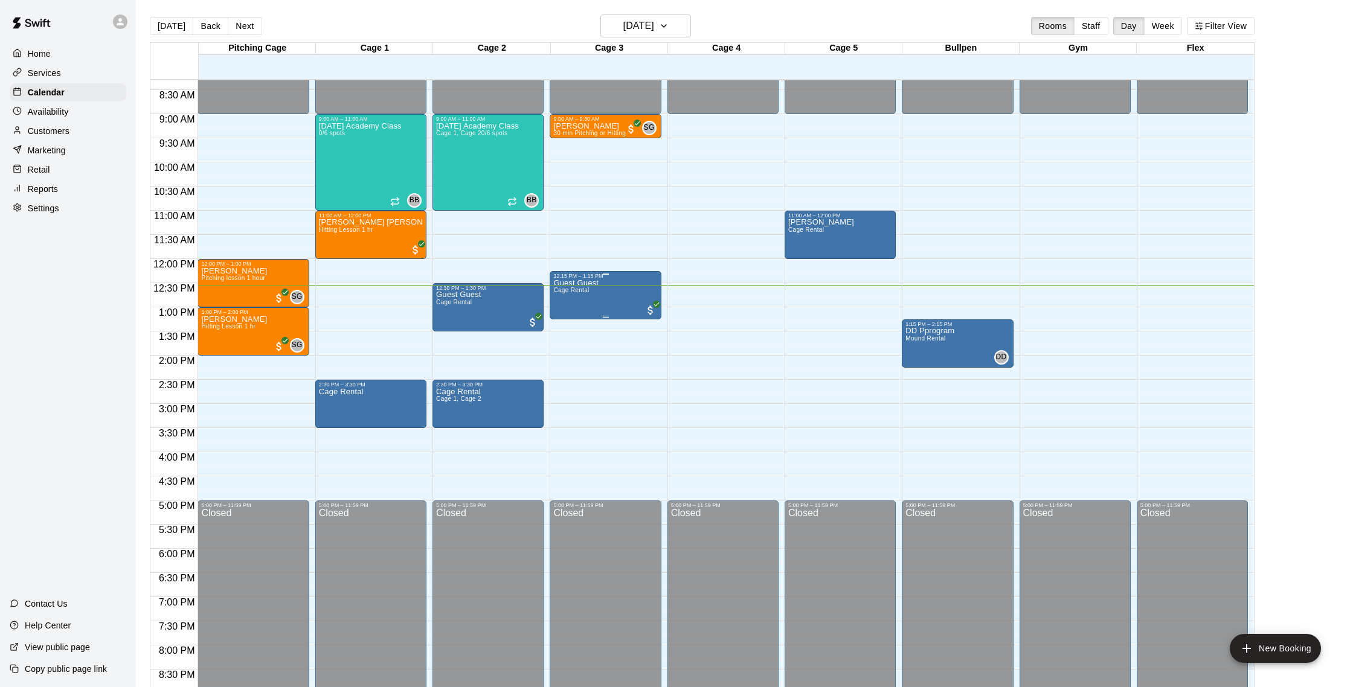
scroll to position [397, 0]
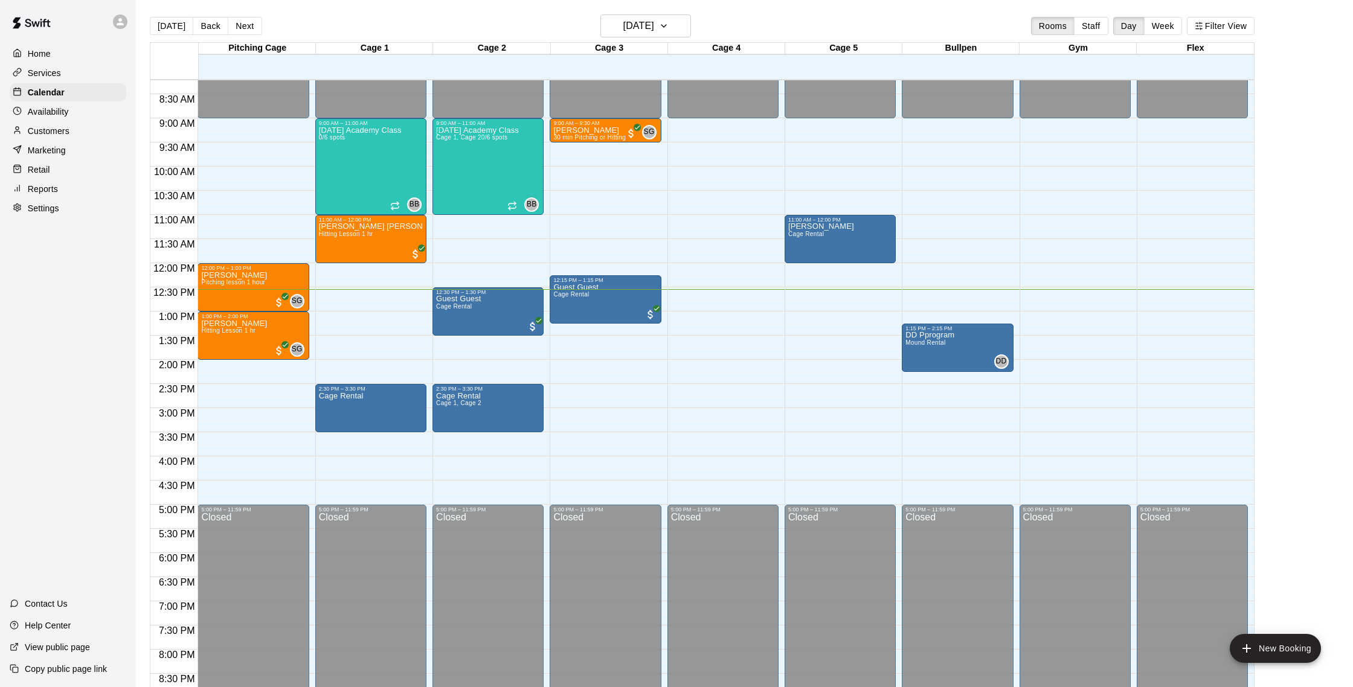
click at [59, 125] on p "Customers" at bounding box center [49, 131] width 42 height 12
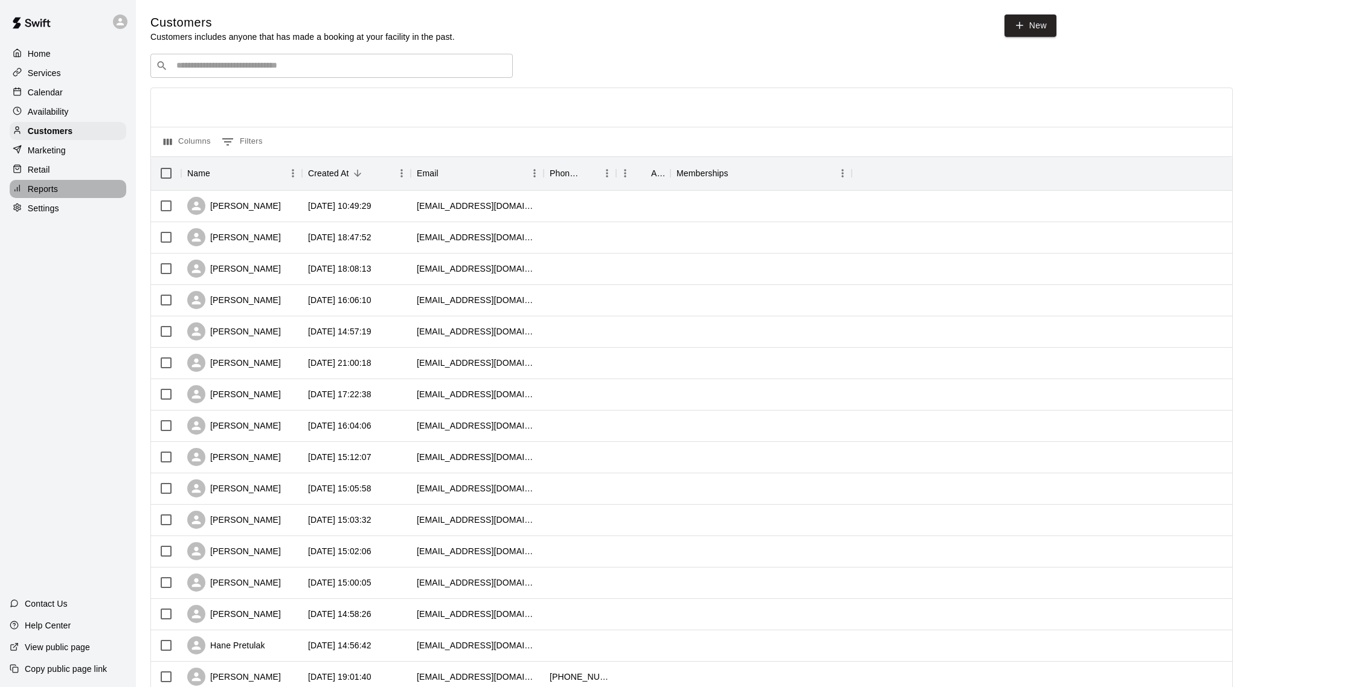
click at [57, 188] on p "Reports" at bounding box center [43, 189] width 30 height 12
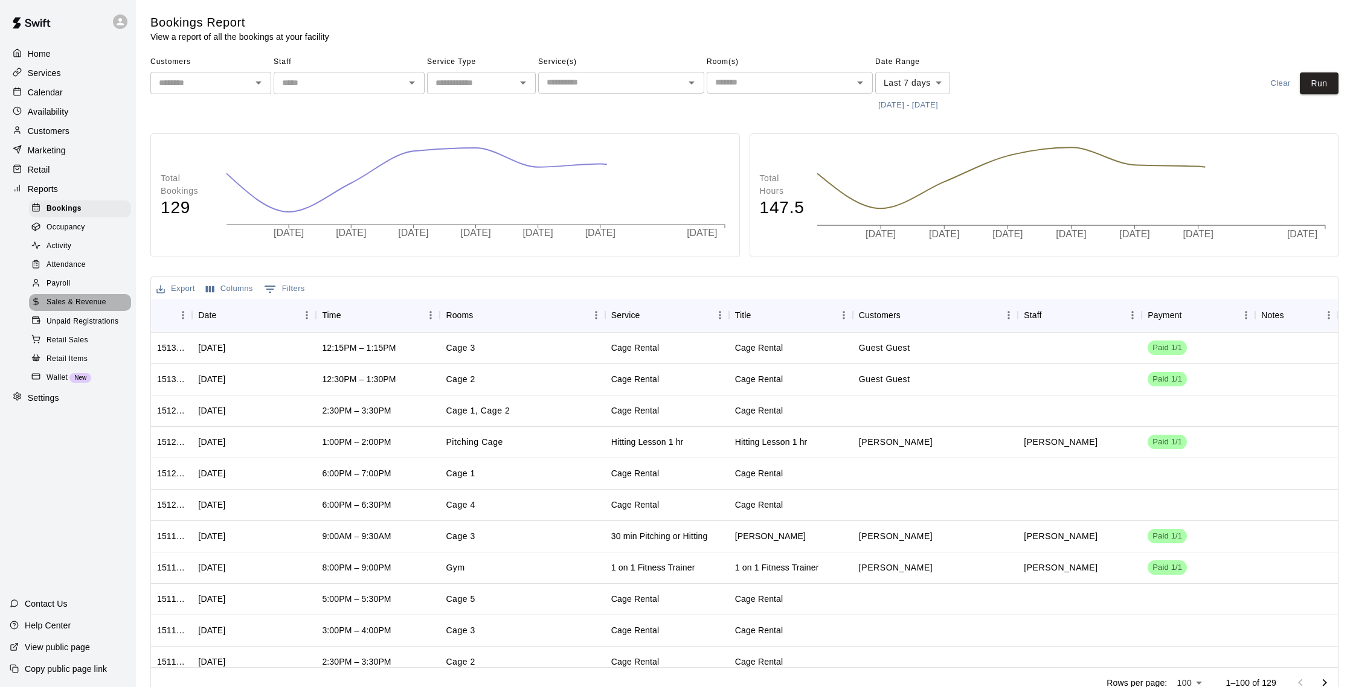
drag, startPoint x: 99, startPoint y: 298, endPoint x: 97, endPoint y: 292, distance: 6.3
click at [99, 298] on span "Sales & Revenue" at bounding box center [77, 303] width 60 height 12
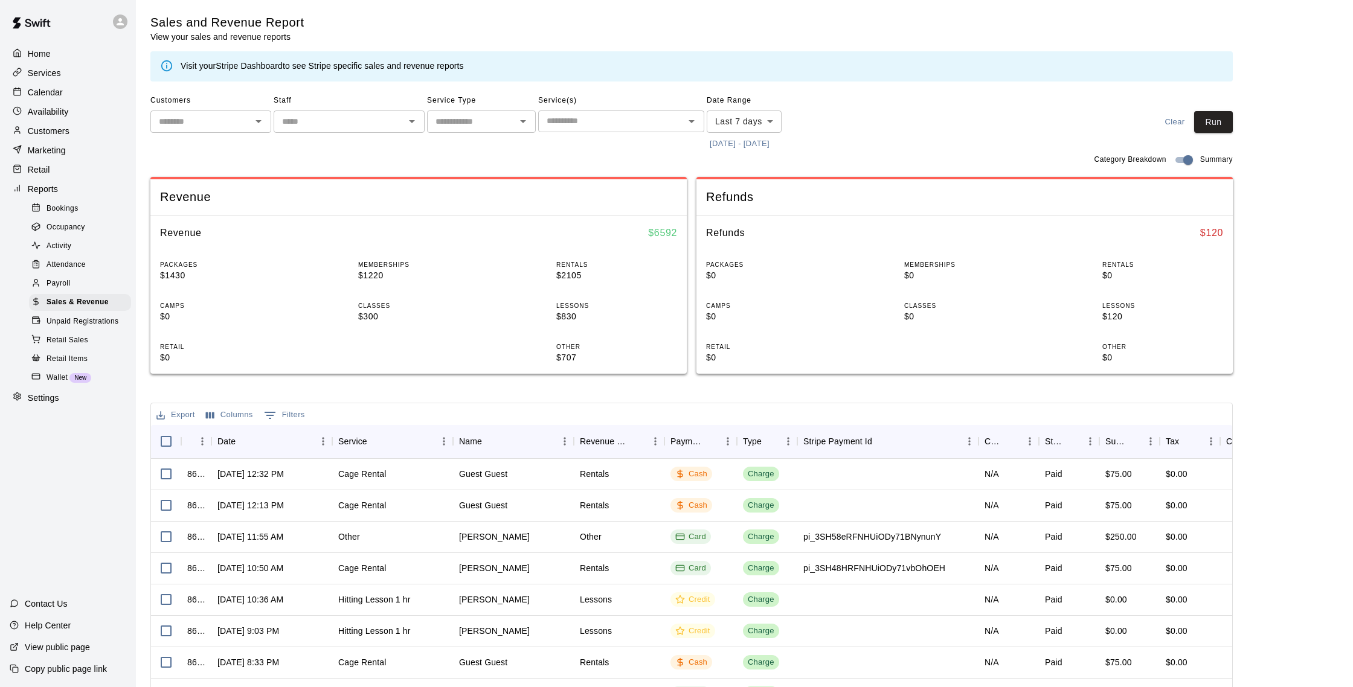
click at [756, 128] on body "Home Services Calendar Availability Customers Marketing Retail Reports Bookings…" at bounding box center [676, 415] width 1353 height 830
click at [914, 121] on div at bounding box center [676, 343] width 1353 height 687
click at [56, 96] on p "Calendar" at bounding box center [45, 92] width 35 height 12
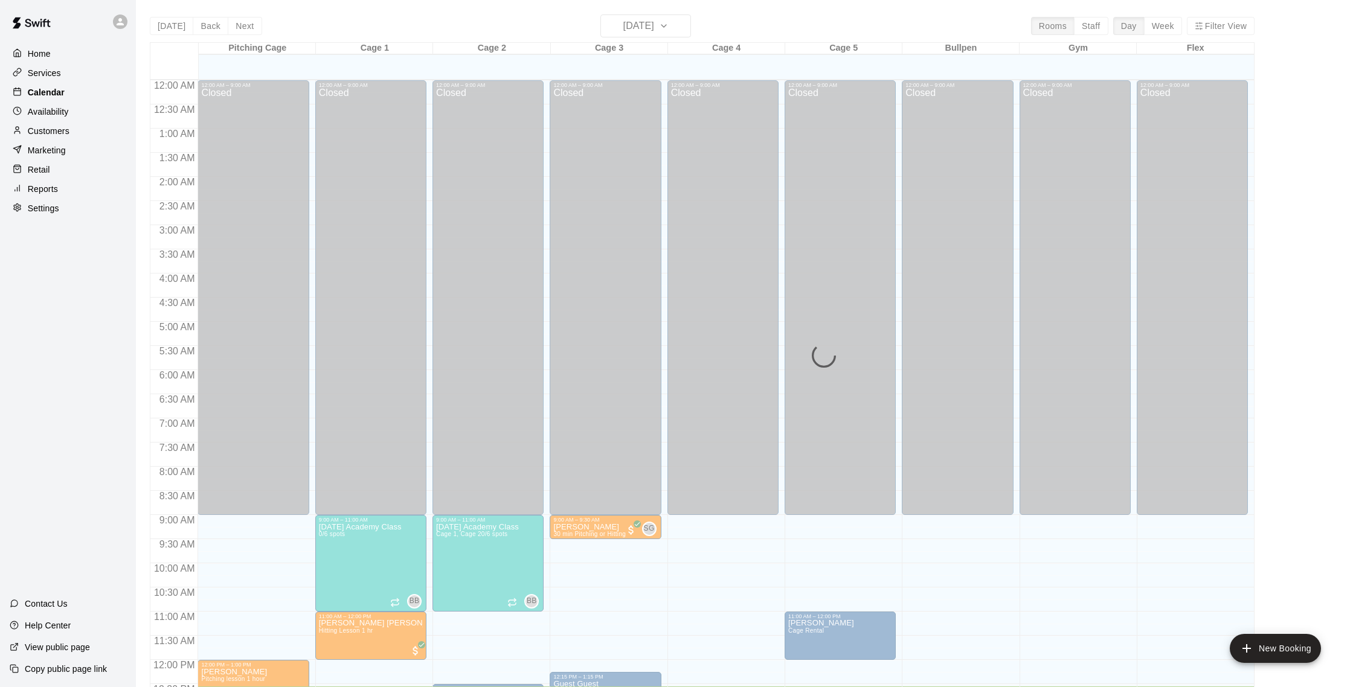
scroll to position [503, 0]
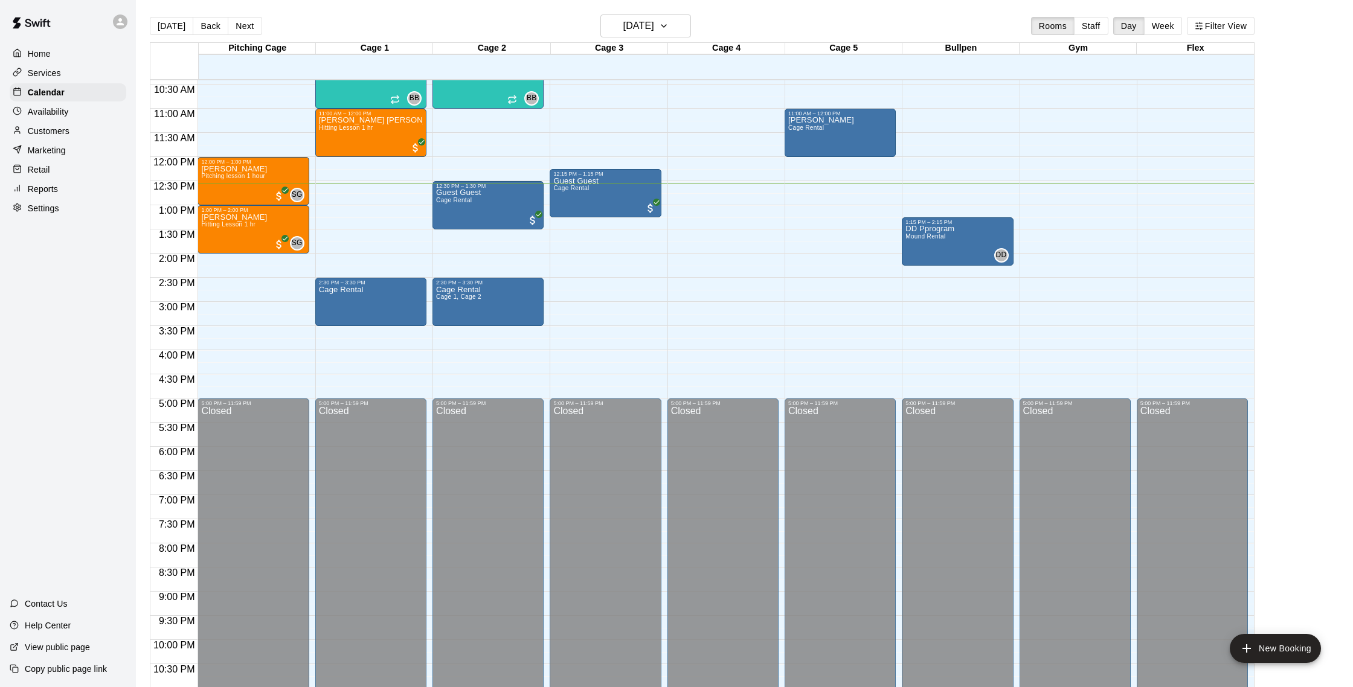
click at [50, 131] on p "Customers" at bounding box center [49, 131] width 42 height 12
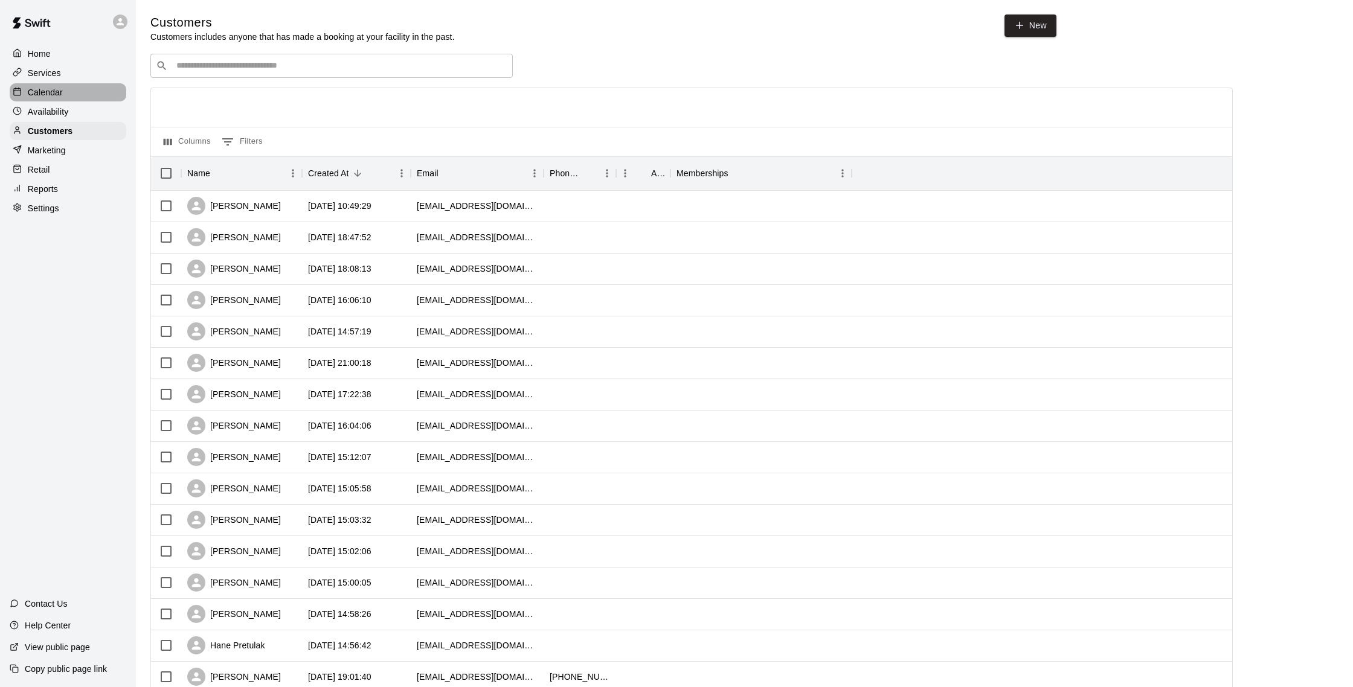
click at [63, 91] on div "Calendar" at bounding box center [68, 92] width 117 height 18
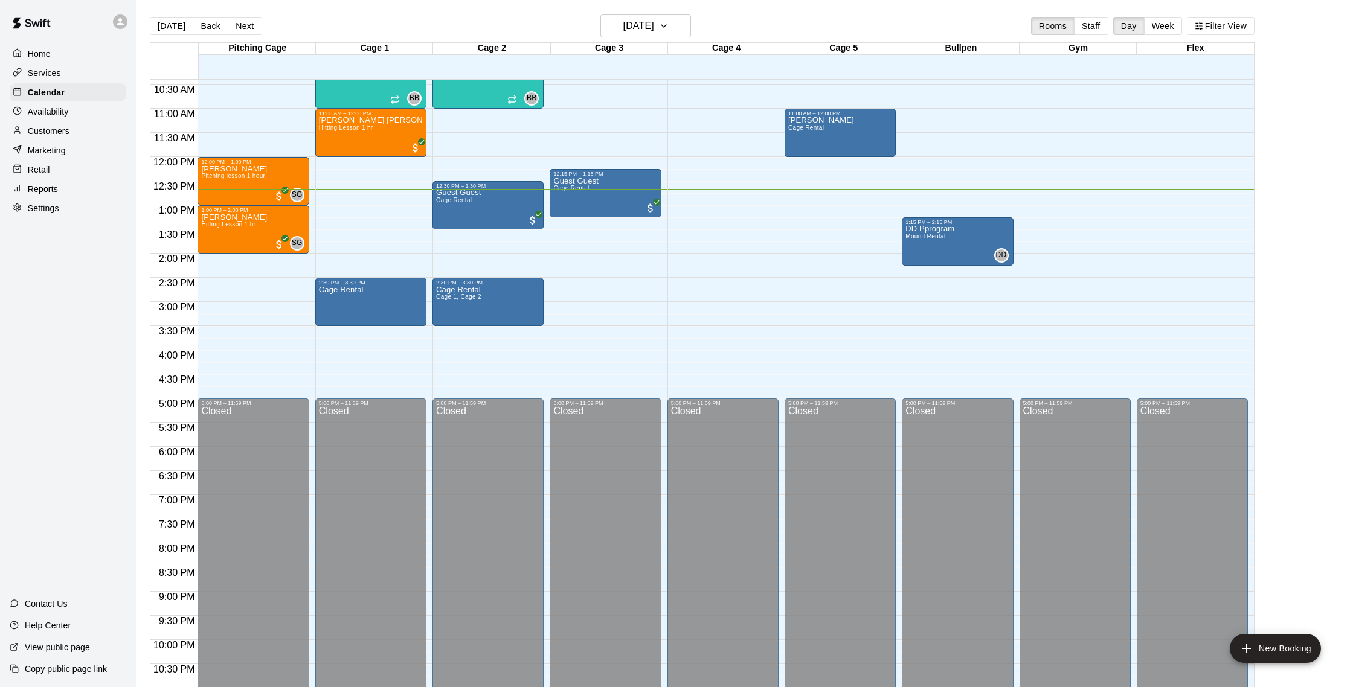
scroll to position [1, 0]
click at [64, 127] on p "Customers" at bounding box center [49, 131] width 42 height 12
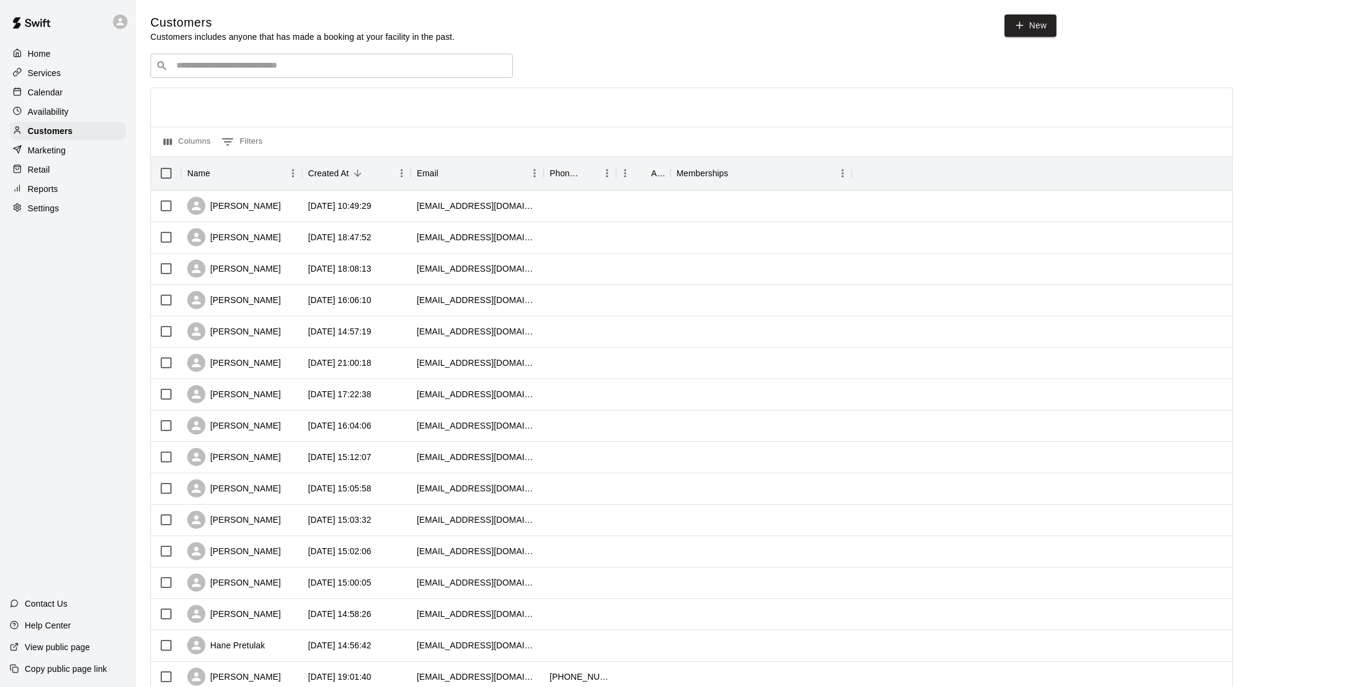
click at [74, 86] on div "Calendar" at bounding box center [68, 92] width 117 height 18
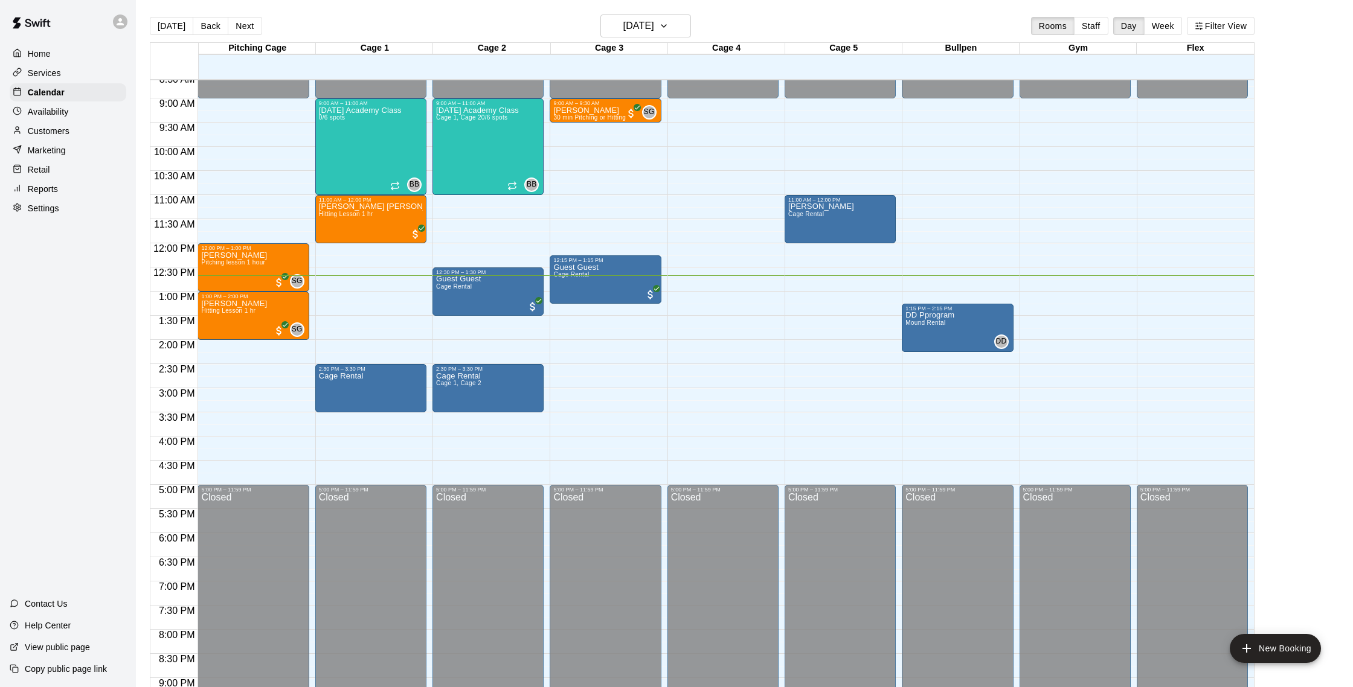
scroll to position [411, 0]
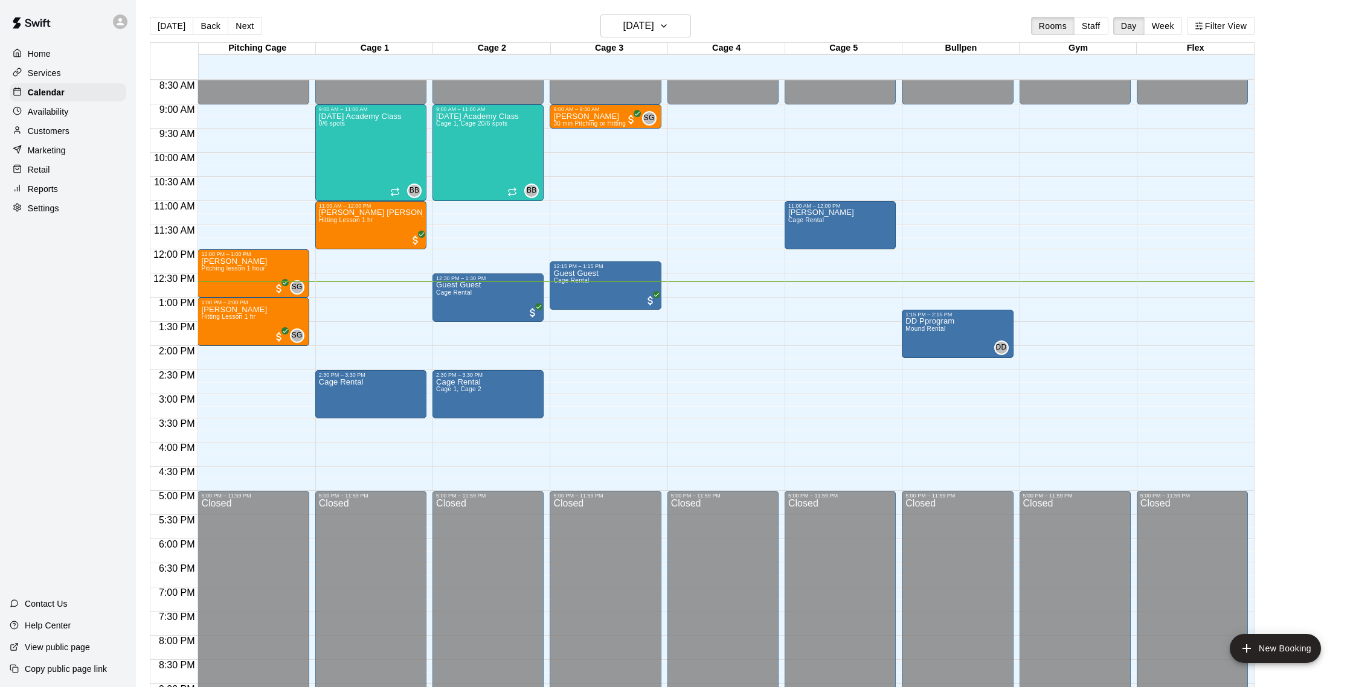
click at [57, 113] on p "Availability" at bounding box center [48, 112] width 41 height 12
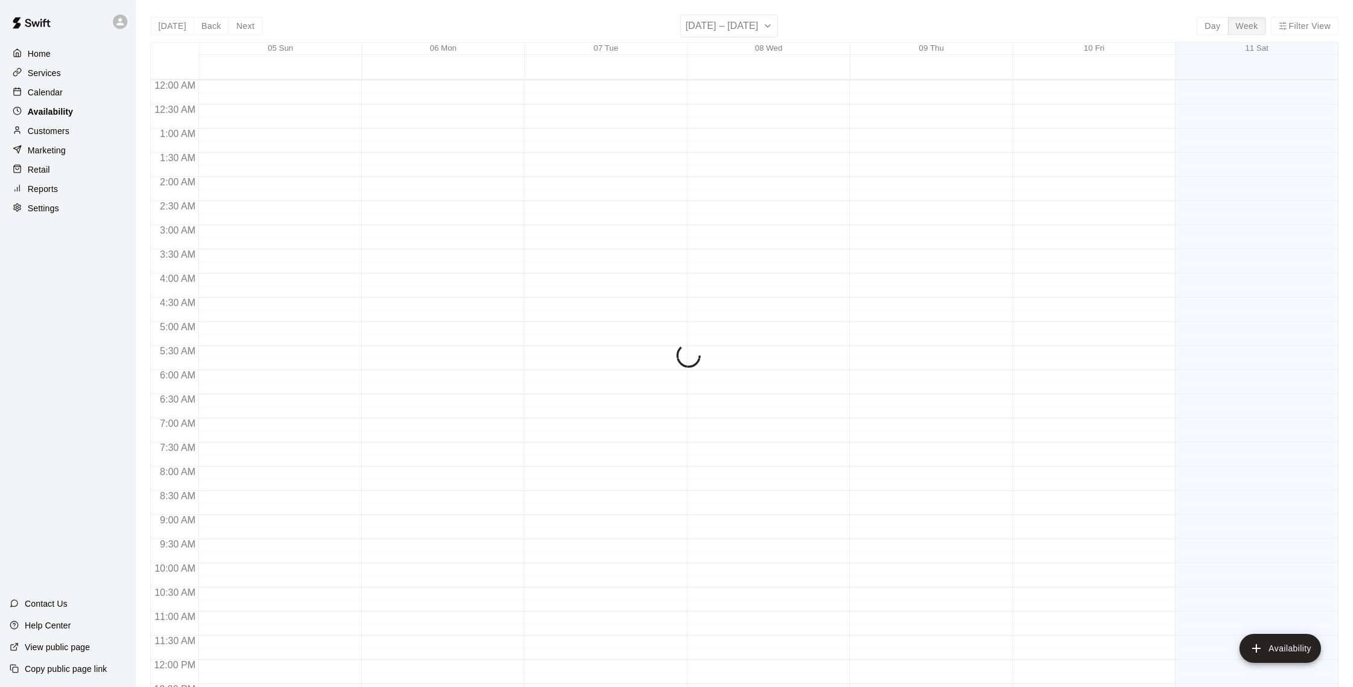
scroll to position [539, 0]
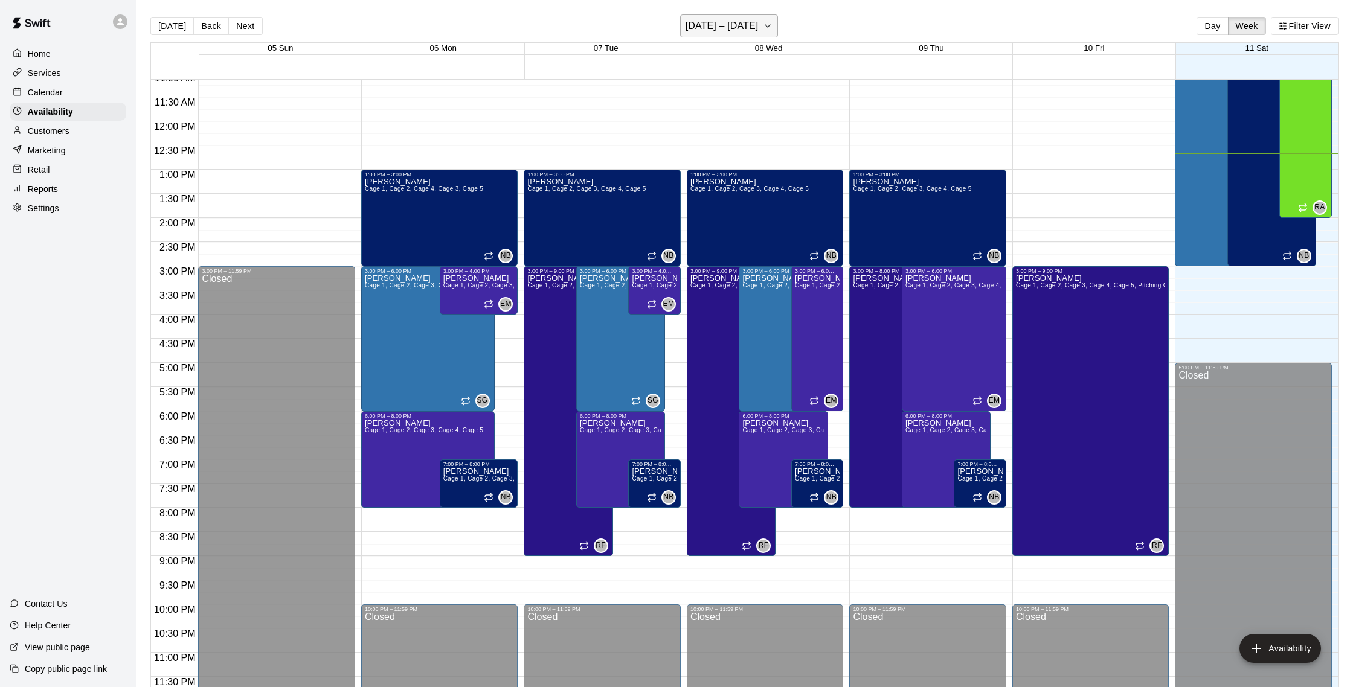
click at [713, 28] on h6 "[DATE] – [DATE]" at bounding box center [722, 26] width 73 height 17
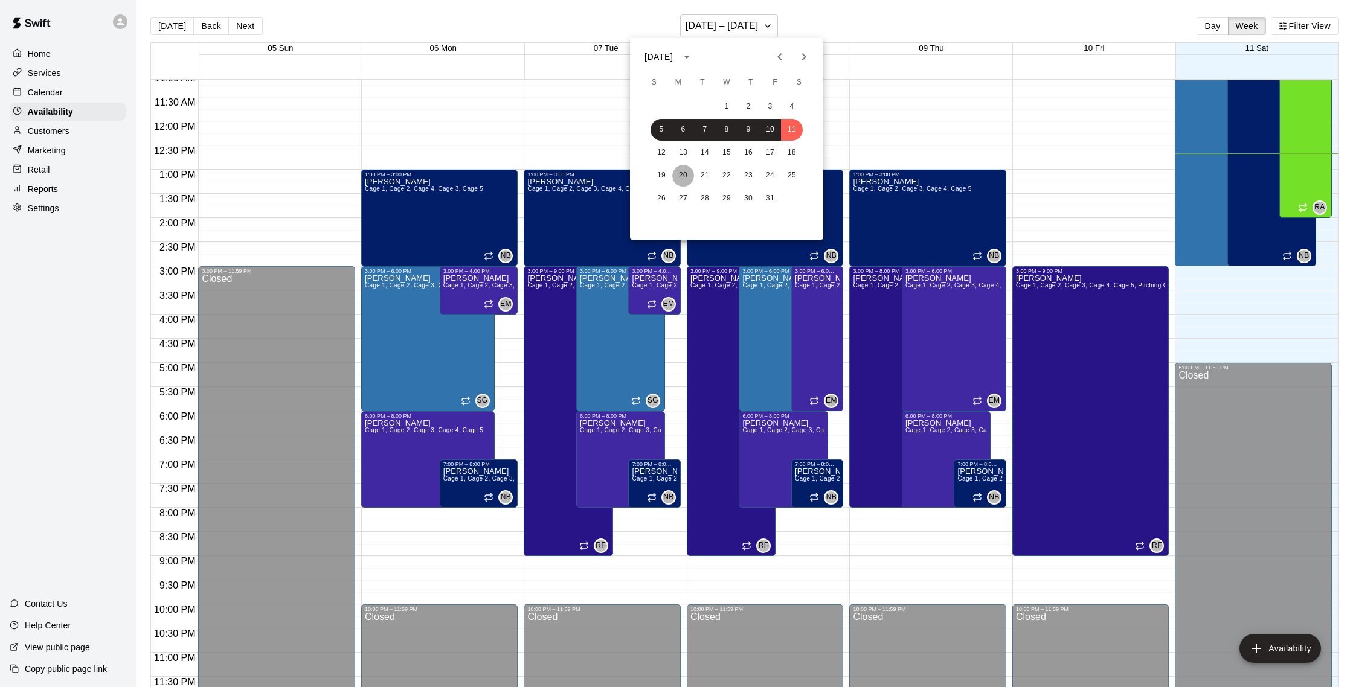
click at [683, 175] on button "20" at bounding box center [683, 176] width 22 height 22
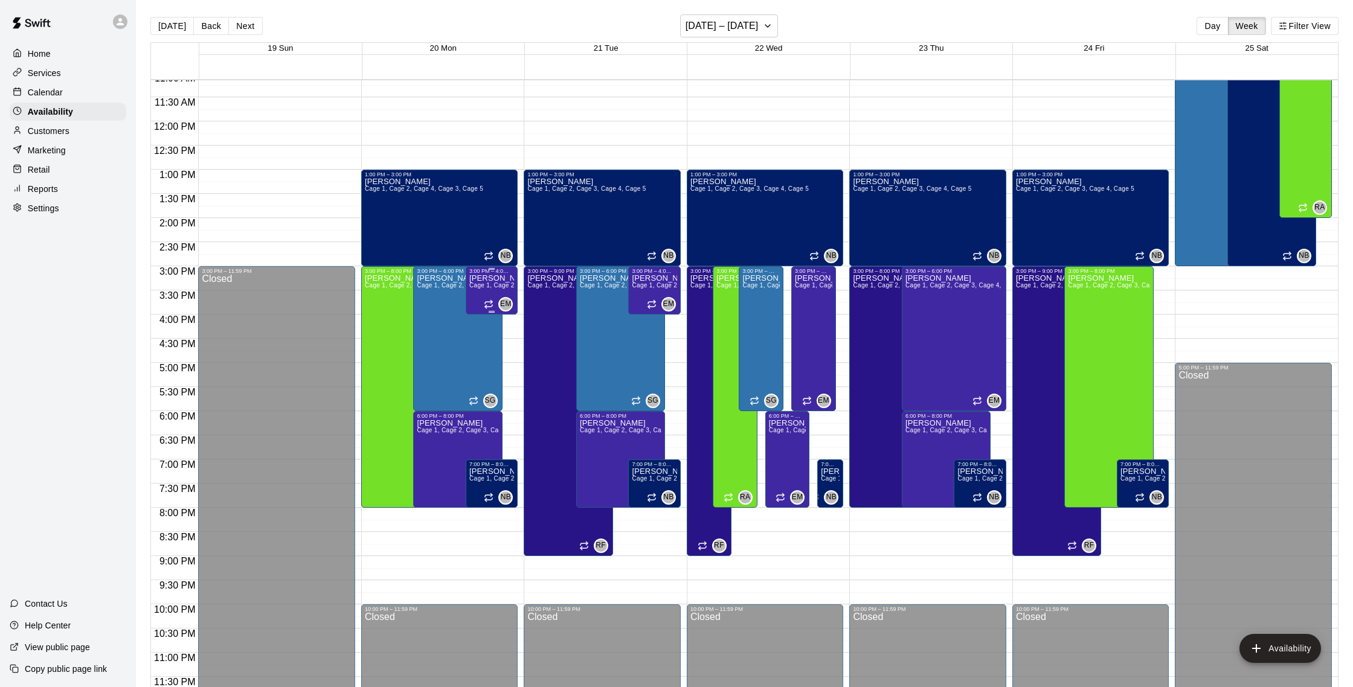
click at [493, 278] on p "[PERSON_NAME]" at bounding box center [491, 278] width 45 height 0
click at [478, 319] on icon "delete" at bounding box center [482, 319] width 8 height 11
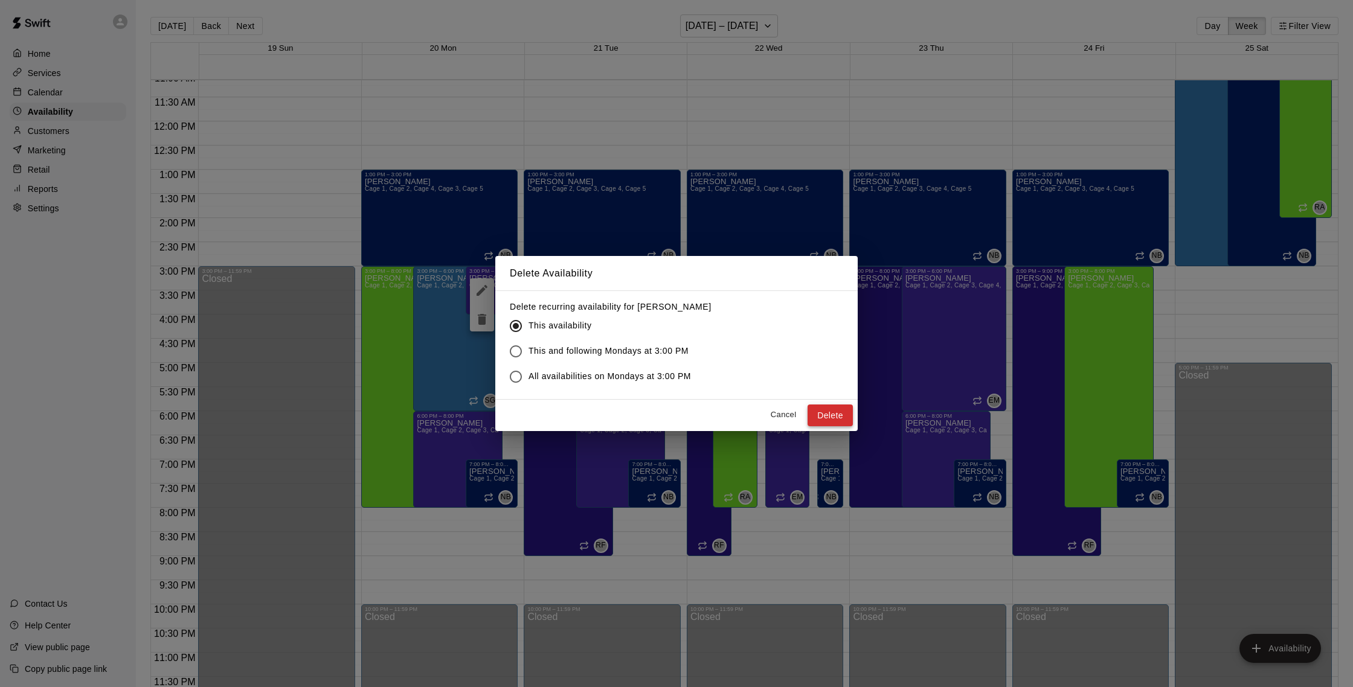
click at [821, 409] on button "Delete" at bounding box center [830, 416] width 45 height 22
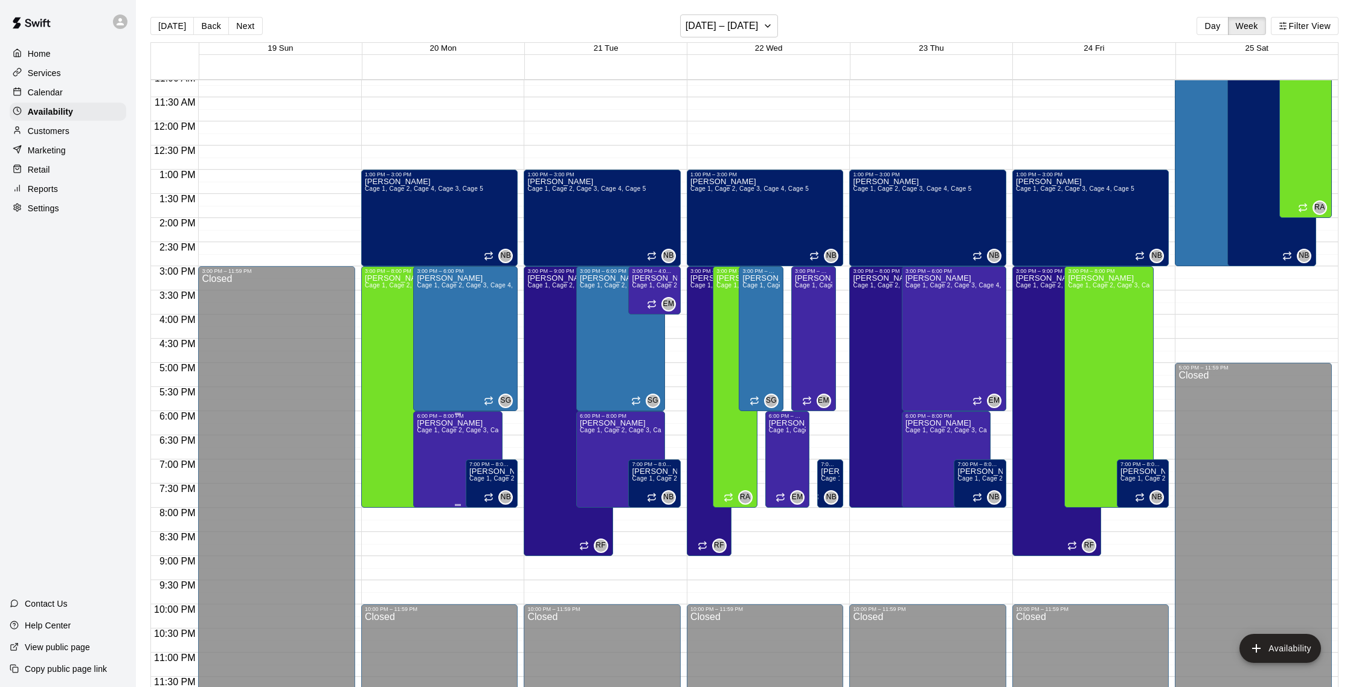
click at [455, 416] on div "6:00 PM – 8:00 PM" at bounding box center [458, 416] width 82 height 6
click at [425, 455] on icon "delete" at bounding box center [429, 454] width 14 height 14
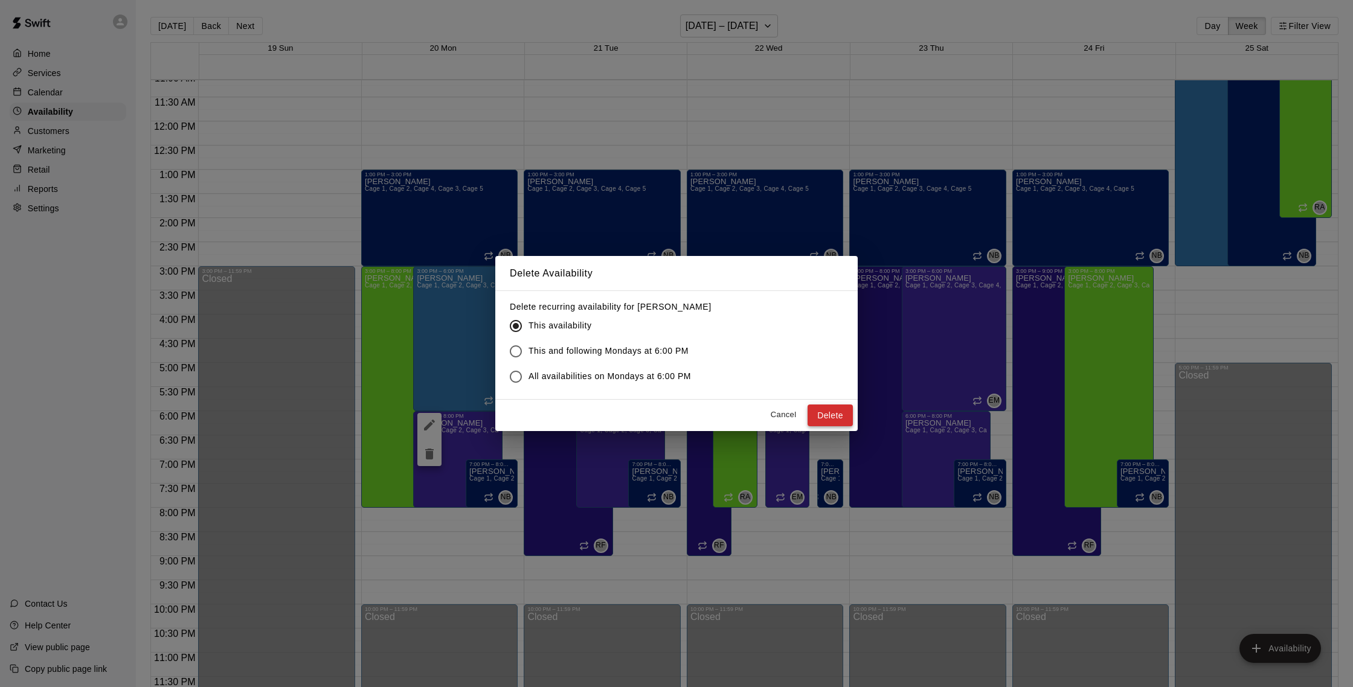
click at [820, 407] on button "Delete" at bounding box center [830, 416] width 45 height 22
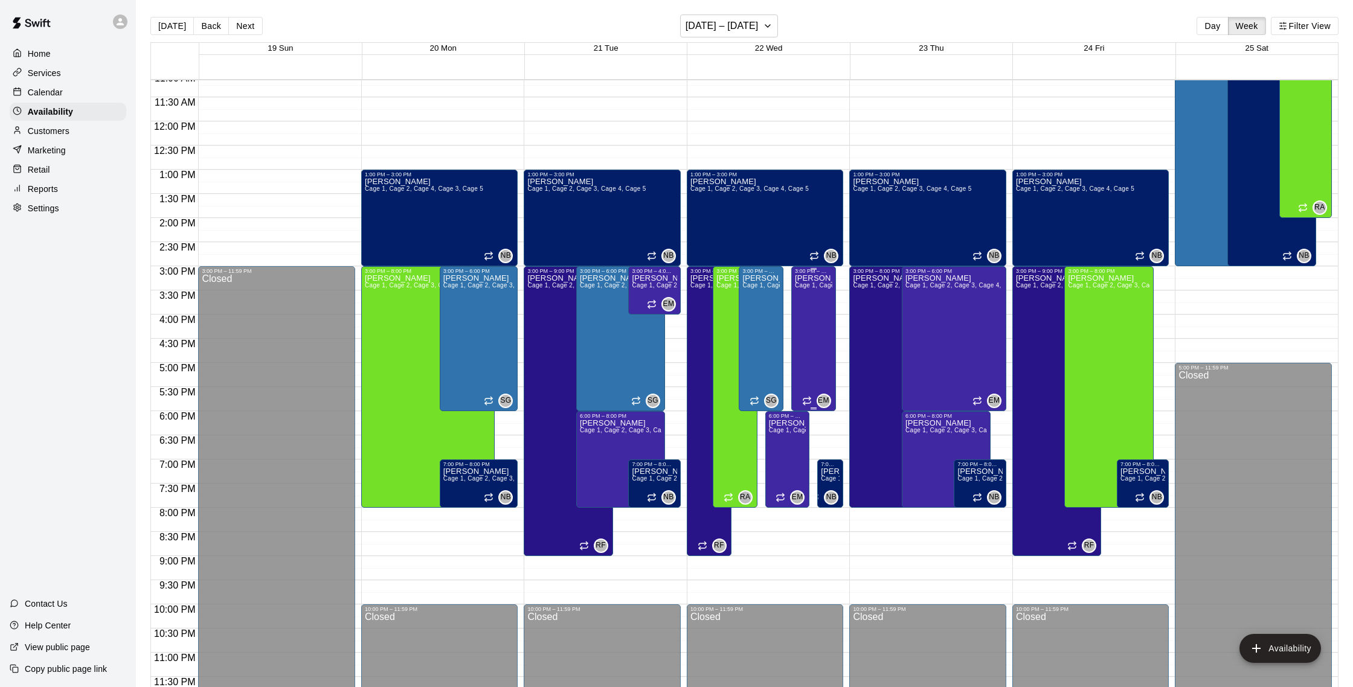
click at [801, 294] on div "[PERSON_NAME] 1, Cage 2, Cage 3, Cage 4, Cage 5" at bounding box center [813, 617] width 37 height 687
click at [803, 311] on icon "delete" at bounding box center [807, 315] width 8 height 11
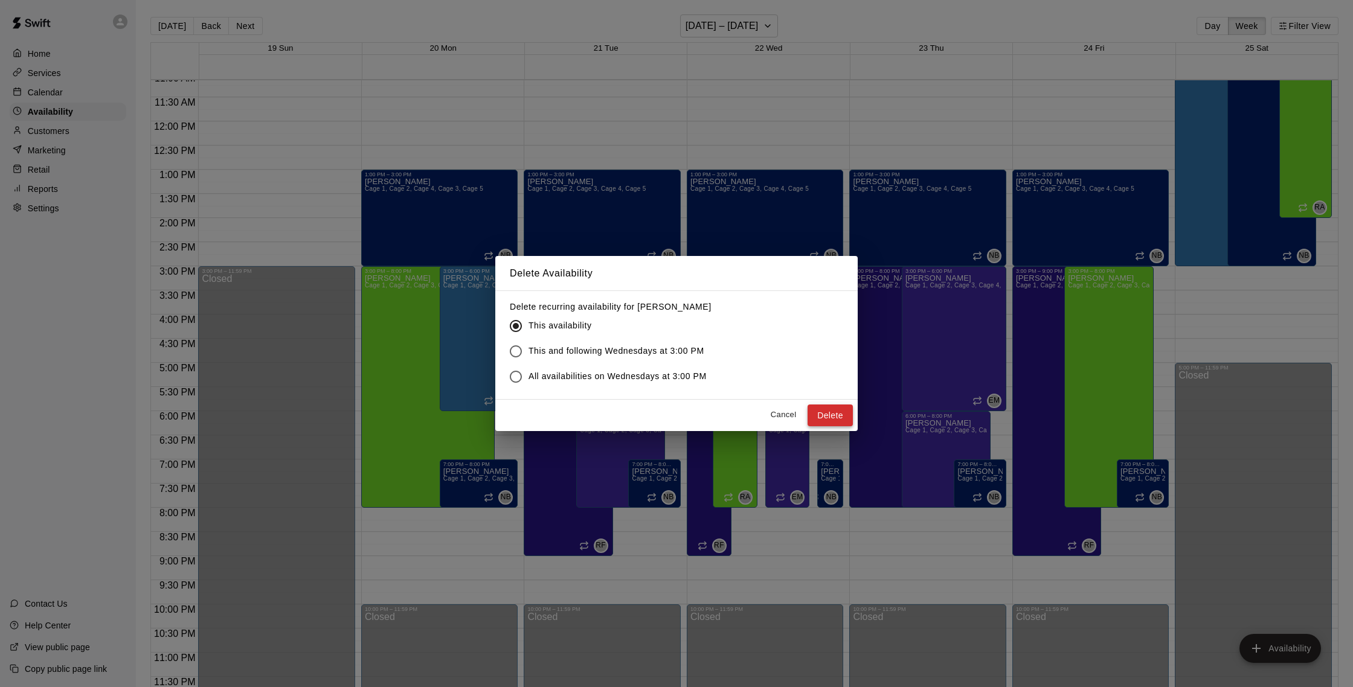
click at [830, 411] on button "Delete" at bounding box center [830, 416] width 45 height 22
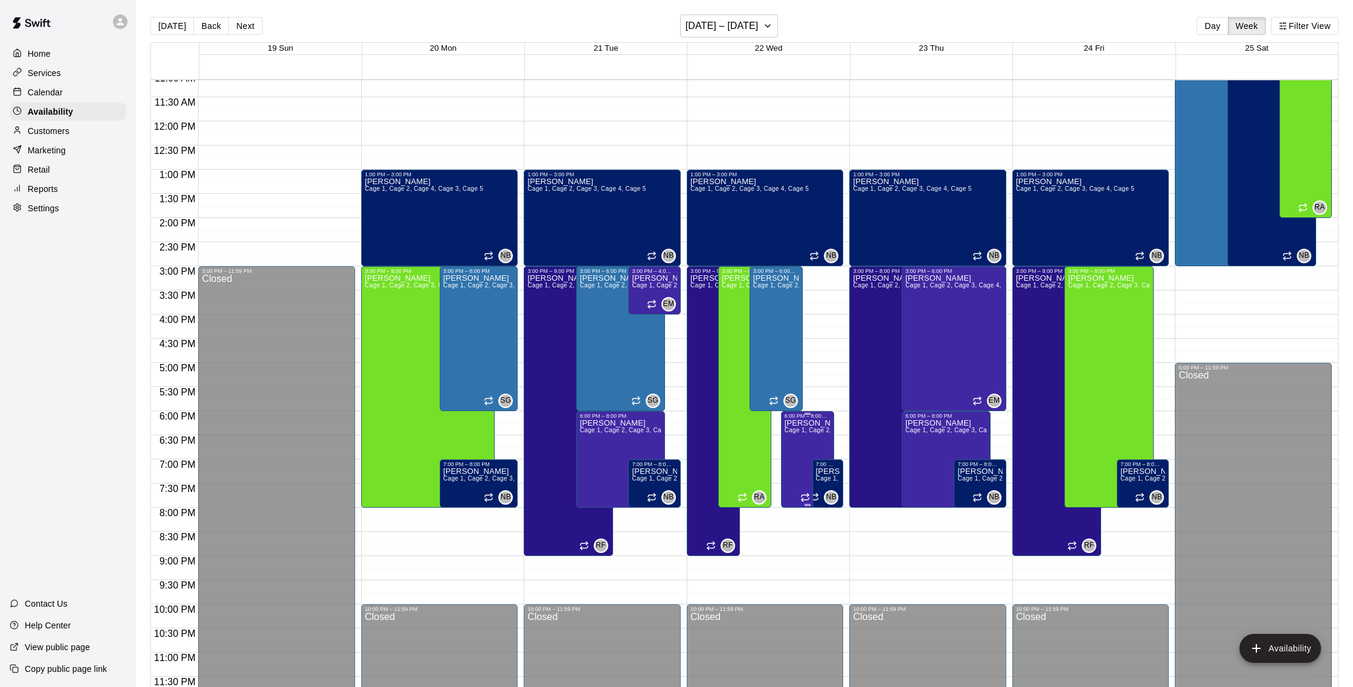
click at [783, 445] on div "6:00 PM – 8:00 PM [PERSON_NAME] 1, Cage 2, Cage 3, Cage 4, Cage 5 EM" at bounding box center [807, 459] width 53 height 97
click at [797, 458] on icon "delete" at bounding box center [793, 452] width 14 height 14
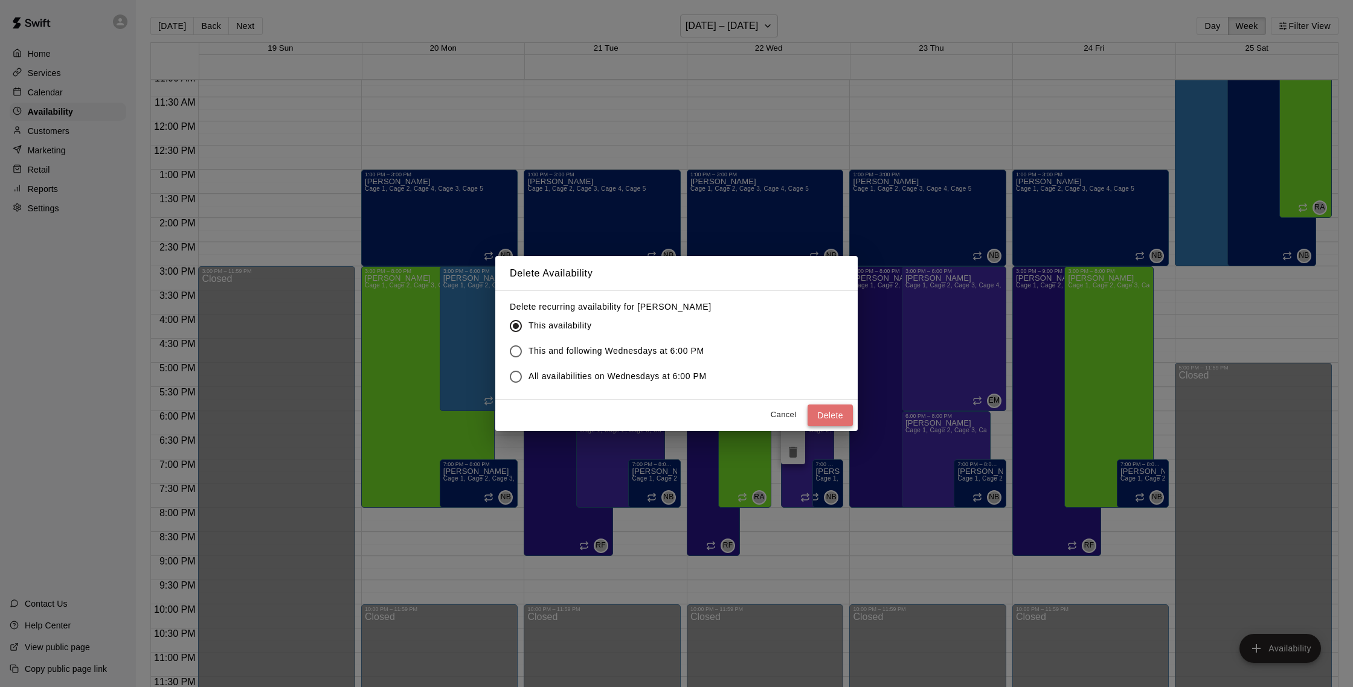
click at [820, 408] on button "Delete" at bounding box center [830, 416] width 45 height 22
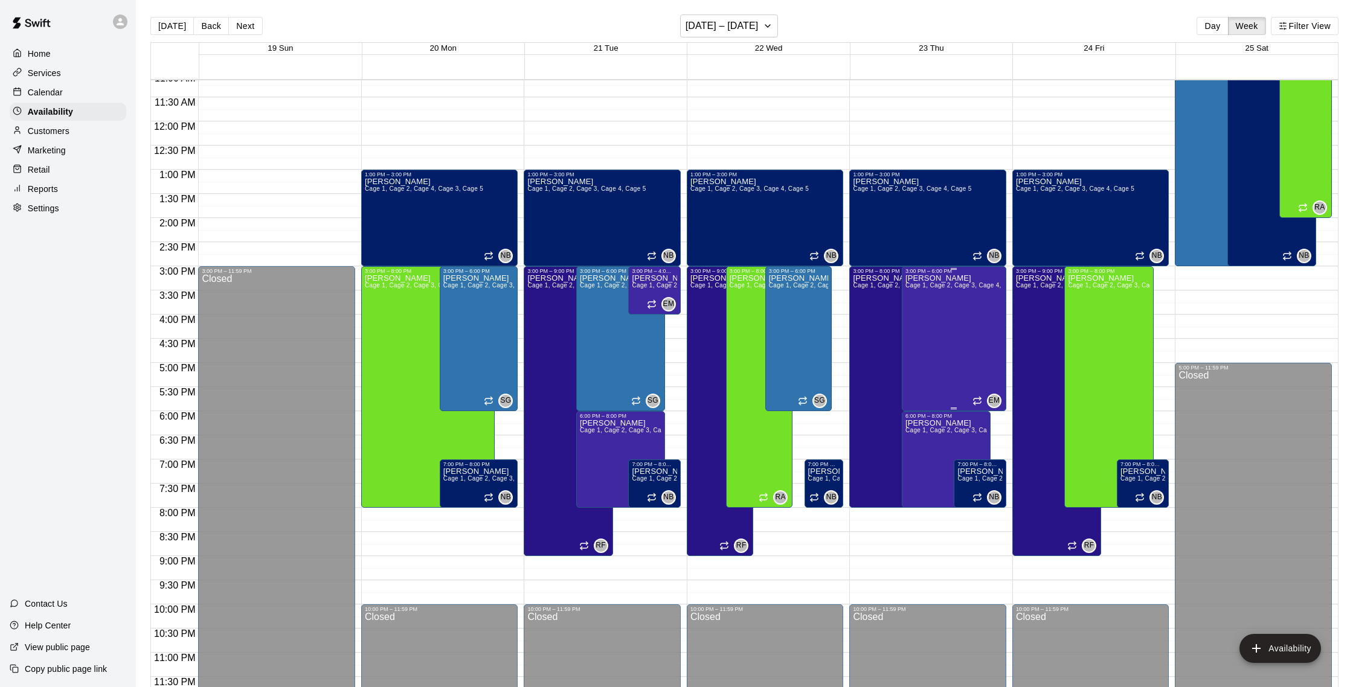
click at [937, 349] on div "[PERSON_NAME] 1, Cage 2, Cage 3, Cage 4, Cage 5" at bounding box center [953, 617] width 97 height 687
click at [916, 322] on icon "delete" at bounding box center [917, 316] width 14 height 14
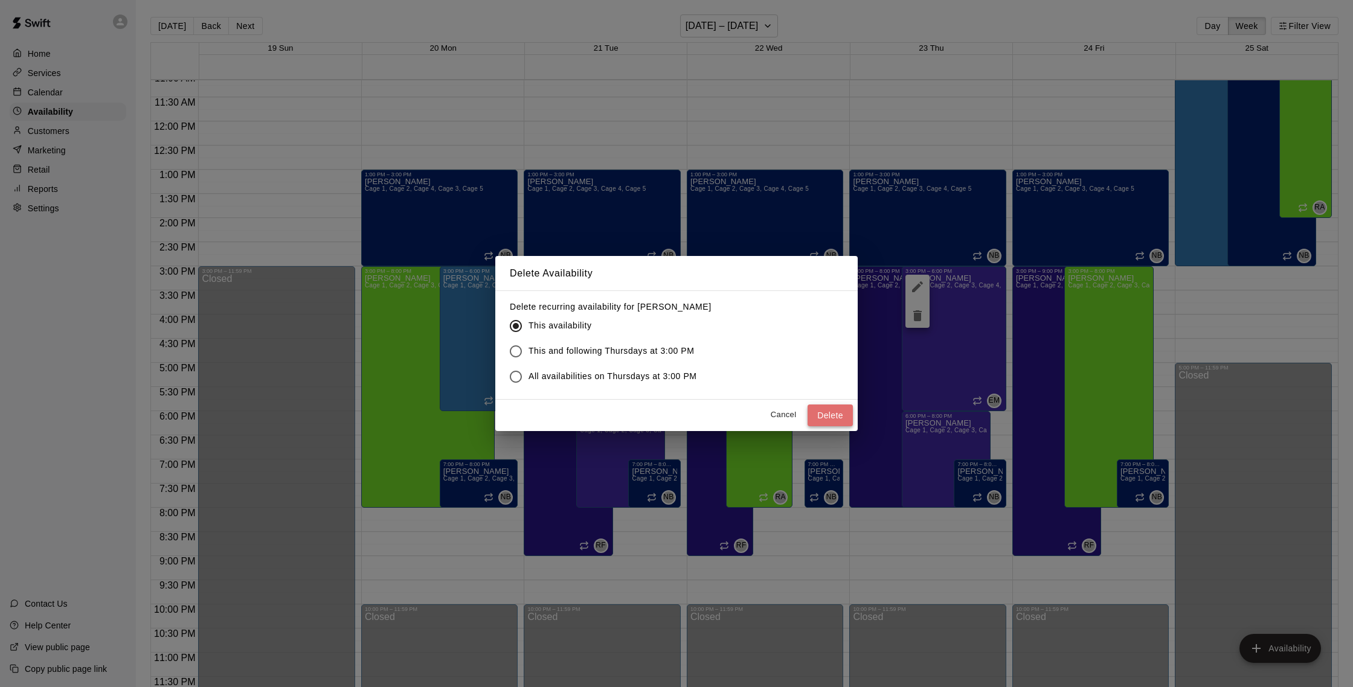
click at [841, 410] on button "Delete" at bounding box center [830, 416] width 45 height 22
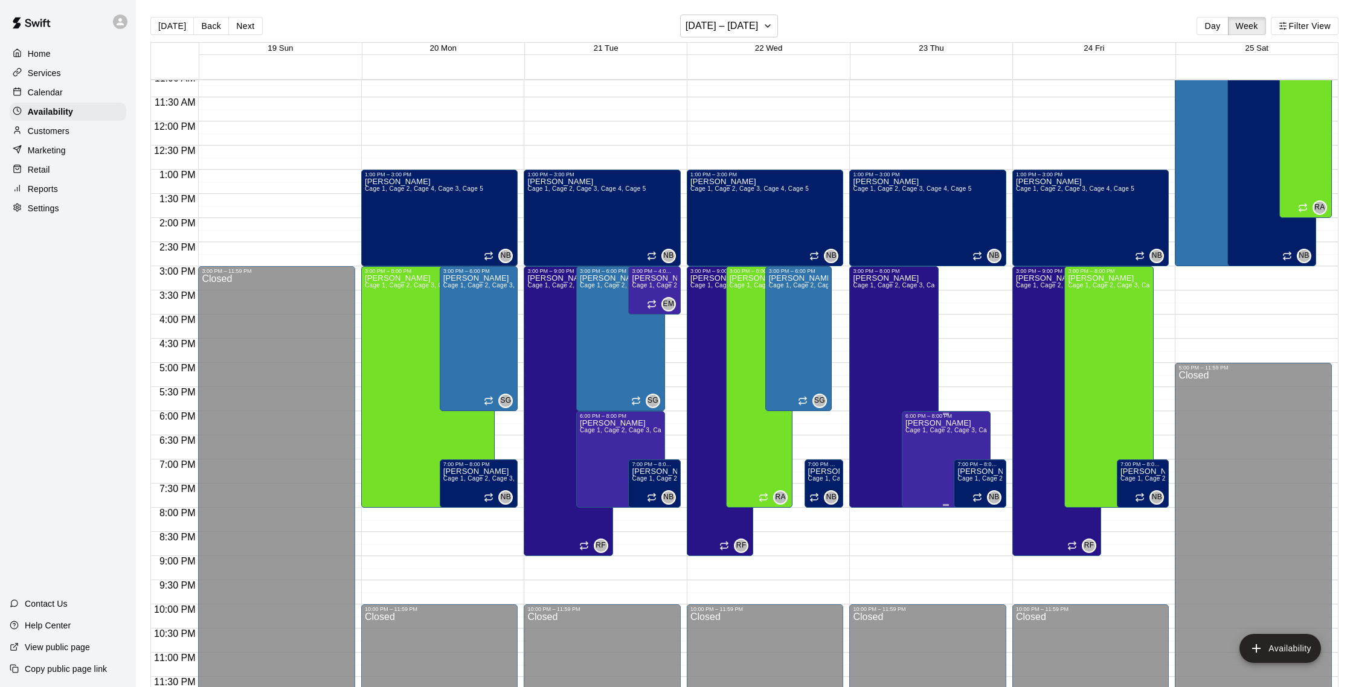
click at [917, 458] on icon "delete" at bounding box center [917, 460] width 8 height 11
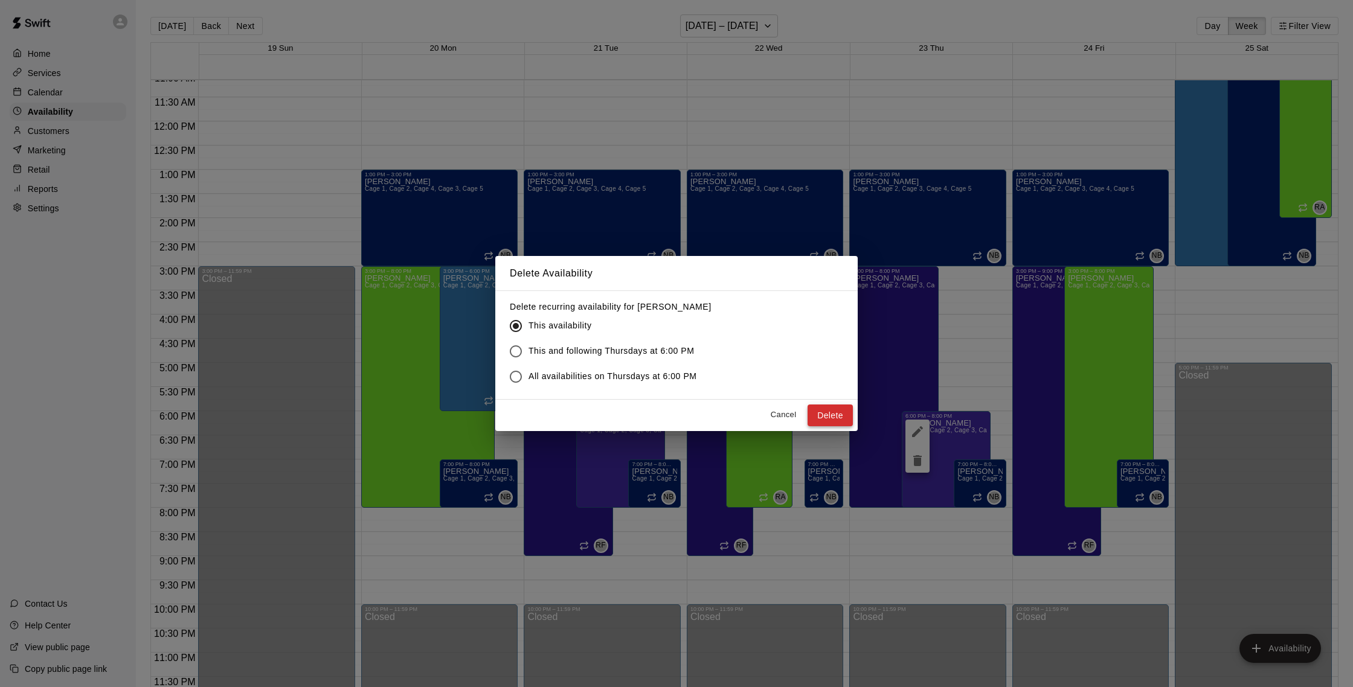
click at [837, 413] on button "Delete" at bounding box center [830, 416] width 45 height 22
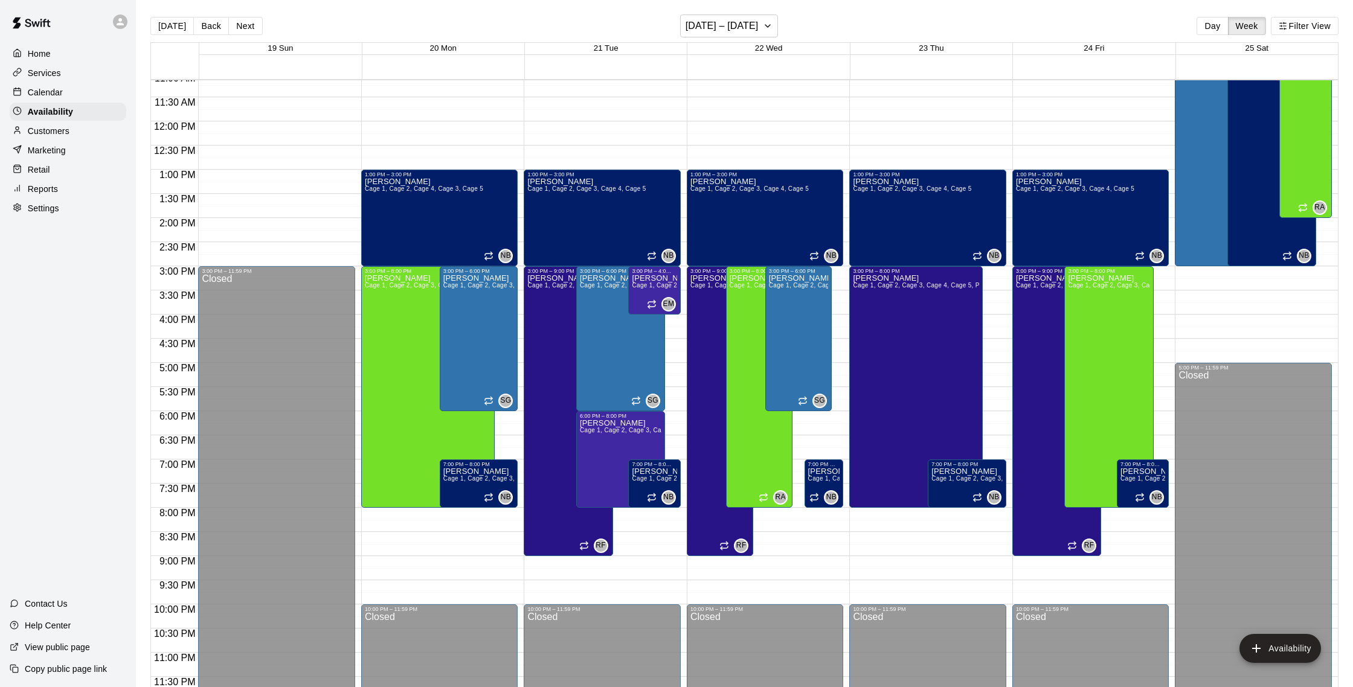
click at [45, 97] on p "Calendar" at bounding box center [45, 92] width 35 height 12
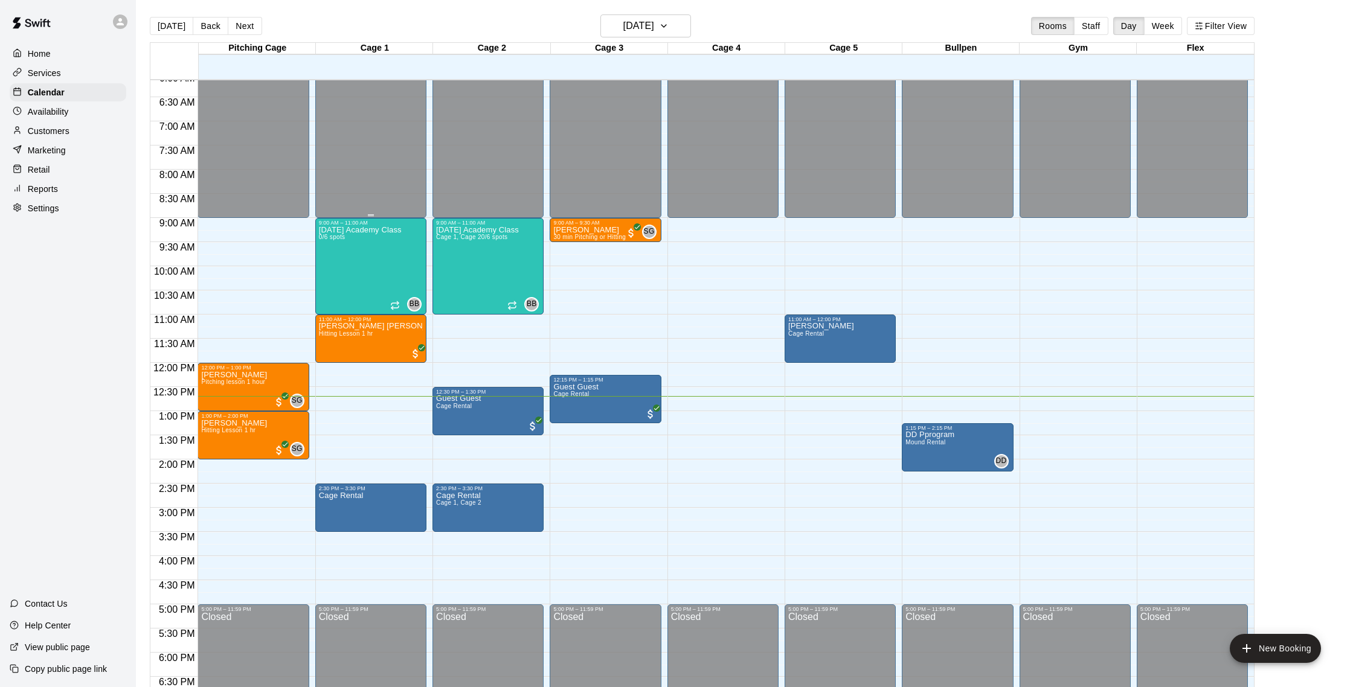
scroll to position [288, 0]
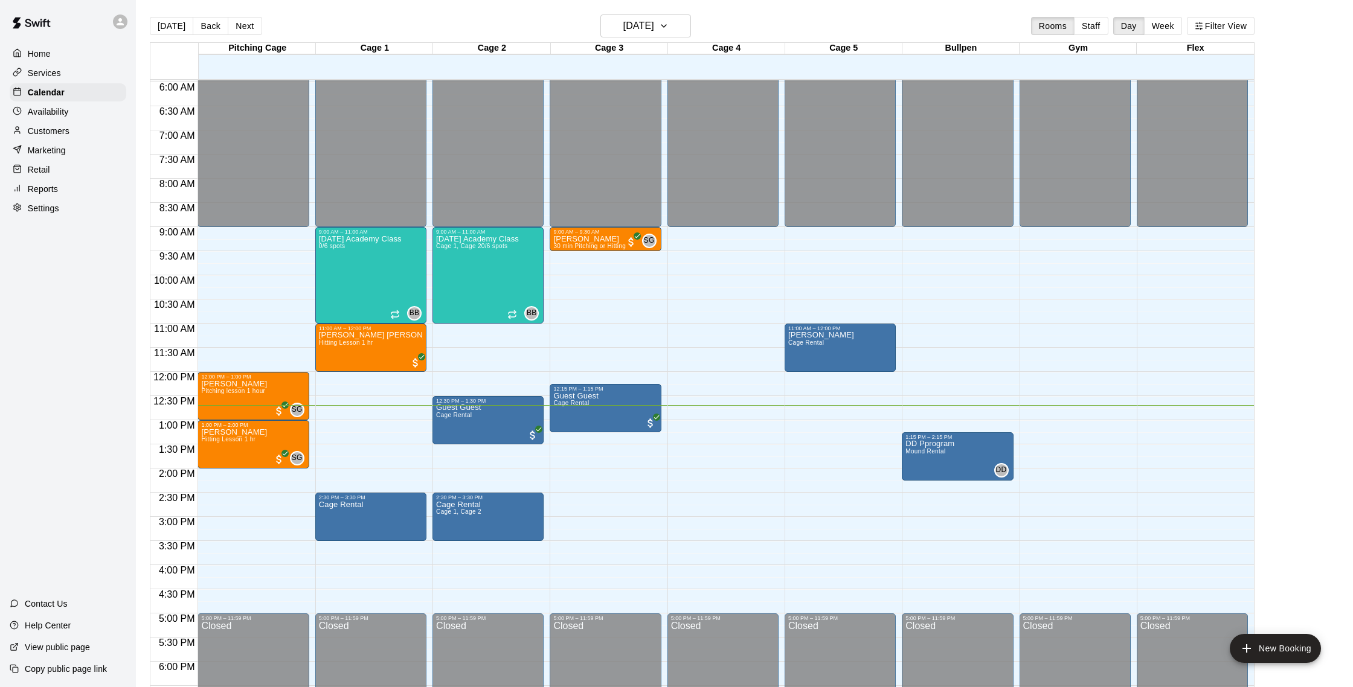
click at [54, 126] on p "Customers" at bounding box center [49, 131] width 42 height 12
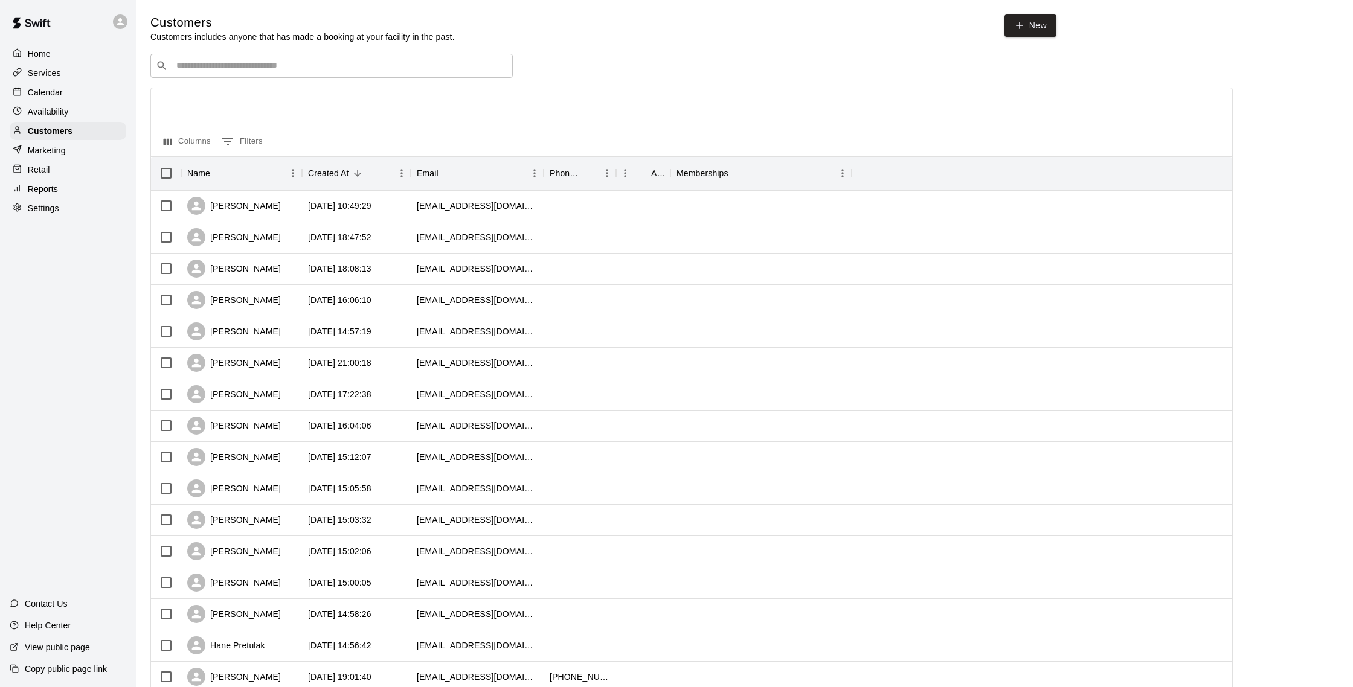
click at [50, 97] on p "Calendar" at bounding box center [45, 92] width 35 height 12
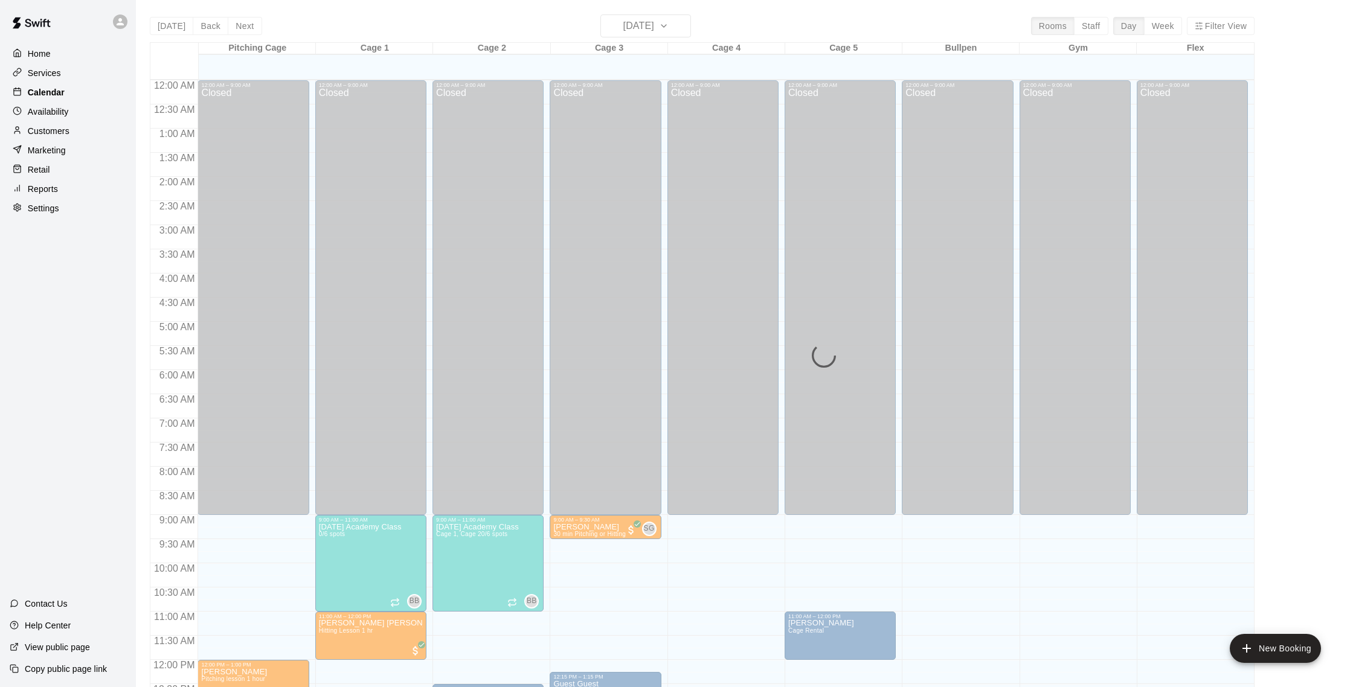
scroll to position [503, 0]
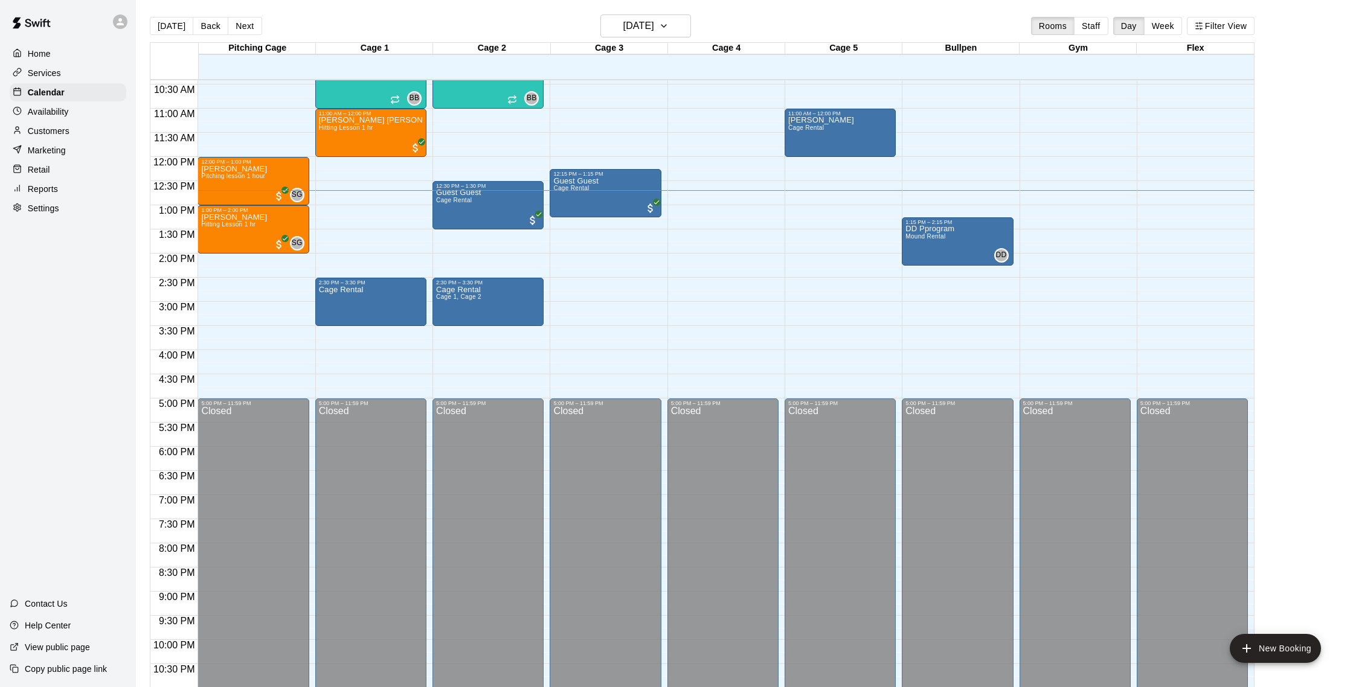
click at [62, 125] on p "Customers" at bounding box center [49, 131] width 42 height 12
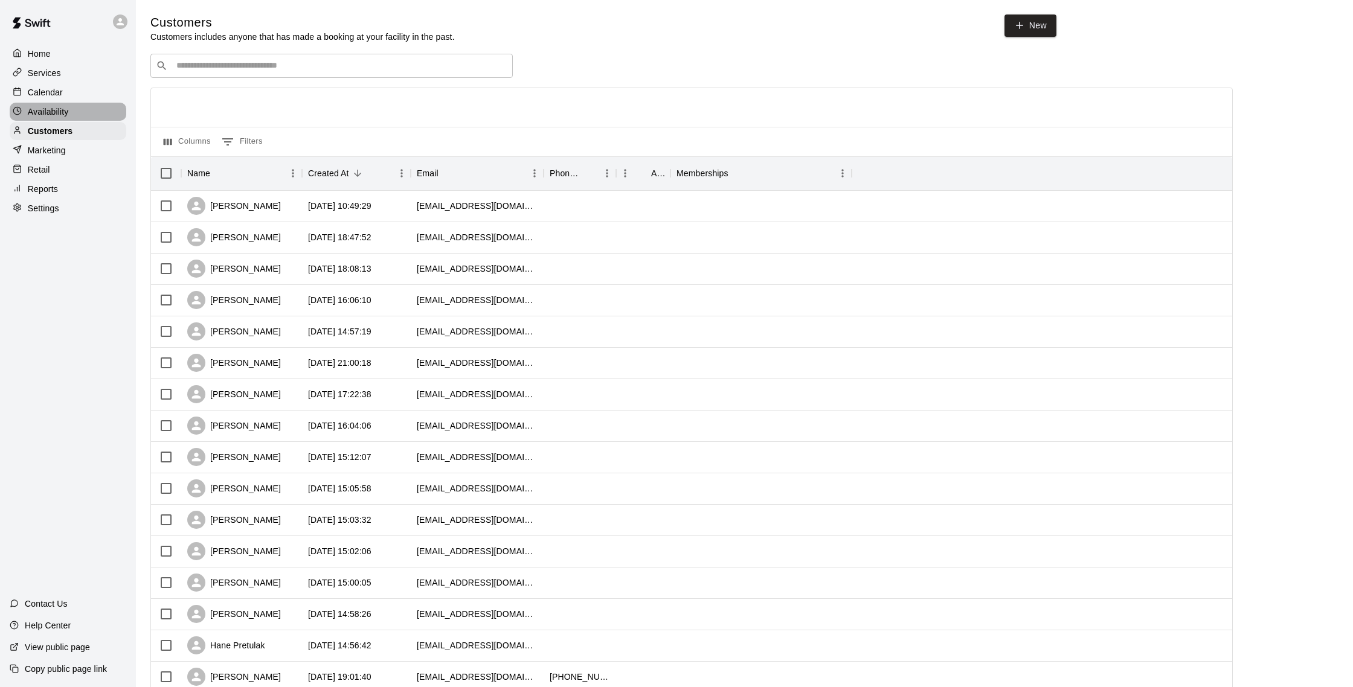
click at [67, 112] on p "Availability" at bounding box center [48, 112] width 41 height 12
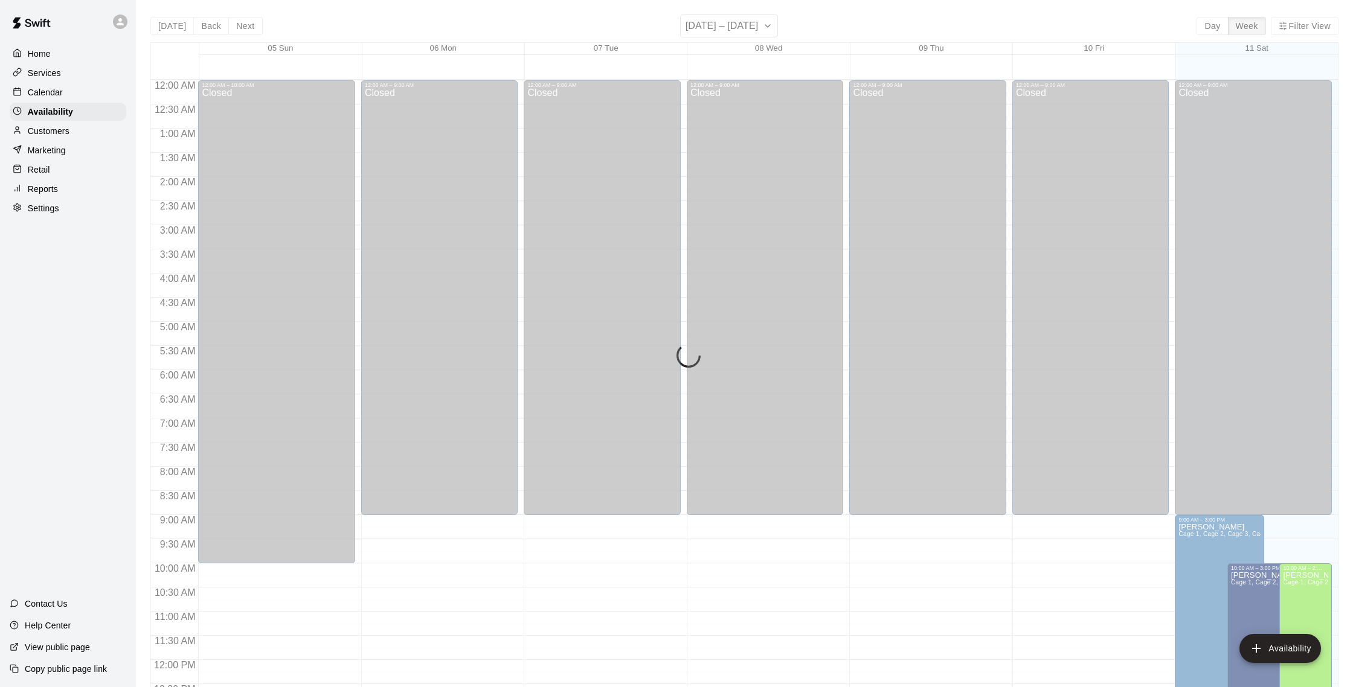
scroll to position [539, 0]
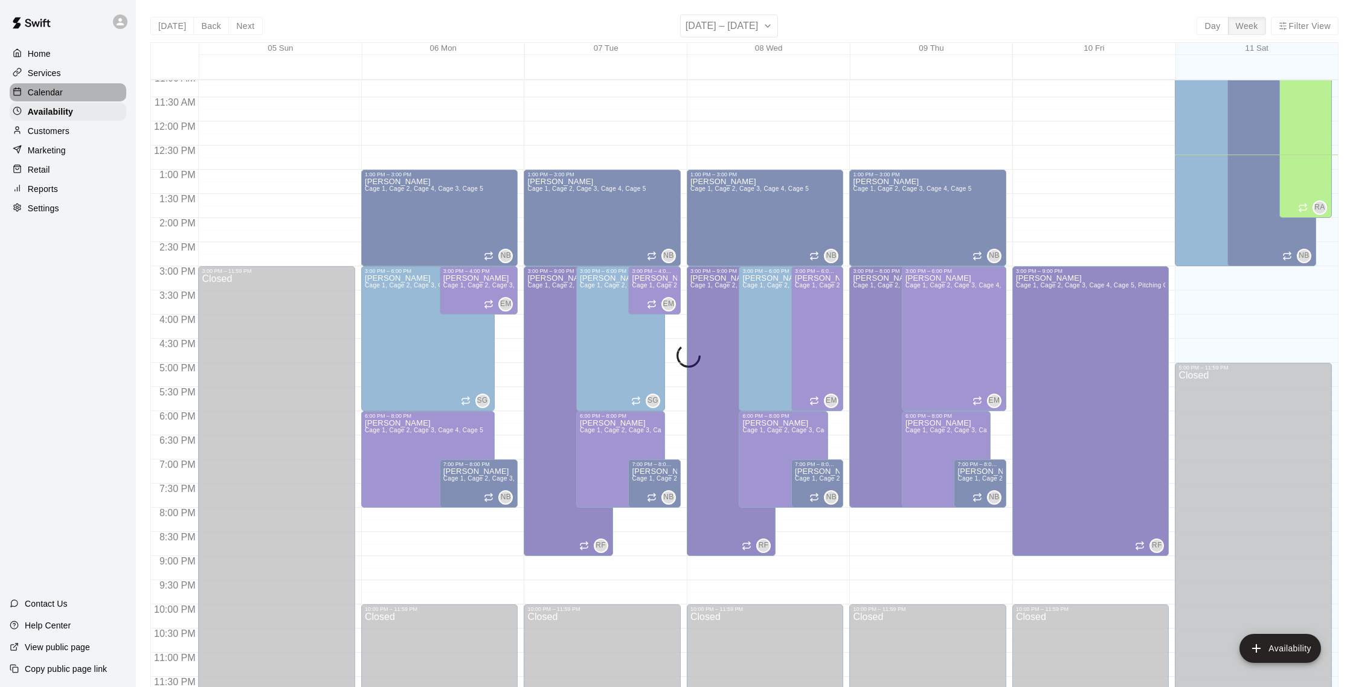
click at [62, 88] on p "Calendar" at bounding box center [45, 92] width 35 height 12
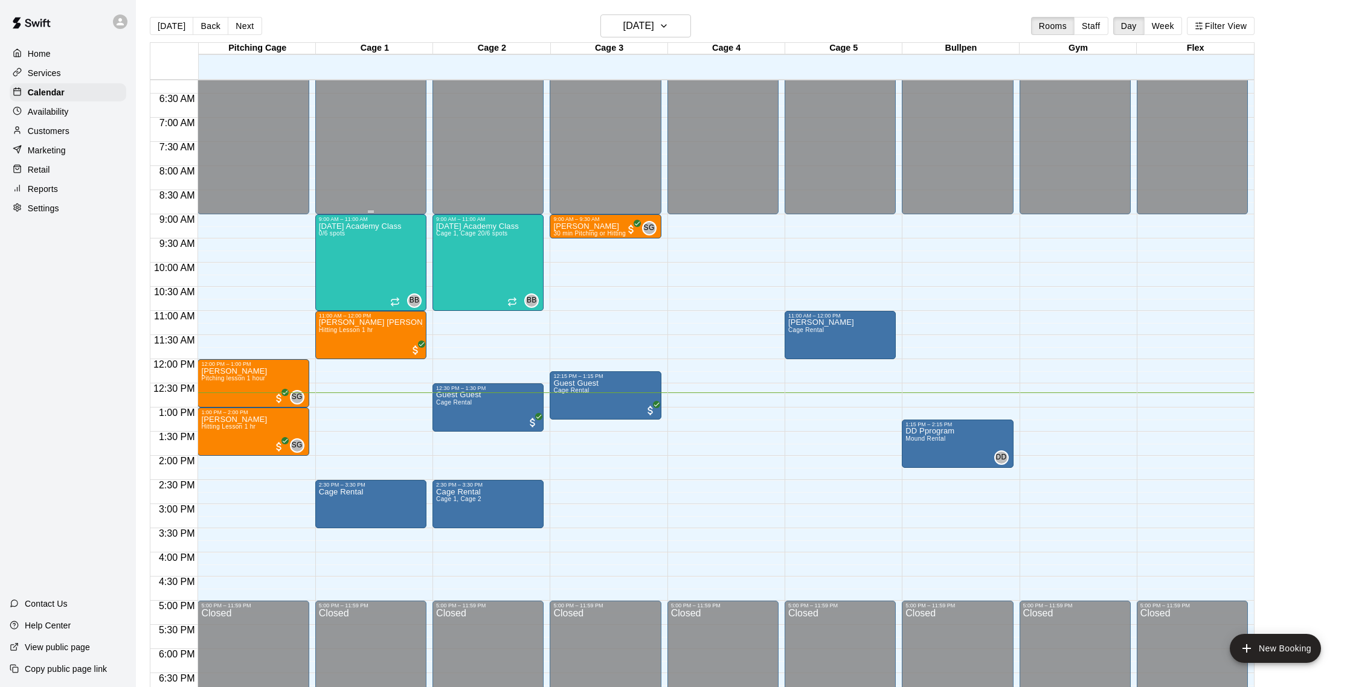
scroll to position [295, 0]
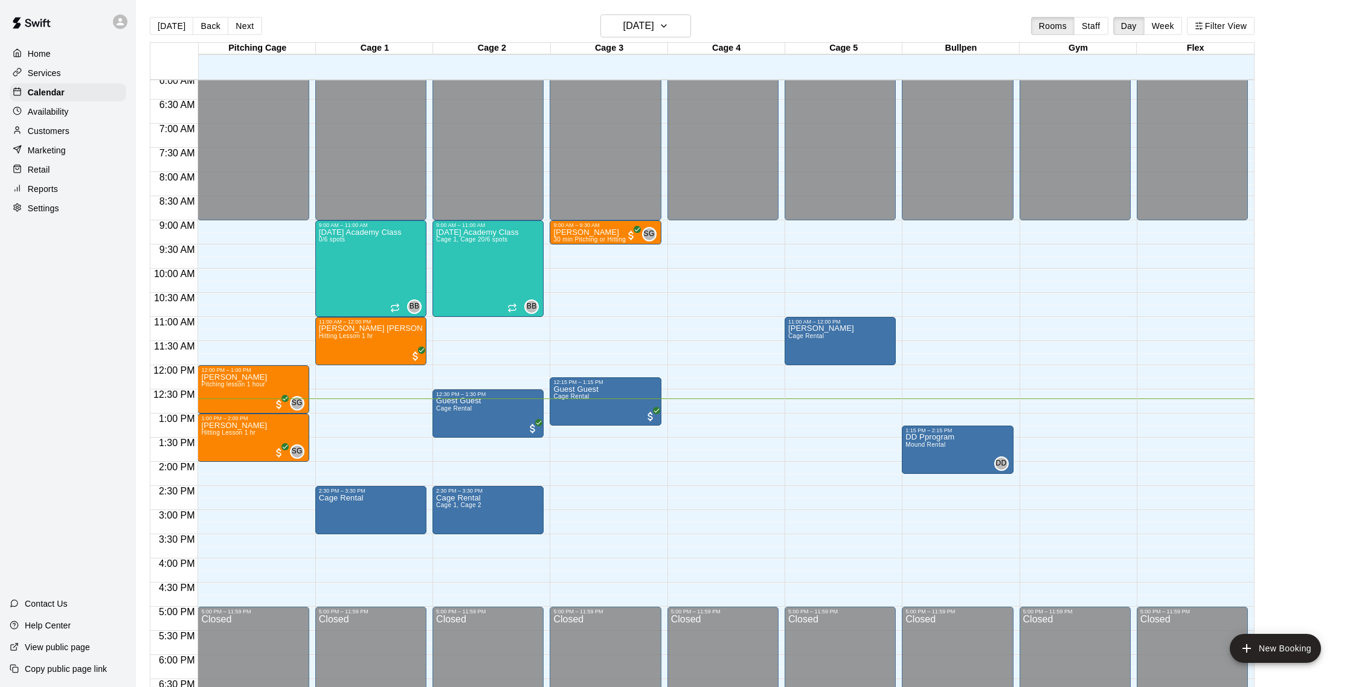
click at [55, 131] on p "Customers" at bounding box center [49, 131] width 42 height 12
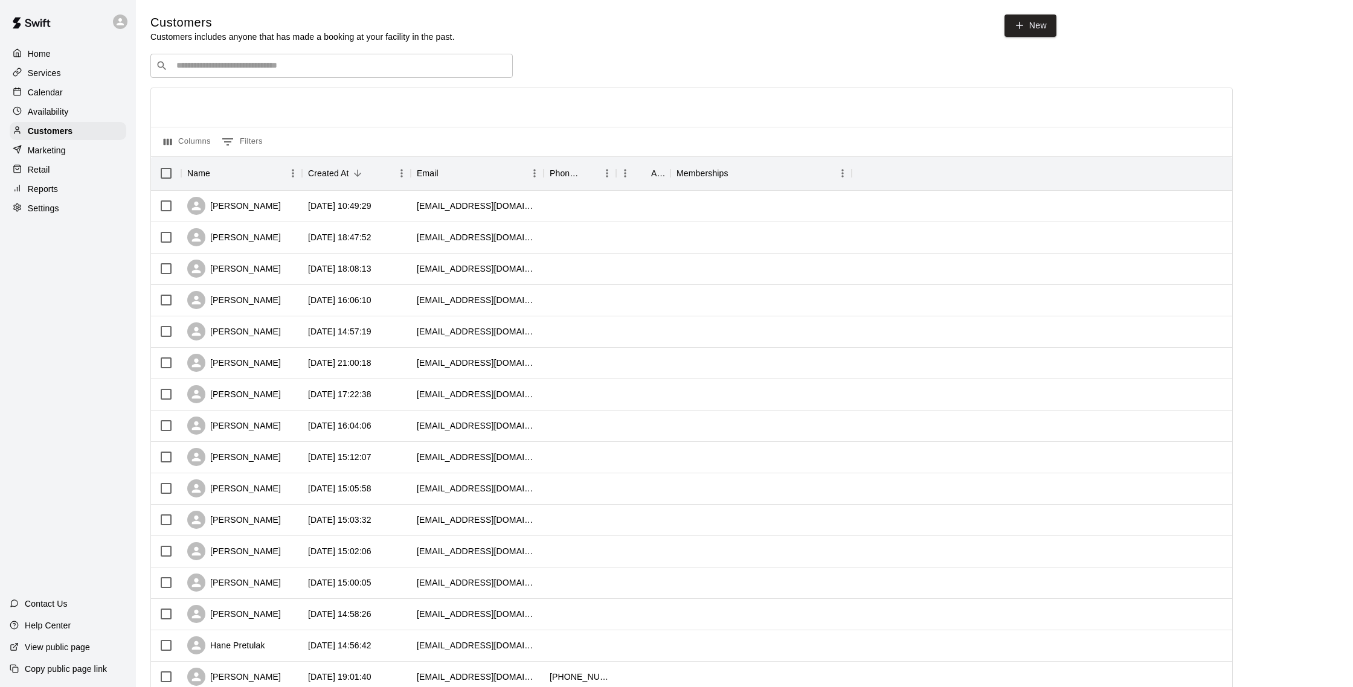
click at [38, 100] on div "Calendar" at bounding box center [68, 92] width 117 height 18
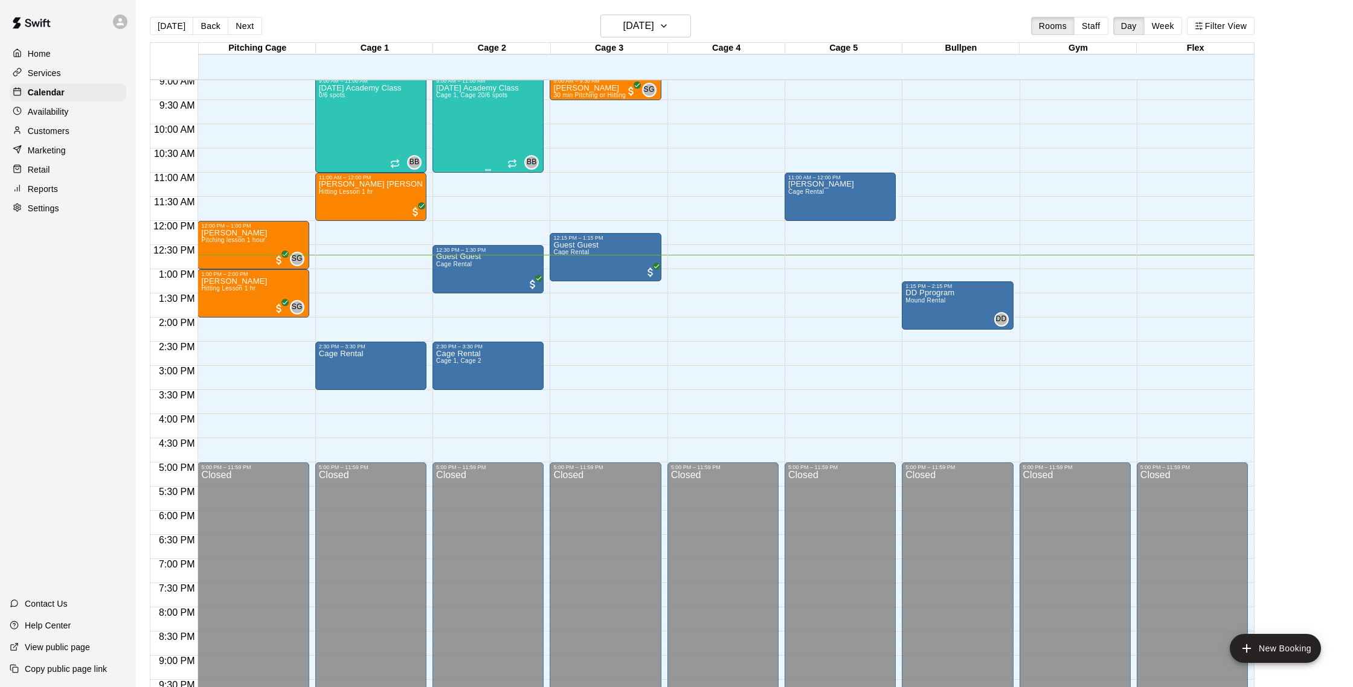
scroll to position [437, 0]
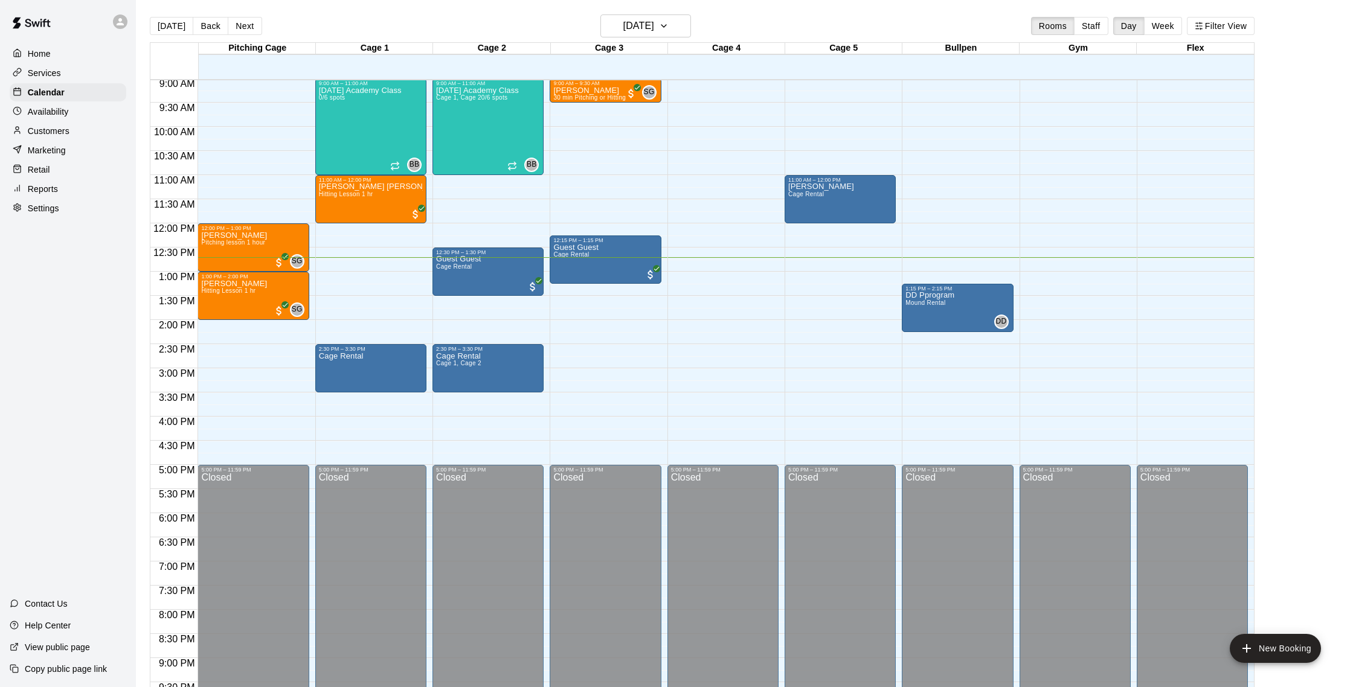
click at [66, 114] on p "Availability" at bounding box center [48, 112] width 41 height 12
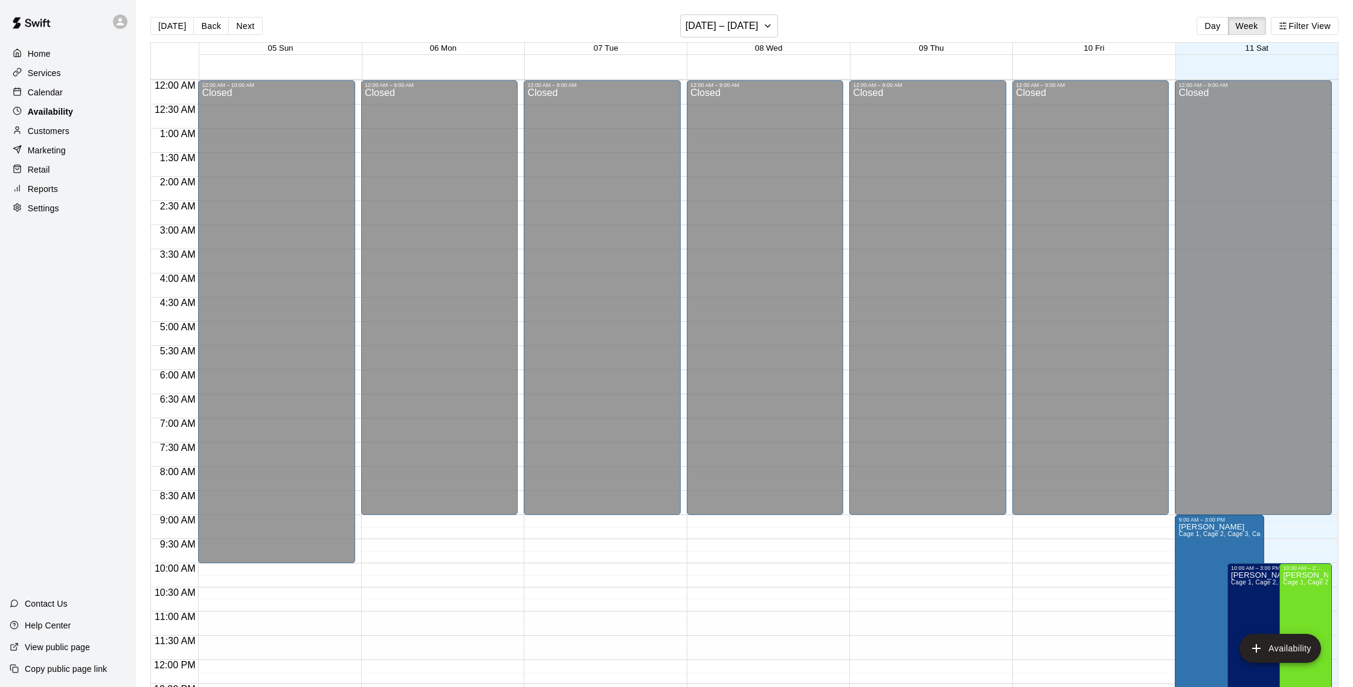
scroll to position [539, 0]
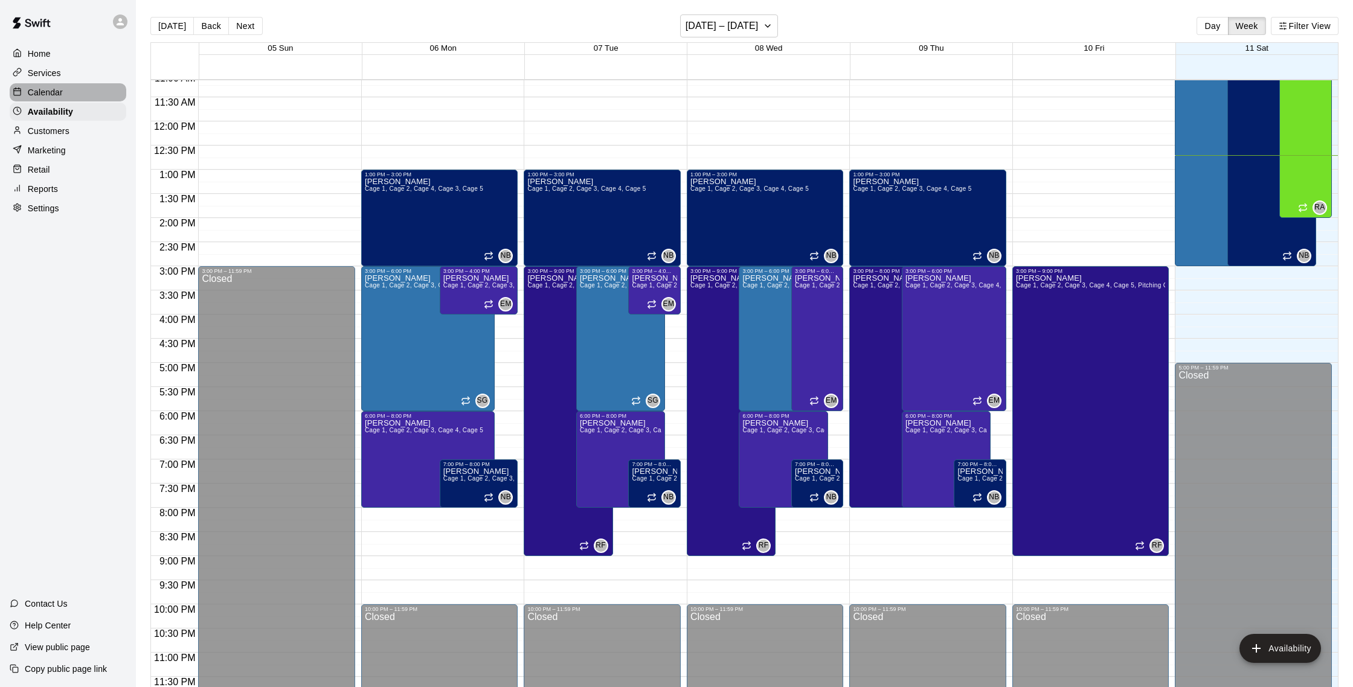
click at [63, 90] on div "Calendar" at bounding box center [68, 92] width 117 height 18
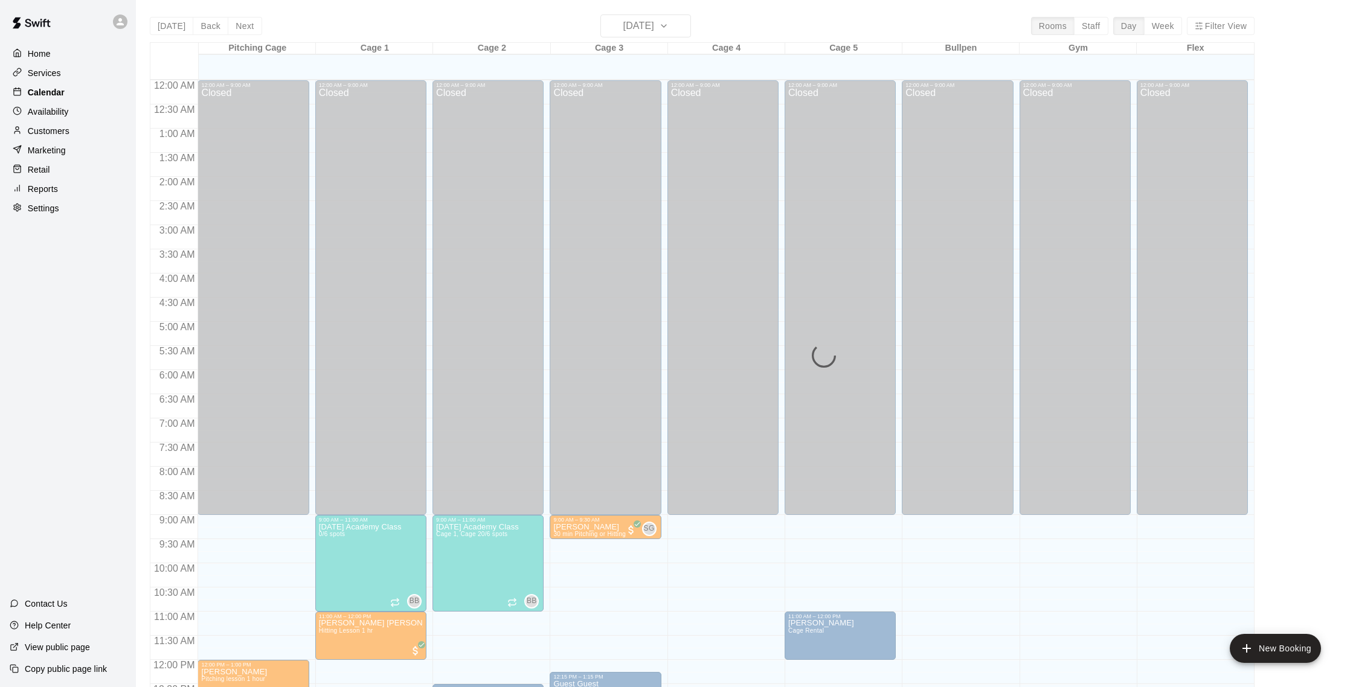
scroll to position [503, 0]
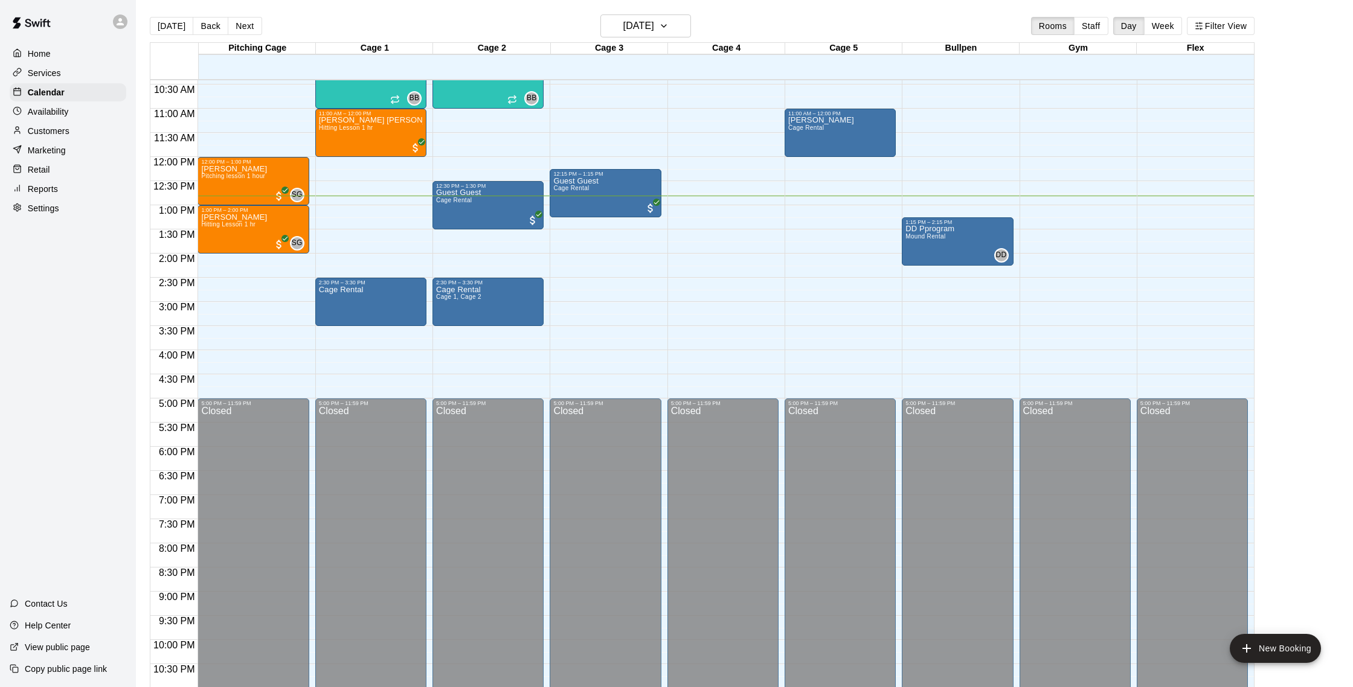
click at [60, 129] on p "Customers" at bounding box center [49, 131] width 42 height 12
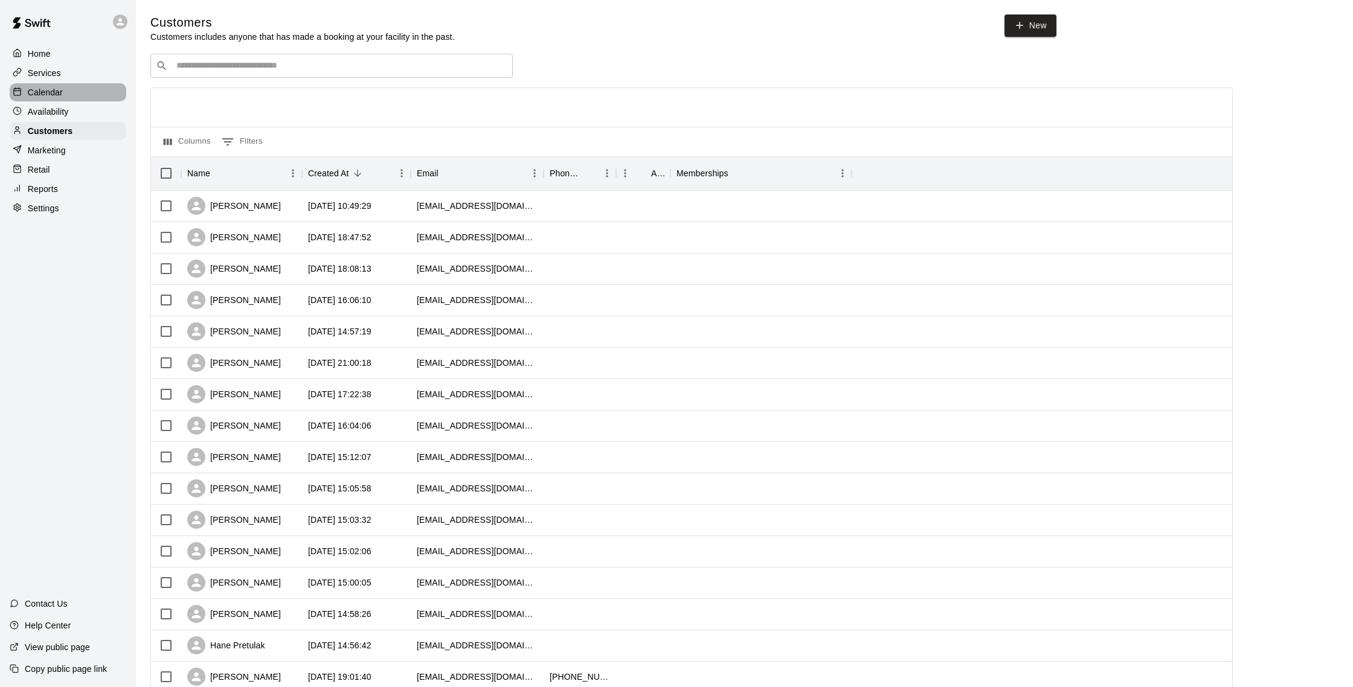
click at [60, 93] on p "Calendar" at bounding box center [45, 92] width 35 height 12
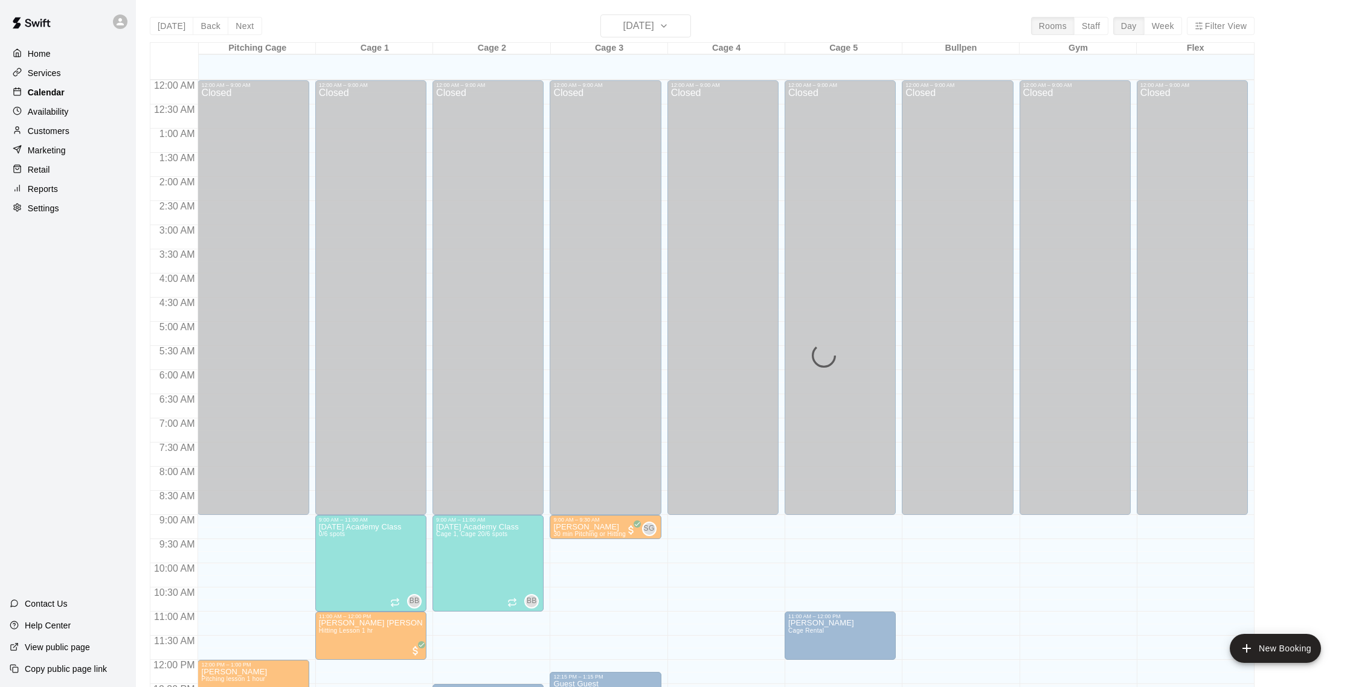
scroll to position [503, 0]
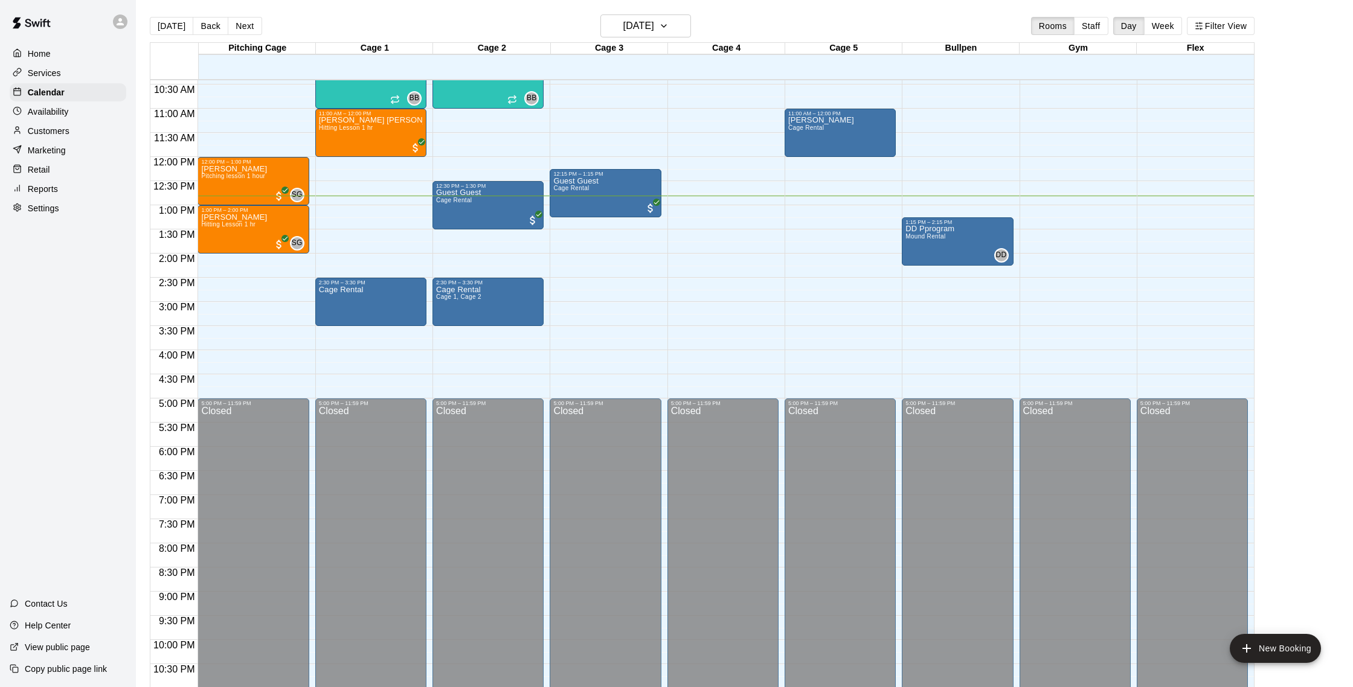
click at [58, 134] on p "Customers" at bounding box center [49, 131] width 42 height 12
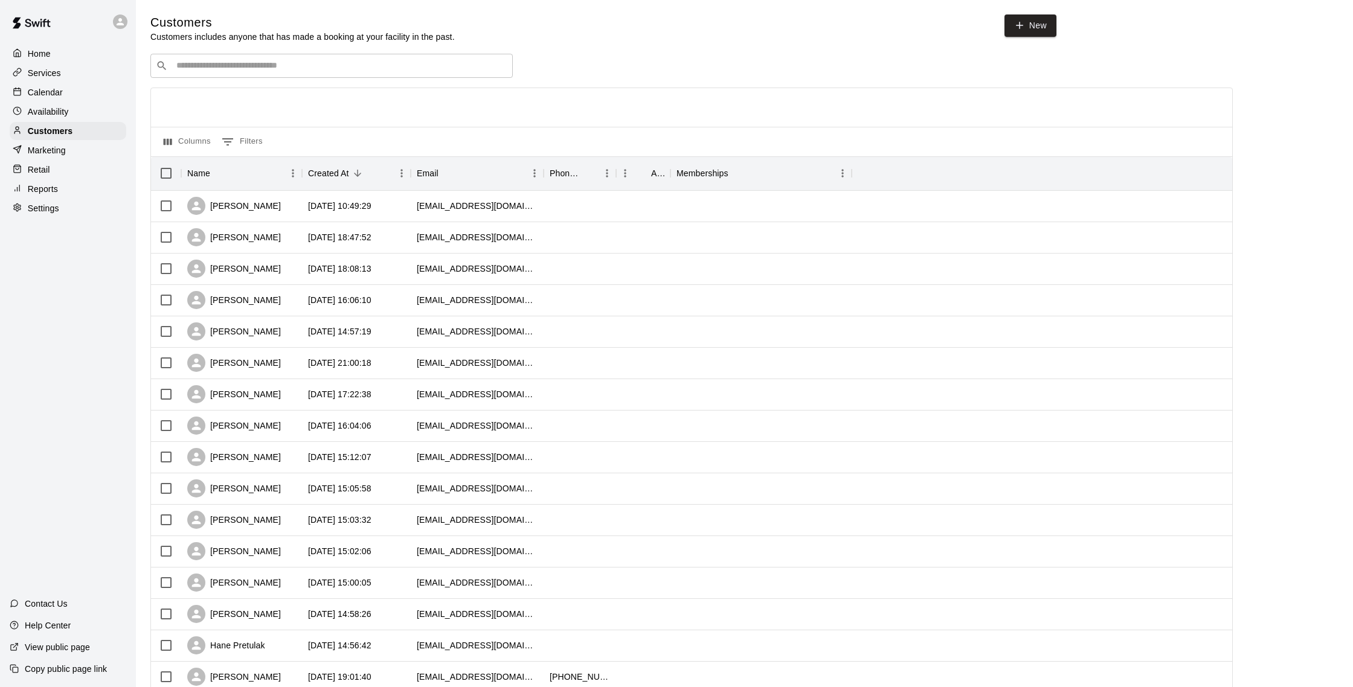
click at [239, 63] on input "Search customers by name or email" at bounding box center [340, 66] width 335 height 12
type input "****"
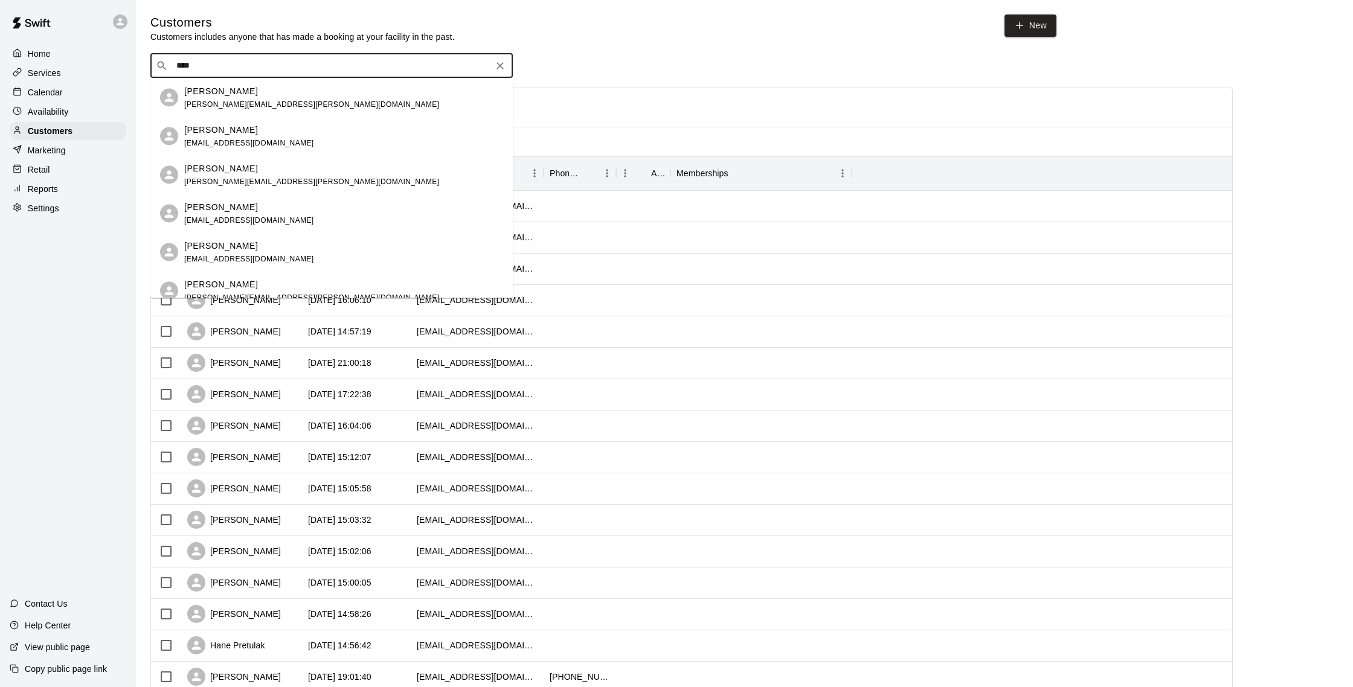
click at [252, 165] on div "[PERSON_NAME]" at bounding box center [311, 168] width 255 height 13
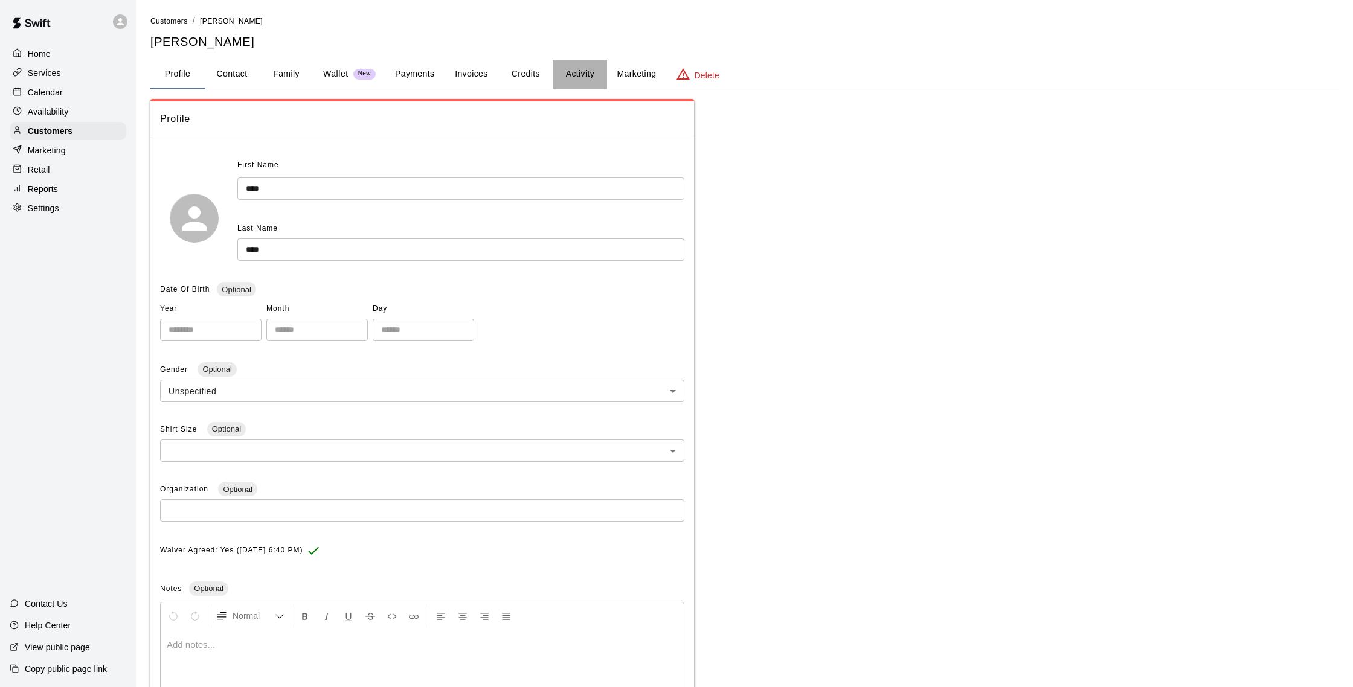
click at [588, 69] on button "Activity" at bounding box center [580, 74] width 54 height 29
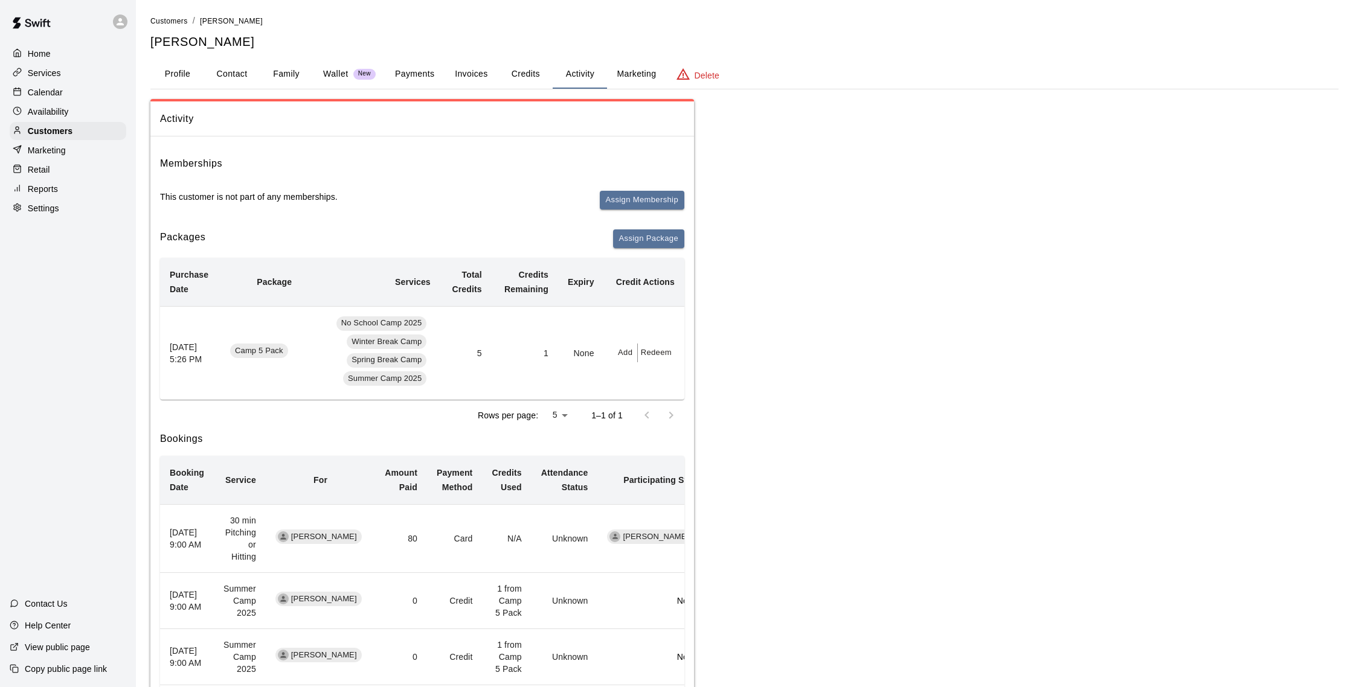
scroll to position [5, 0]
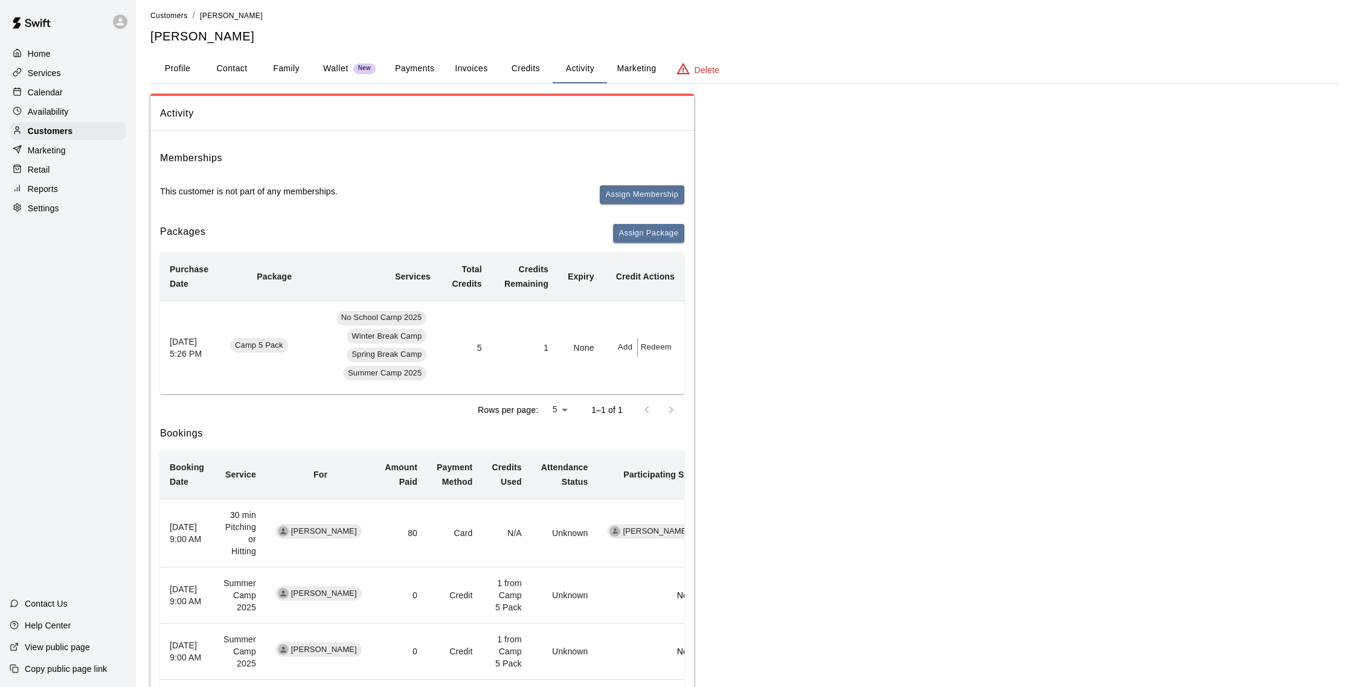
click at [420, 71] on button "Payments" at bounding box center [414, 68] width 59 height 29
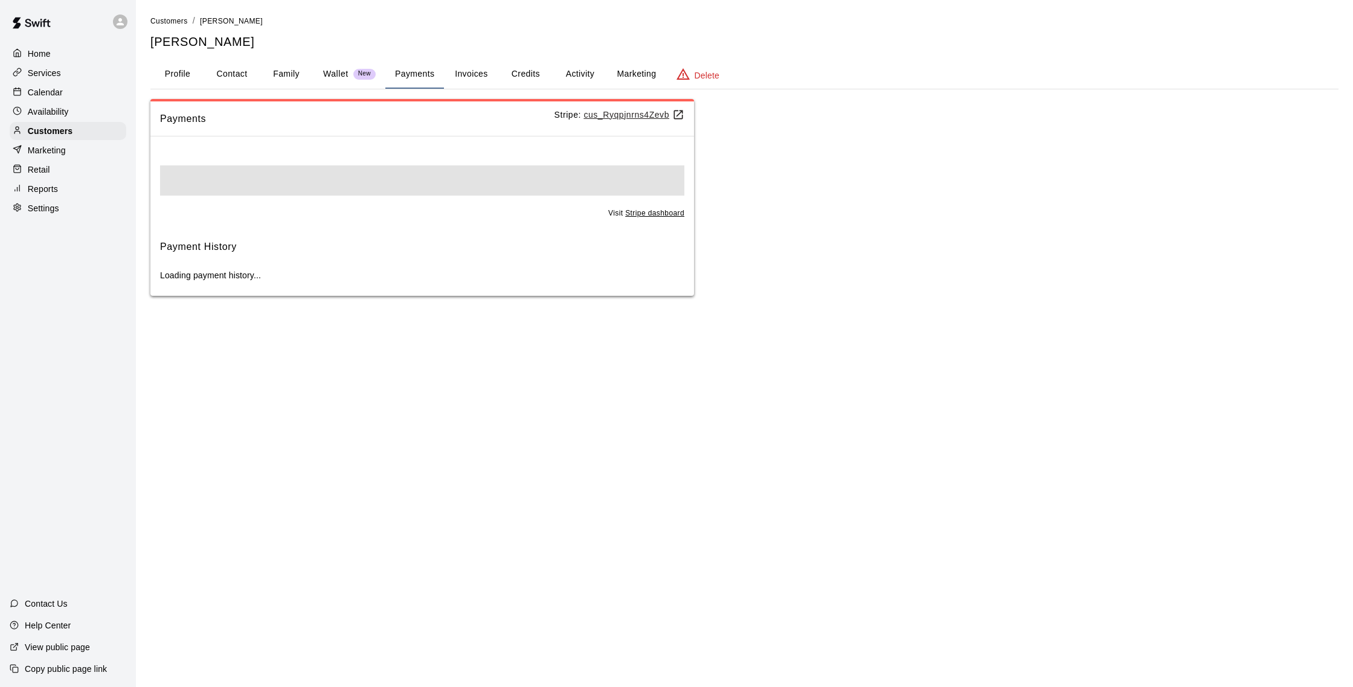
scroll to position [0, 0]
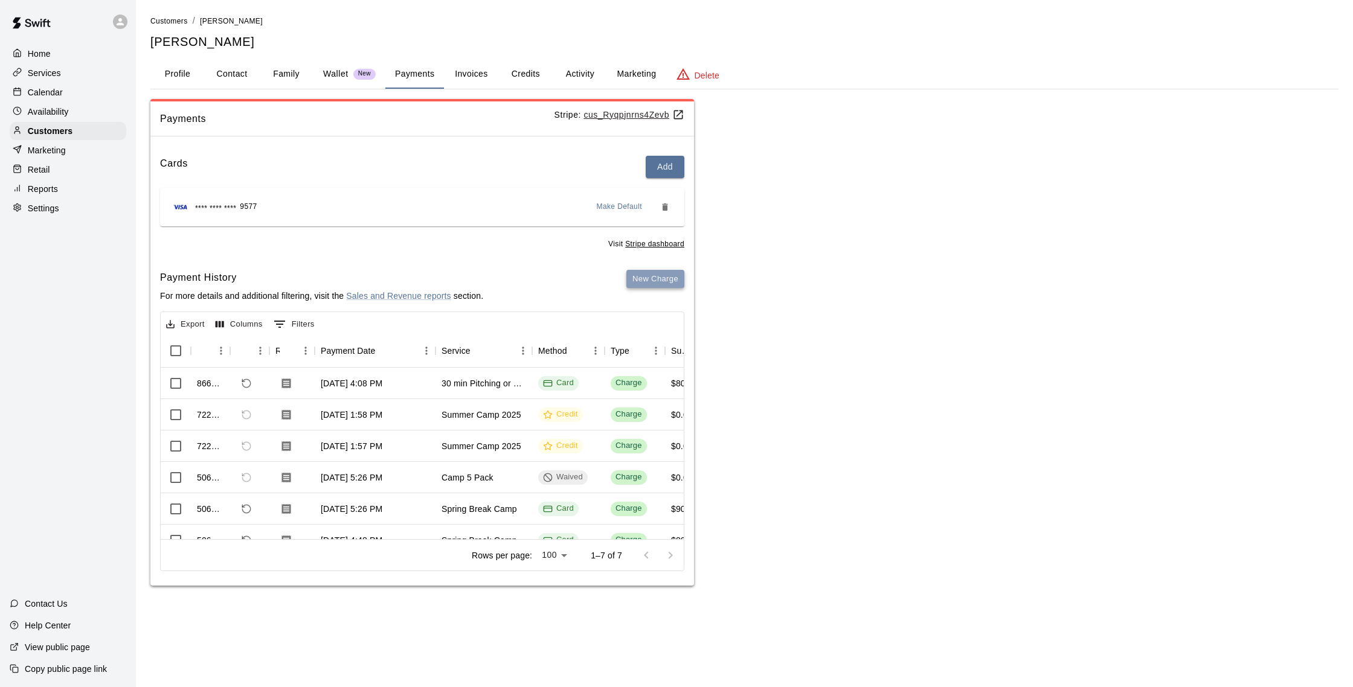
click at [668, 277] on button "New Charge" at bounding box center [655, 279] width 58 height 19
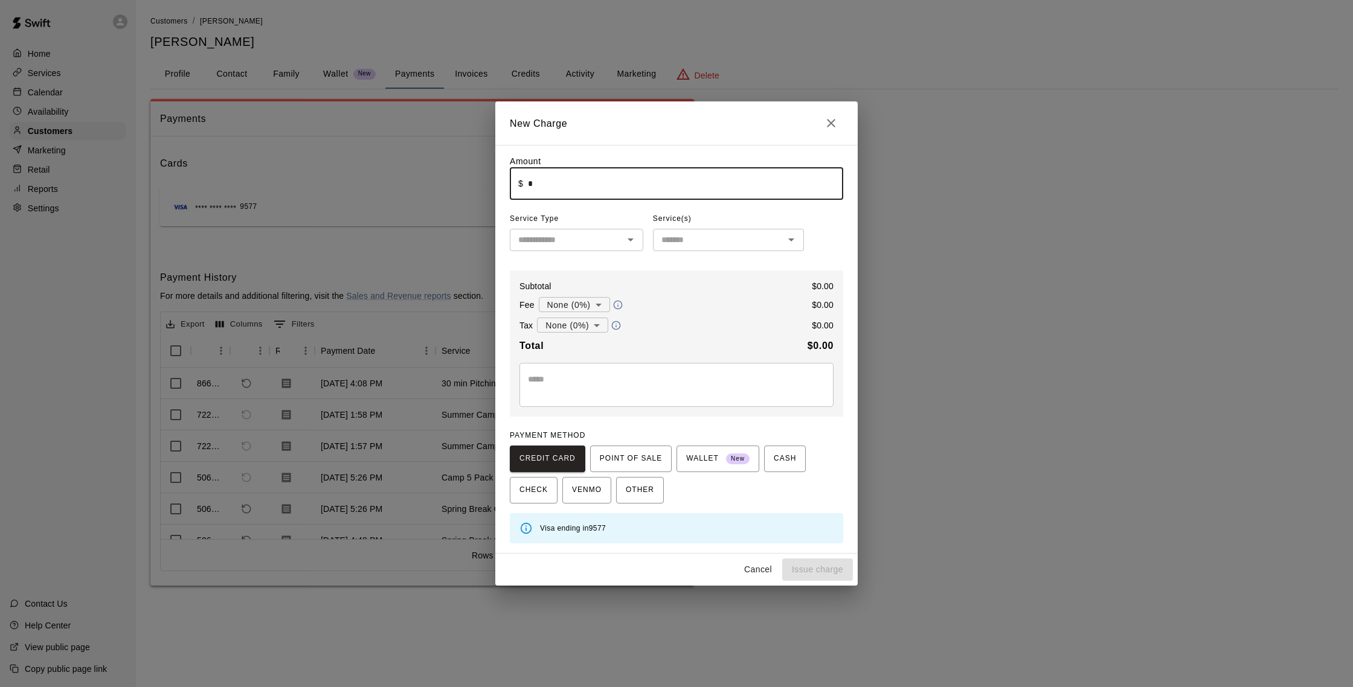
click at [548, 188] on input "*" at bounding box center [685, 184] width 315 height 32
click at [619, 243] on div "​" at bounding box center [576, 240] width 133 height 22
type input "******"
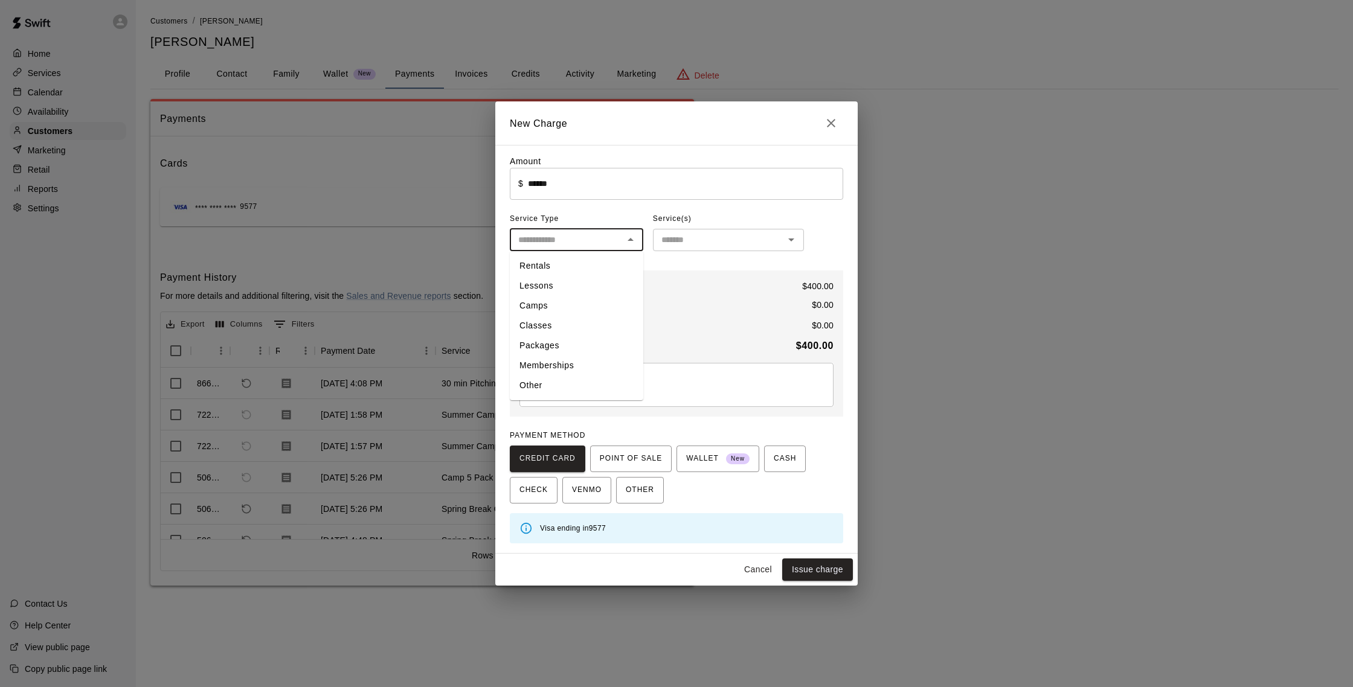
drag, startPoint x: 569, startPoint y: 345, endPoint x: 669, endPoint y: 239, distance: 146.6
click at [569, 345] on li "Packages" at bounding box center [576, 346] width 133 height 20
type input "********"
click at [682, 233] on input "text" at bounding box center [719, 240] width 124 height 15
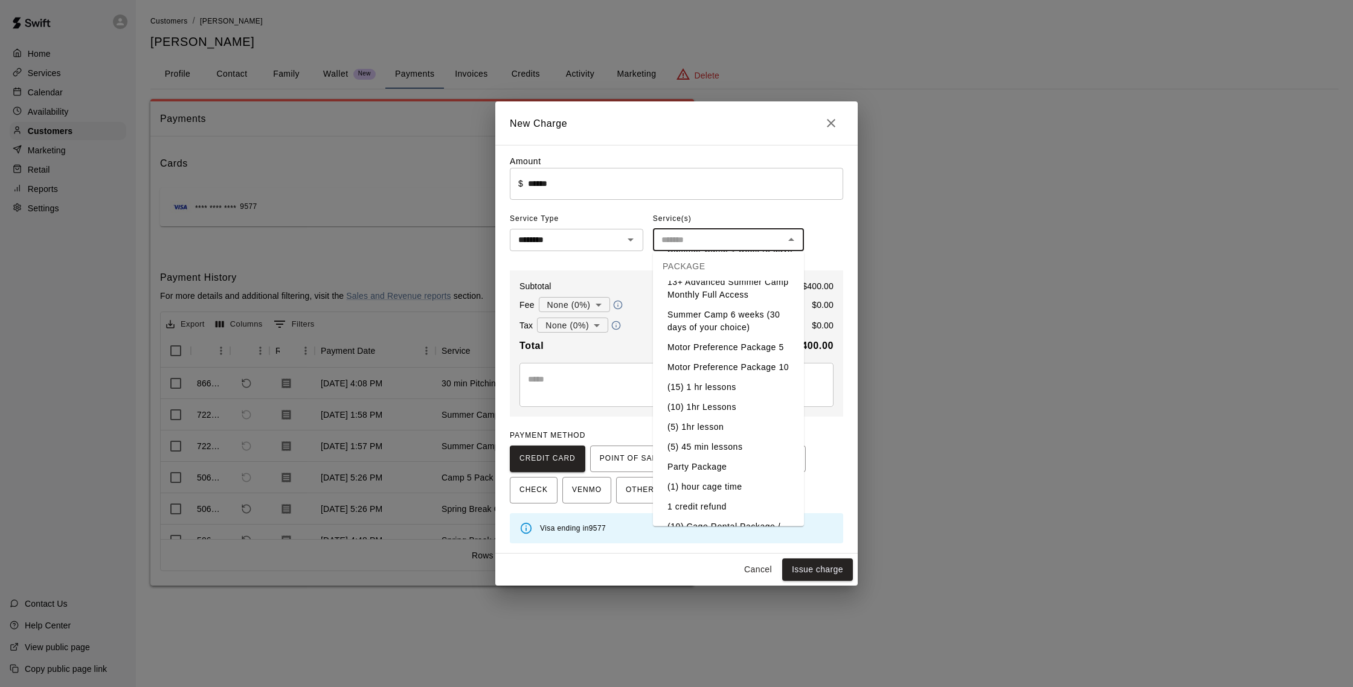
scroll to position [133, 0]
click at [722, 440] on li "(5) 45 min lessons" at bounding box center [728, 445] width 151 height 20
type input "**********"
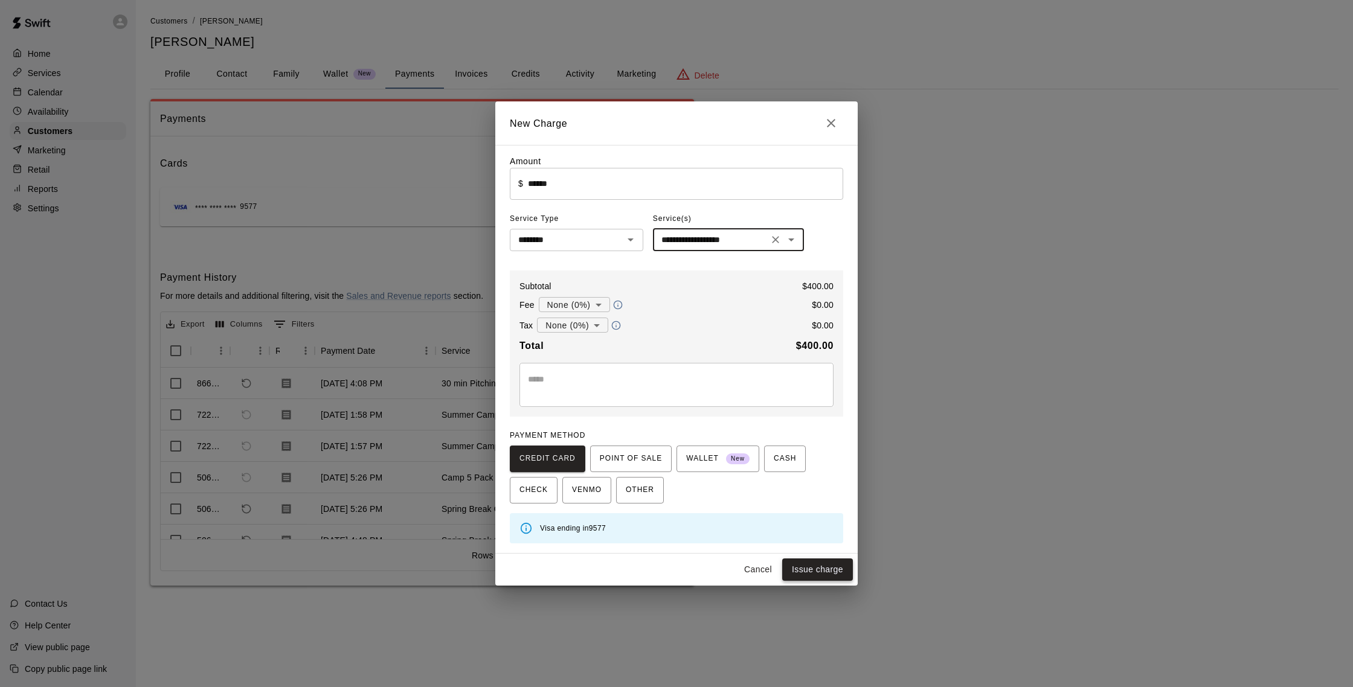
click at [833, 574] on button "Issue charge" at bounding box center [817, 570] width 71 height 22
type input "*"
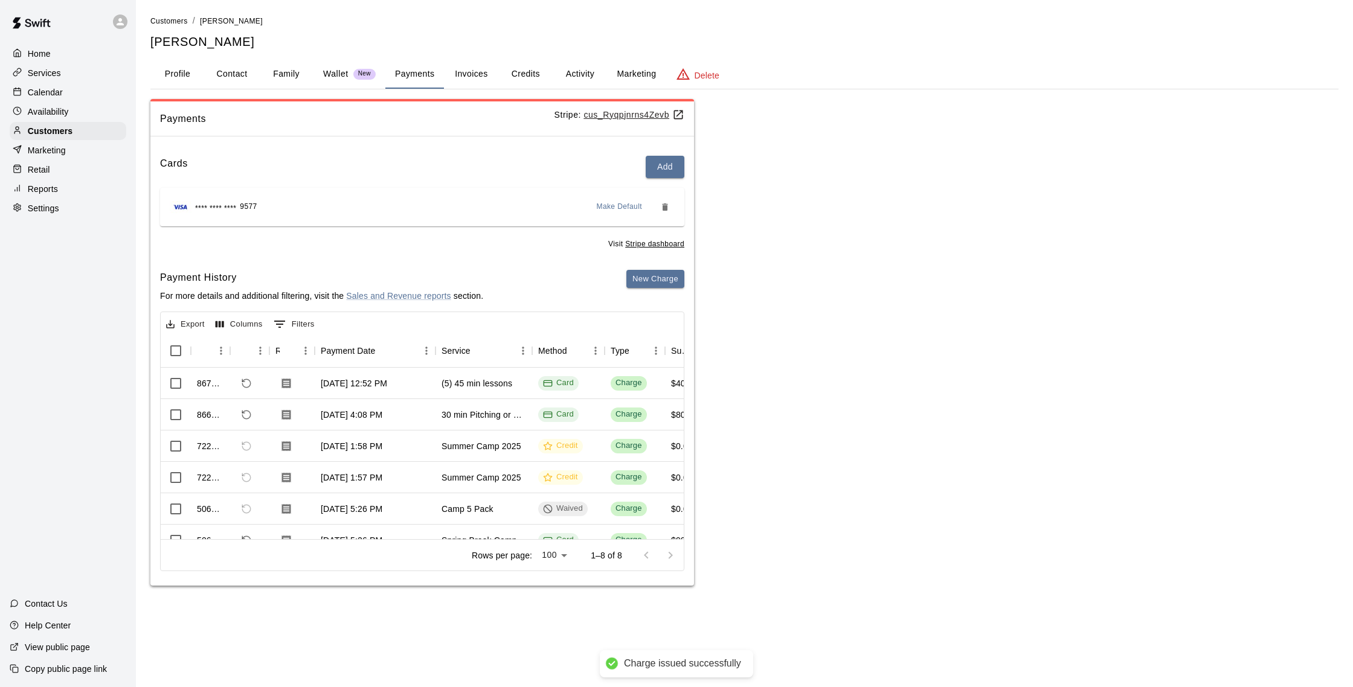
scroll to position [0, 72]
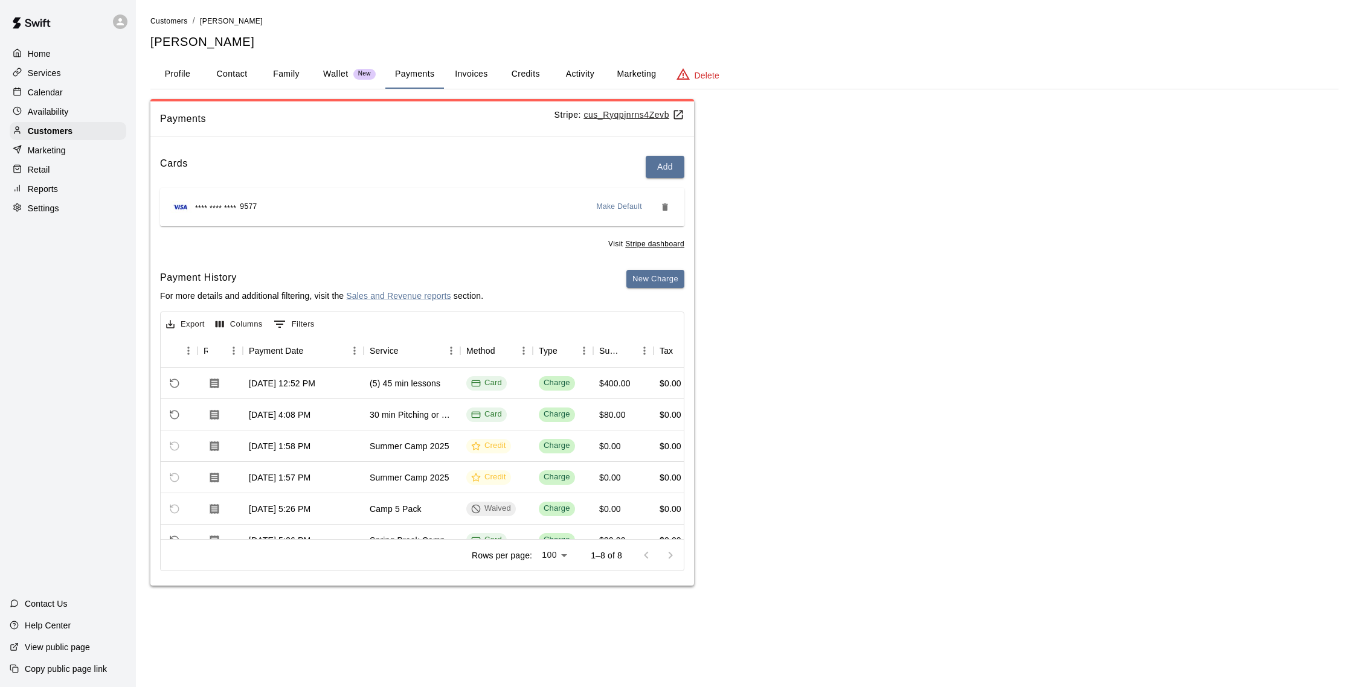
drag, startPoint x: 583, startPoint y: 72, endPoint x: 594, endPoint y: 79, distance: 12.7
click at [583, 72] on button "Activity" at bounding box center [580, 74] width 54 height 29
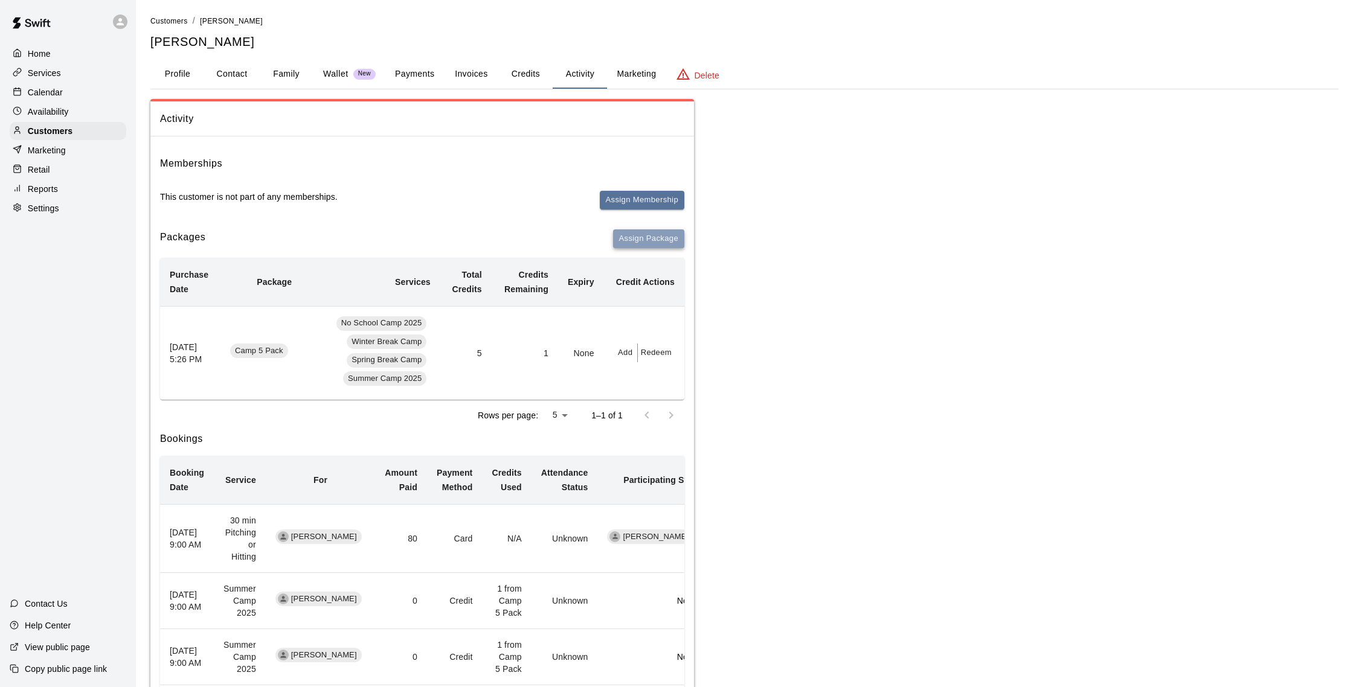
click at [628, 243] on button "Assign Package" at bounding box center [648, 239] width 71 height 19
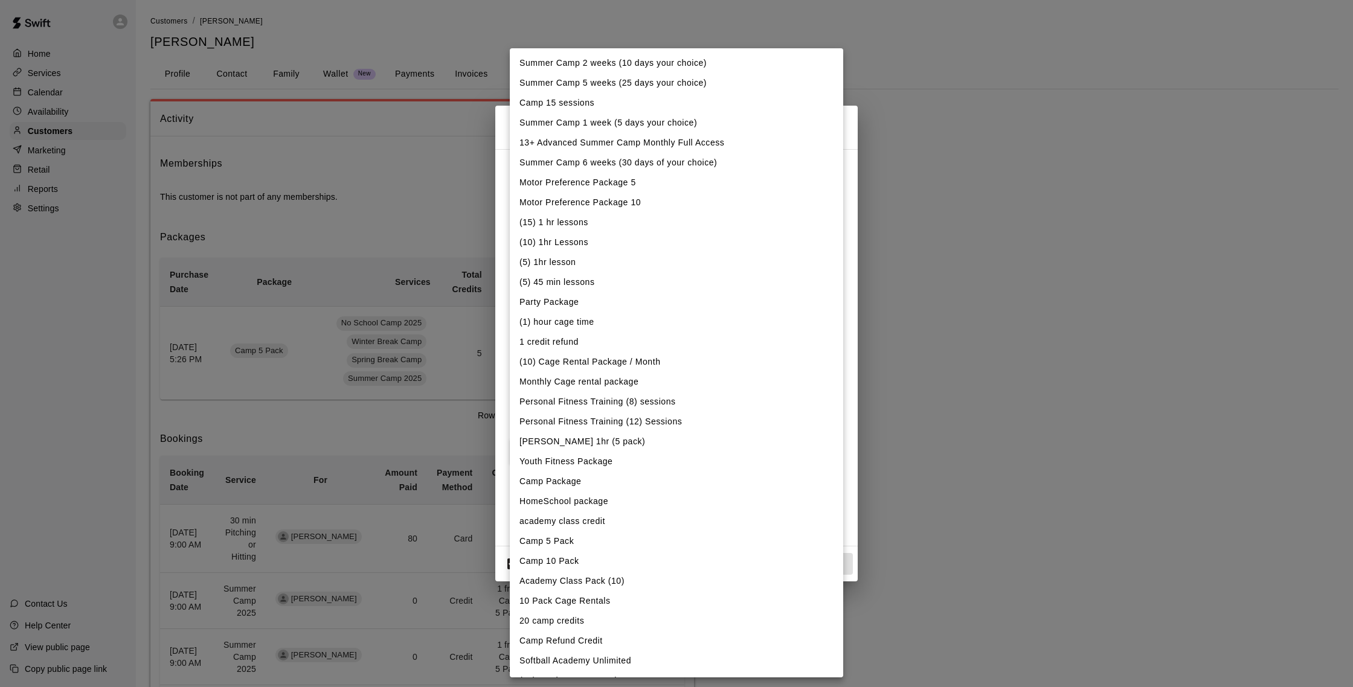
click at [631, 191] on body "Home Services Calendar Availability Customers Marketing Retail Reports Settings…" at bounding box center [676, 433] width 1353 height 867
click at [574, 284] on li "(5) 45 min lessons" at bounding box center [676, 282] width 333 height 20
type input "**********"
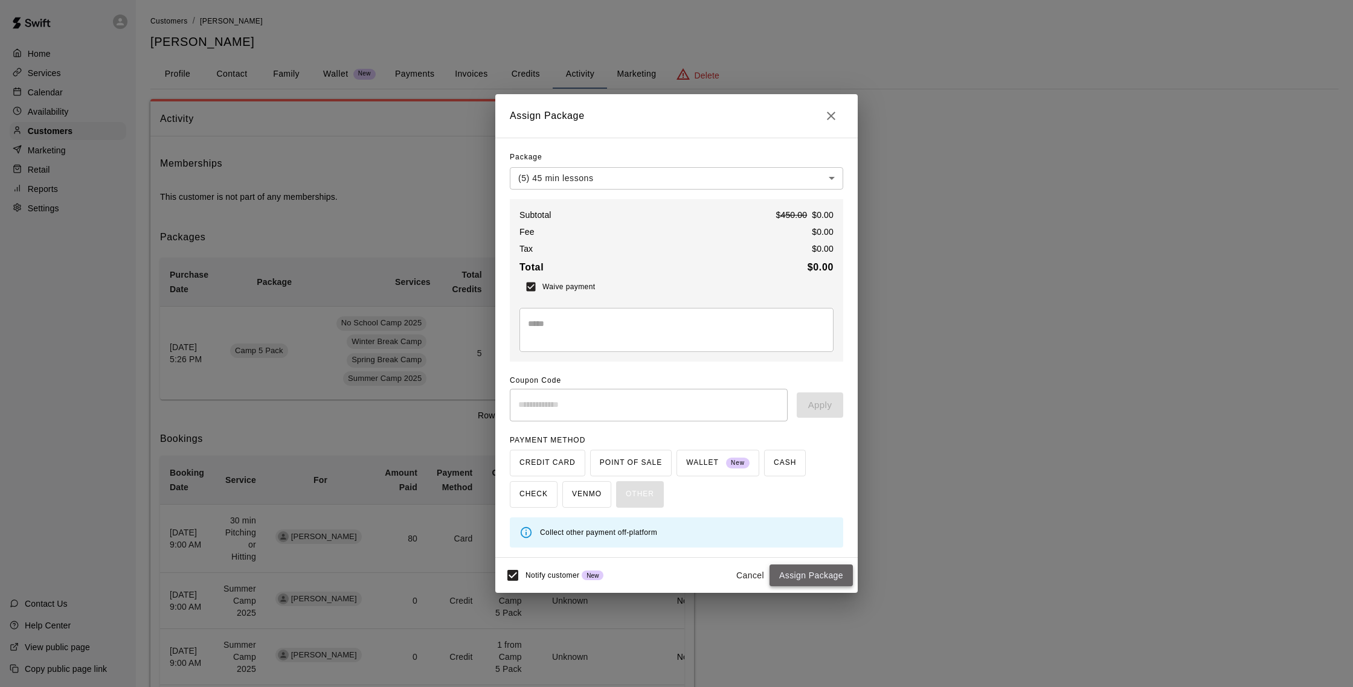
click at [809, 574] on button "Assign Package" at bounding box center [810, 576] width 83 height 22
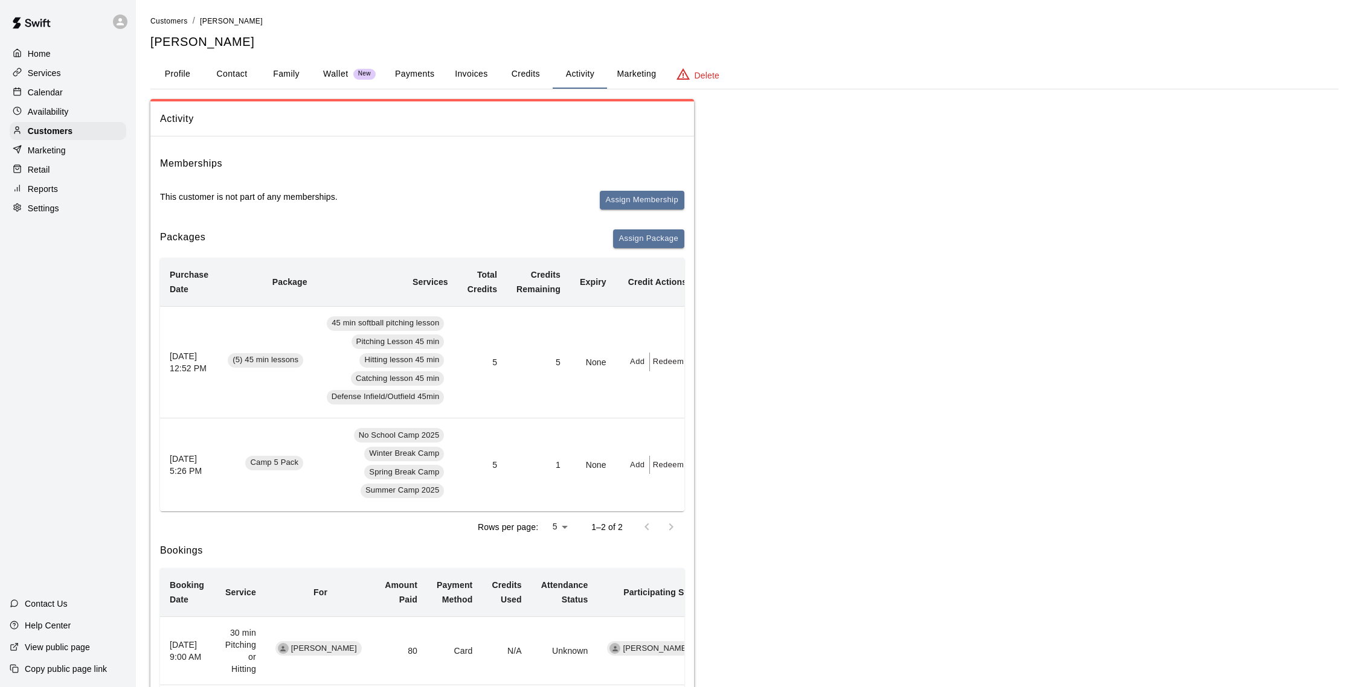
click at [637, 368] on button "Add" at bounding box center [638, 362] width 24 height 19
click at [655, 406] on input "text" at bounding box center [665, 410] width 61 height 22
type input "*"
click at [690, 442] on button "Add" at bounding box center [685, 442] width 101 height 22
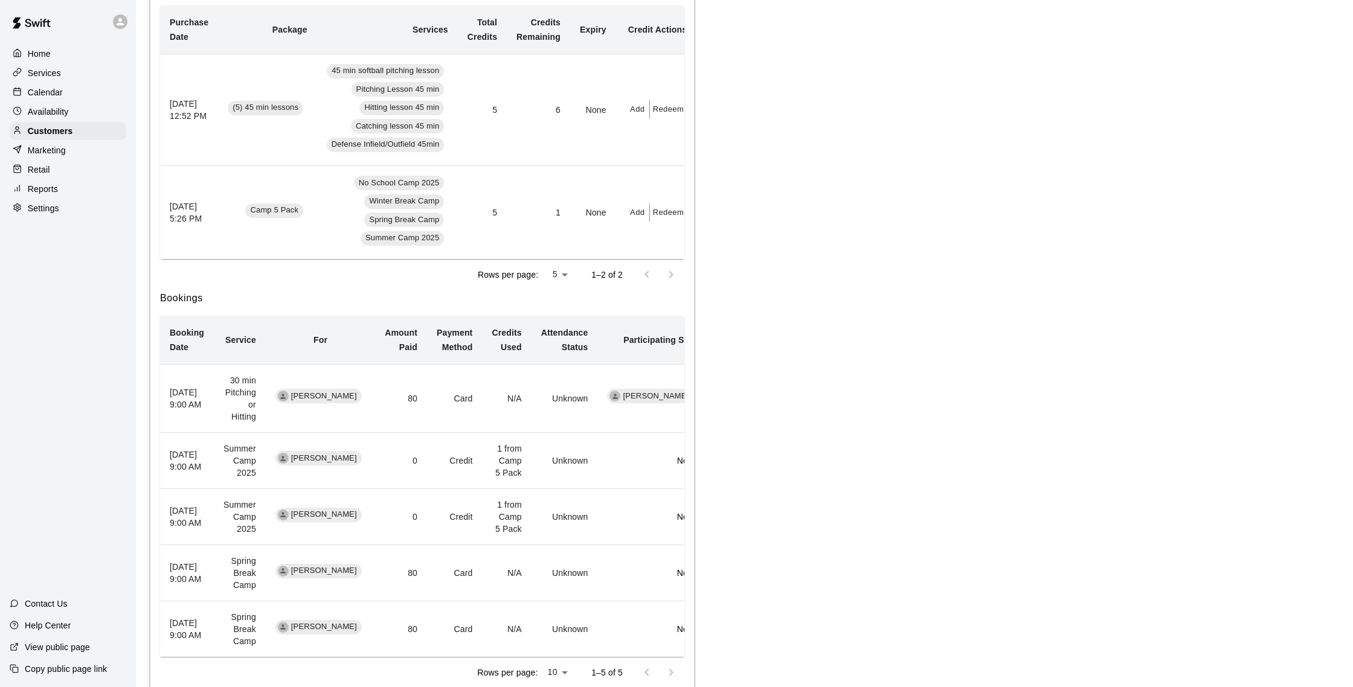
scroll to position [280, 0]
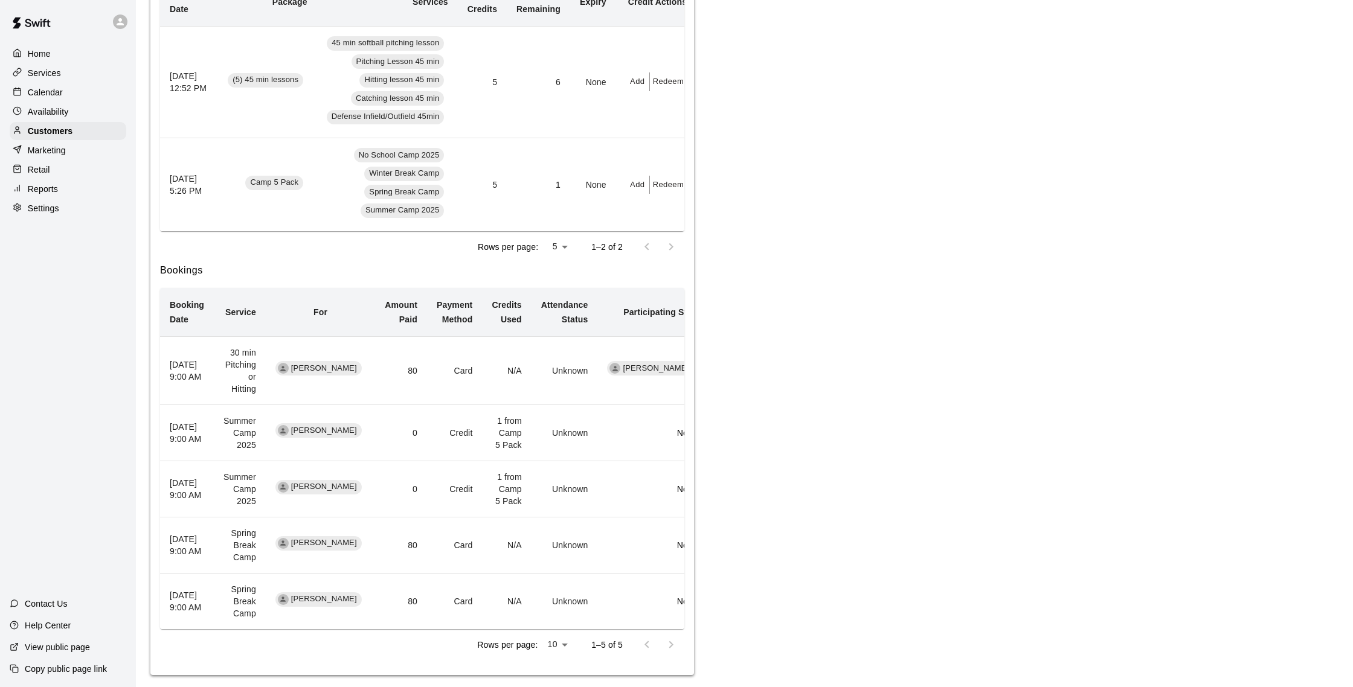
click at [51, 188] on p "Reports" at bounding box center [43, 189] width 30 height 12
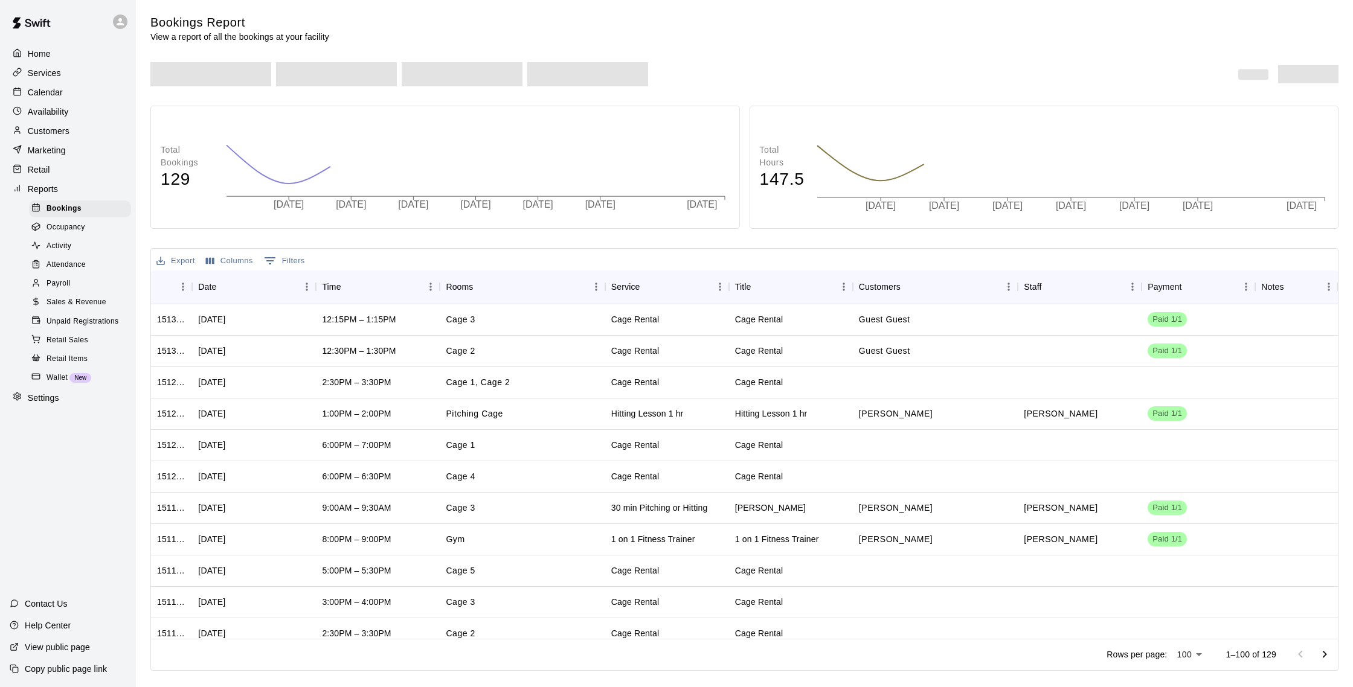
click at [100, 300] on span "Sales & Revenue" at bounding box center [77, 303] width 60 height 12
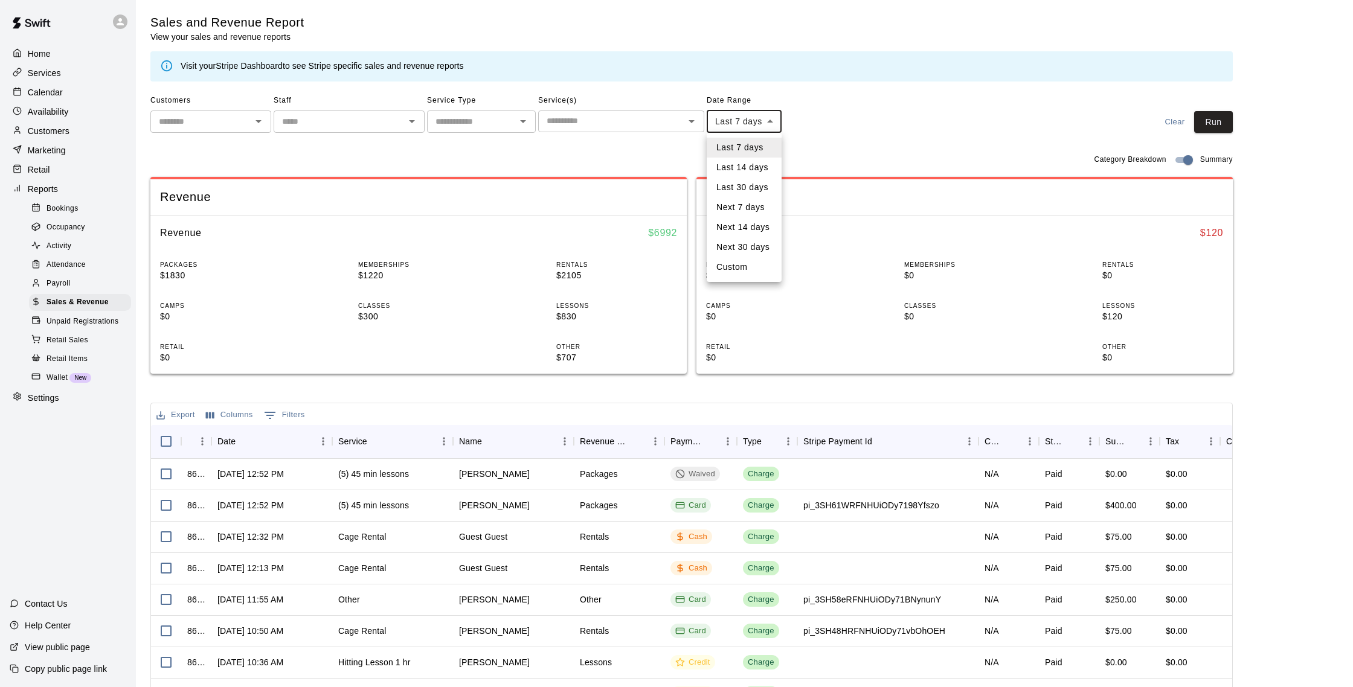
click at [757, 127] on body "Home Services Calendar Availability Customers Marketing Retail Reports Bookings…" at bounding box center [676, 415] width 1353 height 830
click at [864, 138] on div at bounding box center [676, 343] width 1353 height 687
click at [730, 141] on button "[DATE] - [DATE]" at bounding box center [740, 144] width 66 height 19
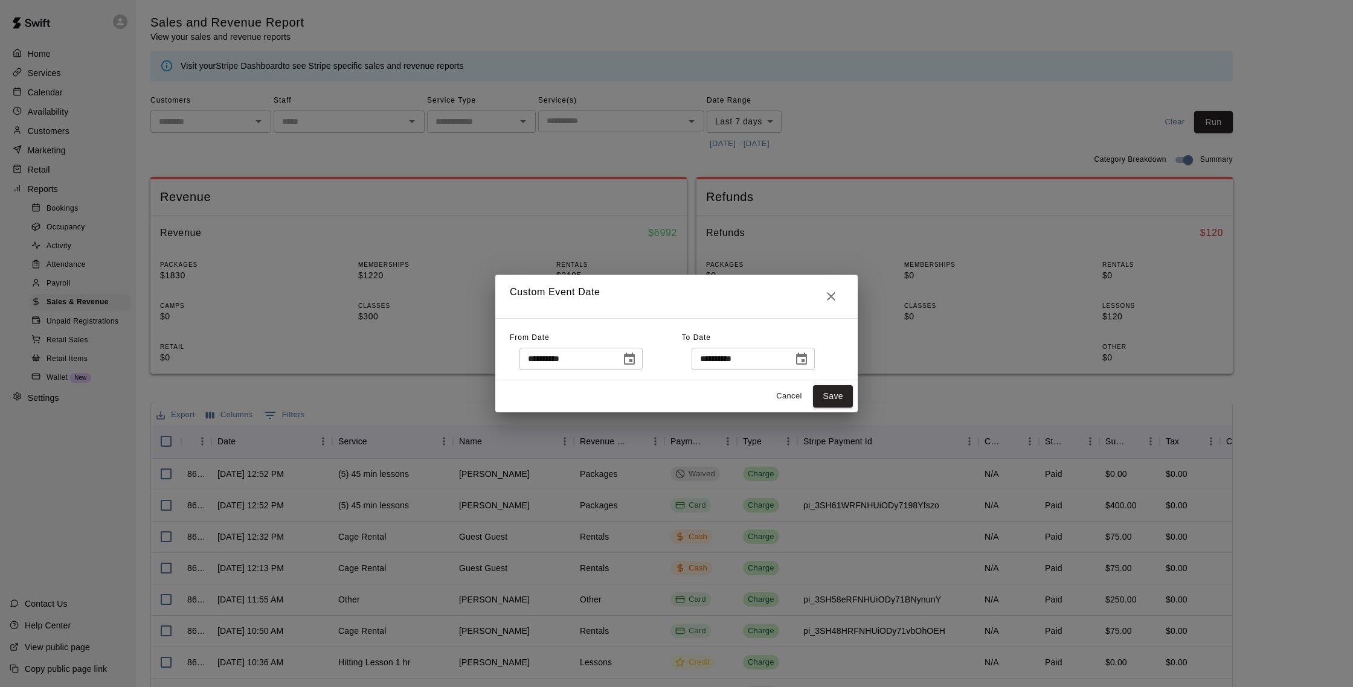
drag, startPoint x: 638, startPoint y: 362, endPoint x: 634, endPoint y: 358, distance: 6.4
click at [637, 362] on icon "Choose date, selected date is Oct 4, 2025" at bounding box center [629, 359] width 14 height 14
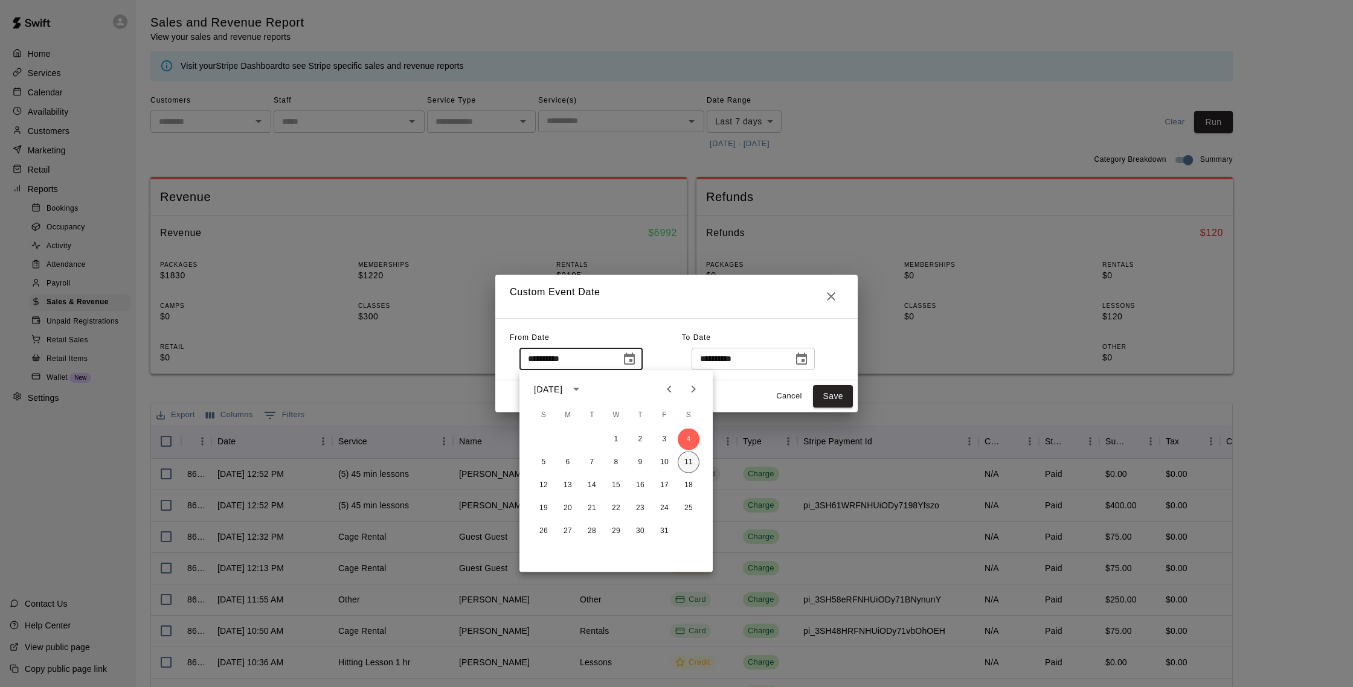
click at [689, 464] on button "11" at bounding box center [689, 463] width 22 height 22
type input "**********"
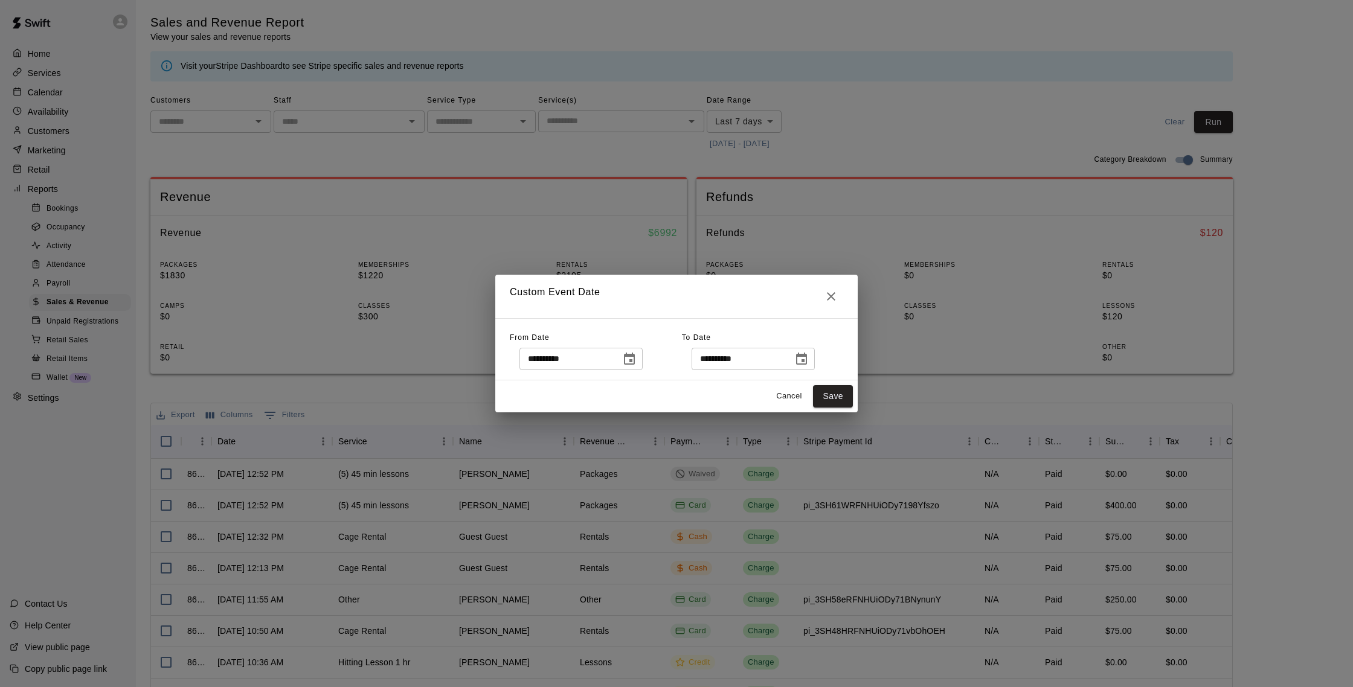
drag, startPoint x: 822, startPoint y: 396, endPoint x: 853, endPoint y: 393, distance: 31.0
click at [822, 396] on button "Save" at bounding box center [833, 396] width 40 height 22
type input "******"
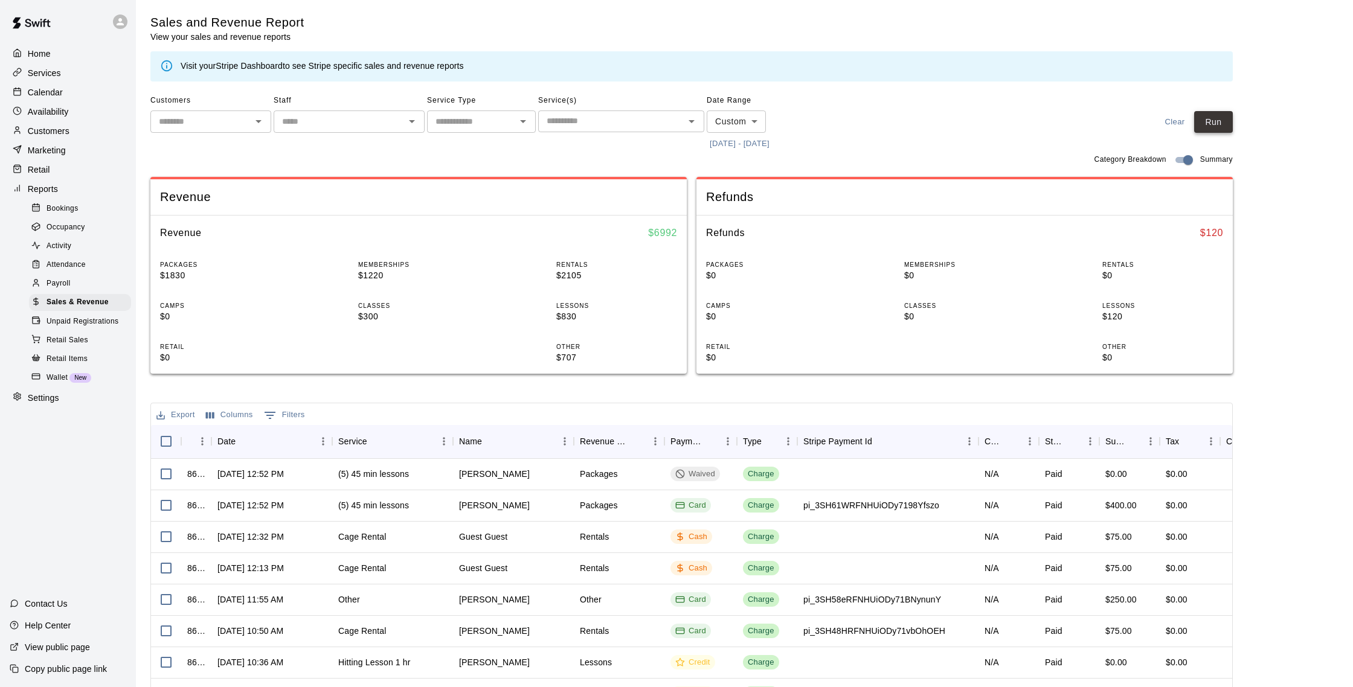
click at [1210, 130] on button "Run" at bounding box center [1213, 122] width 39 height 22
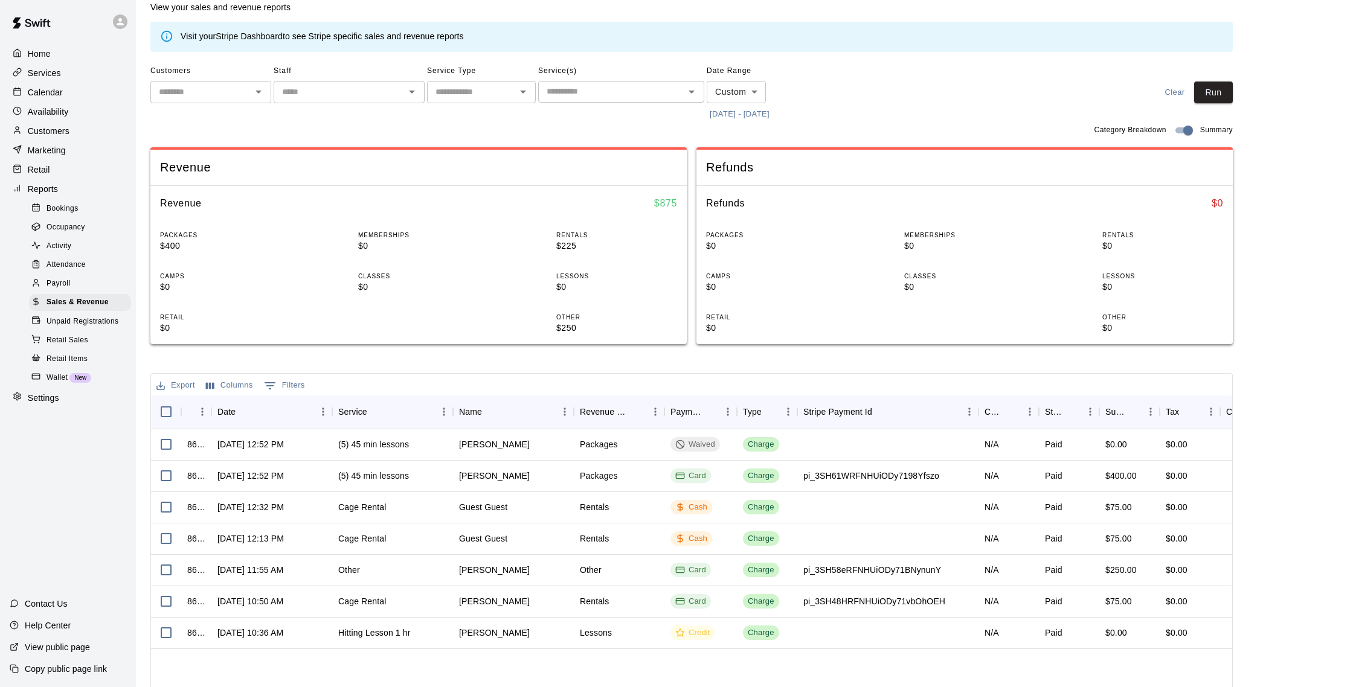
scroll to position [39, 0]
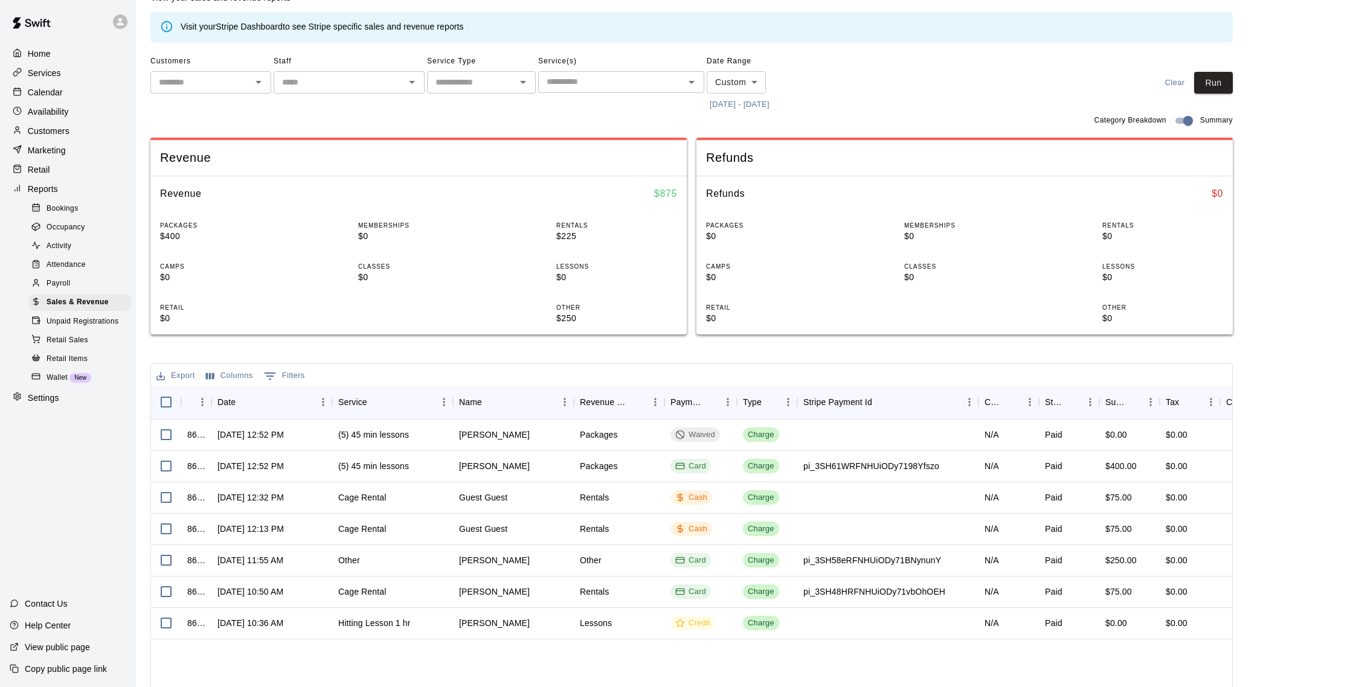
click at [37, 93] on p "Calendar" at bounding box center [45, 92] width 35 height 12
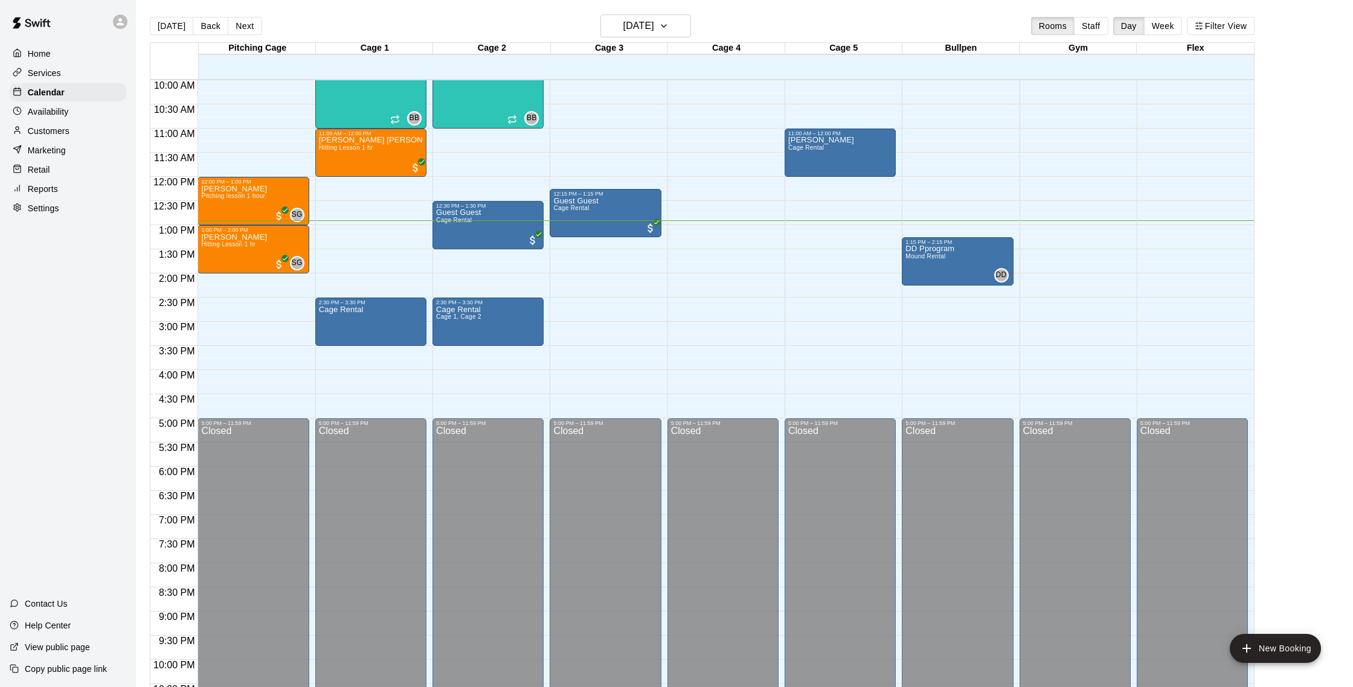
scroll to position [475, 0]
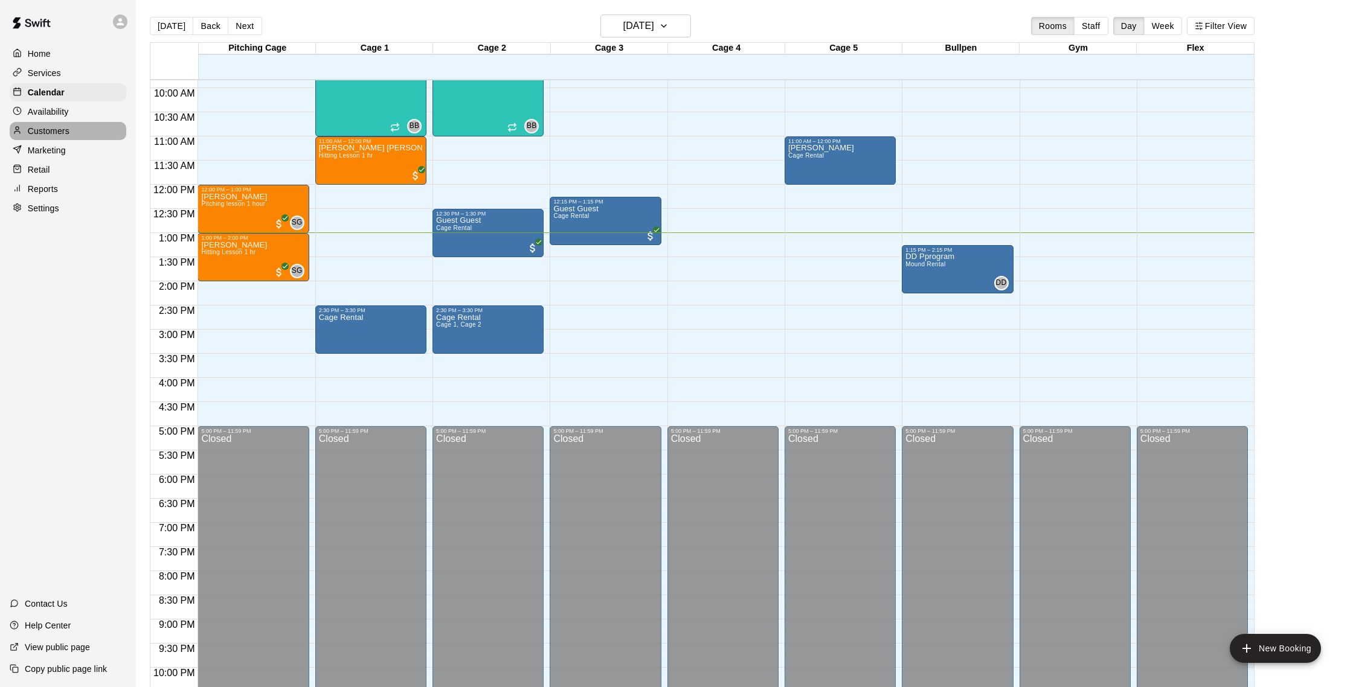
click at [56, 133] on p "Customers" at bounding box center [49, 131] width 42 height 12
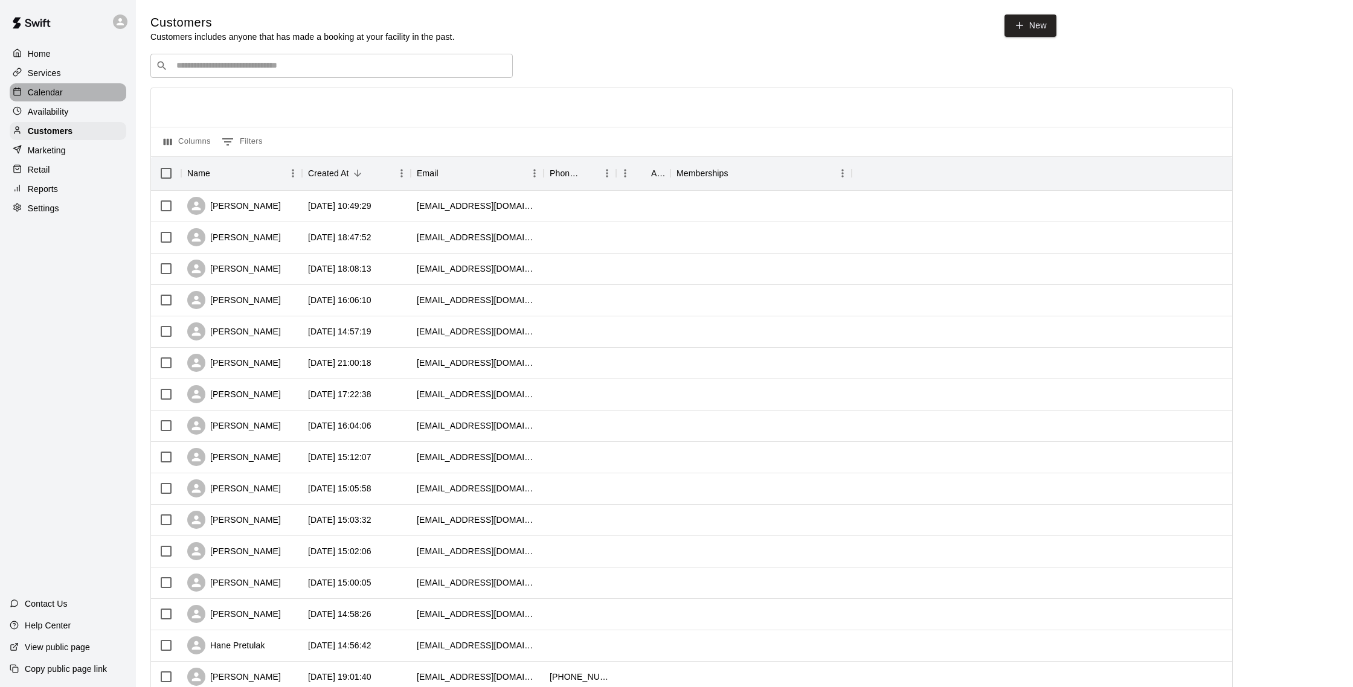
click at [56, 99] on div "Calendar" at bounding box center [68, 92] width 117 height 18
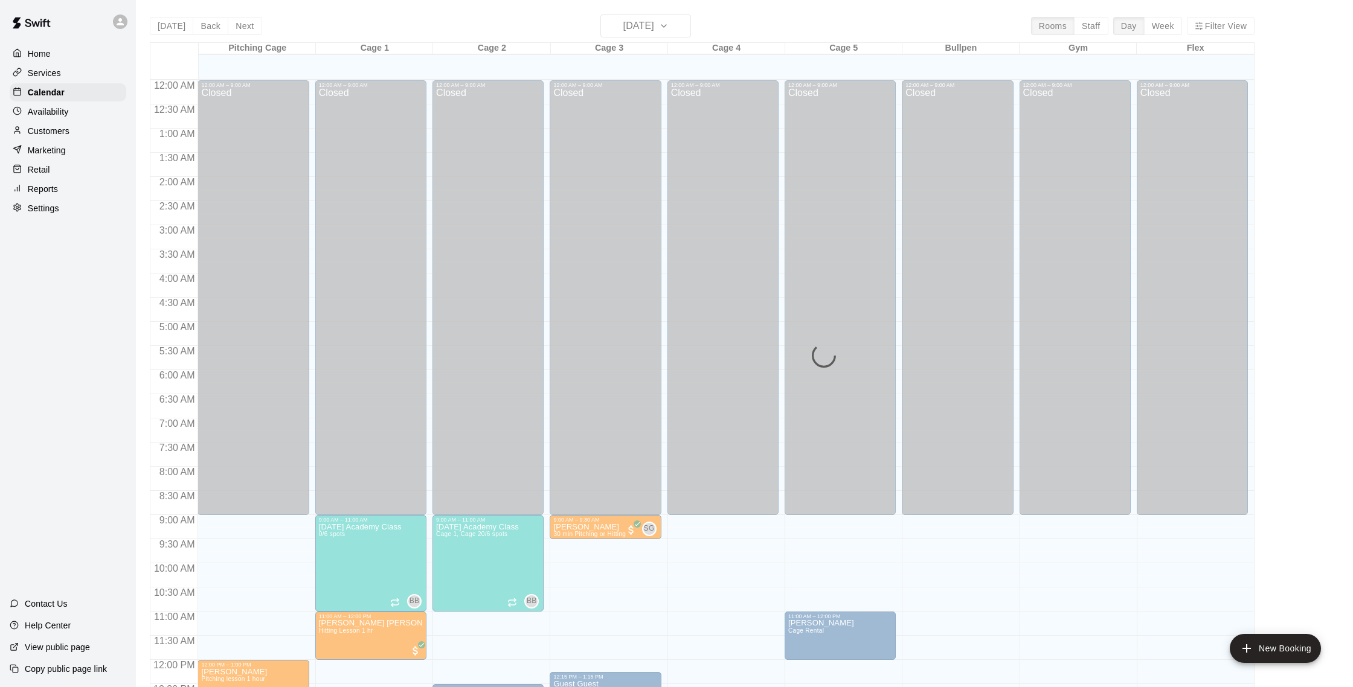
scroll to position [503, 0]
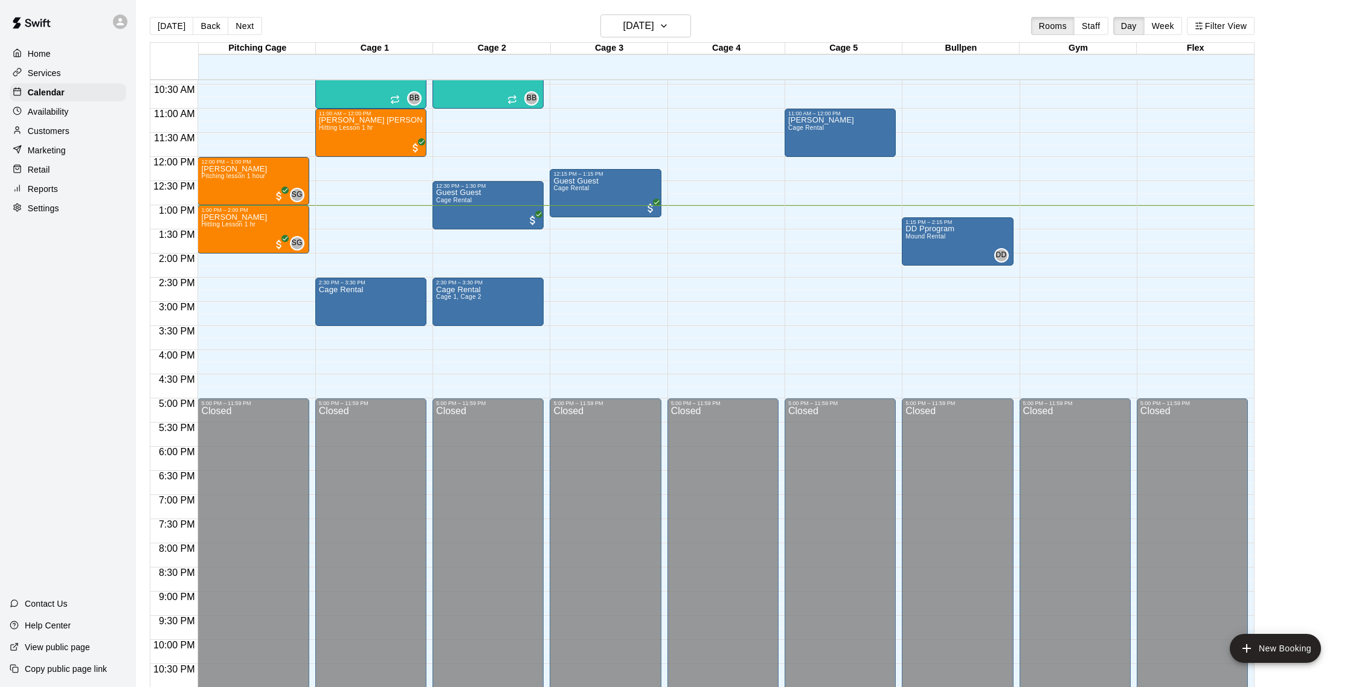
click at [36, 189] on p "Reports" at bounding box center [43, 189] width 30 height 12
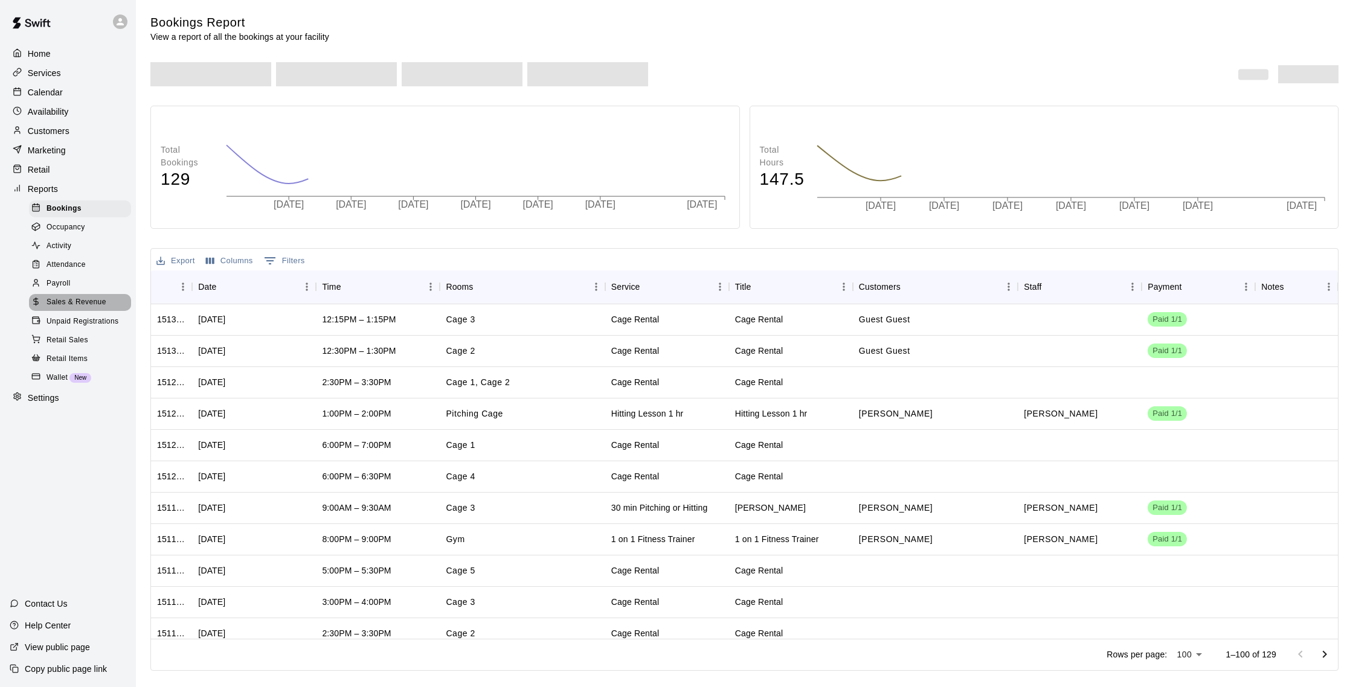
click at [95, 302] on span "Sales & Revenue" at bounding box center [77, 303] width 60 height 12
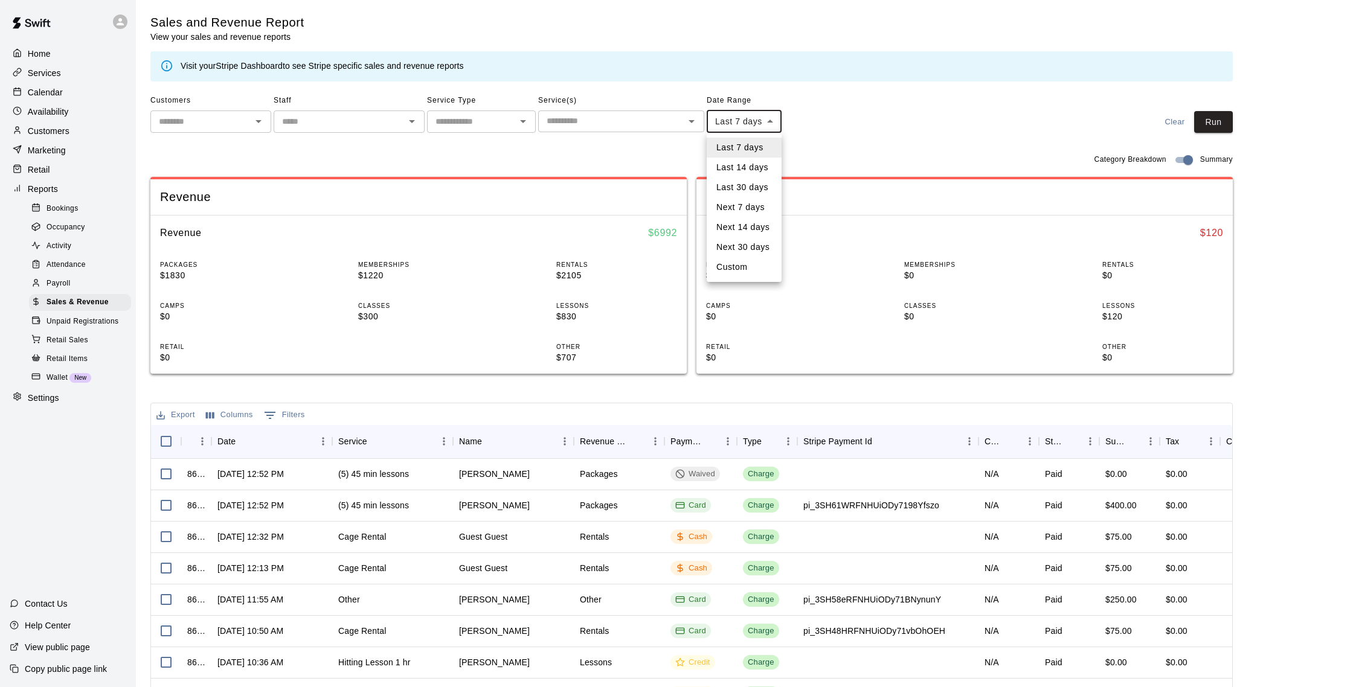
click at [745, 128] on body "Home Services Calendar Availability Customers Marketing Retail Reports Bookings…" at bounding box center [676, 415] width 1353 height 830
click at [818, 130] on div at bounding box center [676, 343] width 1353 height 687
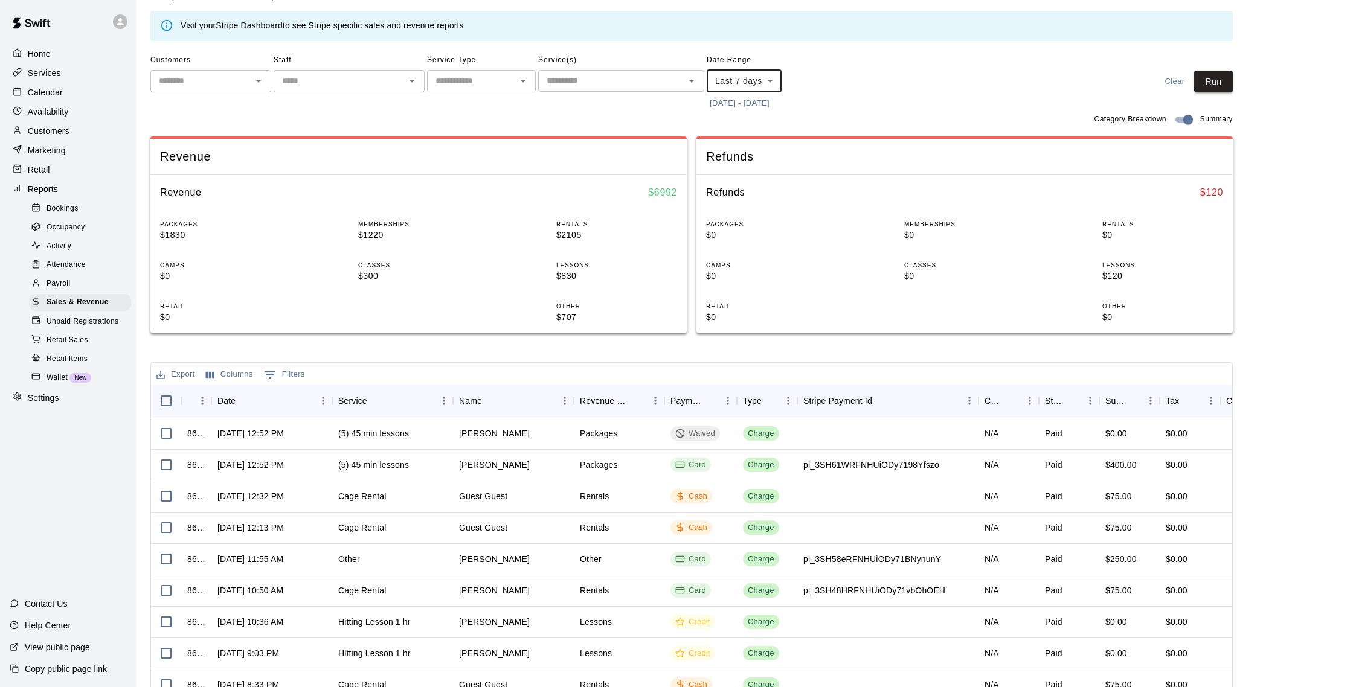
scroll to position [57, 0]
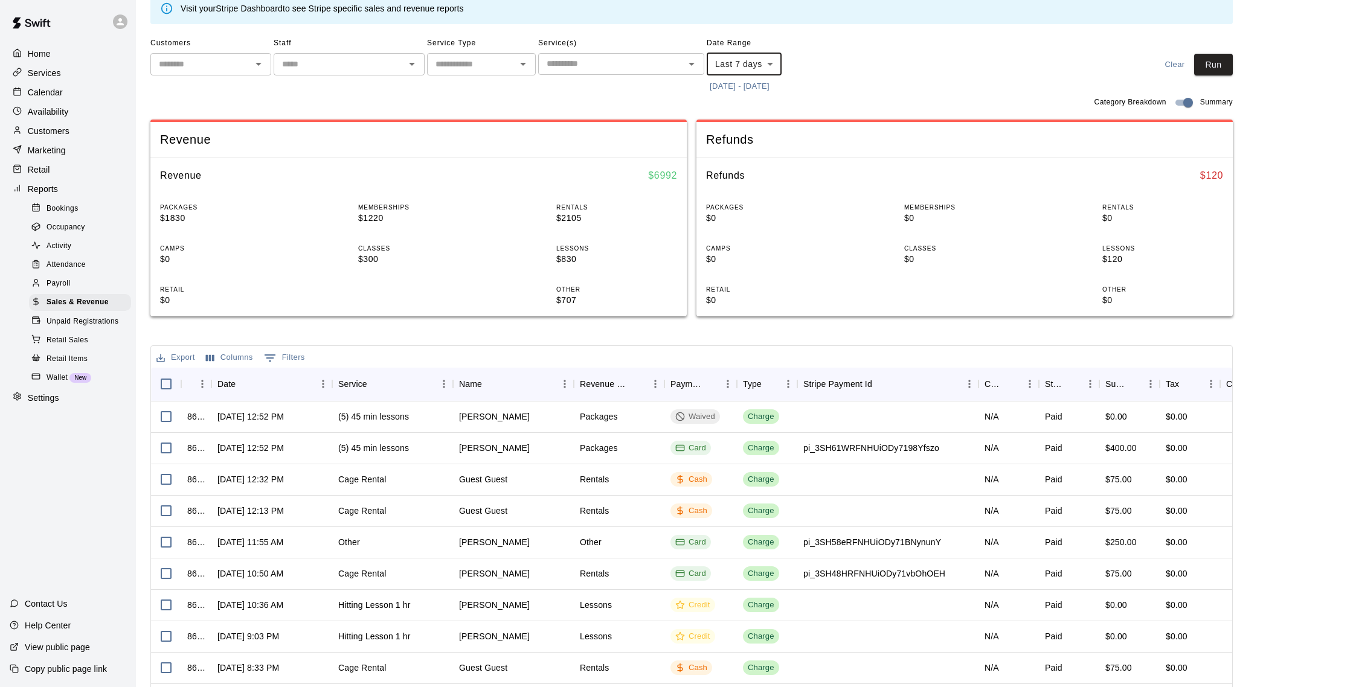
click at [57, 91] on p "Calendar" at bounding box center [45, 92] width 35 height 12
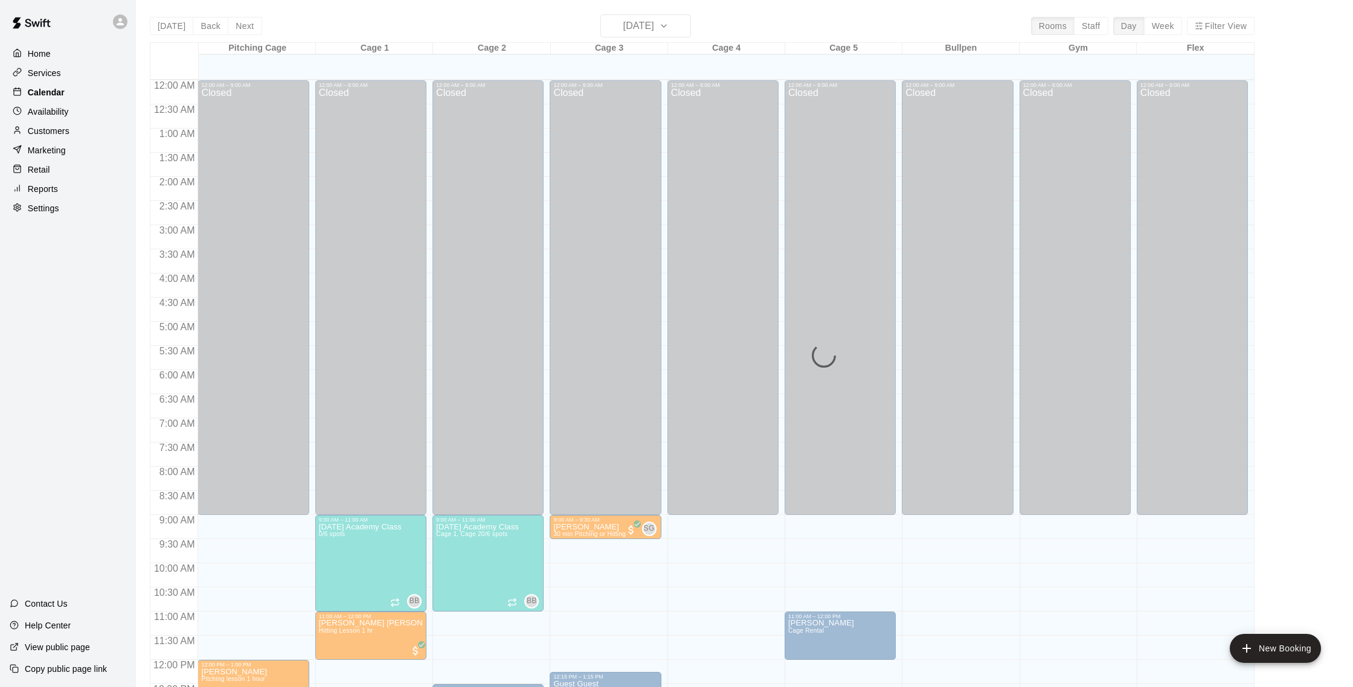
scroll to position [503, 0]
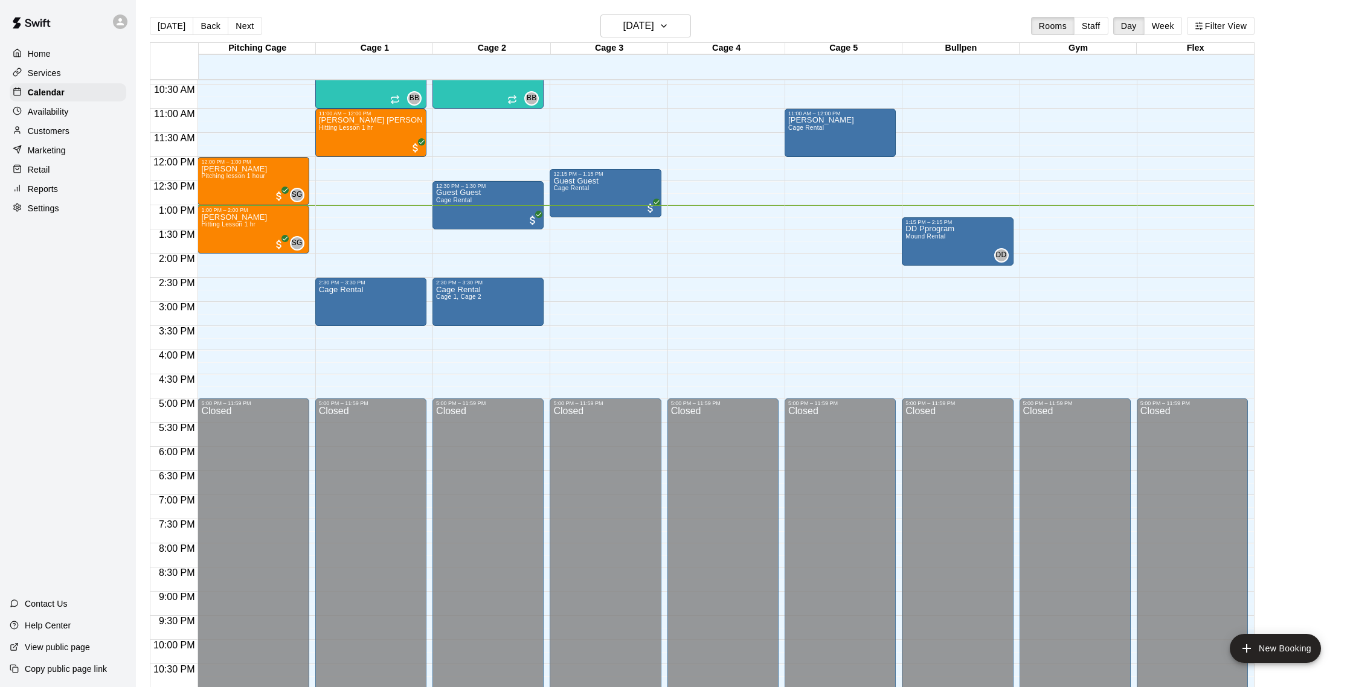
click at [56, 129] on p "Customers" at bounding box center [49, 131] width 42 height 12
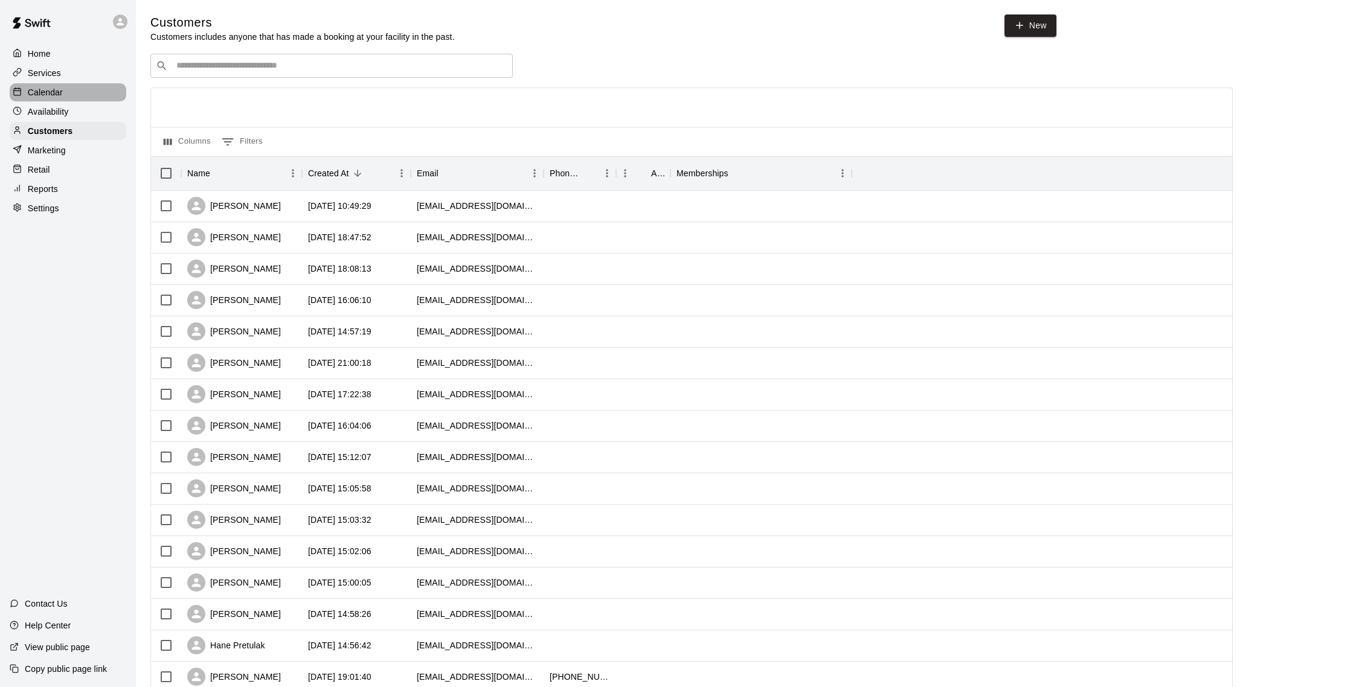
click at [61, 93] on p "Calendar" at bounding box center [45, 92] width 35 height 12
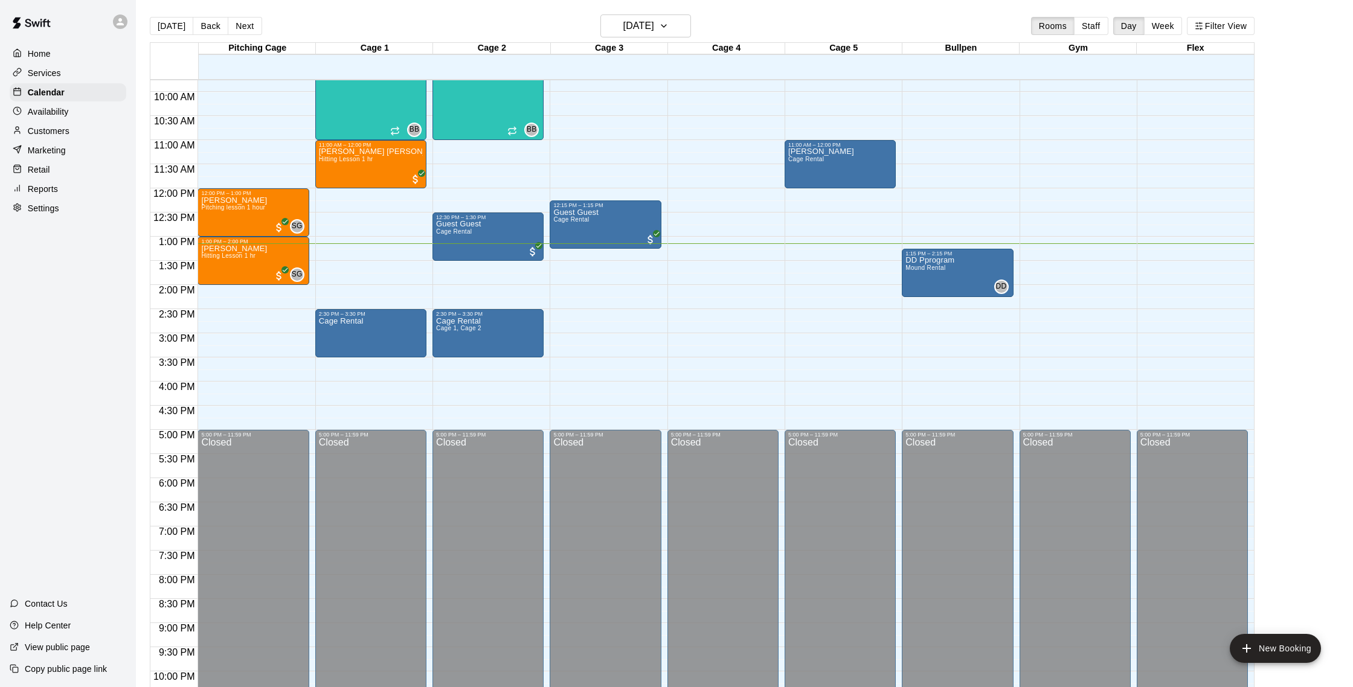
scroll to position [471, 0]
click at [646, 25] on h6 "[DATE]" at bounding box center [638, 26] width 31 height 17
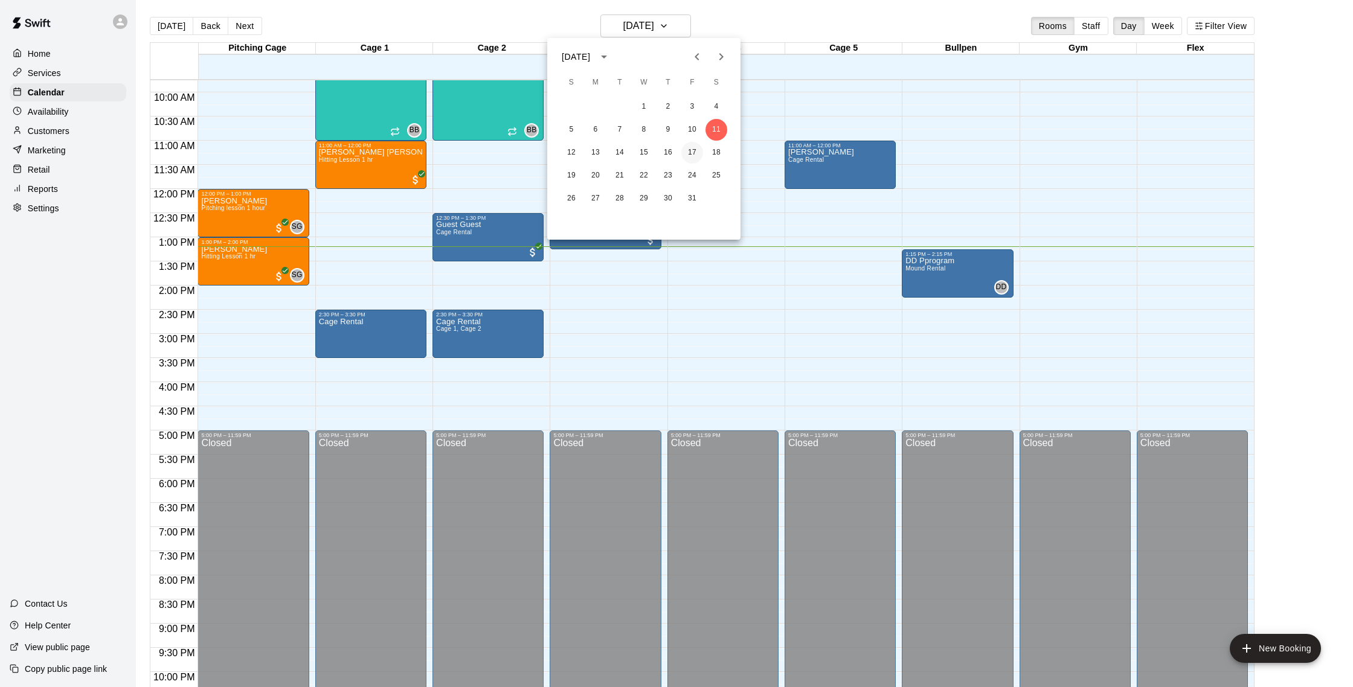
click at [694, 147] on button "17" at bounding box center [692, 153] width 22 height 22
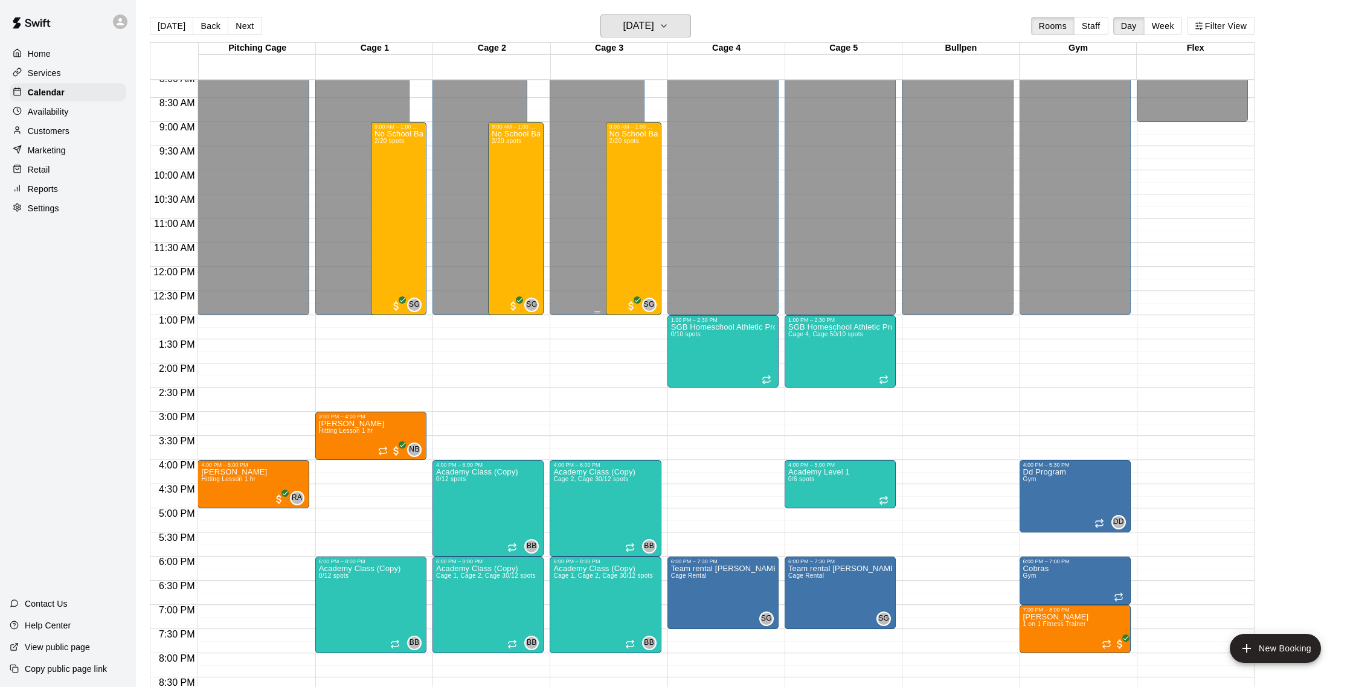
scroll to position [372, 0]
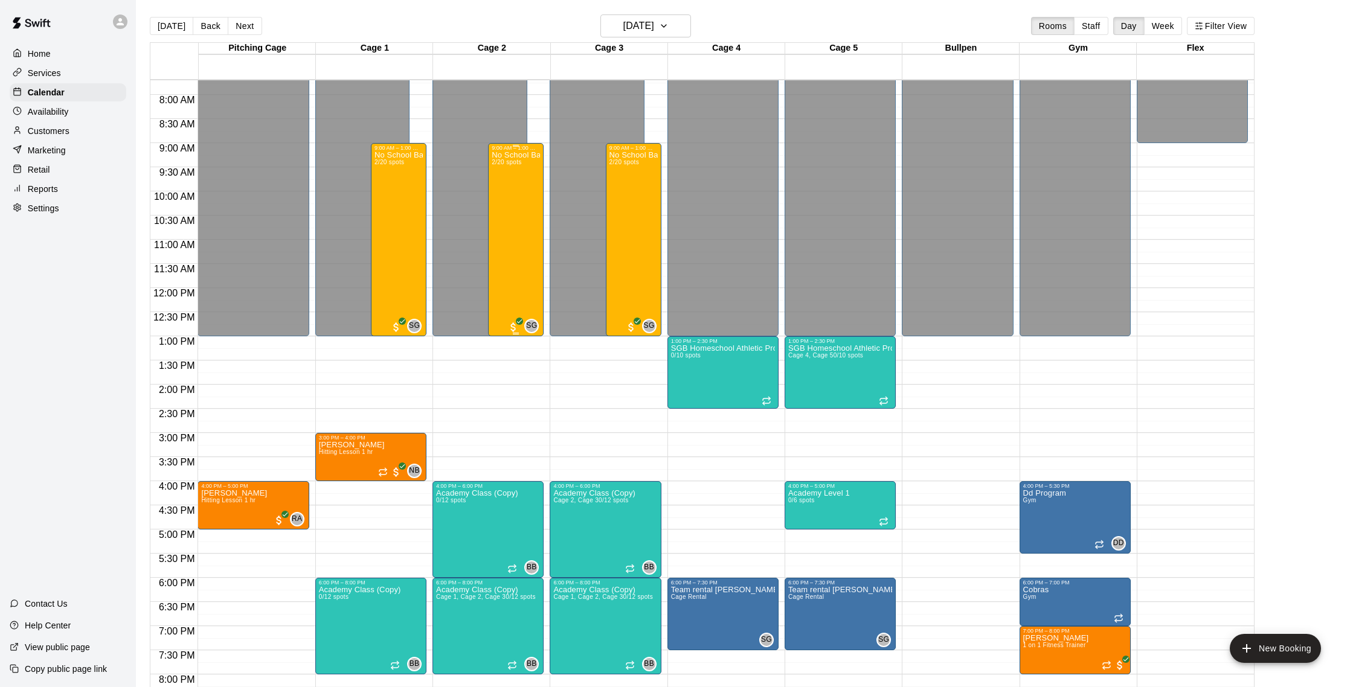
click at [527, 187] on div "No School Baseball & Softball Clinics (Copy) 2/20 spots" at bounding box center [516, 494] width 48 height 687
click at [508, 196] on img "edit" at bounding box center [505, 193] width 14 height 14
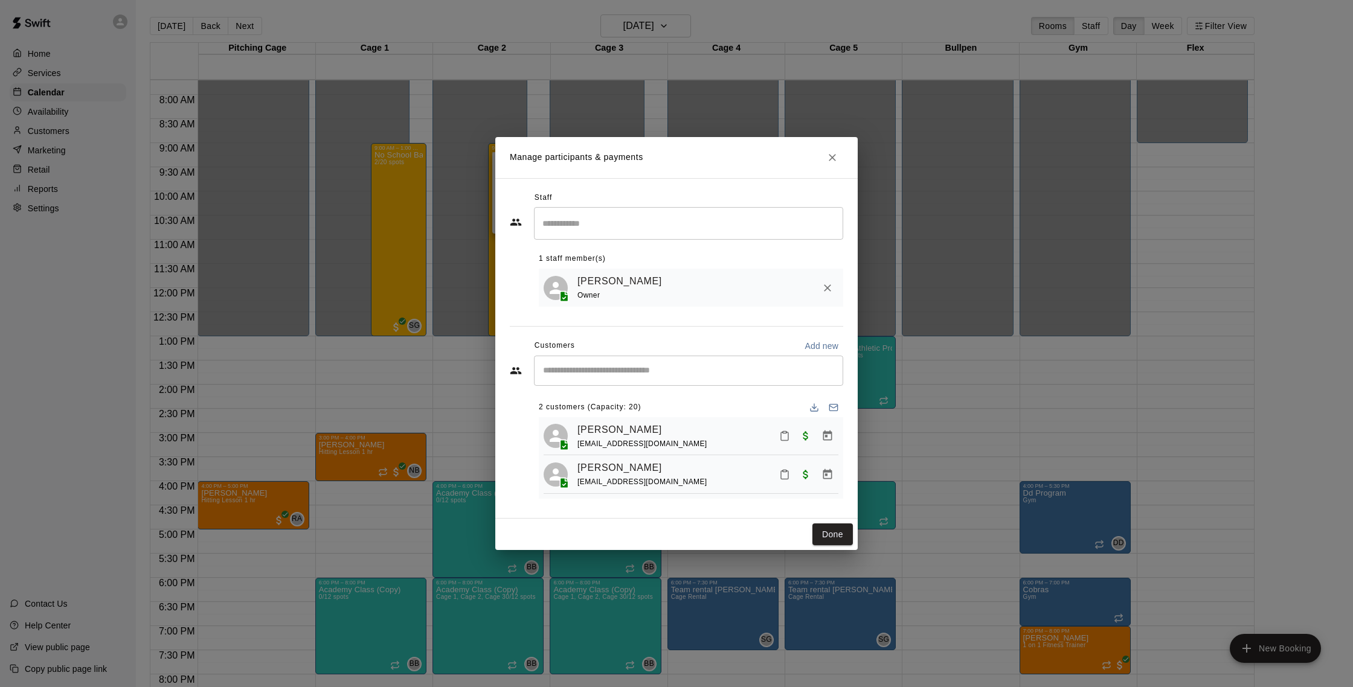
click at [660, 362] on div "​" at bounding box center [688, 371] width 309 height 30
type input "******"
click at [694, 408] on div "[PERSON_NAME] [EMAIL_ADDRESS][DOMAIN_NAME]" at bounding box center [701, 405] width 266 height 26
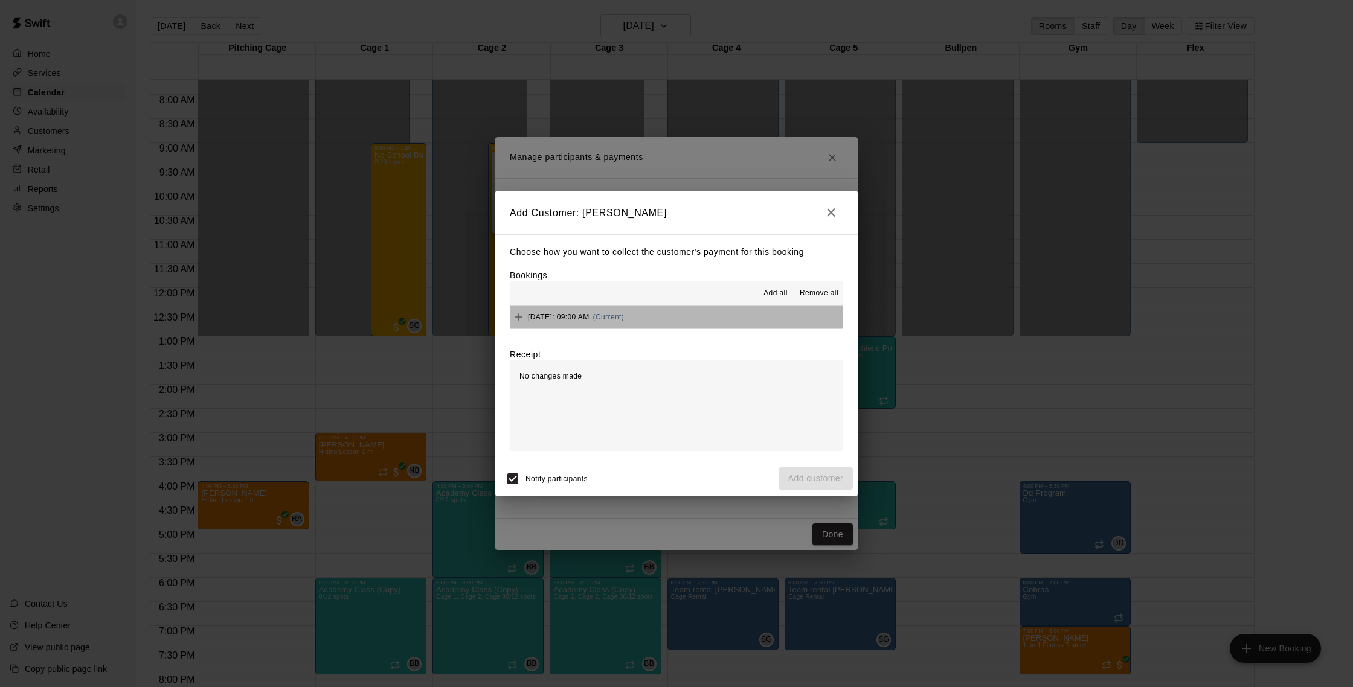
click at [707, 319] on button "[DATE]: 09:00 AM (Current)" at bounding box center [676, 317] width 333 height 22
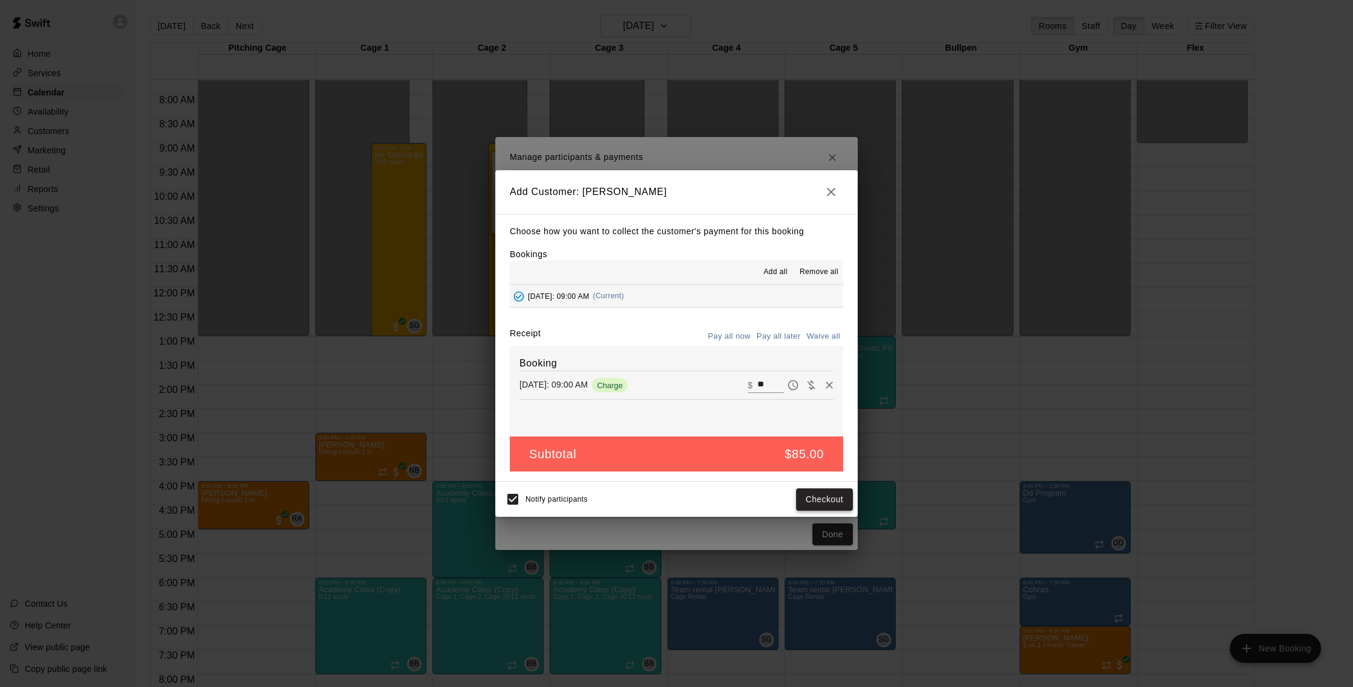
click at [819, 510] on button "Checkout" at bounding box center [824, 500] width 57 height 22
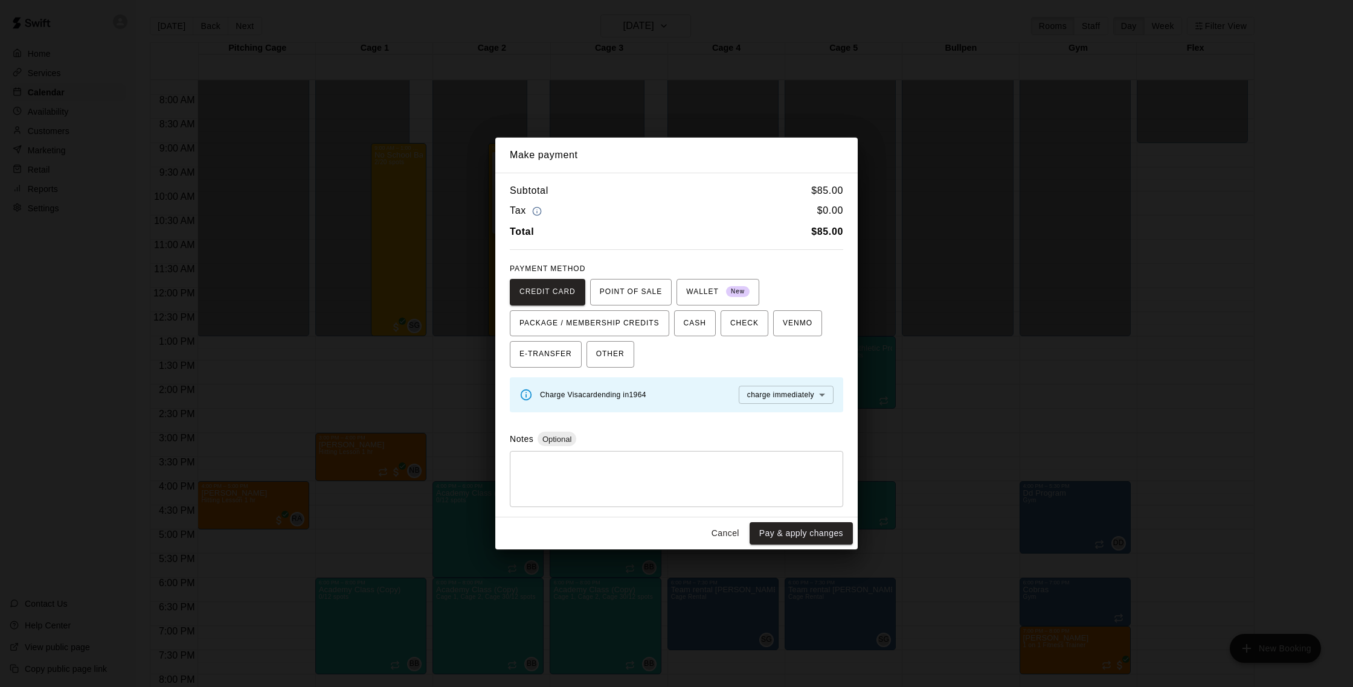
click at [720, 539] on button "Cancel" at bounding box center [725, 533] width 39 height 22
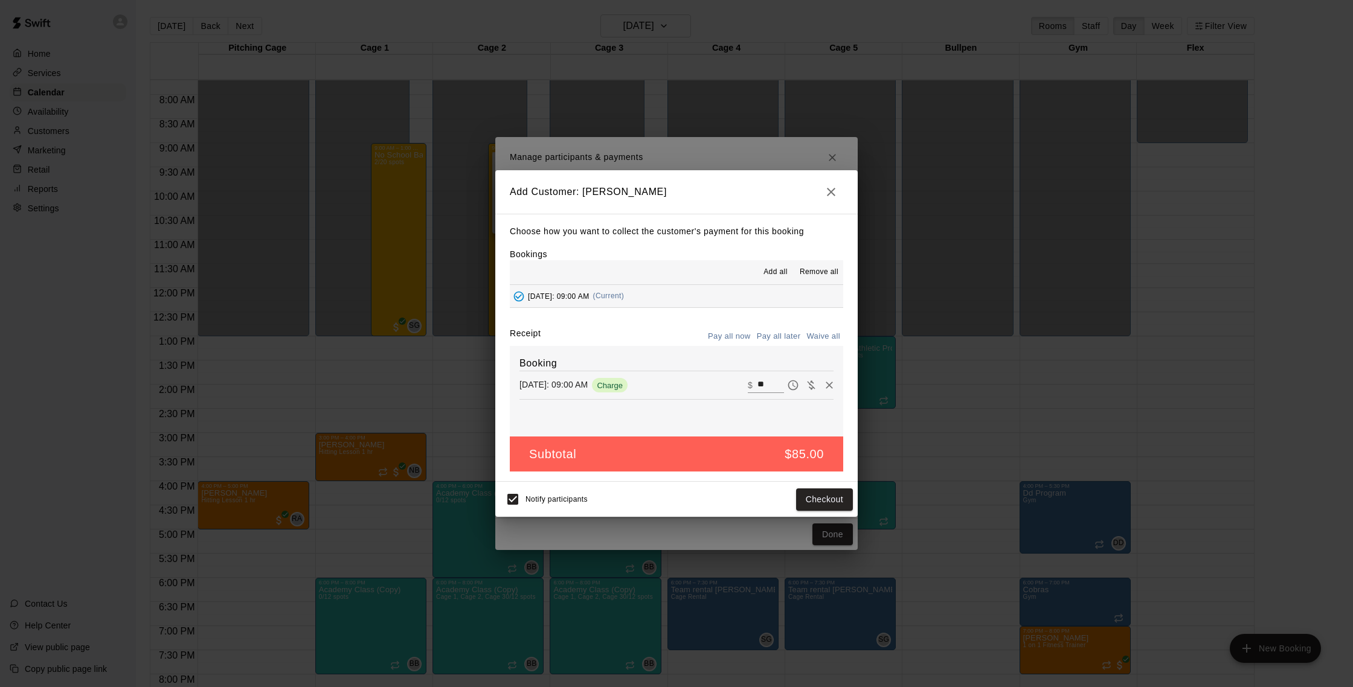
click at [826, 338] on button "Waive all" at bounding box center [823, 336] width 40 height 19
type input "*"
click at [799, 499] on button "Add customer" at bounding box center [816, 500] width 74 height 22
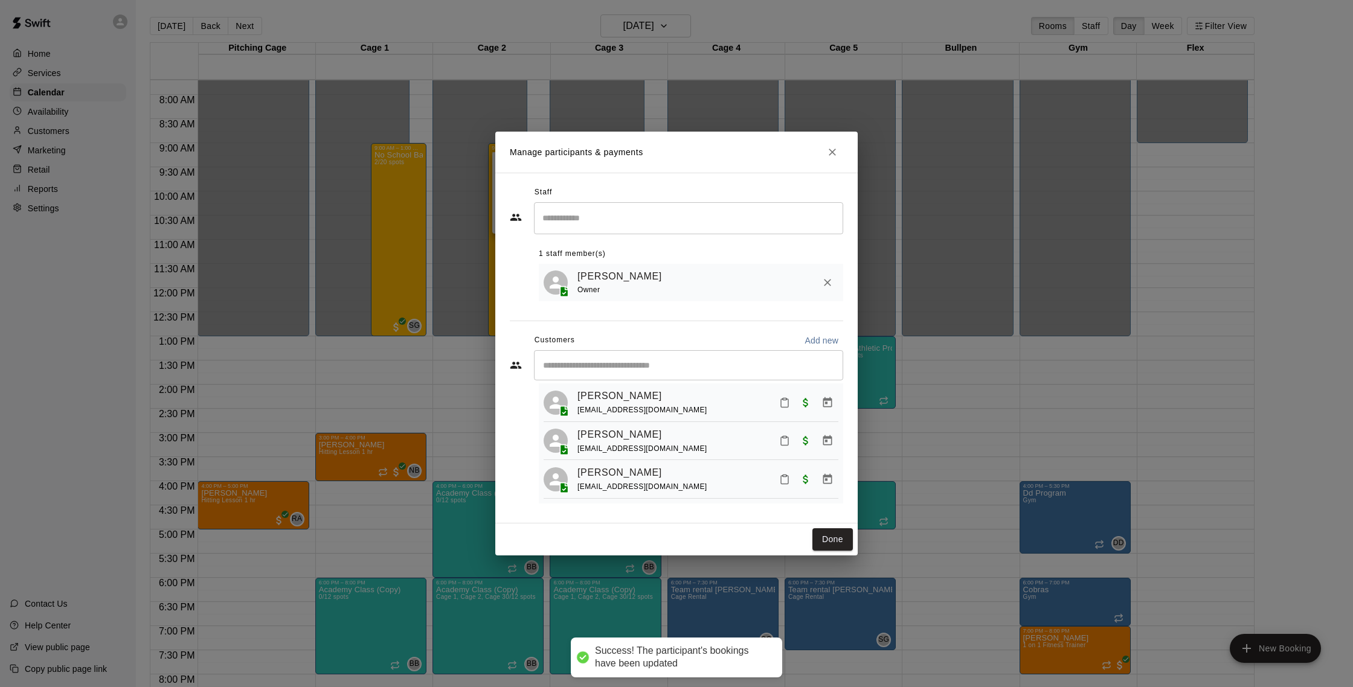
scroll to position [0, 0]
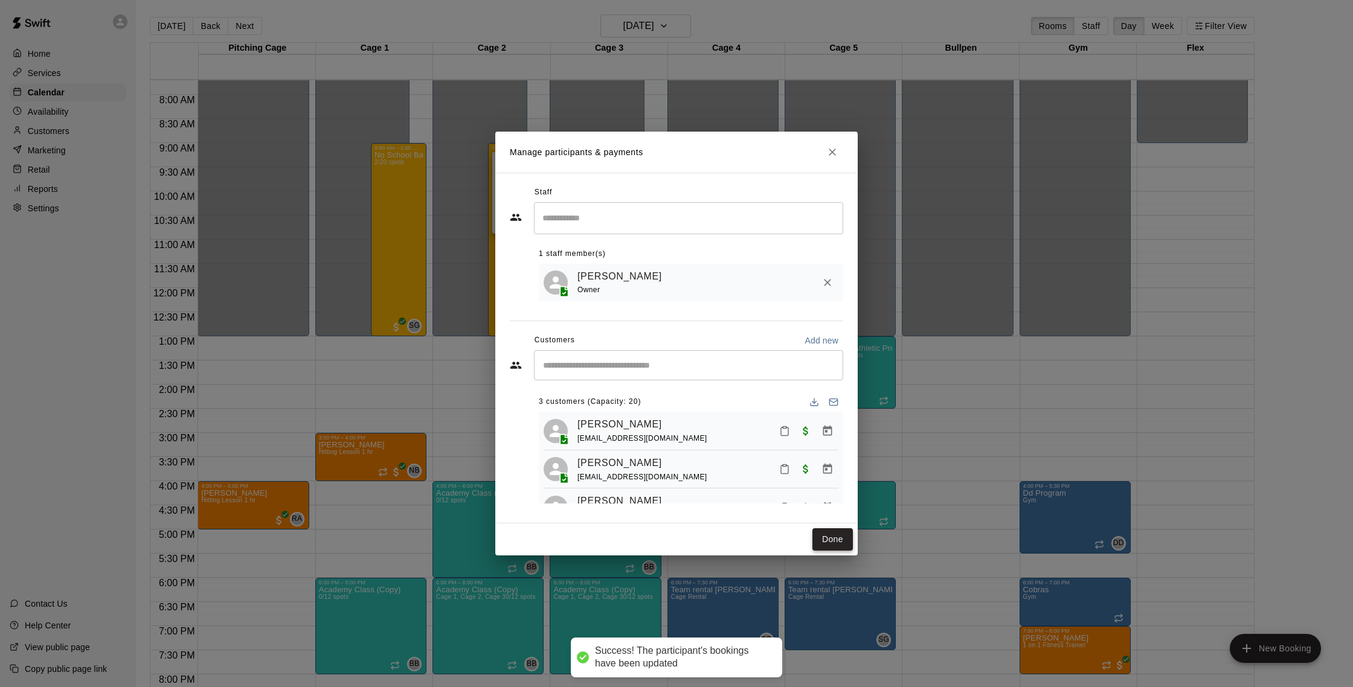
click at [827, 532] on button "Done" at bounding box center [832, 539] width 40 height 22
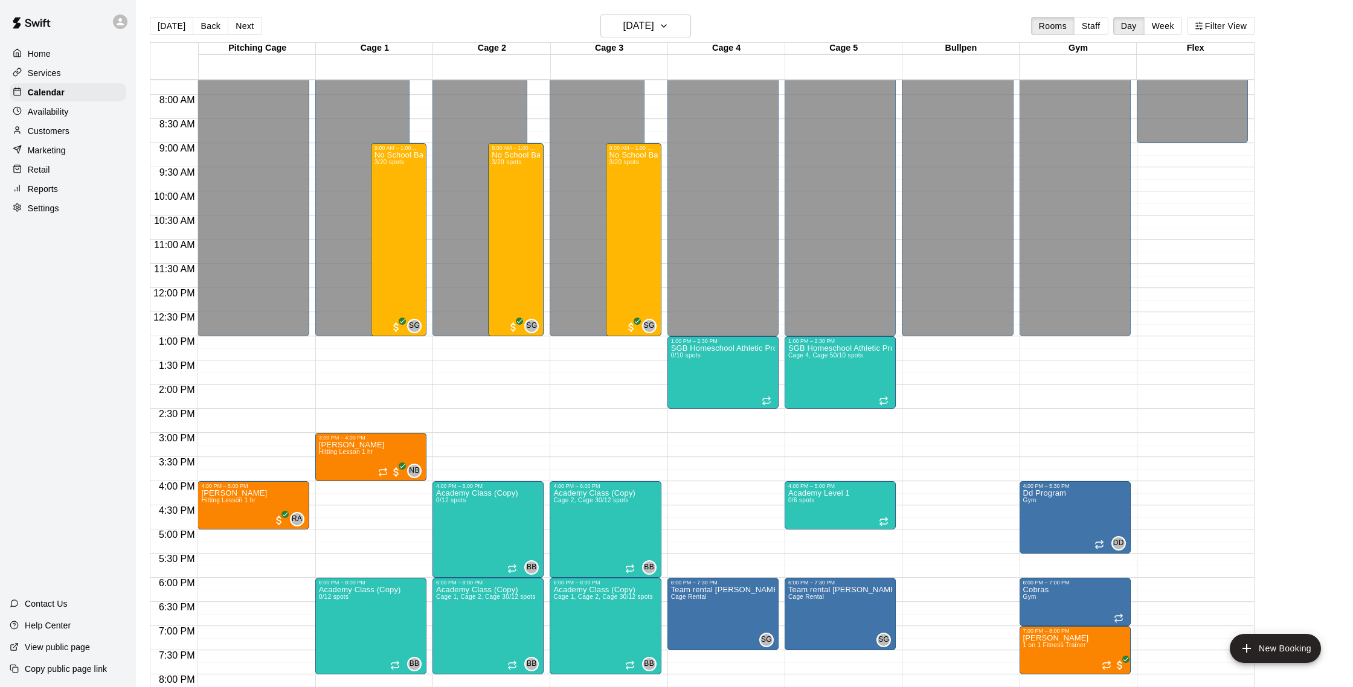
click at [62, 129] on p "Customers" at bounding box center [49, 131] width 42 height 12
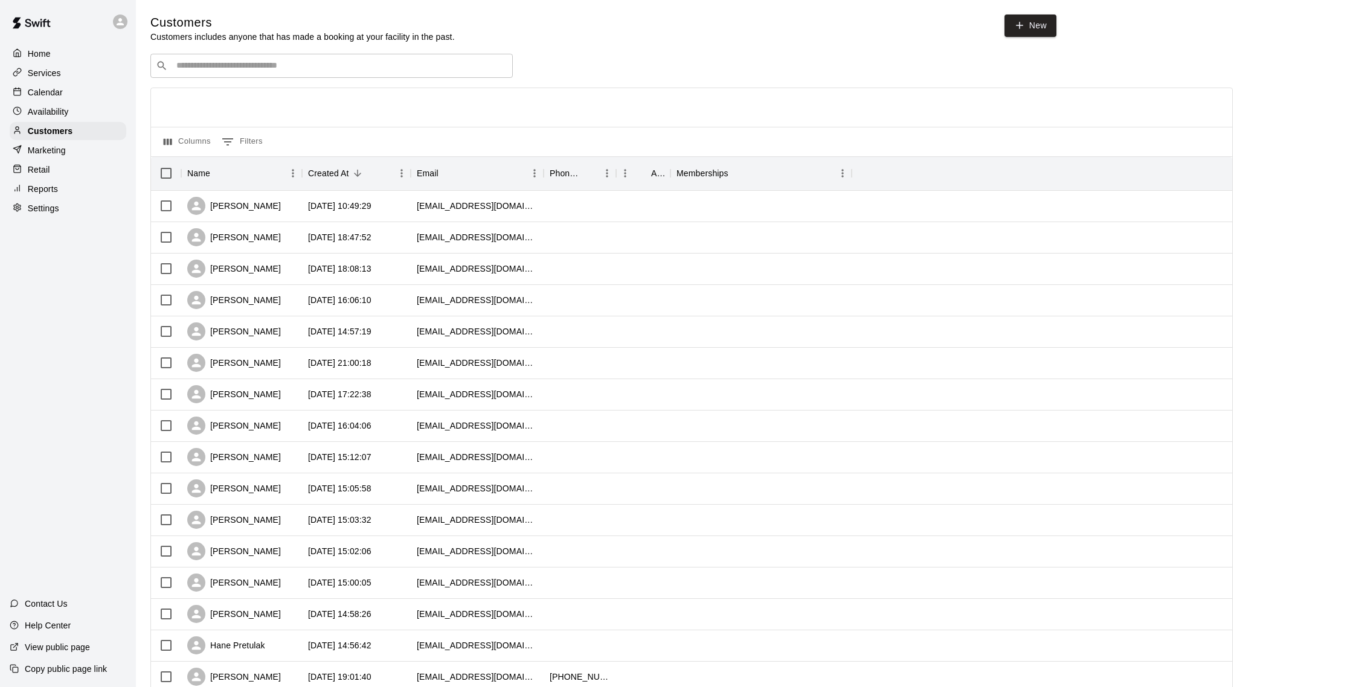
click at [337, 63] on input "Search customers by name or email" at bounding box center [340, 66] width 335 height 12
type input "******"
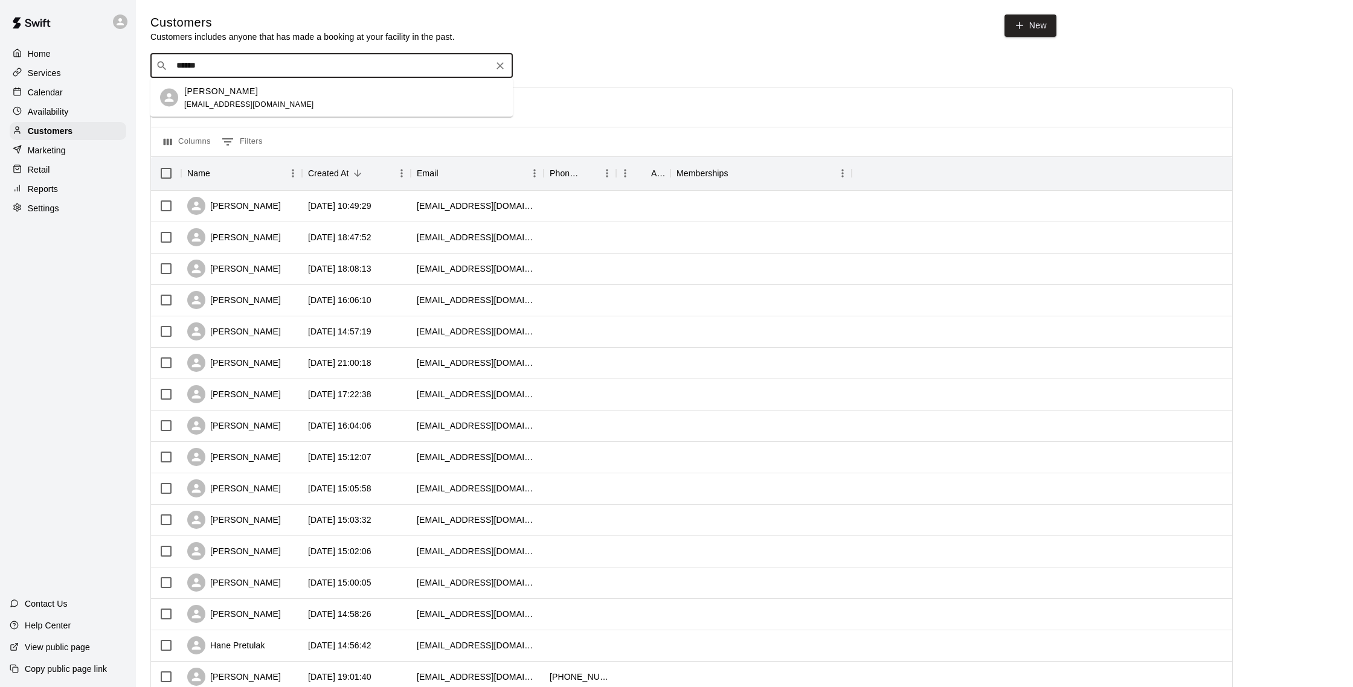
click at [334, 86] on div "[PERSON_NAME] [EMAIL_ADDRESS][DOMAIN_NAME]" at bounding box center [343, 98] width 319 height 26
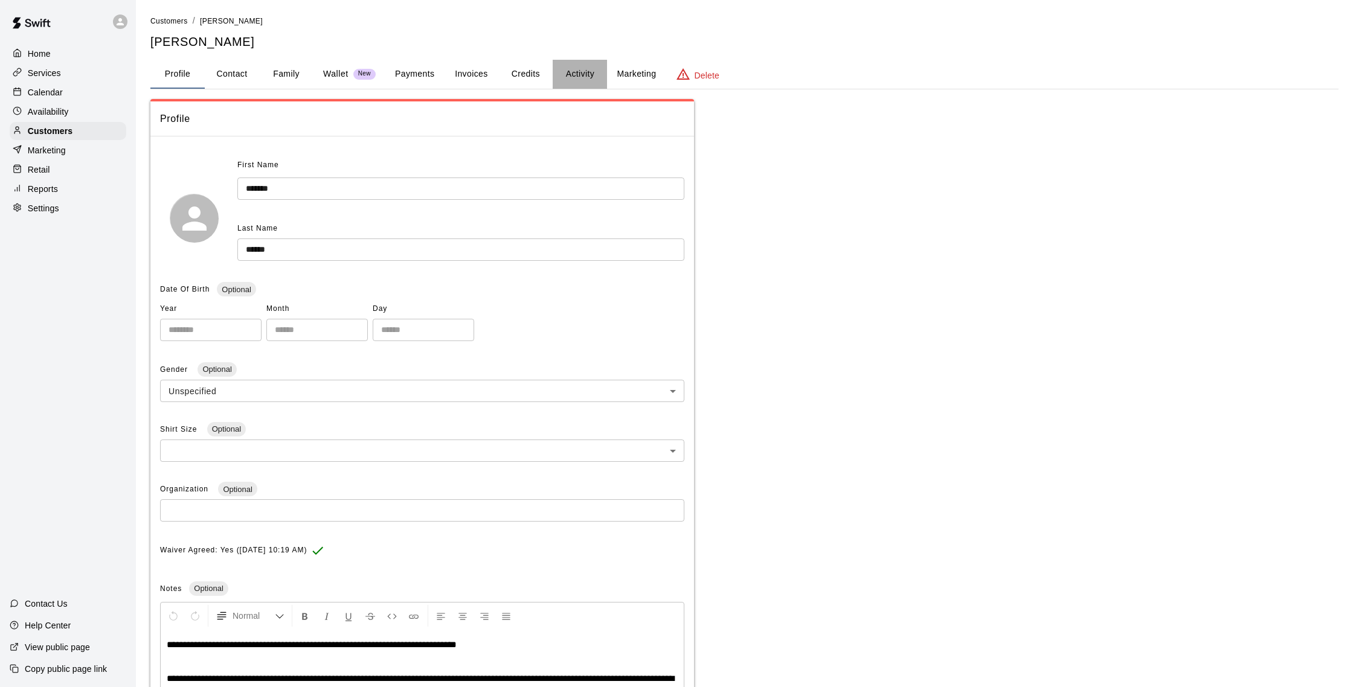
click at [591, 75] on button "Activity" at bounding box center [580, 74] width 54 height 29
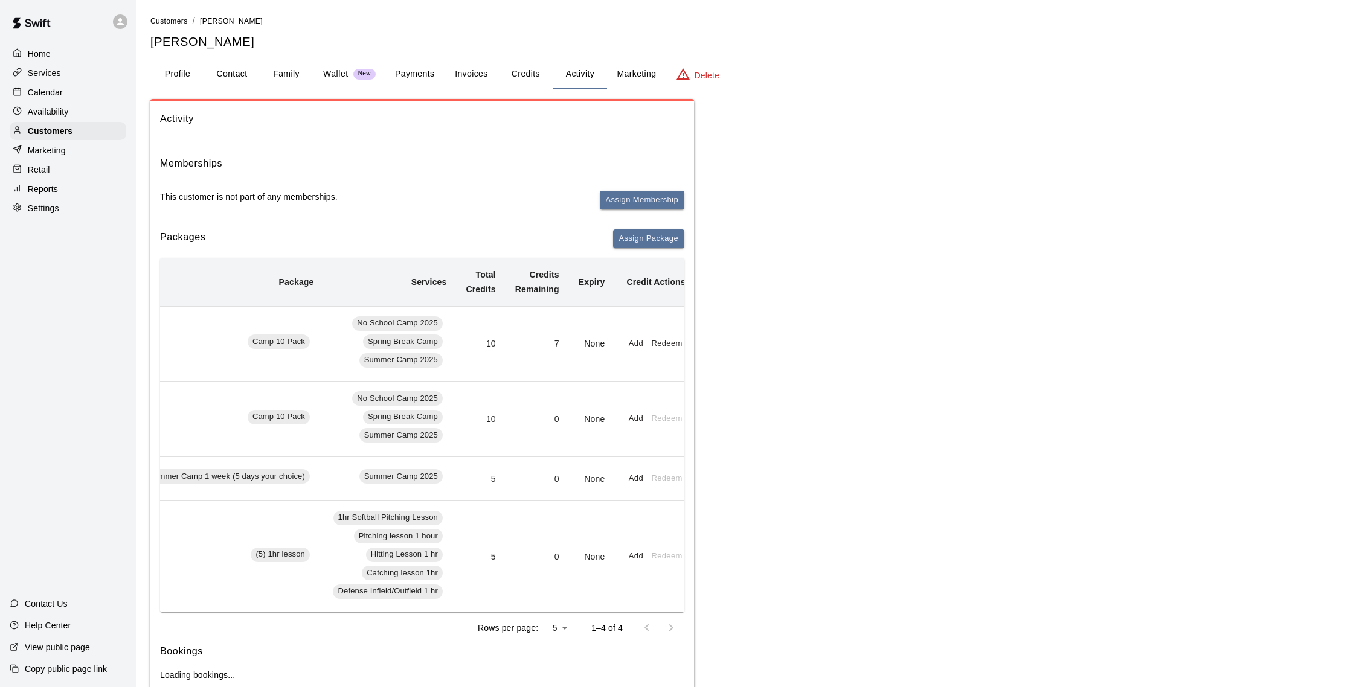
scroll to position [0, 94]
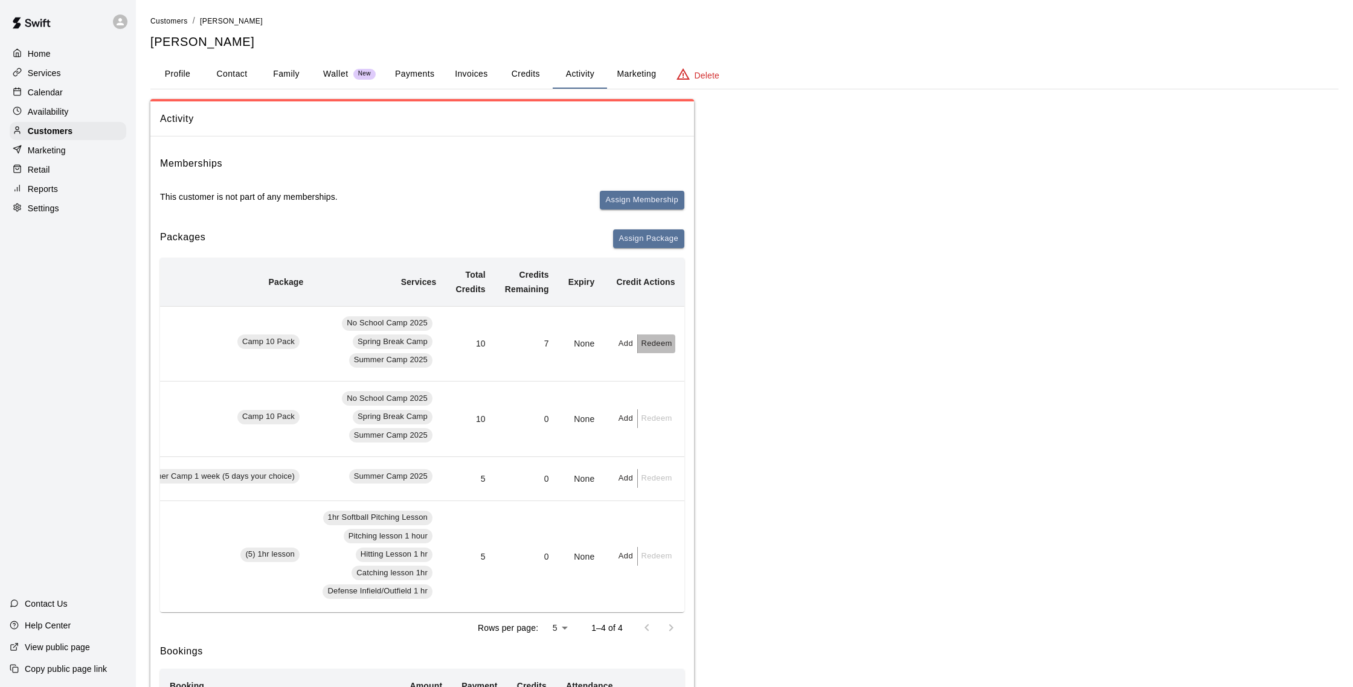
click at [667, 346] on button "Redeem" at bounding box center [656, 344] width 37 height 19
click at [658, 397] on input "text" at bounding box center [668, 392] width 43 height 22
type input "*"
click at [663, 419] on button "Redeem" at bounding box center [697, 424] width 101 height 22
click at [61, 86] on p "Calendar" at bounding box center [45, 92] width 35 height 12
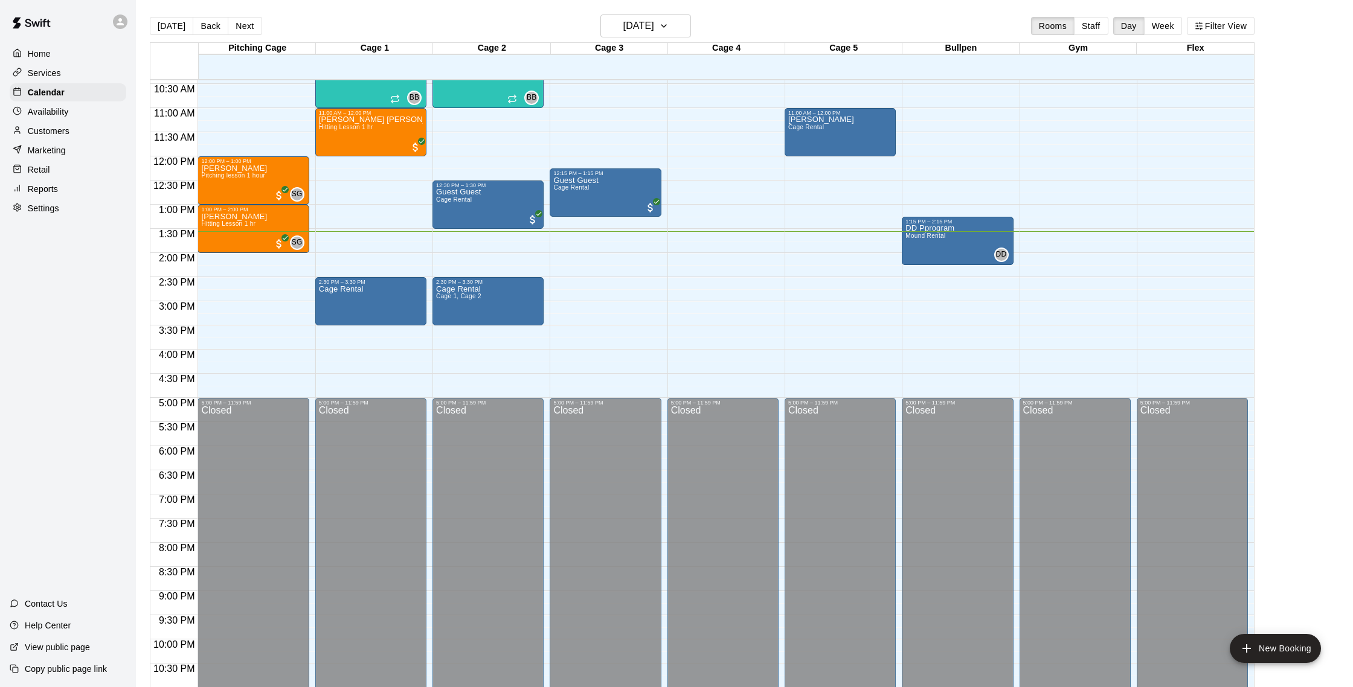
scroll to position [505, 0]
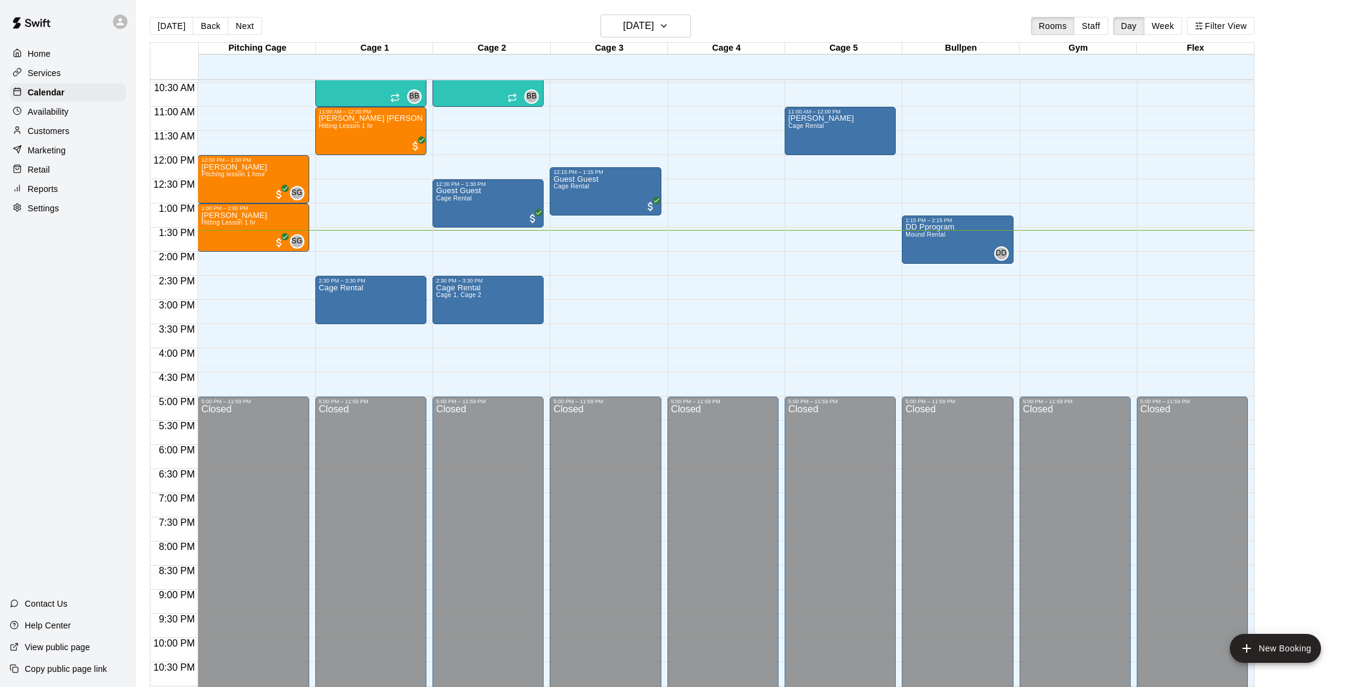
click at [56, 126] on p "Customers" at bounding box center [49, 131] width 42 height 12
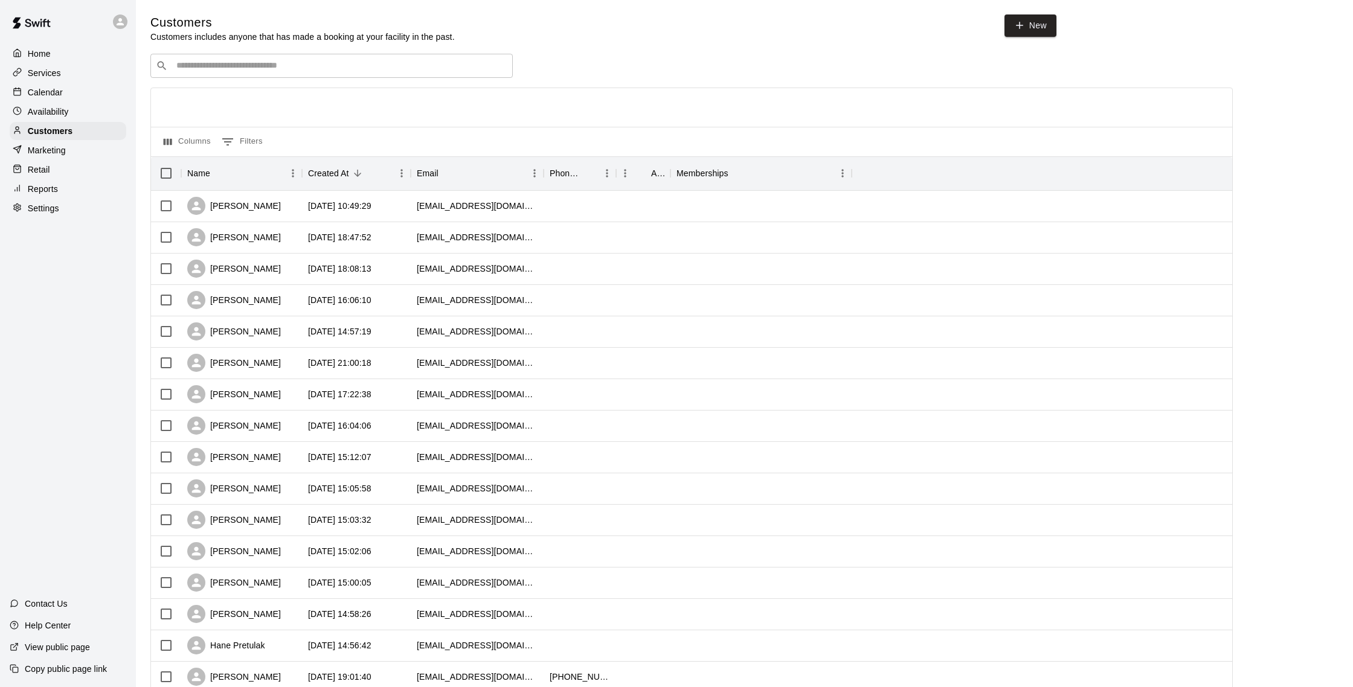
click at [63, 89] on div "Calendar" at bounding box center [68, 92] width 117 height 18
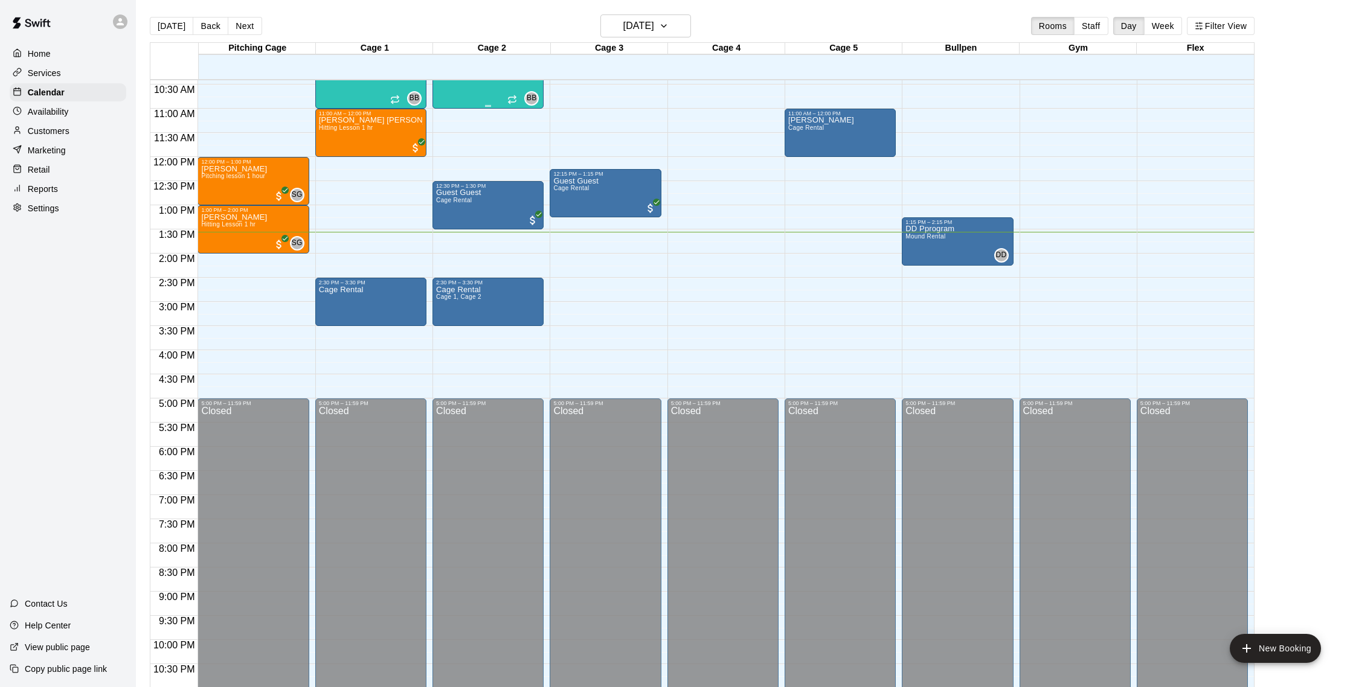
scroll to position [504, 0]
click at [53, 125] on p "Customers" at bounding box center [49, 131] width 42 height 12
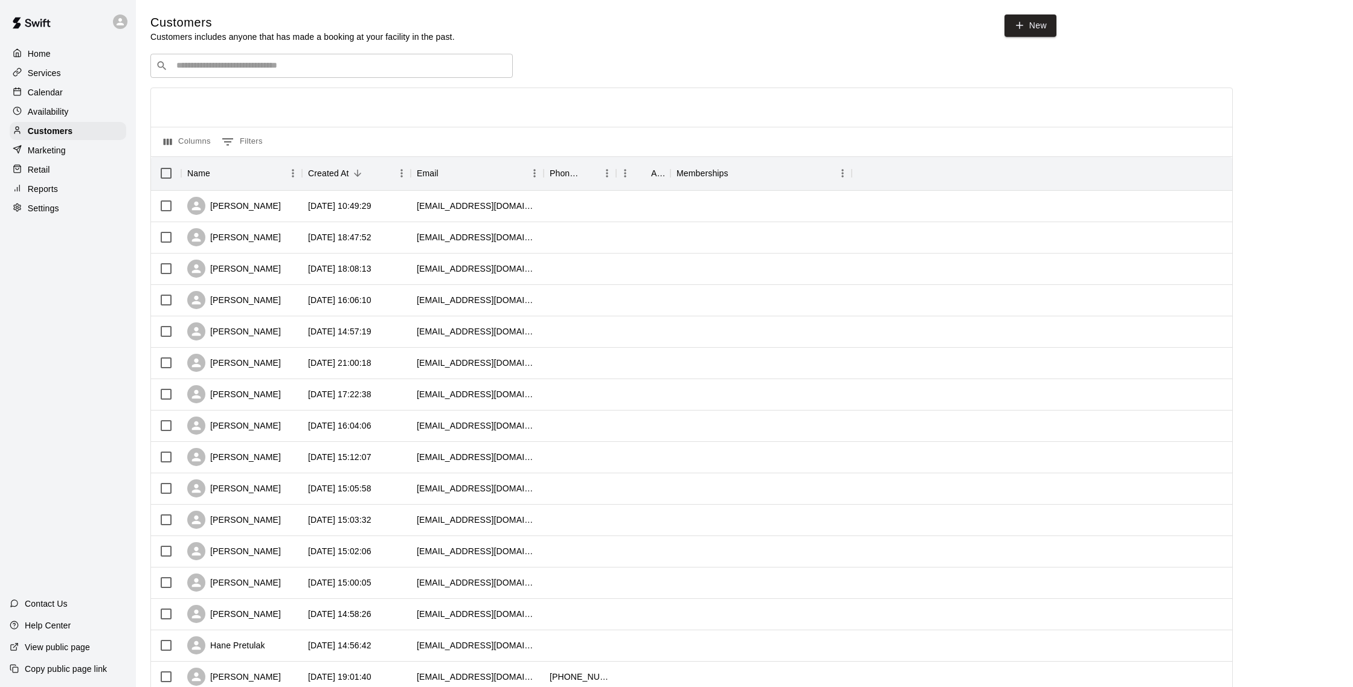
click at [71, 89] on div "Calendar" at bounding box center [68, 92] width 117 height 18
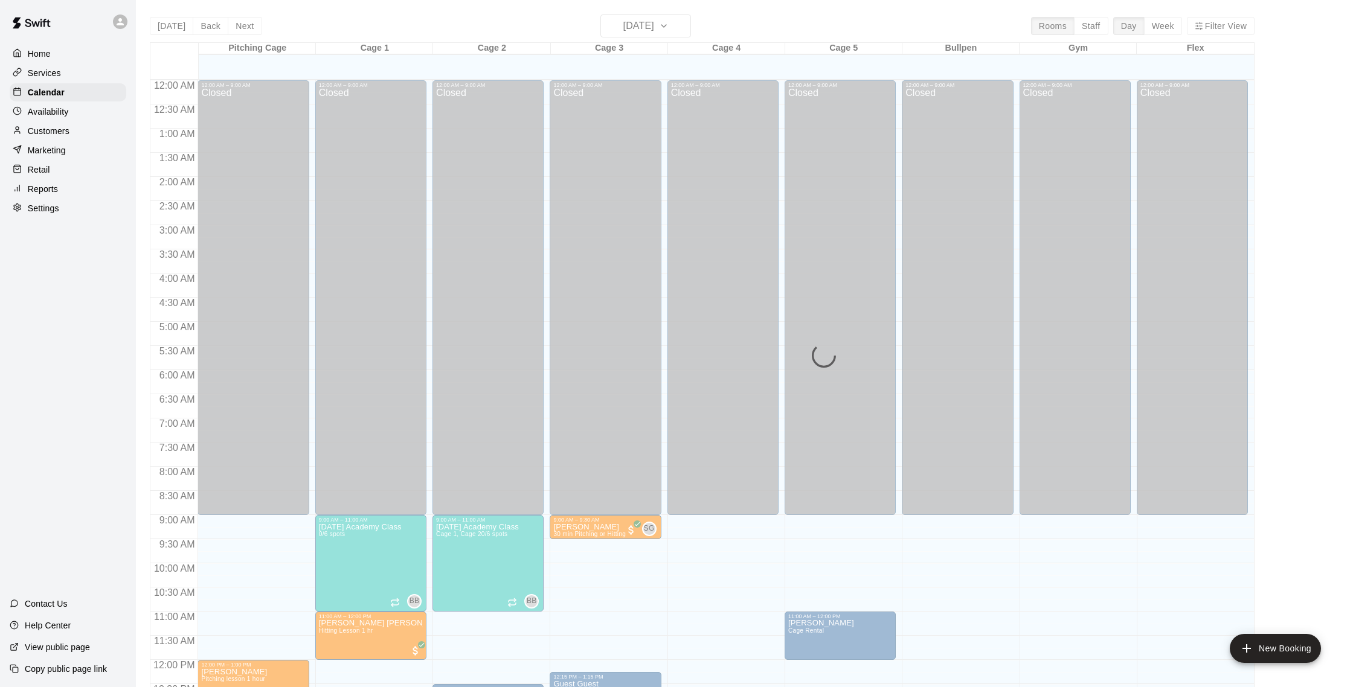
scroll to position [503, 0]
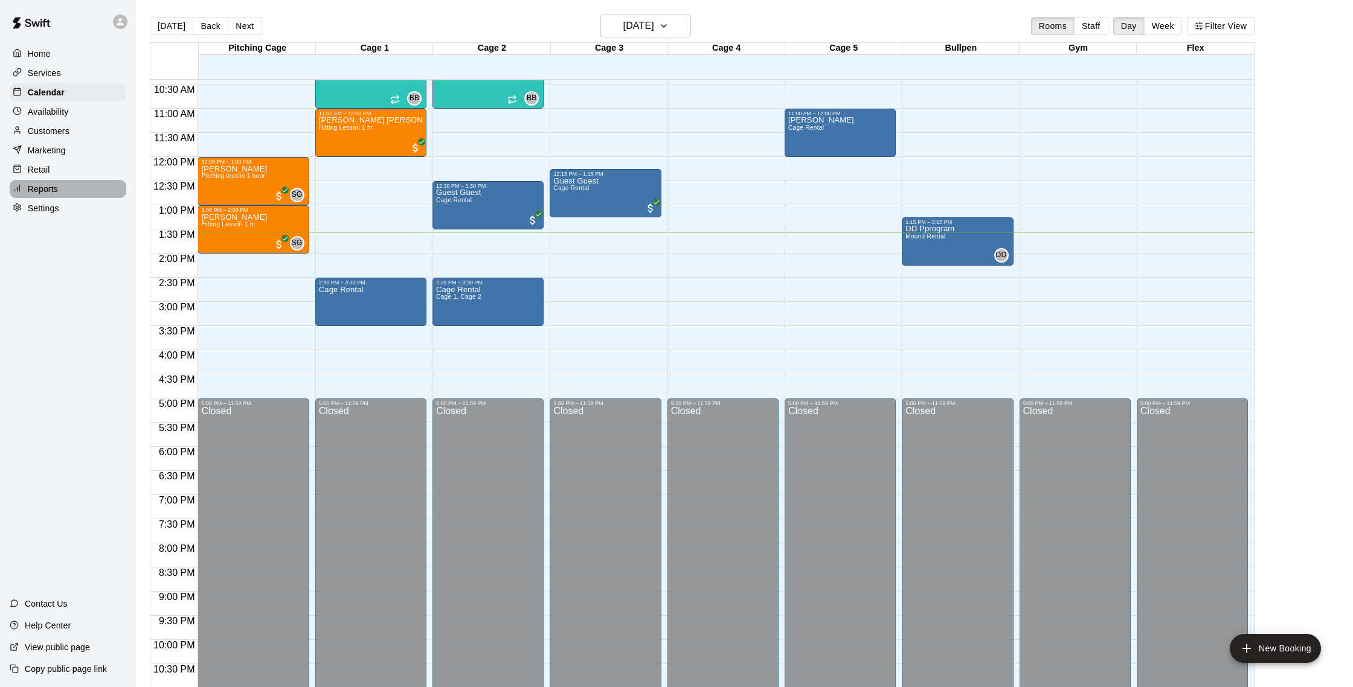
click at [59, 190] on div "Reports" at bounding box center [68, 189] width 117 height 18
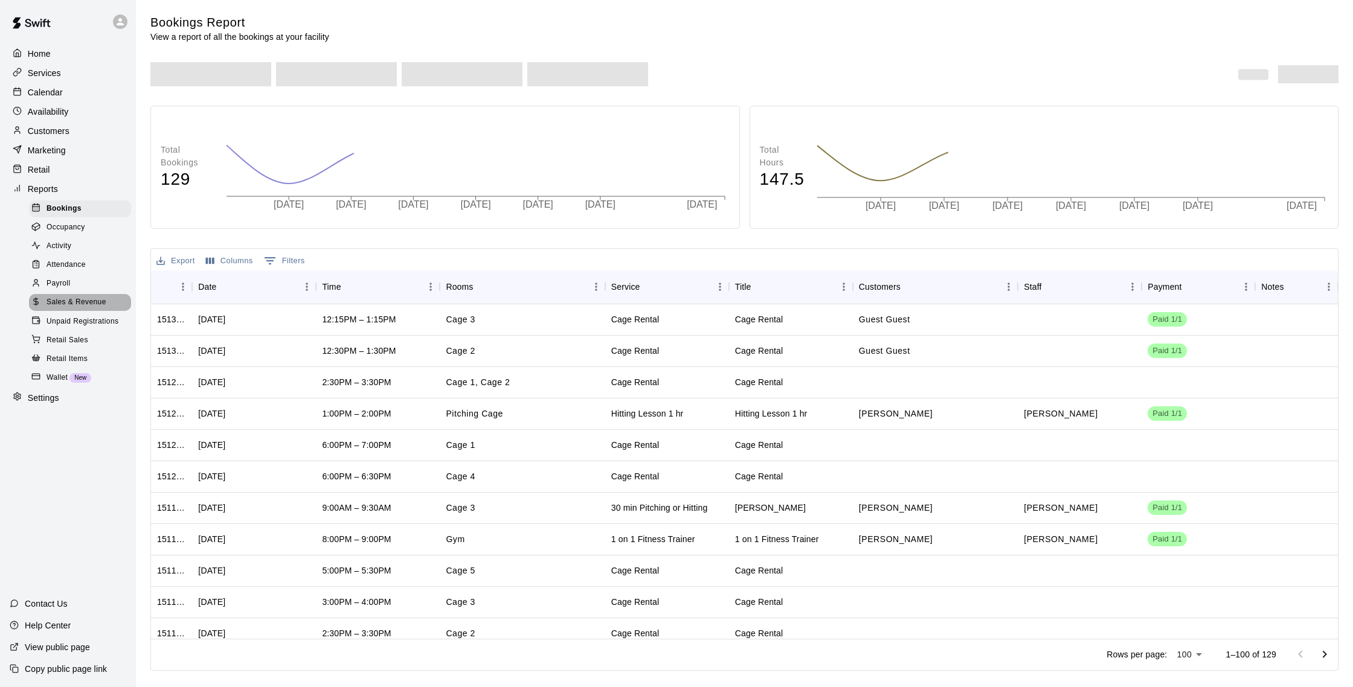
click at [86, 301] on span "Sales & Revenue" at bounding box center [77, 303] width 60 height 12
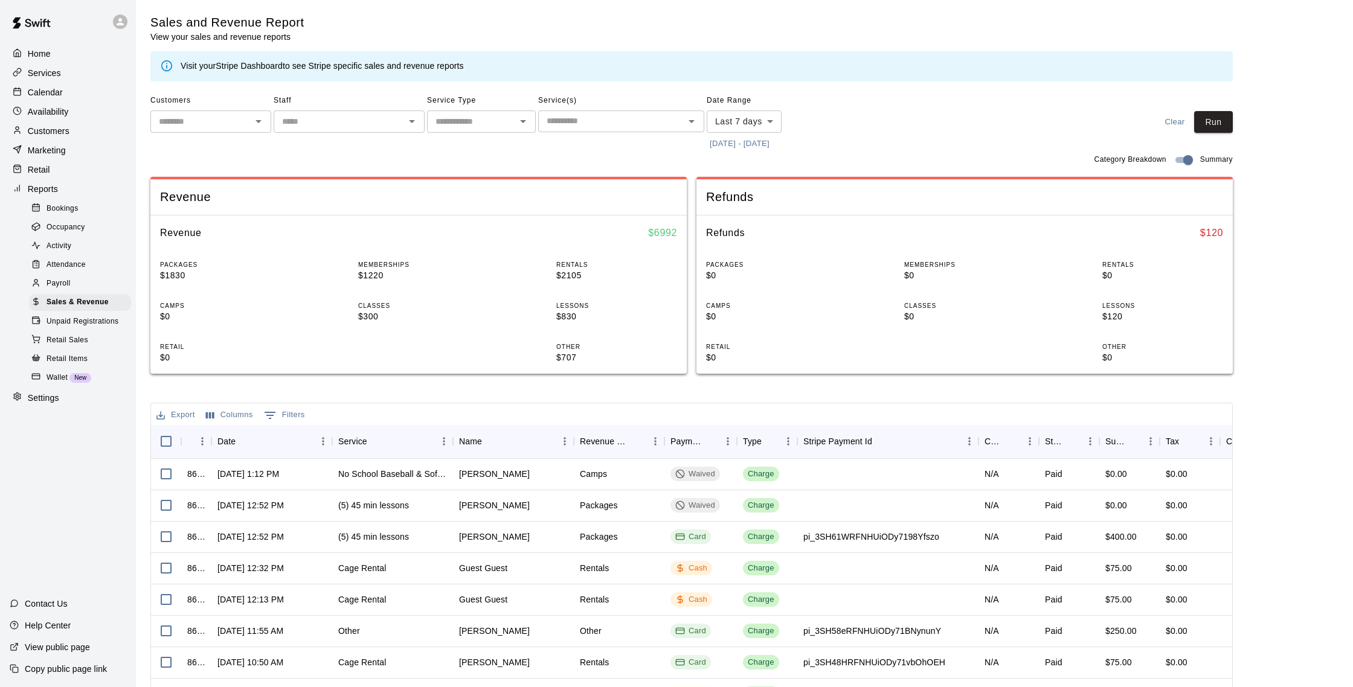
click at [62, 93] on p "Calendar" at bounding box center [45, 92] width 35 height 12
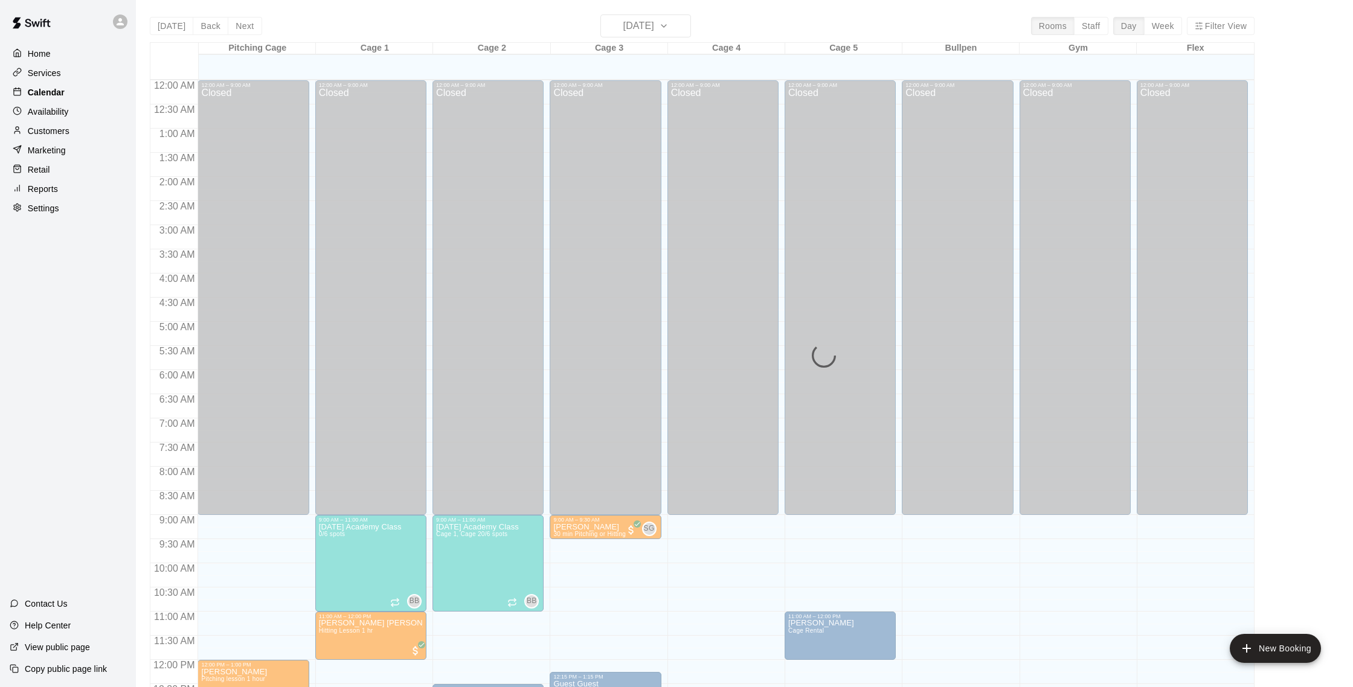
scroll to position [503, 0]
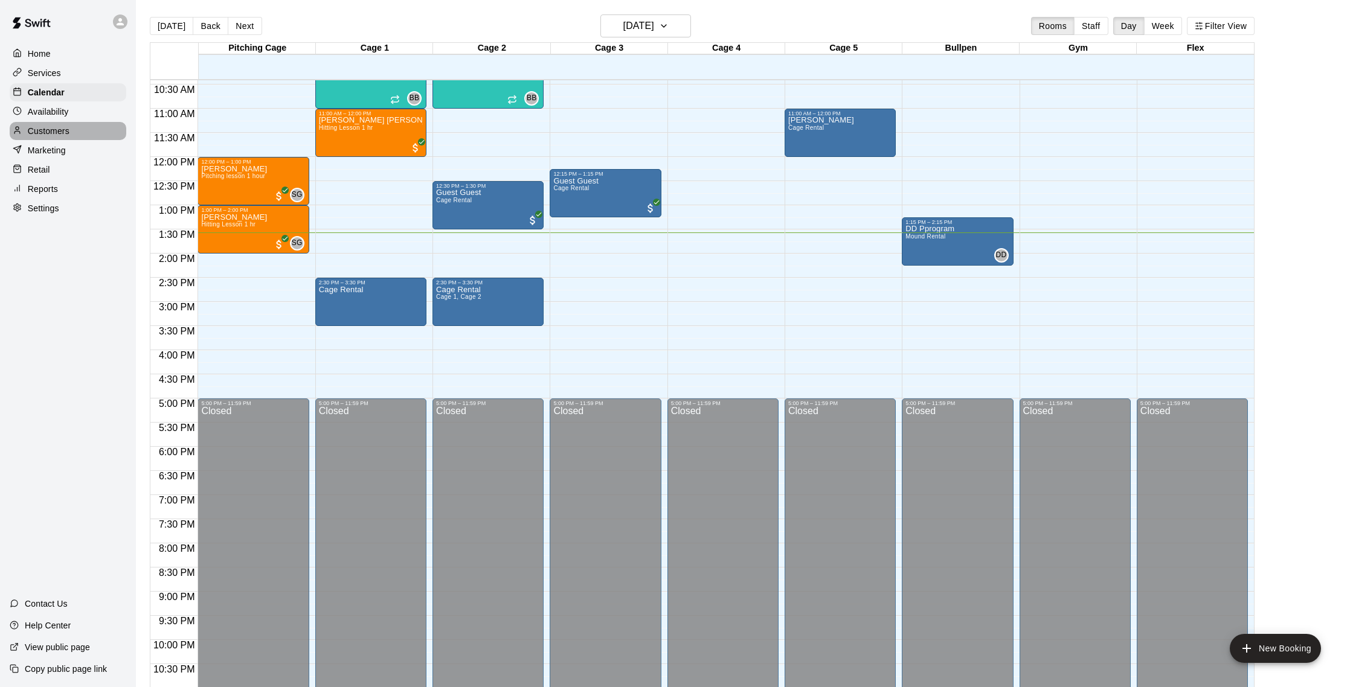
click at [70, 127] on div "Customers" at bounding box center [68, 131] width 117 height 18
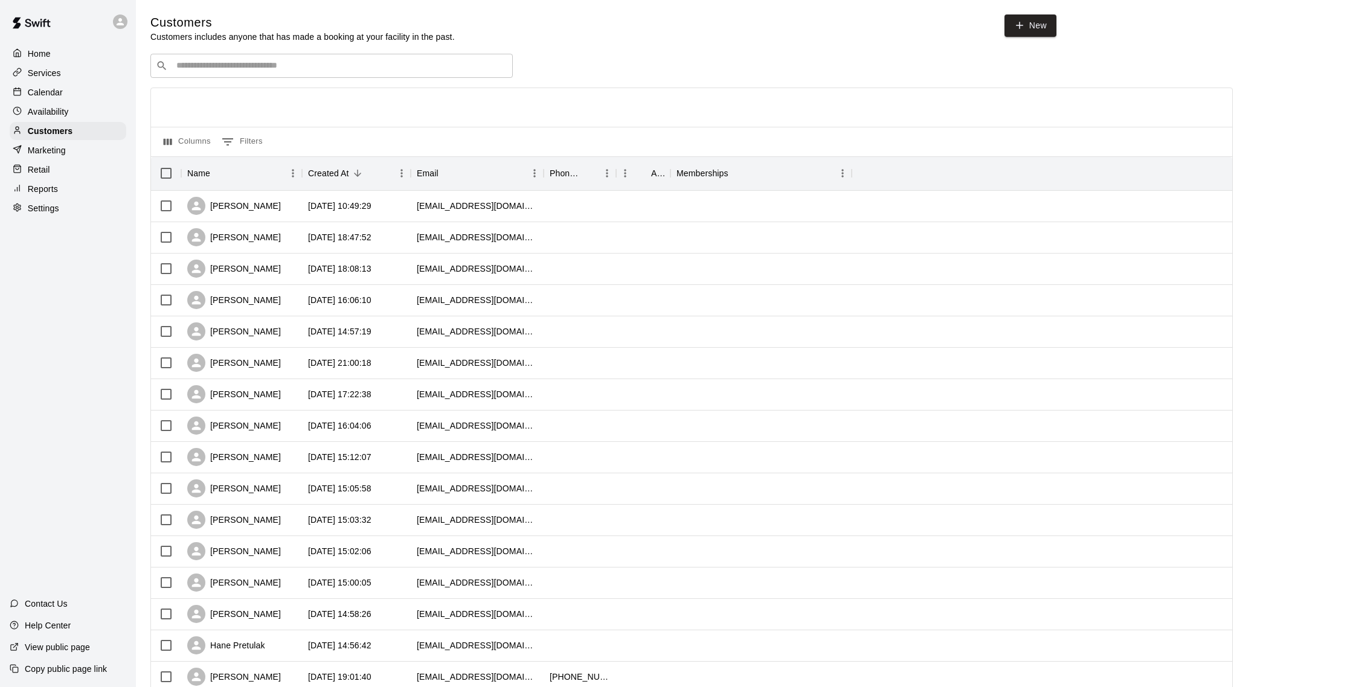
click at [40, 91] on p "Calendar" at bounding box center [45, 92] width 35 height 12
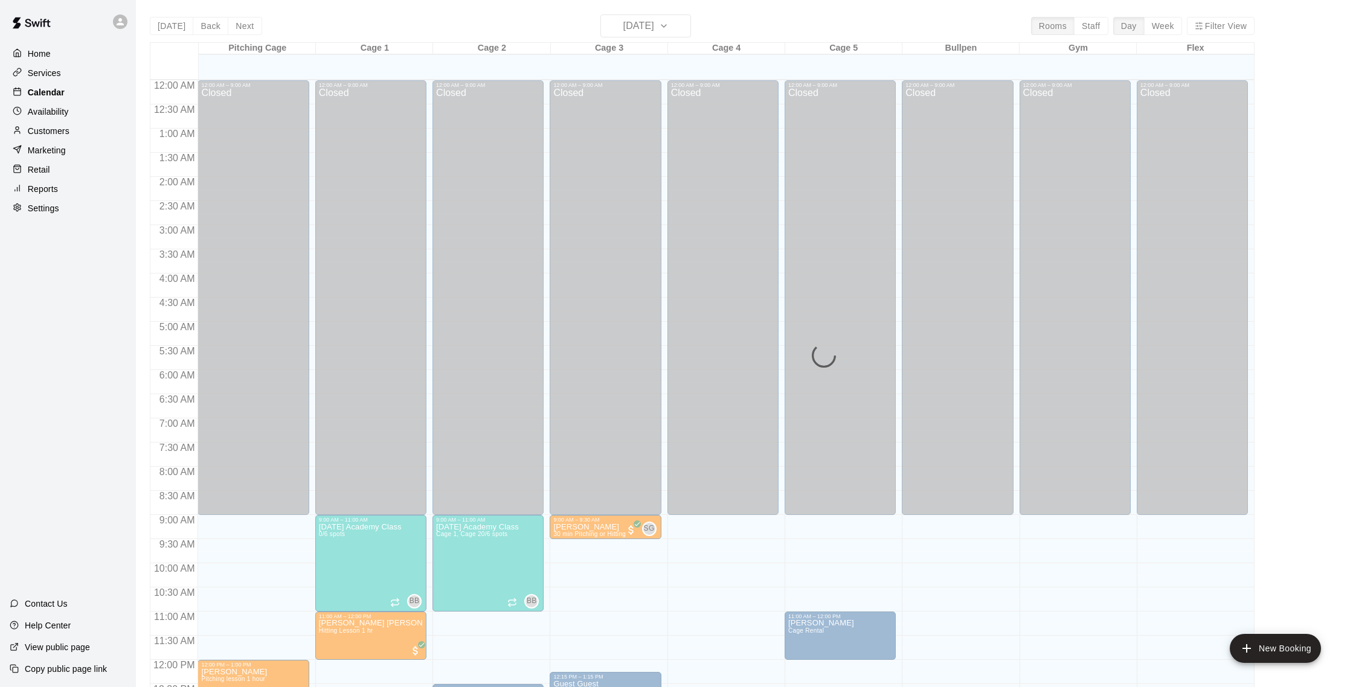
scroll to position [503, 0]
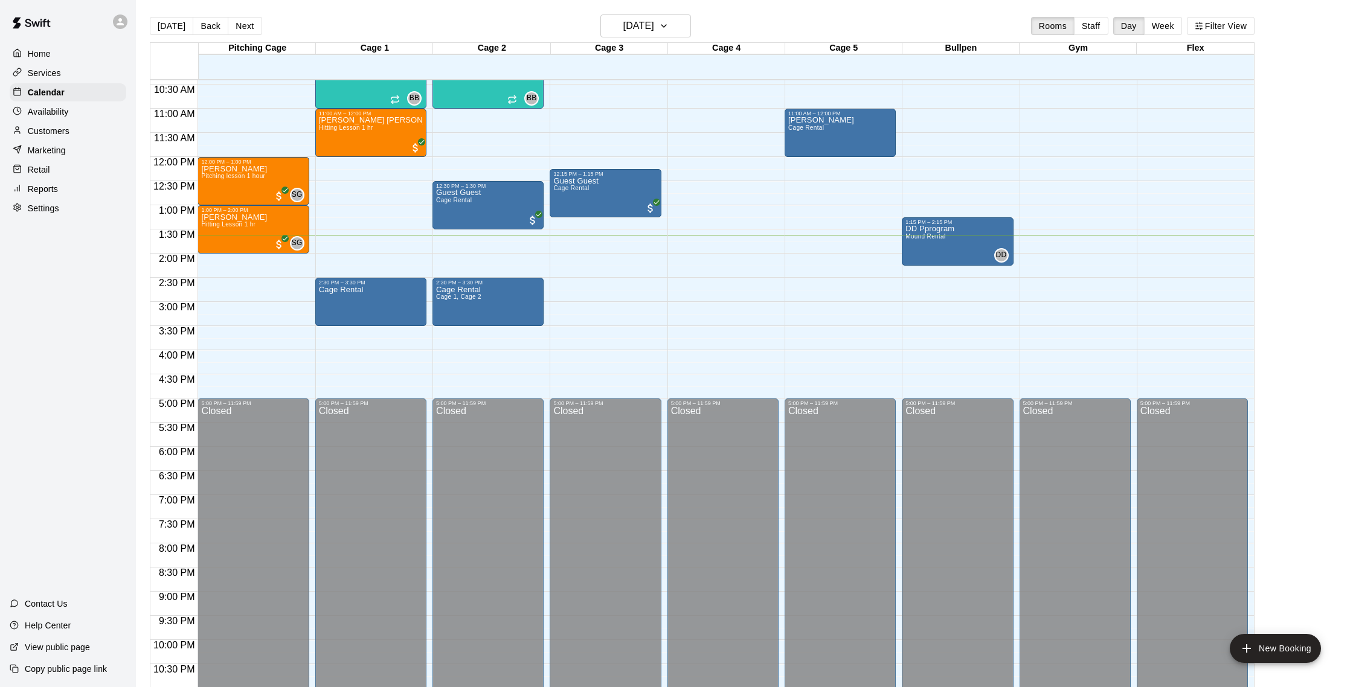
click at [52, 132] on p "Customers" at bounding box center [49, 131] width 42 height 12
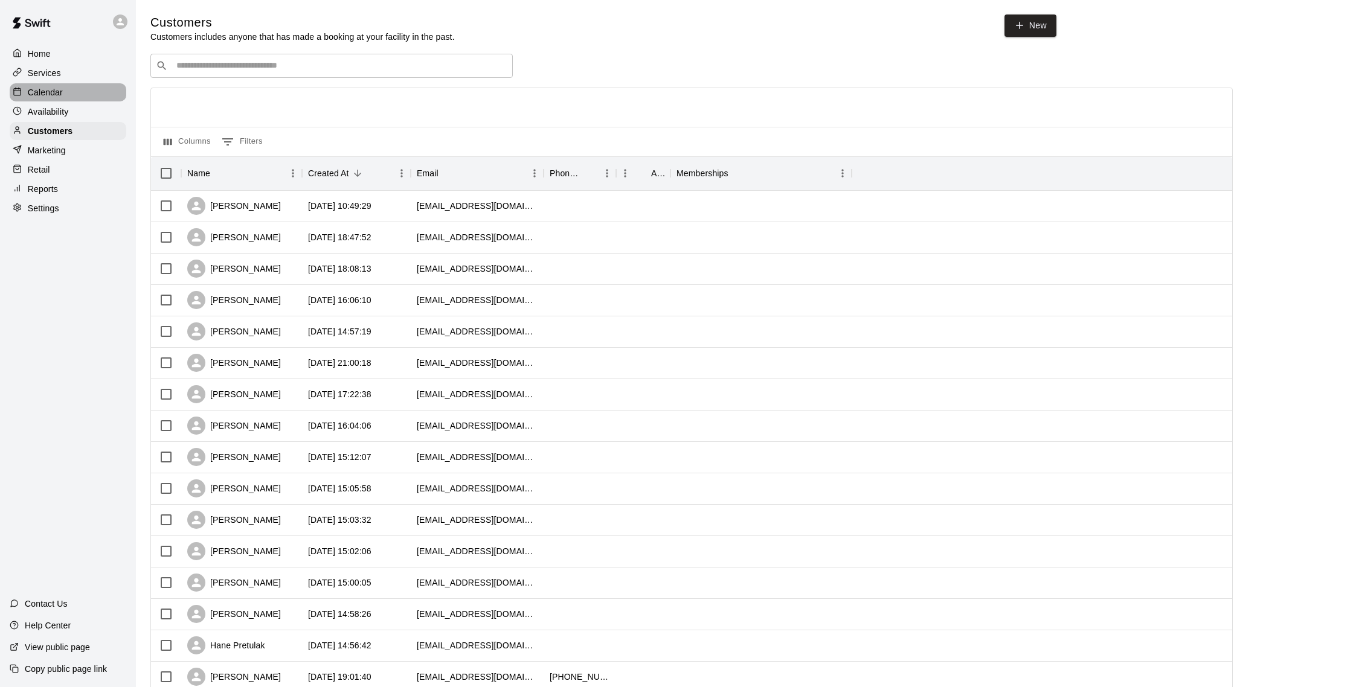
click at [59, 93] on p "Calendar" at bounding box center [45, 92] width 35 height 12
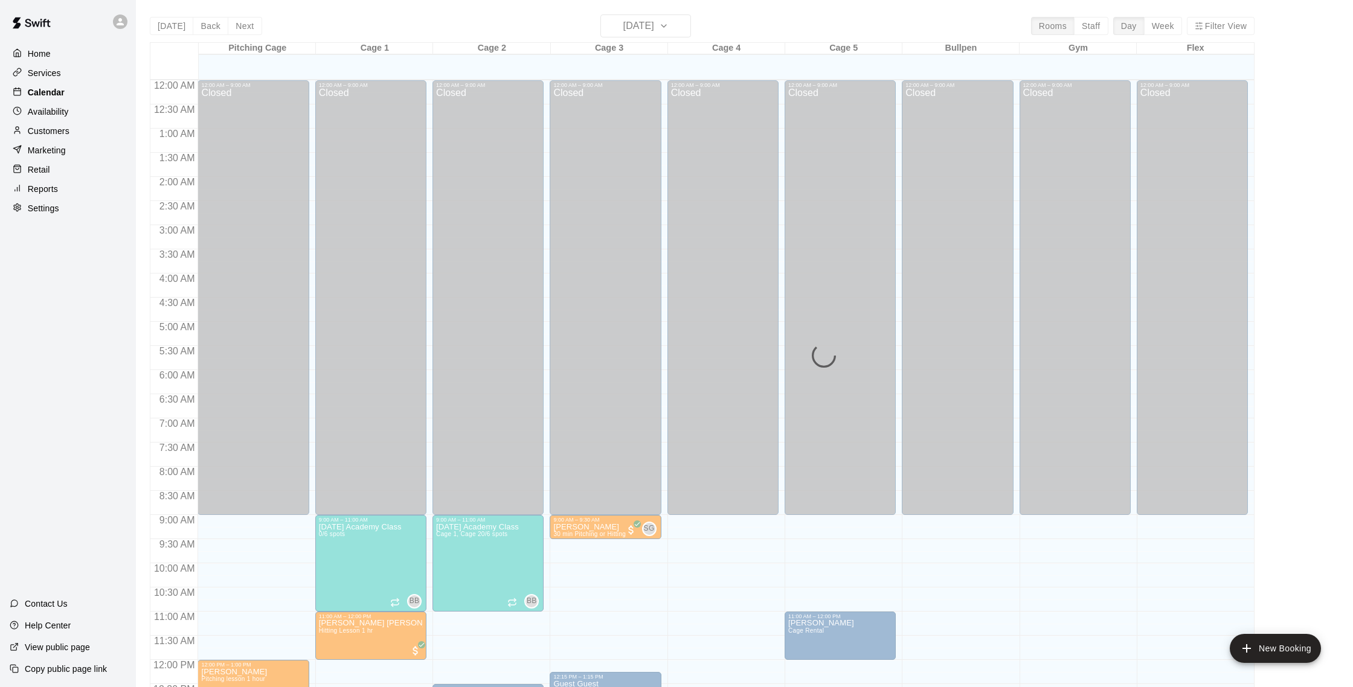
scroll to position [503, 0]
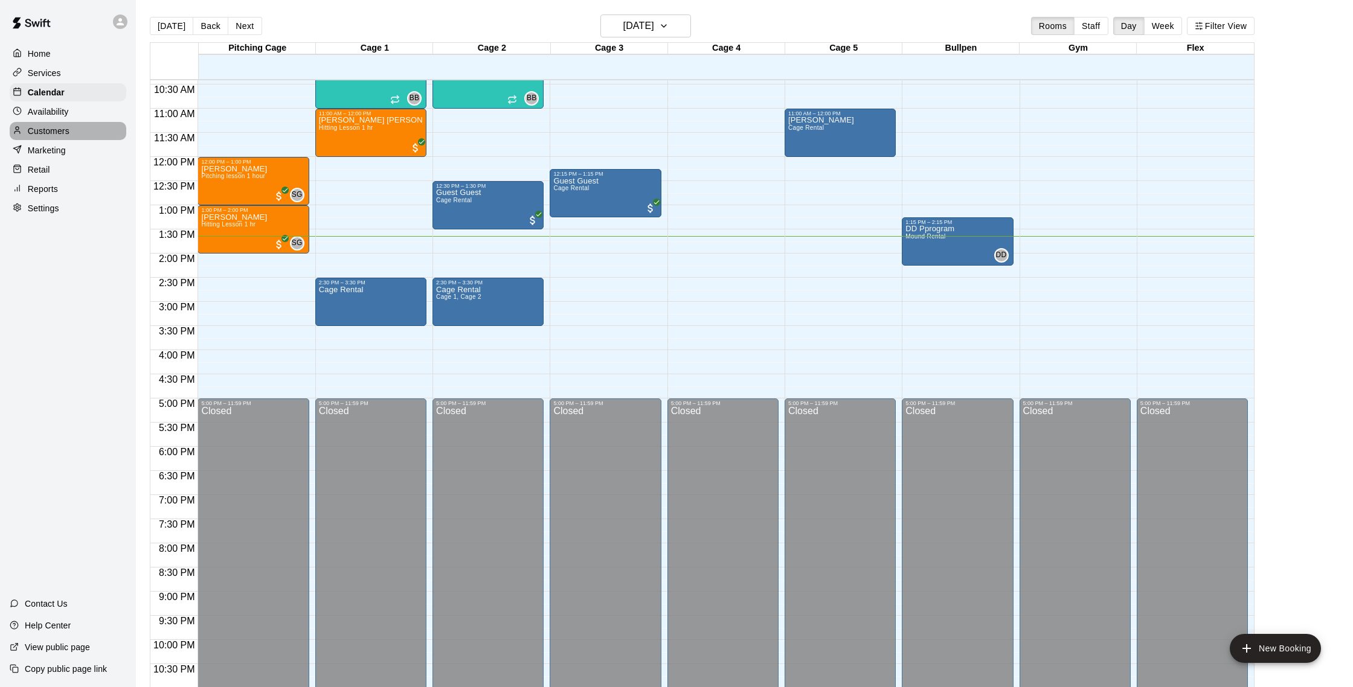
click at [35, 128] on p "Customers" at bounding box center [49, 131] width 42 height 12
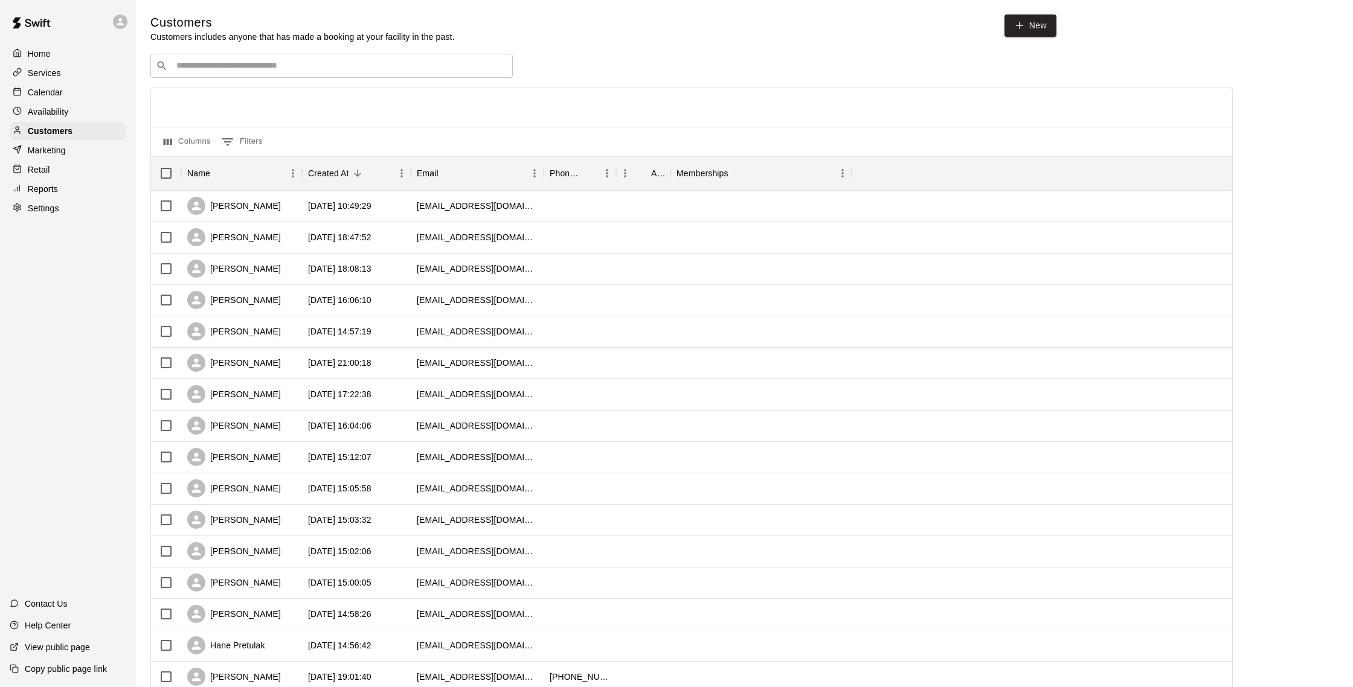
scroll to position [1, 0]
click at [58, 91] on p "Calendar" at bounding box center [45, 92] width 35 height 12
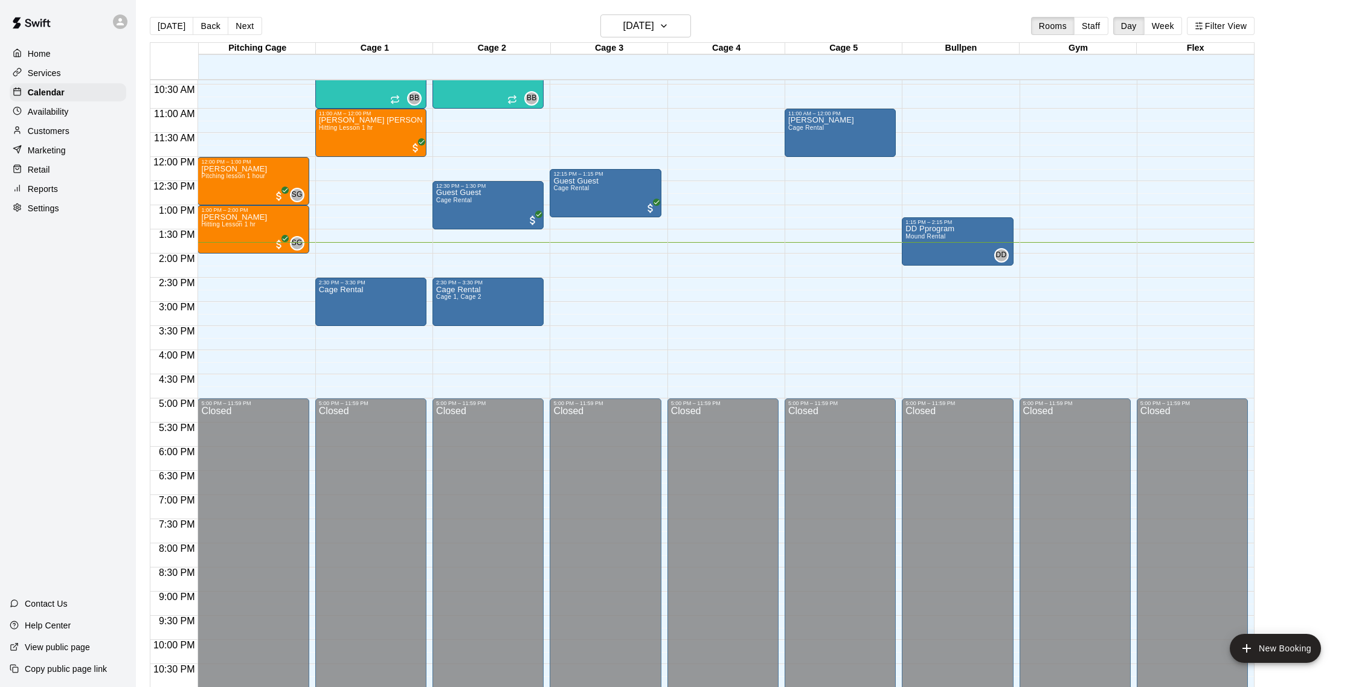
scroll to position [19, 0]
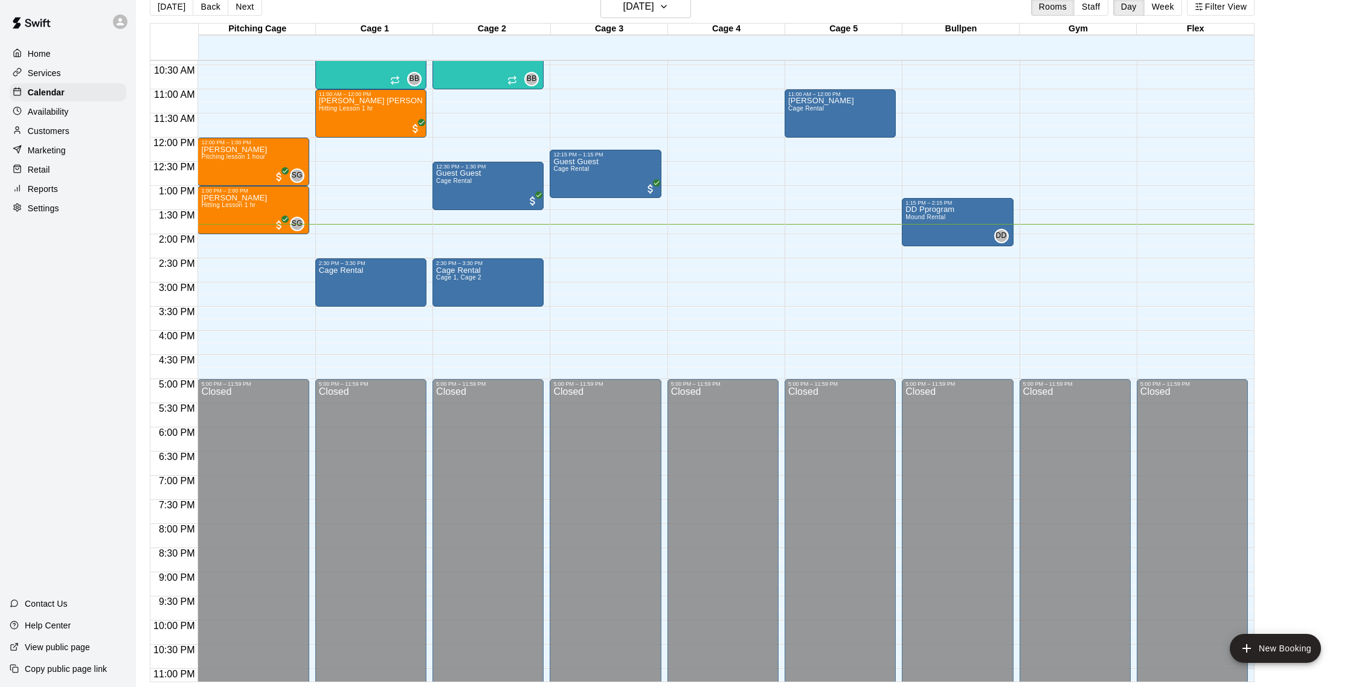
click at [59, 131] on p "Customers" at bounding box center [49, 131] width 42 height 12
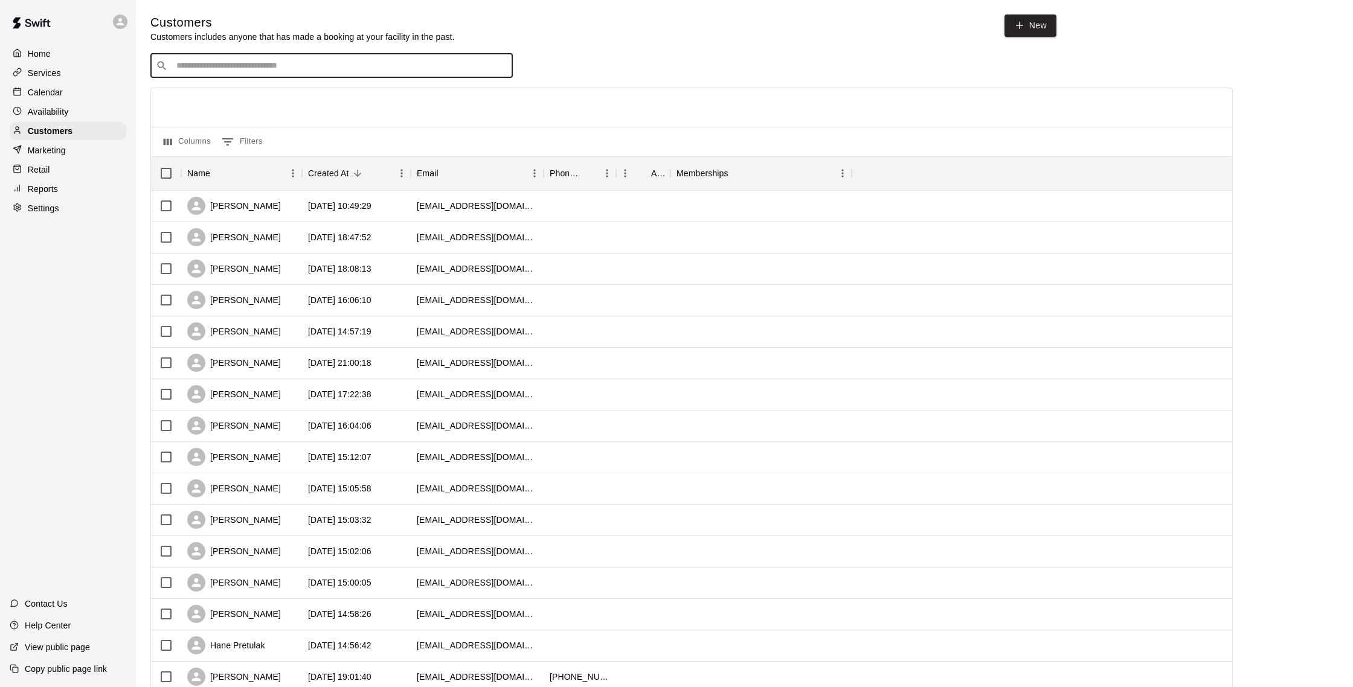
click at [275, 69] on input "Search customers by name or email" at bounding box center [340, 66] width 335 height 12
type input "******"
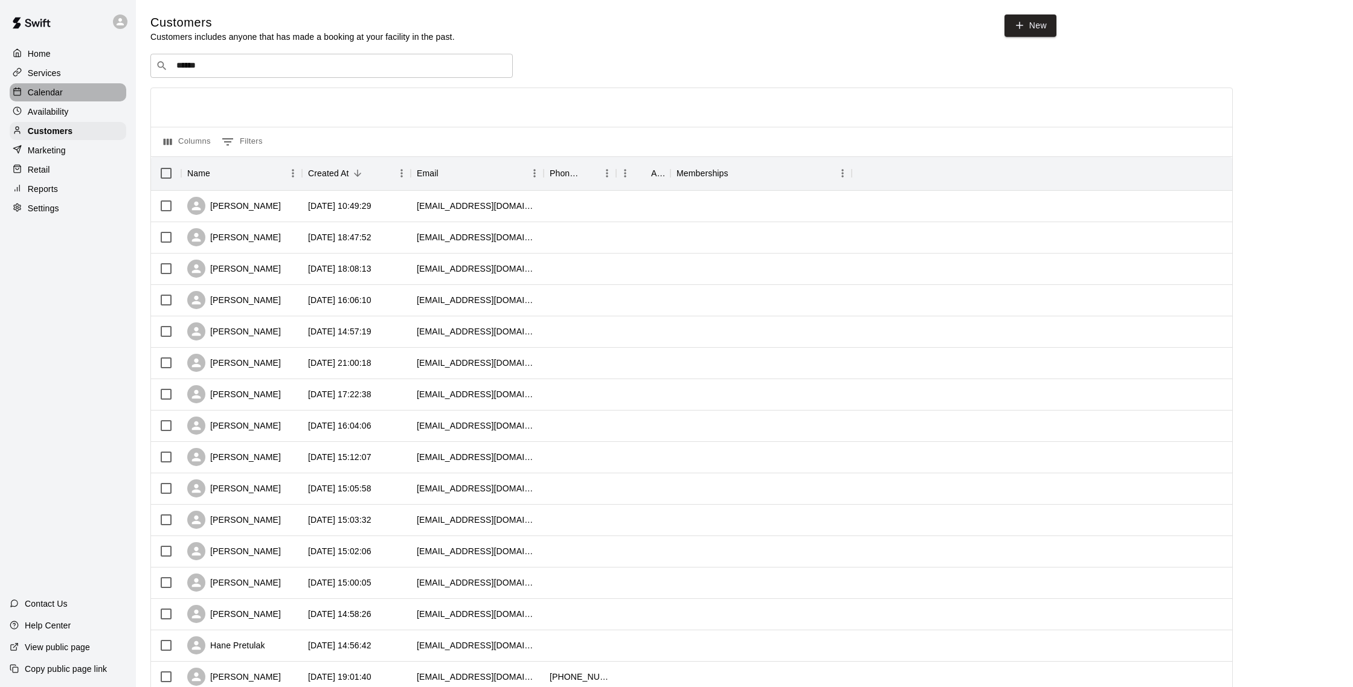
click at [53, 91] on p "Calendar" at bounding box center [45, 92] width 35 height 12
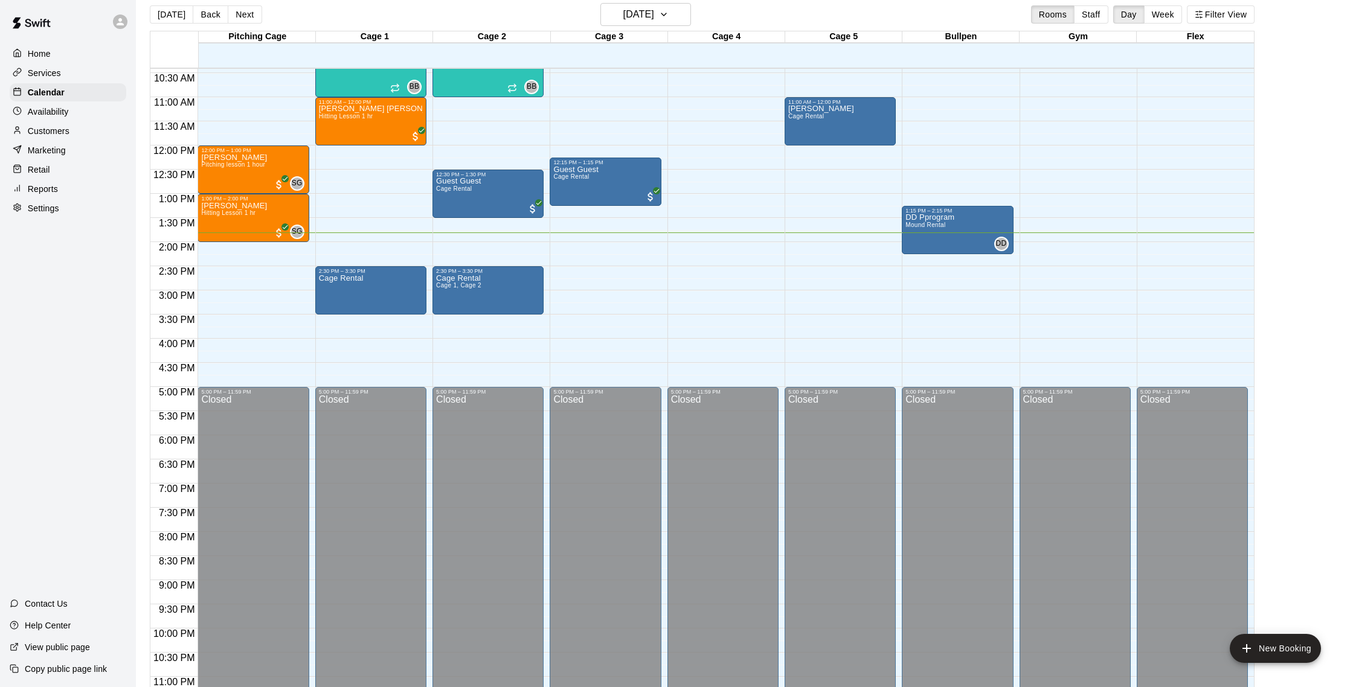
scroll to position [13, 0]
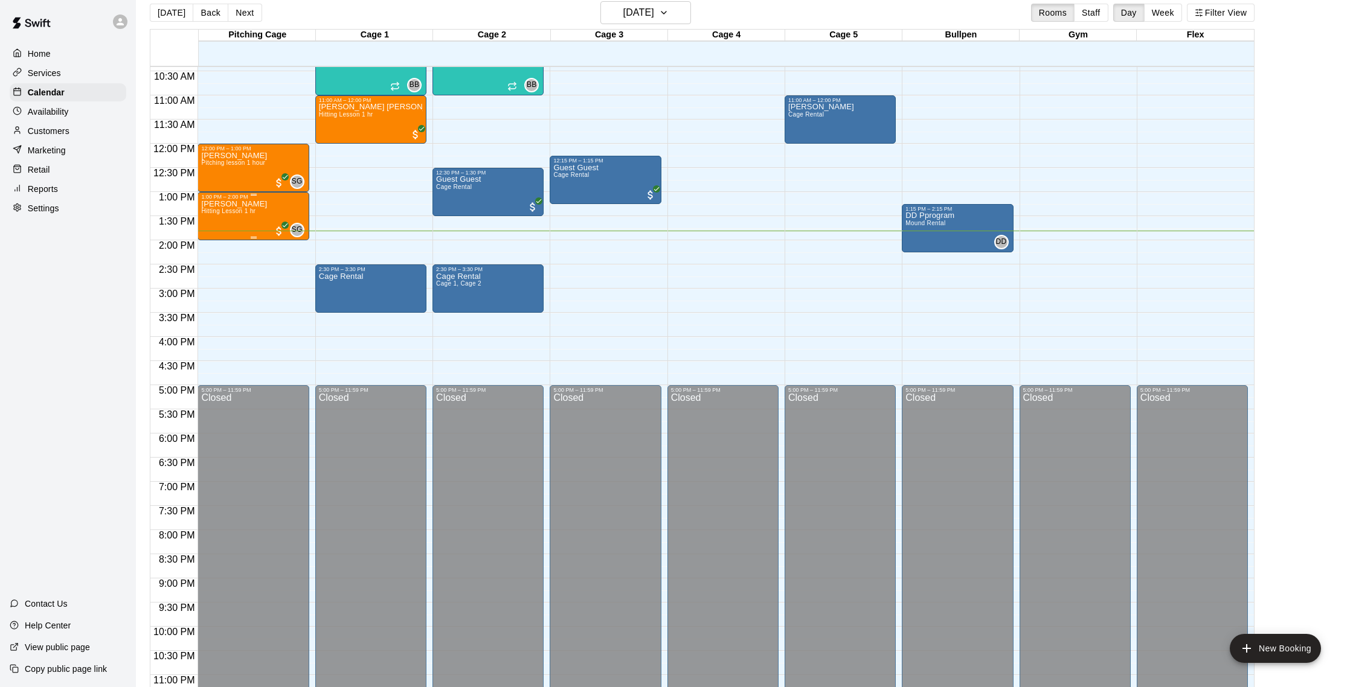
click at [218, 204] on p "[PERSON_NAME]" at bounding box center [234, 204] width 66 height 0
click at [219, 239] on img "edit" at bounding box center [214, 246] width 14 height 14
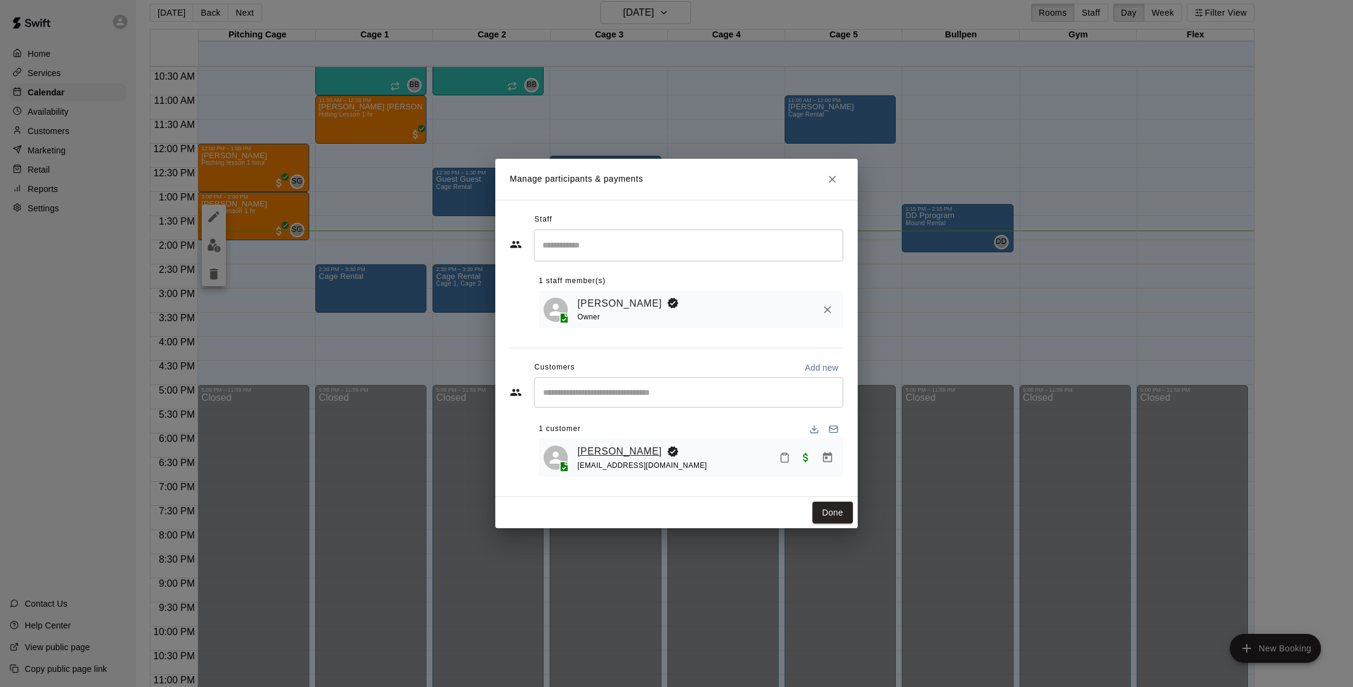
click at [596, 450] on link "[PERSON_NAME]" at bounding box center [619, 452] width 85 height 16
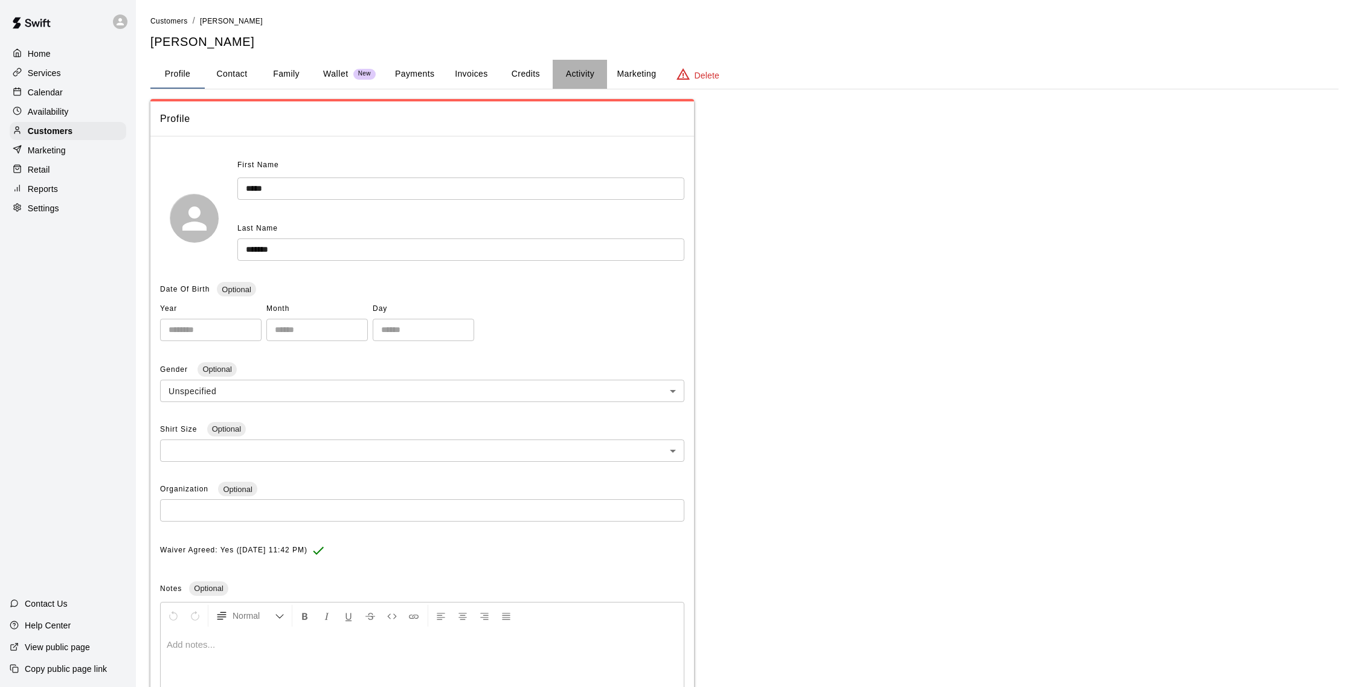
click at [578, 80] on button "Activity" at bounding box center [580, 74] width 54 height 29
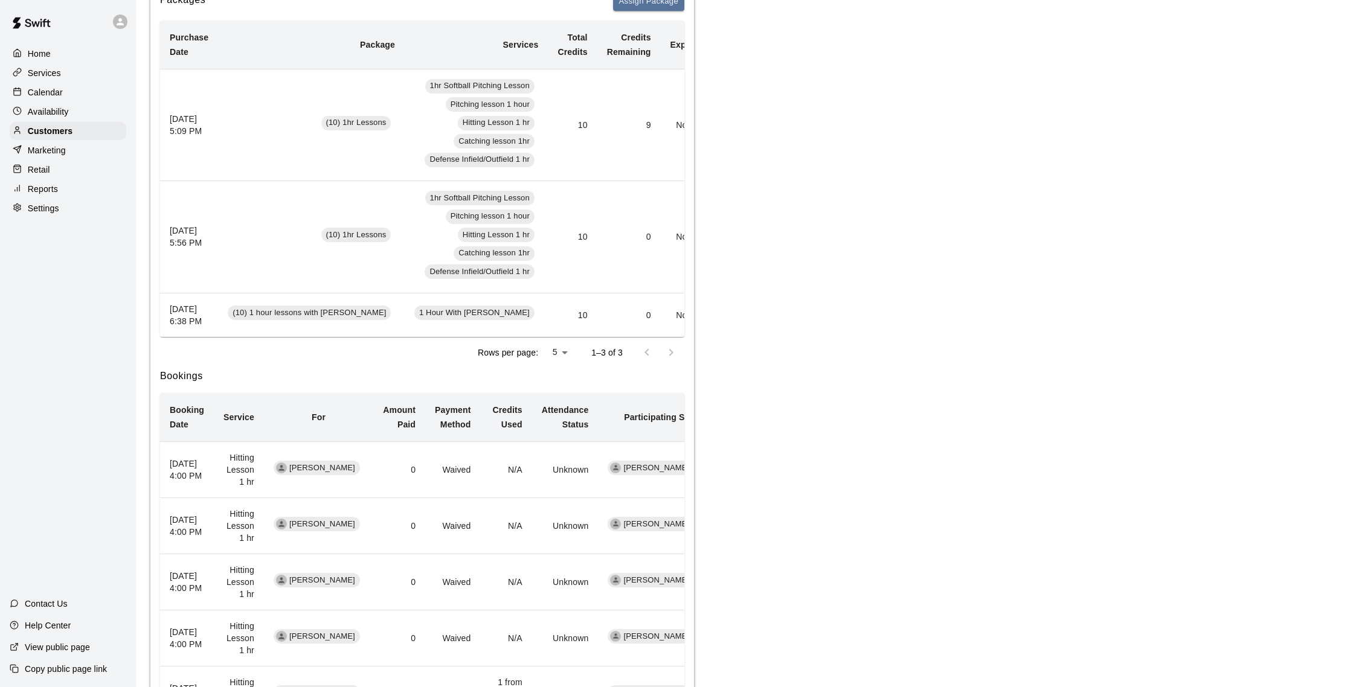
scroll to position [261, 0]
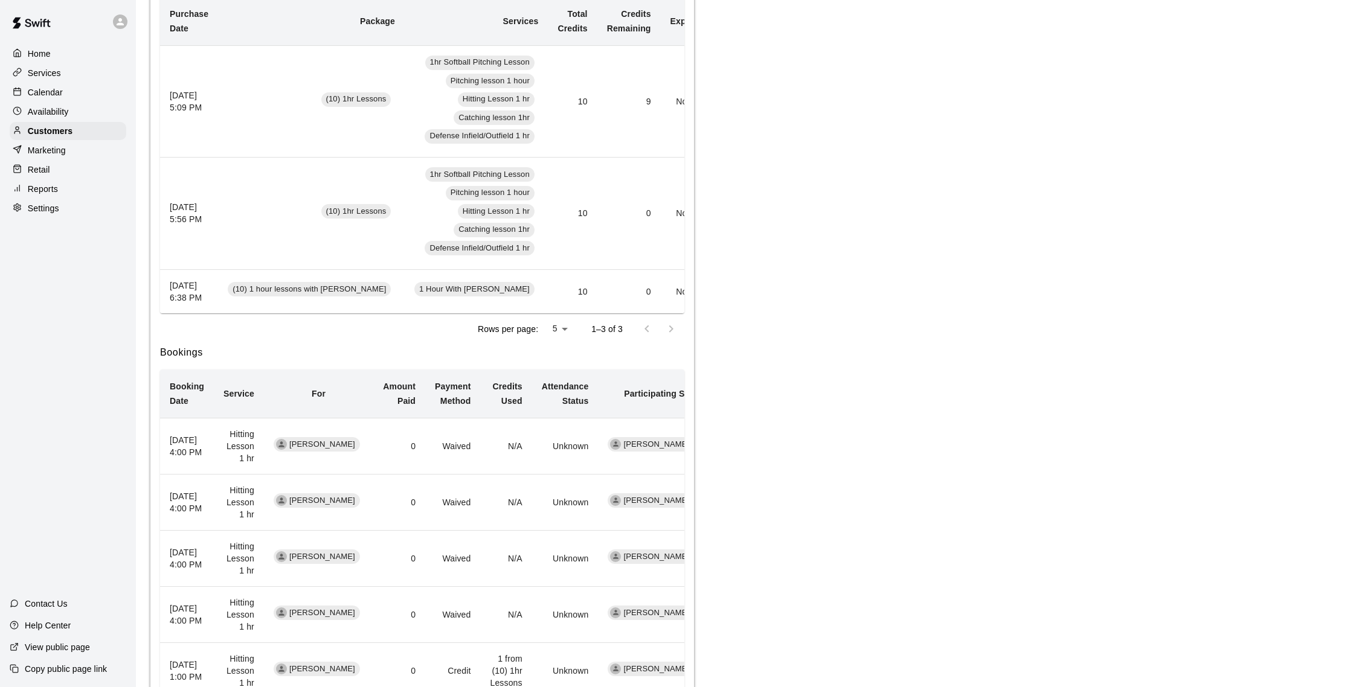
click at [71, 92] on div "Calendar" at bounding box center [68, 92] width 117 height 18
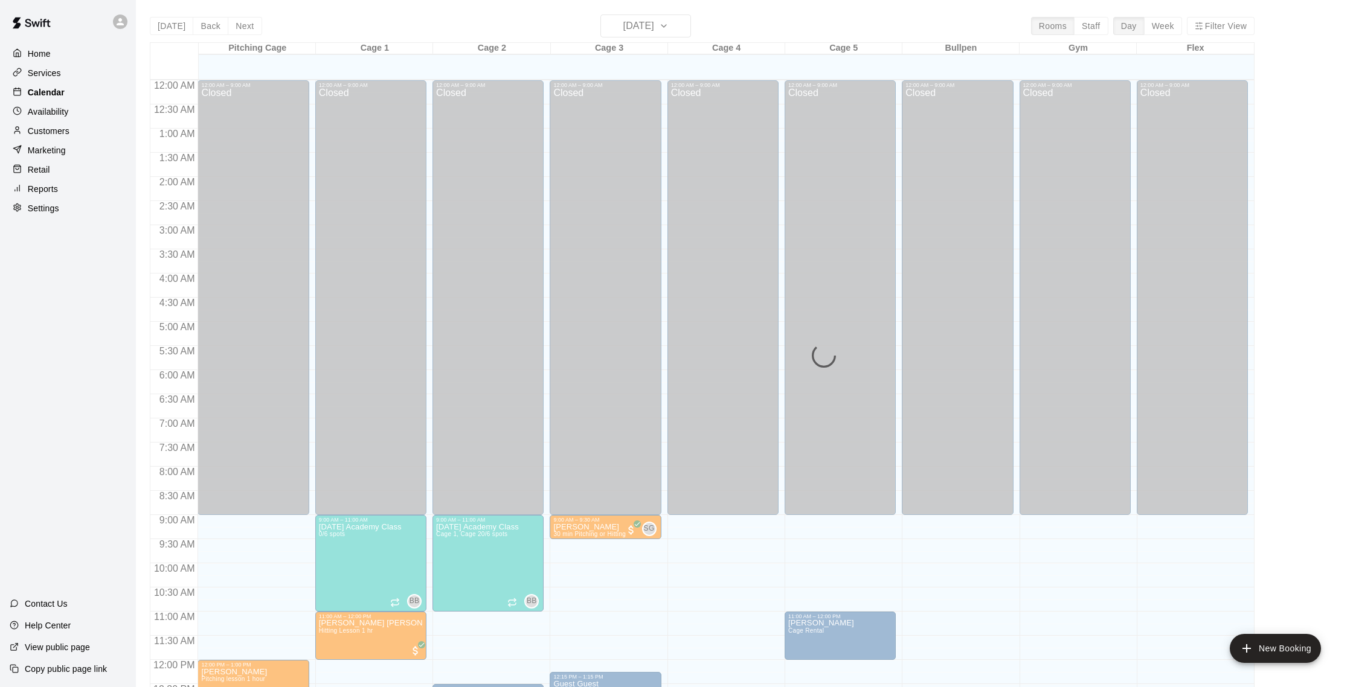
scroll to position [503, 0]
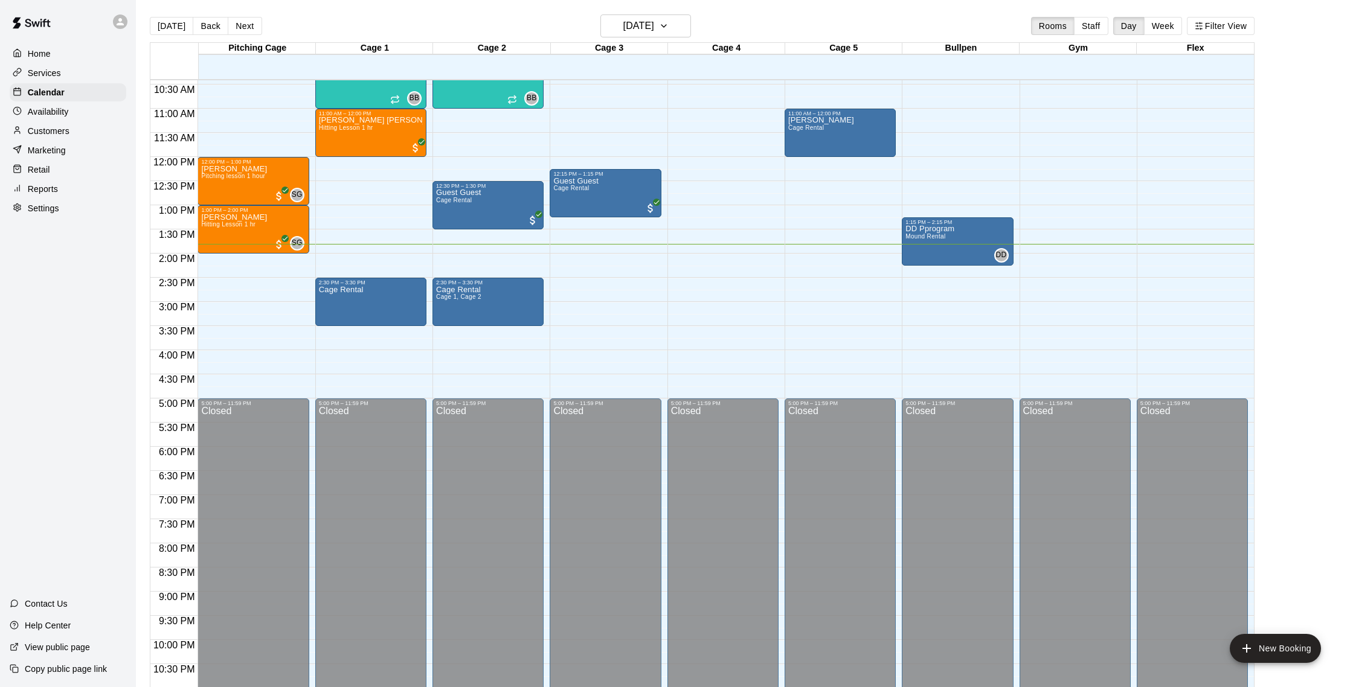
click at [57, 129] on p "Customers" at bounding box center [49, 131] width 42 height 12
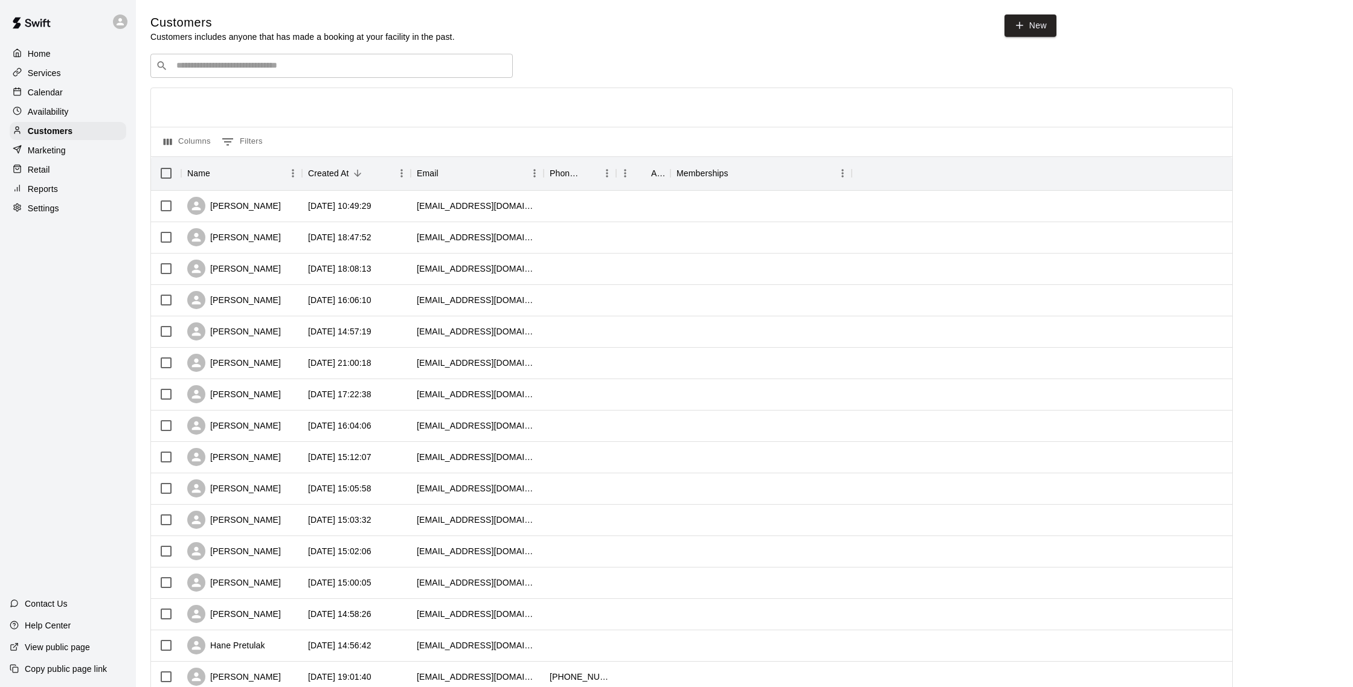
click at [57, 98] on div "Calendar" at bounding box center [68, 92] width 117 height 18
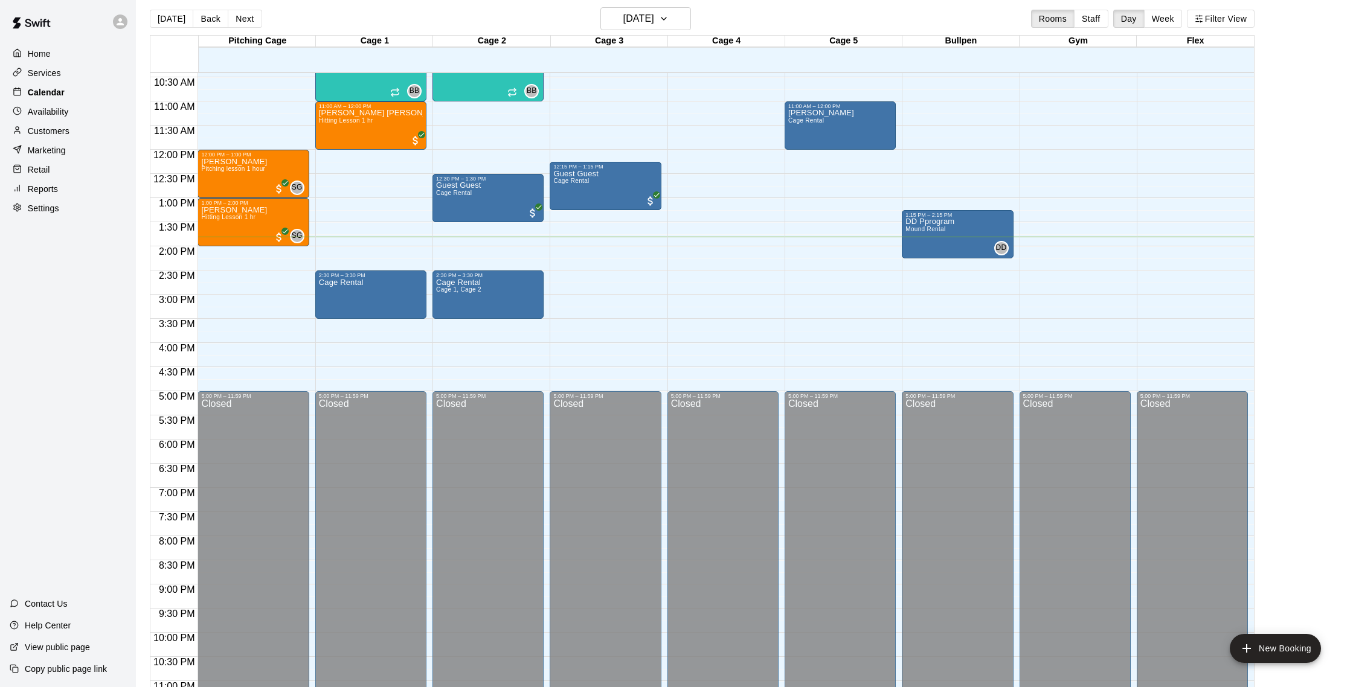
scroll to position [10, 0]
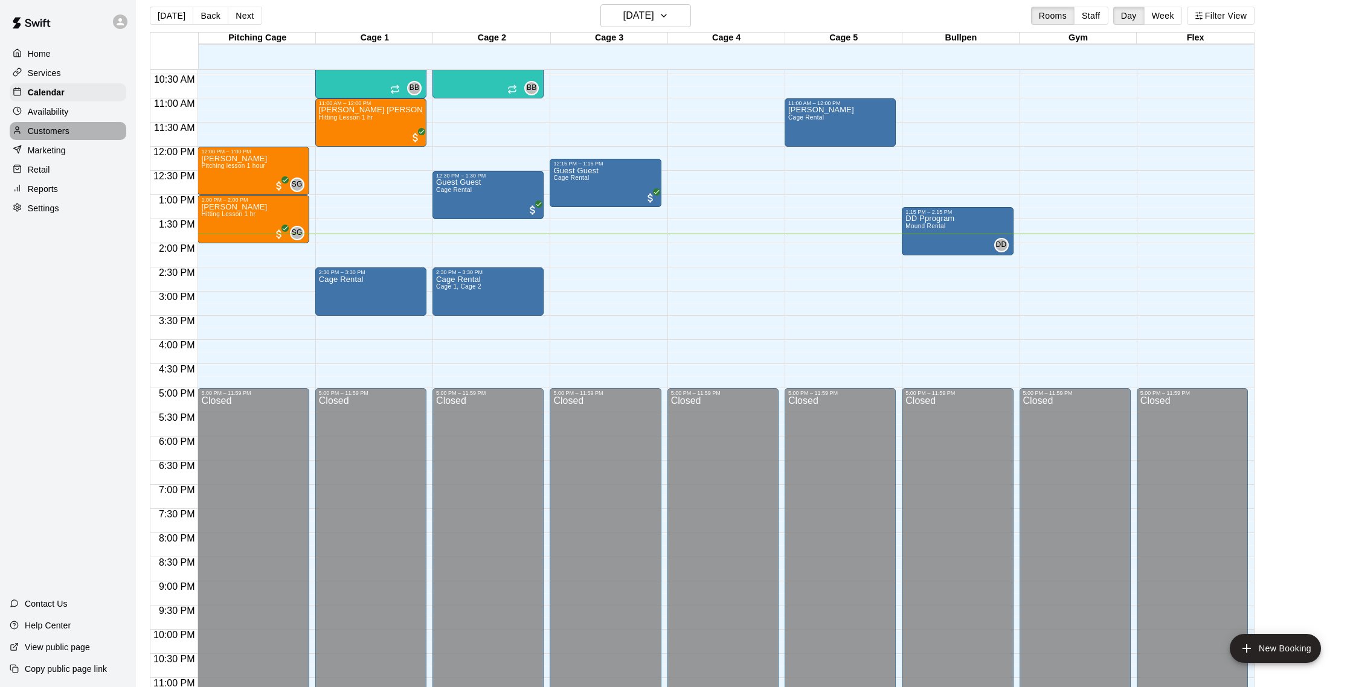
drag, startPoint x: 63, startPoint y: 129, endPoint x: 77, endPoint y: 133, distance: 14.4
click at [63, 129] on p "Customers" at bounding box center [49, 131] width 42 height 12
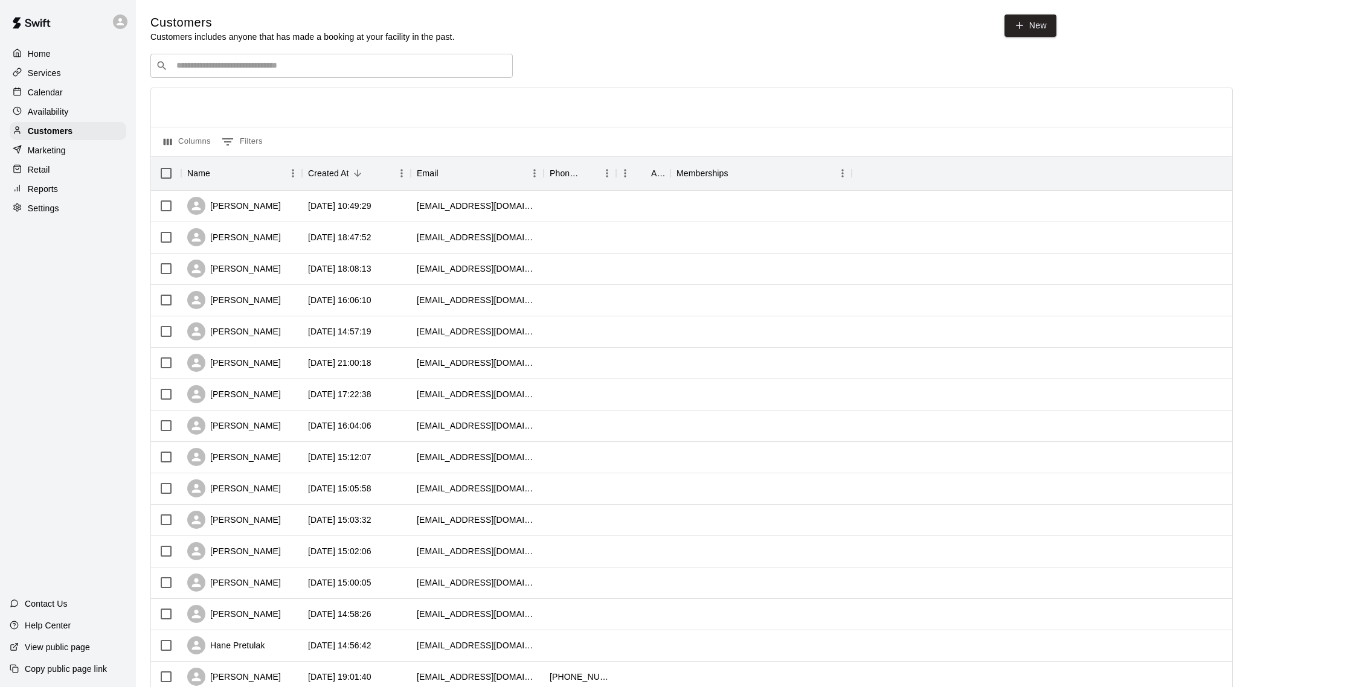
scroll to position [1, 0]
click at [63, 86] on div "Calendar" at bounding box center [68, 92] width 117 height 18
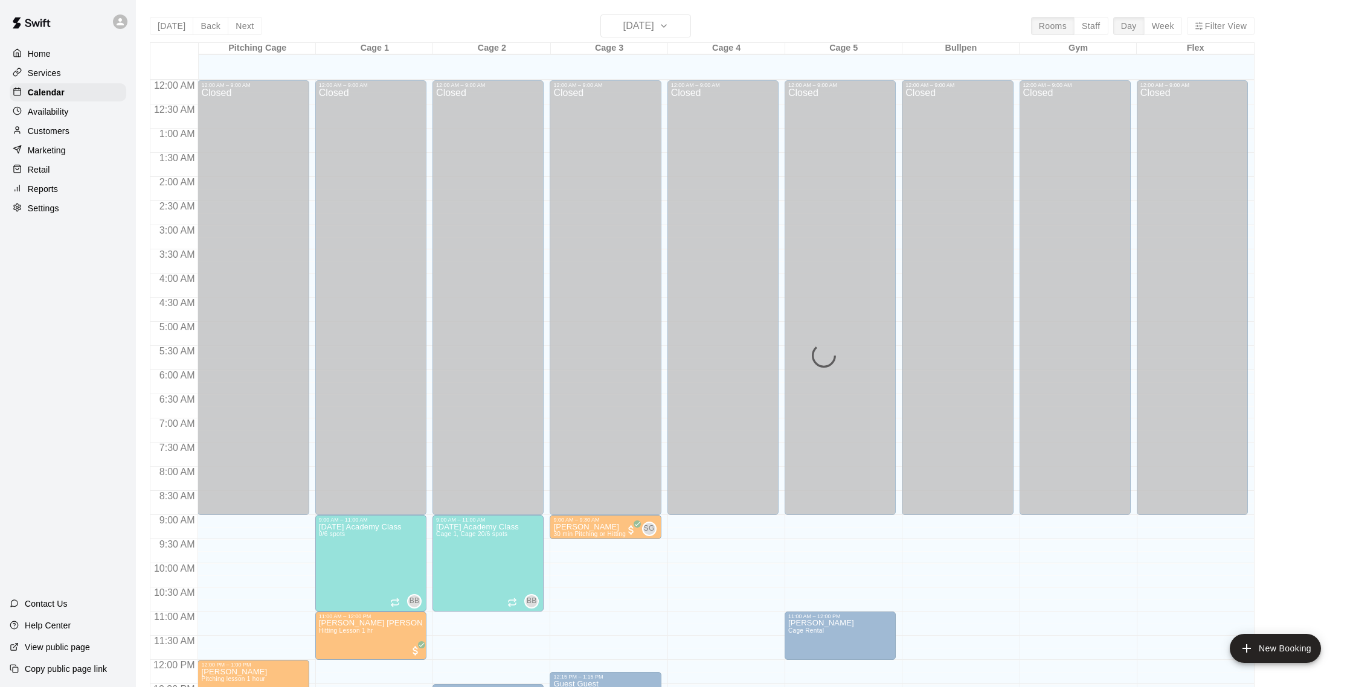
scroll to position [503, 0]
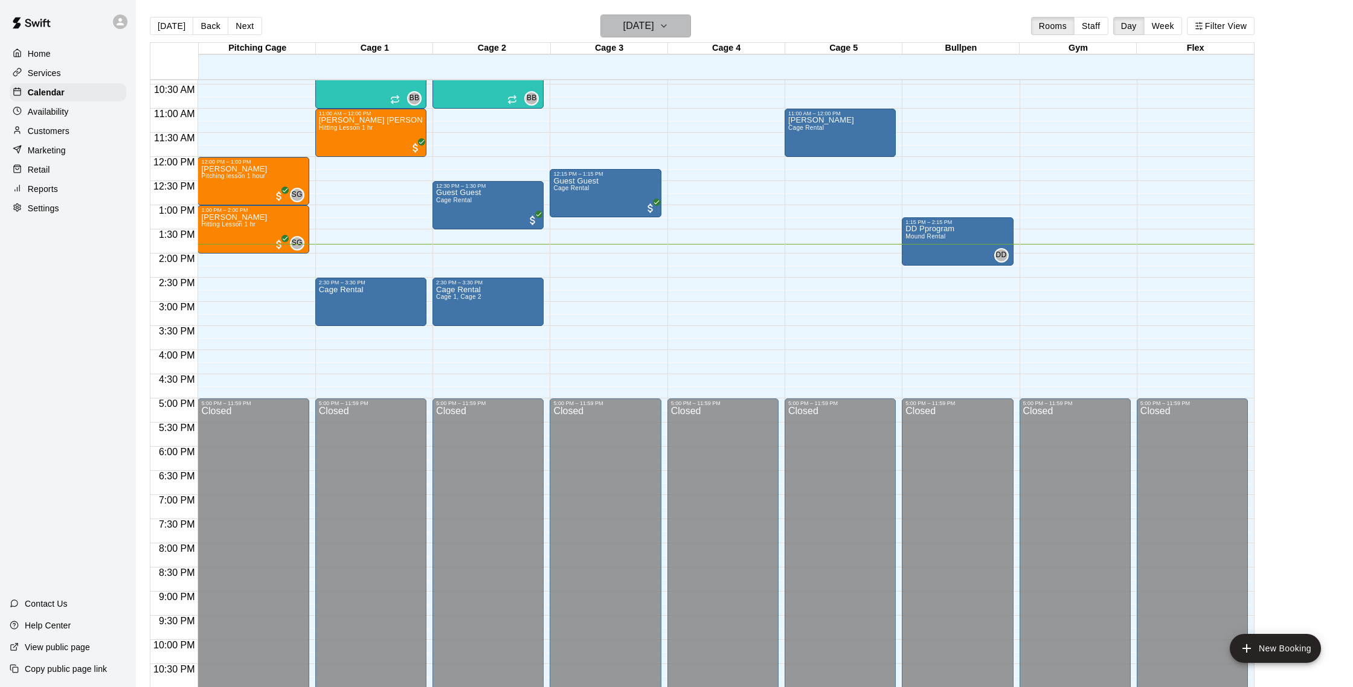
click at [652, 34] on button "[DATE]" at bounding box center [645, 25] width 91 height 23
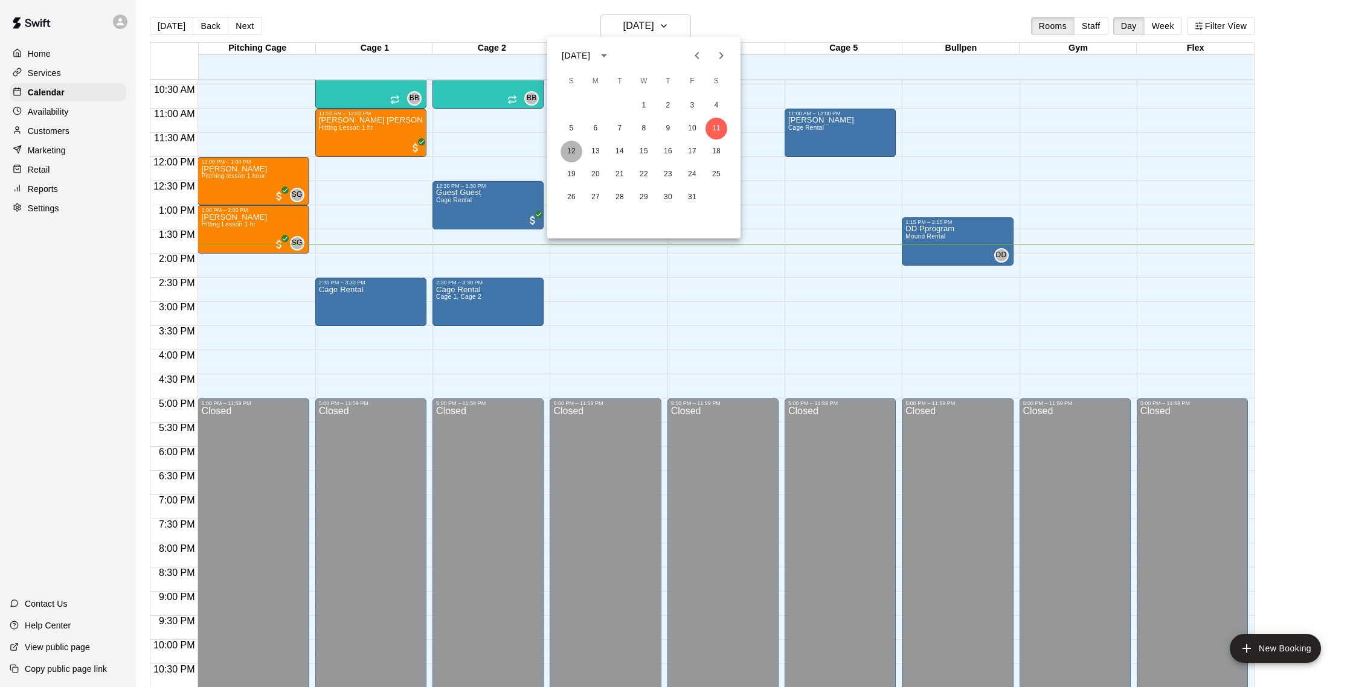
click at [573, 148] on button "12" at bounding box center [571, 152] width 22 height 22
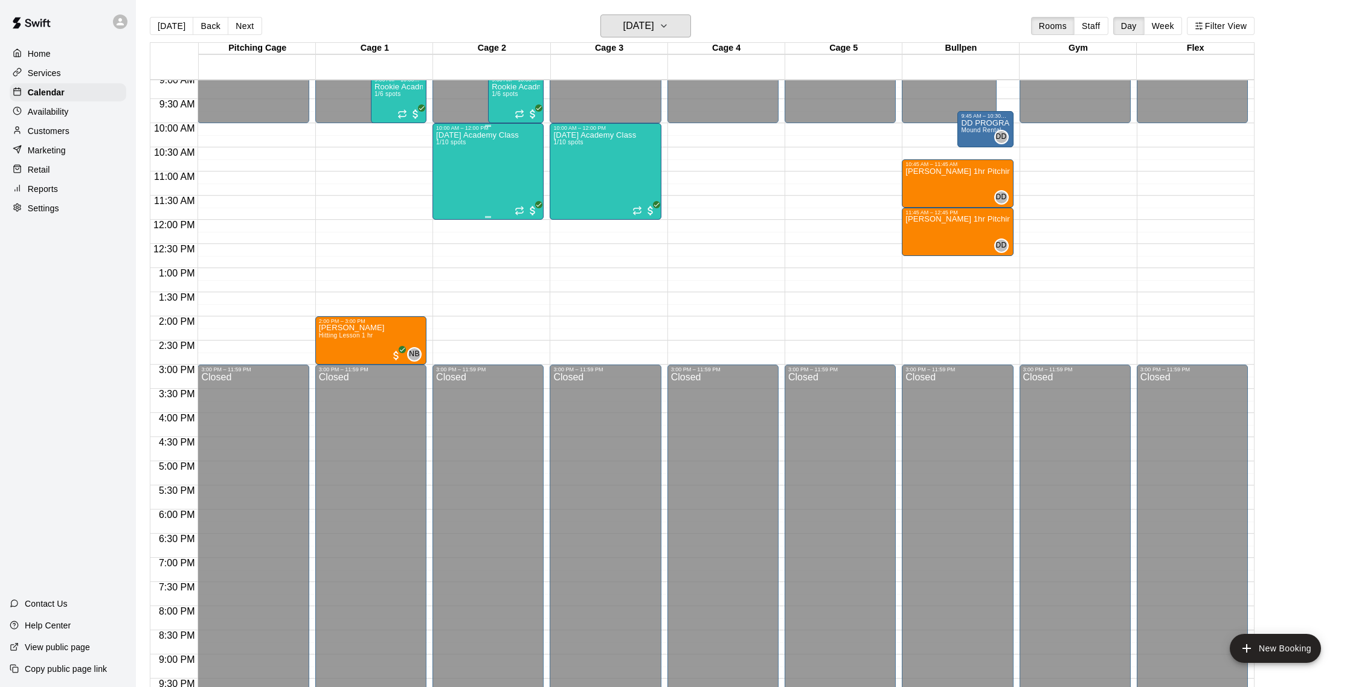
scroll to position [438, 0]
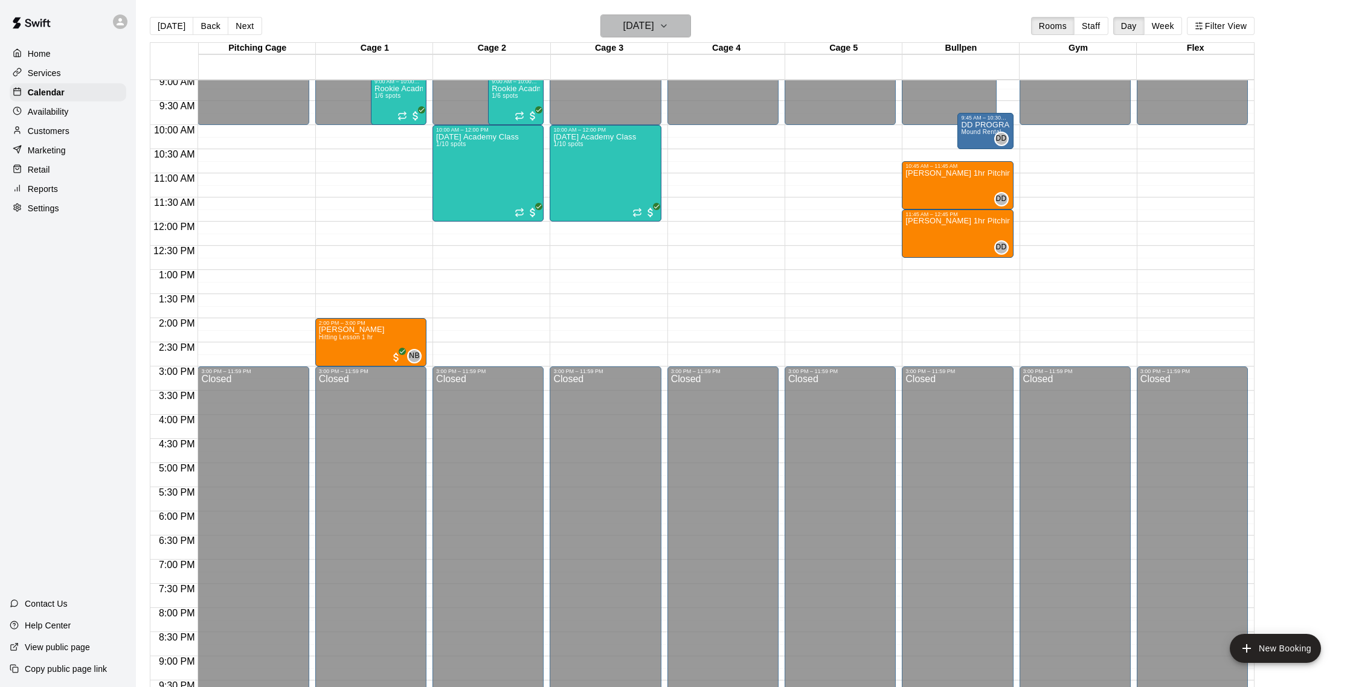
click at [649, 27] on h6 "[DATE]" at bounding box center [638, 26] width 31 height 17
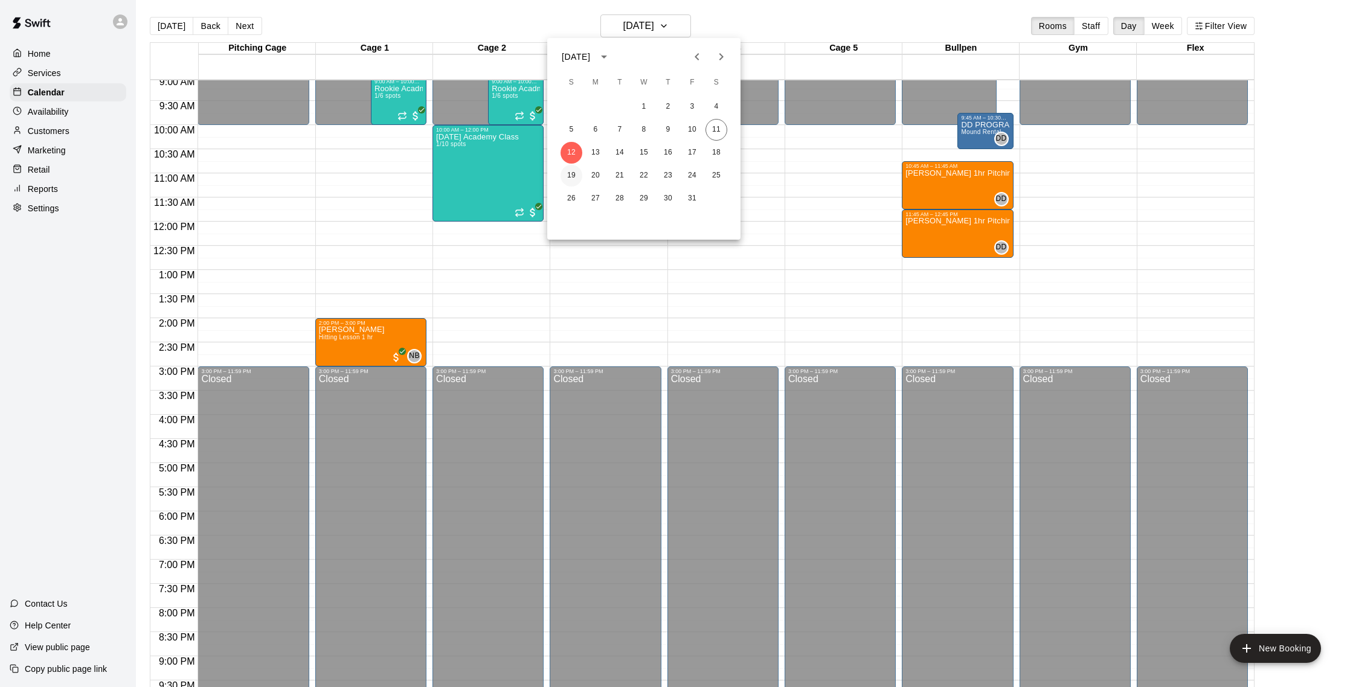
click at [573, 175] on button "19" at bounding box center [571, 176] width 22 height 22
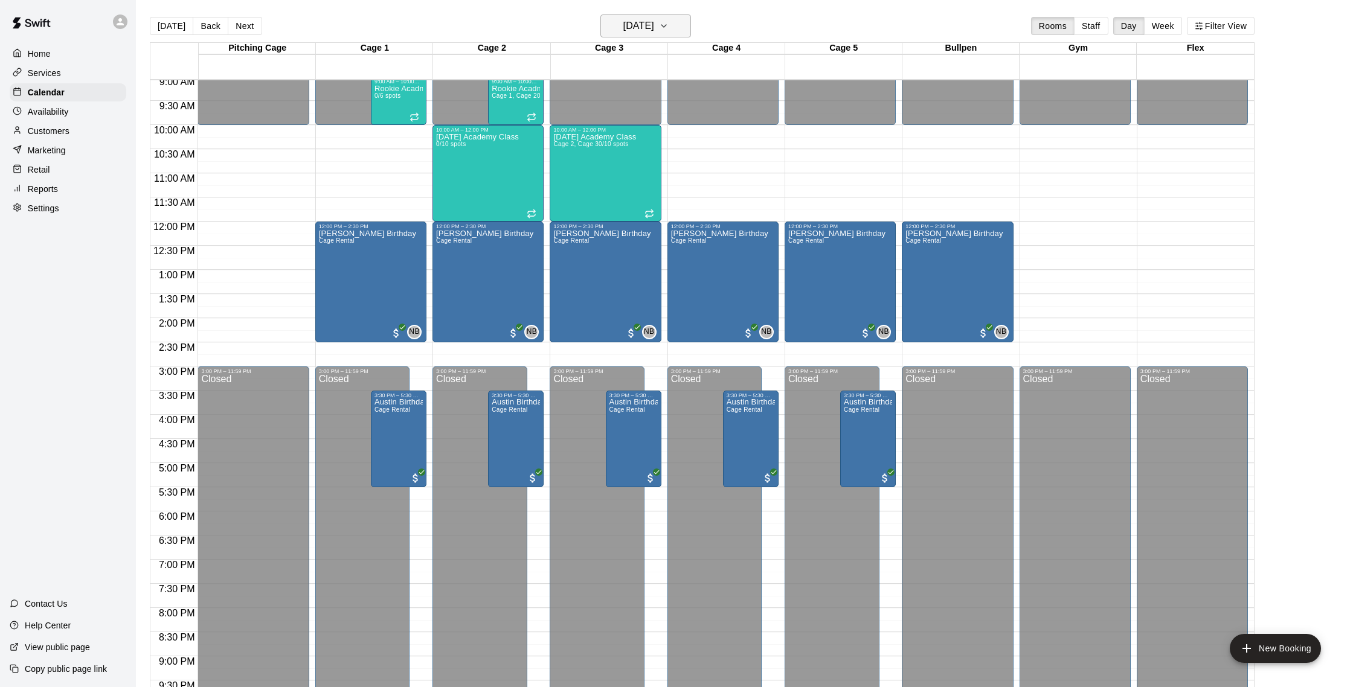
click at [638, 25] on h6 "[DATE]" at bounding box center [638, 26] width 31 height 17
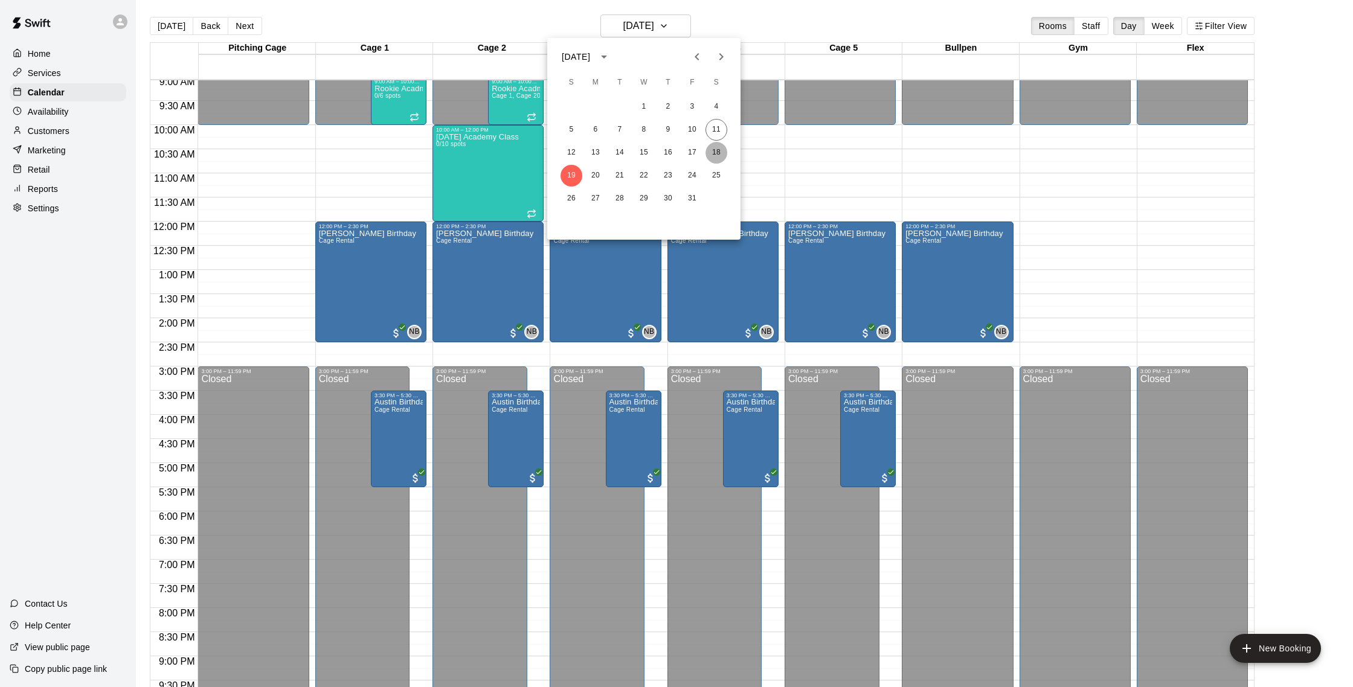
click at [722, 153] on button "18" at bounding box center [716, 153] width 22 height 22
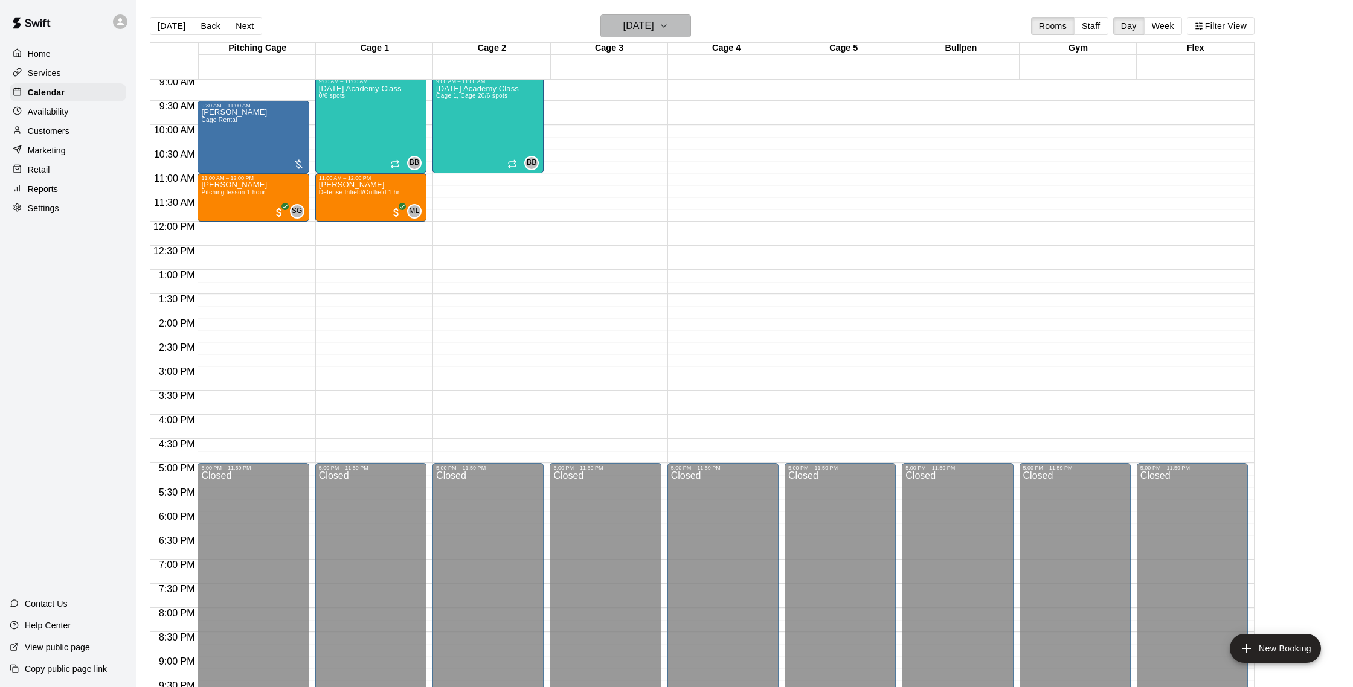
click at [654, 25] on h6 "[DATE]" at bounding box center [638, 26] width 31 height 17
click at [577, 177] on button "19" at bounding box center [571, 176] width 22 height 22
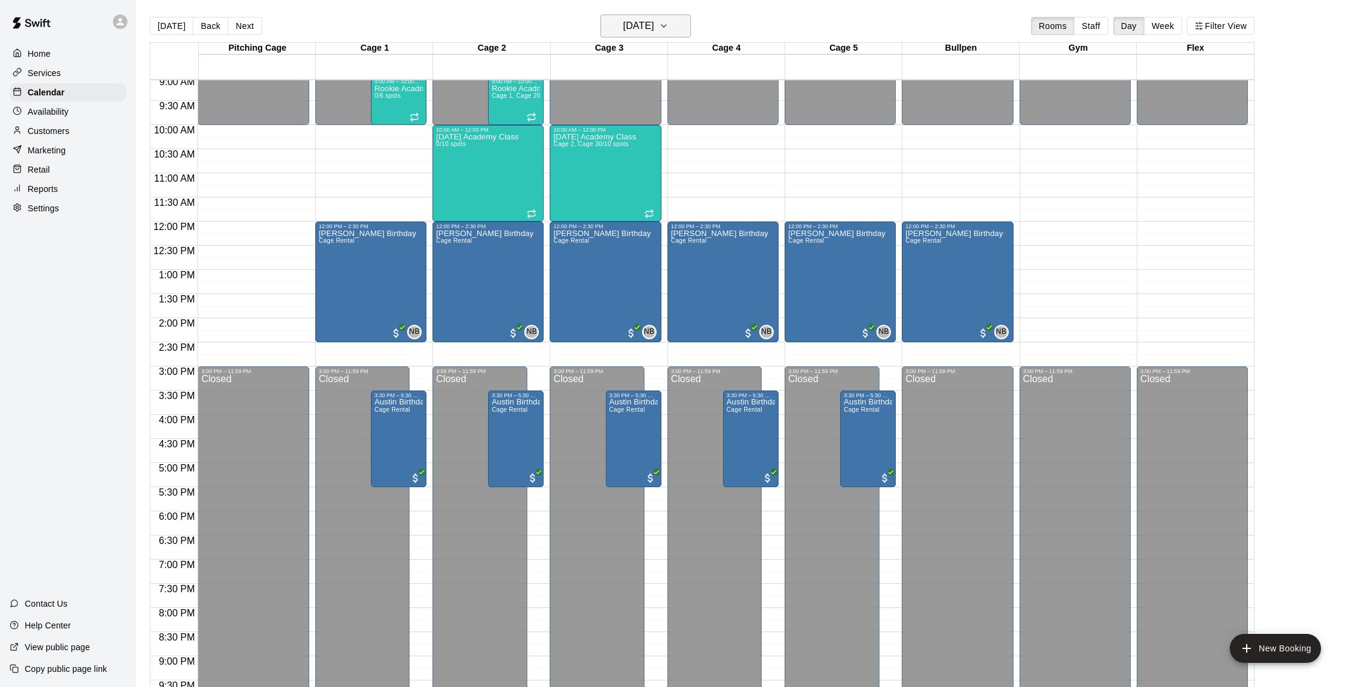
click at [644, 36] on button "[DATE]" at bounding box center [645, 25] width 91 height 23
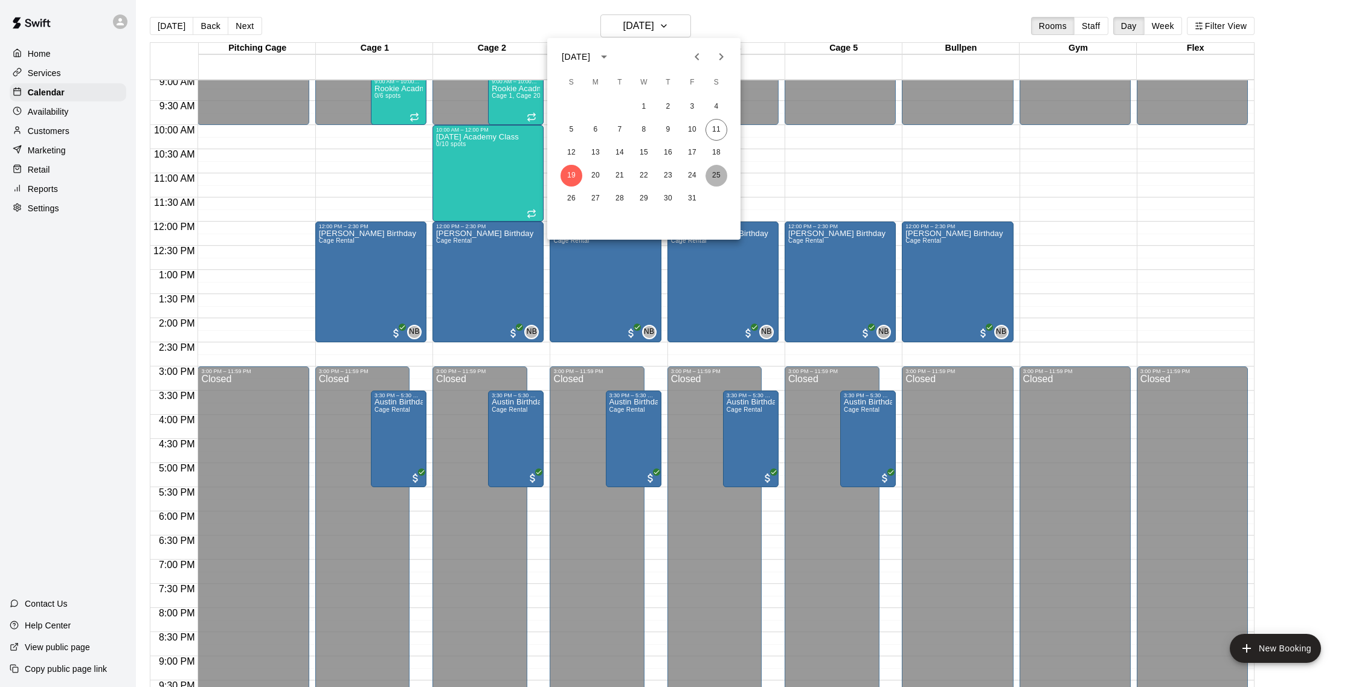
click at [720, 180] on button "25" at bounding box center [716, 176] width 22 height 22
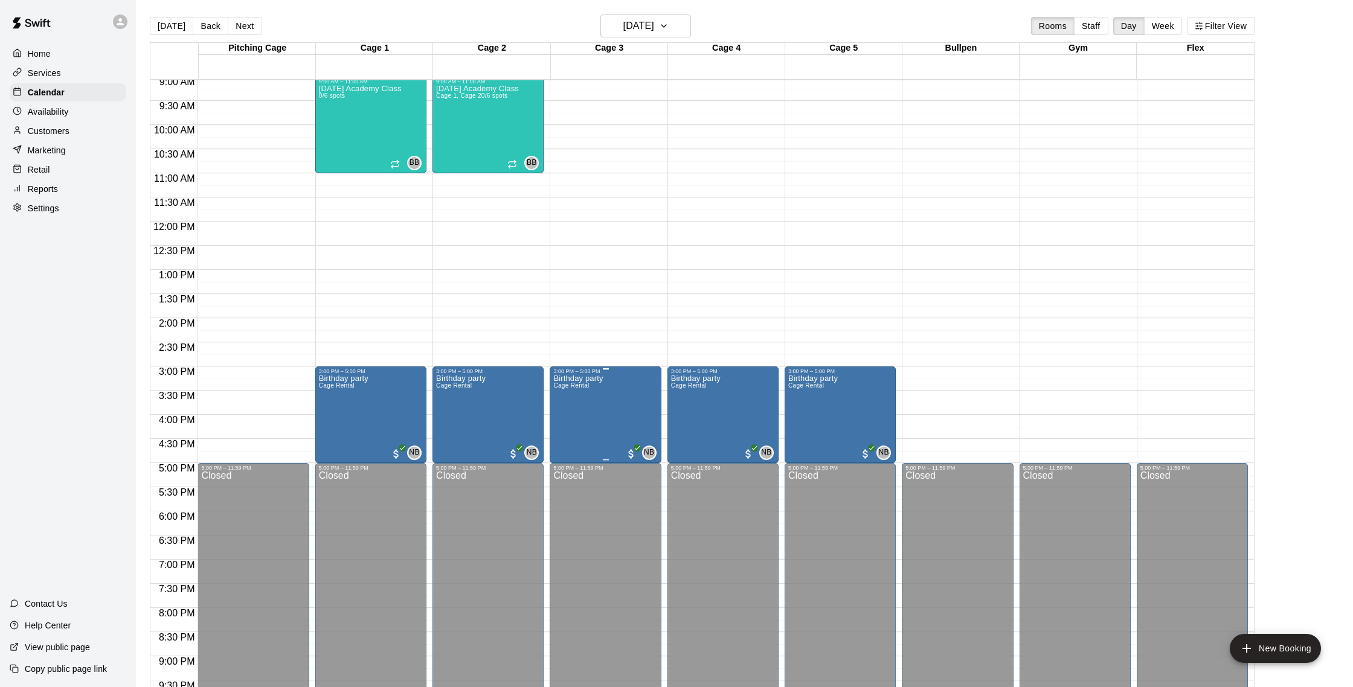
click at [581, 379] on p "Birthday party" at bounding box center [578, 379] width 50 height 0
click at [563, 416] on img "edit" at bounding box center [566, 420] width 14 height 14
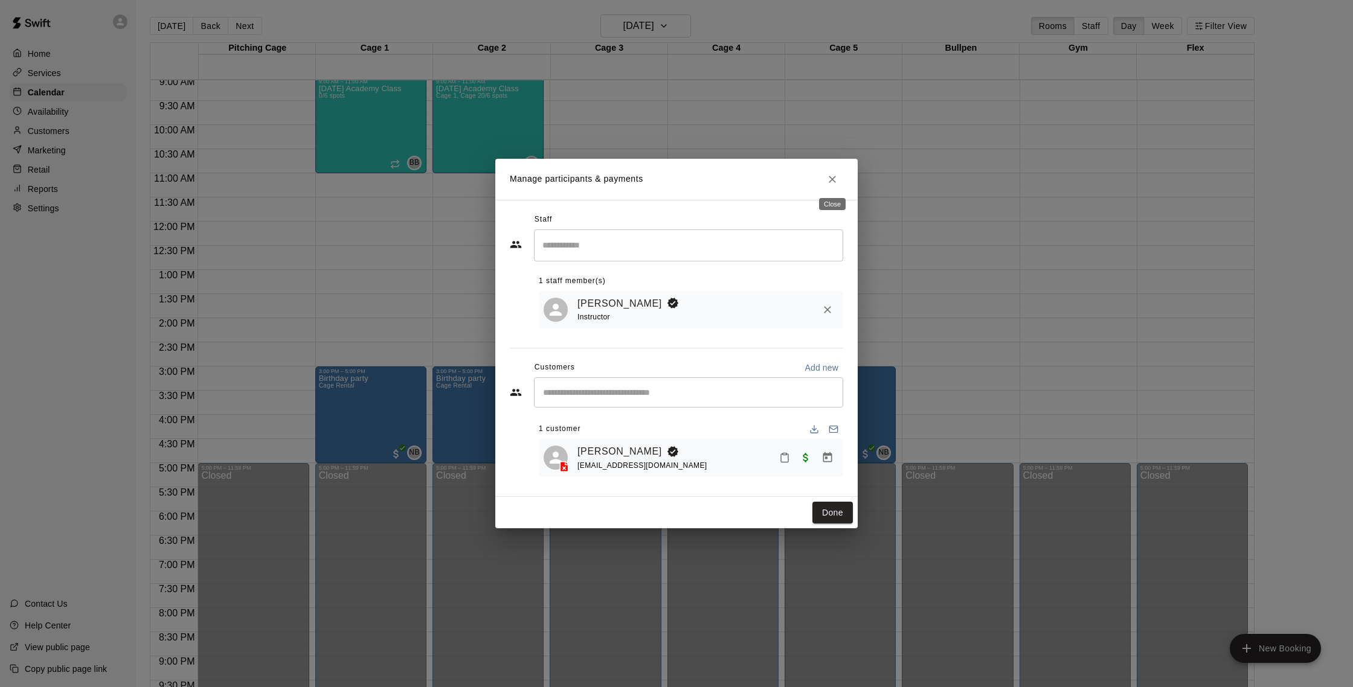
click at [840, 179] on button "Close" at bounding box center [832, 180] width 22 height 22
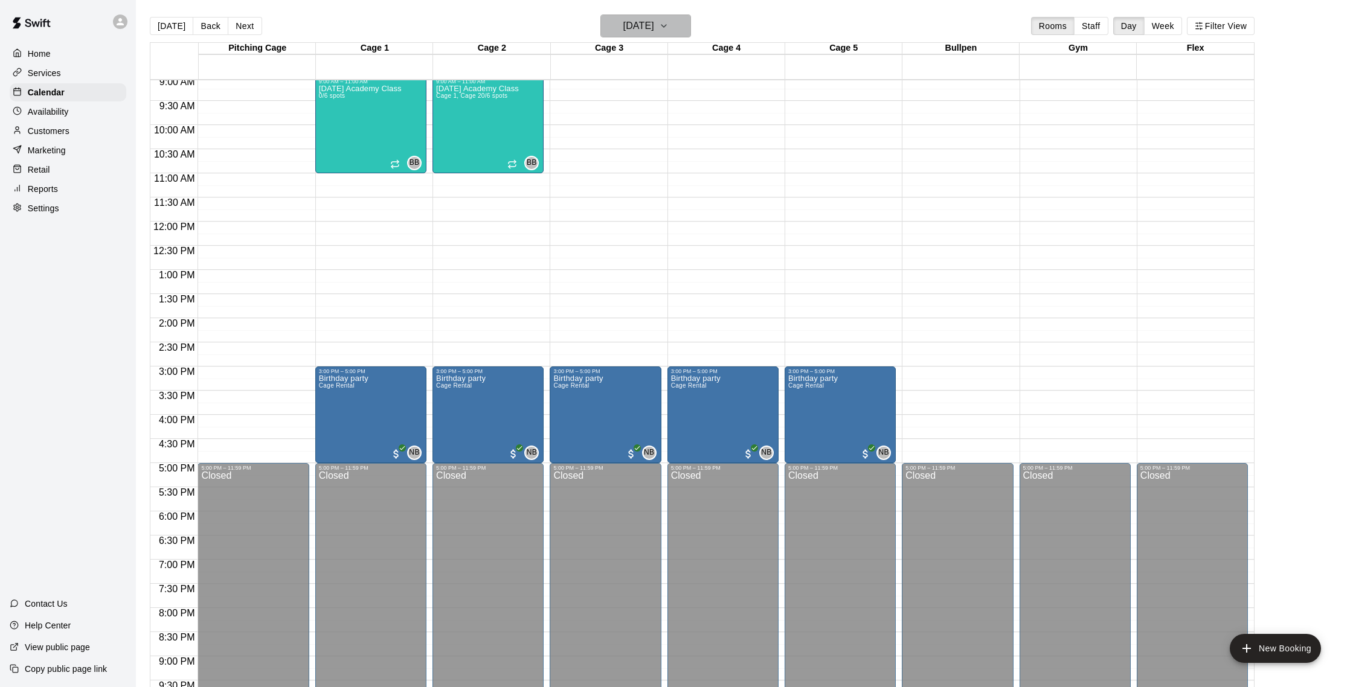
click at [654, 26] on h6 "[DATE]" at bounding box center [638, 26] width 31 height 17
click at [567, 194] on button "26" at bounding box center [571, 199] width 22 height 22
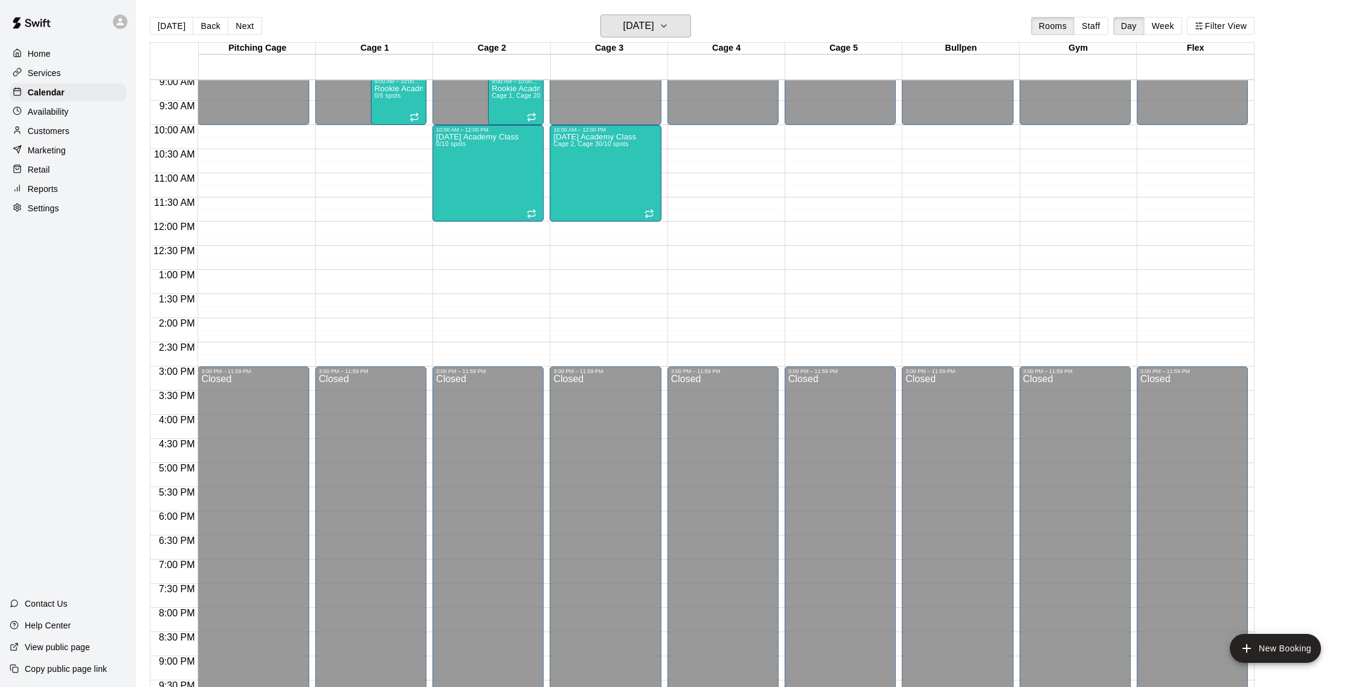
click at [649, 27] on h6 "[DATE]" at bounding box center [638, 26] width 31 height 17
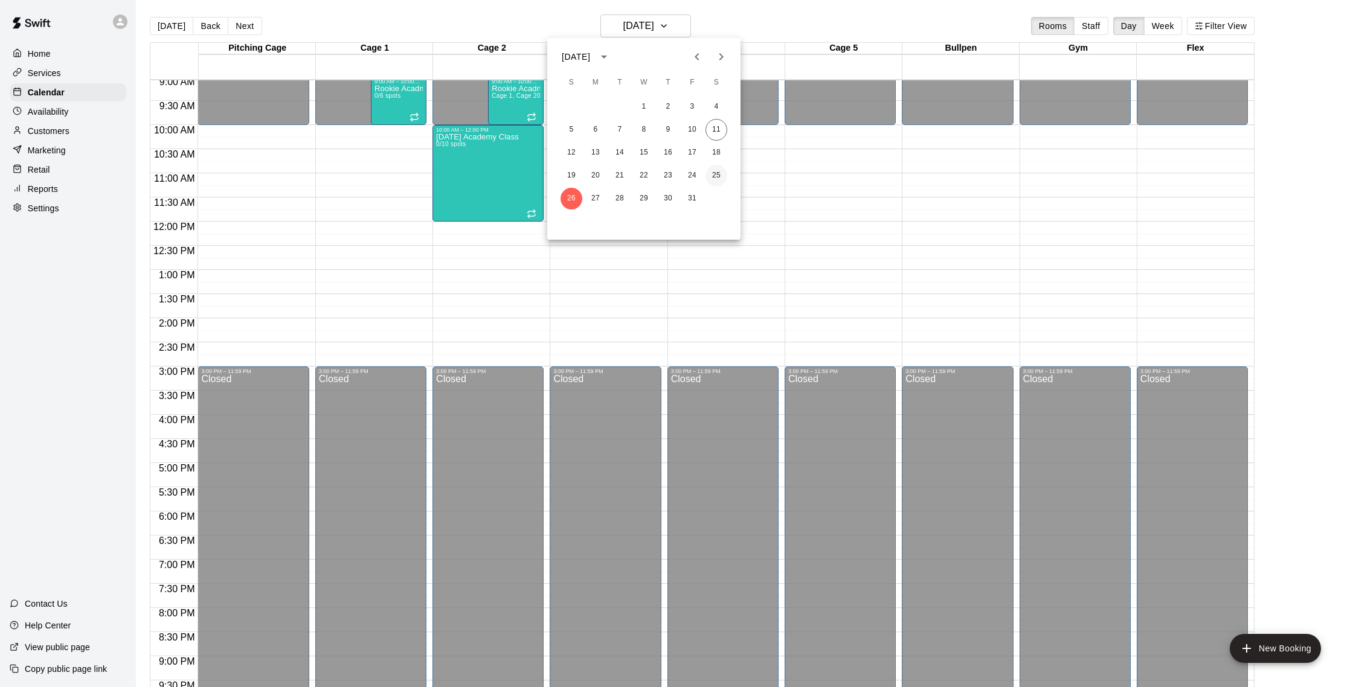
click at [714, 181] on button "25" at bounding box center [716, 176] width 22 height 22
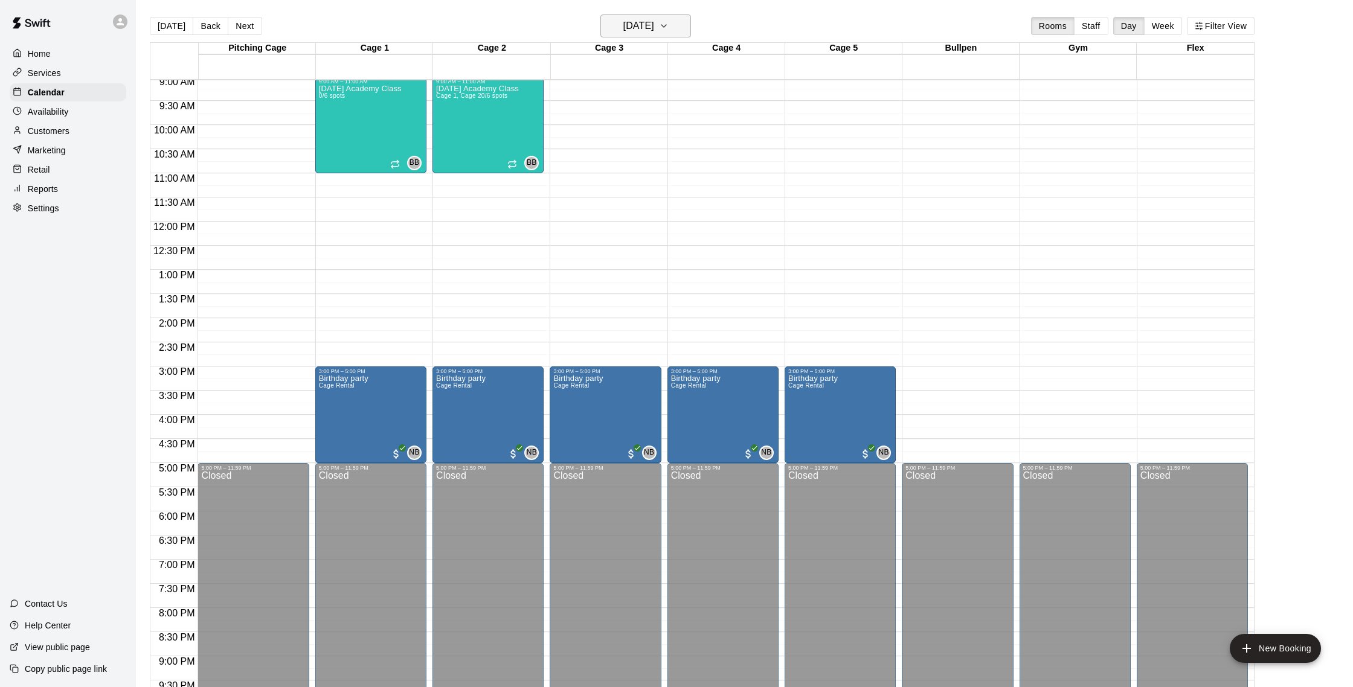
click at [637, 25] on h6 "[DATE]" at bounding box center [638, 26] width 31 height 17
click at [571, 173] on button "19" at bounding box center [571, 176] width 22 height 22
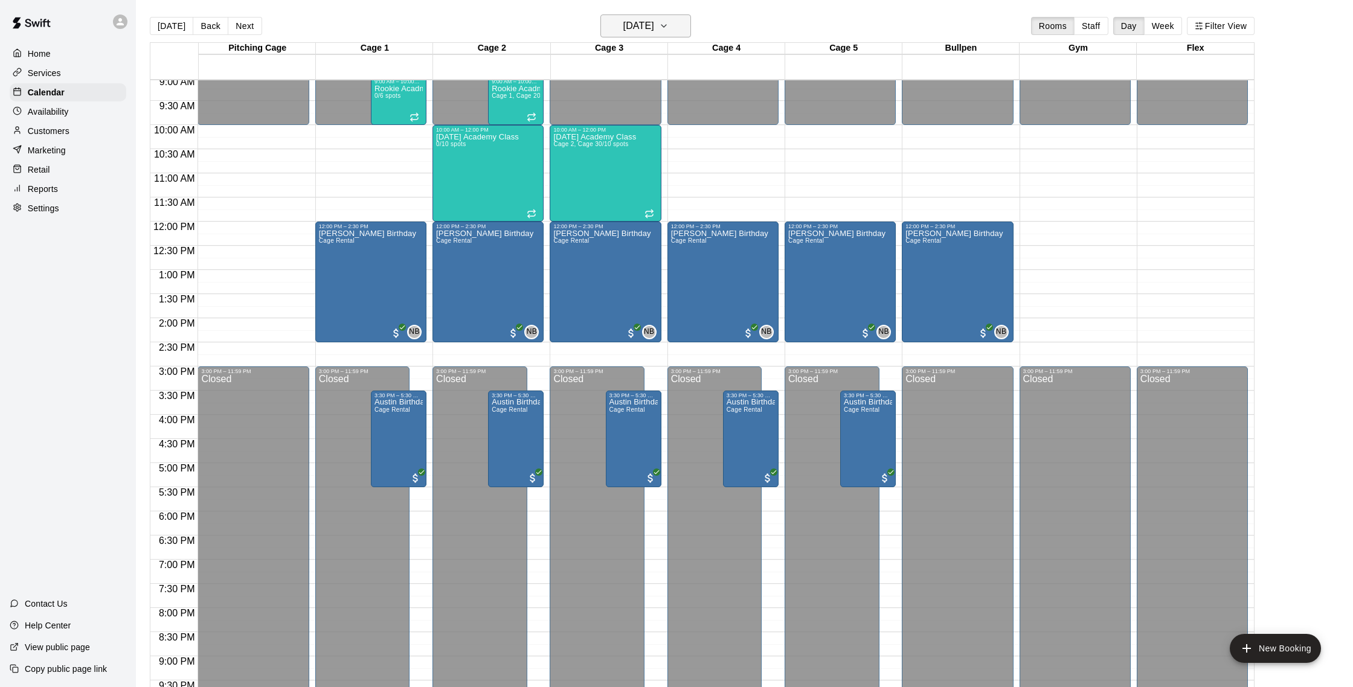
click at [641, 27] on h6 "[DATE]" at bounding box center [638, 26] width 31 height 17
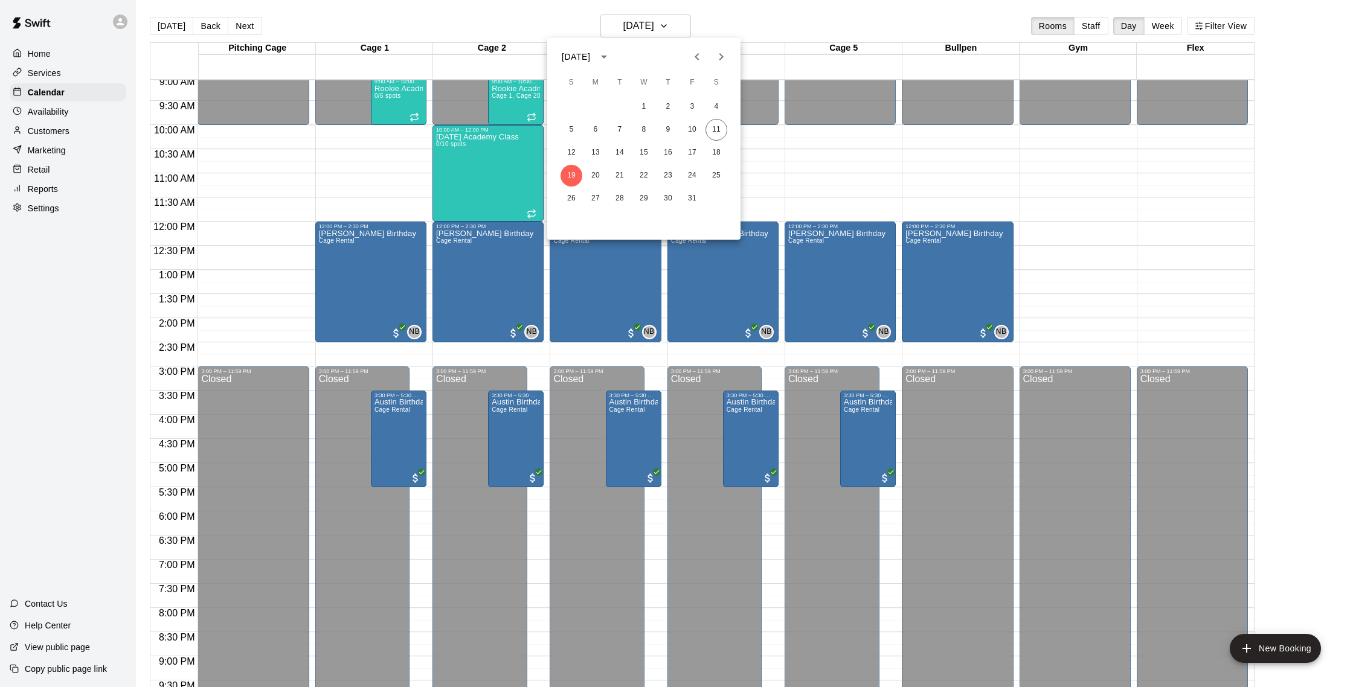
click at [405, 29] on div at bounding box center [676, 343] width 1353 height 687
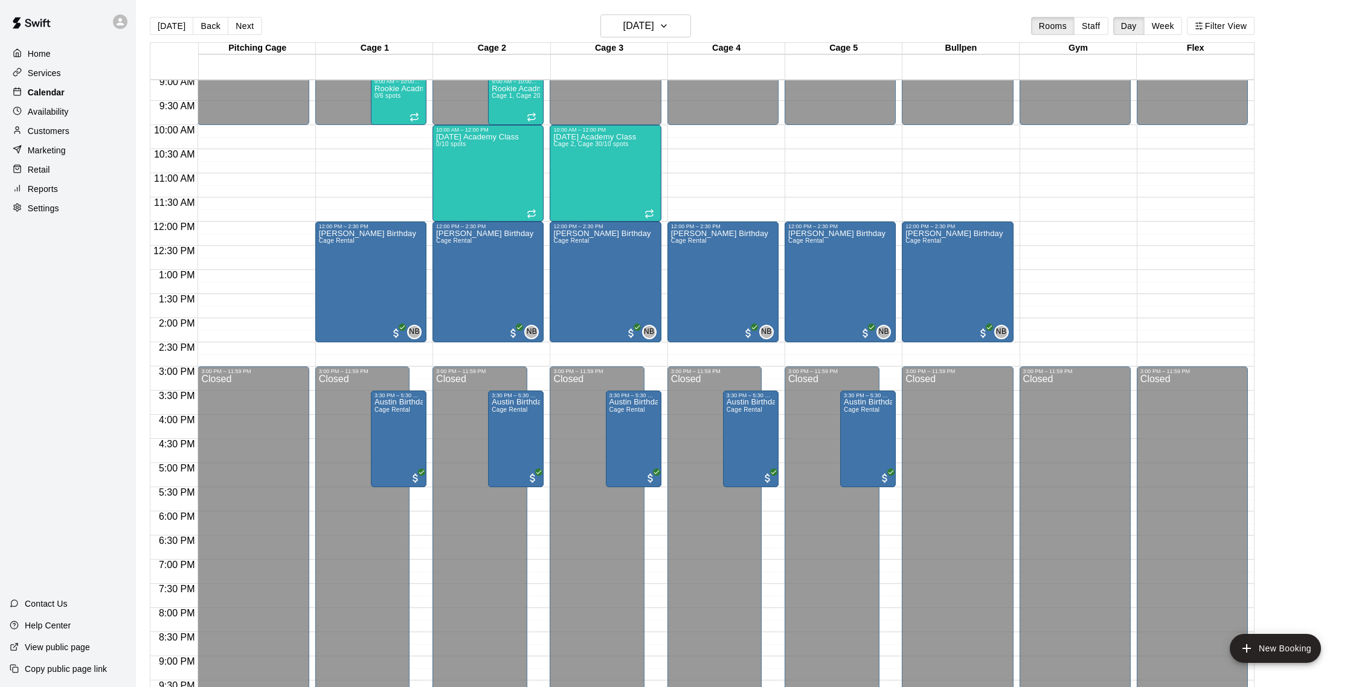
click at [72, 93] on div "Calendar" at bounding box center [68, 92] width 117 height 18
click at [60, 111] on p "Availability" at bounding box center [48, 112] width 41 height 12
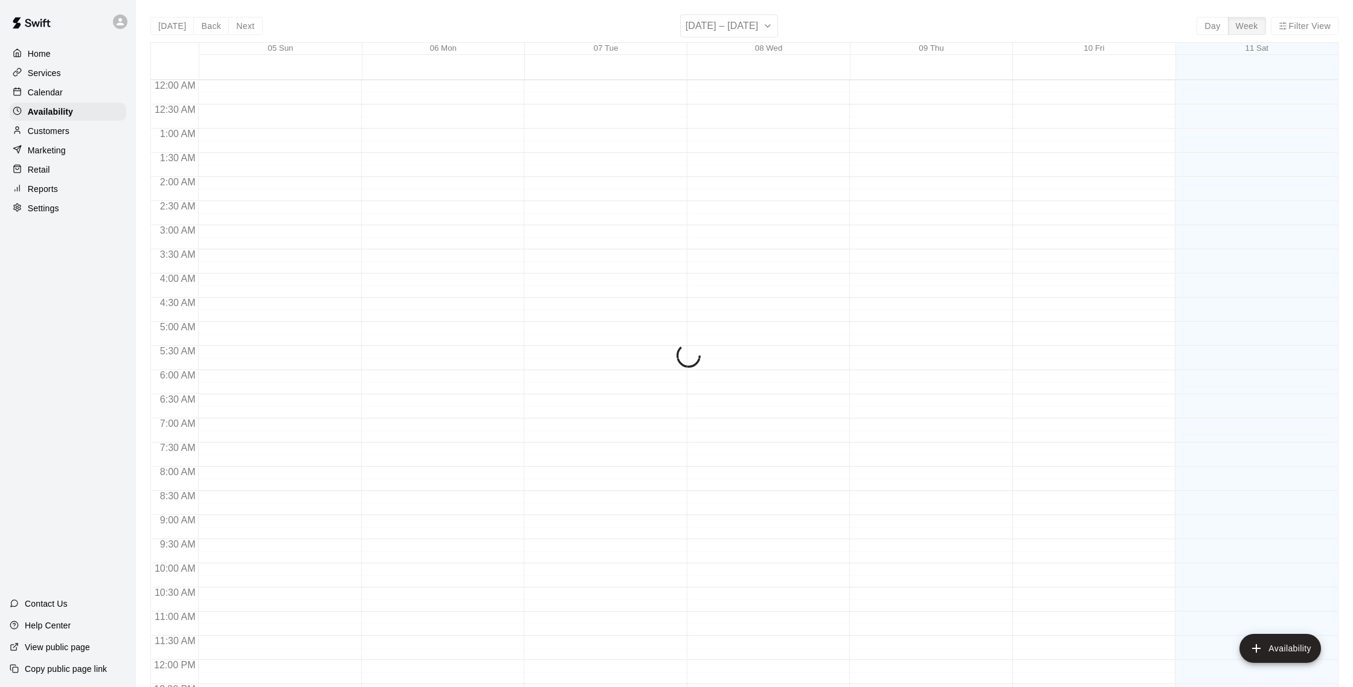
scroll to position [539, 0]
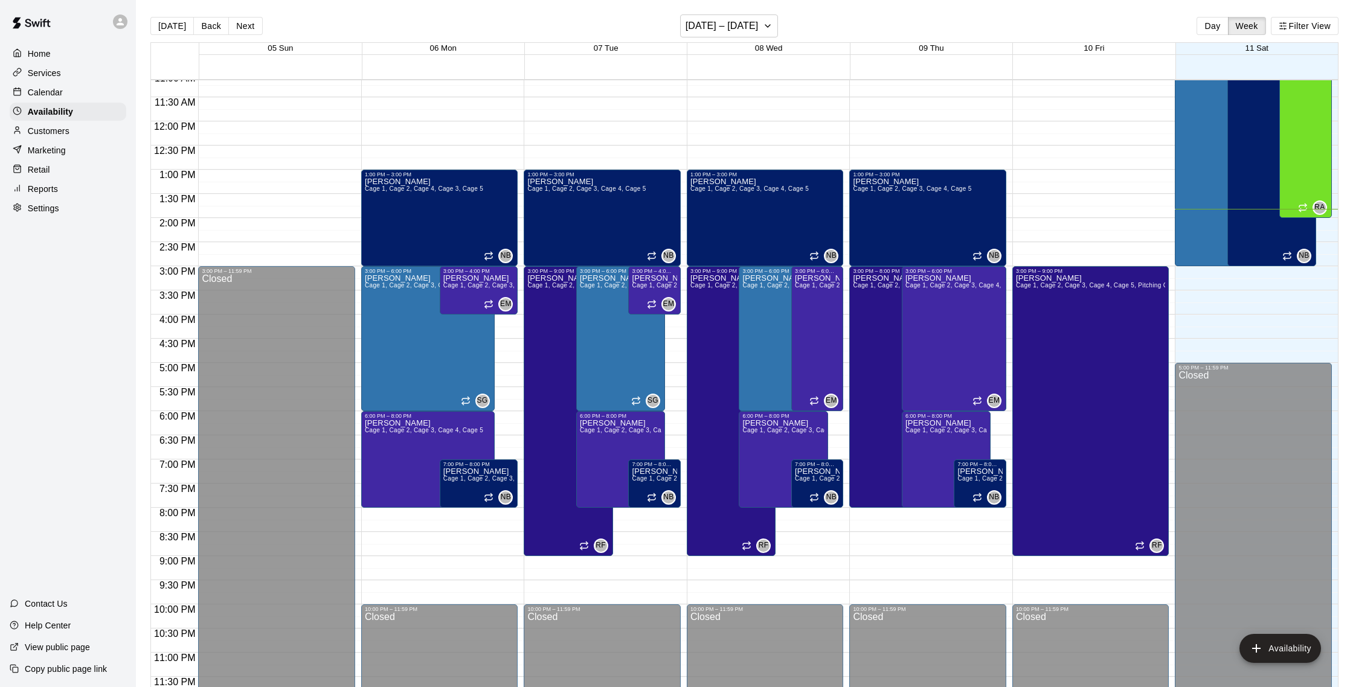
click at [57, 133] on p "Customers" at bounding box center [49, 131] width 42 height 12
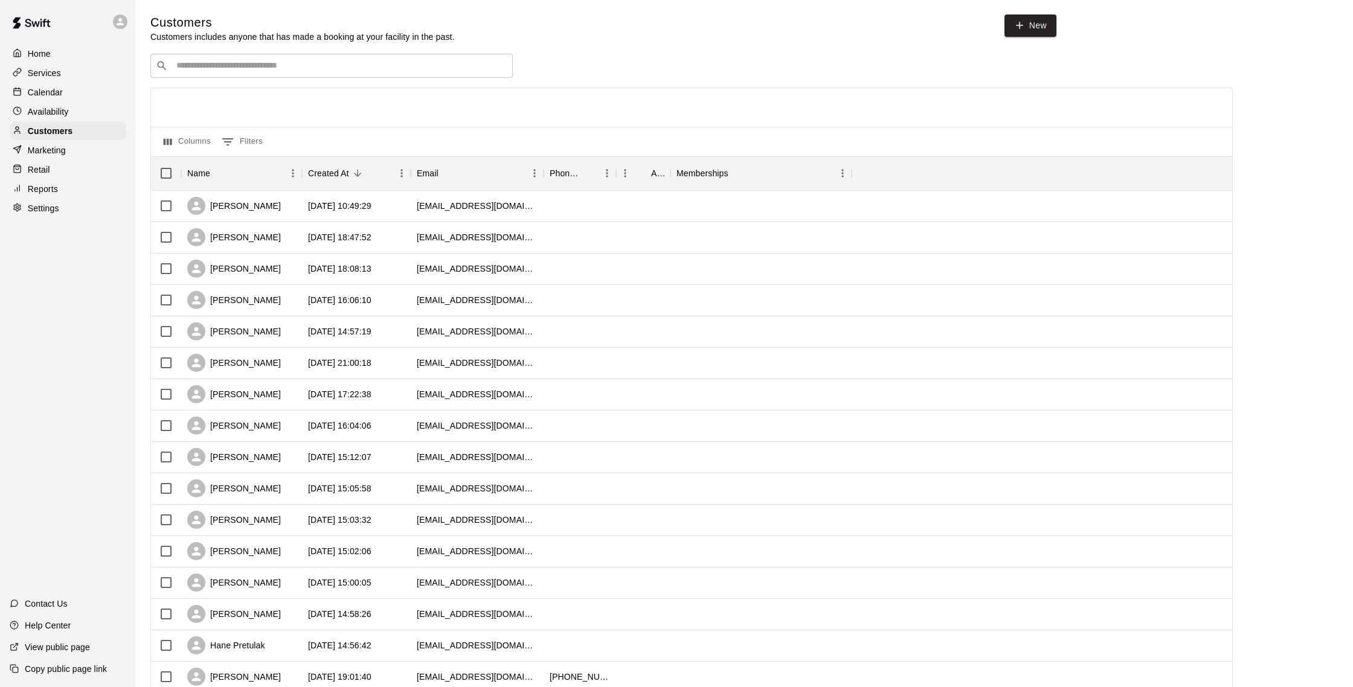
click at [80, 89] on div "Calendar" at bounding box center [68, 92] width 117 height 18
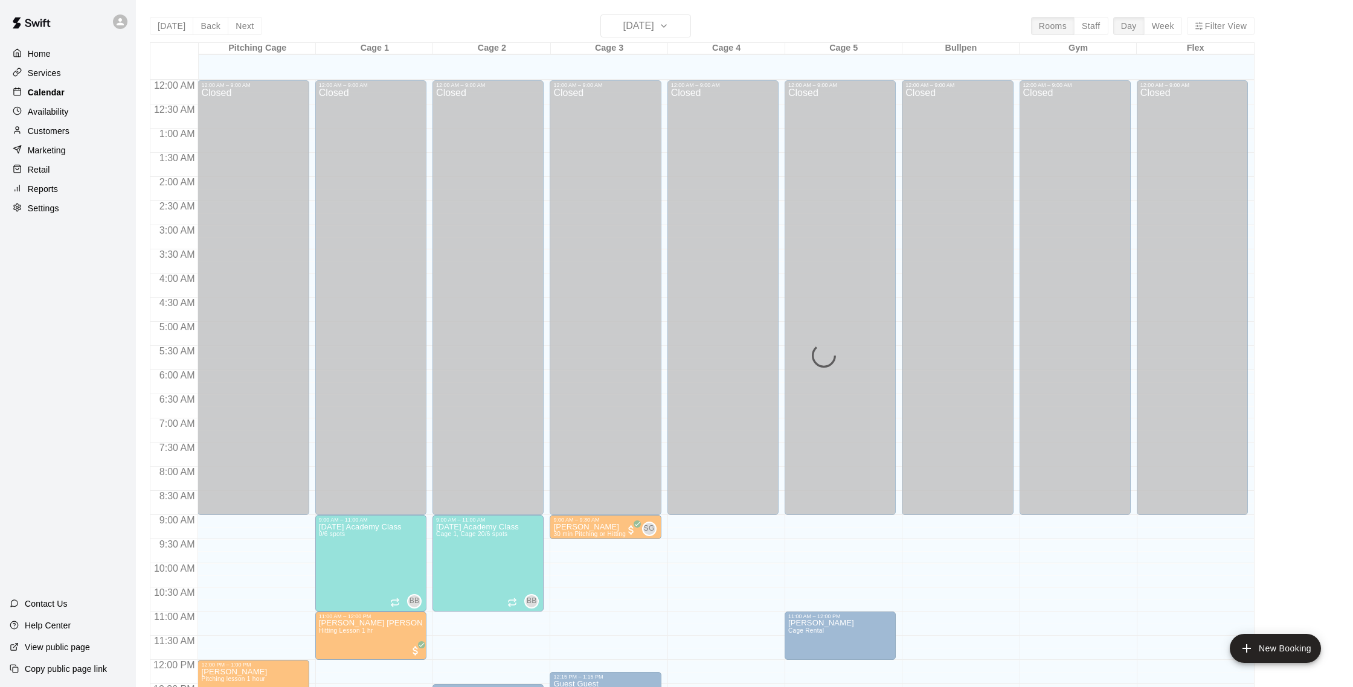
scroll to position [503, 0]
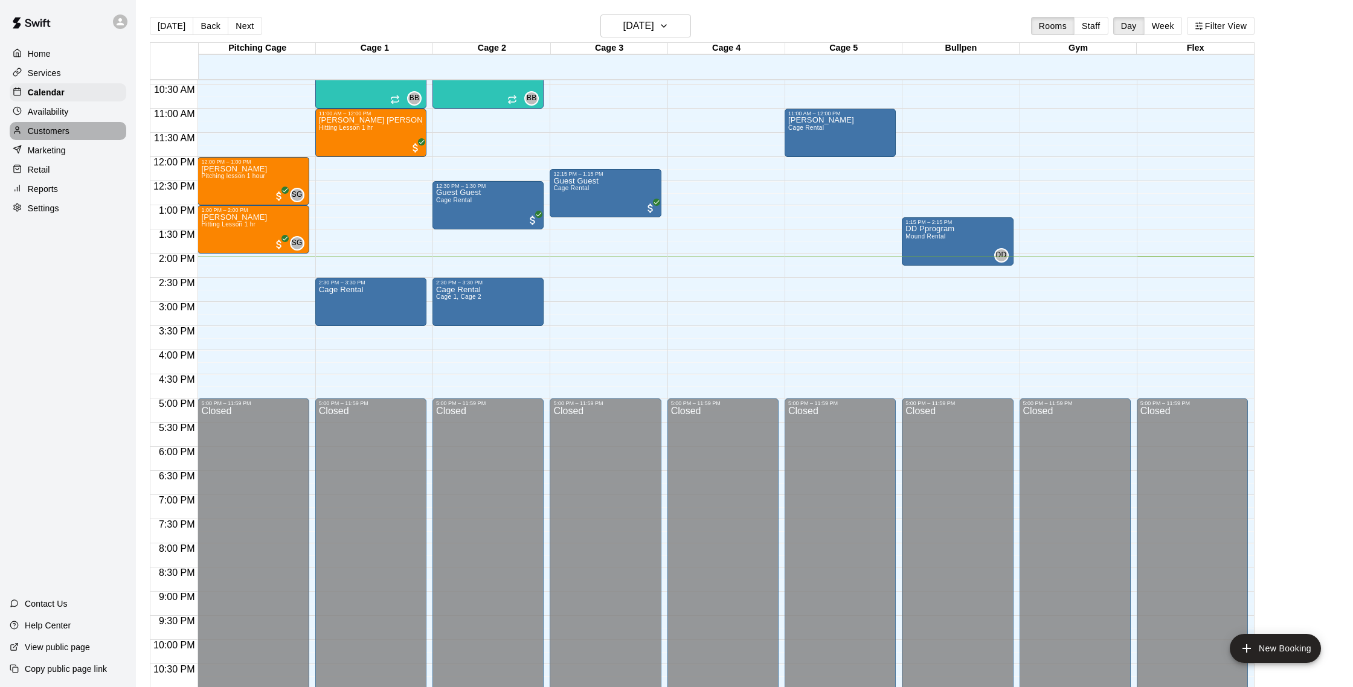
click at [61, 124] on div "Customers" at bounding box center [68, 131] width 117 height 18
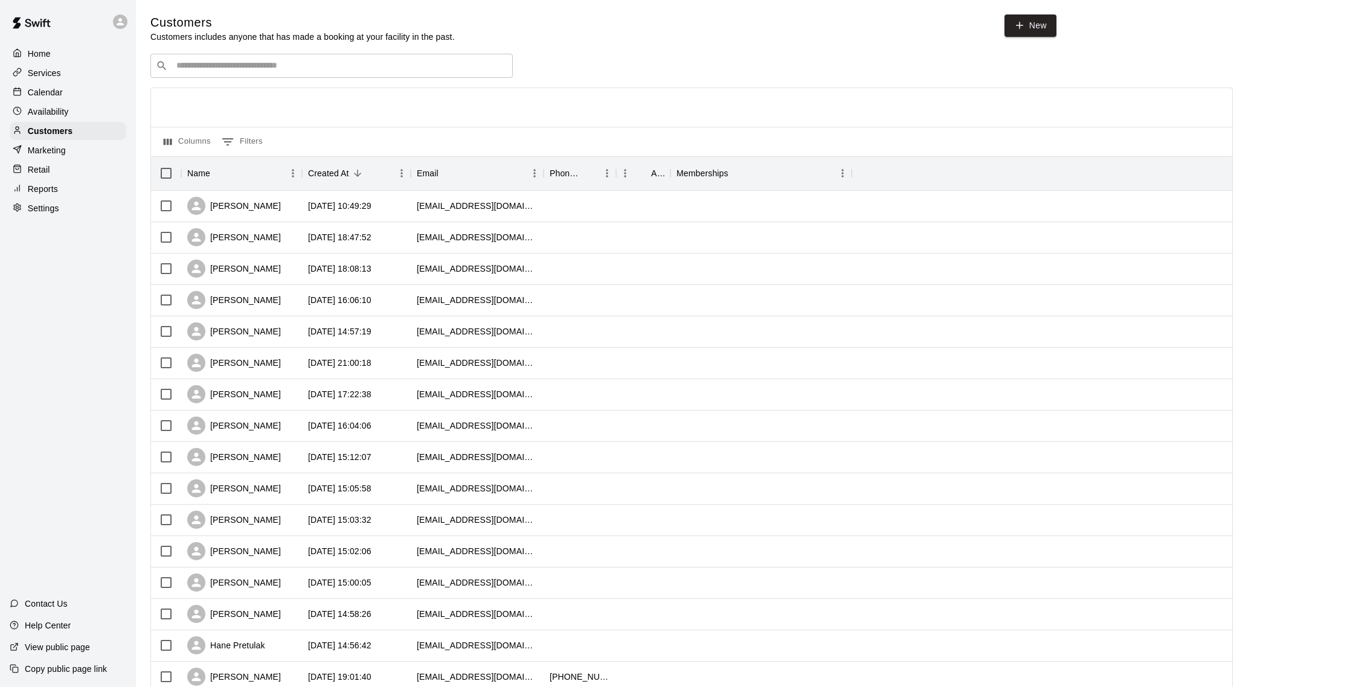
click at [29, 93] on p "Calendar" at bounding box center [45, 92] width 35 height 12
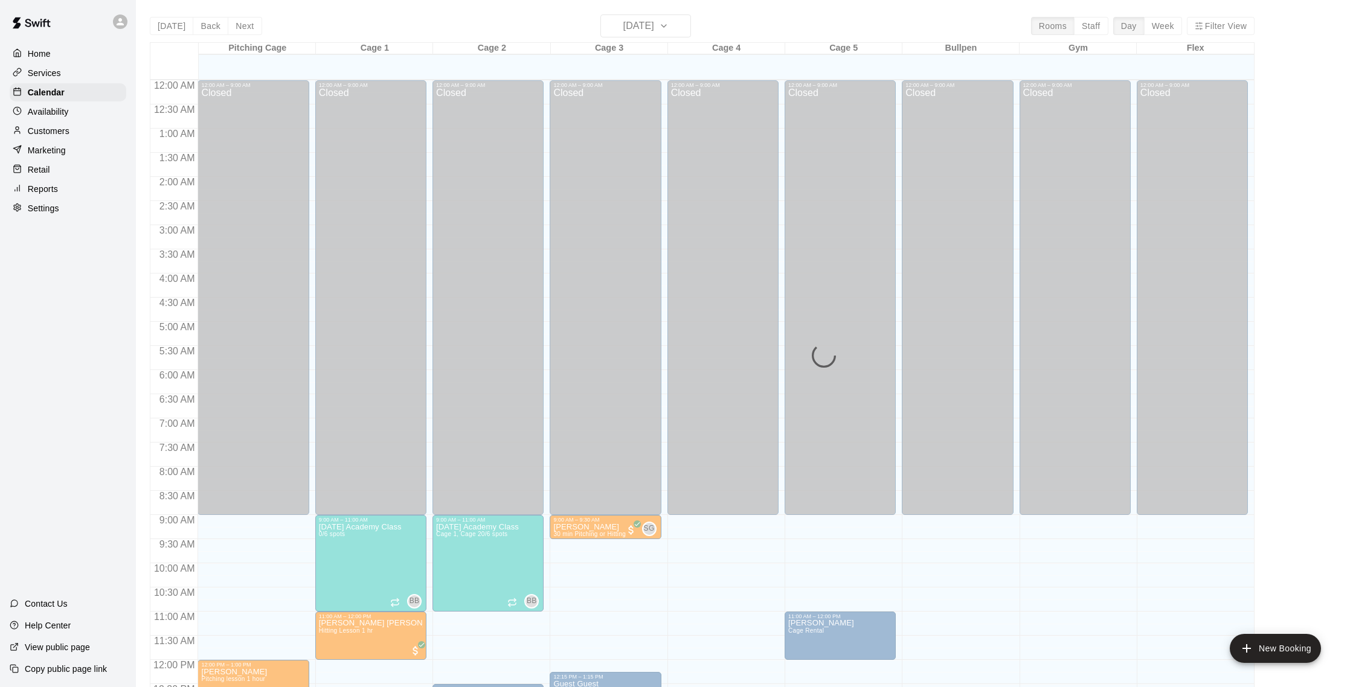
scroll to position [503, 0]
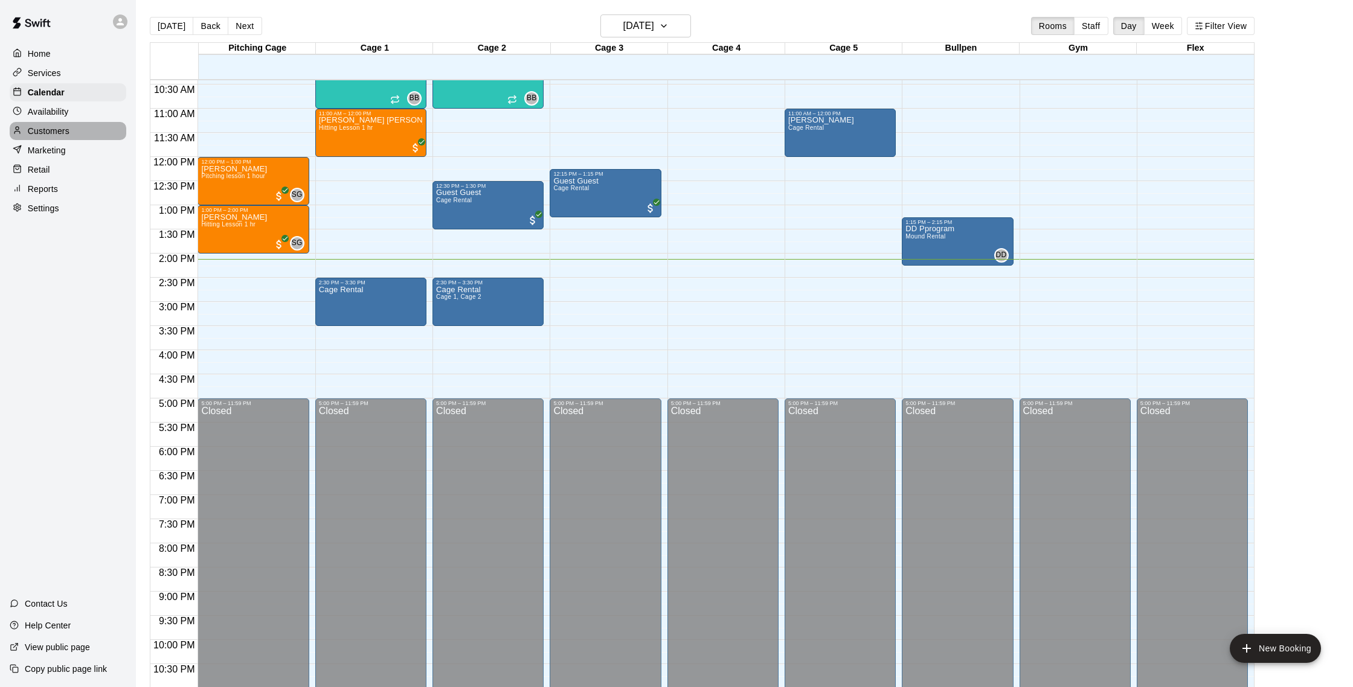
click at [54, 132] on p "Customers" at bounding box center [49, 131] width 42 height 12
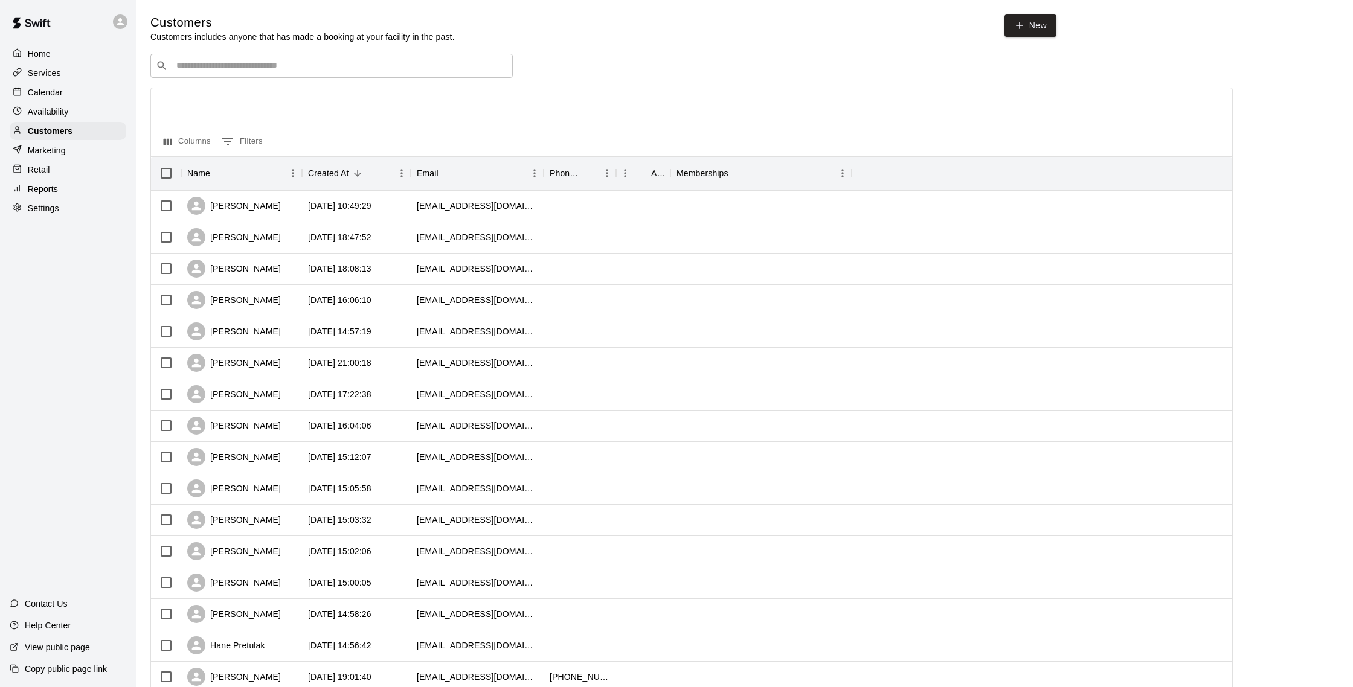
click at [42, 92] on p "Calendar" at bounding box center [45, 92] width 35 height 12
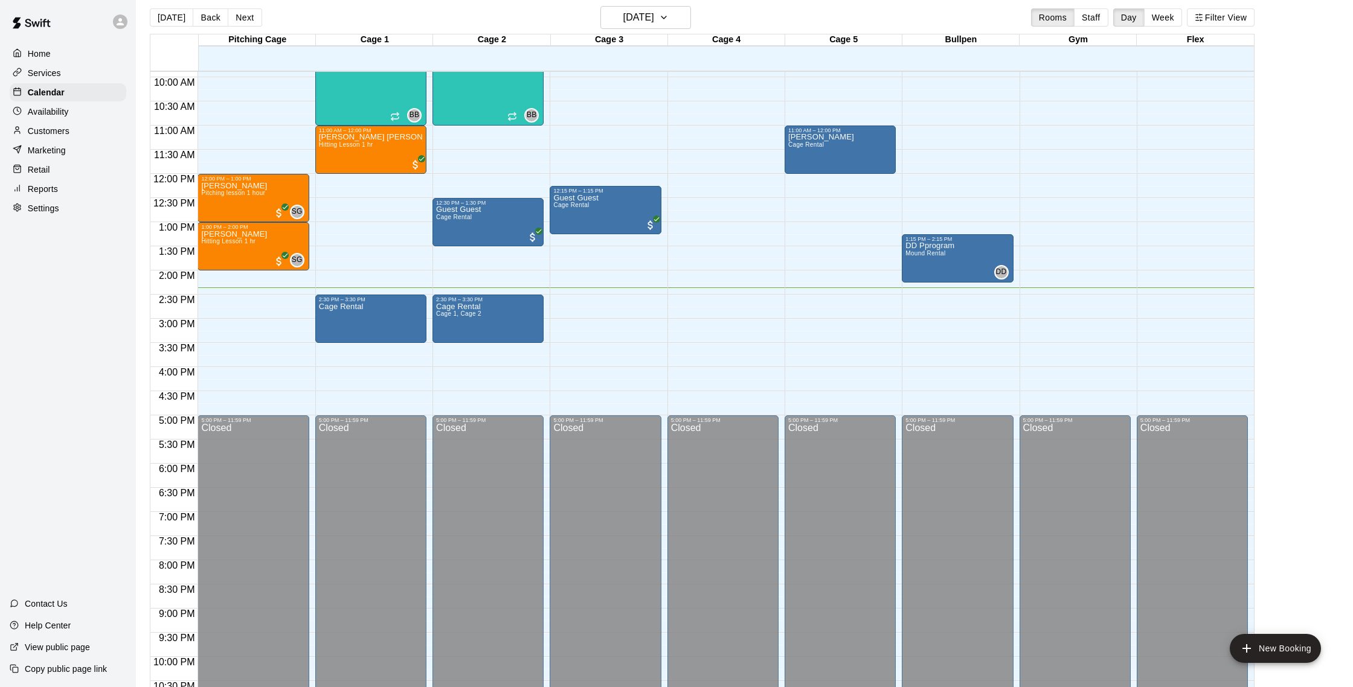
scroll to position [448, 0]
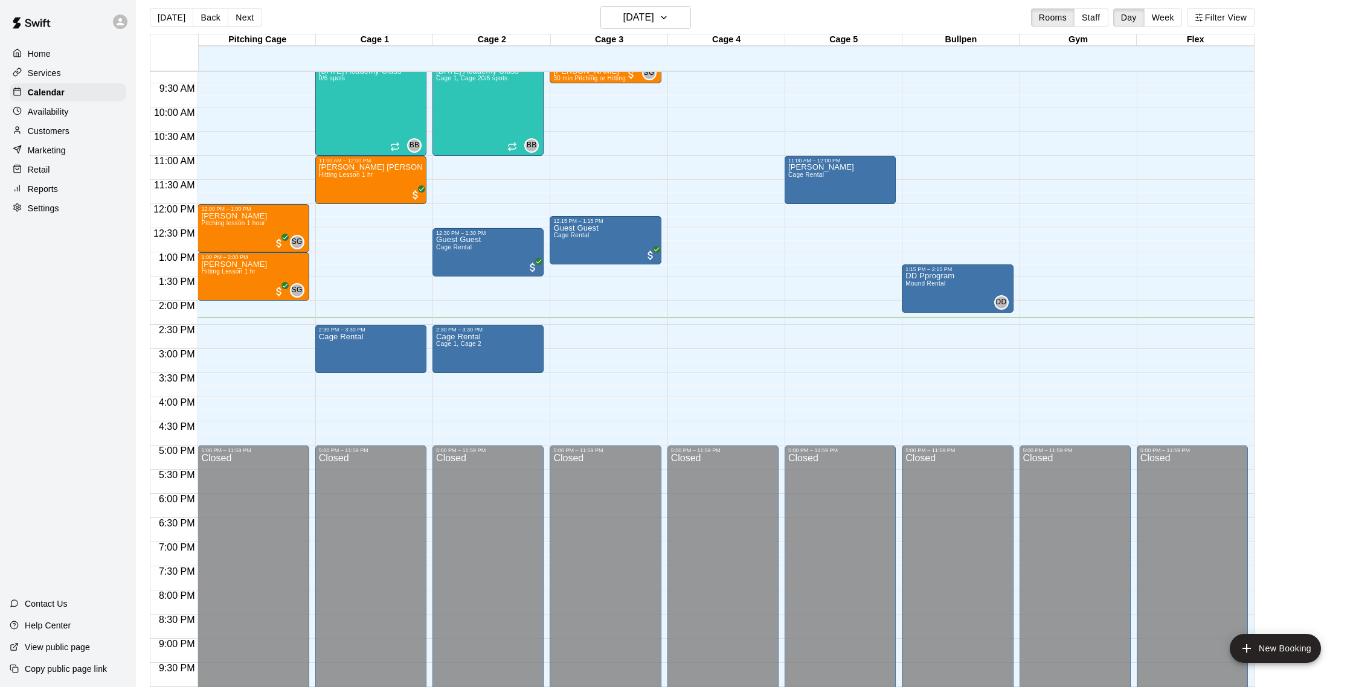
click at [41, 73] on p "Services" at bounding box center [44, 73] width 33 height 12
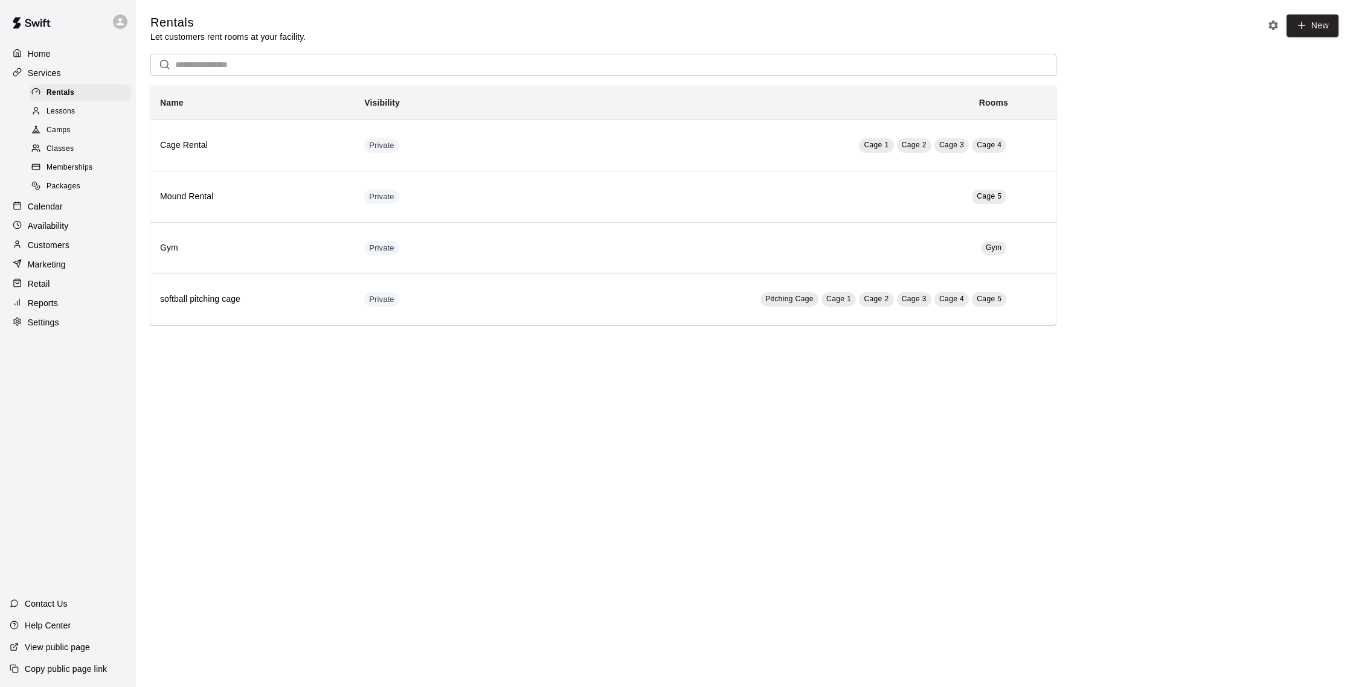
click at [56, 210] on p "Calendar" at bounding box center [45, 207] width 35 height 12
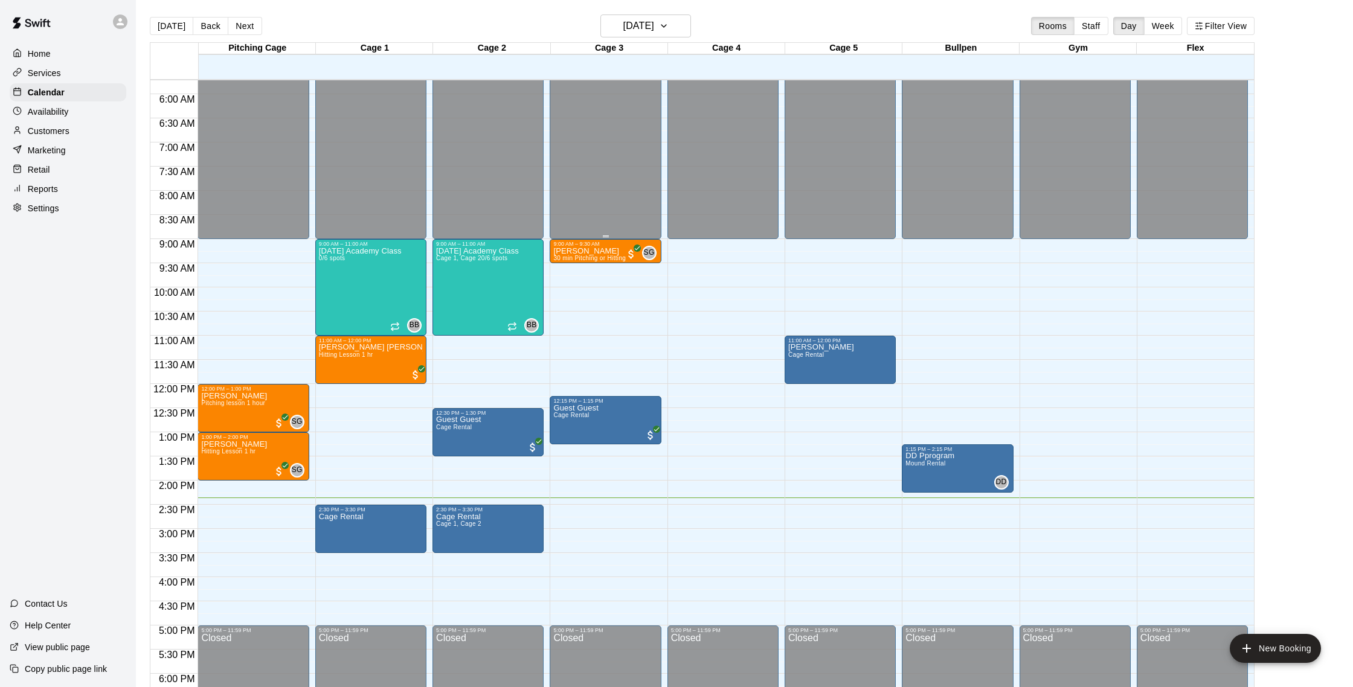
scroll to position [277, 0]
click at [91, 133] on div "Customers" at bounding box center [68, 131] width 117 height 18
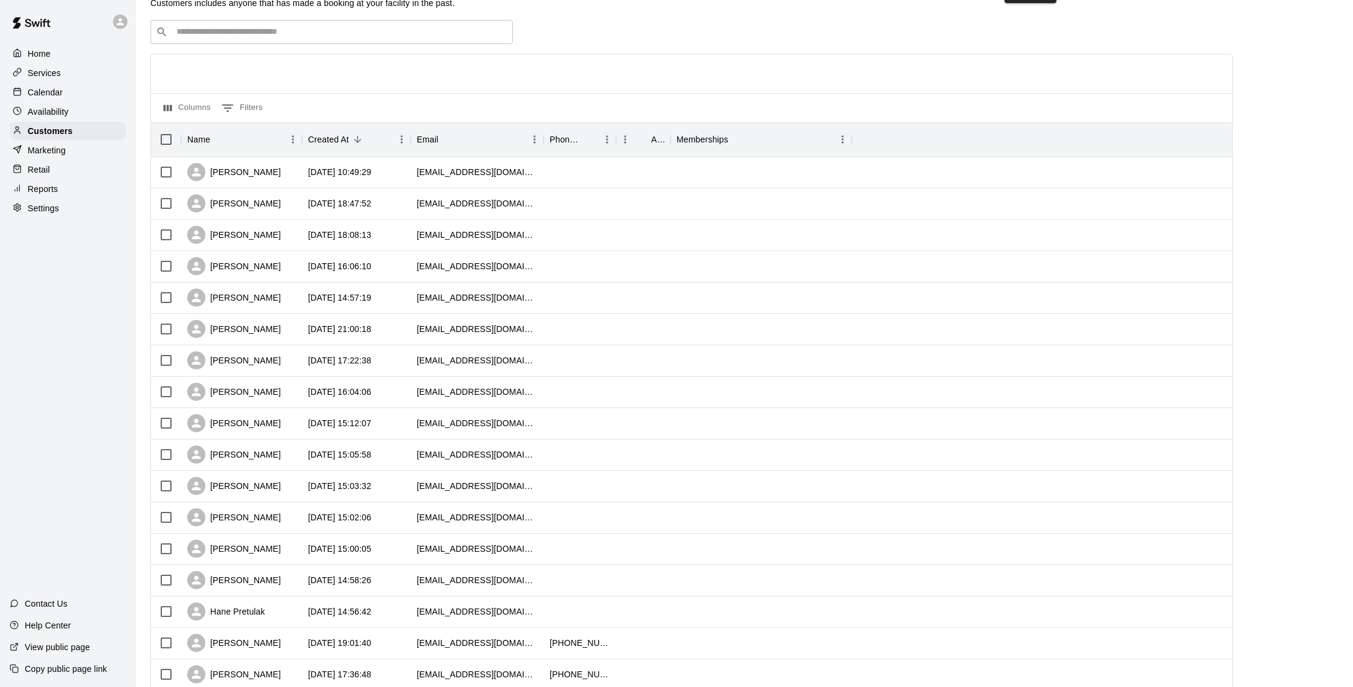
scroll to position [35, 0]
click at [251, 240] on div "[PERSON_NAME]" at bounding box center [234, 234] width 94 height 18
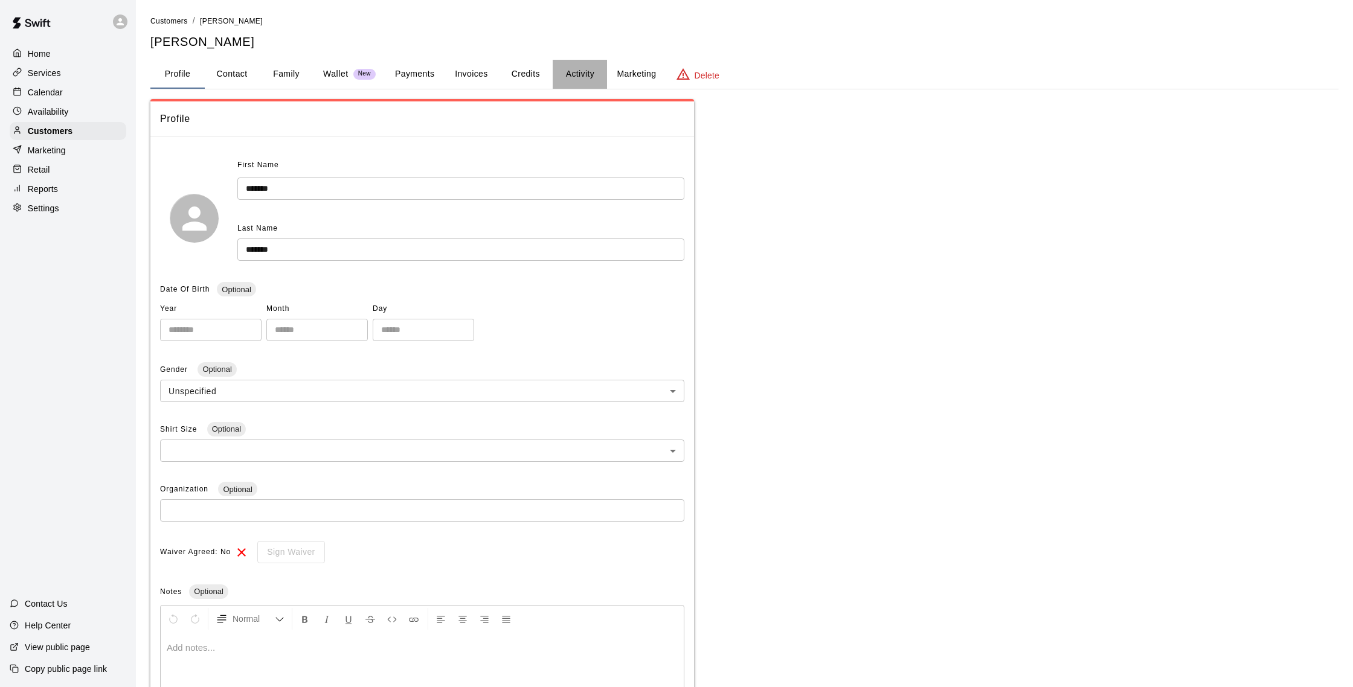
click at [565, 76] on button "Activity" at bounding box center [580, 74] width 54 height 29
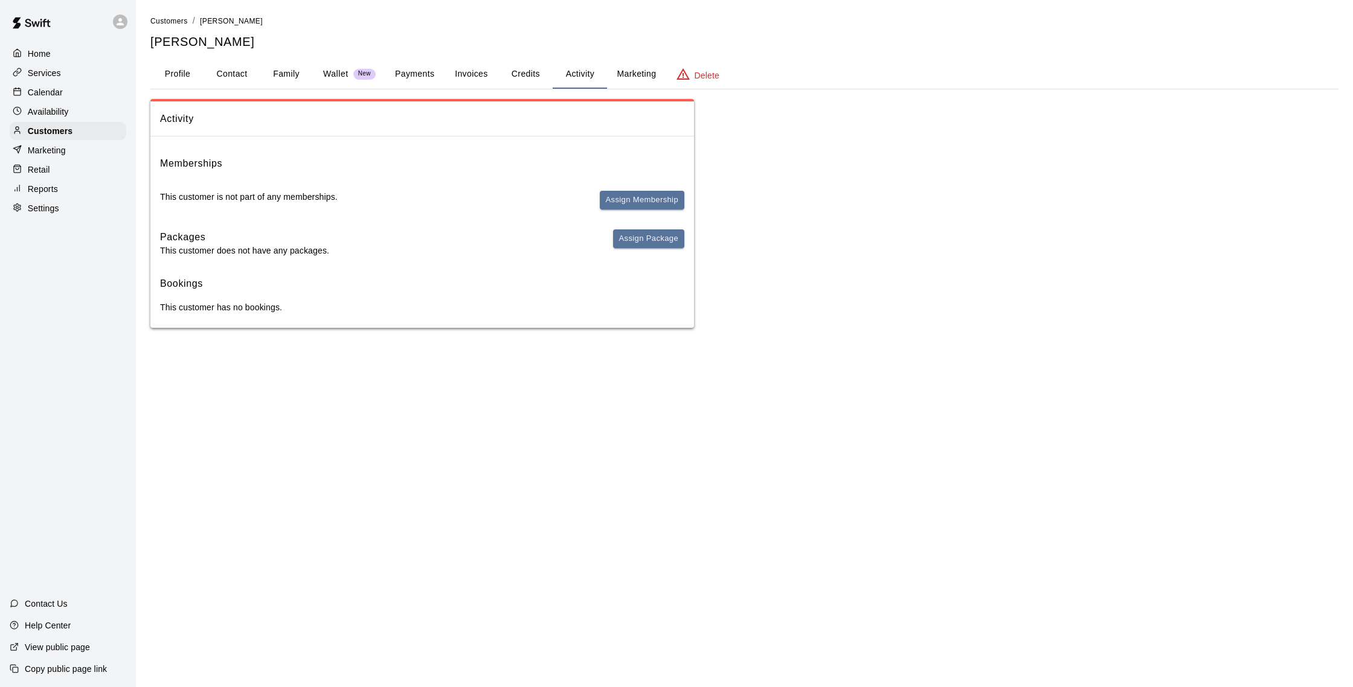
click at [63, 92] on div "Calendar" at bounding box center [68, 92] width 117 height 18
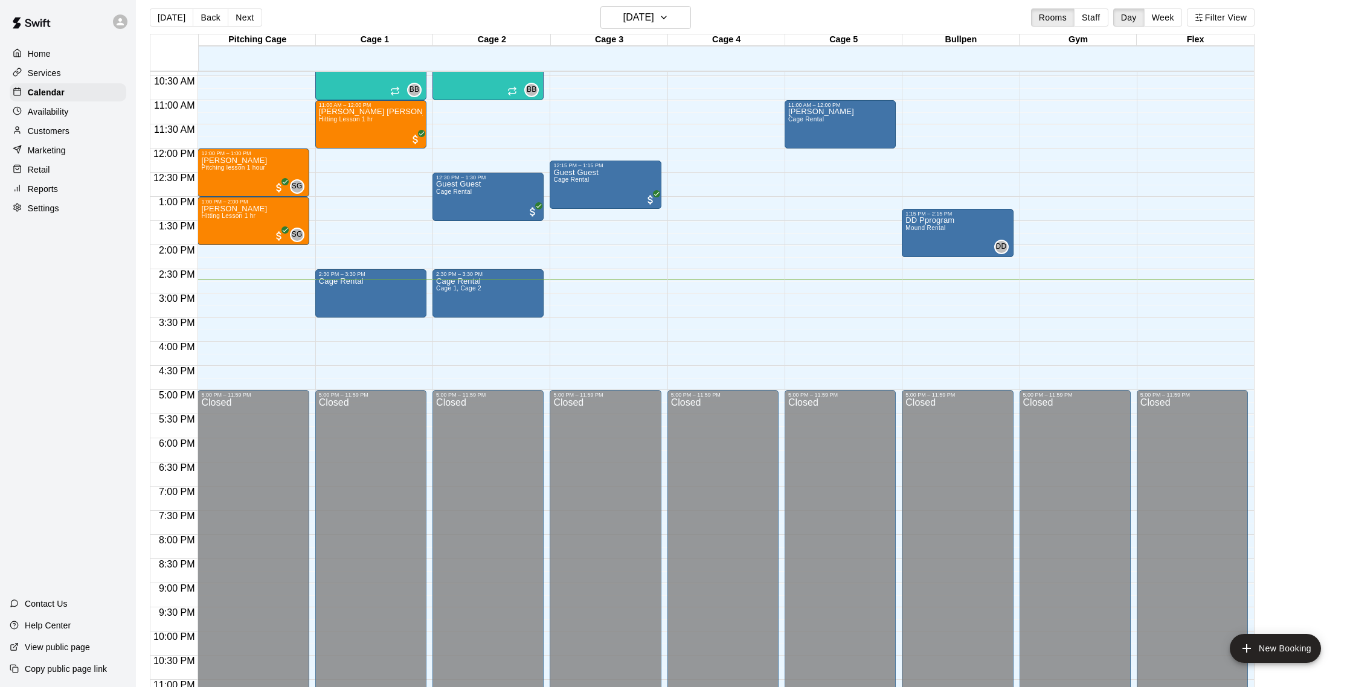
scroll to position [10, 0]
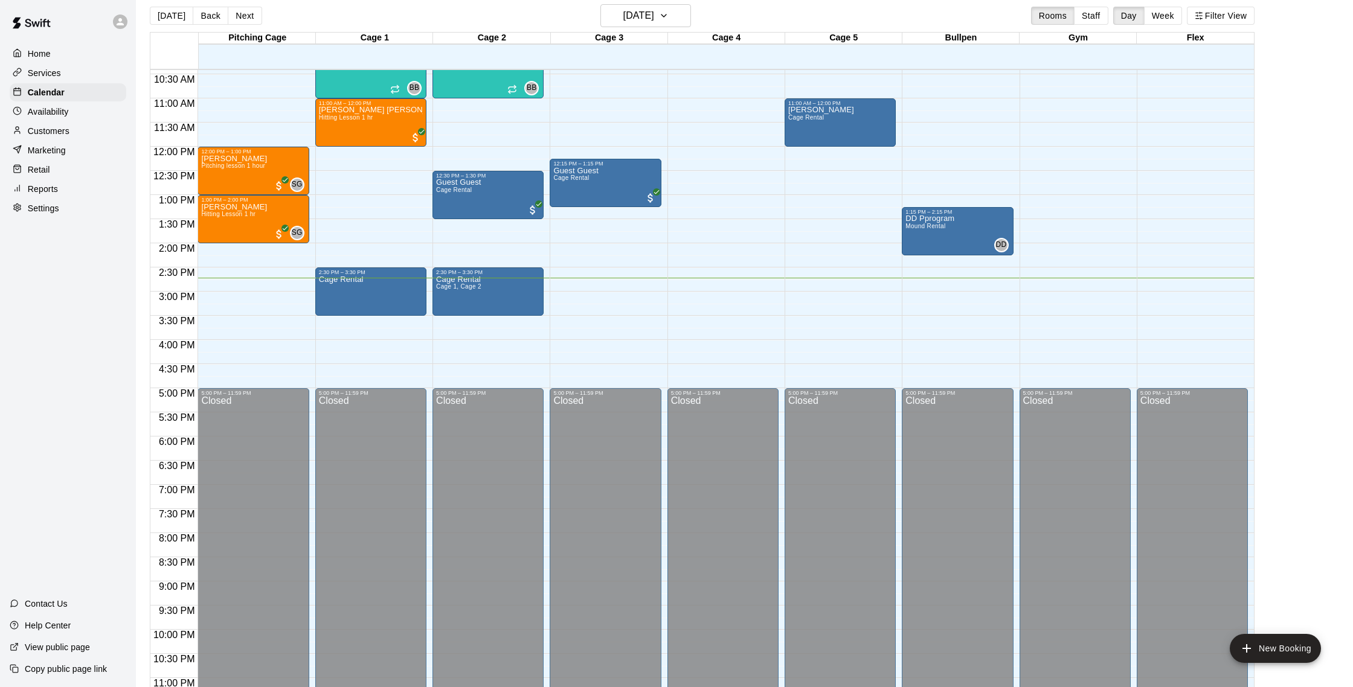
click at [50, 129] on p "Customers" at bounding box center [49, 131] width 42 height 12
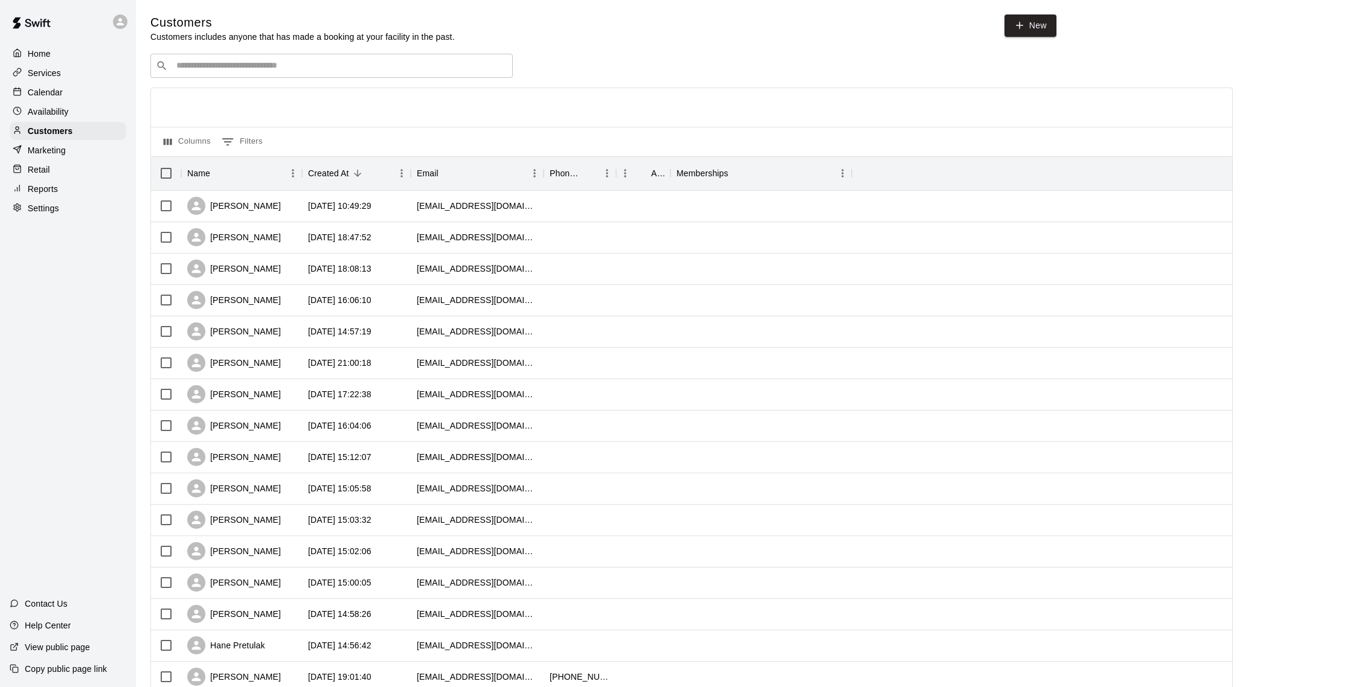
click at [48, 184] on p "Reports" at bounding box center [43, 189] width 30 height 12
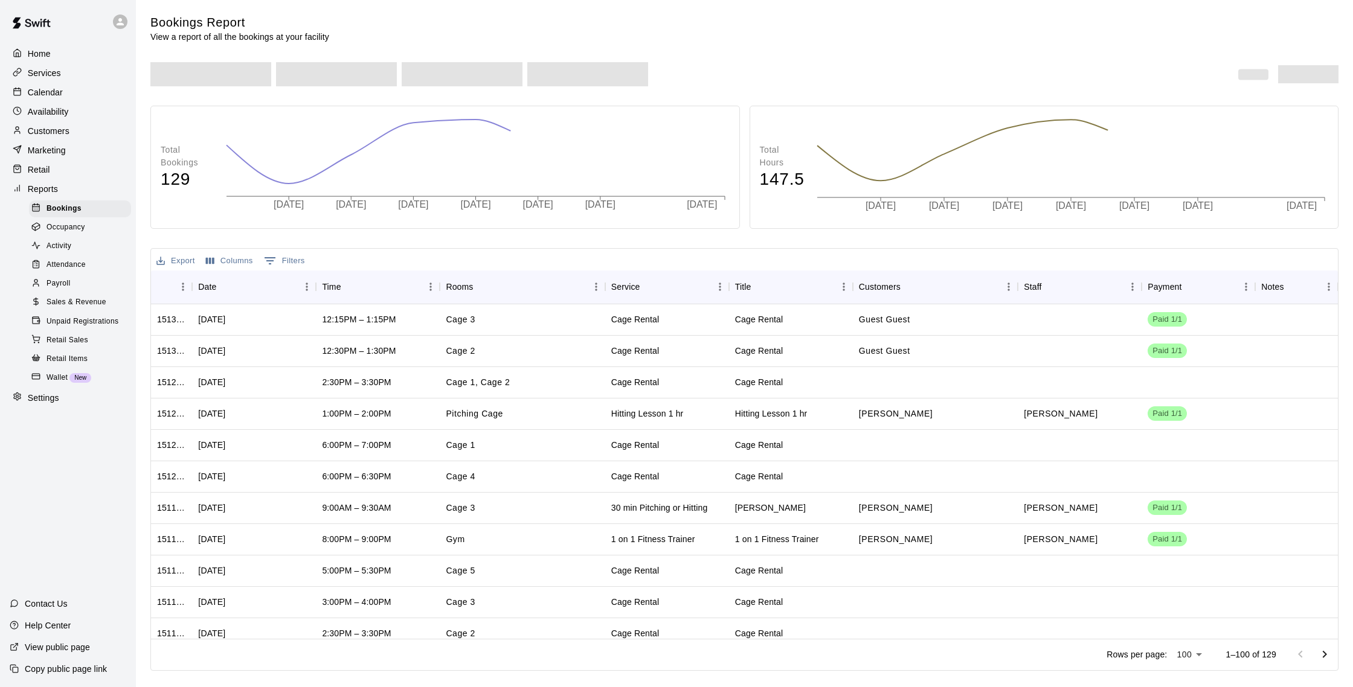
click at [101, 298] on span "Sales & Revenue" at bounding box center [77, 303] width 60 height 12
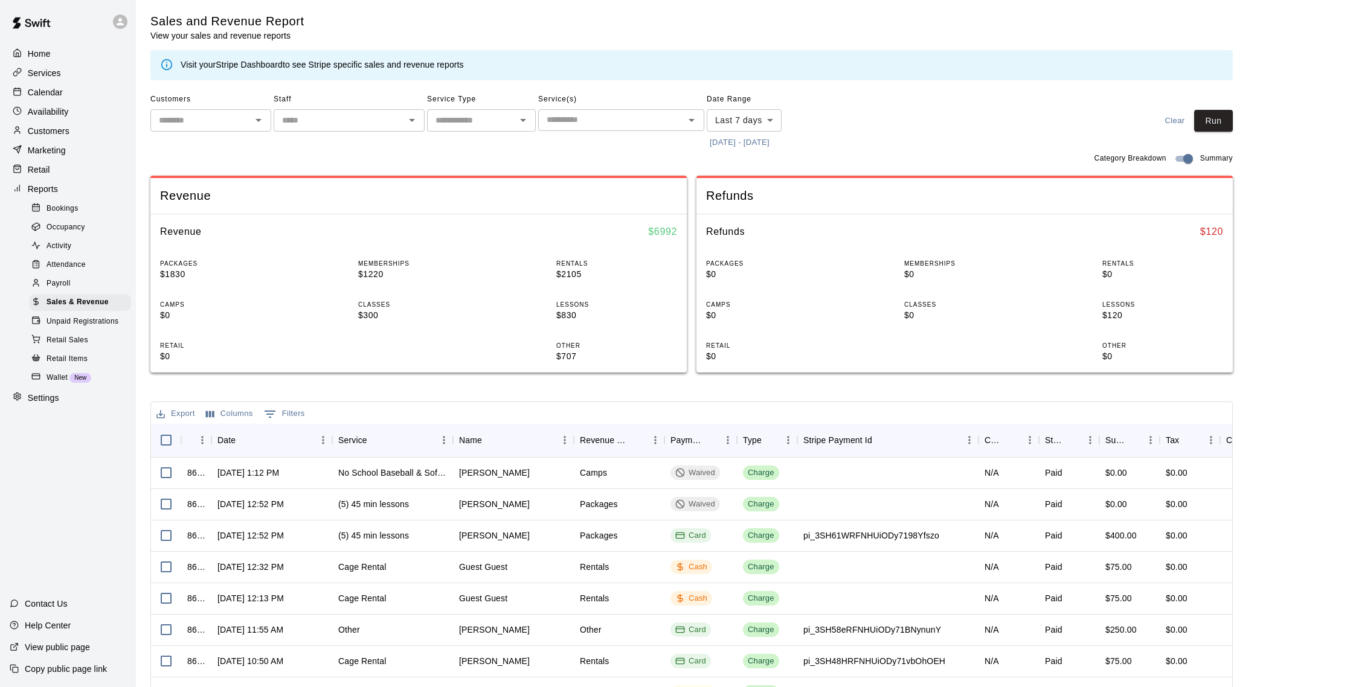
scroll to position [2, 0]
click at [746, 121] on body "Home Services Calendar Availability Customers Marketing Retail Reports Bookings…" at bounding box center [676, 413] width 1353 height 830
click at [760, 269] on li "Custom" at bounding box center [744, 265] width 75 height 20
type input "******"
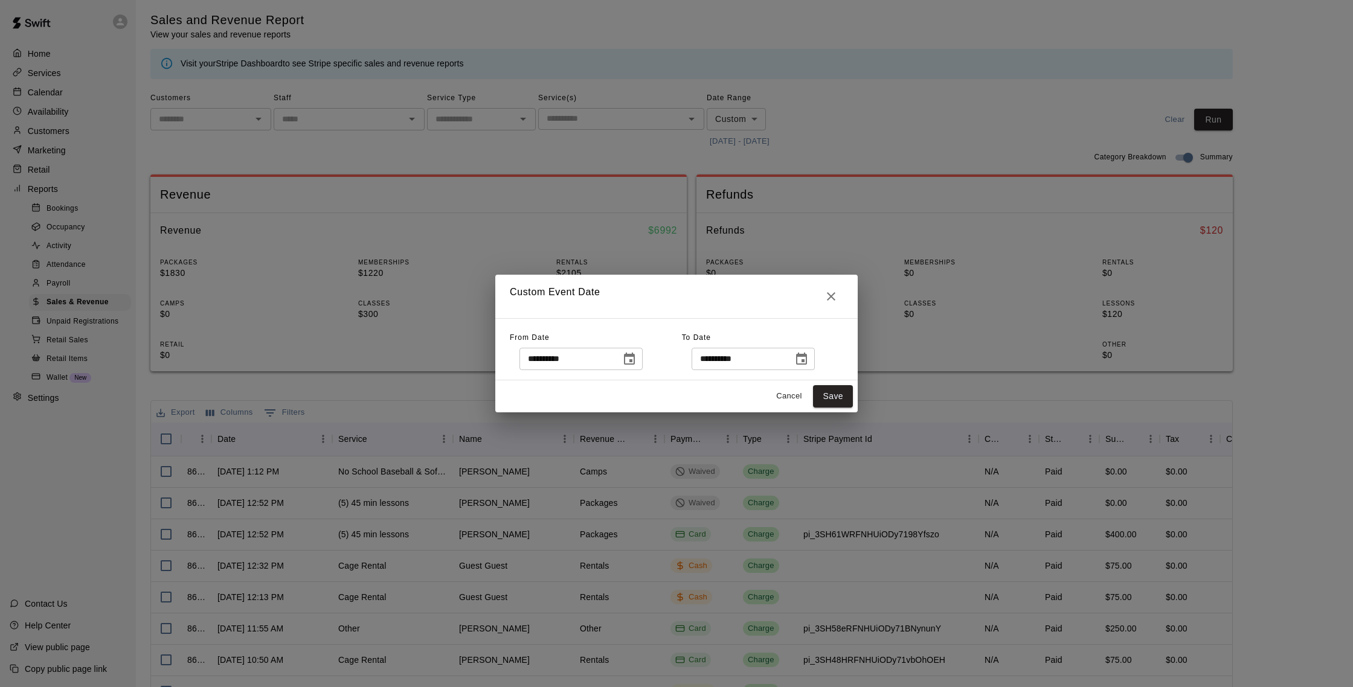
click at [635, 359] on icon "Choose date, selected date is Oct 4, 2025" at bounding box center [629, 359] width 11 height 12
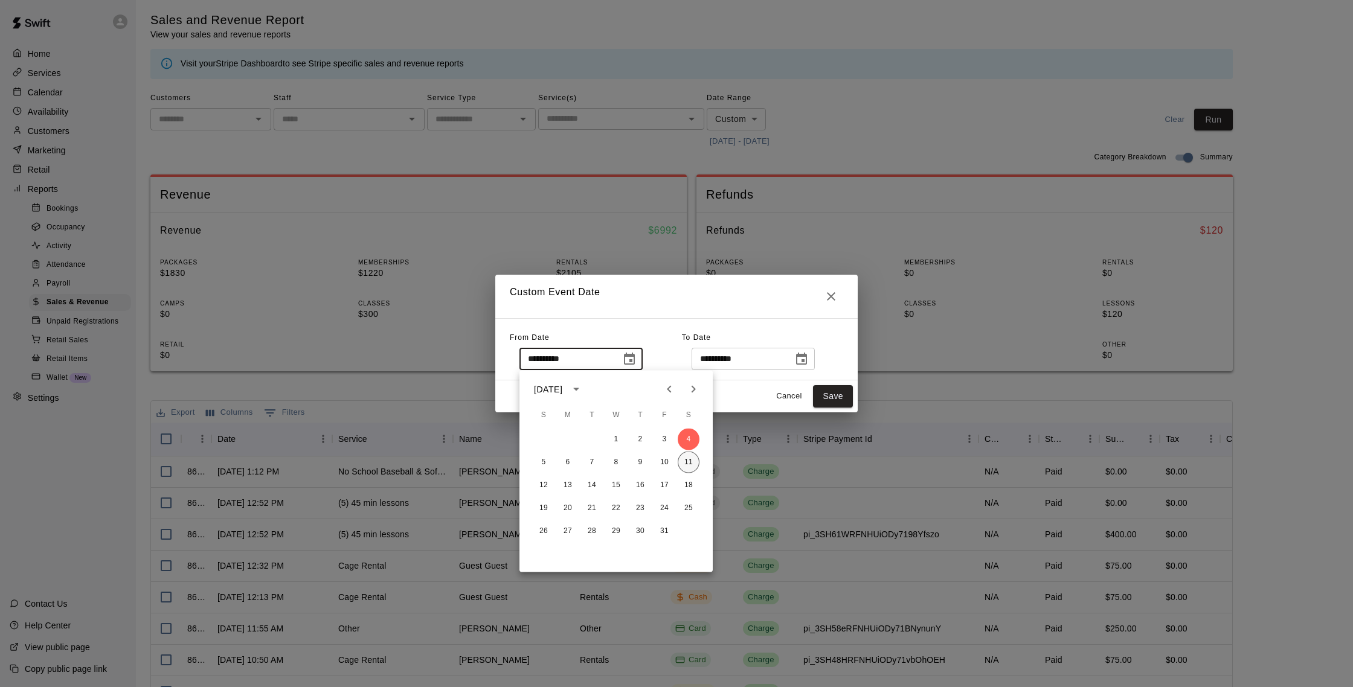
click at [685, 458] on button "11" at bounding box center [689, 463] width 22 height 22
type input "**********"
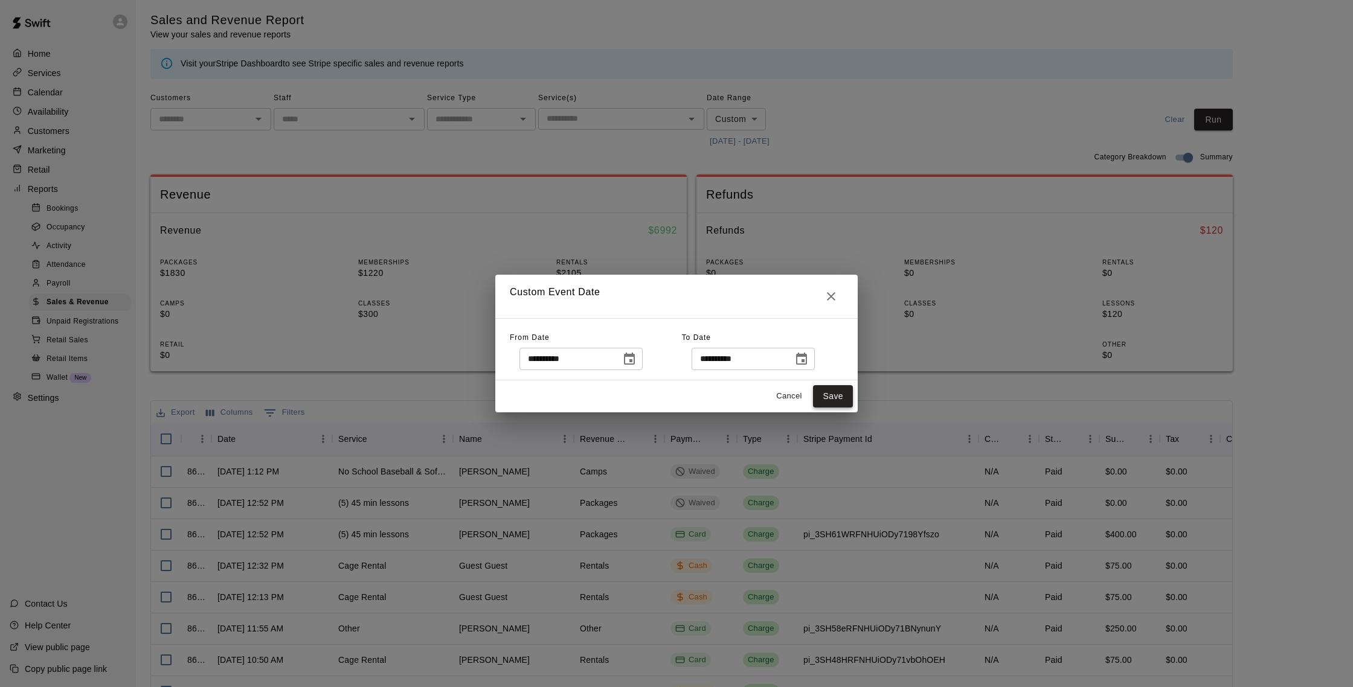
drag, startPoint x: 837, startPoint y: 394, endPoint x: 828, endPoint y: 395, distance: 8.5
click at [837, 395] on button "Save" at bounding box center [833, 396] width 40 height 22
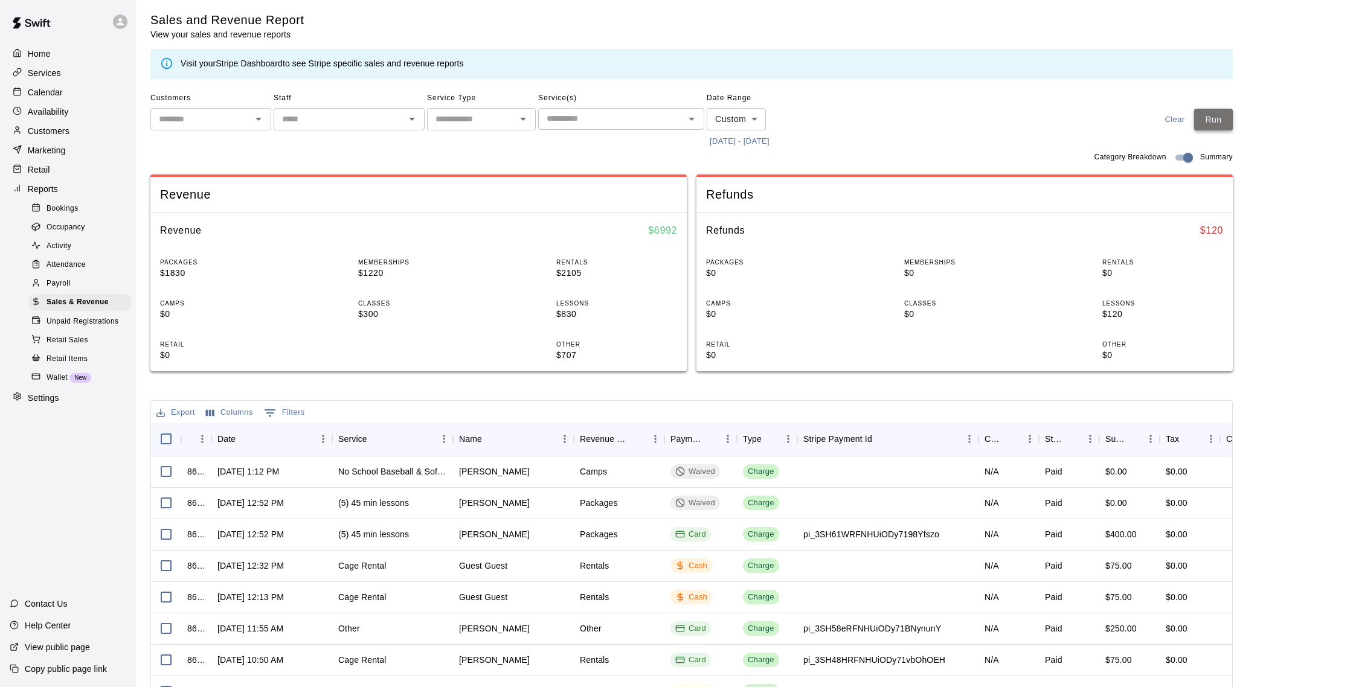
click at [1212, 120] on button "Run" at bounding box center [1213, 120] width 39 height 22
click at [59, 126] on p "Customers" at bounding box center [49, 131] width 42 height 12
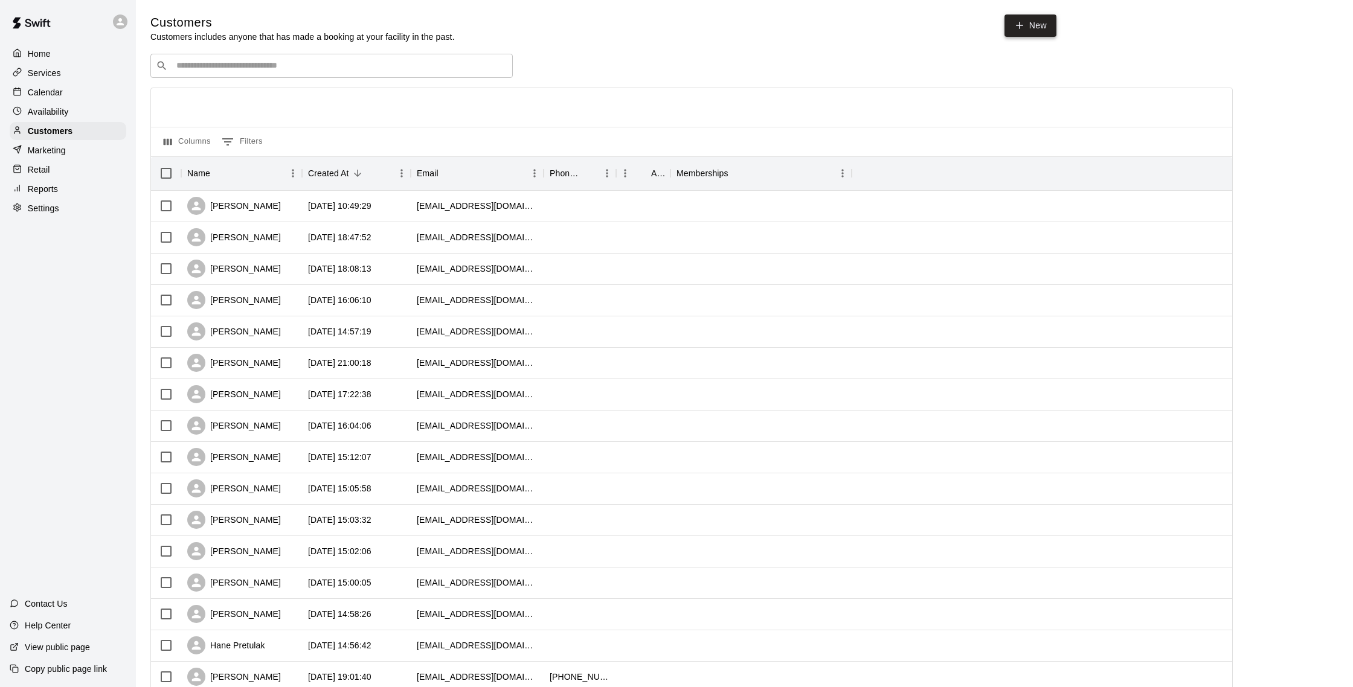
click at [1027, 25] on link "New" at bounding box center [1030, 25] width 52 height 22
select select "**"
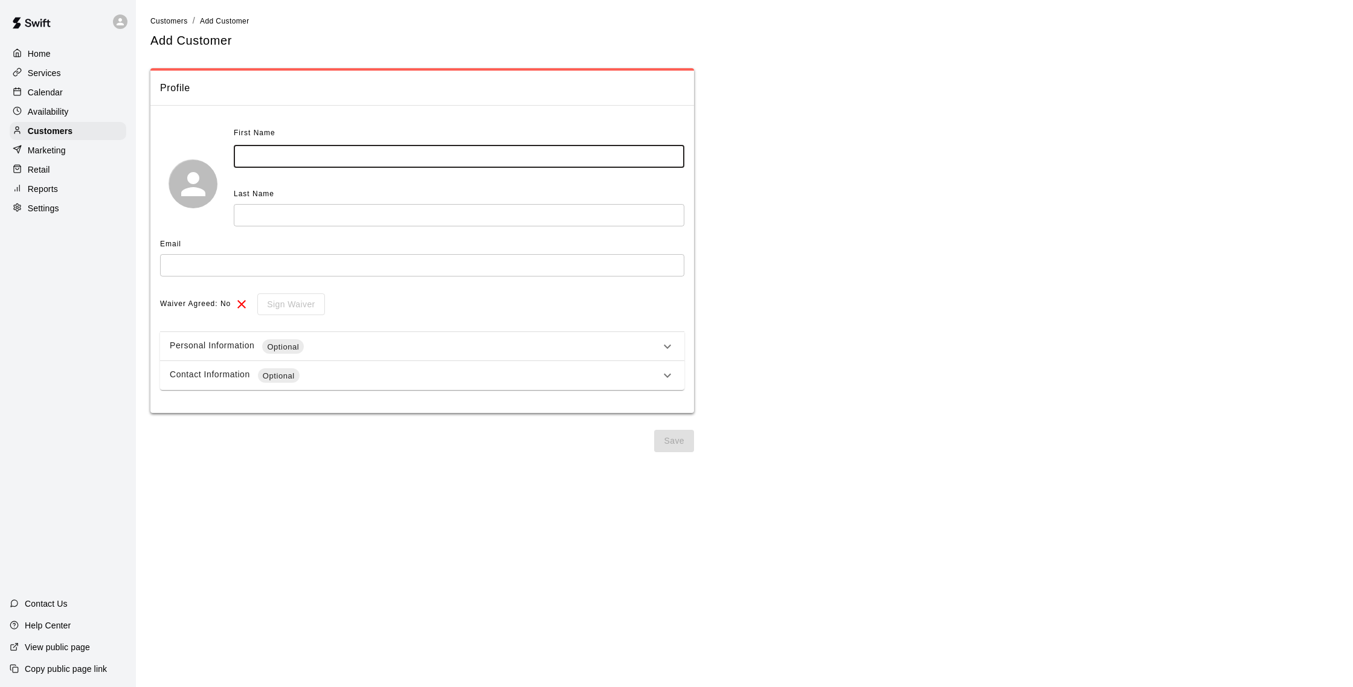
click at [327, 152] on input "text" at bounding box center [459, 157] width 451 height 22
type input "****"
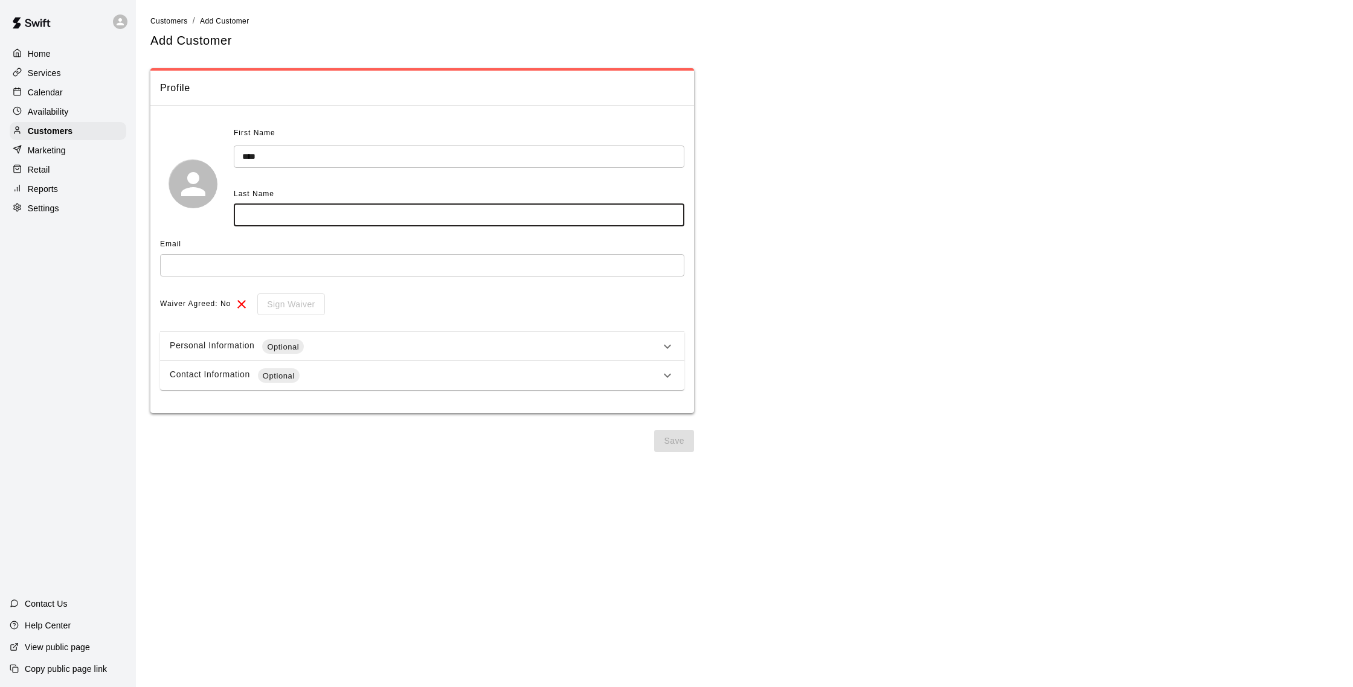
click at [427, 211] on input "text" at bounding box center [459, 215] width 451 height 22
type input "******"
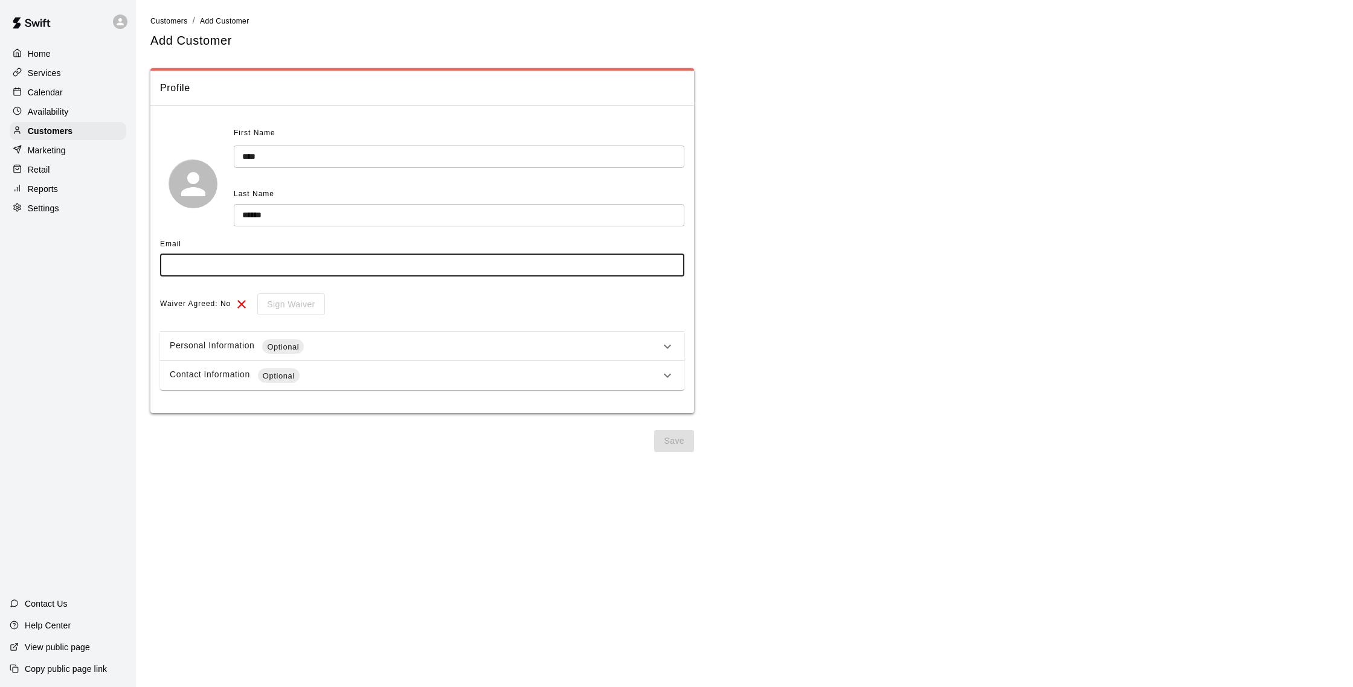
click at [216, 261] on input "text" at bounding box center [422, 265] width 524 height 22
type input "**********"
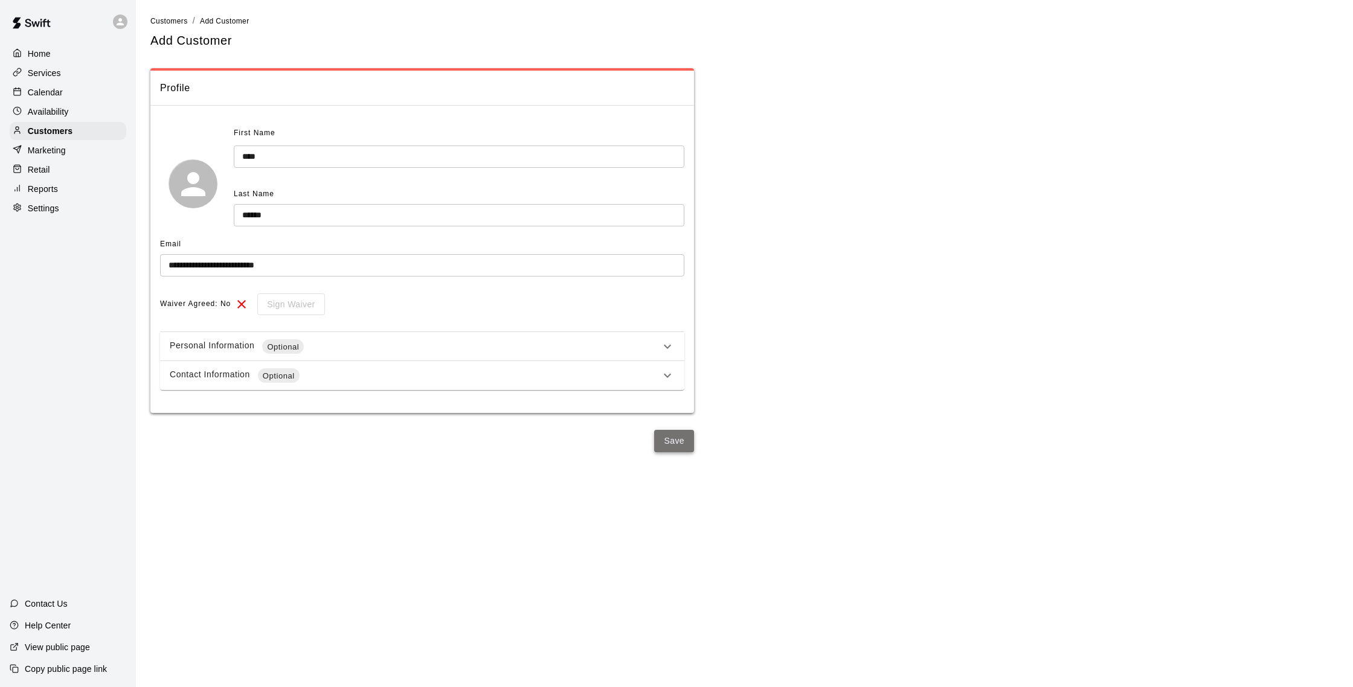
click at [669, 438] on button "Save" at bounding box center [674, 441] width 40 height 22
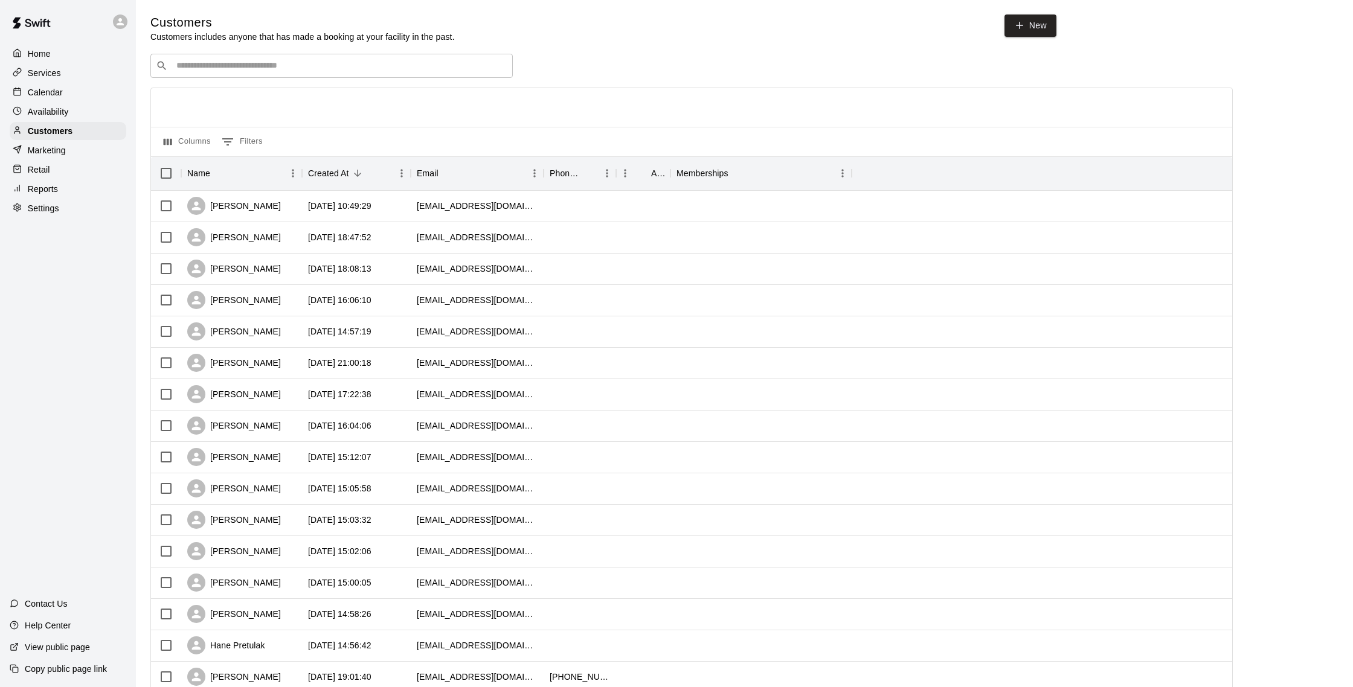
click at [296, 64] on input "Search customers by name or email" at bounding box center [340, 66] width 335 height 12
type input "******"
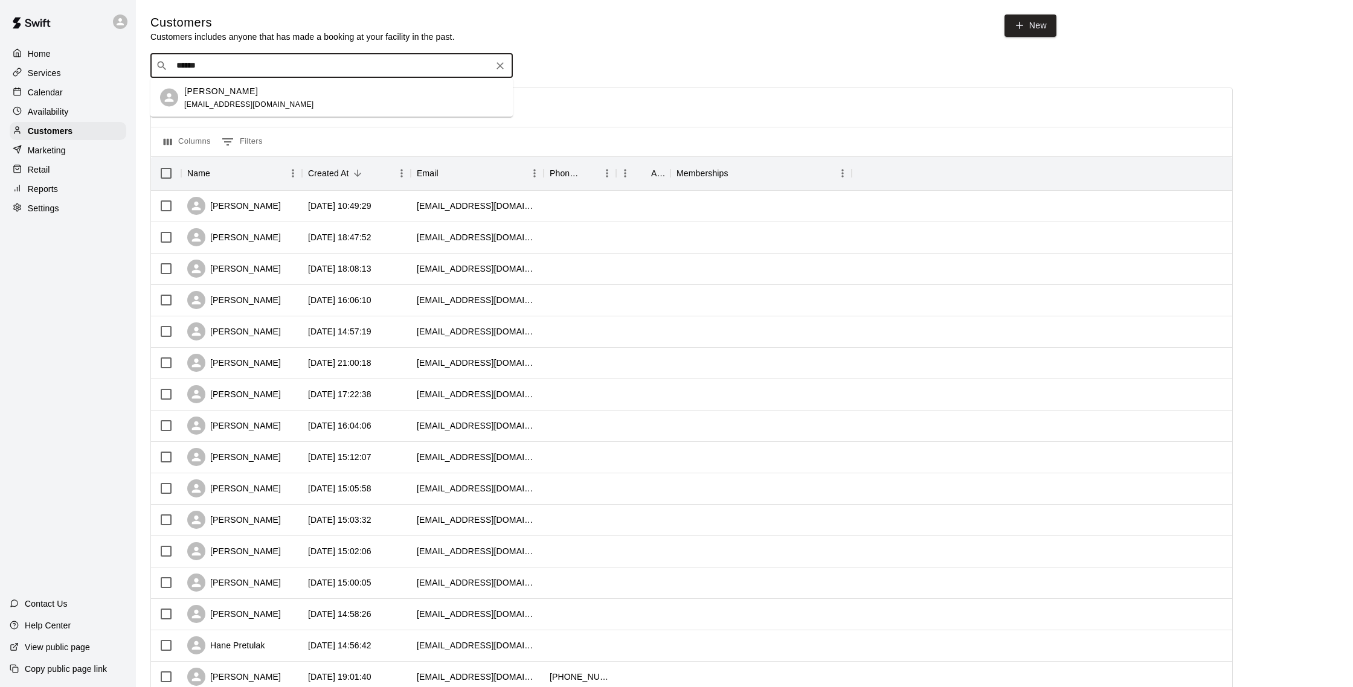
click at [304, 100] on div "[PERSON_NAME] [EMAIL_ADDRESS][DOMAIN_NAME]" at bounding box center [343, 98] width 319 height 26
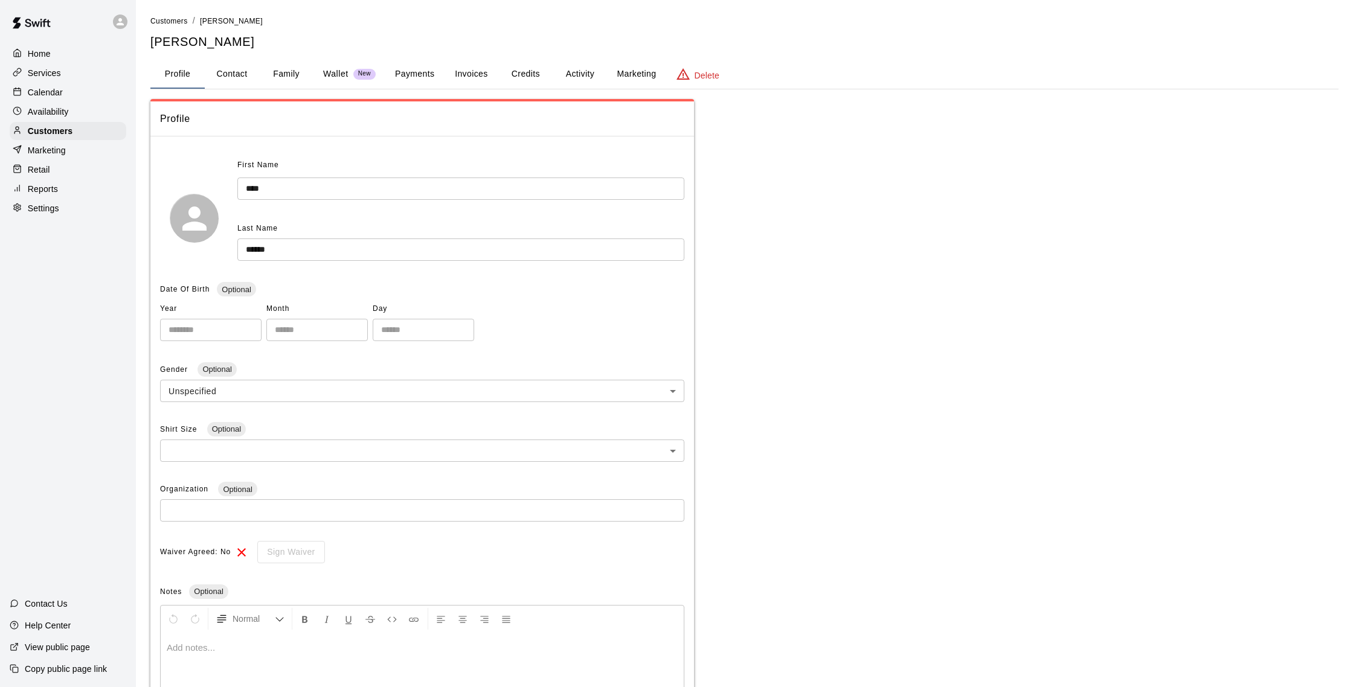
click at [573, 69] on button "Activity" at bounding box center [580, 74] width 54 height 29
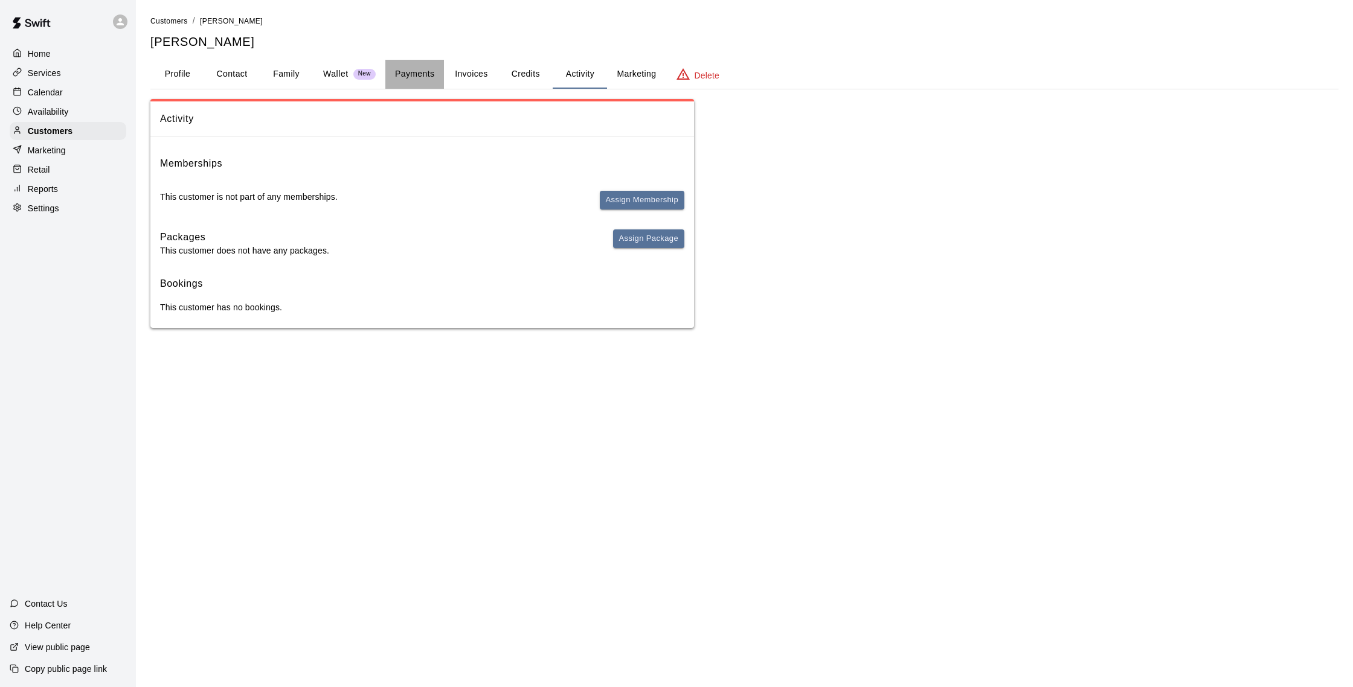
click at [427, 75] on button "Payments" at bounding box center [414, 74] width 59 height 29
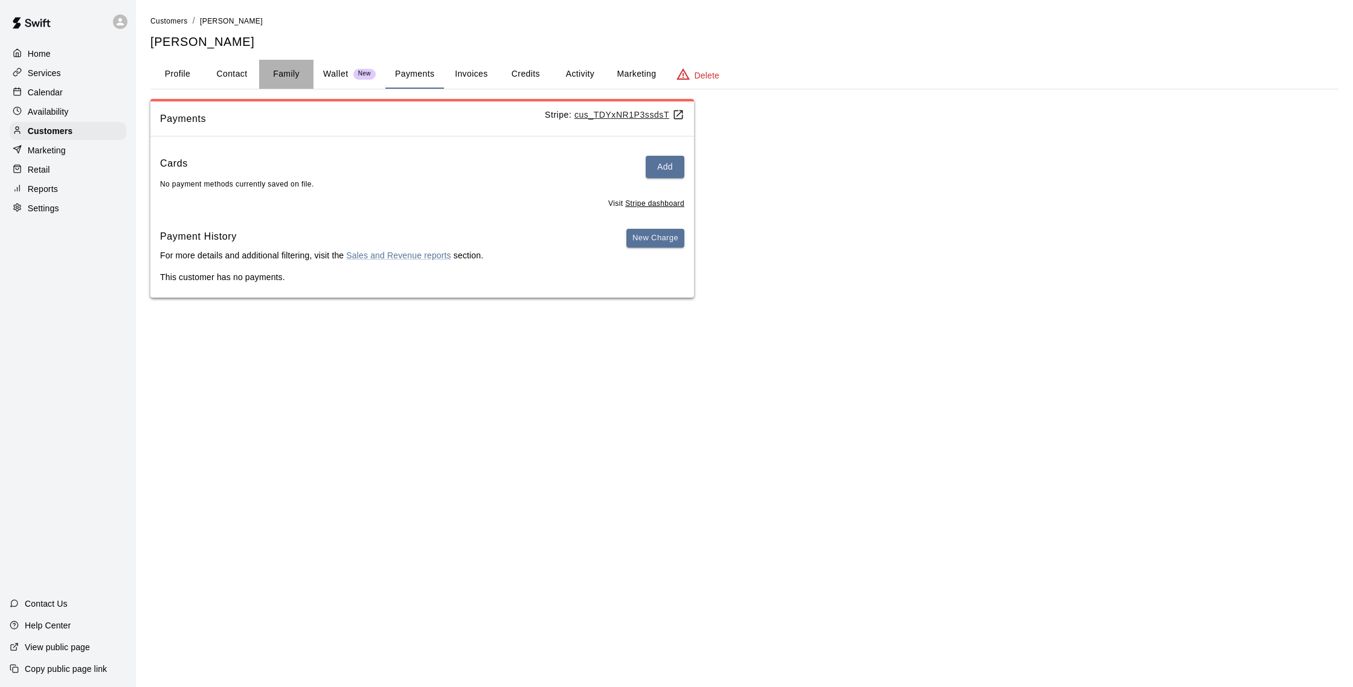
click at [281, 74] on button "Family" at bounding box center [286, 74] width 54 height 29
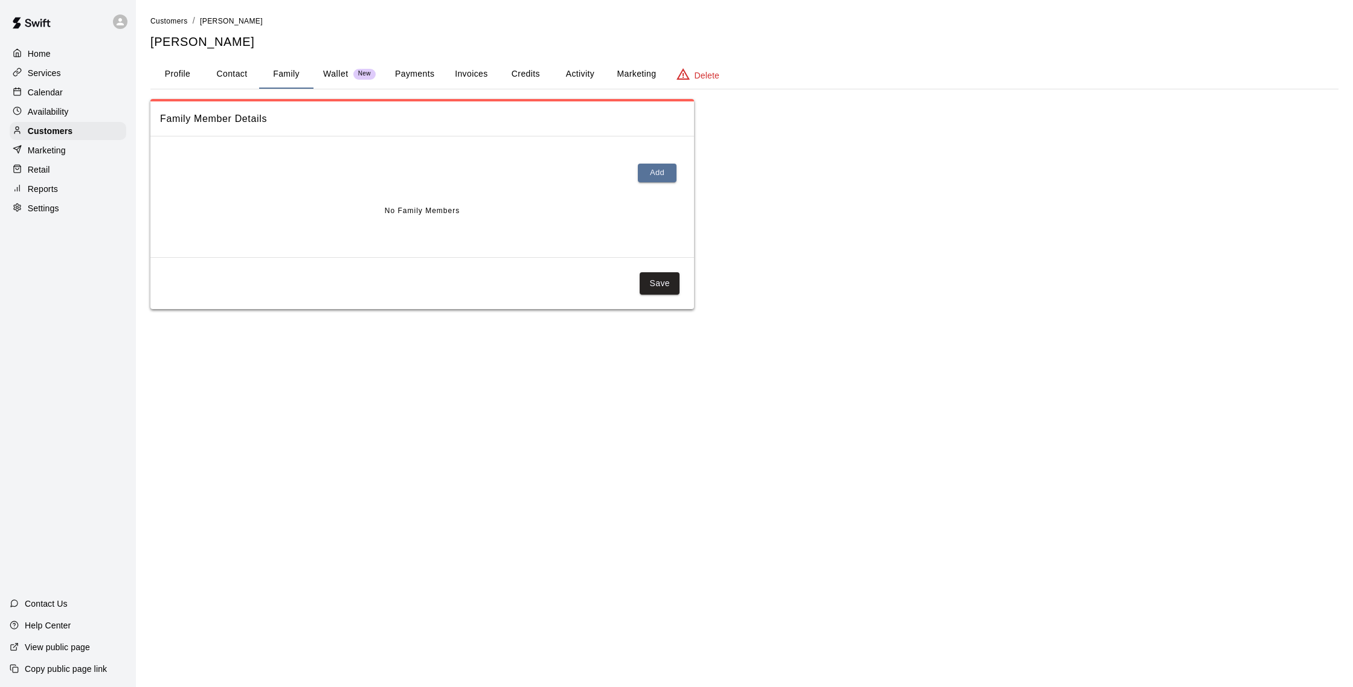
click at [239, 76] on button "Contact" at bounding box center [232, 74] width 54 height 29
select select "**"
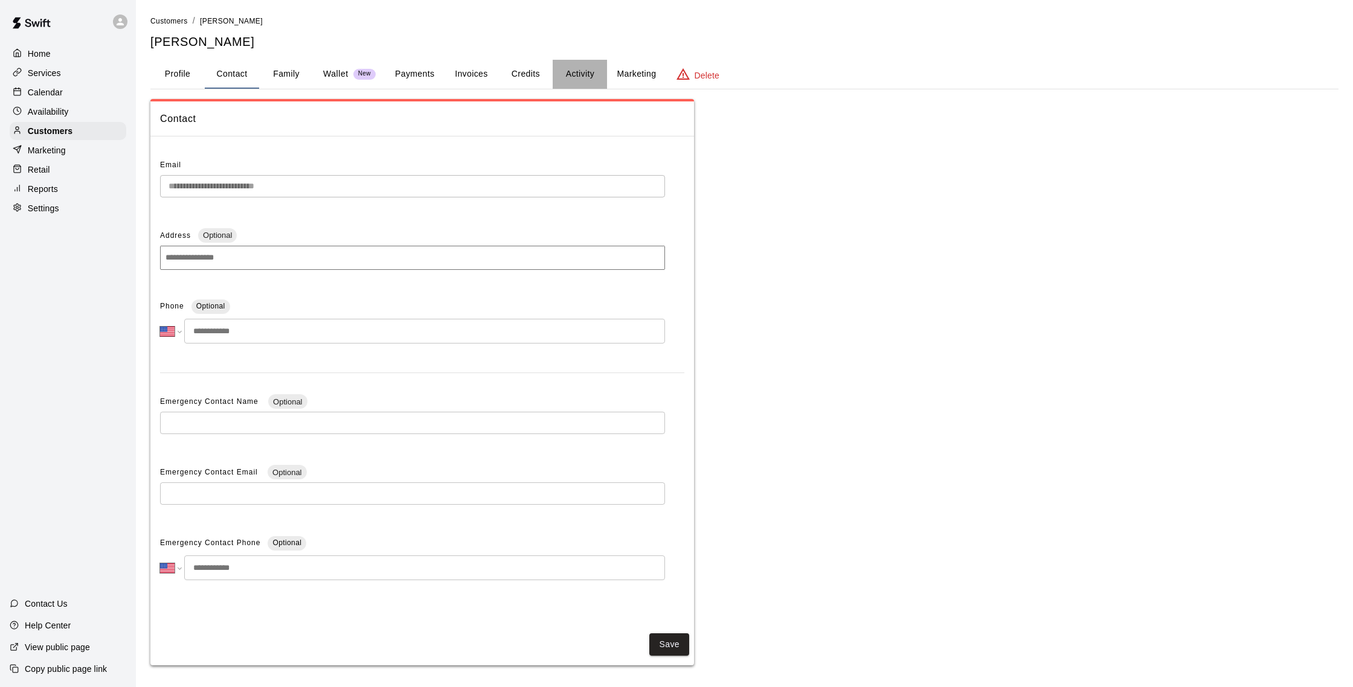
click at [589, 75] on button "Activity" at bounding box center [580, 74] width 54 height 29
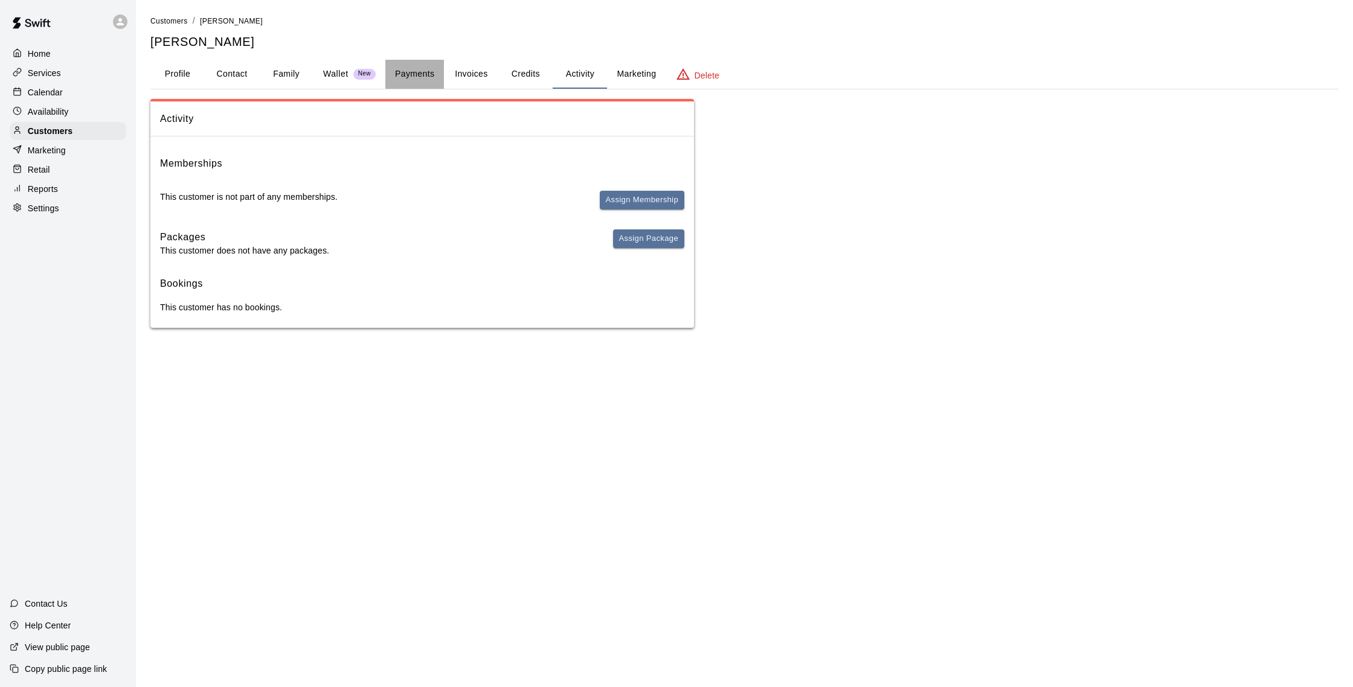
click at [432, 77] on button "Payments" at bounding box center [414, 74] width 59 height 29
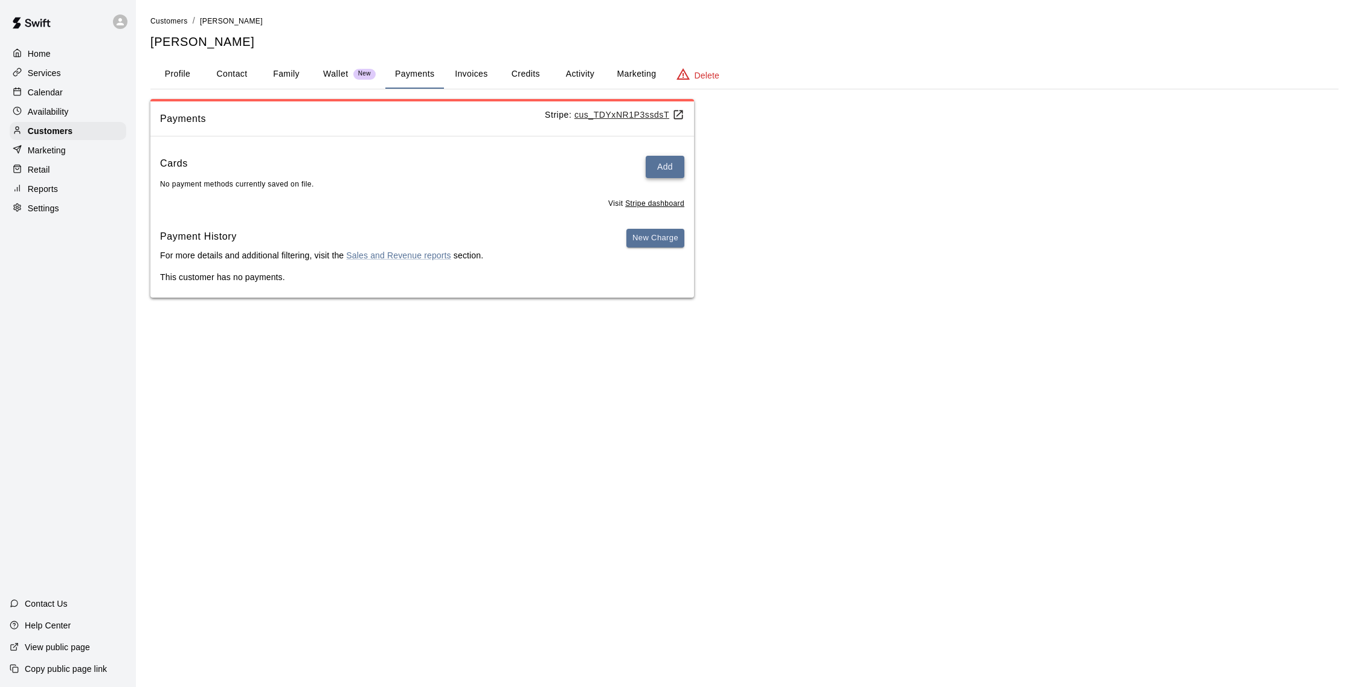
click at [676, 166] on button "Add" at bounding box center [665, 167] width 39 height 22
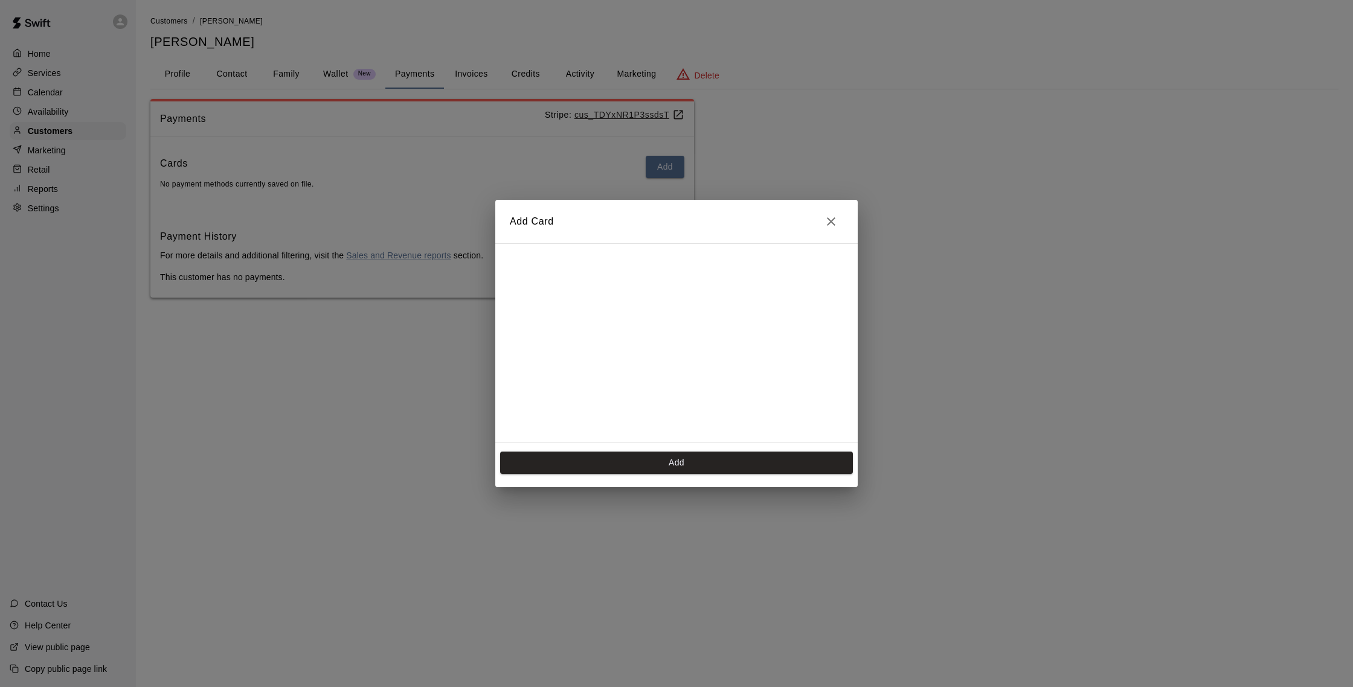
scroll to position [196, 0]
click at [689, 465] on button "Add" at bounding box center [676, 463] width 353 height 22
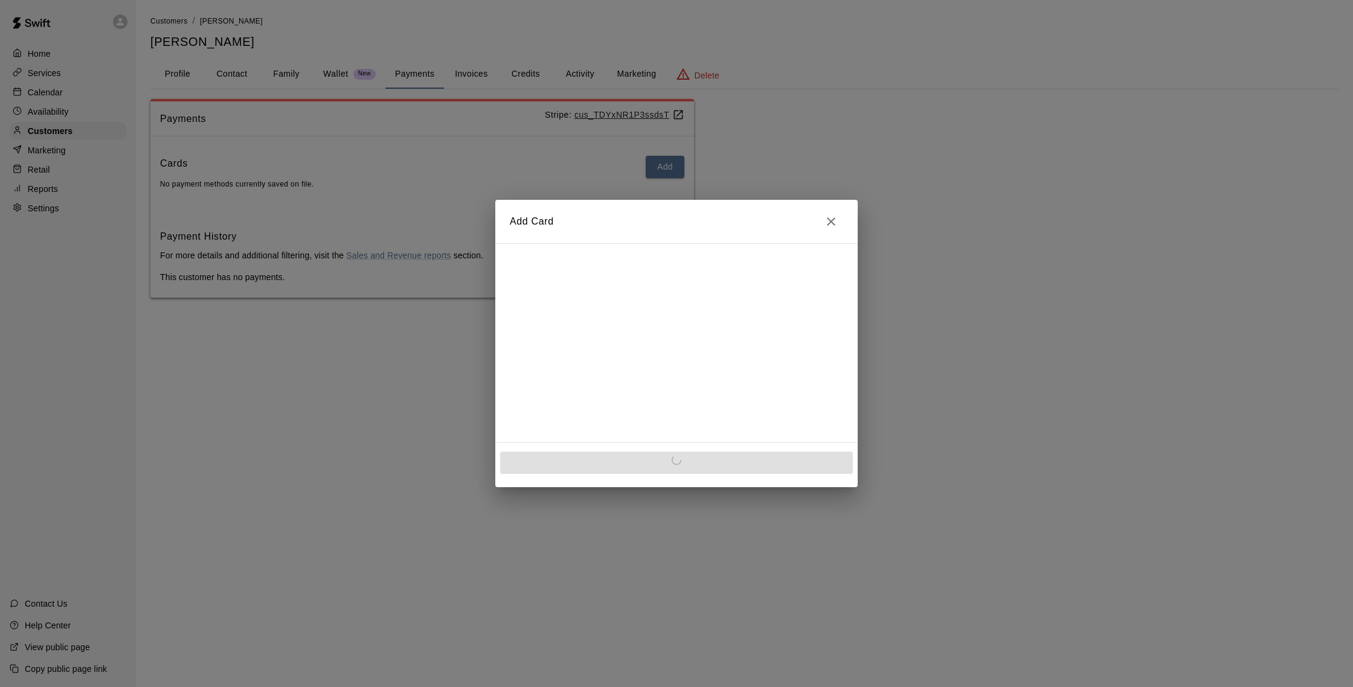
scroll to position [0, 0]
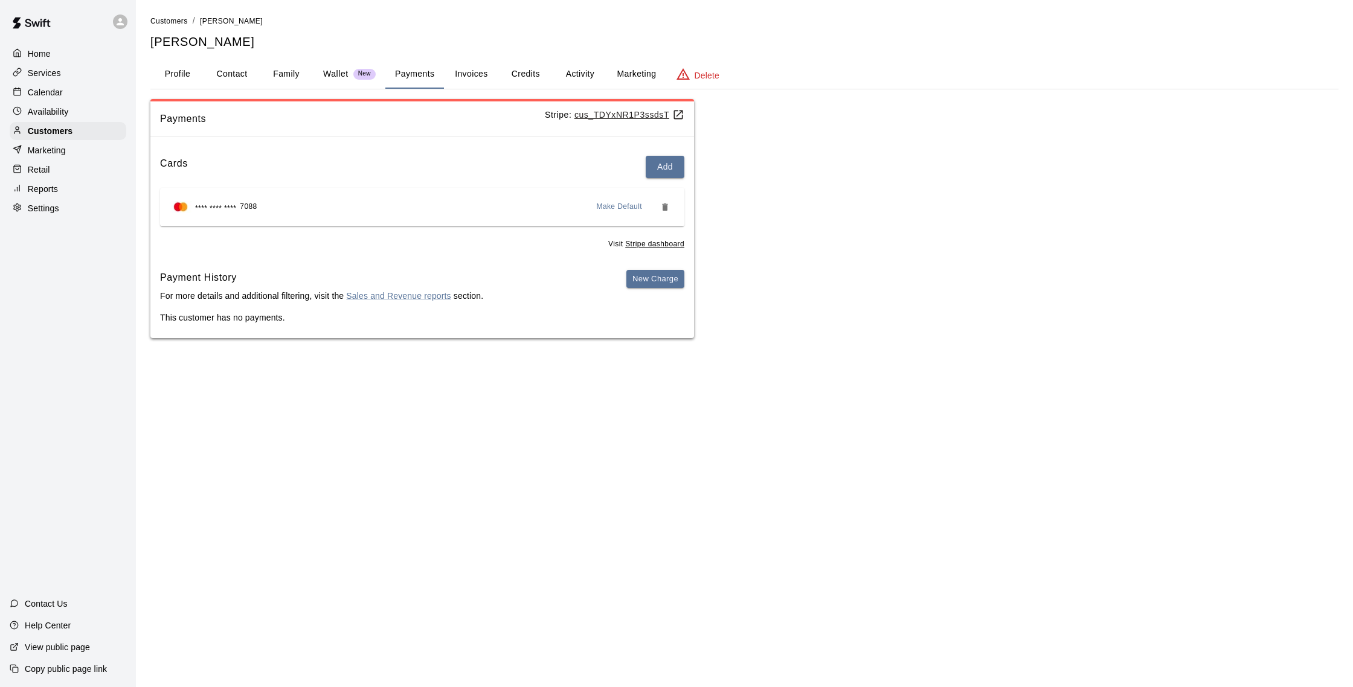
click at [541, 73] on button "Credits" at bounding box center [525, 74] width 54 height 29
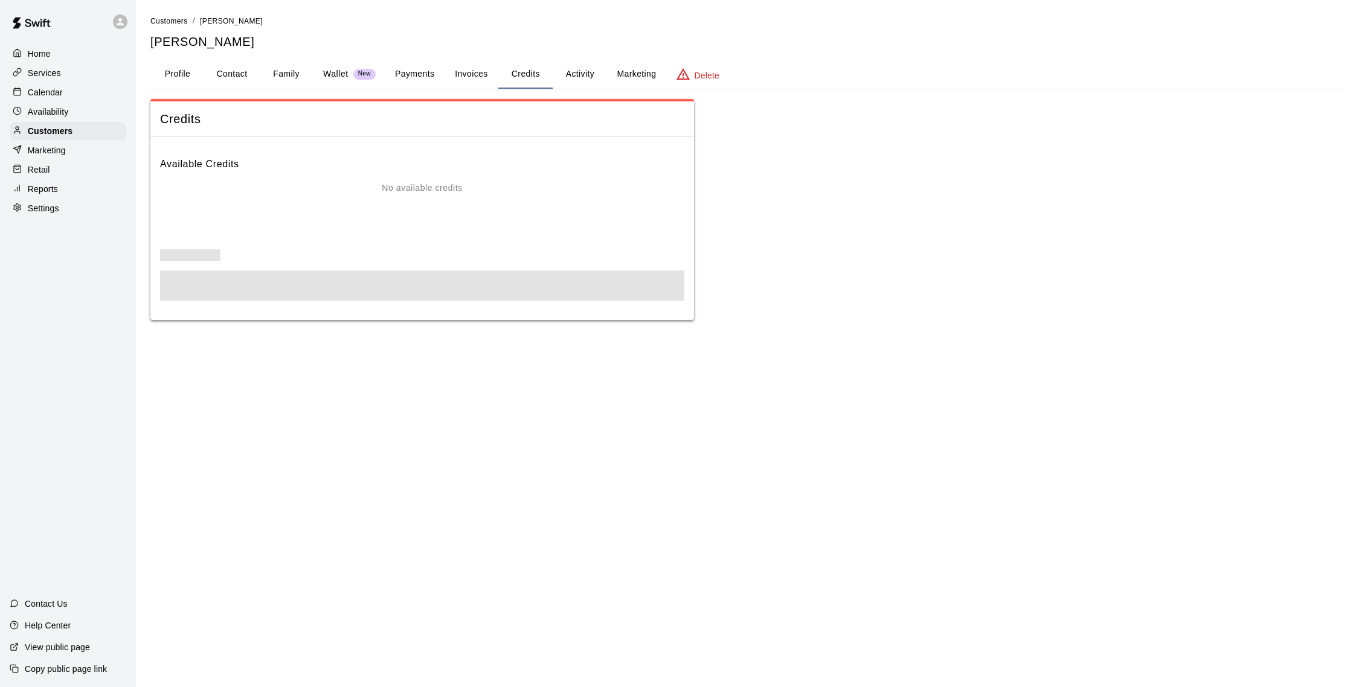
click at [421, 67] on button "Payments" at bounding box center [414, 74] width 59 height 29
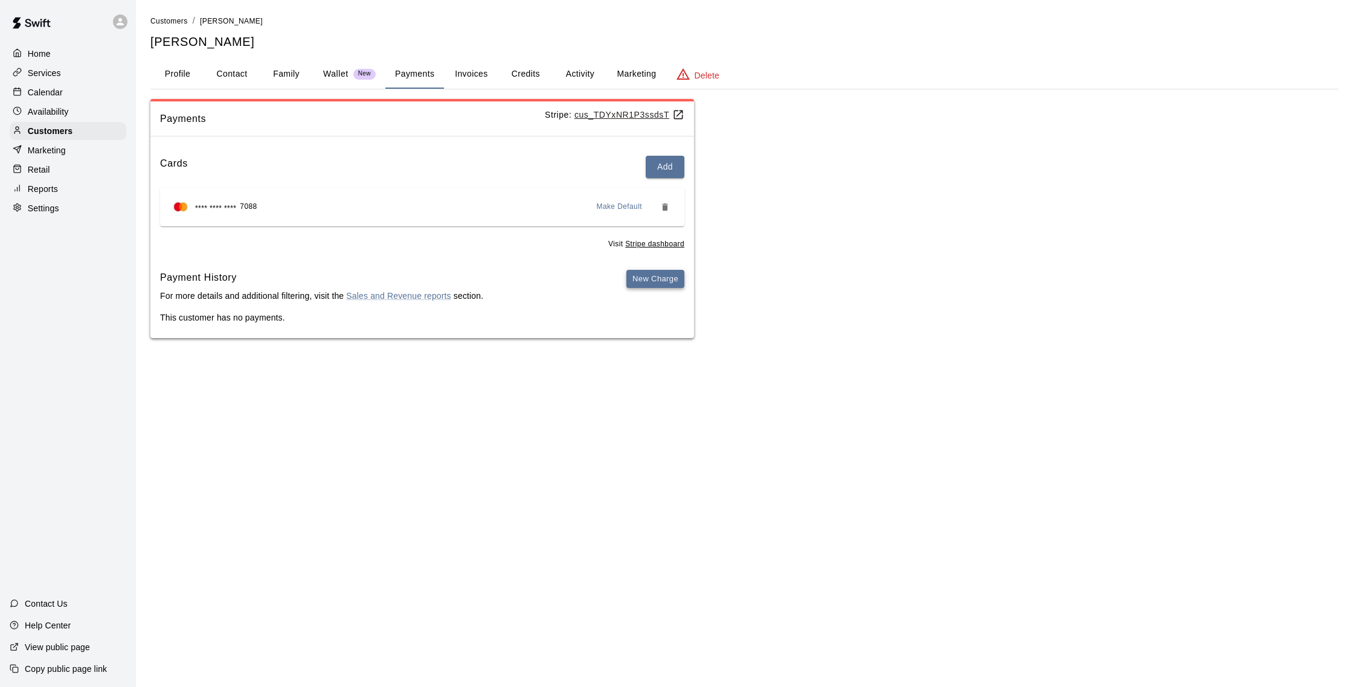
click at [661, 277] on button "New Charge" at bounding box center [655, 279] width 58 height 19
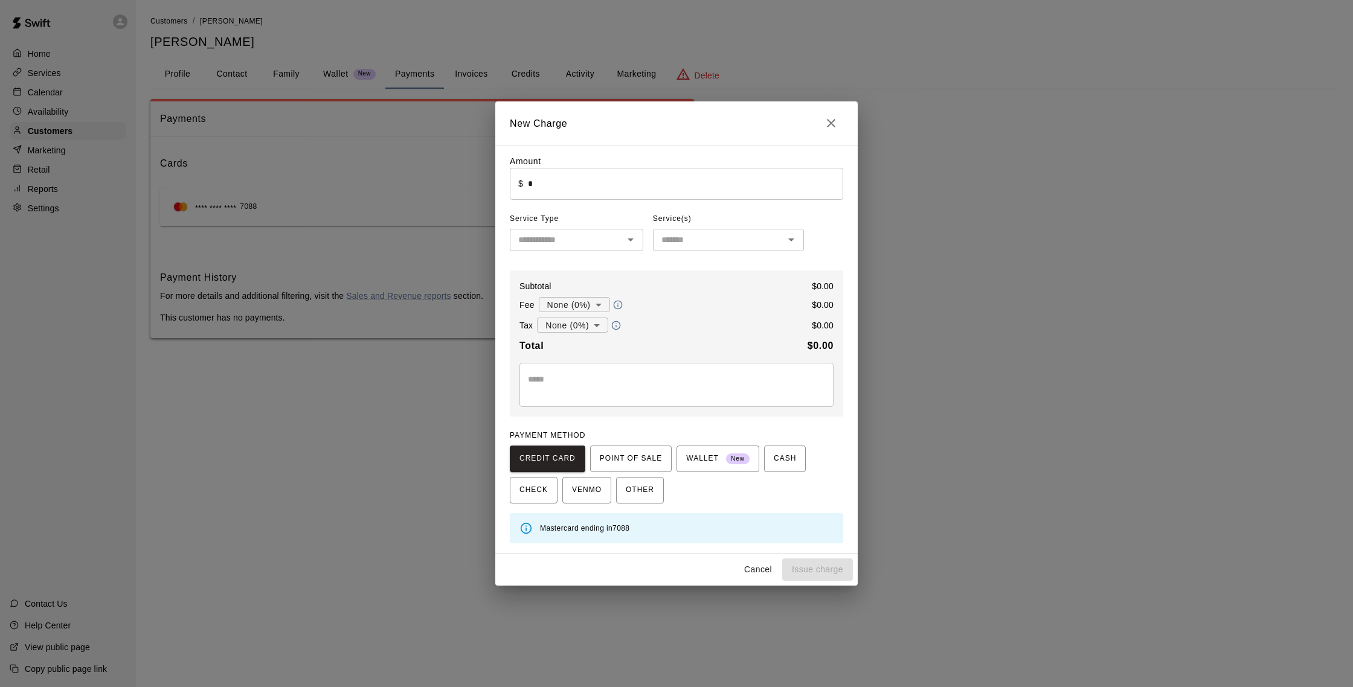
click at [554, 185] on input "*" at bounding box center [685, 184] width 315 height 32
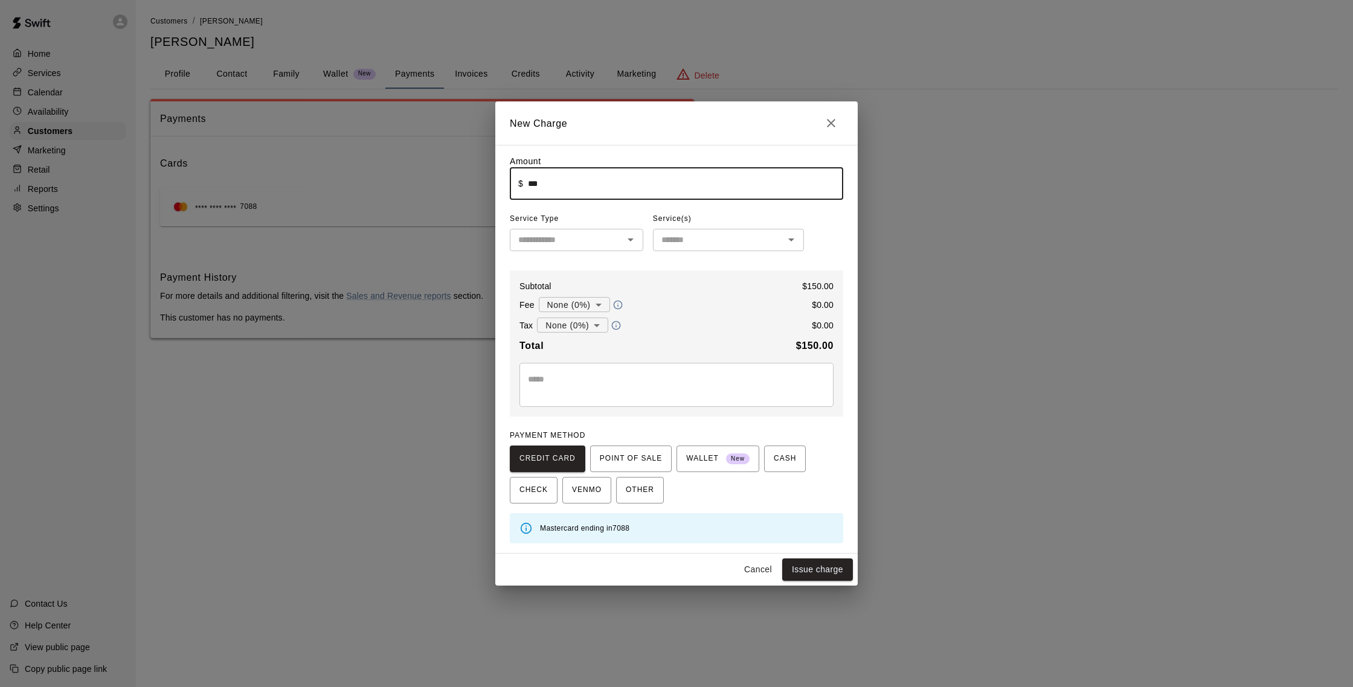
type input "******"
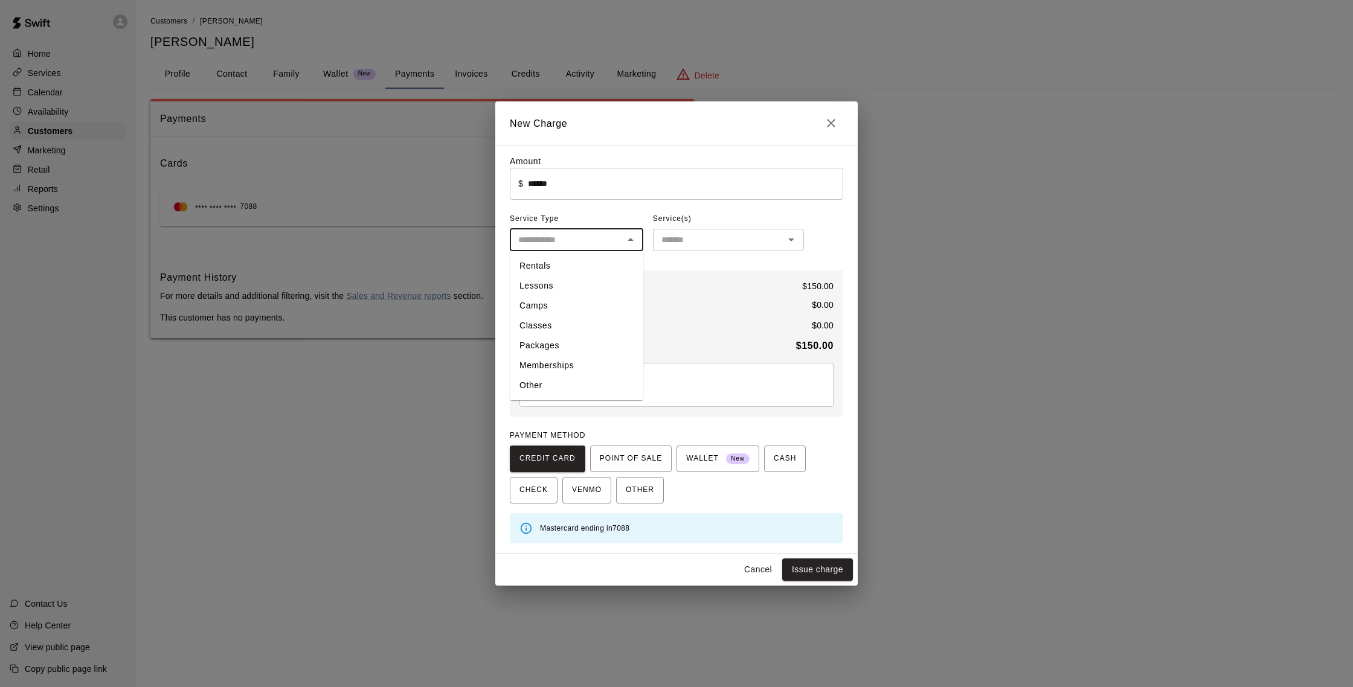
click at [605, 246] on input "text" at bounding box center [566, 240] width 106 height 15
click at [559, 265] on li "Rentals" at bounding box center [576, 266] width 133 height 20
type input "*******"
click at [676, 237] on input "text" at bounding box center [719, 240] width 124 height 15
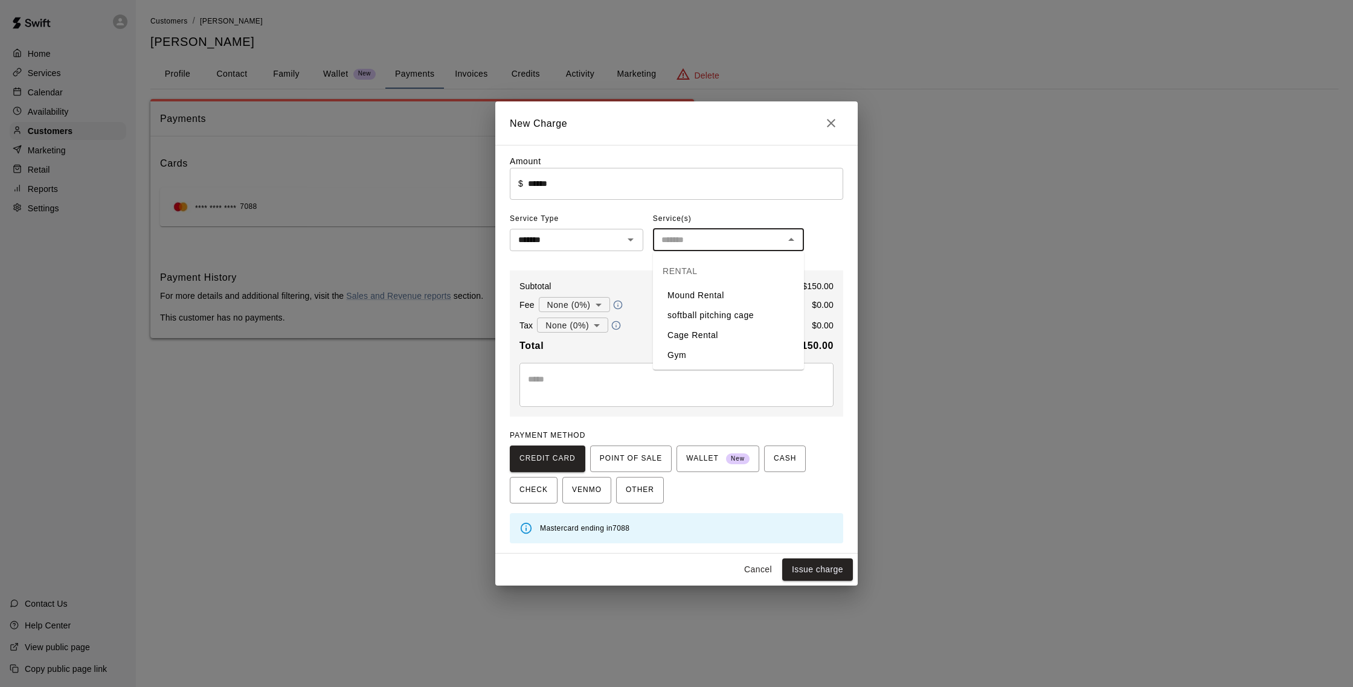
click at [718, 333] on li "Cage Rental" at bounding box center [728, 336] width 151 height 20
type input "**********"
click at [833, 571] on button "Issue charge" at bounding box center [817, 570] width 71 height 22
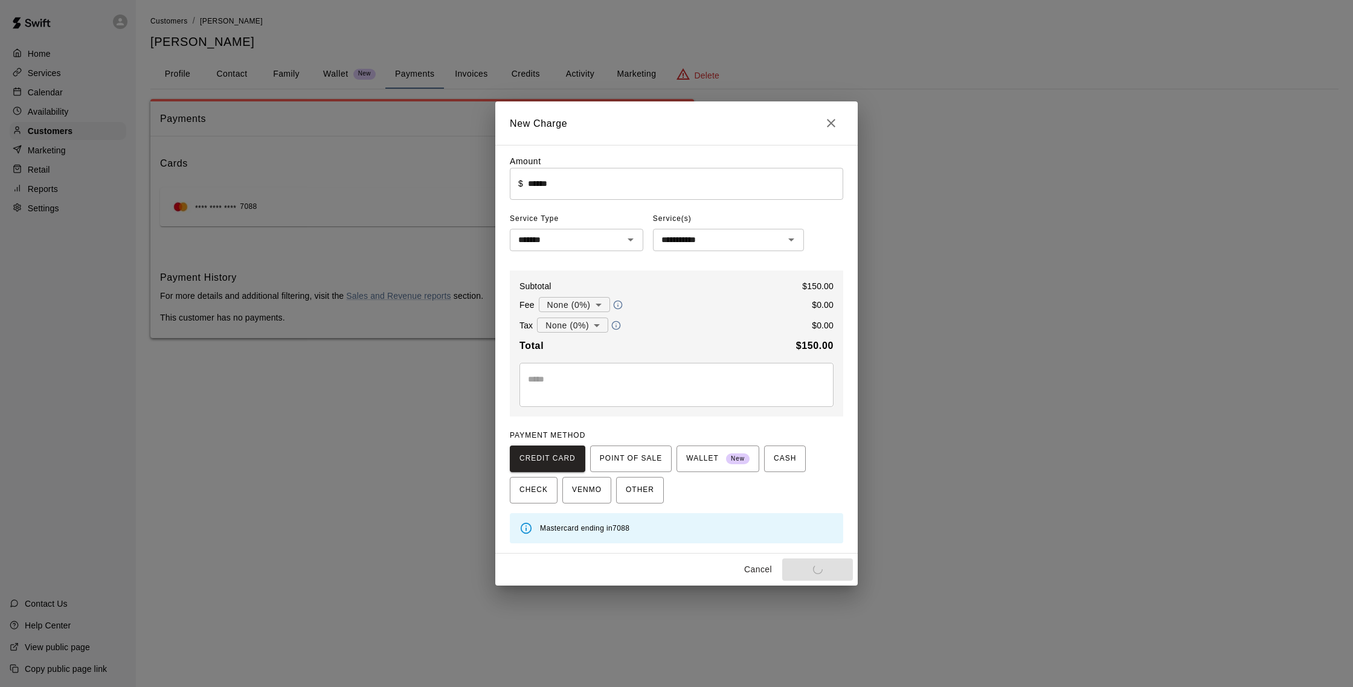
type input "*"
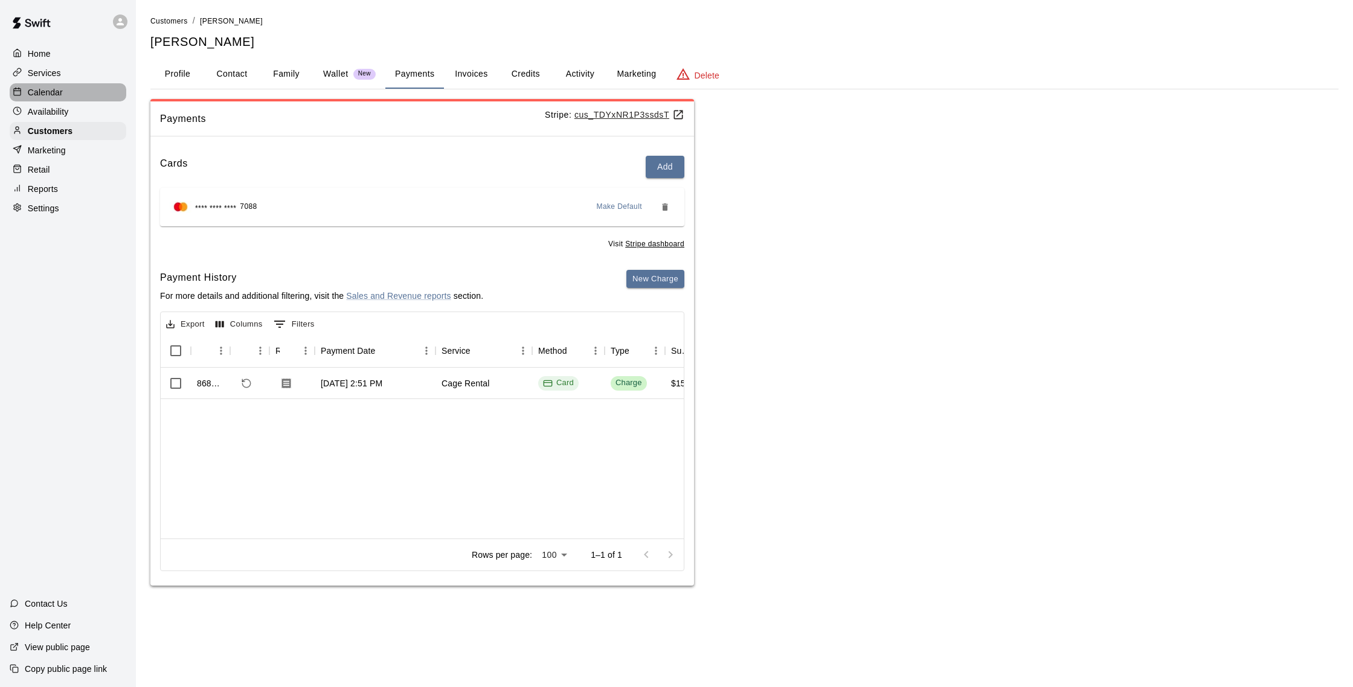
click at [50, 91] on p "Calendar" at bounding box center [45, 92] width 35 height 12
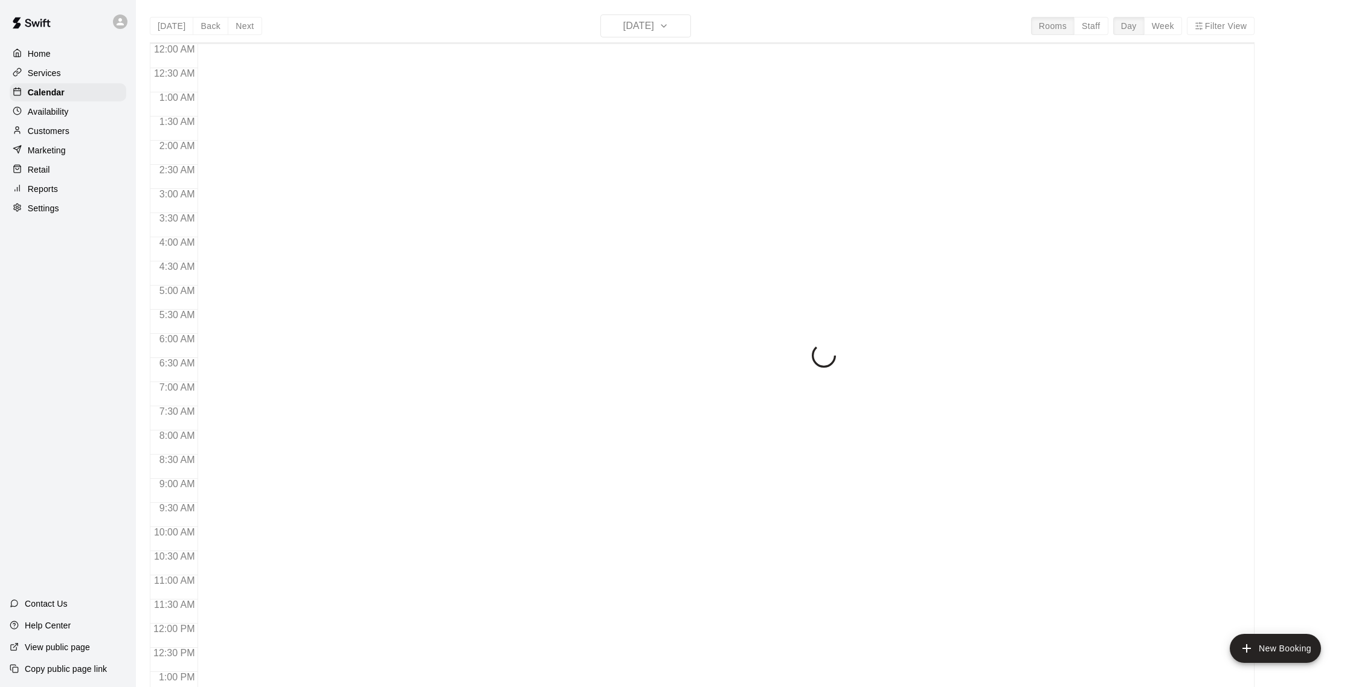
scroll to position [503, 0]
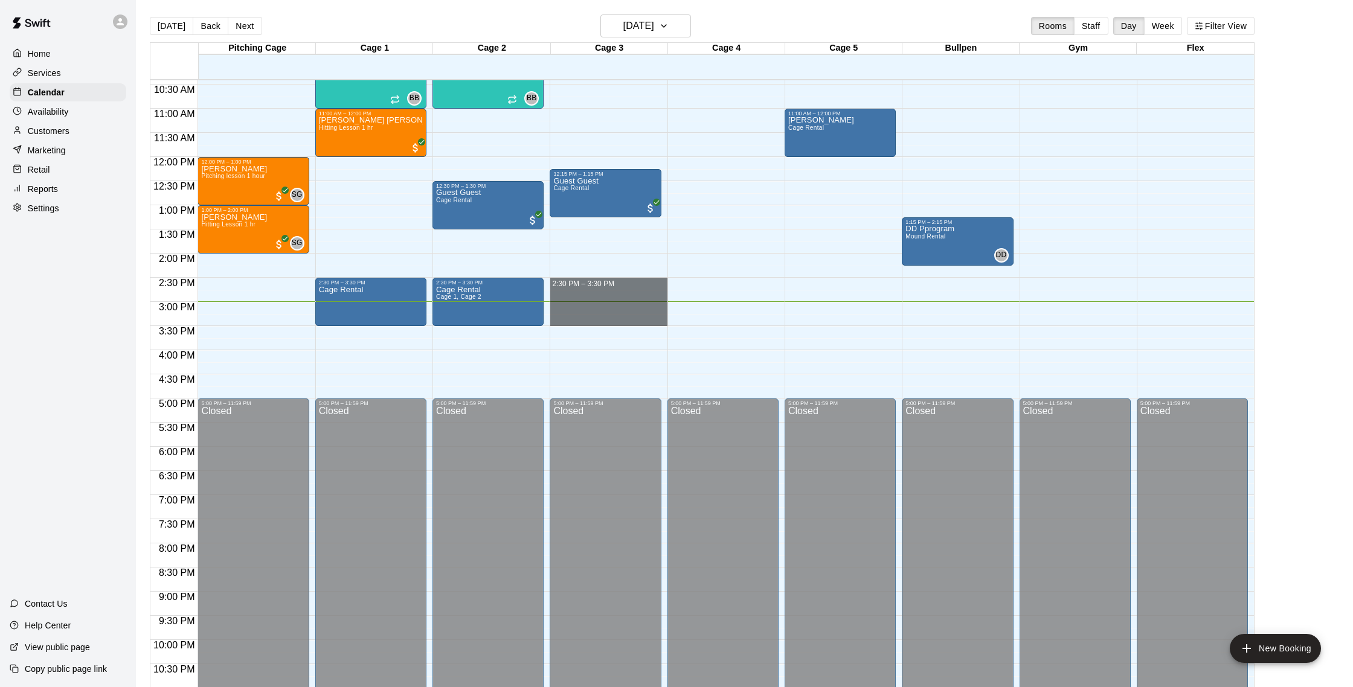
drag, startPoint x: 564, startPoint y: 281, endPoint x: 567, endPoint y: 315, distance: 34.6
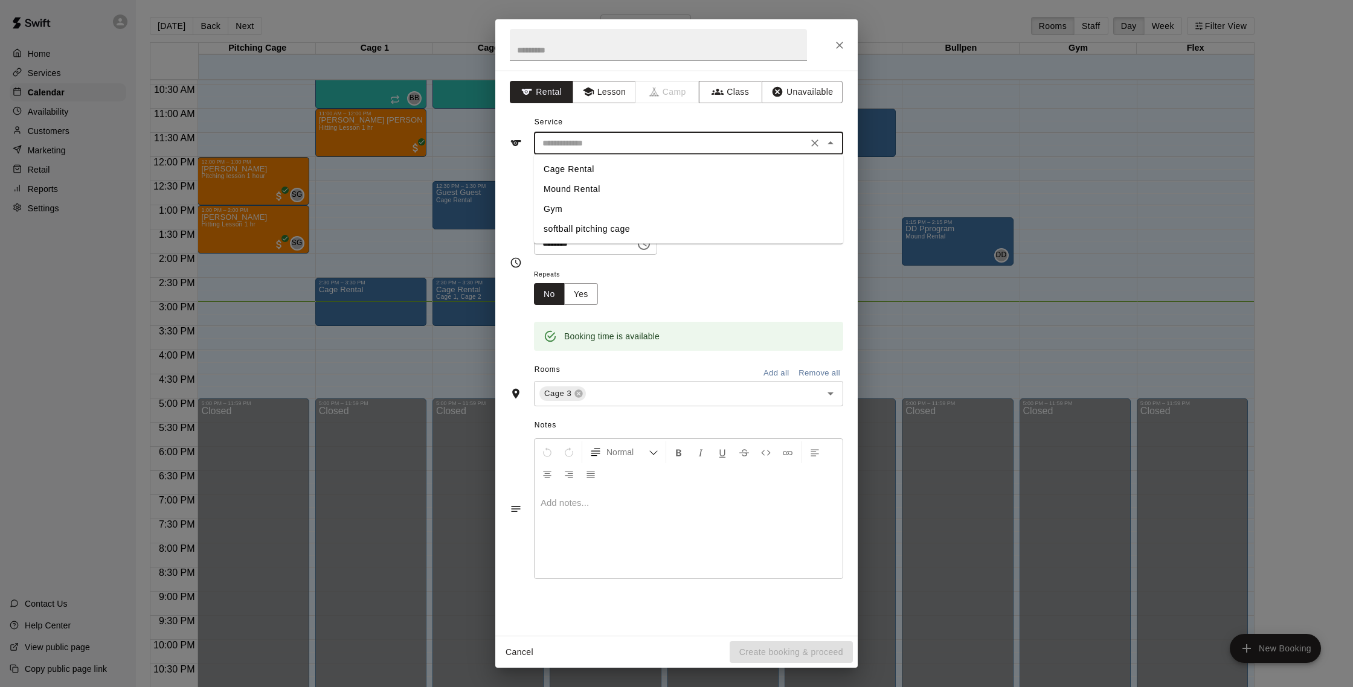
click at [600, 143] on input "text" at bounding box center [671, 143] width 266 height 15
click at [580, 168] on li "Cage Rental" at bounding box center [688, 169] width 309 height 20
type input "**********"
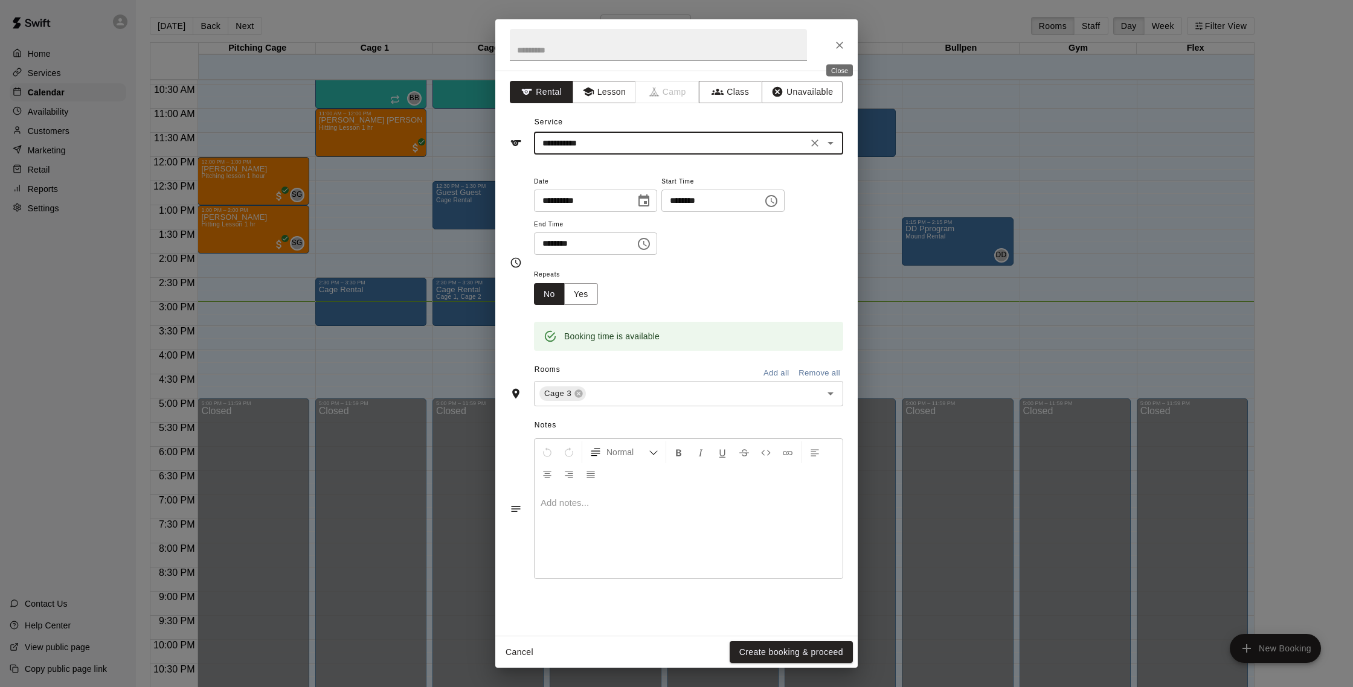
click at [843, 47] on icon "Close" at bounding box center [839, 45] width 12 height 12
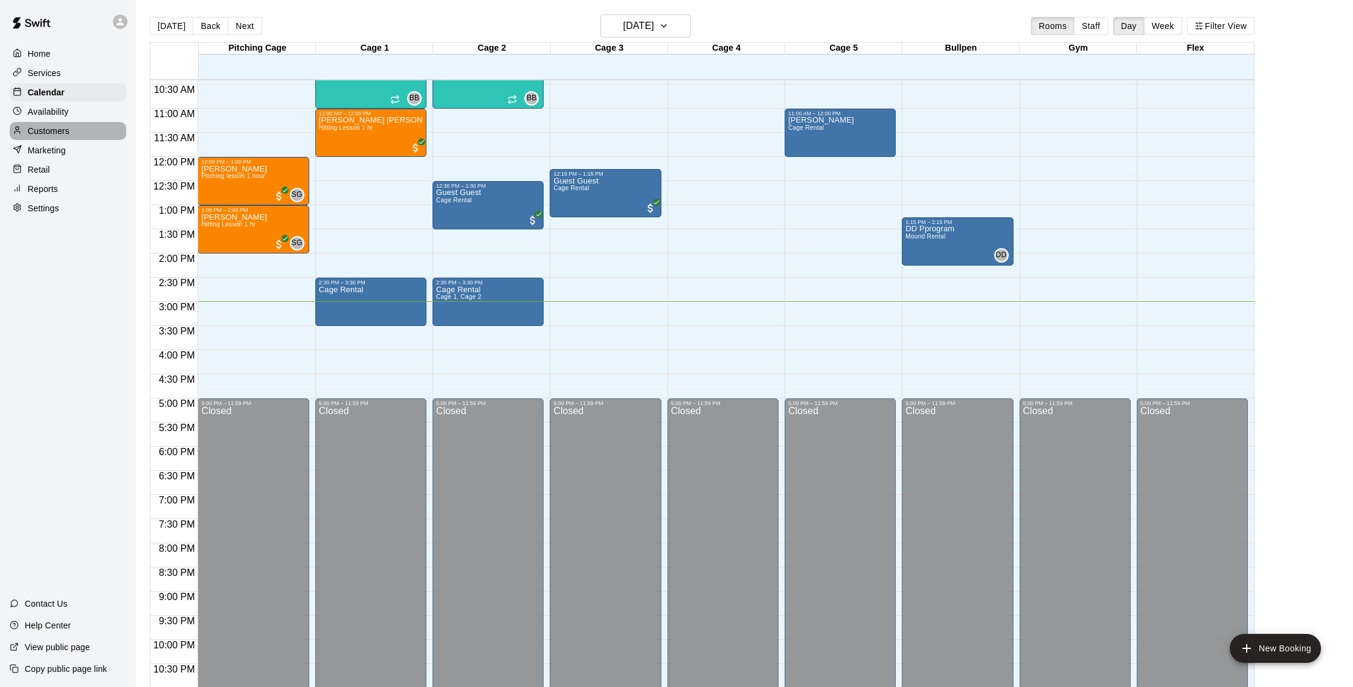
click at [62, 128] on p "Customers" at bounding box center [49, 131] width 42 height 12
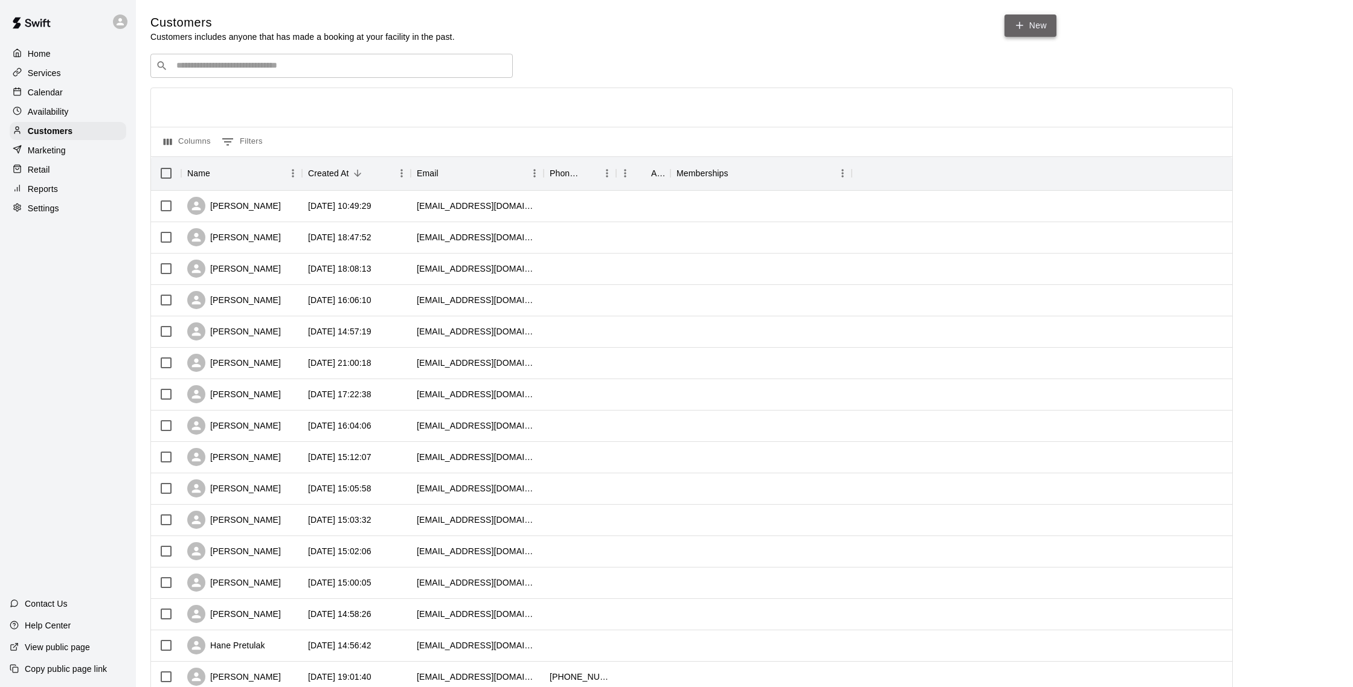
click at [1043, 28] on link "New" at bounding box center [1030, 25] width 52 height 22
select select "**"
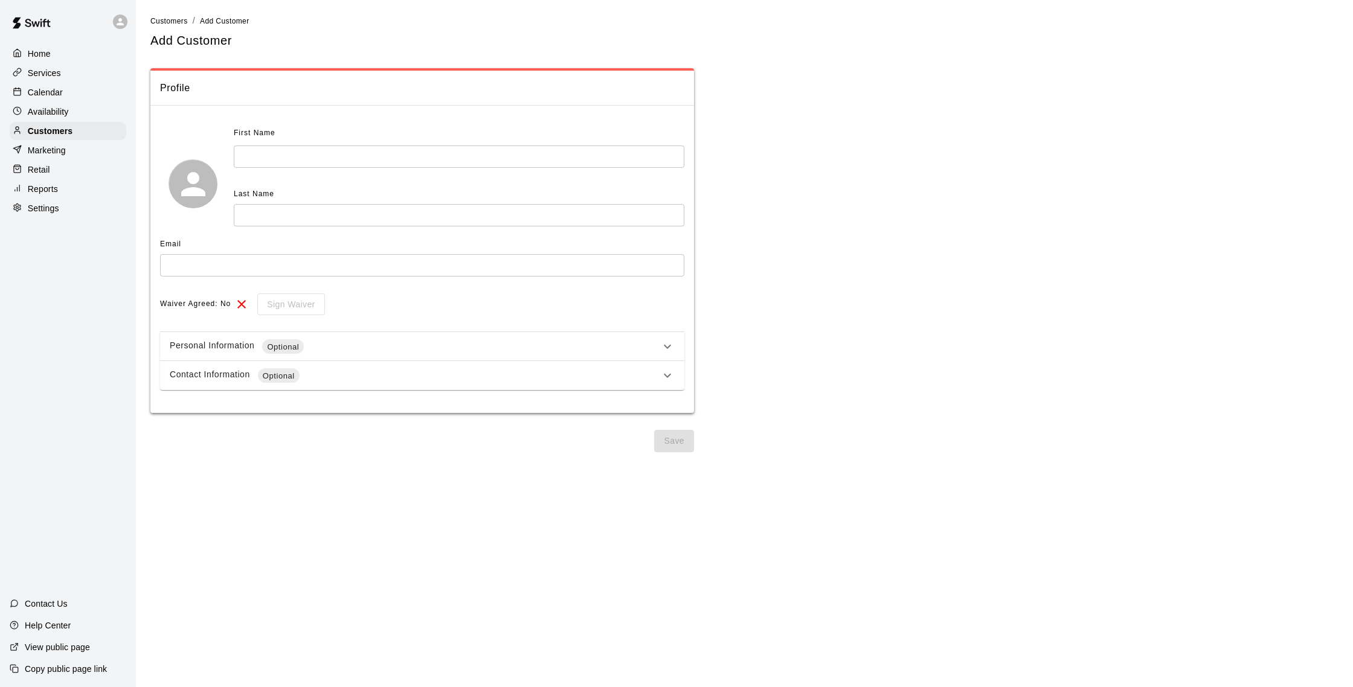
click at [426, 149] on input "text" at bounding box center [459, 157] width 451 height 22
type input "***"
click at [414, 220] on input "text" at bounding box center [459, 215] width 451 height 22
type input "*"
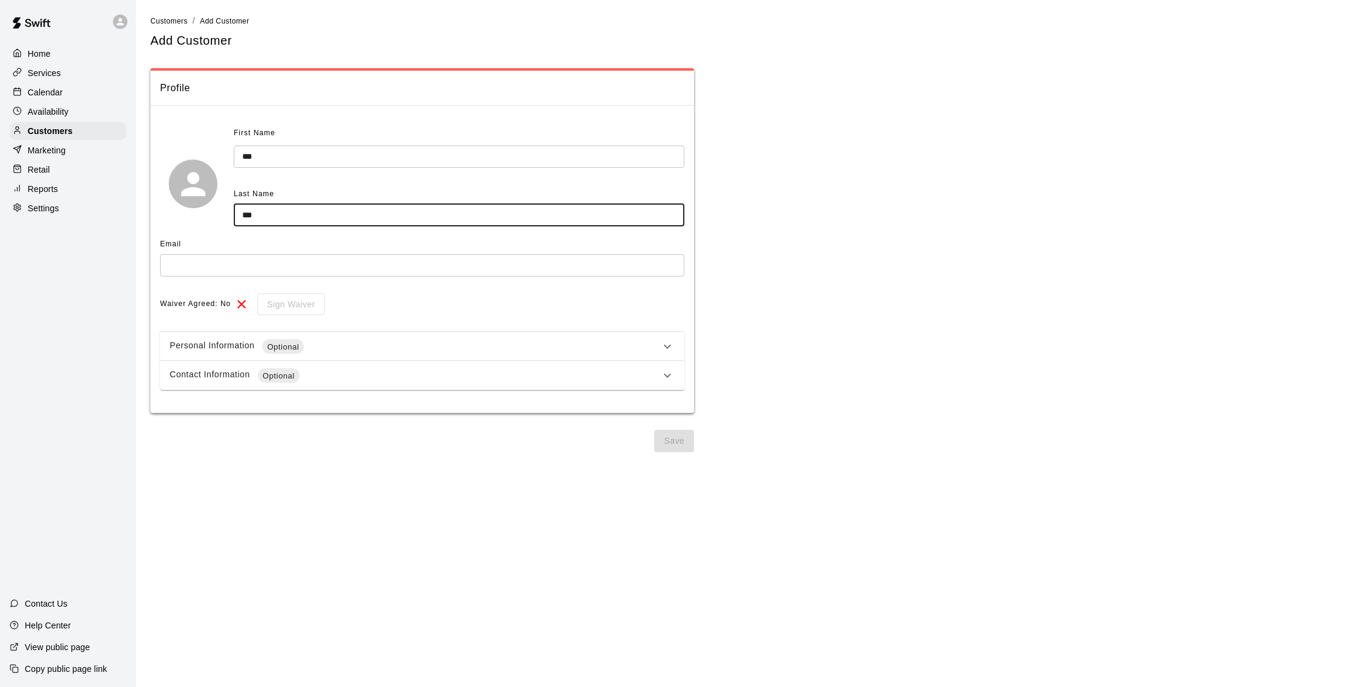
type input "***"
click at [184, 261] on input "text" at bounding box center [422, 265] width 524 height 22
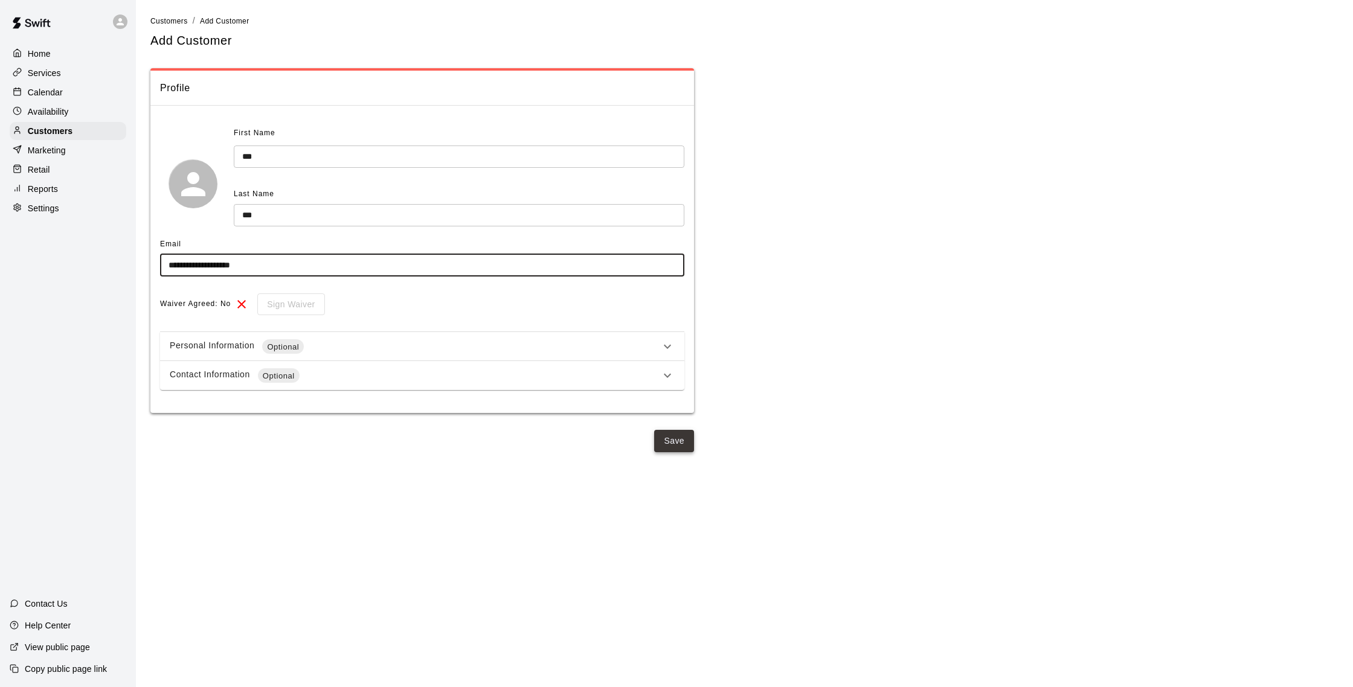
type input "**********"
click at [672, 444] on button "Save" at bounding box center [674, 441] width 40 height 22
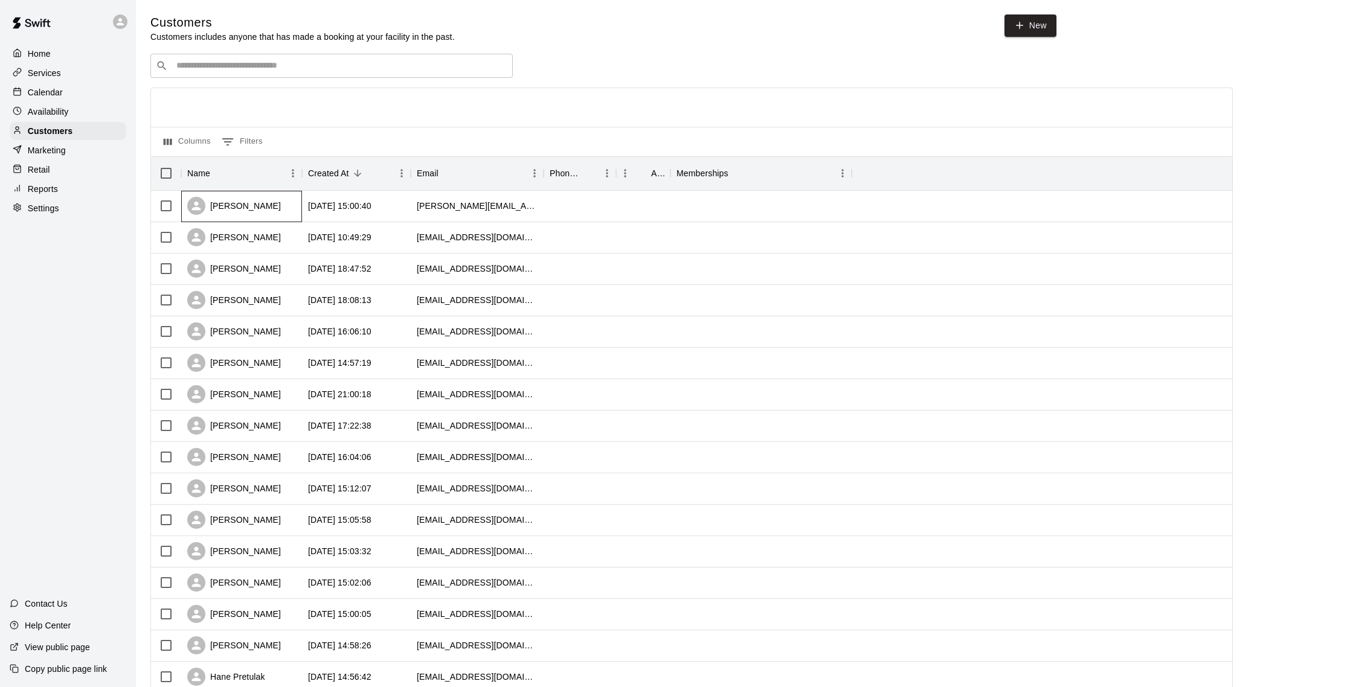
click at [283, 211] on div "[PERSON_NAME]" at bounding box center [241, 206] width 121 height 31
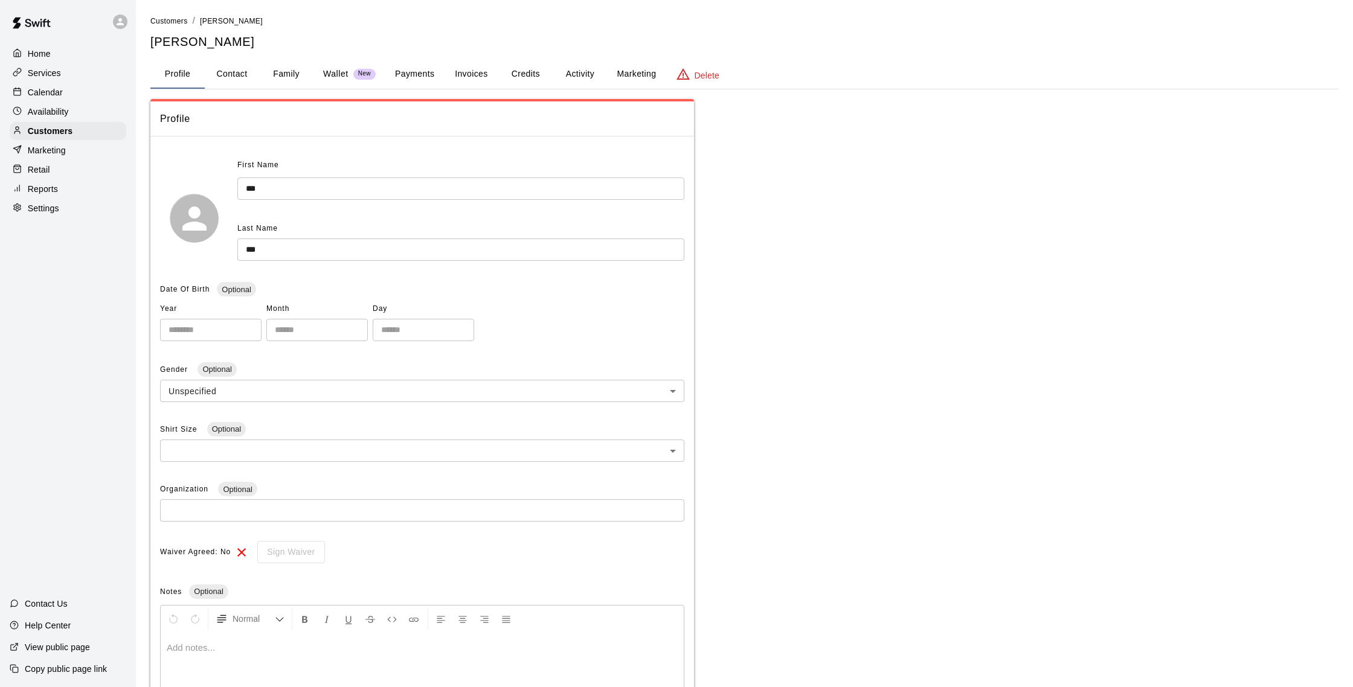
click at [423, 76] on button "Payments" at bounding box center [414, 74] width 59 height 29
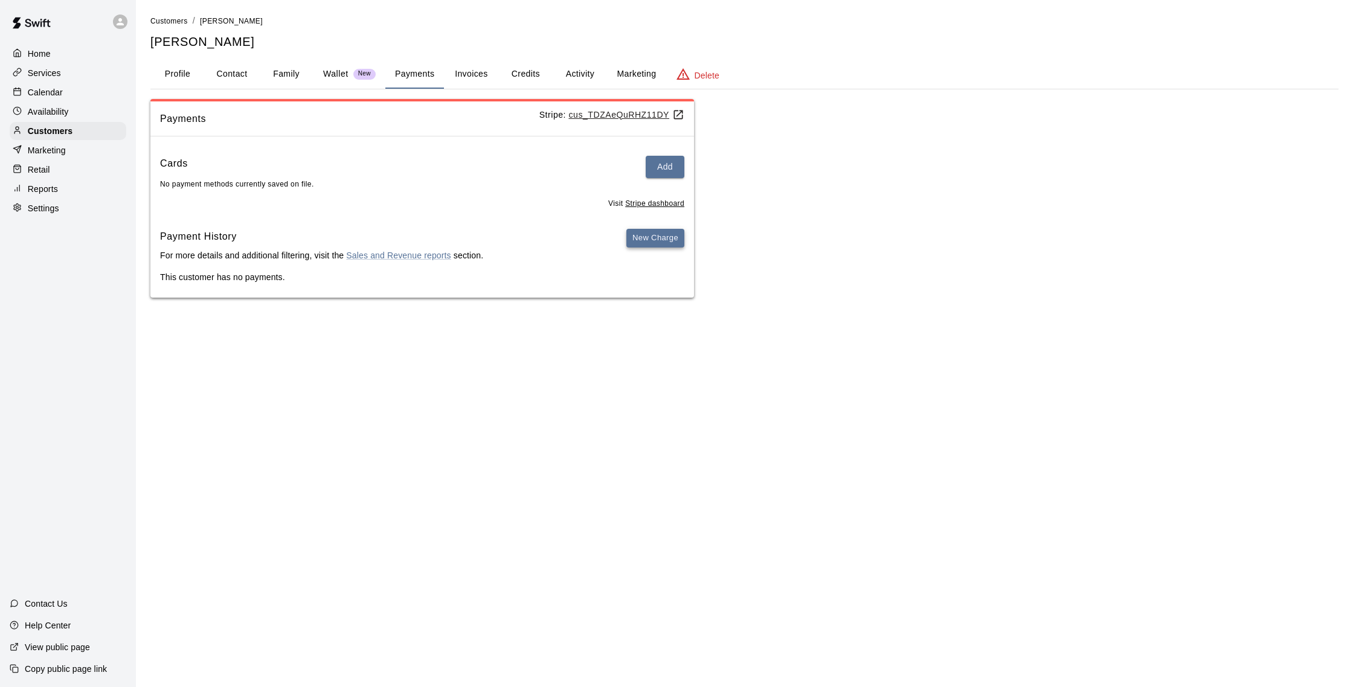
click at [657, 241] on button "New Charge" at bounding box center [655, 238] width 58 height 19
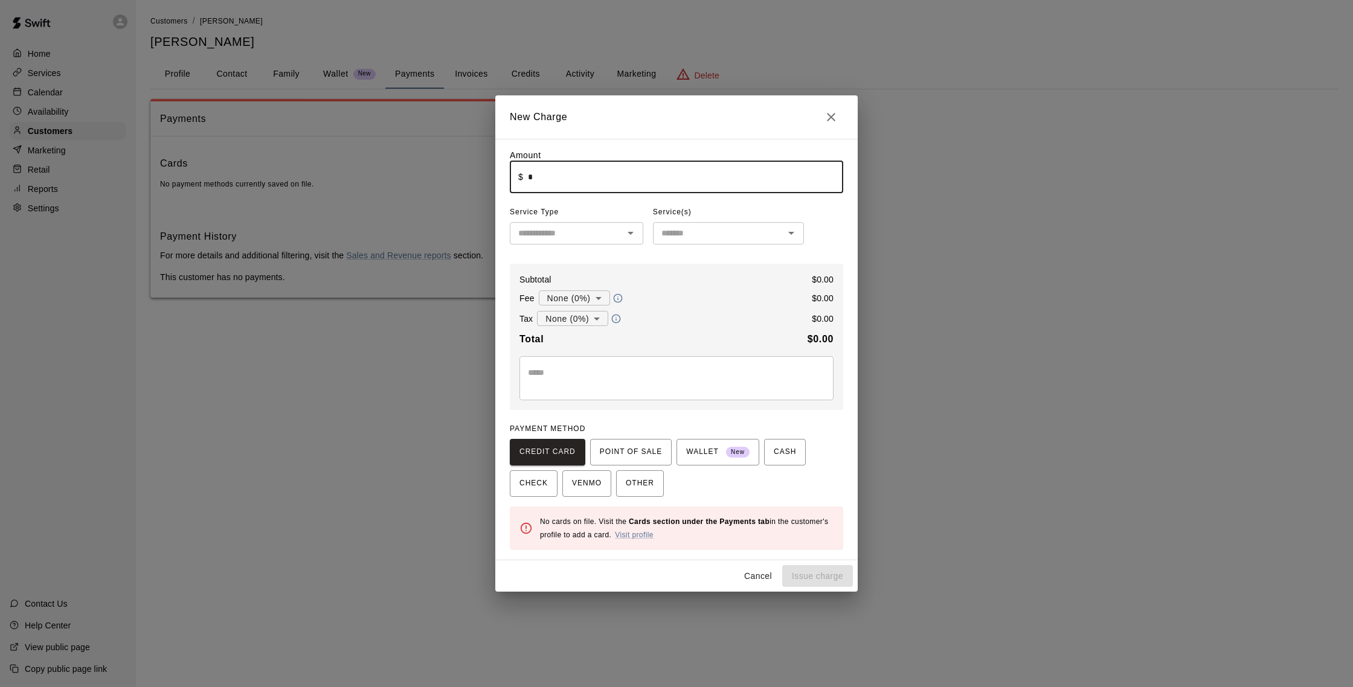
click at [593, 181] on input "*" at bounding box center [685, 177] width 315 height 32
click at [837, 117] on icon "Close" at bounding box center [831, 117] width 14 height 14
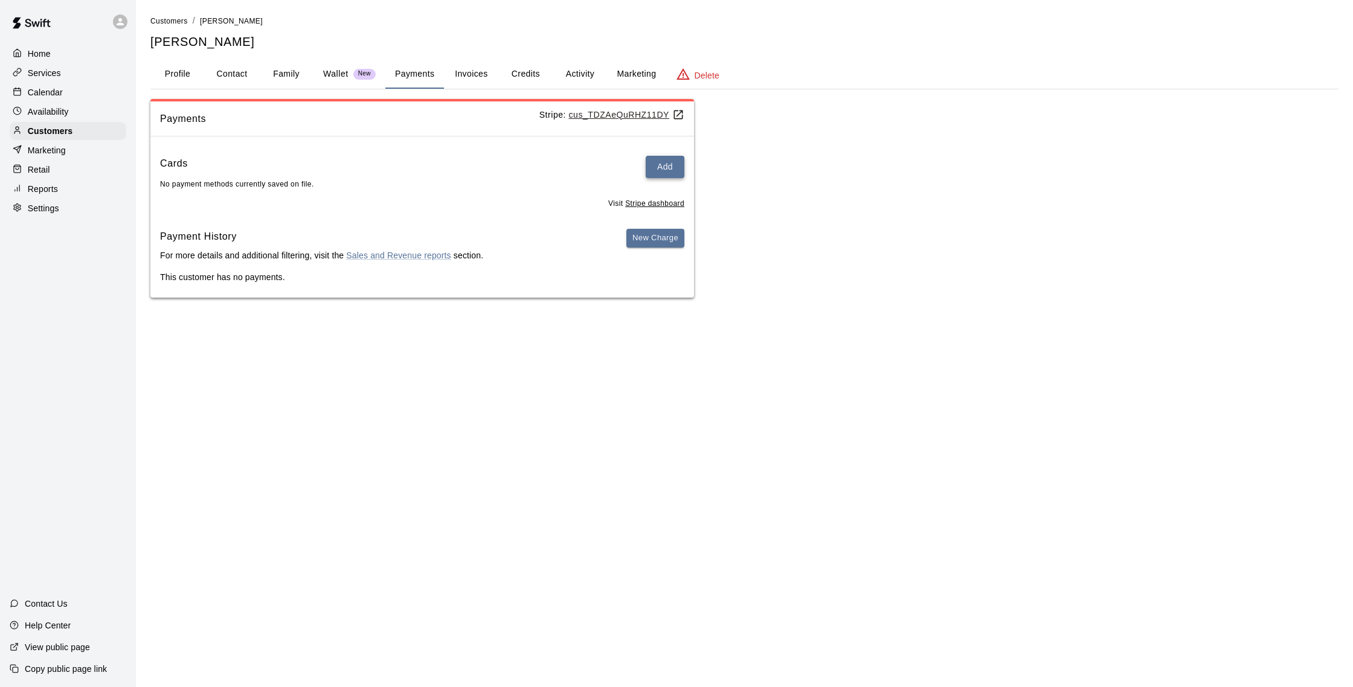
click at [667, 163] on button "Add" at bounding box center [665, 167] width 39 height 22
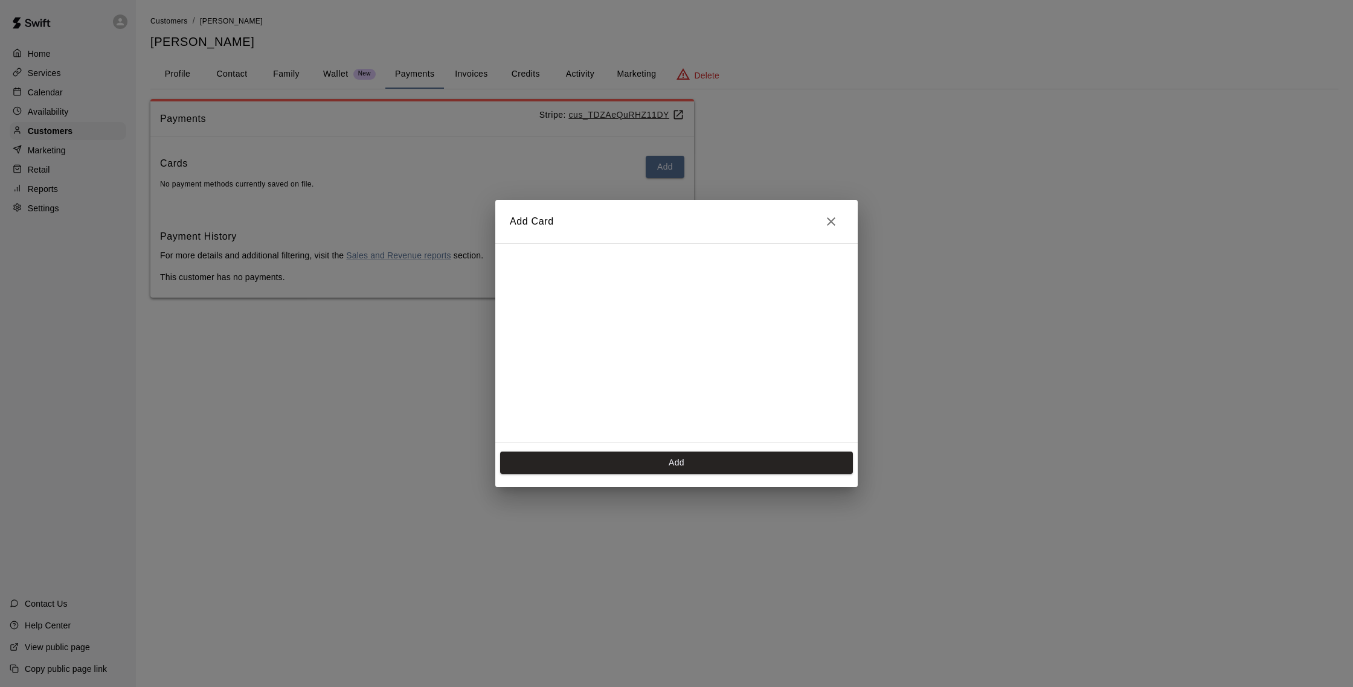
scroll to position [196, 0]
click at [702, 469] on button "Add" at bounding box center [676, 463] width 353 height 22
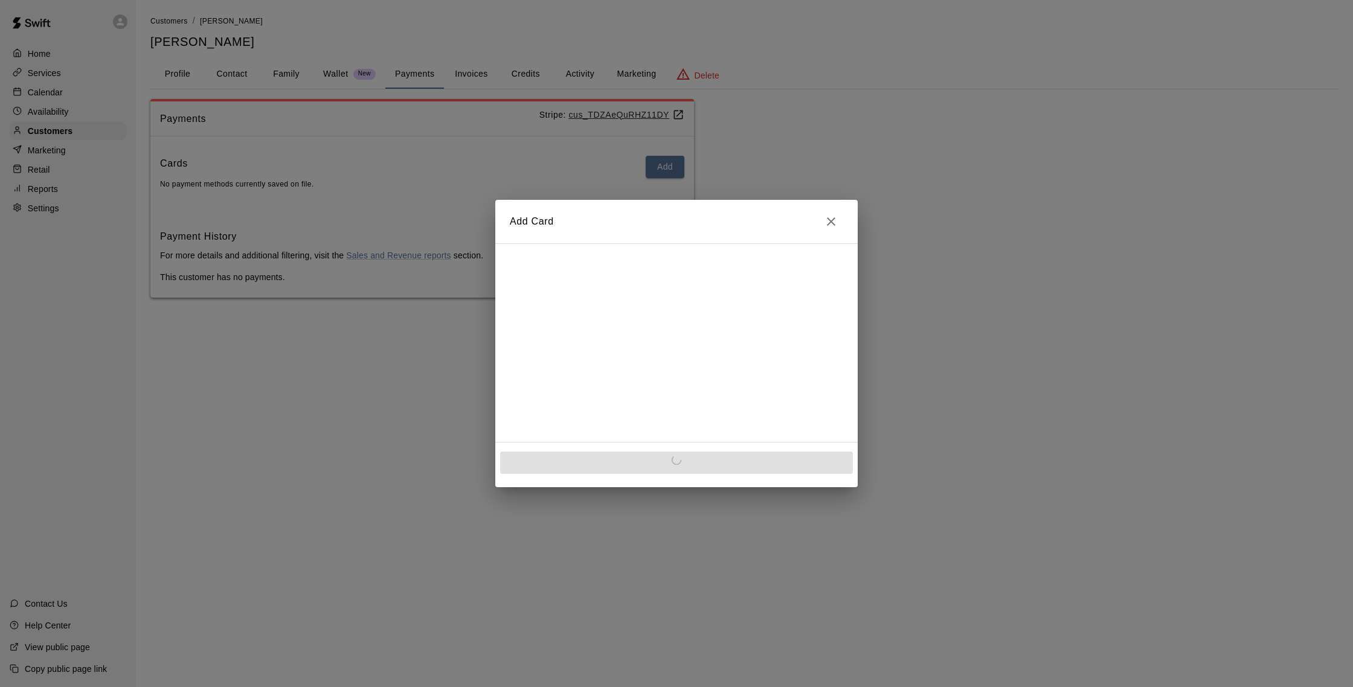
scroll to position [0, 0]
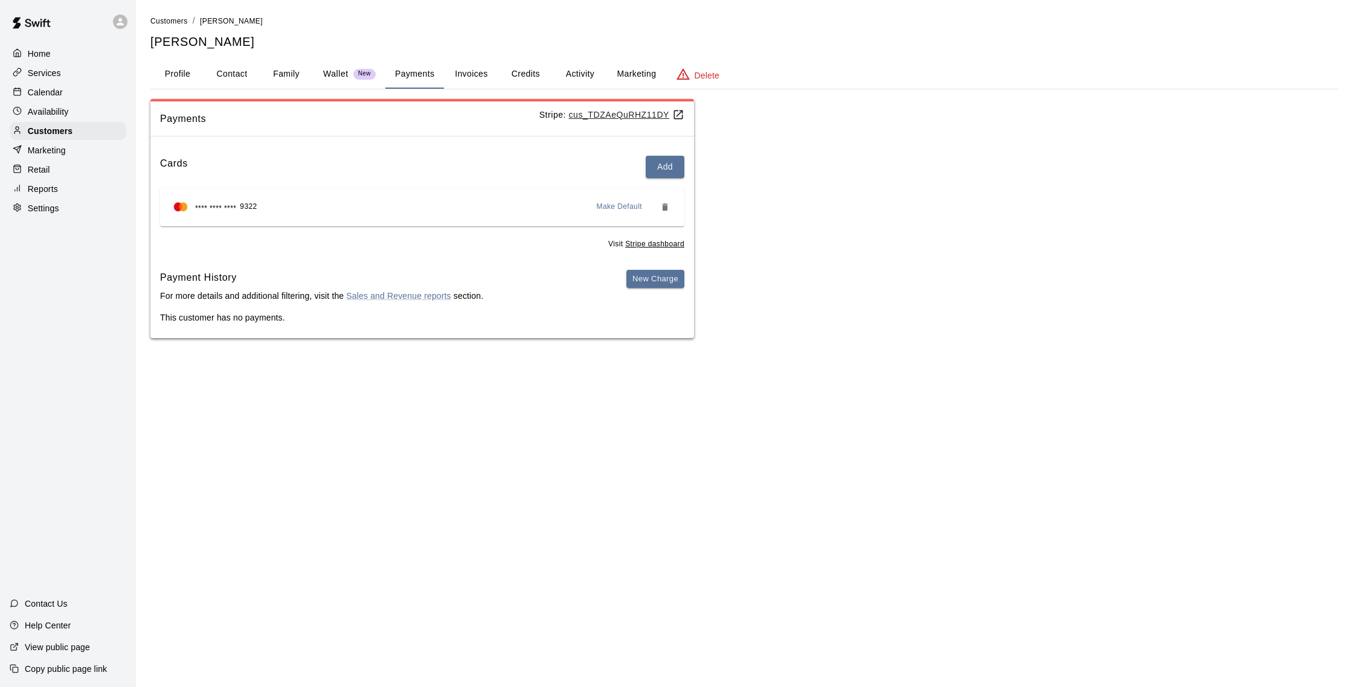
click at [480, 69] on button "Invoices" at bounding box center [471, 74] width 54 height 29
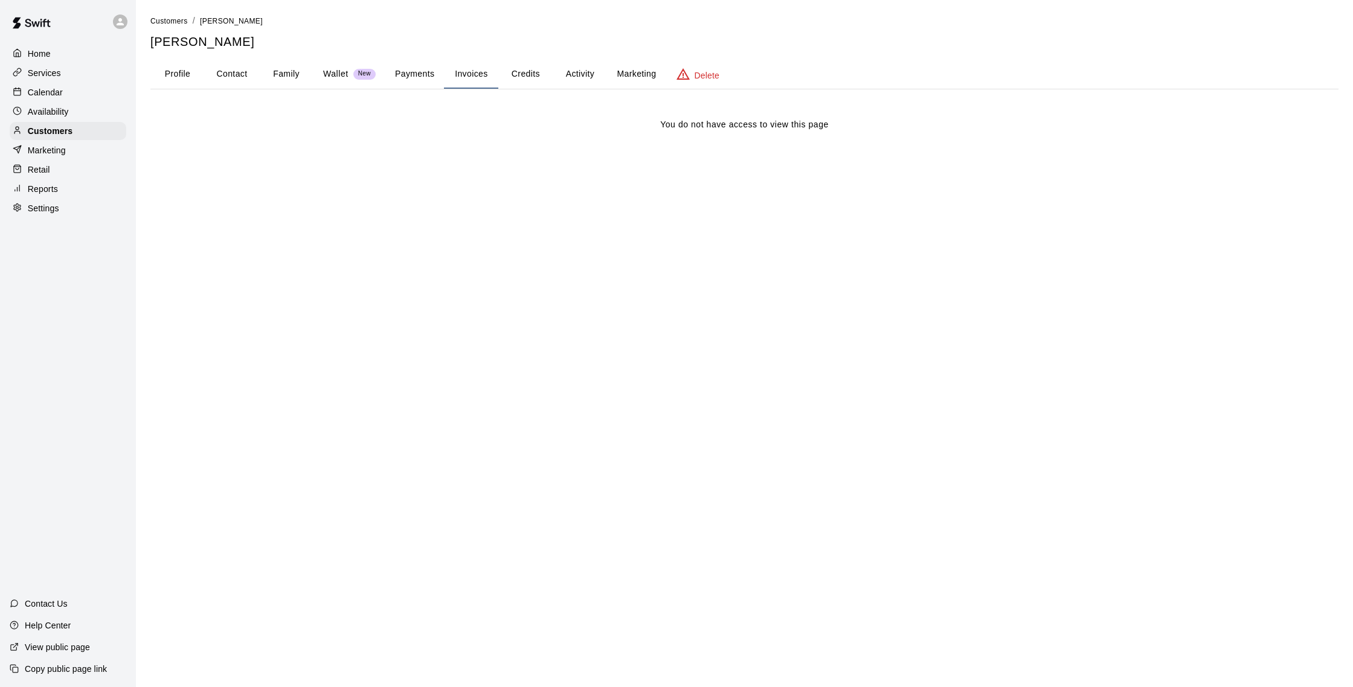
click at [425, 71] on button "Payments" at bounding box center [414, 74] width 59 height 29
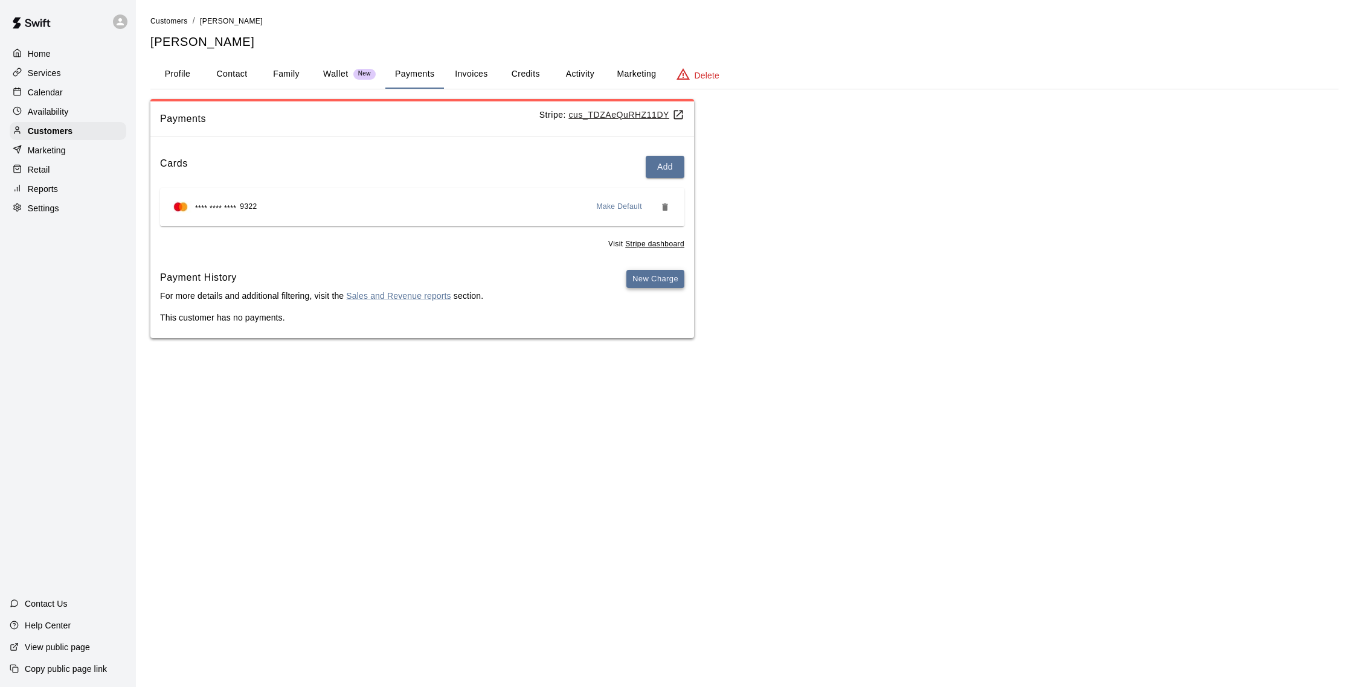
click at [641, 280] on button "New Charge" at bounding box center [655, 279] width 58 height 19
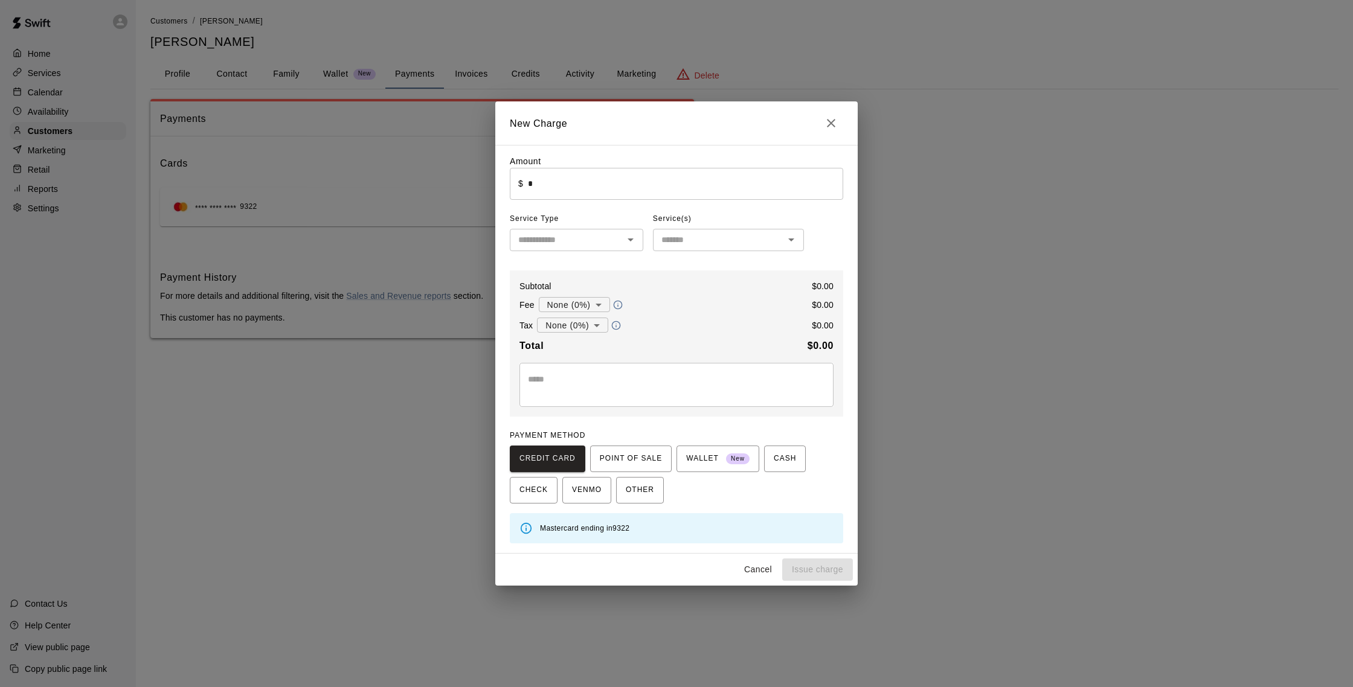
click at [632, 193] on input "*" at bounding box center [685, 184] width 315 height 32
click at [631, 246] on icon "Open" at bounding box center [630, 240] width 14 height 14
type input "*****"
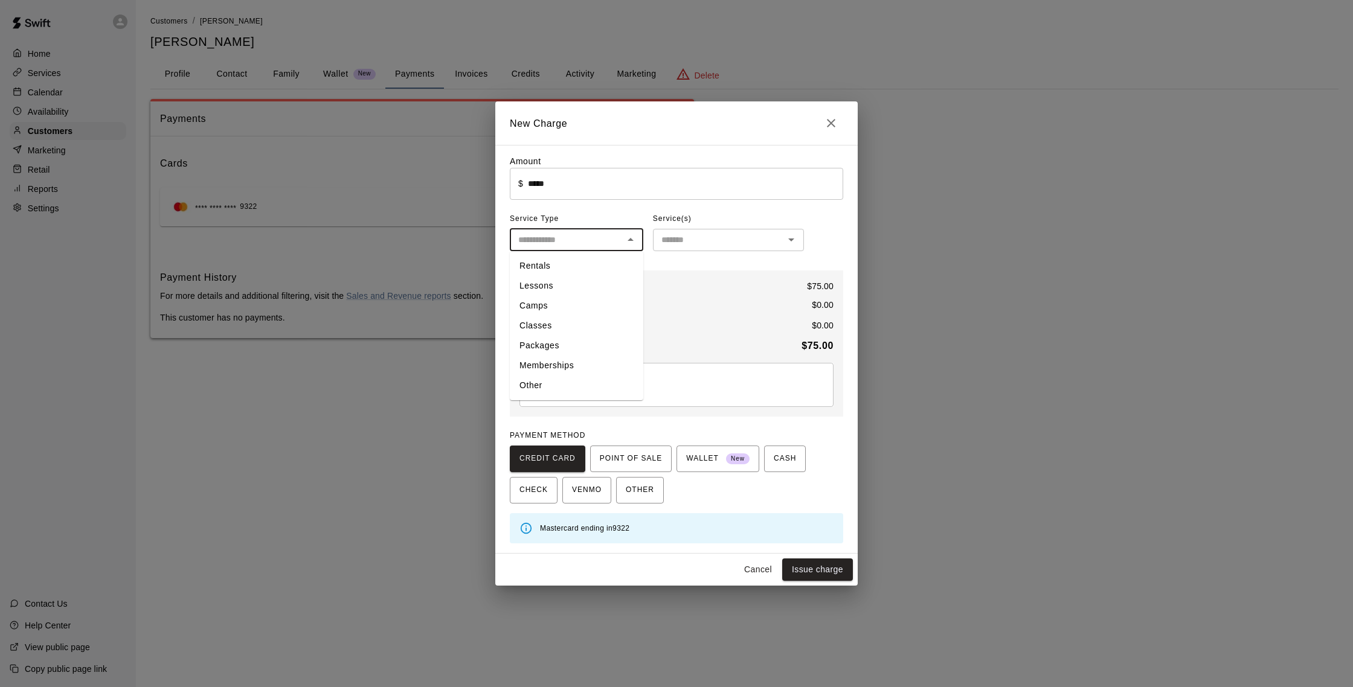
click at [568, 268] on li "Rentals" at bounding box center [576, 266] width 133 height 20
type input "*******"
click at [702, 246] on input "text" at bounding box center [719, 240] width 124 height 15
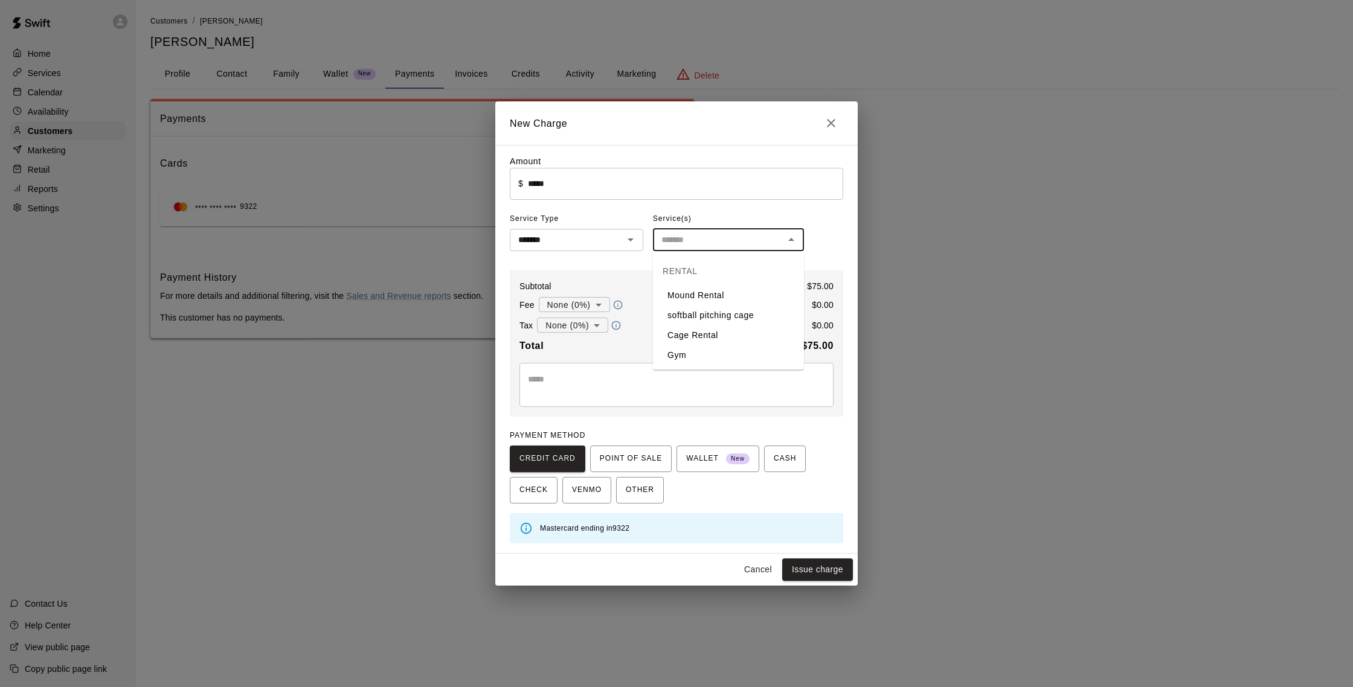
click at [705, 333] on li "Cage Rental" at bounding box center [728, 336] width 151 height 20
type input "**********"
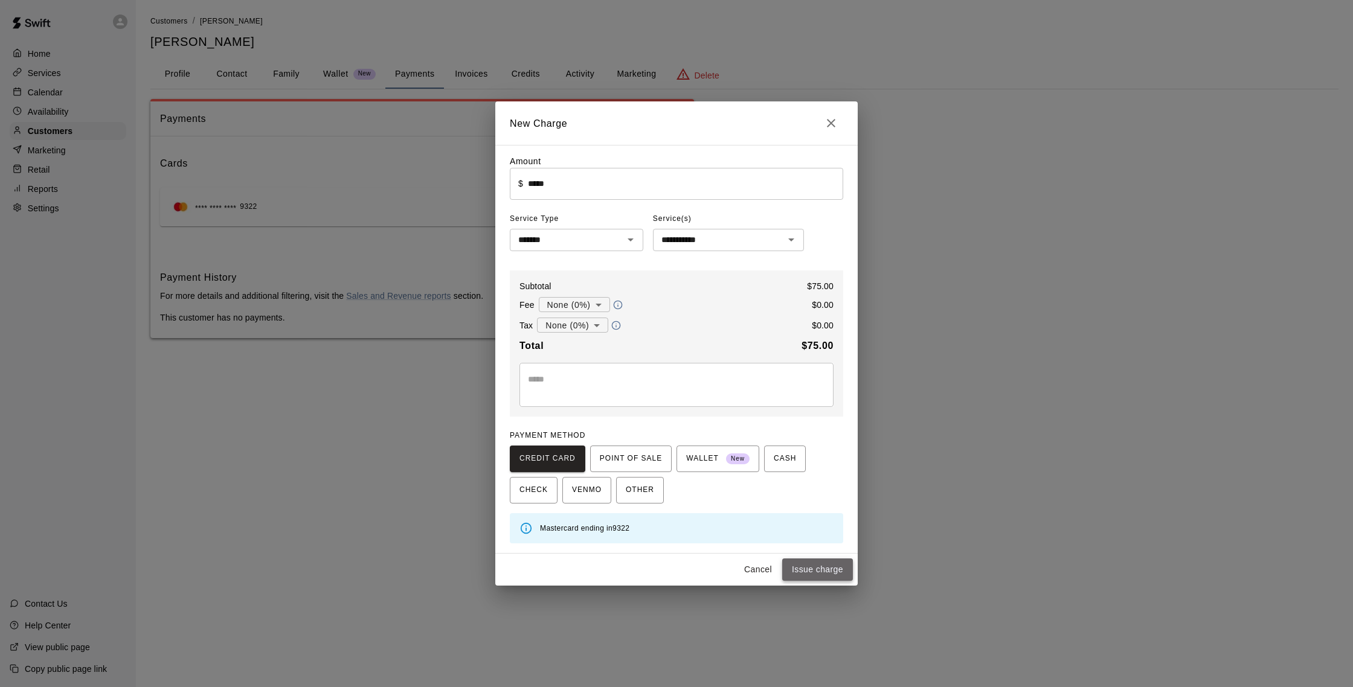
click at [817, 567] on button "Issue charge" at bounding box center [817, 570] width 71 height 22
type input "*"
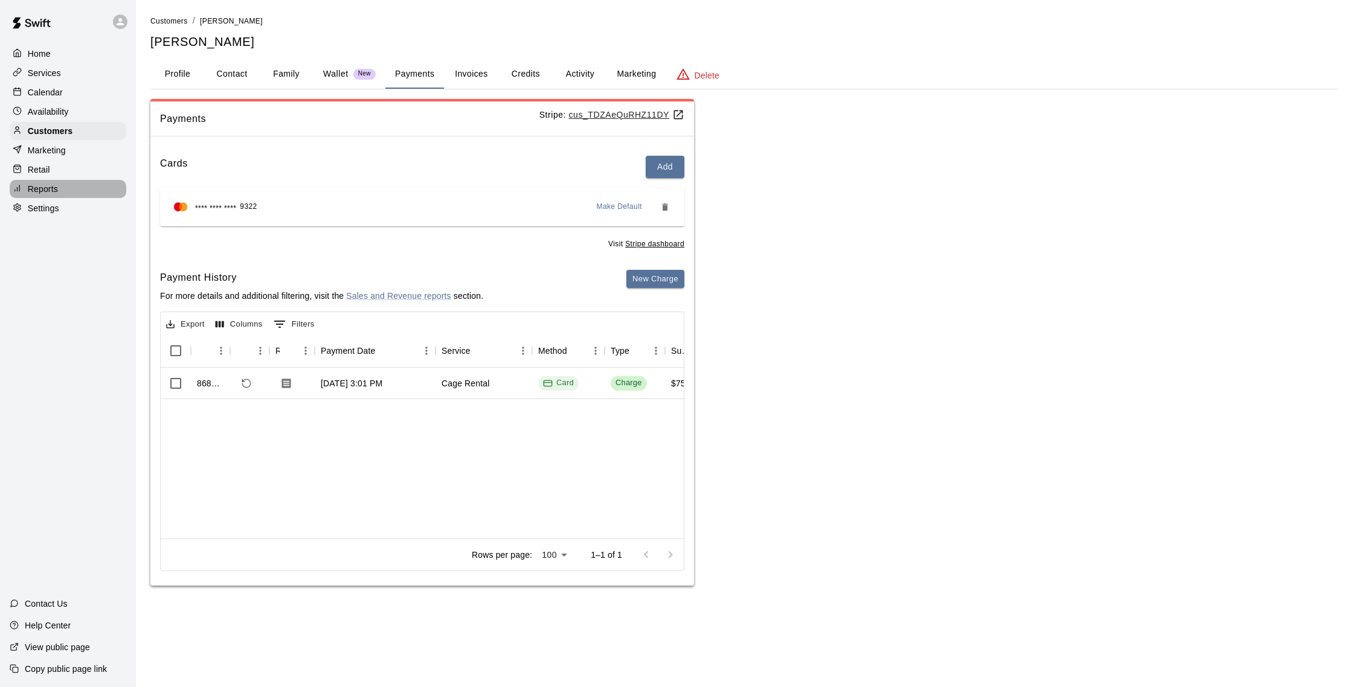
click at [46, 187] on p "Reports" at bounding box center [43, 189] width 30 height 12
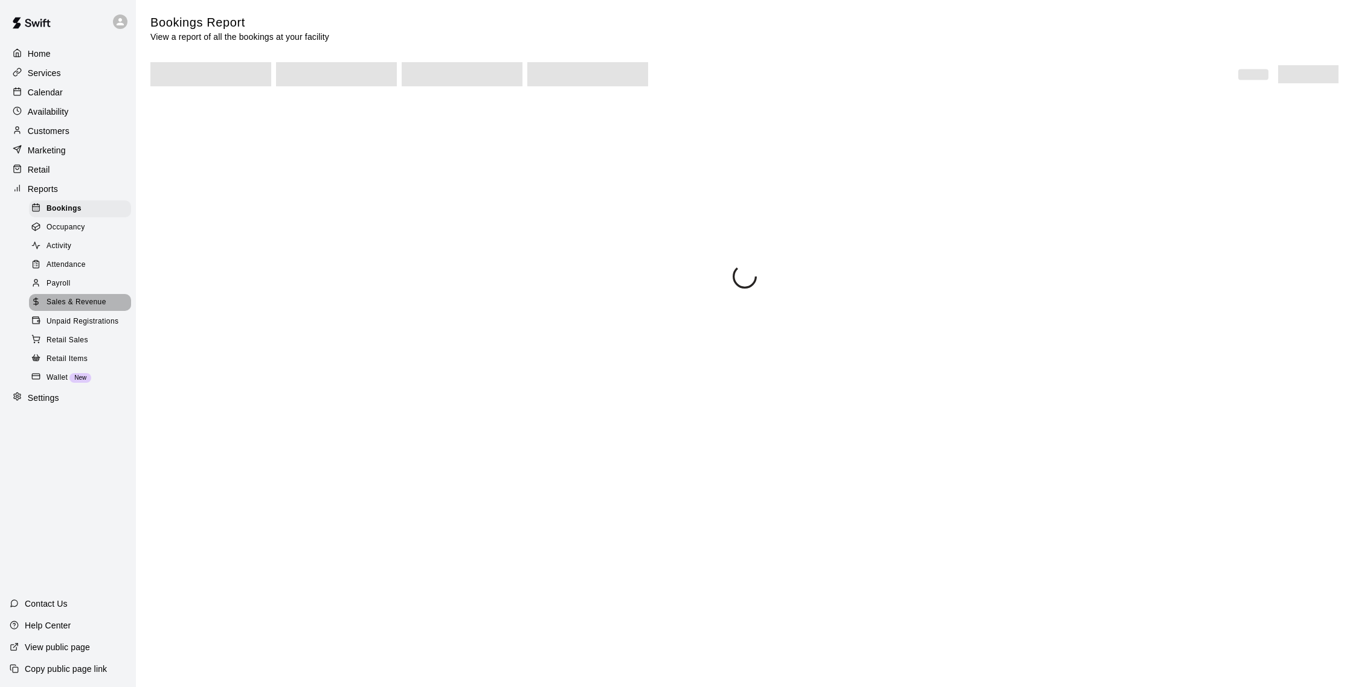
click at [89, 297] on span "Sales & Revenue" at bounding box center [77, 303] width 60 height 12
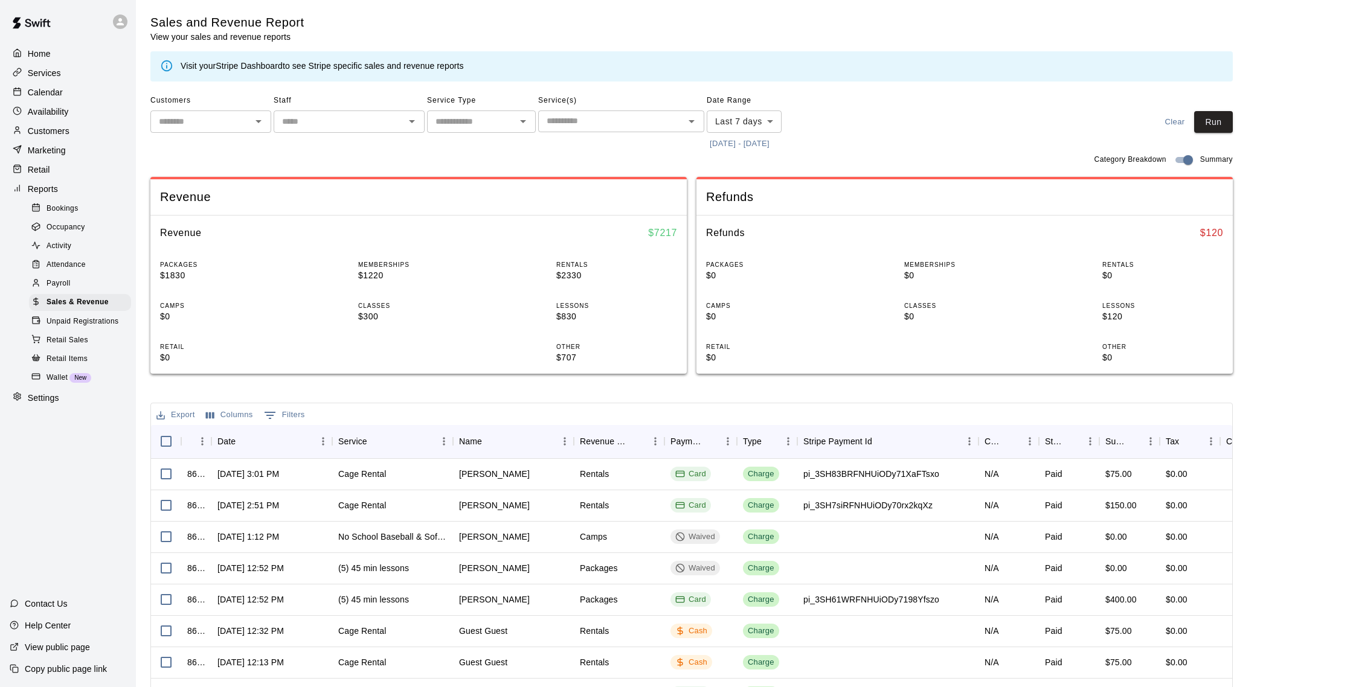
click at [762, 117] on body "Home Services Calendar Availability Customers Marketing Retail Reports Bookings…" at bounding box center [676, 415] width 1353 height 830
click at [747, 268] on li "Custom" at bounding box center [744, 267] width 75 height 20
type input "******"
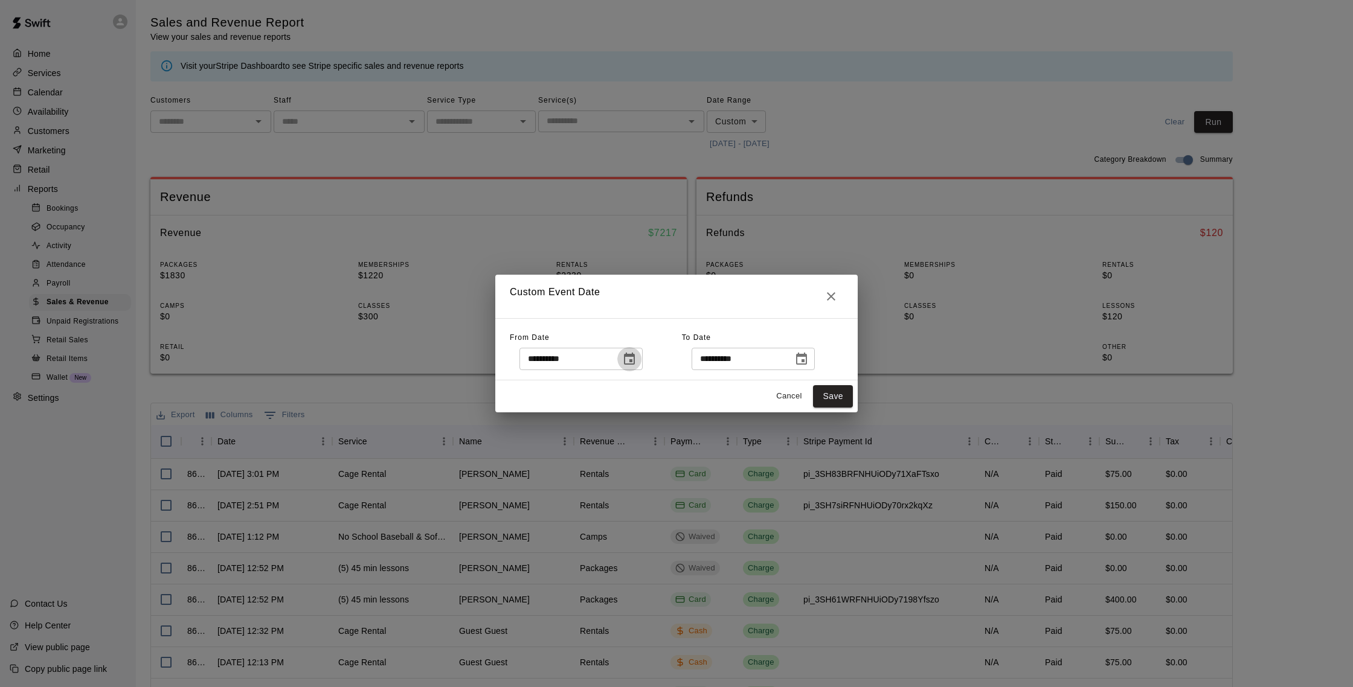
click at [637, 353] on icon "Choose date, selected date is Oct 4, 2025" at bounding box center [629, 359] width 14 height 14
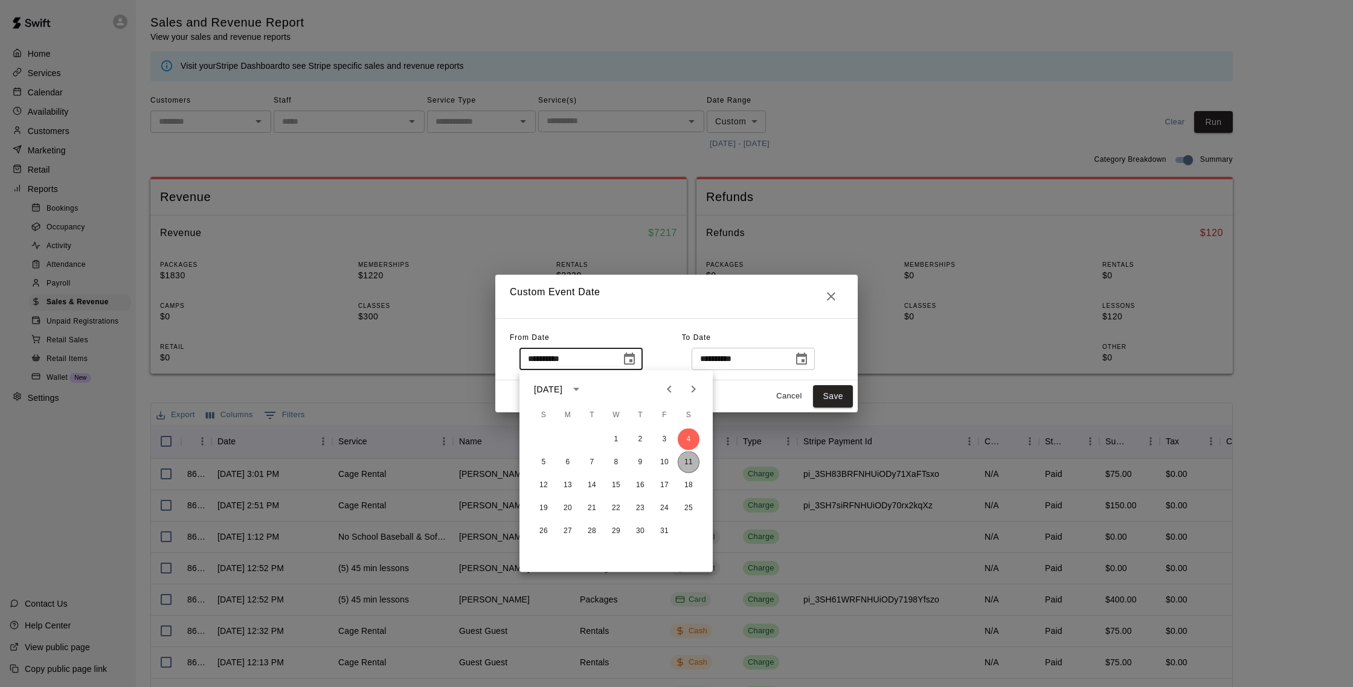
click at [682, 460] on button "11" at bounding box center [689, 463] width 22 height 22
type input "**********"
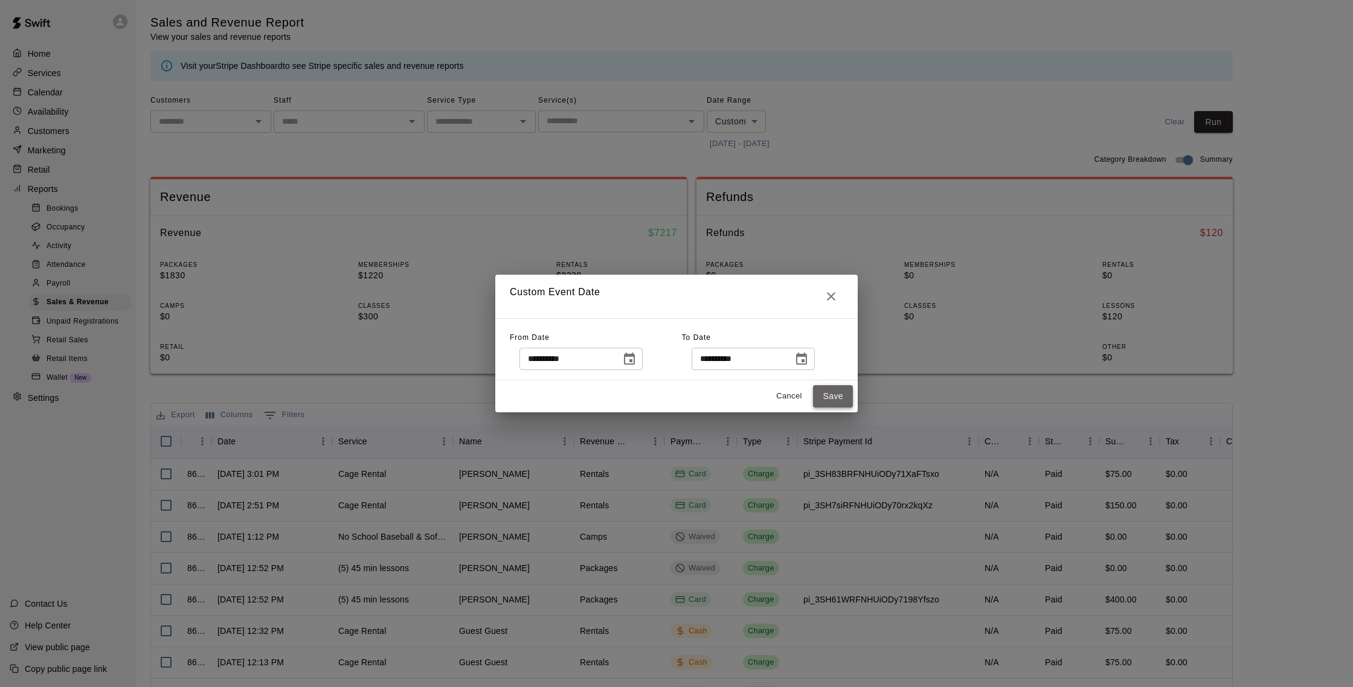
click at [838, 397] on button "Save" at bounding box center [833, 396] width 40 height 22
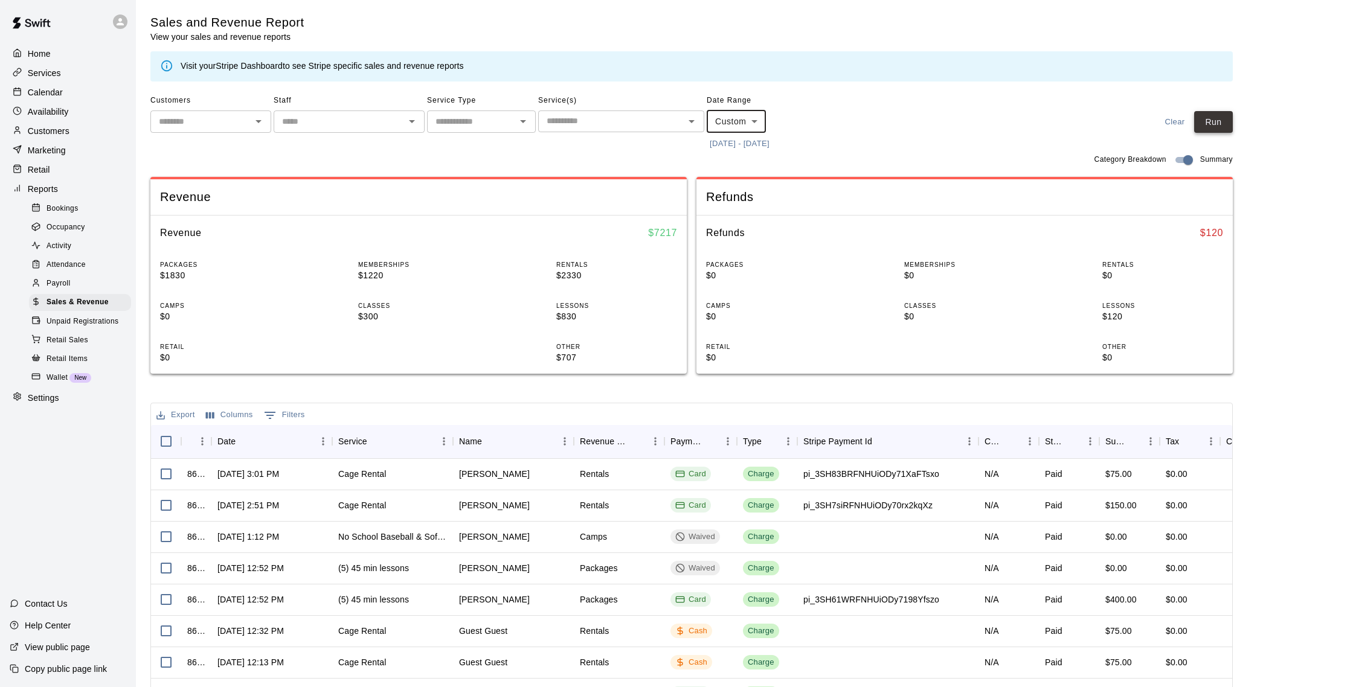
click at [1227, 121] on button "Run" at bounding box center [1213, 122] width 39 height 22
click at [51, 95] on p "Calendar" at bounding box center [45, 92] width 35 height 12
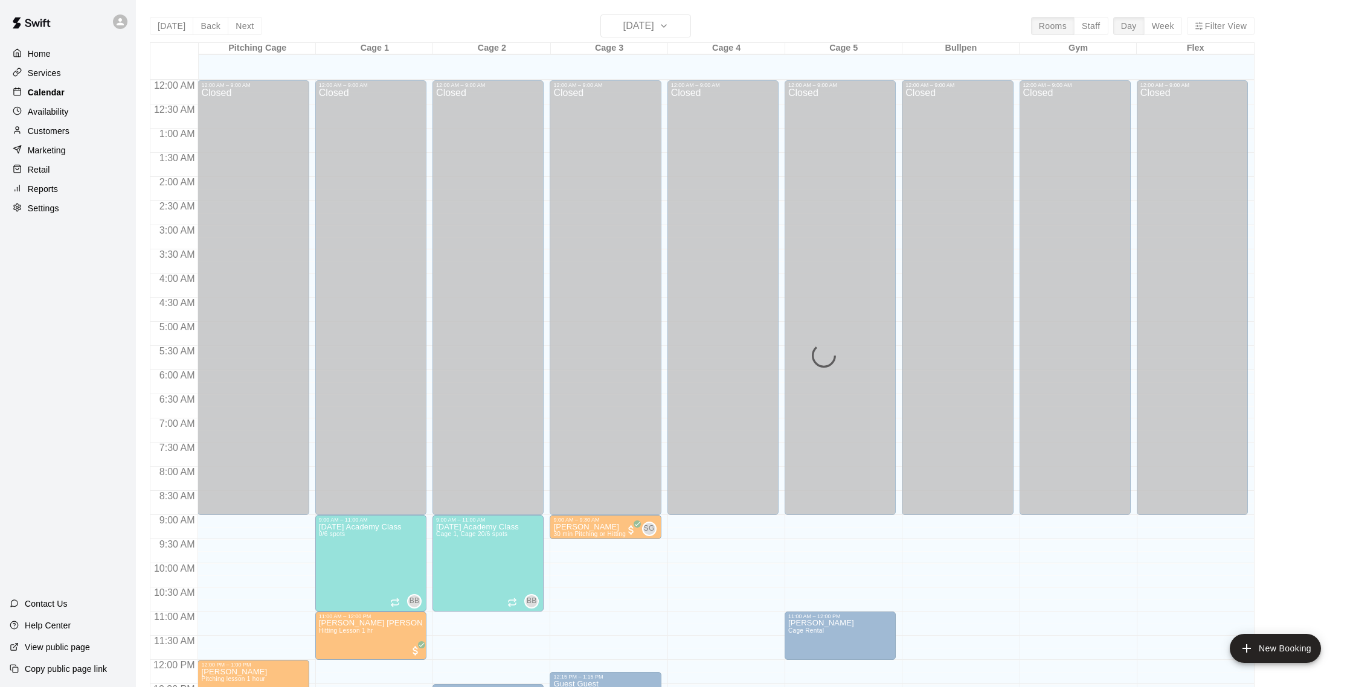
scroll to position [503, 0]
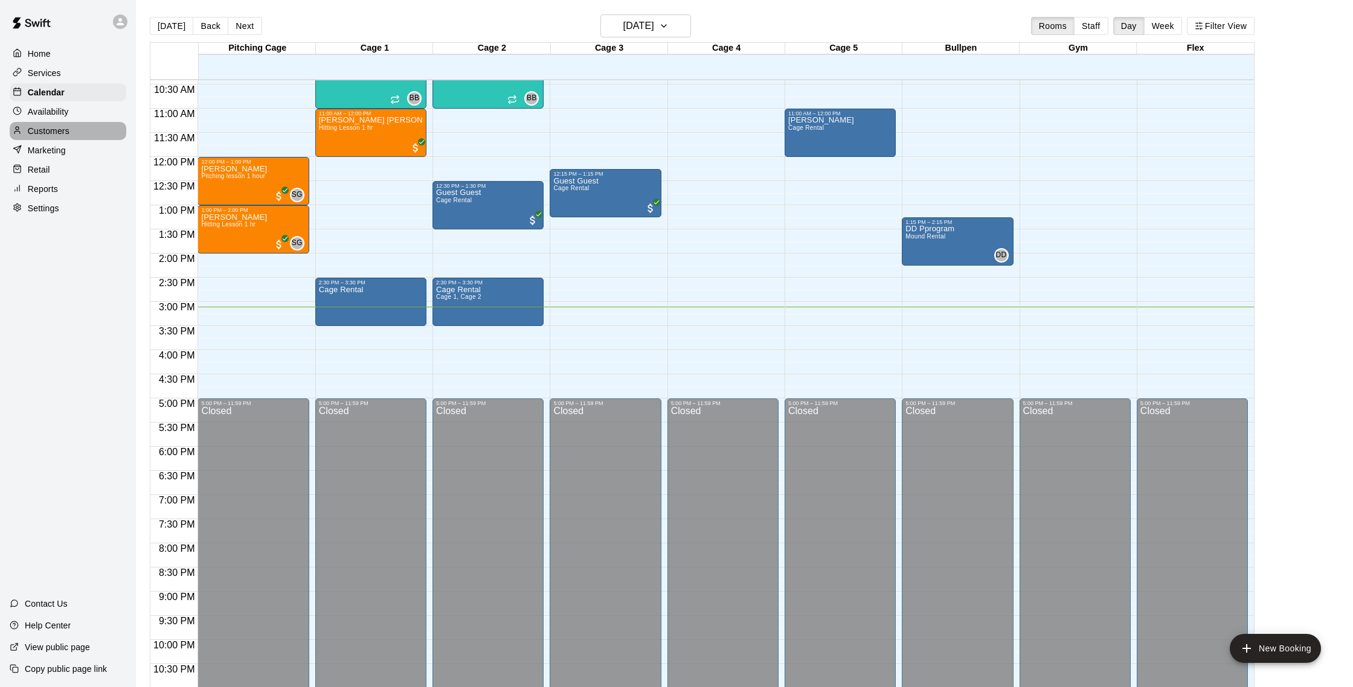
click at [54, 129] on p "Customers" at bounding box center [49, 131] width 42 height 12
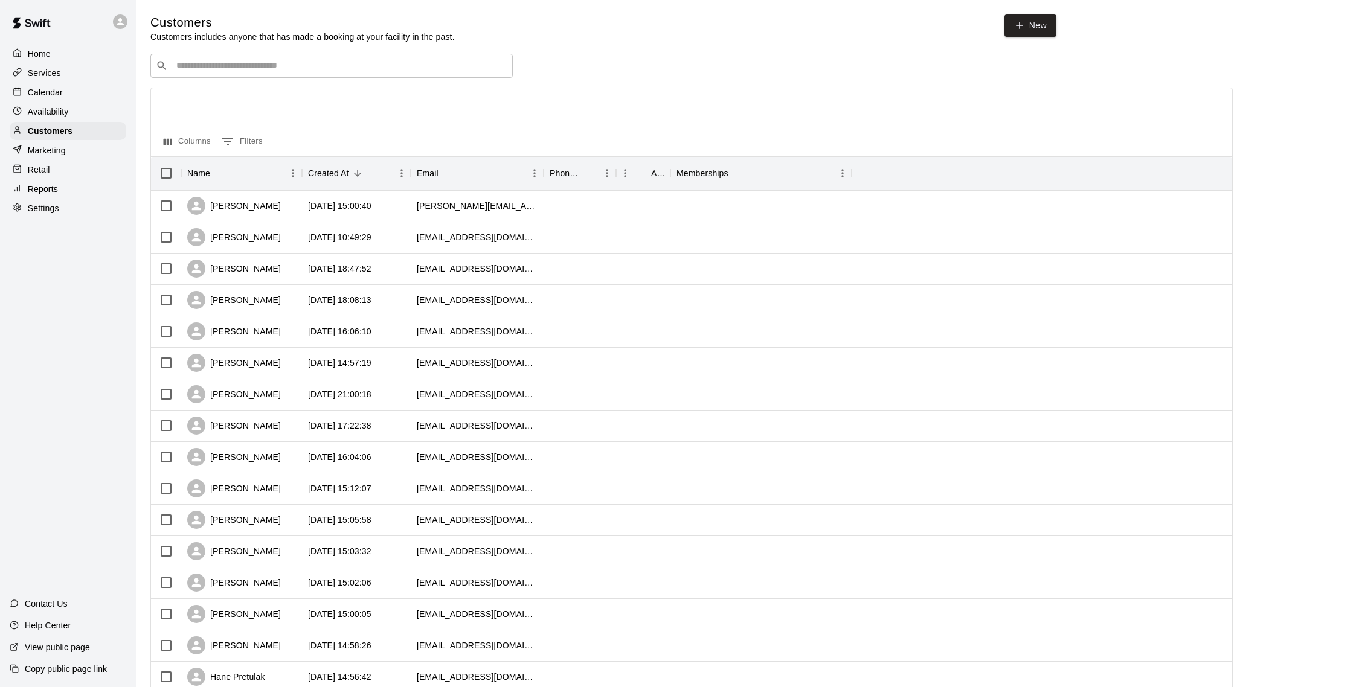
click at [53, 88] on p "Calendar" at bounding box center [45, 92] width 35 height 12
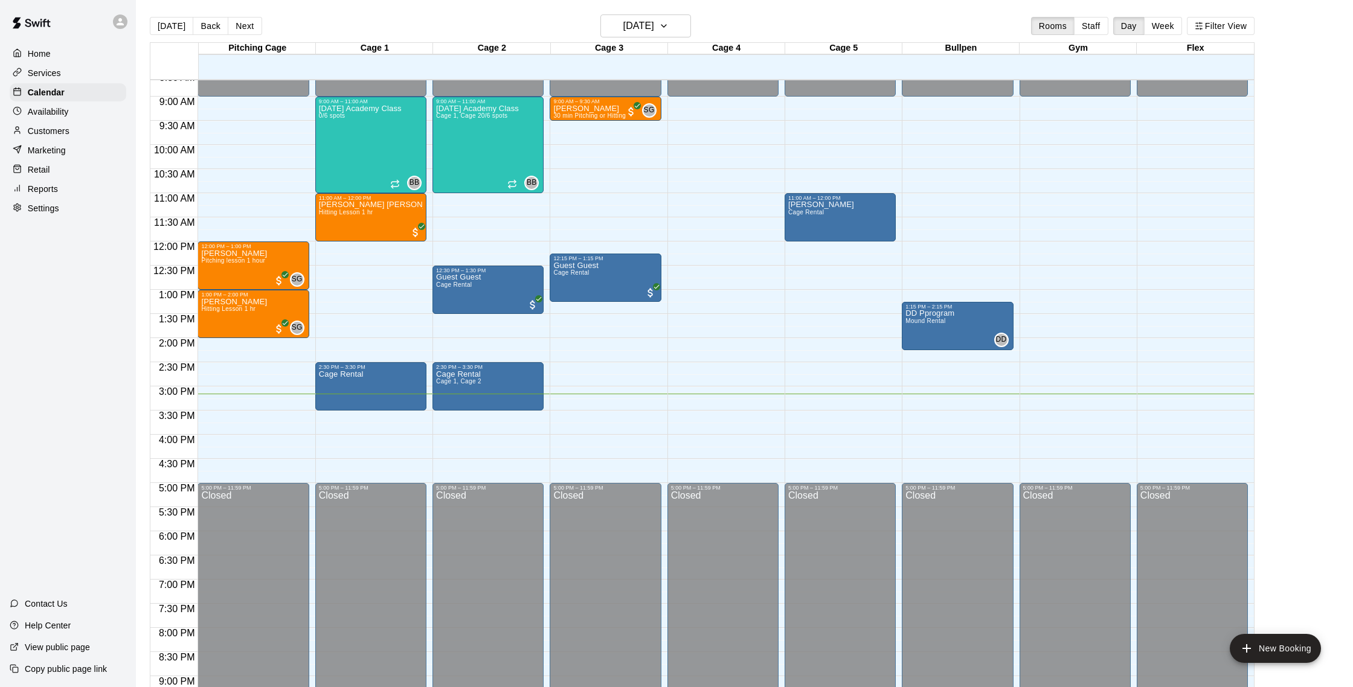
scroll to position [412, 0]
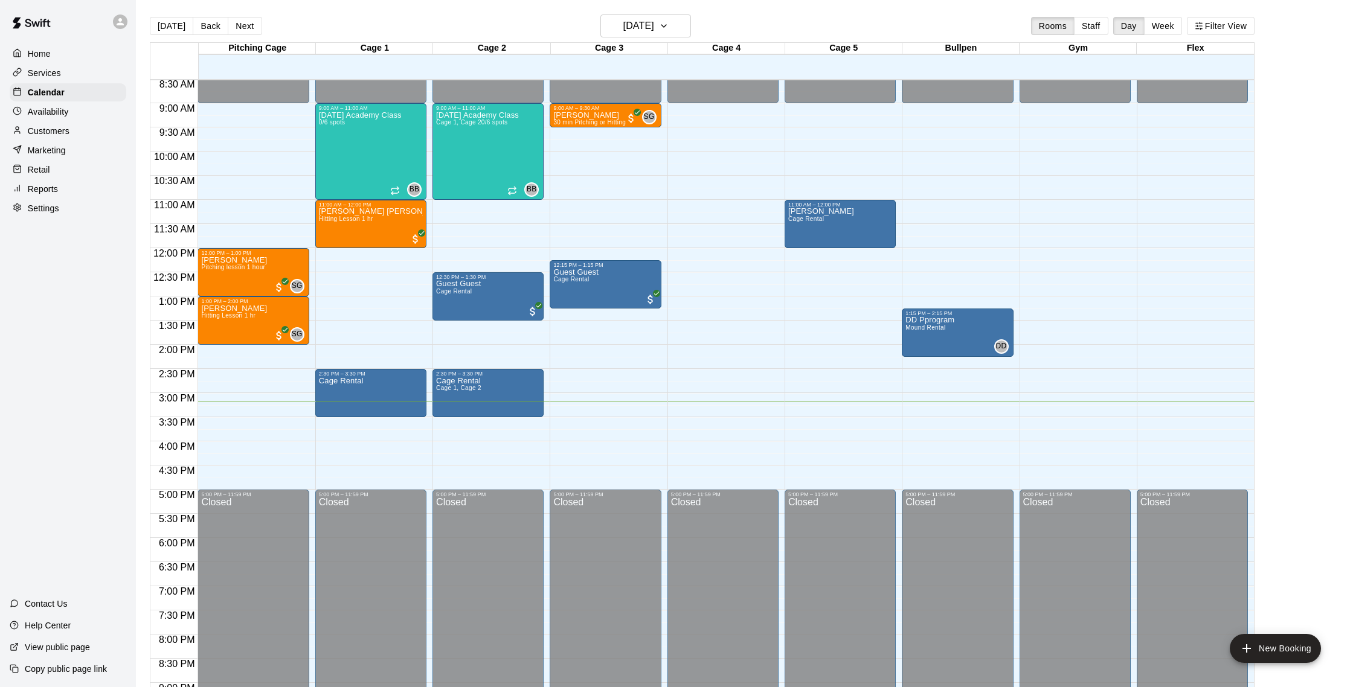
click at [69, 127] on p "Customers" at bounding box center [49, 131] width 42 height 12
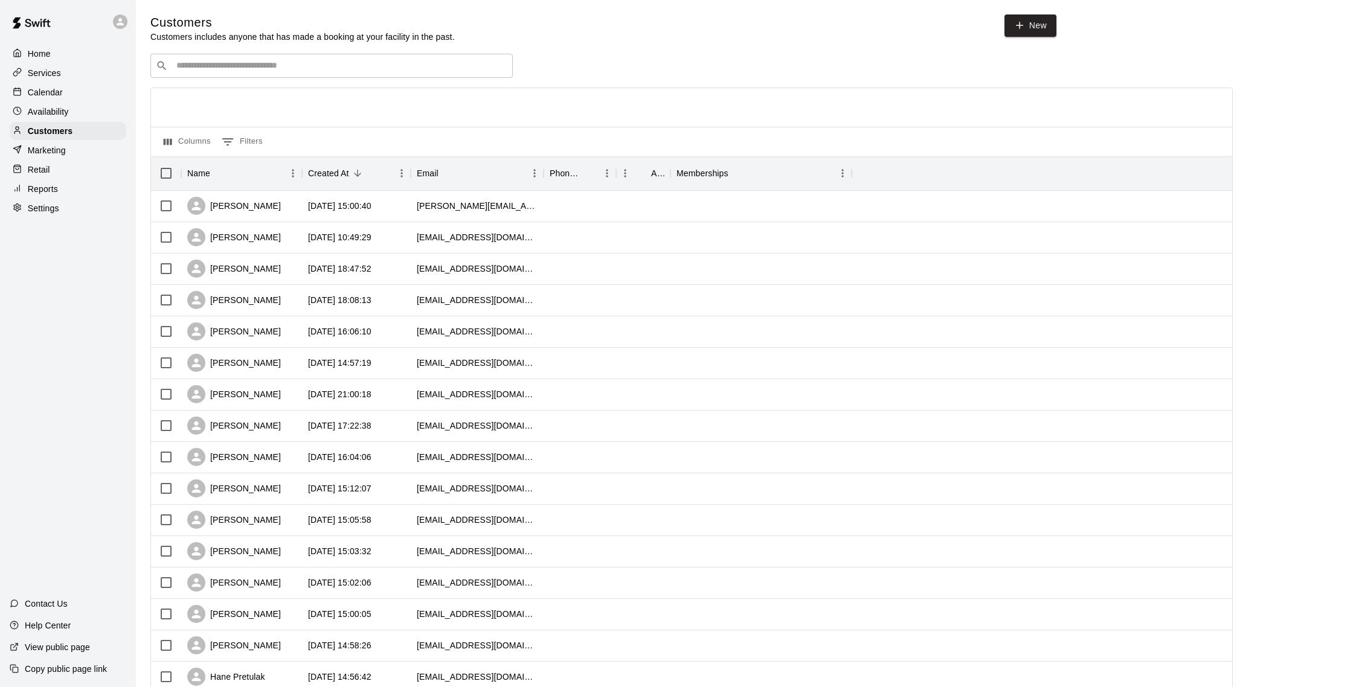
click at [60, 92] on p "Calendar" at bounding box center [45, 92] width 35 height 12
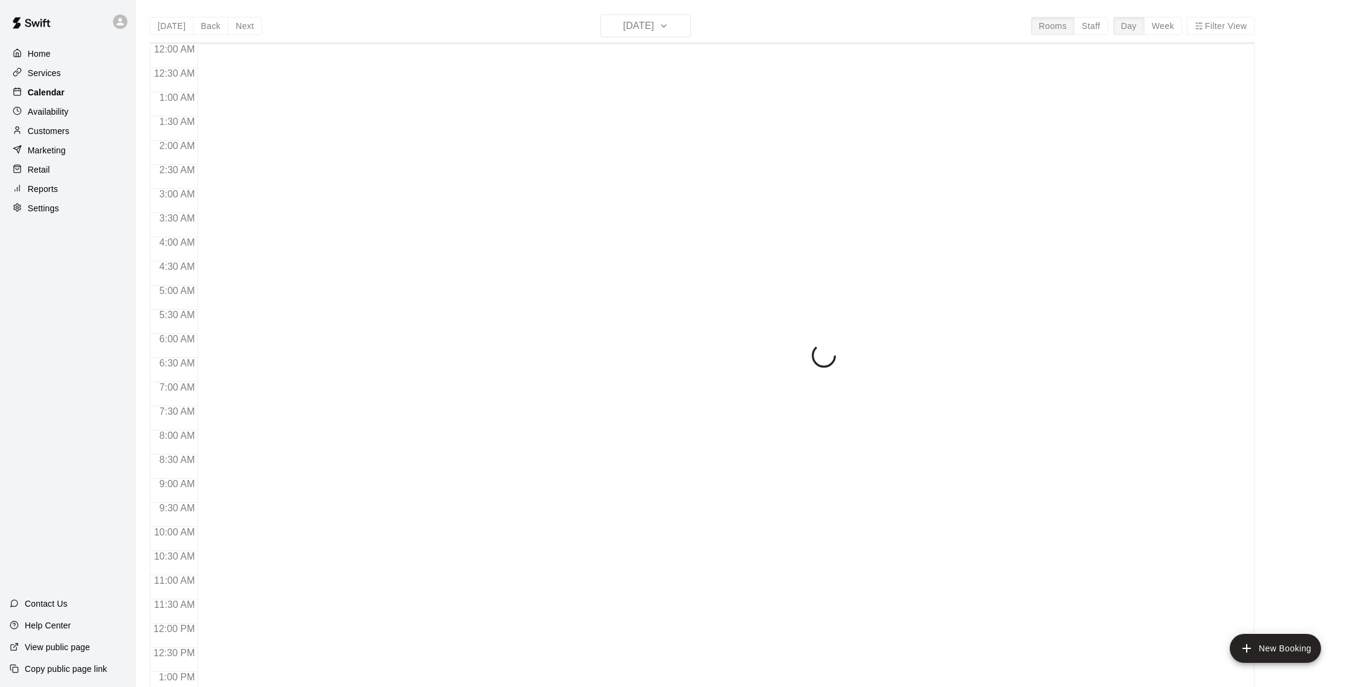
scroll to position [503, 0]
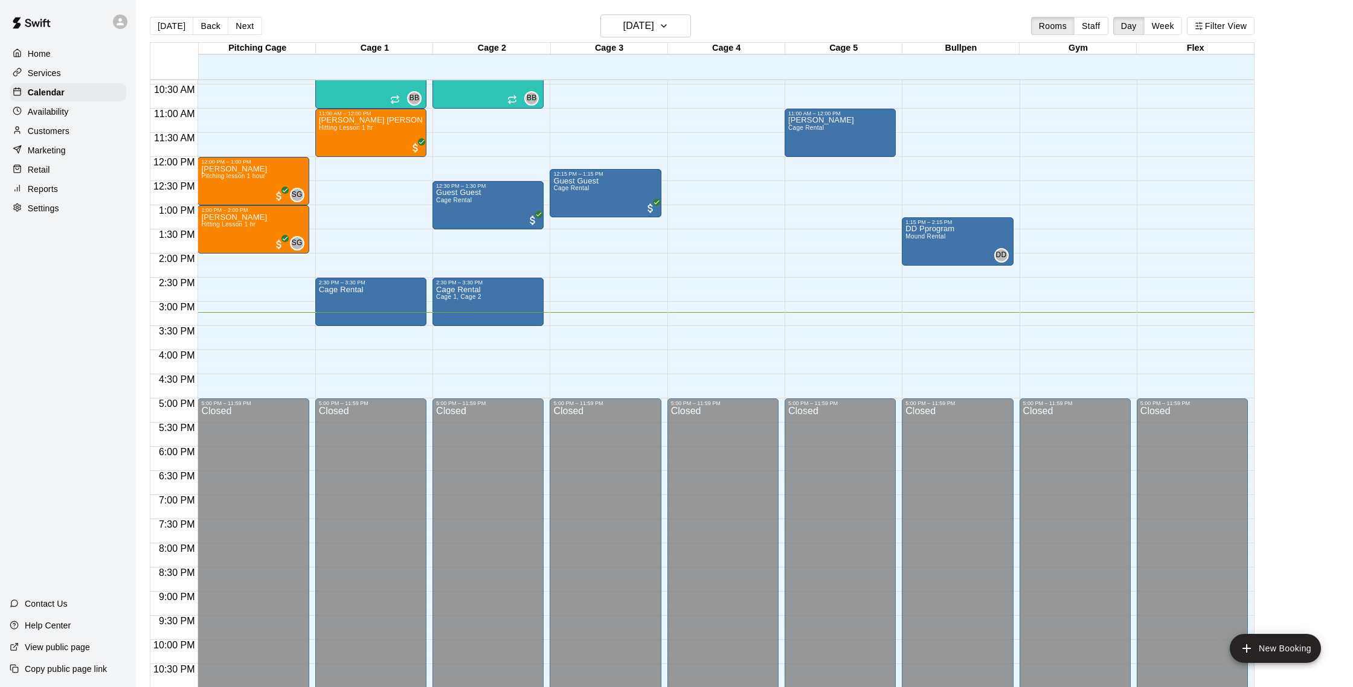
click at [57, 132] on p "Customers" at bounding box center [49, 131] width 42 height 12
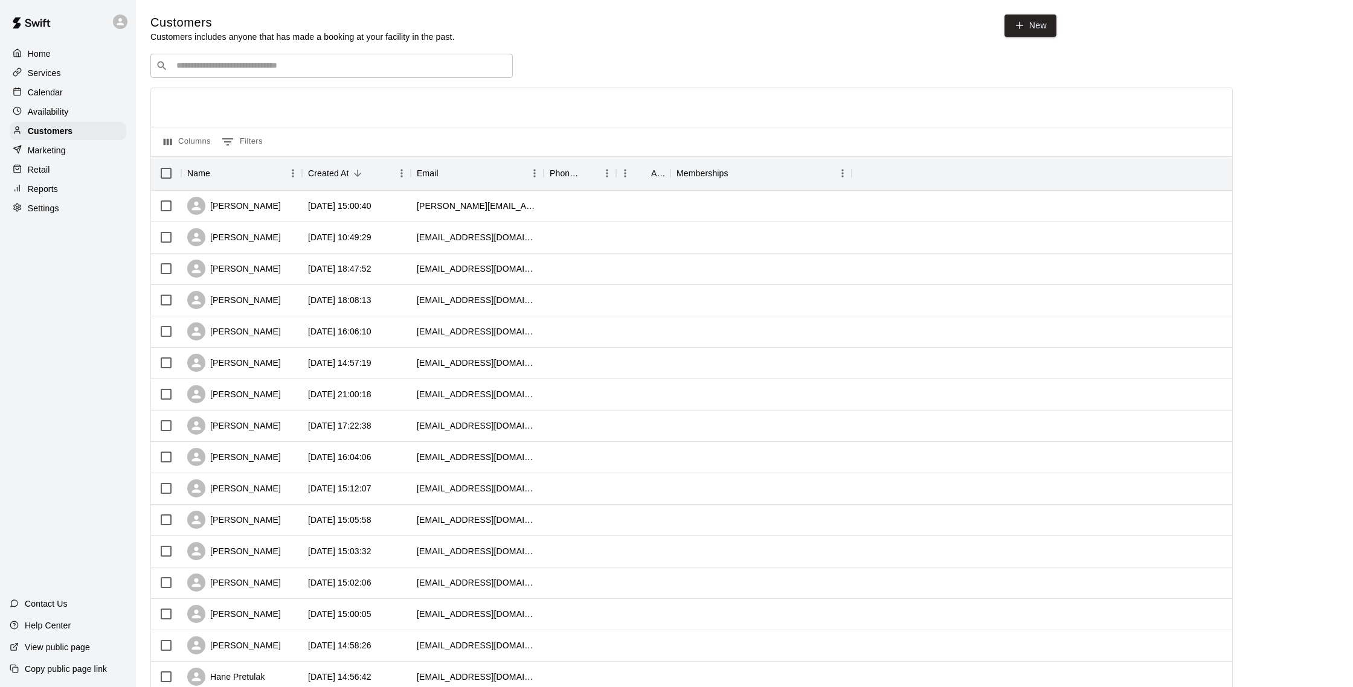
click at [51, 189] on p "Reports" at bounding box center [43, 189] width 30 height 12
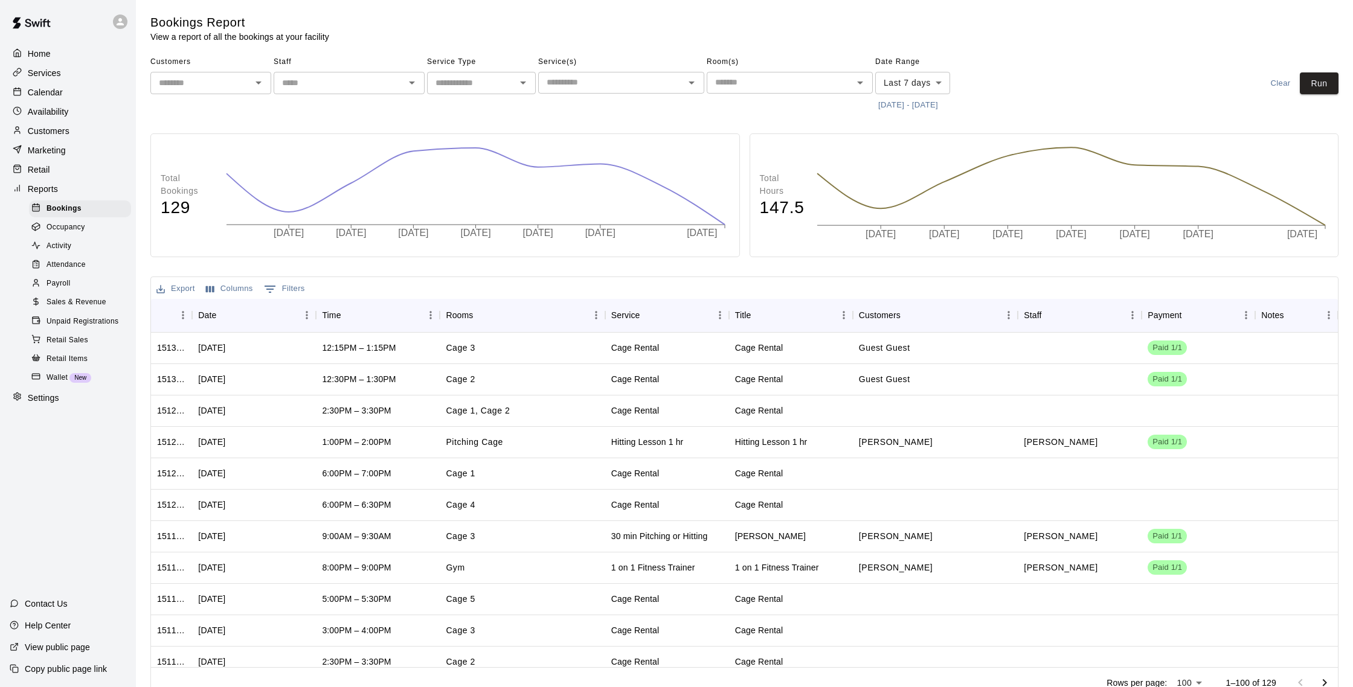
click at [53, 95] on p "Calendar" at bounding box center [45, 92] width 35 height 12
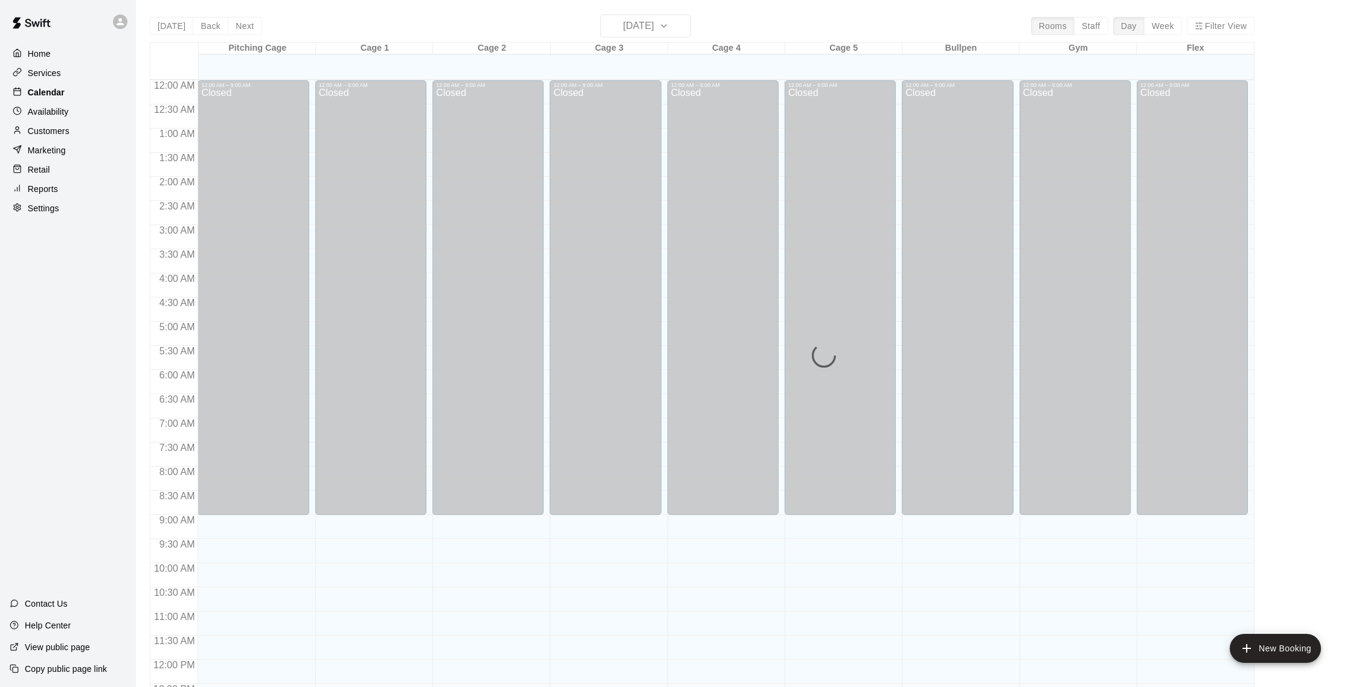
scroll to position [503, 0]
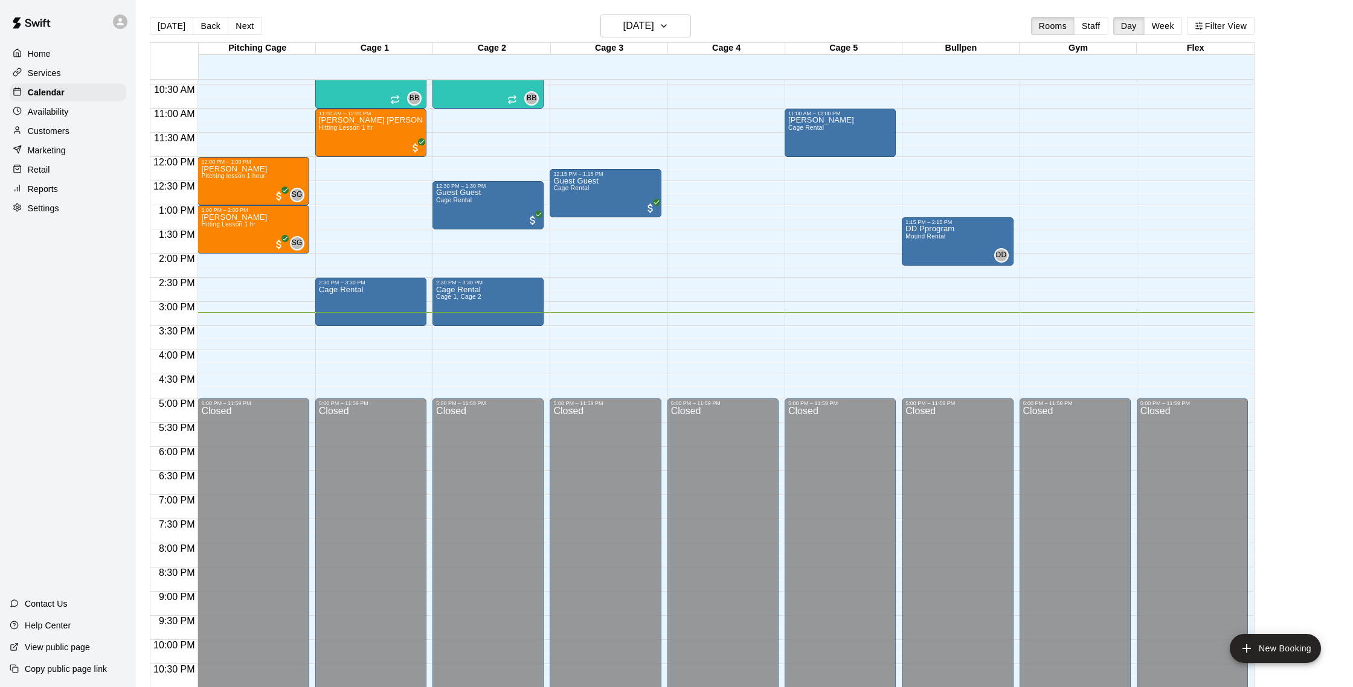
click at [43, 190] on p "Reports" at bounding box center [43, 189] width 30 height 12
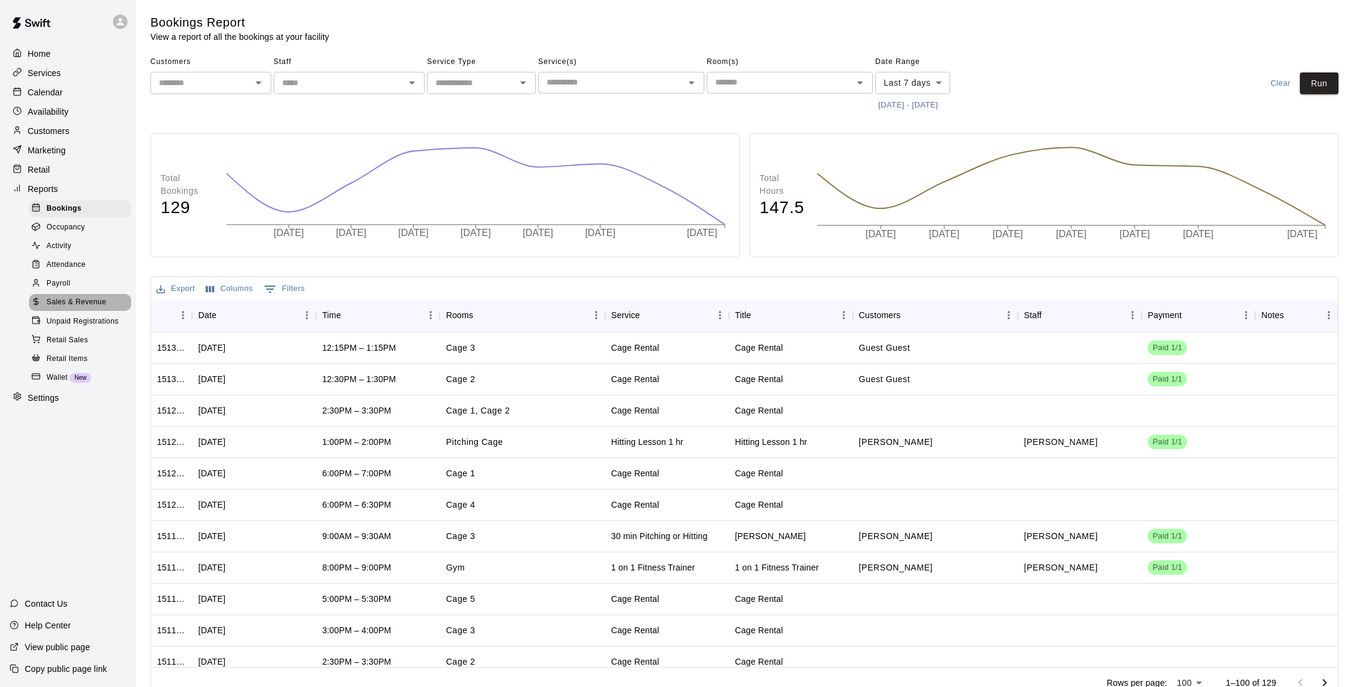
click at [82, 300] on span "Sales & Revenue" at bounding box center [77, 303] width 60 height 12
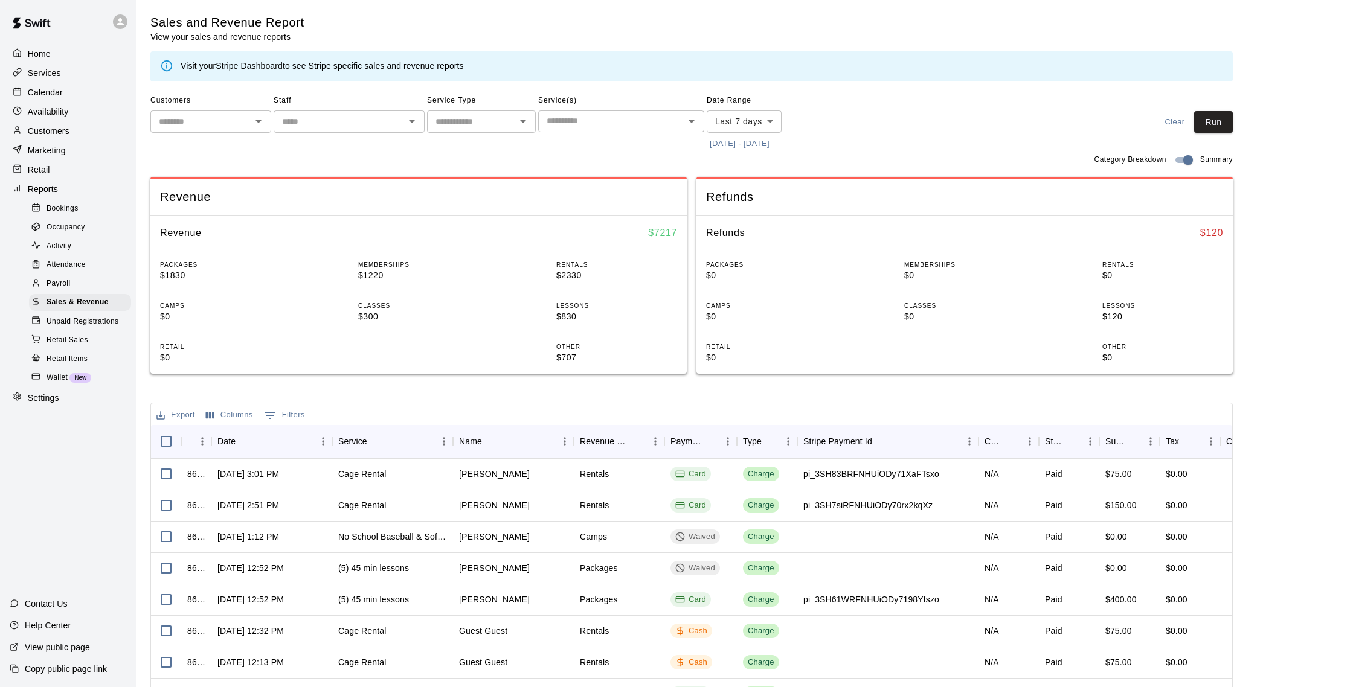
click at [756, 119] on body "Home Services Calendar Availability Customers Marketing Retail Reports Bookings…" at bounding box center [676, 415] width 1353 height 830
click at [734, 261] on li "Custom" at bounding box center [744, 267] width 75 height 20
type input "******"
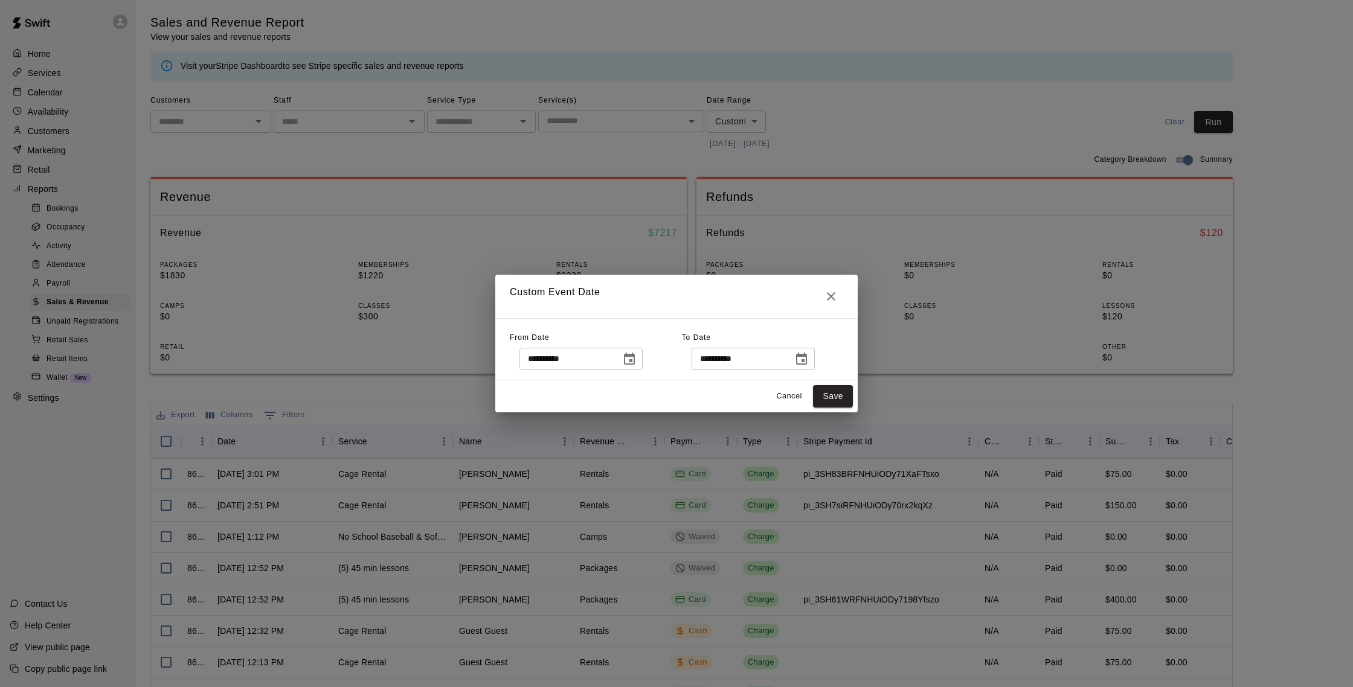
click at [633, 363] on icon "Choose date, selected date is Oct 4, 2025" at bounding box center [629, 359] width 14 height 14
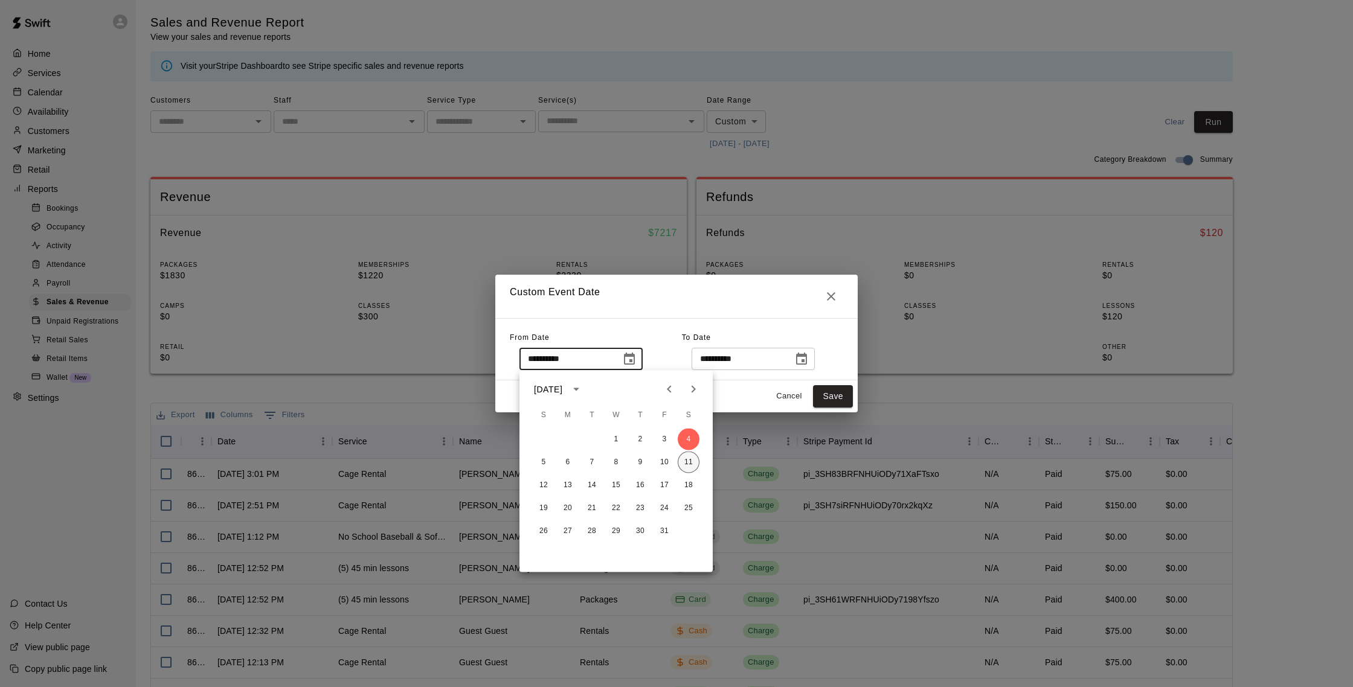
click at [681, 463] on button "11" at bounding box center [689, 463] width 22 height 22
type input "**********"
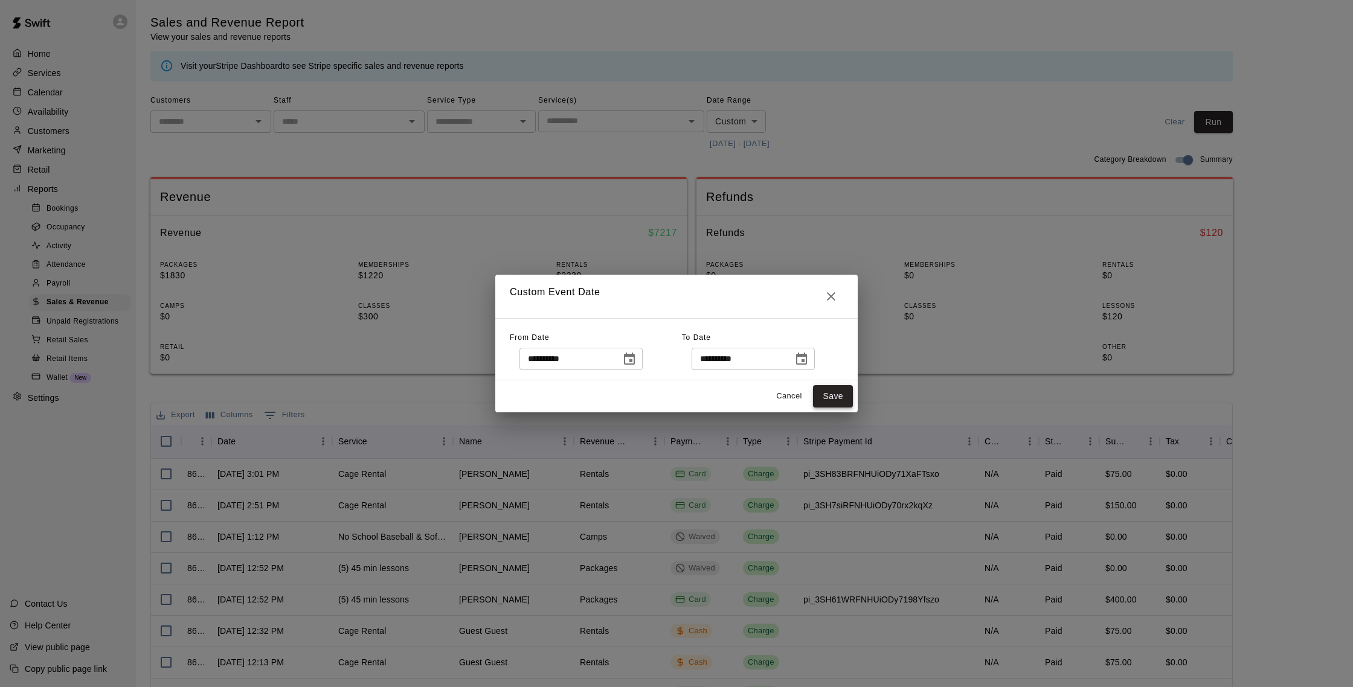
click at [831, 390] on button "Save" at bounding box center [833, 396] width 40 height 22
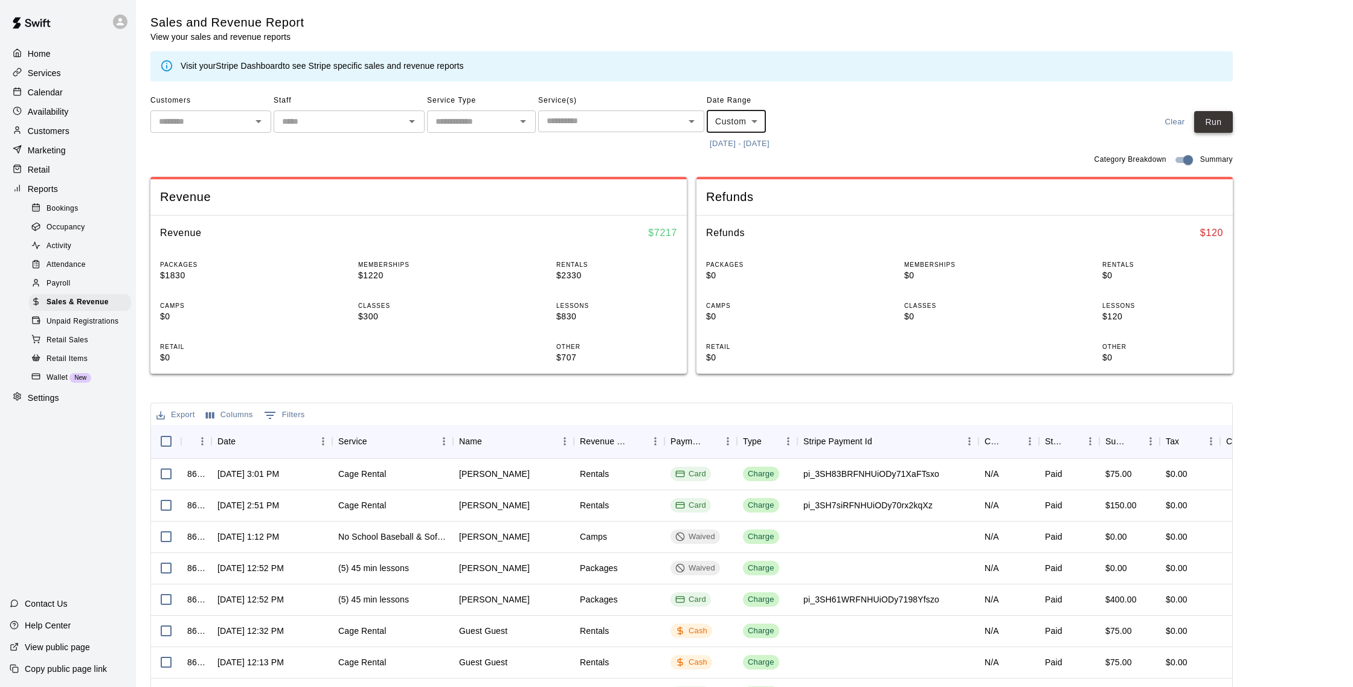
click at [1207, 125] on button "Run" at bounding box center [1213, 122] width 39 height 22
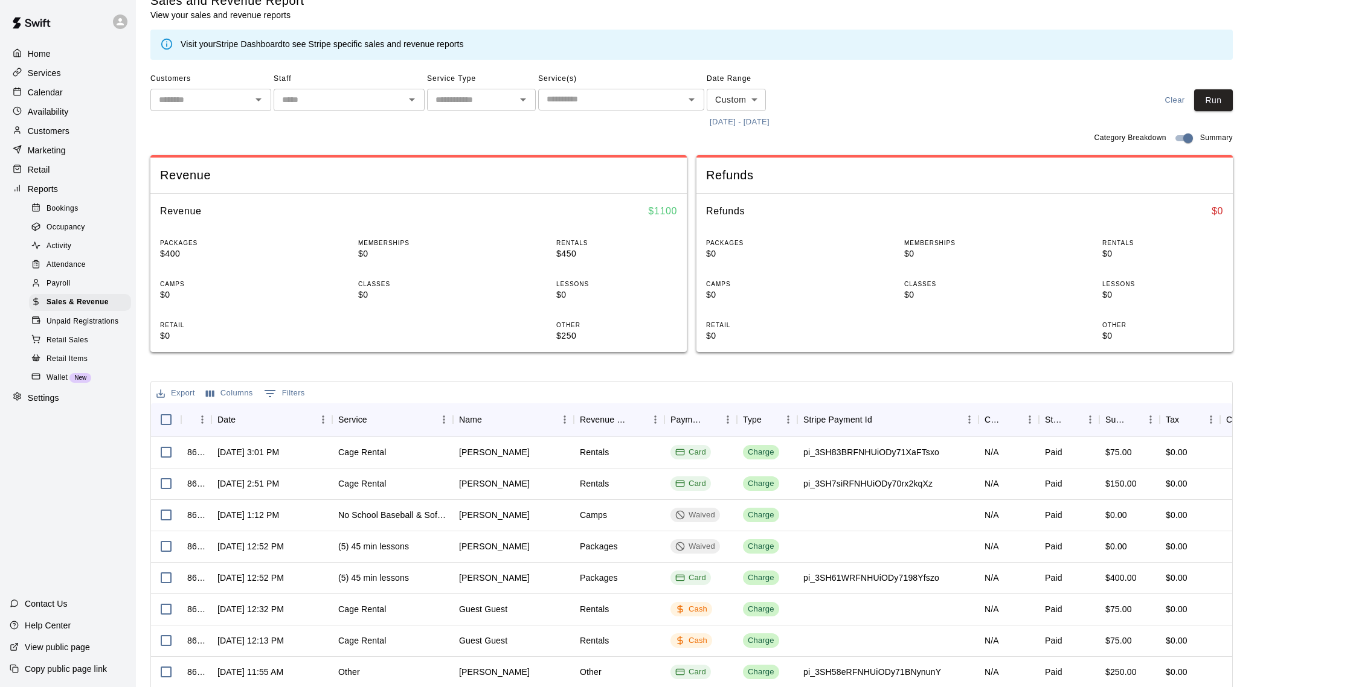
scroll to position [23, 0]
click at [728, 118] on button "[DATE] - [DATE]" at bounding box center [740, 121] width 66 height 19
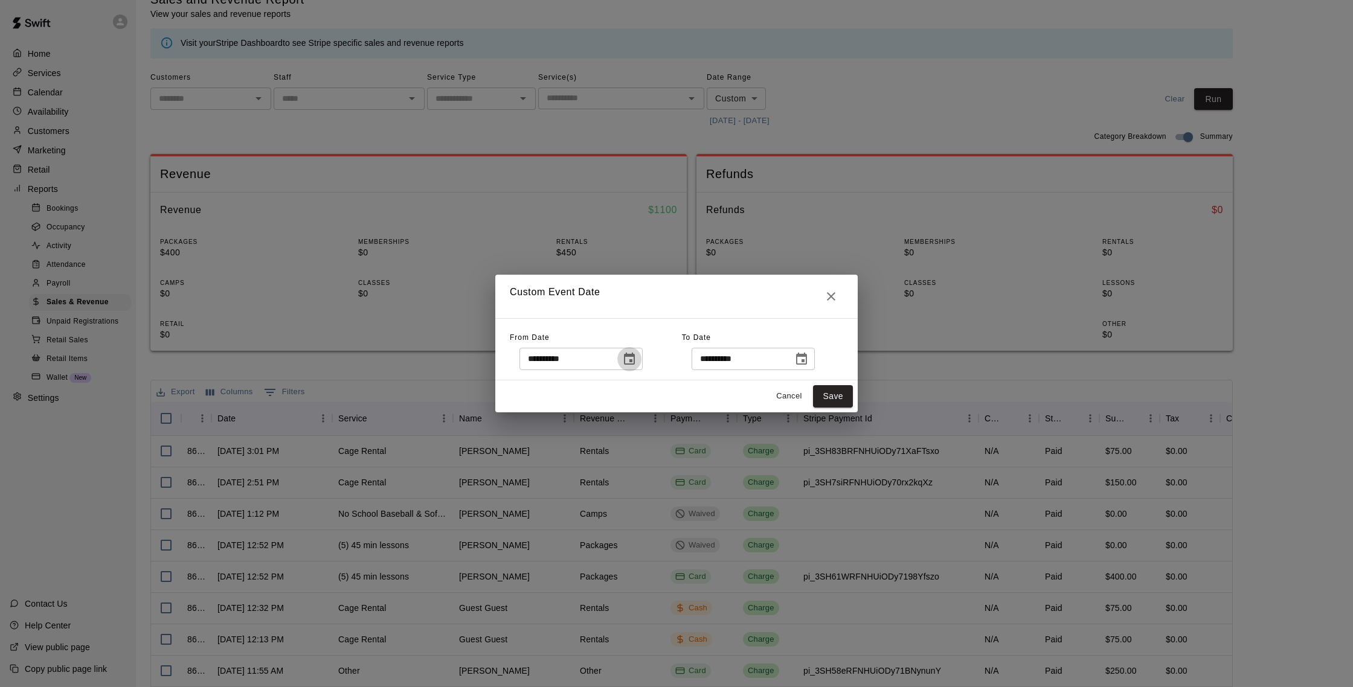
click at [637, 356] on icon "Choose date, selected date is Oct 11, 2025" at bounding box center [629, 359] width 14 height 14
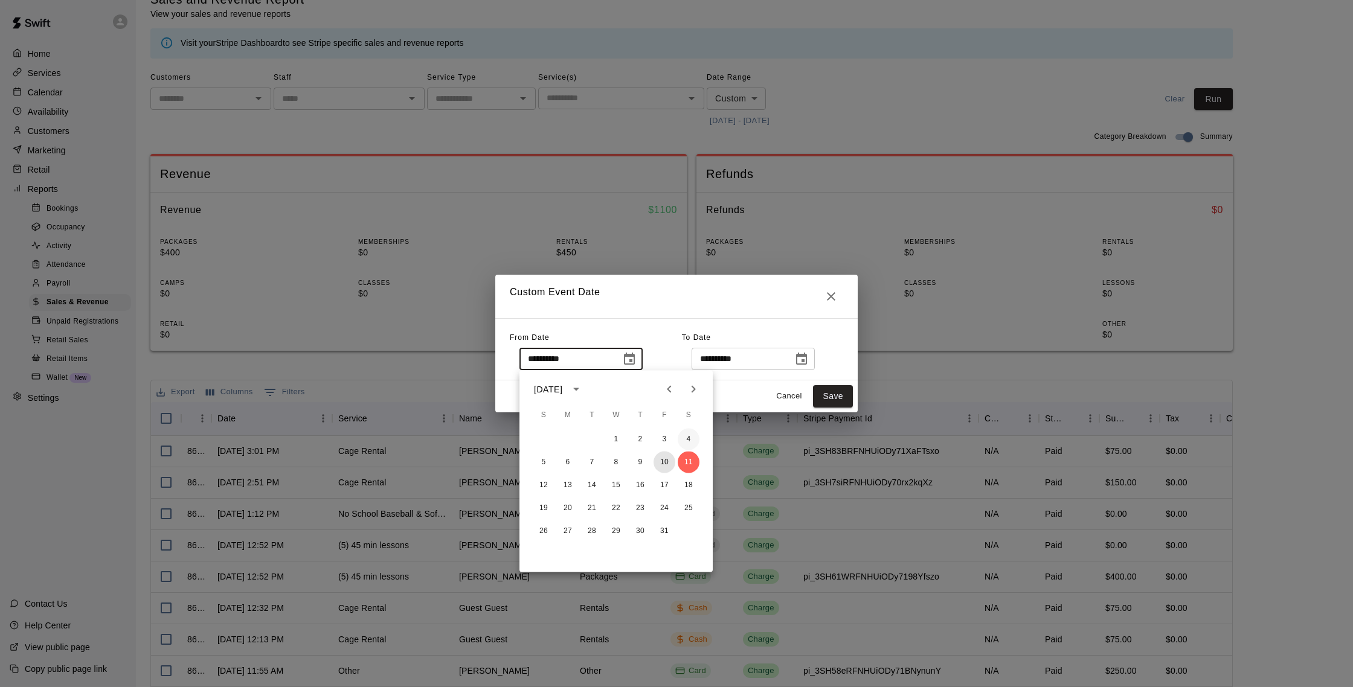
drag, startPoint x: 662, startPoint y: 458, endPoint x: 687, endPoint y: 429, distance: 38.5
click at [663, 457] on button "10" at bounding box center [665, 463] width 22 height 22
type input "**********"
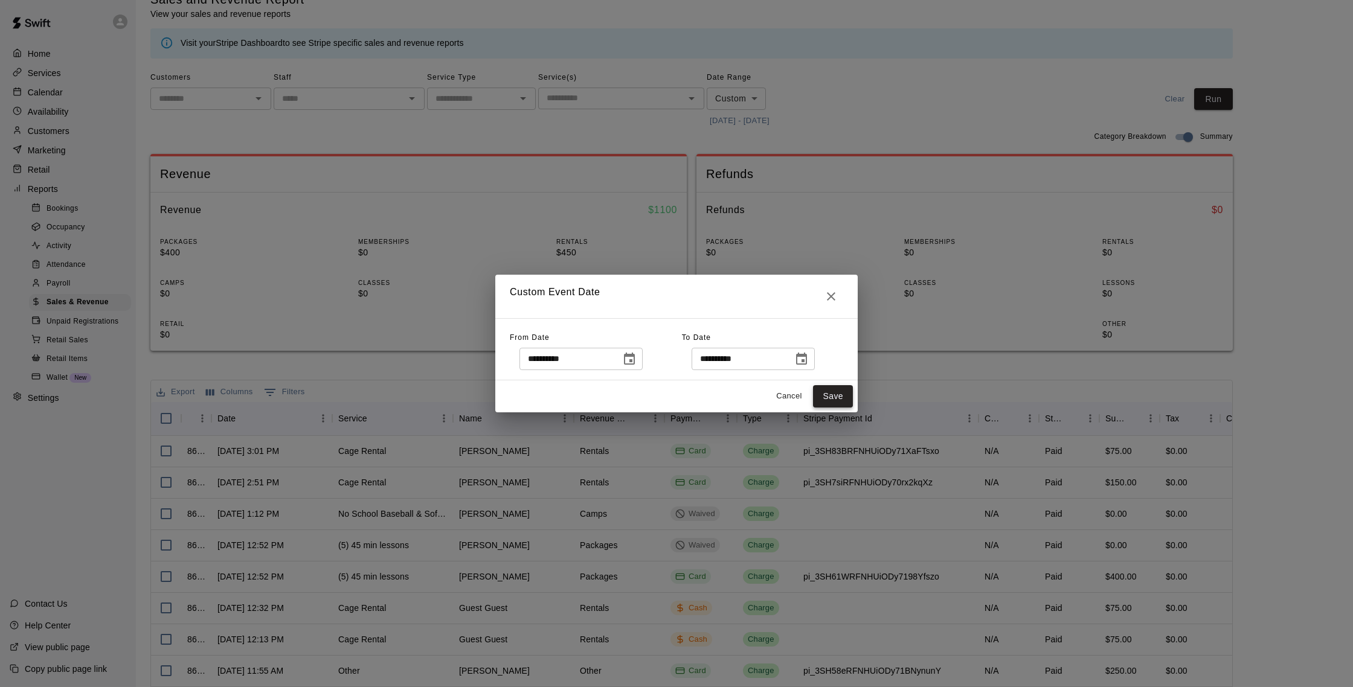
click at [824, 394] on button "Save" at bounding box center [833, 396] width 40 height 22
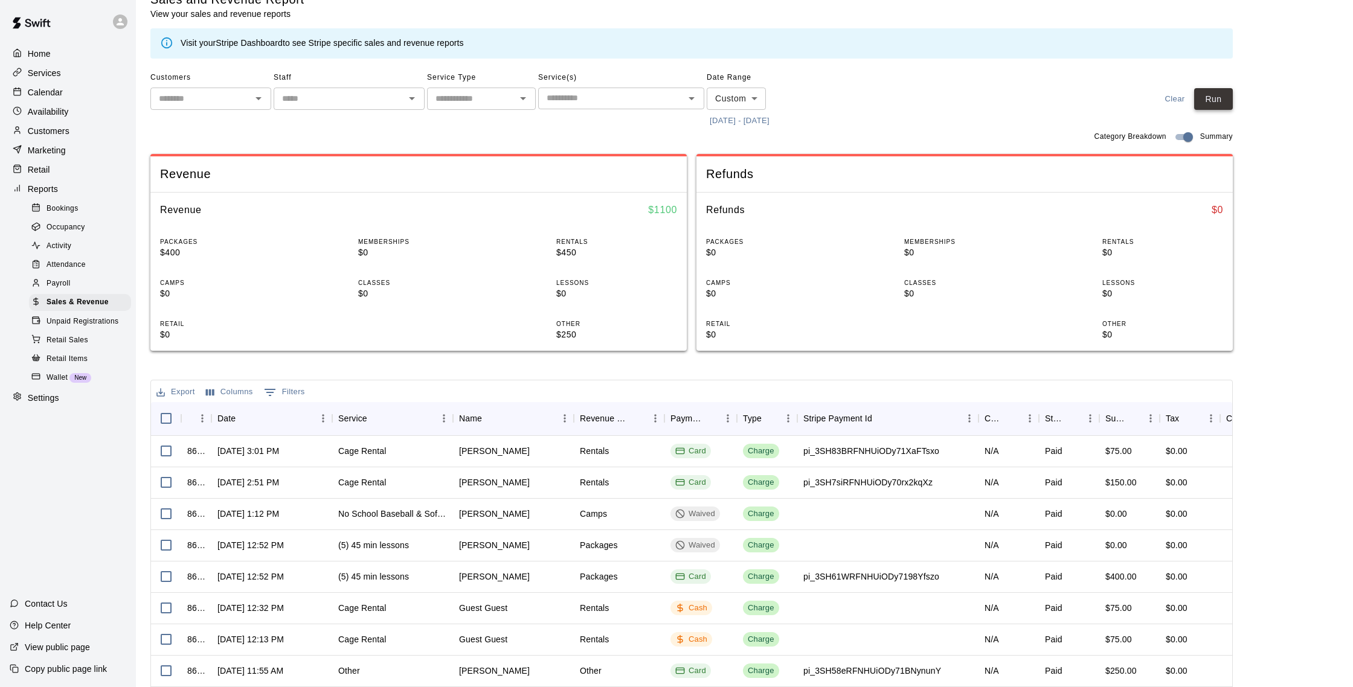
click at [1206, 103] on button "Run" at bounding box center [1213, 99] width 39 height 22
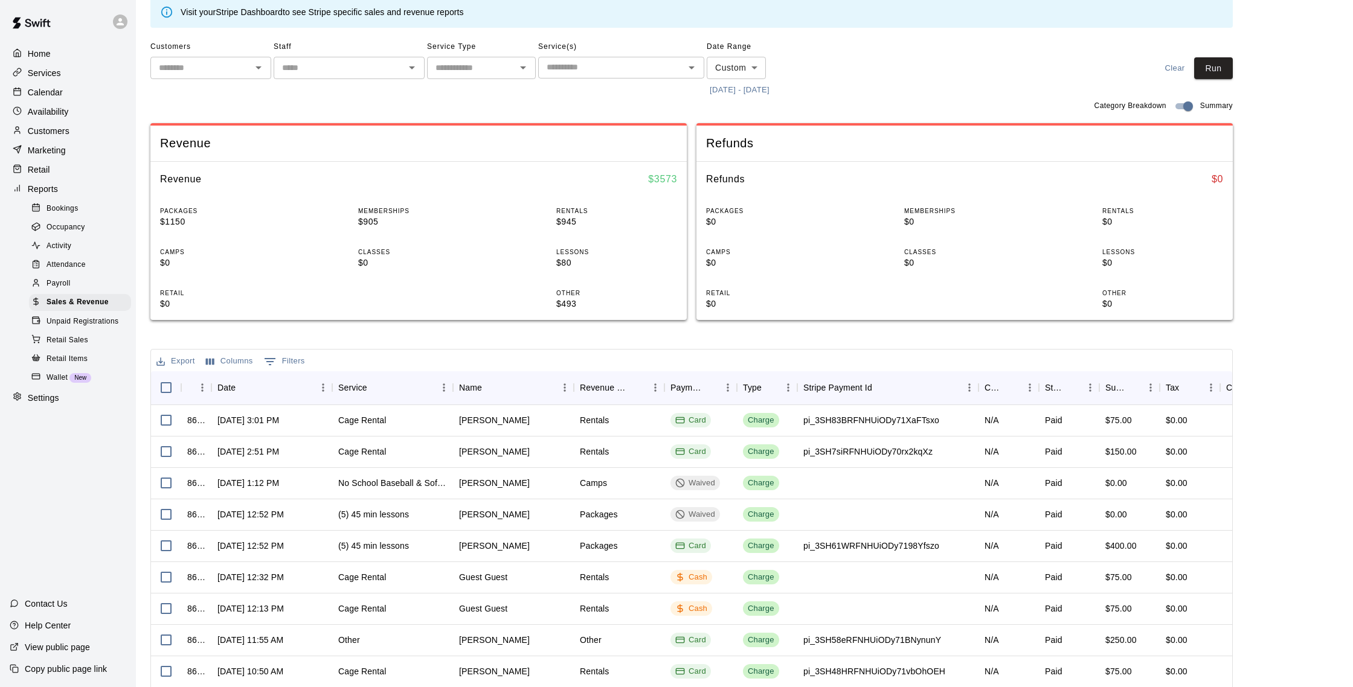
scroll to position [0, 0]
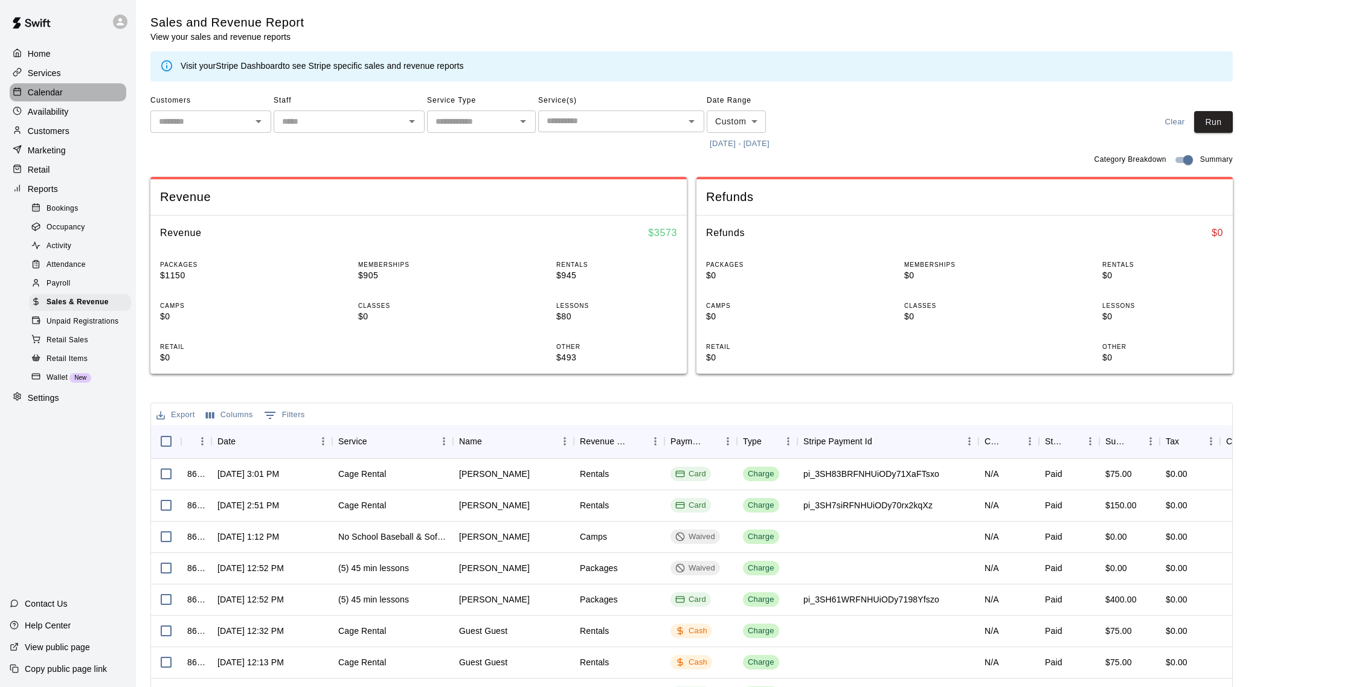
click at [45, 97] on p "Calendar" at bounding box center [45, 92] width 35 height 12
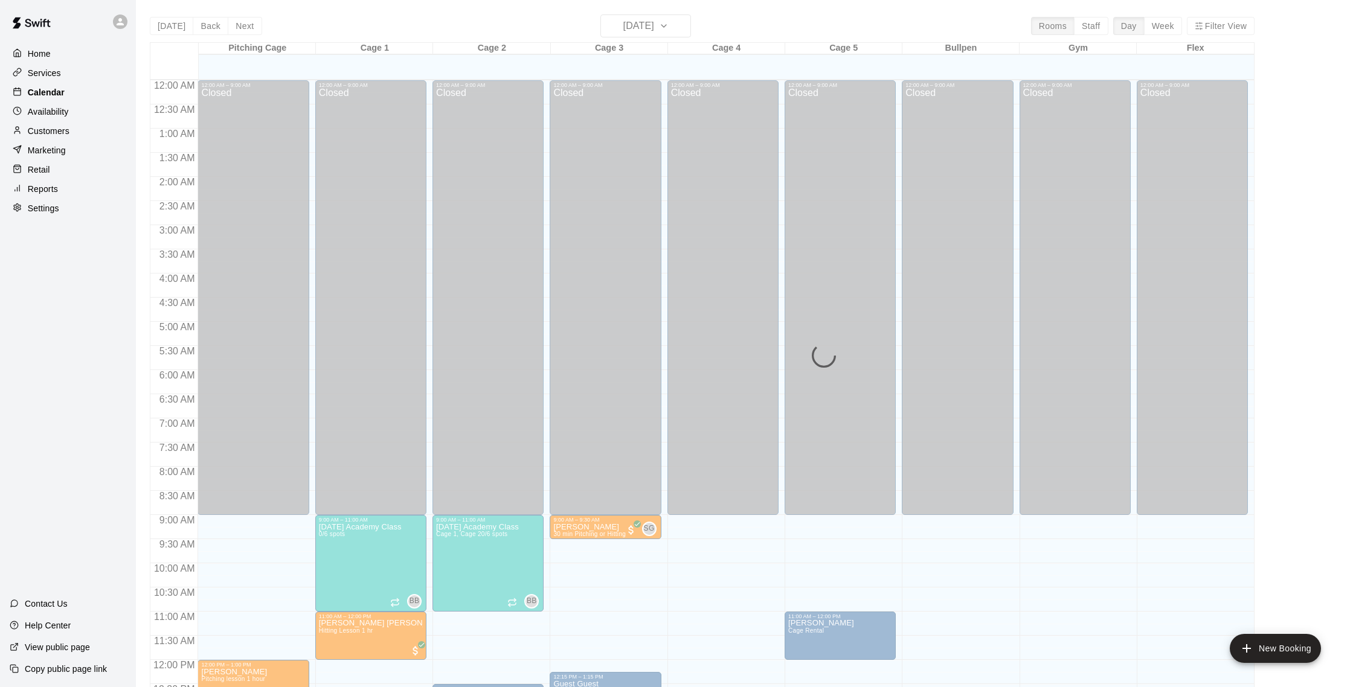
scroll to position [503, 0]
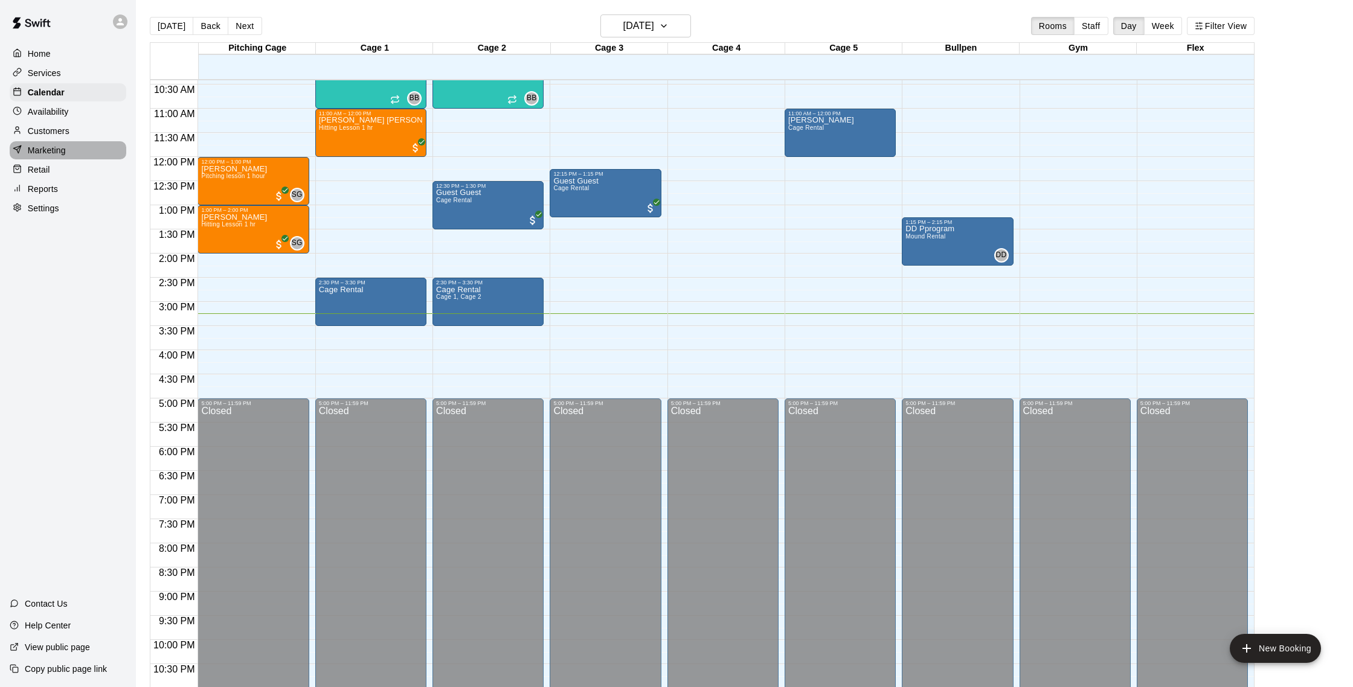
click at [55, 150] on p "Marketing" at bounding box center [47, 150] width 38 height 12
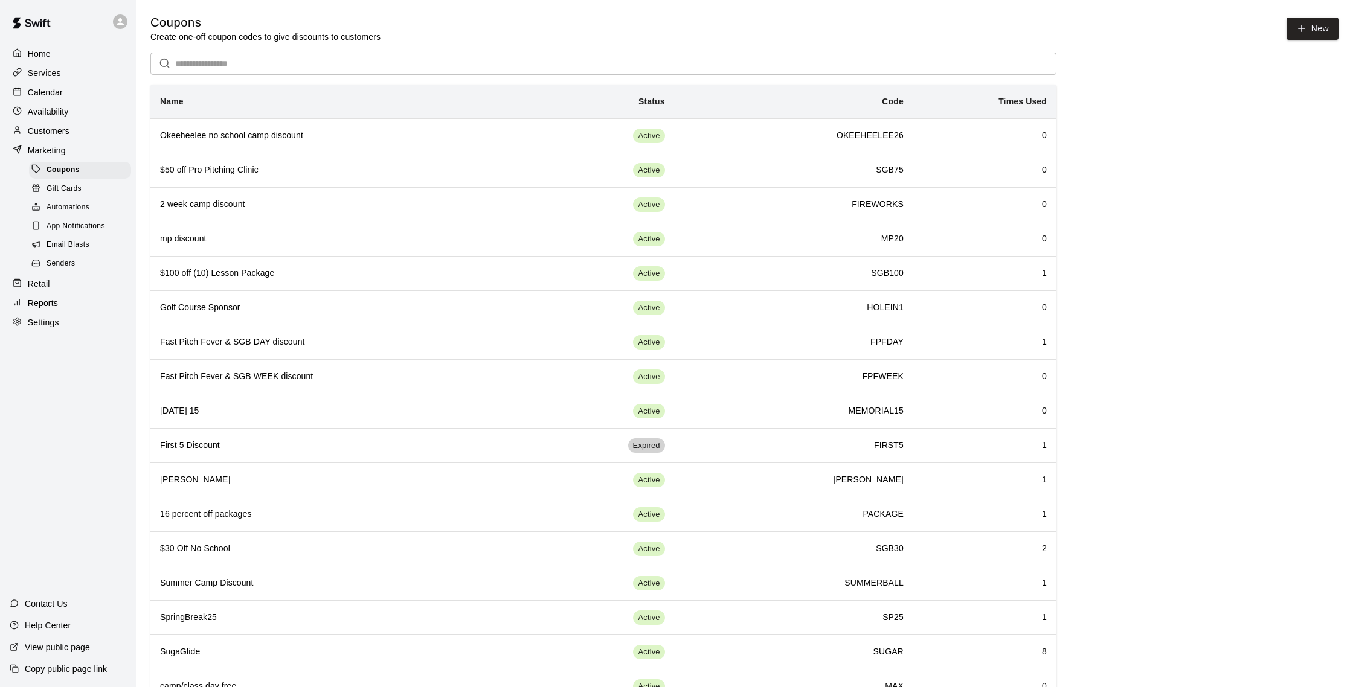
click at [85, 240] on span "Email Blasts" at bounding box center [68, 245] width 43 height 12
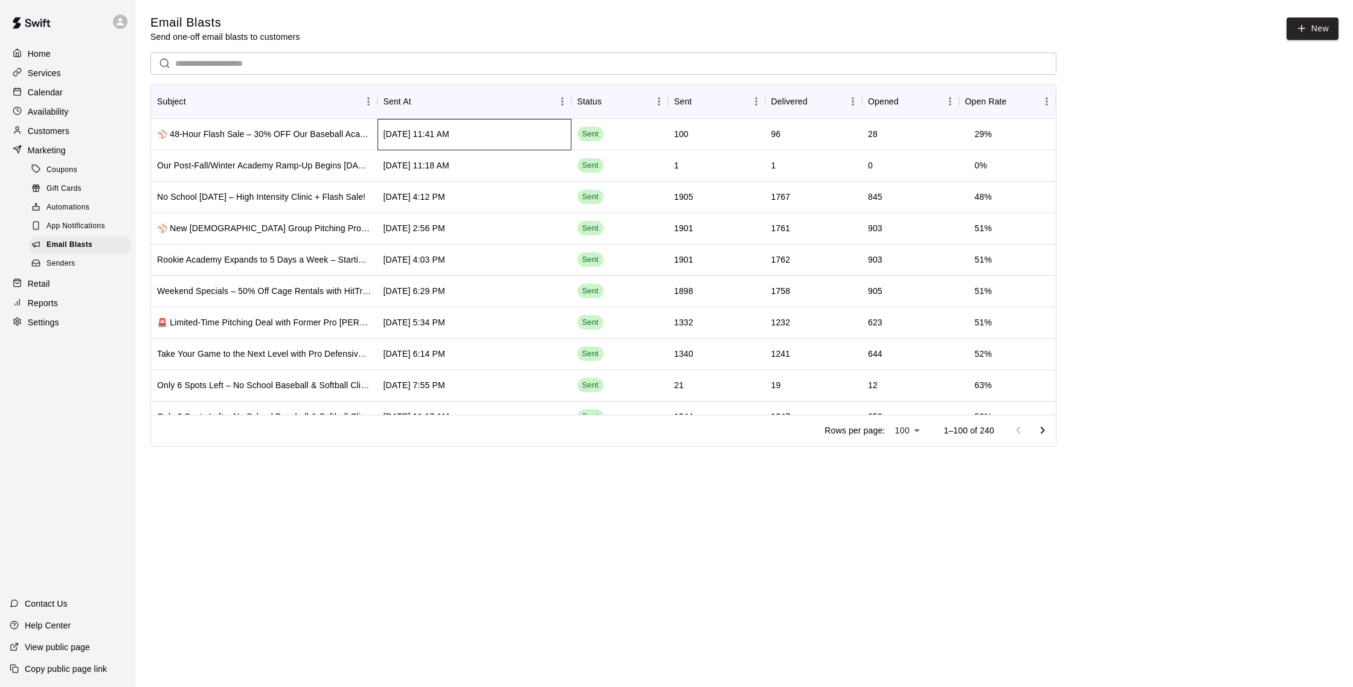
click at [519, 130] on div "[DATE] 11:41 AM" at bounding box center [474, 134] width 194 height 31
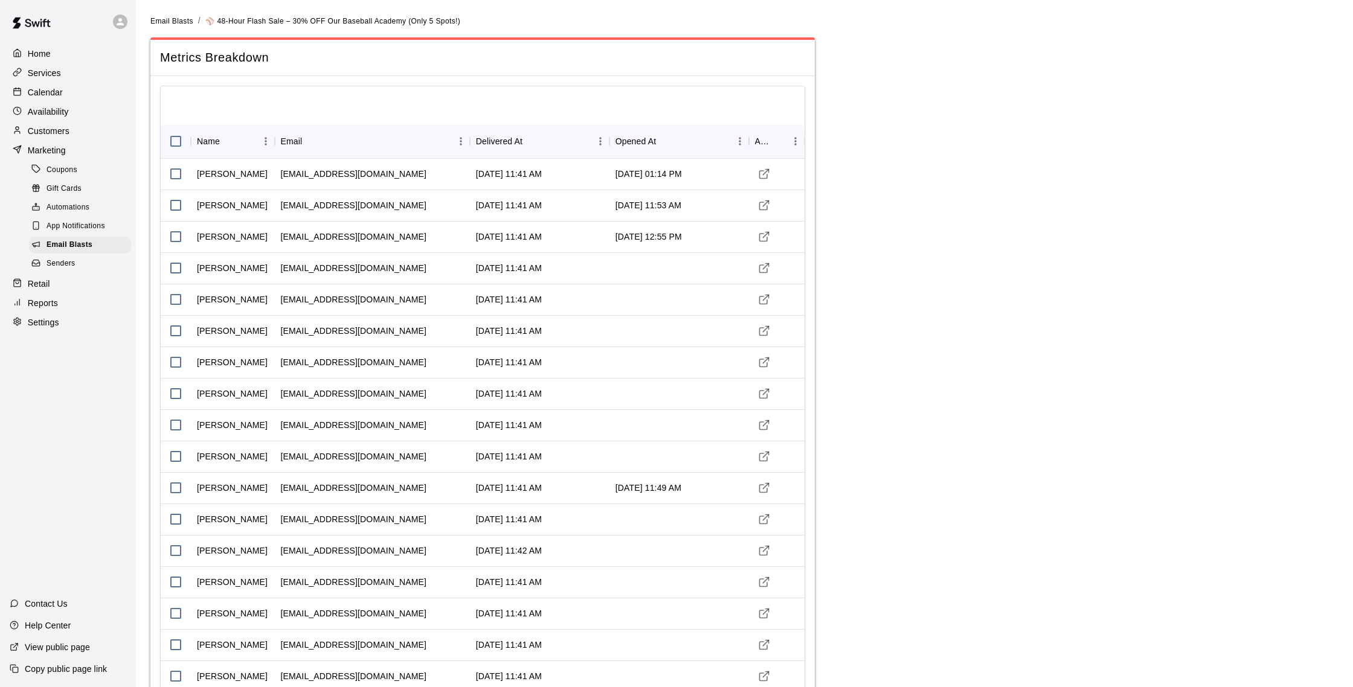
click at [60, 89] on p "Calendar" at bounding box center [45, 92] width 35 height 12
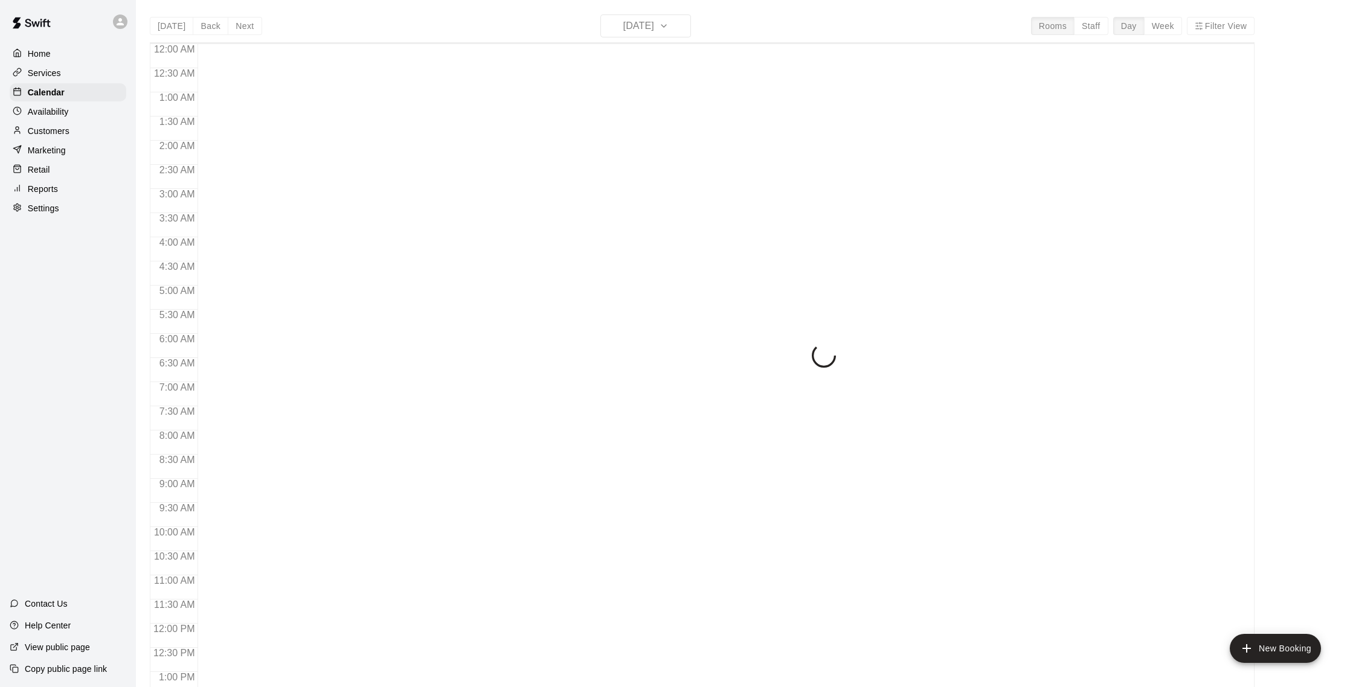
scroll to position [503, 0]
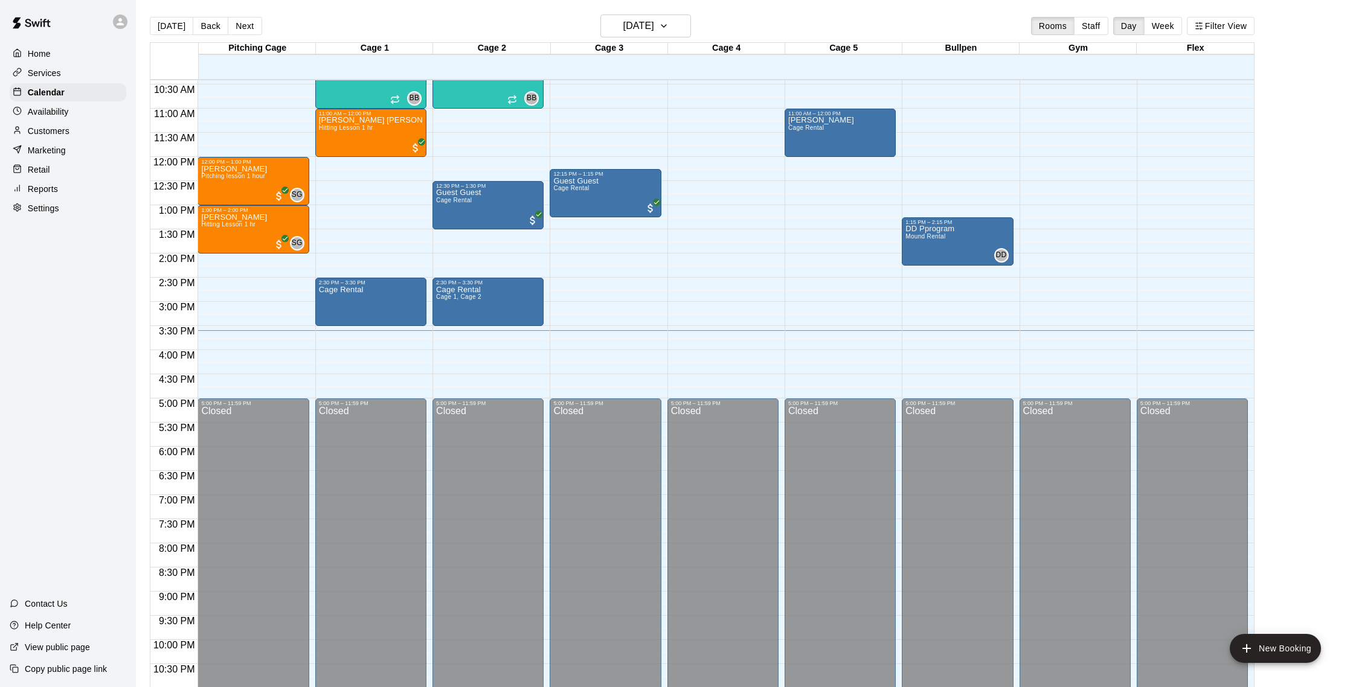
click at [47, 131] on p "Customers" at bounding box center [49, 131] width 42 height 12
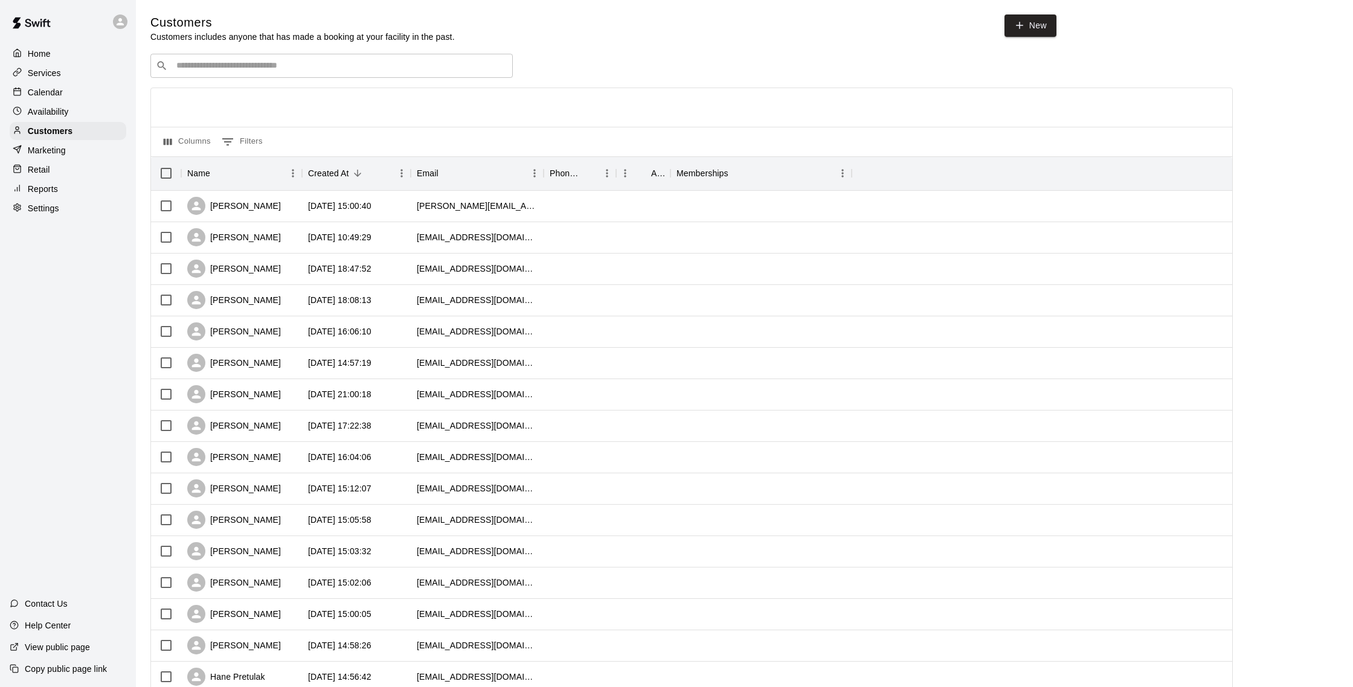
click at [61, 75] on div "Services" at bounding box center [68, 73] width 117 height 18
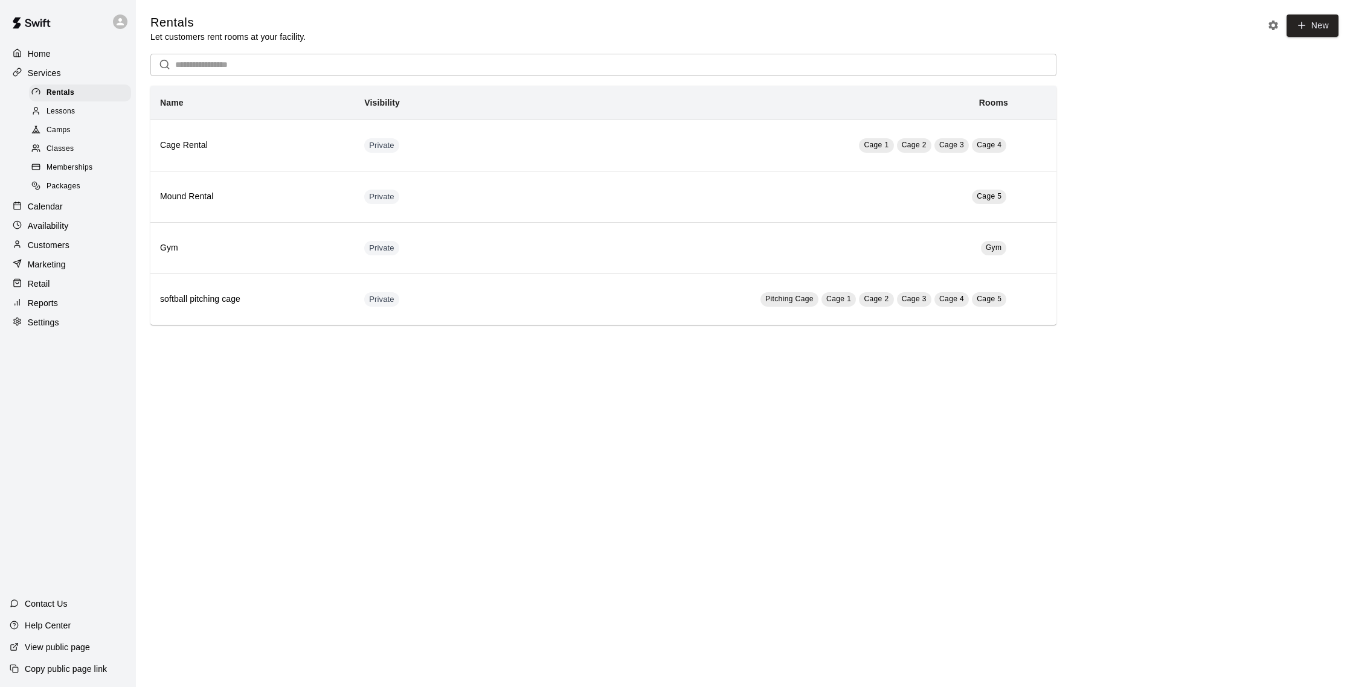
click at [53, 204] on p "Calendar" at bounding box center [45, 207] width 35 height 12
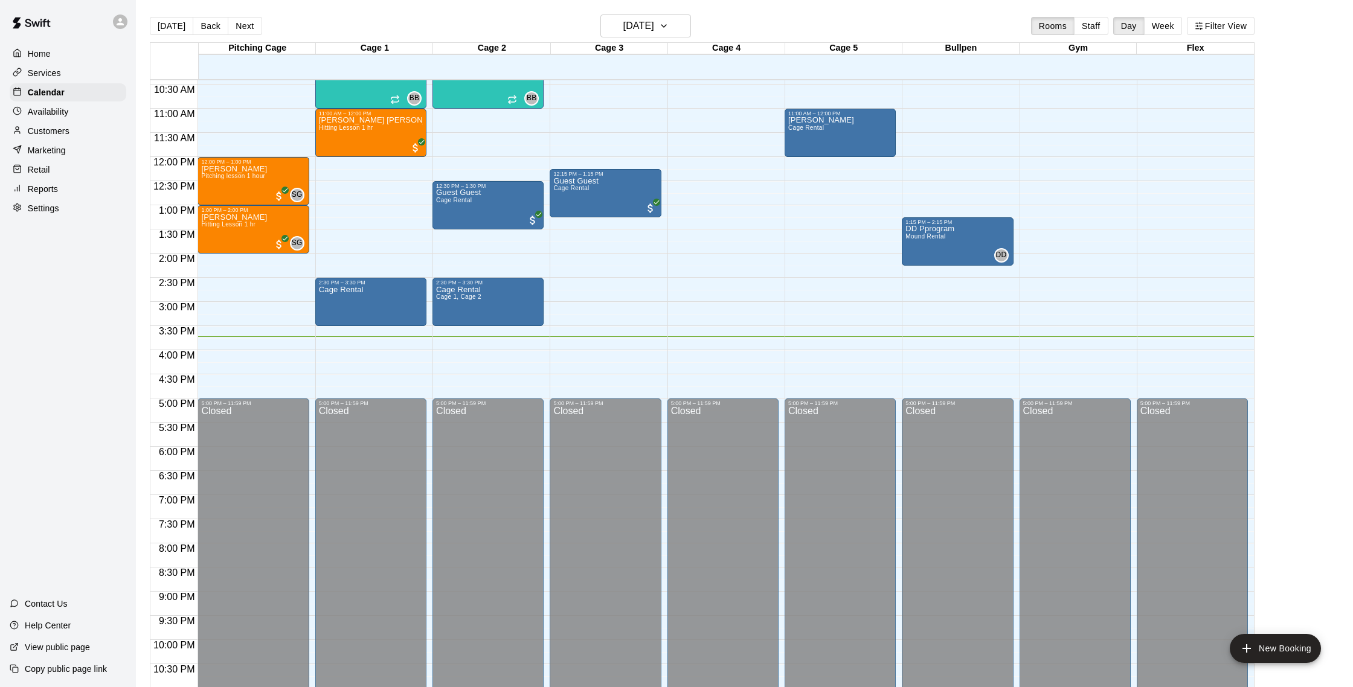
scroll to position [1, 0]
click at [63, 130] on p "Customers" at bounding box center [49, 131] width 42 height 12
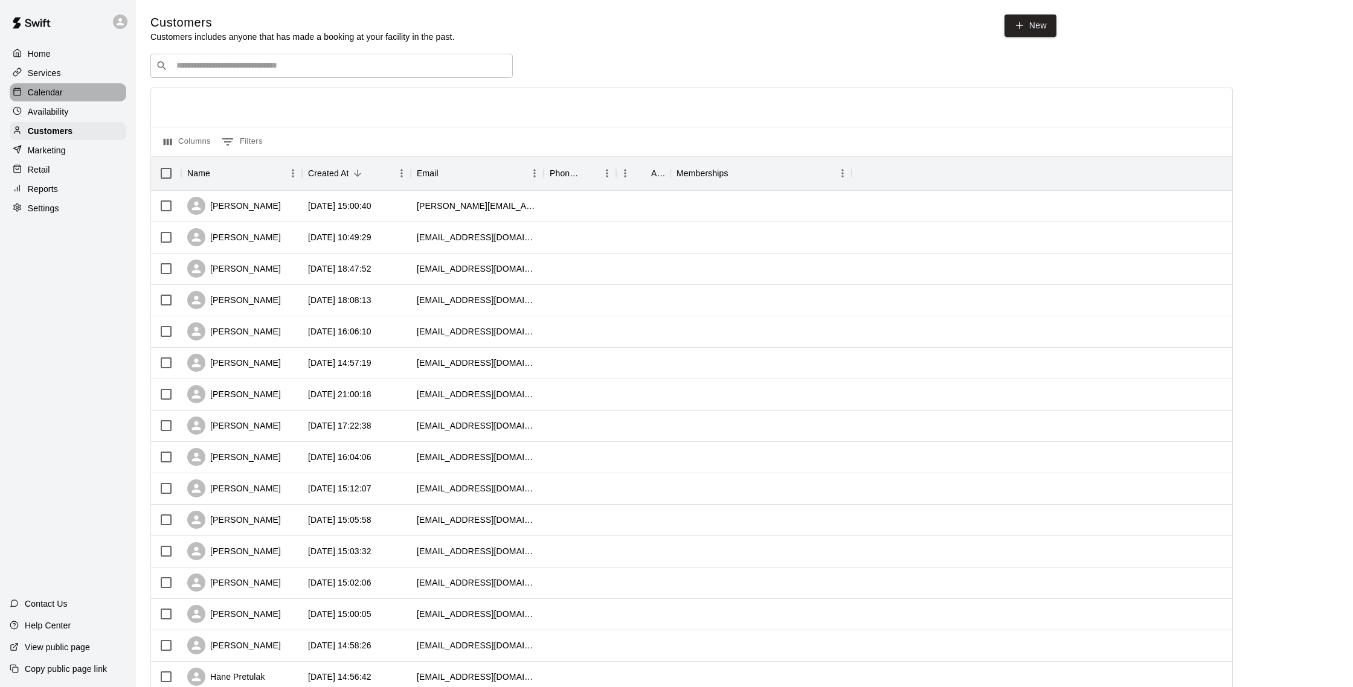
click at [50, 90] on p "Calendar" at bounding box center [45, 92] width 35 height 12
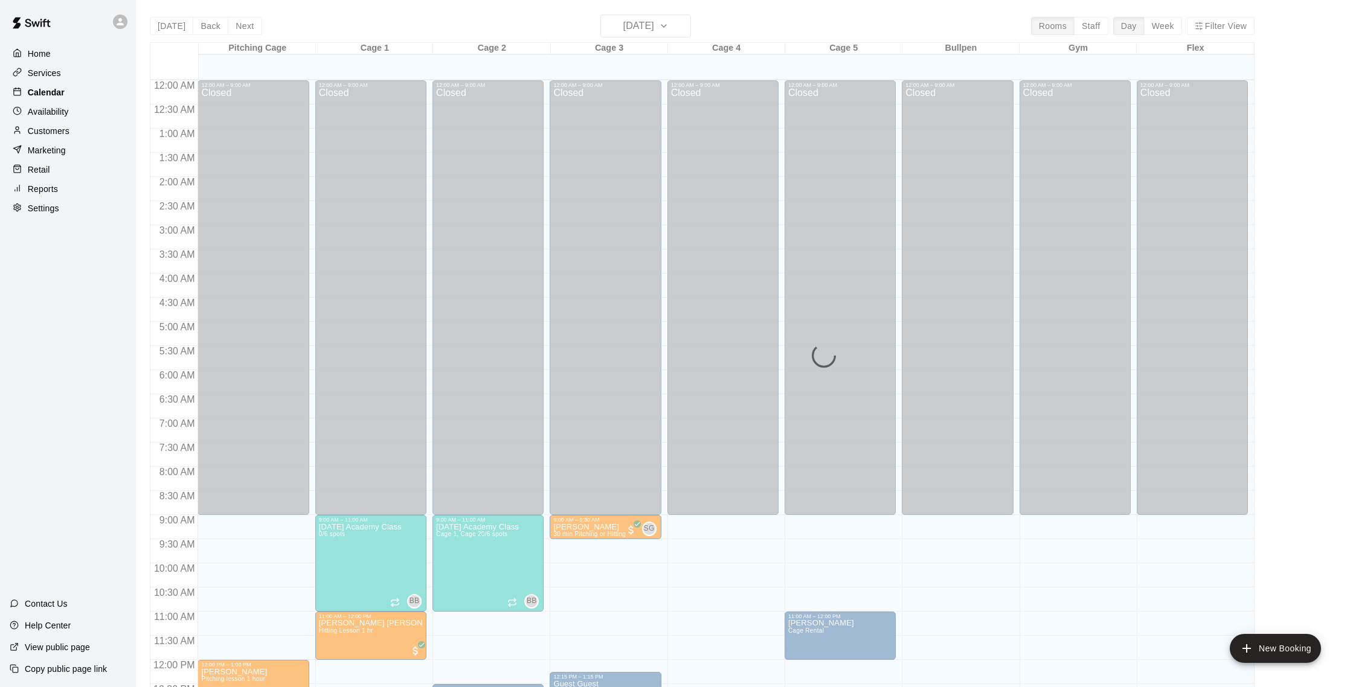
scroll to position [503, 0]
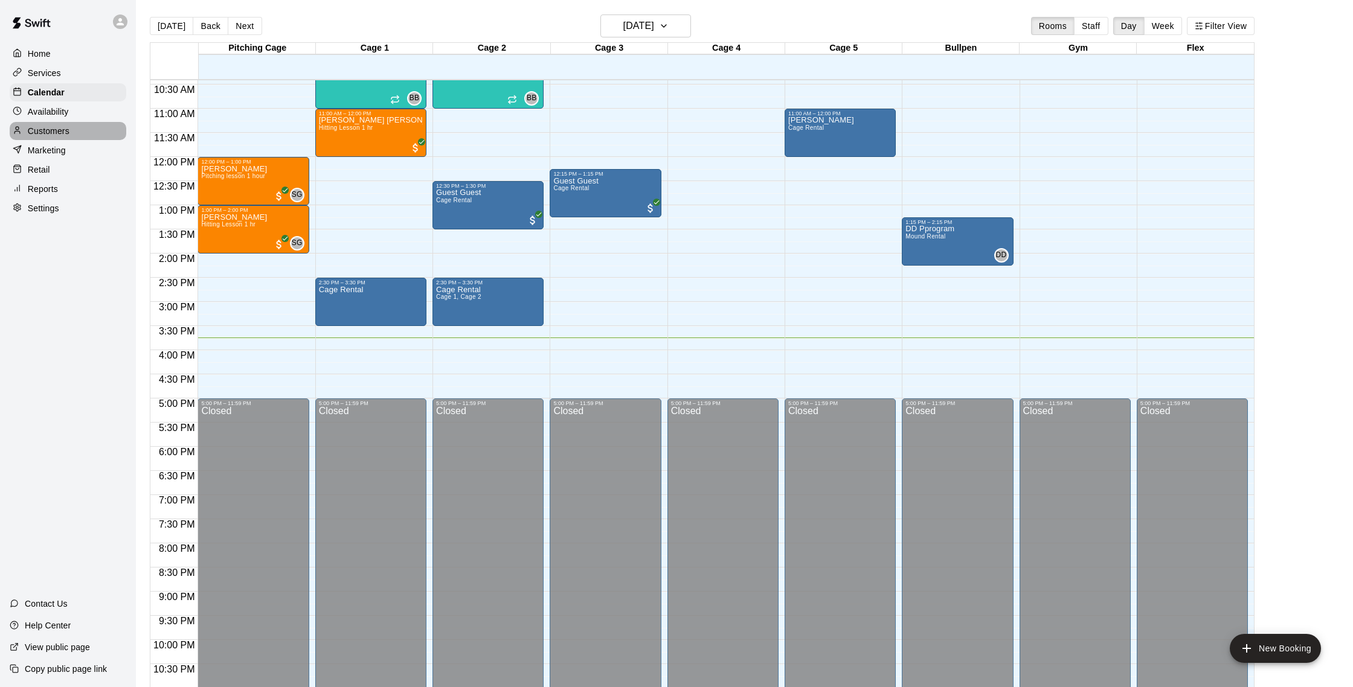
click at [44, 132] on p "Customers" at bounding box center [49, 131] width 42 height 12
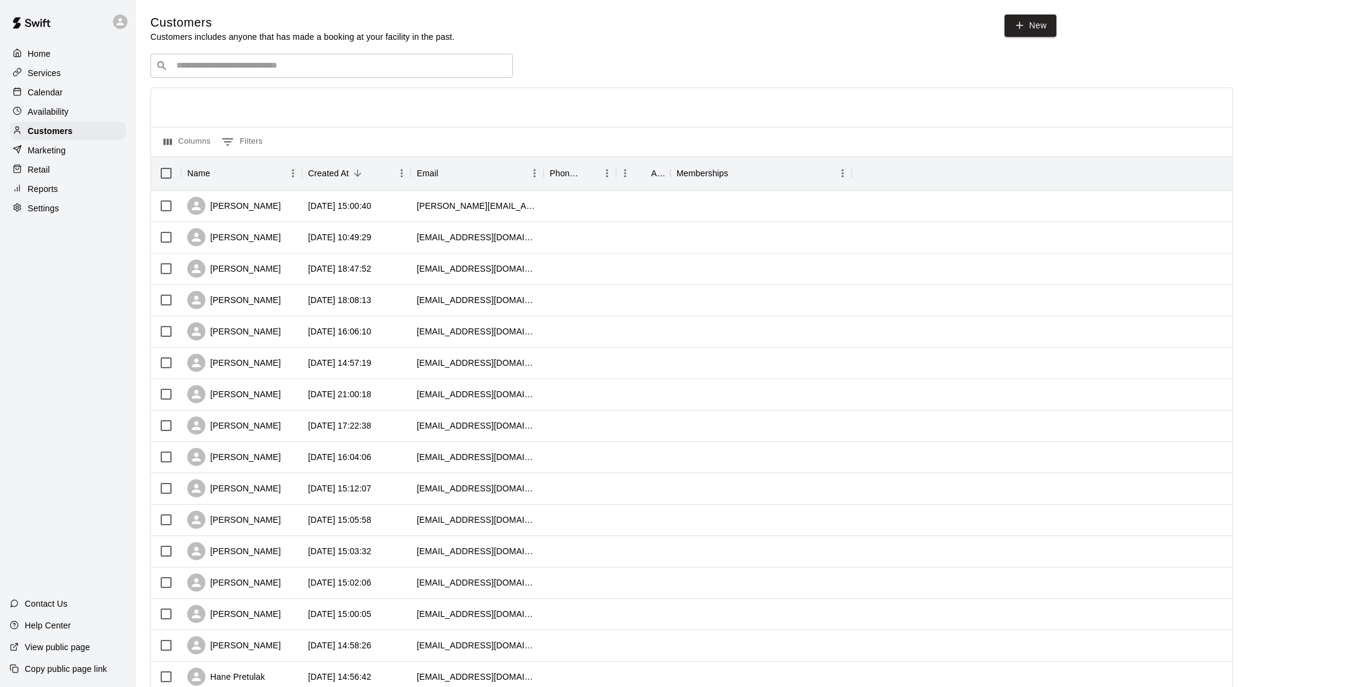
click at [244, 63] on input "Search customers by name or email" at bounding box center [340, 66] width 335 height 12
type input "****"
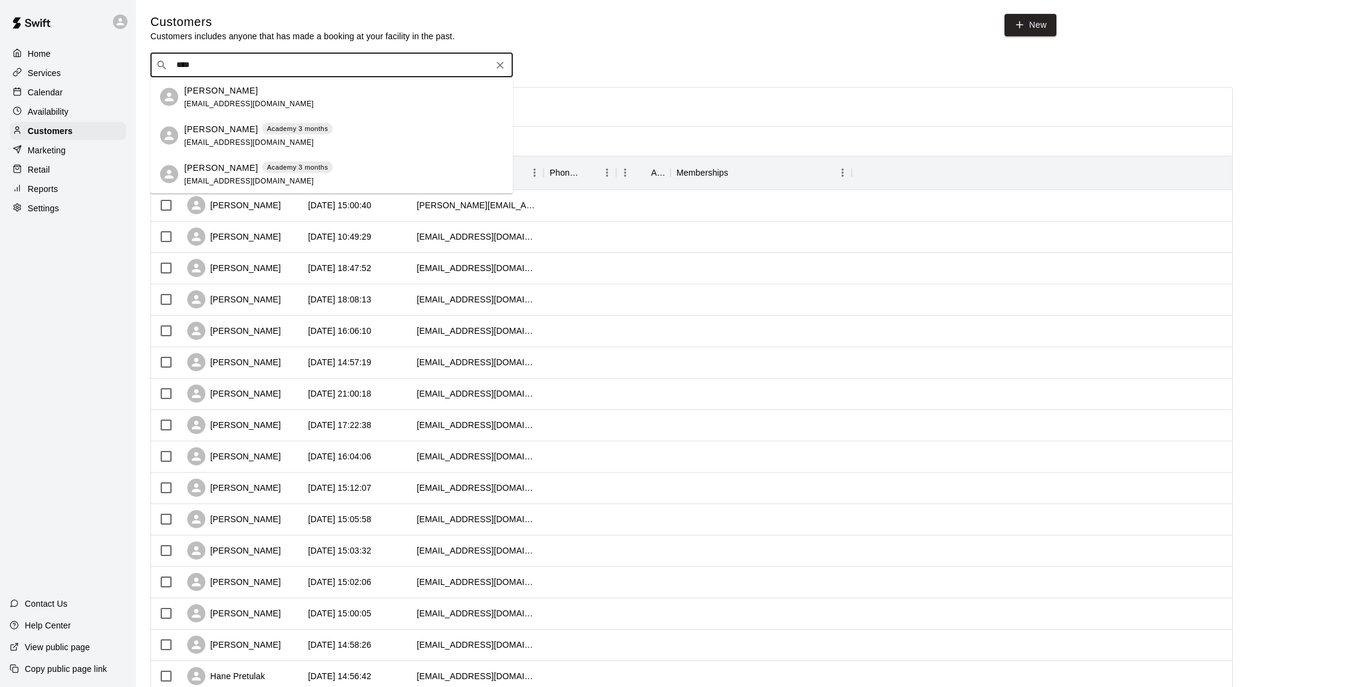
click at [287, 136] on div "[PERSON_NAME] Academy 3 months [EMAIL_ADDRESS][DOMAIN_NAME]" at bounding box center [258, 136] width 149 height 26
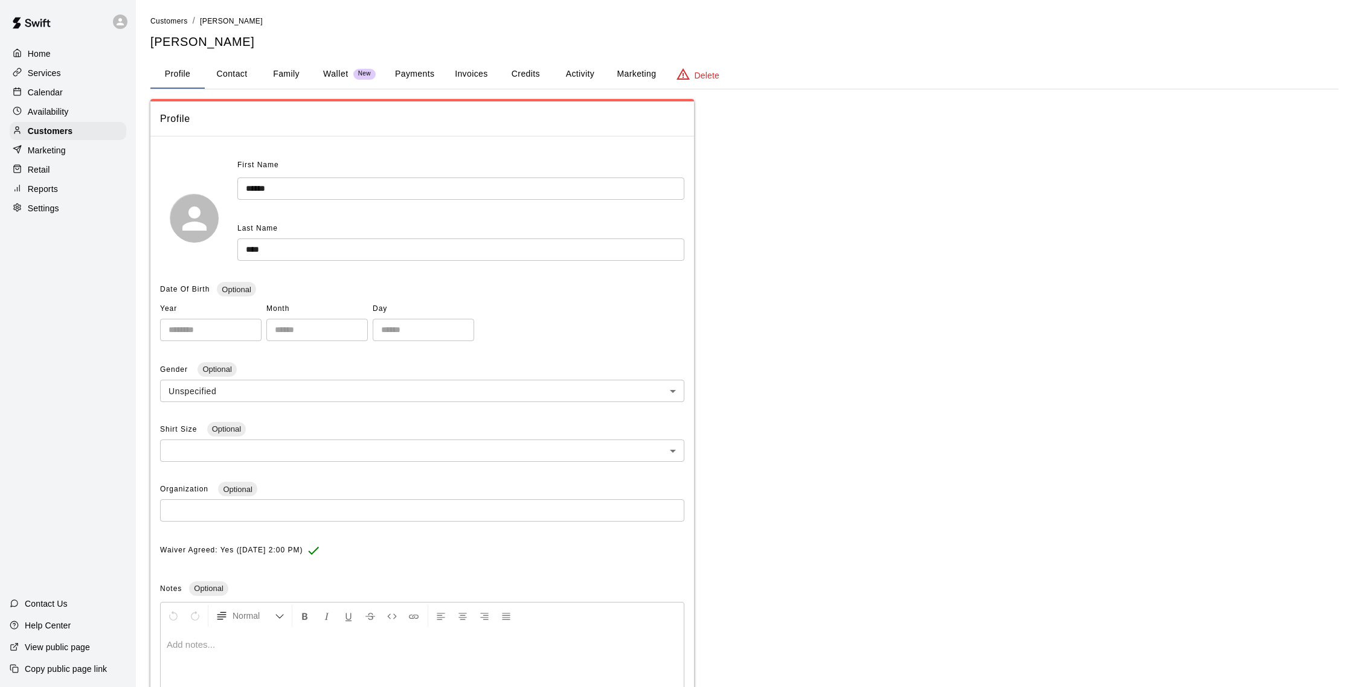
click at [421, 76] on button "Payments" at bounding box center [414, 74] width 59 height 29
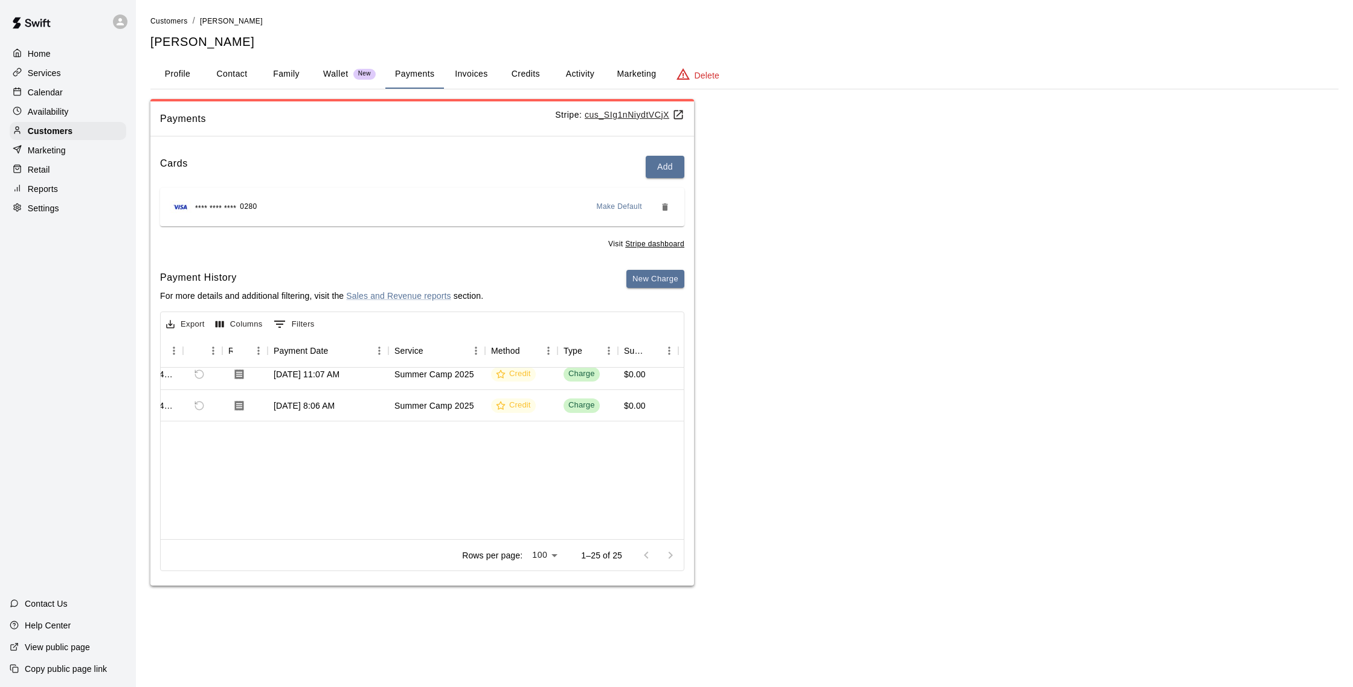
scroll to position [0, 47]
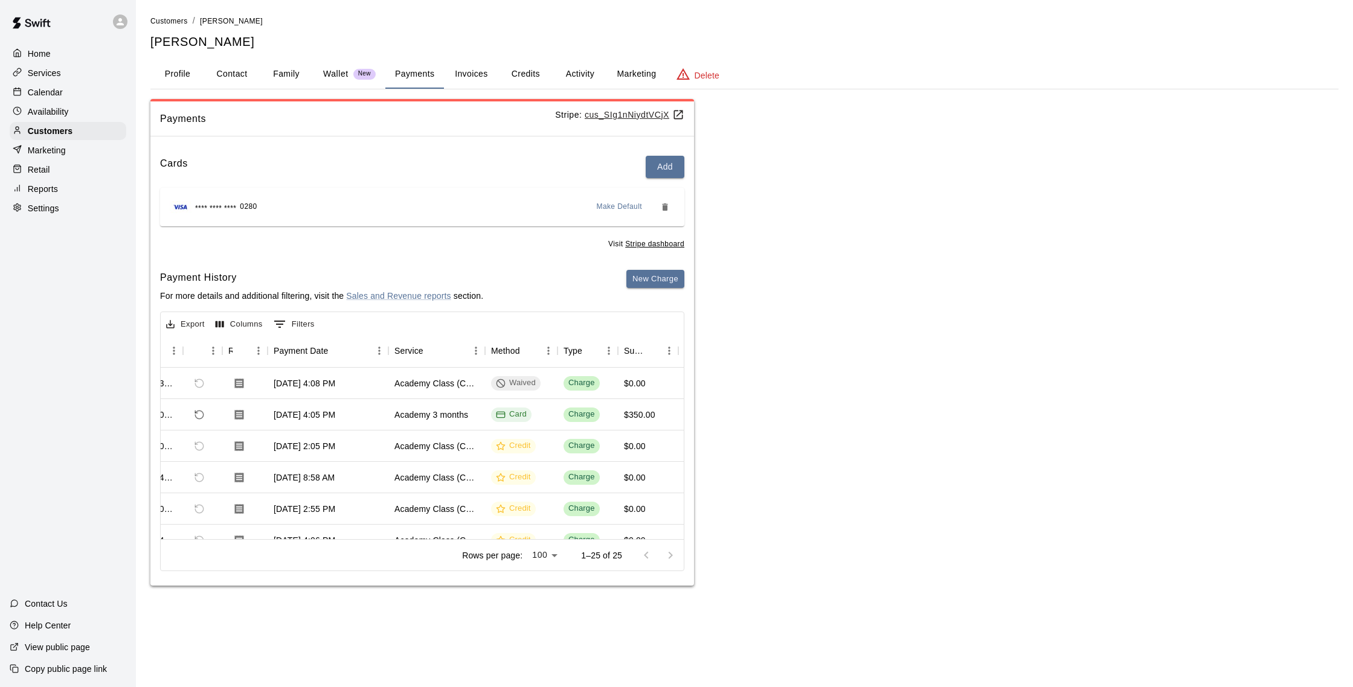
click at [59, 97] on p "Calendar" at bounding box center [45, 92] width 35 height 12
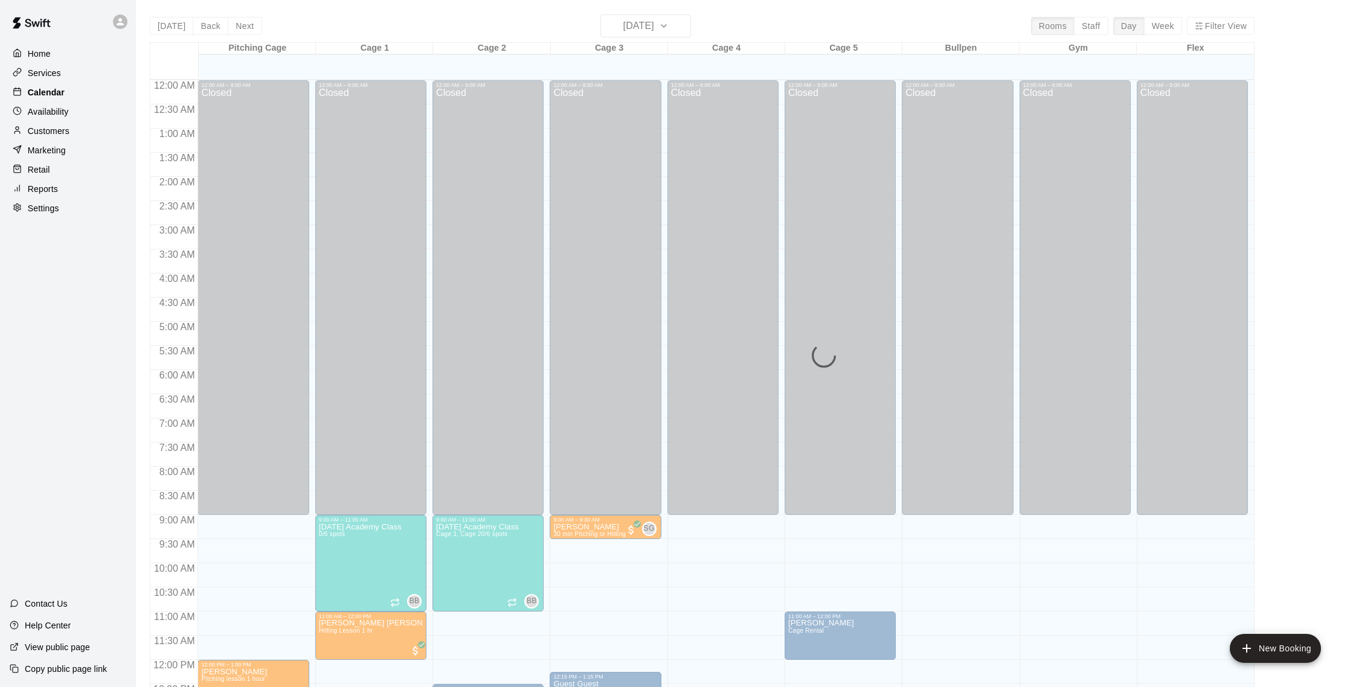
scroll to position [503, 0]
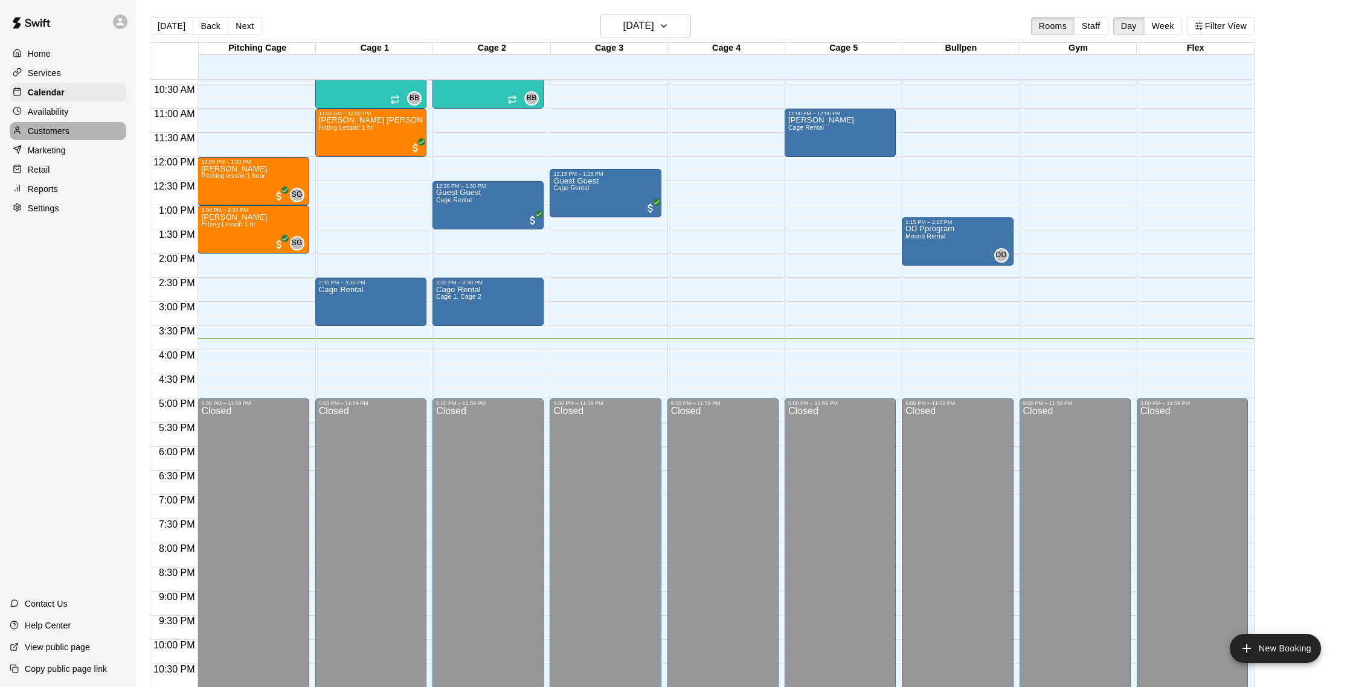
click at [60, 126] on p "Customers" at bounding box center [49, 131] width 42 height 12
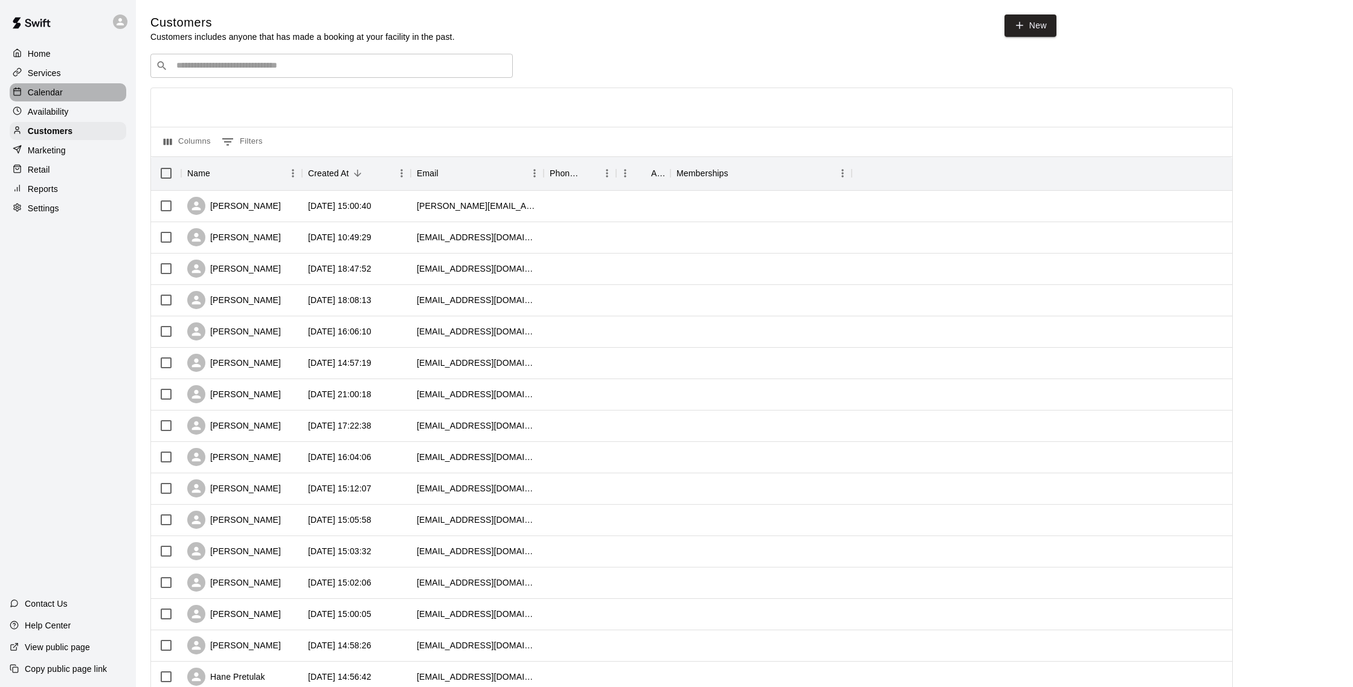
click at [62, 89] on p "Calendar" at bounding box center [45, 92] width 35 height 12
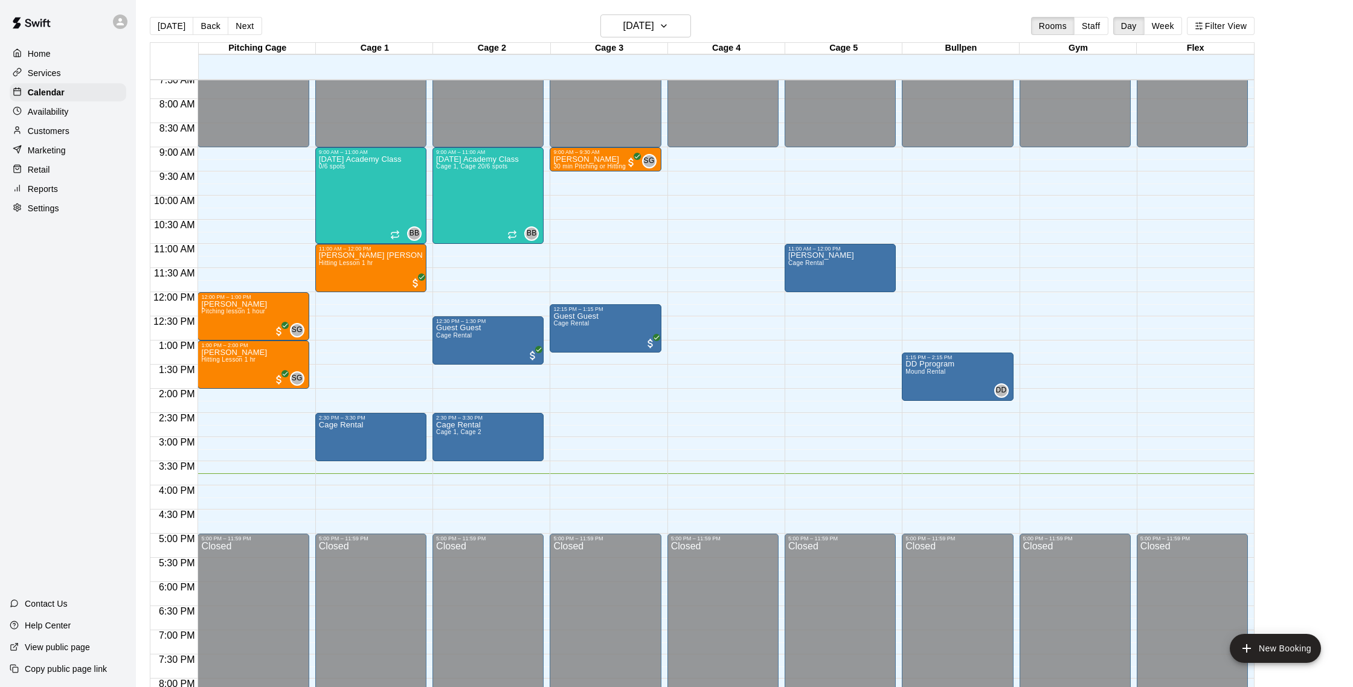
scroll to position [335, 0]
